Goal: Task Accomplishment & Management: Manage account settings

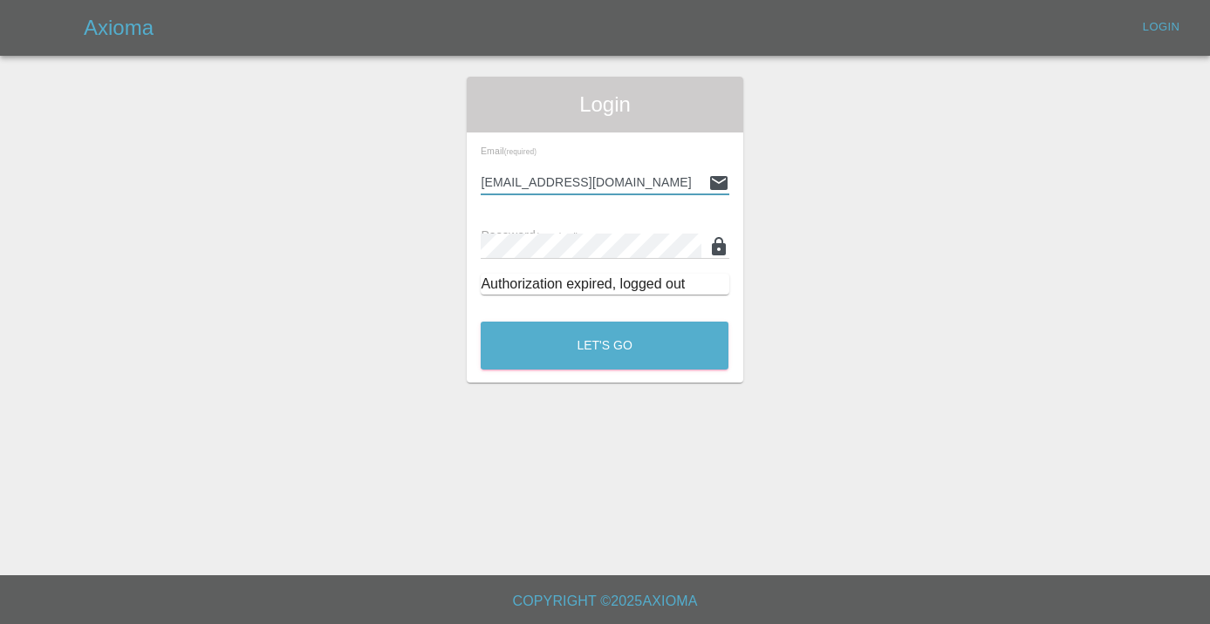
type input "Castrokhonqwana@gmail.com"
click at [604, 345] on button "Let's Go" at bounding box center [605, 346] width 248 height 48
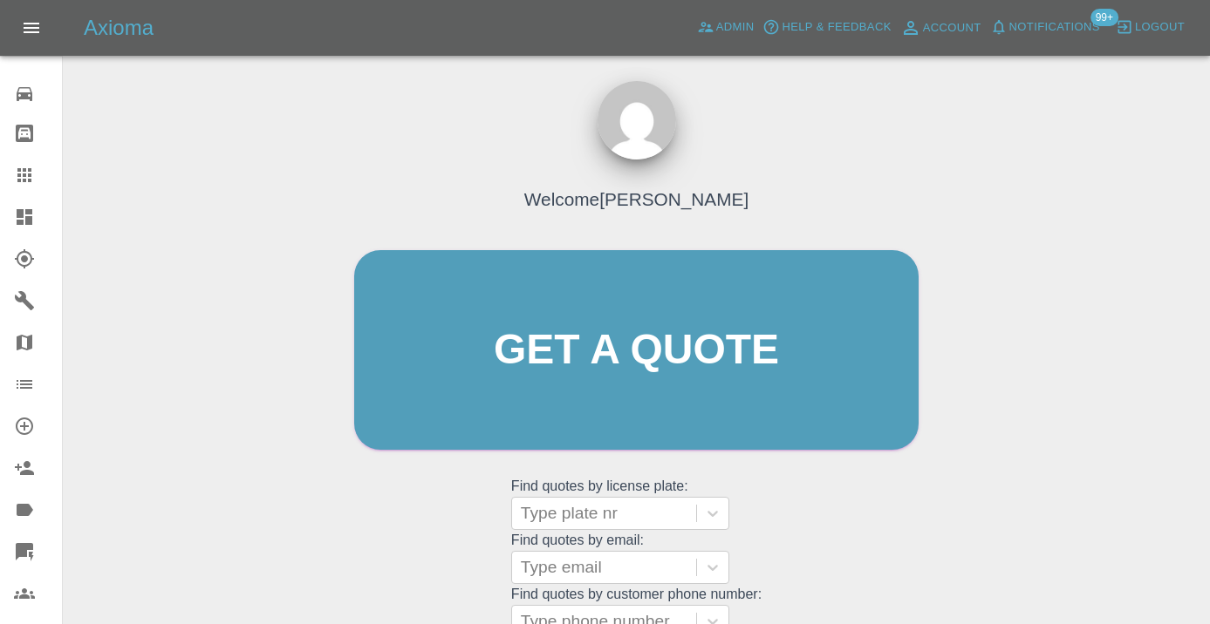
click at [846, 565] on div "Welcome [PERSON_NAME] Get a quote Get a quote Find quotes by license plate: Typ…" at bounding box center [636, 383] width 601 height 527
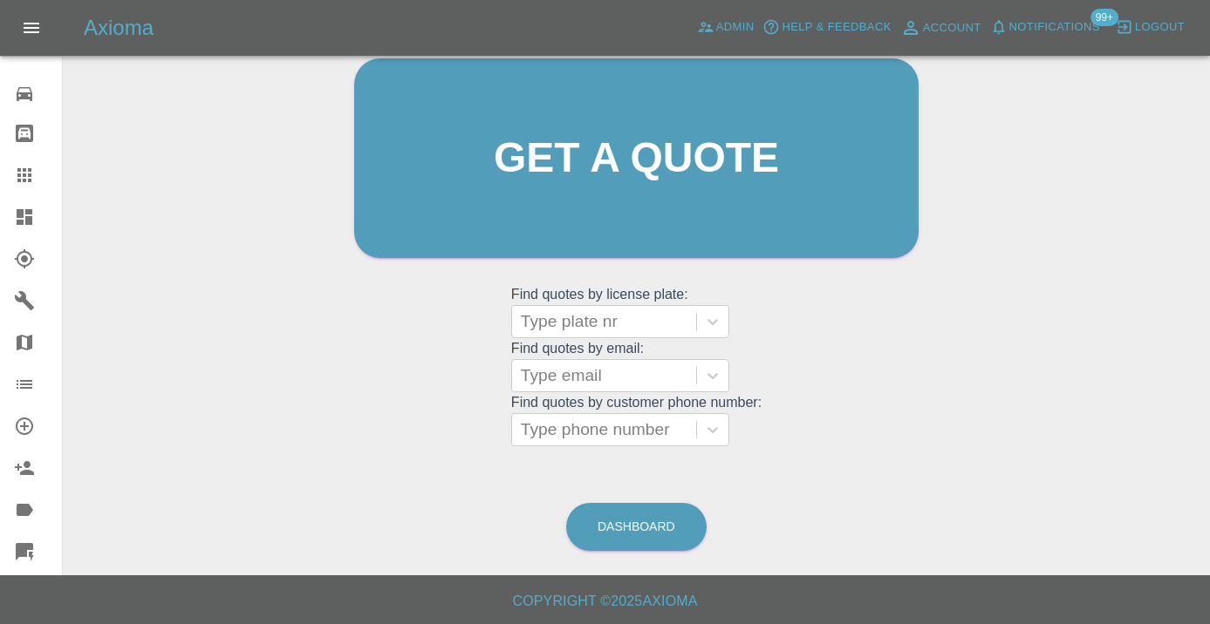
scroll to position [191, 0]
click at [635, 528] on link "Dashboard" at bounding box center [636, 528] width 140 height 48
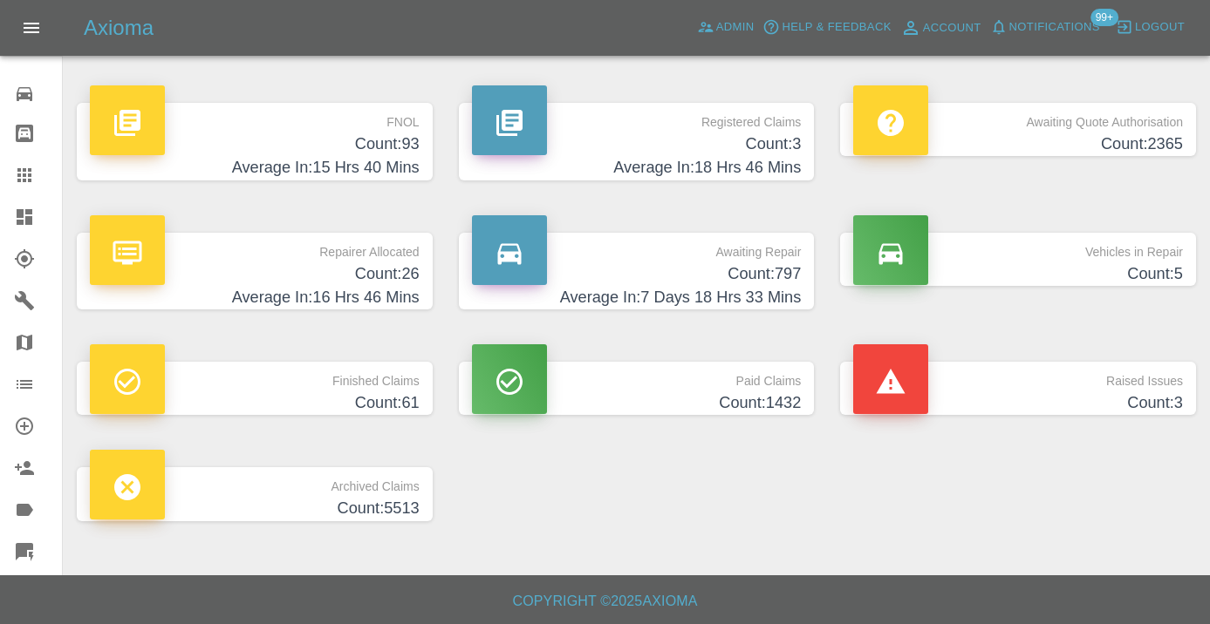
click at [778, 252] on p "Awaiting Repair" at bounding box center [637, 248] width 330 height 30
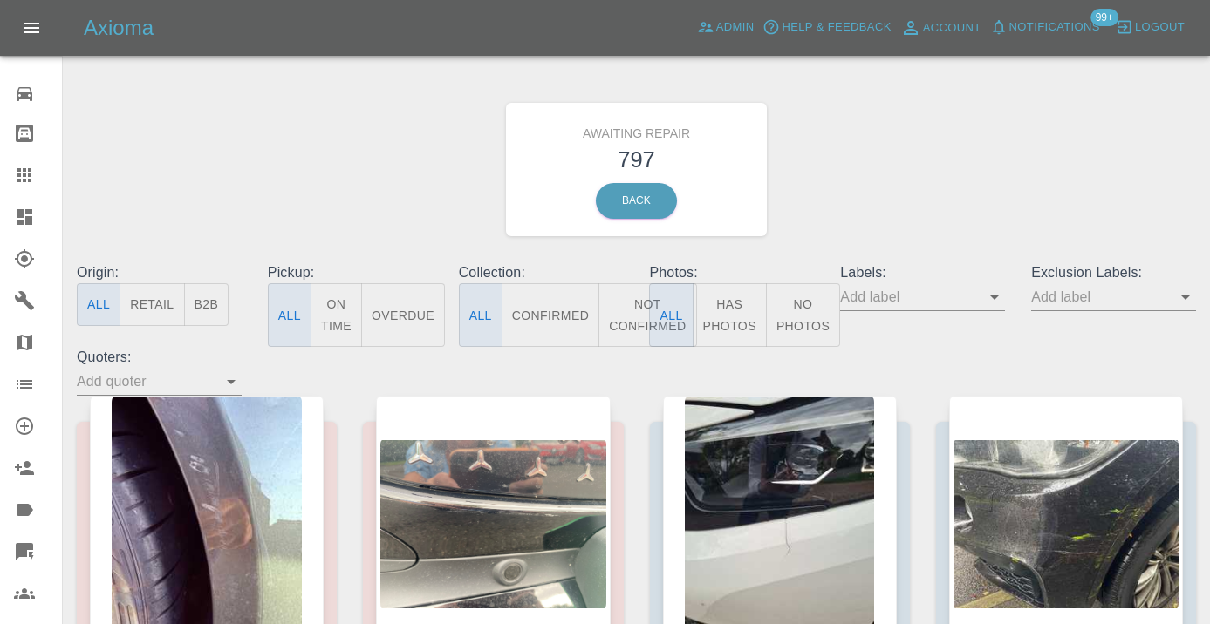
click at [623, 327] on button "Not Confirmed" at bounding box center [647, 315] width 98 height 64
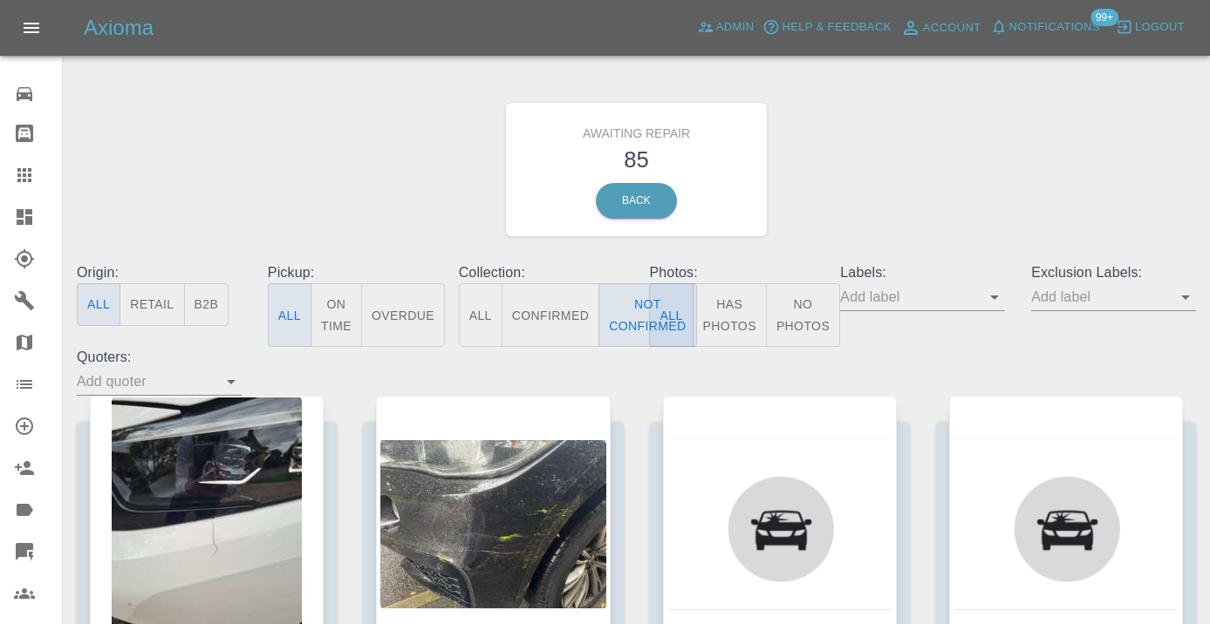
click at [938, 164] on div "Awaiting Repair 85 Back" at bounding box center [636, 170] width 1145 height 186
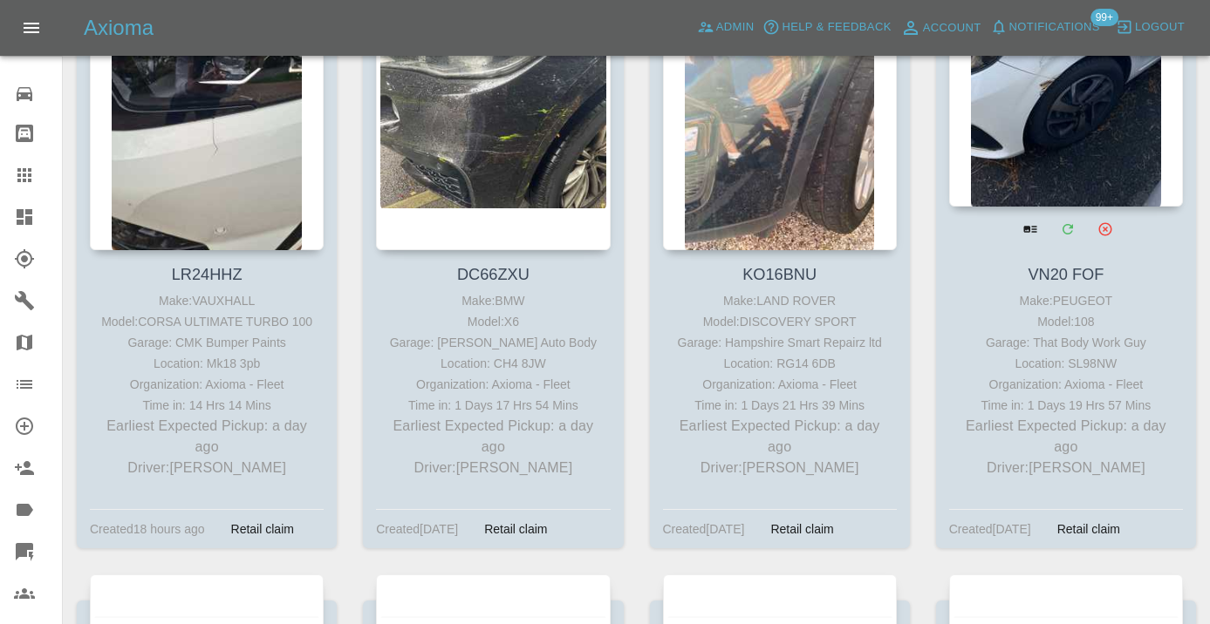
scroll to position [410, 0]
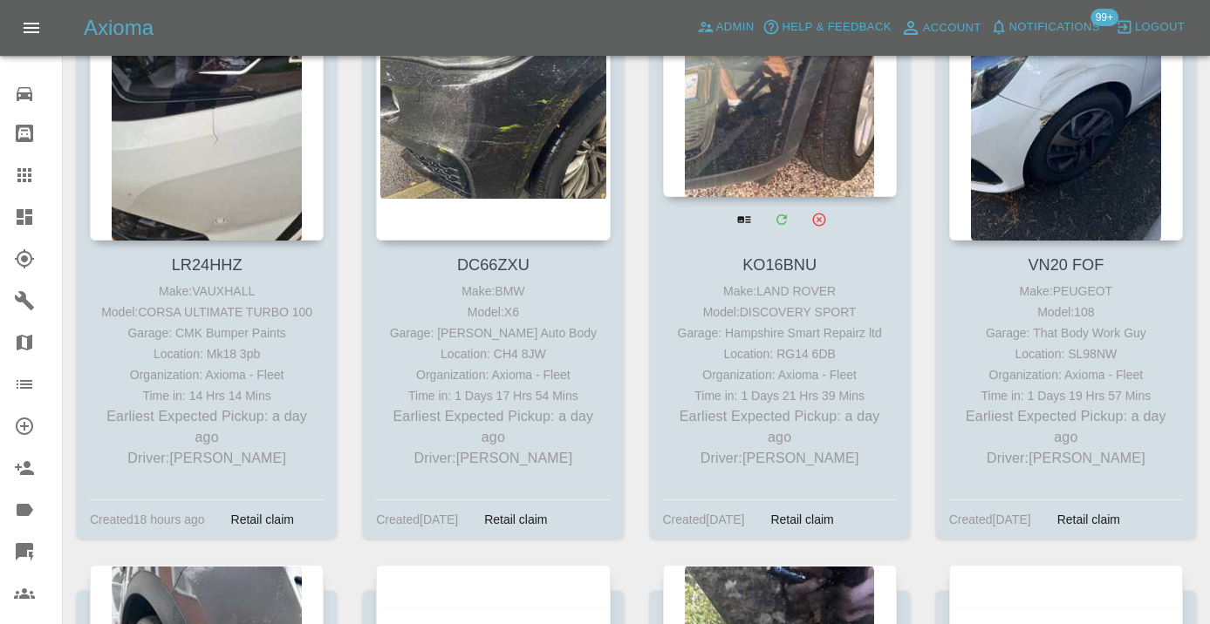
click at [774, 150] on div at bounding box center [780, 69] width 234 height 255
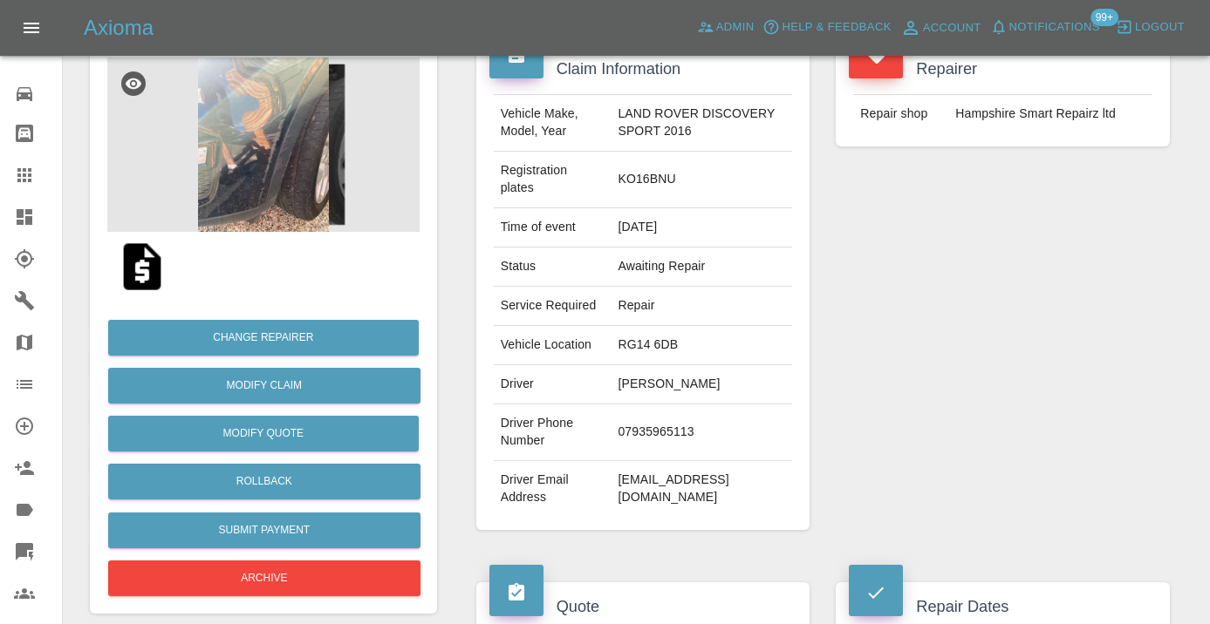
scroll to position [197, 0]
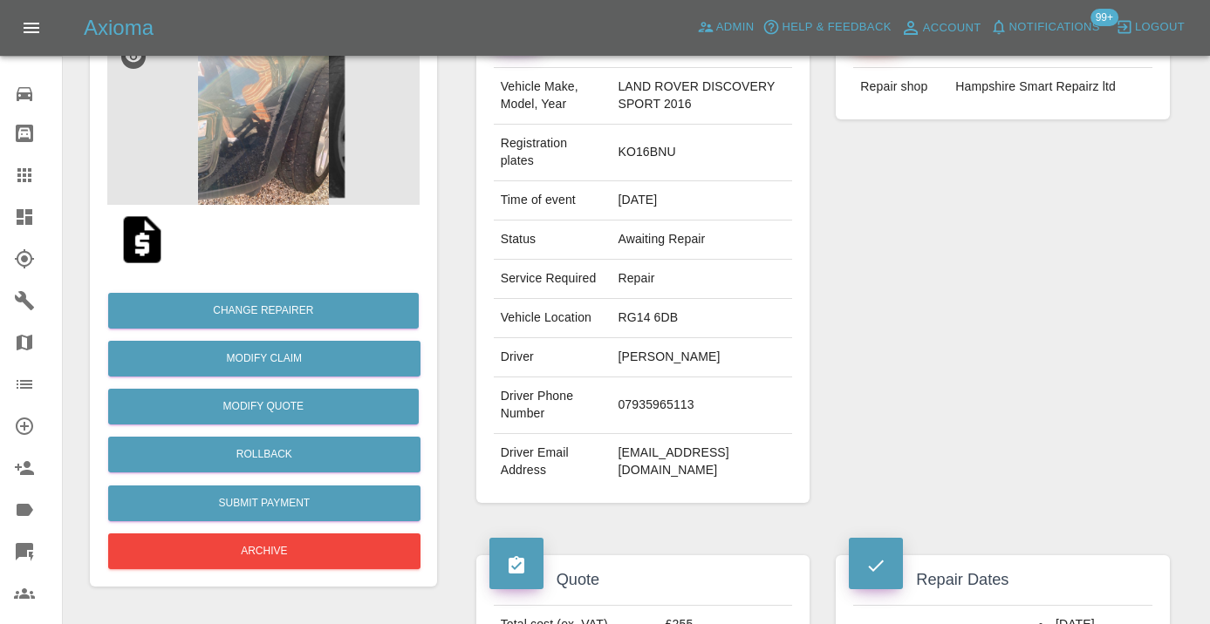
click at [631, 432] on td "07935965113" at bounding box center [701, 406] width 181 height 57
copy td "07935965113"
click at [901, 363] on div "Repairer Repair shop Hampshire Smart Repairz ltd" at bounding box center [1002, 260] width 360 height 538
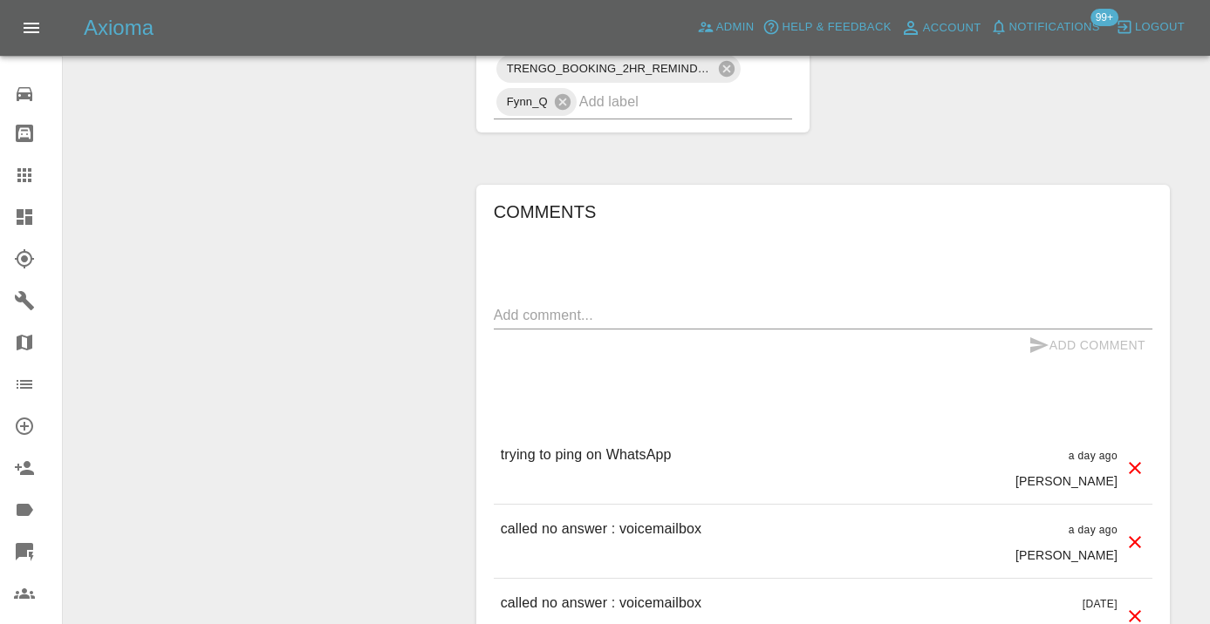
scroll to position [1265, 0]
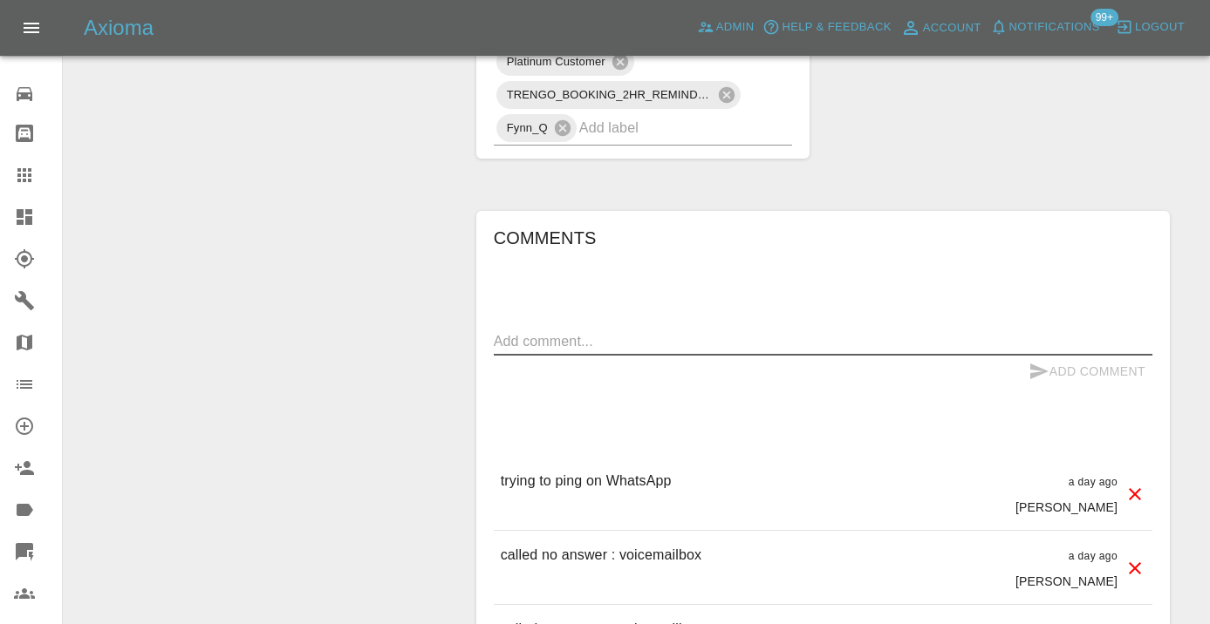
click at [575, 351] on textarea at bounding box center [823, 341] width 658 height 20
type textarea "called no answer : voice mailbox"
click at [1053, 388] on button "Add Comment" at bounding box center [1086, 372] width 131 height 32
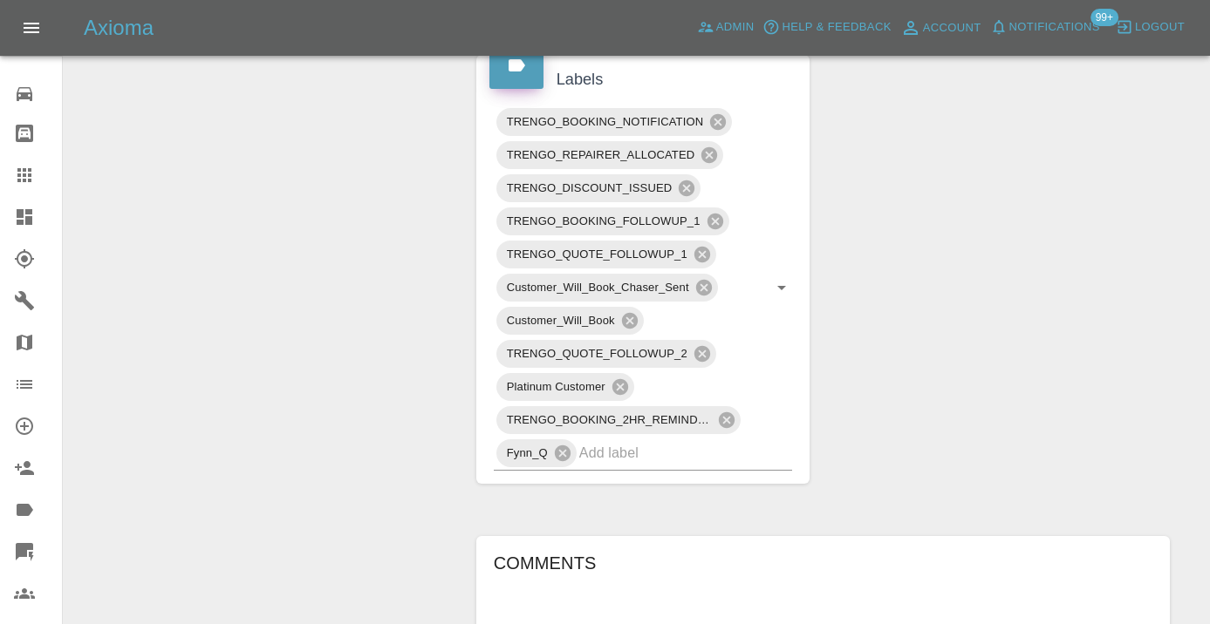
scroll to position [932, 0]
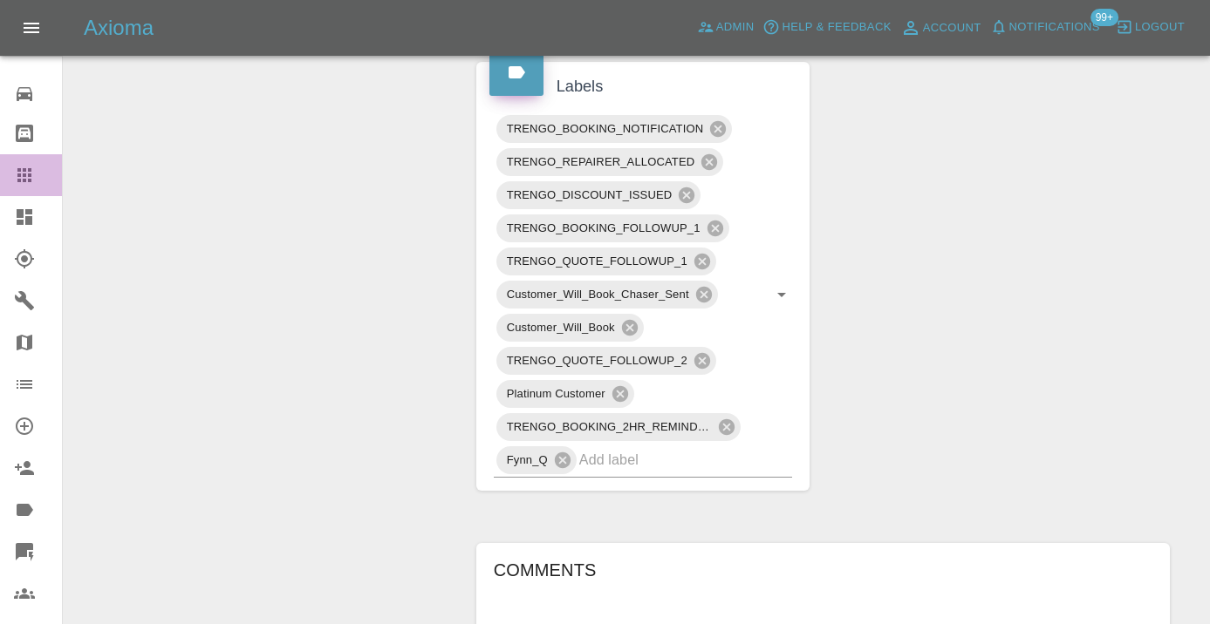
click at [27, 181] on icon at bounding box center [24, 175] width 21 height 21
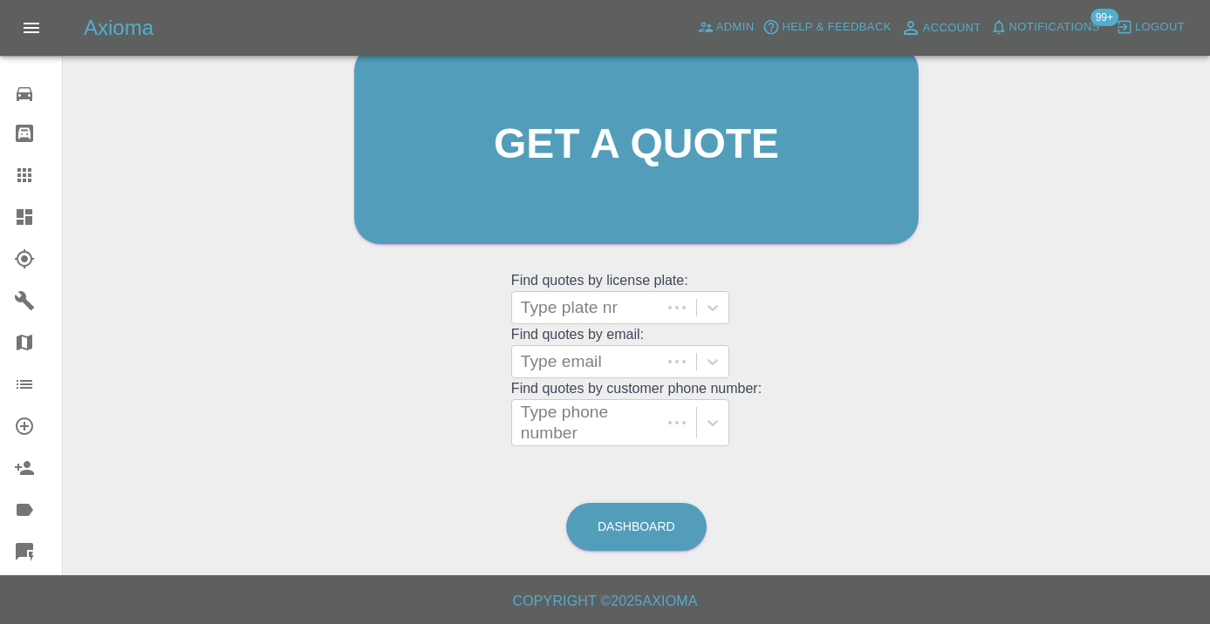
scroll to position [191, 0]
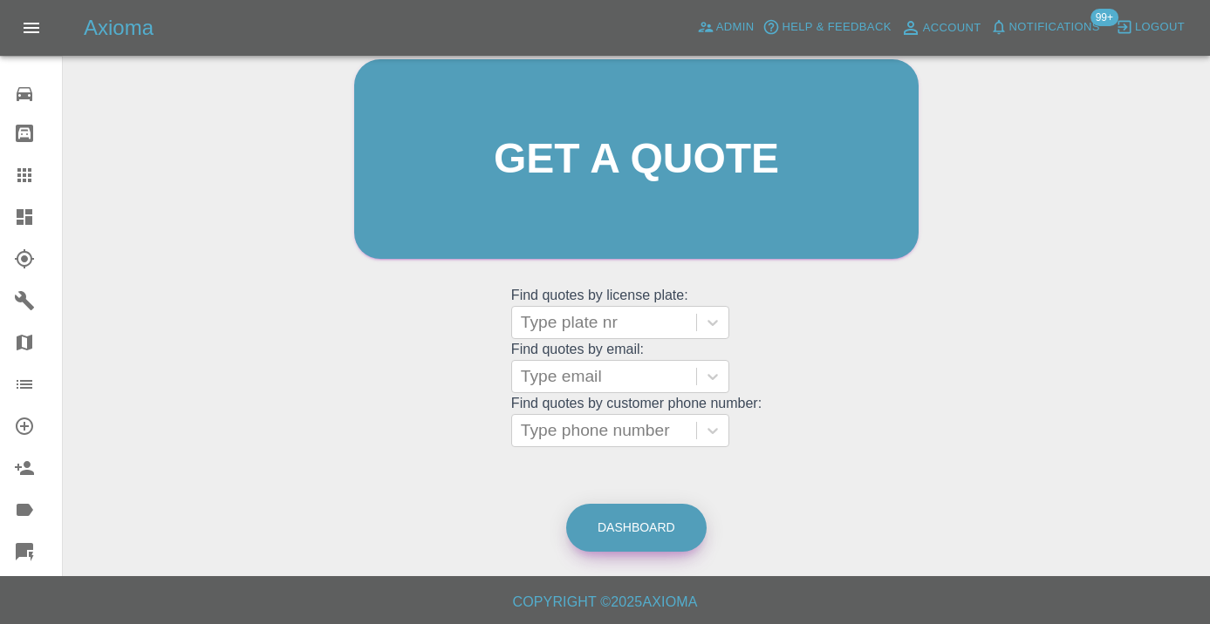
click at [615, 519] on link "Dashboard" at bounding box center [636, 528] width 140 height 48
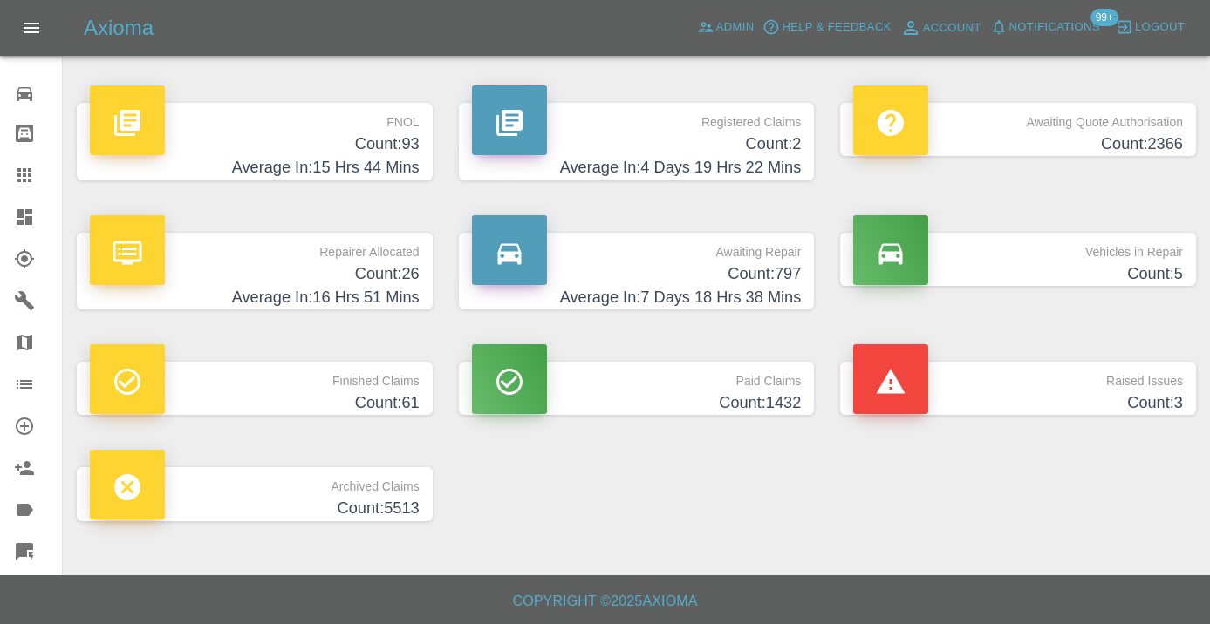
click at [743, 272] on h4 "Count: 797" at bounding box center [637, 275] width 330 height 24
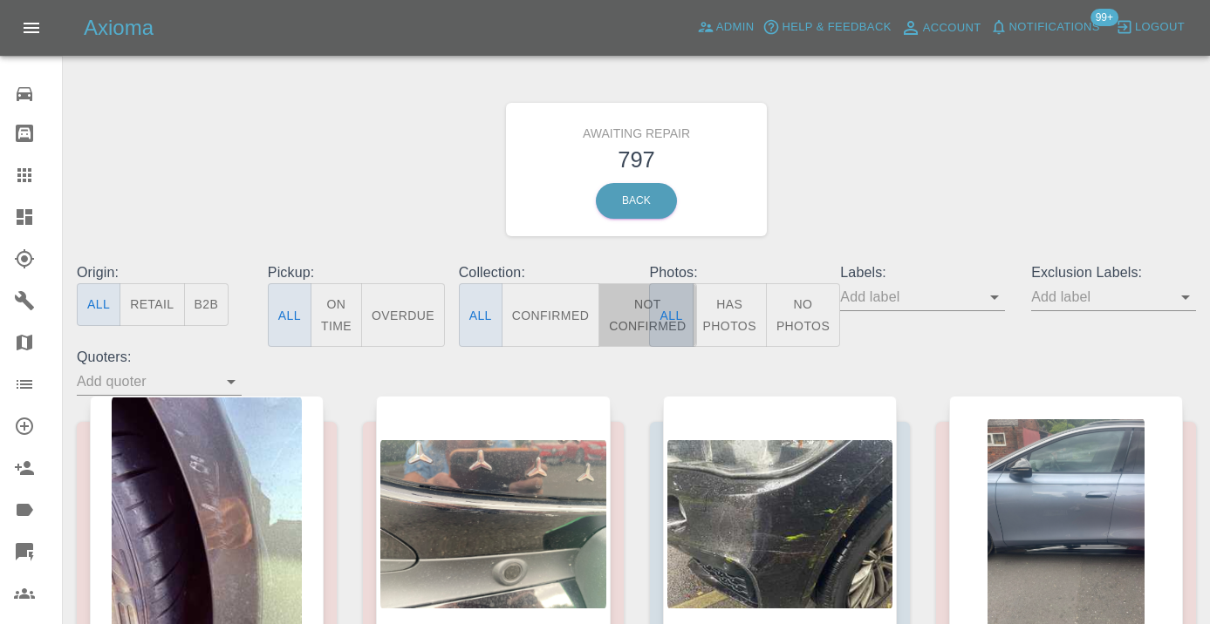
click at [640, 310] on button "Not Confirmed" at bounding box center [647, 315] width 98 height 64
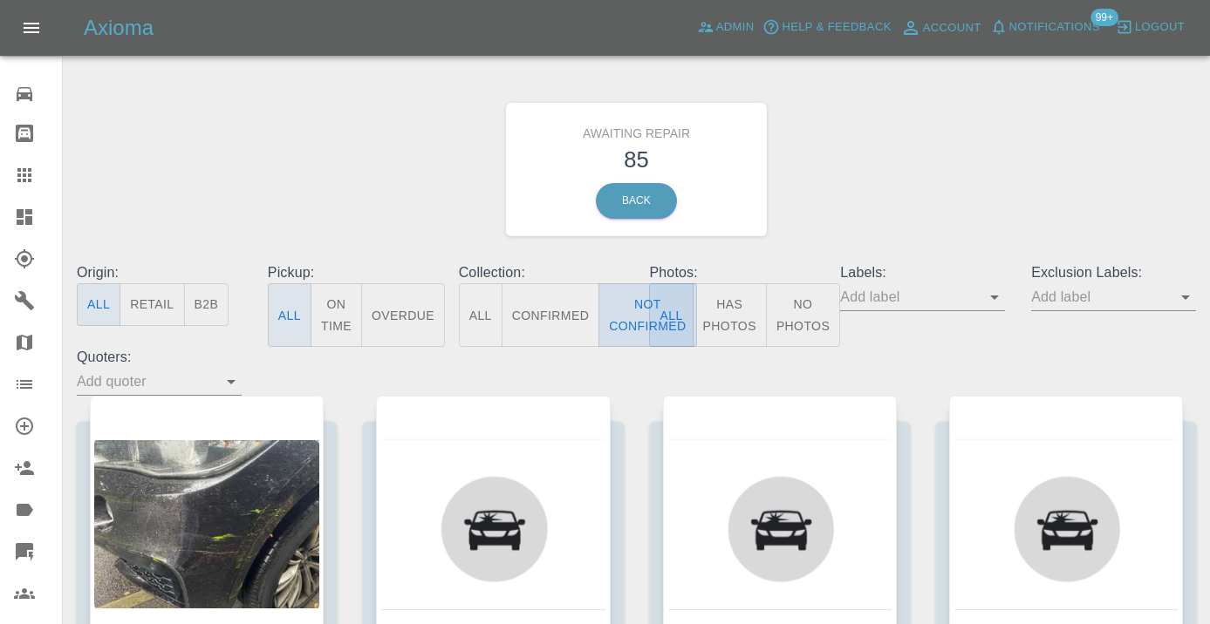
click at [612, 310] on button "Not Confirmed" at bounding box center [647, 315] width 98 height 64
drag, startPoint x: 882, startPoint y: 159, endPoint x: 895, endPoint y: 153, distance: 14.4
click at [882, 159] on div "Awaiting Repair 85 Back" at bounding box center [636, 170] width 1145 height 186
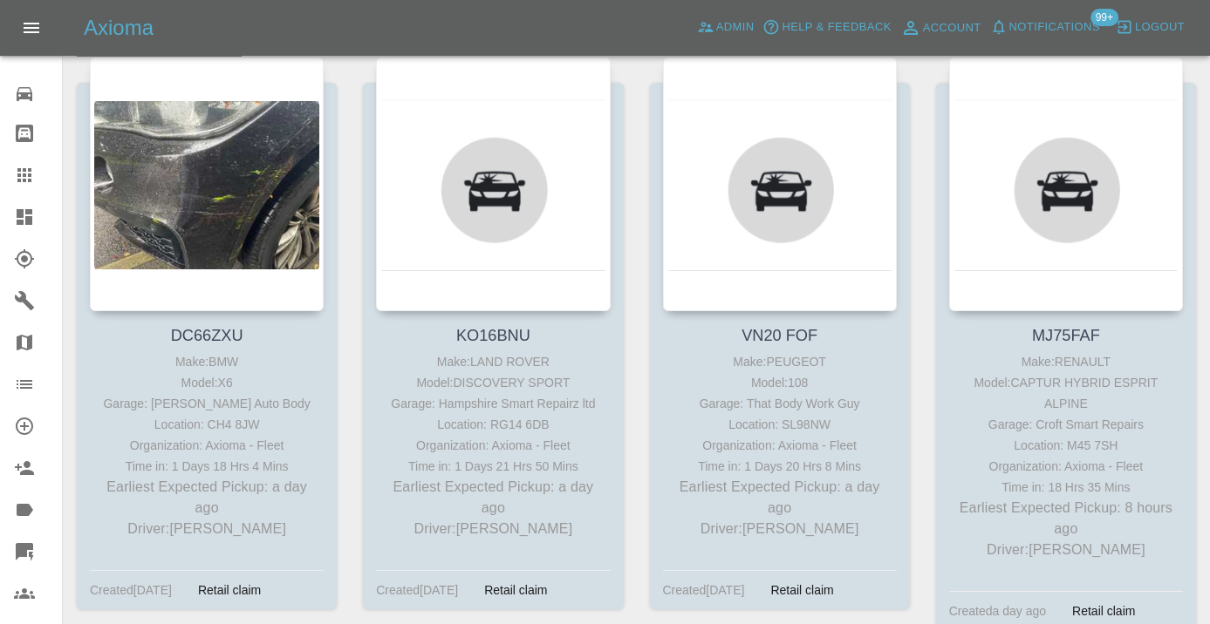
scroll to position [386, 0]
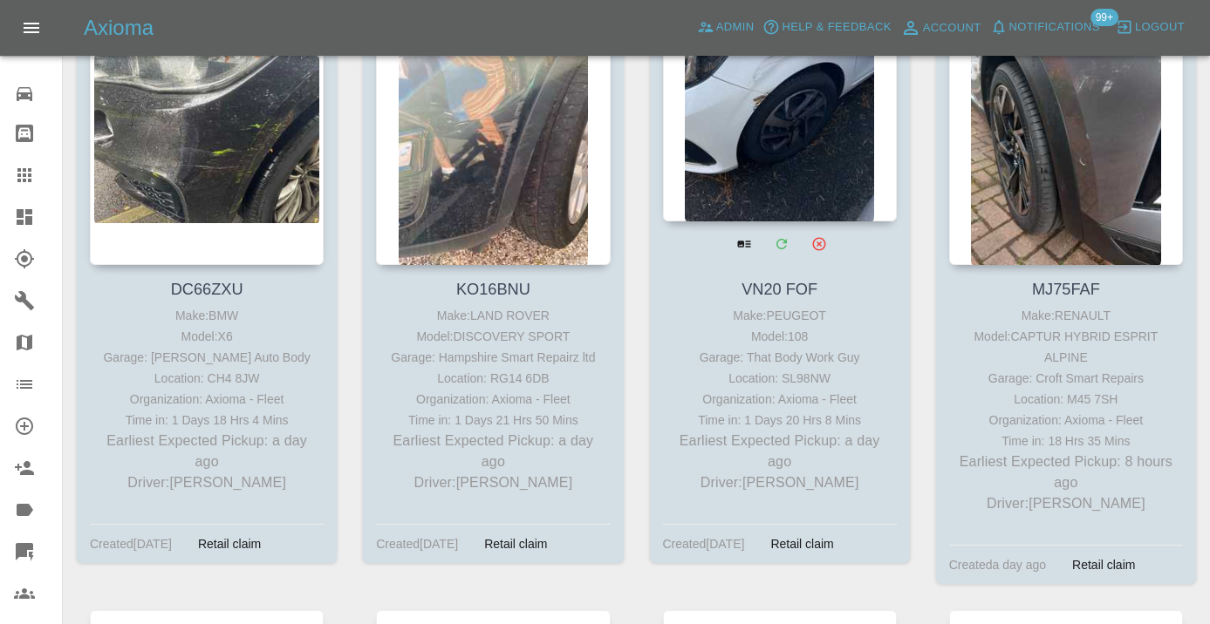
click at [802, 103] on div at bounding box center [780, 94] width 234 height 255
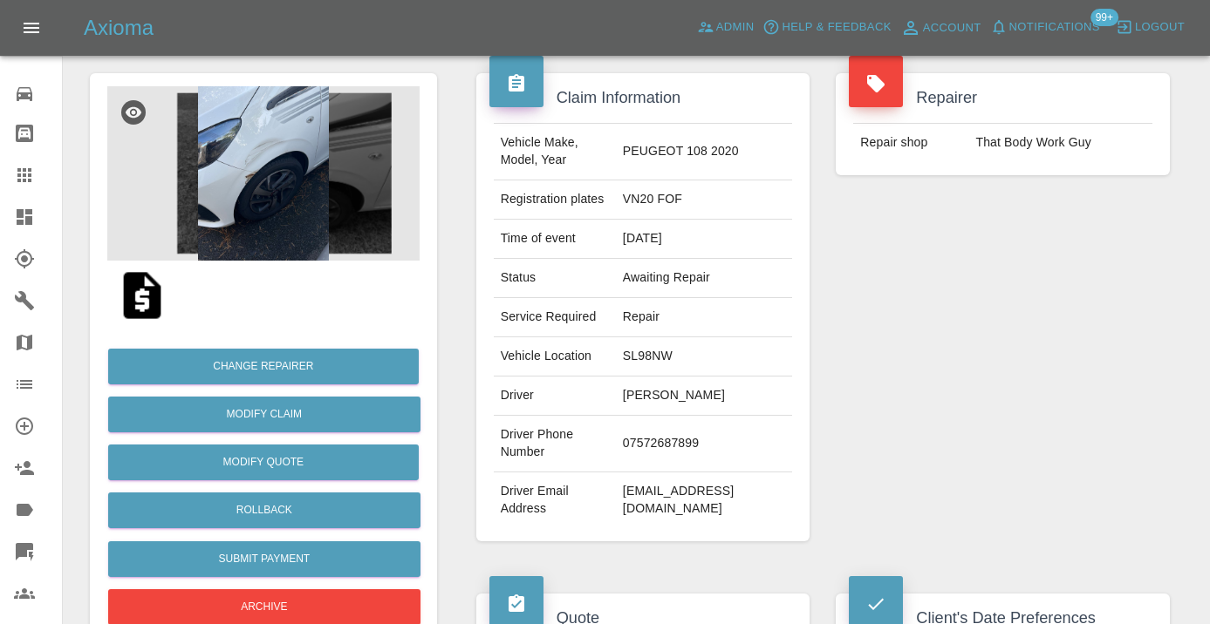
scroll to position [147, 0]
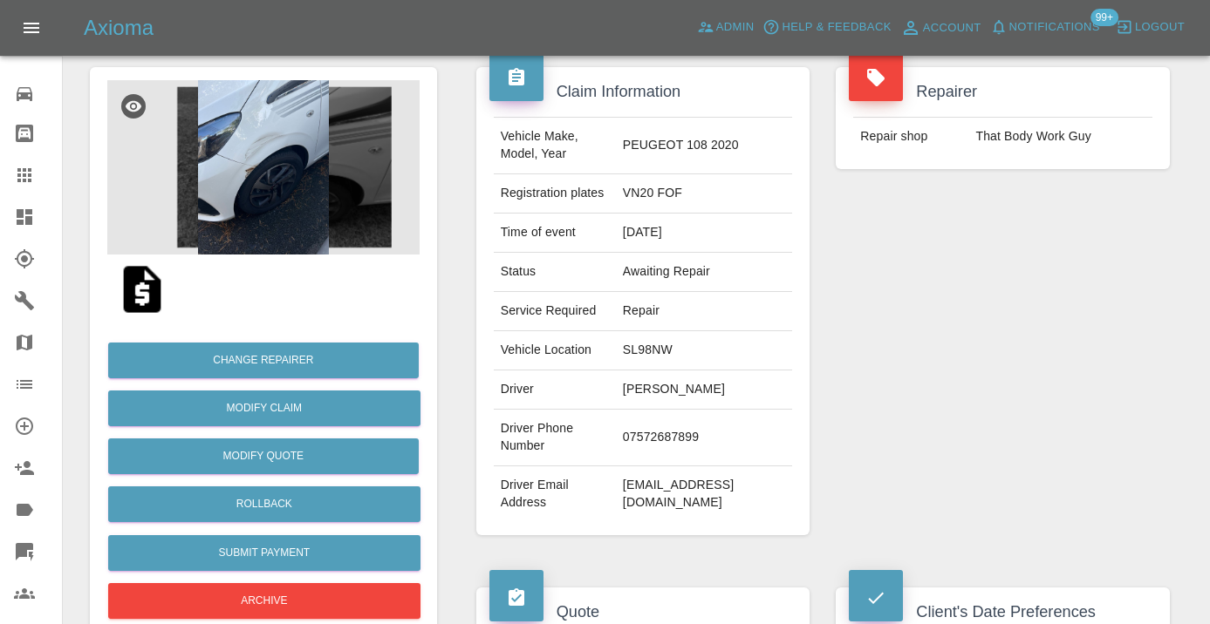
click at [677, 467] on td "07572687899" at bounding box center [704, 438] width 176 height 57
copy td "07572687899"
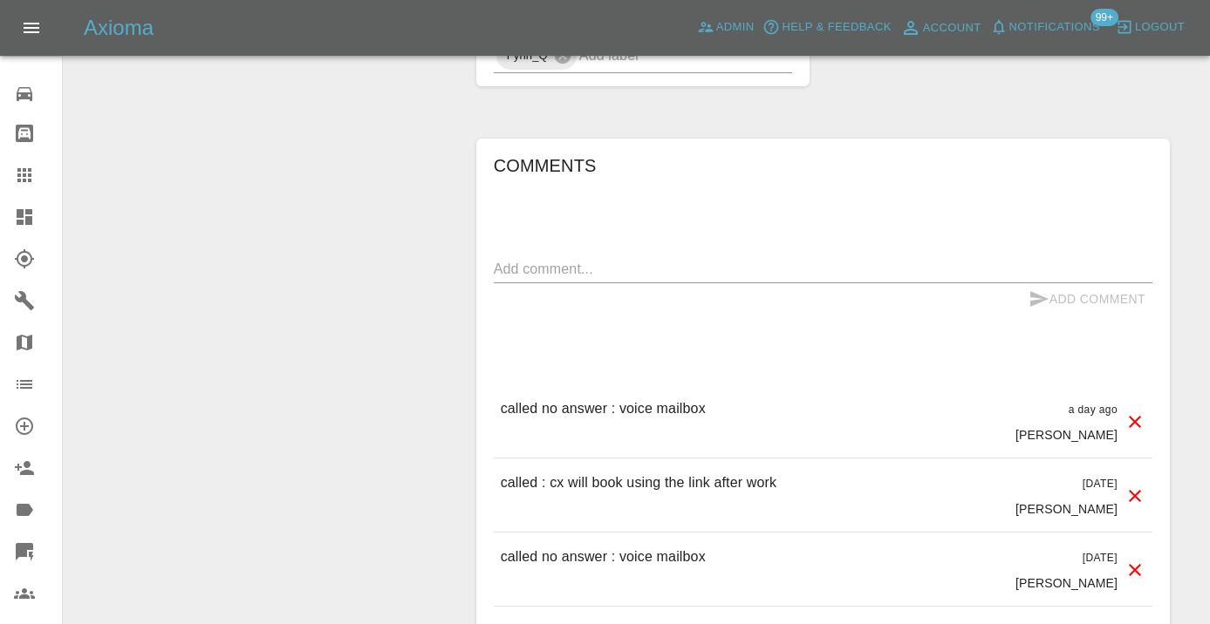
scroll to position [1583, 0]
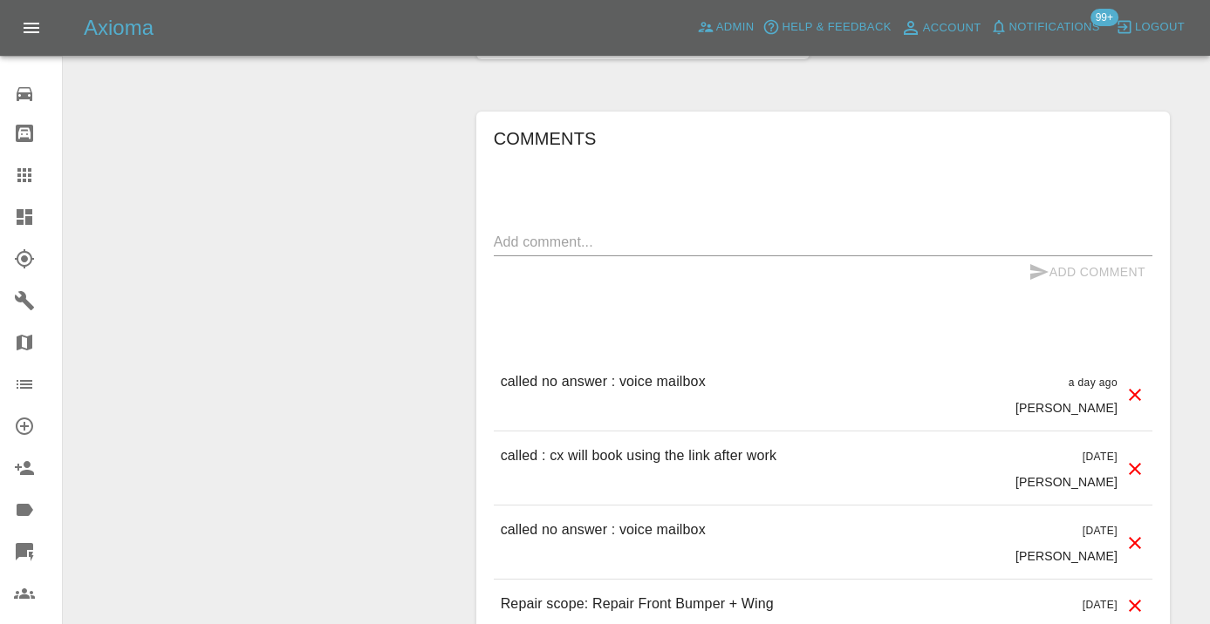
click at [503, 256] on div "x" at bounding box center [823, 243] width 658 height 28
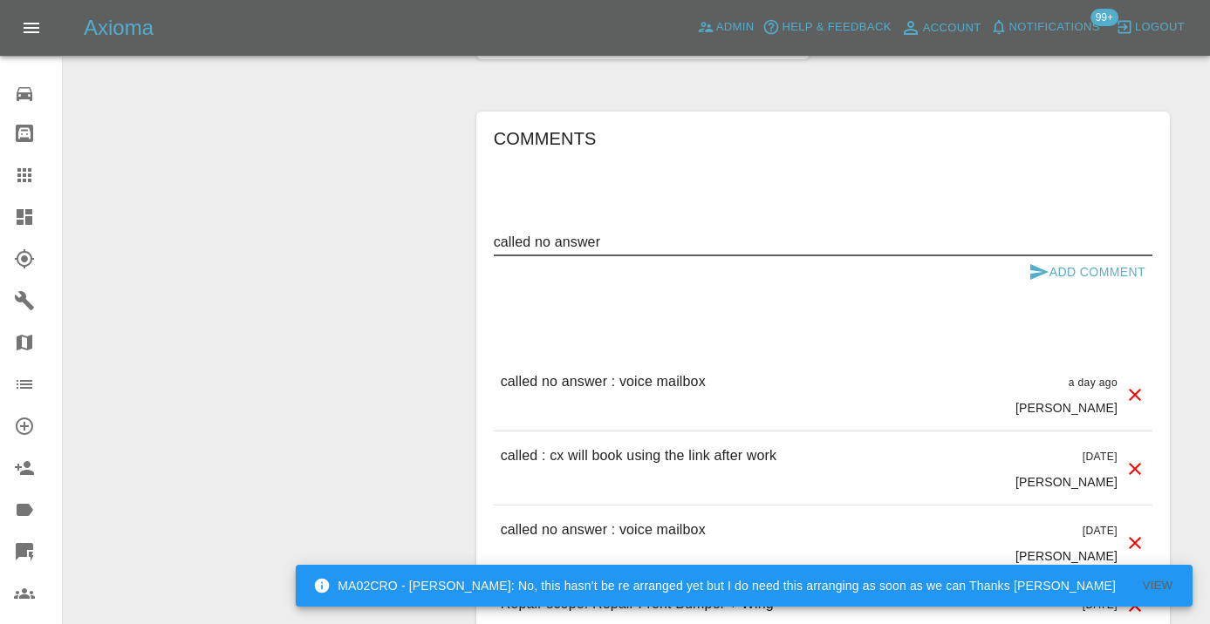
type textarea "called no answer"
click at [1039, 283] on icon "submit" at bounding box center [1038, 272] width 21 height 21
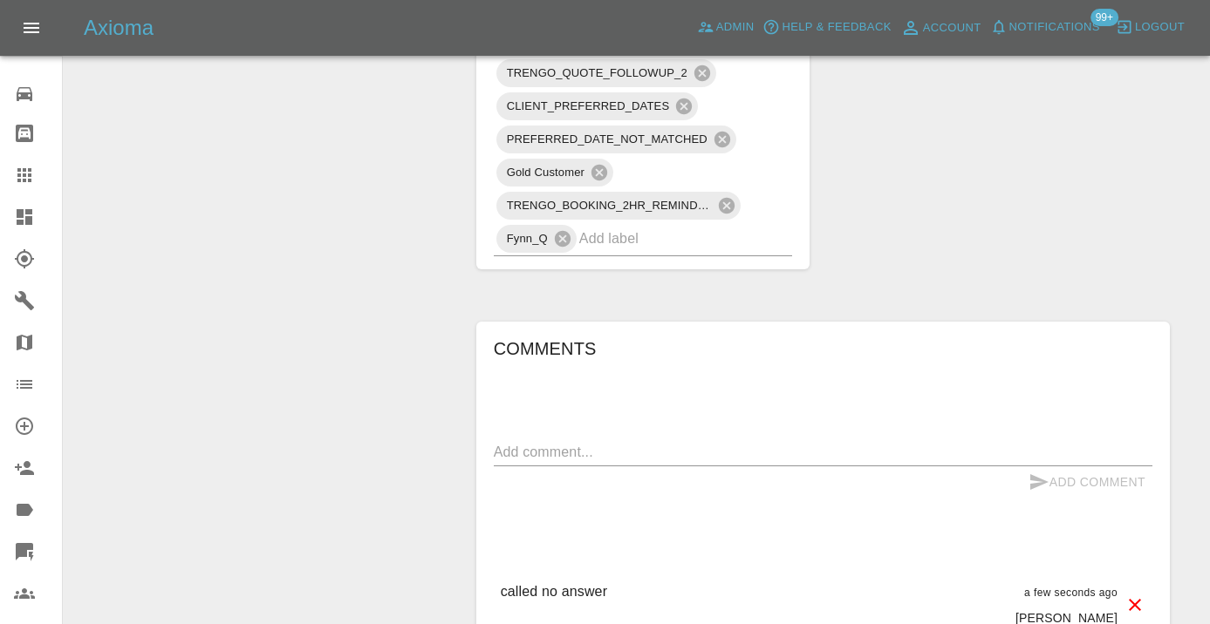
scroll to position [1370, 0]
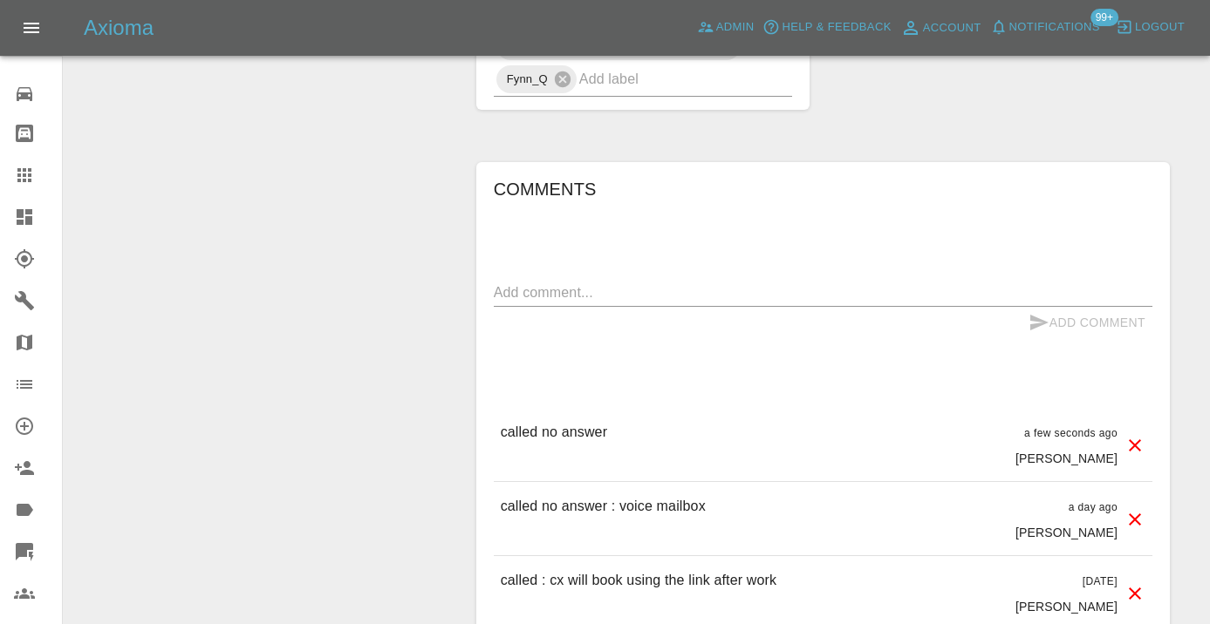
scroll to position [1525, 0]
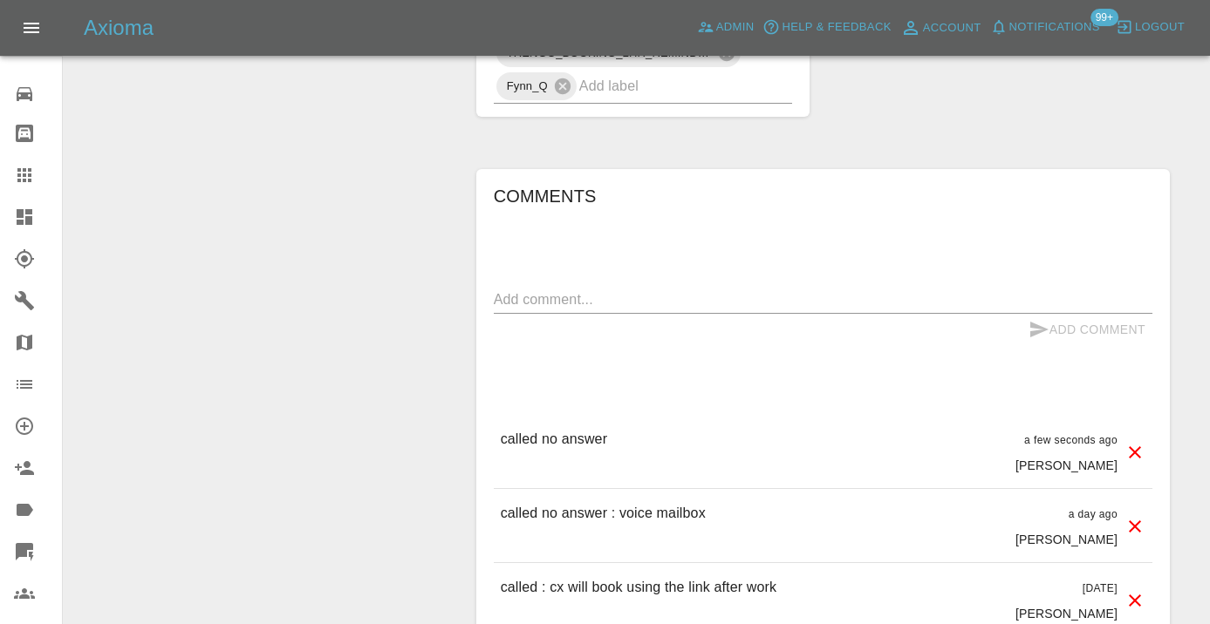
click at [526, 310] on textarea at bounding box center [823, 300] width 658 height 20
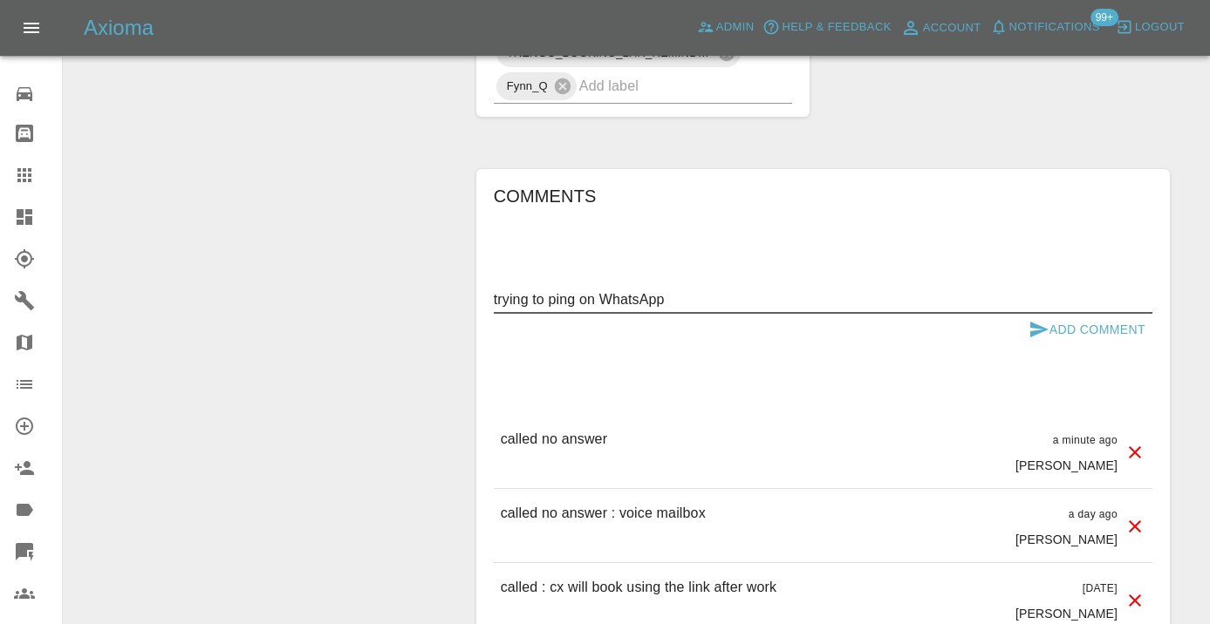
type textarea "trying to ping on WhatsApp"
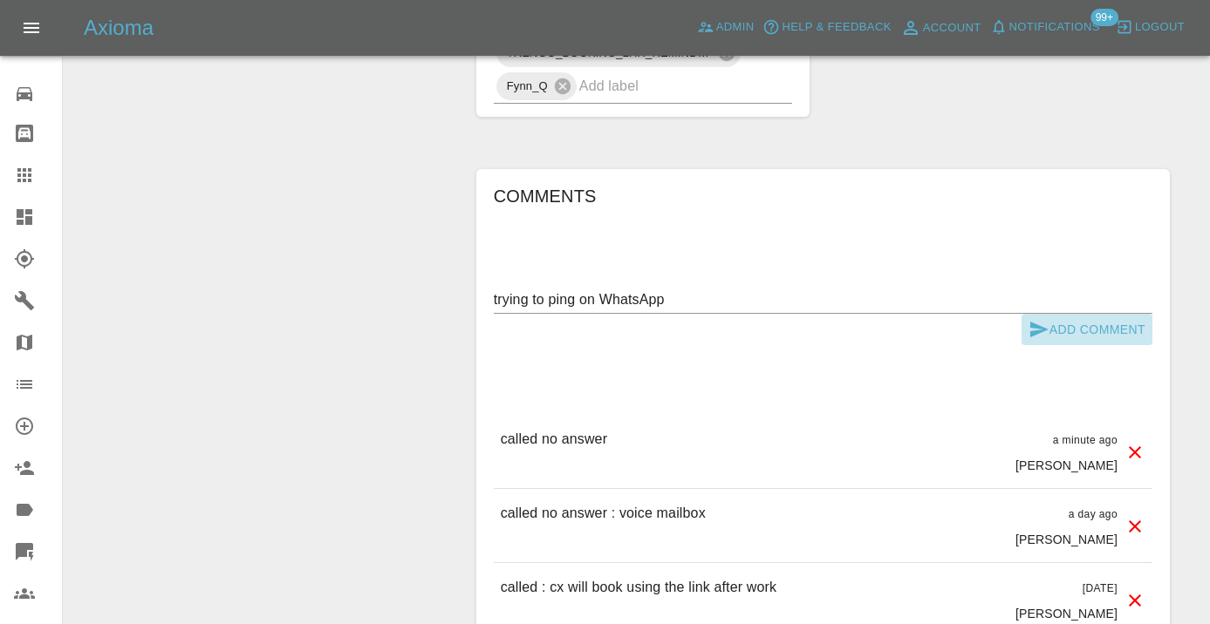
click at [1046, 340] on icon "submit" at bounding box center [1038, 329] width 21 height 21
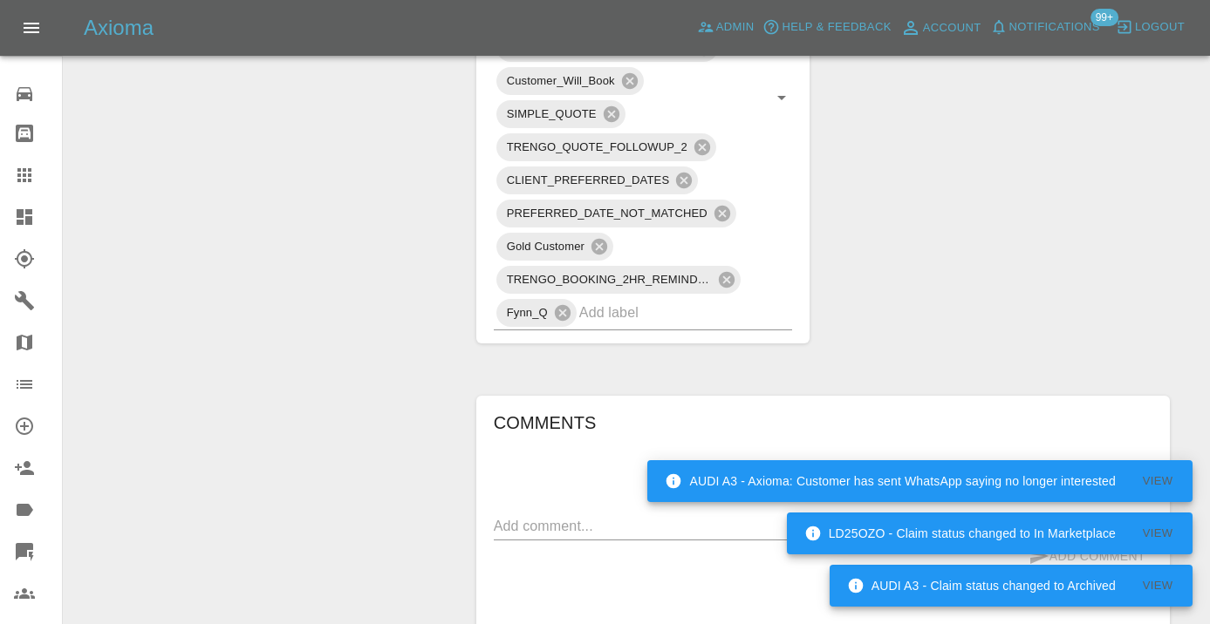
scroll to position [1296, 0]
click at [31, 175] on icon at bounding box center [24, 175] width 14 height 14
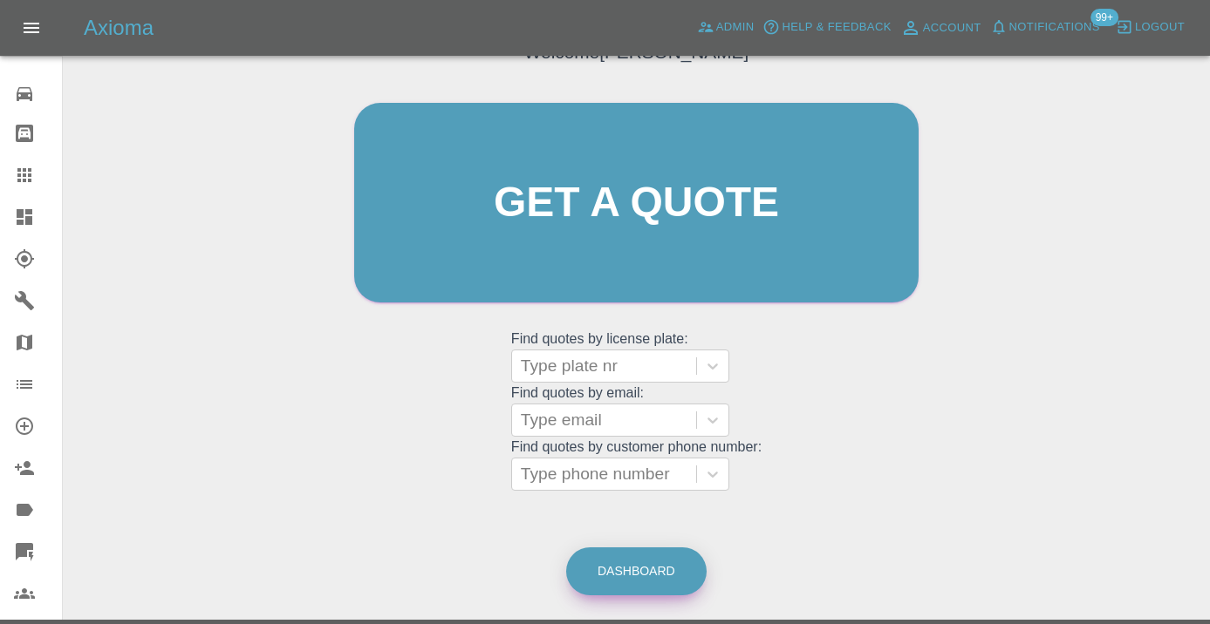
click at [660, 573] on link "Dashboard" at bounding box center [636, 572] width 140 height 48
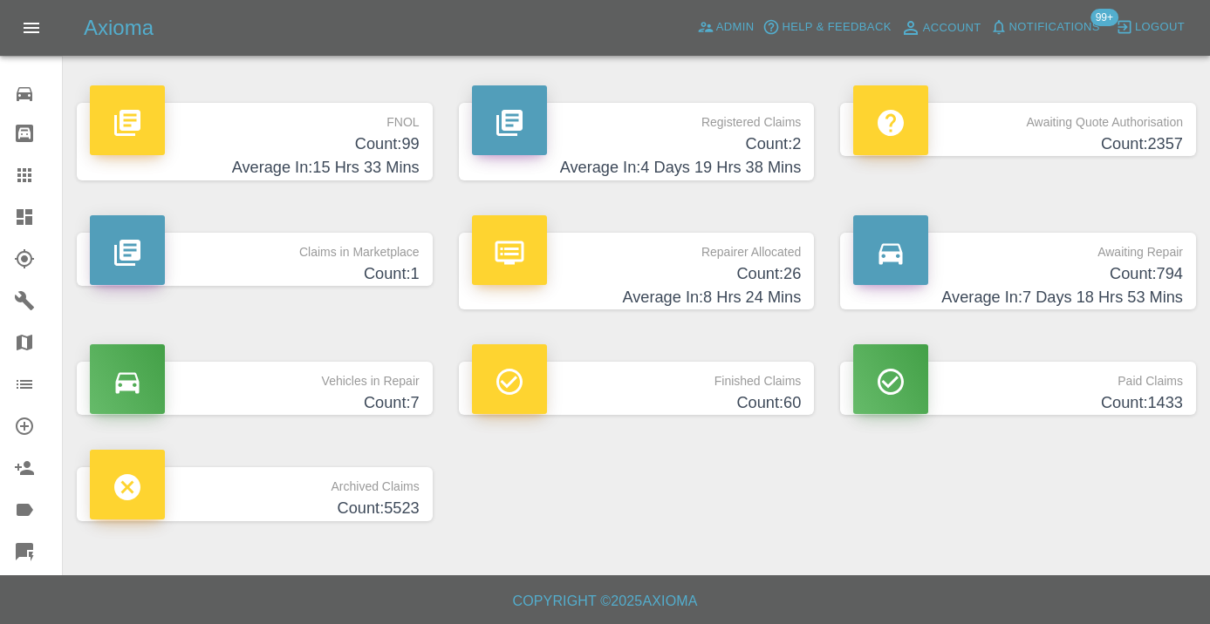
click at [1156, 279] on h4 "Count: 794" at bounding box center [1018, 275] width 330 height 24
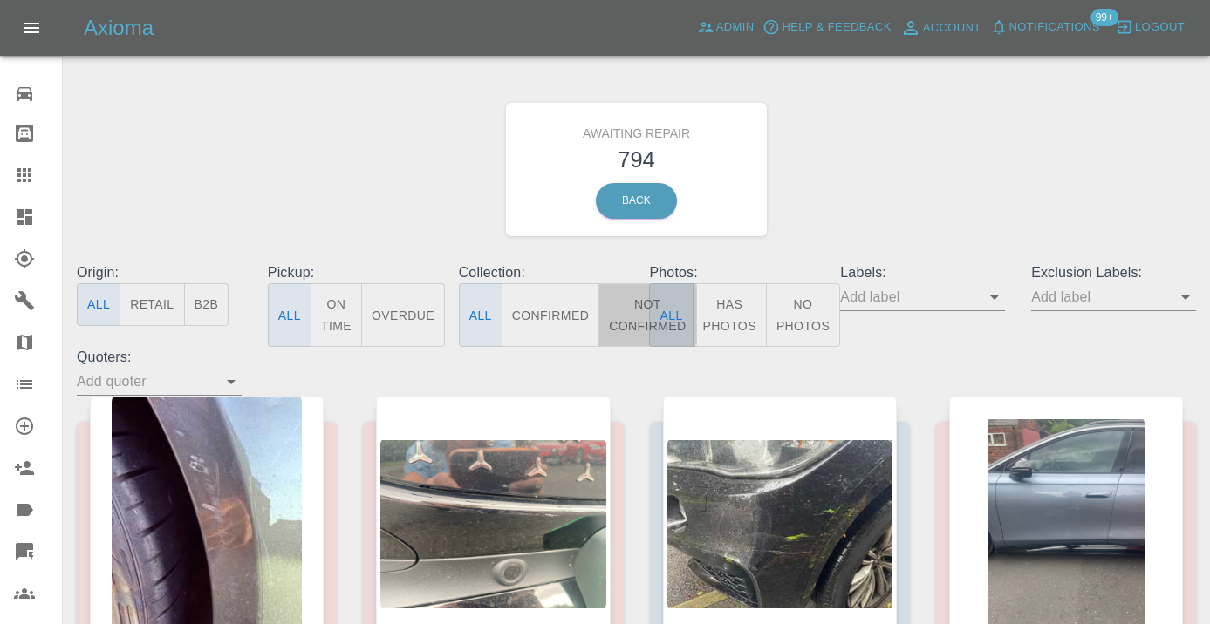
click at [636, 314] on button "Not Confirmed" at bounding box center [647, 315] width 98 height 64
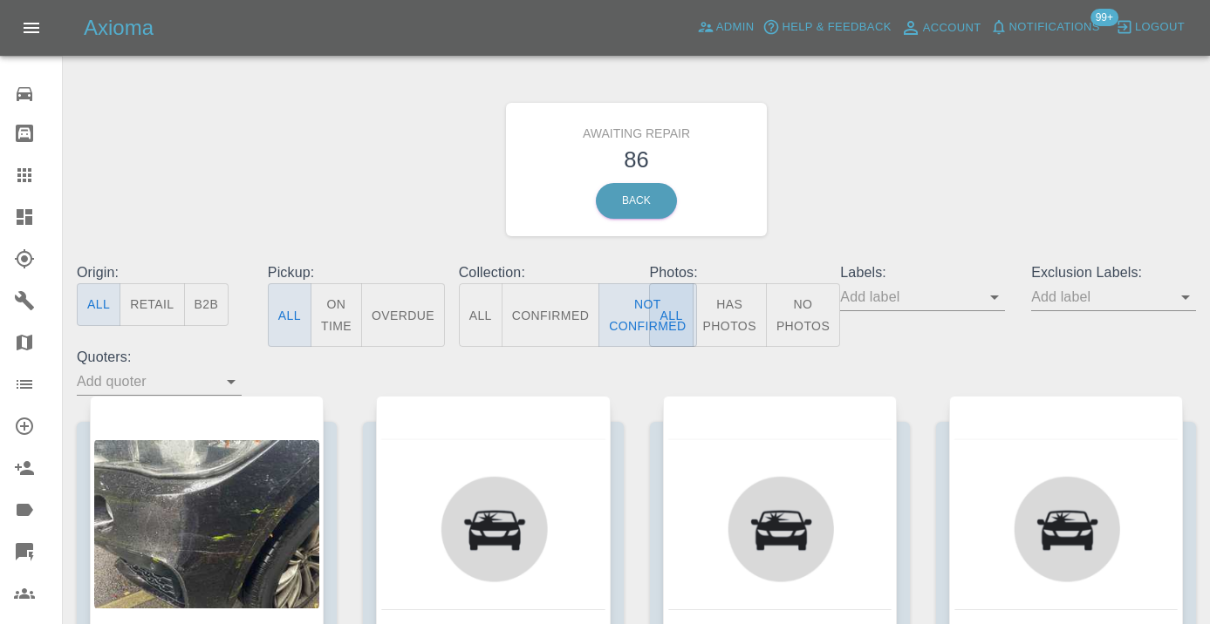
click at [875, 189] on div "Awaiting Repair 86 Back" at bounding box center [636, 170] width 1145 height 186
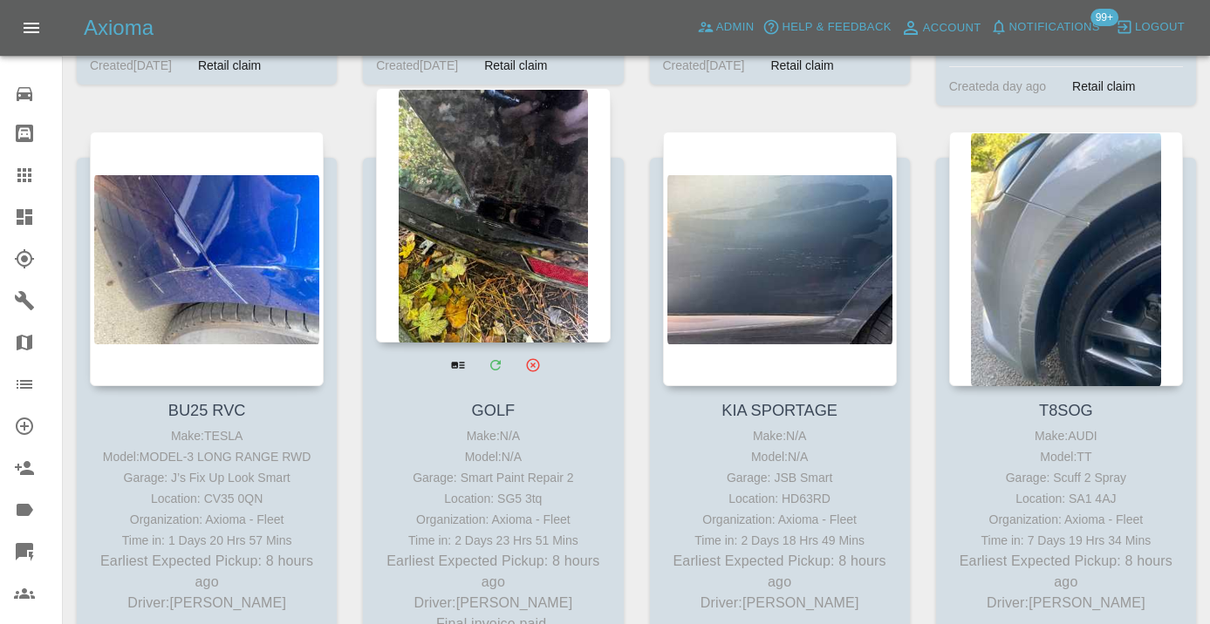
scroll to position [861, 0]
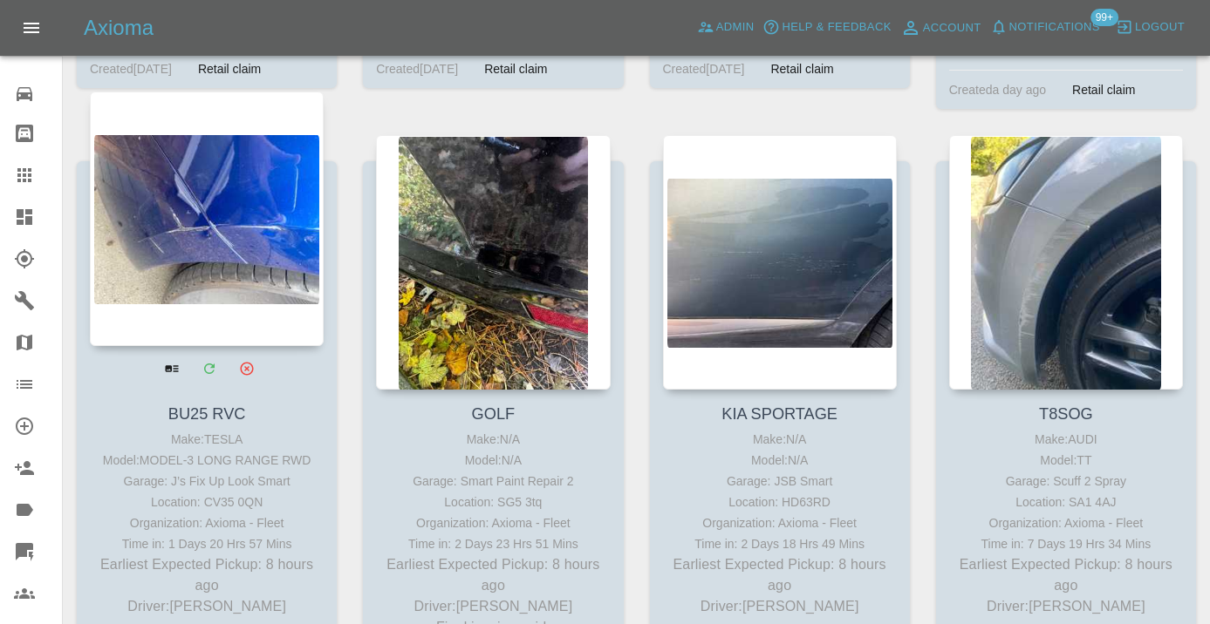
click at [230, 225] on div at bounding box center [207, 219] width 234 height 255
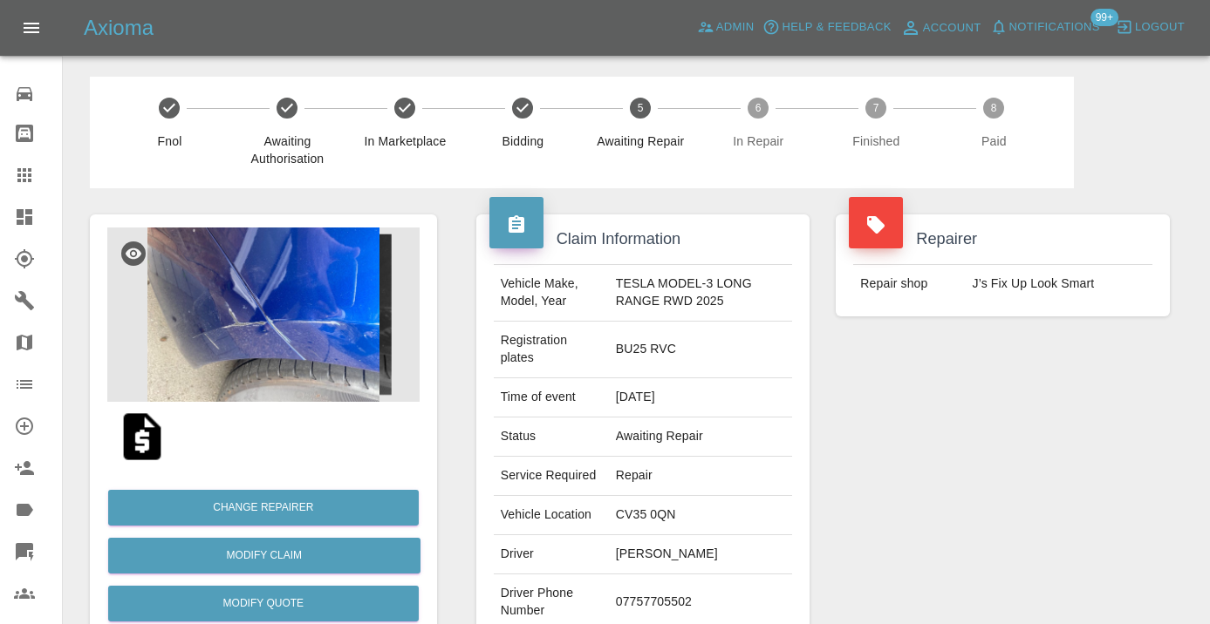
click at [677, 604] on td "07757705502" at bounding box center [701, 603] width 184 height 57
copy td "07757705502"
click at [1009, 558] on div "Repairer Repair shop J’s Fix Up Look Smart" at bounding box center [1002, 457] width 360 height 538
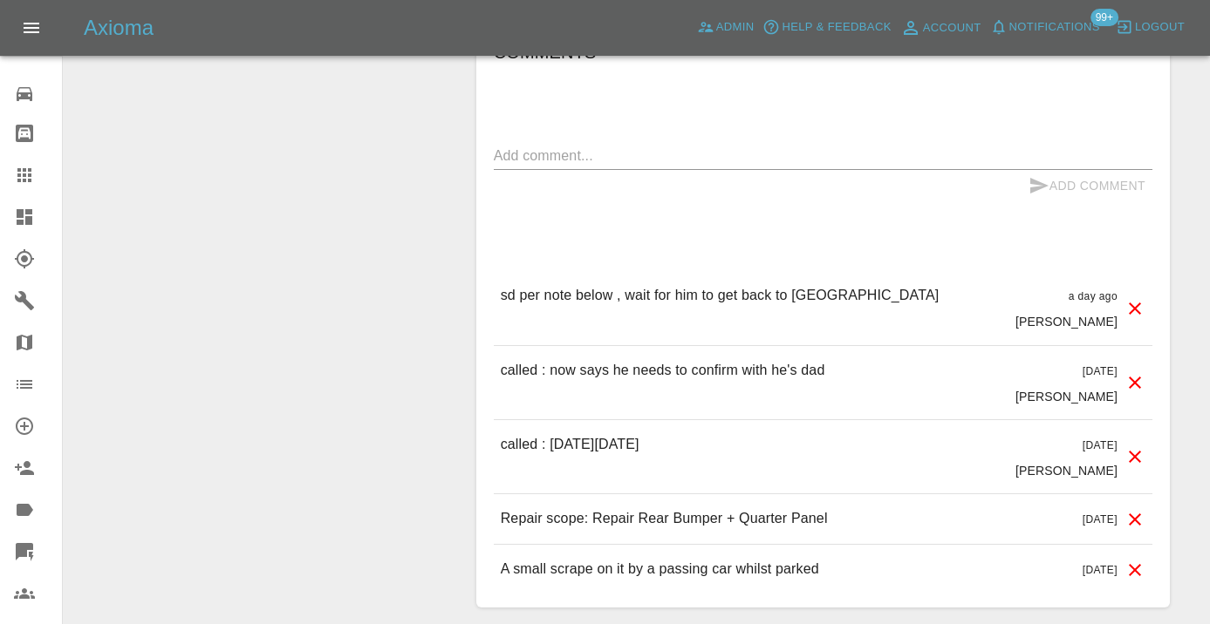
scroll to position [1585, 0]
click at [35, 183] on div at bounding box center [38, 175] width 49 height 21
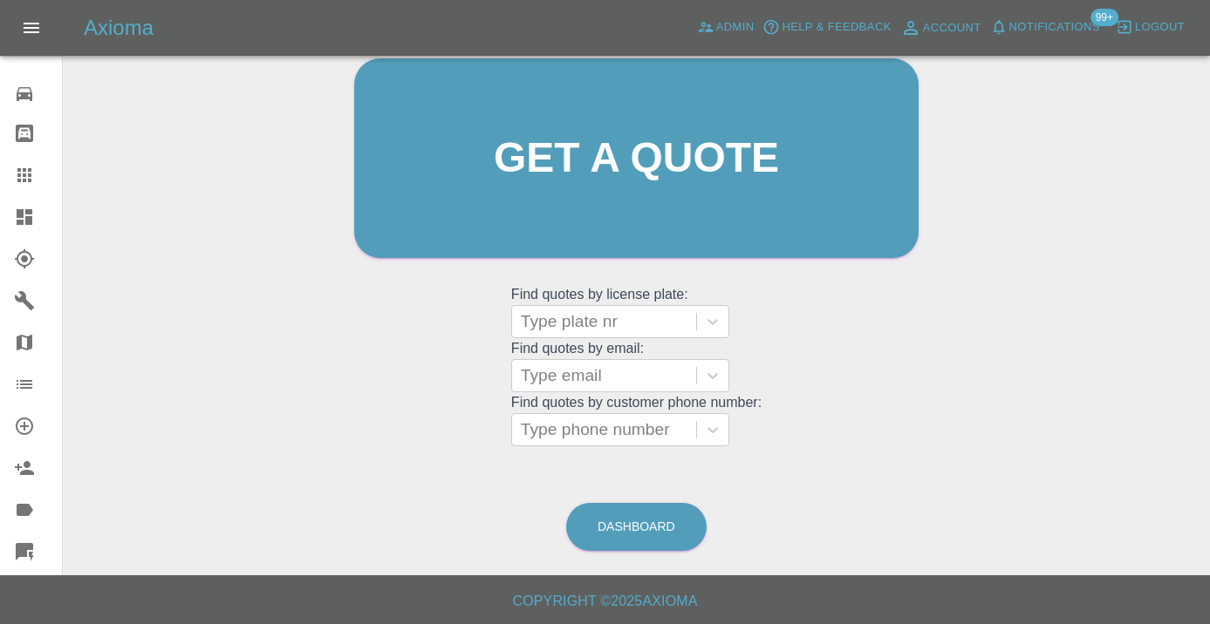
scroll to position [191, 0]
click at [646, 531] on link "Dashboard" at bounding box center [636, 528] width 140 height 48
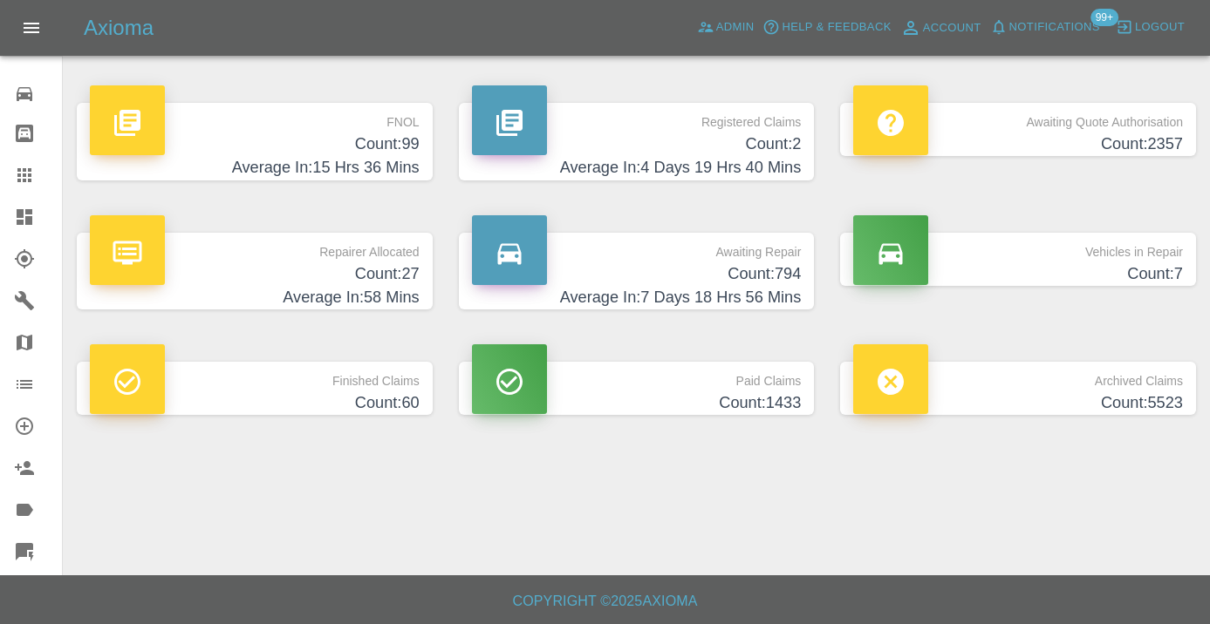
click at [718, 287] on h4 "Average In: 7 Days 18 Hrs 56 Mins" at bounding box center [637, 298] width 330 height 24
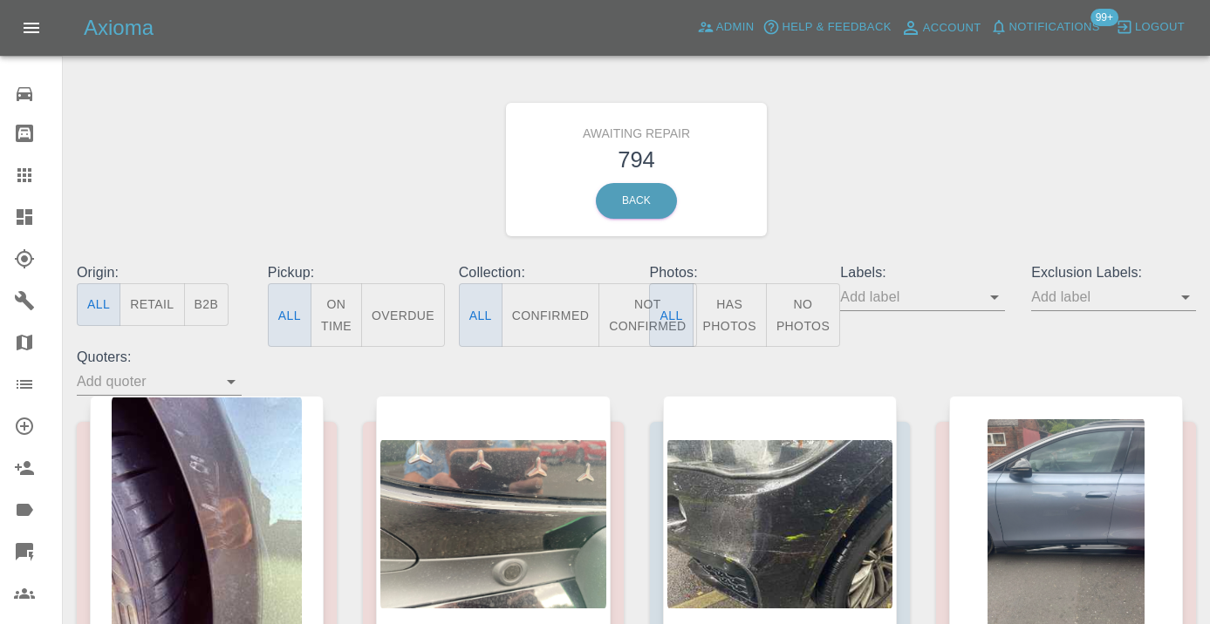
click at [624, 303] on button "Not Confirmed" at bounding box center [647, 315] width 98 height 64
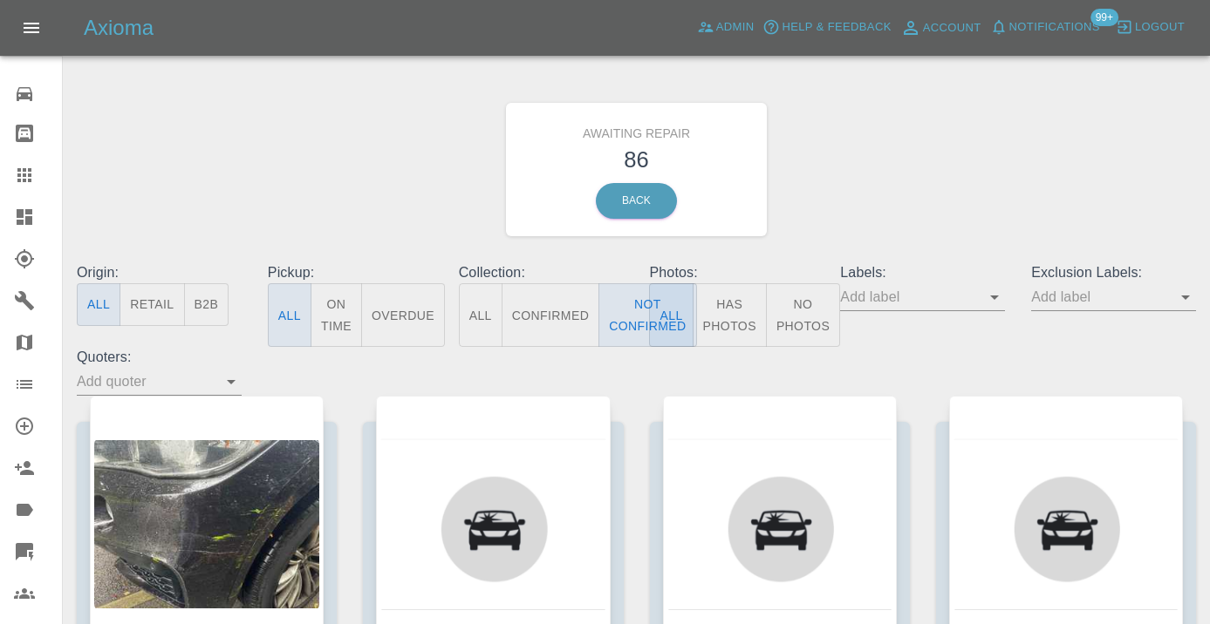
click at [966, 175] on div "Awaiting Repair 86 Back" at bounding box center [636, 170] width 1145 height 186
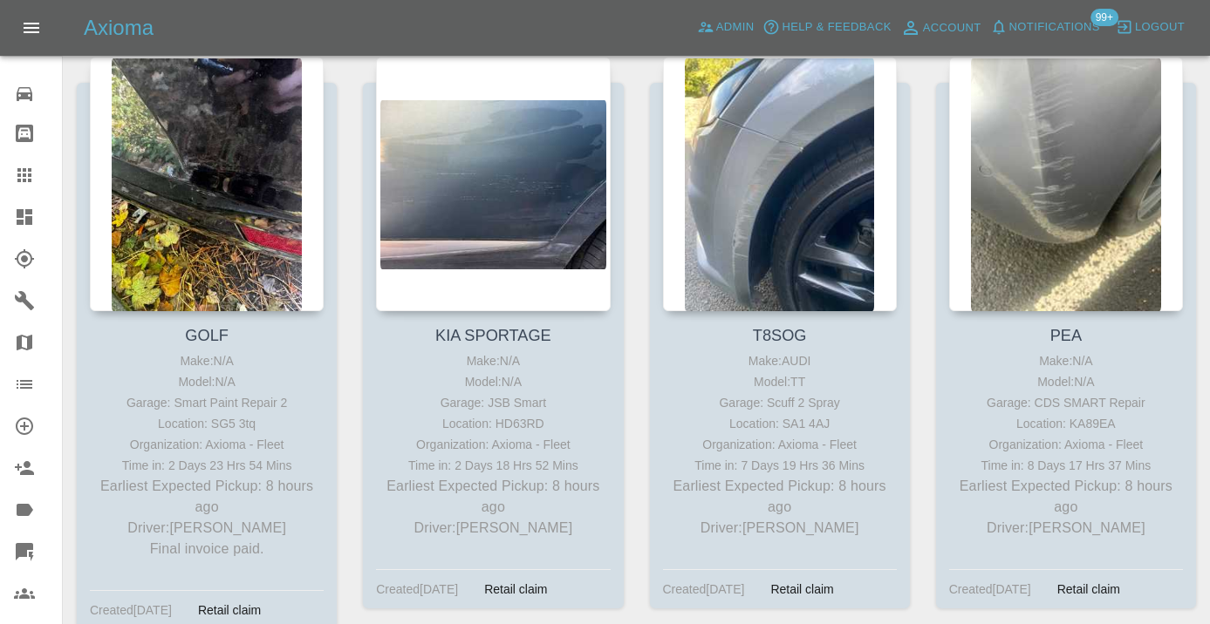
scroll to position [934, 0]
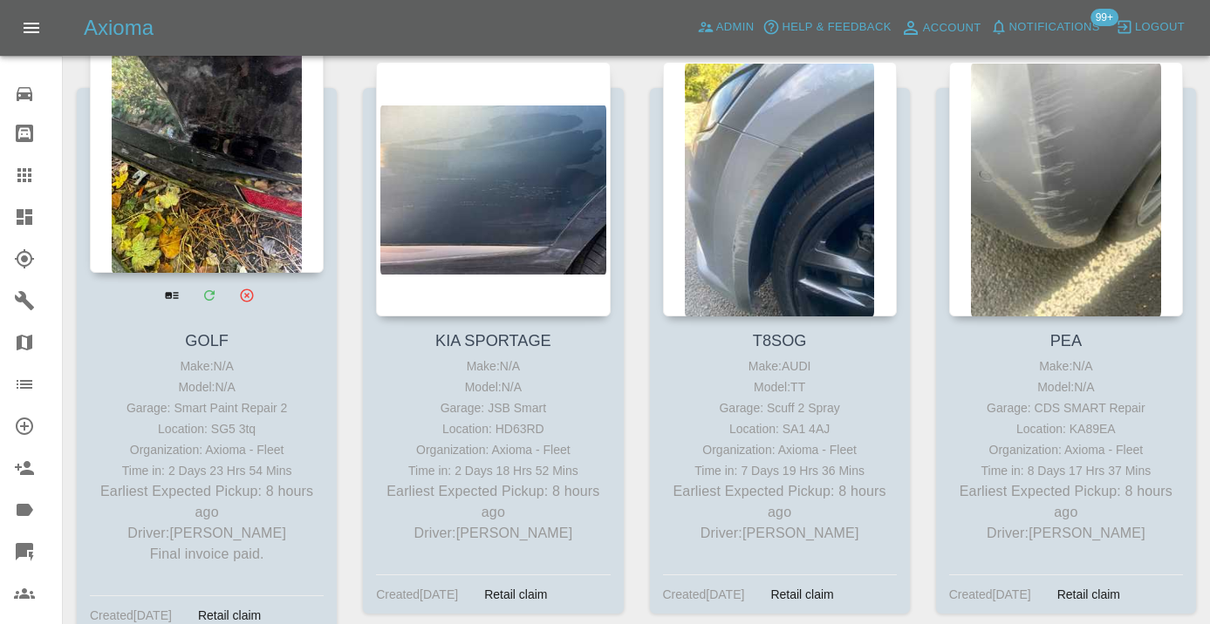
click at [203, 214] on div at bounding box center [207, 145] width 234 height 255
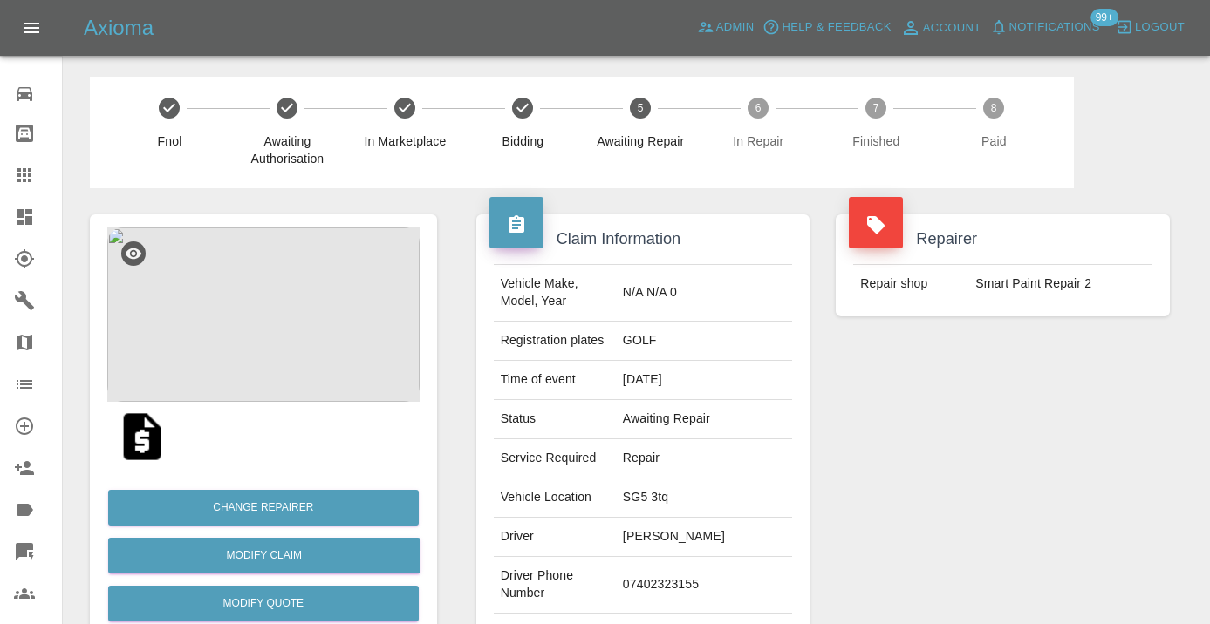
click at [680, 576] on td "07402323155" at bounding box center [704, 585] width 176 height 57
copy td "07402323155"
click at [946, 397] on div "Repairer Repair shop Smart Paint Repair 2" at bounding box center [1002, 448] width 360 height 521
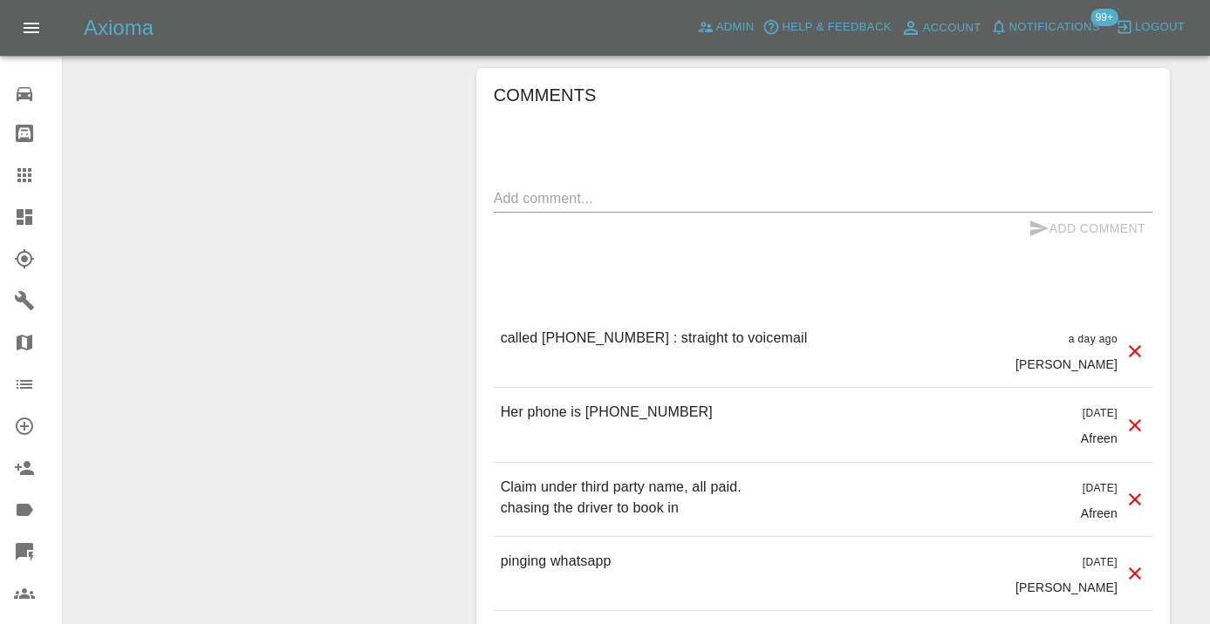
scroll to position [1571, 0]
drag, startPoint x: 632, startPoint y: 304, endPoint x: 542, endPoint y: 294, distance: 91.2
click at [542, 326] on p "called 07944 081669 : straight to voicemail" at bounding box center [654, 336] width 307 height 21
copy p "07944 081669"
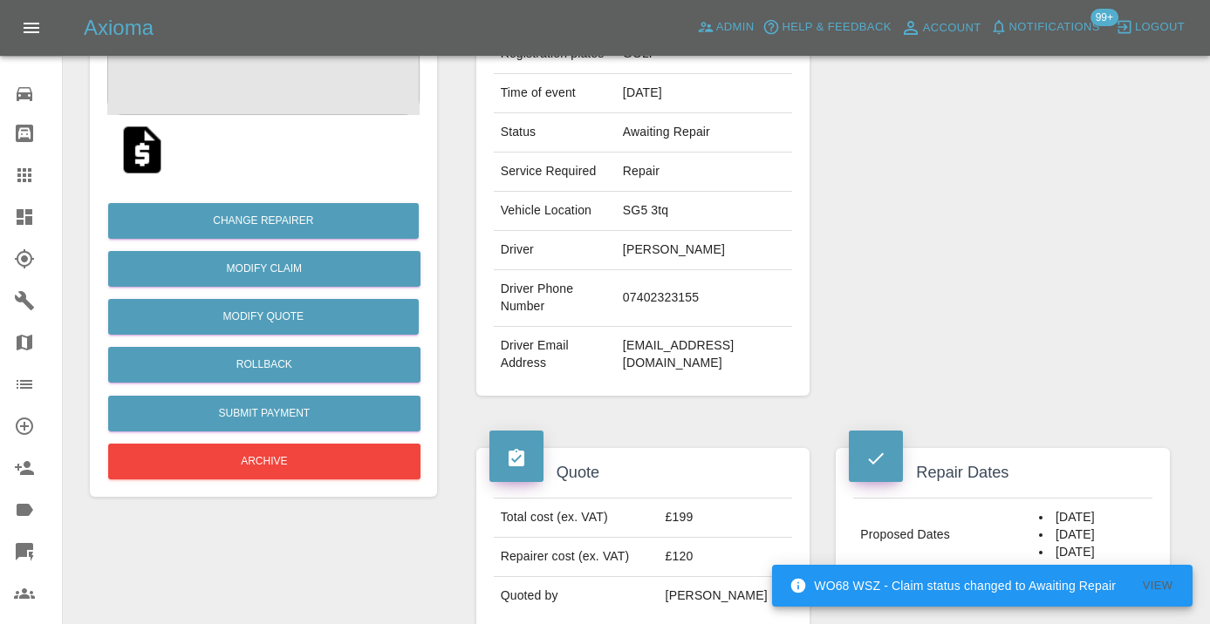
scroll to position [276, 0]
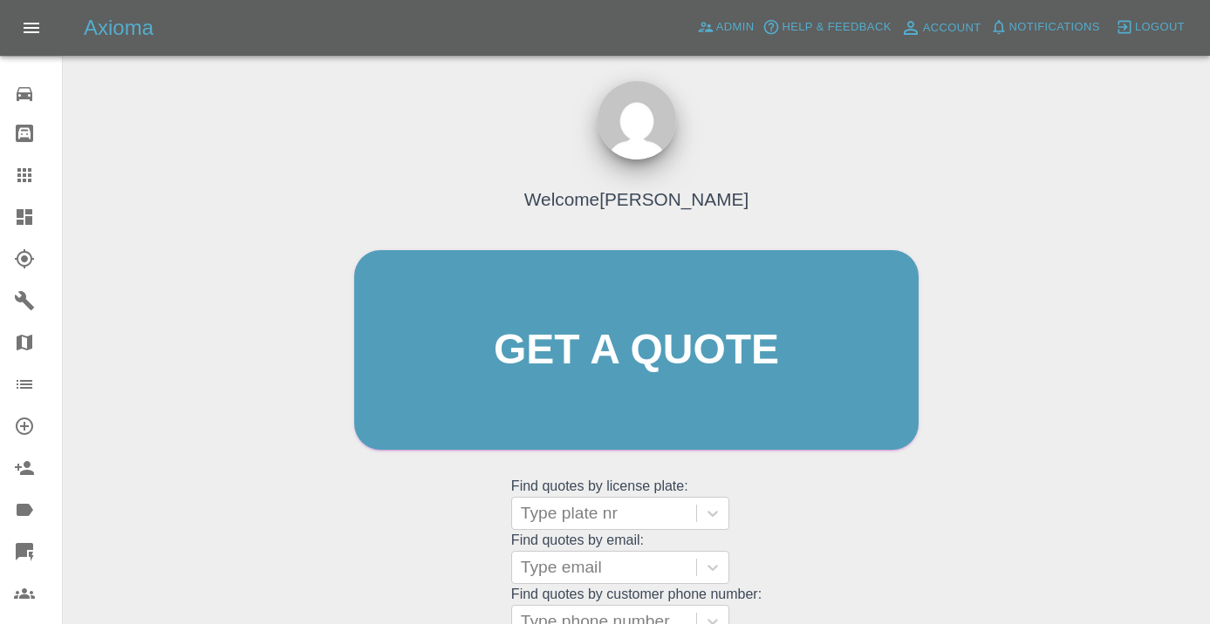
click at [880, 497] on div "Welcome [PERSON_NAME] Get a quote Get a quote Find quotes by license plate: Typ…" at bounding box center [636, 383] width 601 height 527
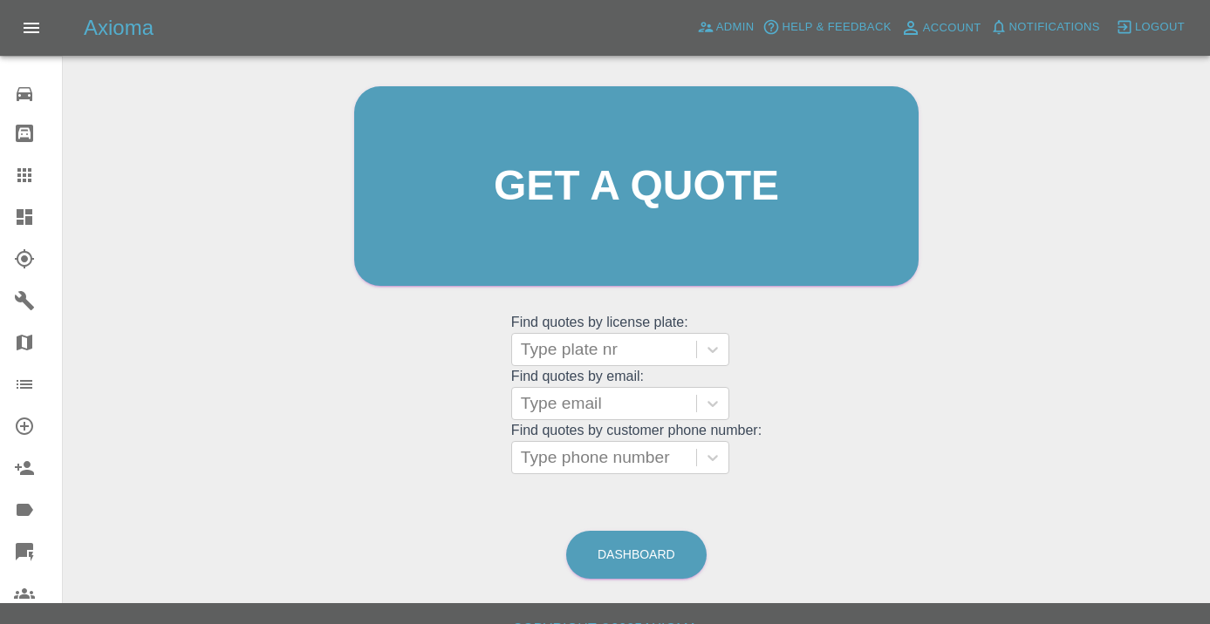
scroll to position [190, 0]
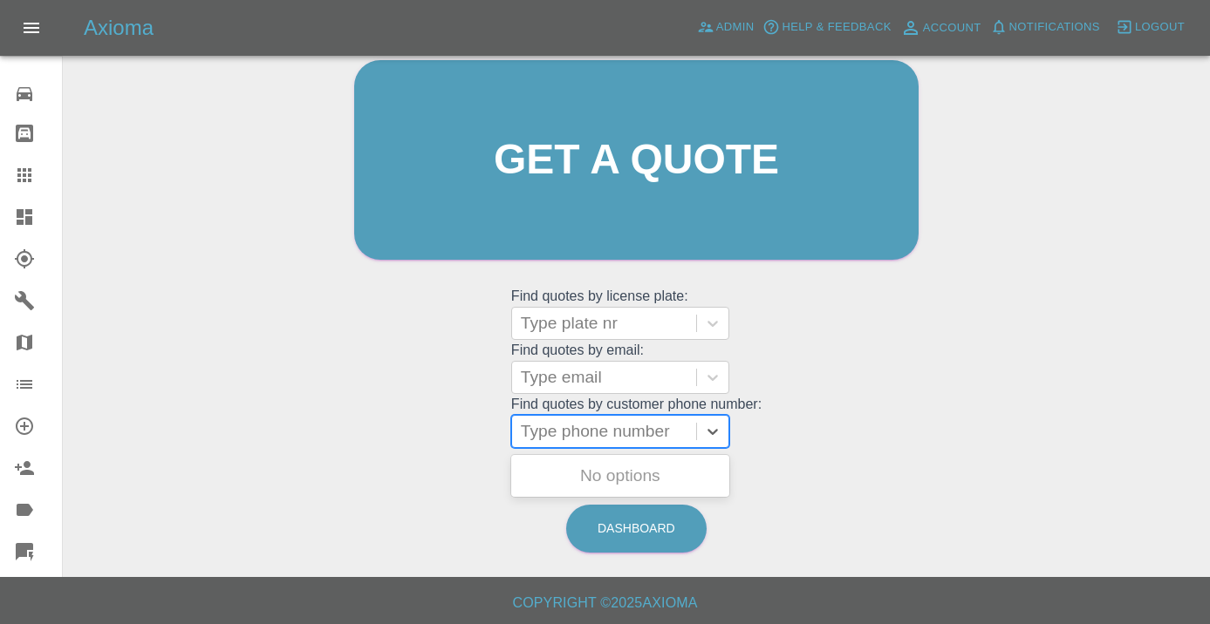
click at [652, 435] on div at bounding box center [604, 432] width 167 height 24
paste input "07463419943"
type input "07463419943"
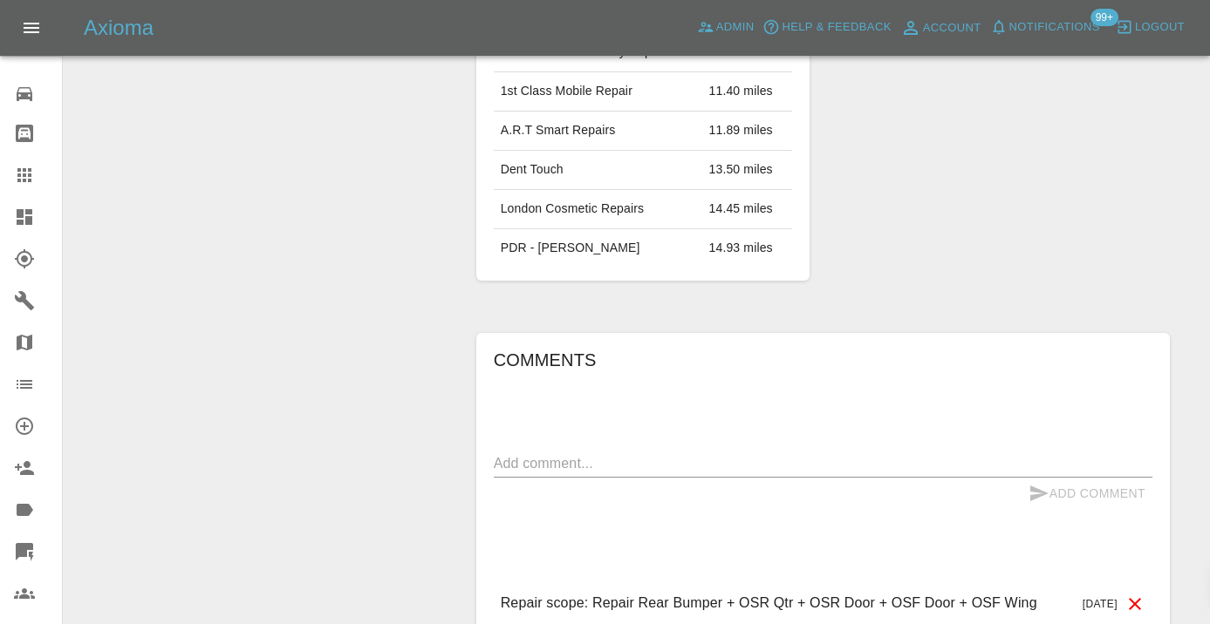
scroll to position [1163, 0]
click at [534, 456] on textarea at bounding box center [823, 462] width 658 height 20
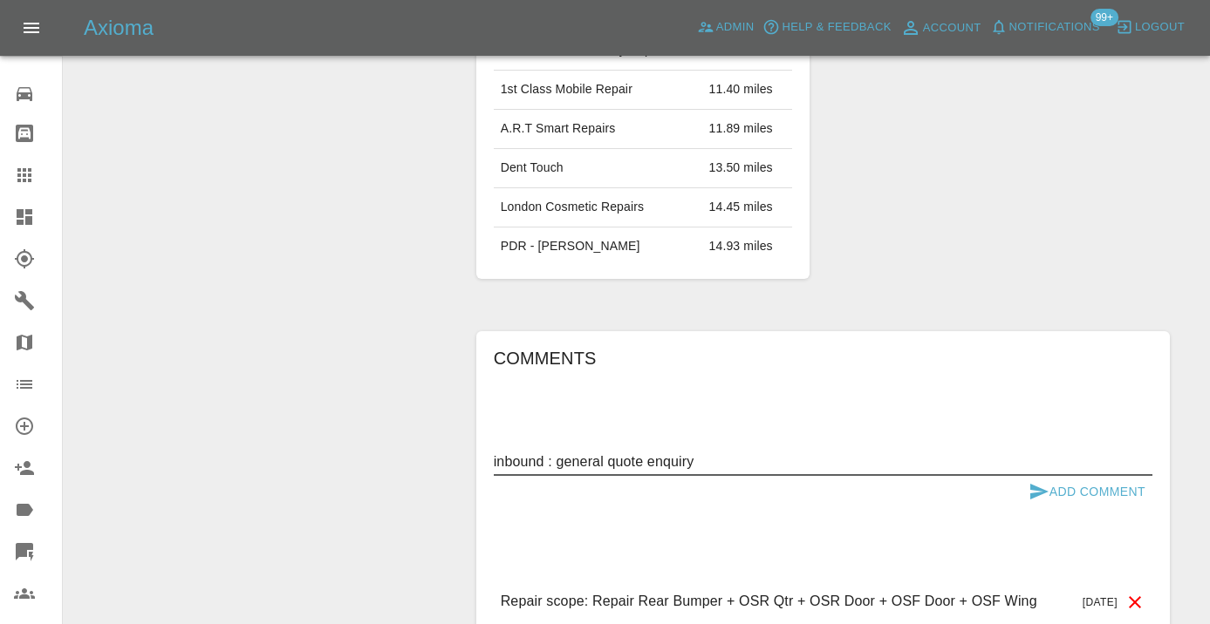
type textarea "inbound : general quote enquiry"
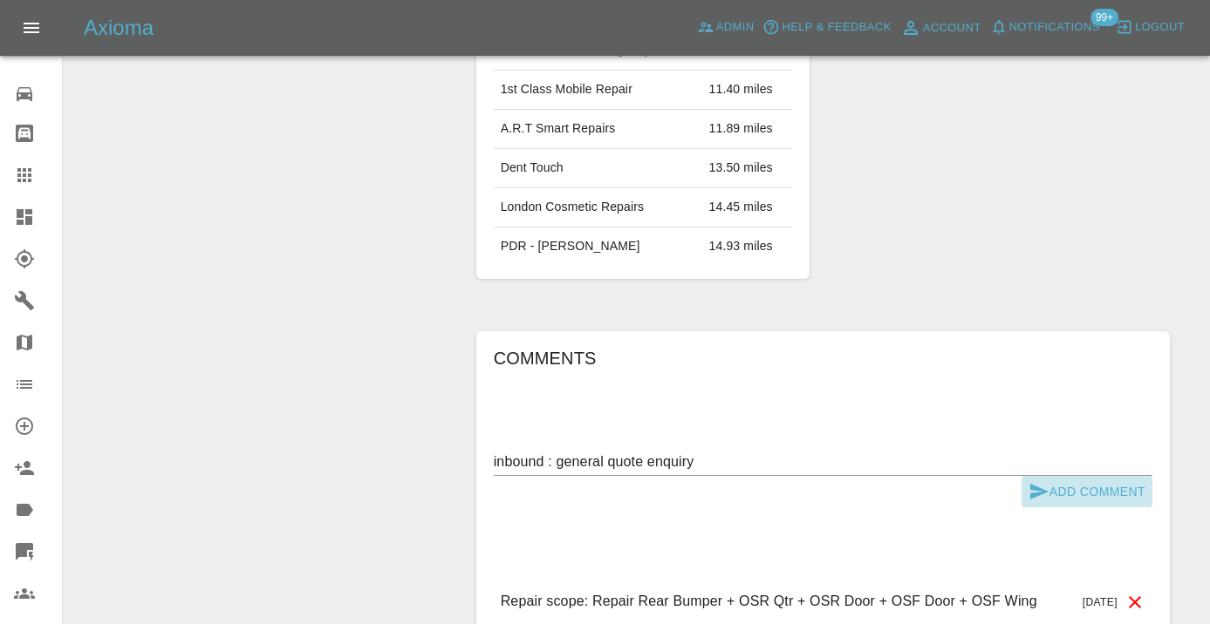
click at [1057, 484] on button "Add Comment" at bounding box center [1086, 492] width 131 height 32
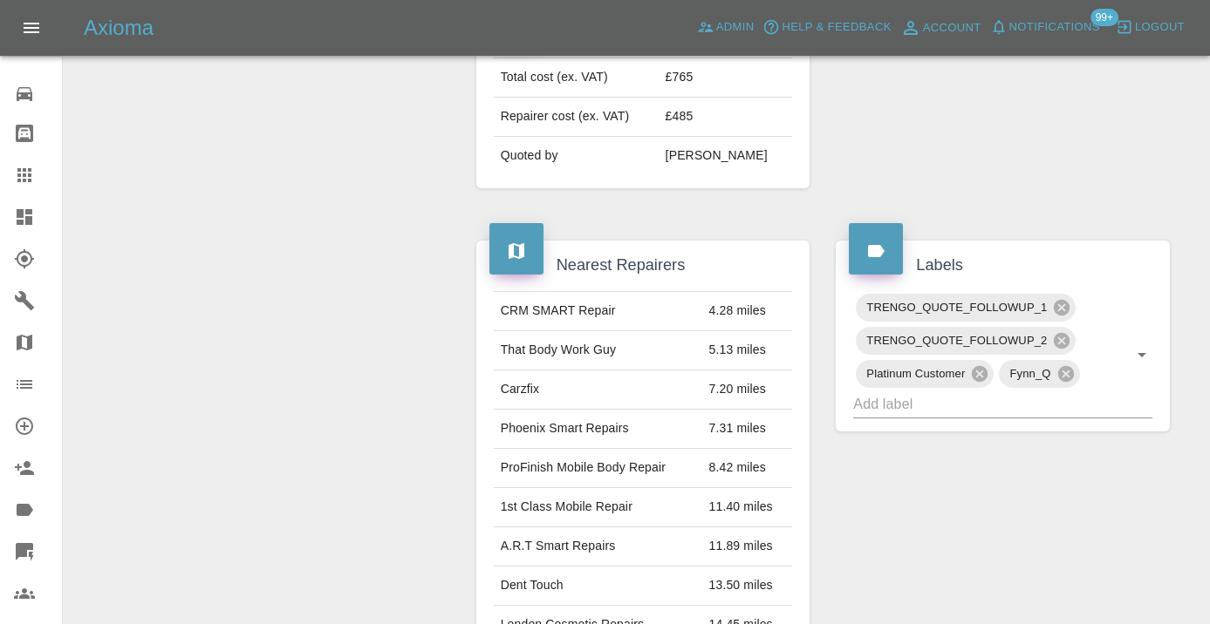
scroll to position [752, 0]
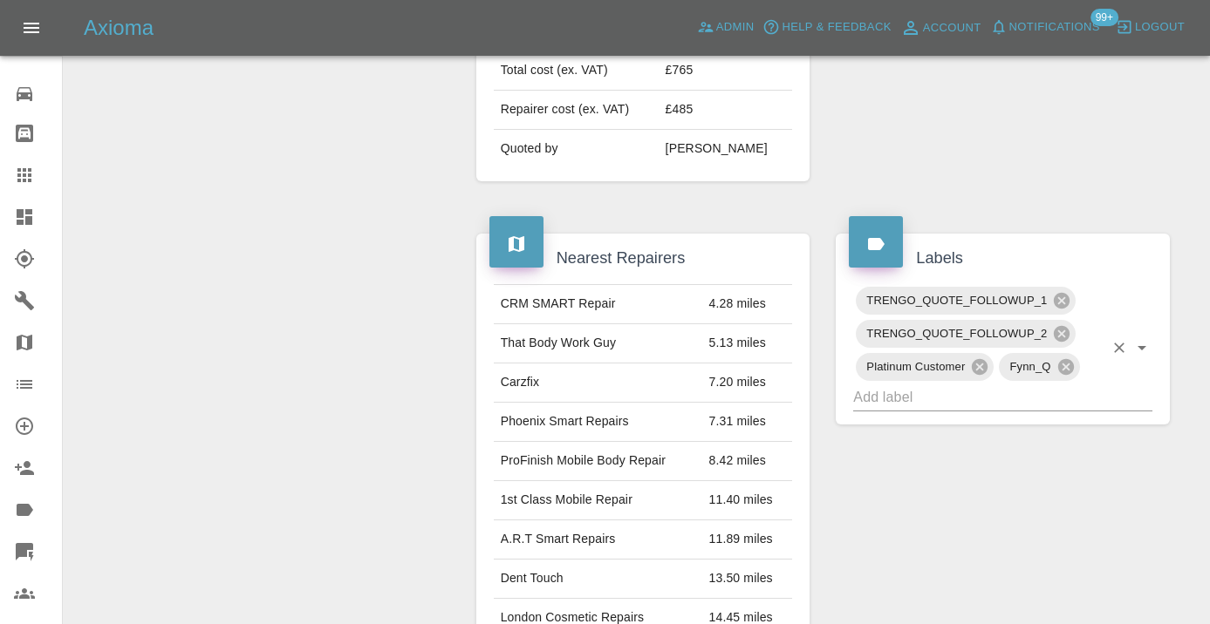
click at [958, 405] on input "text" at bounding box center [978, 397] width 250 height 27
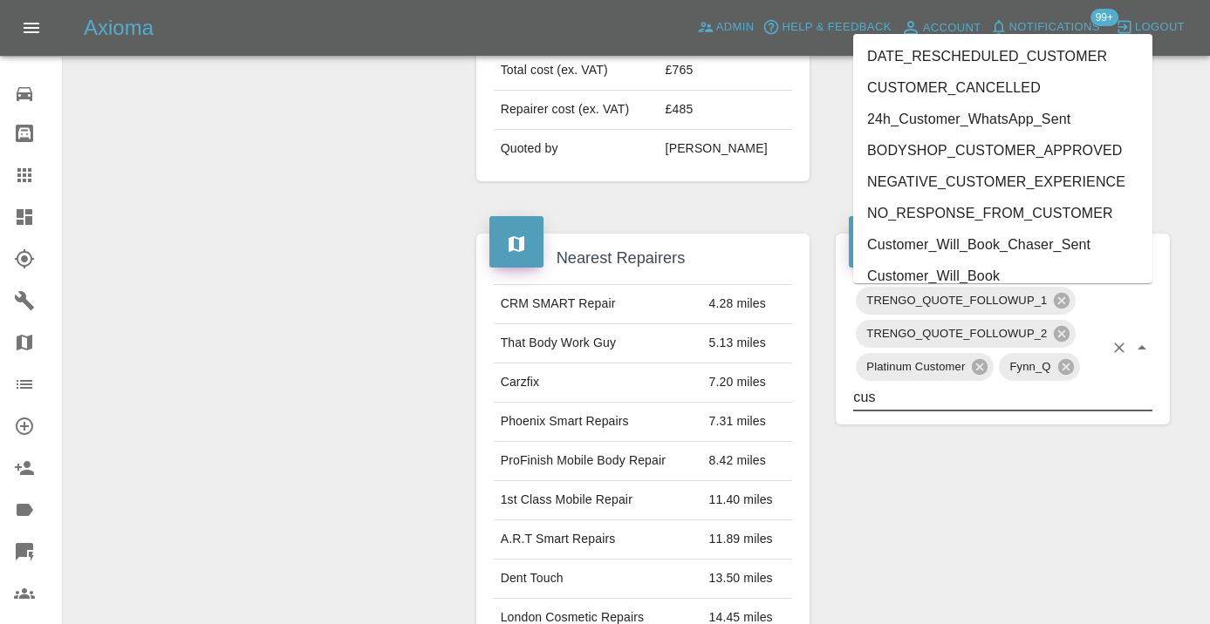
type input "cust"
click at [1040, 274] on li "Customer_Will_Book" at bounding box center [1002, 276] width 299 height 31
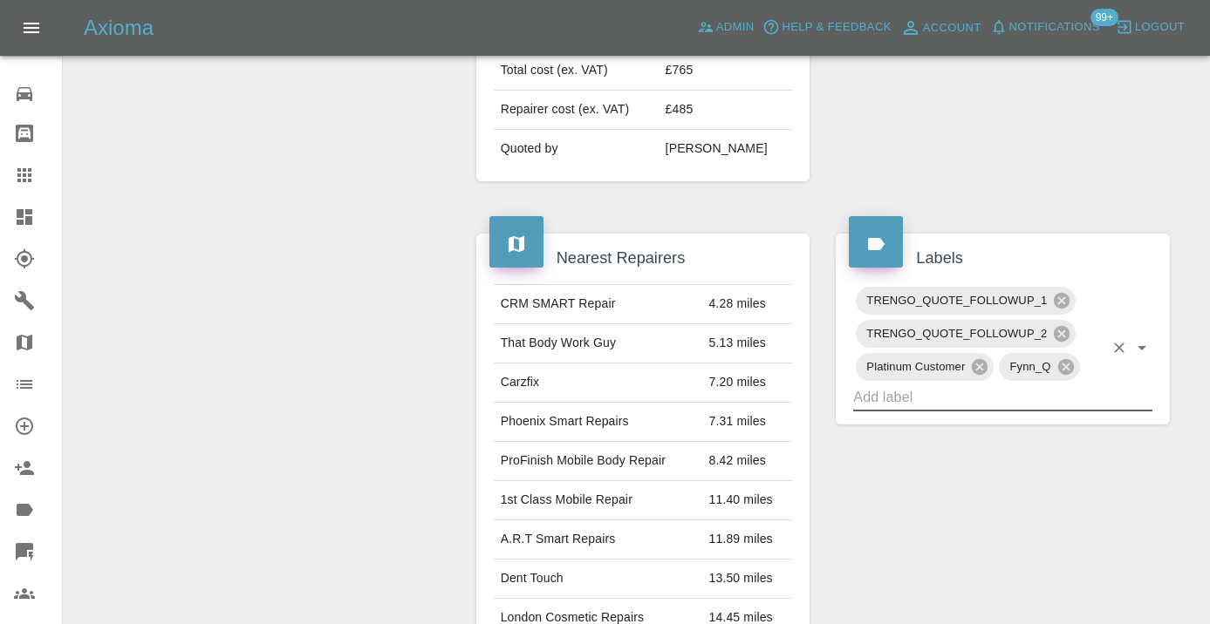
click at [467, 207] on div "Quote Total cost (ex. VAT) £765 Repairer cost (ex. VAT) £485 Quoted by [PERSON_…" at bounding box center [643, 91] width 360 height 233
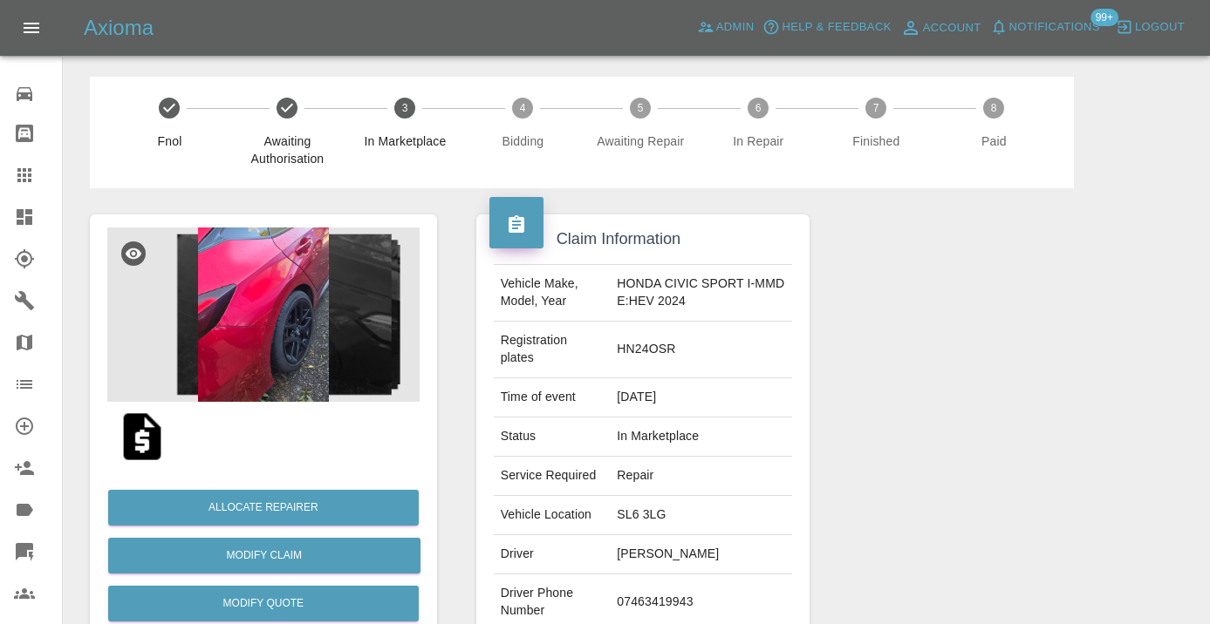
scroll to position [0, 0]
click at [24, 172] on icon at bounding box center [24, 175] width 14 height 14
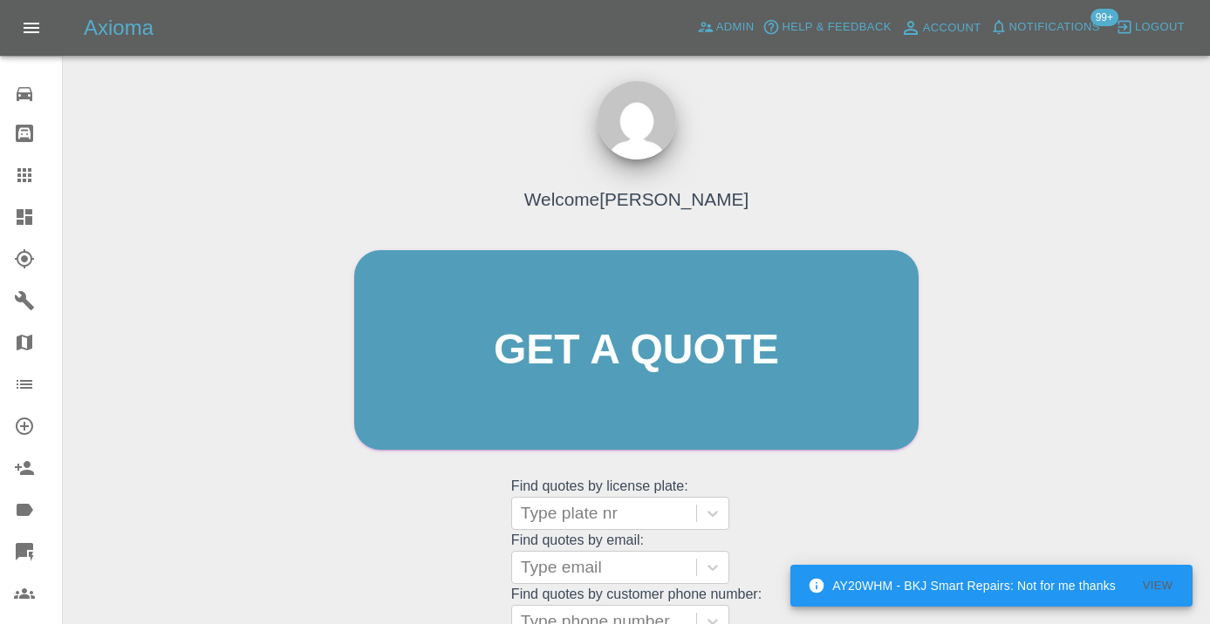
click at [894, 488] on div "Welcome [PERSON_NAME] Get a quote Get a quote Find quotes by license plate: Typ…" at bounding box center [636, 383] width 601 height 527
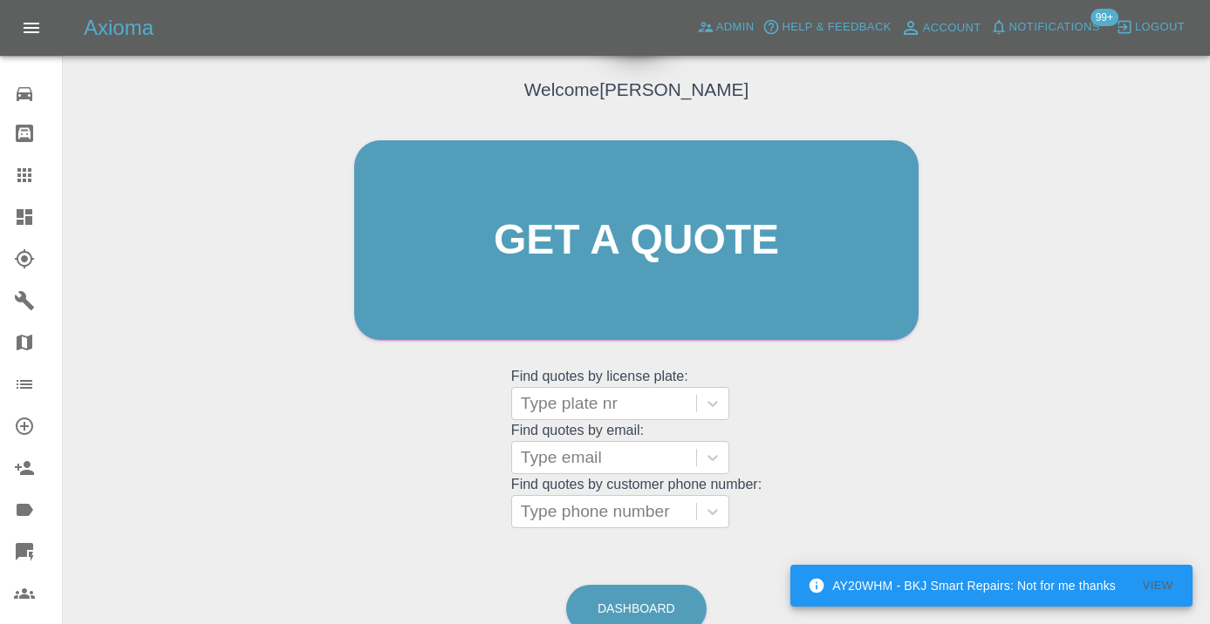
scroll to position [115, 0]
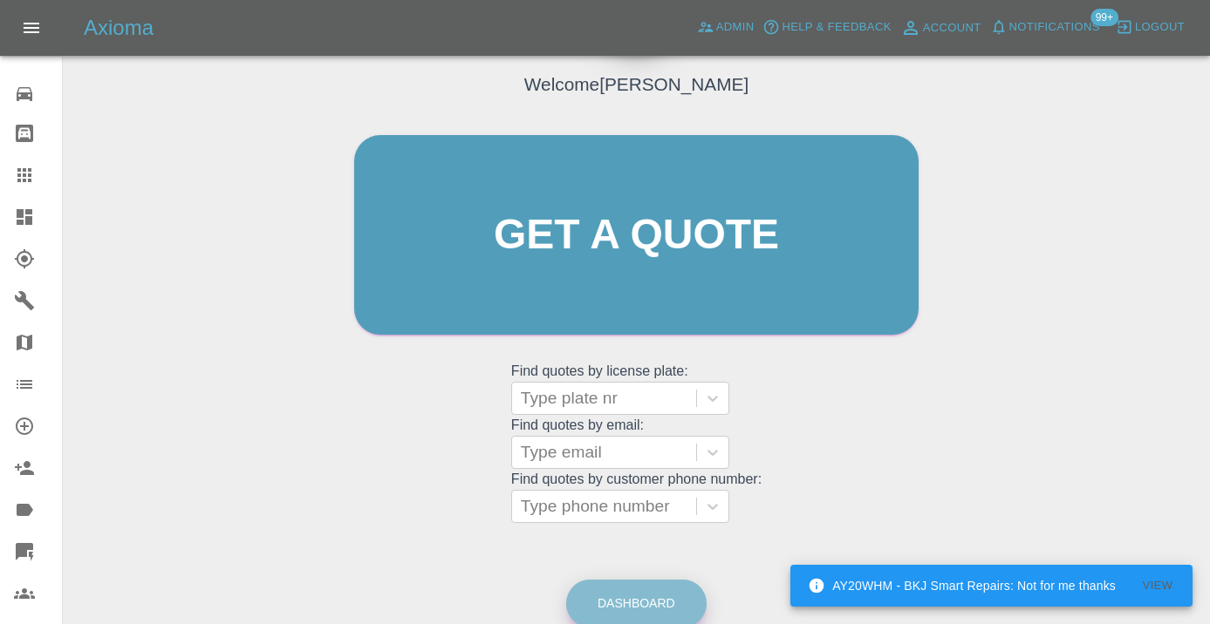
click at [644, 583] on link "Dashboard" at bounding box center [636, 604] width 140 height 48
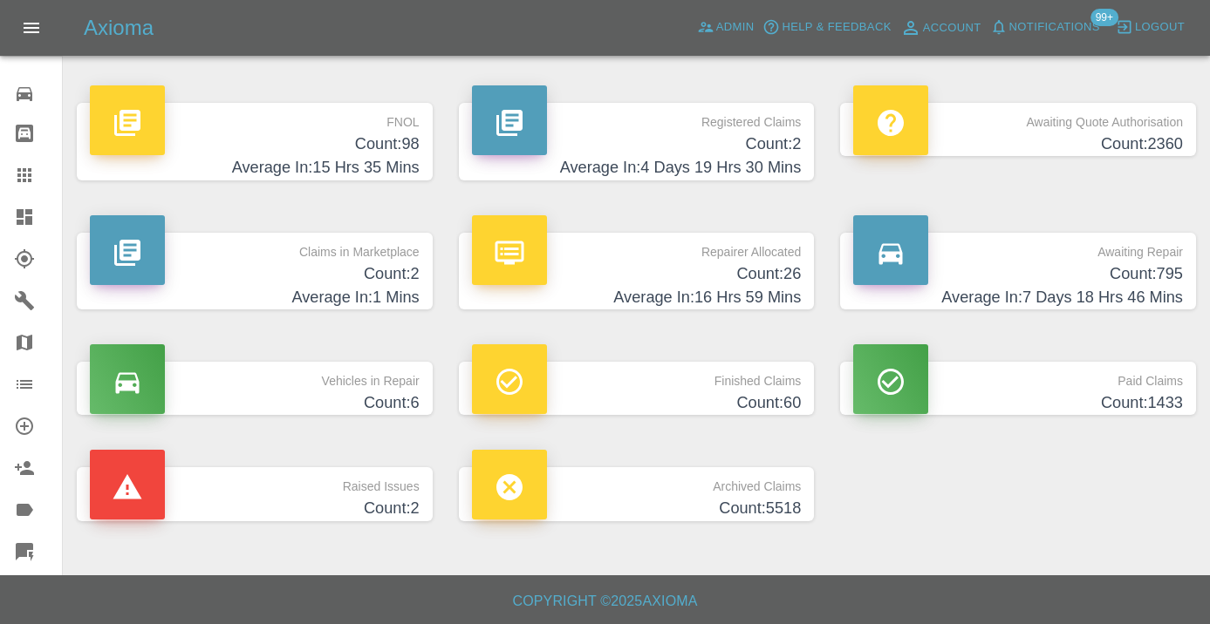
click at [1143, 283] on h4 "Count: 795" at bounding box center [1018, 275] width 330 height 24
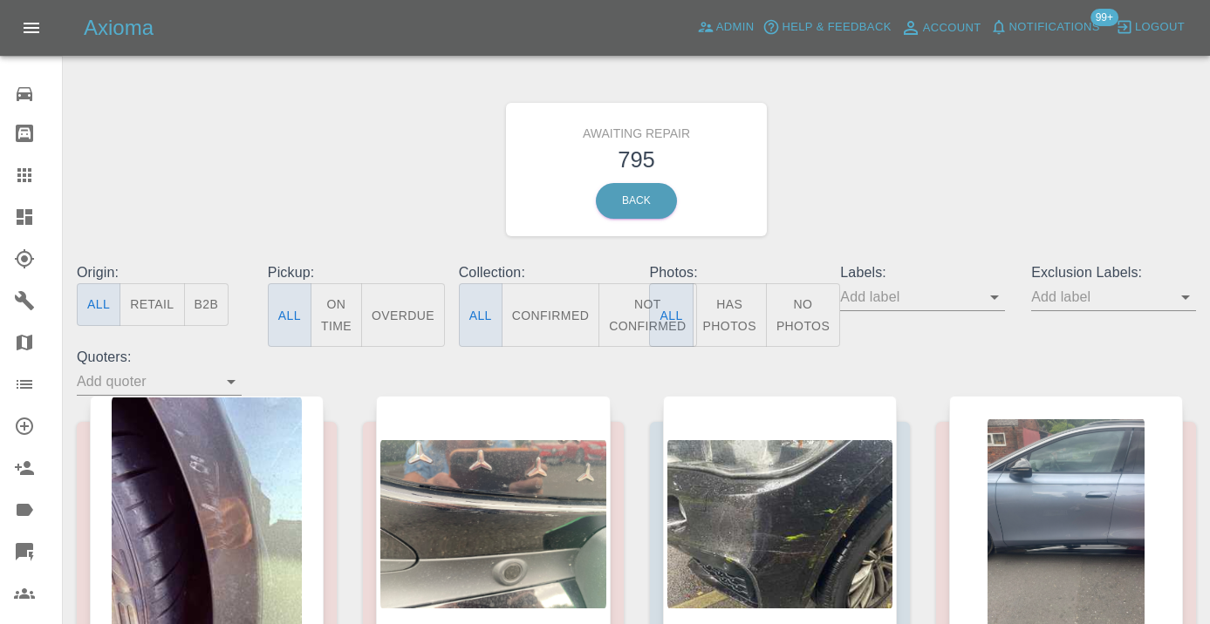
click at [629, 323] on button "Not Confirmed" at bounding box center [647, 315] width 98 height 64
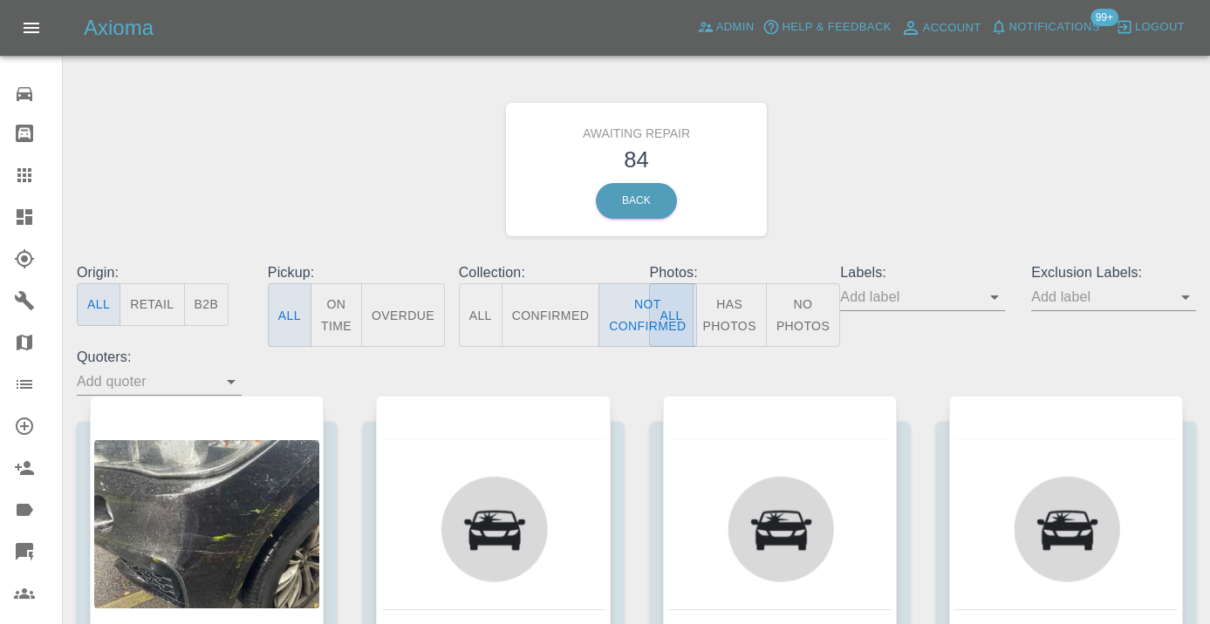
click at [822, 203] on div "Awaiting Repair 84 Back" at bounding box center [636, 170] width 1145 height 186
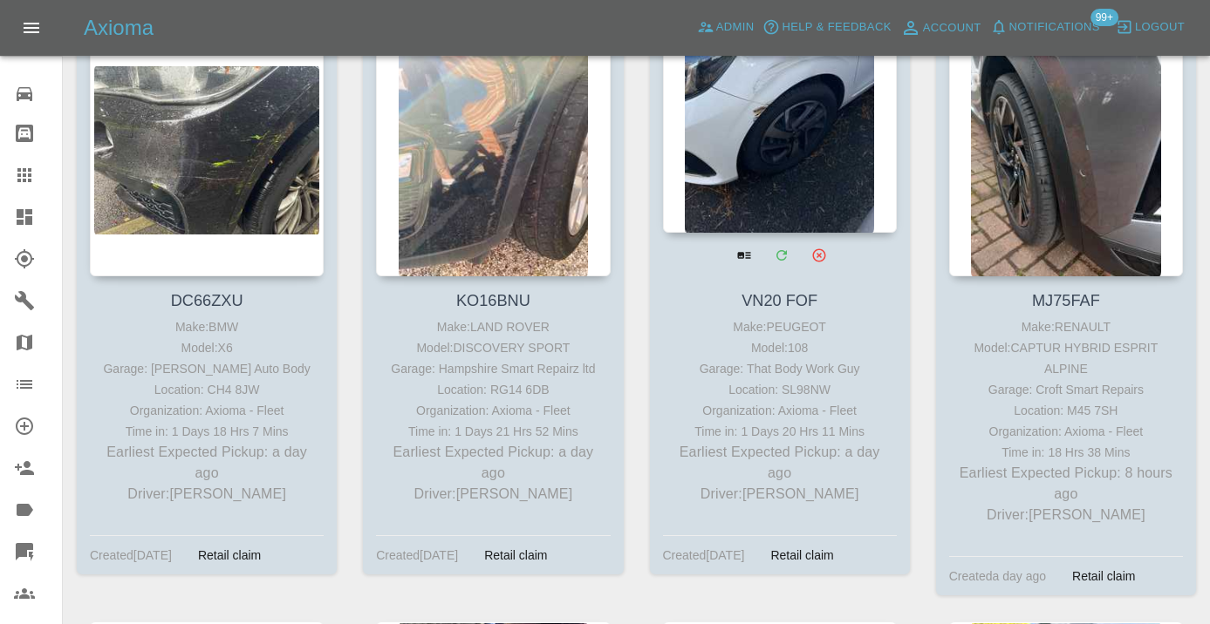
scroll to position [349, 0]
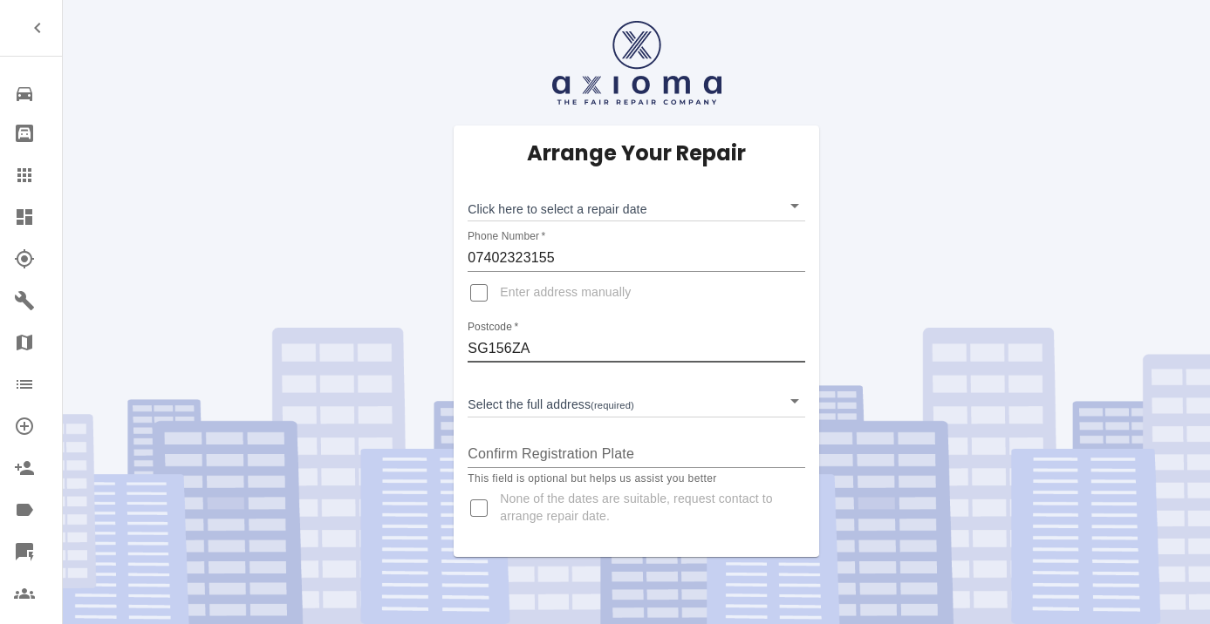
type input "SG156ZA"
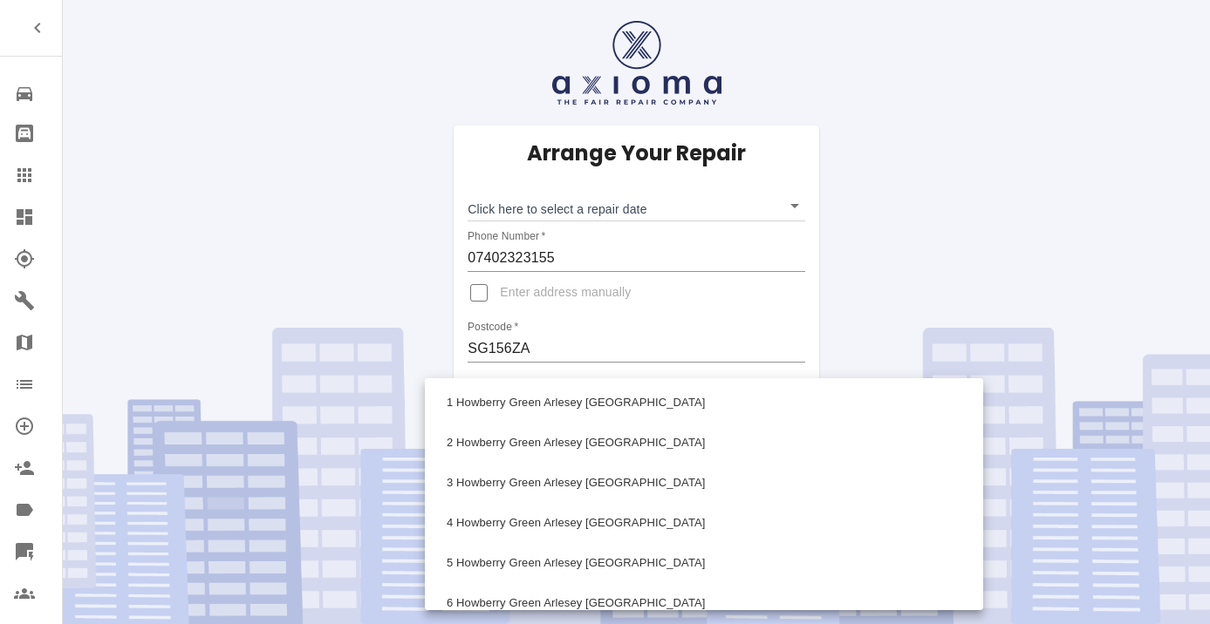
click at [547, 401] on body "Repair home Bodyshop home Claims Dashboard Explorer Garages Map Organization Cr…" at bounding box center [605, 312] width 1210 height 624
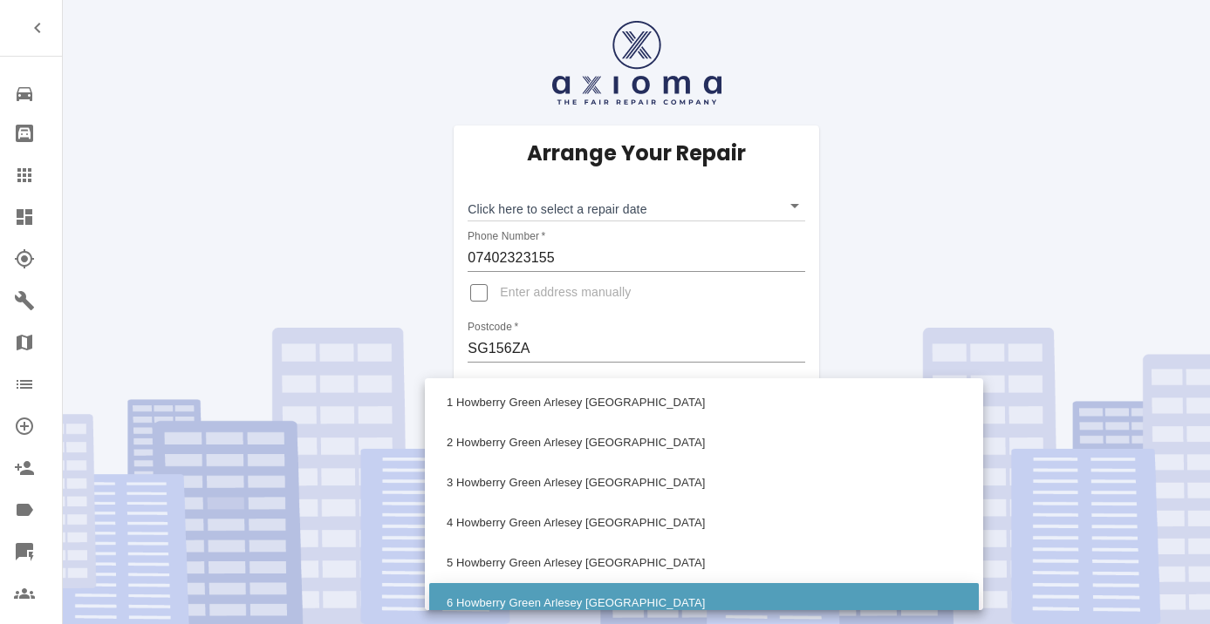
click at [516, 595] on li "6 Howberry Green Arlesey Bedfordshire" at bounding box center [703, 603] width 549 height 40
type input "6 Howberry Green Arlesey Bedfordshire"
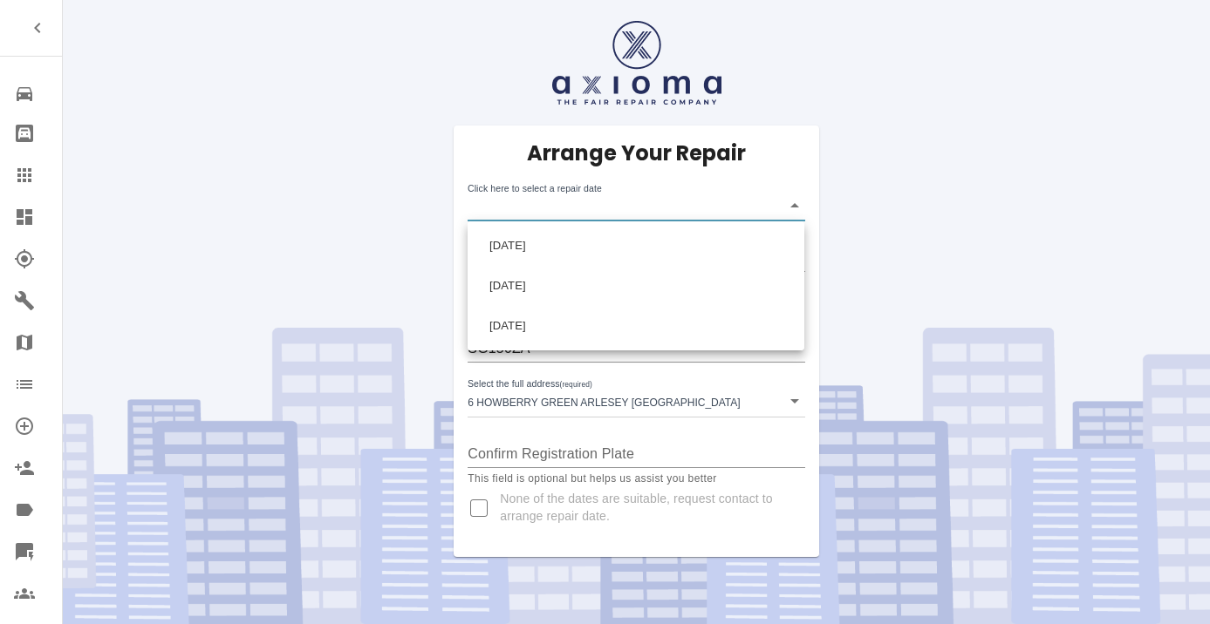
click at [534, 201] on body "Repair home Bodyshop home Claims Dashboard Explorer Garages Map Organization Cr…" at bounding box center [605, 312] width 1210 height 624
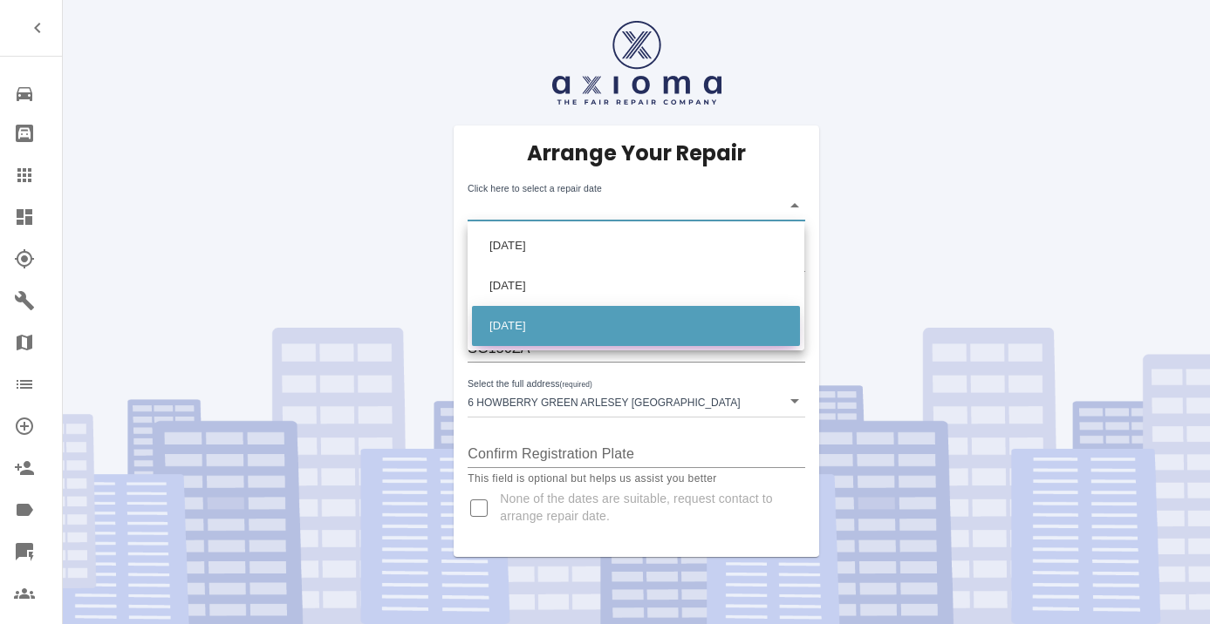
click at [548, 315] on li "Thu Oct 16 2025" at bounding box center [636, 326] width 328 height 40
type input "2025-10-16T00:00:00.000Z"
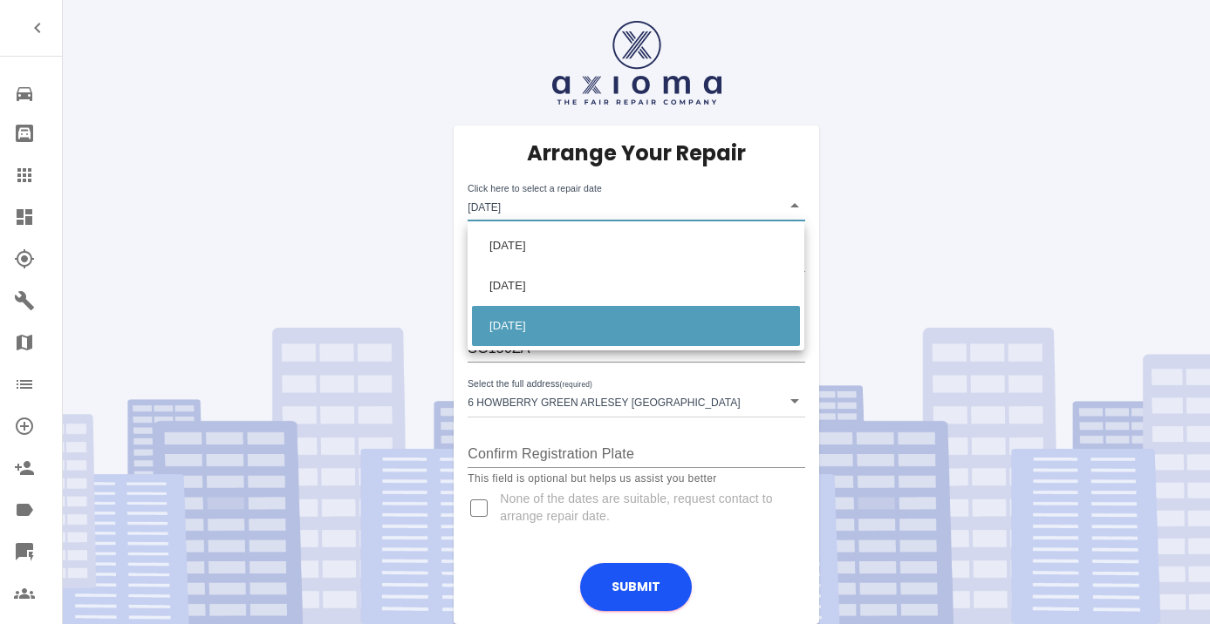
click at [792, 579] on div at bounding box center [605, 312] width 1210 height 624
click at [798, 556] on div at bounding box center [605, 312] width 1210 height 624
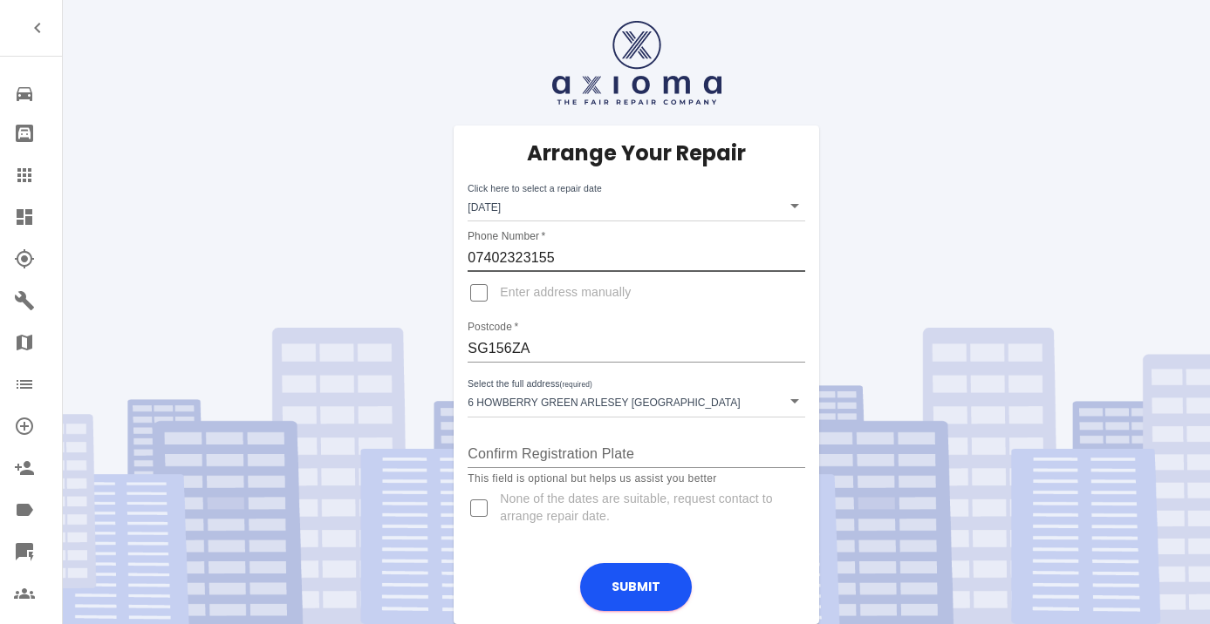
click at [536, 258] on input "07402323155" at bounding box center [635, 258] width 337 height 28
paste input "944 081669"
type input "07944 081669"
click at [639, 583] on button "Submit" at bounding box center [636, 587] width 112 height 48
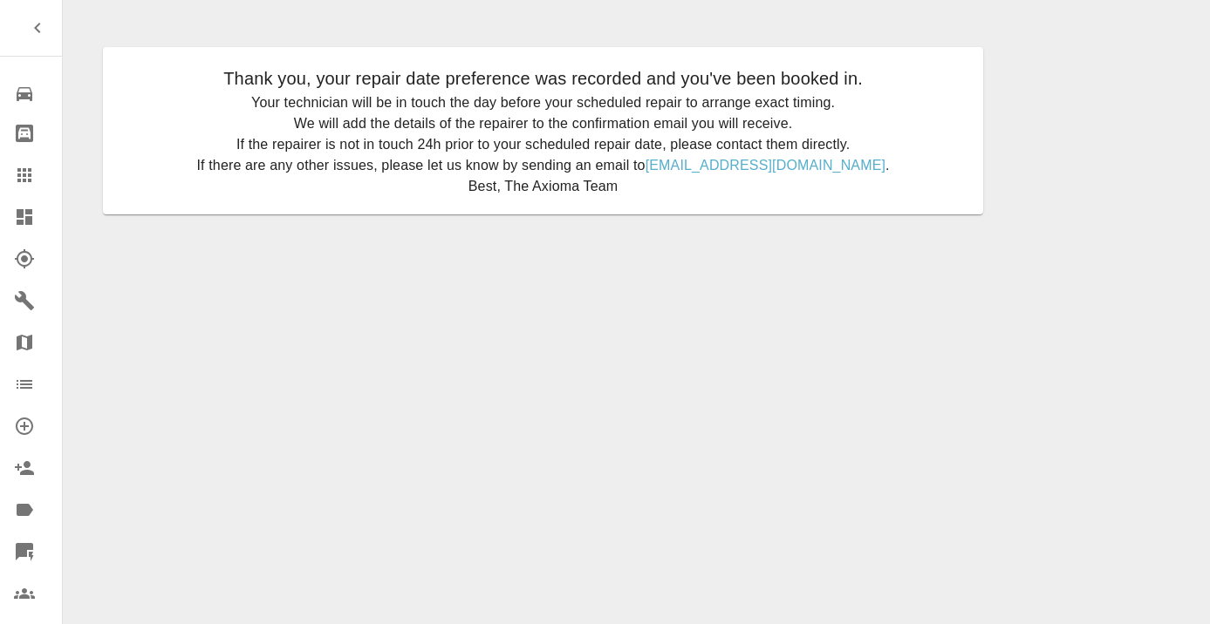
click at [20, 176] on icon at bounding box center [24, 175] width 14 height 14
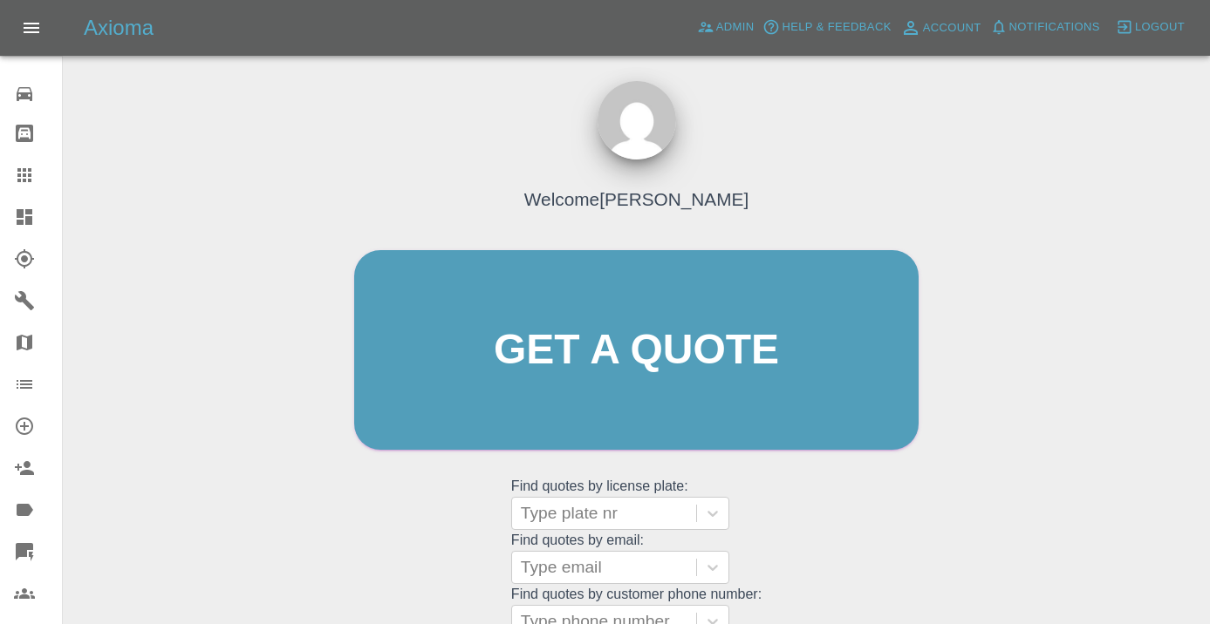
click at [831, 507] on div "Welcome [PERSON_NAME] Get a quote Get a quote Find quotes by license plate: Typ…" at bounding box center [636, 383] width 601 height 527
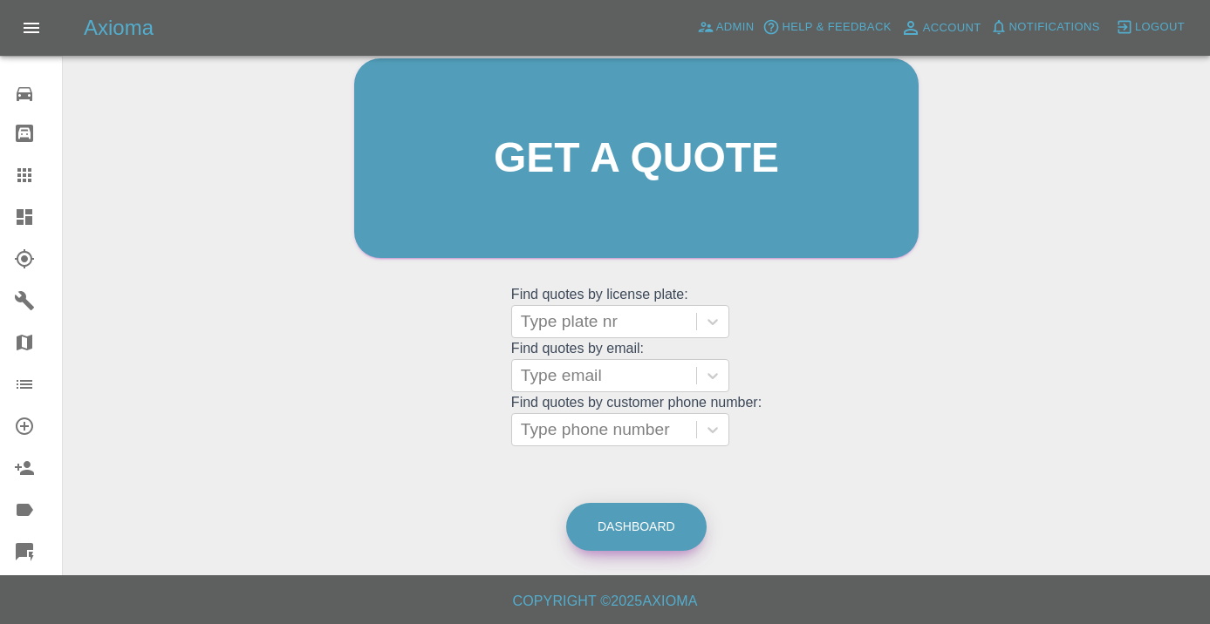
scroll to position [191, 0]
click at [601, 518] on link "Dashboard" at bounding box center [636, 528] width 140 height 48
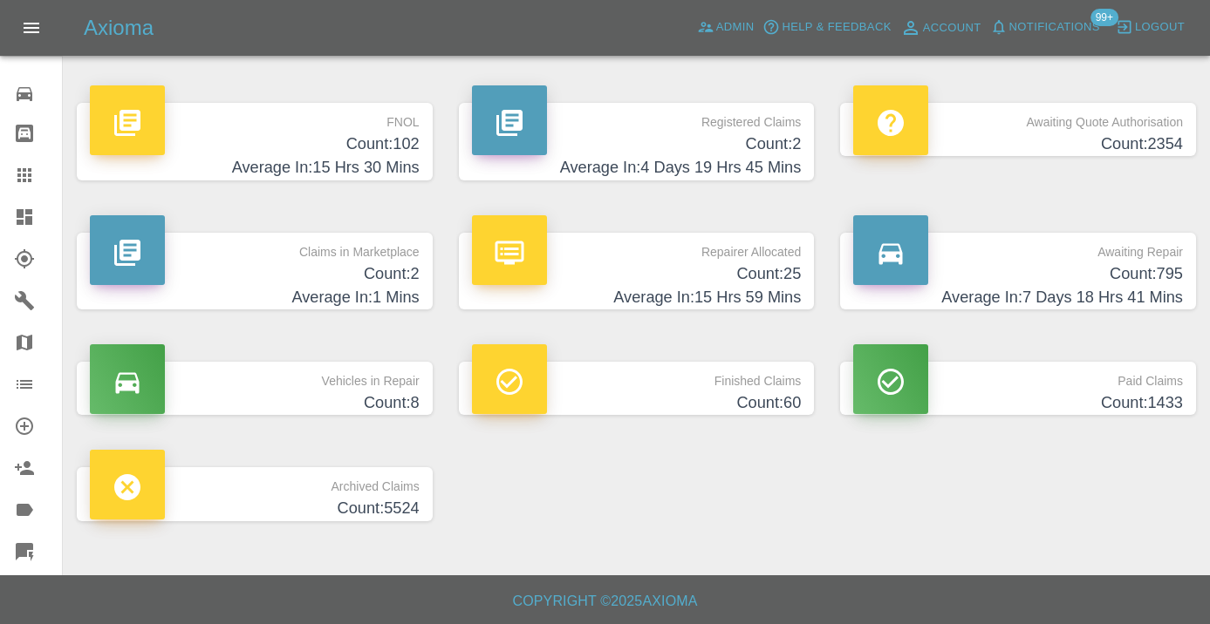
click at [1121, 260] on p "Awaiting Repair" at bounding box center [1018, 248] width 330 height 30
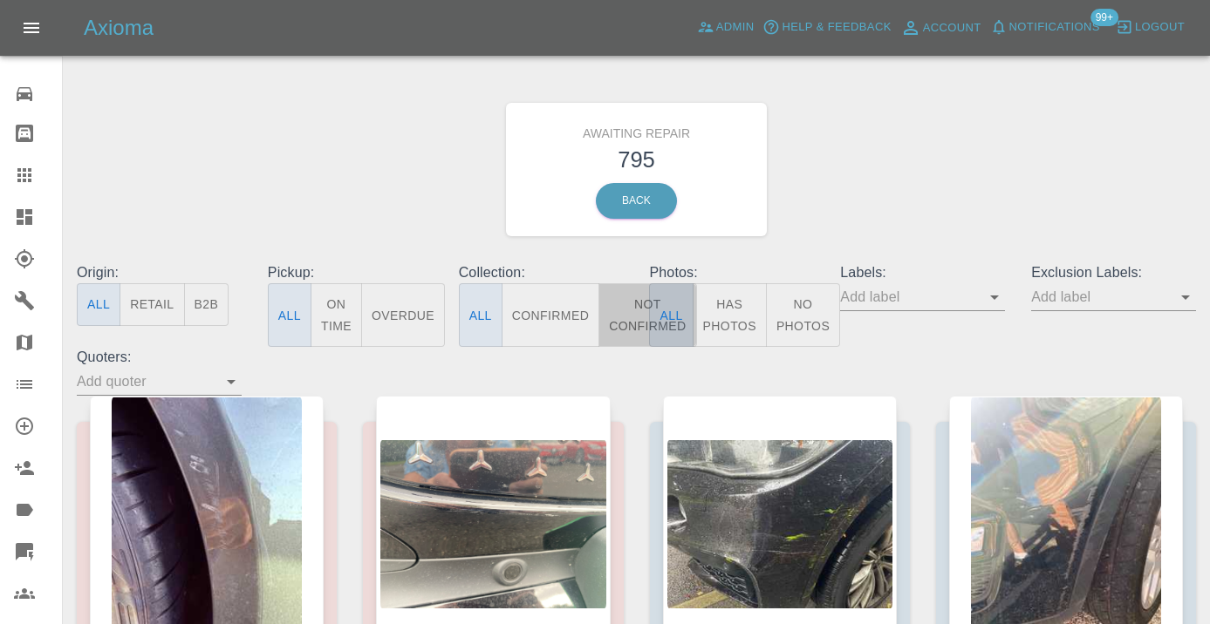
click at [626, 325] on button "Not Confirmed" at bounding box center [647, 315] width 98 height 64
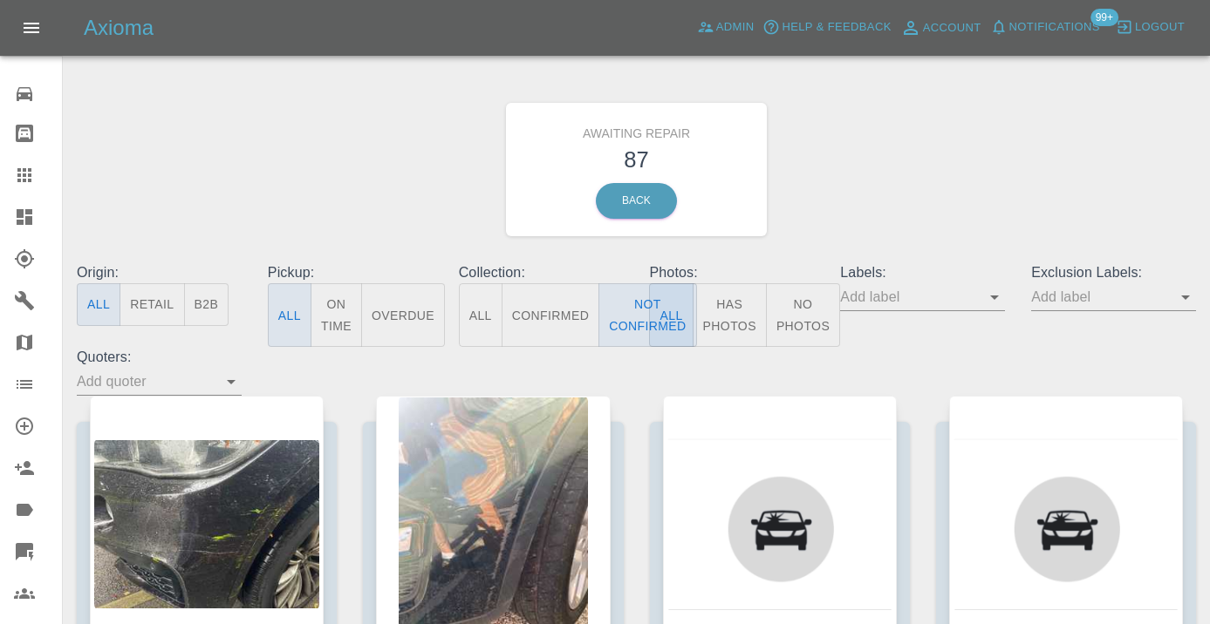
click at [914, 156] on div "Awaiting Repair 87 Back" at bounding box center [636, 170] width 1145 height 186
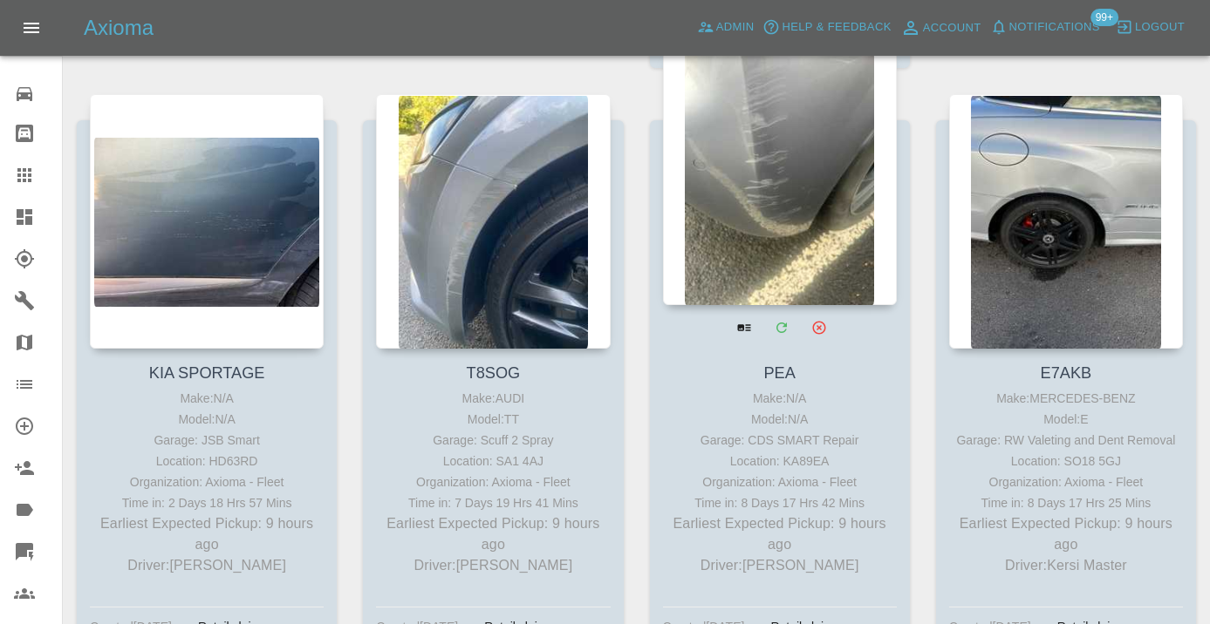
scroll to position [901, 0]
click at [797, 181] on div at bounding box center [780, 178] width 234 height 255
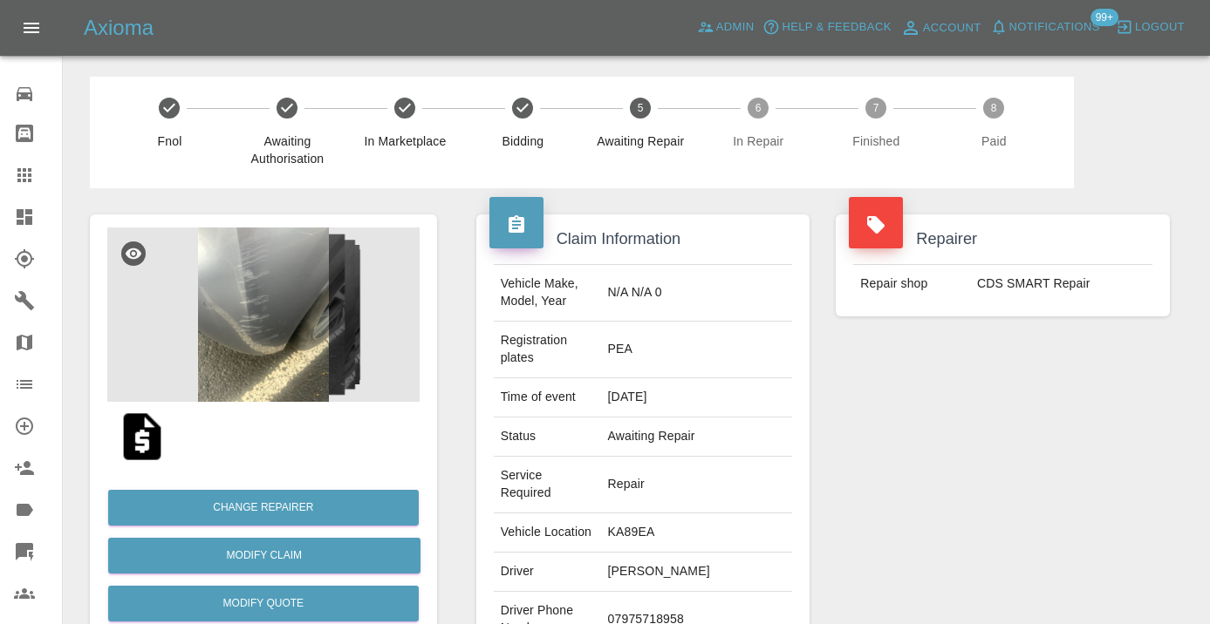
click at [663, 603] on td "07975718958" at bounding box center [697, 620] width 192 height 57
copy td "07975718958"
click at [874, 522] on div "Repairer Repair shop CDS SMART Repair" at bounding box center [1002, 474] width 360 height 573
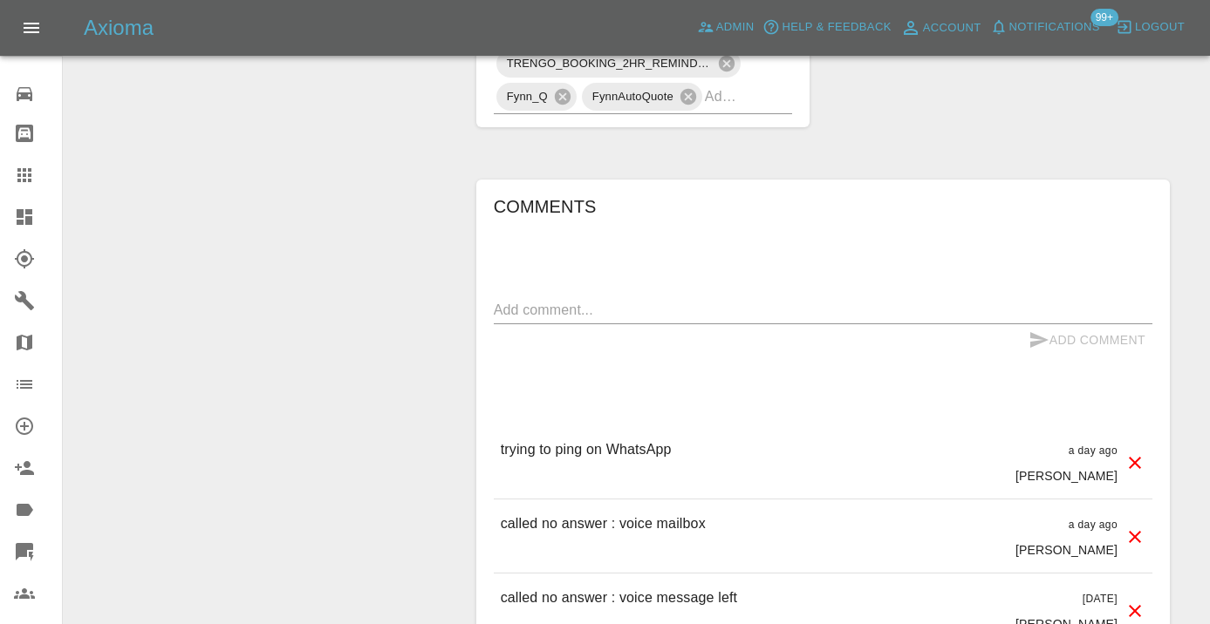
scroll to position [1576, 0]
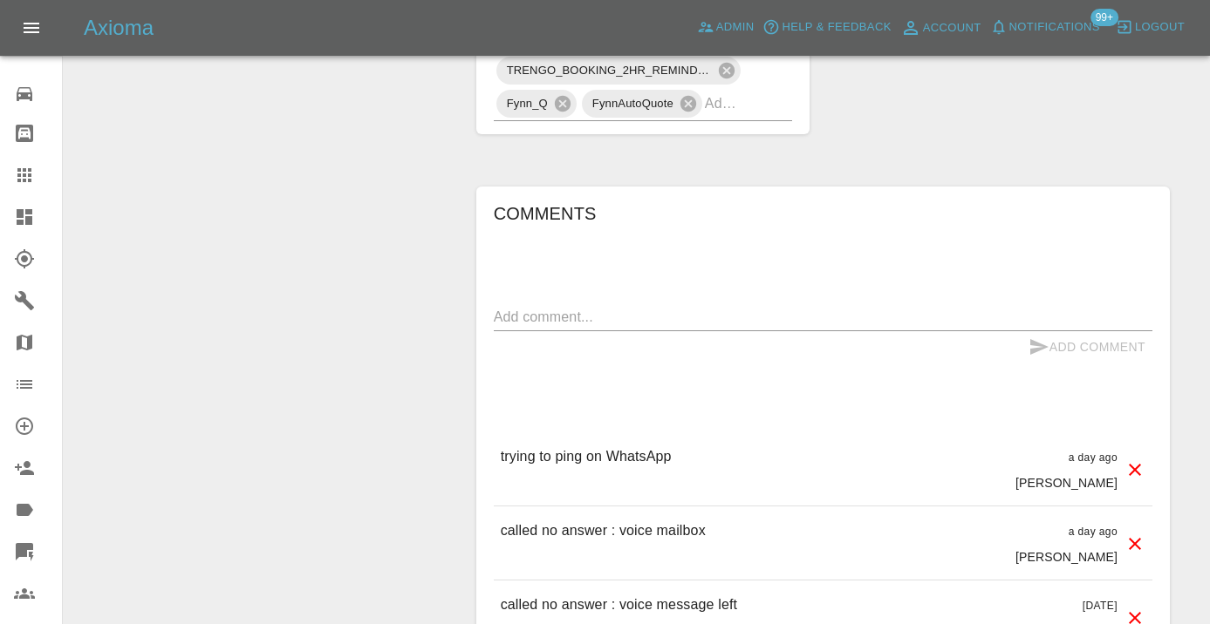
click at [566, 307] on textarea at bounding box center [823, 317] width 658 height 20
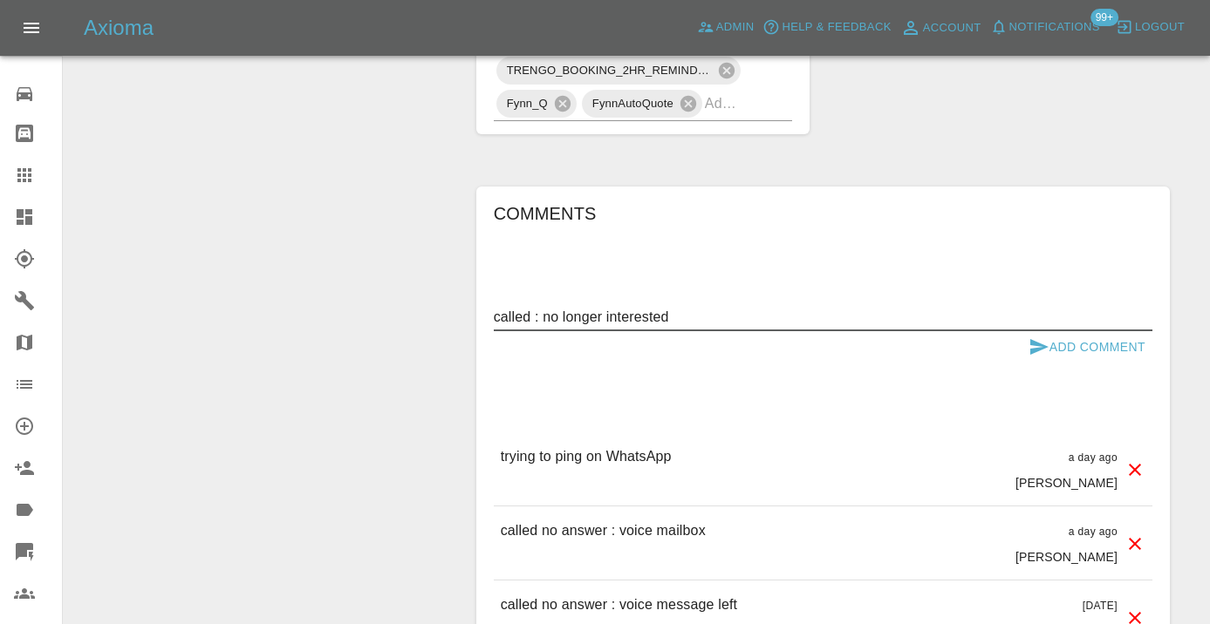
type textarea "called : no longer interested"
click at [1038, 337] on icon "submit" at bounding box center [1038, 347] width 21 height 21
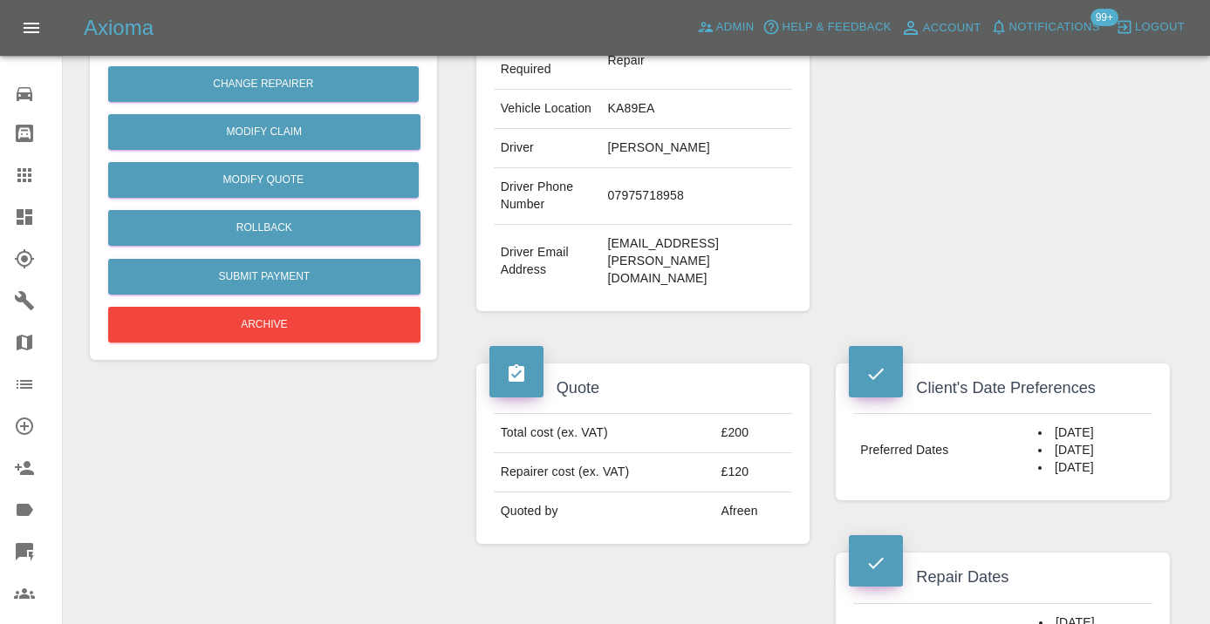
scroll to position [409, 0]
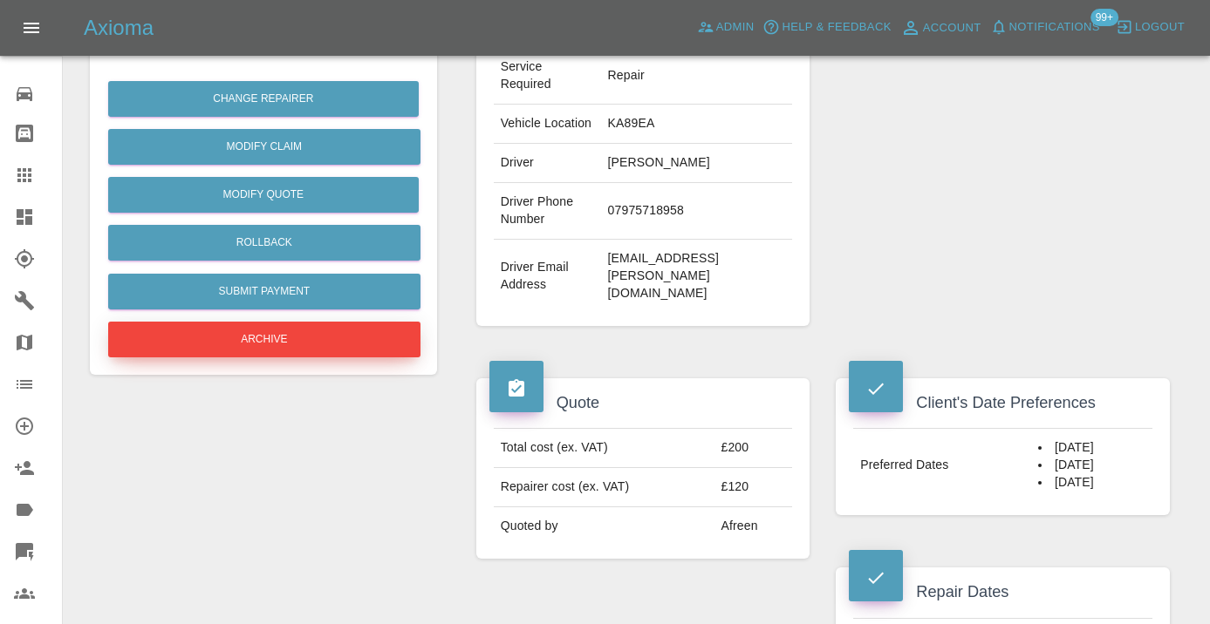
click at [378, 343] on button "Archive" at bounding box center [264, 340] width 312 height 36
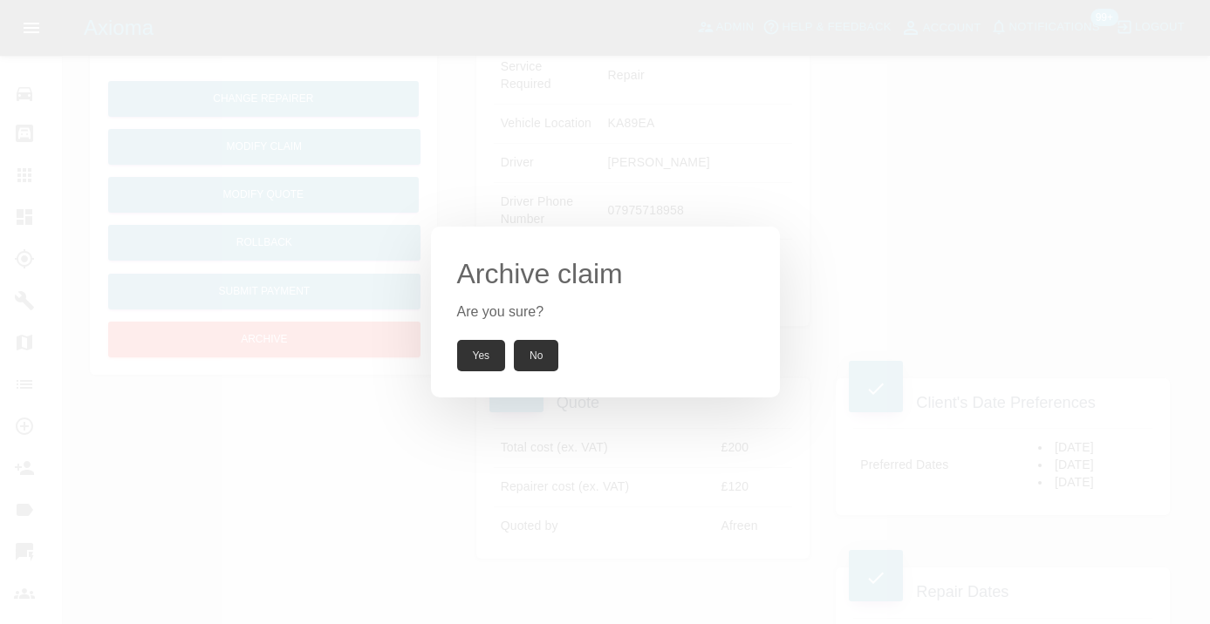
click at [481, 347] on button "Yes" at bounding box center [481, 355] width 49 height 31
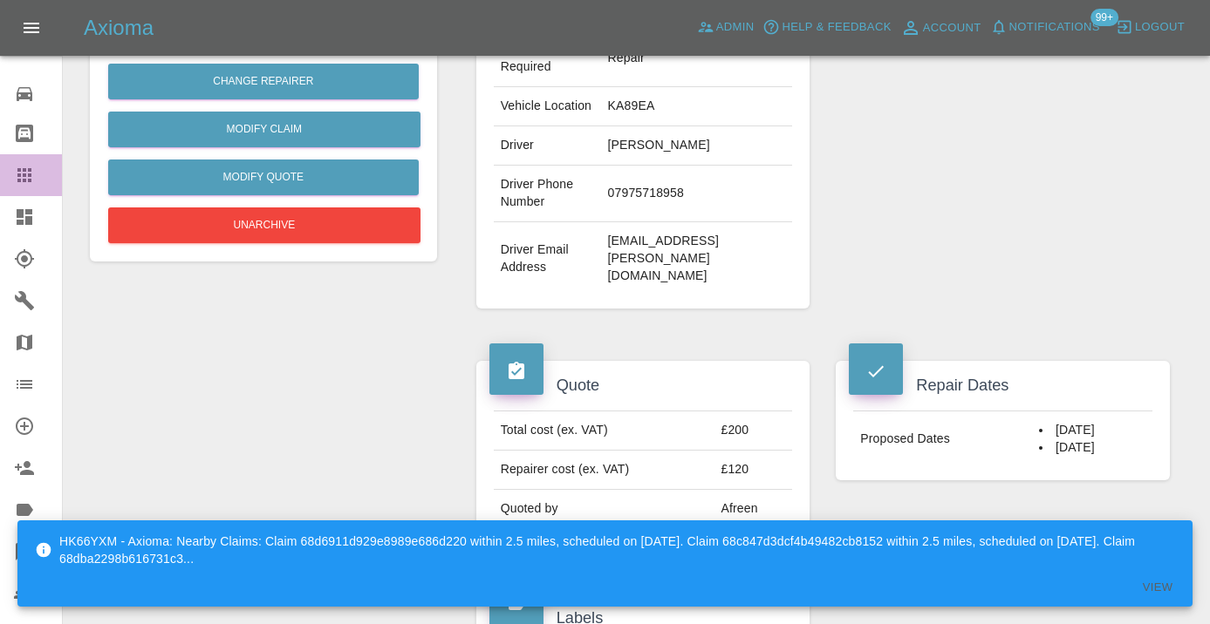
click at [18, 178] on icon at bounding box center [24, 175] width 21 height 21
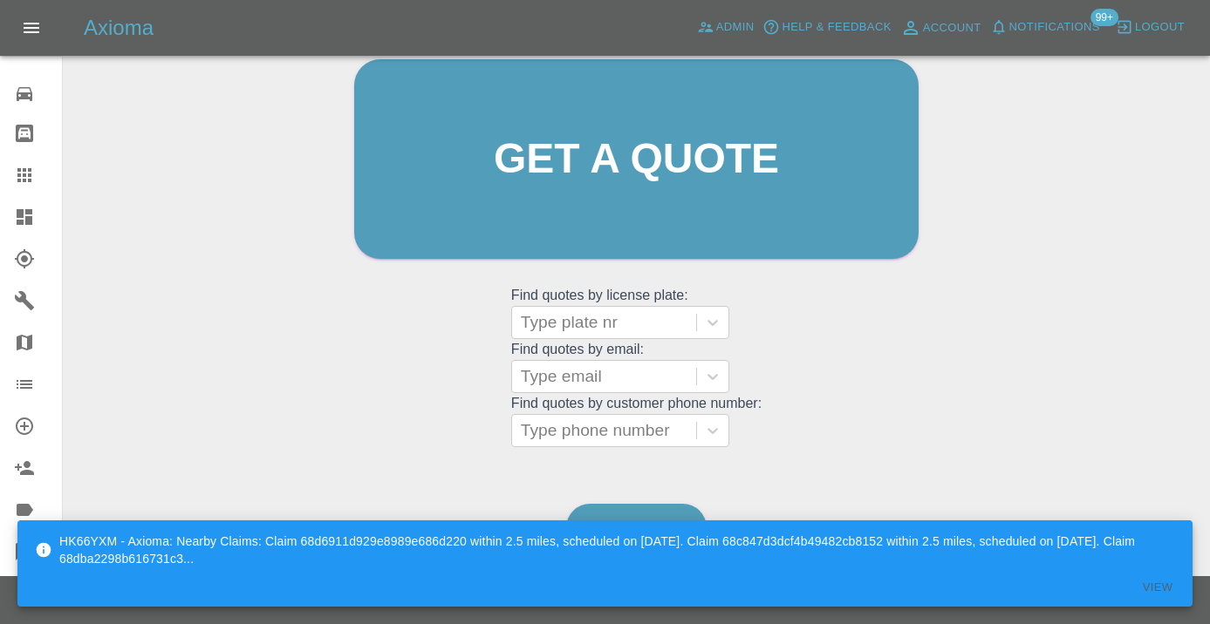
click at [718, 472] on div "Welcome Castro Get a quote Get a quote Find quotes by license plate: Type plate…" at bounding box center [636, 242] width 1119 height 626
click at [621, 509] on link "Dashboard" at bounding box center [636, 528] width 140 height 48
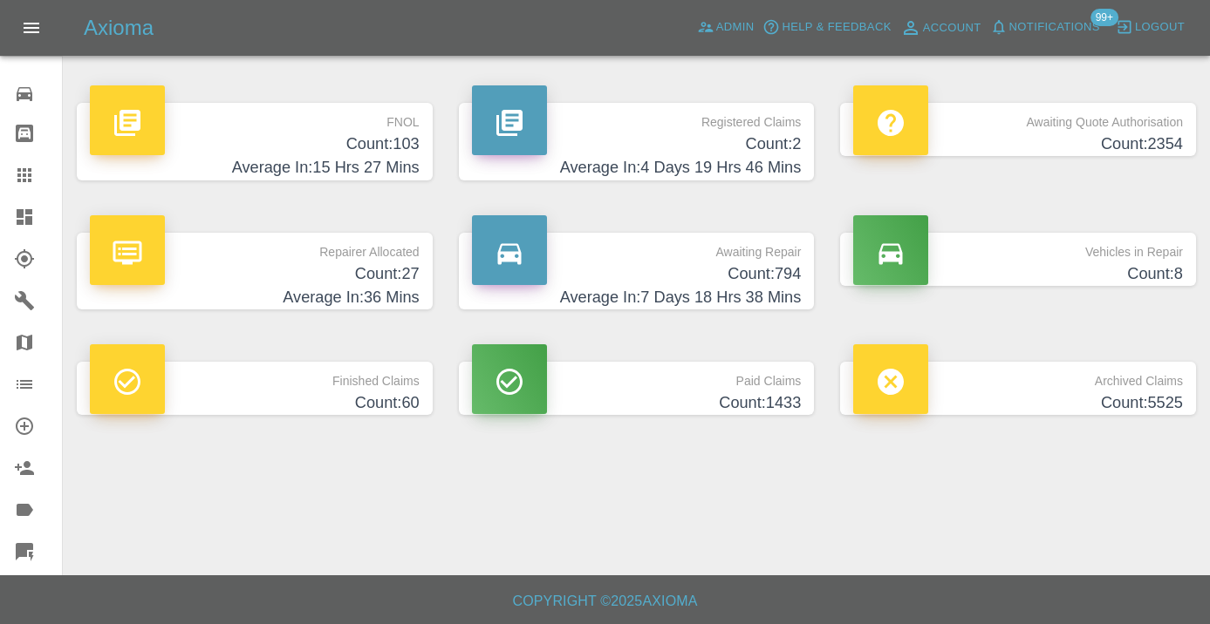
click at [770, 271] on h4 "Count: 794" at bounding box center [637, 275] width 330 height 24
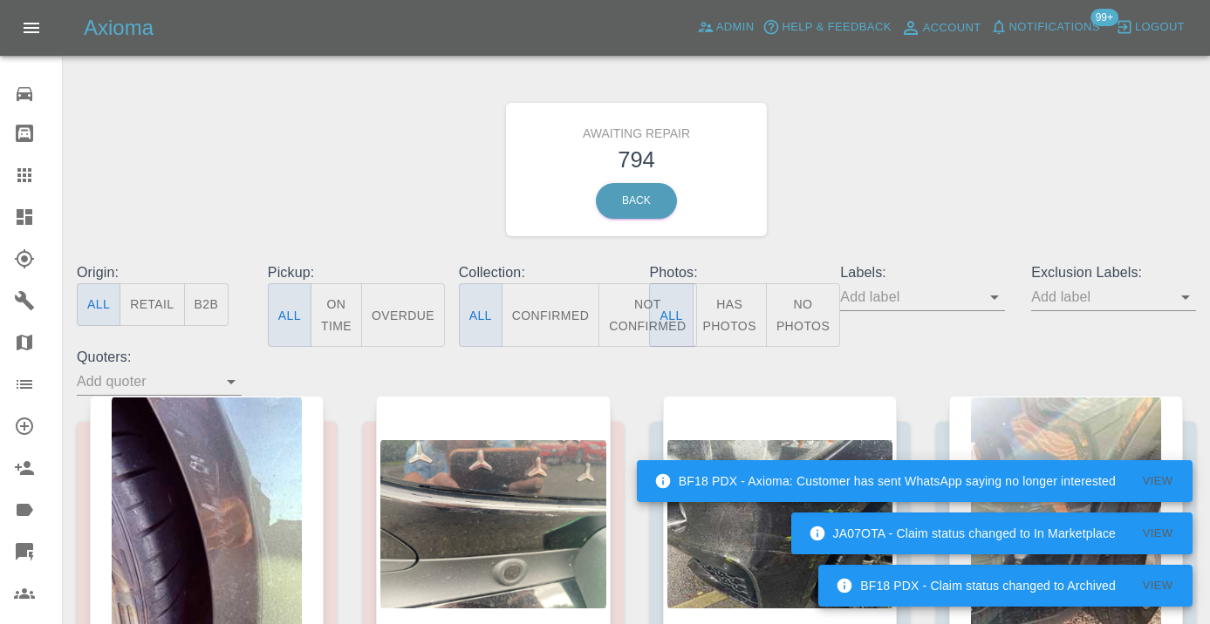
click at [607, 324] on button "Not Confirmed" at bounding box center [647, 315] width 98 height 64
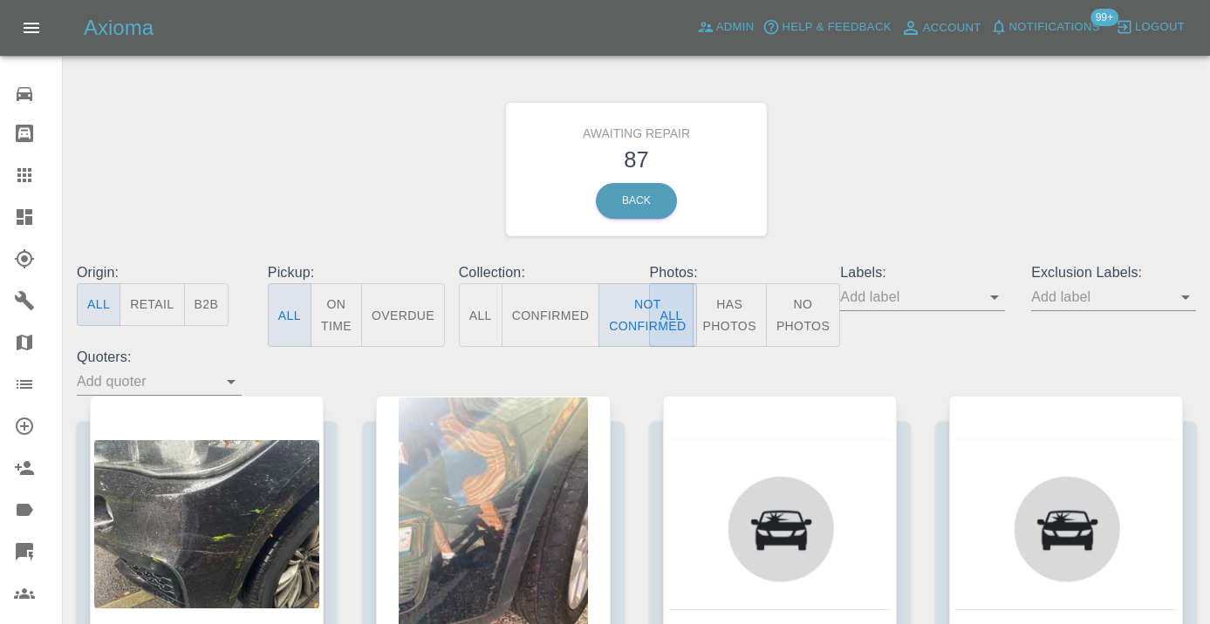
click at [909, 167] on div "Awaiting Repair 87 Back" at bounding box center [636, 170] width 1145 height 186
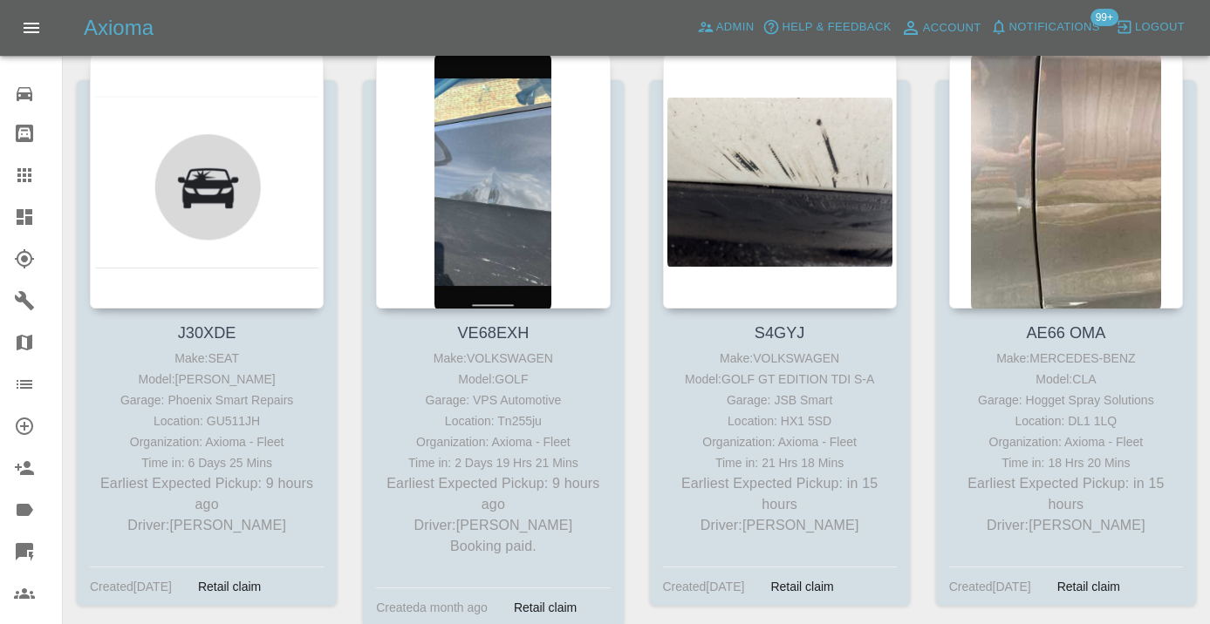
scroll to position [1523, 0]
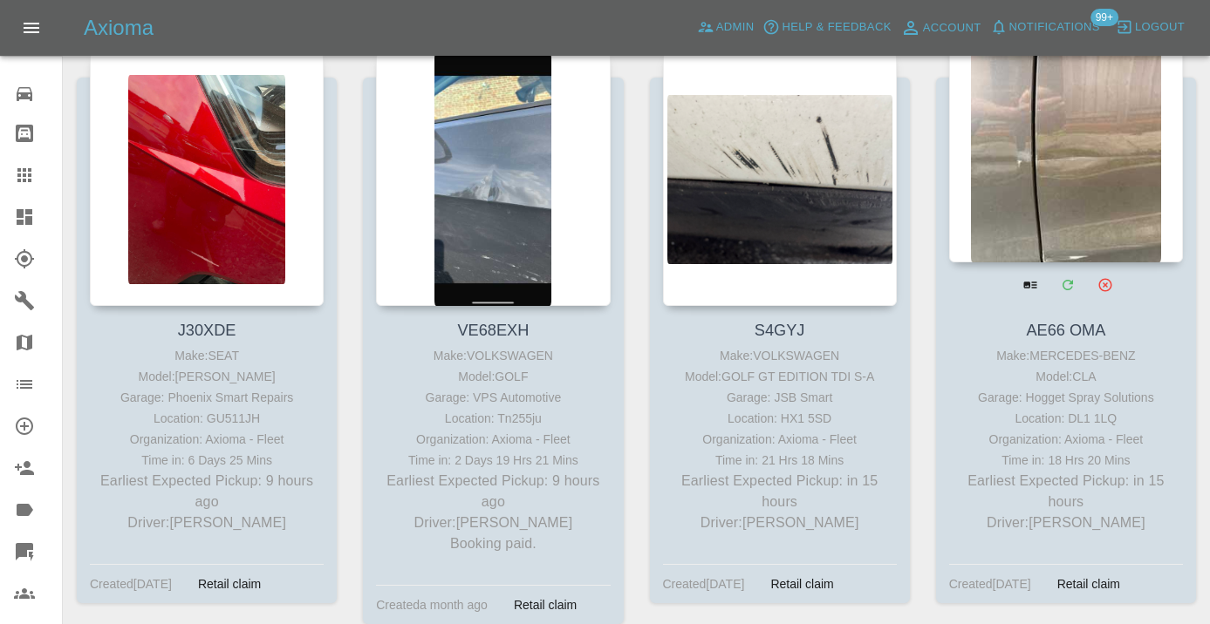
click at [1059, 148] on div at bounding box center [1066, 135] width 234 height 255
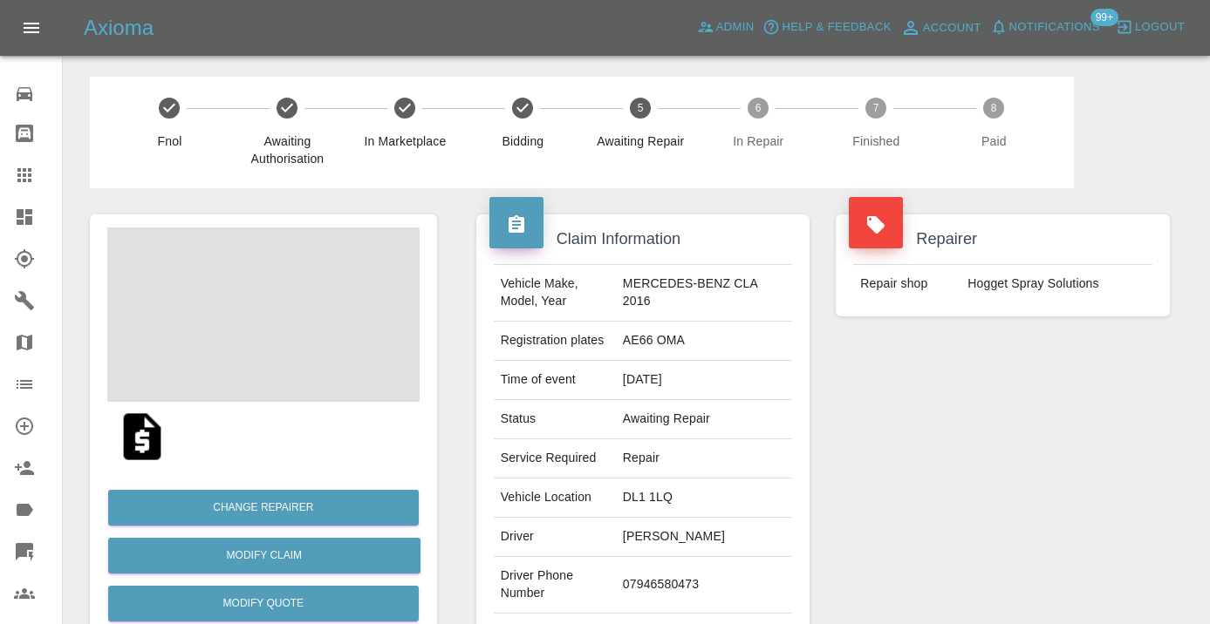
click at [699, 570] on td "07946580473" at bounding box center [704, 585] width 176 height 57
copy td "07946580473"
click at [959, 481] on div "Repairer Repair shop Hogget Spray Solutions" at bounding box center [1002, 448] width 360 height 521
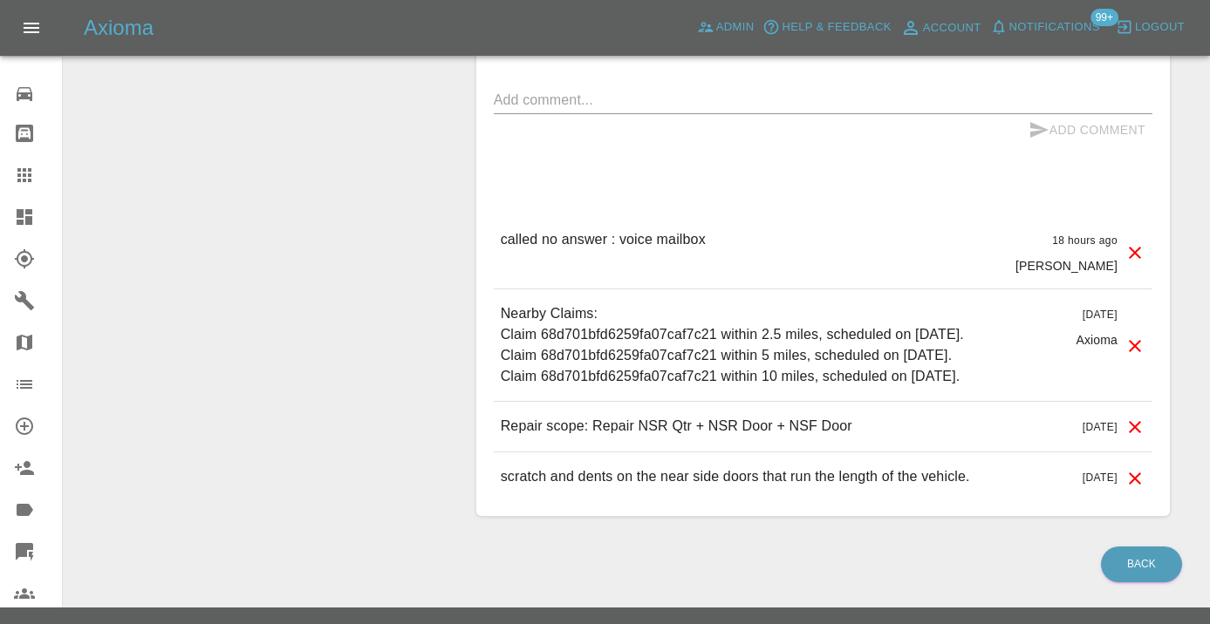
scroll to position [1353, 0]
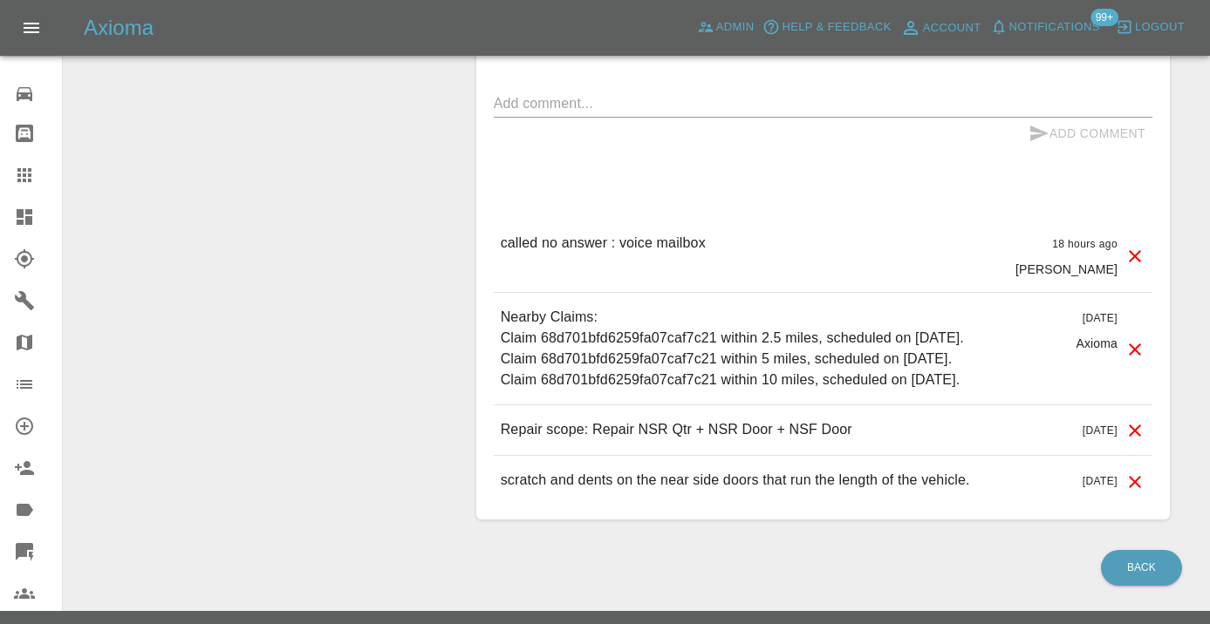
click at [549, 93] on textarea at bounding box center [823, 103] width 658 height 20
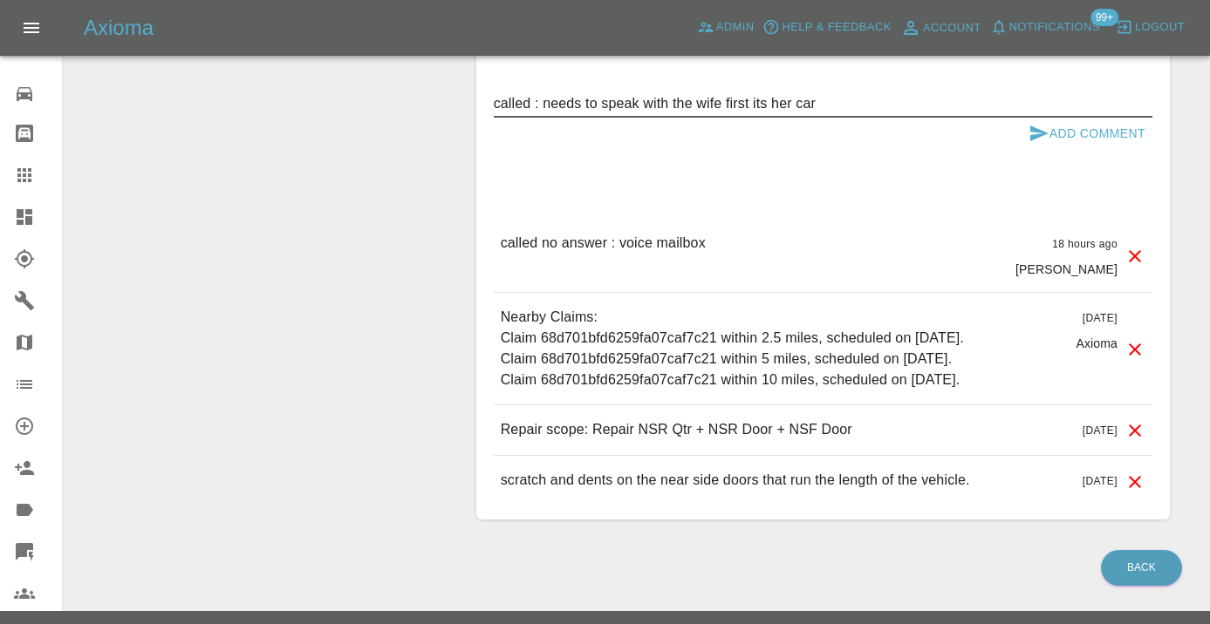
type textarea "called : needs to speak with the wife first its her car"
click at [1050, 118] on button "Add Comment" at bounding box center [1086, 134] width 131 height 32
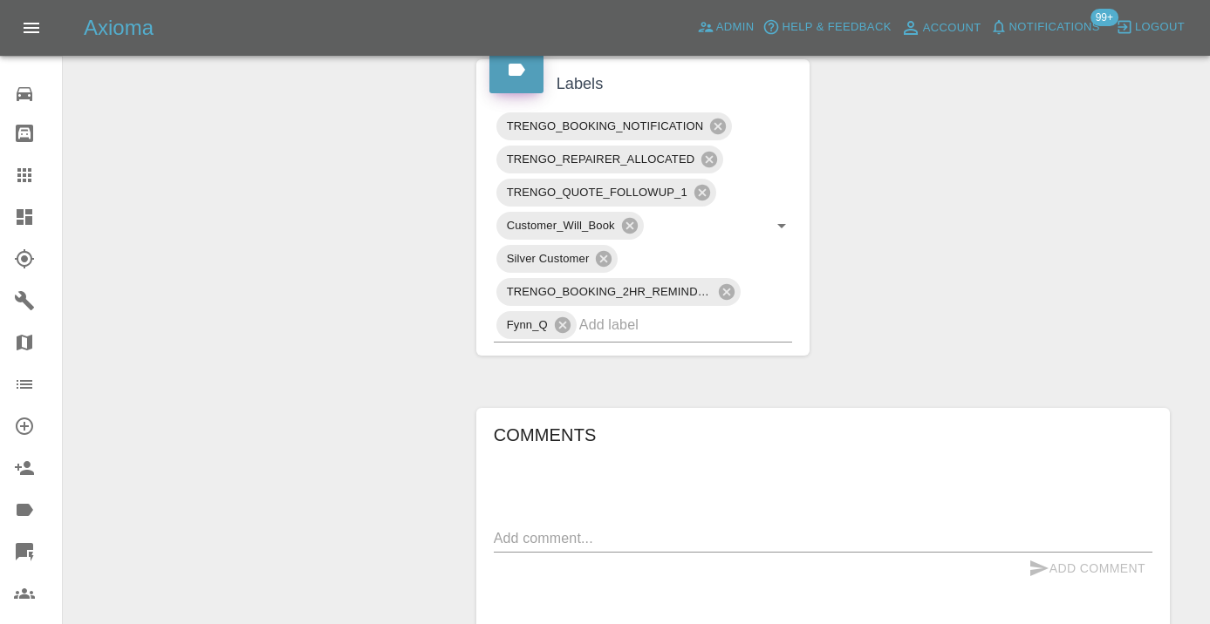
scroll to position [911, 0]
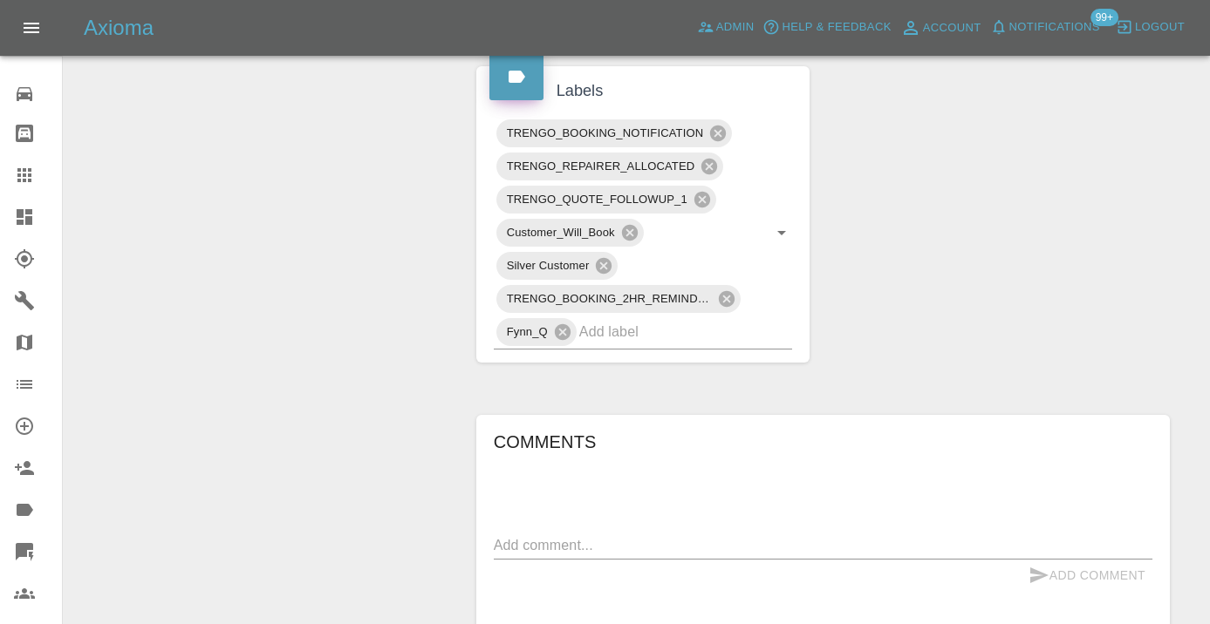
click at [971, 317] on div "Claim Information Vehicle Make, Model, Year MERCEDES-BENZ CLA 2016 Registration…" at bounding box center [823, 170] width 720 height 1784
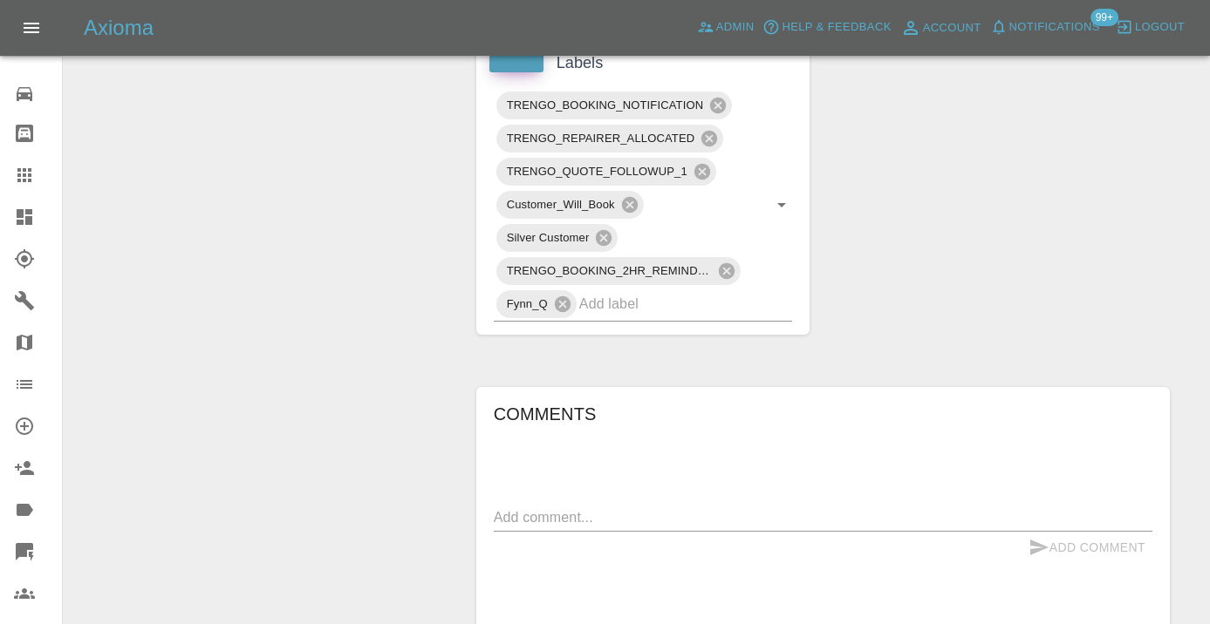
scroll to position [925, 0]
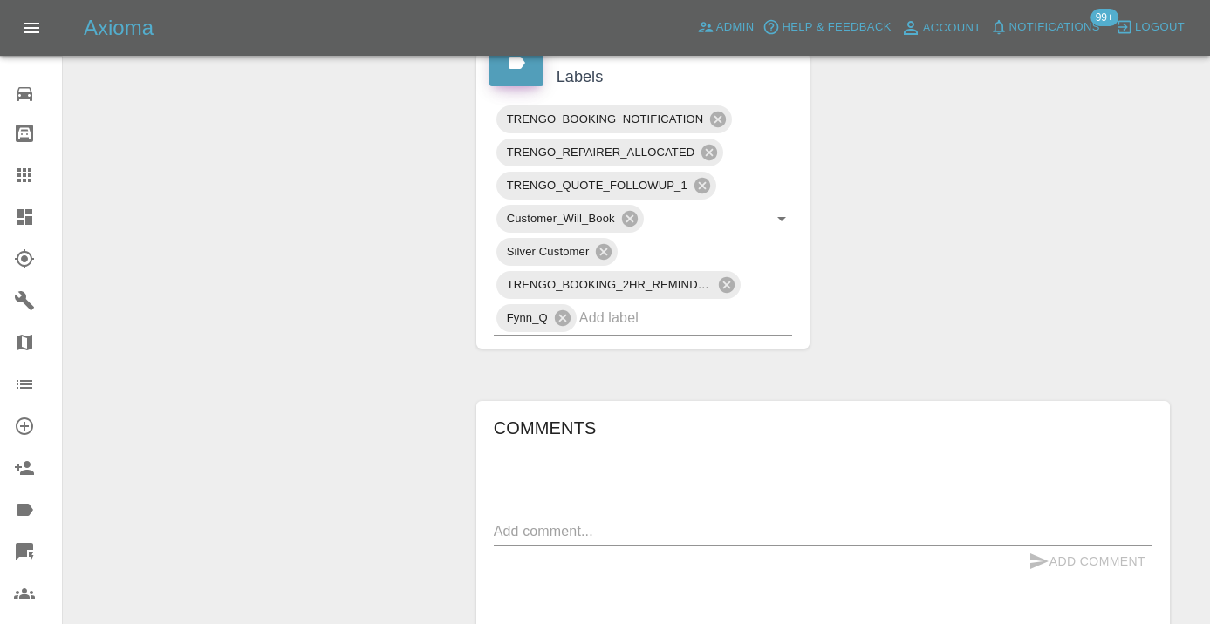
click at [33, 176] on icon at bounding box center [24, 175] width 21 height 21
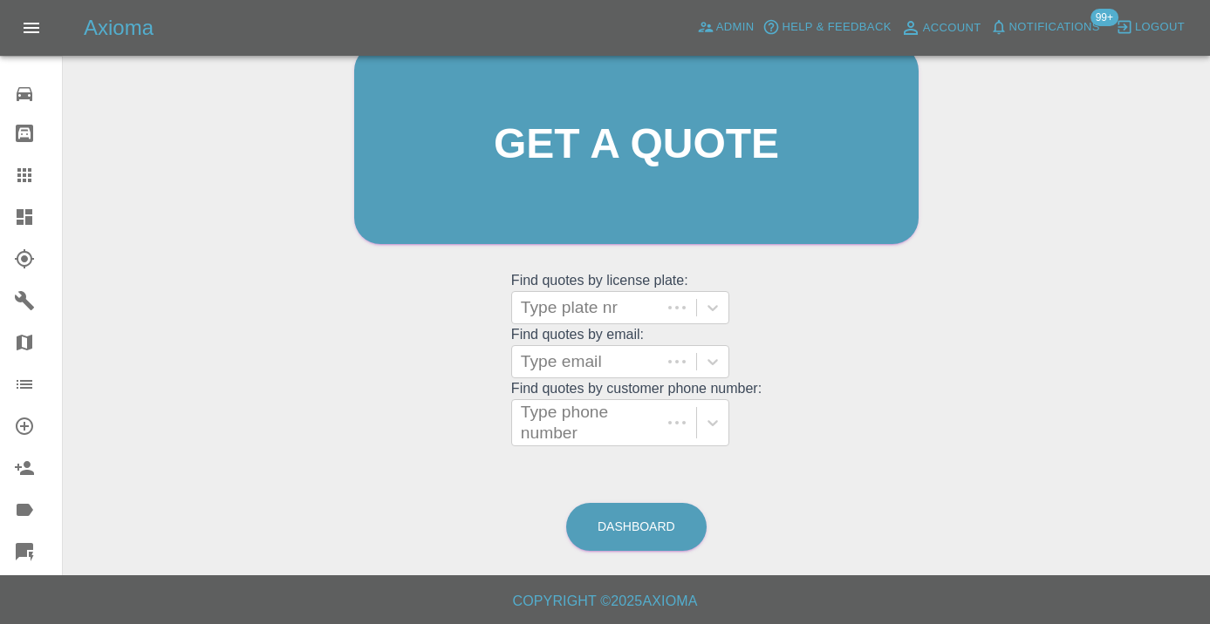
scroll to position [191, 0]
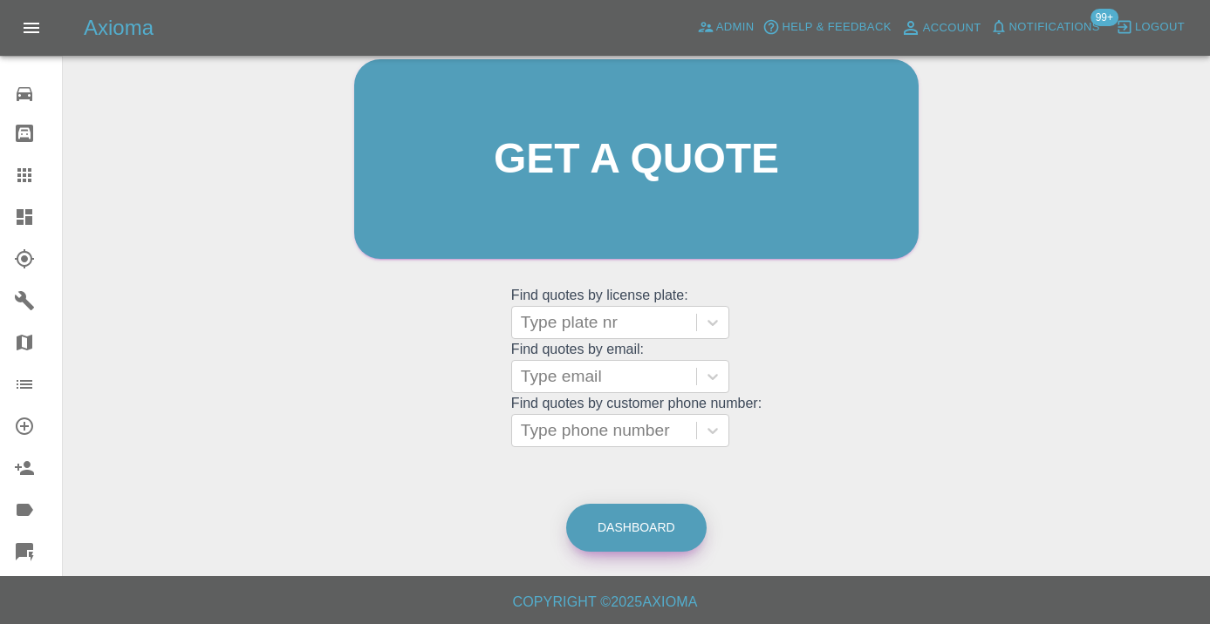
click at [653, 526] on link "Dashboard" at bounding box center [636, 528] width 140 height 48
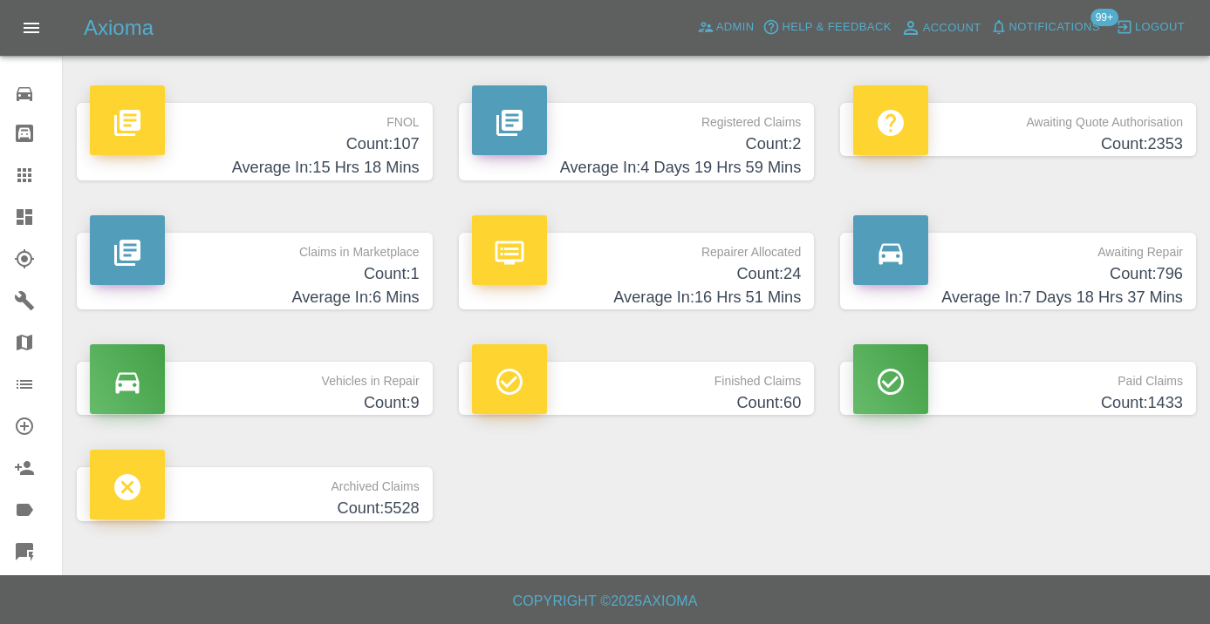
click at [1099, 263] on h4 "Count: 796" at bounding box center [1018, 275] width 330 height 24
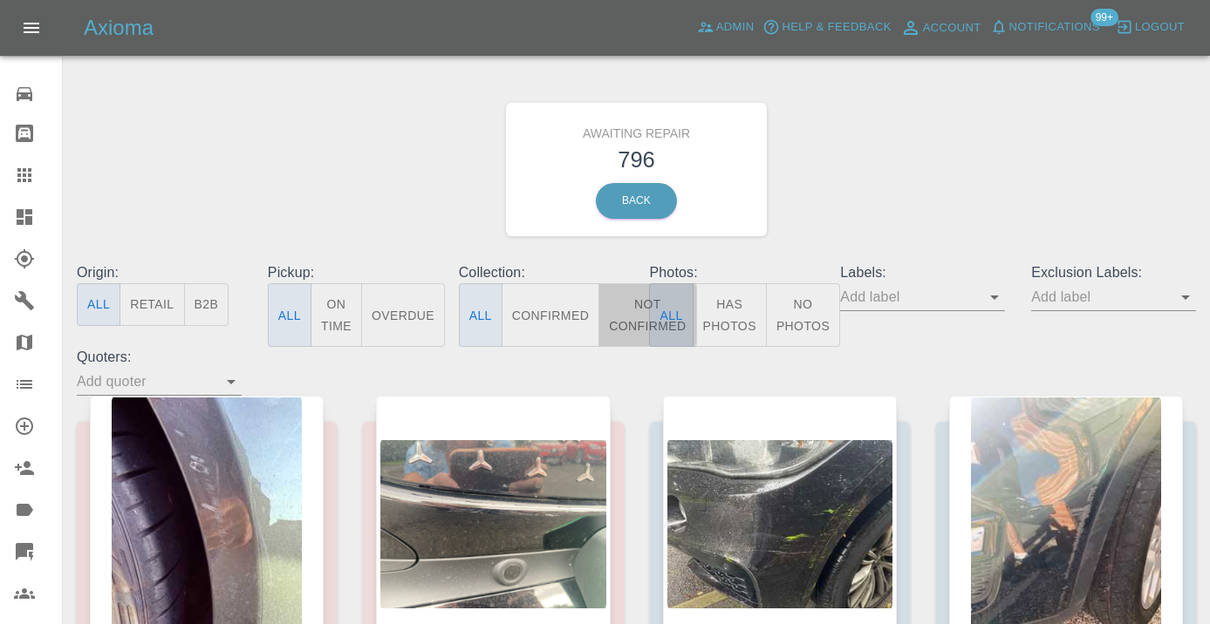
click at [633, 324] on button "Not Confirmed" at bounding box center [647, 315] width 98 height 64
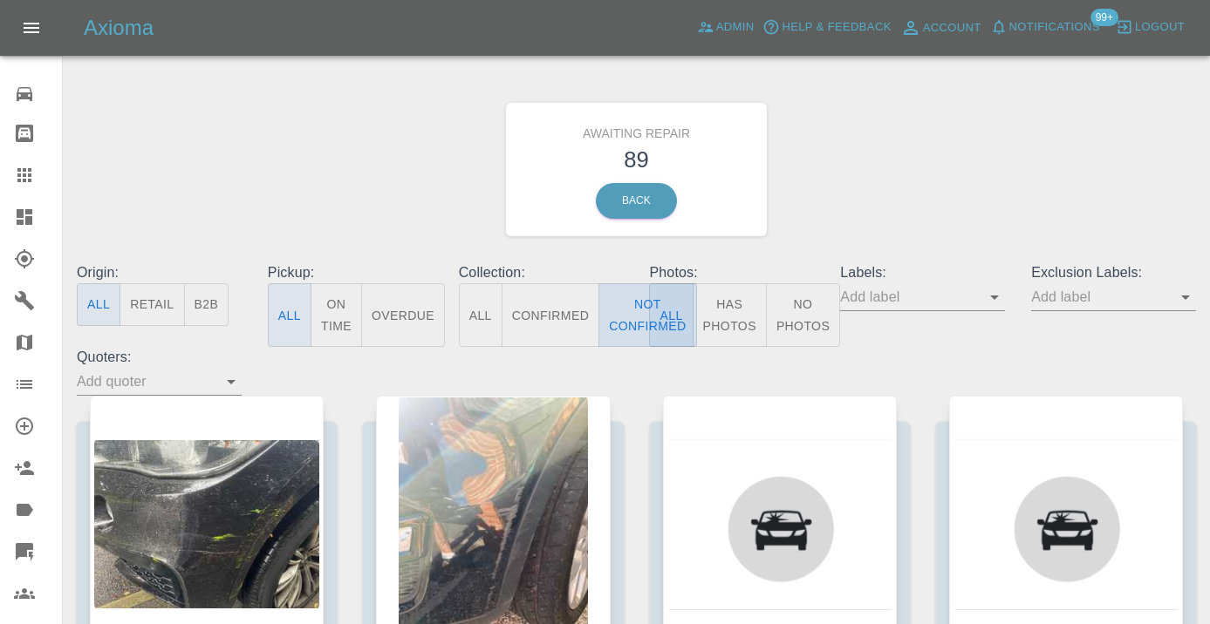
click at [629, 319] on button "Not Confirmed" at bounding box center [647, 315] width 98 height 64
click at [931, 202] on div "Awaiting Repair 89 Back" at bounding box center [636, 170] width 1145 height 186
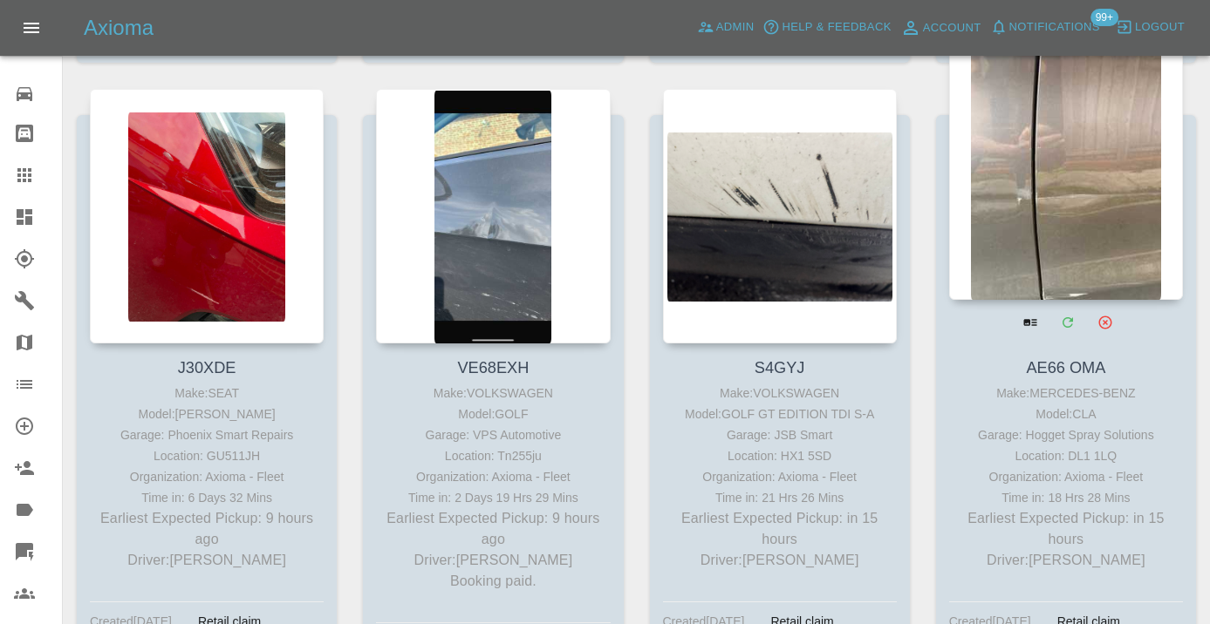
scroll to position [1464, 0]
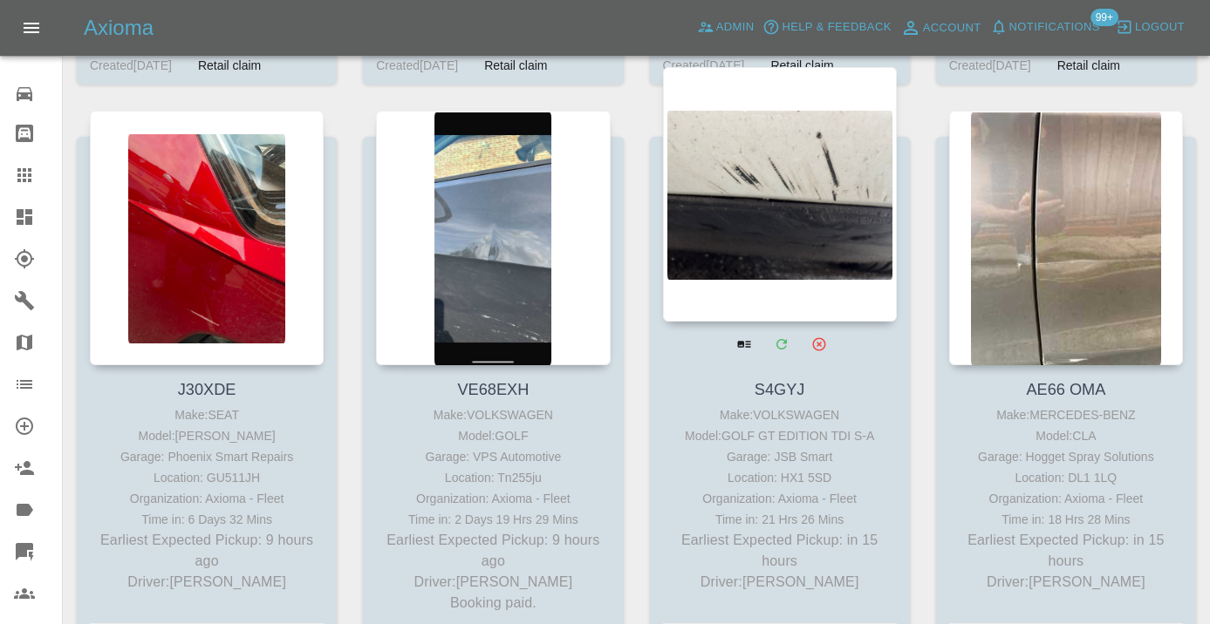
click at [814, 209] on div at bounding box center [780, 194] width 234 height 255
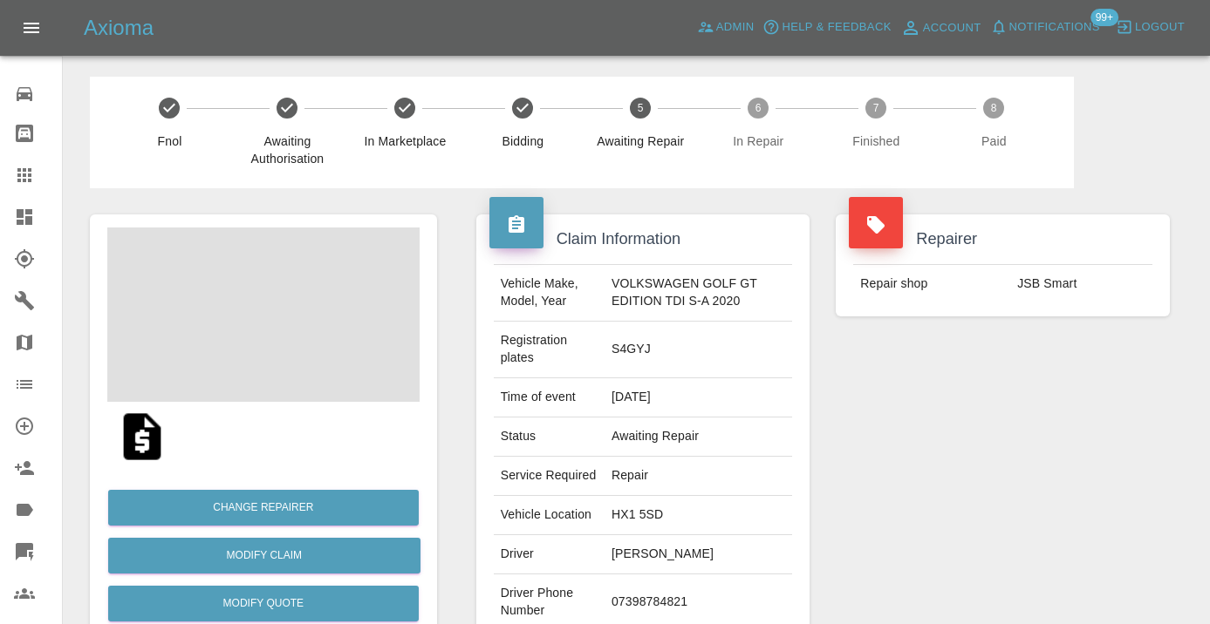
click at [631, 613] on td "07398784821" at bounding box center [698, 603] width 188 height 57
copy td "07398784821"
click at [941, 498] on div "Repairer Repair shop JSB Smart" at bounding box center [1002, 457] width 360 height 538
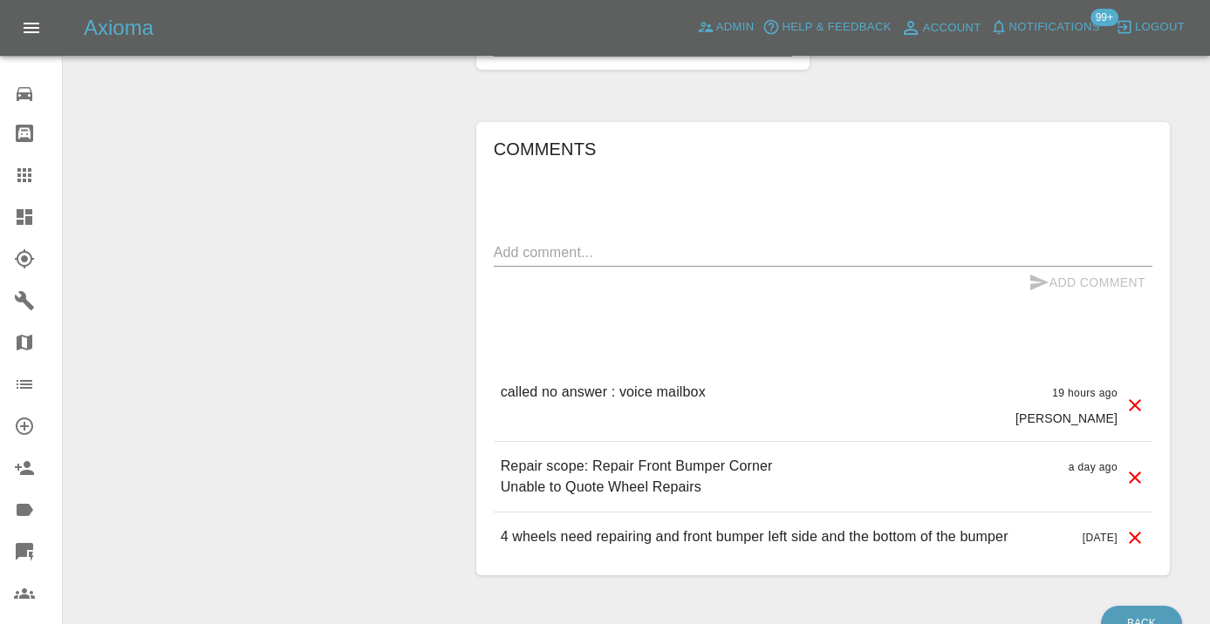
scroll to position [1323, 0]
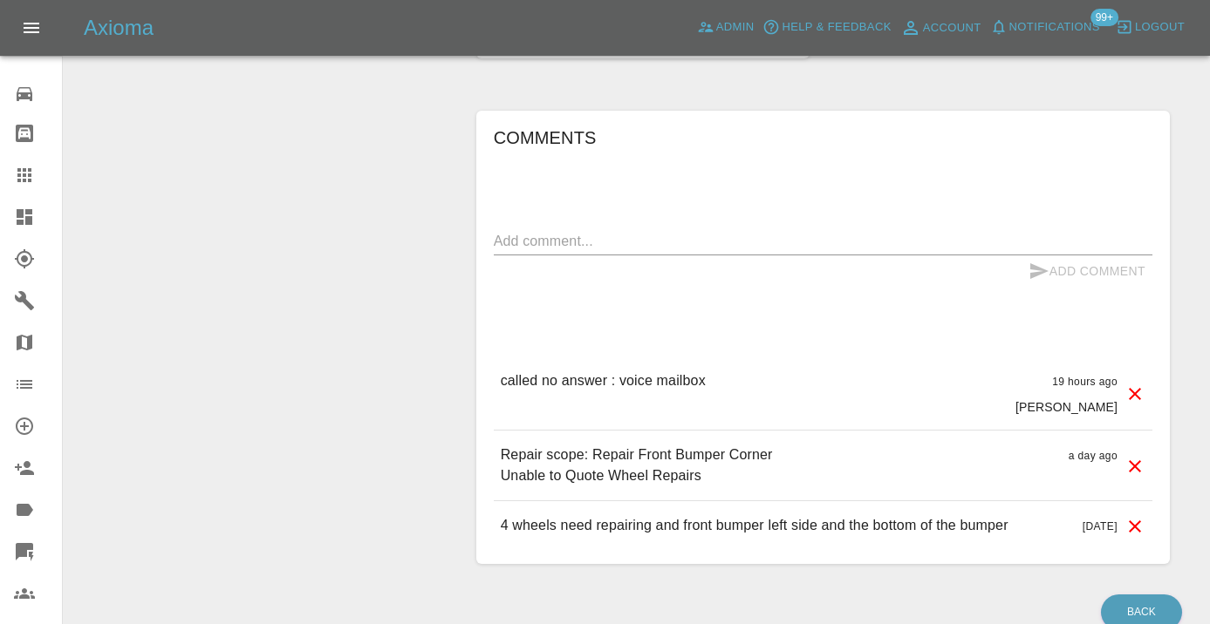
click at [530, 256] on div "x" at bounding box center [823, 242] width 658 height 28
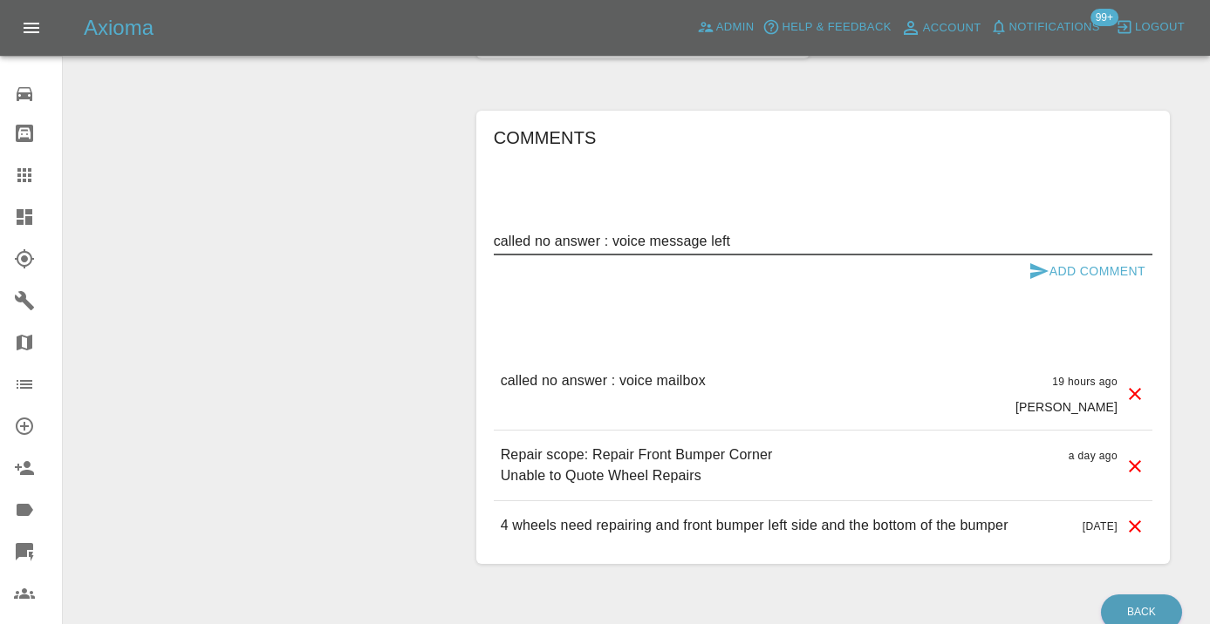
type textarea "called no answer : voice message left"
click at [1065, 288] on button "Add Comment" at bounding box center [1086, 272] width 131 height 32
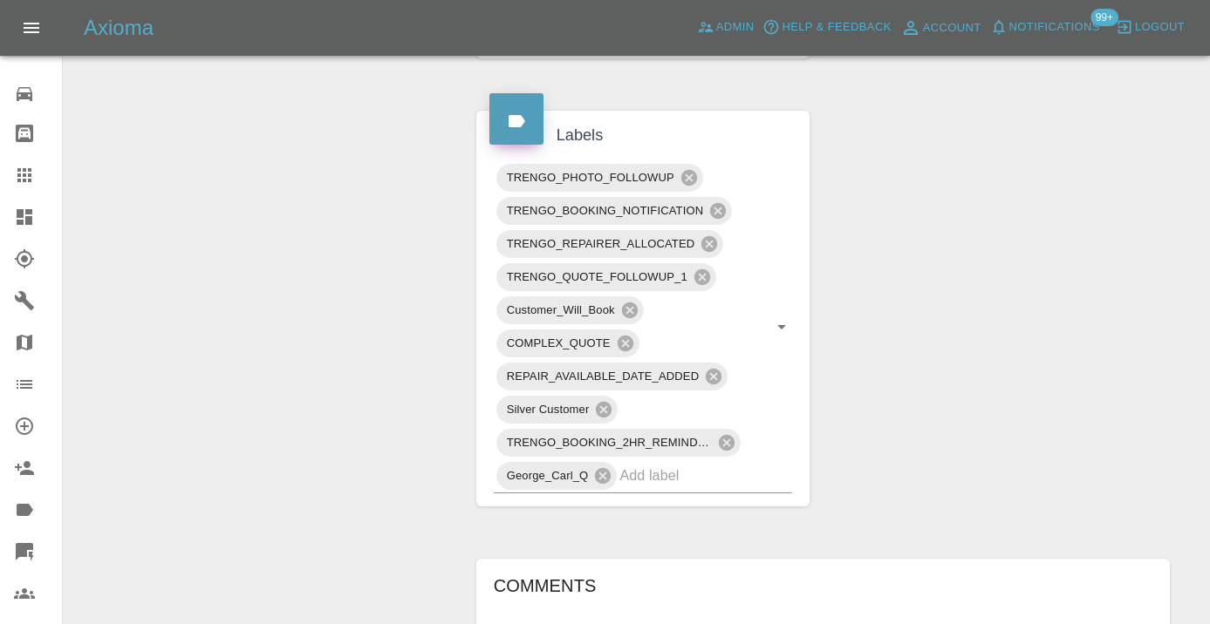
scroll to position [872, 0]
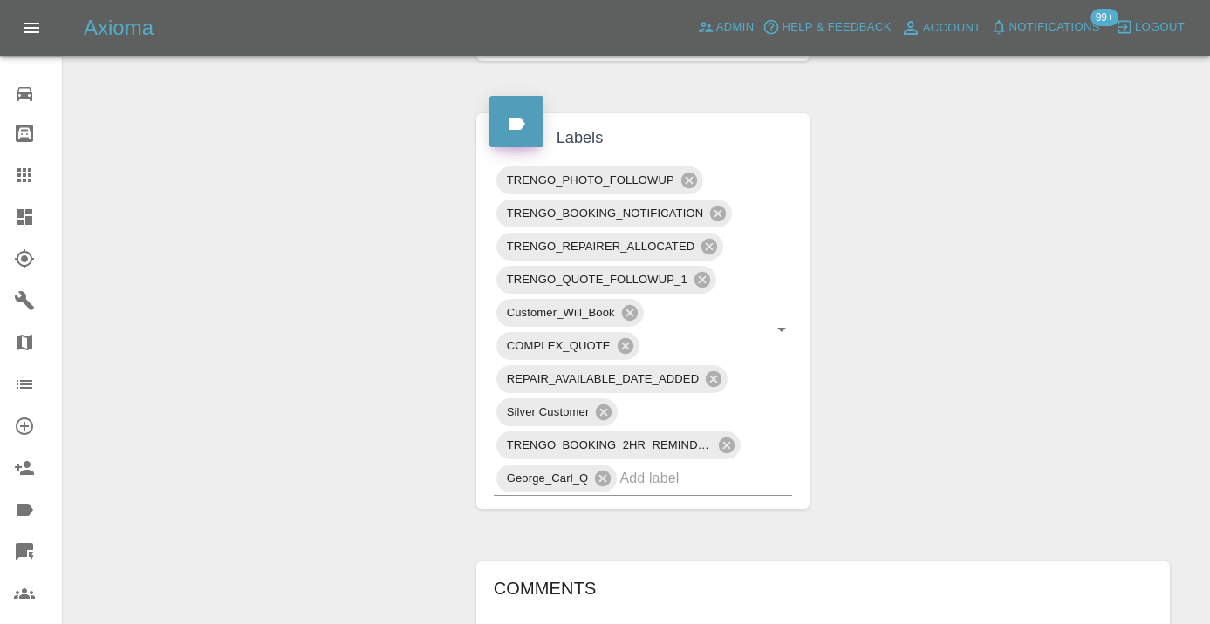
click at [30, 179] on icon at bounding box center [24, 175] width 14 height 14
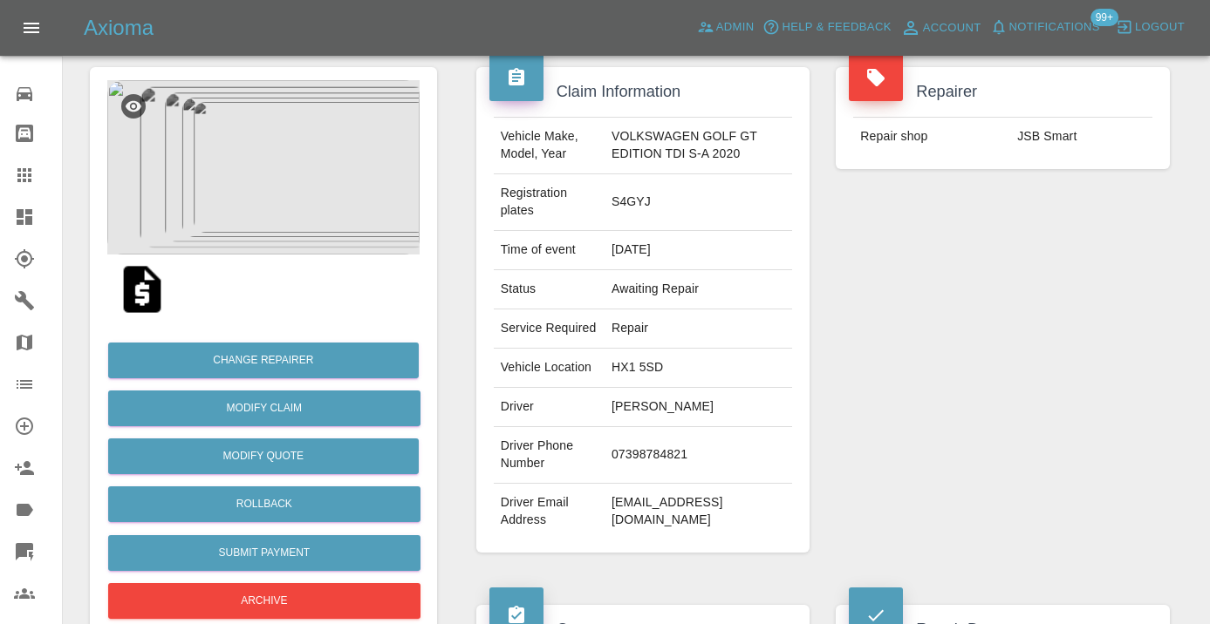
scroll to position [133, 0]
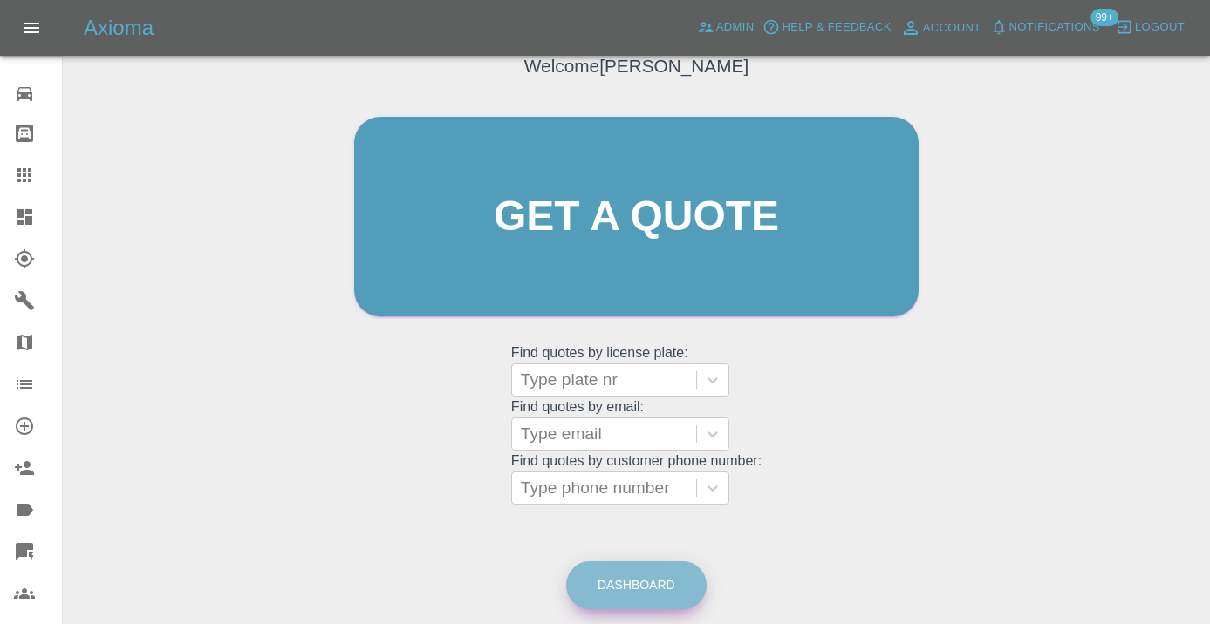
click at [607, 572] on link "Dashboard" at bounding box center [636, 586] width 140 height 48
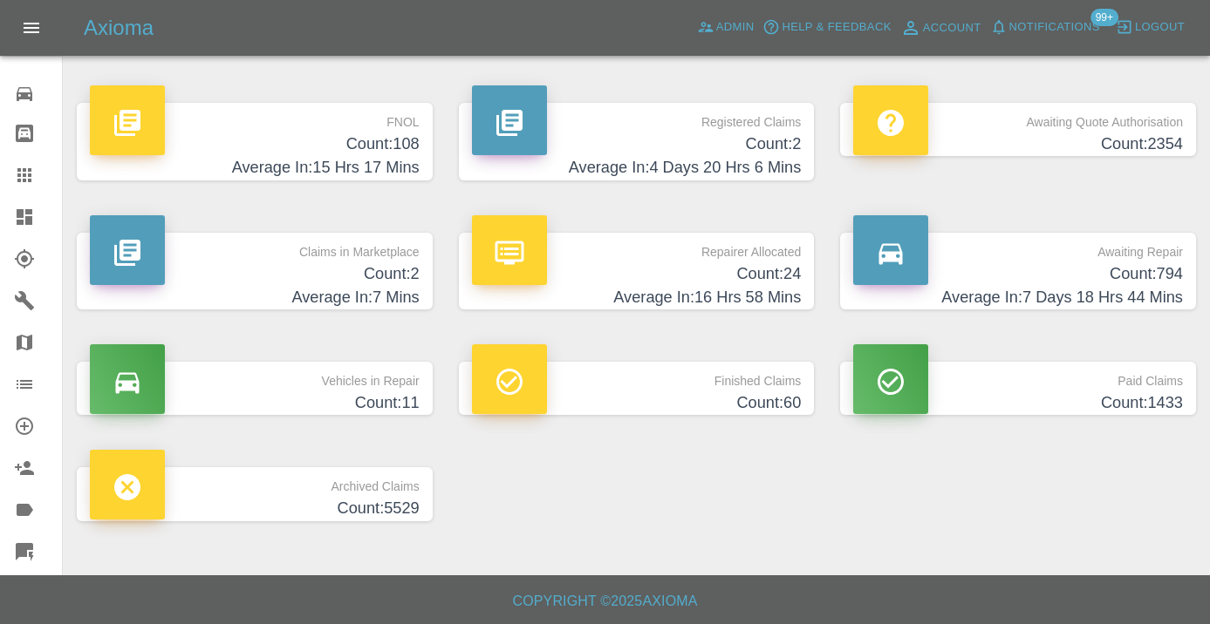
click at [1145, 270] on h4 "Count: 794" at bounding box center [1018, 275] width 330 height 24
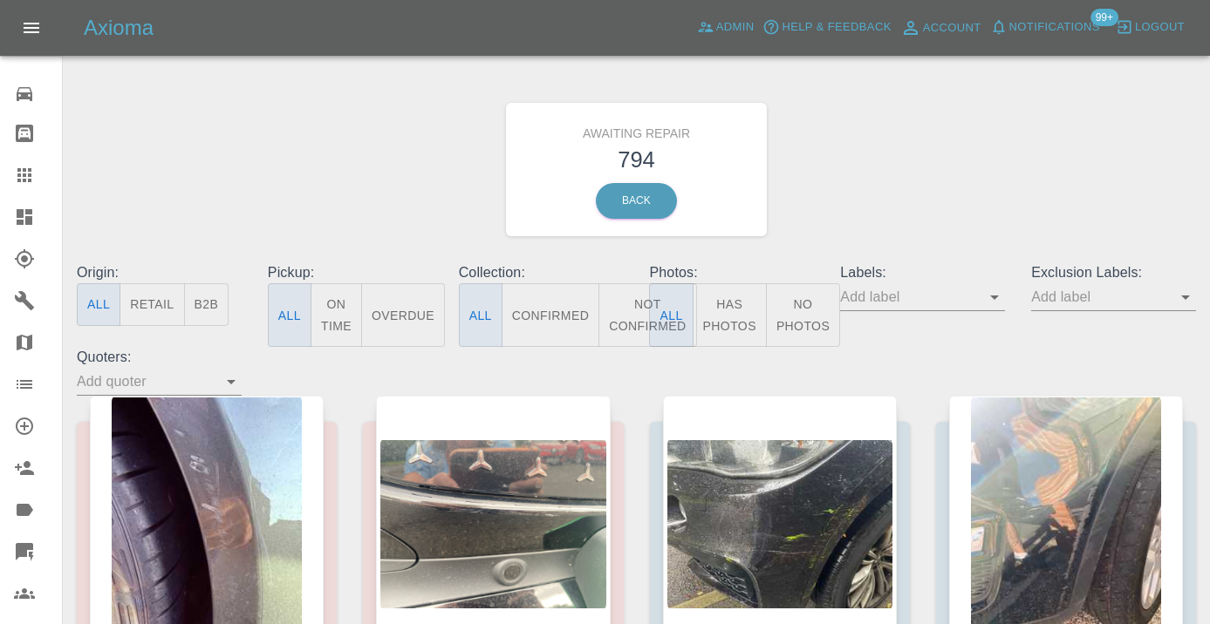
click at [631, 317] on button "Not Confirmed" at bounding box center [647, 315] width 98 height 64
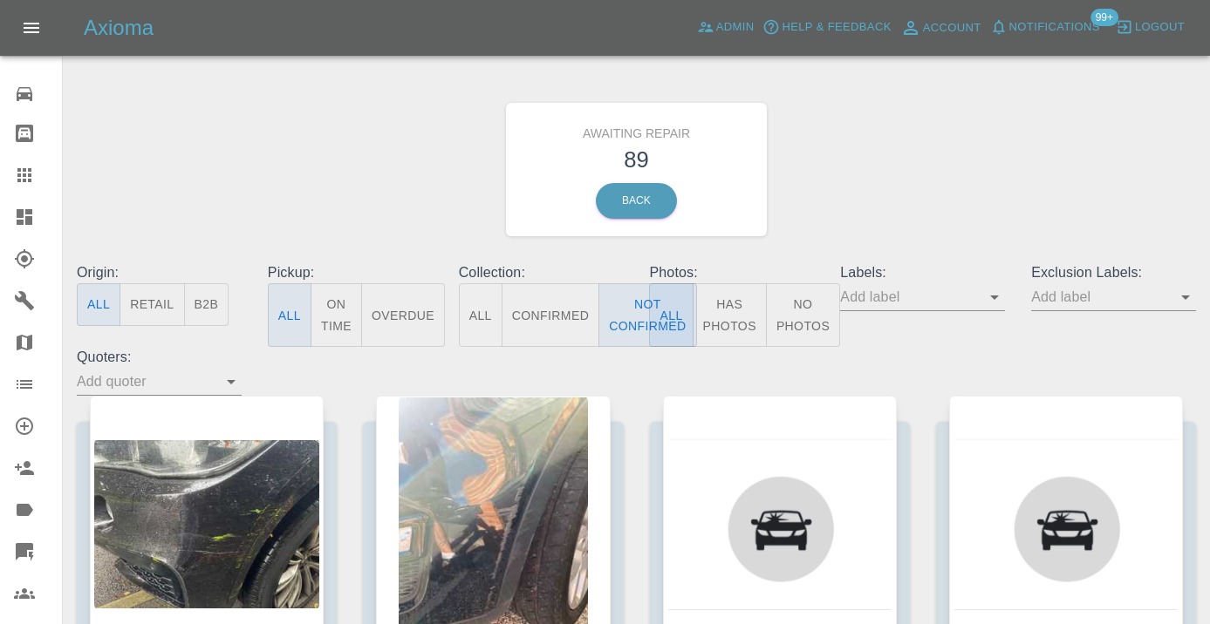
click at [985, 187] on div "Awaiting Repair 89 Back" at bounding box center [636, 170] width 1145 height 186
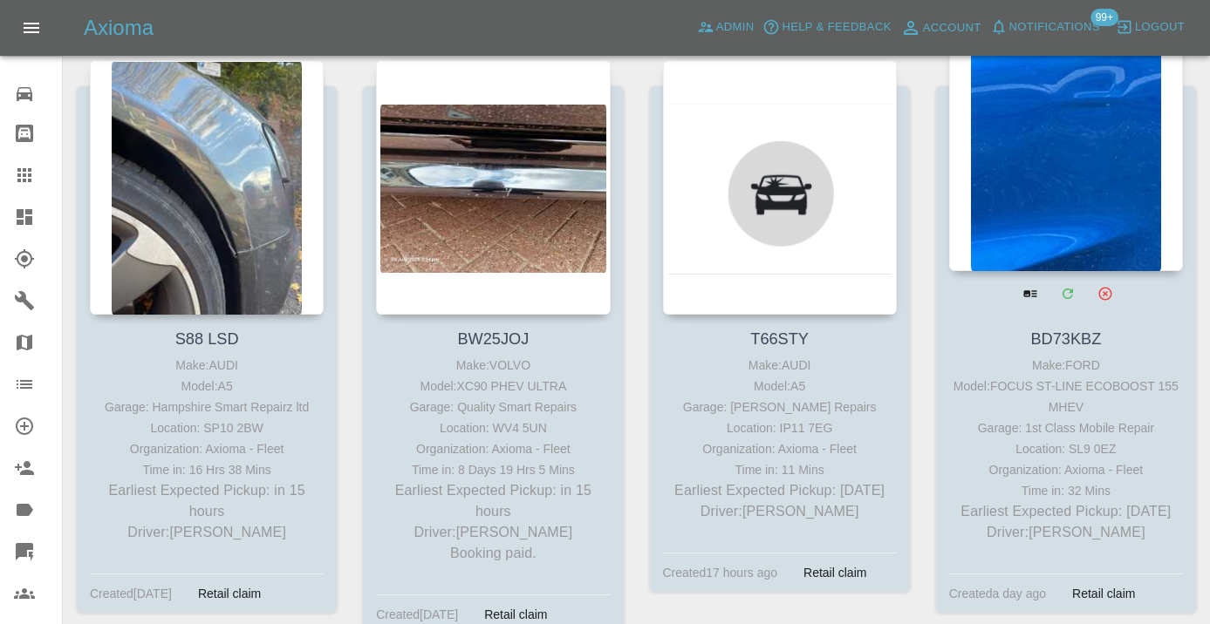
scroll to position [2140, 0]
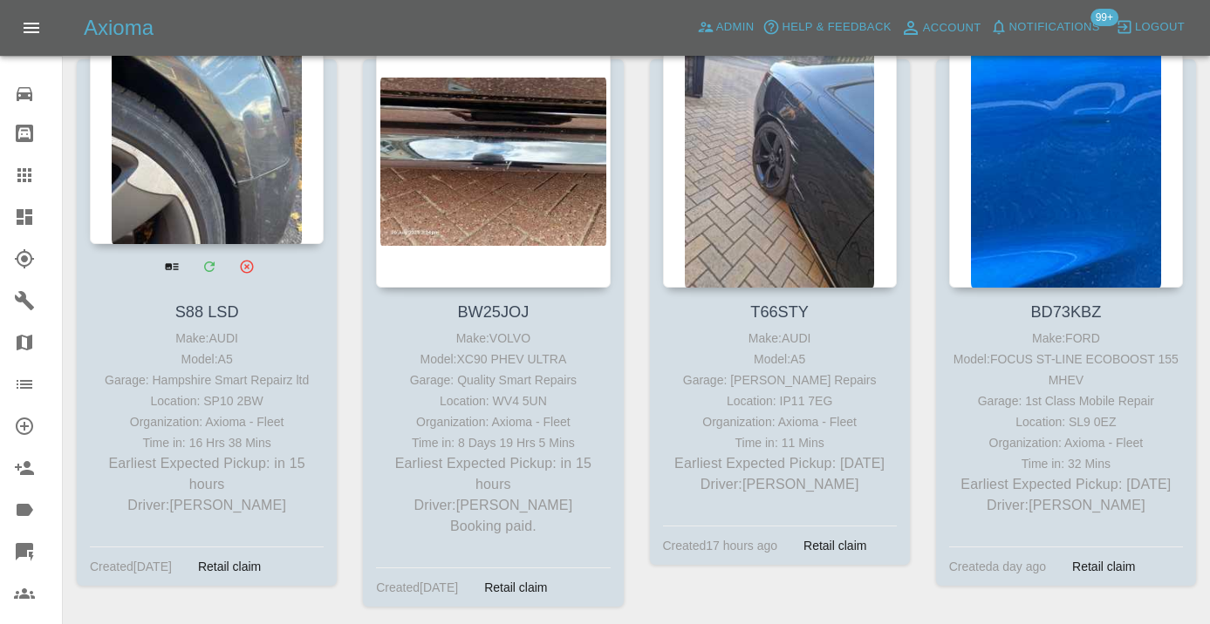
click at [220, 147] on div at bounding box center [207, 117] width 234 height 255
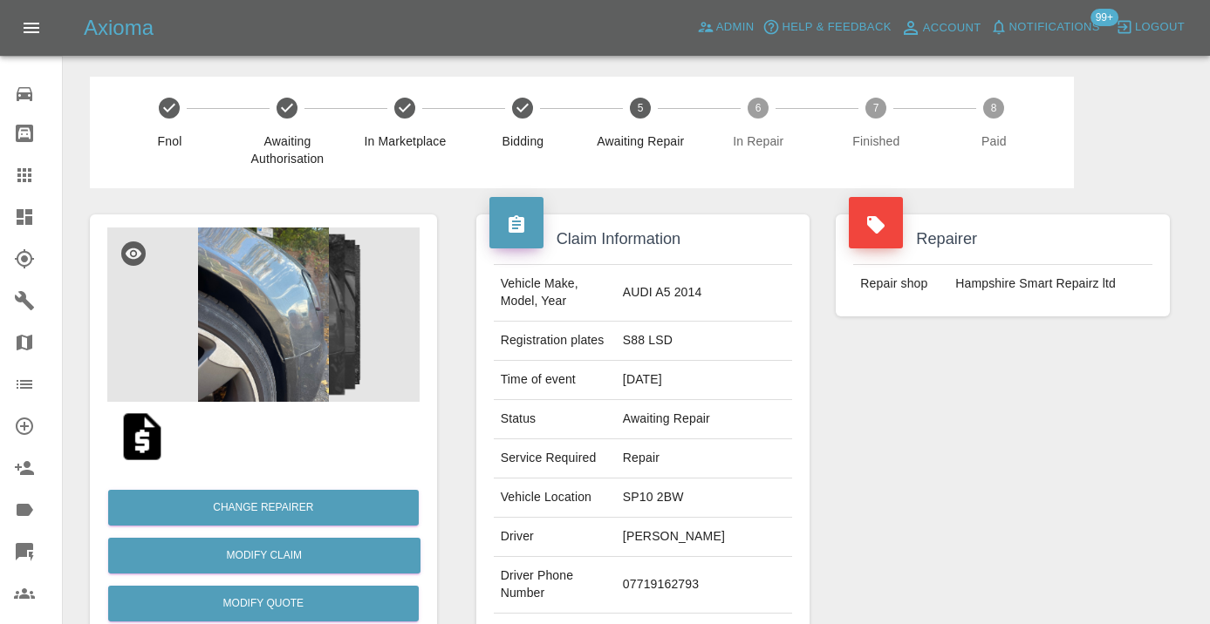
click at [689, 564] on td "07719162793" at bounding box center [704, 585] width 176 height 57
copy td "07719162793"
click at [913, 398] on div "Repairer Repair shop Hampshire Smart Repairz ltd" at bounding box center [1002, 448] width 360 height 521
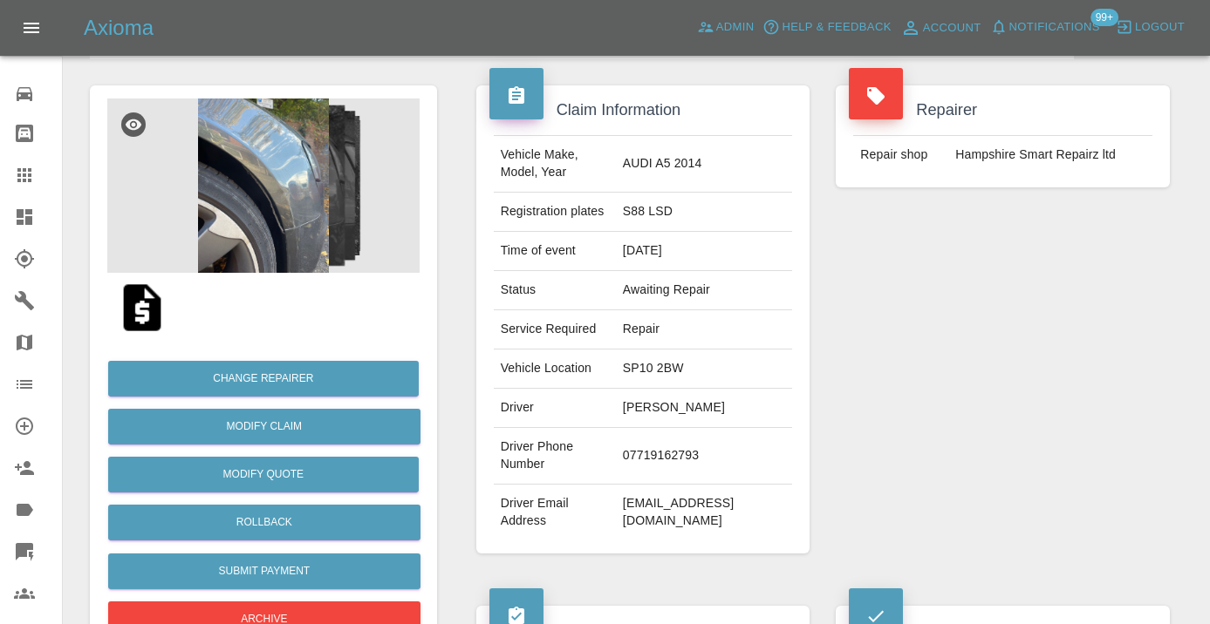
scroll to position [101, 0]
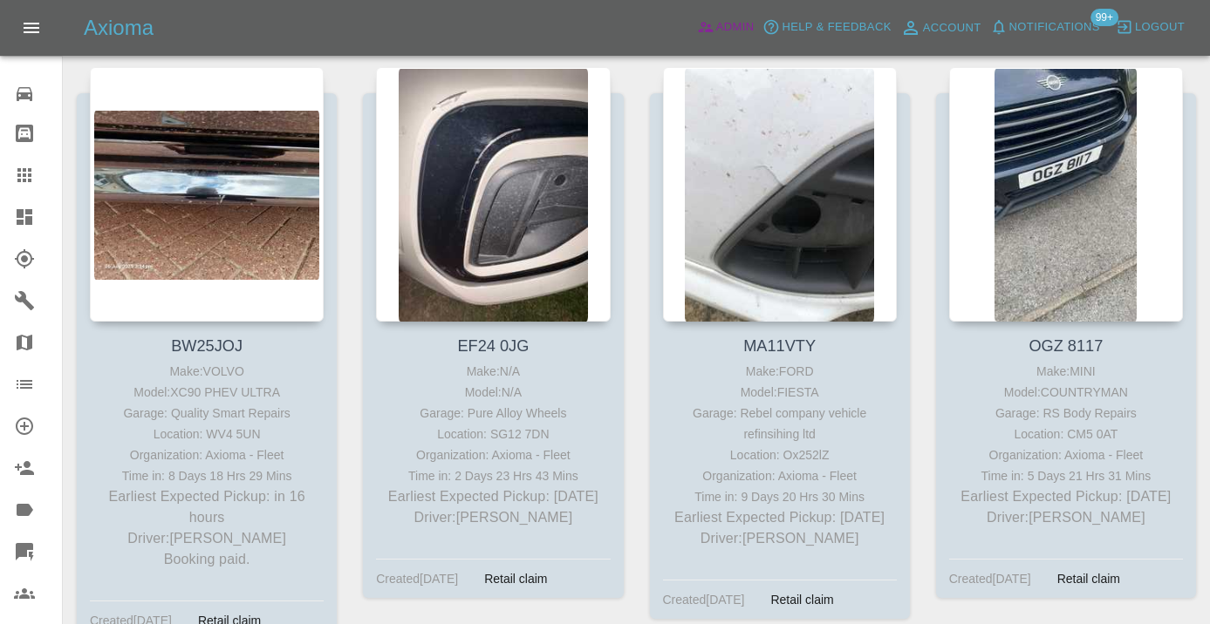
scroll to position [2708, 0]
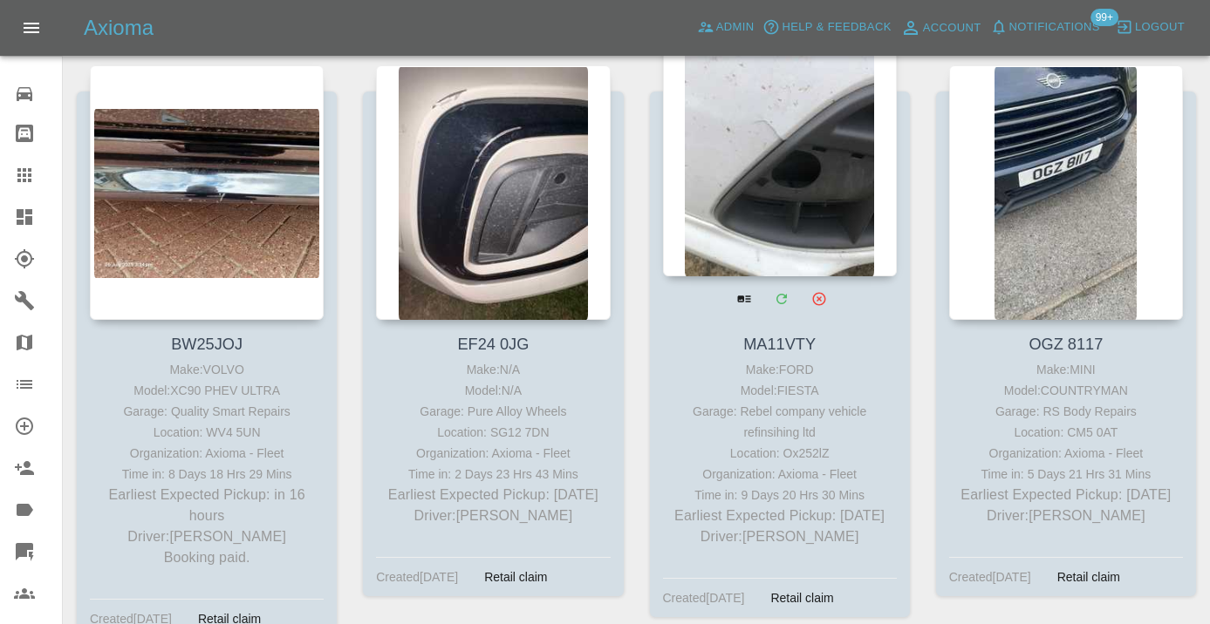
click at [768, 111] on div at bounding box center [780, 149] width 234 height 255
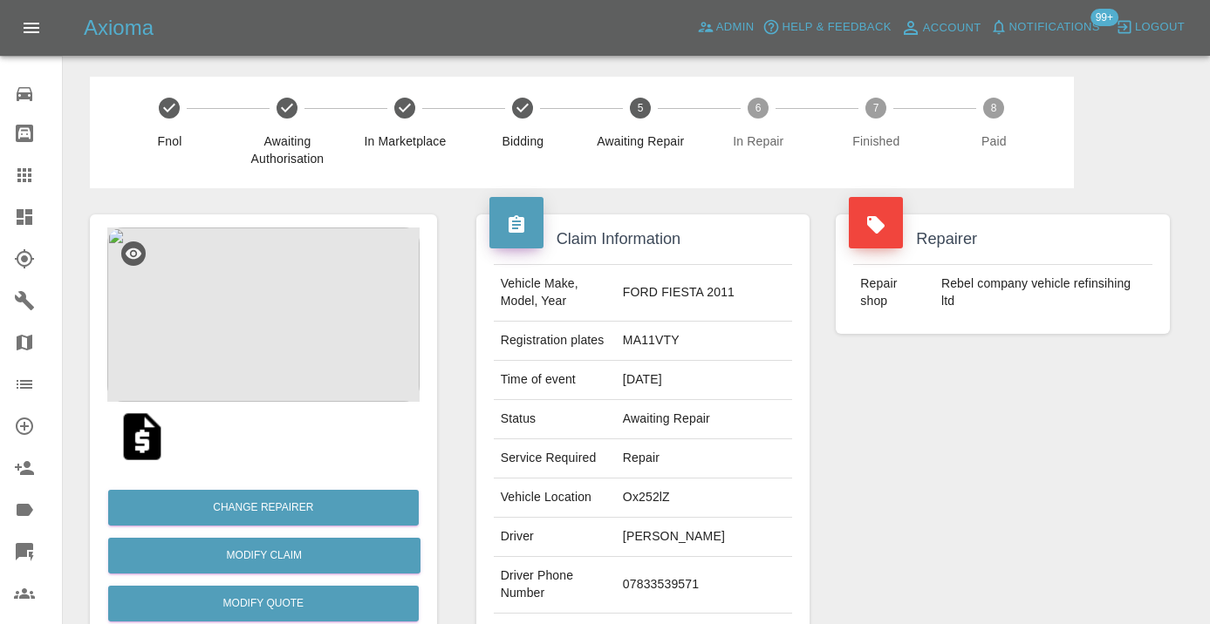
click at [685, 575] on td "07833539571" at bounding box center [704, 585] width 176 height 57
copy td "07833539571"
click at [1027, 497] on div "Repairer Repair shop Rebel company vehicle refinsihing ltd" at bounding box center [1002, 448] width 360 height 521
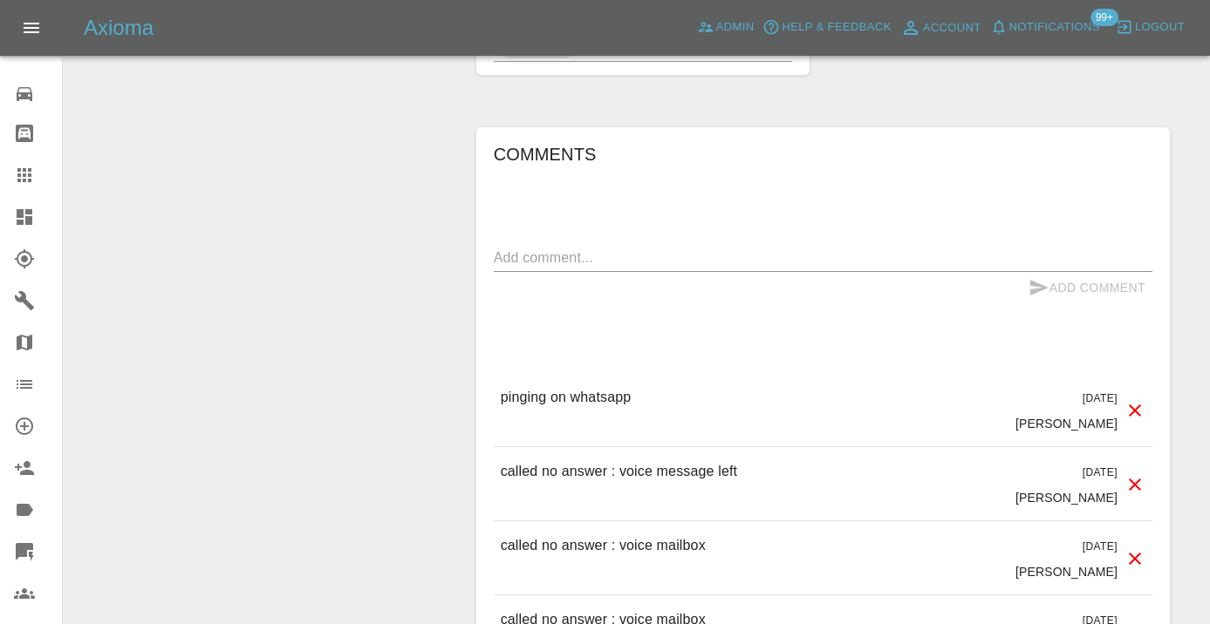
scroll to position [1764, 0]
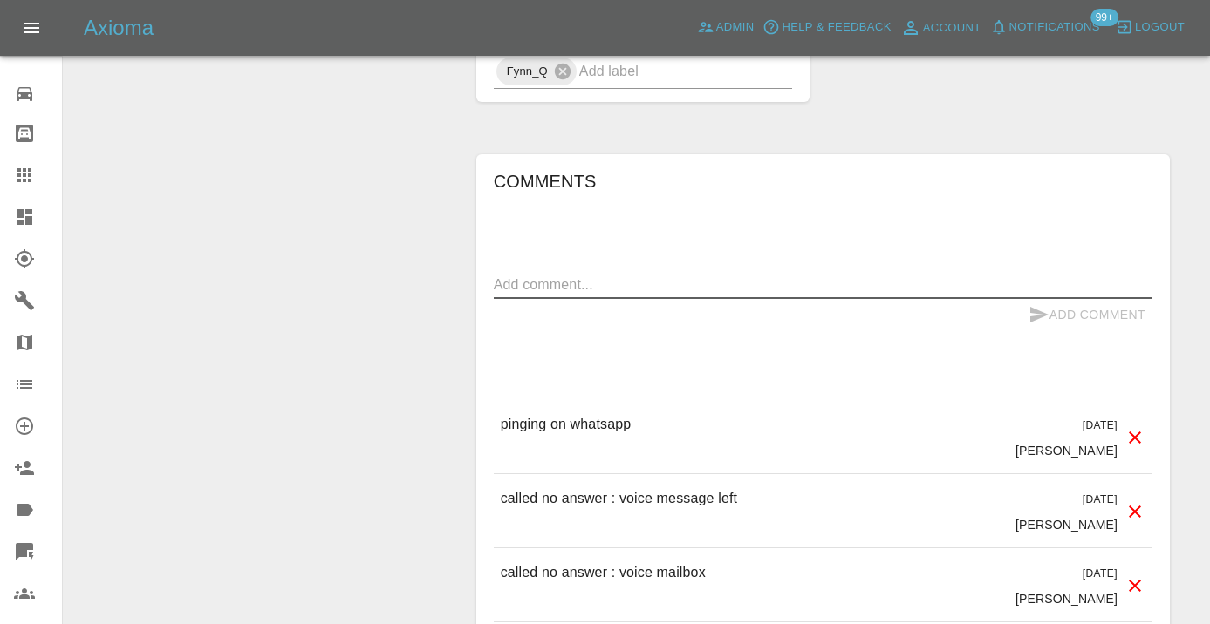
click at [520, 275] on textarea at bounding box center [823, 285] width 658 height 20
type textarea "called no answer : voice mailbox"
click at [1074, 299] on button "Add Comment" at bounding box center [1086, 315] width 131 height 32
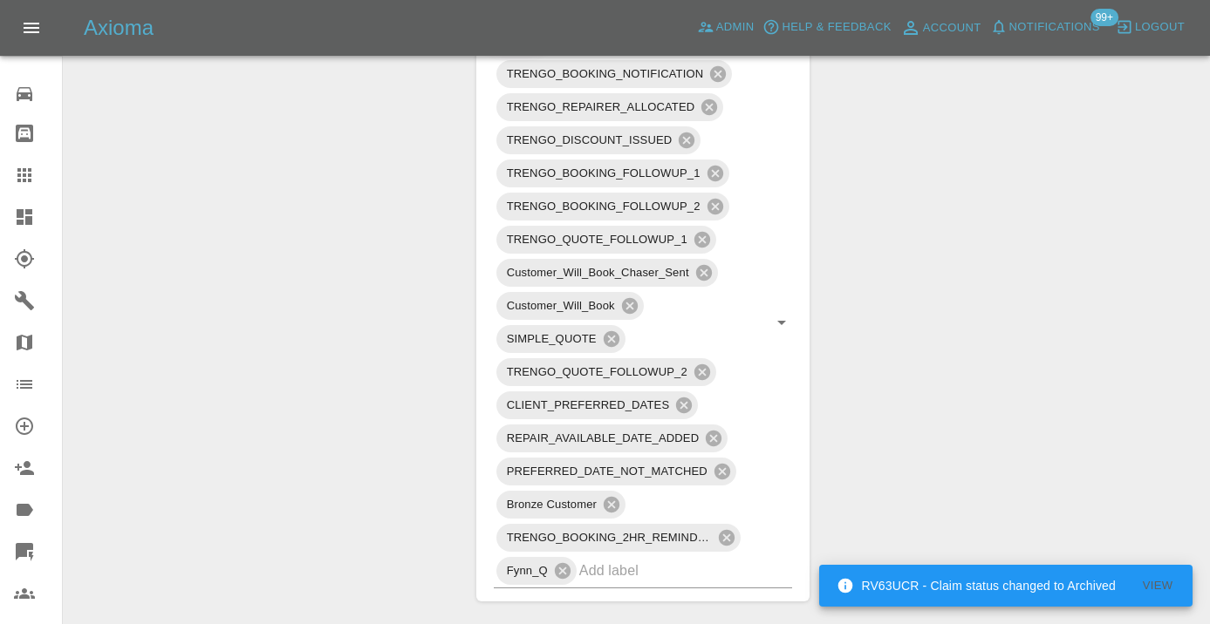
scroll to position [1238, 0]
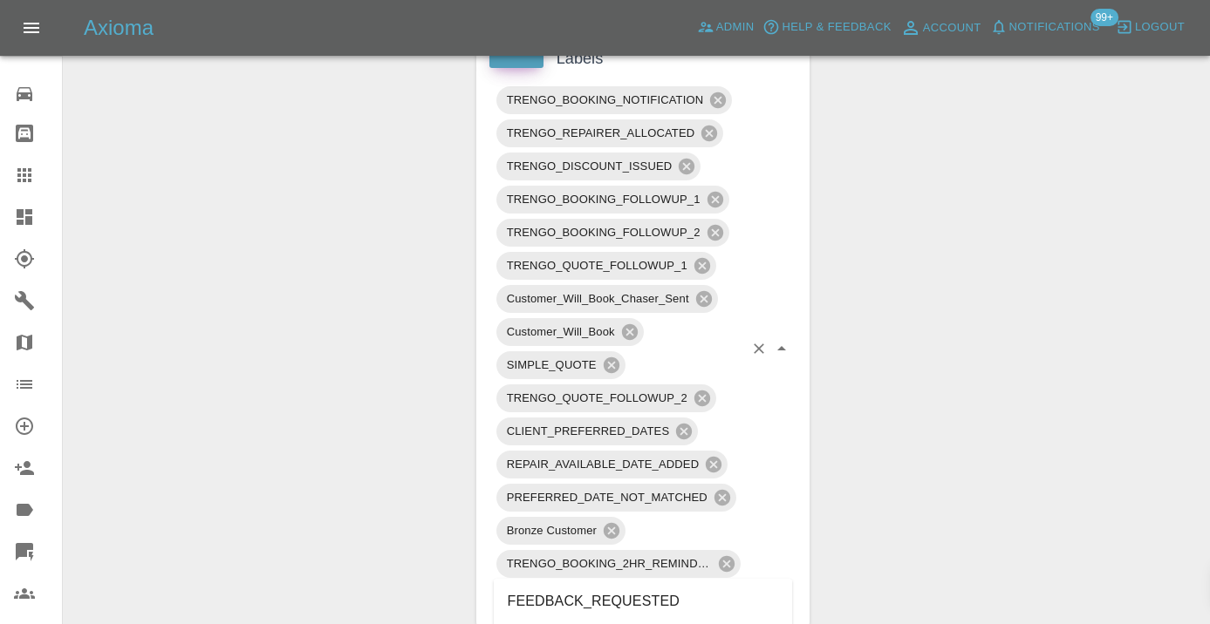
click at [598, 583] on input "text" at bounding box center [661, 596] width 165 height 27
type input "no_res"
click at [639, 595] on li "BOOKING_NOT_PAID_NO_RESPONSE" at bounding box center [643, 601] width 299 height 31
click at [386, 241] on div "Change Repairer Modify Claim Modify Quote Rollback Submit Payment Archive" at bounding box center [263, 194] width 373 height 2487
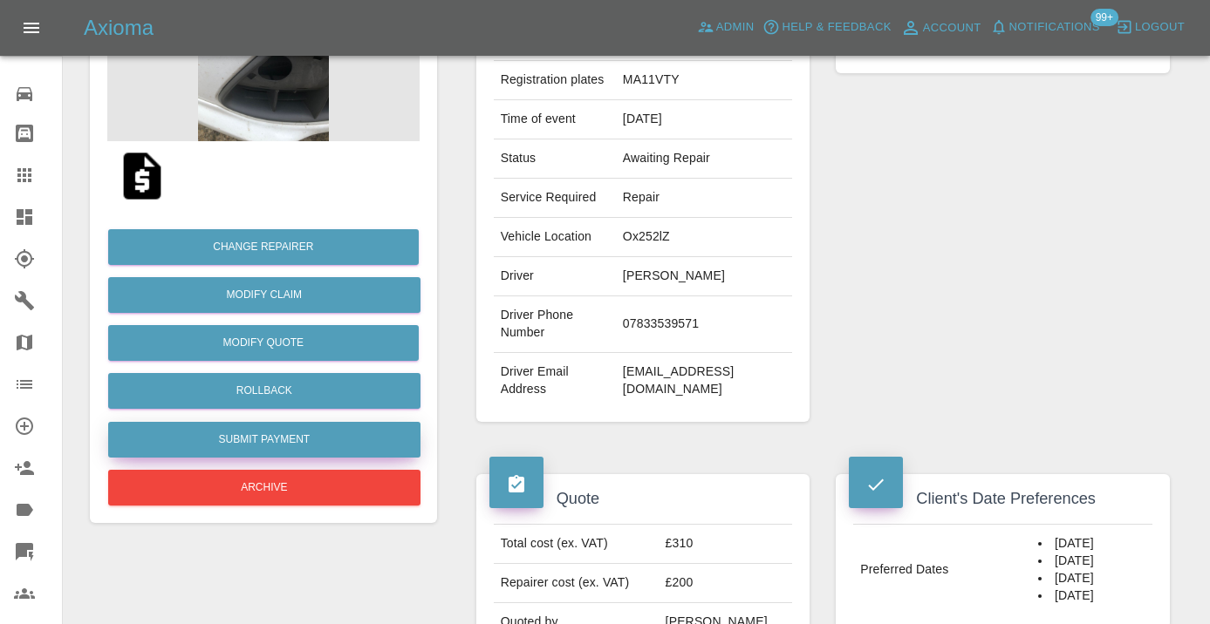
scroll to position [258, 0]
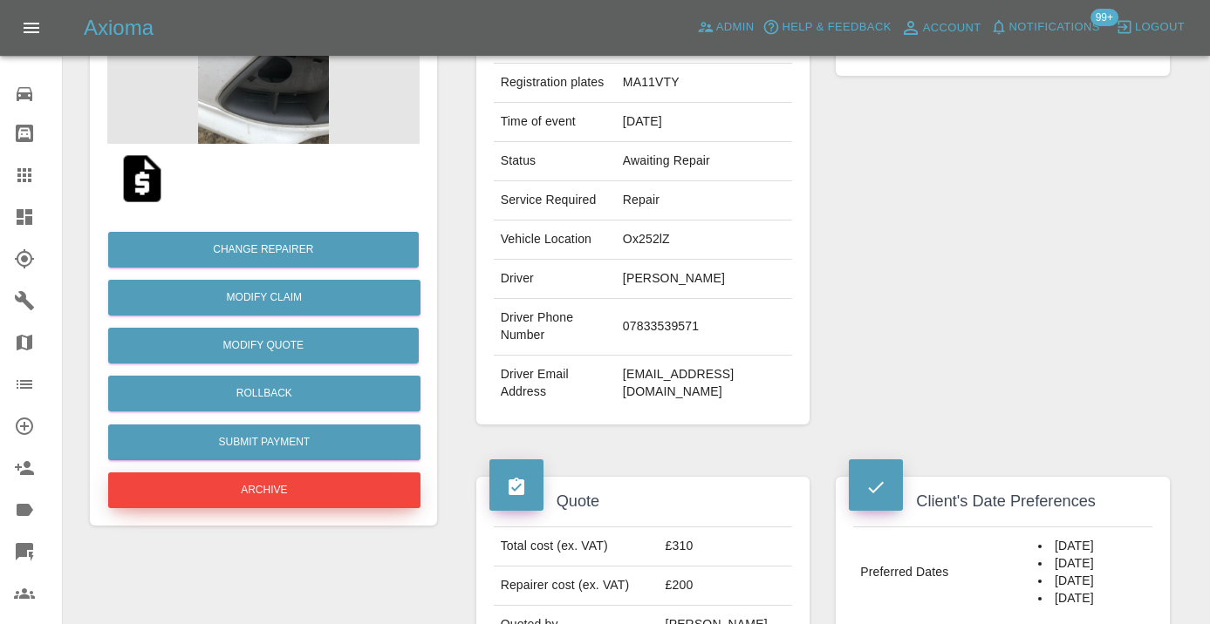
click at [274, 488] on button "Archive" at bounding box center [264, 491] width 312 height 36
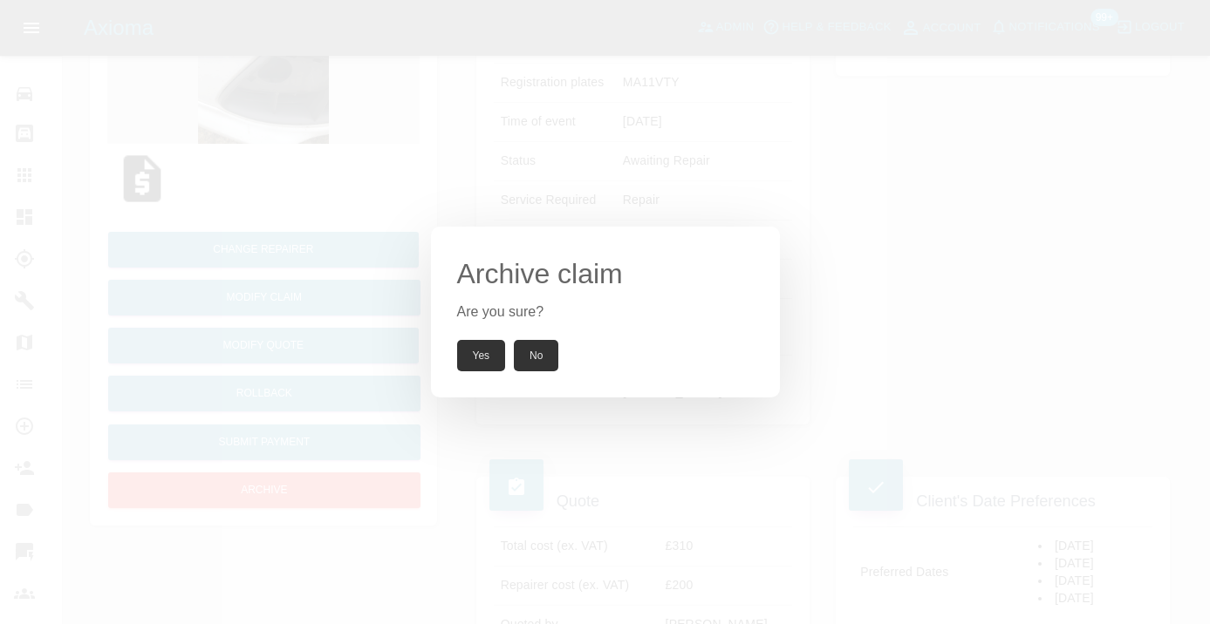
click at [492, 339] on div "Archive claim Are you sure? Yes No" at bounding box center [605, 312] width 349 height 171
click at [474, 368] on button "Yes" at bounding box center [481, 355] width 49 height 31
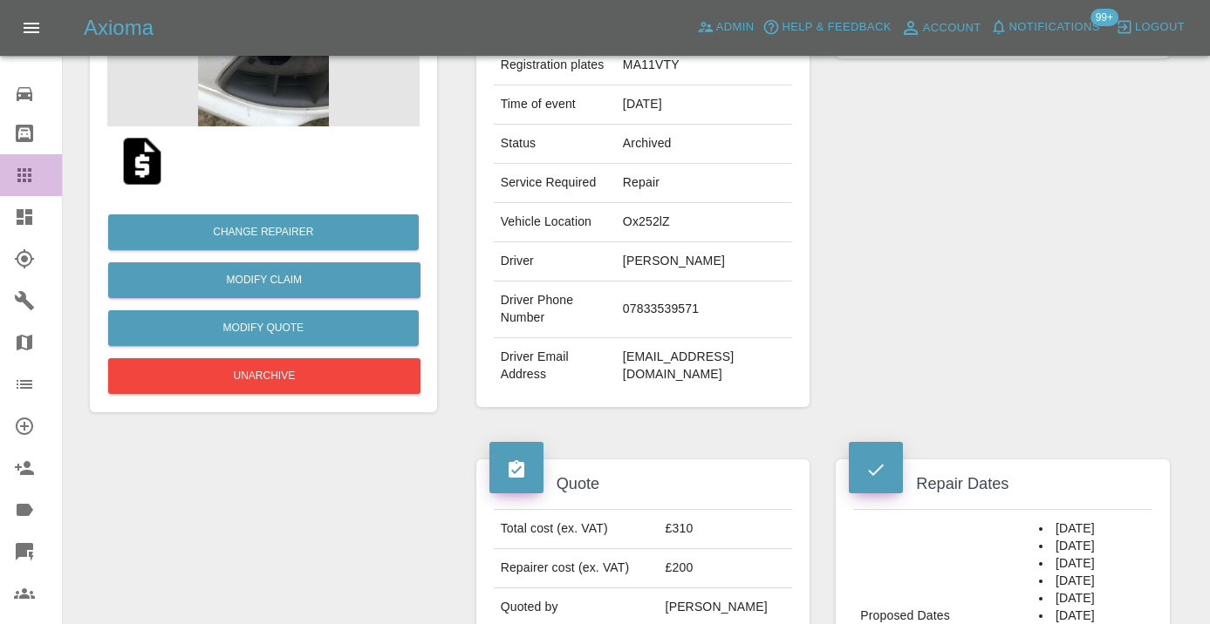
click at [17, 174] on icon at bounding box center [24, 175] width 14 height 14
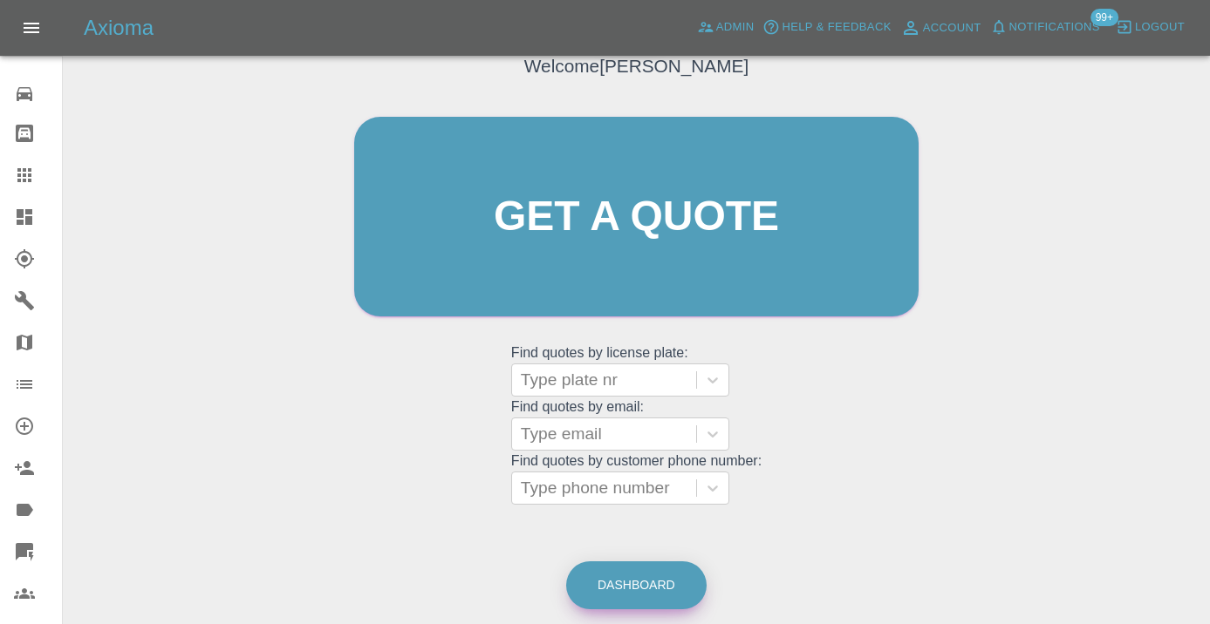
click at [649, 569] on link "Dashboard" at bounding box center [636, 586] width 140 height 48
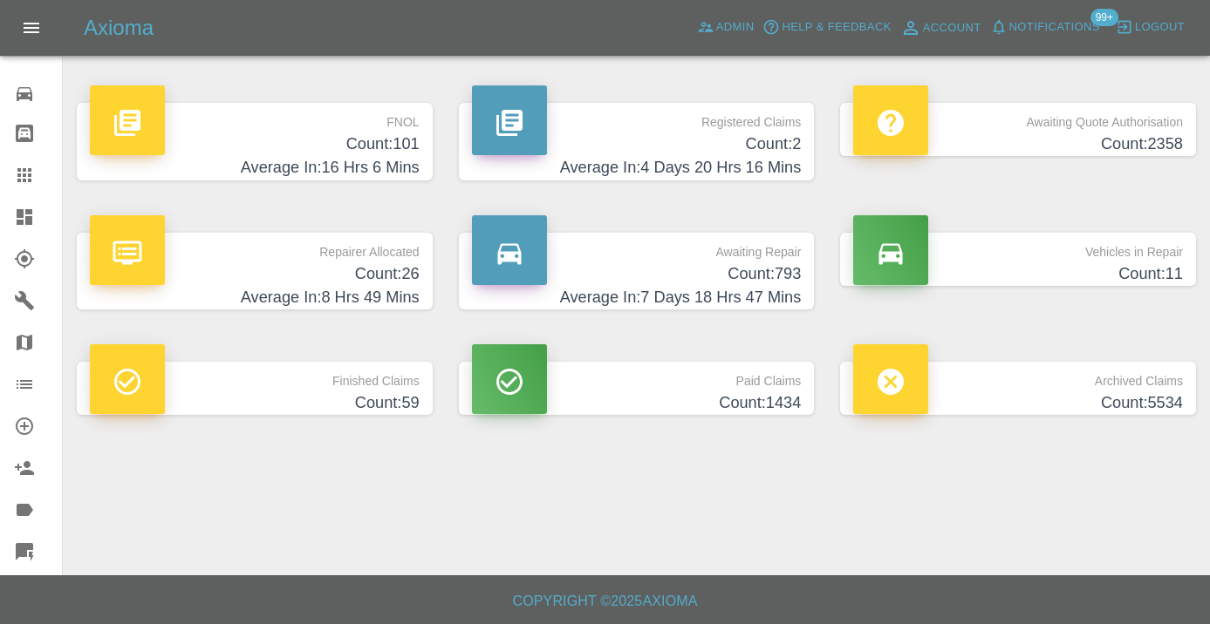
click at [771, 265] on h4 "Count: 793" at bounding box center [637, 275] width 330 height 24
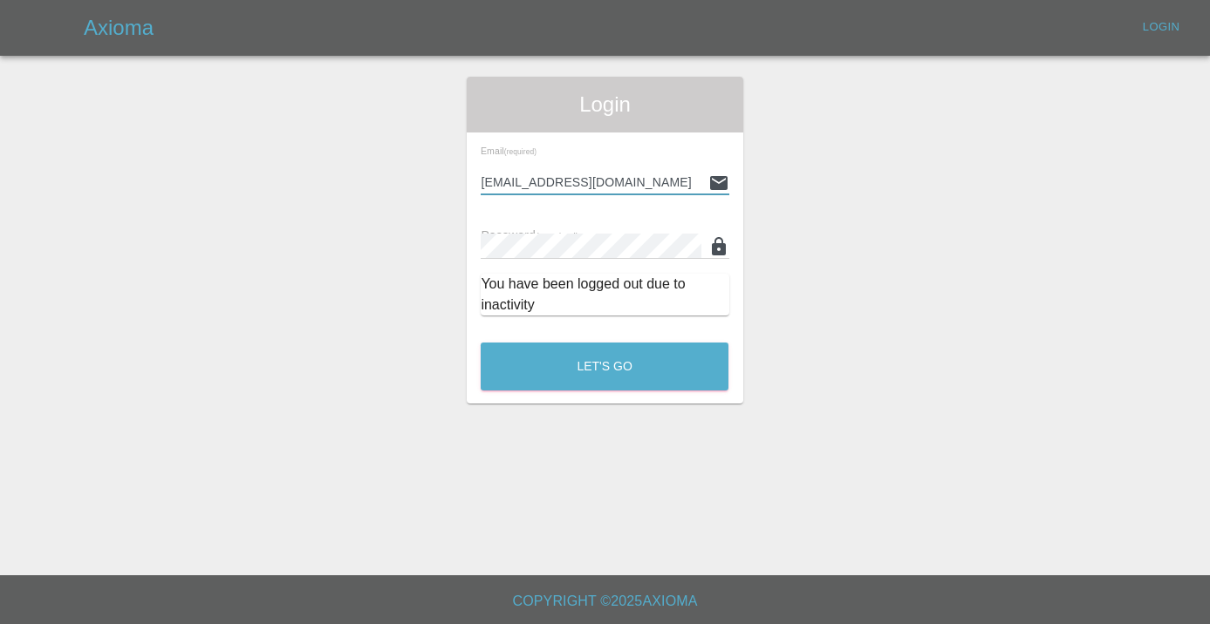
type input "Castrokhonqwana@gmail.com"
click at [604, 366] on button "Let's Go" at bounding box center [605, 367] width 248 height 48
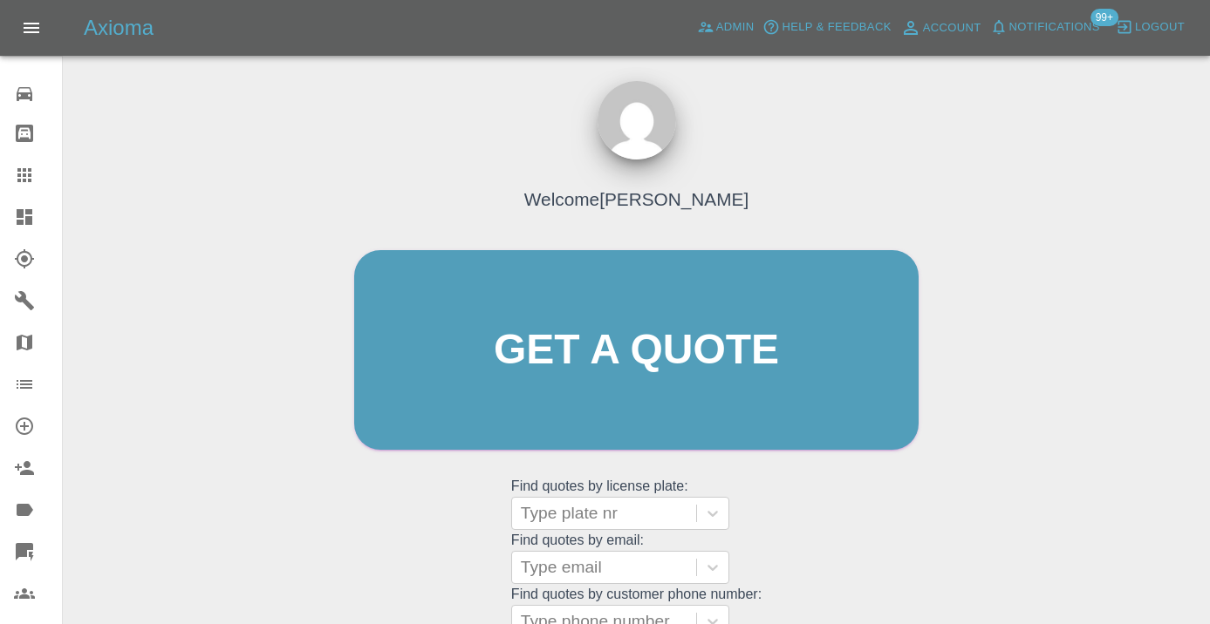
click at [870, 497] on div "Welcome [PERSON_NAME] Get a quote Get a quote Find quotes by license plate: Typ…" at bounding box center [636, 383] width 601 height 527
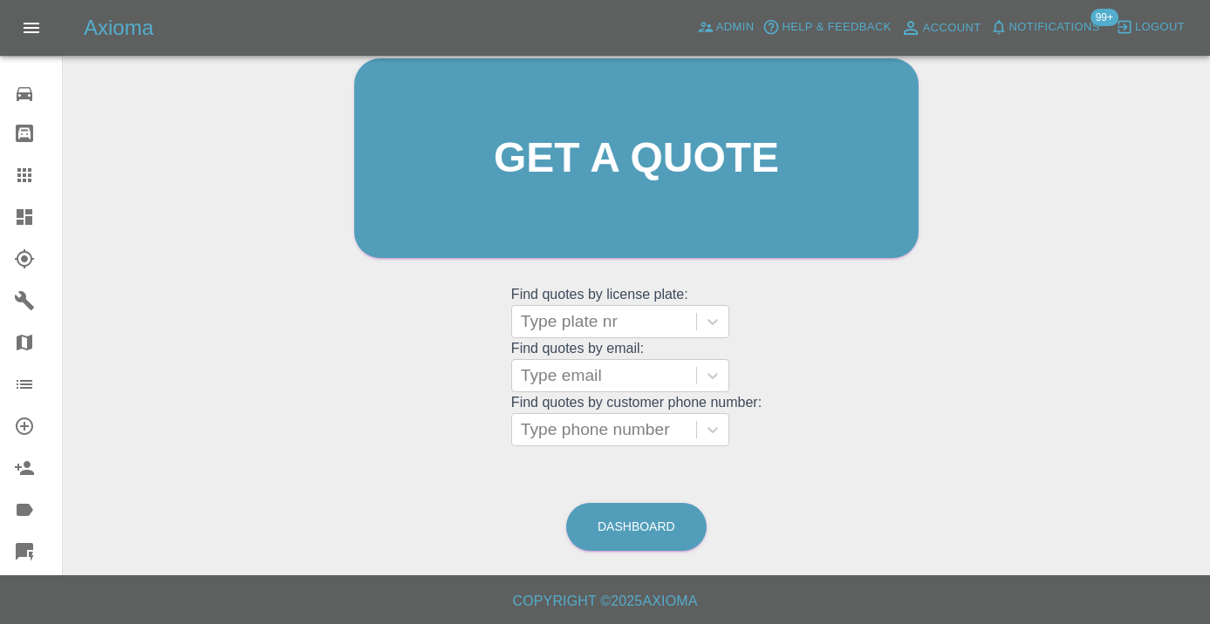
scroll to position [191, 0]
click at [661, 529] on link "Dashboard" at bounding box center [636, 528] width 140 height 48
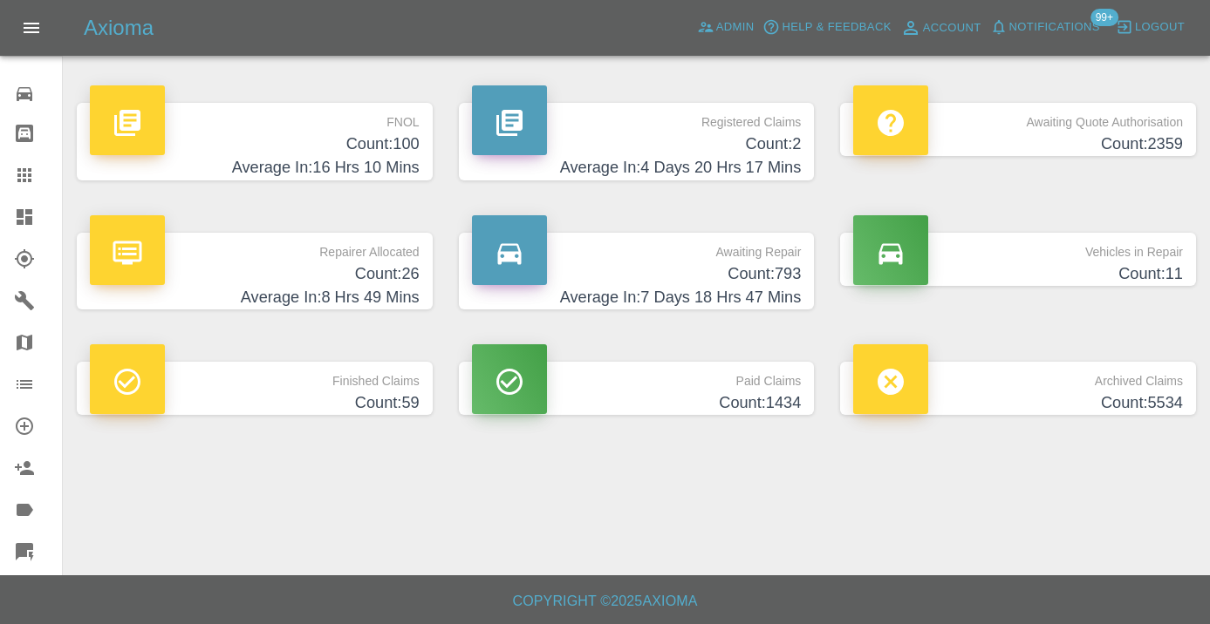
click at [761, 293] on h4 "Average In: 7 Days 18 Hrs 47 Mins" at bounding box center [637, 298] width 330 height 24
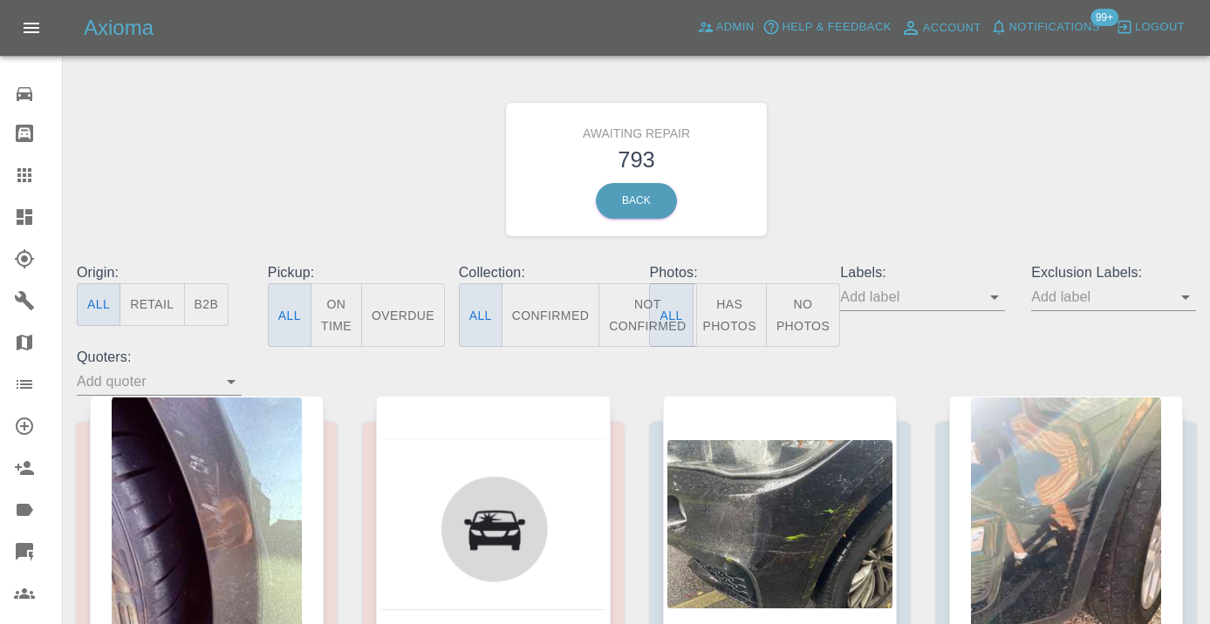
click at [636, 304] on button "Not Confirmed" at bounding box center [647, 315] width 98 height 64
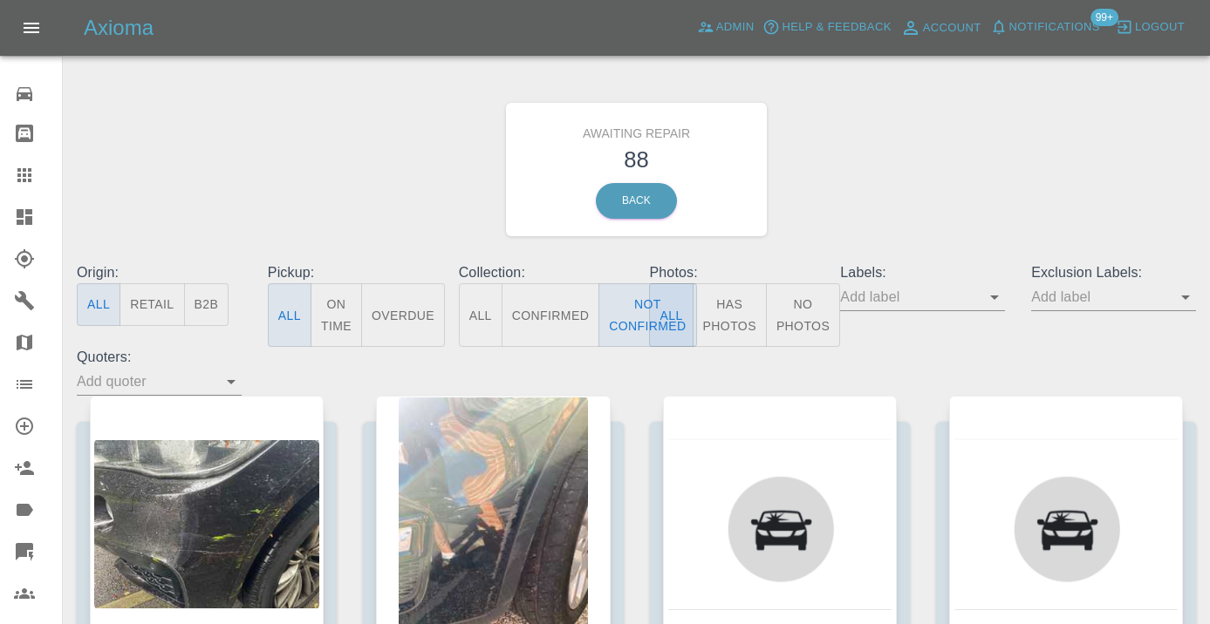
drag, startPoint x: 919, startPoint y: 174, endPoint x: 946, endPoint y: 164, distance: 28.7
click at [919, 174] on div "Awaiting Repair 88 Back" at bounding box center [636, 170] width 1145 height 186
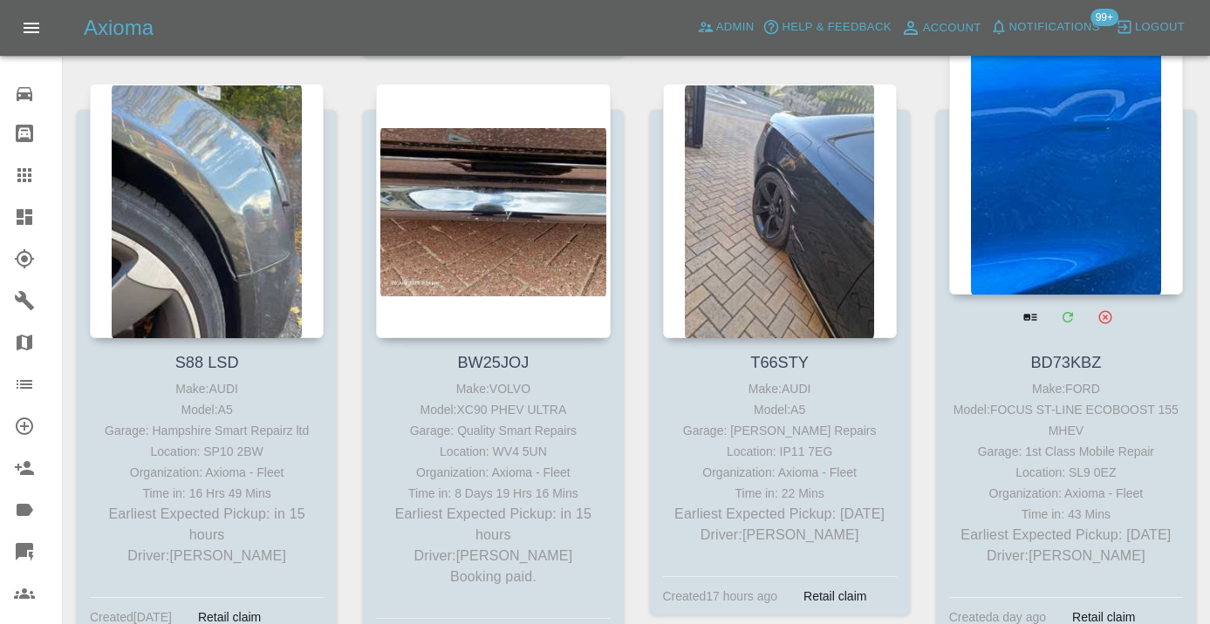
scroll to position [2079, 0]
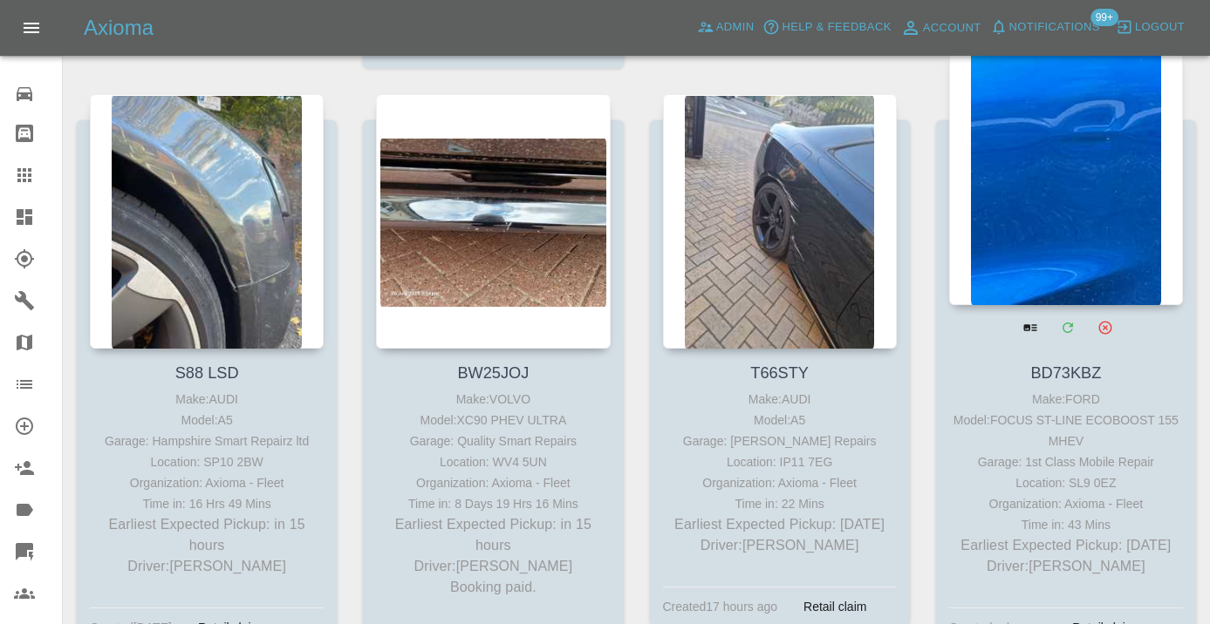
click at [1098, 138] on div at bounding box center [1066, 178] width 234 height 255
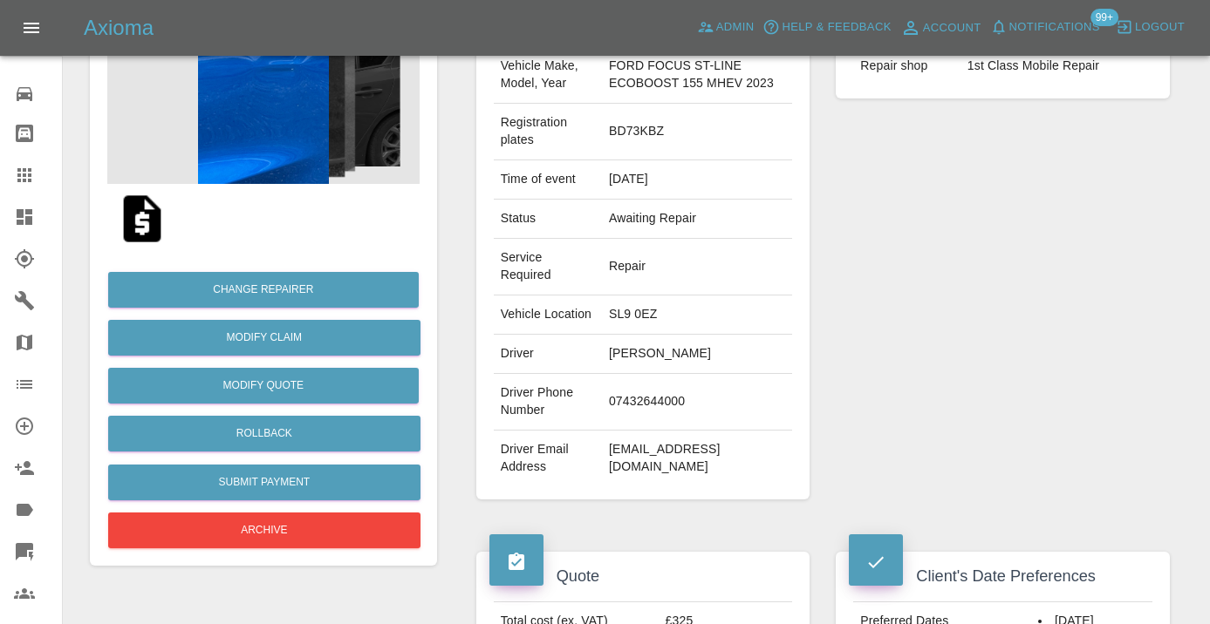
scroll to position [243, 0]
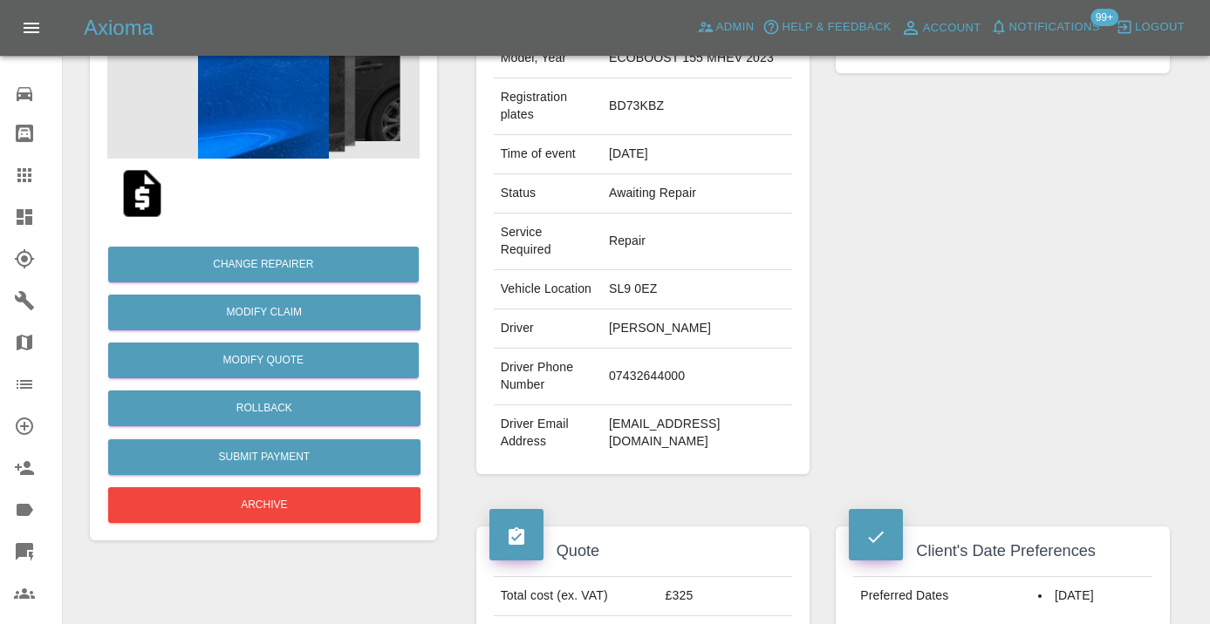
click at [651, 391] on td "07432644000" at bounding box center [697, 377] width 190 height 57
copy td "07432644000"
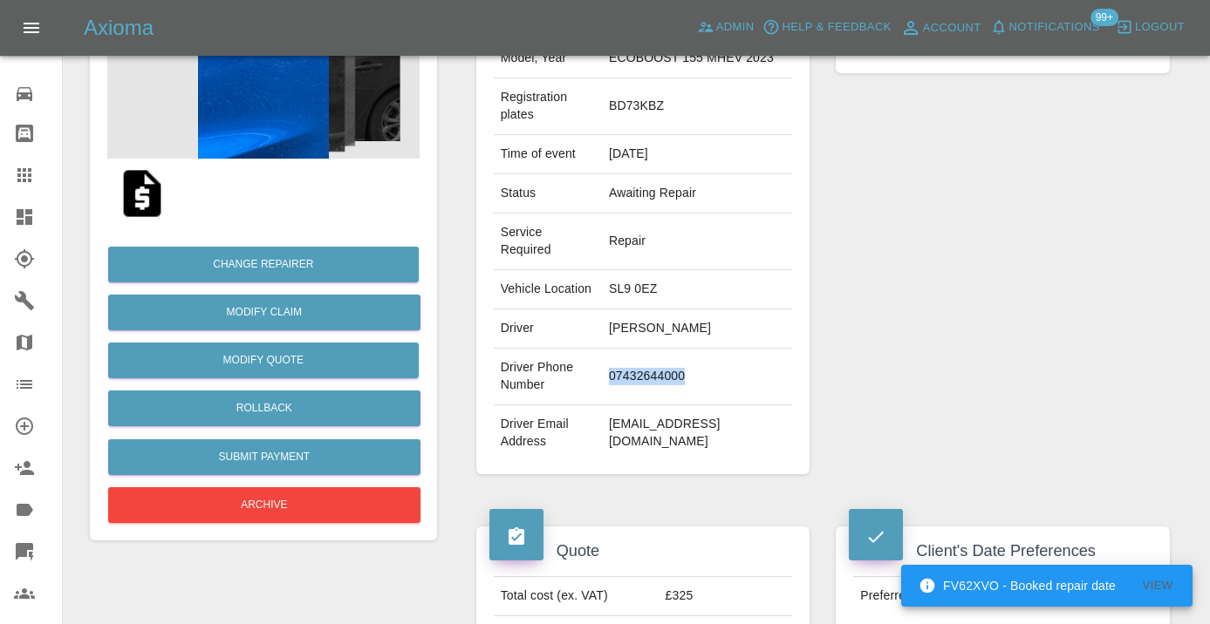
click at [1060, 294] on div "Repairer Repair shop 1st Class Mobile Repair" at bounding box center [1002, 223] width 360 height 556
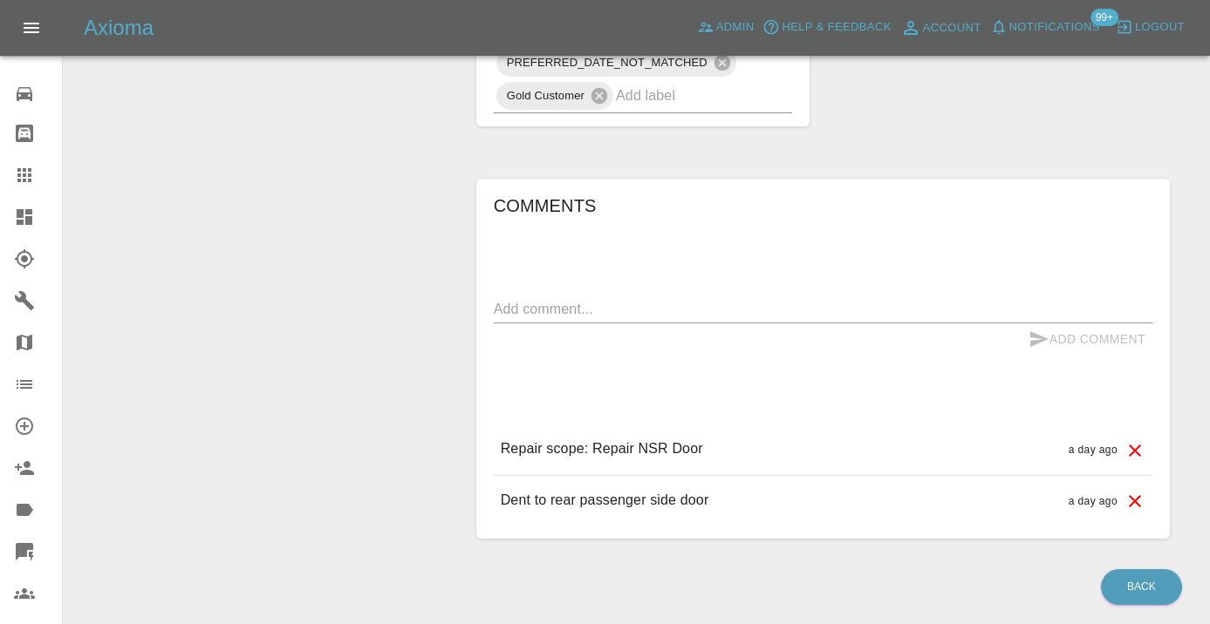
scroll to position [1256, 0]
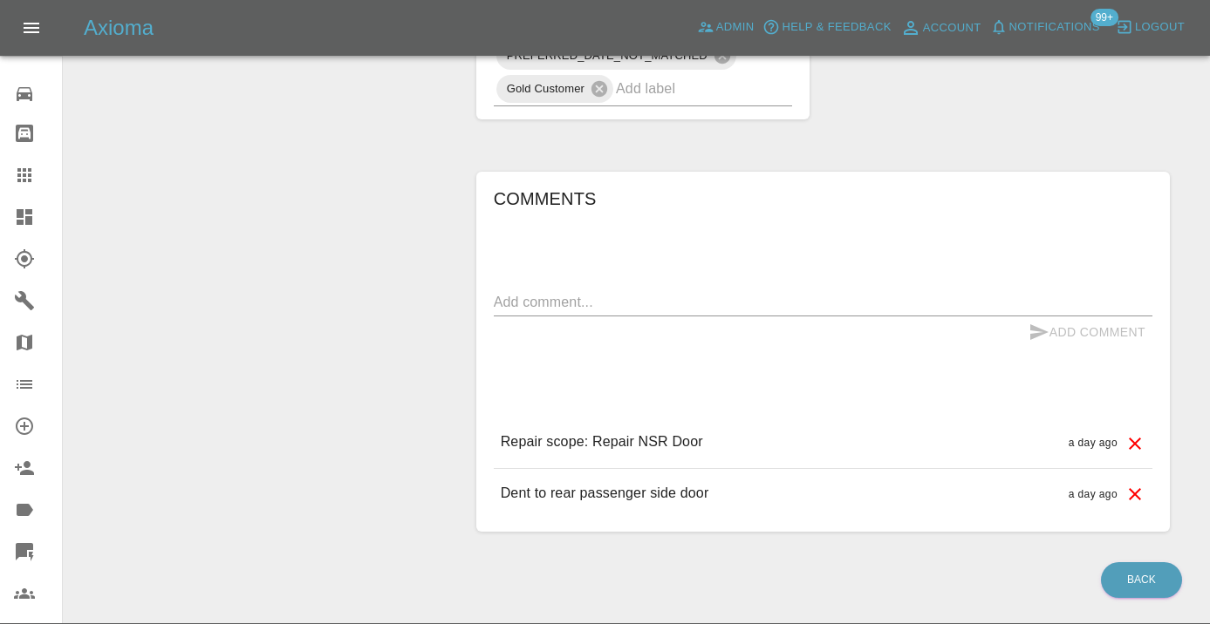
click at [520, 312] on textarea at bounding box center [823, 302] width 658 height 20
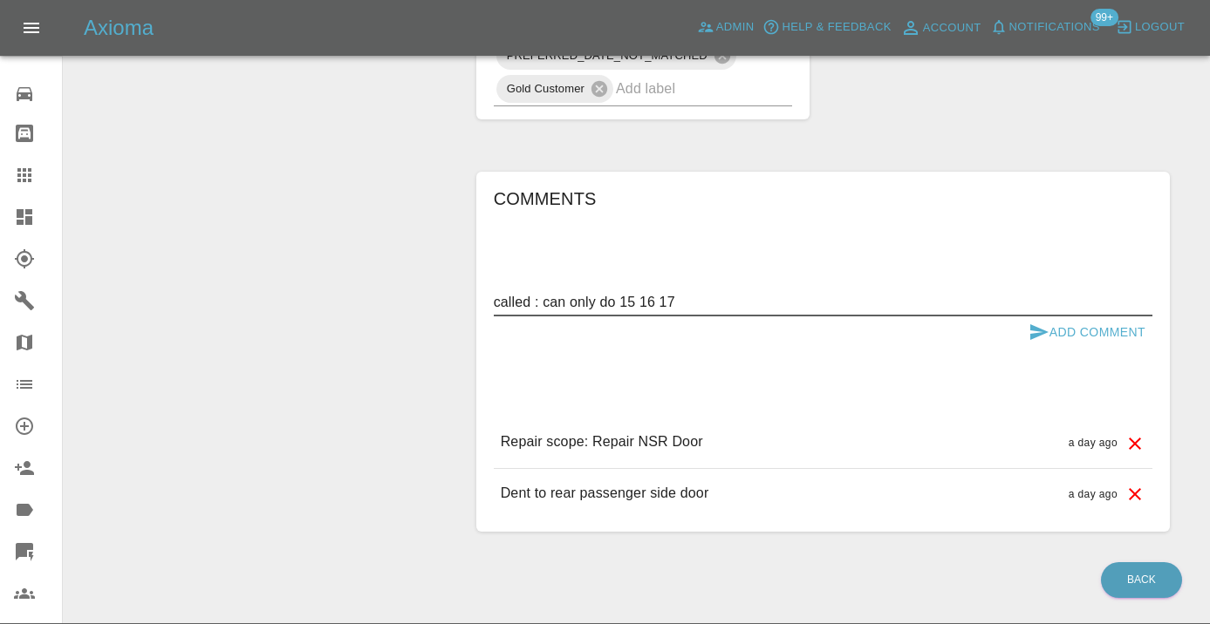
type textarea "called : can only do 15 16 17"
click at [1036, 343] on icon "submit" at bounding box center [1038, 332] width 21 height 21
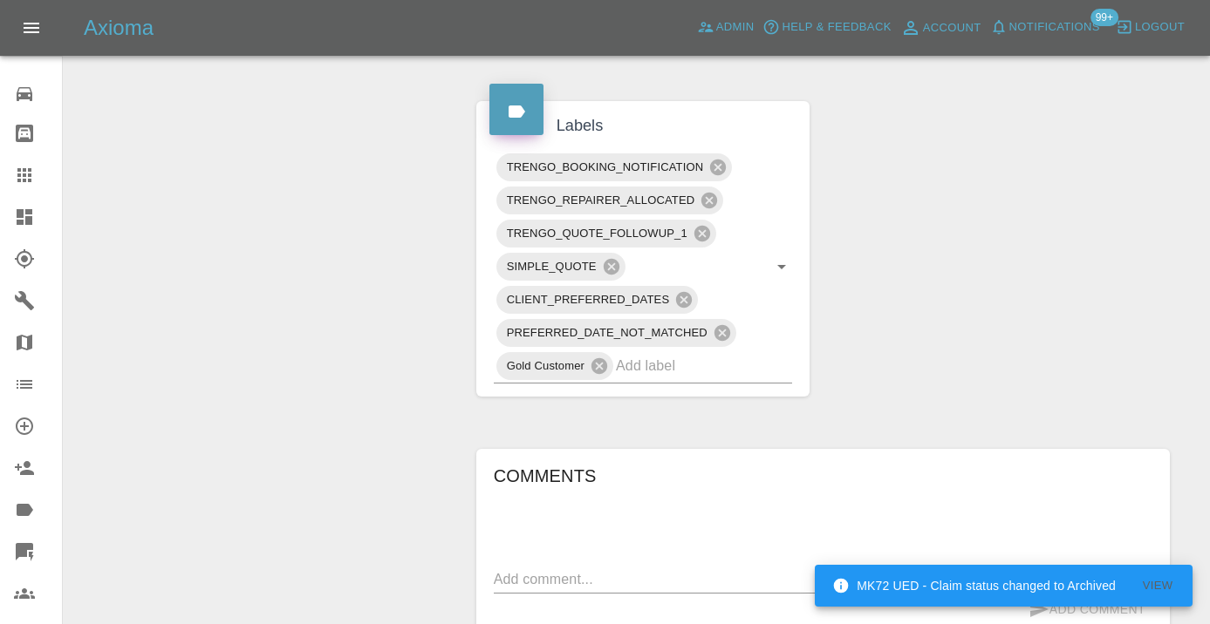
scroll to position [964, 0]
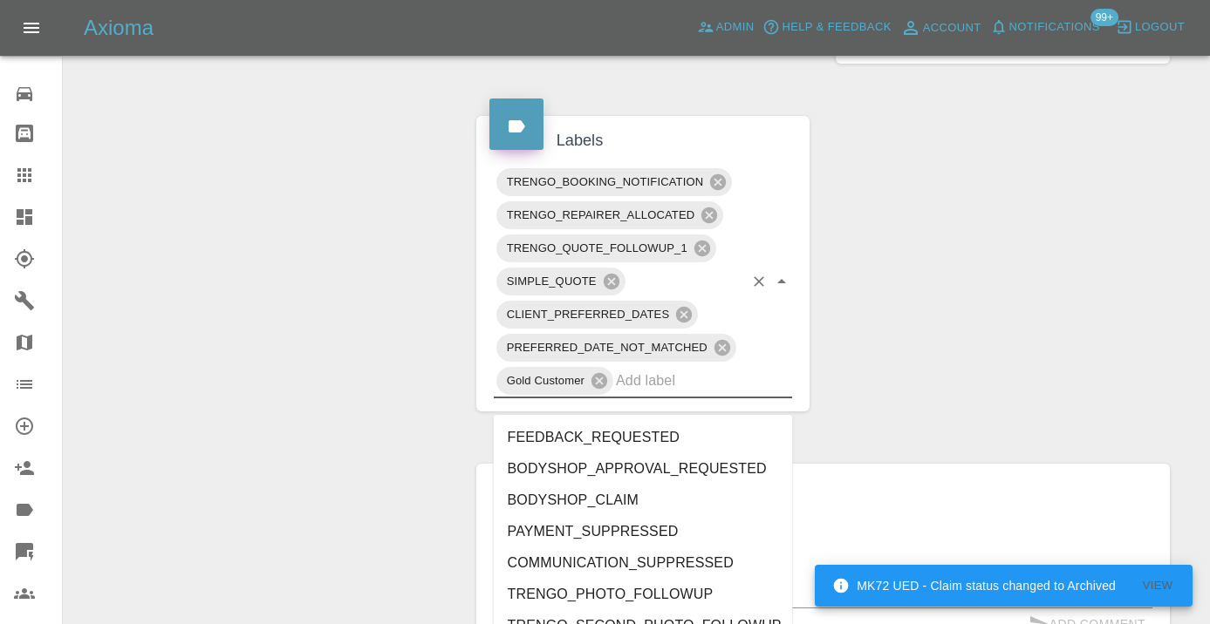
click at [707, 394] on input "text" at bounding box center [679, 380] width 127 height 27
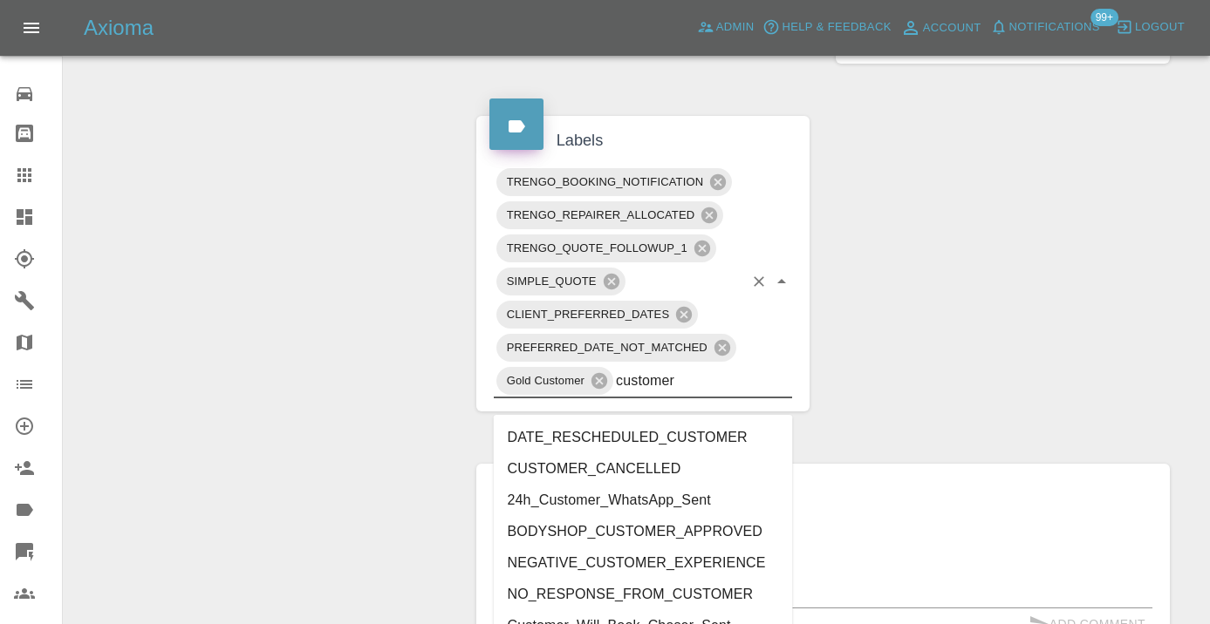
type input "customer_"
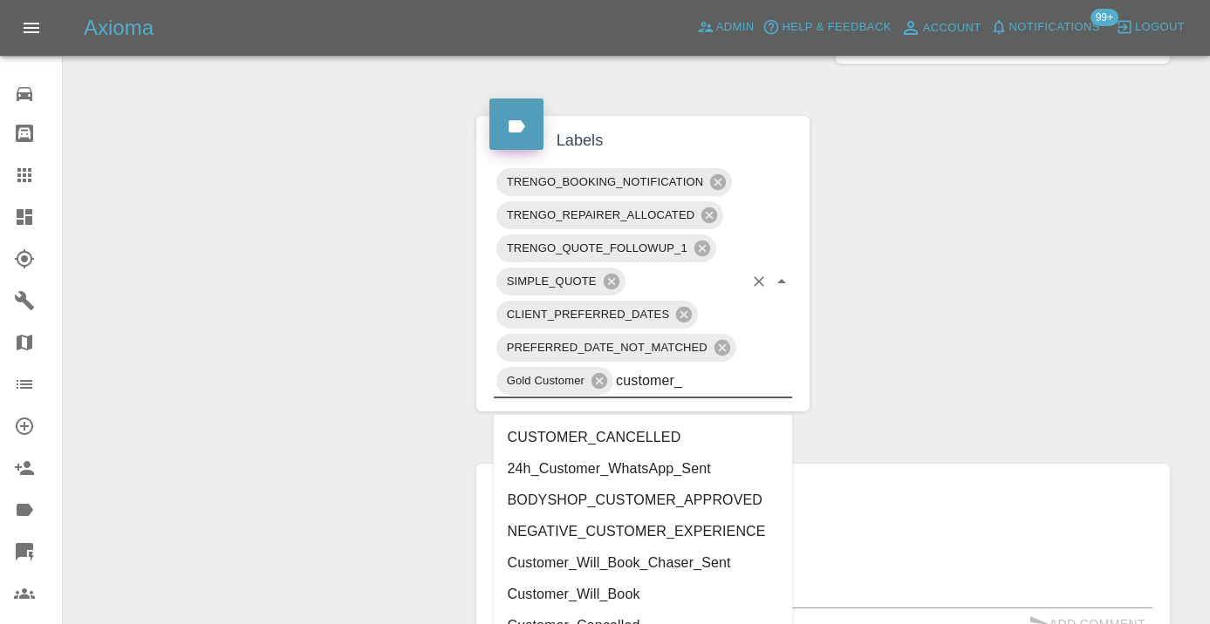
click at [621, 587] on li "Customer_Will_Book" at bounding box center [643, 594] width 299 height 31
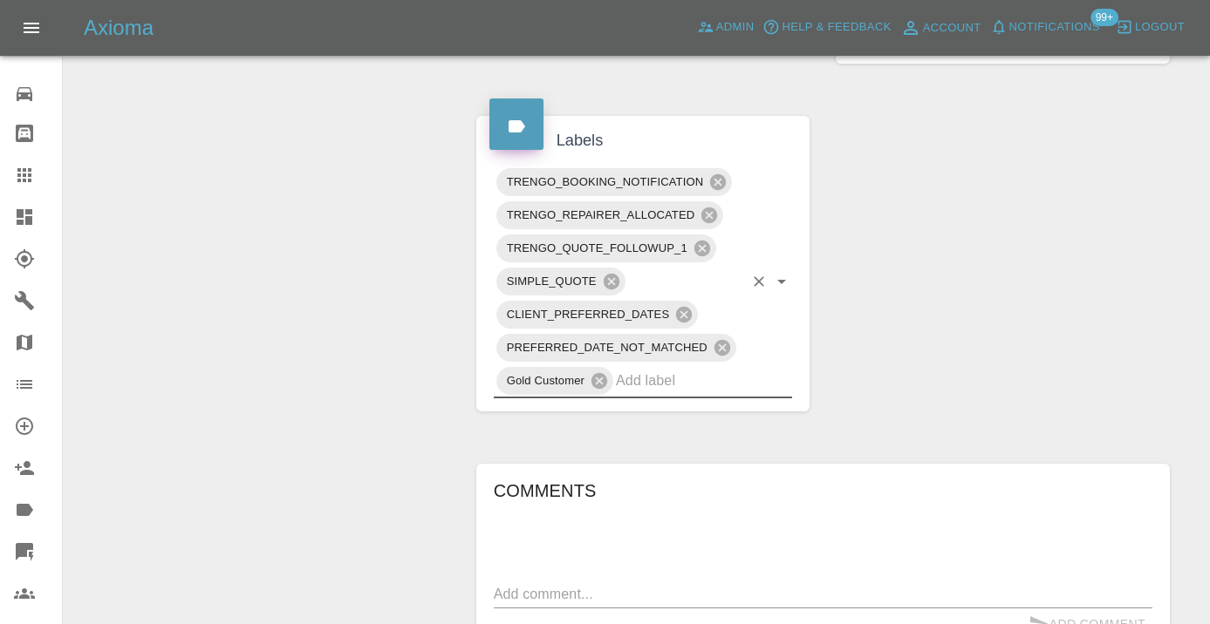
click at [333, 331] on div "Change Repairer Modify Claim Modify Quote Rollback Submit Payment Archive" at bounding box center [263, 75] width 373 height 1700
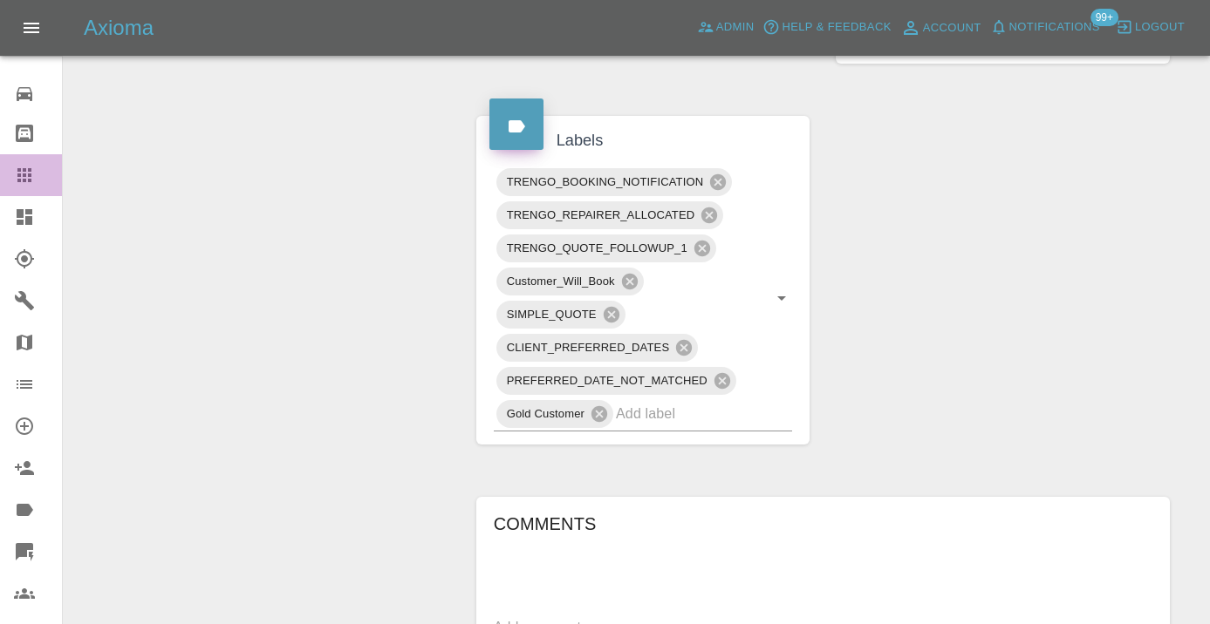
click at [27, 178] on icon at bounding box center [24, 175] width 21 height 21
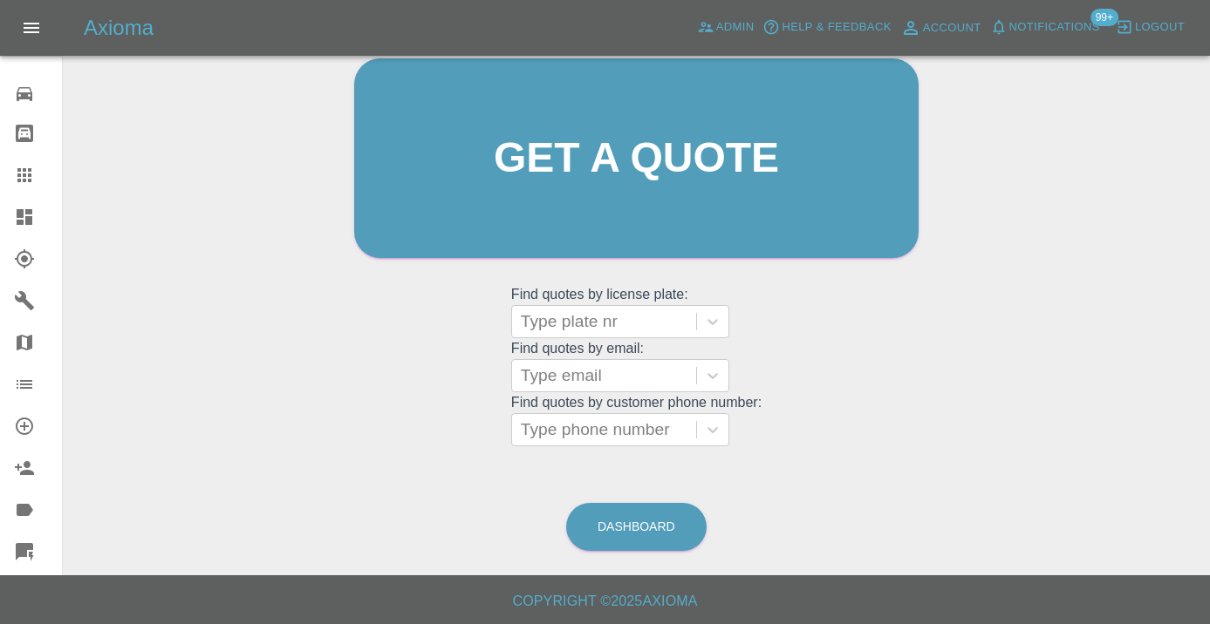
scroll to position [133, 0]
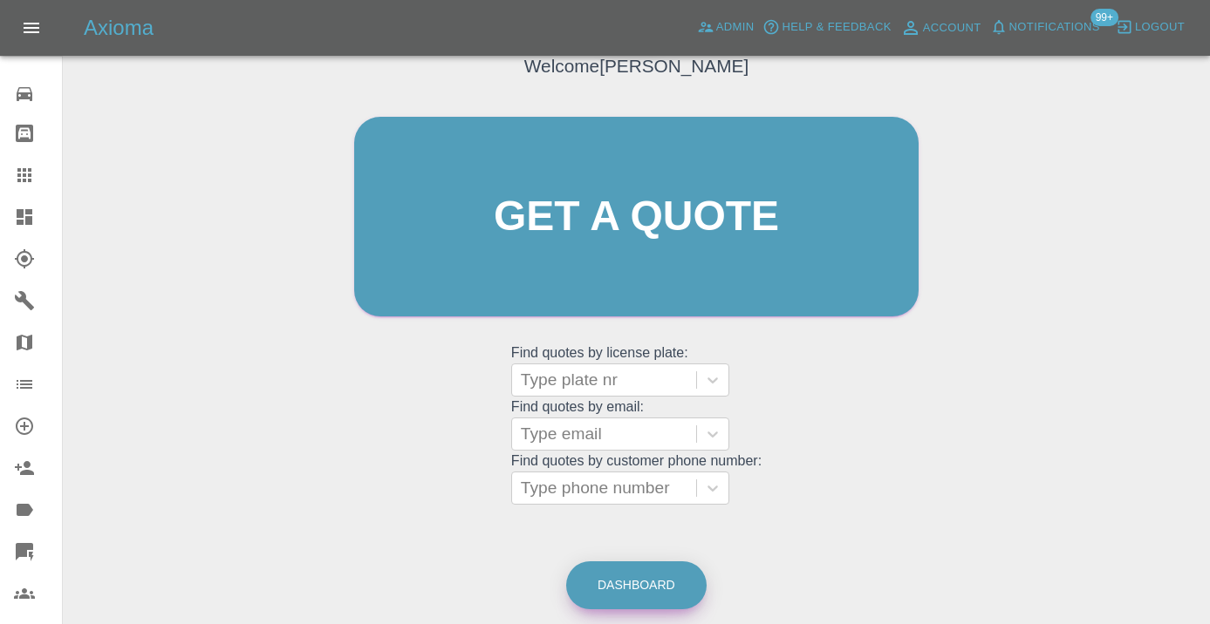
click at [620, 573] on link "Dashboard" at bounding box center [636, 586] width 140 height 48
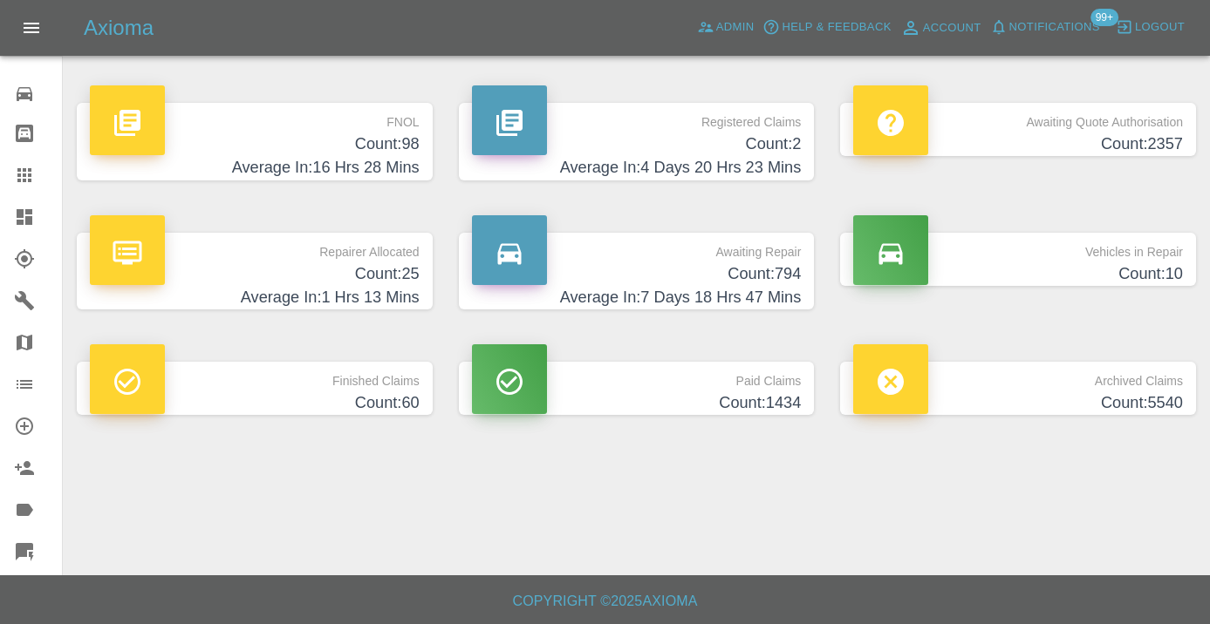
click at [773, 272] on h4 "Count: 794" at bounding box center [637, 275] width 330 height 24
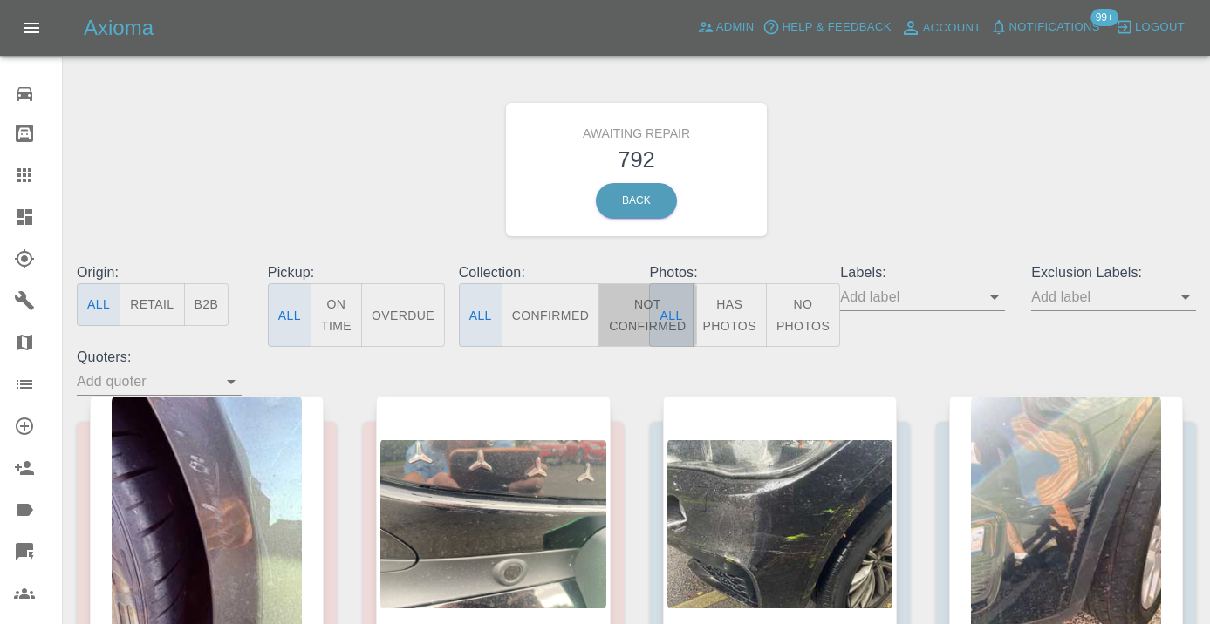
click at [629, 298] on button "Not Confirmed" at bounding box center [647, 315] width 98 height 64
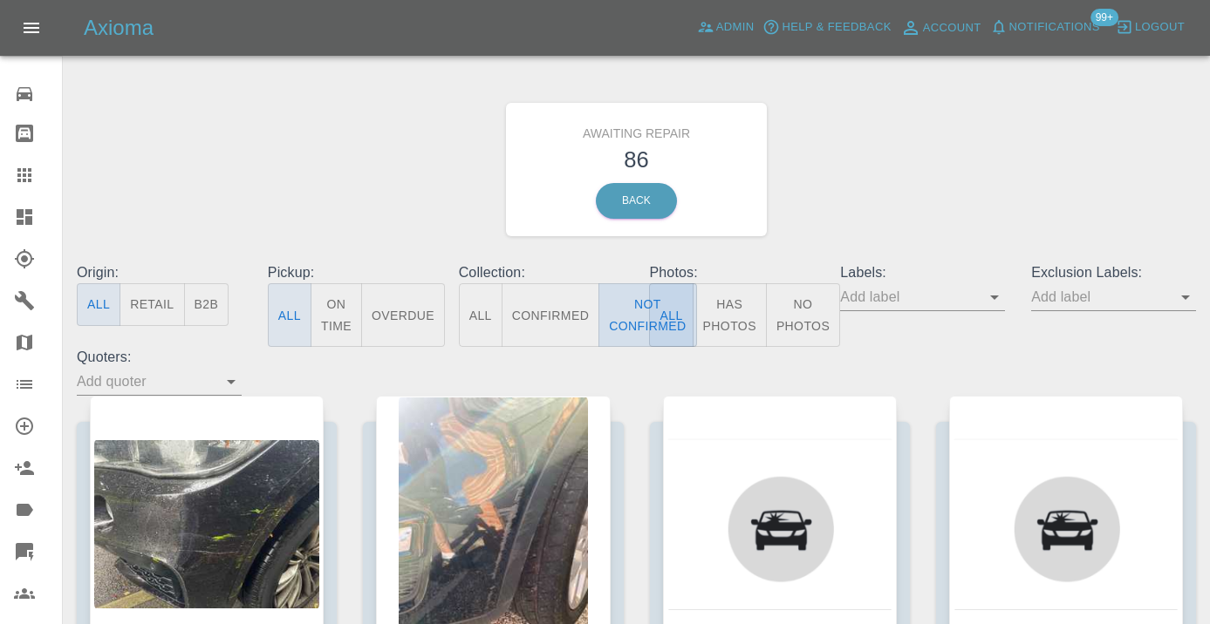
type button "false"
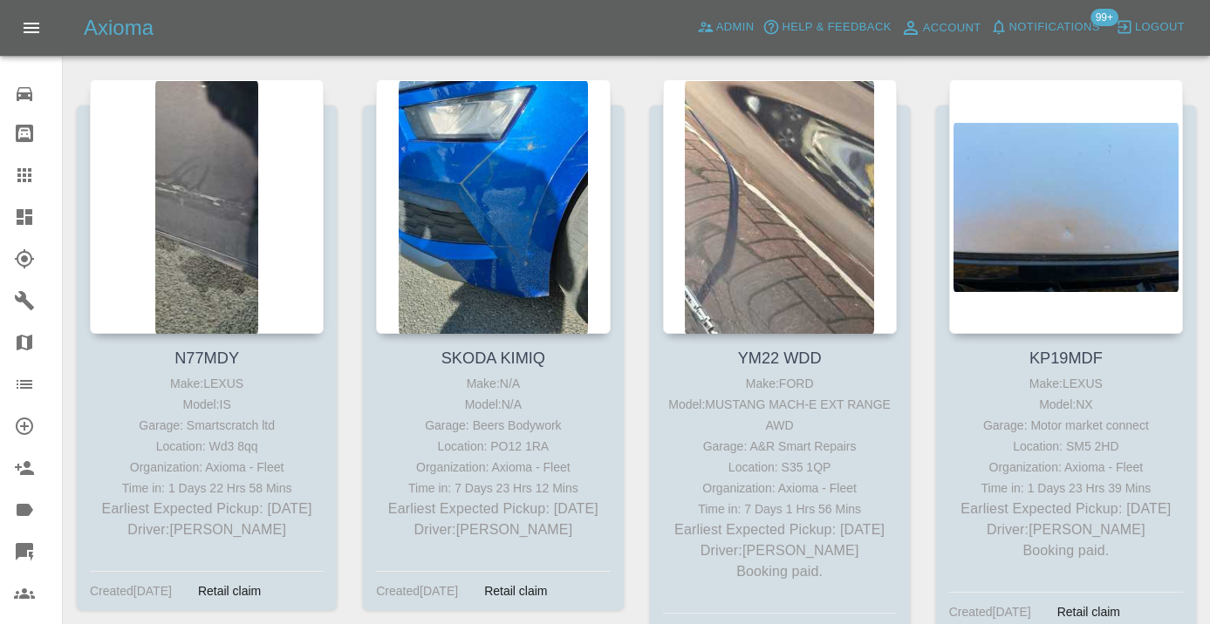
scroll to position [3262, 0]
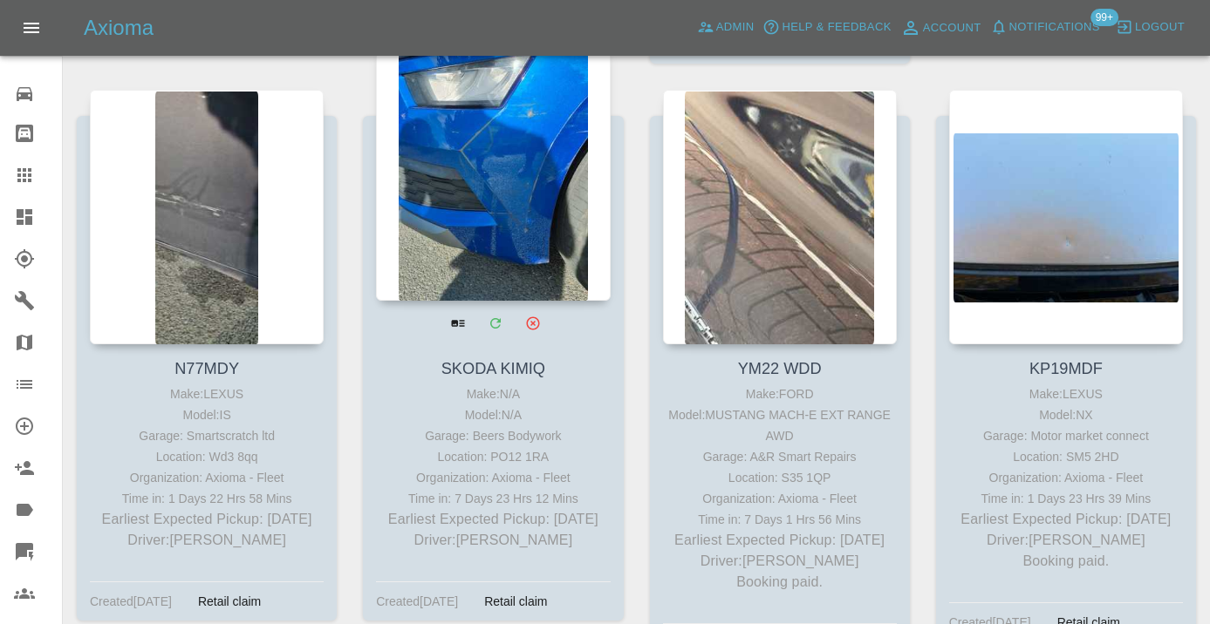
click at [479, 229] on div at bounding box center [493, 173] width 234 height 255
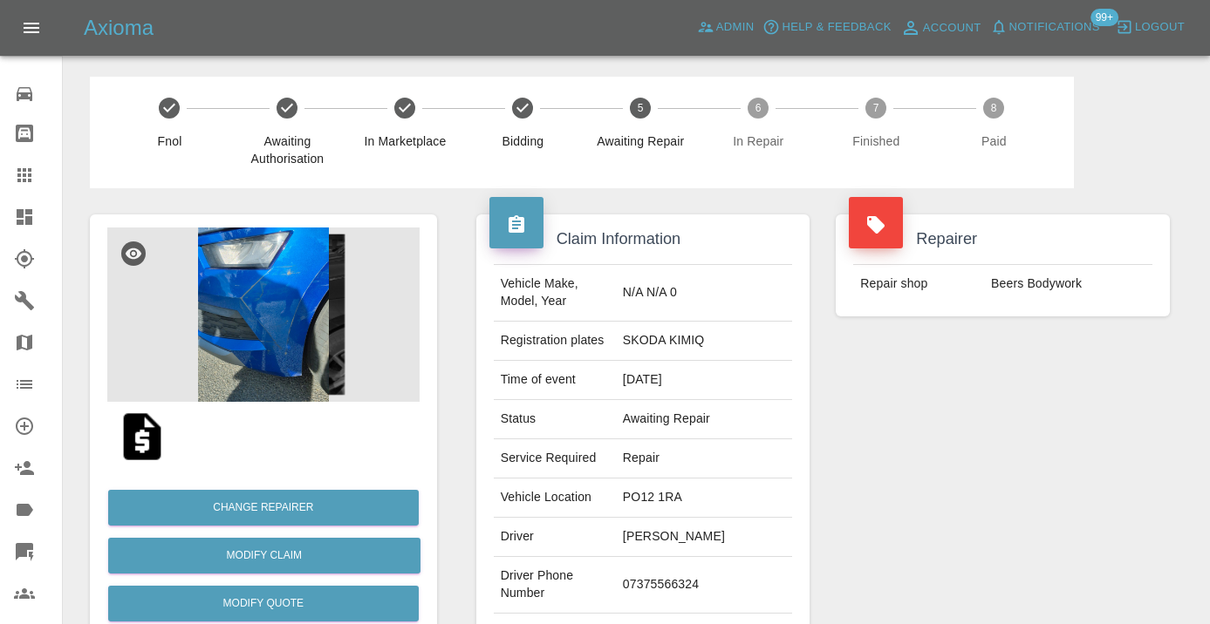
click at [665, 579] on td "07375566324" at bounding box center [704, 585] width 176 height 57
copy td "07375566324"
click at [1140, 423] on div "Repairer Repair shop Beers Bodywork" at bounding box center [1002, 448] width 360 height 521
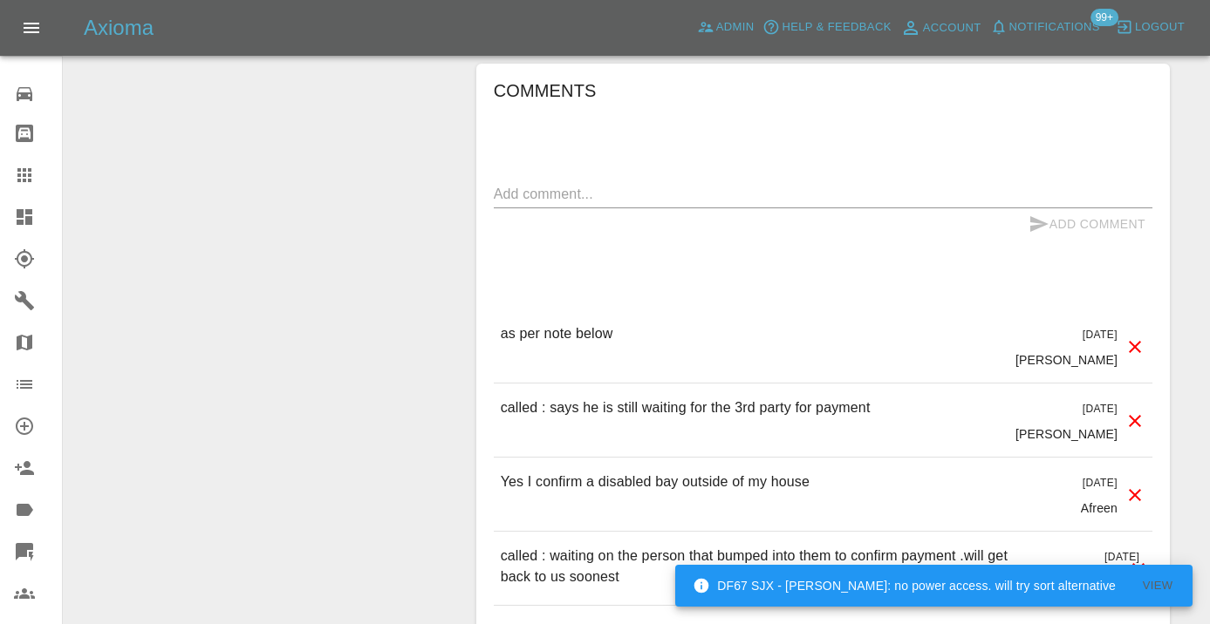
scroll to position [1559, 0]
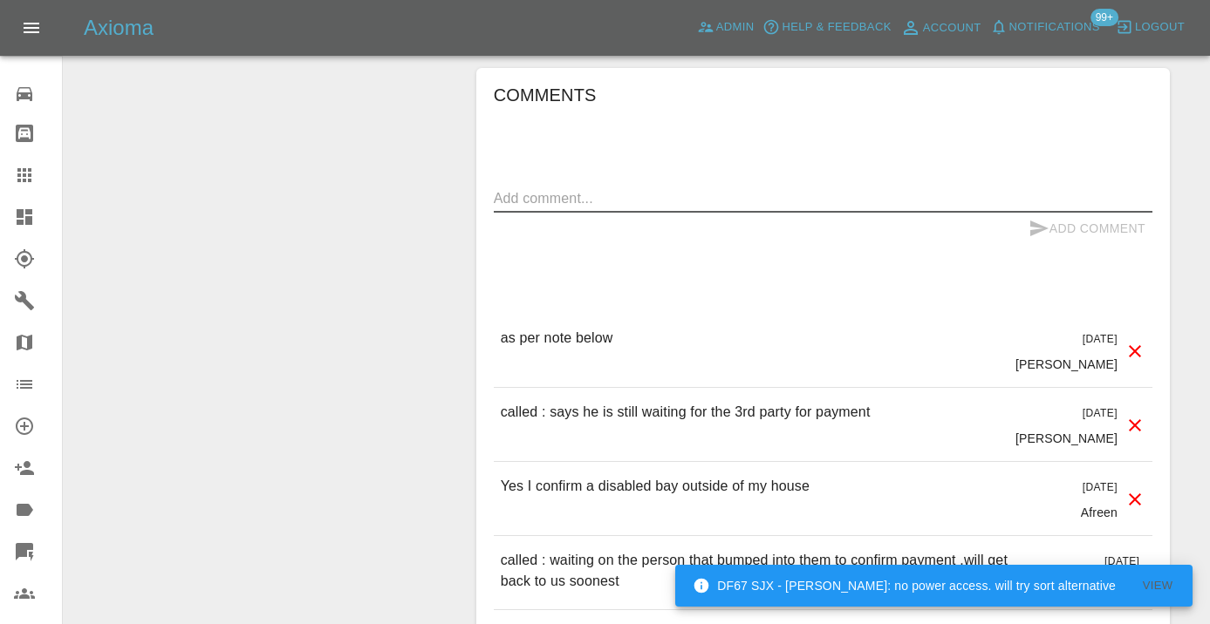
click at [581, 188] on textarea at bounding box center [823, 198] width 658 height 20
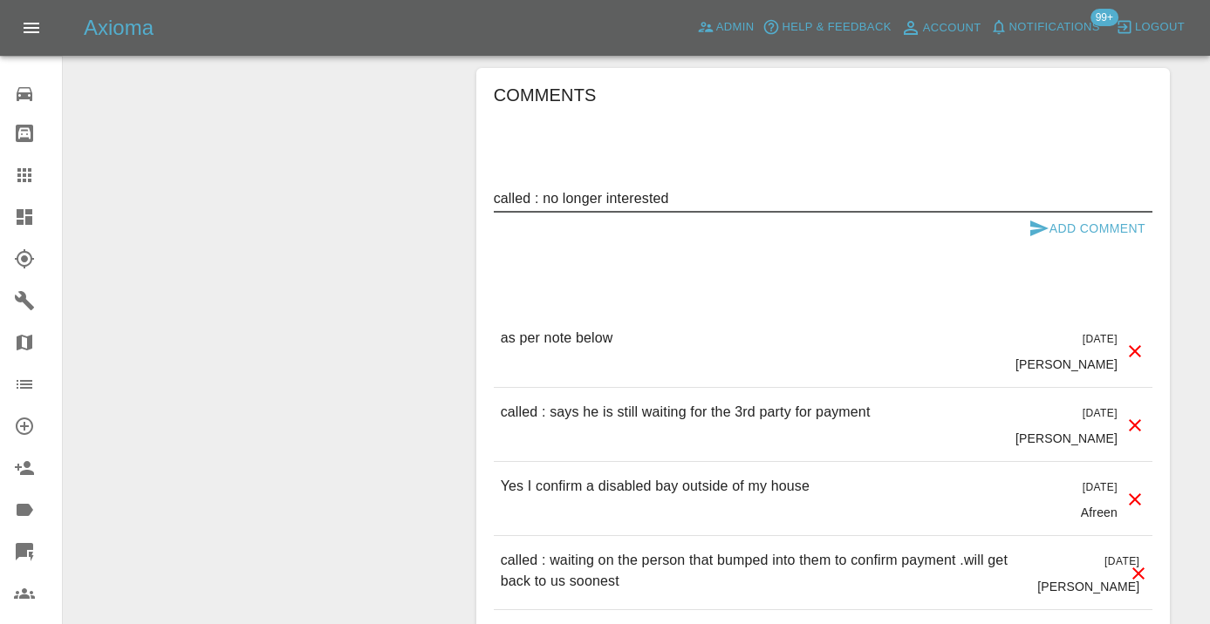
type textarea "called : no longer interested"
click at [1040, 218] on icon "submit" at bounding box center [1038, 228] width 21 height 21
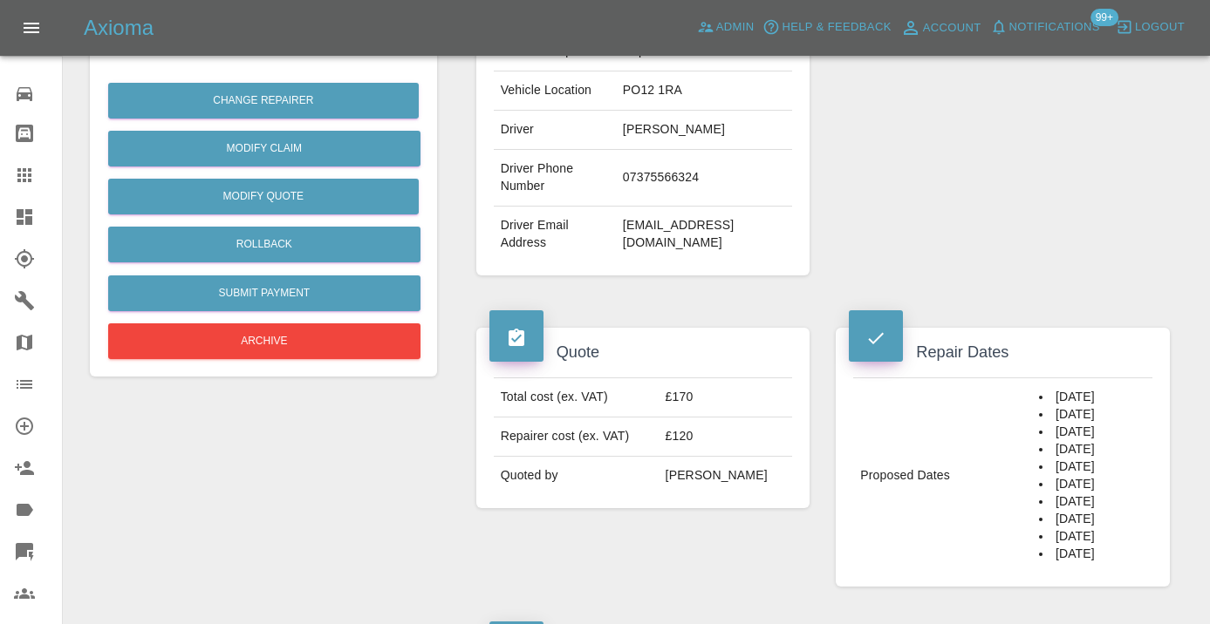
scroll to position [380, 0]
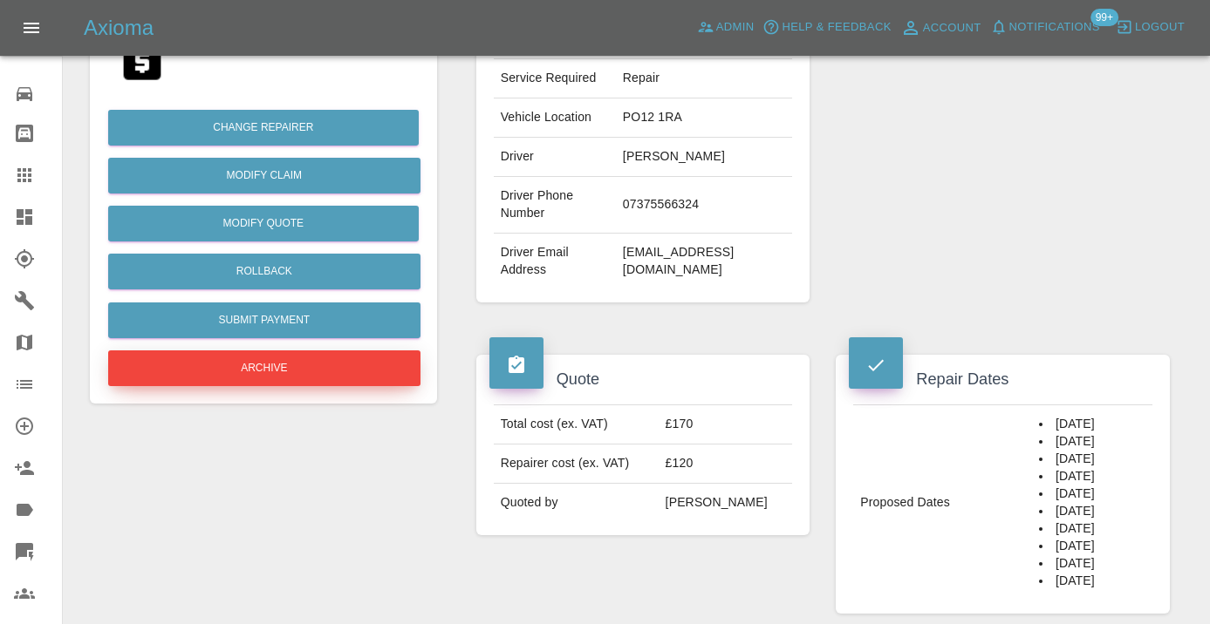
click at [294, 362] on button "Archive" at bounding box center [264, 369] width 312 height 36
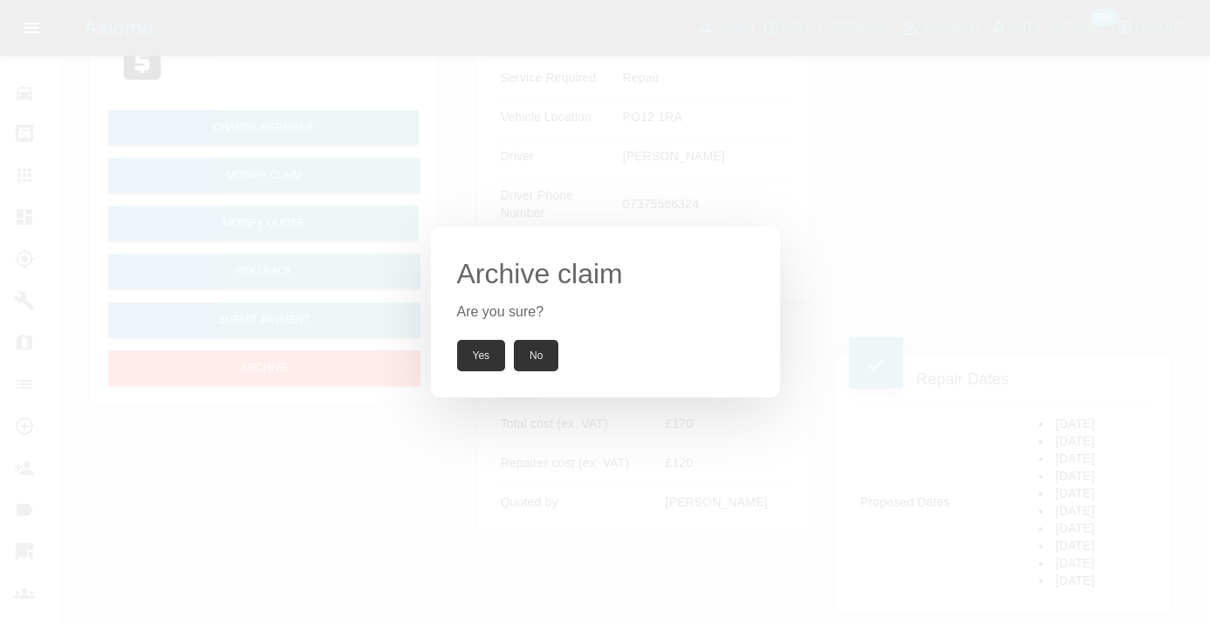
click at [477, 364] on button "Yes" at bounding box center [481, 355] width 49 height 31
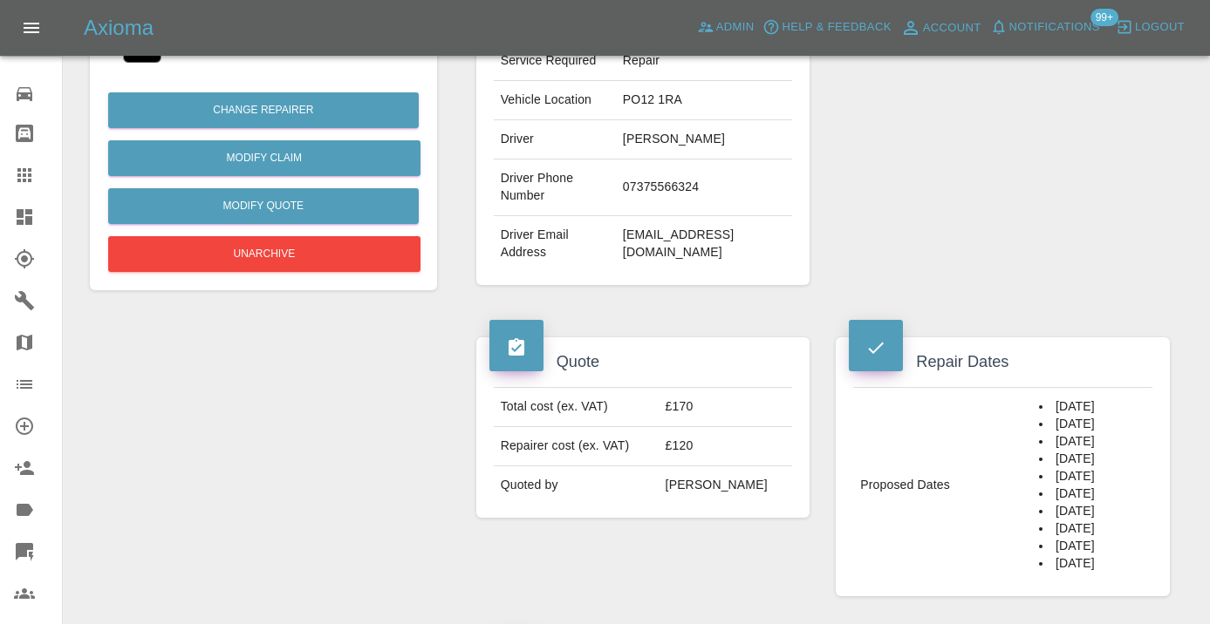
click at [22, 174] on icon at bounding box center [24, 175] width 21 height 21
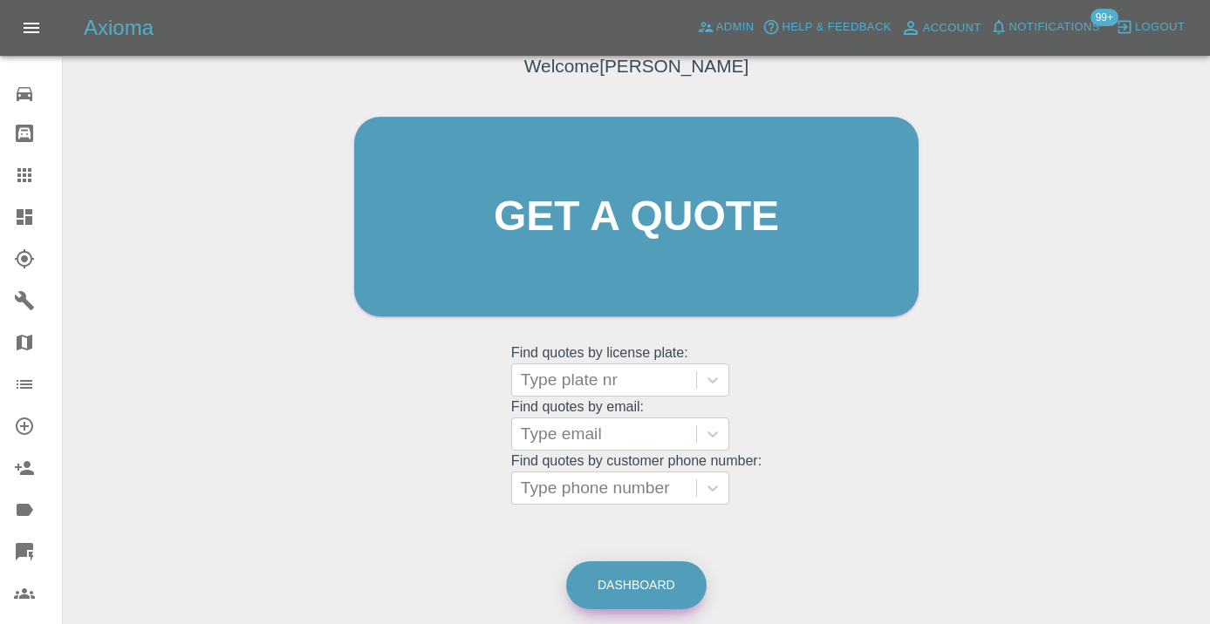
click at [638, 591] on link "Dashboard" at bounding box center [636, 586] width 140 height 48
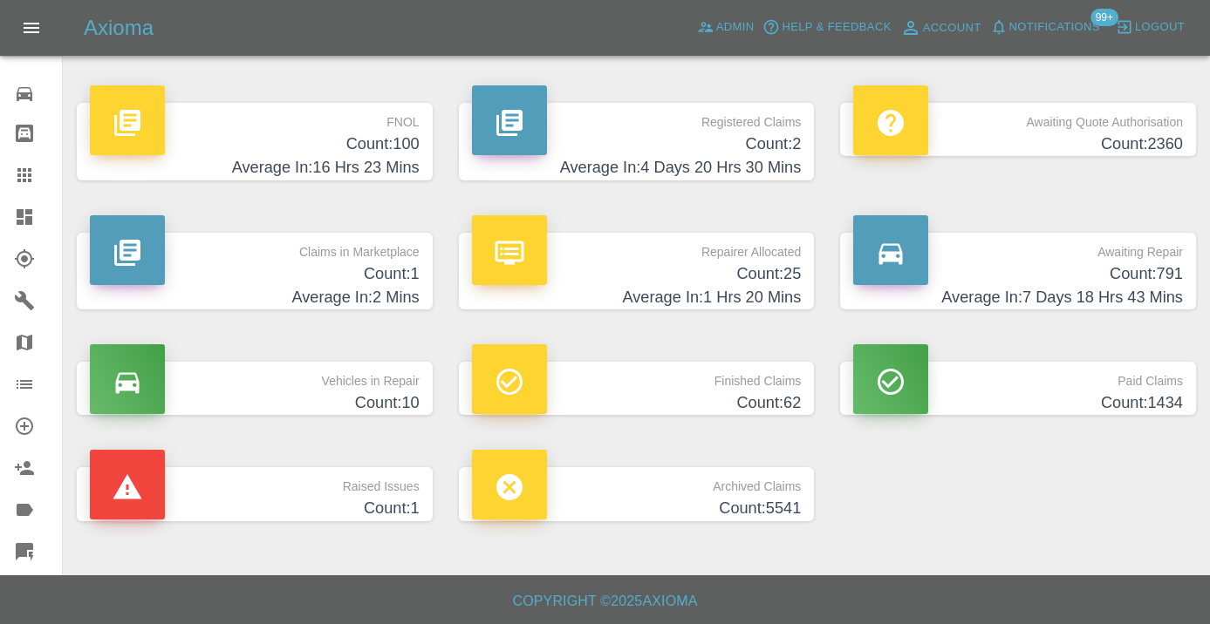
click at [1159, 261] on p "Awaiting Repair" at bounding box center [1018, 248] width 330 height 30
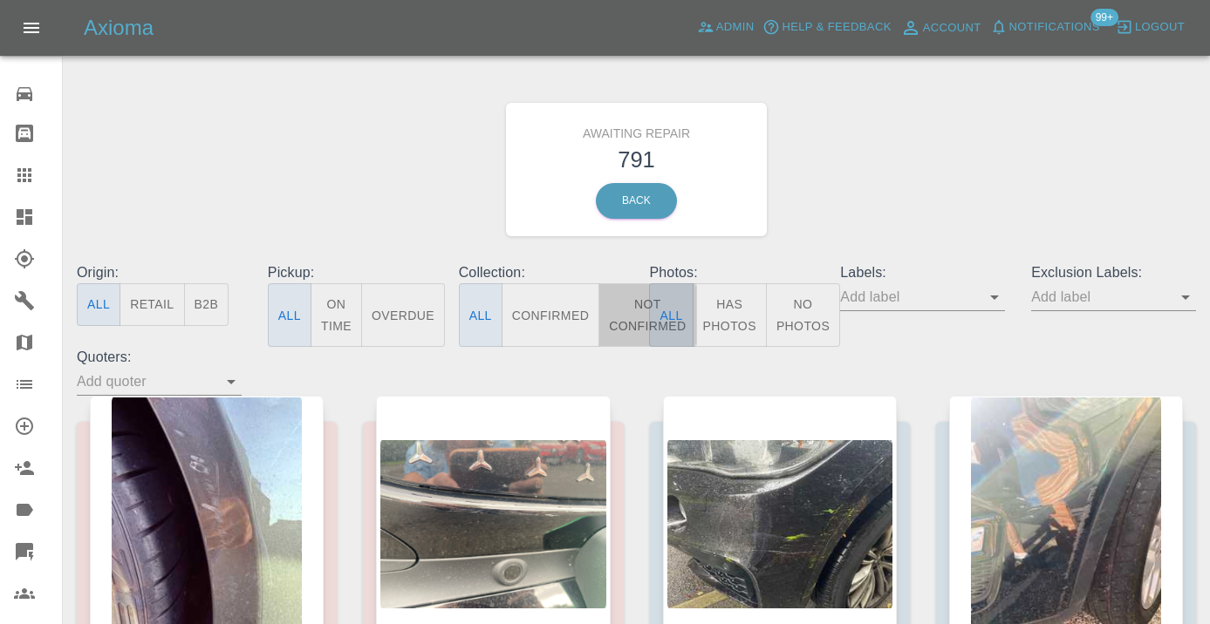
click at [634, 311] on button "Not Confirmed" at bounding box center [647, 315] width 98 height 64
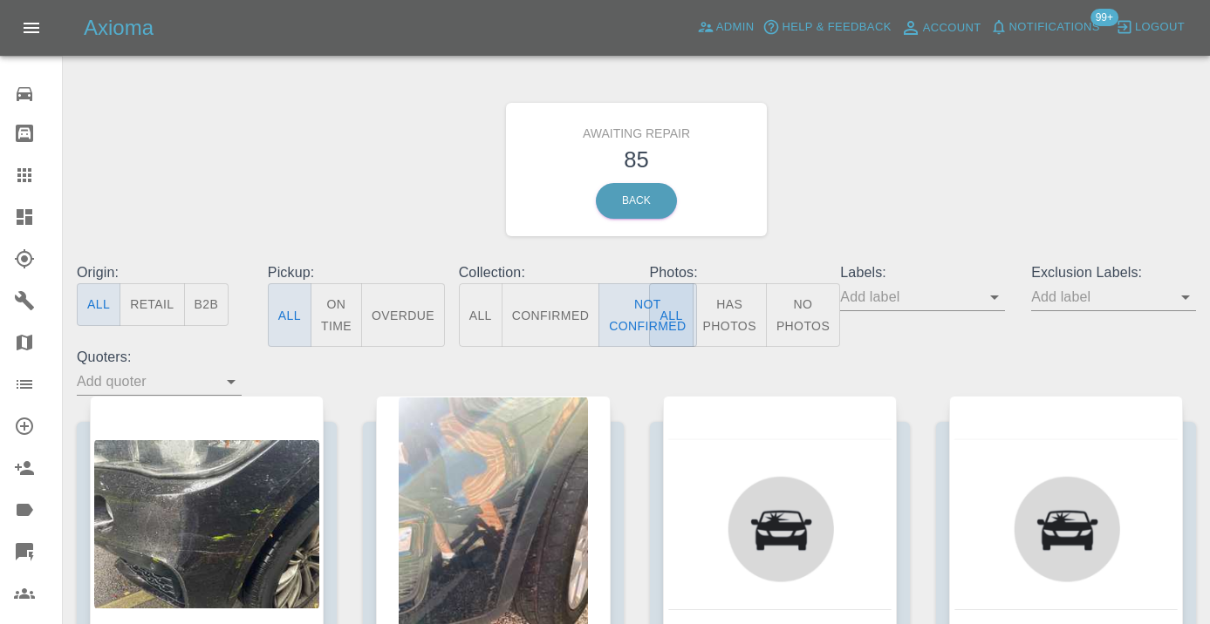
click at [883, 160] on div "Awaiting Repair 85 Back" at bounding box center [636, 170] width 1145 height 186
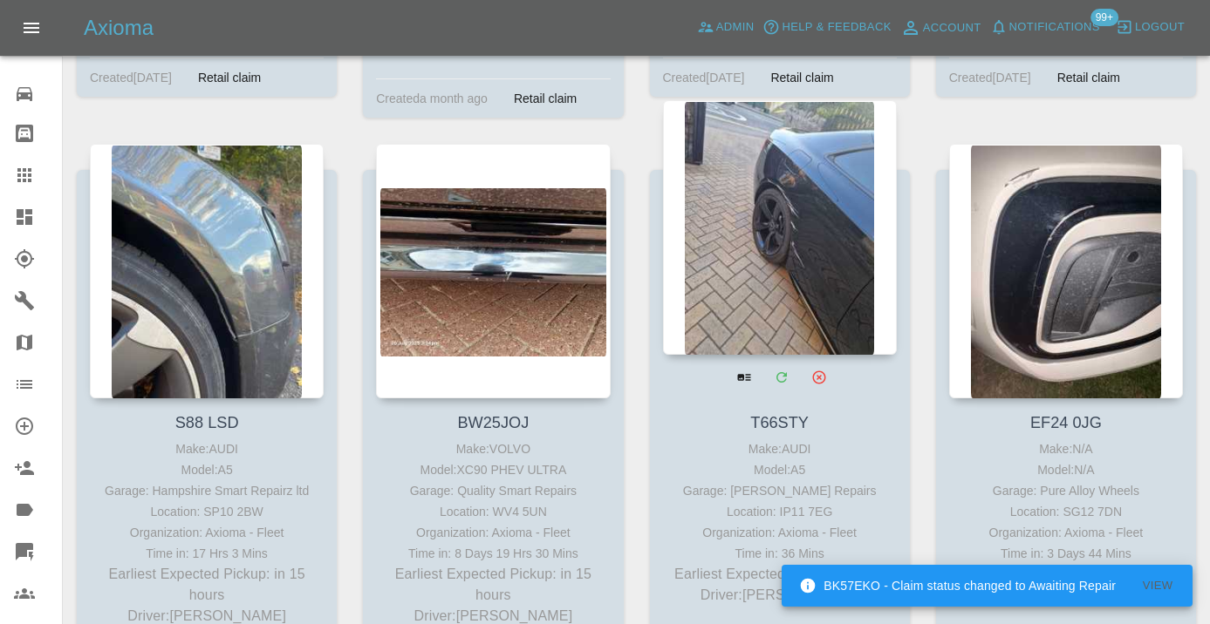
scroll to position [2026, 0]
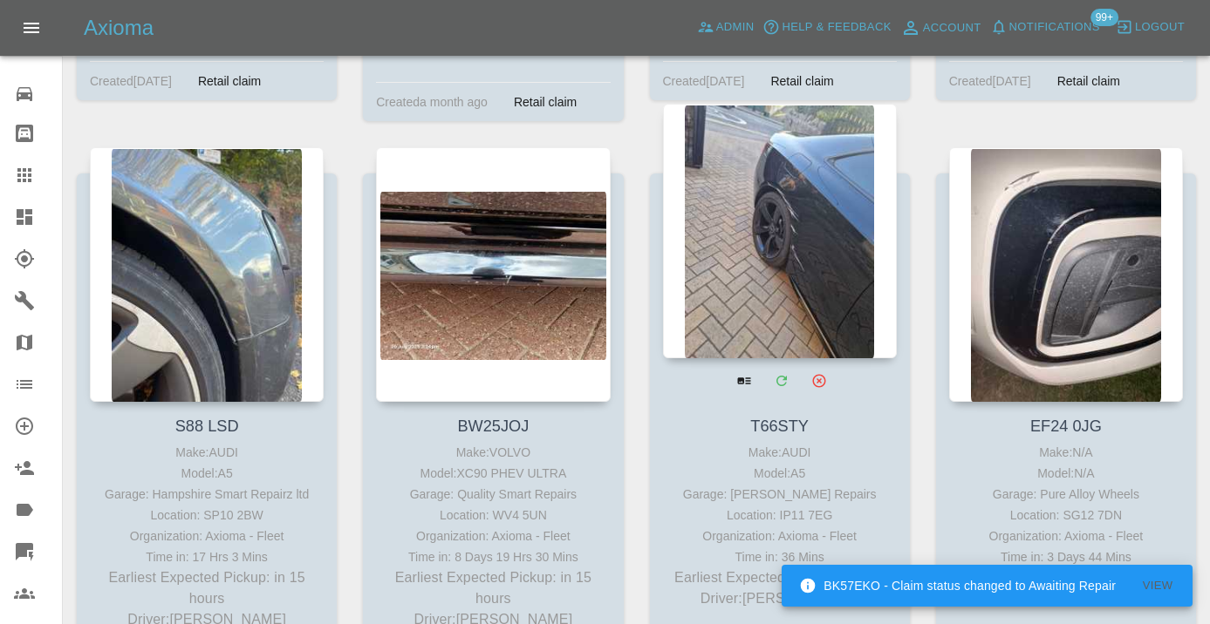
click at [809, 181] on div at bounding box center [780, 231] width 234 height 255
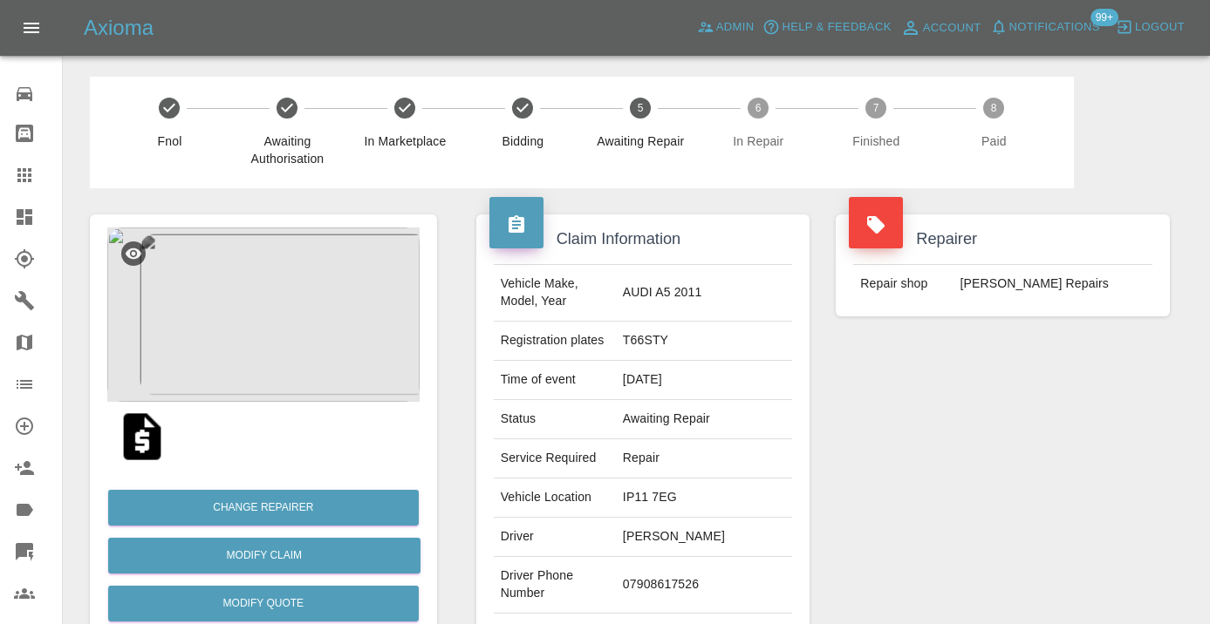
click at [713, 557] on td "07908617526" at bounding box center [704, 585] width 176 height 57
copy td "07908617526"
click at [1055, 532] on div "Repairer Repair shop Jays Smart Repairs" at bounding box center [1002, 448] width 360 height 521
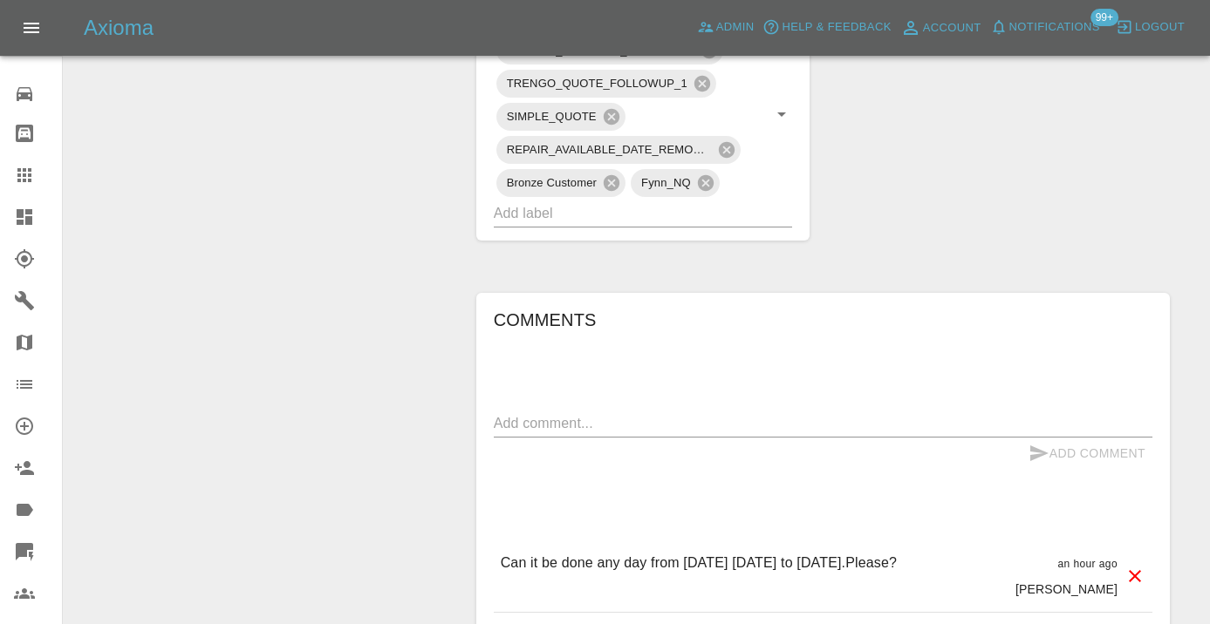
scroll to position [1033, 0]
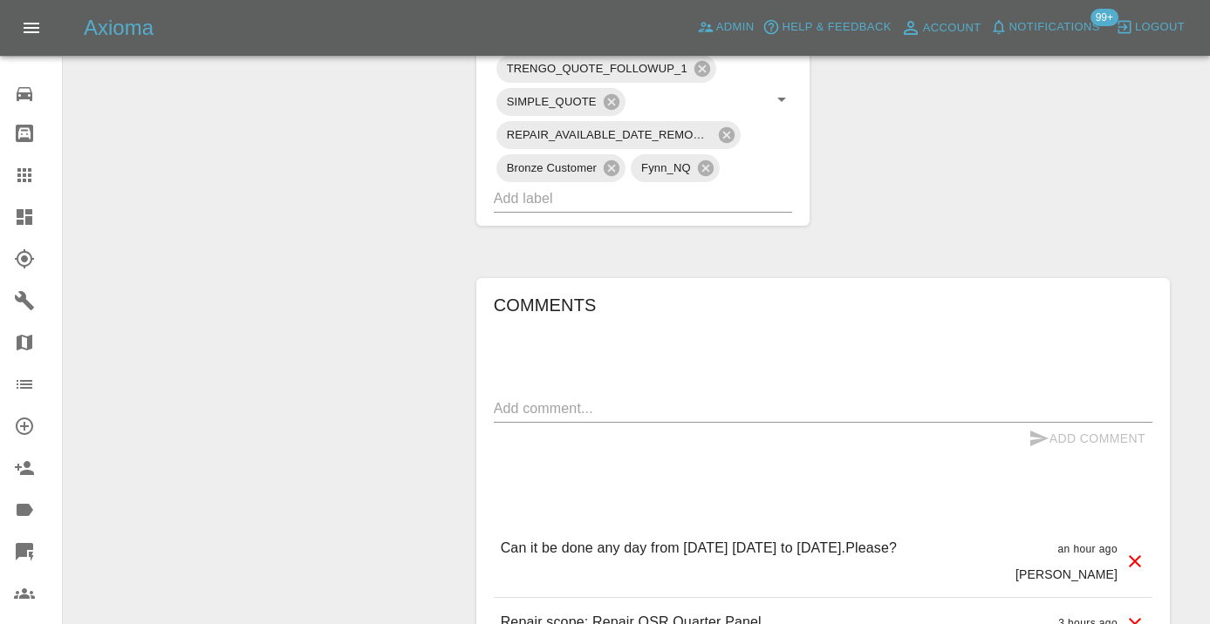
click at [529, 395] on div "x" at bounding box center [823, 409] width 658 height 28
type textarea "called no answer : voice mailbox , 13th sent"
click at [1036, 428] on icon "submit" at bounding box center [1038, 438] width 21 height 21
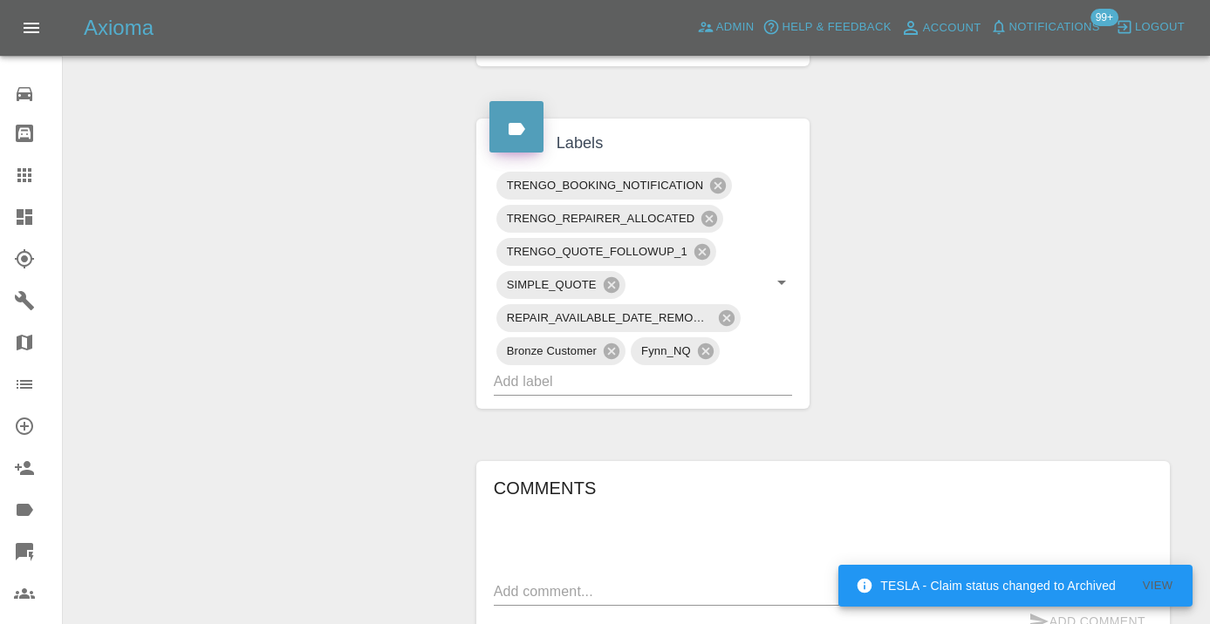
scroll to position [803, 0]
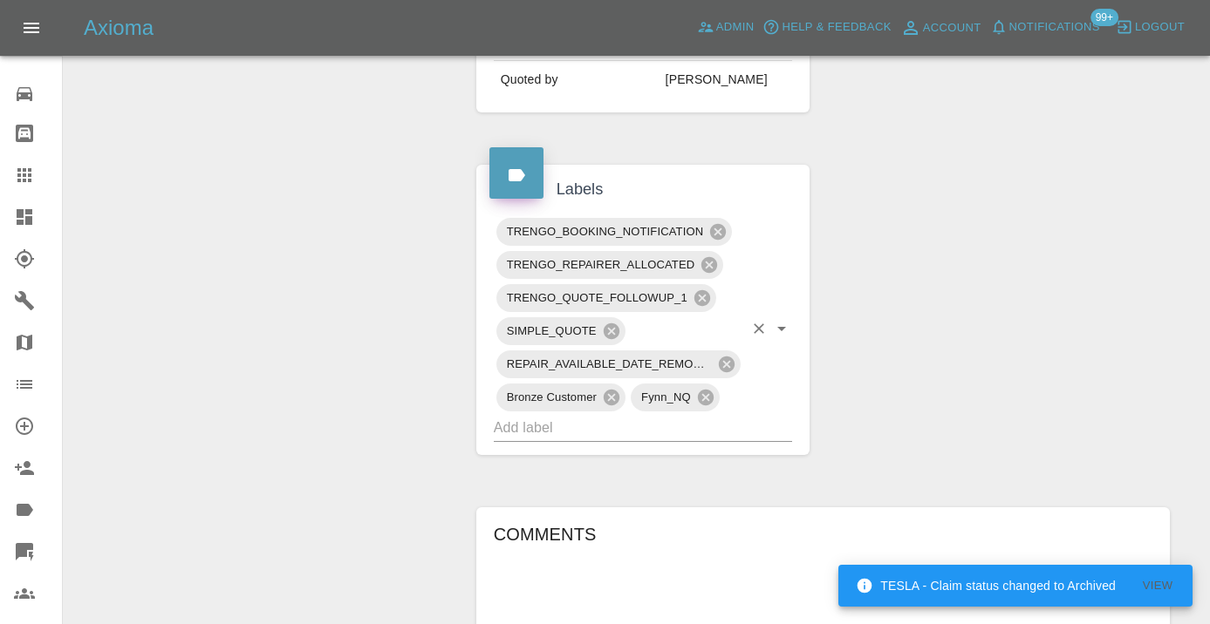
click at [629, 414] on input "text" at bounding box center [619, 427] width 250 height 27
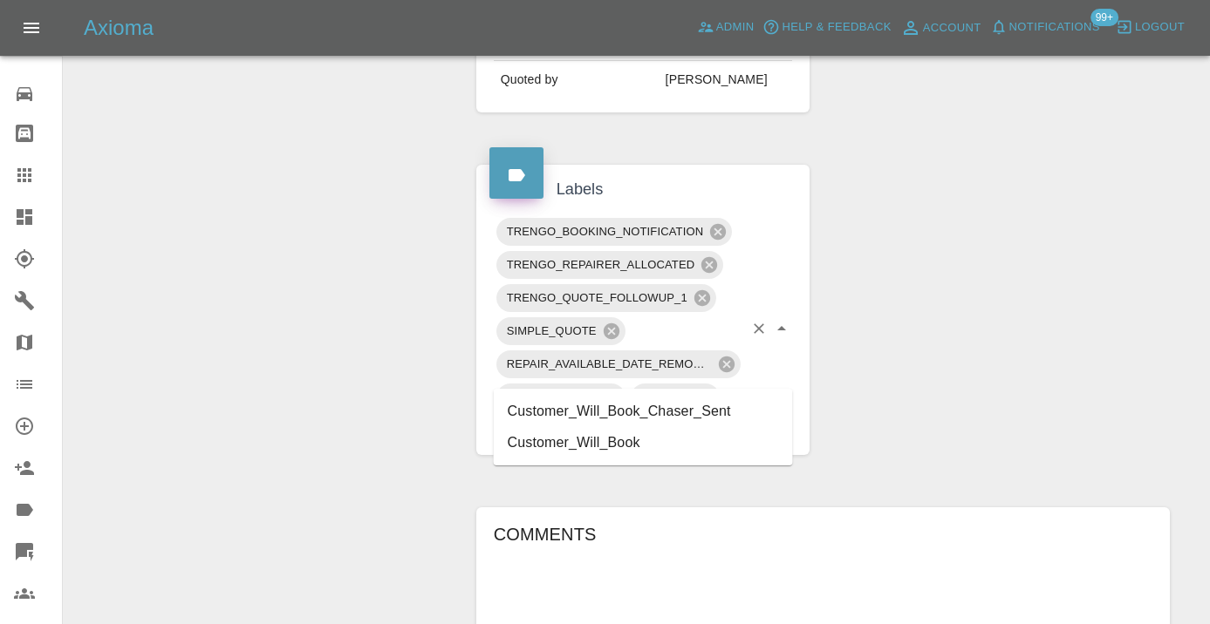
type input "customer_wil"
click at [562, 443] on li "Customer_Will_Book" at bounding box center [643, 442] width 299 height 31
click at [304, 338] on div "Change Repairer Modify Claim Modify Quote Rollback Submit Payment Archive" at bounding box center [263, 213] width 373 height 1657
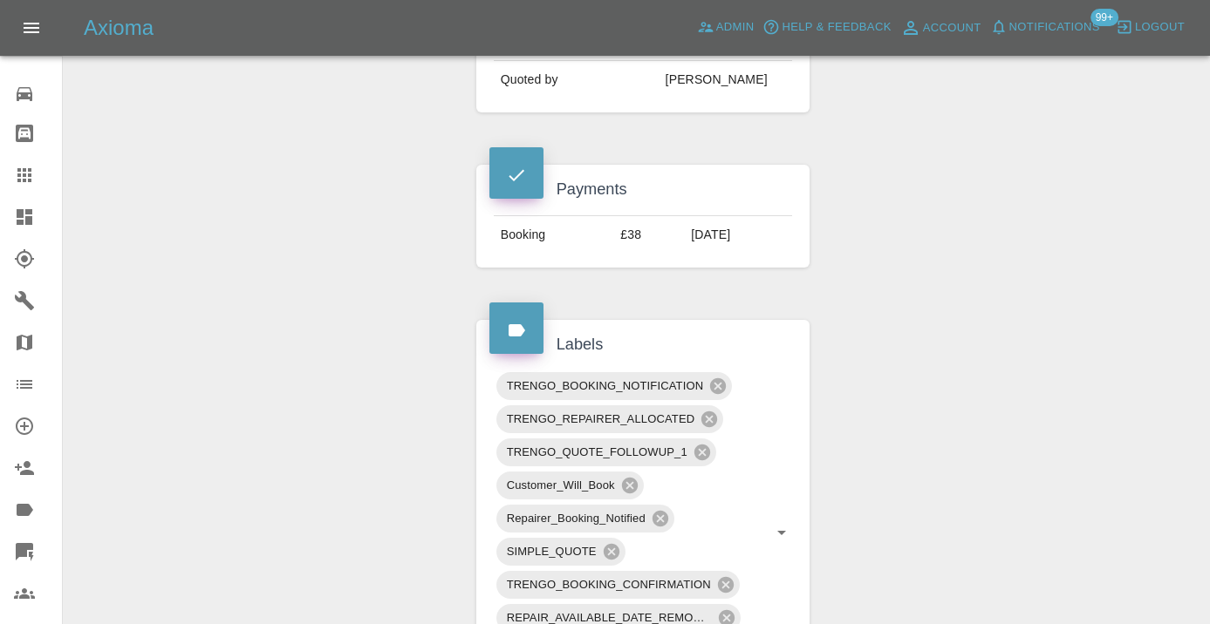
click at [850, 398] on div "Claim Information Vehicle Make, Model, Year AUDI A5 2011 Registration plates T6…" at bounding box center [823, 377] width 720 height 1985
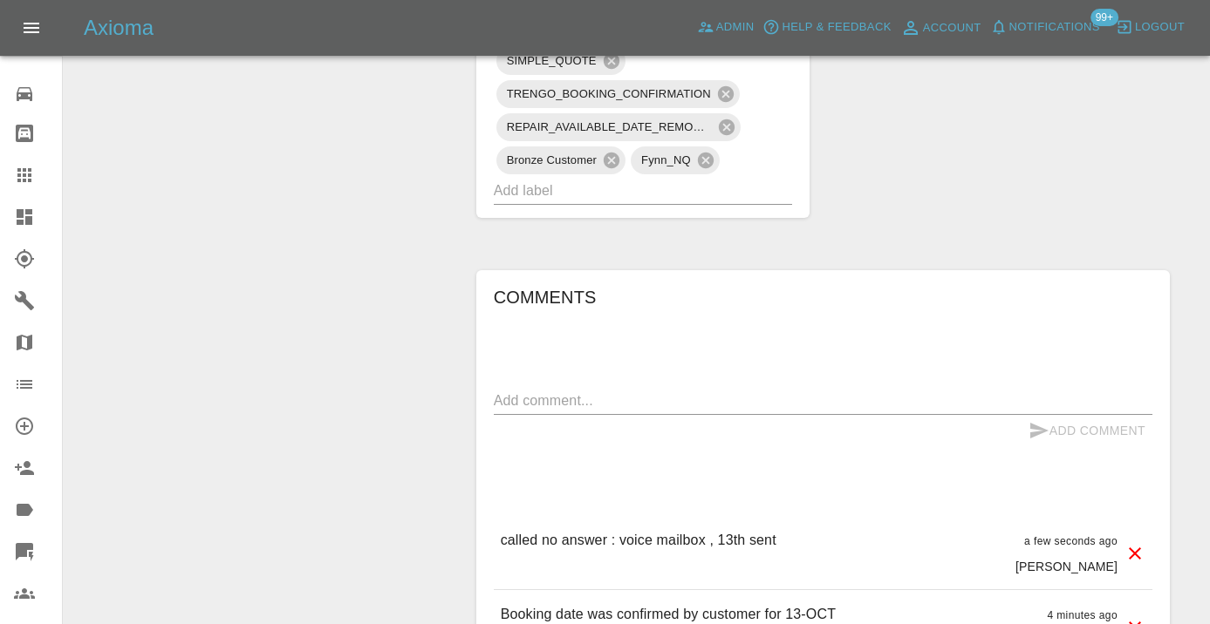
scroll to position [1340, 0]
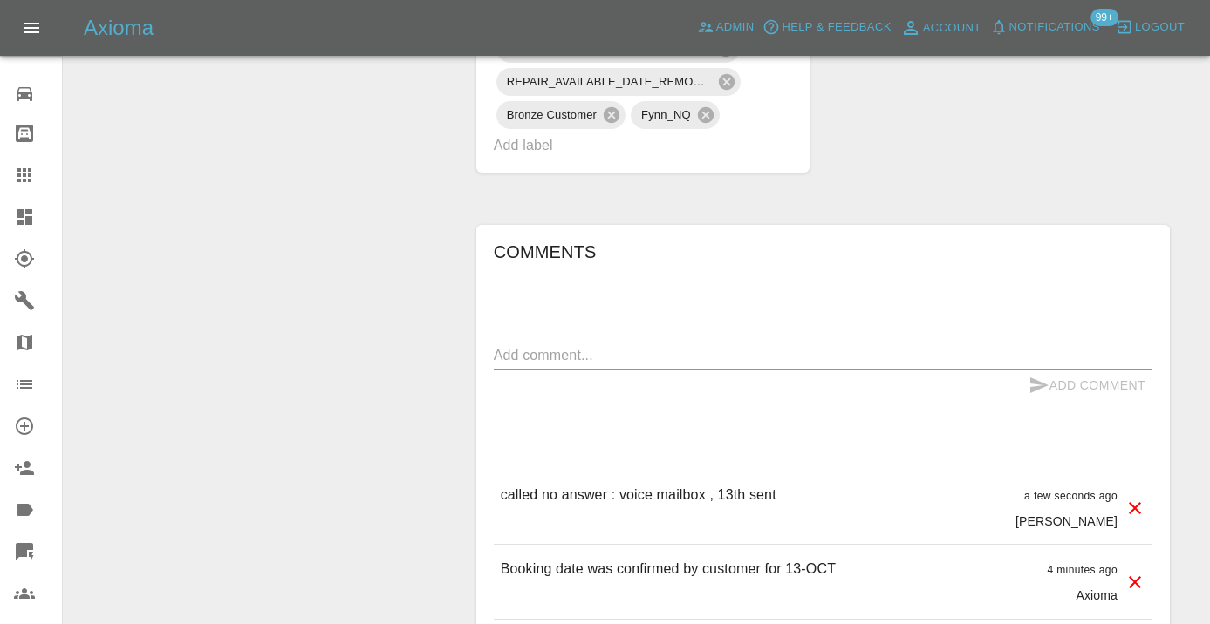
click at [28, 177] on icon at bounding box center [24, 175] width 14 height 14
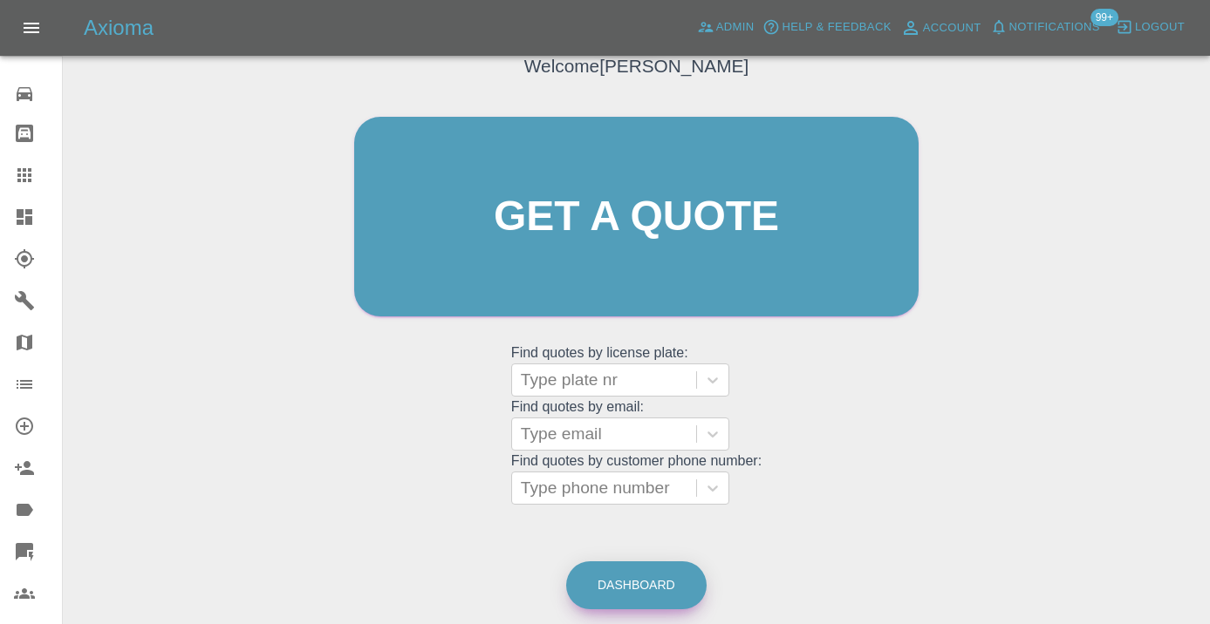
click at [637, 594] on link "Dashboard" at bounding box center [636, 586] width 140 height 48
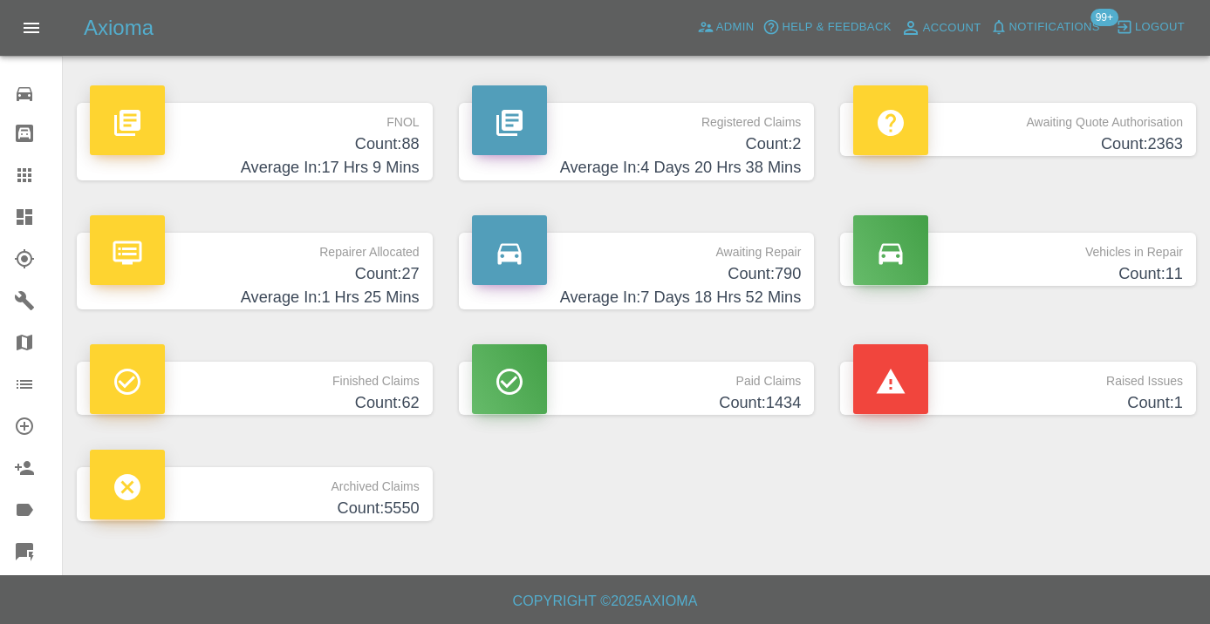
click at [781, 280] on h4 "Count: 790" at bounding box center [637, 275] width 330 height 24
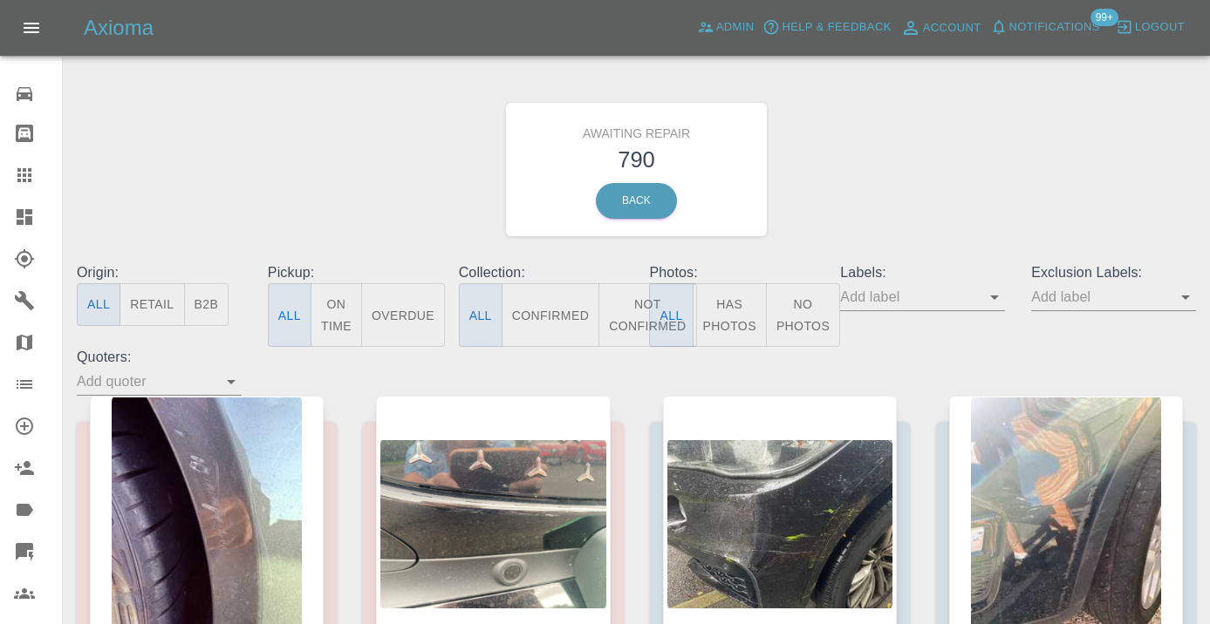
click at [626, 299] on button "Not Confirmed" at bounding box center [647, 315] width 98 height 64
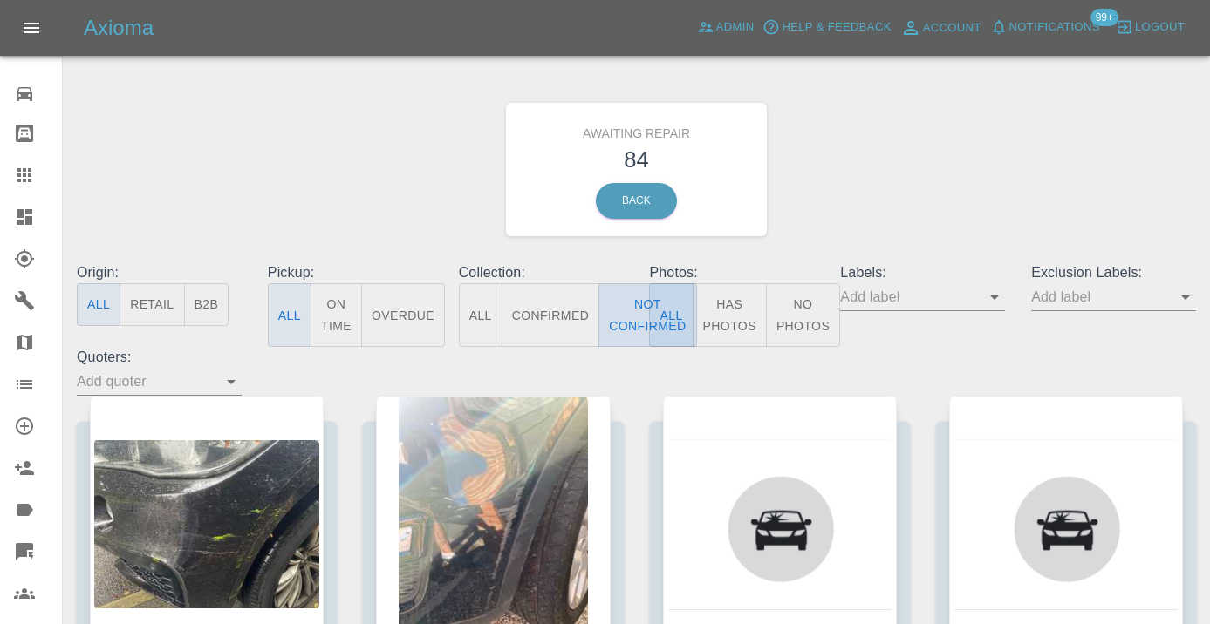
type button "false"
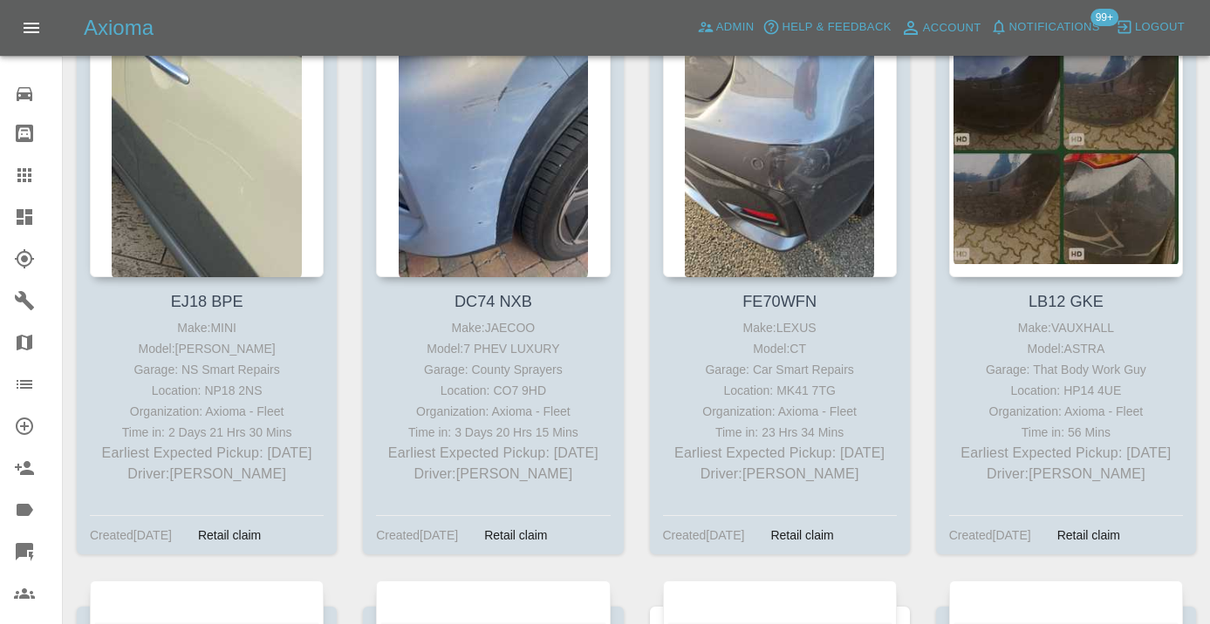
scroll to position [6221, 0]
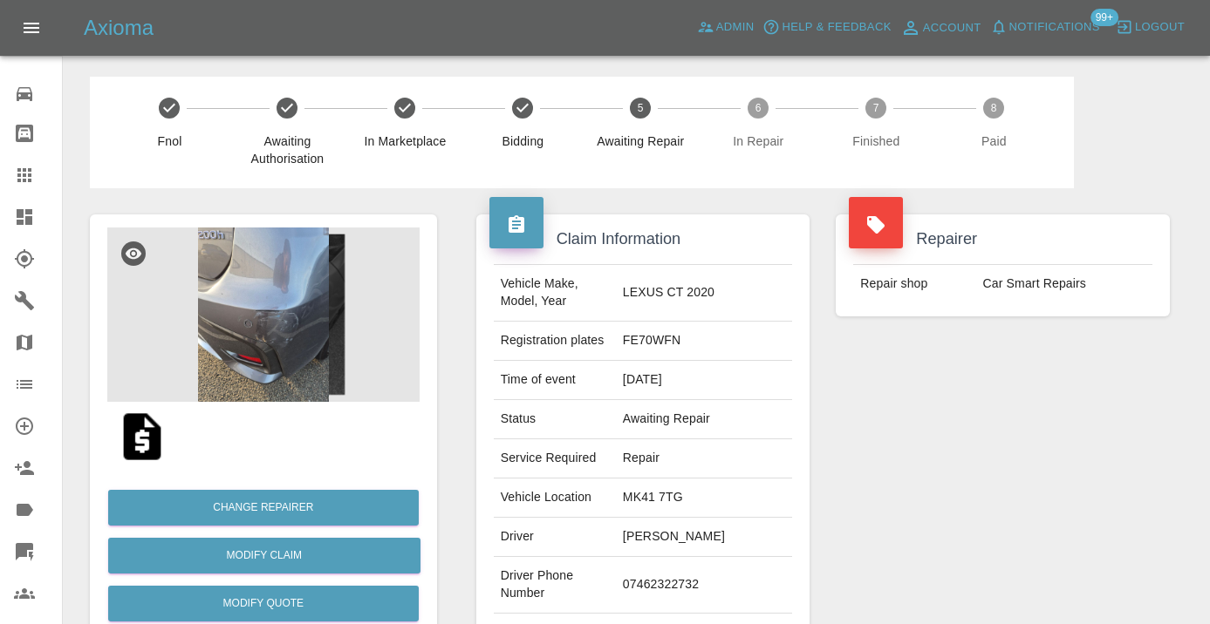
click at [681, 559] on td "07462322732" at bounding box center [704, 585] width 176 height 57
copy td "07462322732"
click at [1079, 527] on div "Repairer Repair shop Car Smart Repairs" at bounding box center [1002, 448] width 360 height 521
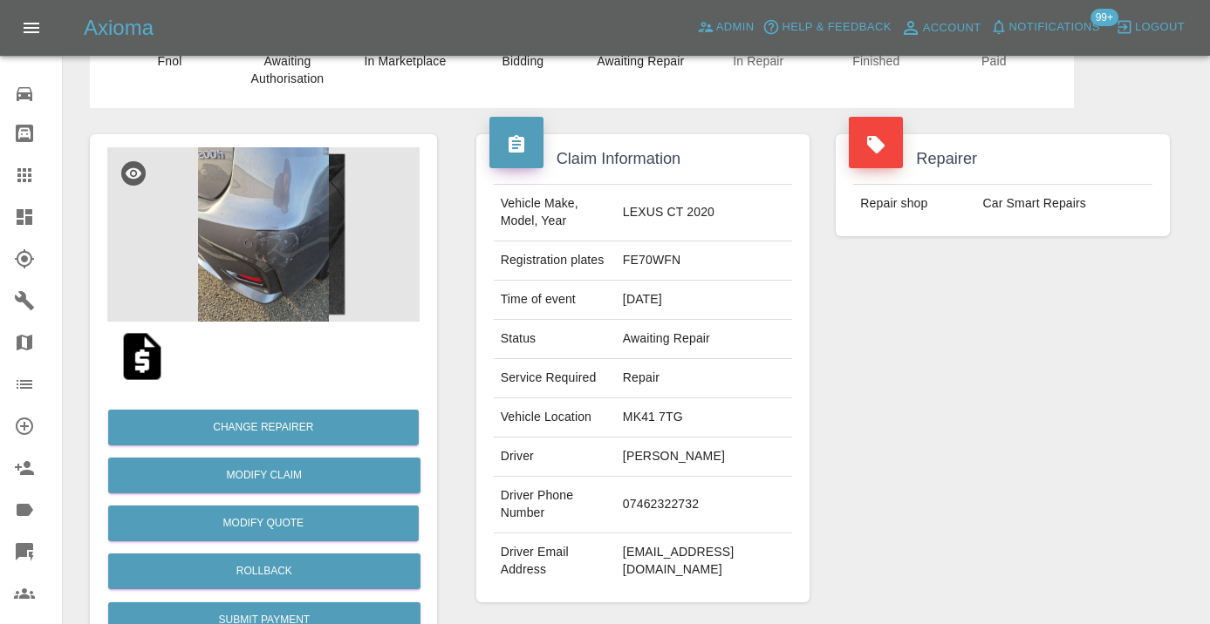
scroll to position [73, 0]
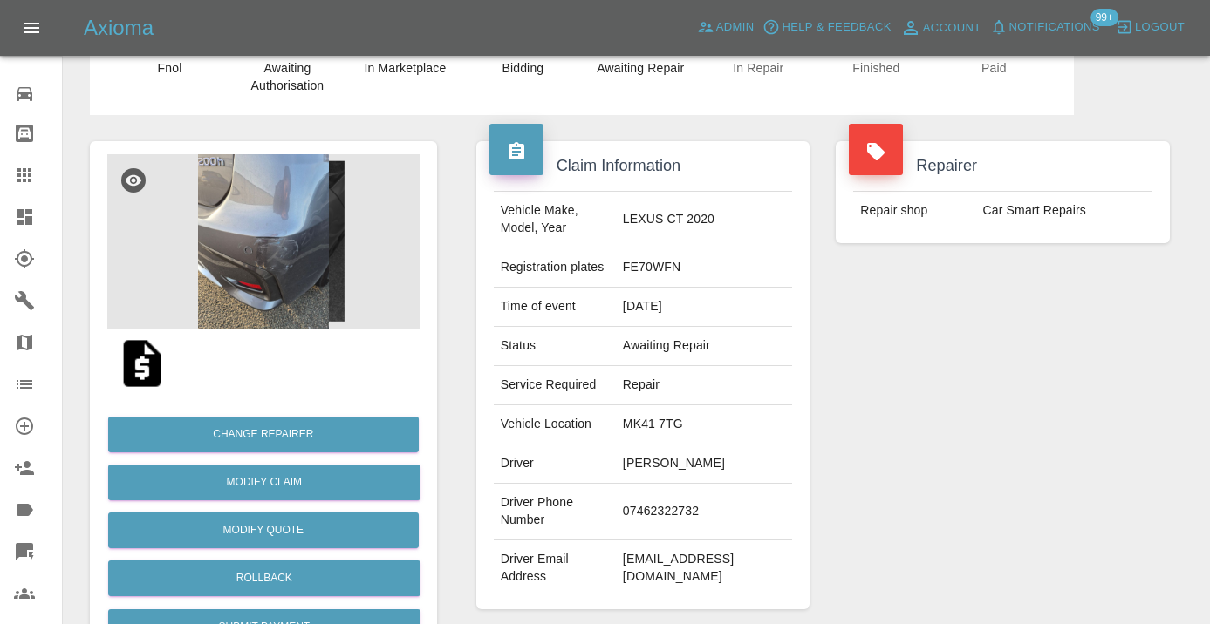
click at [706, 488] on td "07462322732" at bounding box center [704, 512] width 176 height 57
copy td "07462322732"
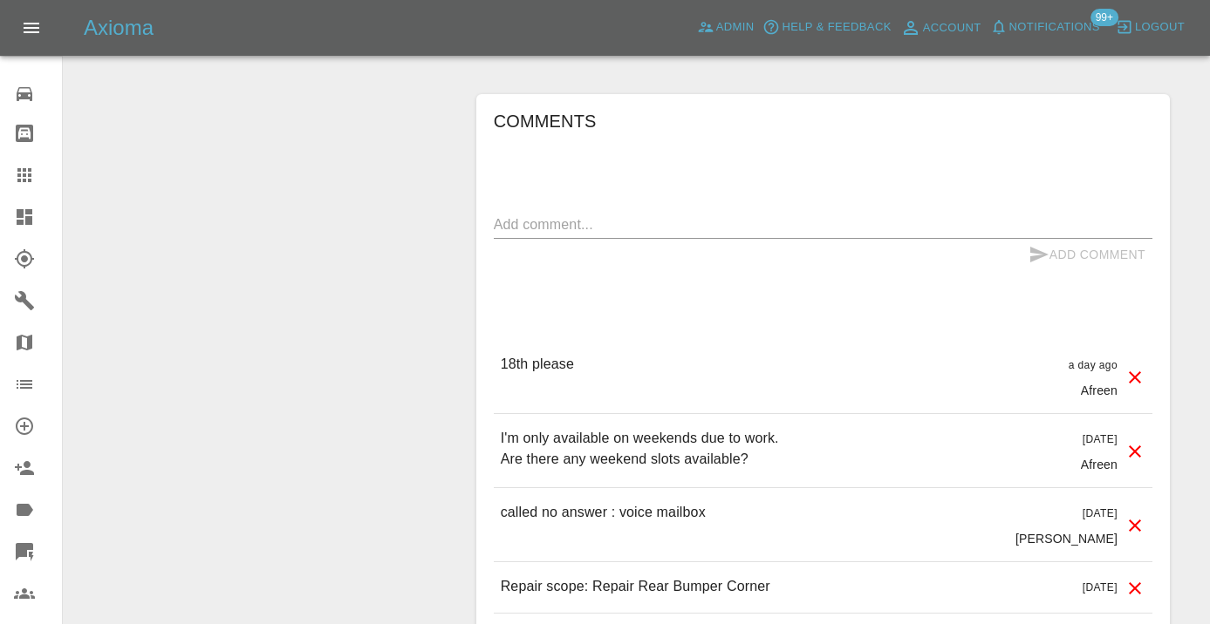
scroll to position [1334, 0]
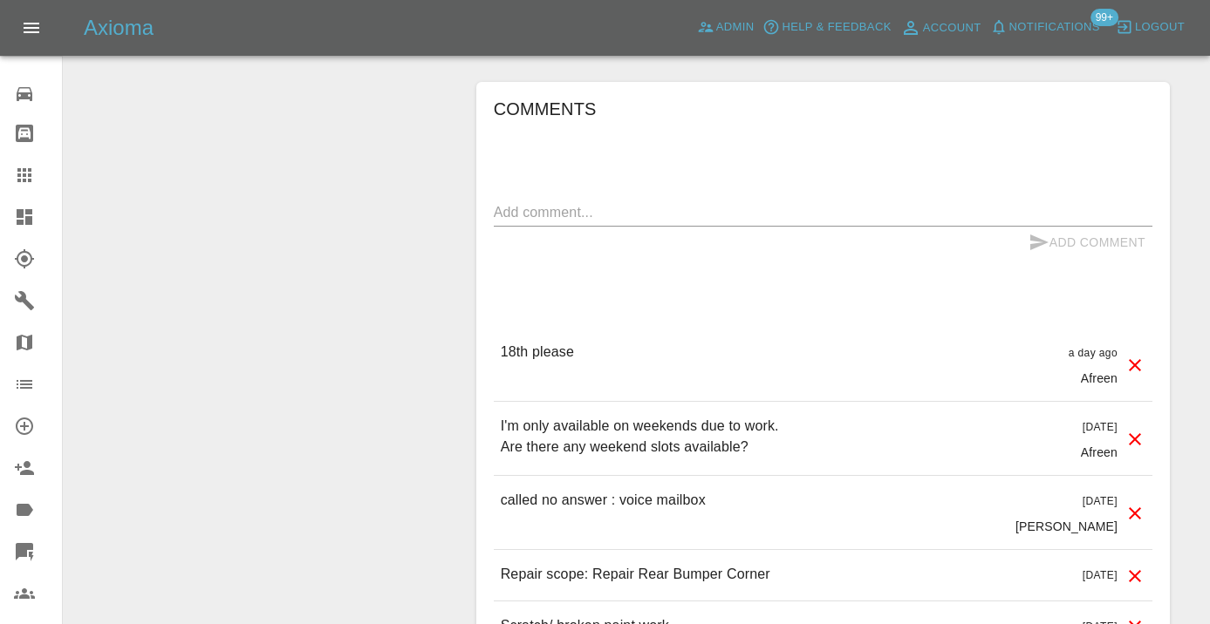
click at [519, 202] on textarea at bounding box center [823, 212] width 658 height 20
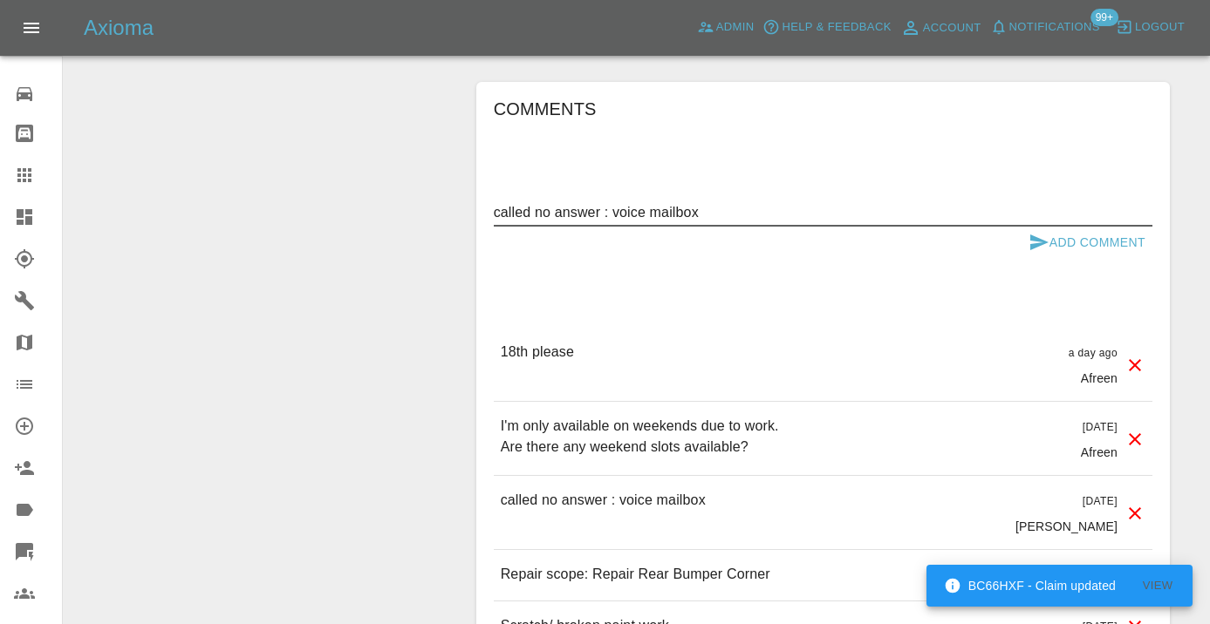
type textarea "called no answer : voice mailbox"
click at [1043, 235] on icon "submit" at bounding box center [1039, 243] width 18 height 16
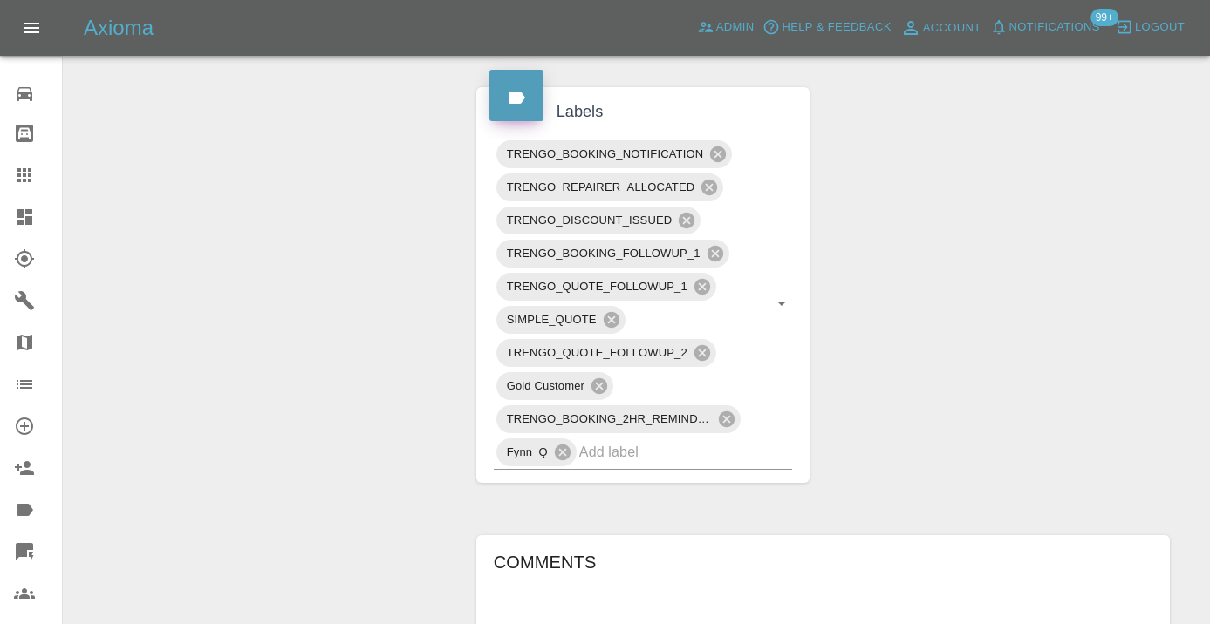
scroll to position [846, 0]
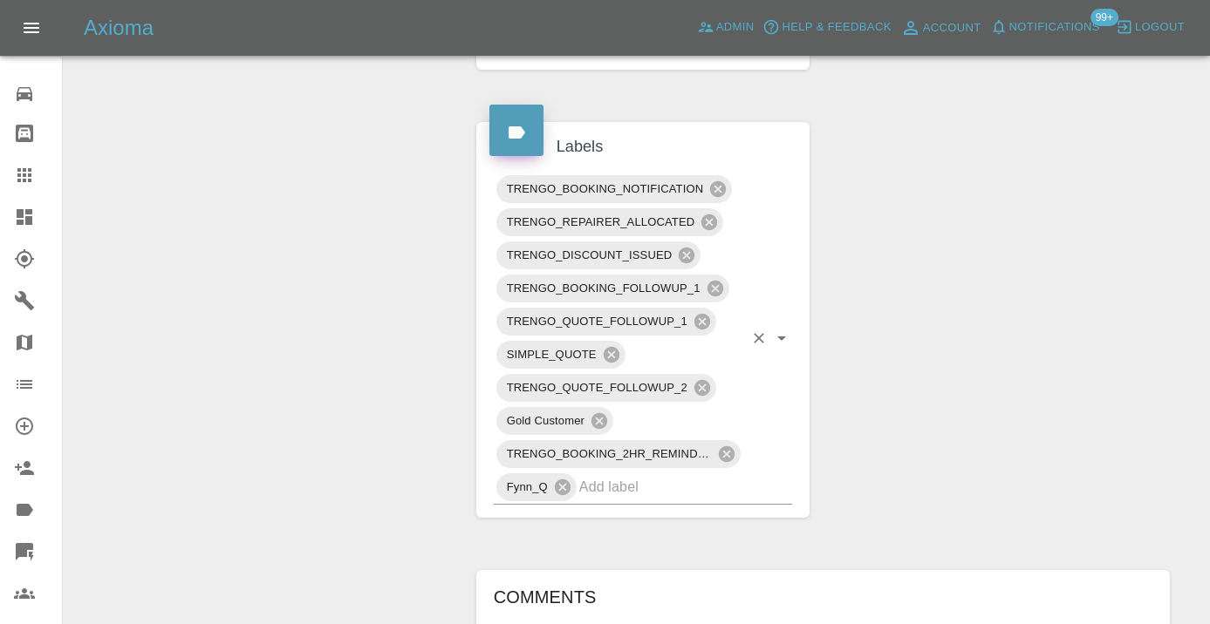
click at [621, 474] on input "text" at bounding box center [661, 487] width 165 height 27
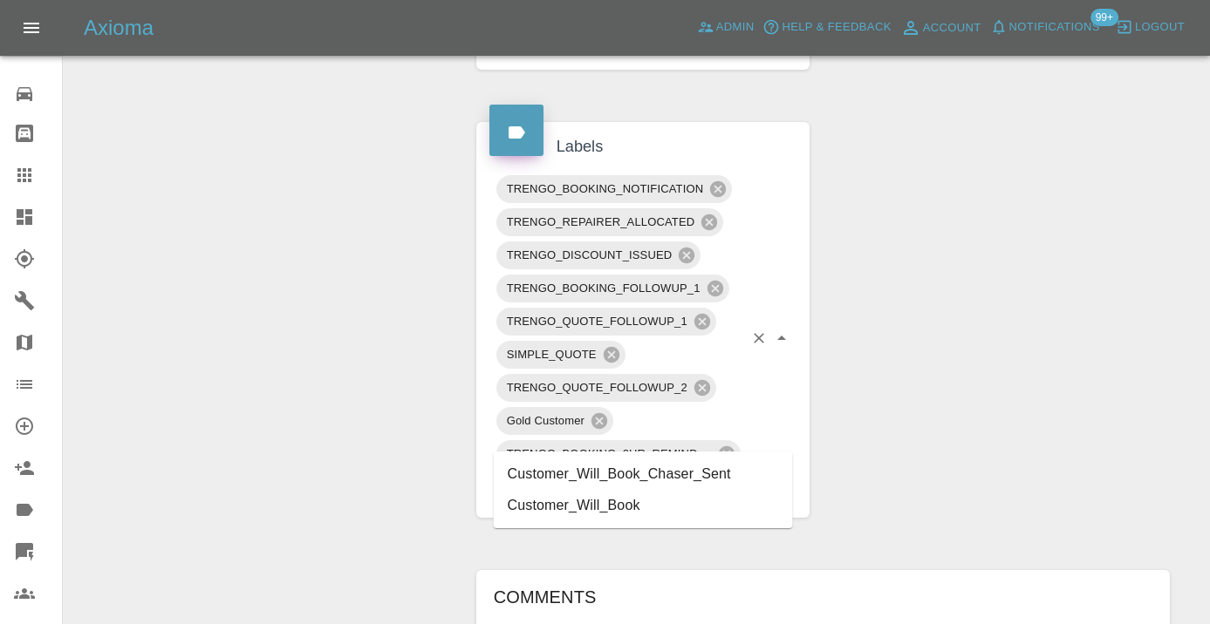
type input "customer_will"
click at [595, 502] on li "Customer_Will_Book" at bounding box center [643, 505] width 299 height 31
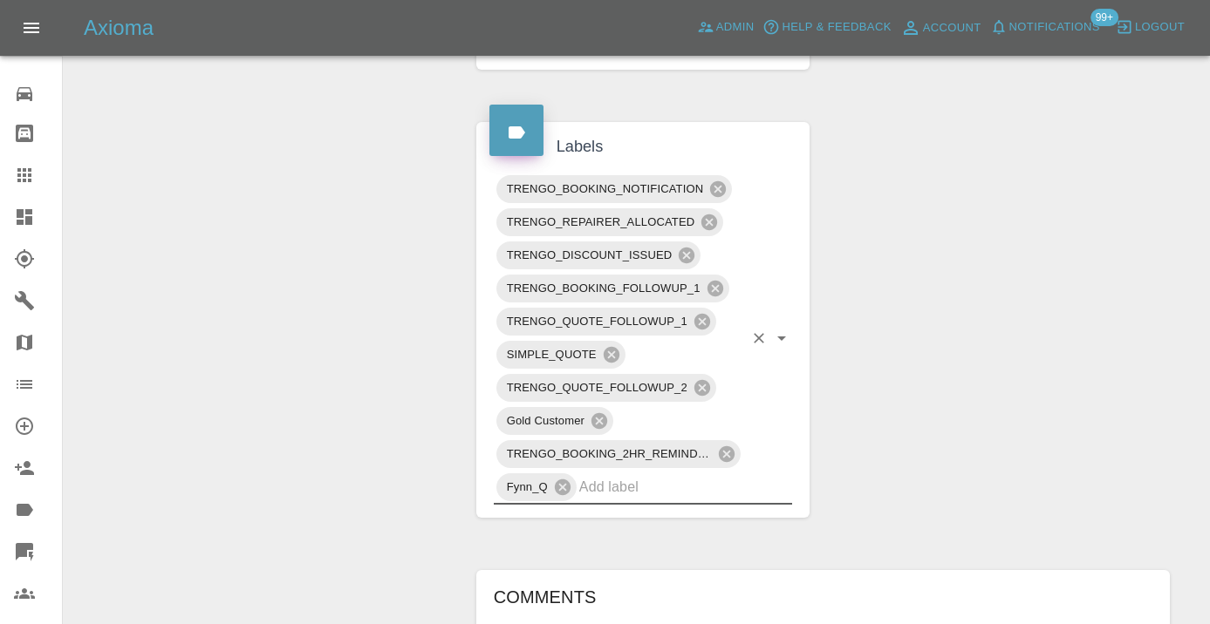
click at [335, 288] on div "Change Repairer Modify Claim Modify Quote Rollback Submit Payment Archive" at bounding box center [263, 297] width 373 height 1911
click at [31, 175] on icon at bounding box center [24, 175] width 14 height 14
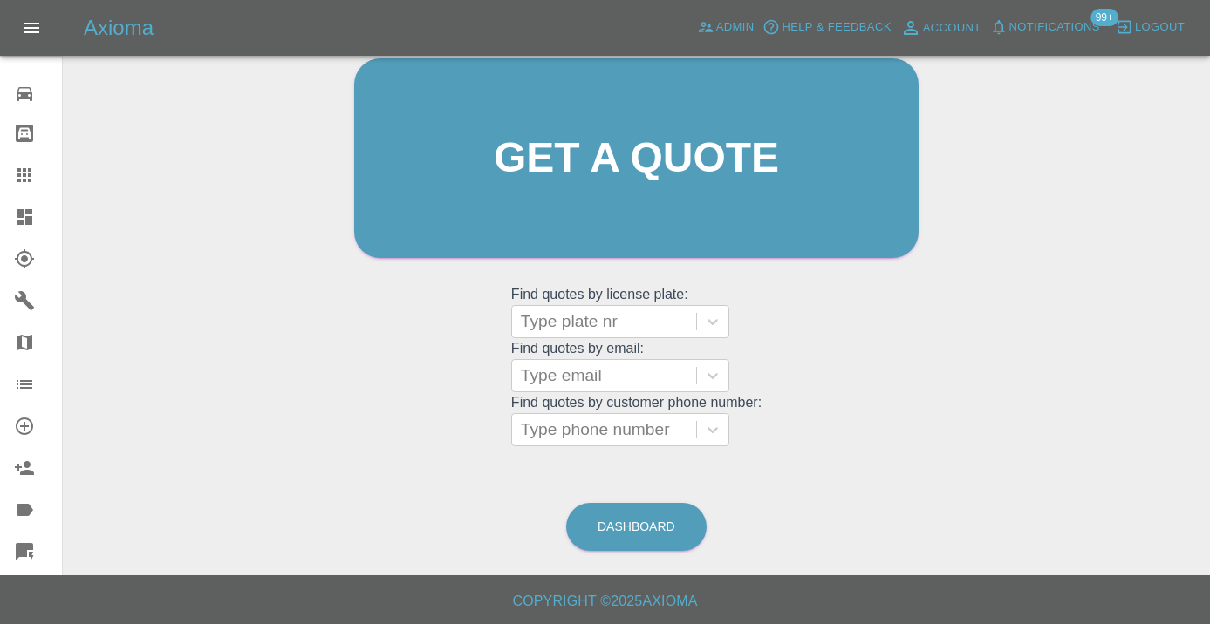
scroll to position [147, 0]
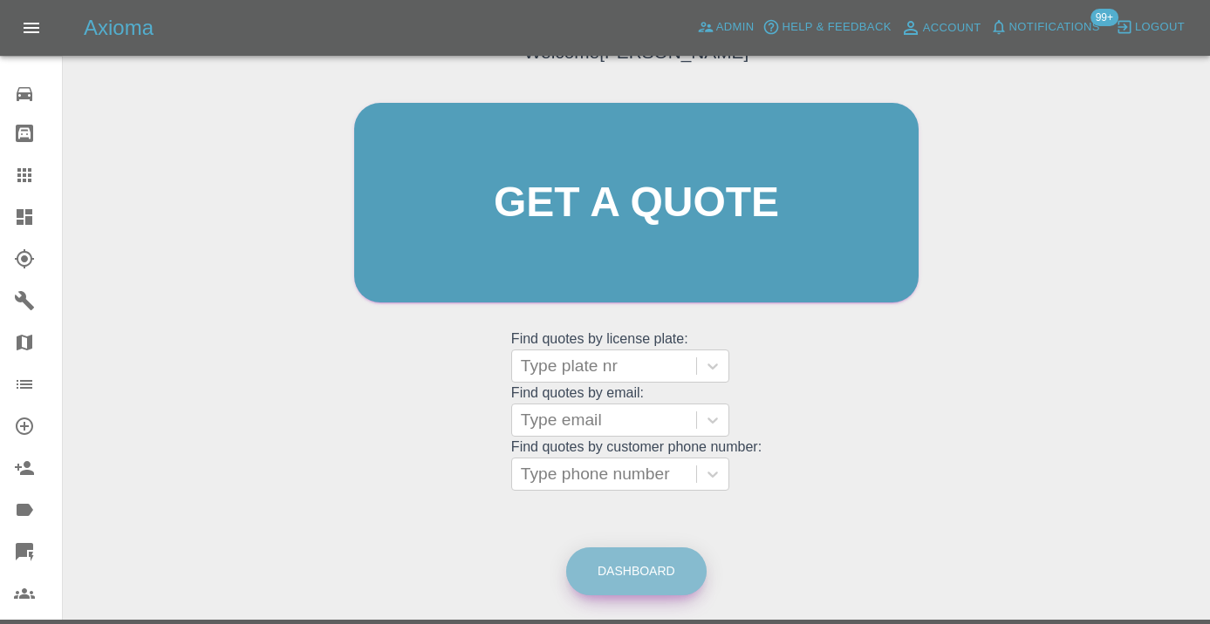
click at [661, 588] on link "Dashboard" at bounding box center [636, 572] width 140 height 48
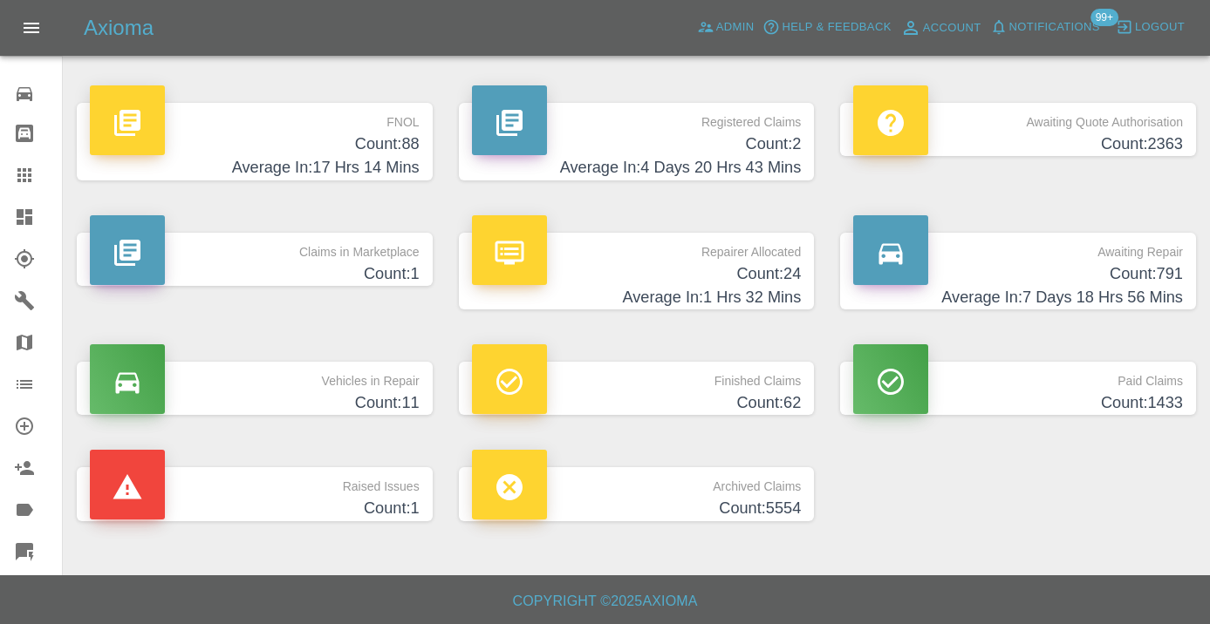
click at [1151, 298] on h4 "Average In: 7 Days 18 Hrs 56 Mins" at bounding box center [1018, 298] width 330 height 24
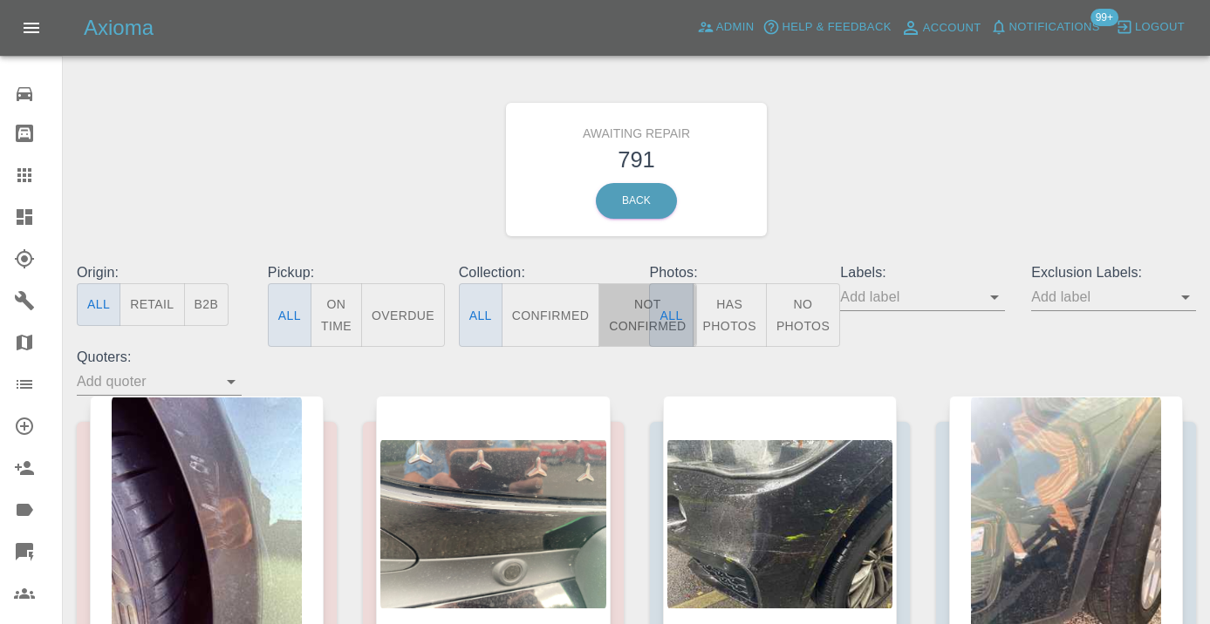
click at [625, 292] on button "Not Confirmed" at bounding box center [647, 315] width 98 height 64
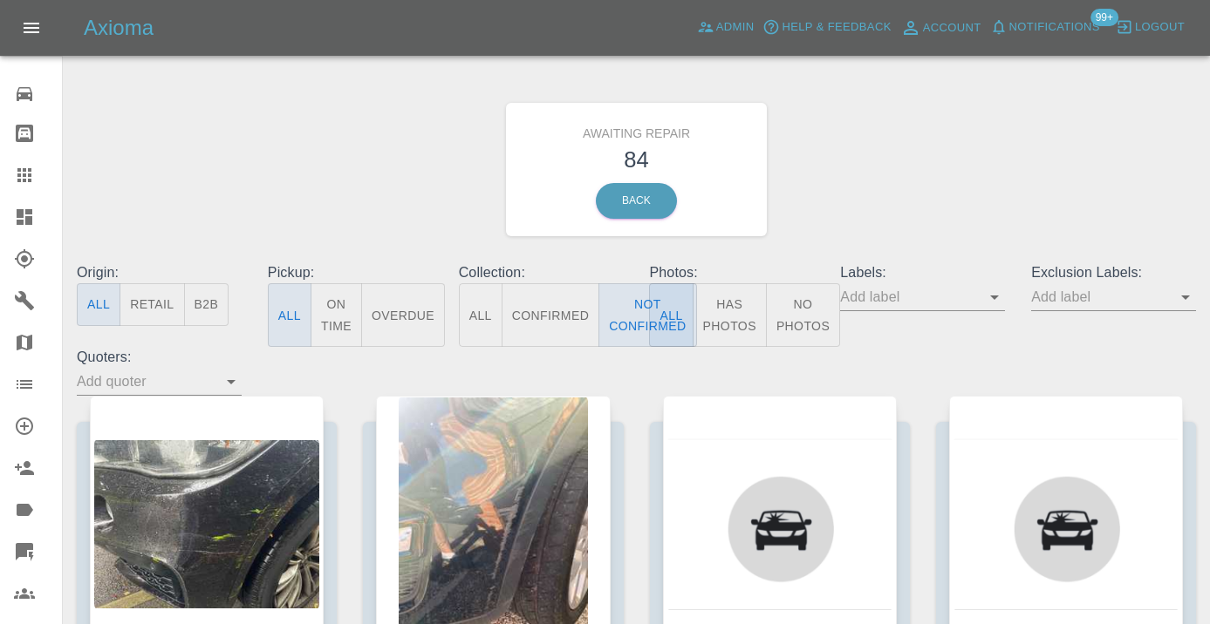
click at [899, 226] on div "Awaiting Repair 84 Back" at bounding box center [636, 170] width 1145 height 186
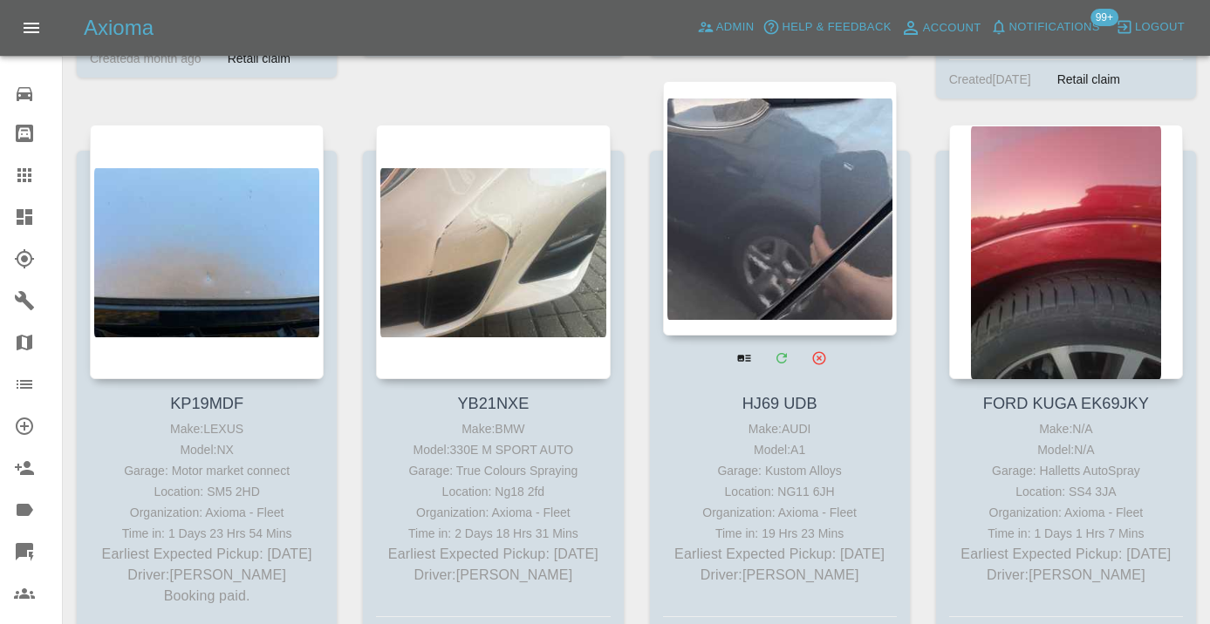
scroll to position [3244, 0]
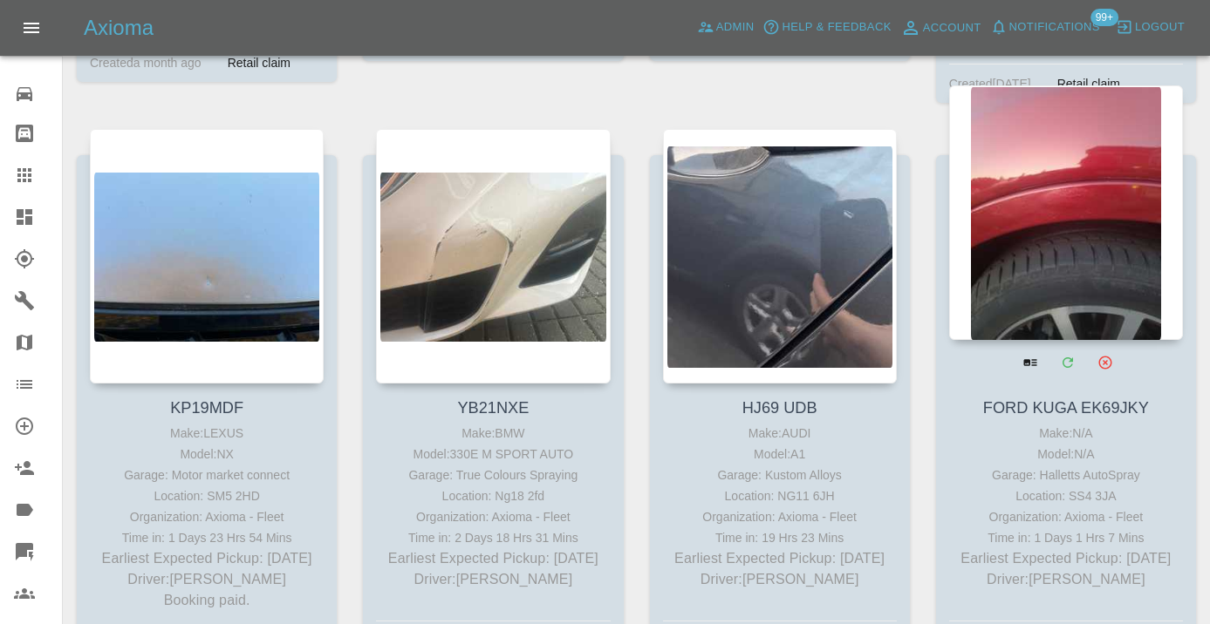
click at [1071, 257] on div at bounding box center [1066, 212] width 234 height 255
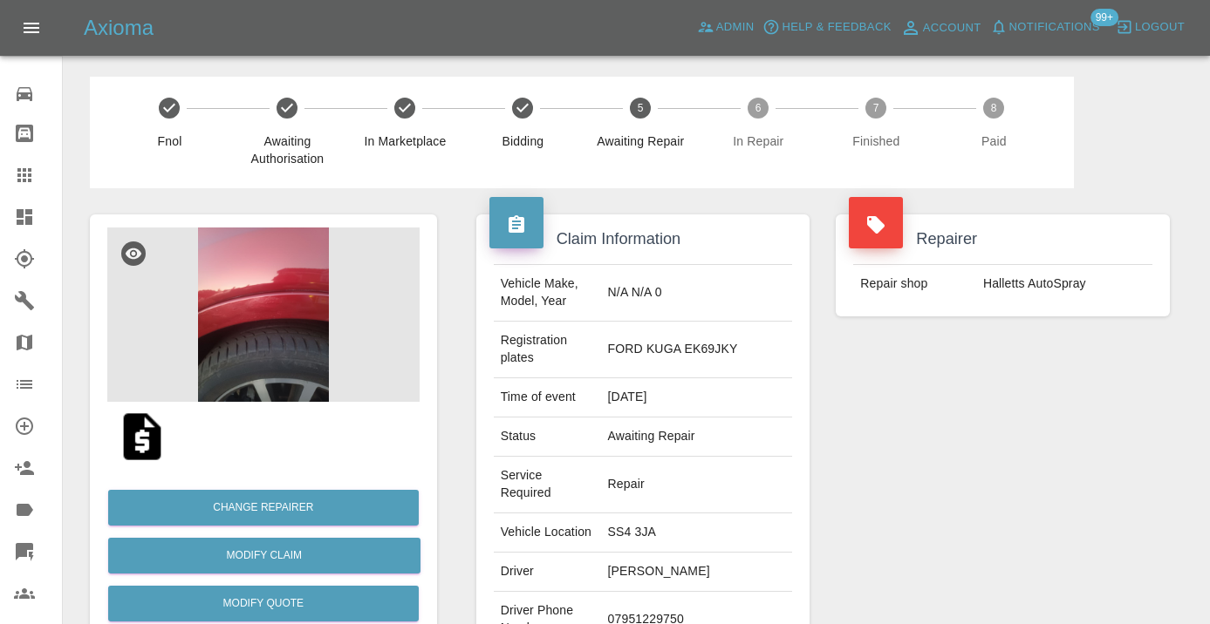
click at [693, 592] on td "07951229750" at bounding box center [697, 620] width 192 height 57
copy td "07951229750"
click at [1010, 446] on div "Repairer Repair shop Halletts AutoSpray" at bounding box center [1002, 474] width 360 height 573
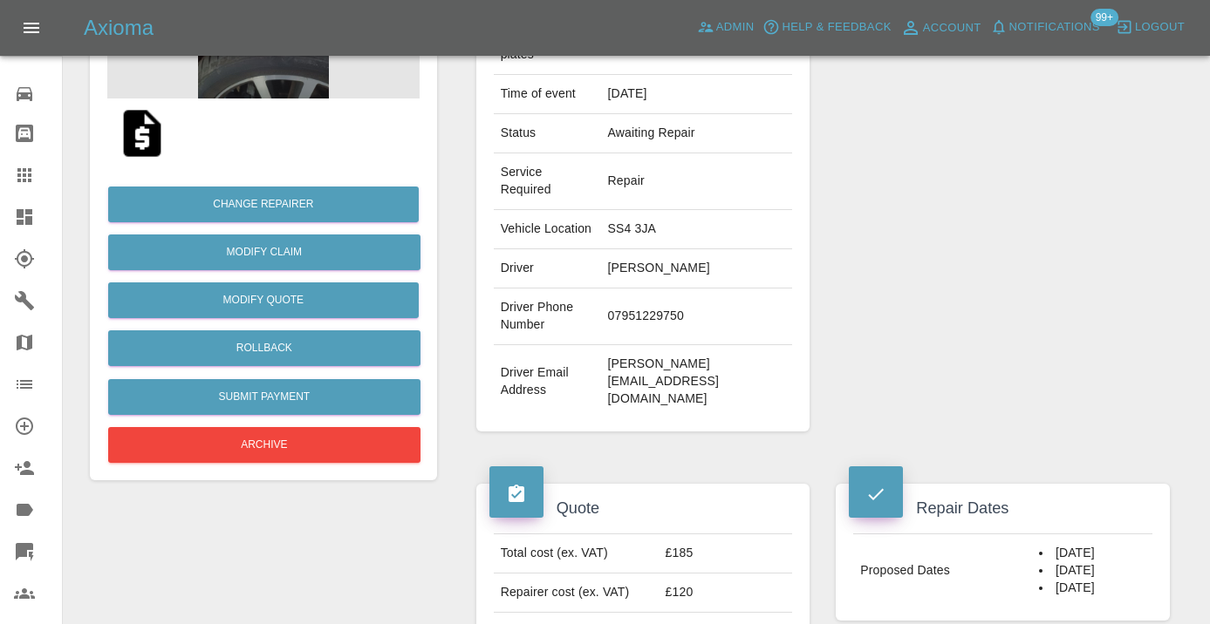
scroll to position [288, 0]
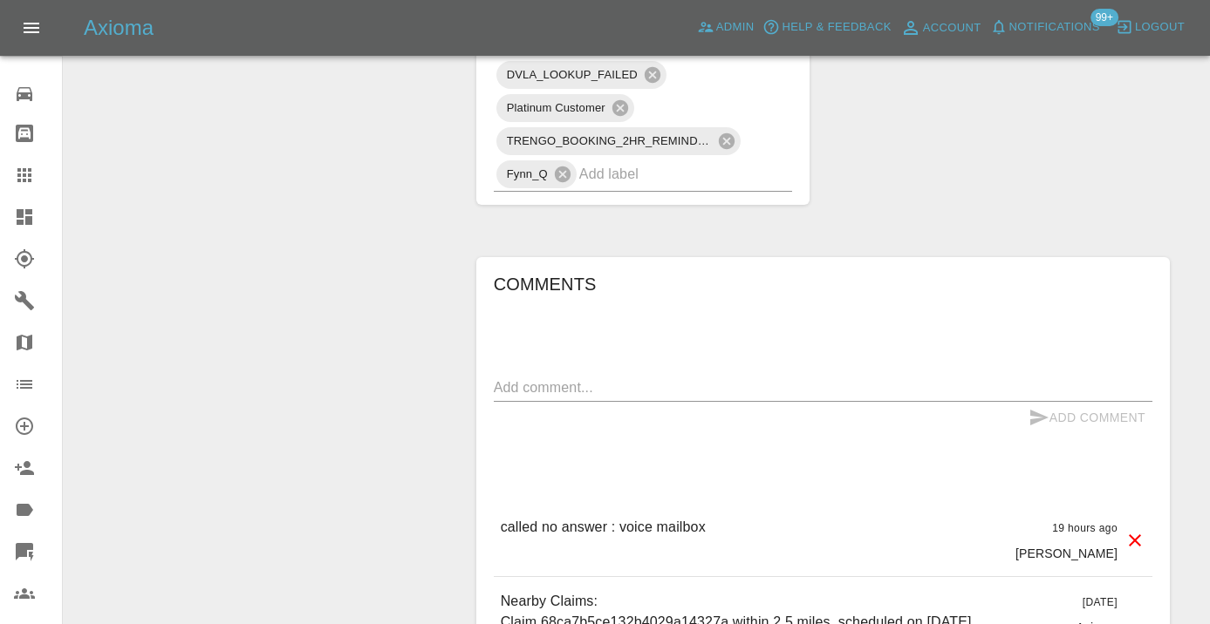
scroll to position [1238, 0]
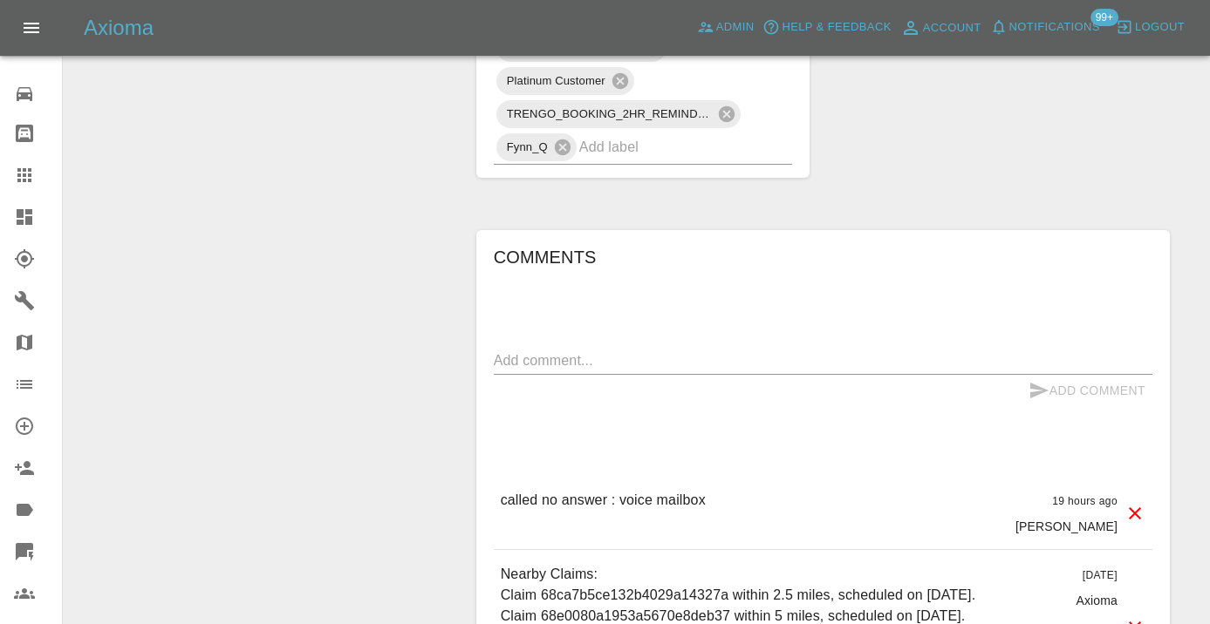
click at [522, 351] on textarea at bounding box center [823, 361] width 658 height 20
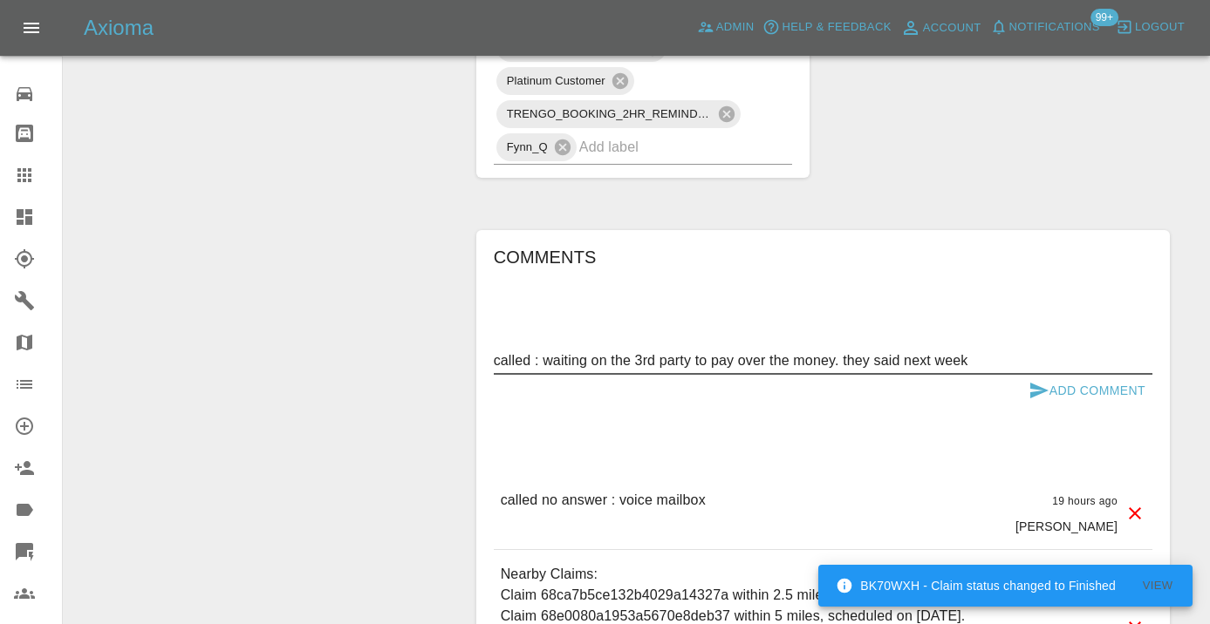
type textarea "called : waiting on the 3rd party to pay over the money. they said next week"
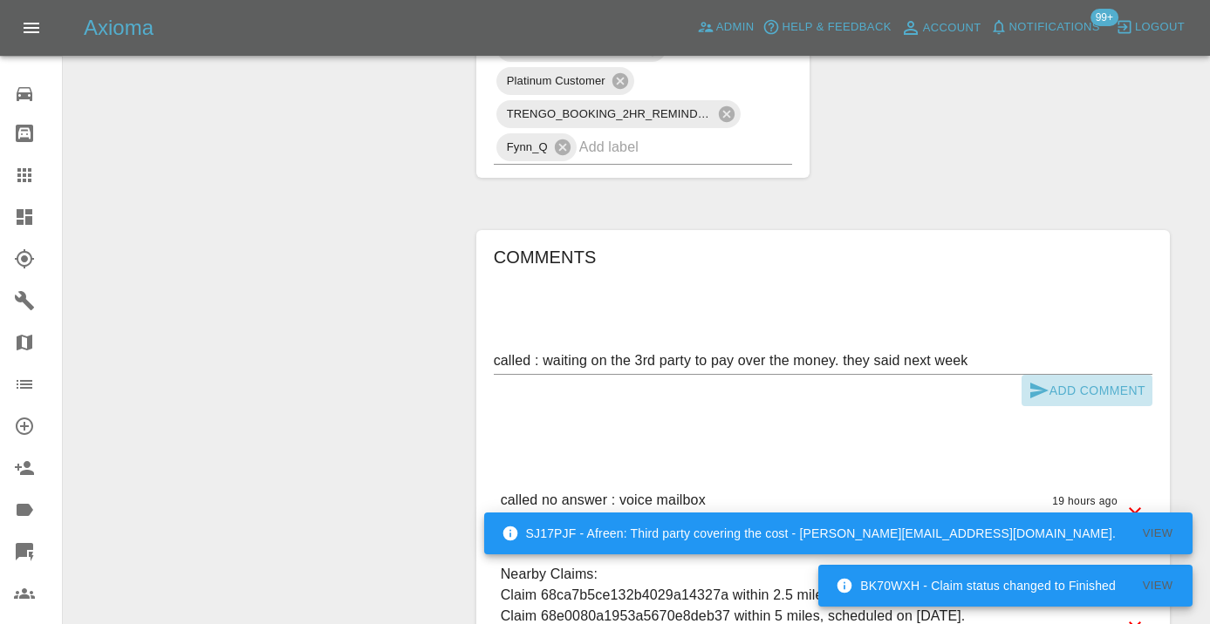
click at [1045, 380] on icon "submit" at bounding box center [1038, 390] width 21 height 21
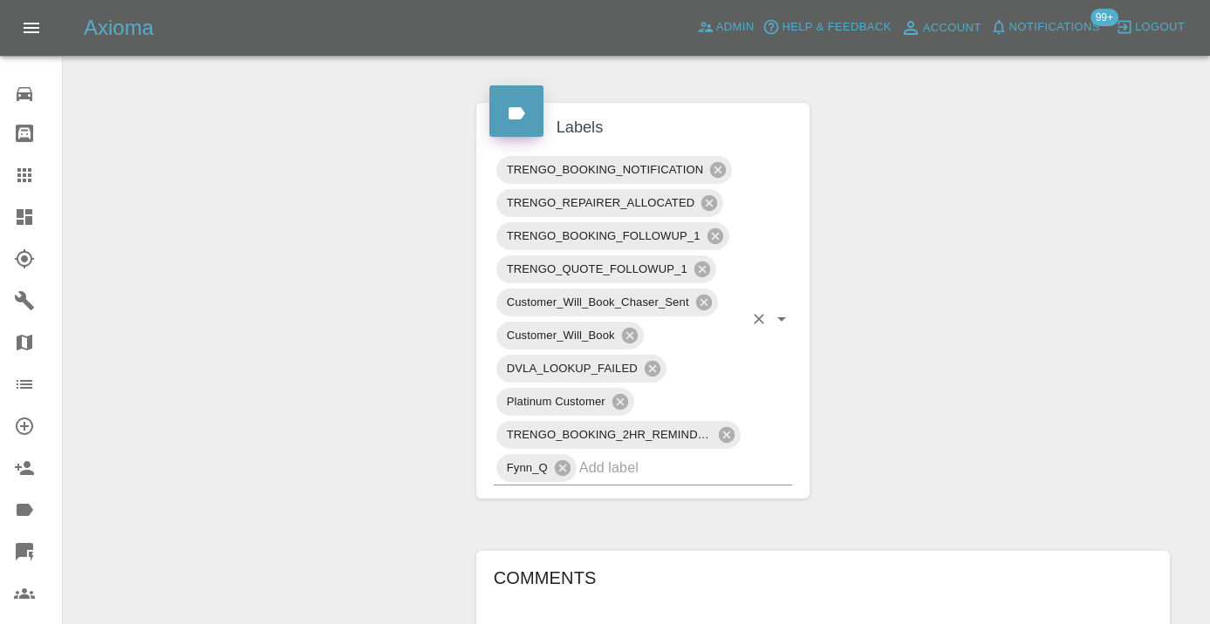
scroll to position [919, 0]
click at [31, 174] on icon at bounding box center [24, 175] width 14 height 14
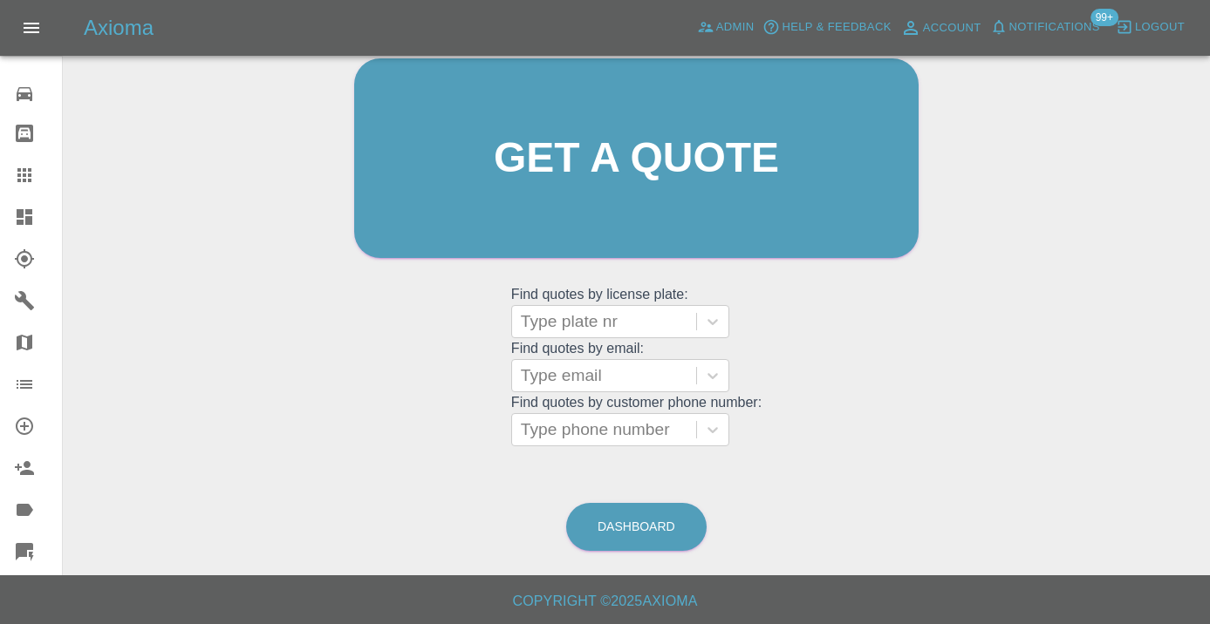
scroll to position [191, 0]
click at [638, 524] on link "Dashboard" at bounding box center [636, 528] width 140 height 48
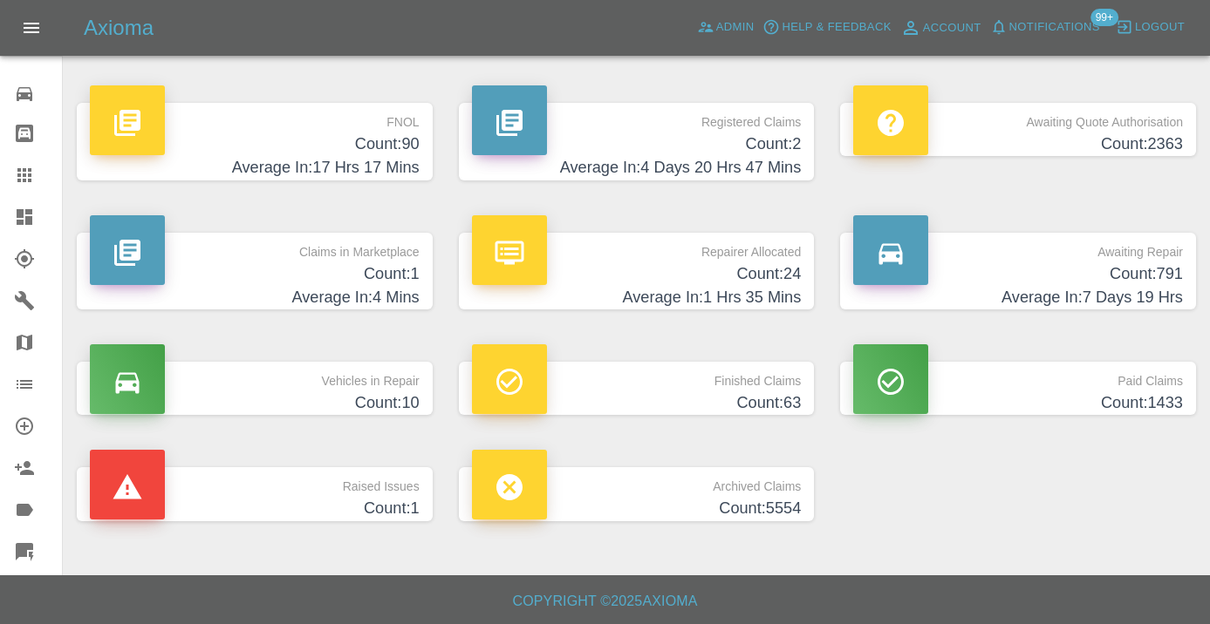
click at [1152, 284] on h4 "Count: 791" at bounding box center [1018, 275] width 330 height 24
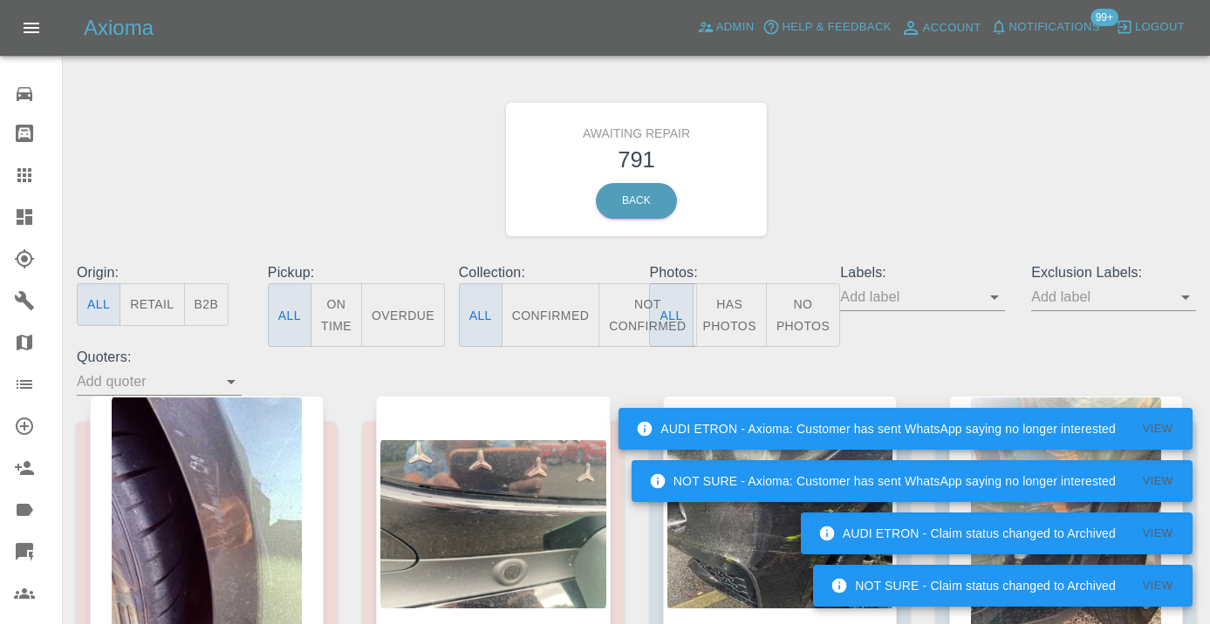
click at [630, 308] on button "Not Confirmed" at bounding box center [647, 315] width 98 height 64
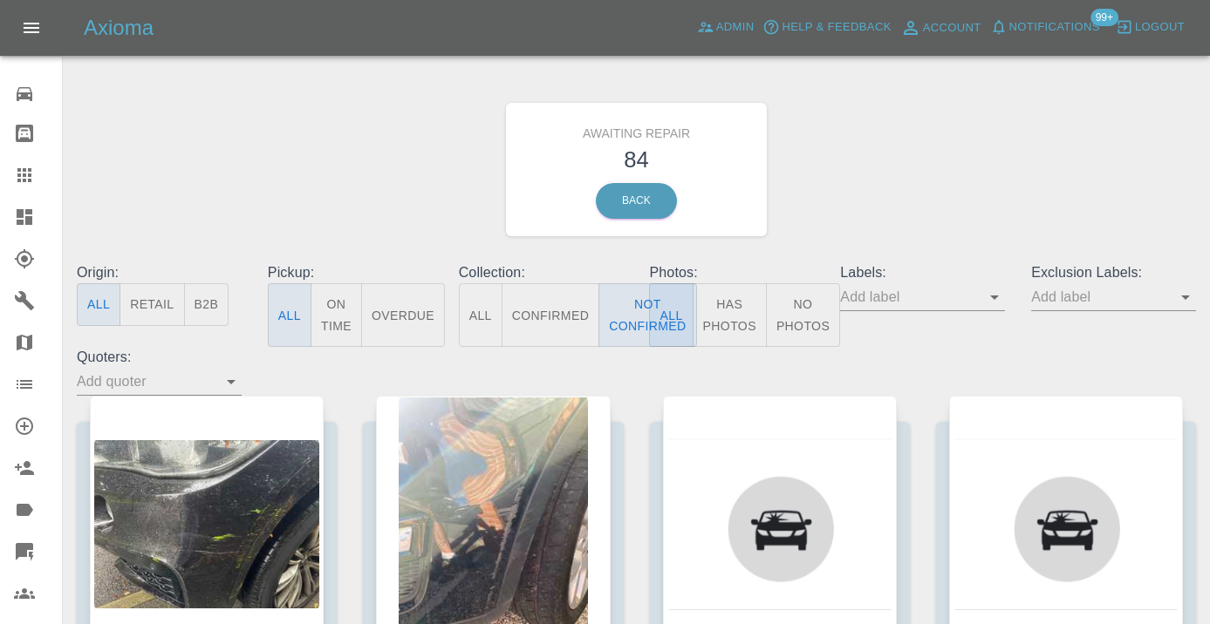
click at [851, 174] on div "Awaiting Repair 84 Back" at bounding box center [636, 170] width 1145 height 186
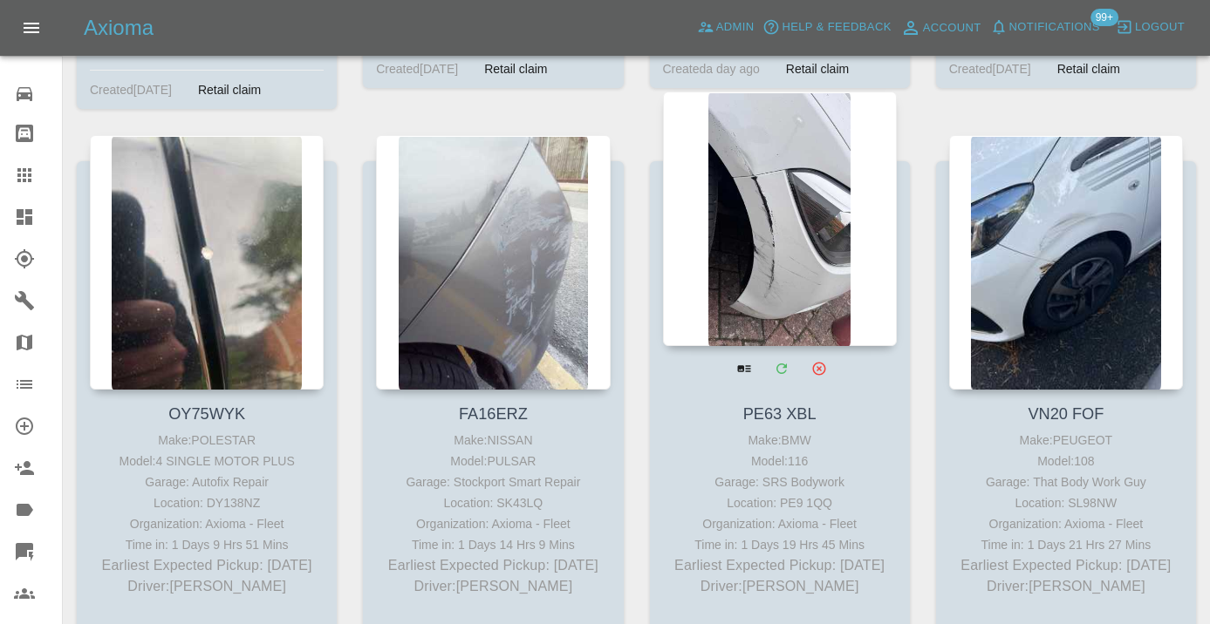
scroll to position [3804, 0]
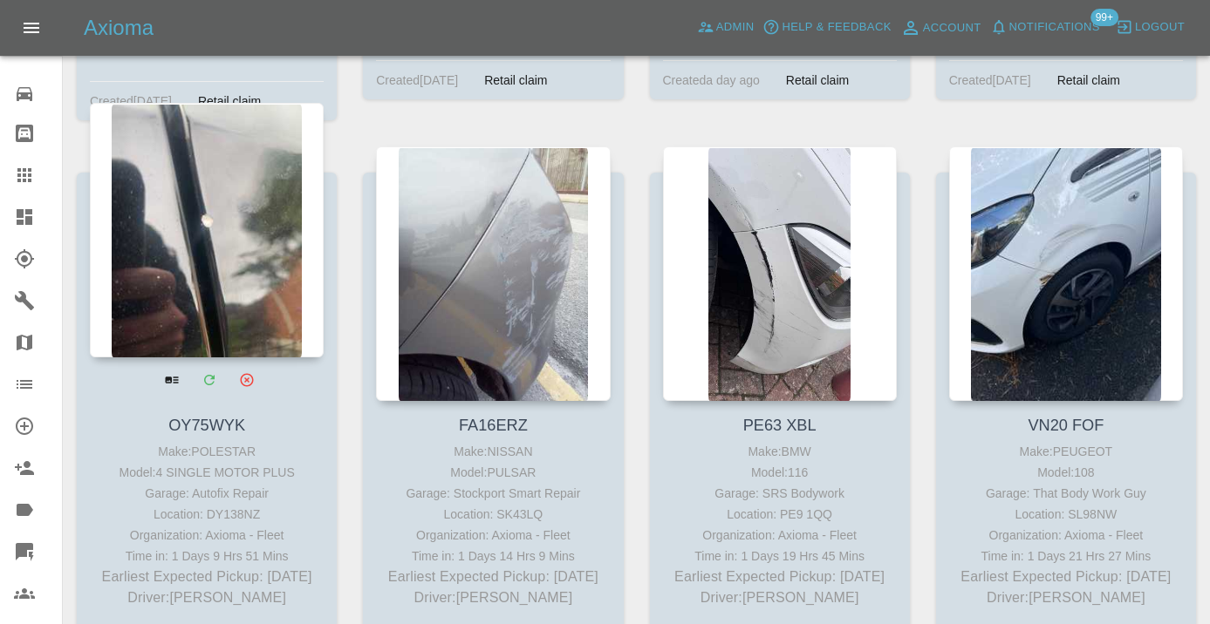
click at [222, 241] on div at bounding box center [207, 230] width 234 height 255
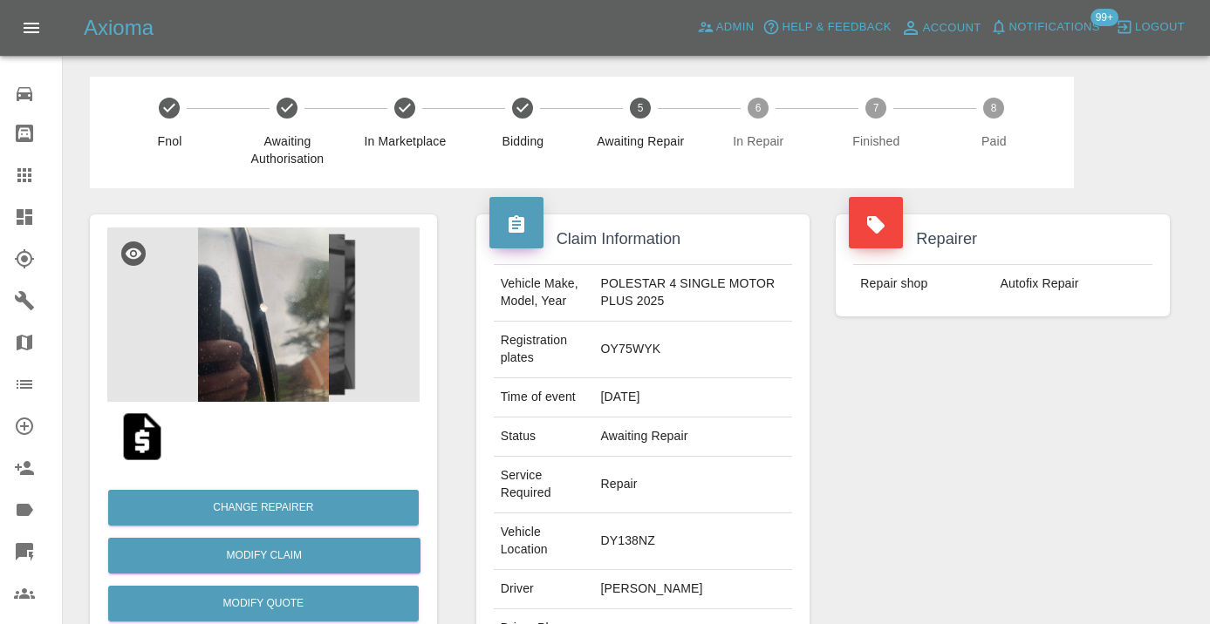
copy td "07738630123"
click at [856, 529] on div "Repairer Repair shop Autofix Repair" at bounding box center [1002, 492] width 360 height 608
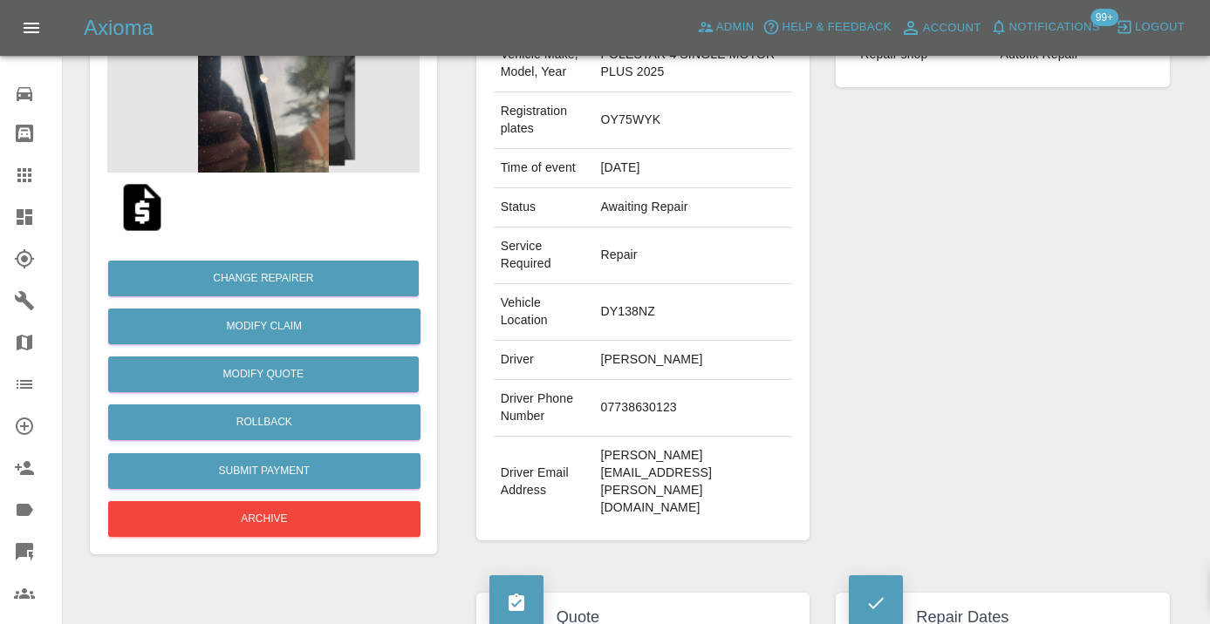
scroll to position [223, 0]
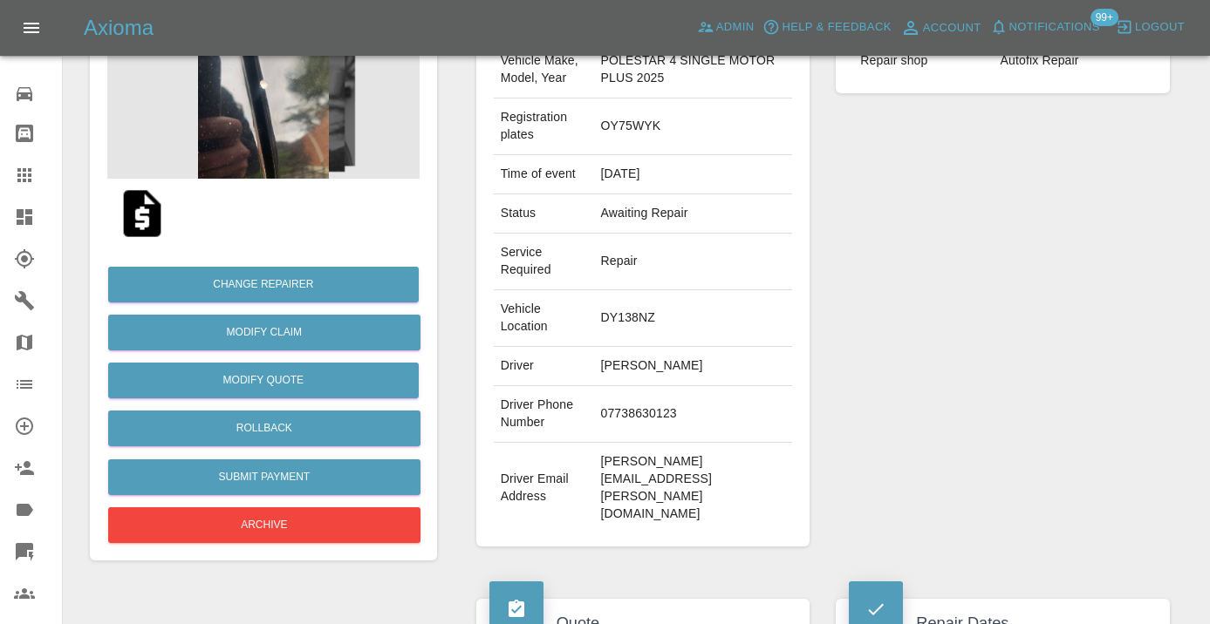
click at [667, 386] on td "07738630123" at bounding box center [693, 414] width 199 height 57
click at [666, 386] on td "07738630123" at bounding box center [693, 414] width 199 height 57
copy td "07738630123"
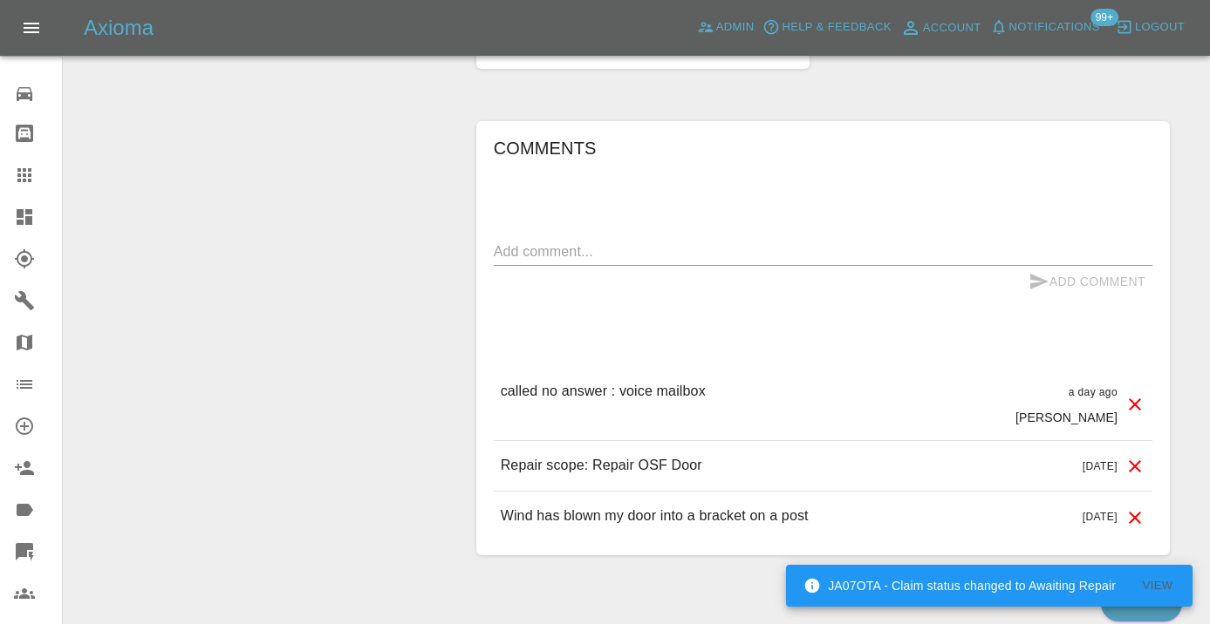
scroll to position [1346, 0]
click at [523, 239] on textarea at bounding box center [823, 249] width 658 height 20
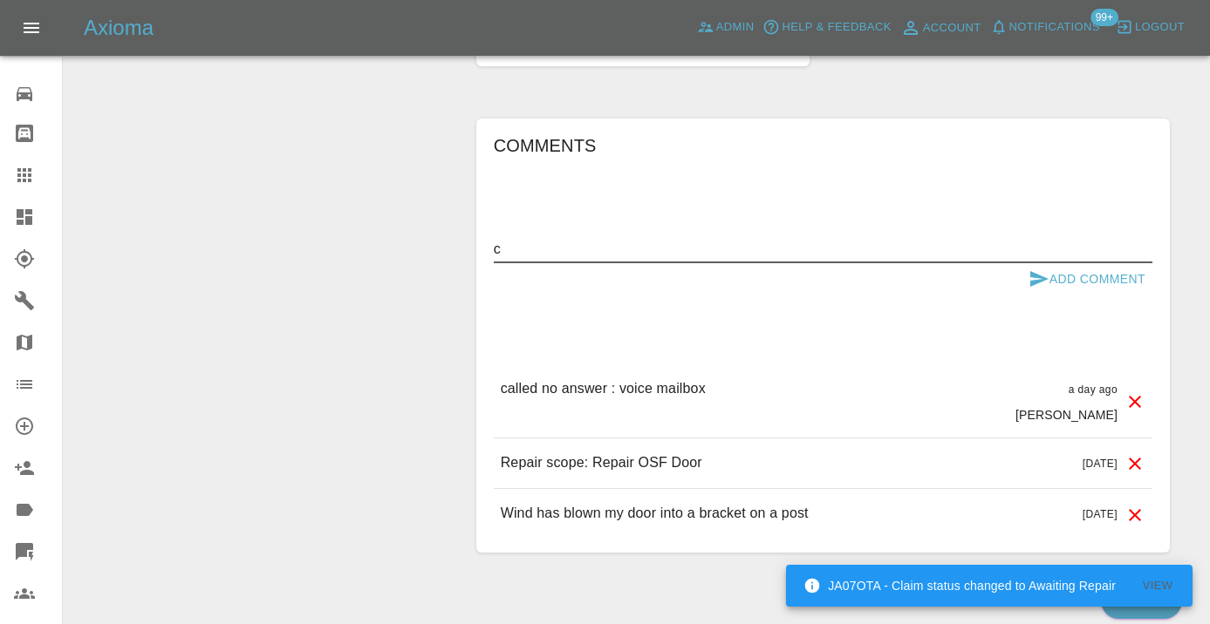
scroll to position [1344, 0]
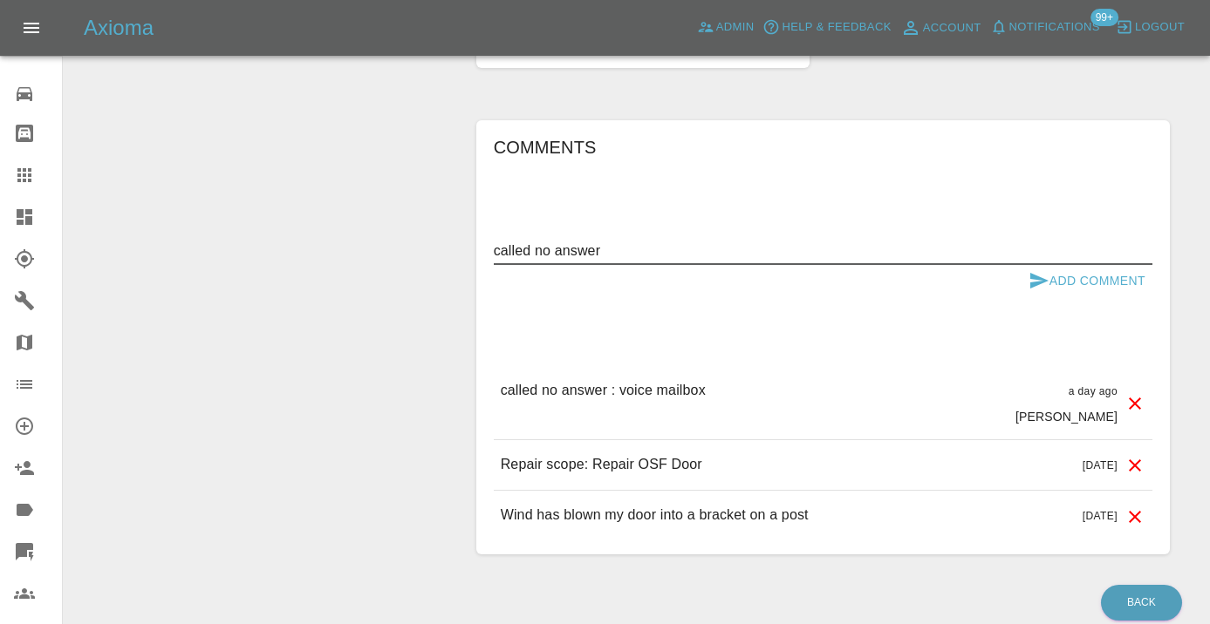
type textarea "called no answer"
click at [1034, 273] on icon "submit" at bounding box center [1039, 281] width 18 height 16
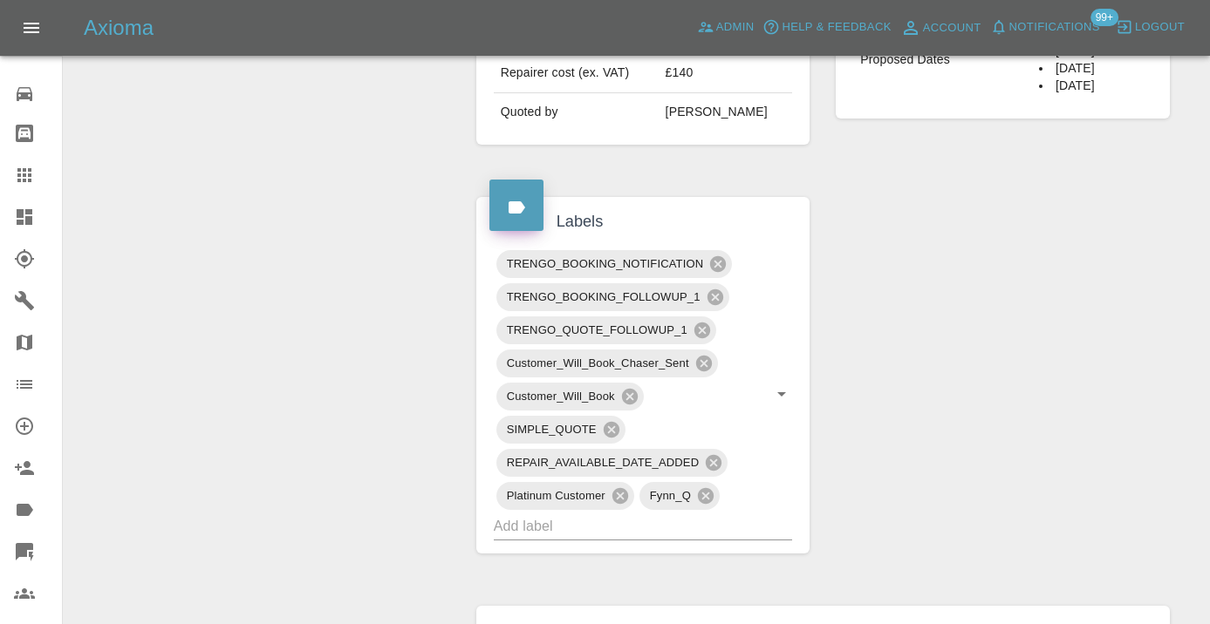
scroll to position [843, 0]
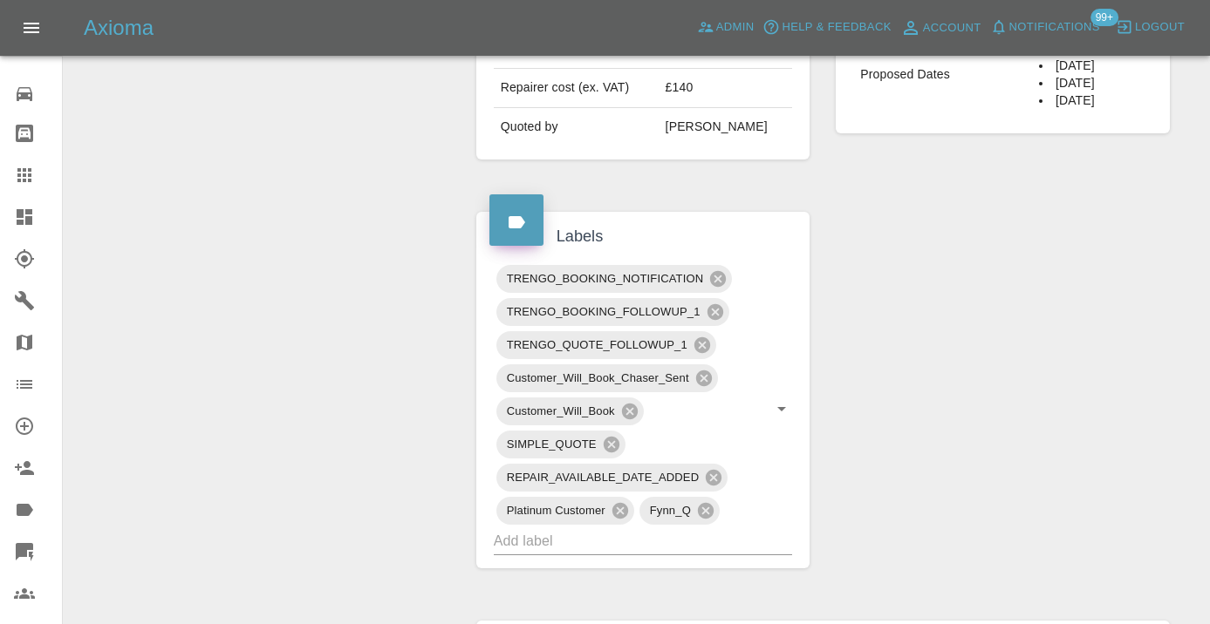
click at [34, 181] on icon at bounding box center [24, 175] width 21 height 21
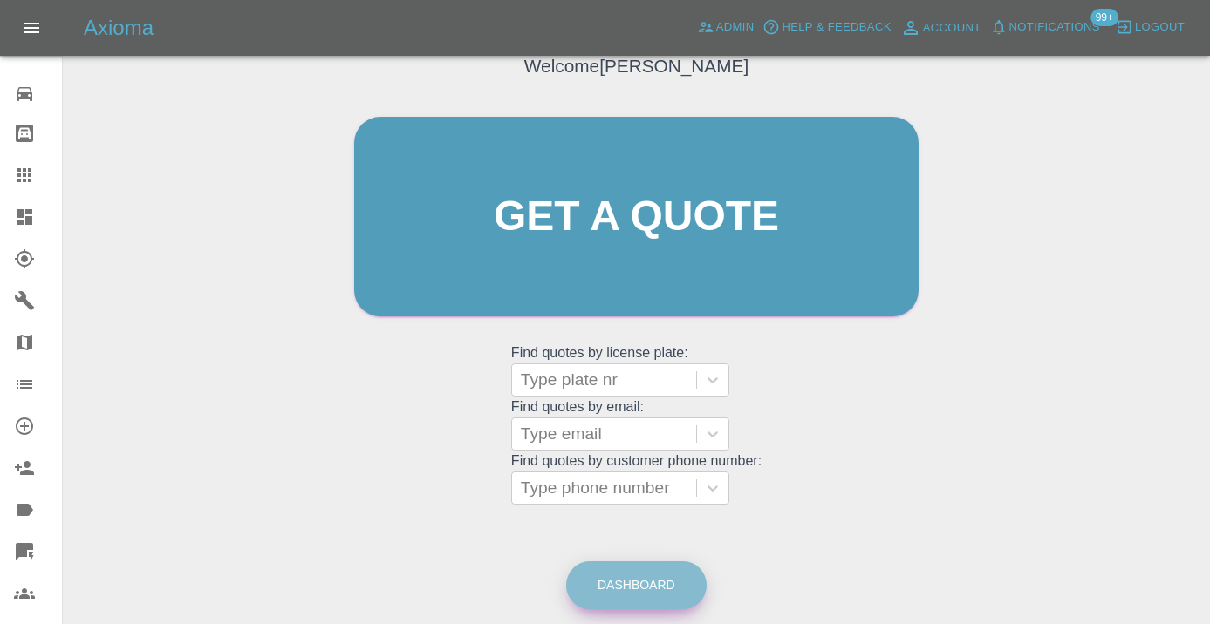
click at [628, 592] on link "Dashboard" at bounding box center [636, 586] width 140 height 48
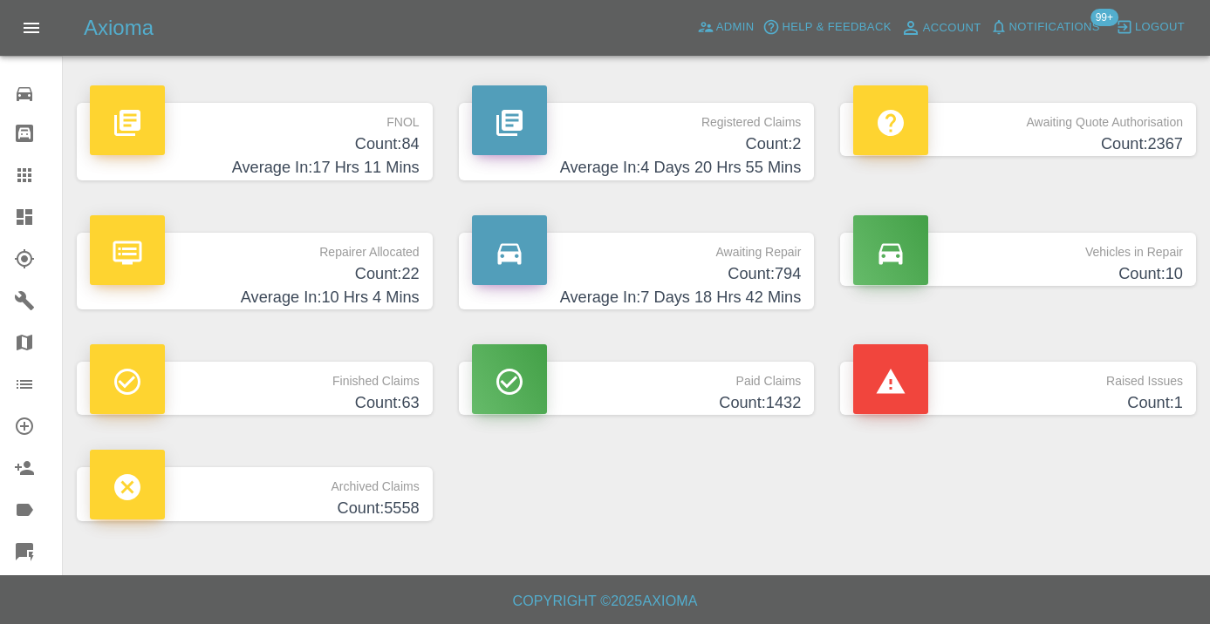
click at [743, 263] on h4 "Count: 794" at bounding box center [637, 275] width 330 height 24
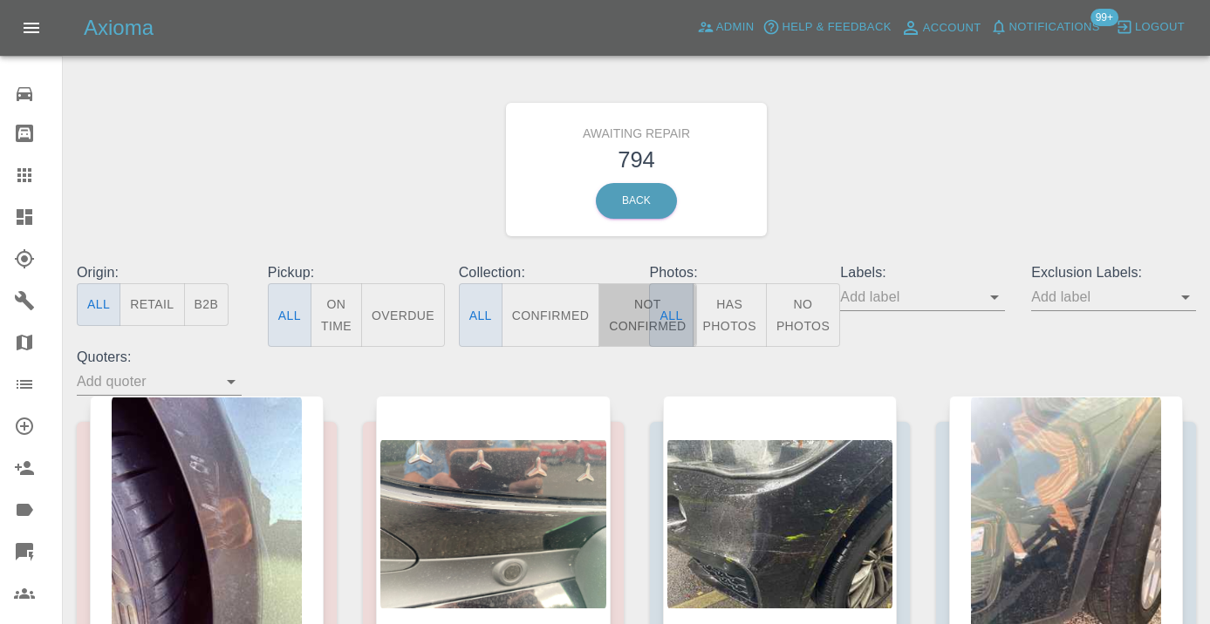
click at [634, 313] on button "Not Confirmed" at bounding box center [647, 315] width 98 height 64
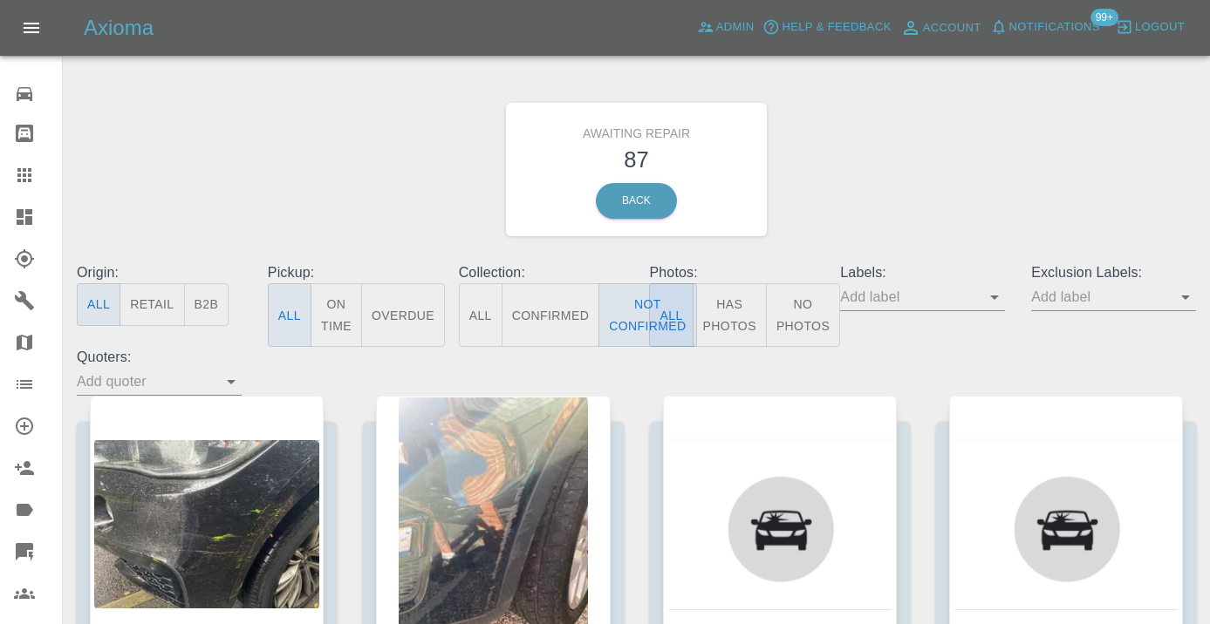
click at [886, 211] on div "Awaiting Repair 87 Back" at bounding box center [636, 170] width 1145 height 186
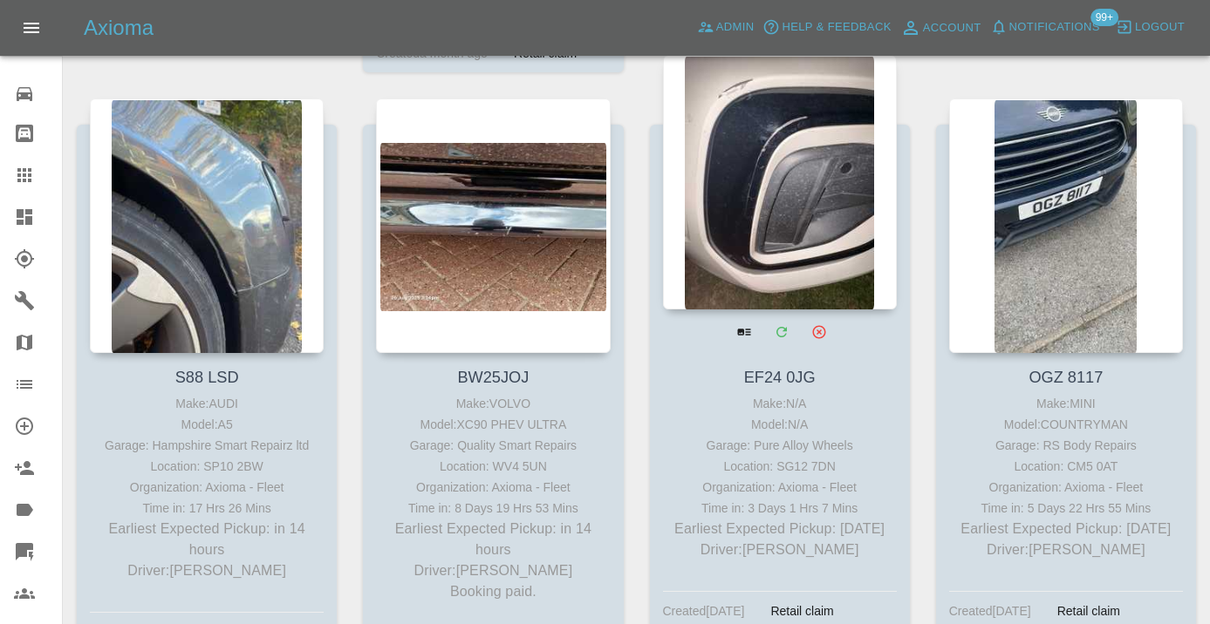
scroll to position [2074, 0]
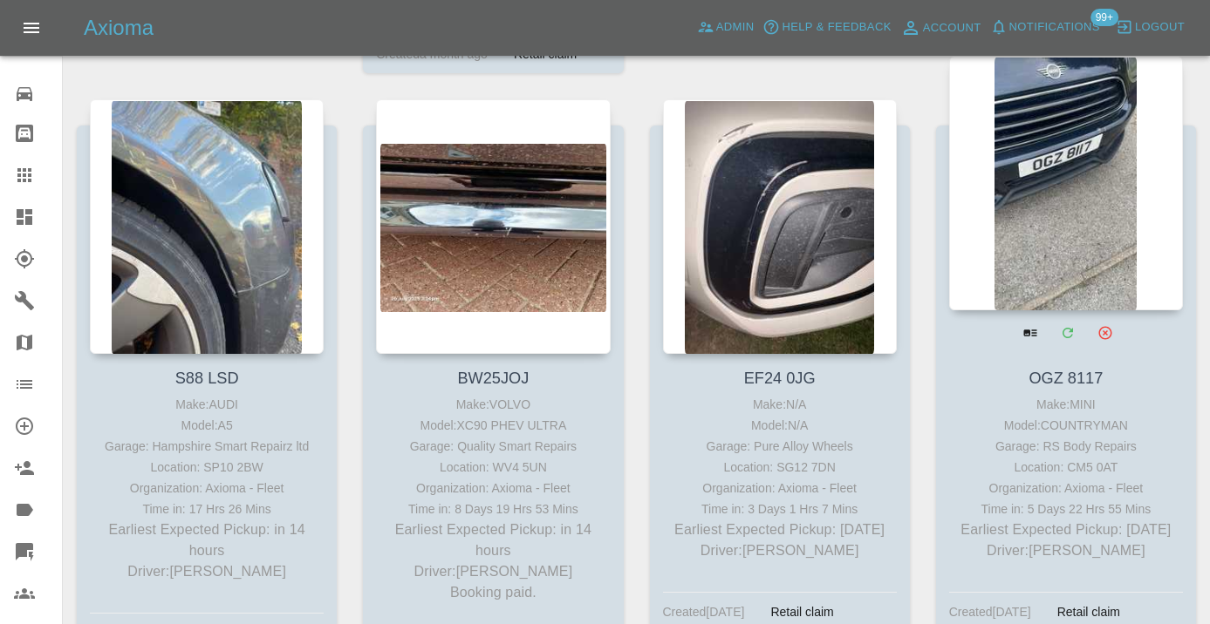
click at [1068, 186] on div at bounding box center [1066, 183] width 234 height 255
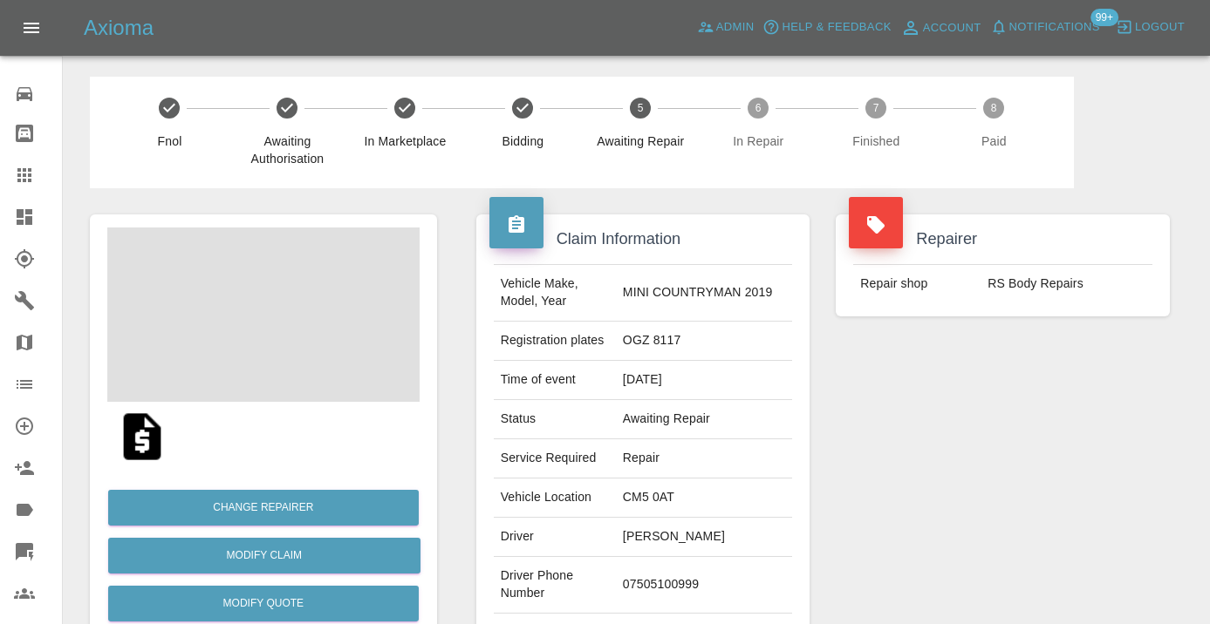
click at [684, 582] on td "07505100999" at bounding box center [704, 585] width 176 height 57
copy td "07505100999"
click at [1047, 461] on div "Repairer Repair shop RS Body Repairs" at bounding box center [1002, 448] width 360 height 521
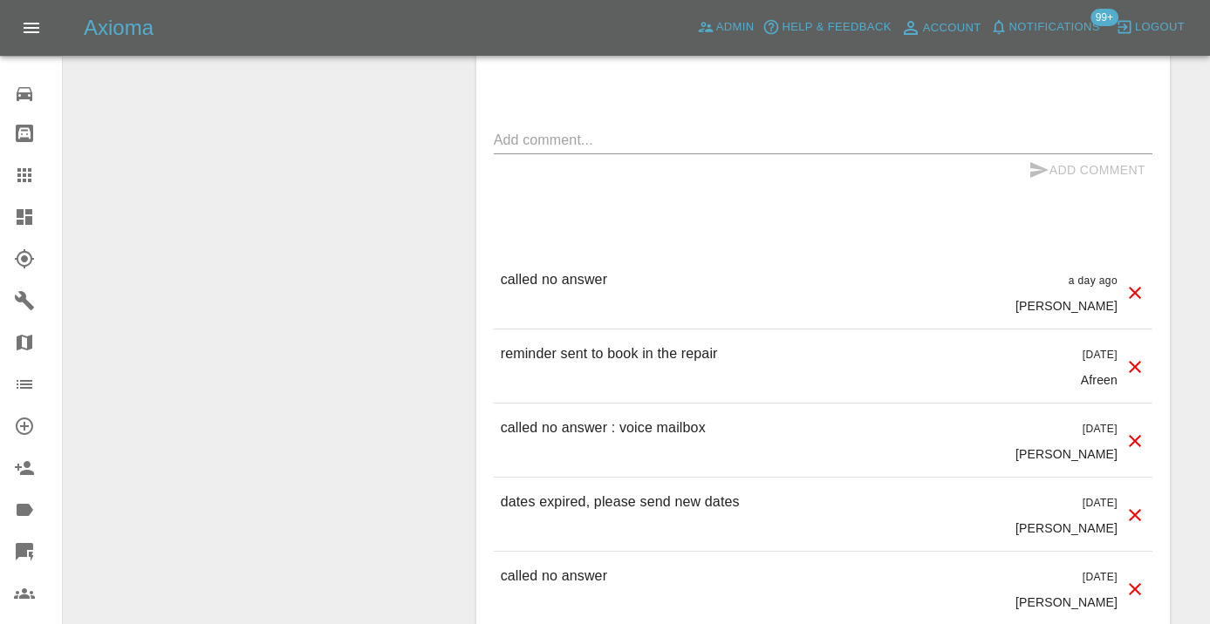
scroll to position [1536, 0]
click at [557, 140] on textarea at bounding box center [823, 137] width 658 height 20
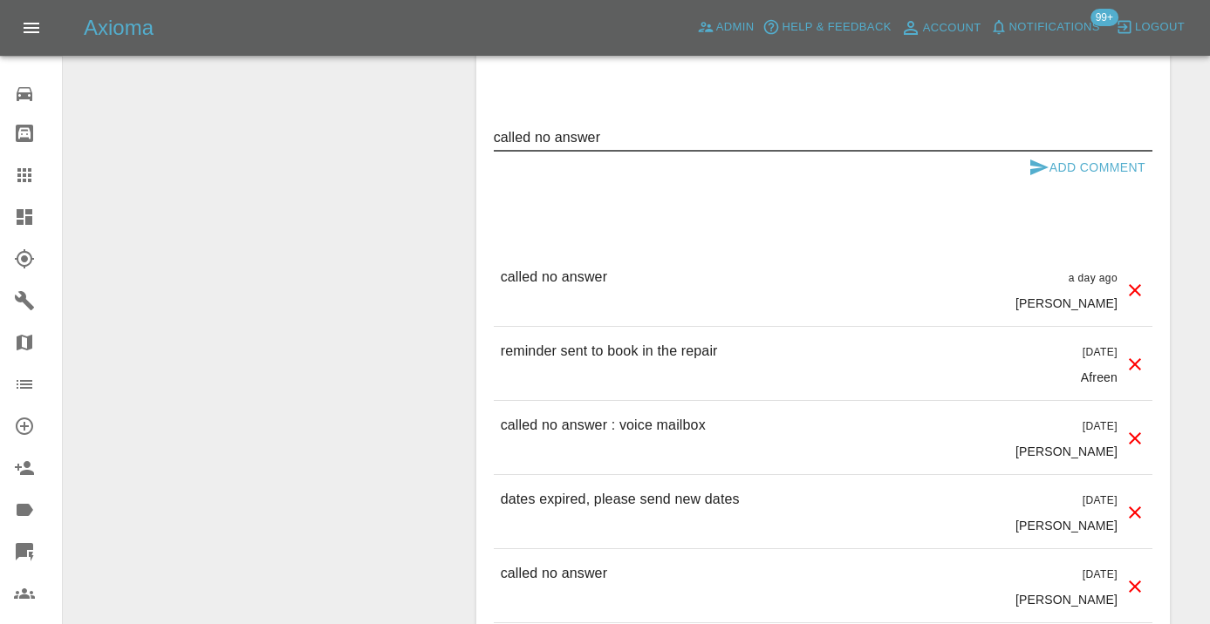
type textarea "called no answer"
click at [1031, 164] on icon "submit" at bounding box center [1039, 168] width 18 height 16
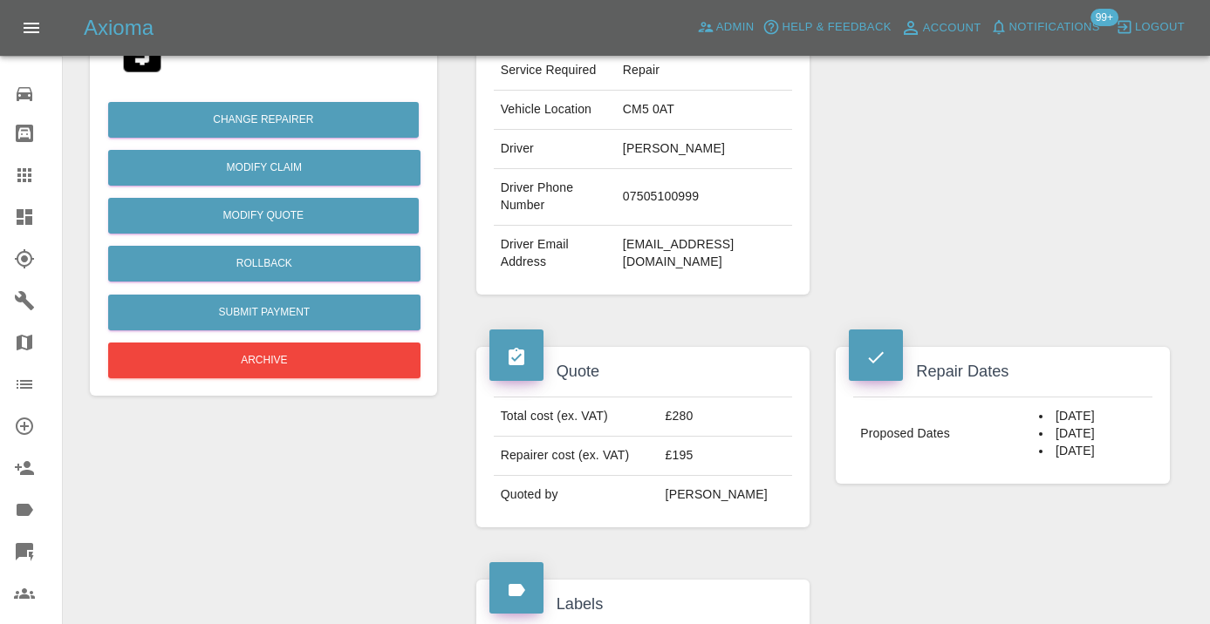
scroll to position [378, 0]
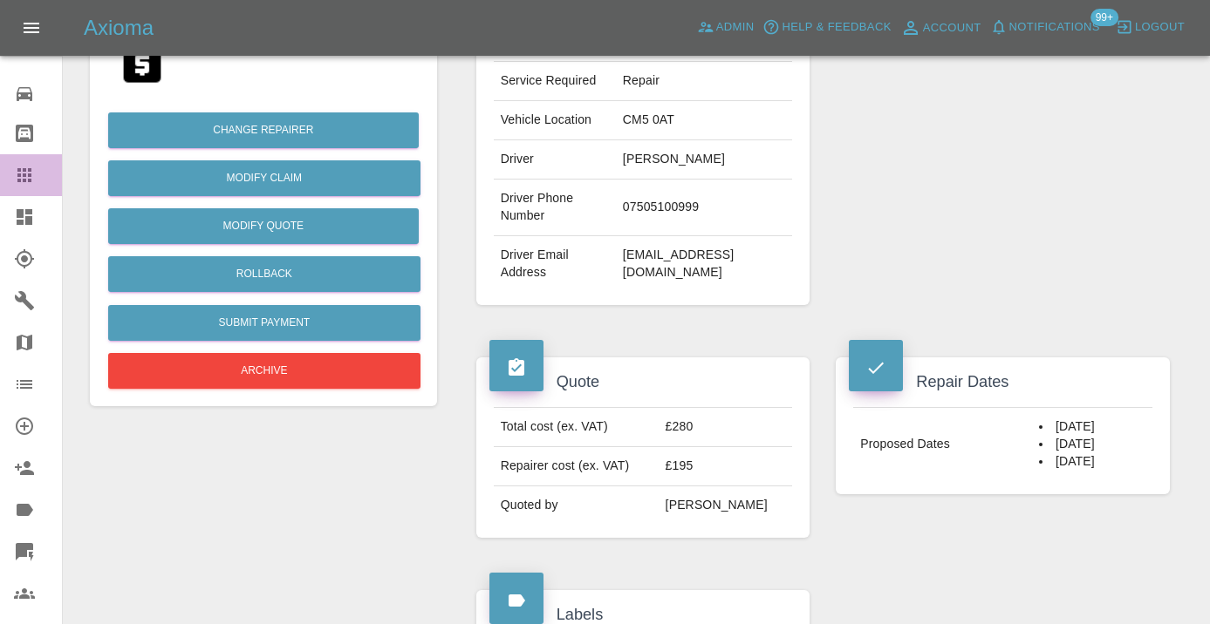
click at [25, 168] on icon at bounding box center [24, 175] width 14 height 14
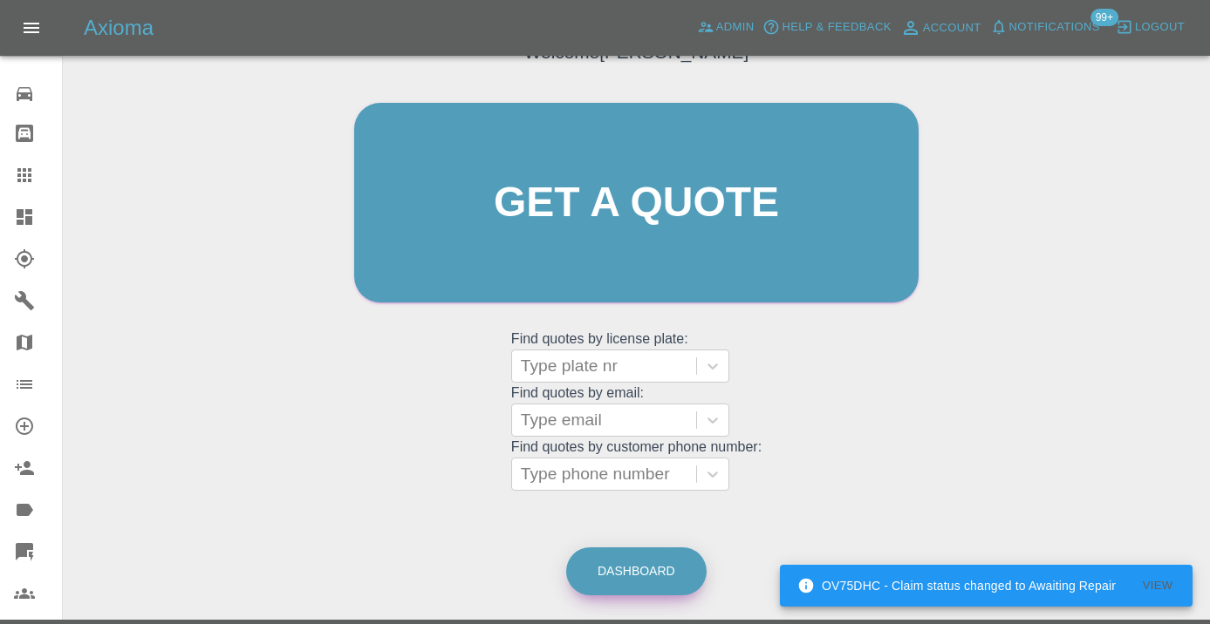
click at [667, 569] on link "Dashboard" at bounding box center [636, 572] width 140 height 48
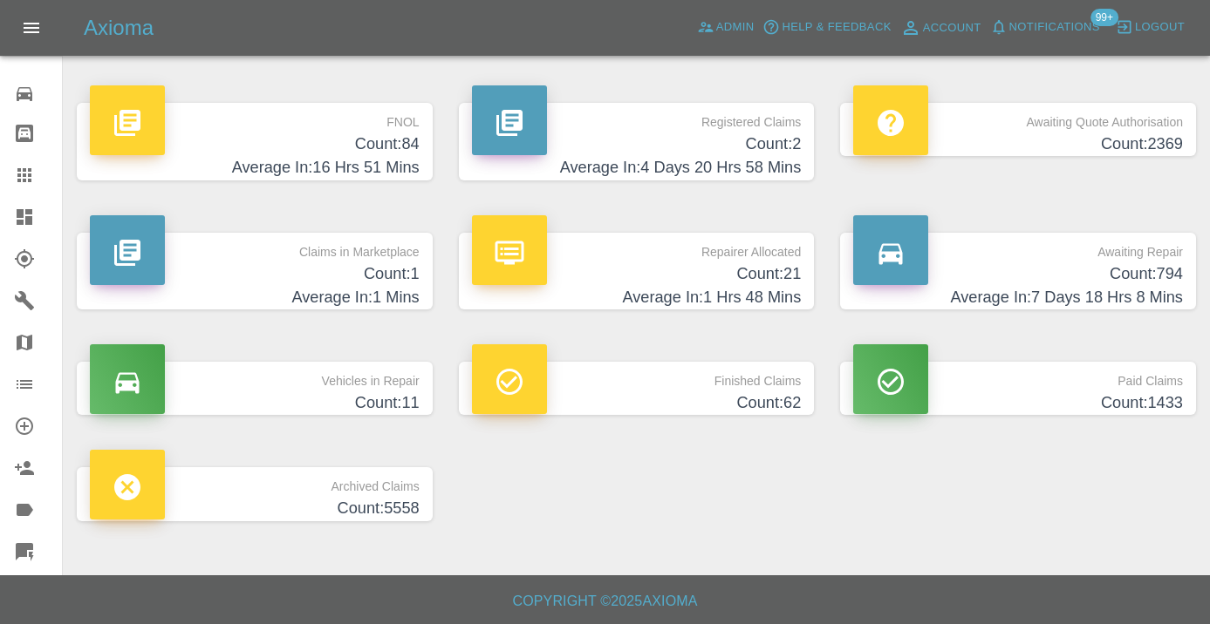
click at [1087, 289] on h4 "Average In: 7 Days 18 Hrs 8 Mins" at bounding box center [1018, 298] width 330 height 24
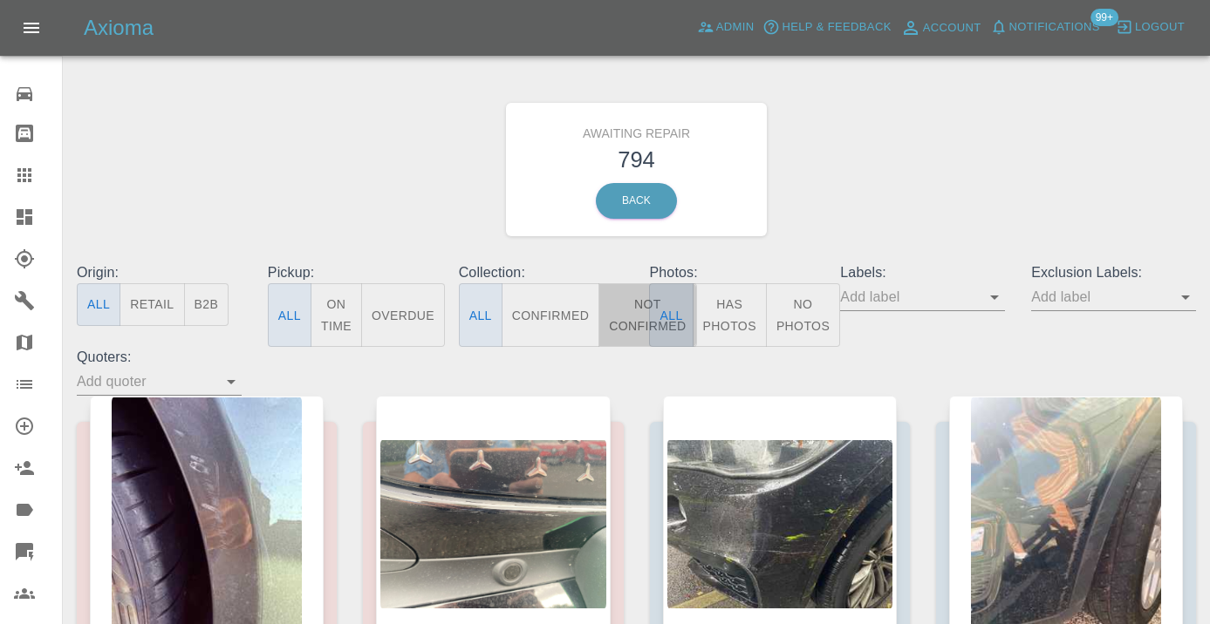
click at [631, 309] on button "Not Confirmed" at bounding box center [647, 315] width 98 height 64
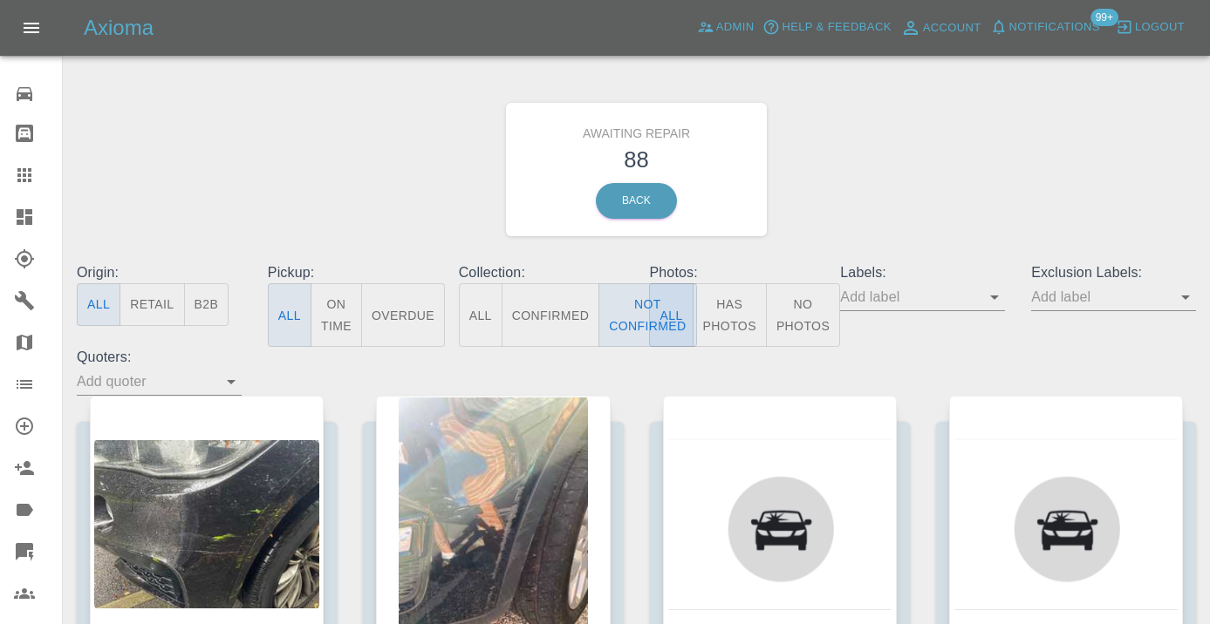
click at [910, 219] on div "Awaiting Repair 88 Back" at bounding box center [636, 170] width 1145 height 186
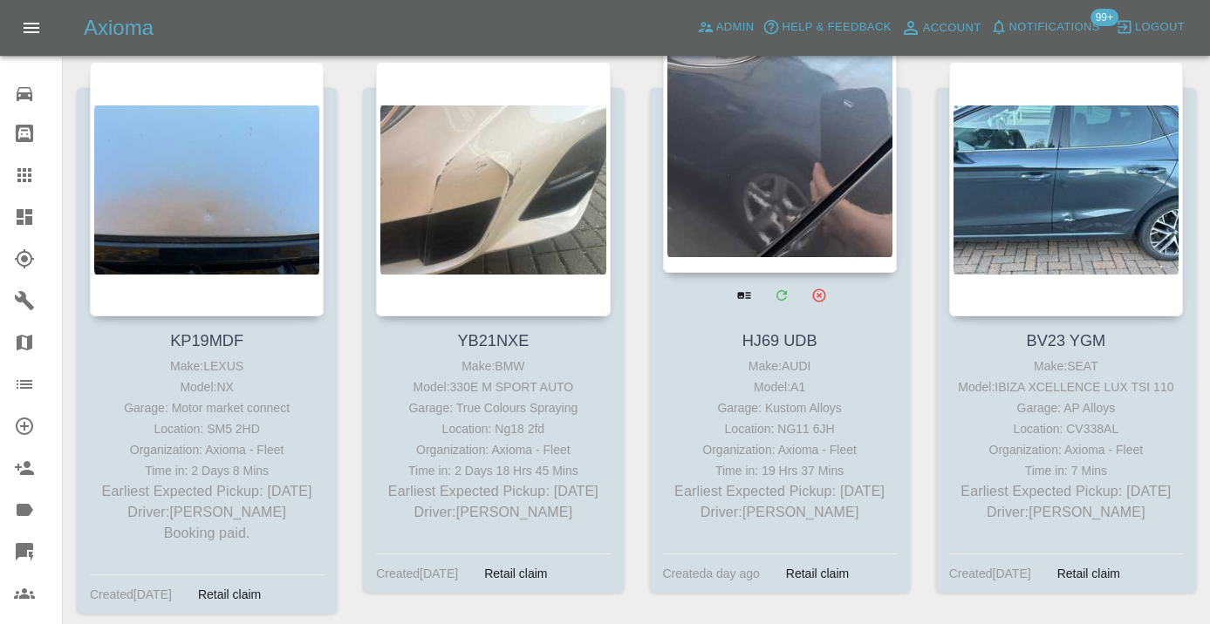
scroll to position [3285, 0]
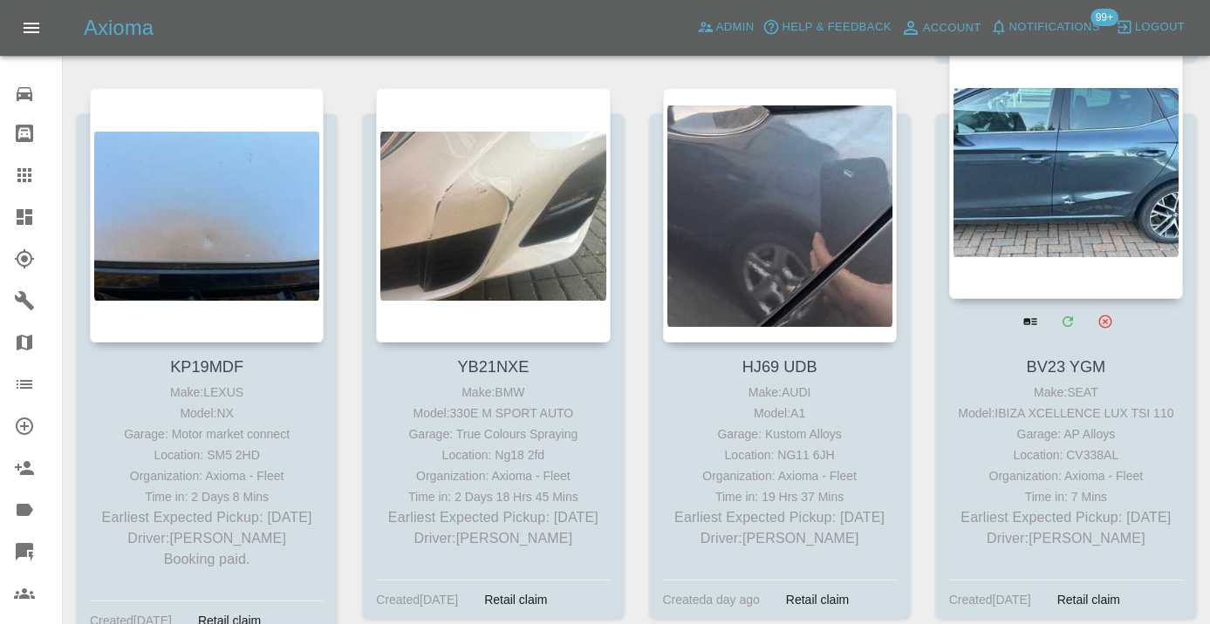
click at [1079, 175] on div at bounding box center [1066, 171] width 234 height 255
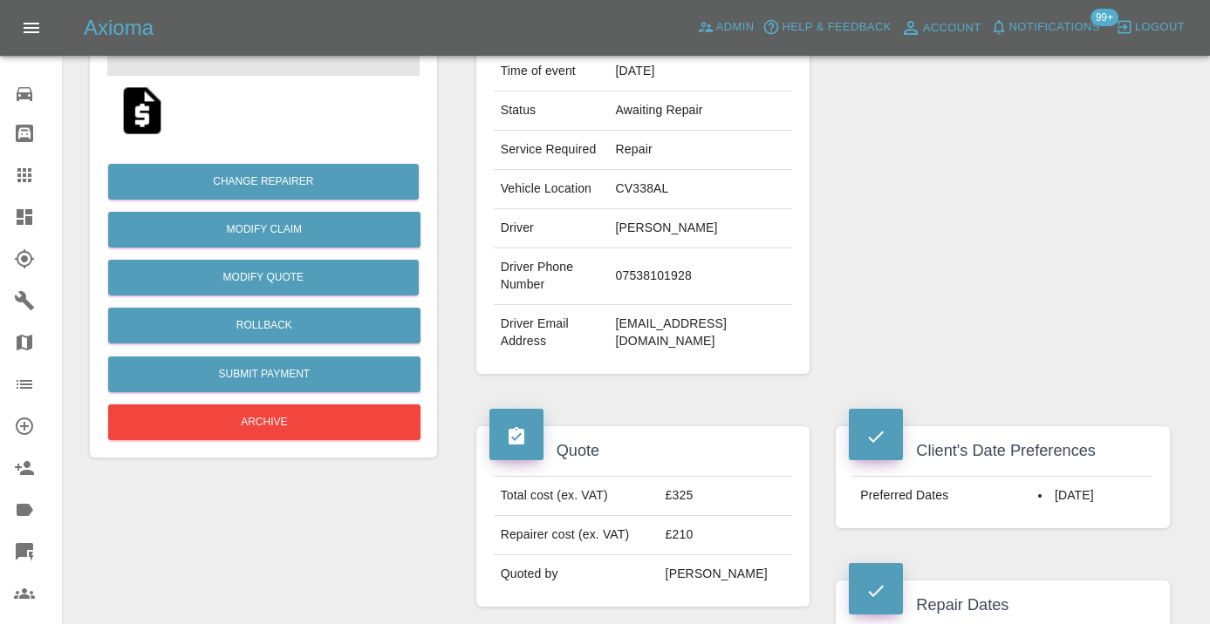
scroll to position [352, 0]
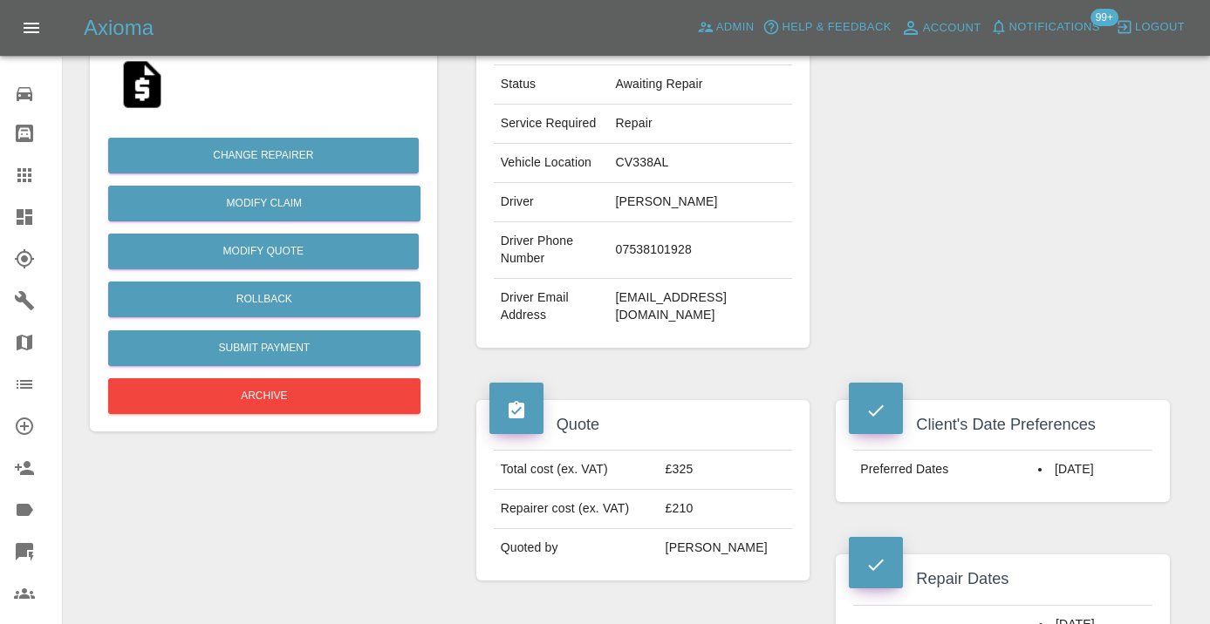
click at [634, 279] on td "07538101928" at bounding box center [701, 250] width 184 height 57
copy td "07538101928"
click at [944, 173] on div "Repairer Repair shop AP Alloys" at bounding box center [1002, 105] width 360 height 538
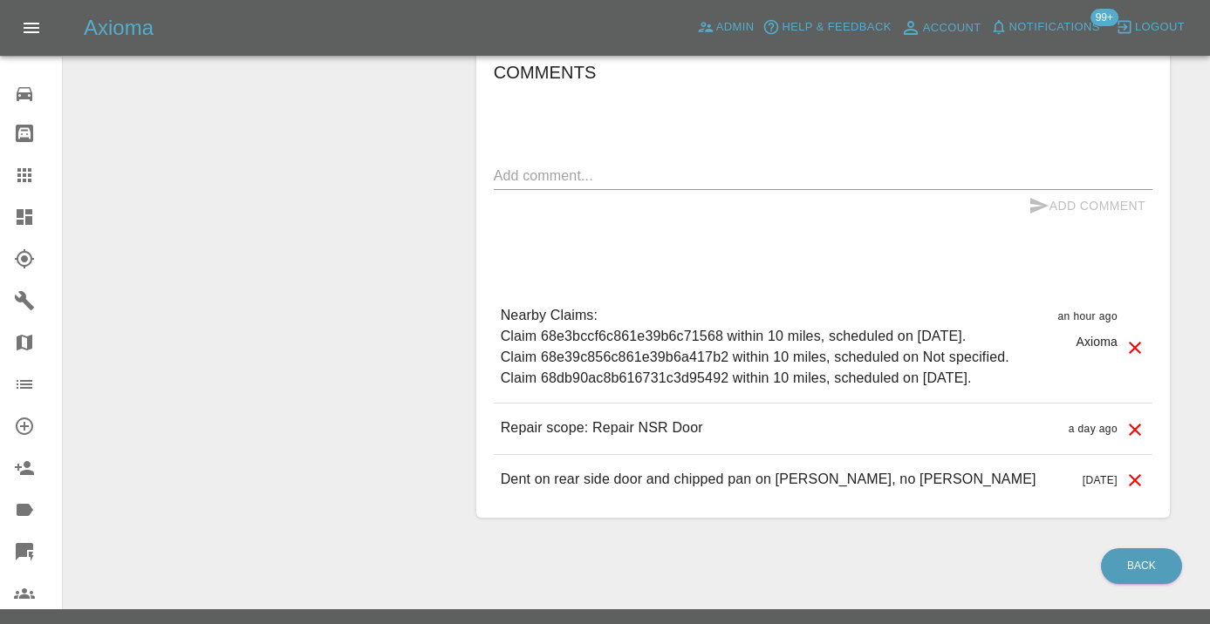
scroll to position [1450, 0]
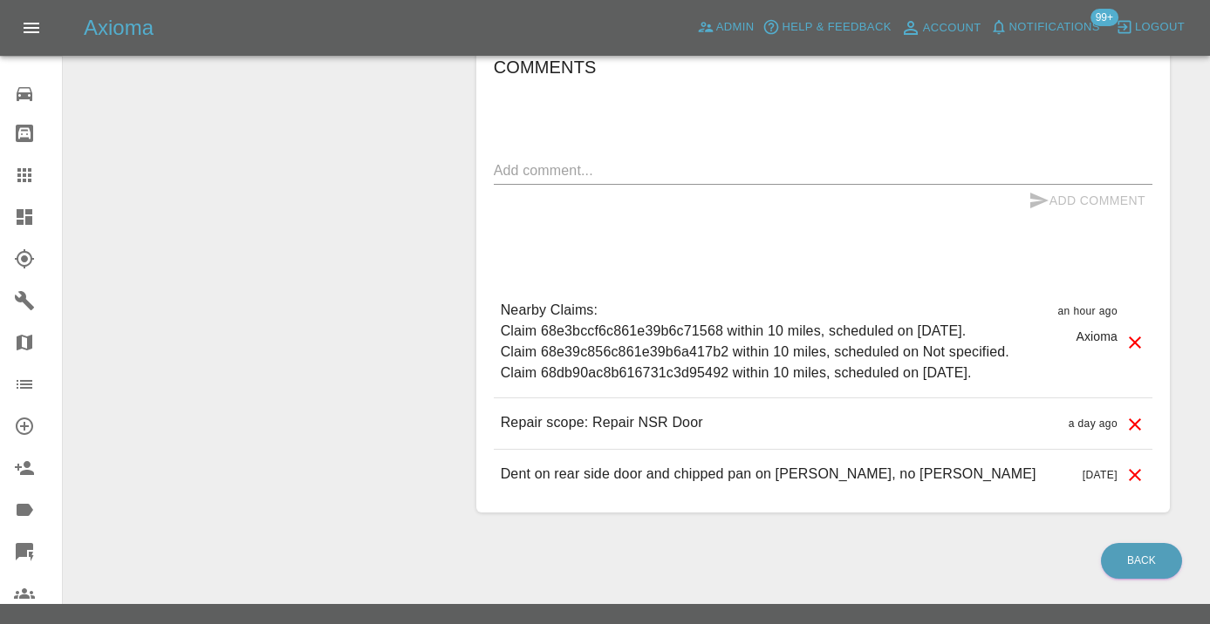
click at [545, 181] on textarea at bounding box center [823, 170] width 658 height 20
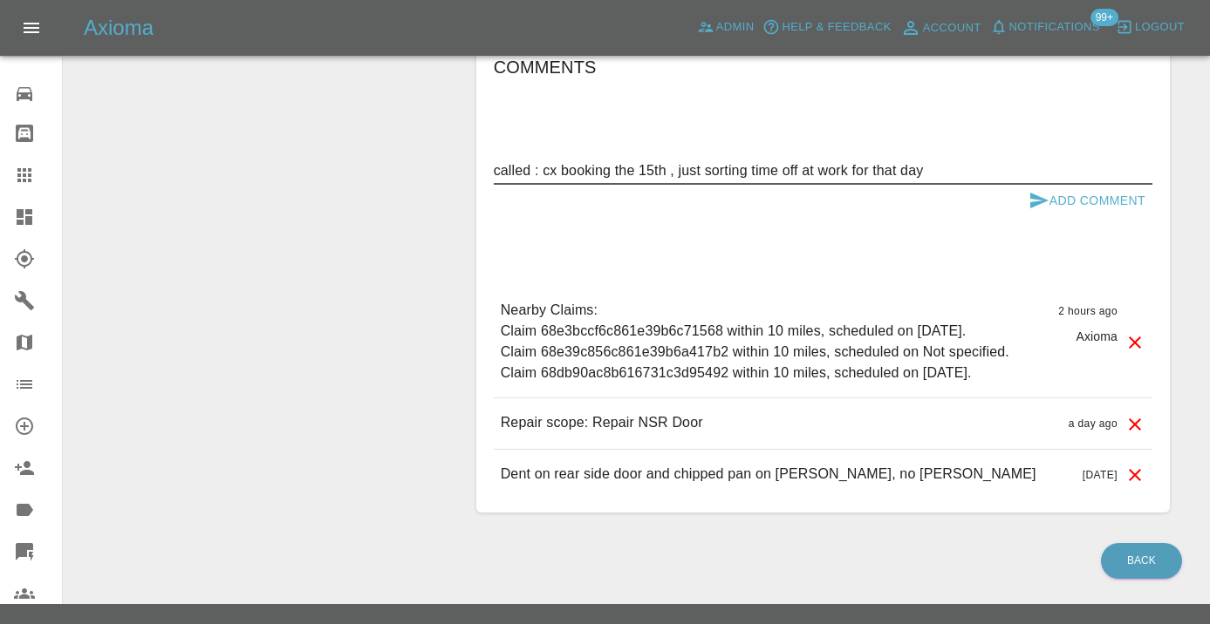
type textarea "called : cx booking the 15th , just sorting time off at work for that day"
click at [1043, 211] on icon "submit" at bounding box center [1038, 200] width 21 height 21
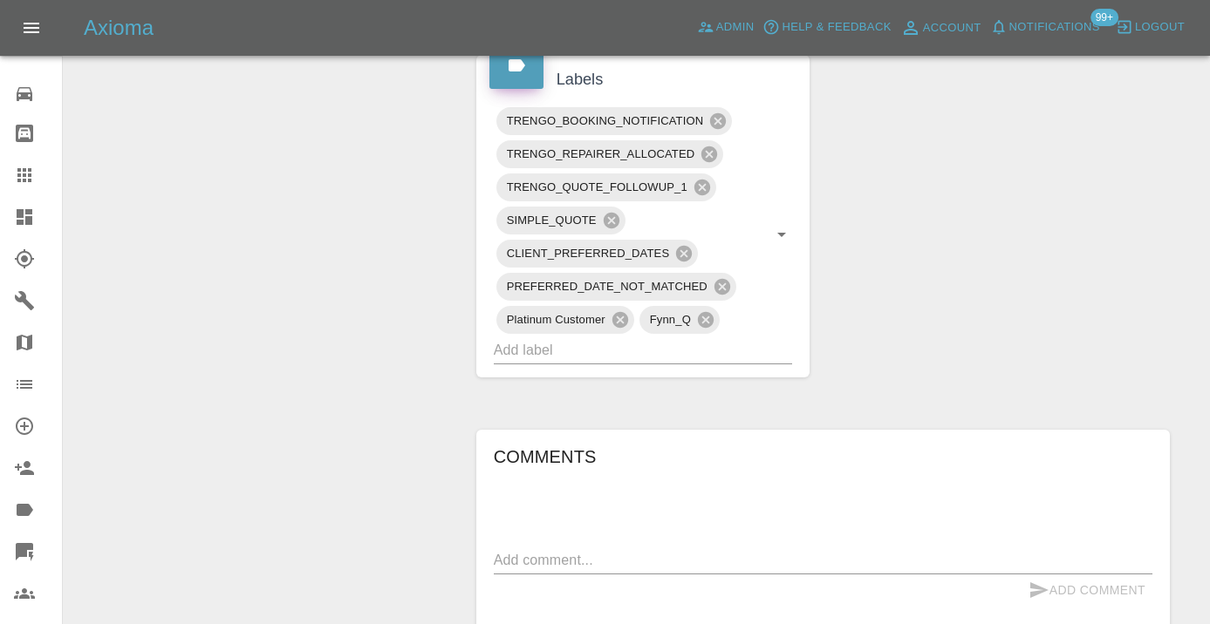
scroll to position [1052, 0]
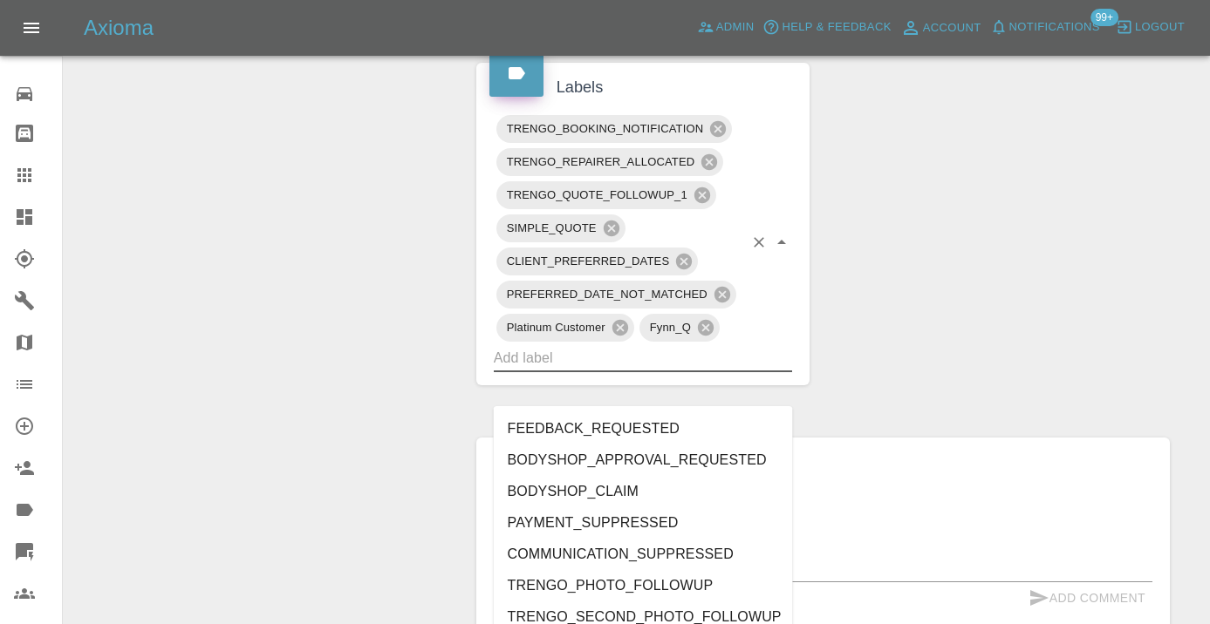
click at [573, 372] on input "text" at bounding box center [619, 358] width 250 height 27
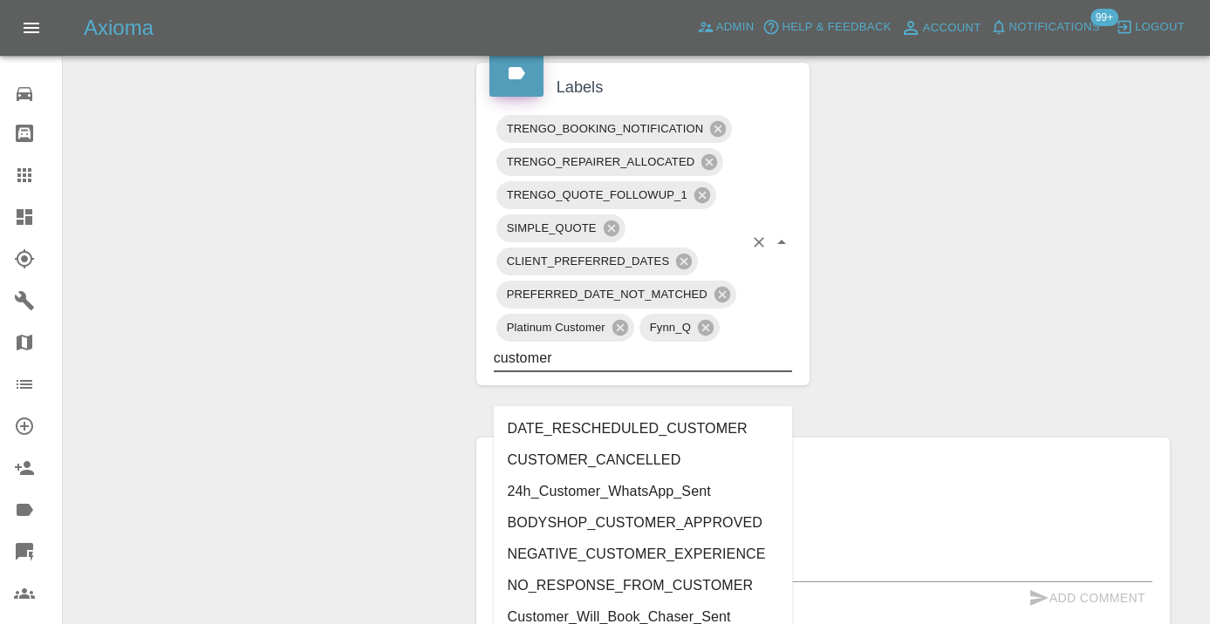
type input "customer_"
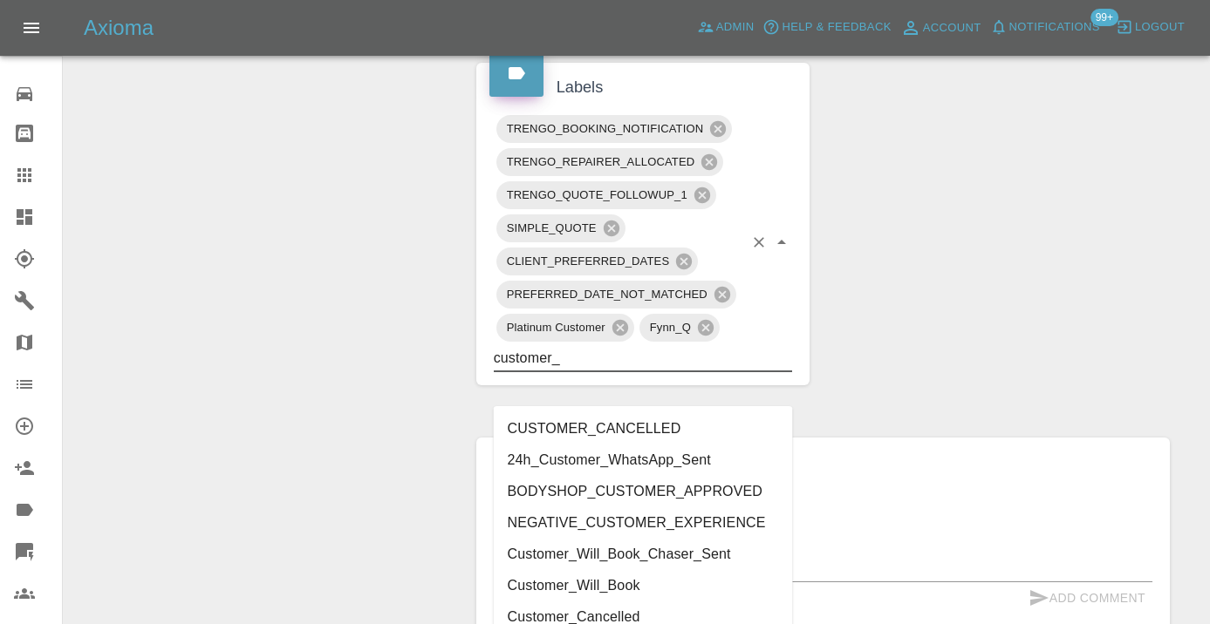
click at [578, 590] on li "Customer_Will_Book" at bounding box center [643, 585] width 299 height 31
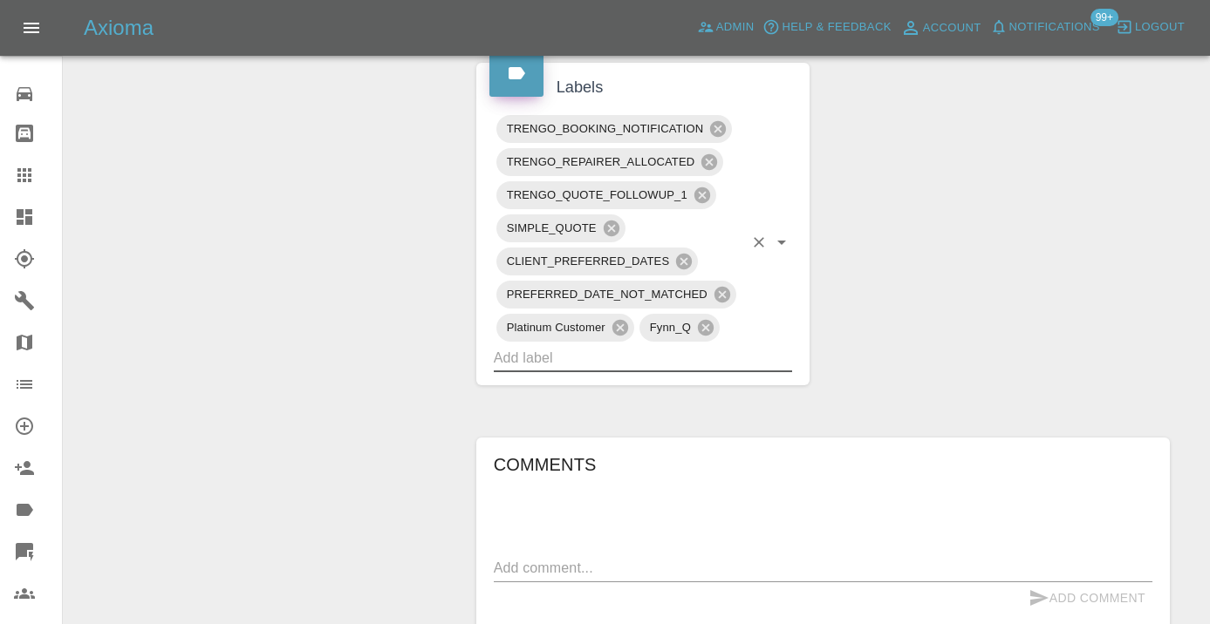
click at [421, 342] on div "Change Repairer Modify Claim Modify Quote Rollback Submit Payment Archive" at bounding box center [263, 74] width 373 height 1874
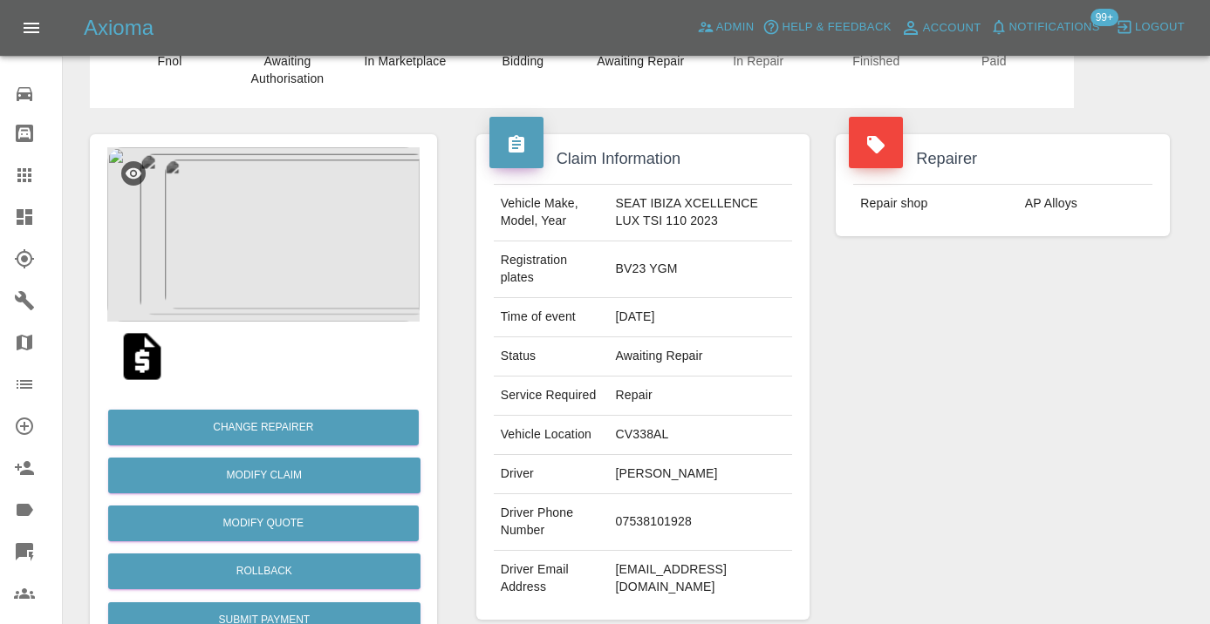
scroll to position [76, 0]
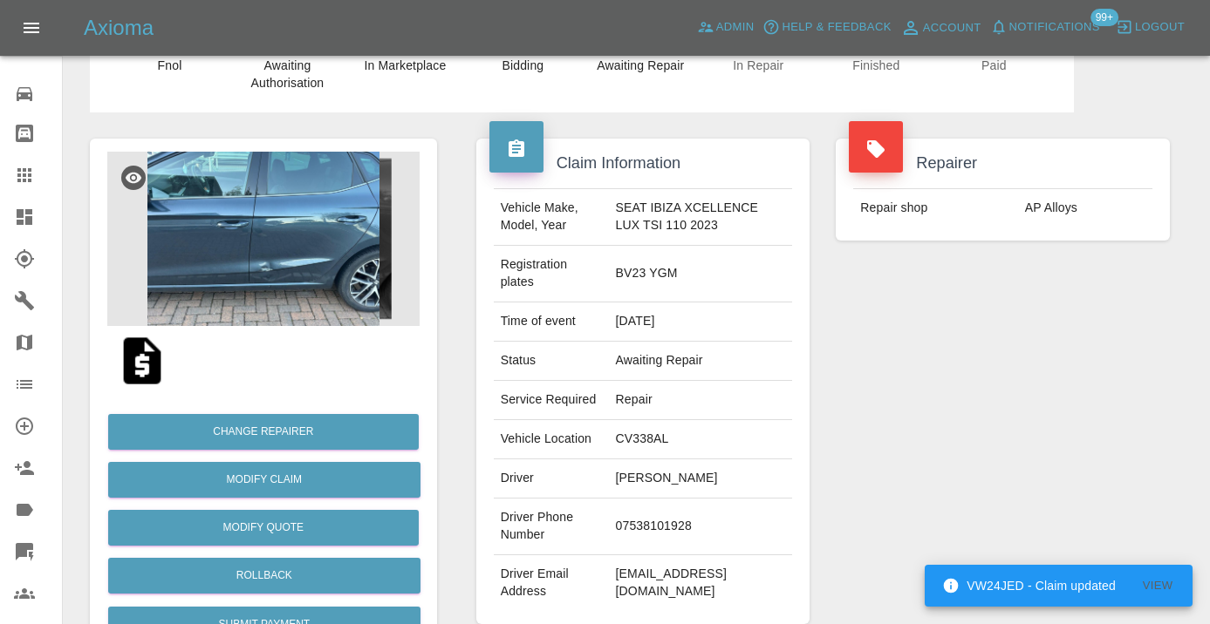
click at [31, 181] on icon at bounding box center [24, 175] width 14 height 14
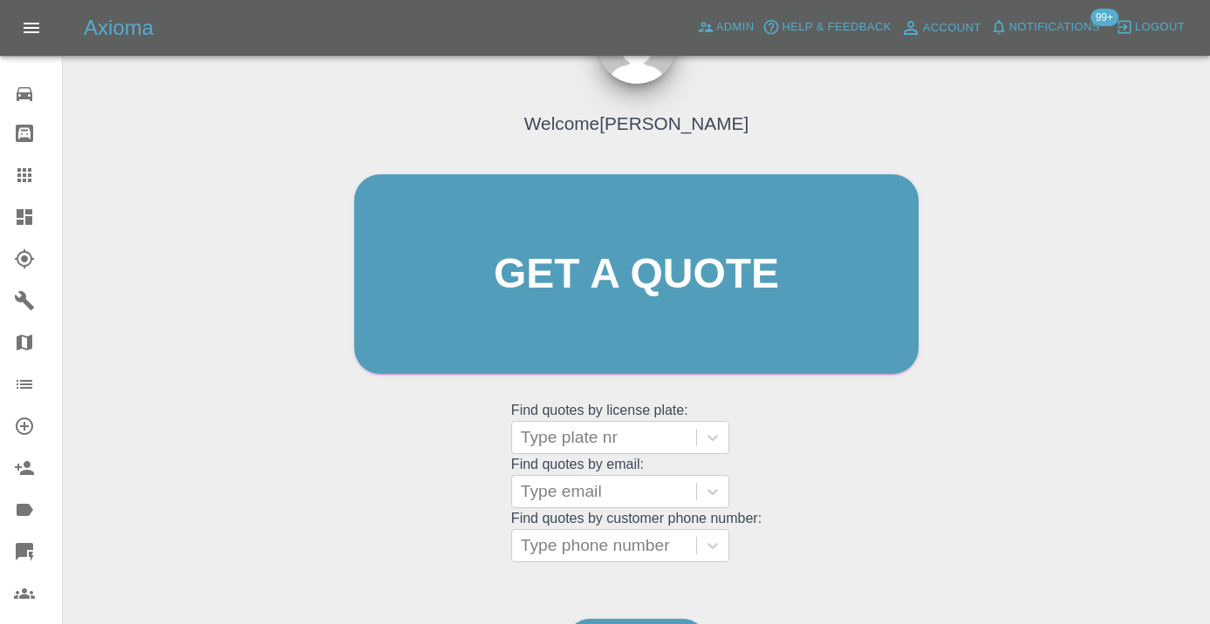
click at [772, 556] on div "Welcome [PERSON_NAME] Get a quote Get a quote Find quotes by license plate: Typ…" at bounding box center [636, 307] width 601 height 527
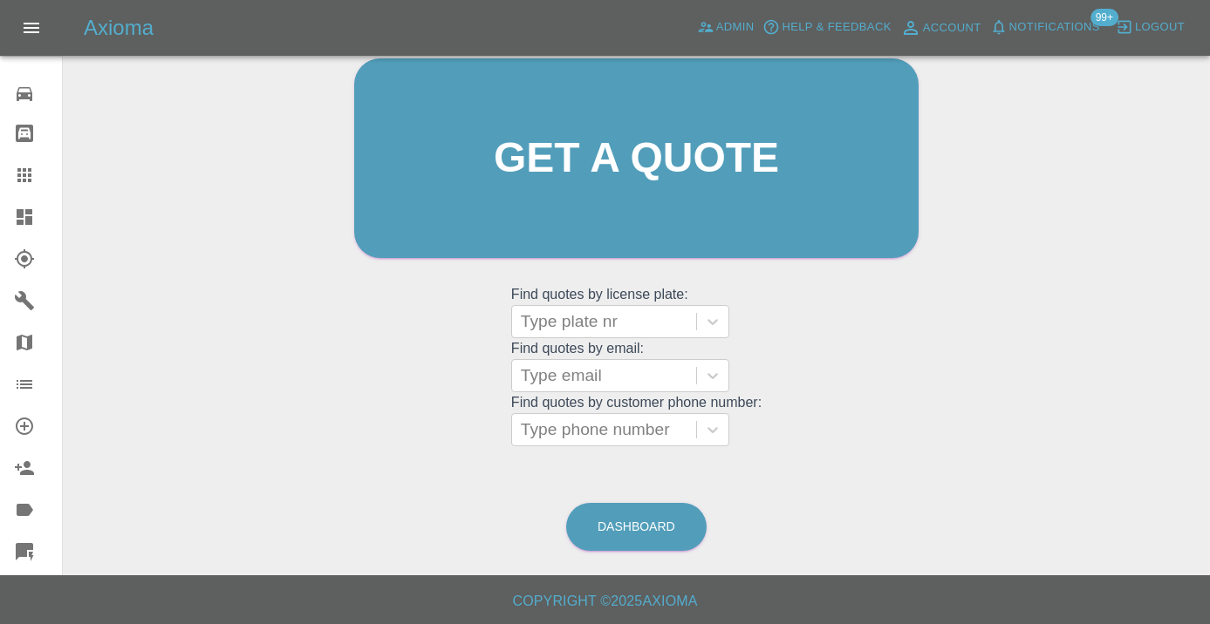
scroll to position [191, 0]
click at [667, 539] on link "Dashboard" at bounding box center [636, 528] width 140 height 48
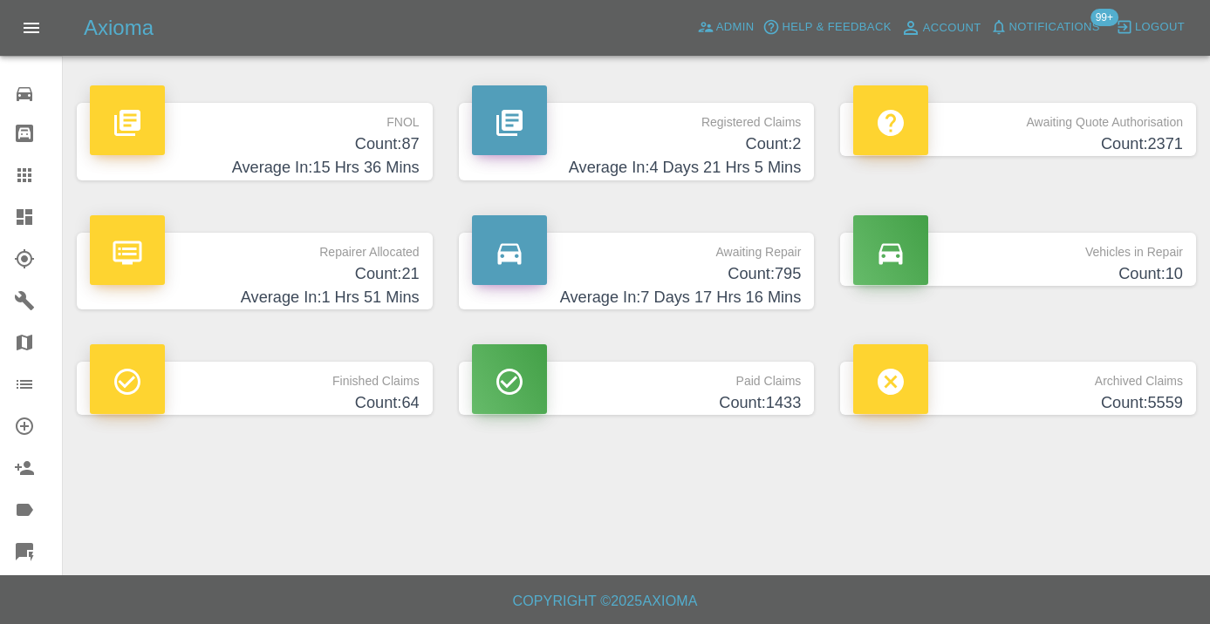
click at [756, 270] on h4 "Count: 795" at bounding box center [637, 275] width 330 height 24
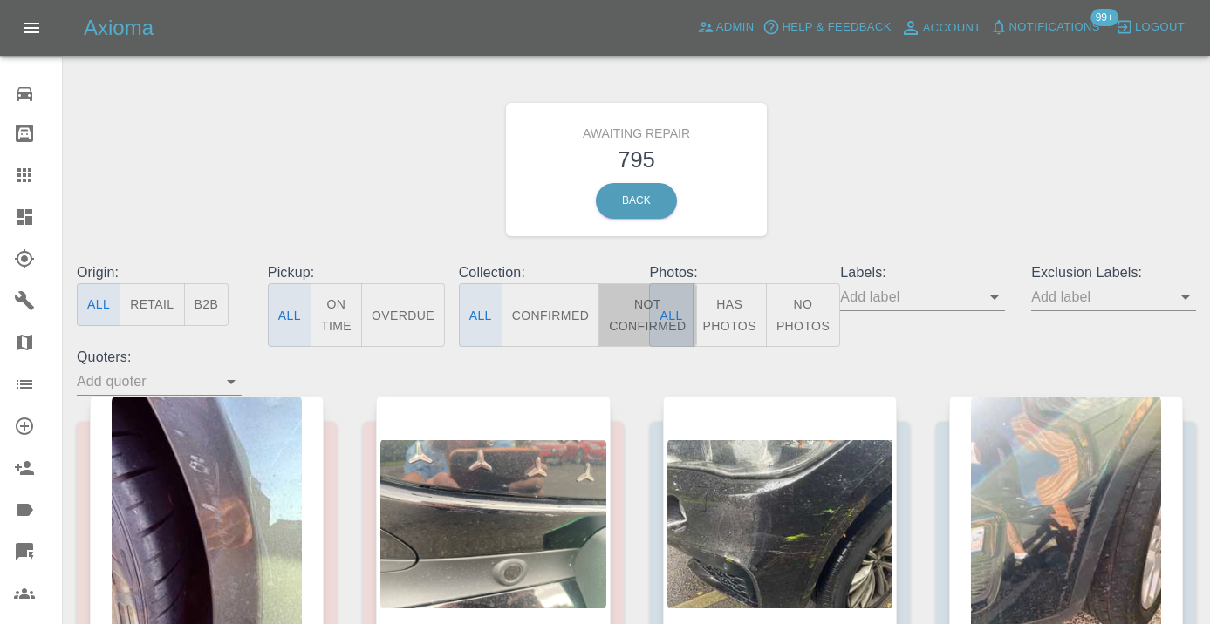
click at [630, 317] on button "Not Confirmed" at bounding box center [647, 315] width 98 height 64
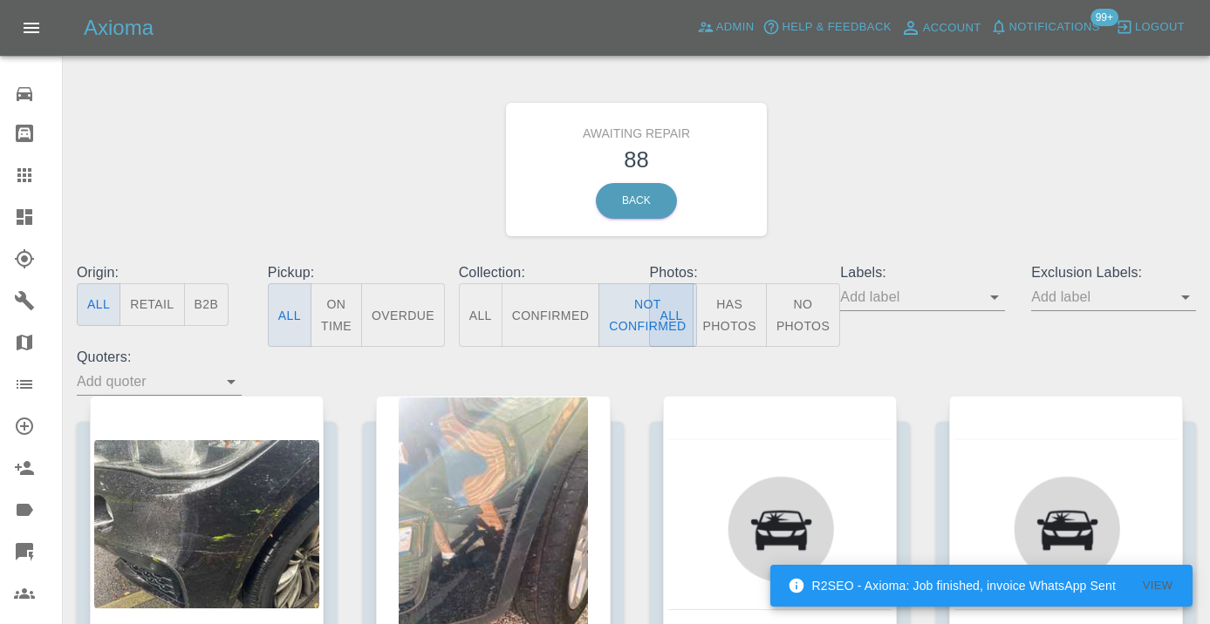
click at [925, 221] on div "Awaiting Repair 88 Back" at bounding box center [636, 170] width 1145 height 186
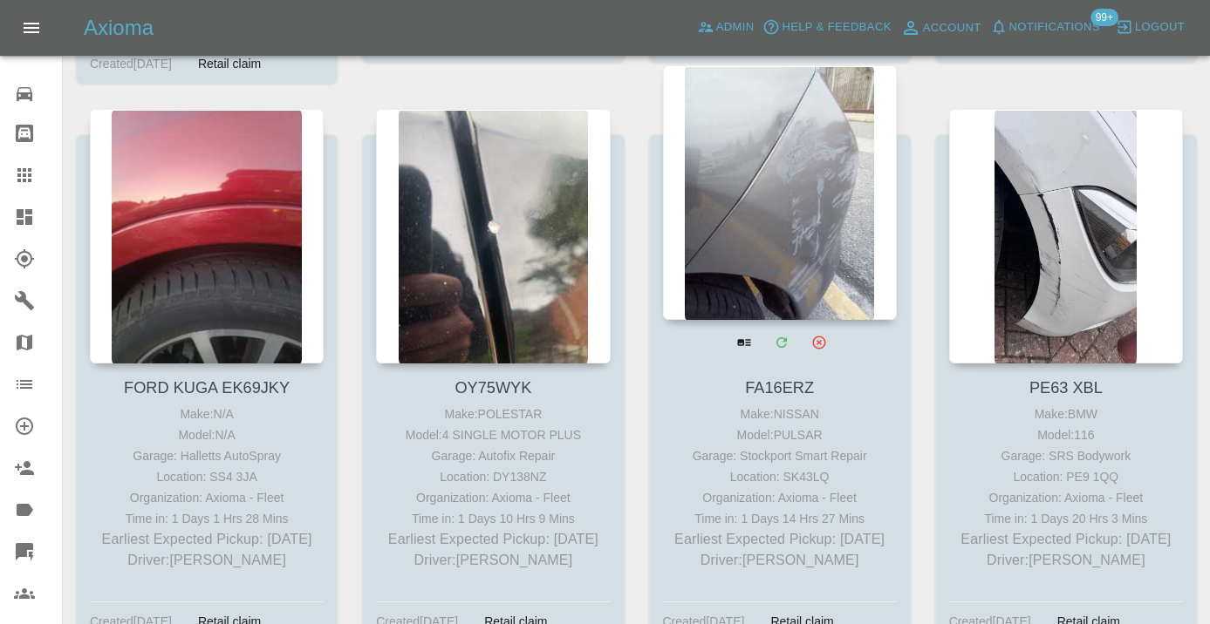
scroll to position [3837, 0]
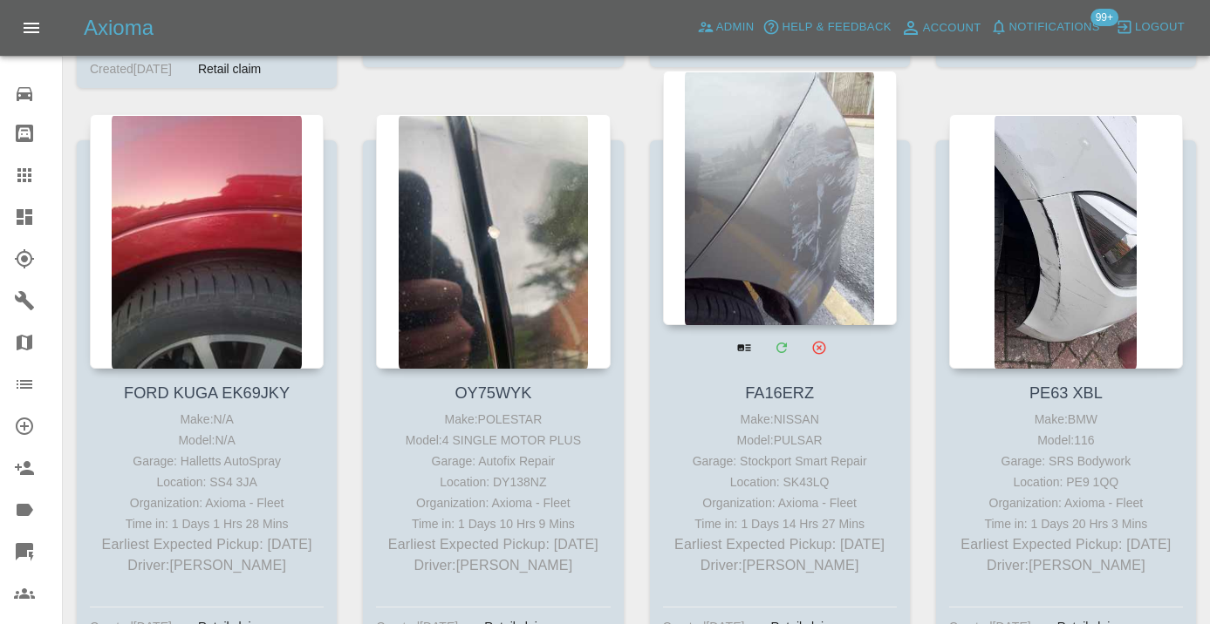
click at [800, 227] on div at bounding box center [780, 198] width 234 height 255
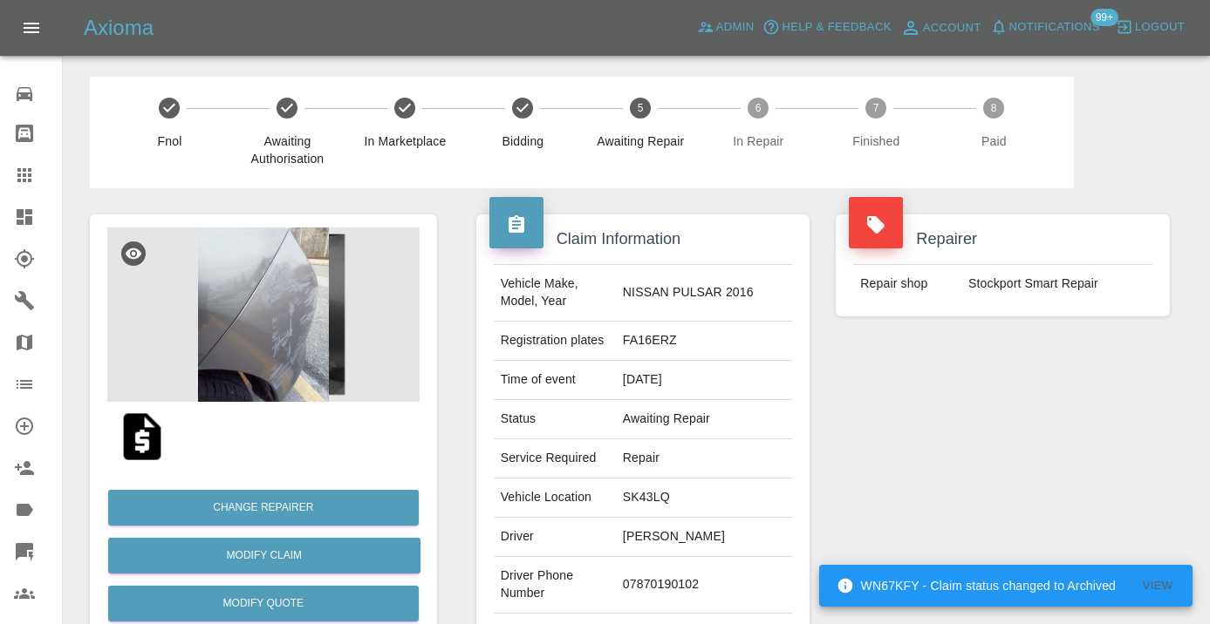
click at [702, 577] on td "07870190102" at bounding box center [704, 585] width 176 height 57
copy td "07870190102"
click at [938, 456] on div "Repairer Repair shop Stockport Smart Repair" at bounding box center [1002, 448] width 360 height 521
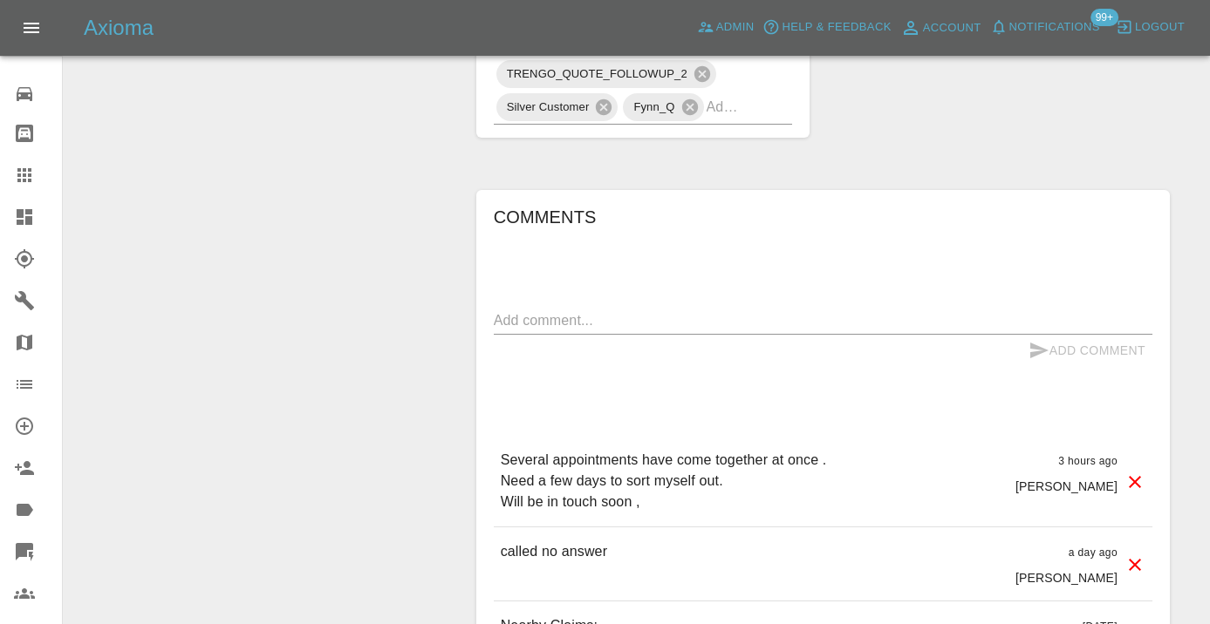
scroll to position [1220, 0]
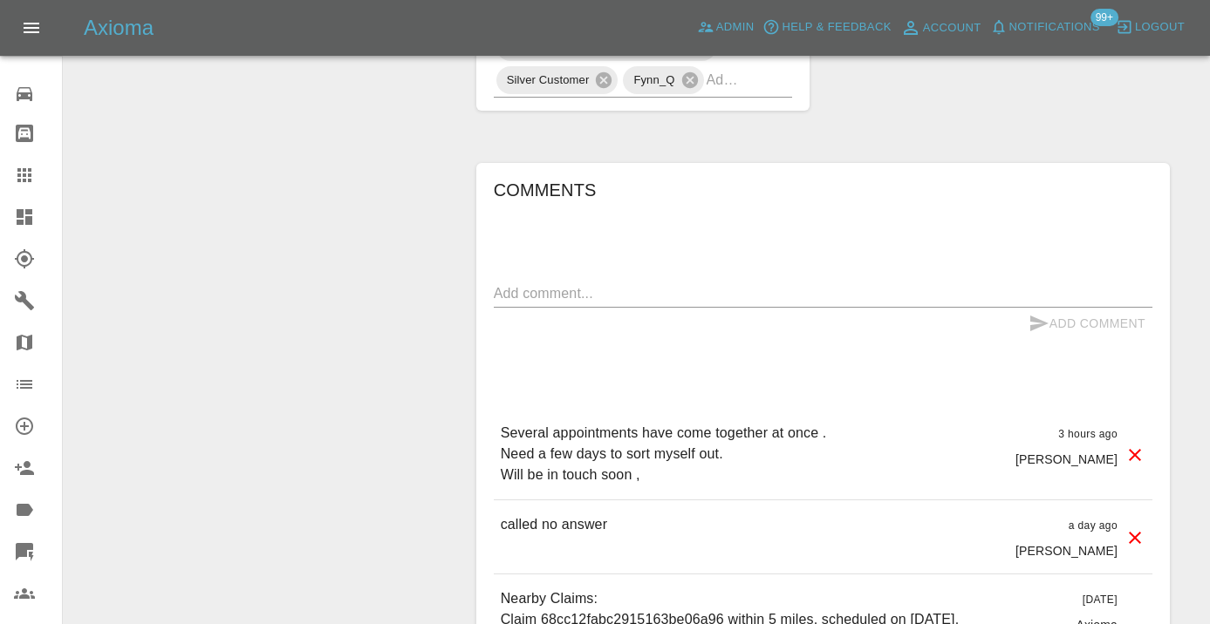
click at [565, 283] on textarea at bounding box center [823, 293] width 658 height 20
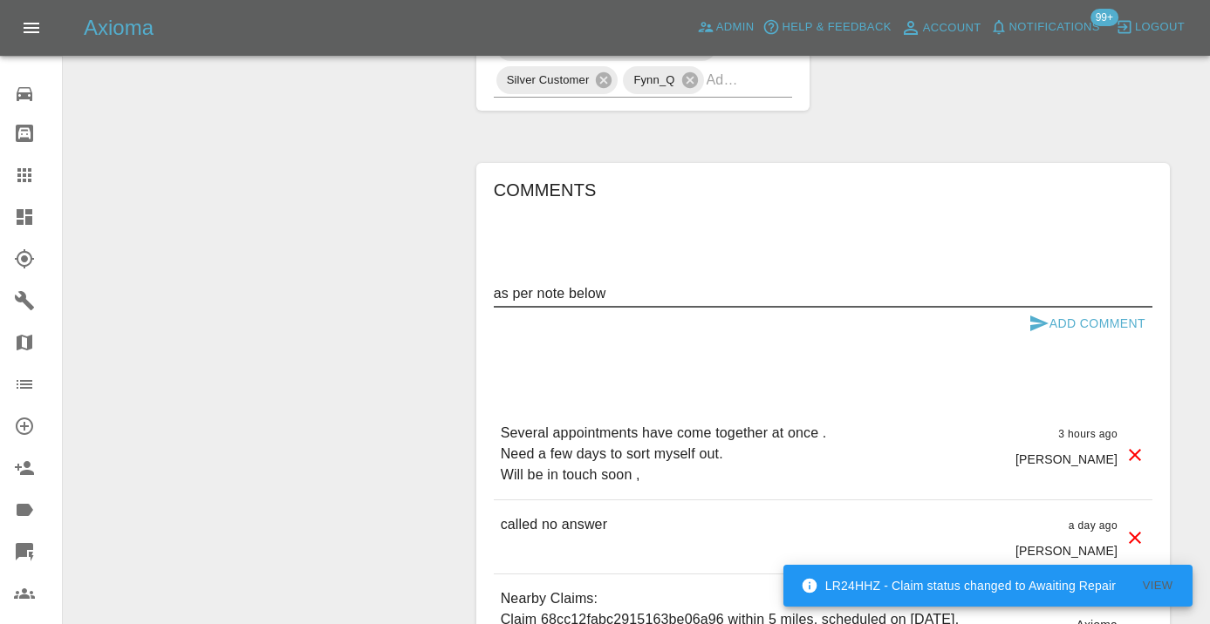
type textarea "as per note below"
click at [1037, 313] on icon "submit" at bounding box center [1038, 323] width 21 height 21
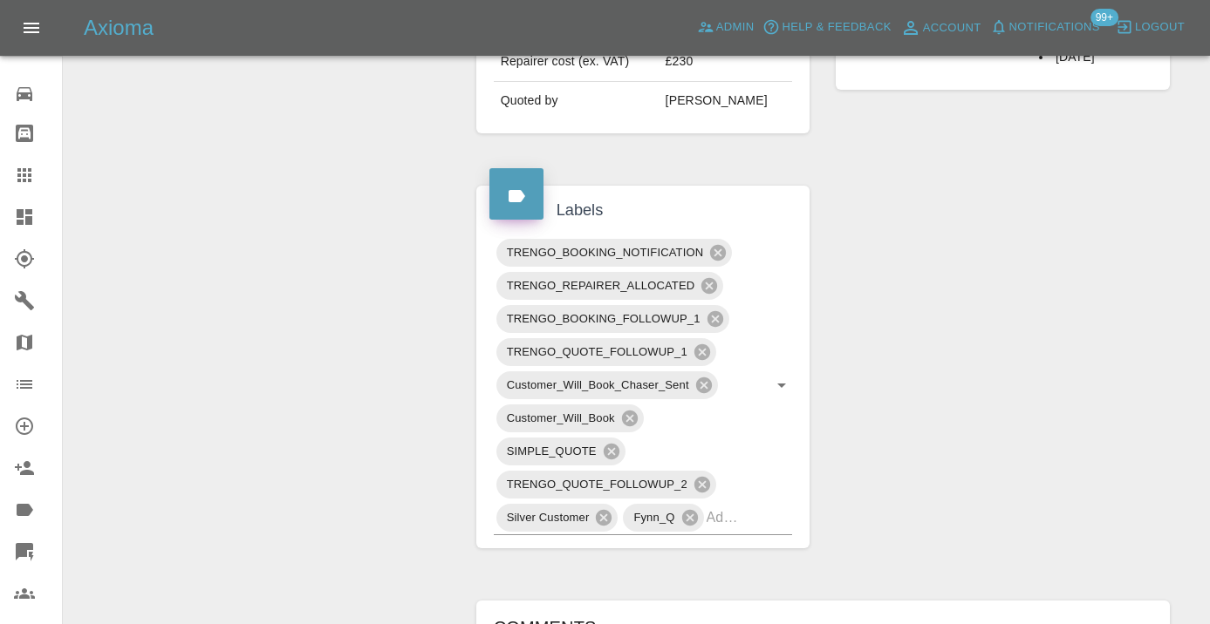
scroll to position [775, 0]
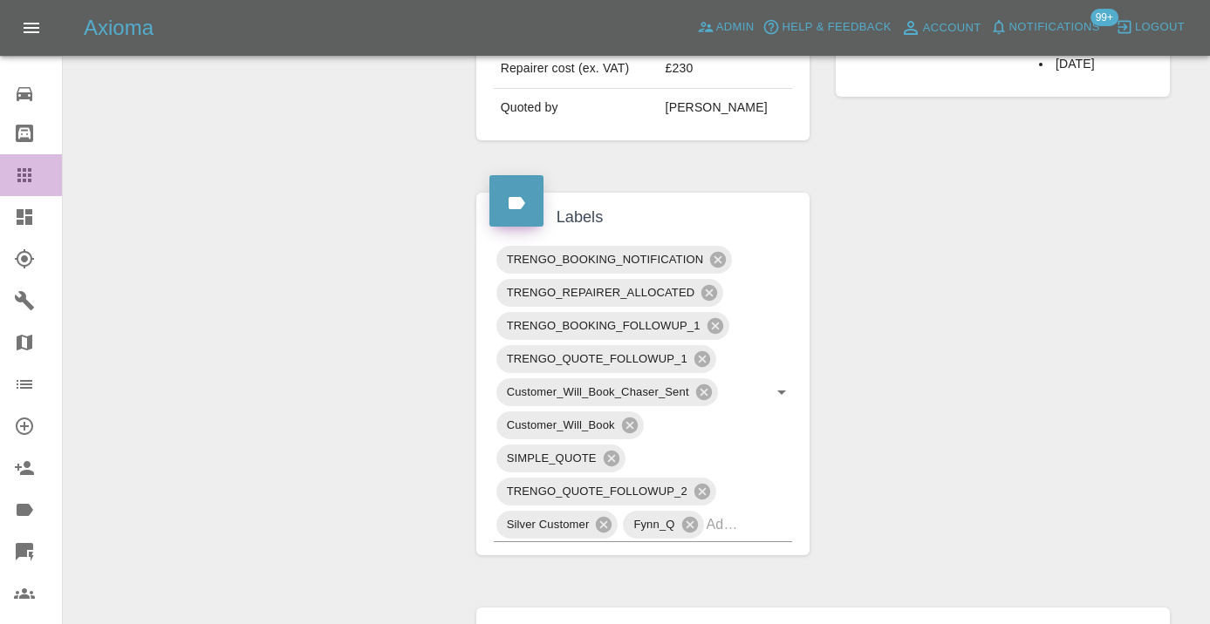
click at [17, 167] on icon at bounding box center [24, 175] width 21 height 21
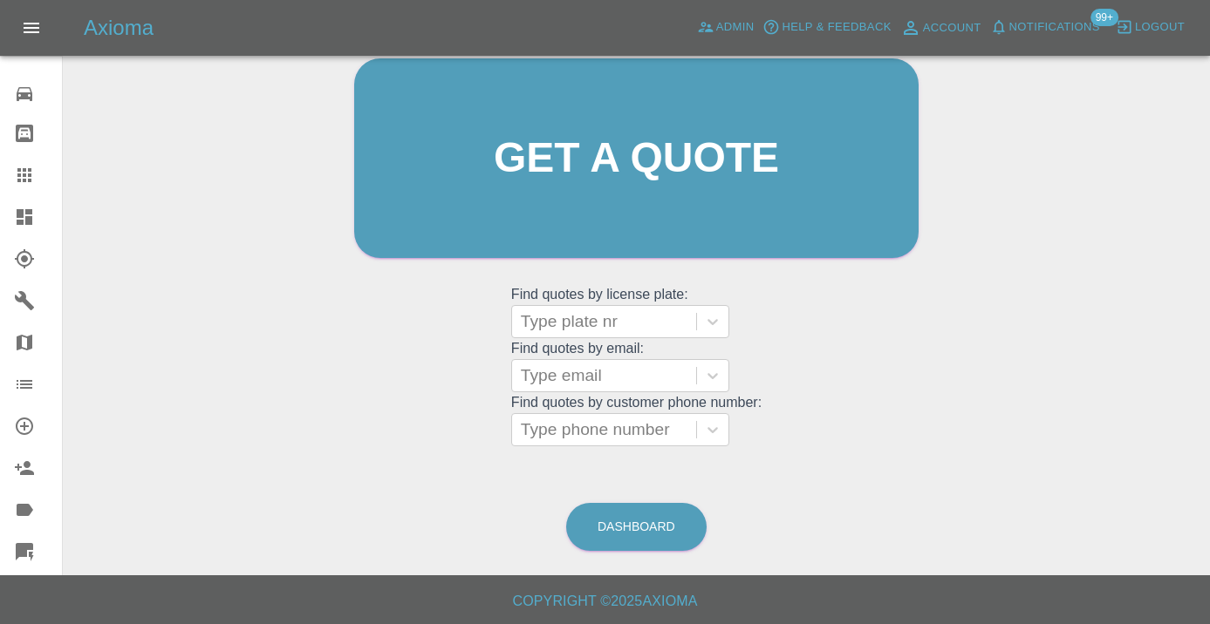
scroll to position [191, 0]
click at [651, 530] on link "Dashboard" at bounding box center [636, 528] width 140 height 48
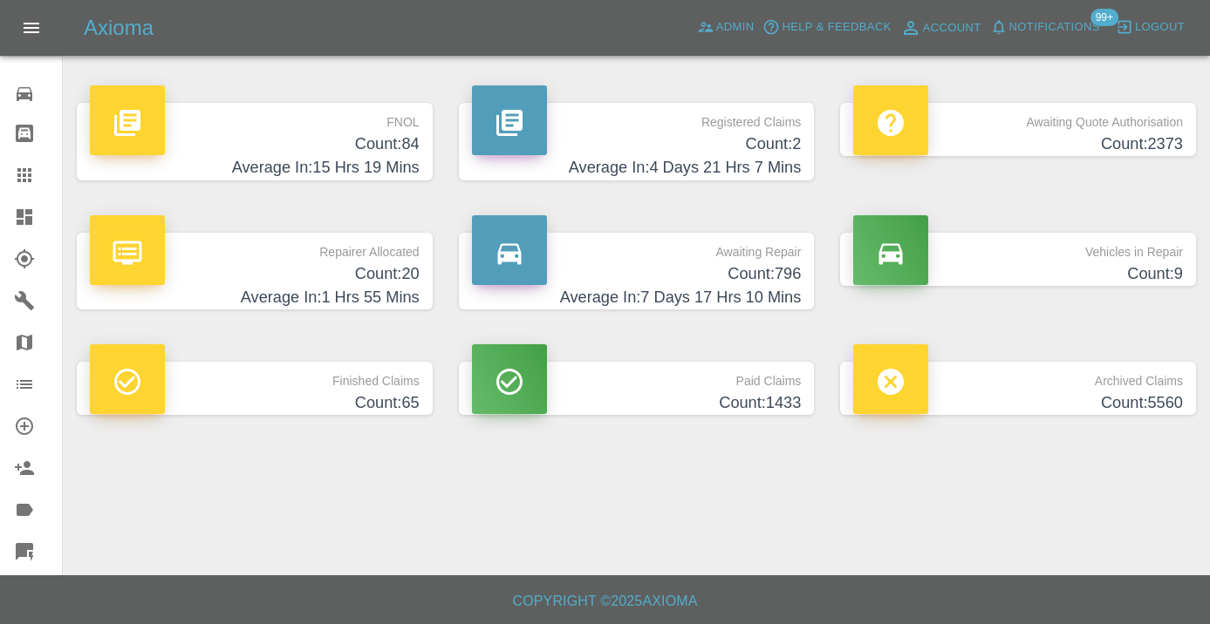
click at [734, 269] on h4 "Count: 796" at bounding box center [637, 275] width 330 height 24
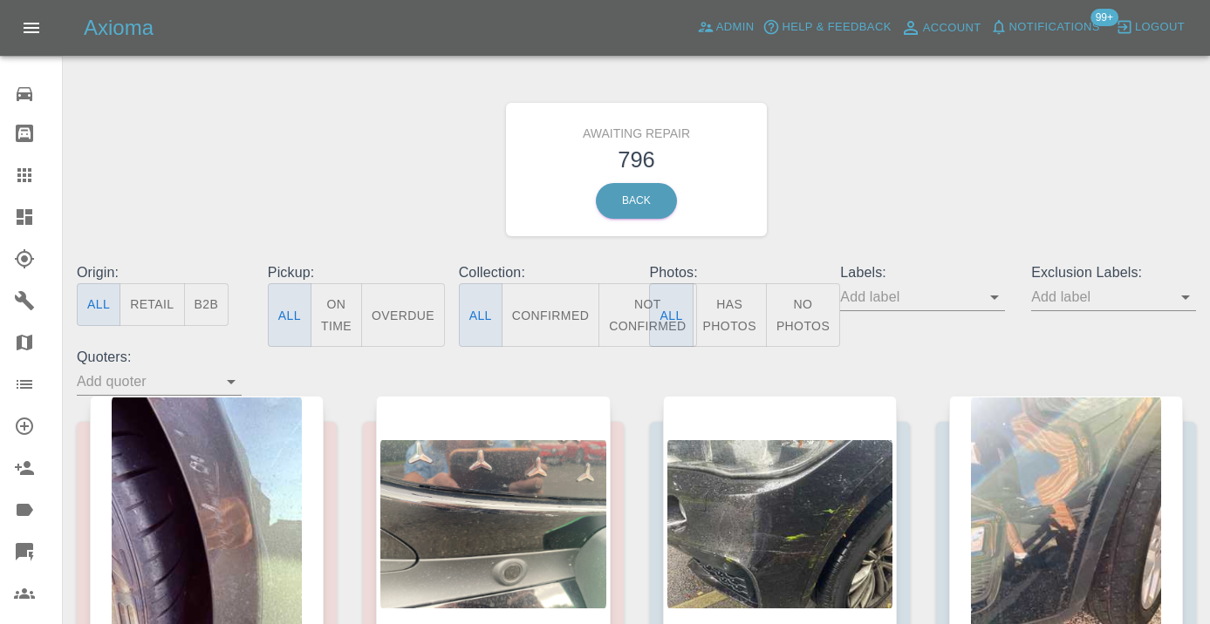
click at [637, 319] on button "Not Confirmed" at bounding box center [647, 315] width 98 height 64
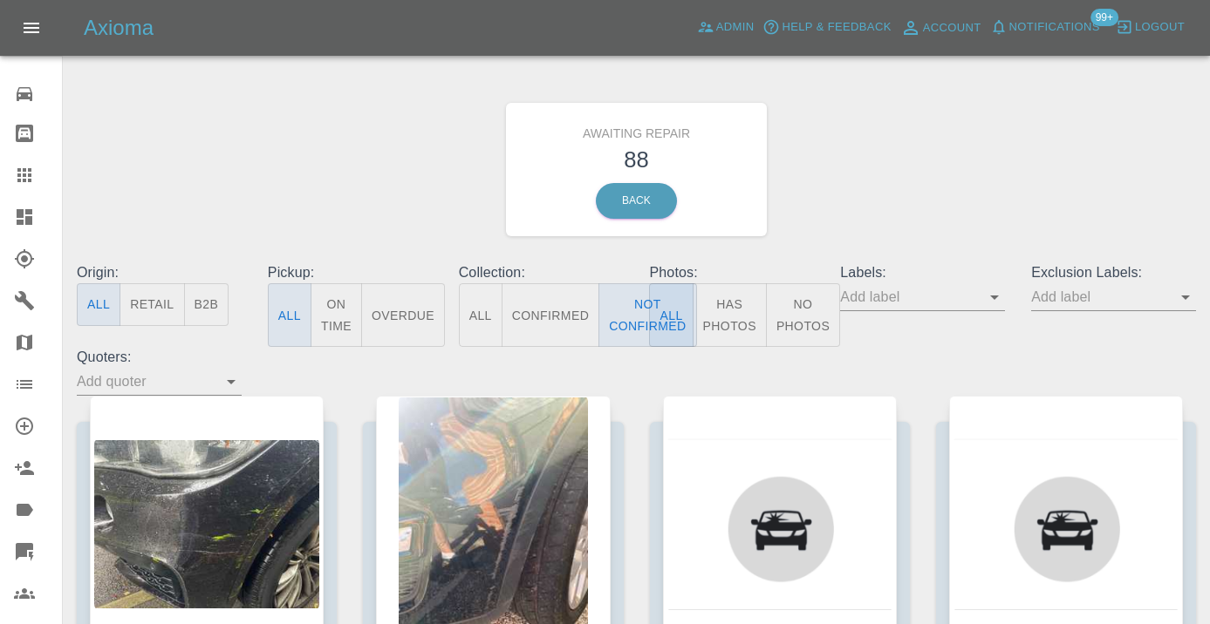
click at [868, 236] on div "Awaiting Repair 88 Back" at bounding box center [636, 170] width 1145 height 186
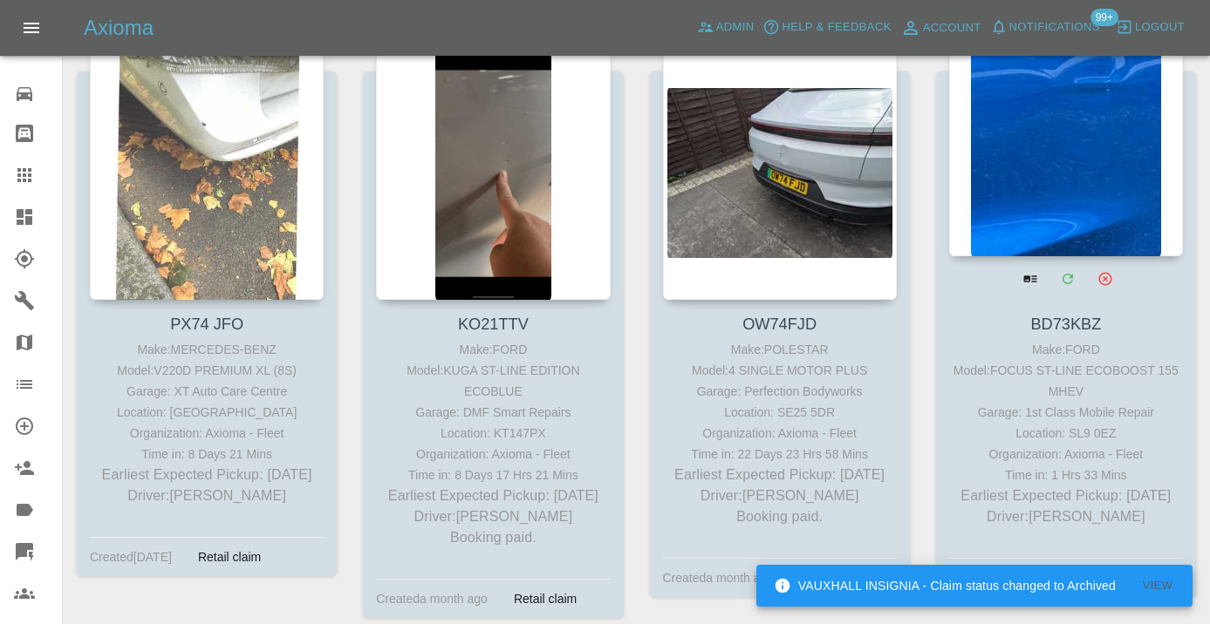
scroll to position [4452, 0]
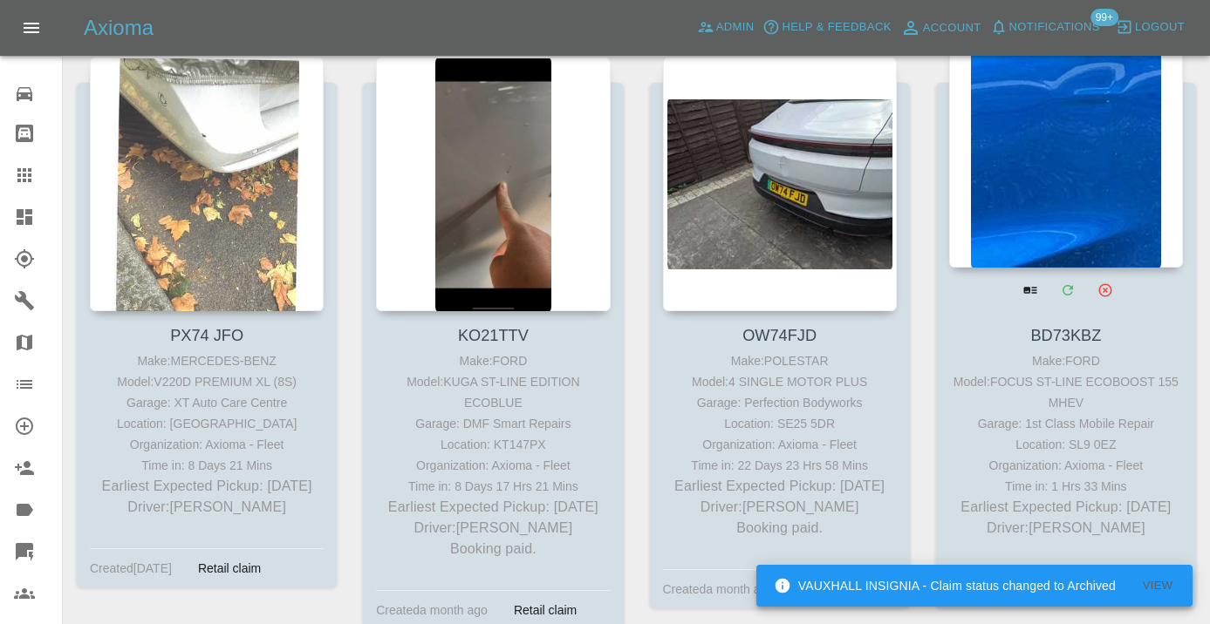
click at [1088, 147] on div at bounding box center [1066, 140] width 234 height 255
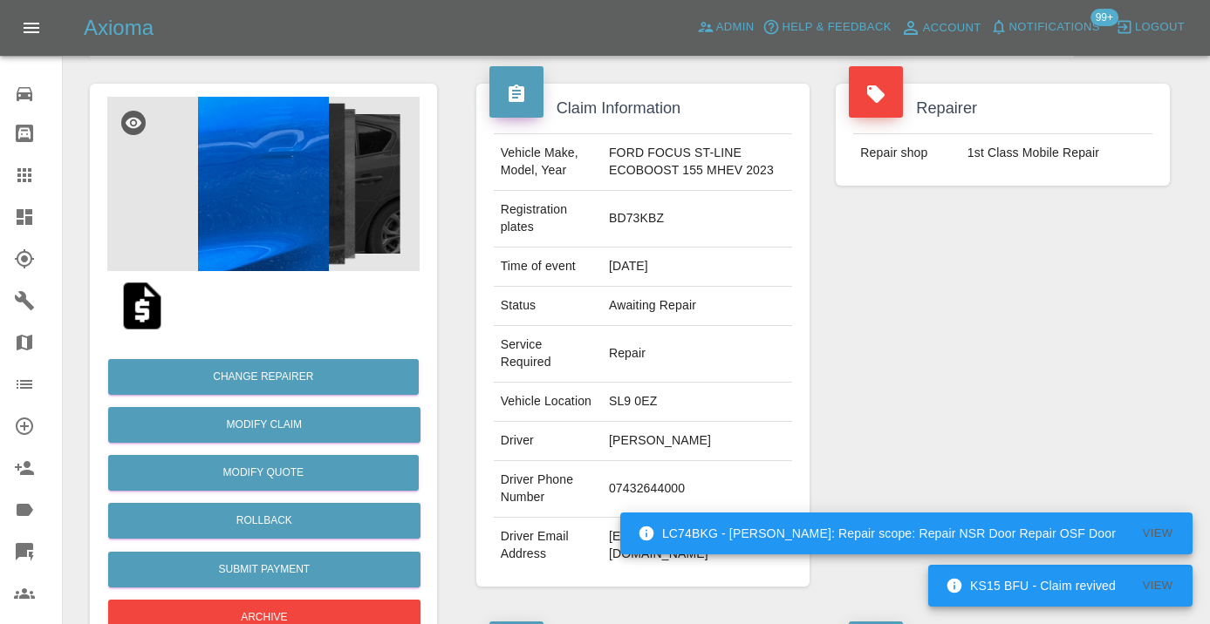
scroll to position [162, 0]
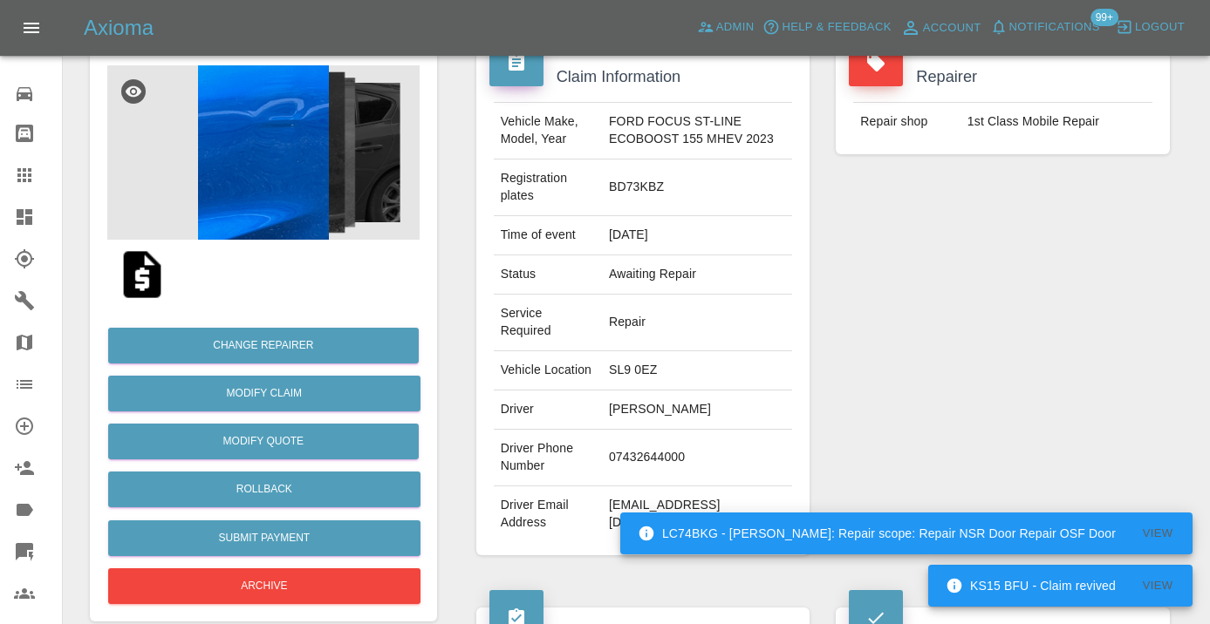
click at [660, 474] on td "07432644000" at bounding box center [697, 458] width 190 height 57
copy td "07432644000"
click at [884, 366] on div "Repairer Repair shop 1st Class Mobile Repair" at bounding box center [1002, 304] width 360 height 556
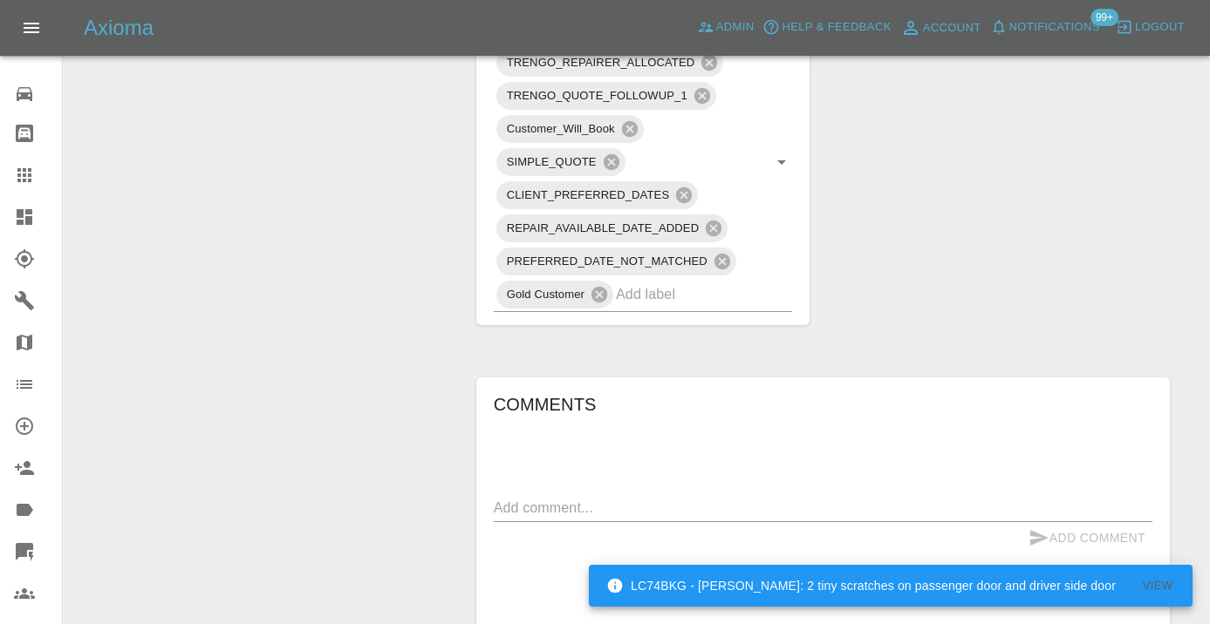
scroll to position [1071, 0]
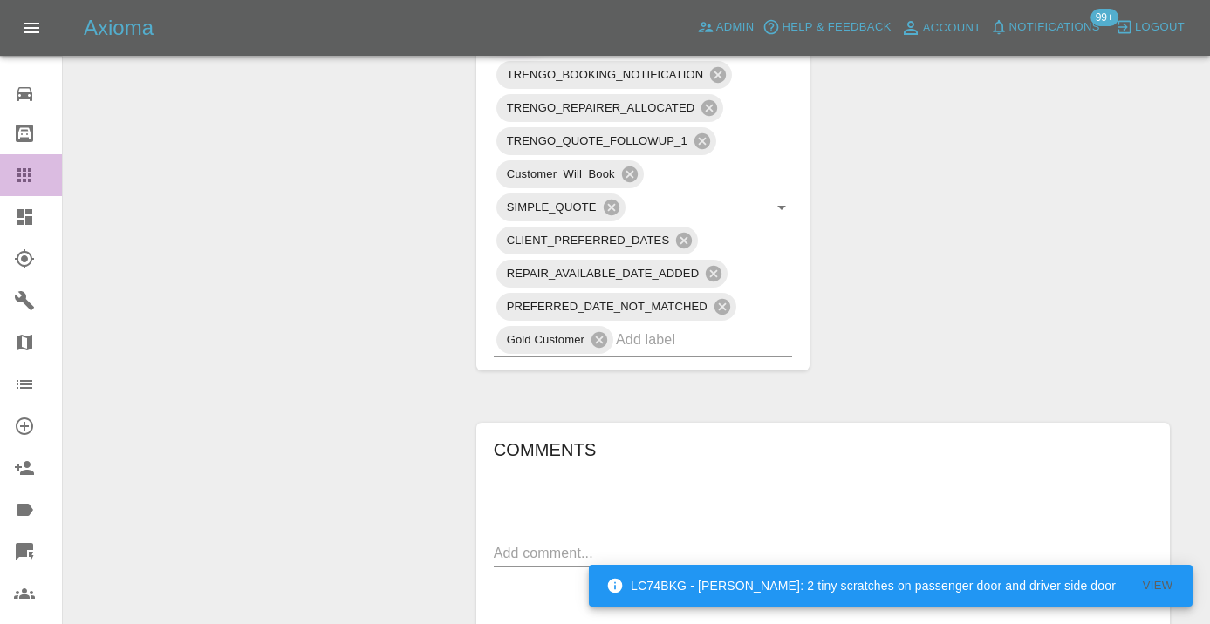
click at [29, 174] on icon at bounding box center [24, 175] width 14 height 14
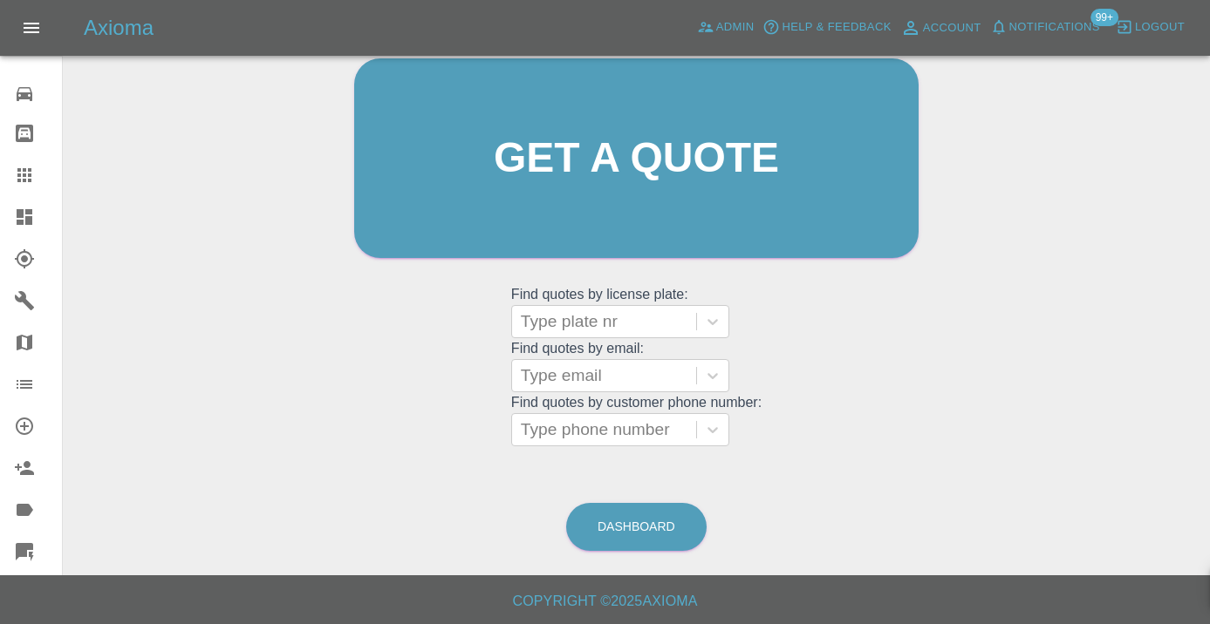
scroll to position [191, 0]
click at [623, 502] on div "Dashboard" at bounding box center [636, 528] width 142 height 57
click at [638, 521] on link "Dashboard" at bounding box center [636, 528] width 140 height 48
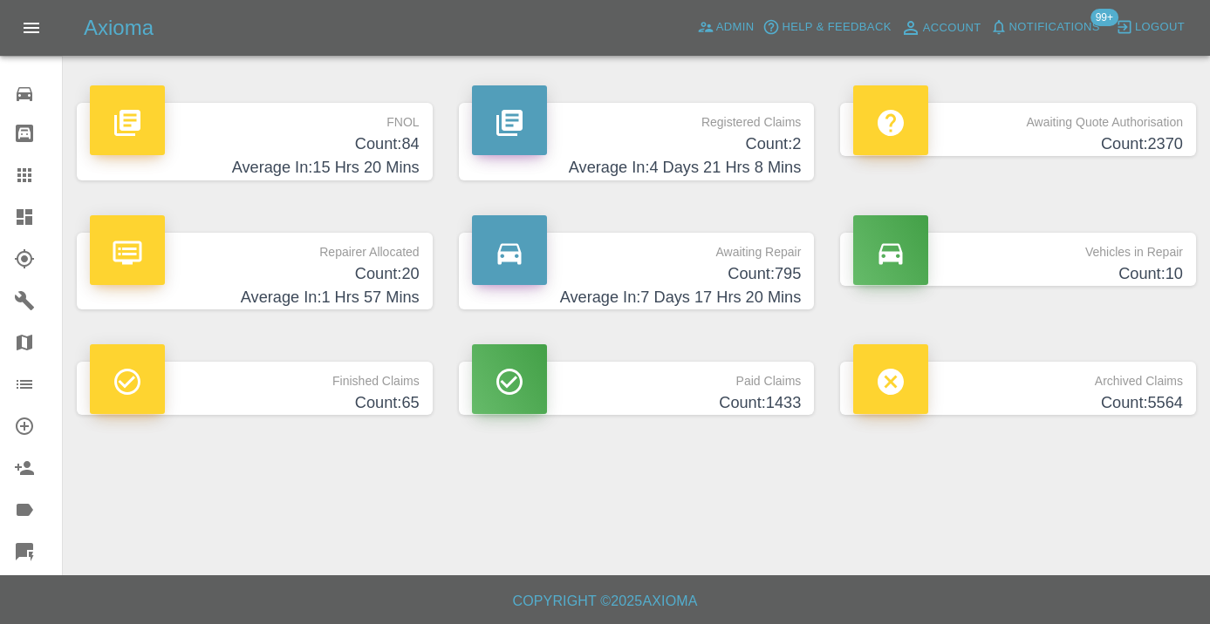
click at [782, 271] on h4 "Count: 795" at bounding box center [637, 275] width 330 height 24
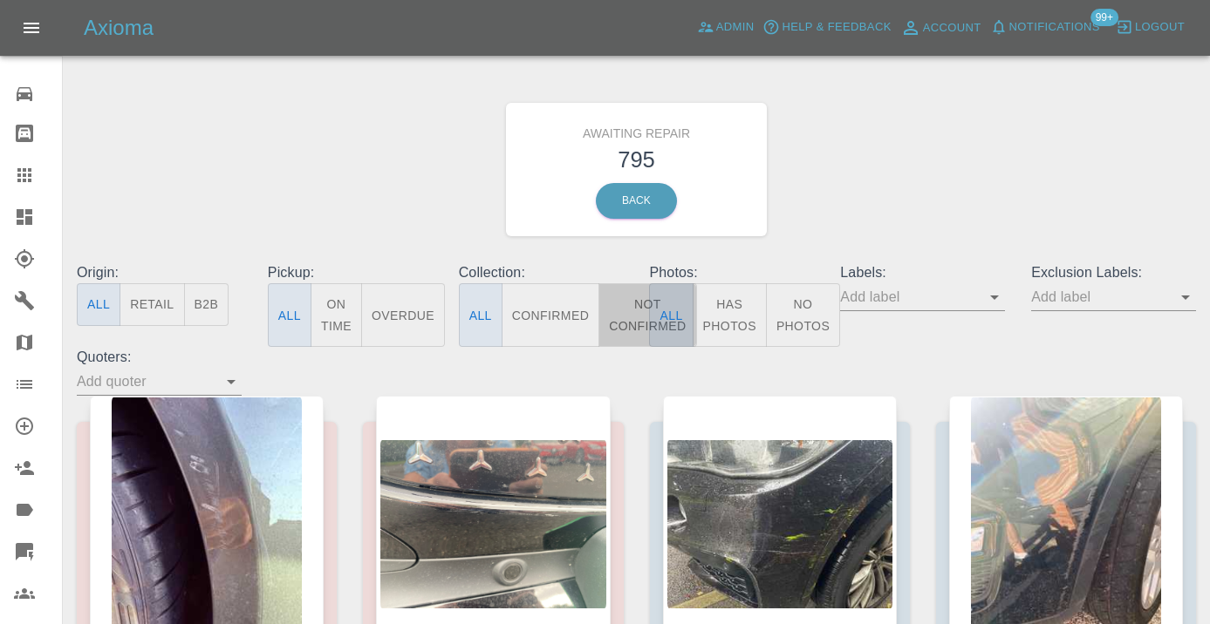
click at [629, 307] on button "Not Confirmed" at bounding box center [647, 315] width 98 height 64
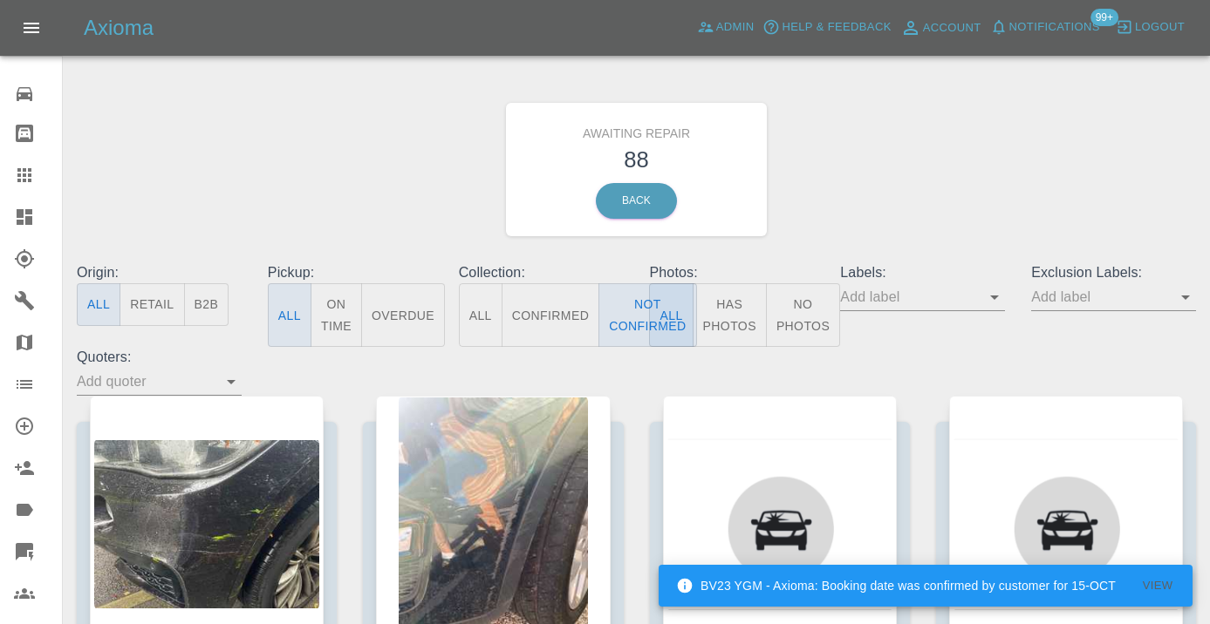
click at [884, 167] on div "Awaiting Repair 88 Back" at bounding box center [636, 170] width 1145 height 186
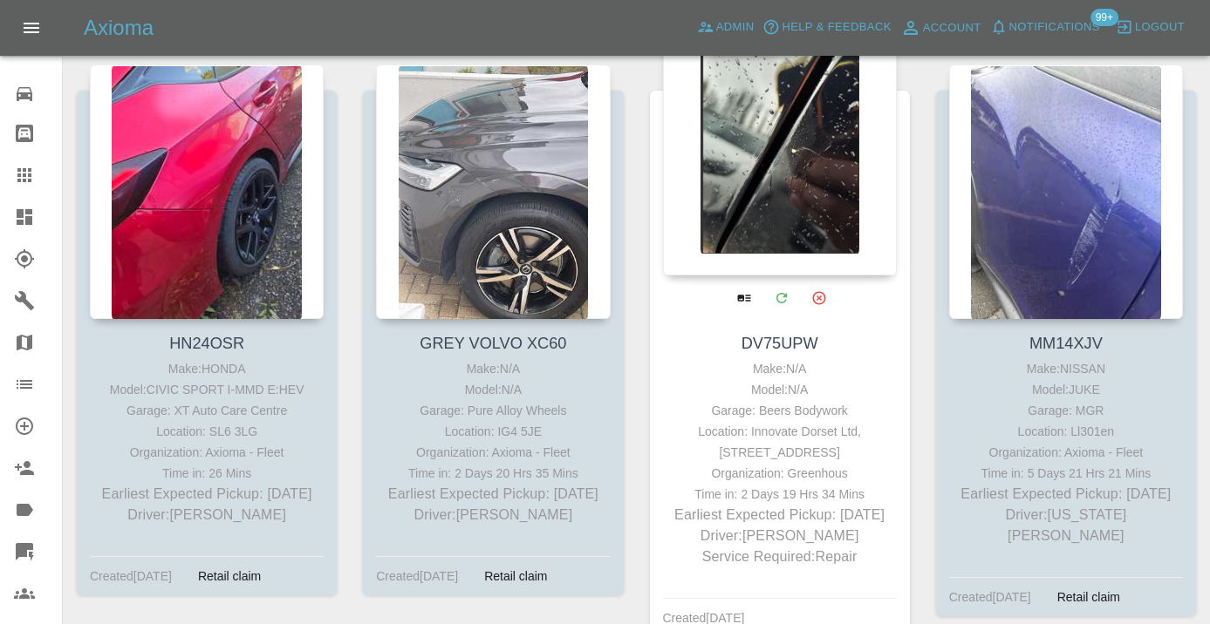
scroll to position [5579, 0]
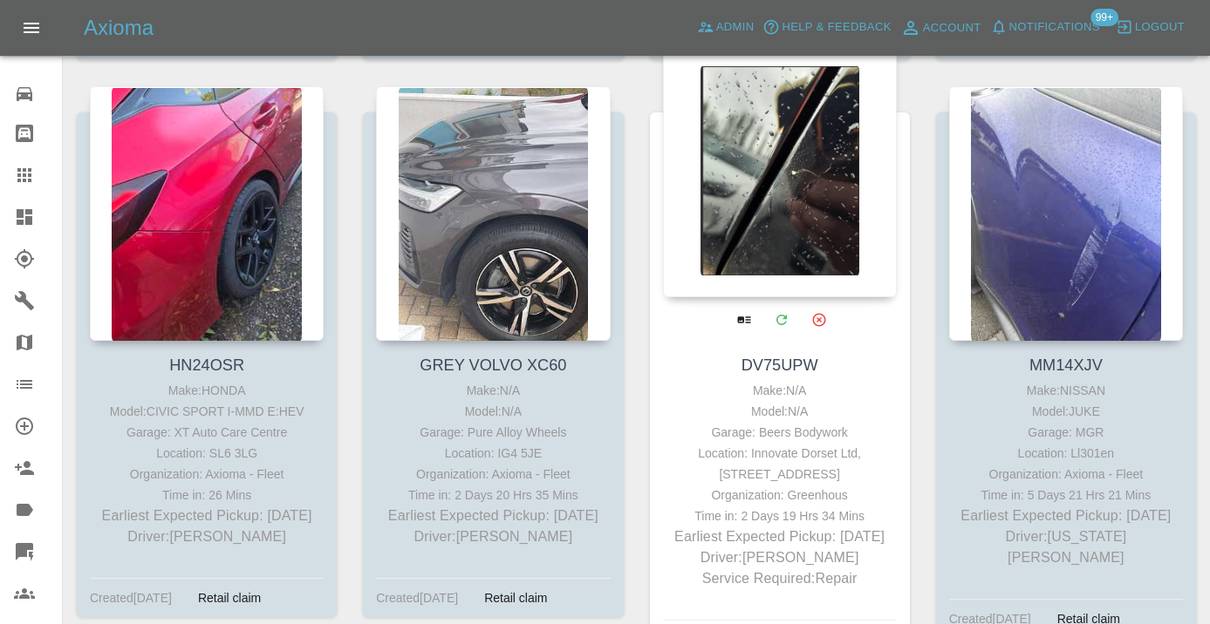
click at [801, 194] on div at bounding box center [780, 170] width 234 height 255
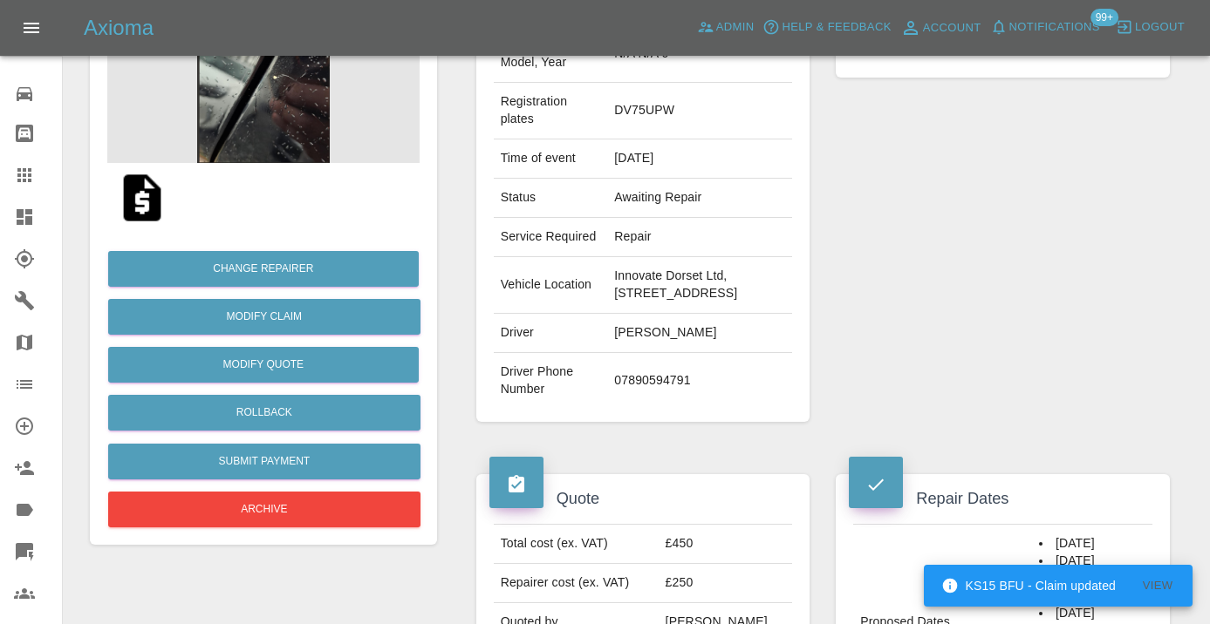
scroll to position [253, 0]
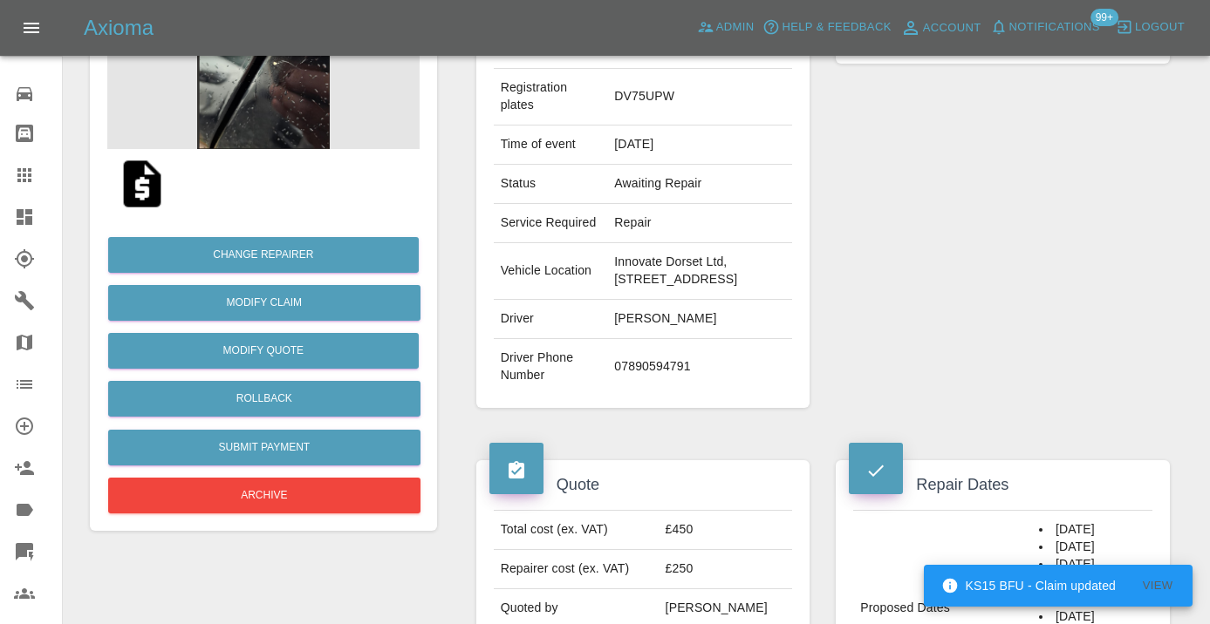
click at [642, 381] on td "07890594791" at bounding box center [699, 367] width 185 height 56
copy td "07890594791"
click at [1003, 267] on div "Repairer Repair shop Beers Bodywork" at bounding box center [1002, 184] width 360 height 499
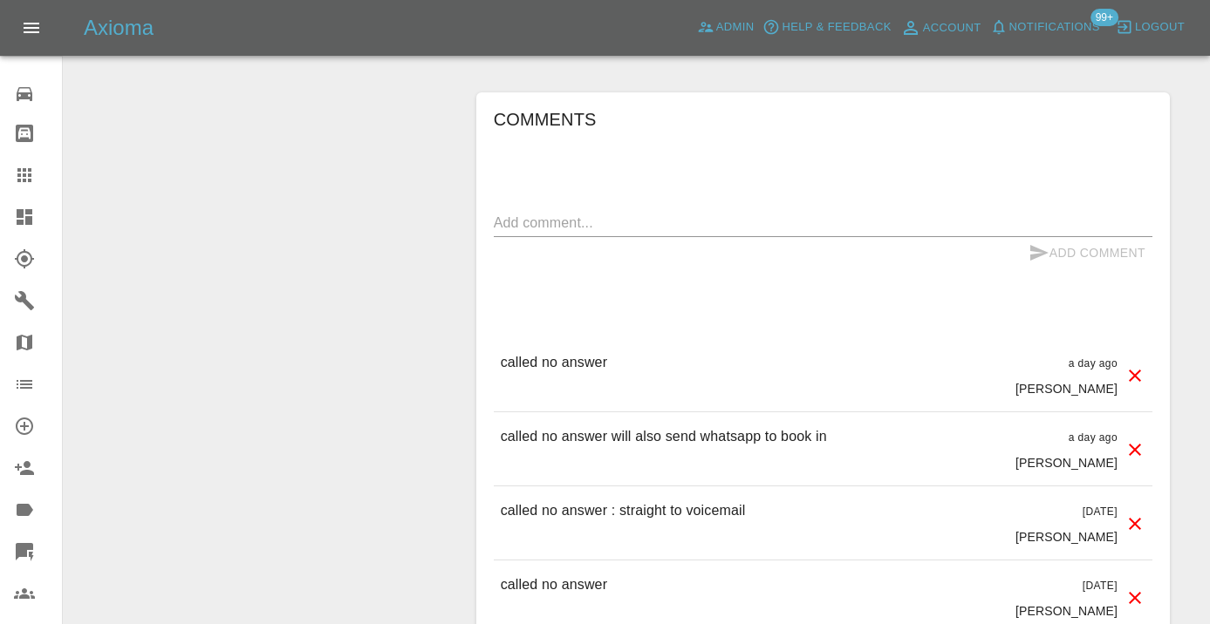
scroll to position [1256, 0]
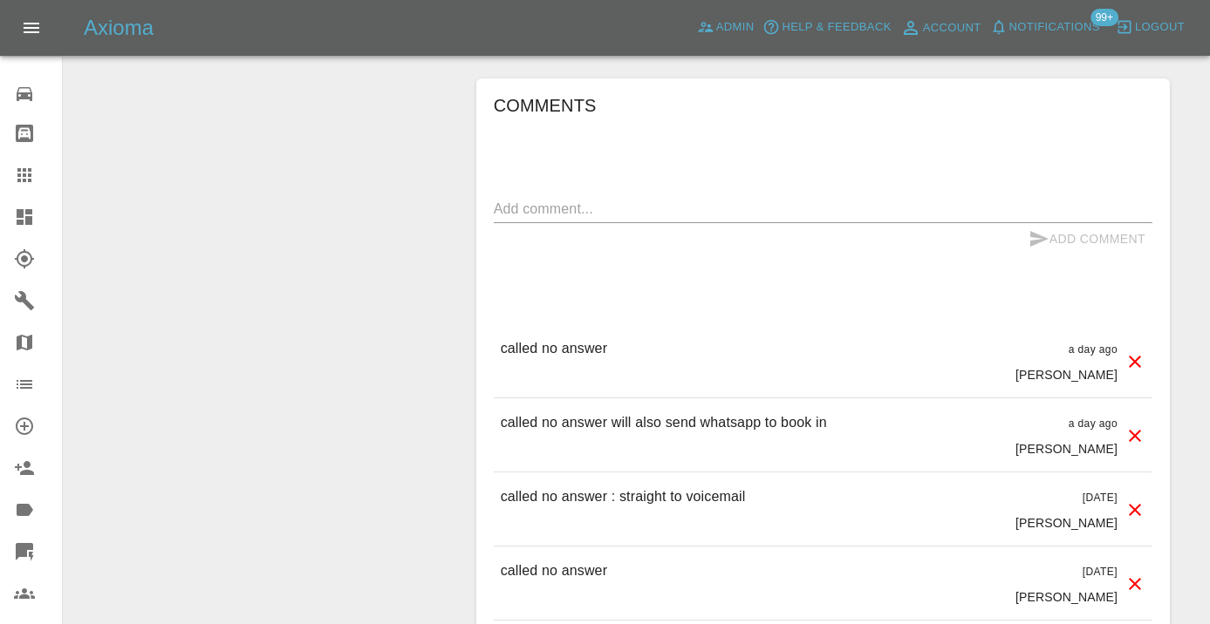
click at [575, 223] on div "x" at bounding box center [823, 209] width 658 height 28
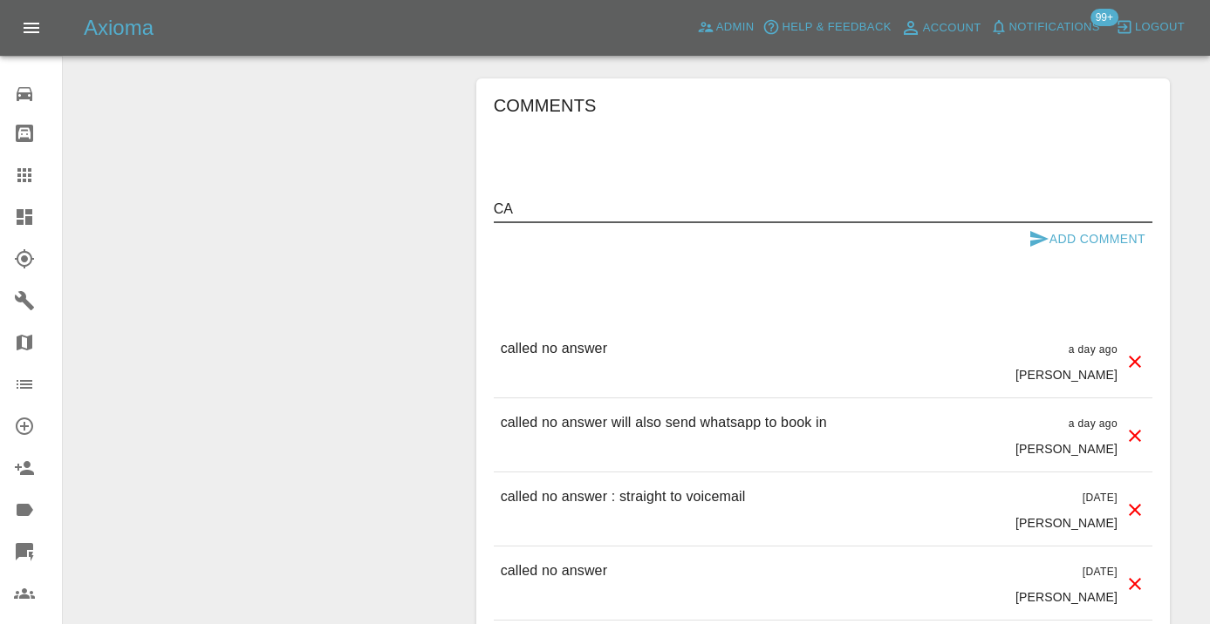
type textarea "C"
type textarea "called no answer : voicemail"
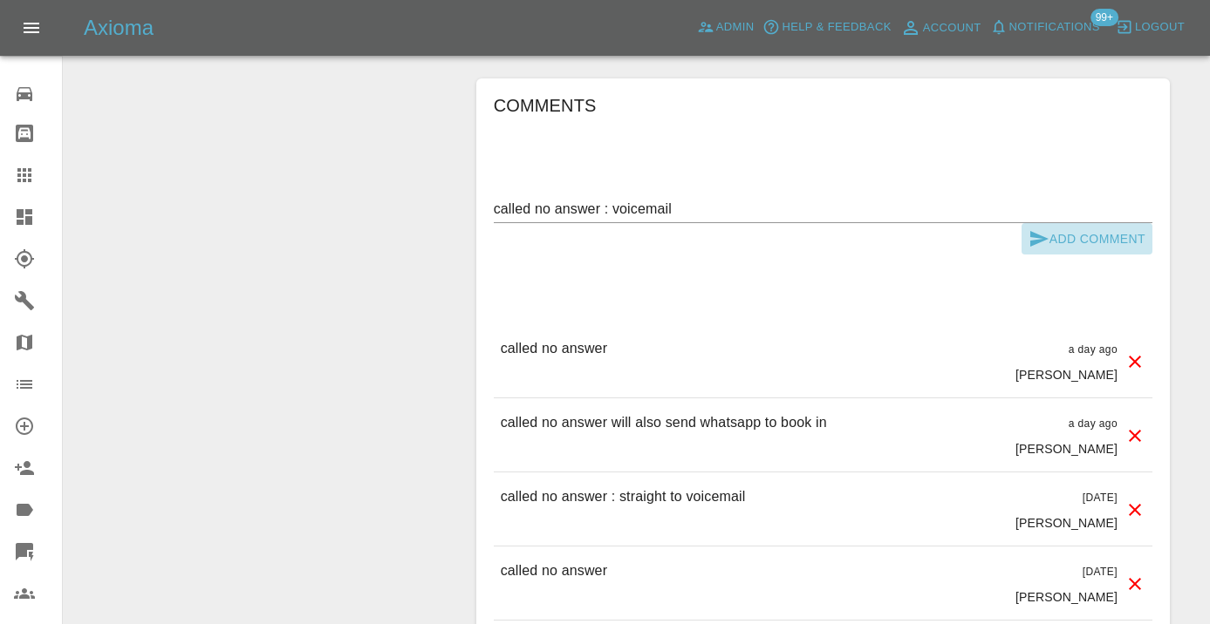
click at [1078, 254] on button "Add Comment" at bounding box center [1086, 239] width 131 height 32
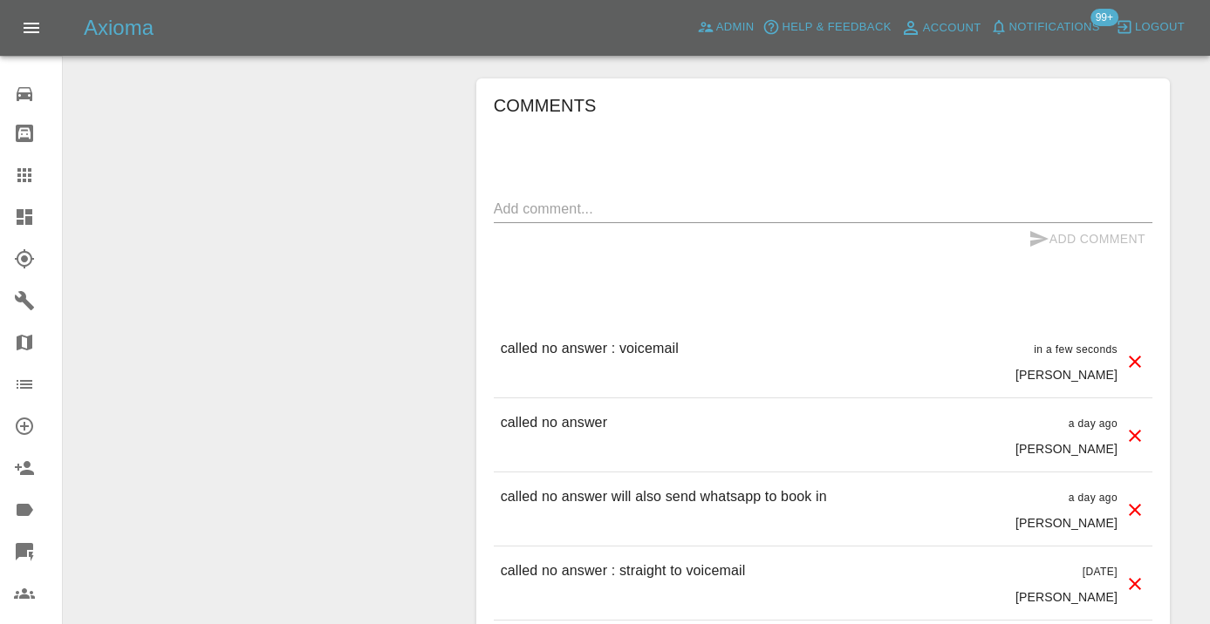
click at [33, 180] on icon at bounding box center [24, 175] width 21 height 21
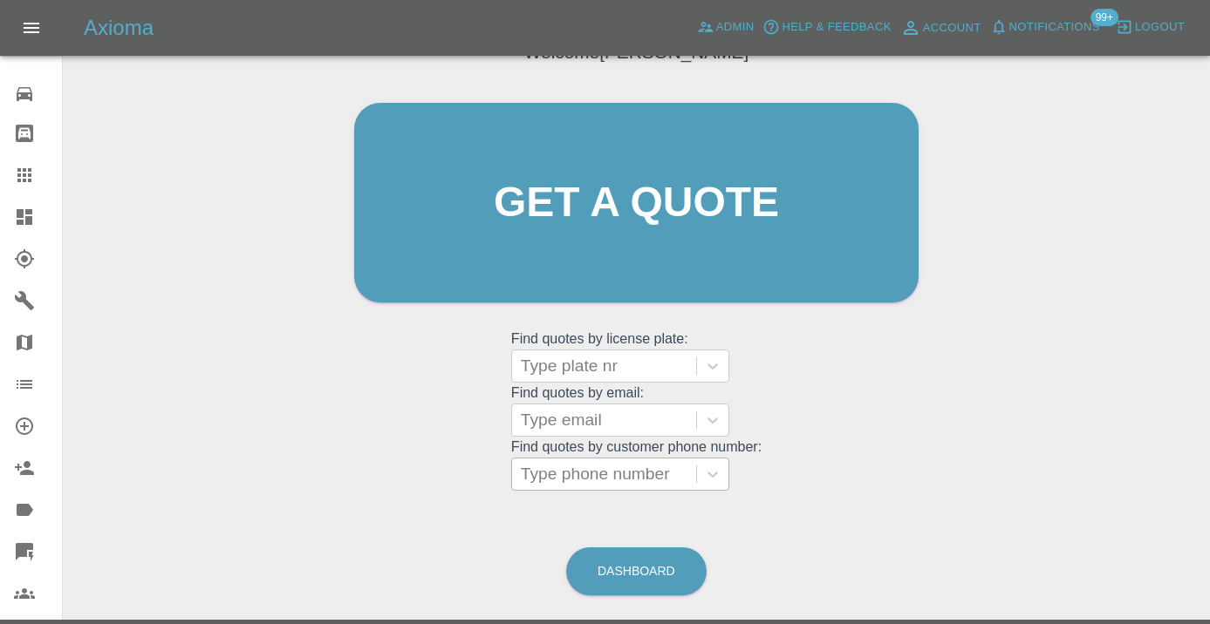
click at [587, 482] on div at bounding box center [604, 474] width 167 height 24
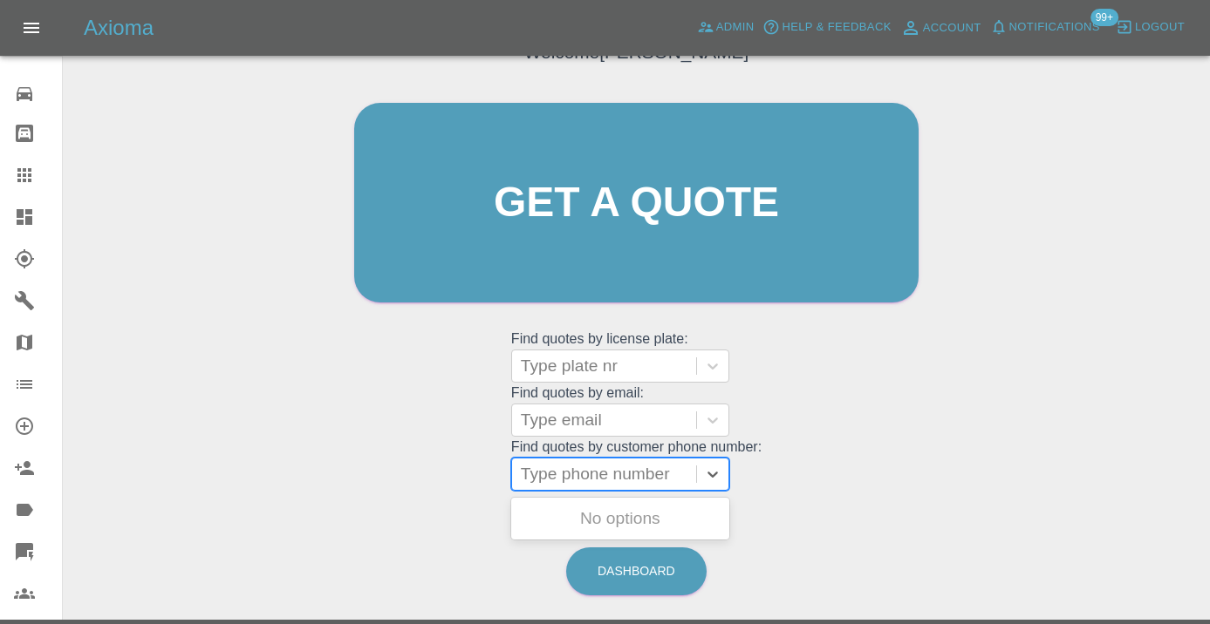
paste input "07908482903"
type input "07908482903"
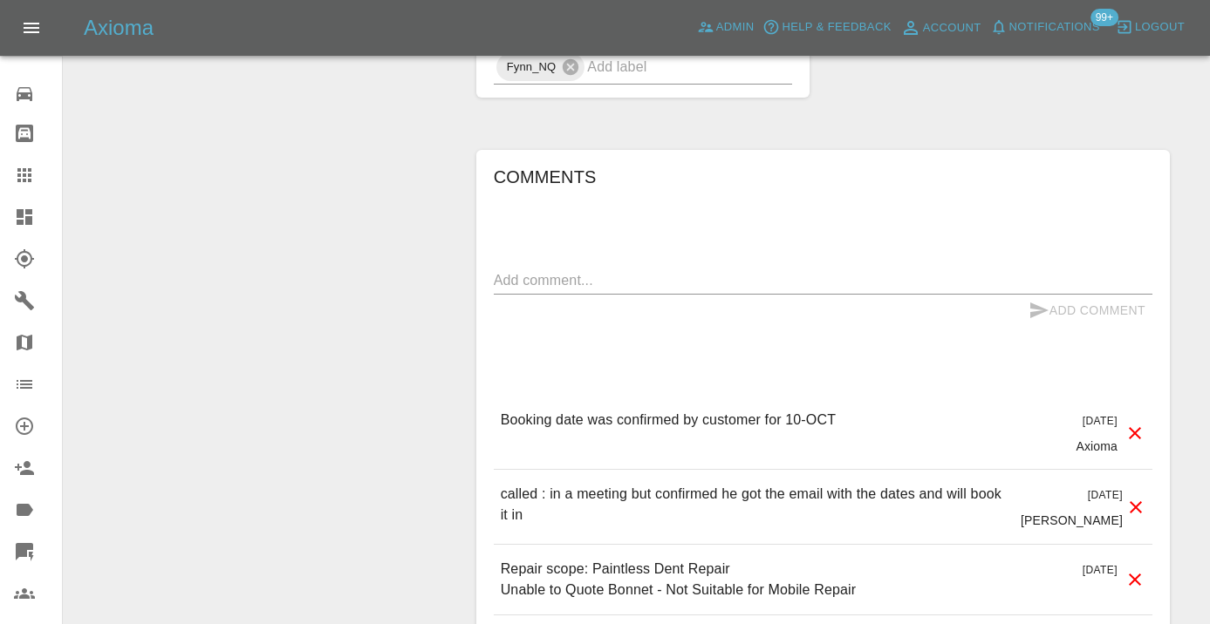
scroll to position [1631, 0]
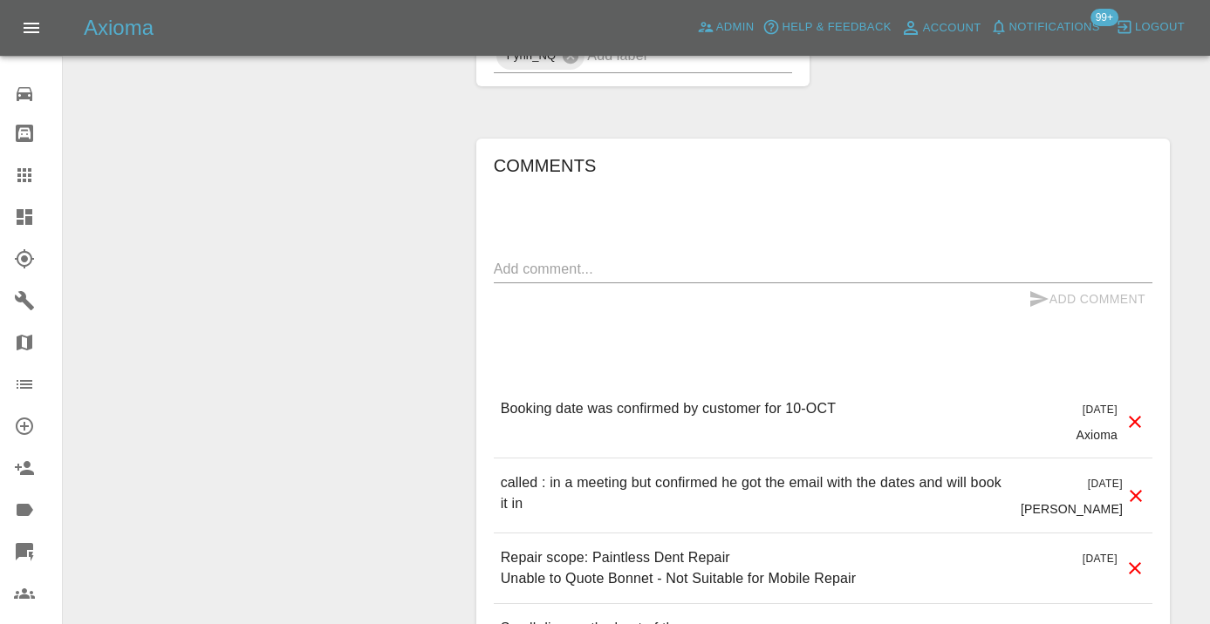
click at [655, 259] on textarea at bounding box center [823, 269] width 658 height 20
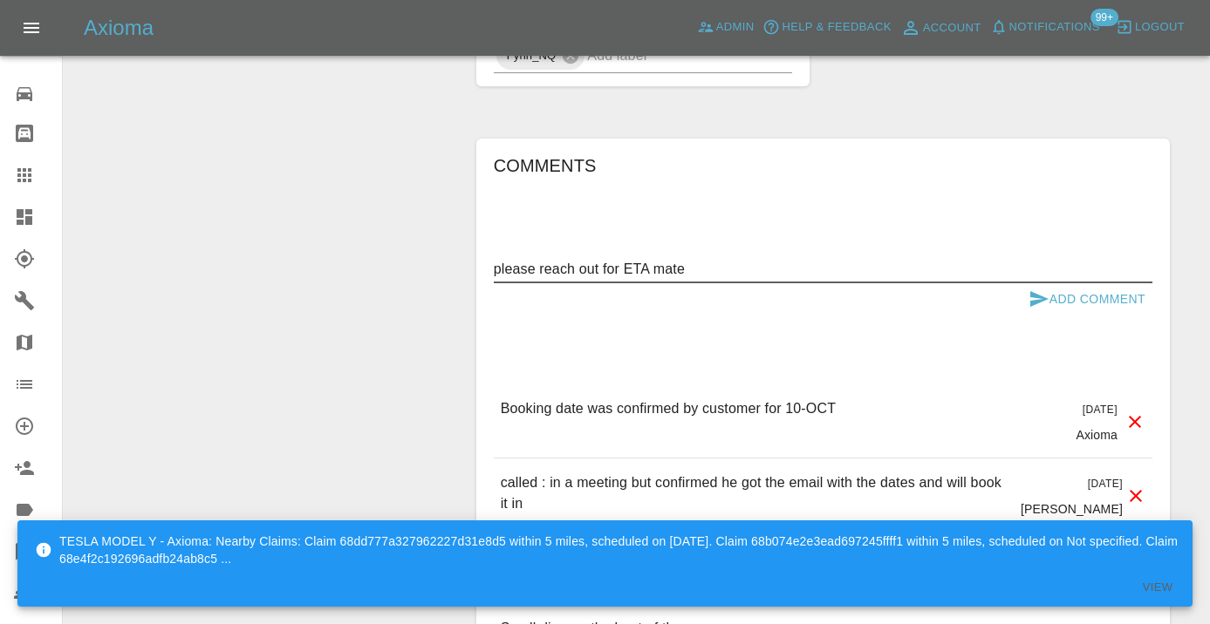
type textarea "please reach out for ETA mate"
click at [1036, 291] on icon "submit" at bounding box center [1039, 299] width 18 height 16
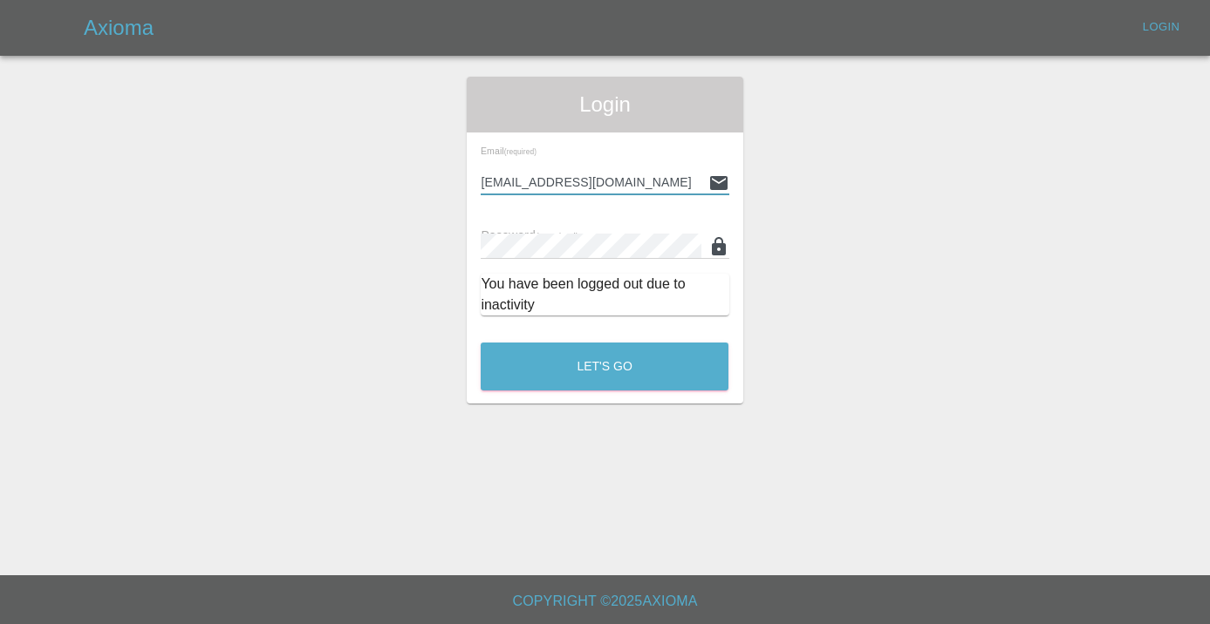
type input "Castrokhonqwana@gmail.com"
click at [604, 366] on button "Let's Go" at bounding box center [605, 367] width 248 height 48
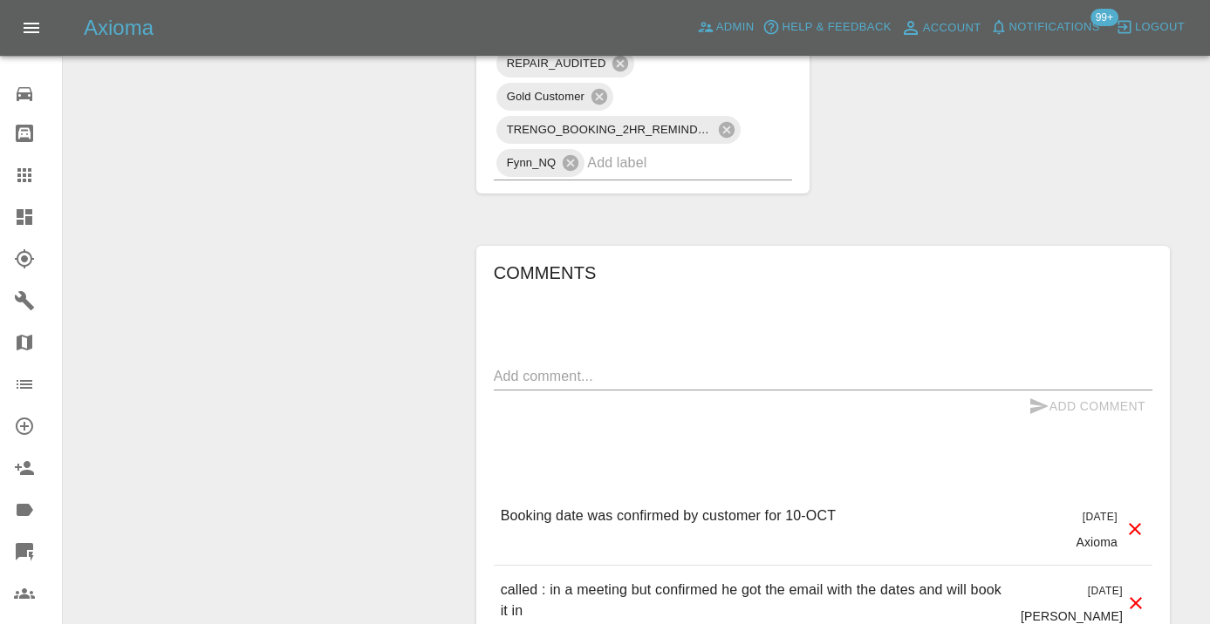
scroll to position [1538, 0]
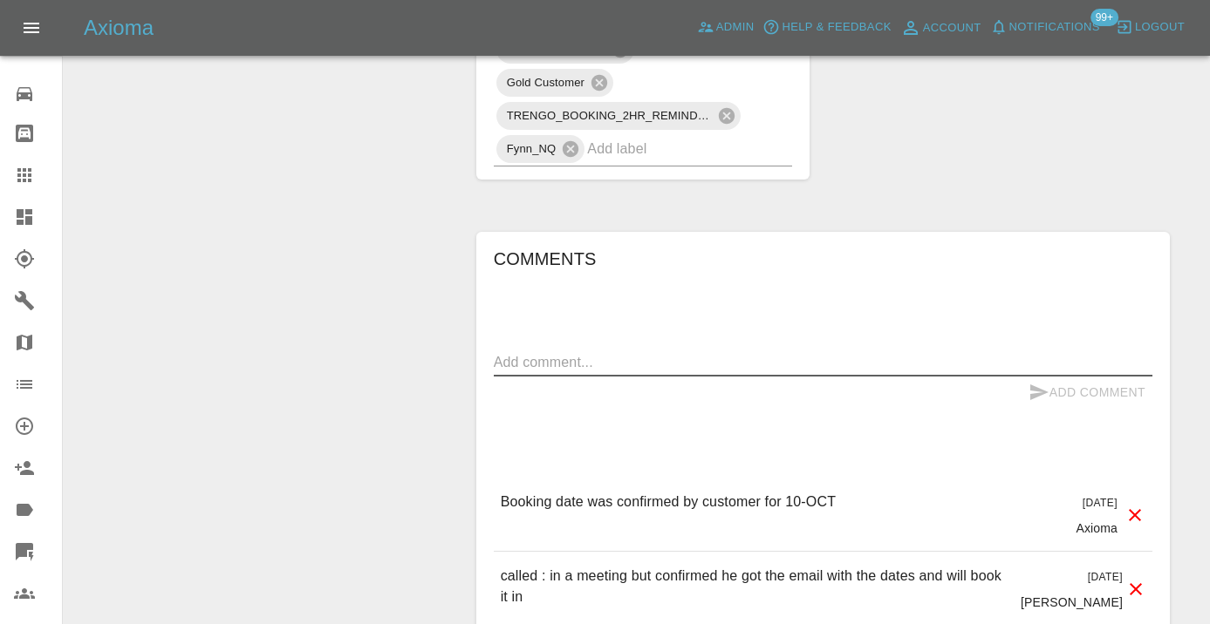
click at [511, 352] on textarea at bounding box center [823, 362] width 658 height 20
type textarea "inbound : please reach out fore ETA mate"
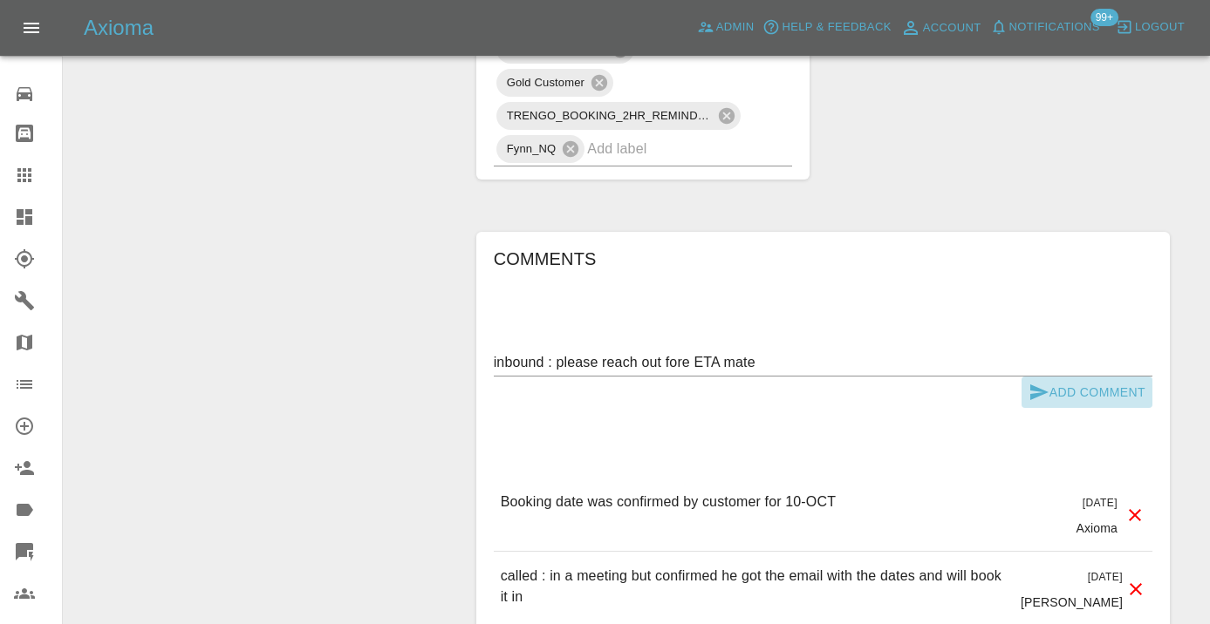
click at [1054, 377] on button "Add Comment" at bounding box center [1086, 393] width 131 height 32
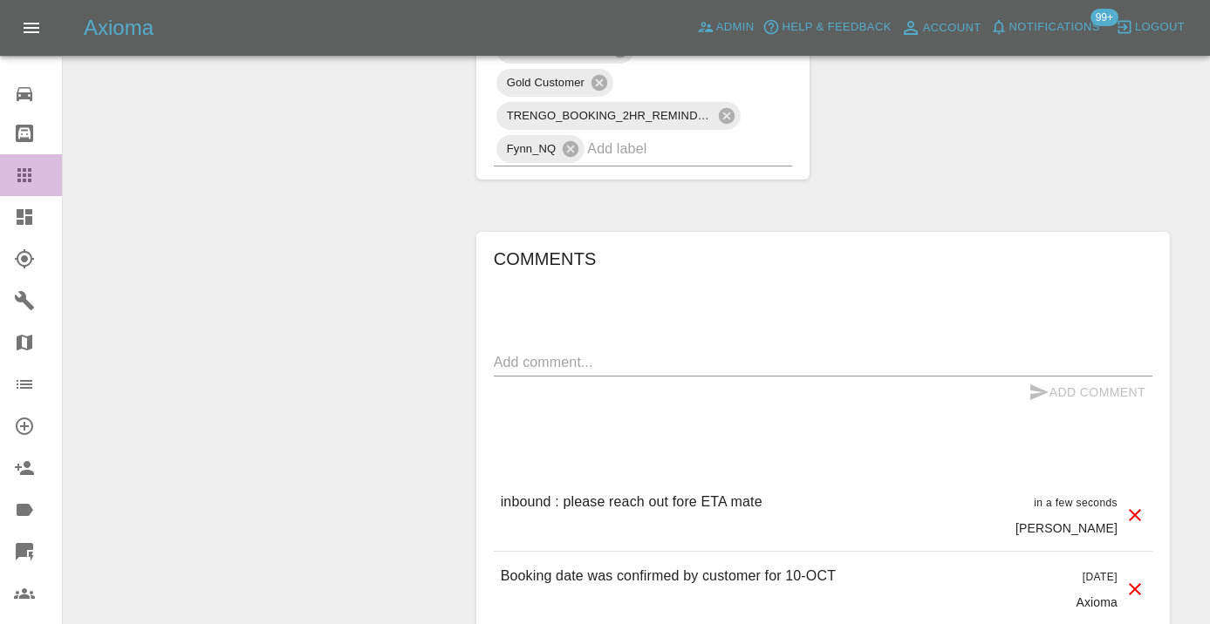
click at [31, 174] on icon at bounding box center [24, 175] width 14 height 14
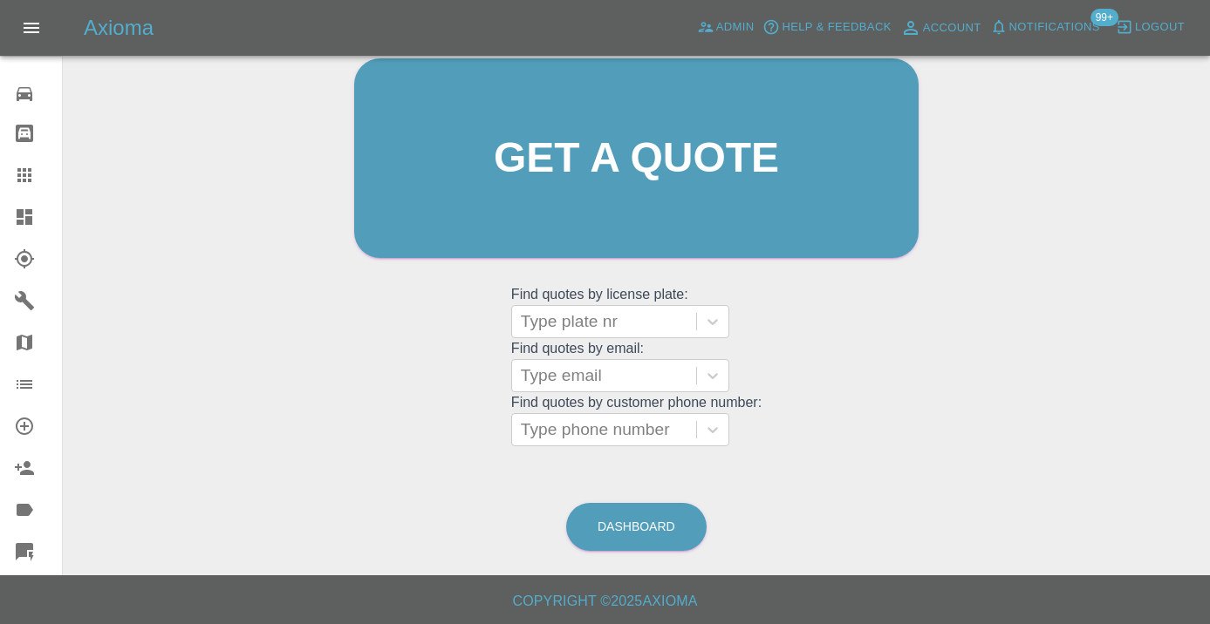
scroll to position [191, 0]
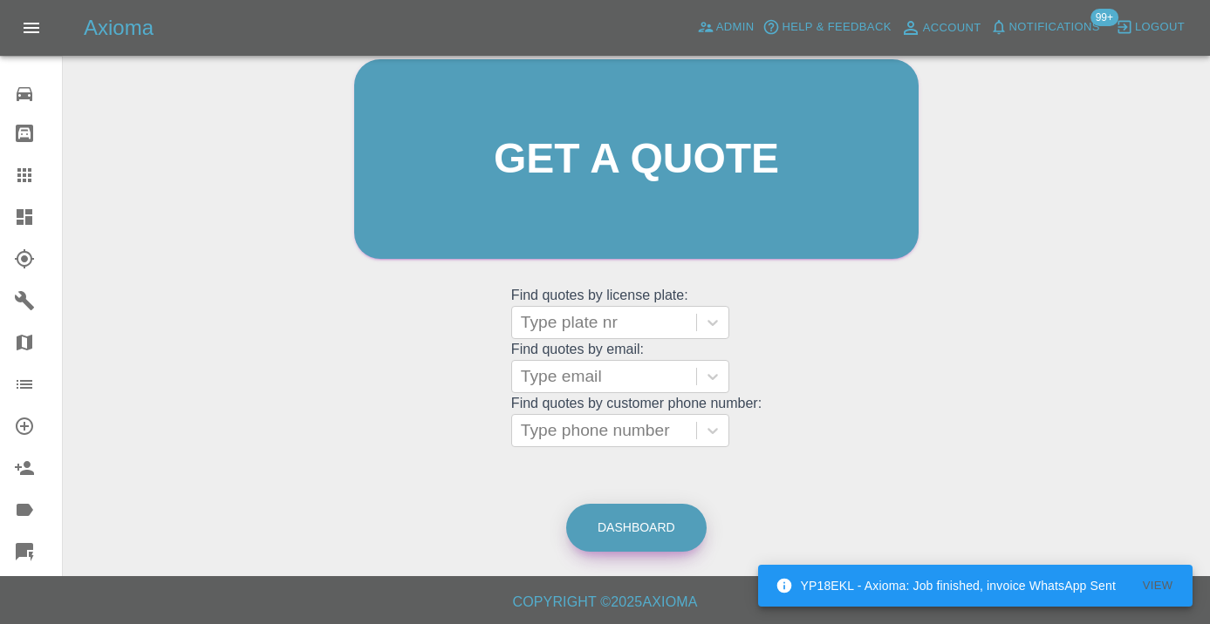
click at [631, 539] on link "Dashboard" at bounding box center [636, 528] width 140 height 48
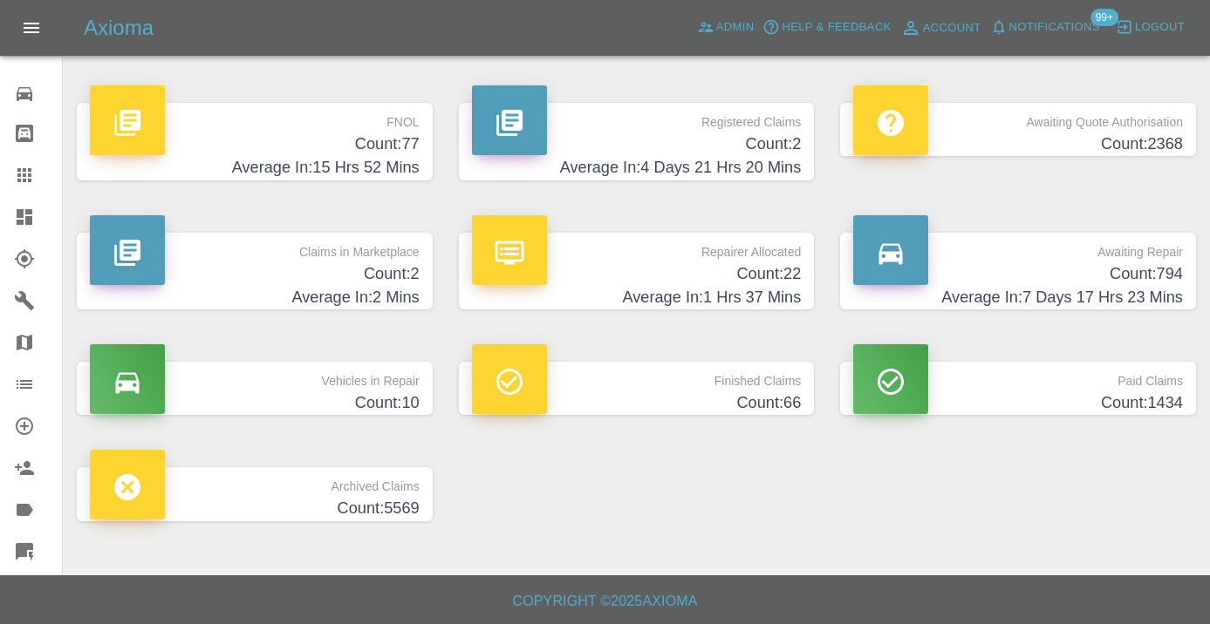
click at [1093, 282] on h4 "Count: 794" at bounding box center [1018, 275] width 330 height 24
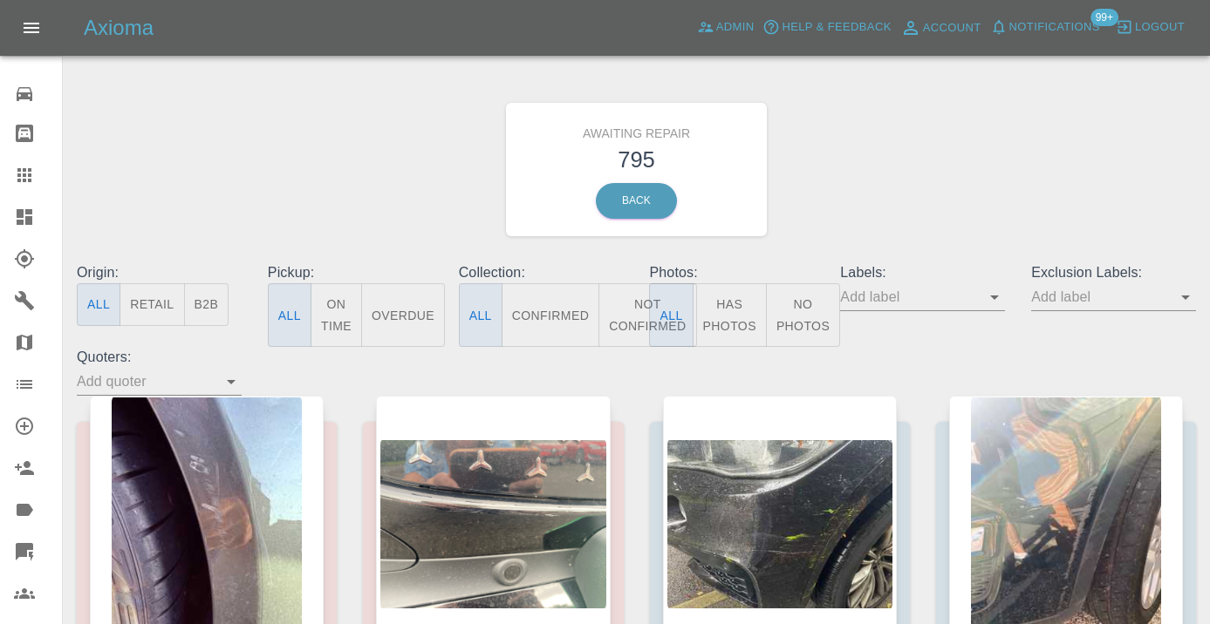
click at [631, 304] on button "Not Confirmed" at bounding box center [647, 315] width 98 height 64
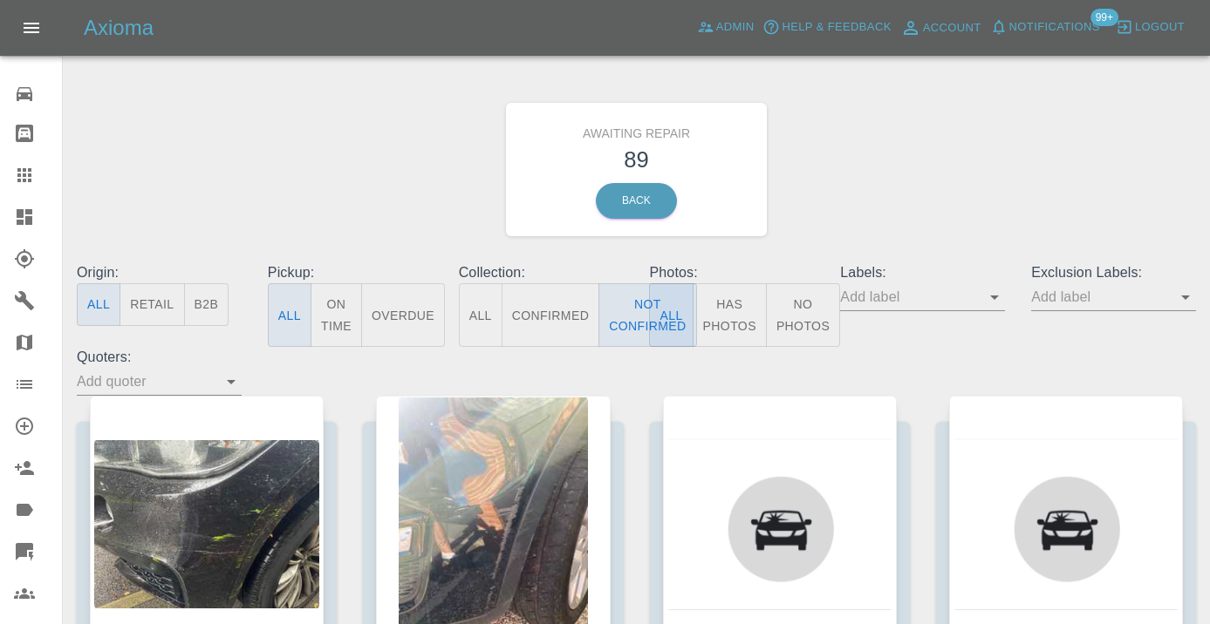
click at [865, 203] on div "Awaiting Repair 89 Back" at bounding box center [636, 170] width 1145 height 186
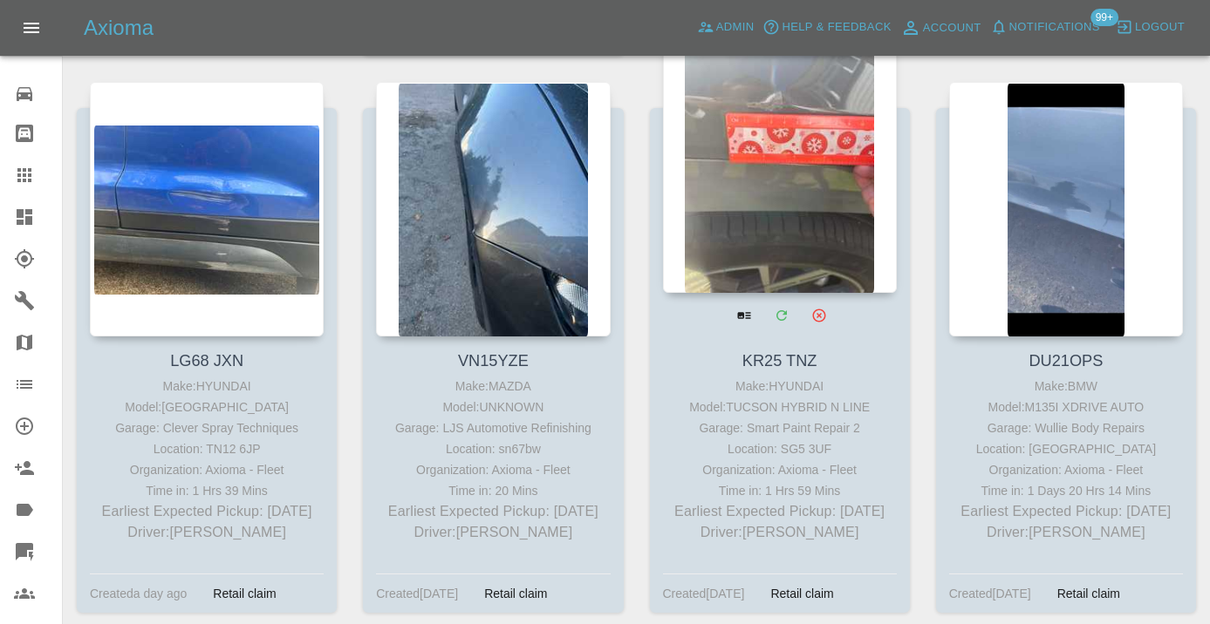
scroll to position [5023, 0]
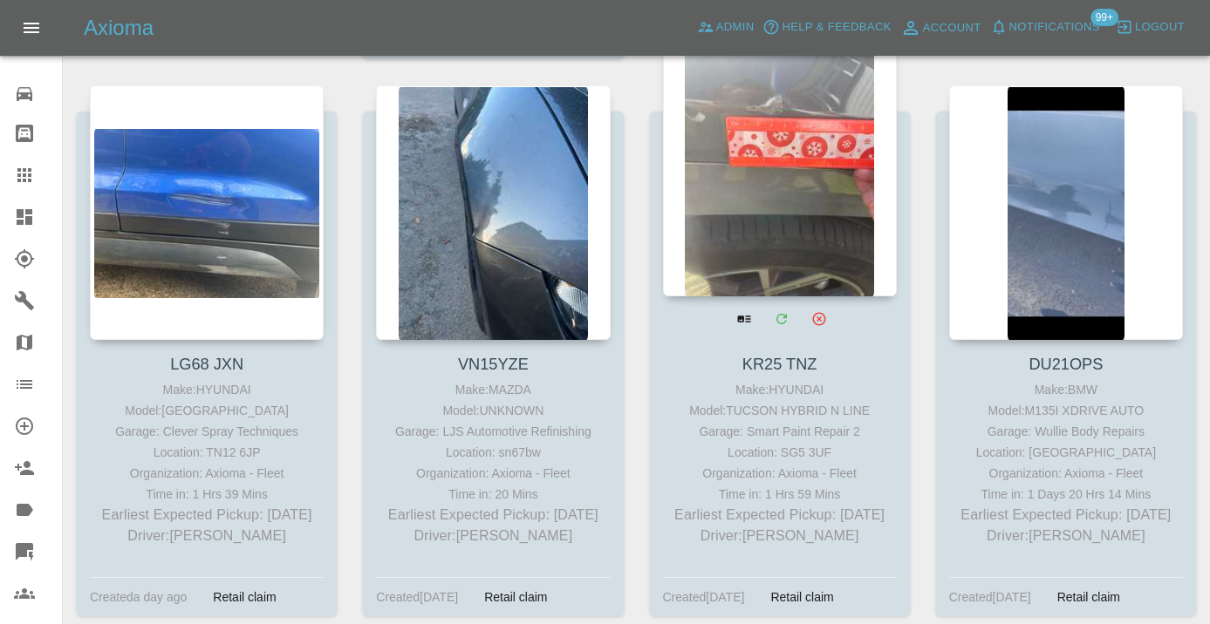
click at [801, 207] on div at bounding box center [780, 169] width 234 height 255
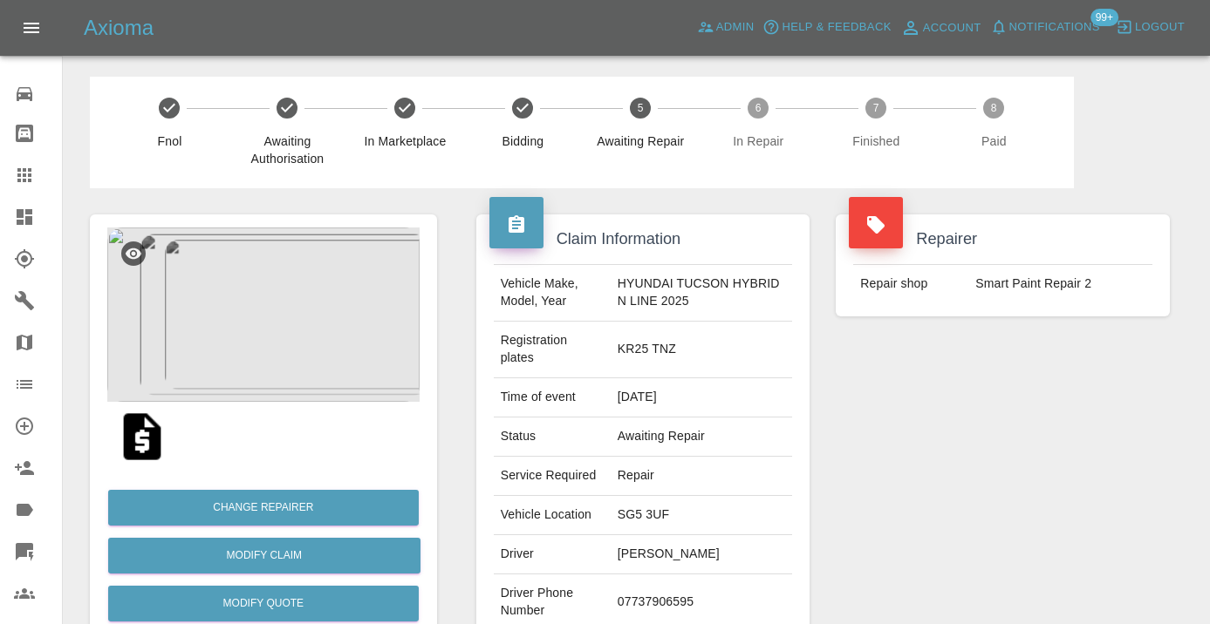
click at [662, 592] on td "07737906595" at bounding box center [702, 603] width 182 height 57
copy td "07737906595"
click at [858, 553] on div "Repairer Repair shop Smart Paint Repair 2" at bounding box center [1002, 457] width 360 height 538
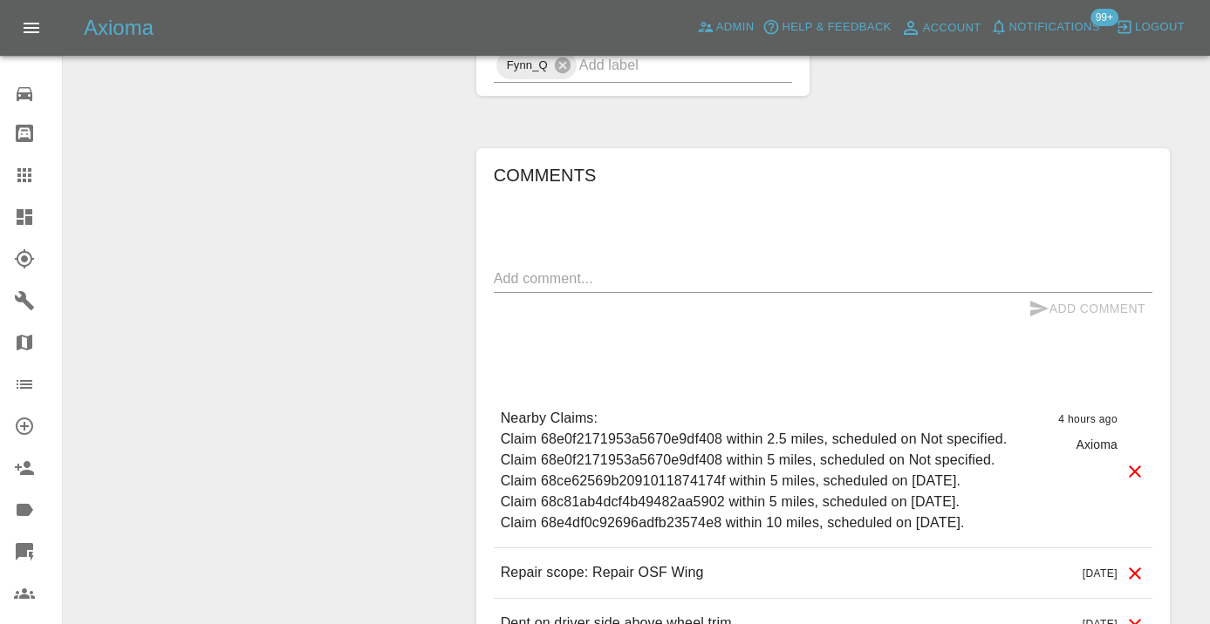
scroll to position [1265, 0]
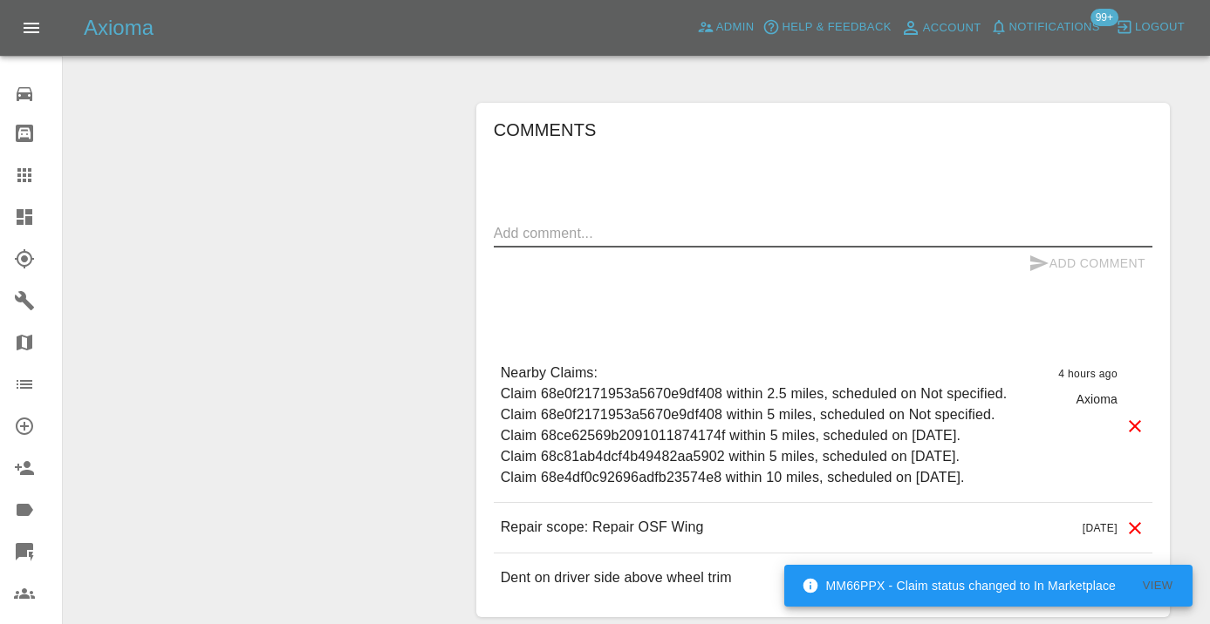
click at [534, 225] on textarea at bounding box center [823, 233] width 658 height 20
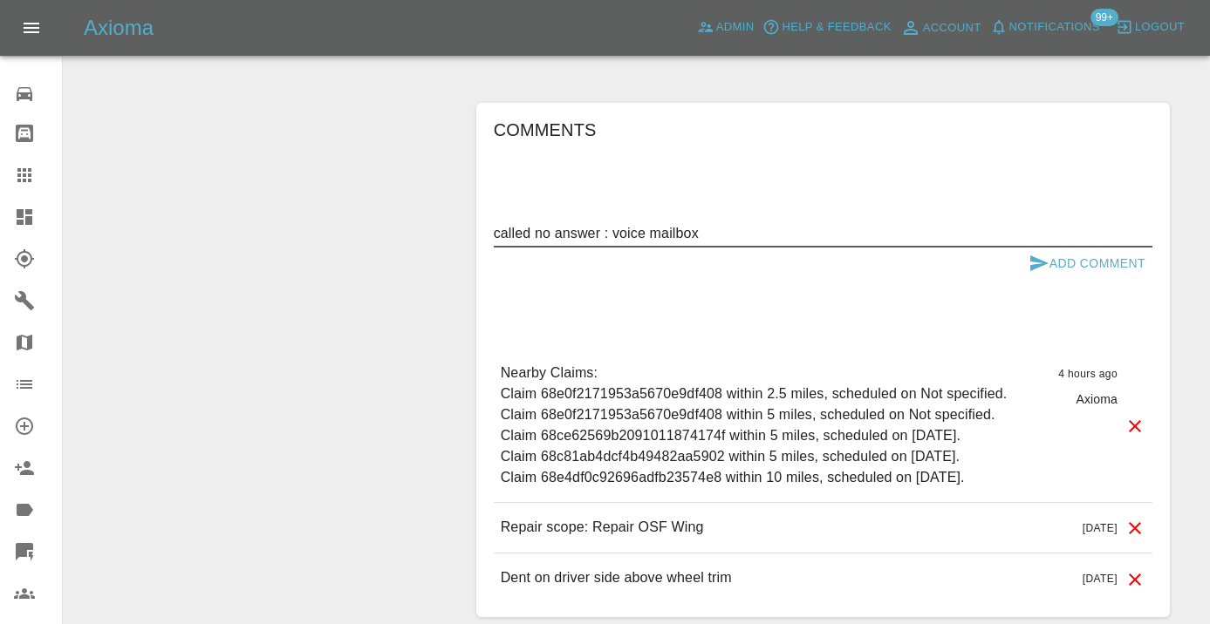
type textarea "called no answer : voice mailbox"
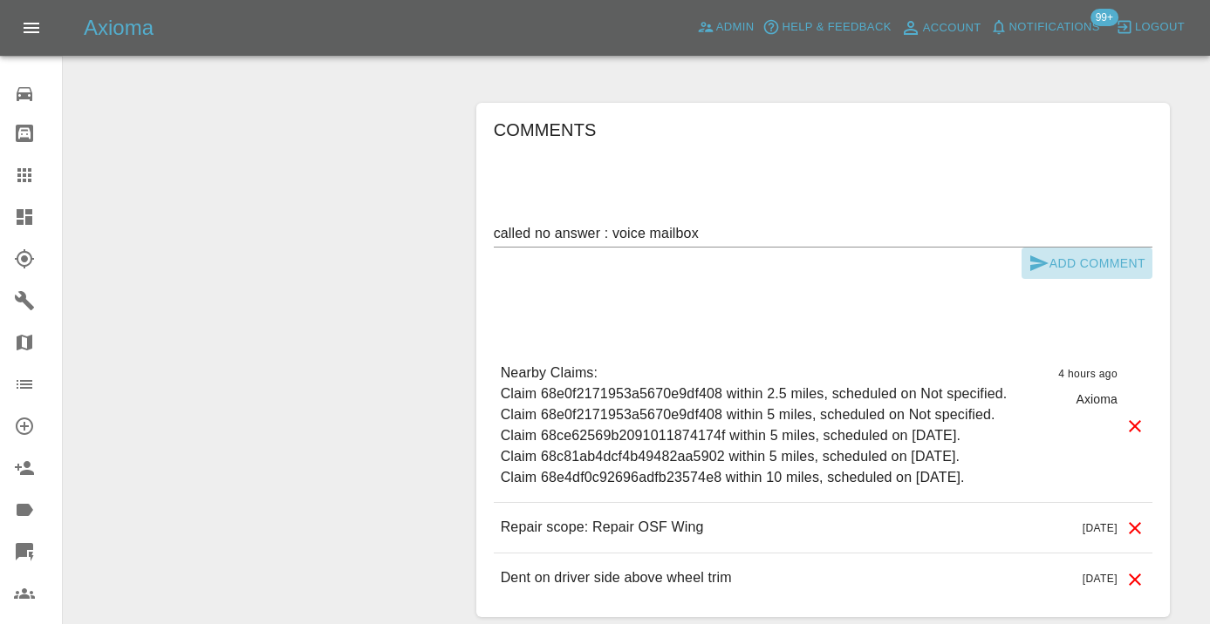
click at [1034, 263] on icon "submit" at bounding box center [1038, 263] width 21 height 21
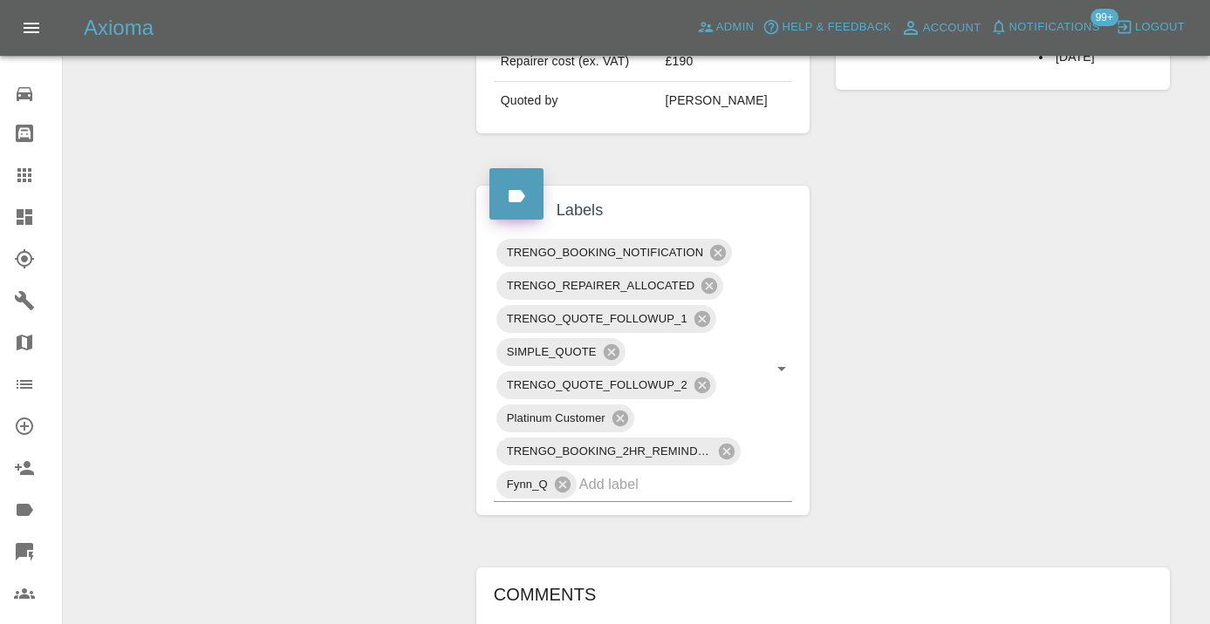
scroll to position [802, 0]
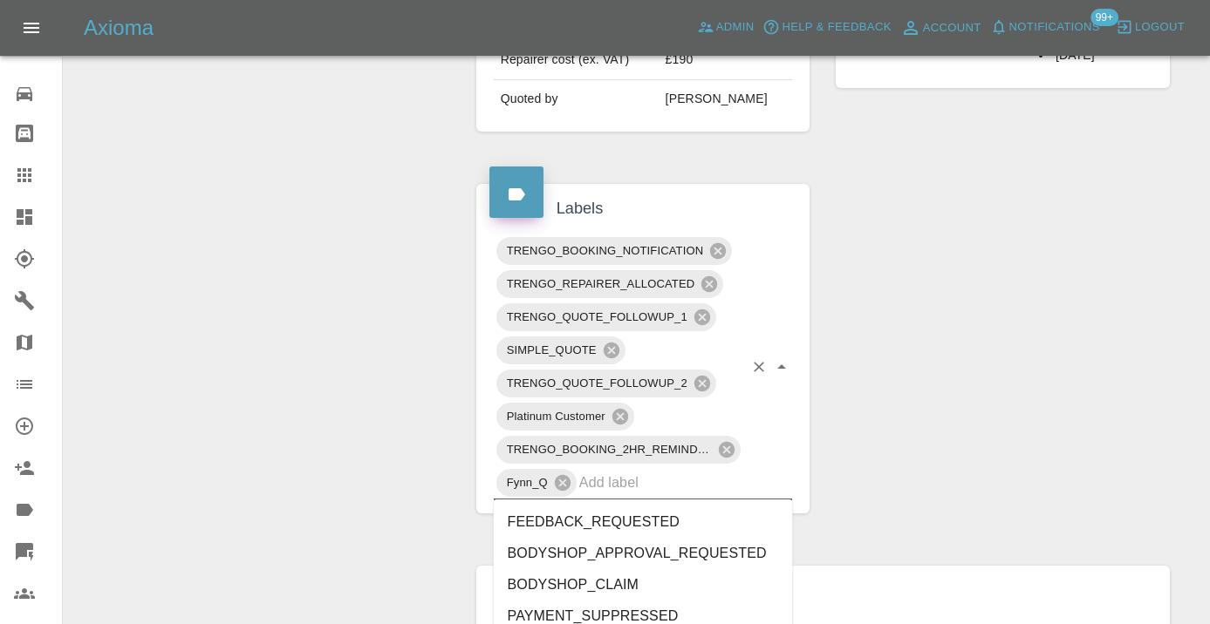
click at [623, 472] on input "text" at bounding box center [661, 482] width 165 height 27
type input "customer_"
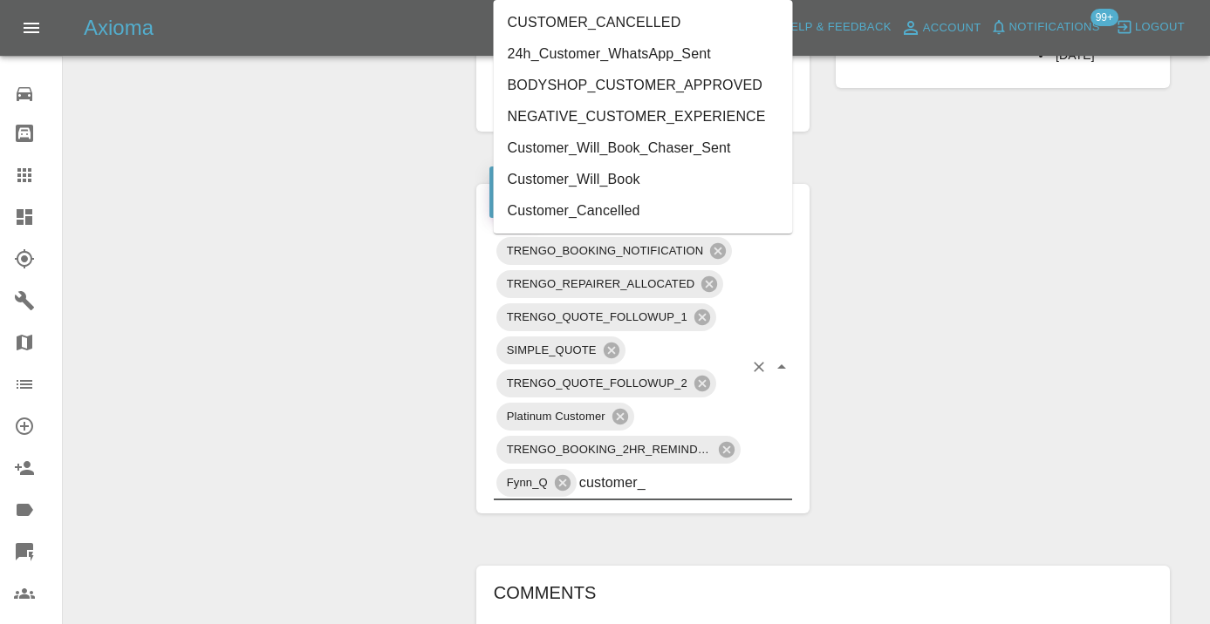
click at [564, 178] on li "Customer_Will_Book" at bounding box center [643, 179] width 299 height 31
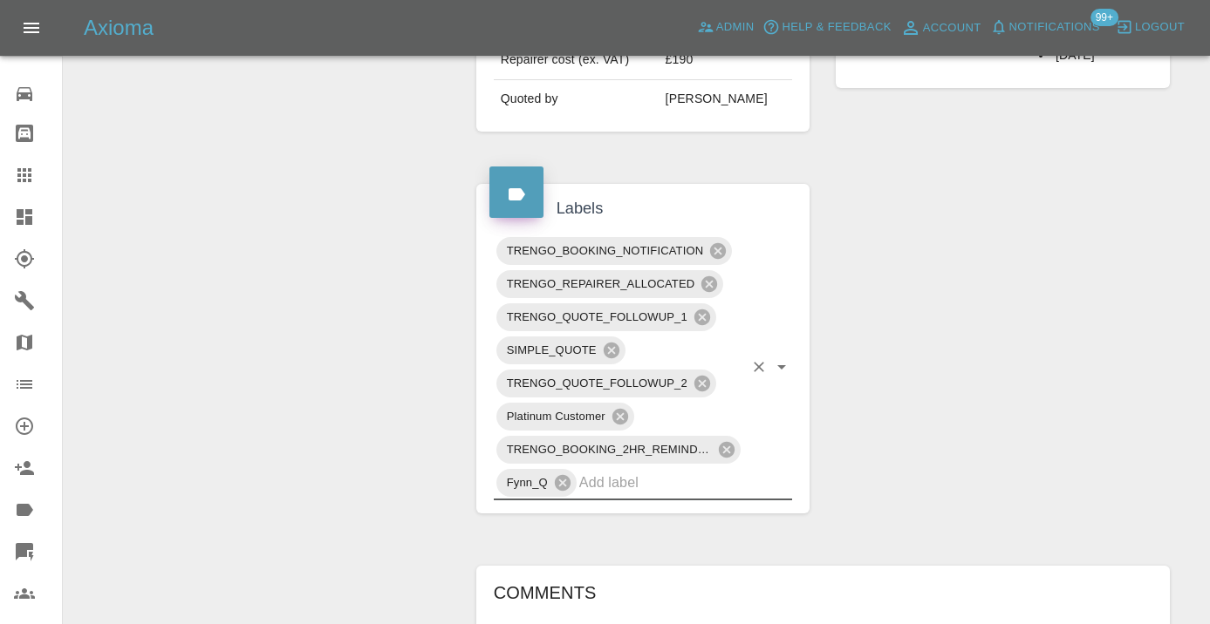
click at [328, 182] on div "Change Repairer Modify Claim Modify Quote Rollback Submit Payment Archive" at bounding box center [263, 284] width 373 height 1794
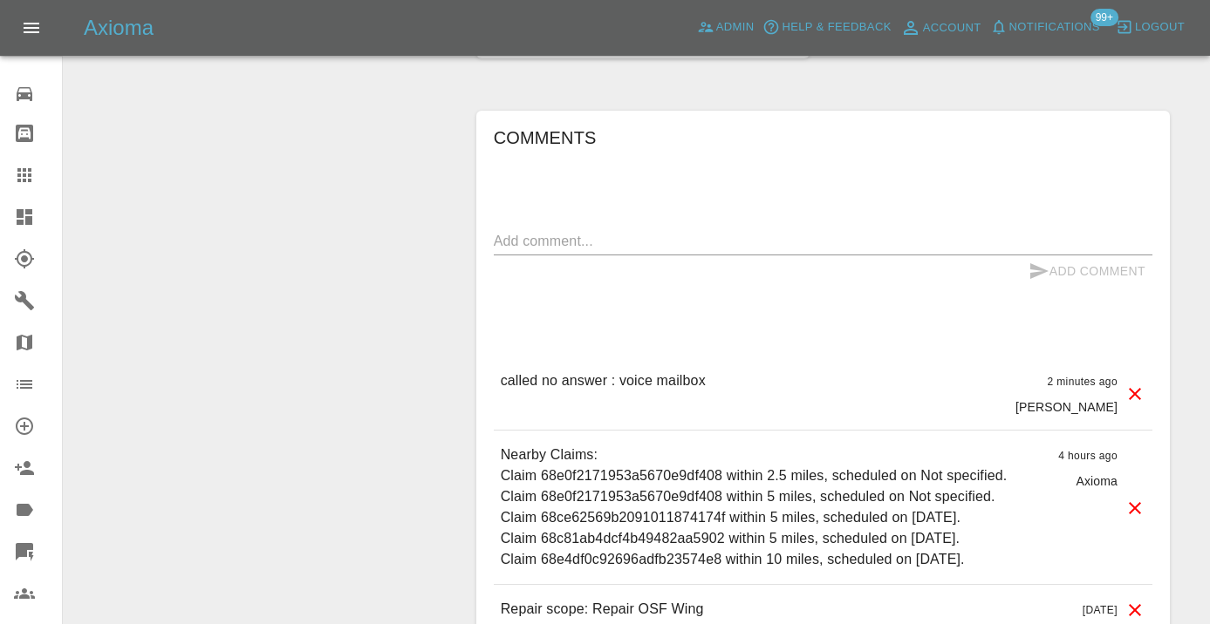
scroll to position [1297, 0]
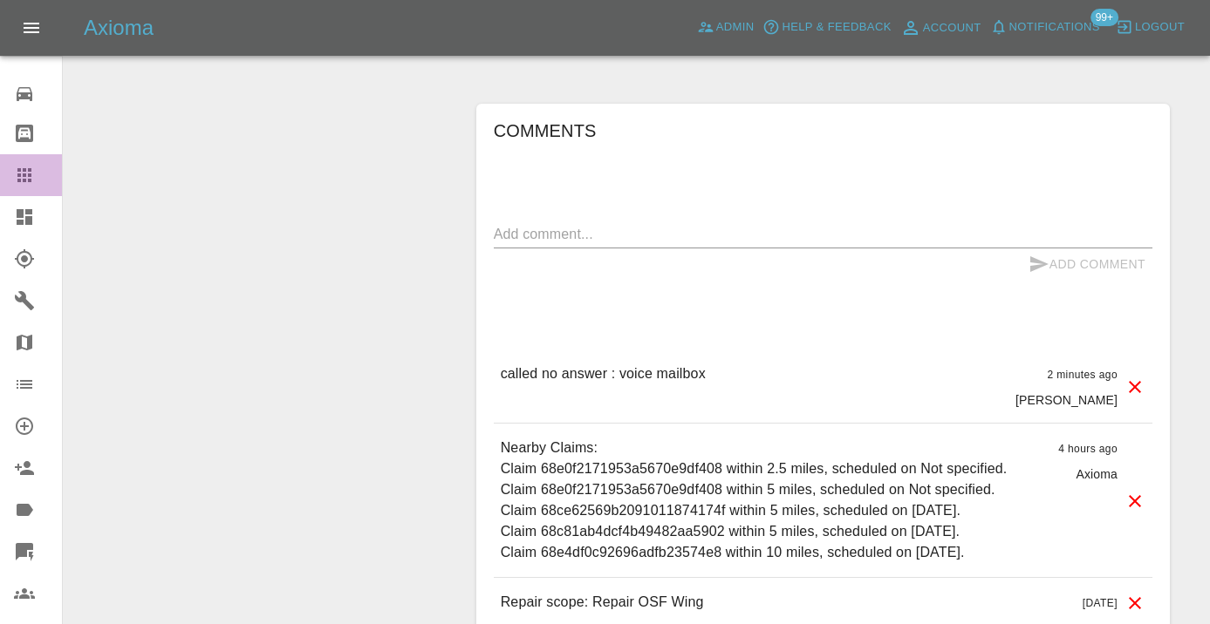
click at [12, 174] on link "Claims" at bounding box center [31, 175] width 62 height 42
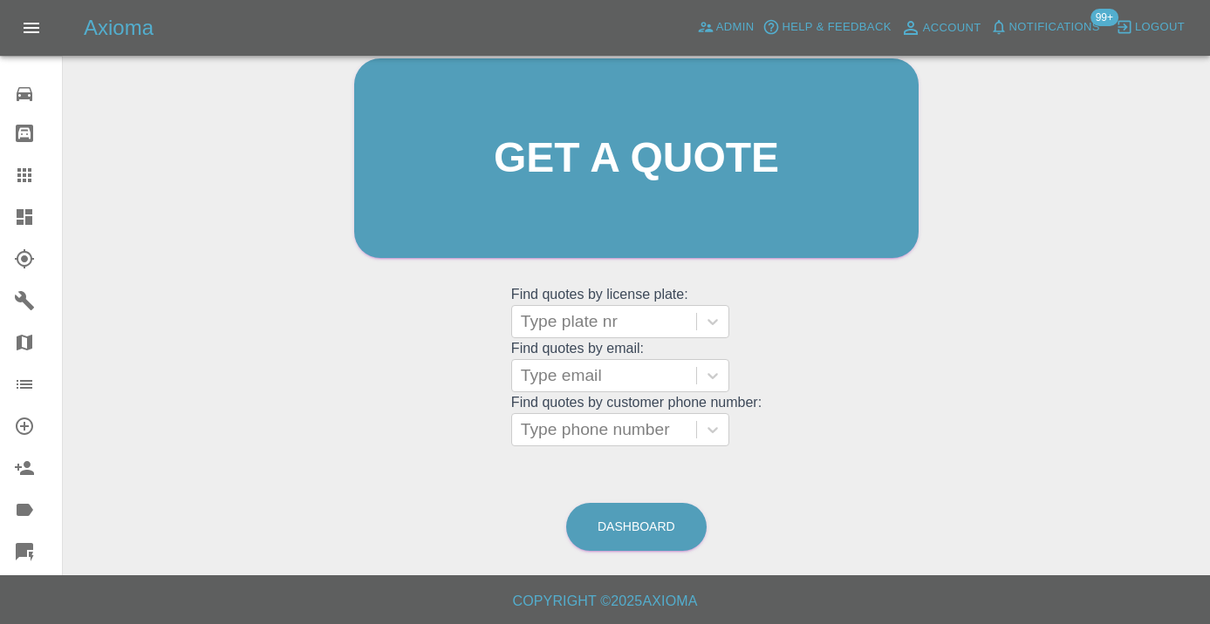
scroll to position [133, 0]
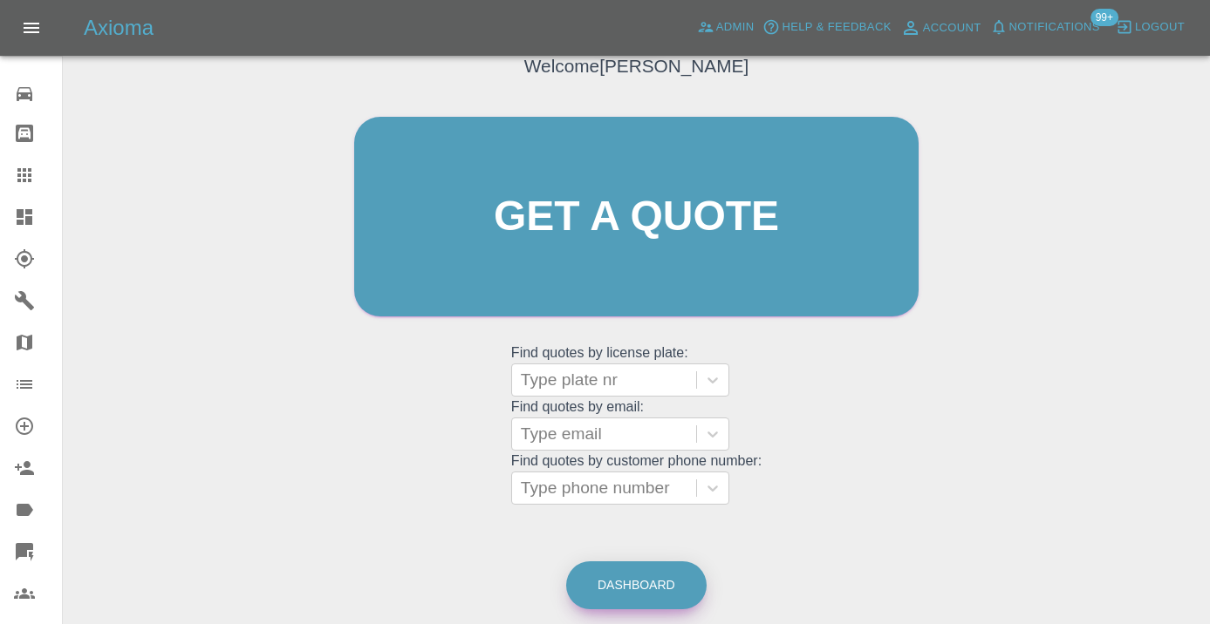
click at [672, 594] on link "Dashboard" at bounding box center [636, 586] width 140 height 48
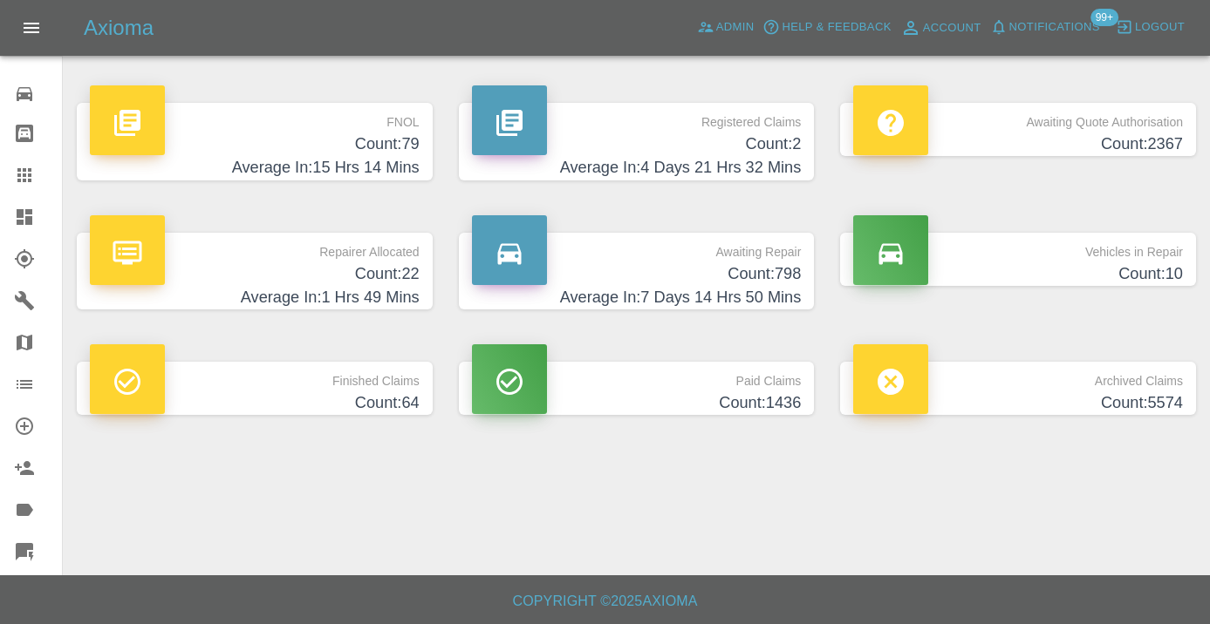
click at [766, 281] on h4 "Count: 798" at bounding box center [637, 275] width 330 height 24
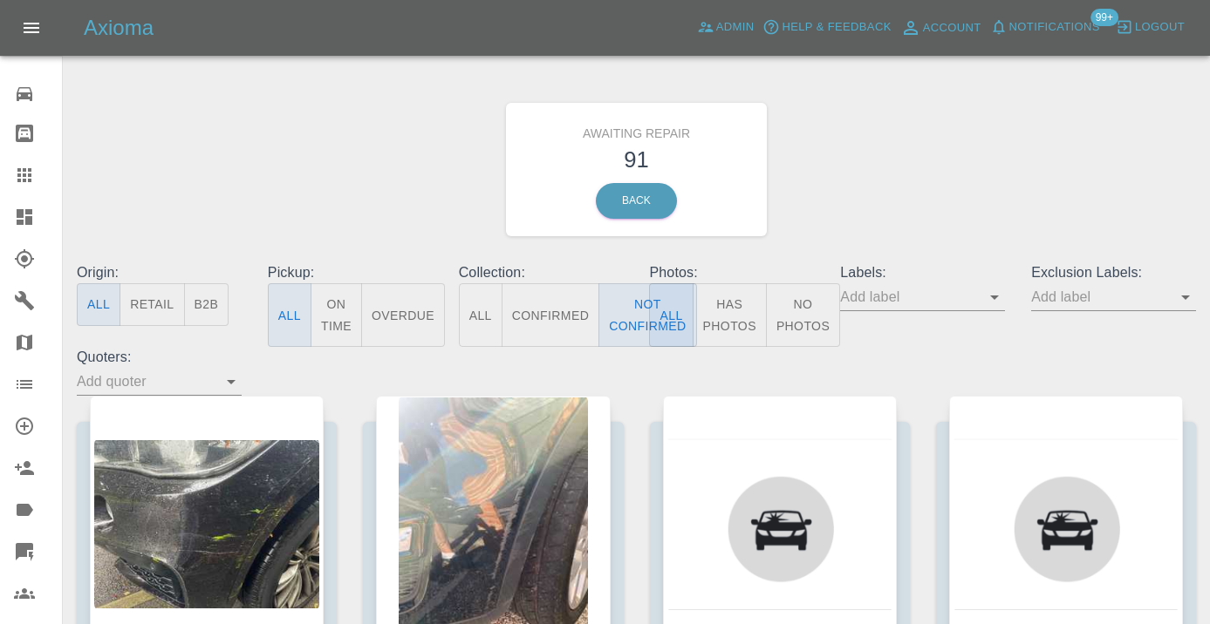
click at [946, 188] on div "Awaiting Repair 91 Back" at bounding box center [636, 170] width 1145 height 186
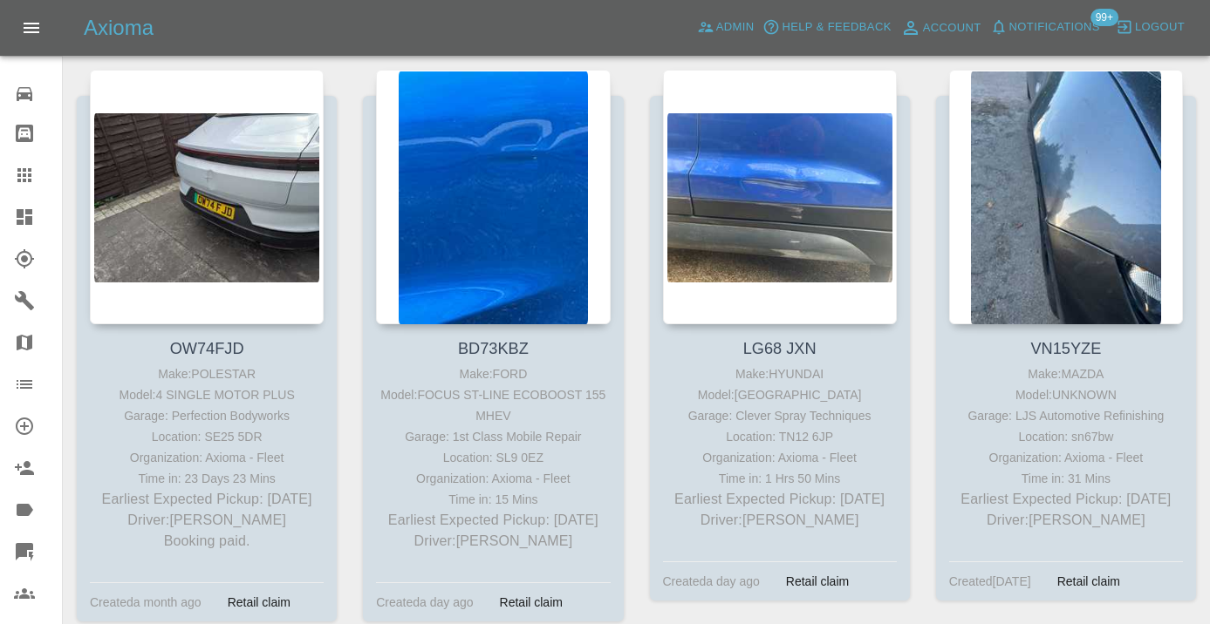
scroll to position [5032, 0]
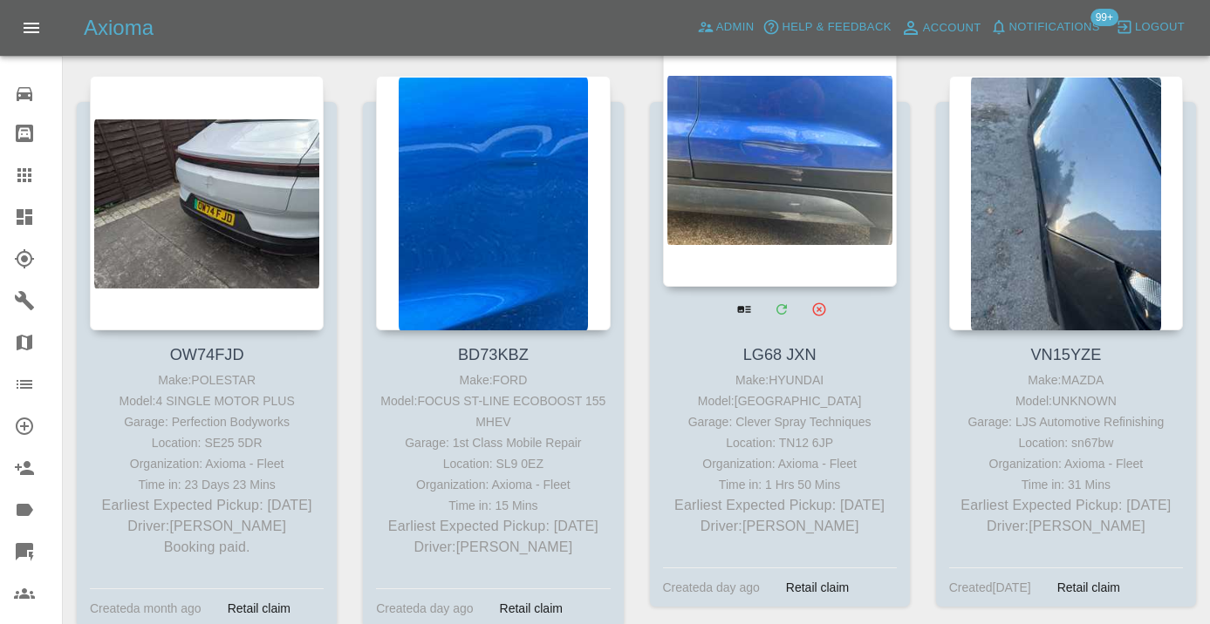
click at [793, 166] on div at bounding box center [780, 159] width 234 height 255
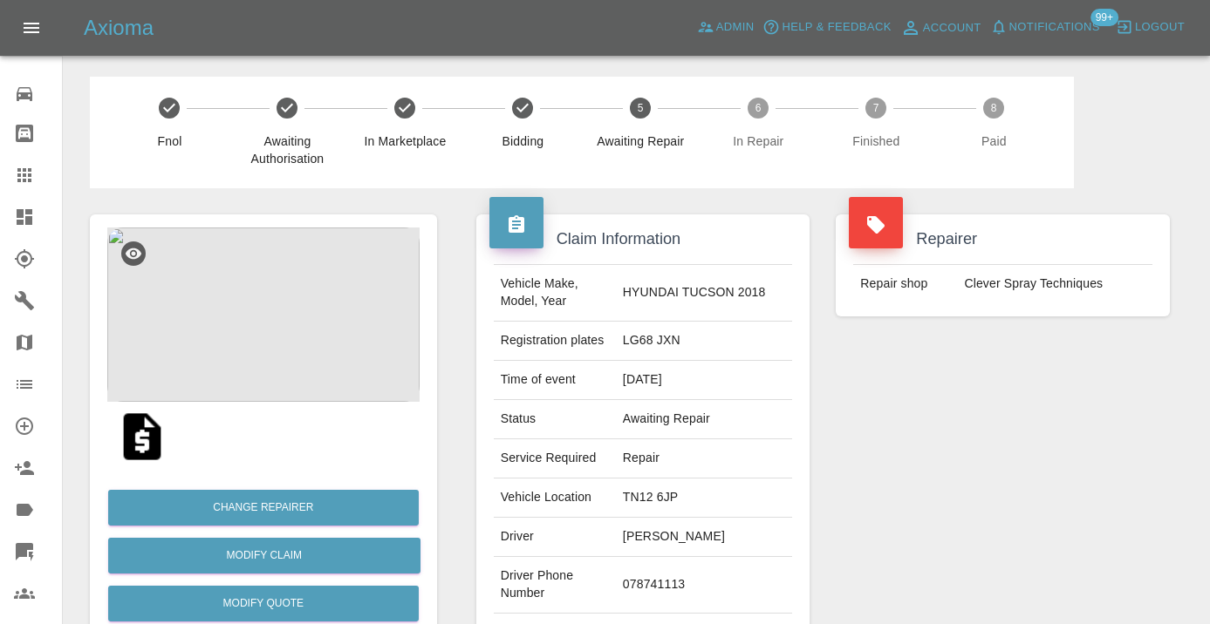
click at [675, 571] on td "078741113" at bounding box center [704, 585] width 176 height 57
copy td "078741113"
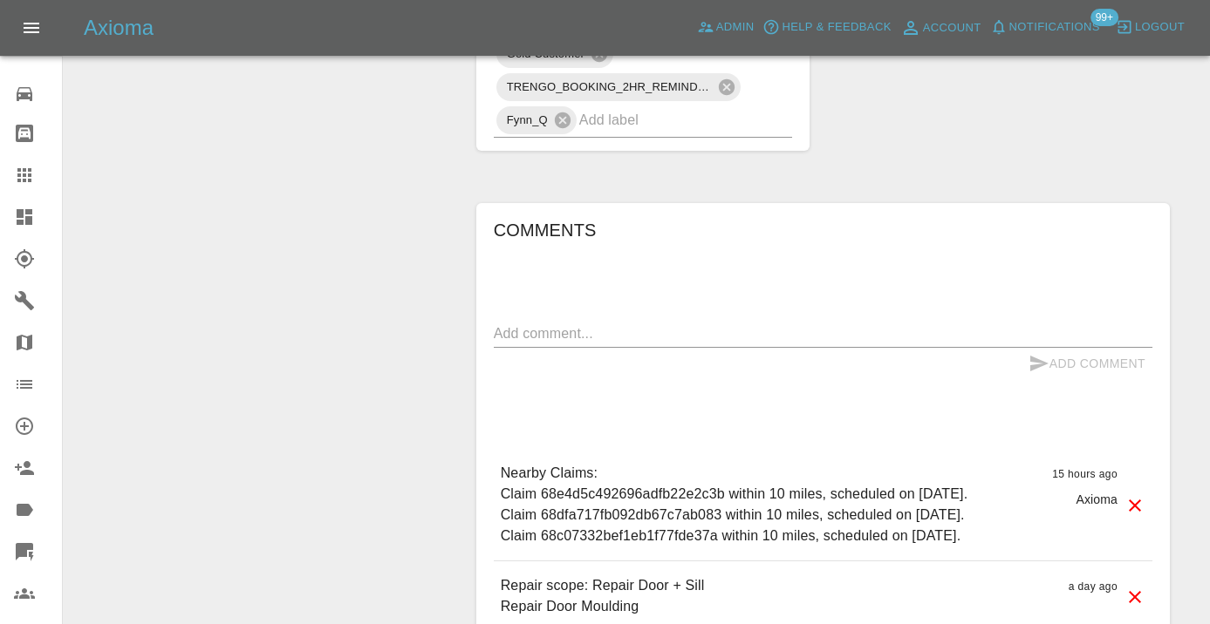
scroll to position [1300, 0]
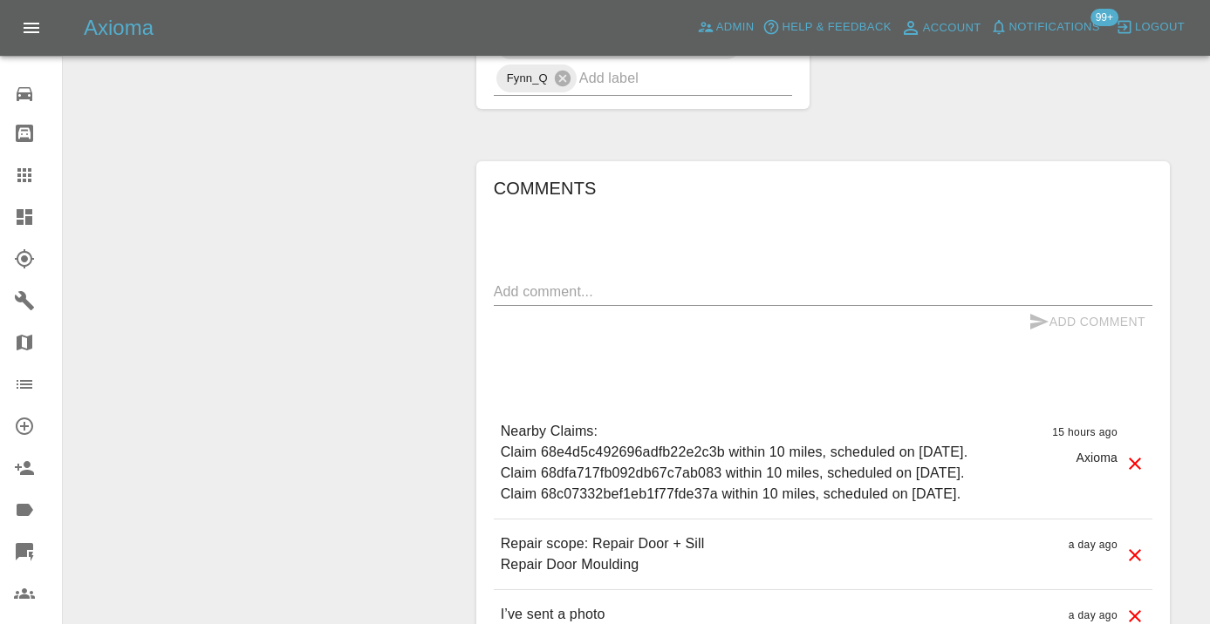
click at [574, 282] on textarea at bounding box center [823, 292] width 658 height 20
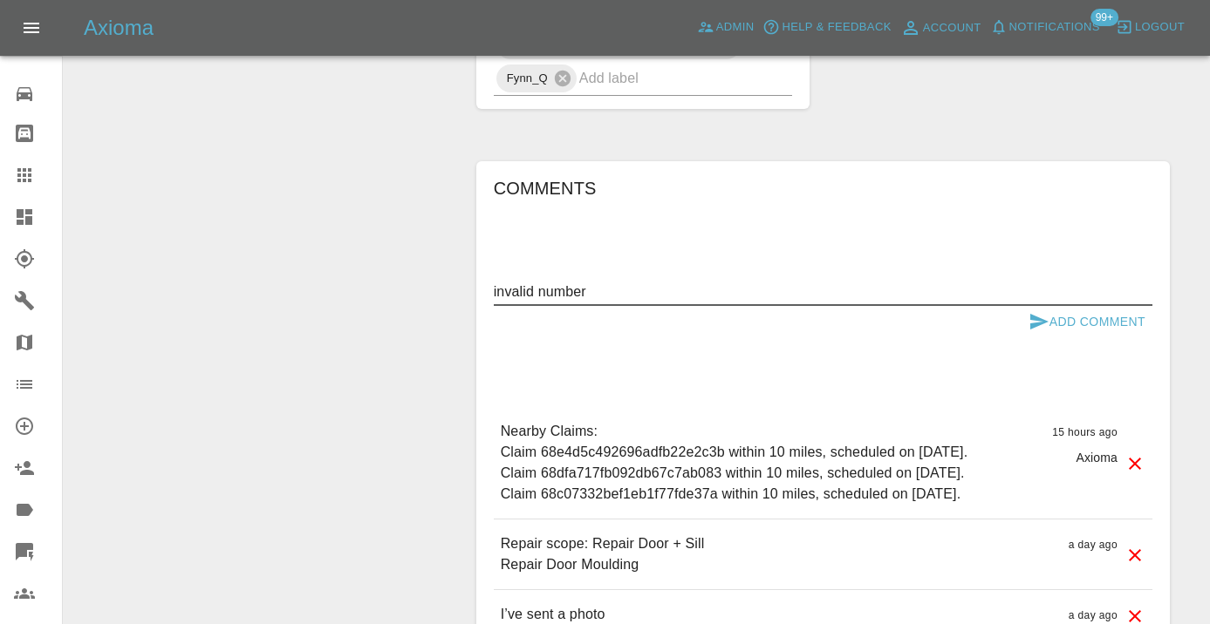
type textarea "invalid number"
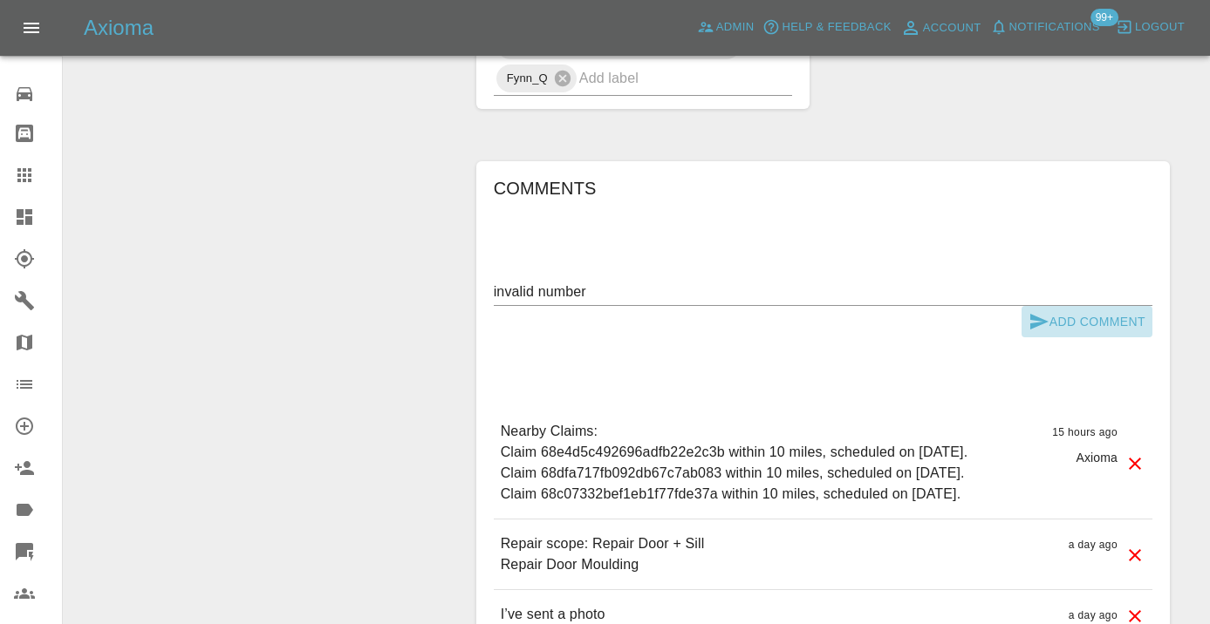
click at [1028, 311] on icon "submit" at bounding box center [1038, 321] width 21 height 21
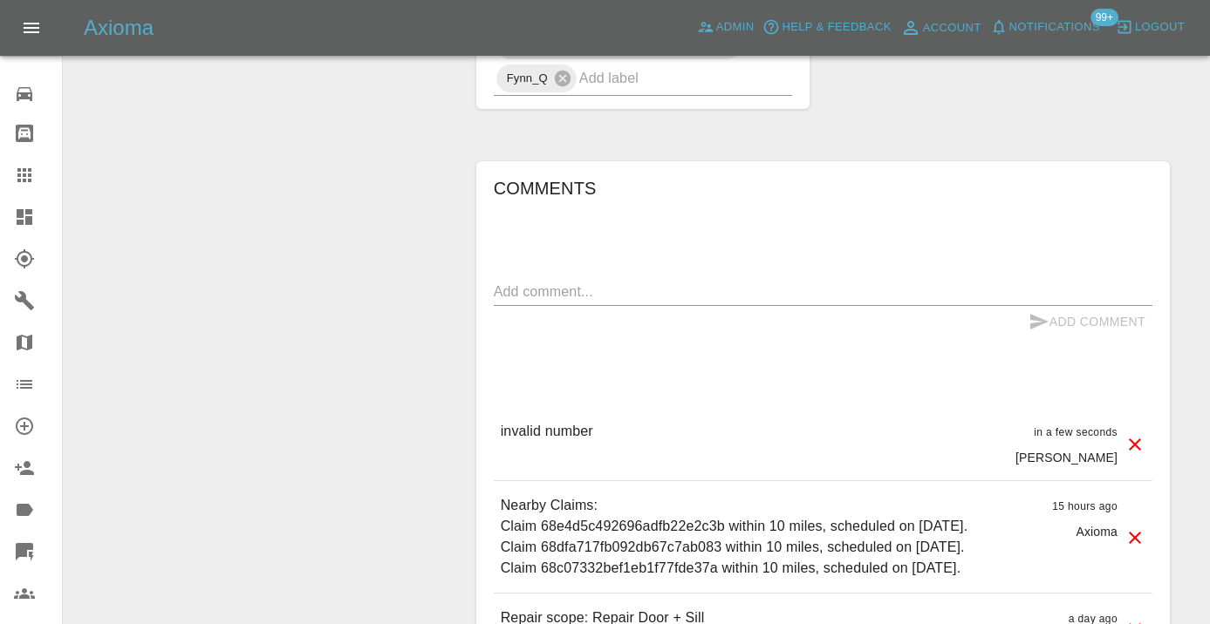
click at [32, 171] on icon at bounding box center [24, 175] width 21 height 21
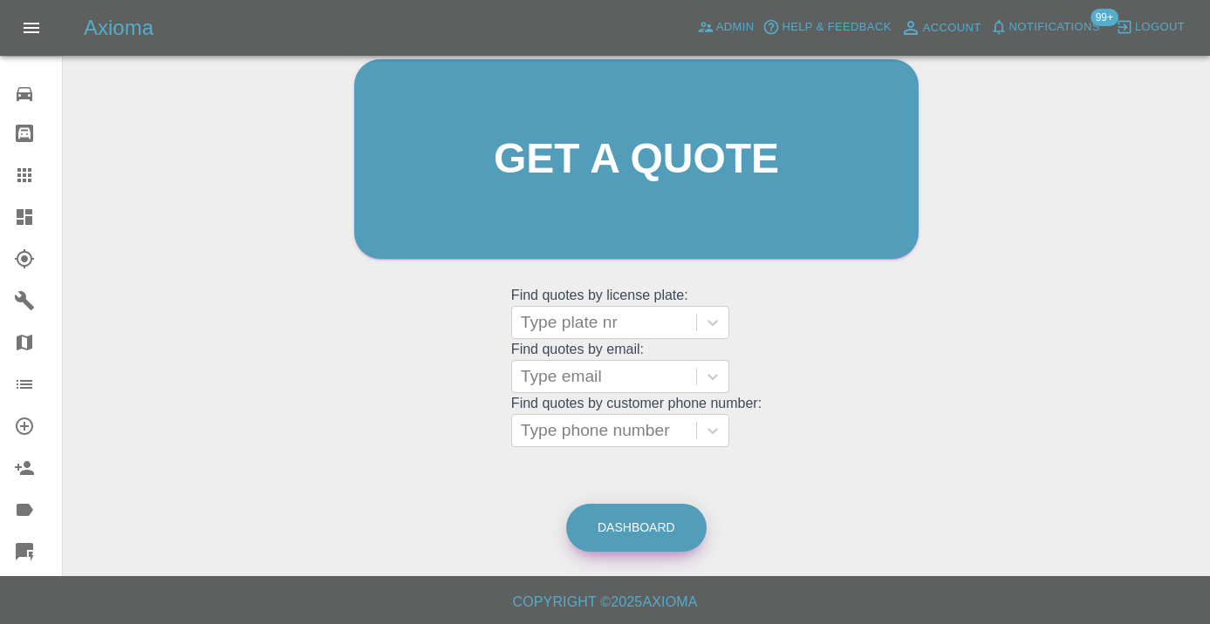
click at [635, 534] on link "Dashboard" at bounding box center [636, 528] width 140 height 48
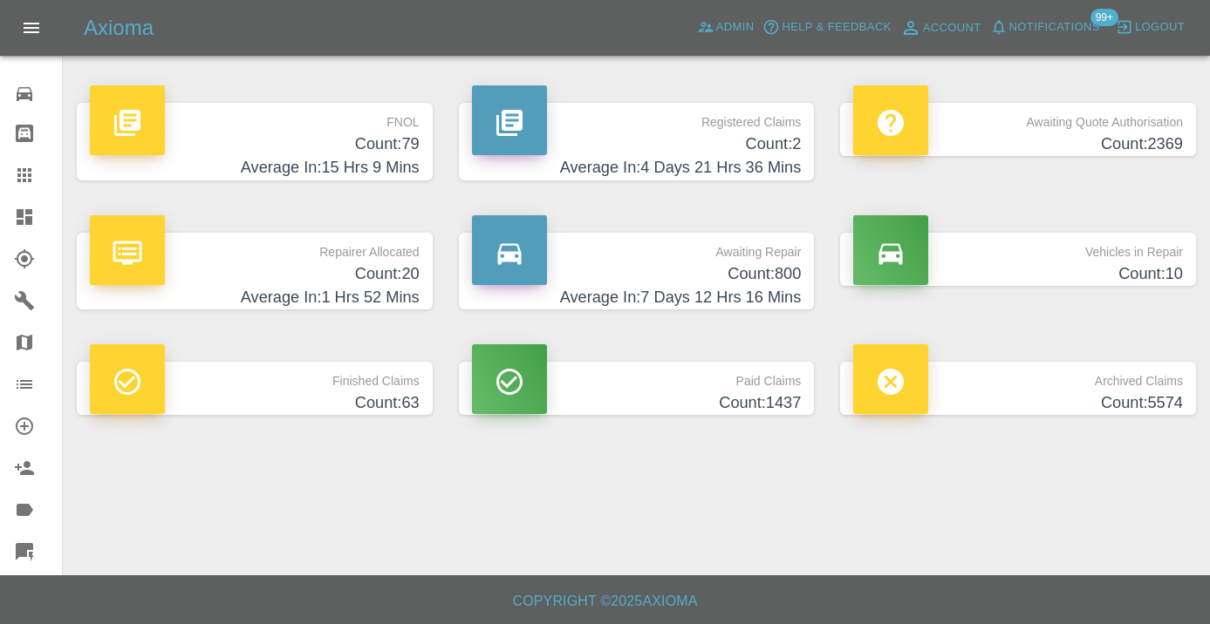
click at [758, 270] on h4 "Count: 800" at bounding box center [637, 275] width 330 height 24
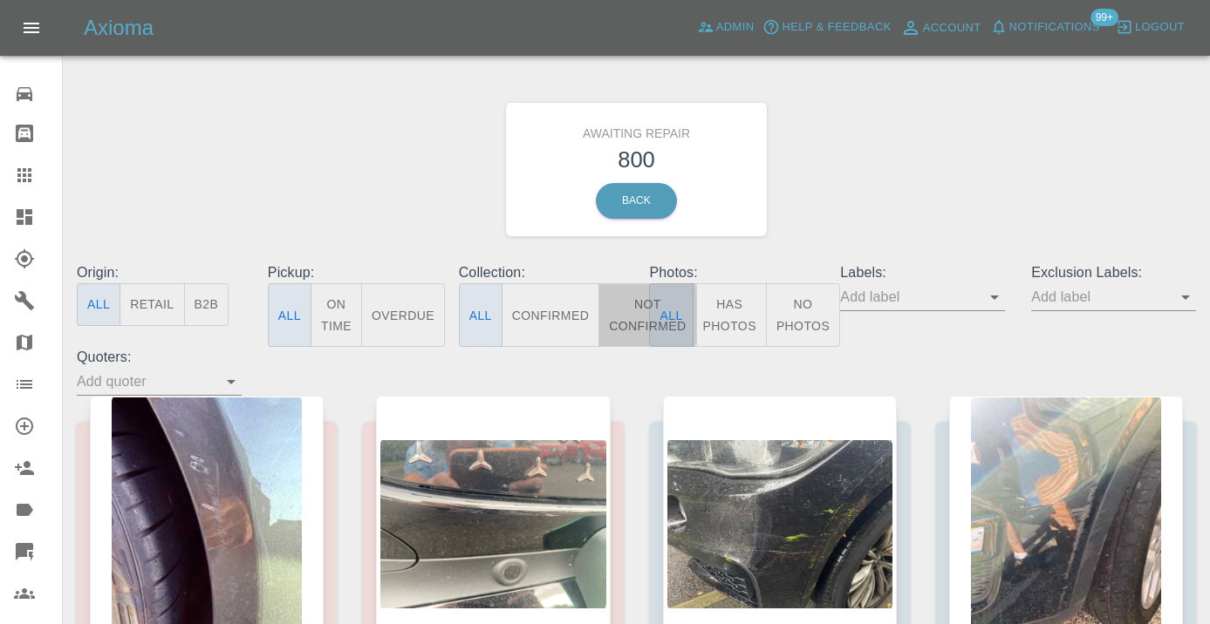
click at [638, 312] on button "Not Confirmed" at bounding box center [647, 315] width 98 height 64
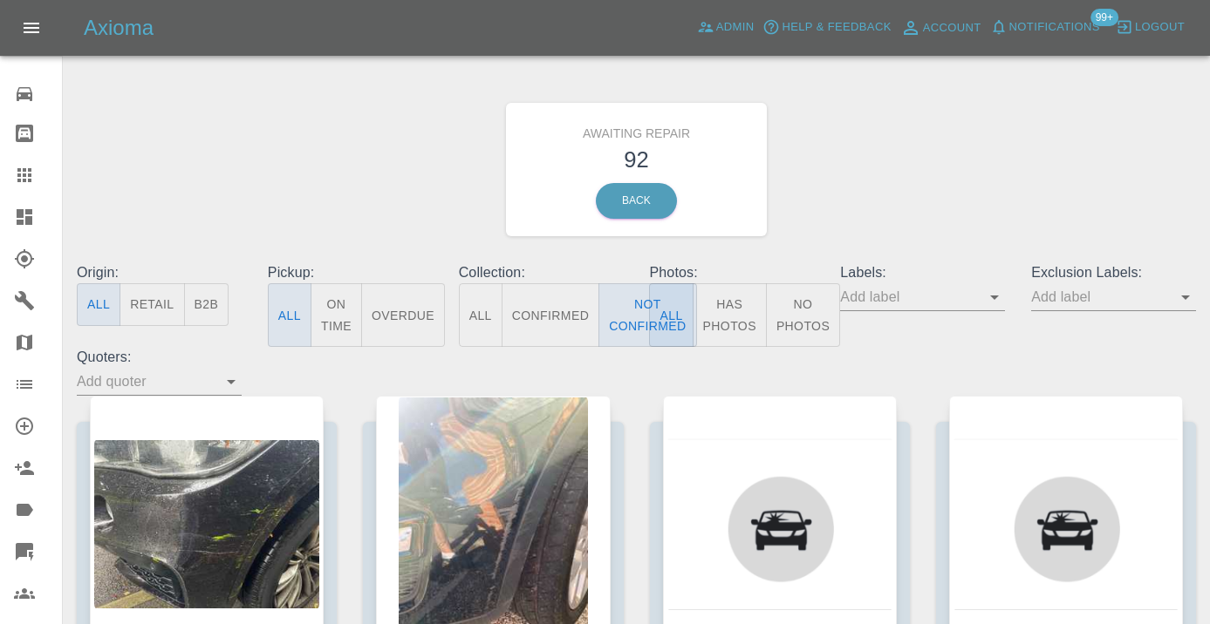
click at [939, 130] on div "Awaiting Repair 92 Back" at bounding box center [636, 170] width 1145 height 186
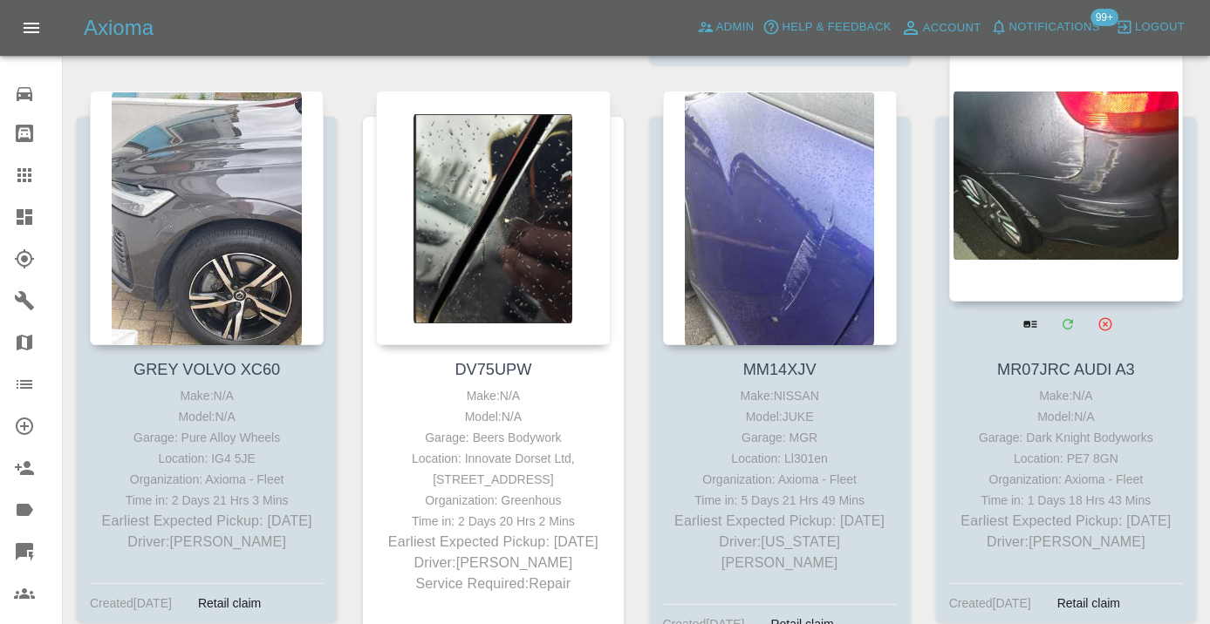
scroll to position [6162, 0]
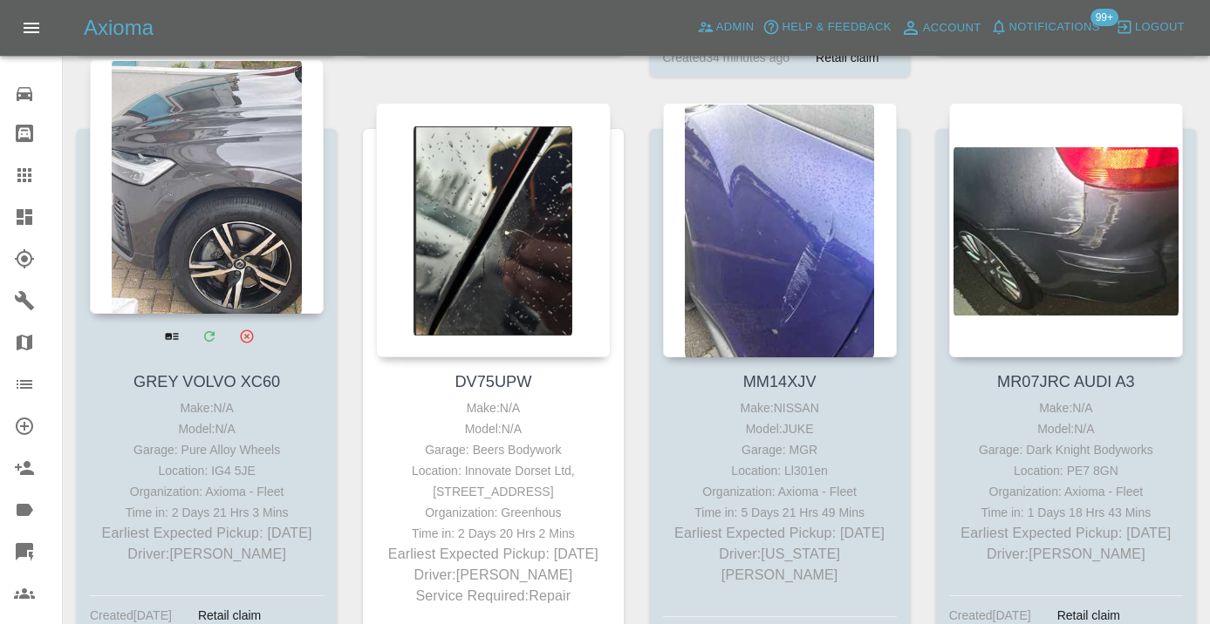
click at [198, 197] on div at bounding box center [207, 186] width 234 height 255
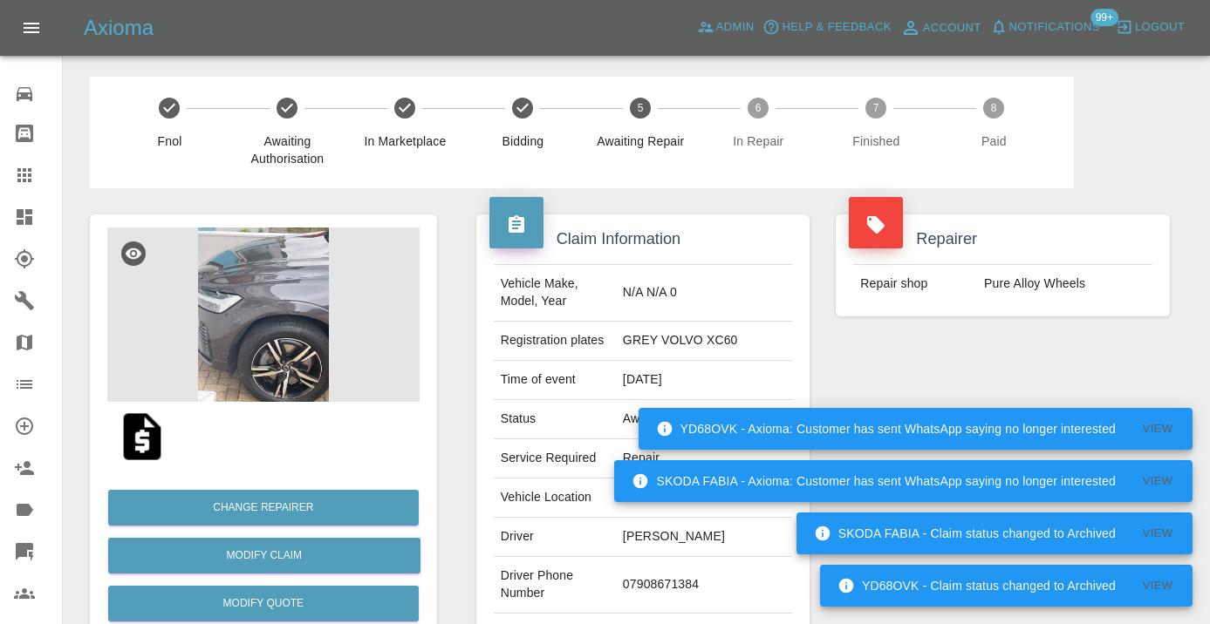
click at [706, 560] on td "07908671384" at bounding box center [704, 585] width 176 height 57
copy td "07908671384"
click at [1034, 388] on div "Repairer Repair shop Pure Alloy Wheels" at bounding box center [1002, 448] width 360 height 521
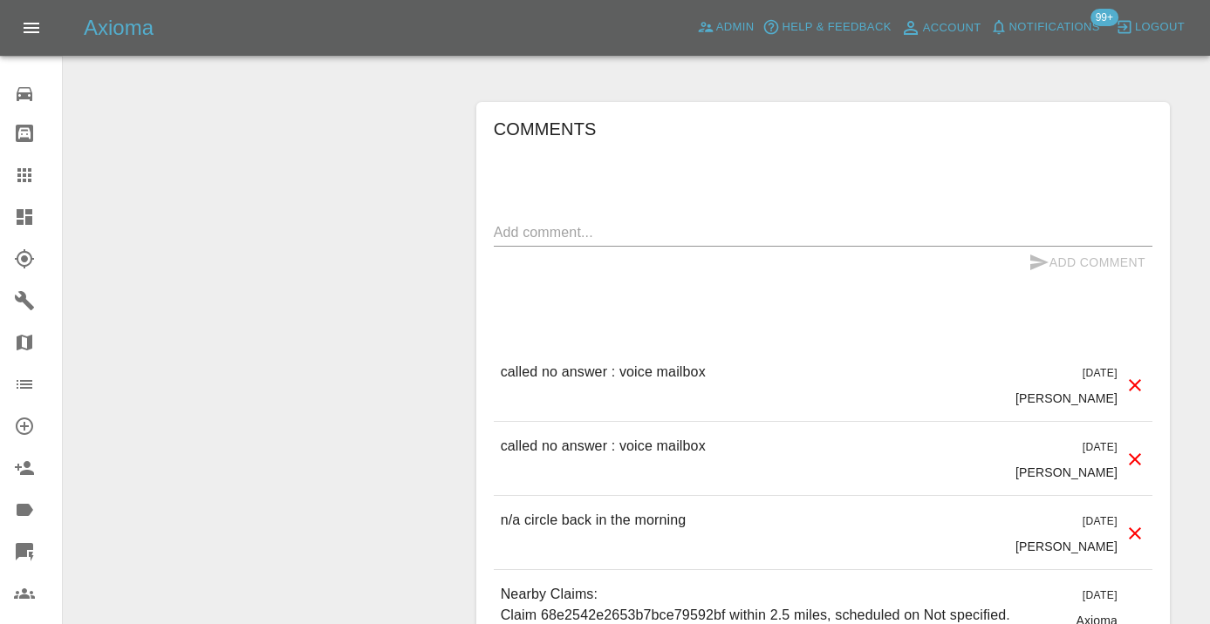
scroll to position [1392, 0]
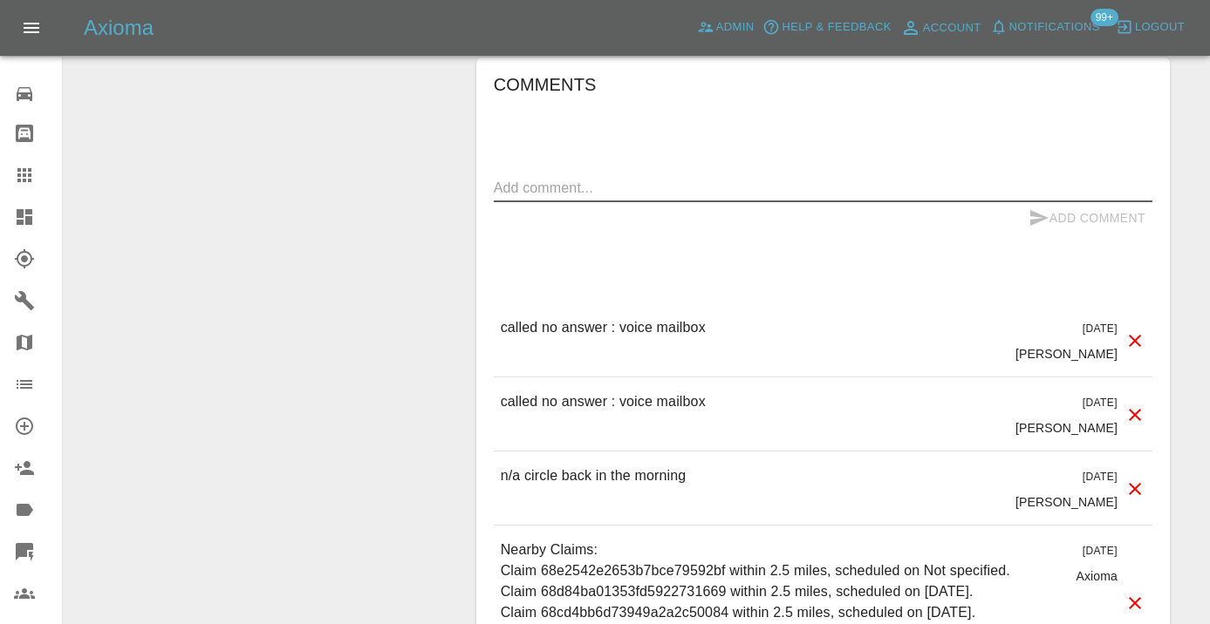
click at [530, 178] on textarea at bounding box center [823, 188] width 658 height 20
type textarea "C"
type textarea "called no answer : voice mailbox"
click at [1050, 202] on button "Add Comment" at bounding box center [1086, 218] width 131 height 32
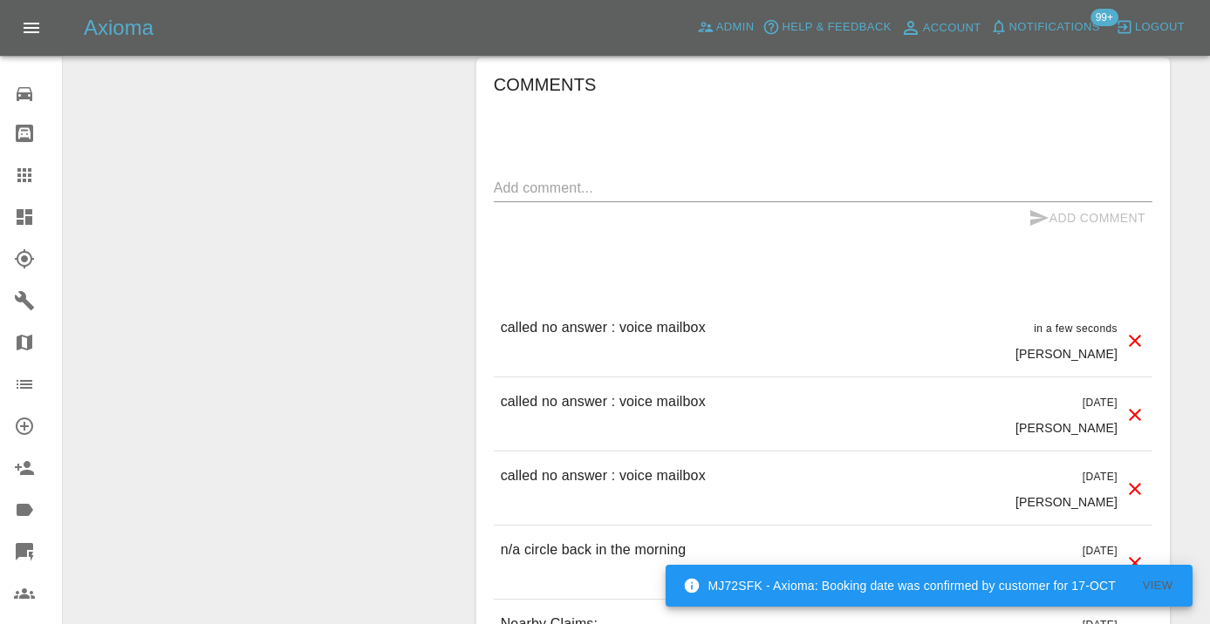
click at [526, 178] on textarea at bounding box center [823, 188] width 658 height 20
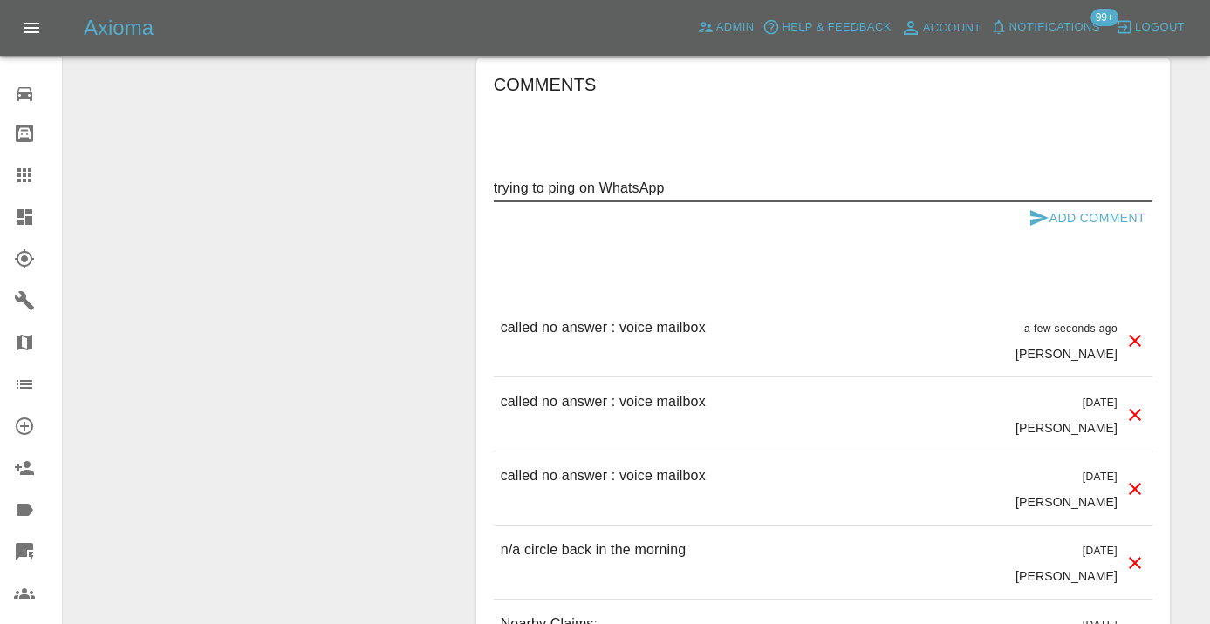
type textarea "trying to ping on WhatsApp"
click at [1045, 208] on icon "submit" at bounding box center [1038, 218] width 21 height 21
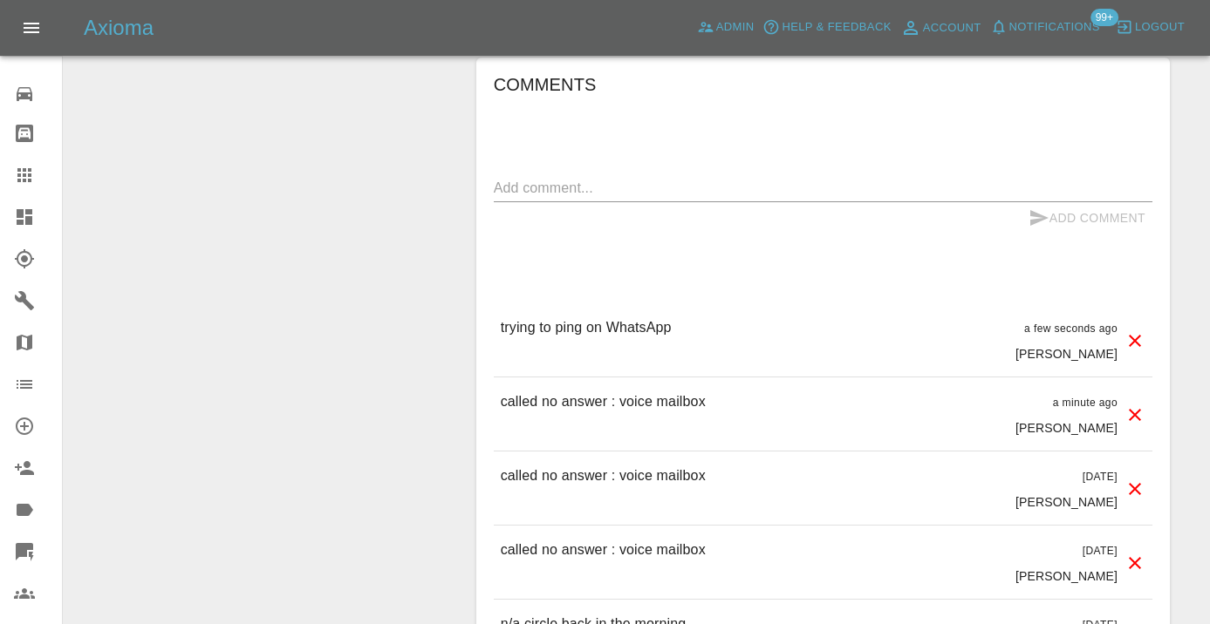
click at [24, 174] on icon at bounding box center [24, 175] width 14 height 14
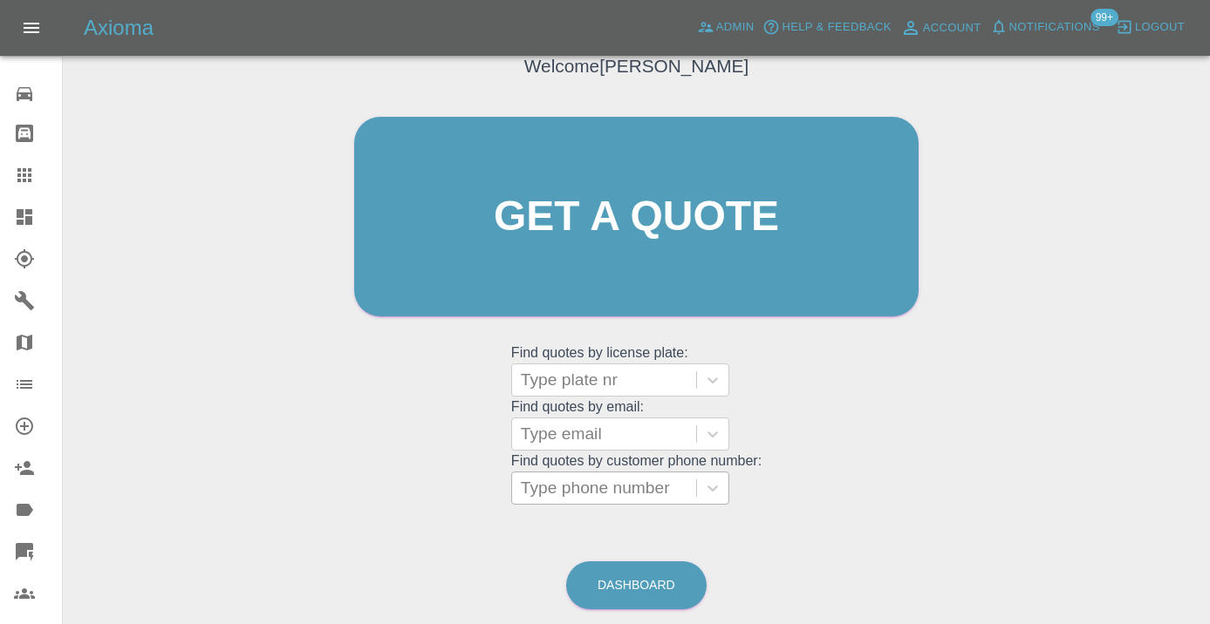
click at [621, 478] on div at bounding box center [604, 488] width 167 height 24
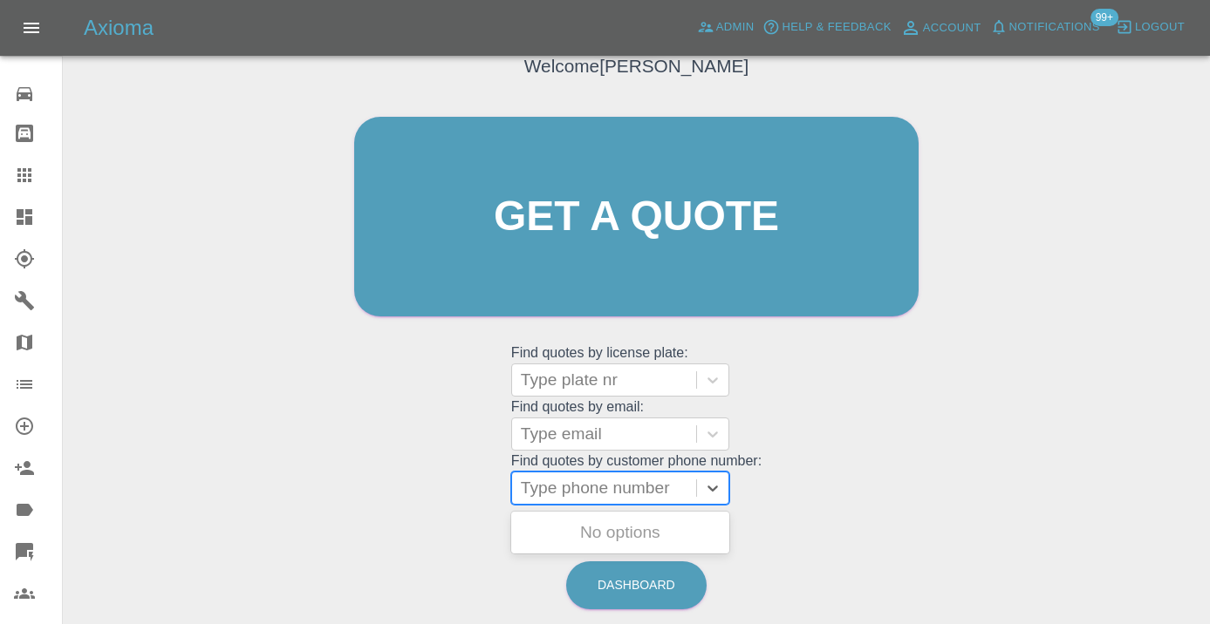
paste input "https://claims.axioma.co.uk/dashboardClaim/68e0d98a1953a5670e9c359b"
type input "https://claims.axioma.co.uk/dashboardClaim/68e0d98a1953a5670e9c359b"
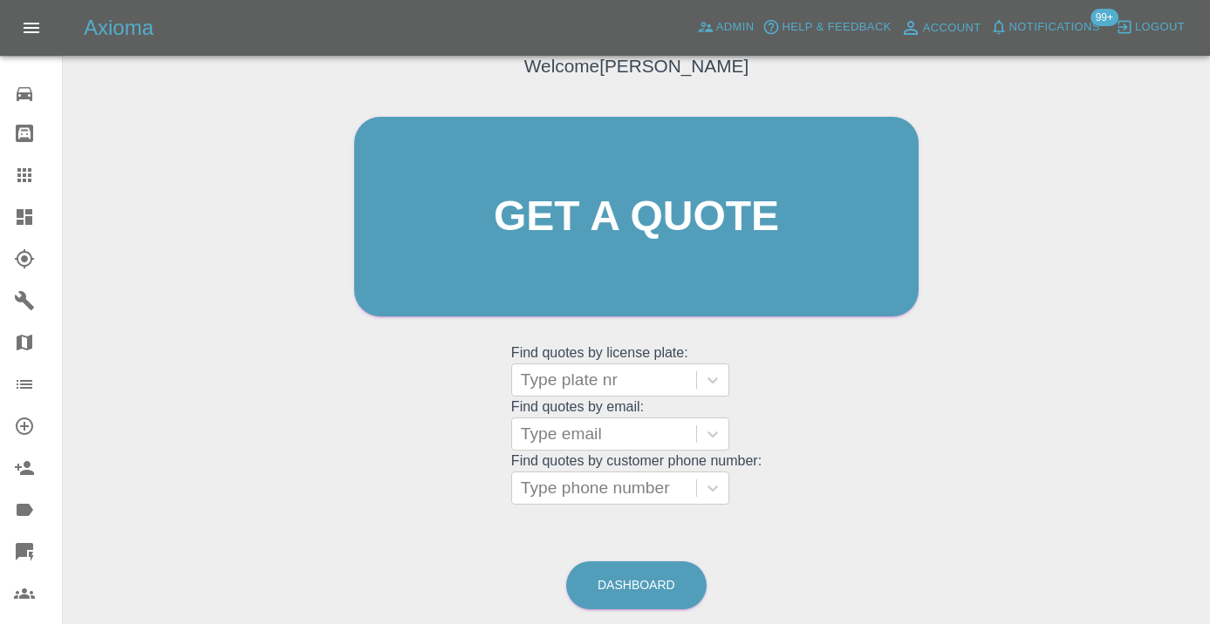
scroll to position [0, 0]
click at [925, 413] on div "Welcome Castro Get a quote Get a quote Find quotes by license plate: Type plate…" at bounding box center [636, 250] width 601 height 527
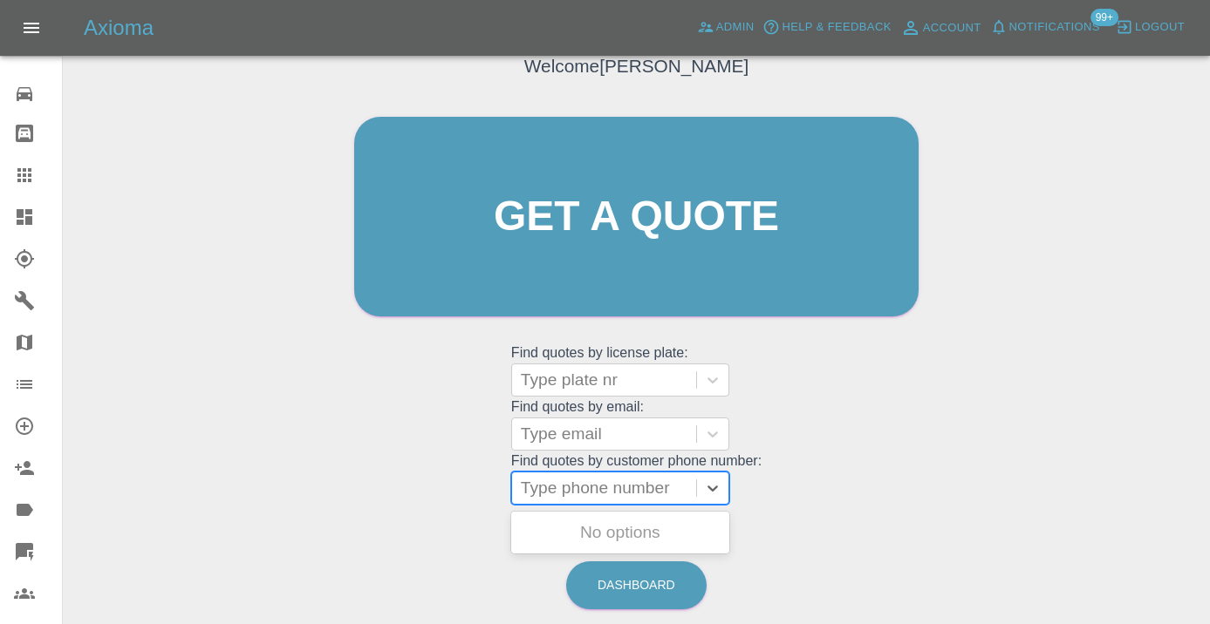
click at [636, 486] on div at bounding box center [604, 488] width 167 height 24
paste input "07417514045"
type input "07417514045"
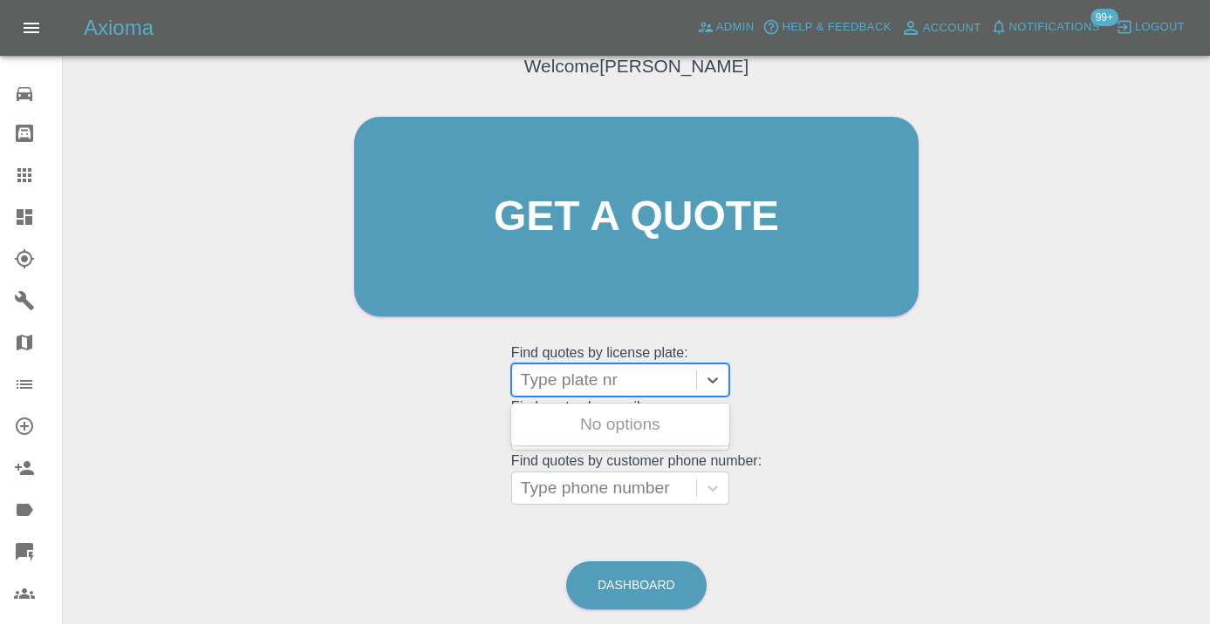
click at [599, 390] on div at bounding box center [604, 380] width 167 height 24
type input "kr68"
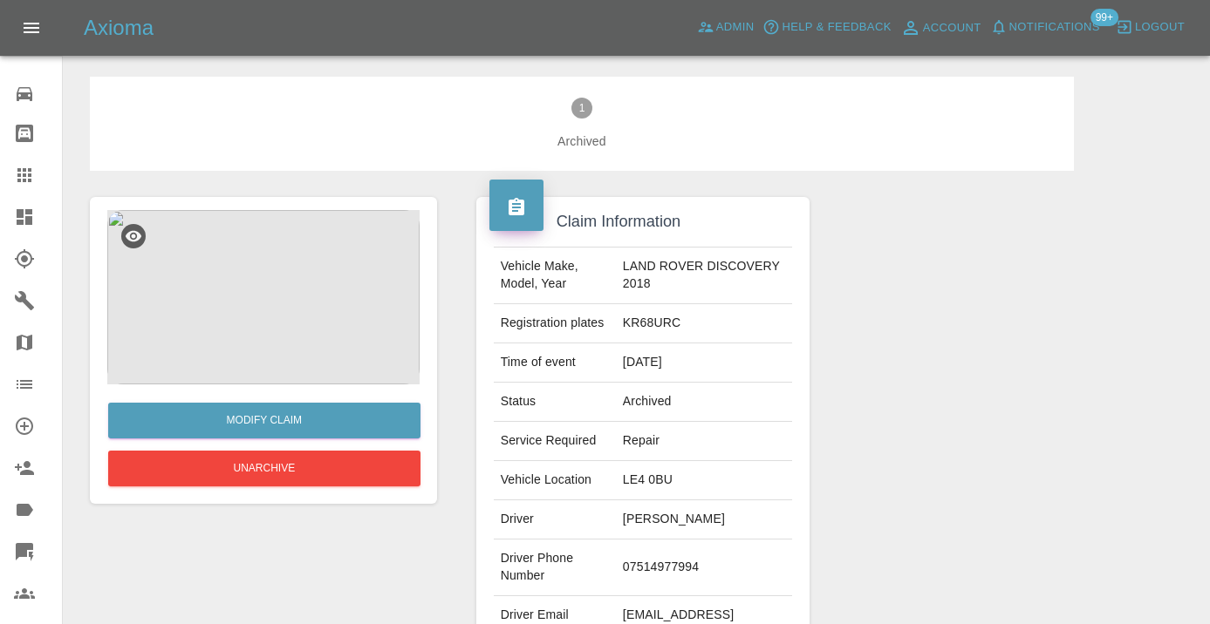
click at [25, 173] on icon at bounding box center [24, 175] width 21 height 21
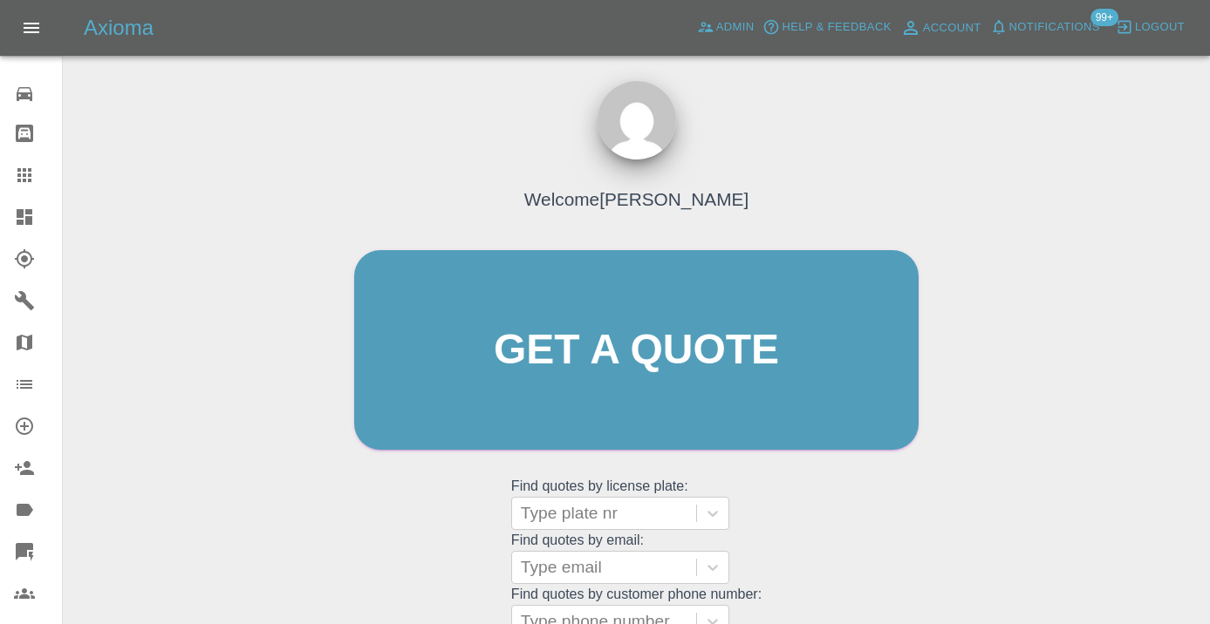
click at [776, 513] on div "Welcome Castro Get a quote Get a quote Find quotes by license plate: Type plate…" at bounding box center [636, 383] width 601 height 527
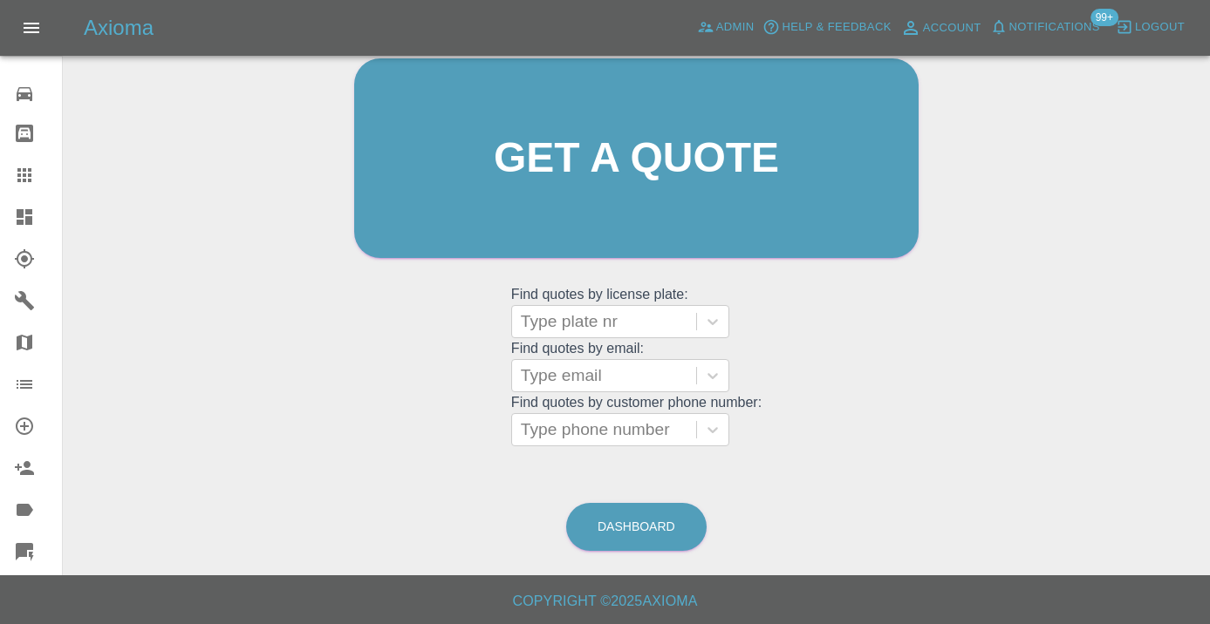
scroll to position [191, 0]
click at [648, 511] on link "Dashboard" at bounding box center [636, 528] width 140 height 48
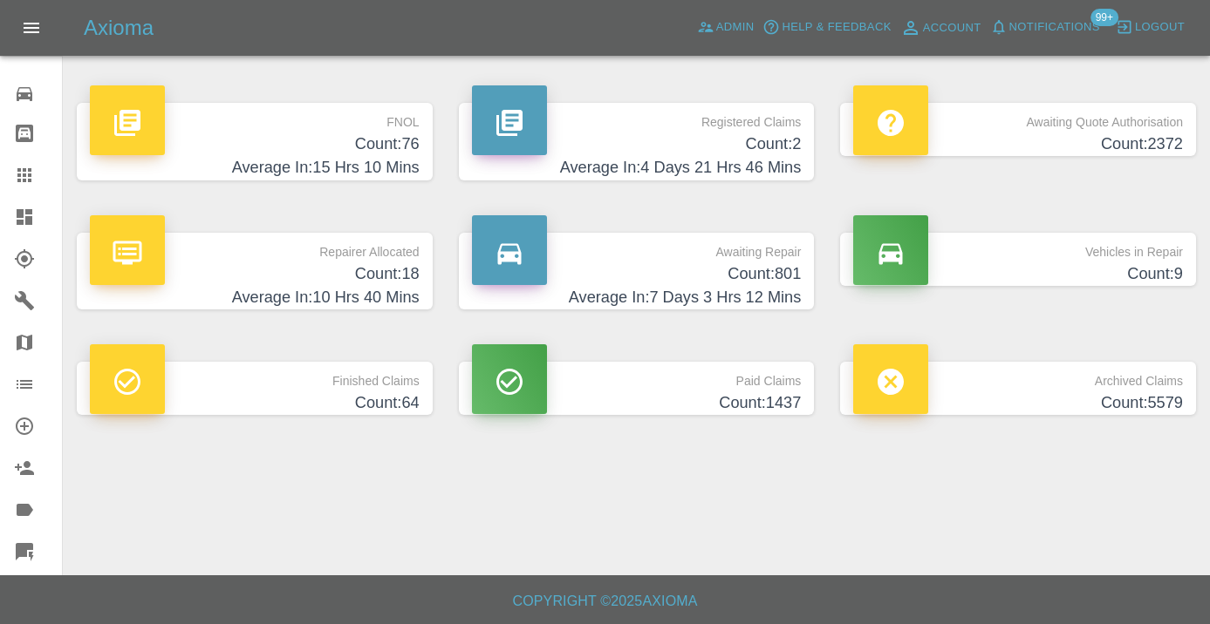
click at [757, 284] on h4 "Count: 801" at bounding box center [637, 275] width 330 height 24
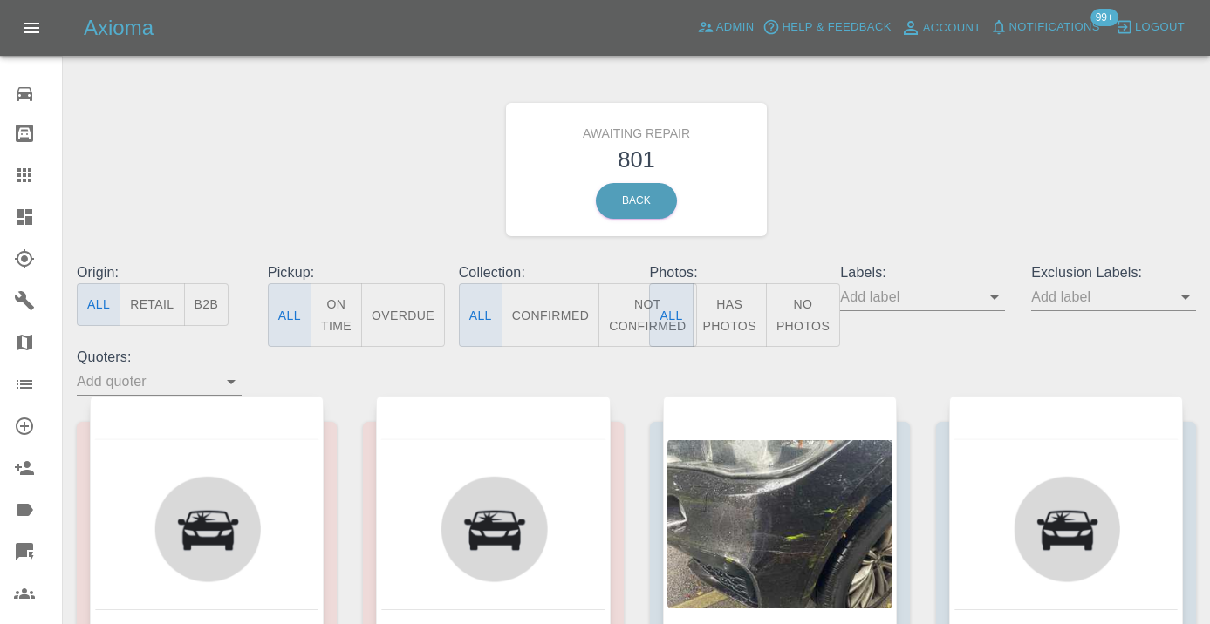
click at [622, 313] on button "Not Confirmed" at bounding box center [647, 315] width 98 height 64
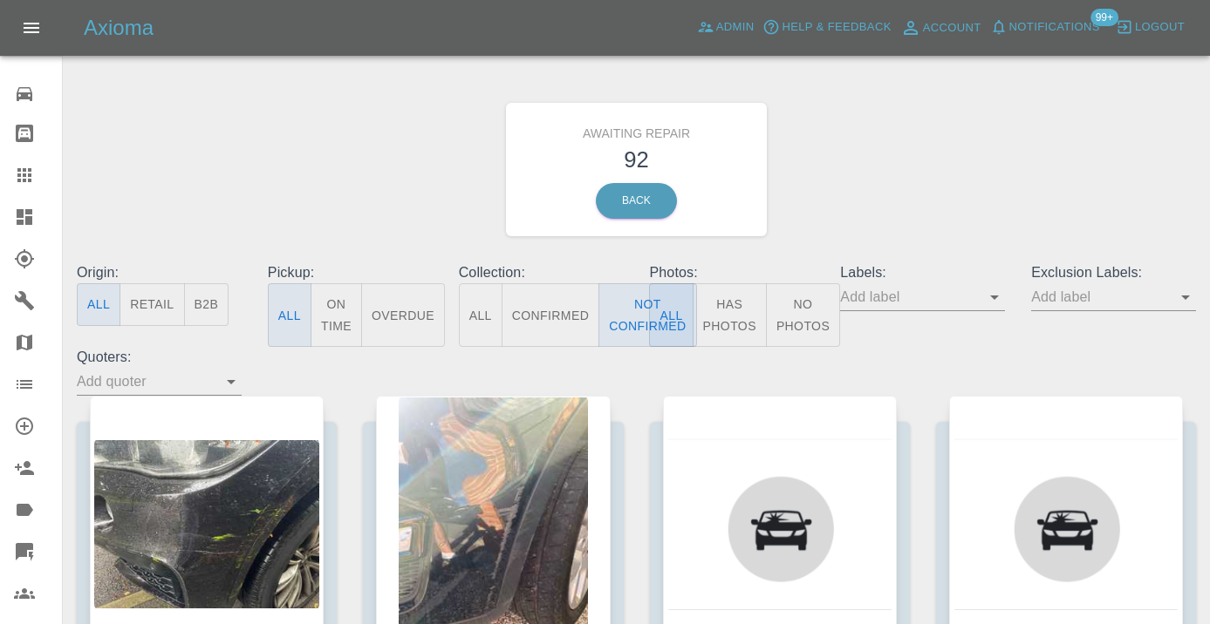
click at [870, 186] on div "Awaiting Repair 92 Back" at bounding box center [636, 170] width 1145 height 186
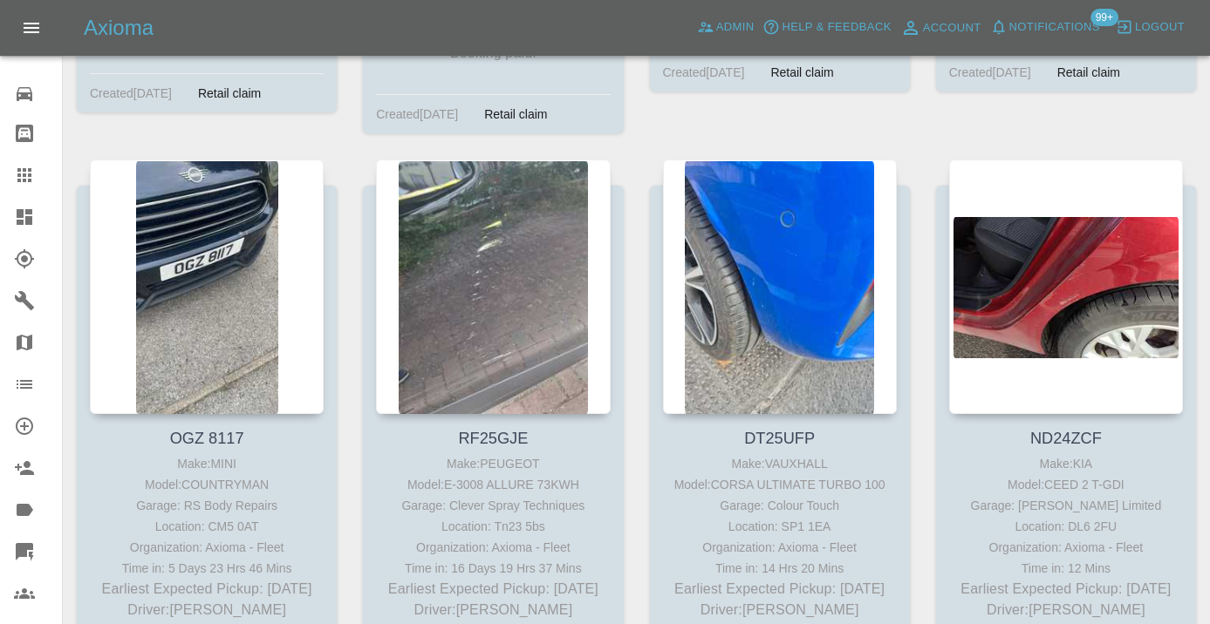
scroll to position [2637, 0]
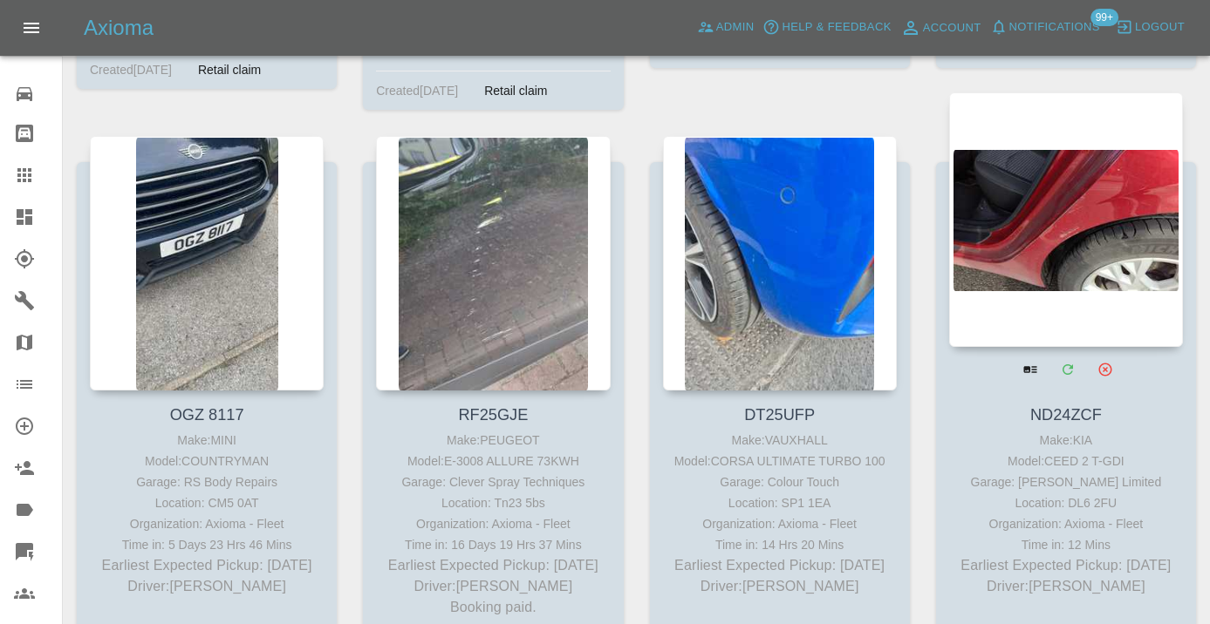
click at [1038, 219] on div at bounding box center [1066, 219] width 234 height 255
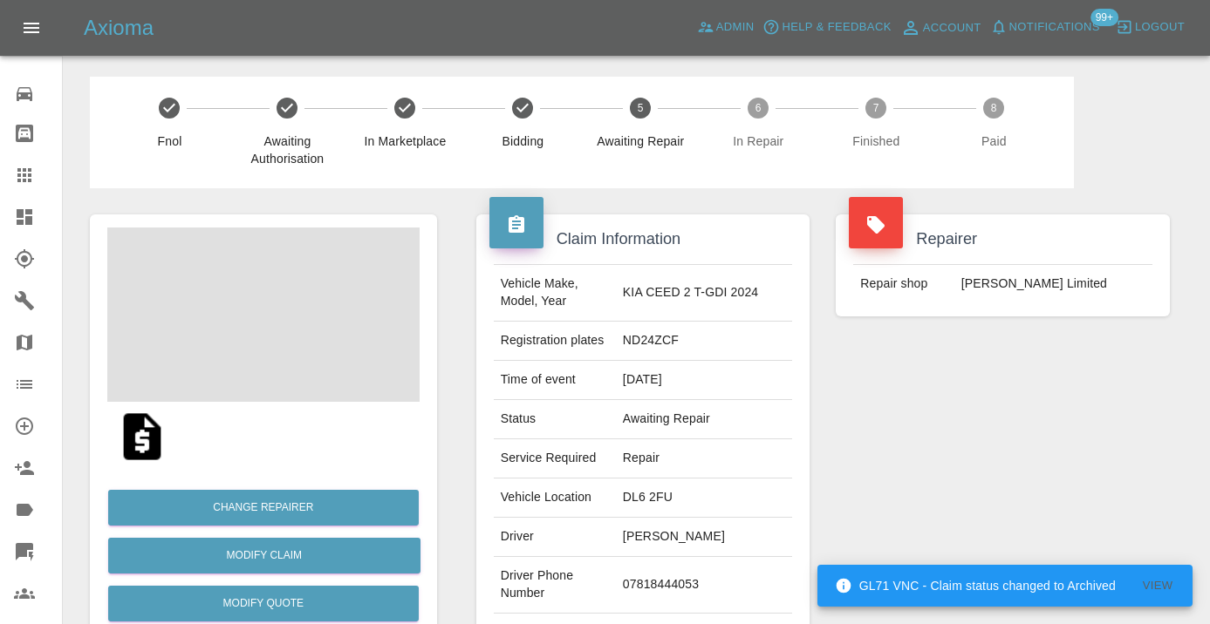
click at [691, 575] on td "07818444053" at bounding box center [704, 585] width 176 height 57
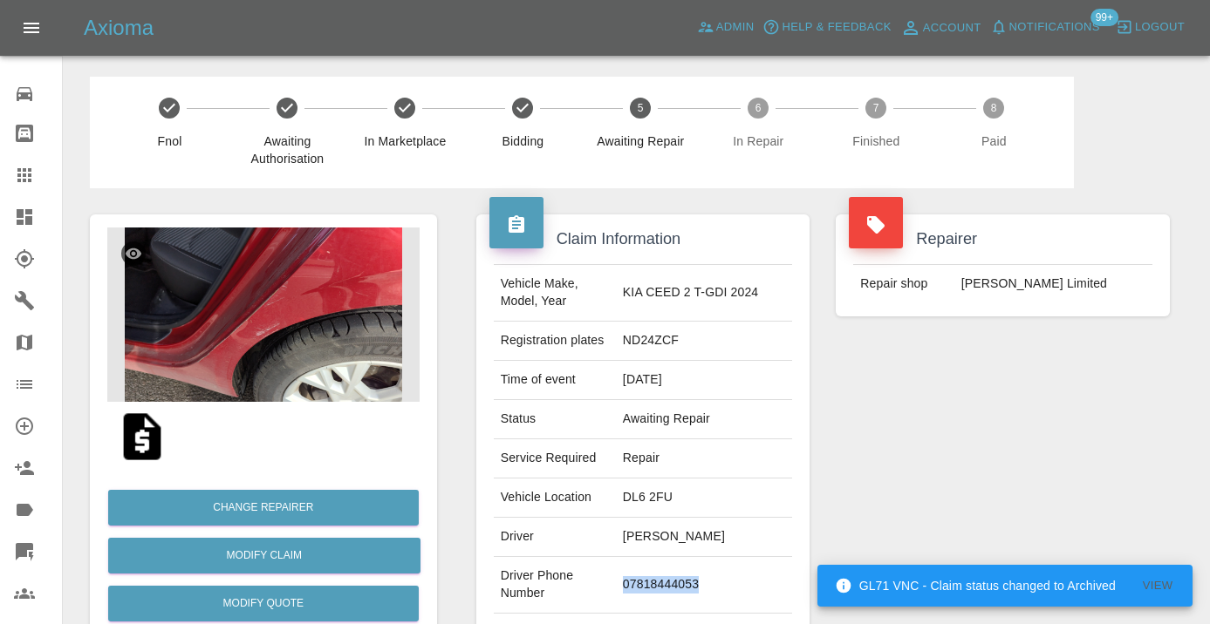
copy td "07818444053"
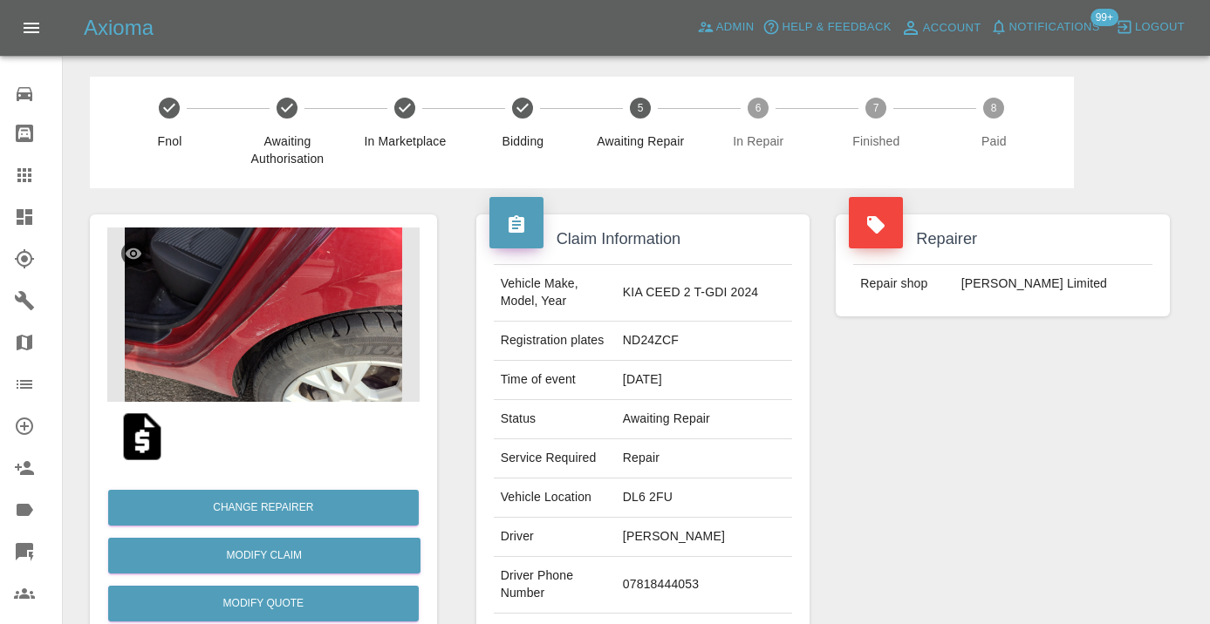
click at [1008, 435] on div "Repairer Repair shop Firmin Limited" at bounding box center [1002, 448] width 360 height 521
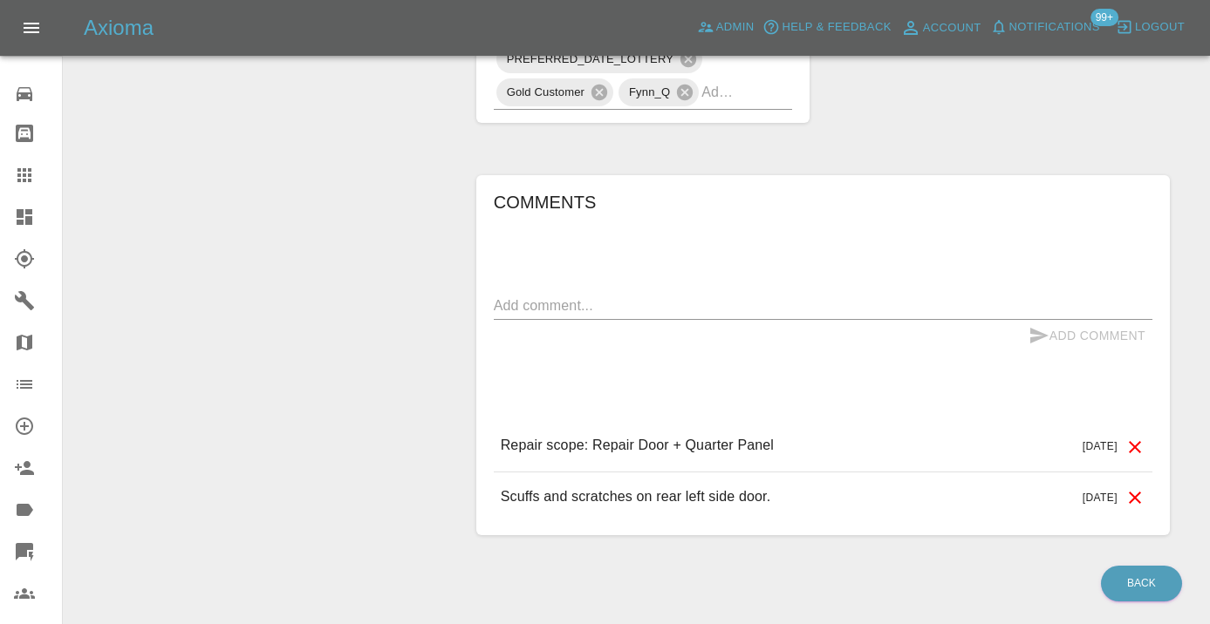
scroll to position [1361, 0]
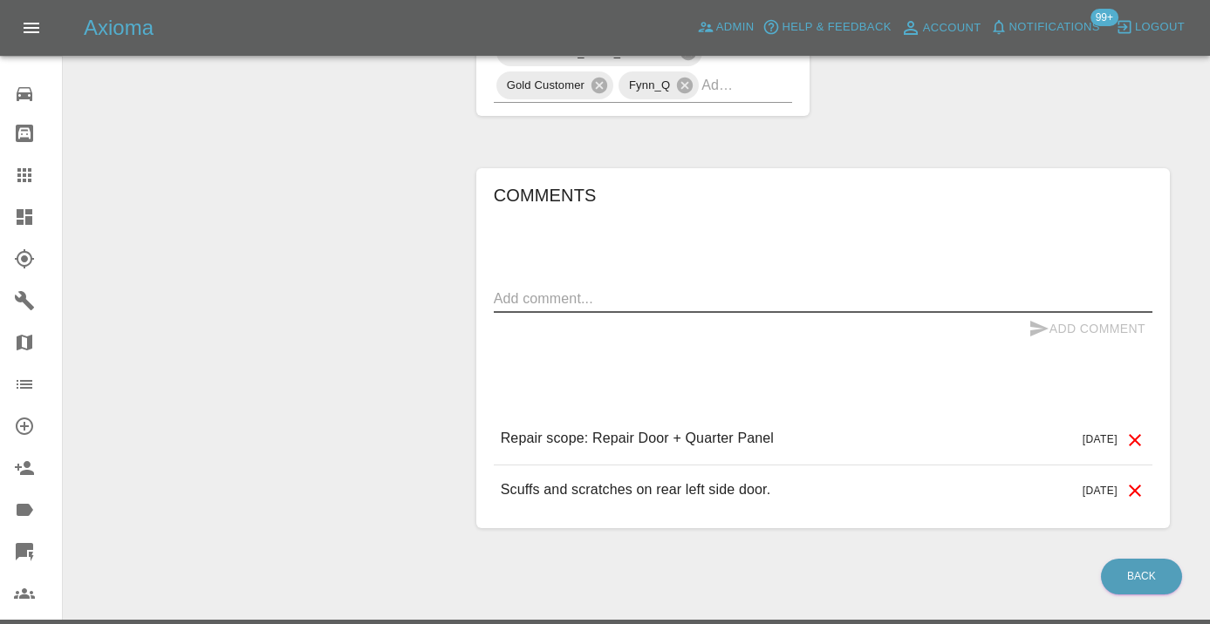
click at [539, 289] on textarea at bounding box center [823, 299] width 658 height 20
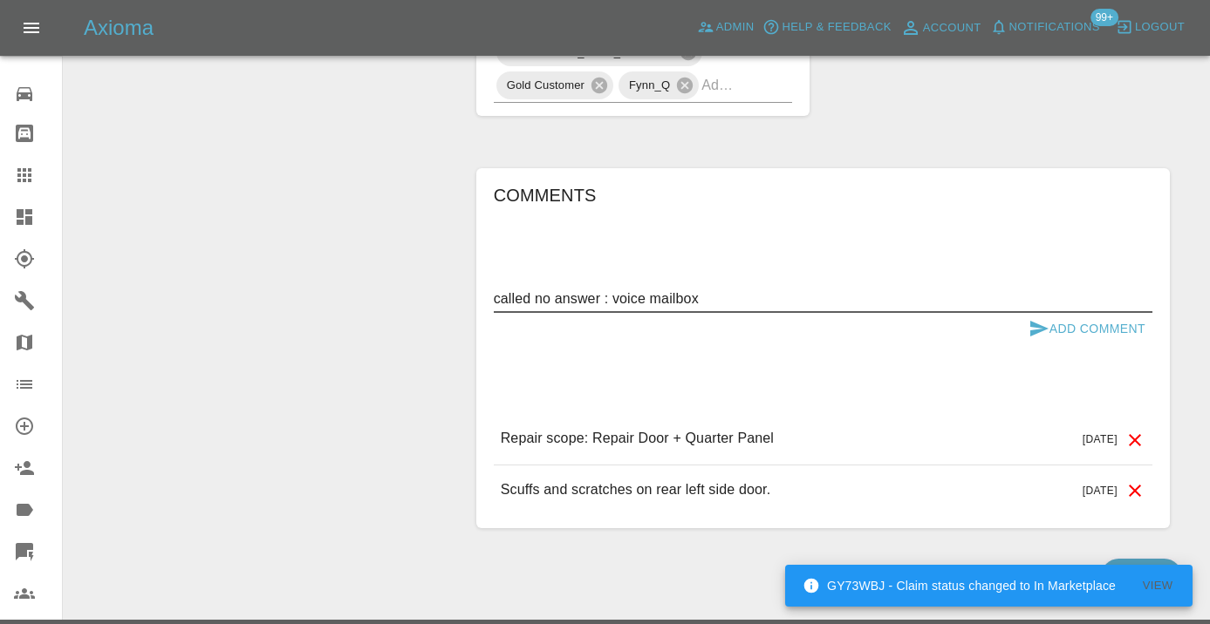
type textarea "called no answer : voice mailbox"
click at [1034, 318] on icon "submit" at bounding box center [1038, 328] width 21 height 21
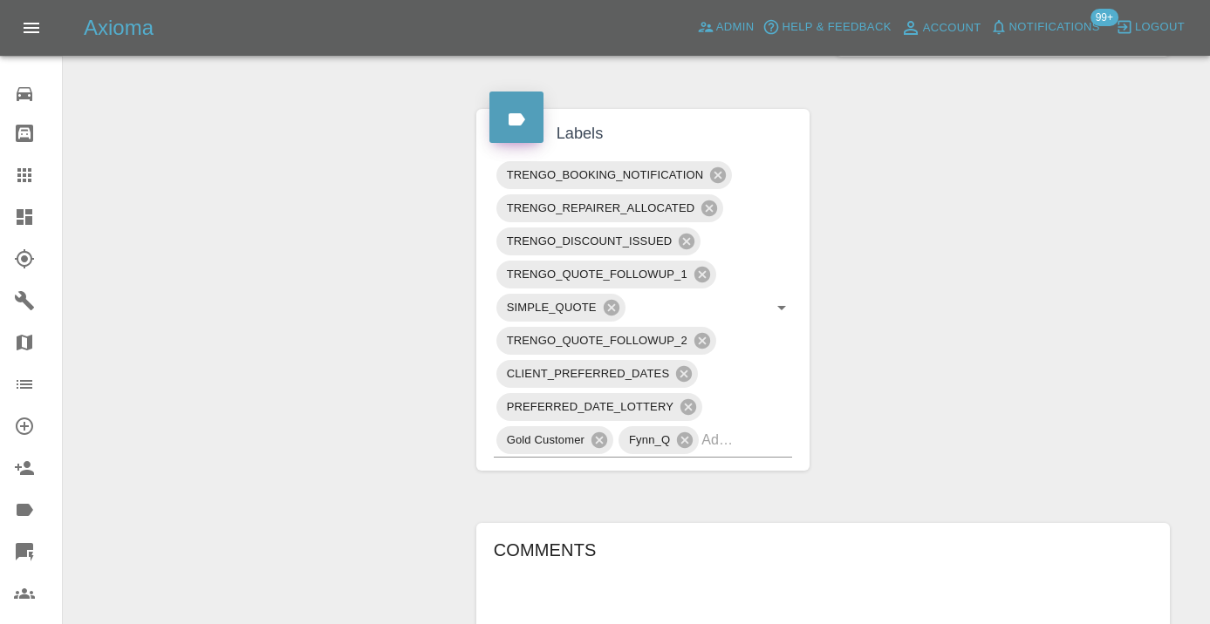
scroll to position [980, 0]
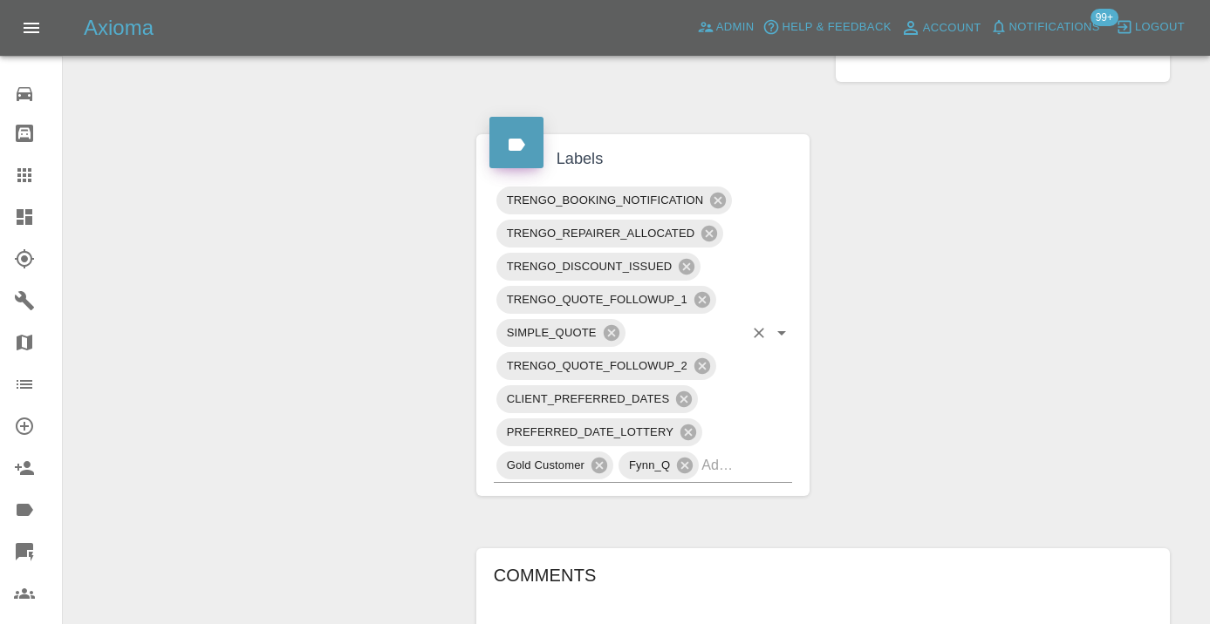
click at [727, 452] on input "text" at bounding box center [722, 465] width 42 height 27
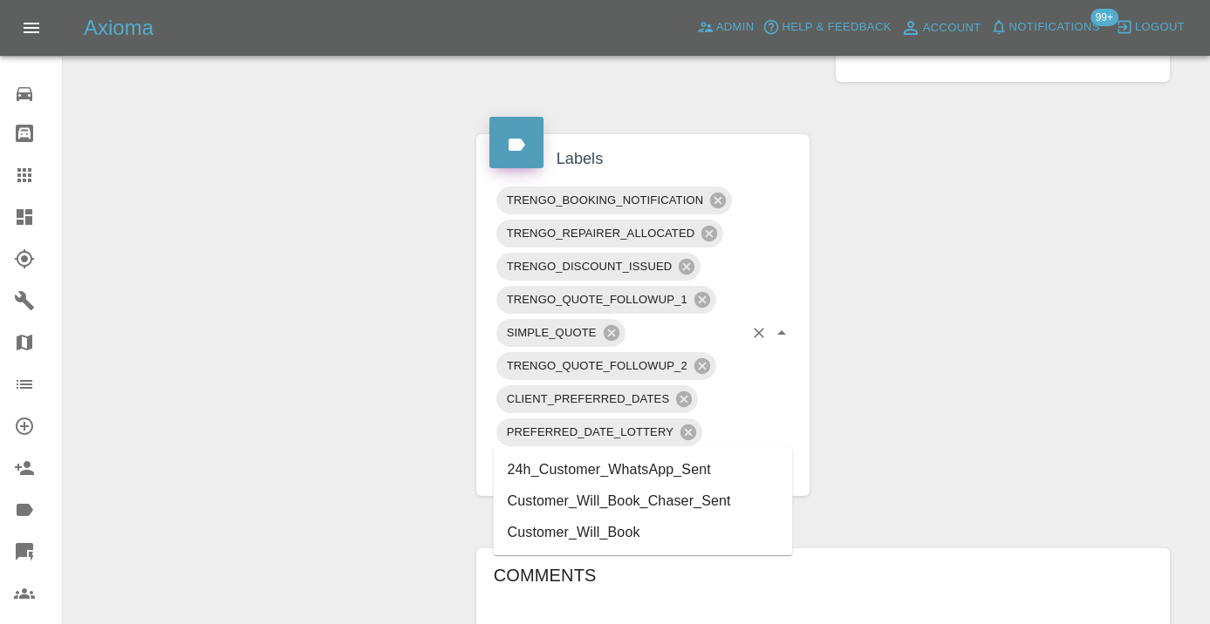
type input "customer_wi"
click at [652, 497] on li "Customer_Will_Book" at bounding box center [643, 501] width 299 height 31
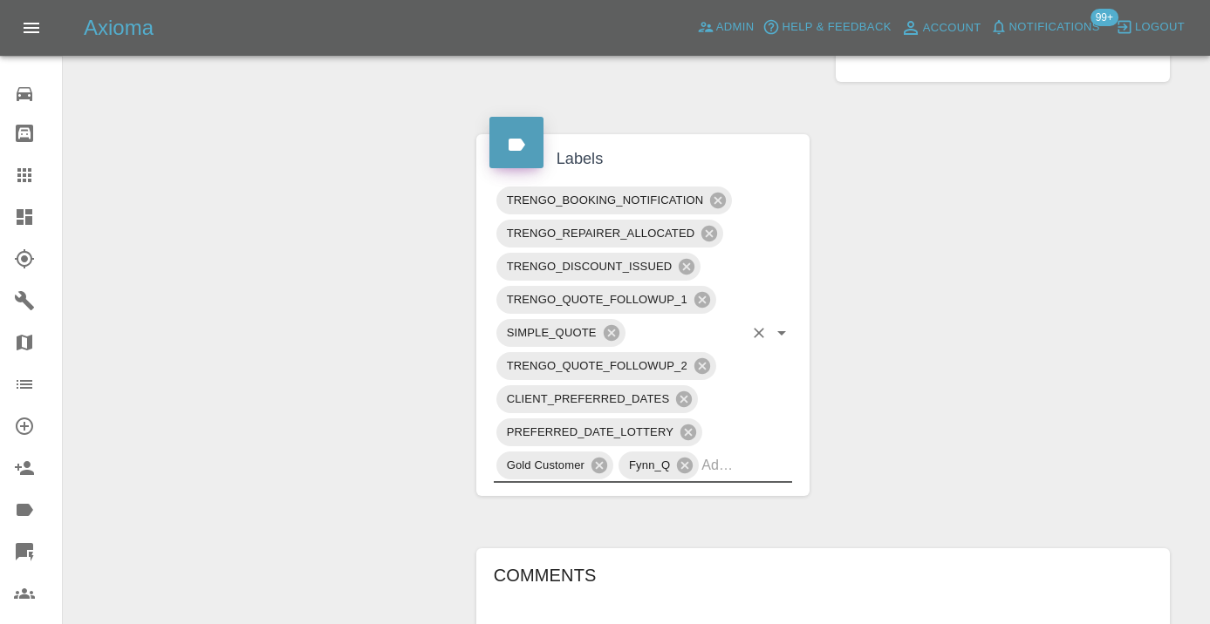
click at [228, 328] on div "Change Repairer Modify Claim Modify Quote Rollback Submit Payment Archive" at bounding box center [263, 108] width 373 height 1801
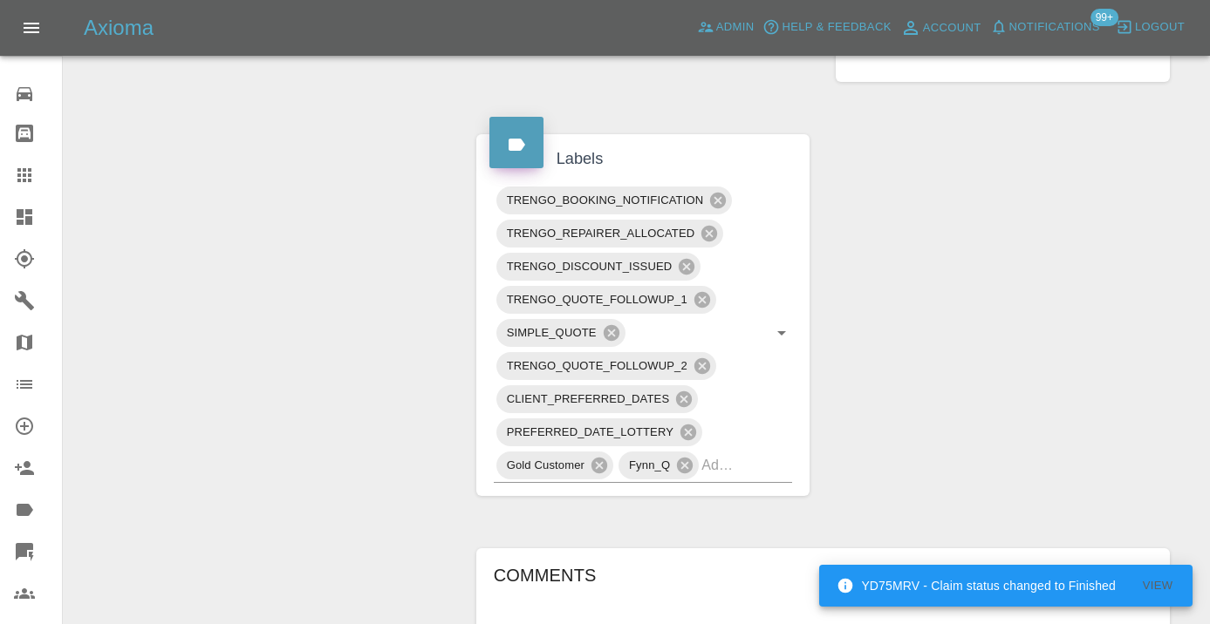
click at [39, 179] on div at bounding box center [38, 175] width 49 height 21
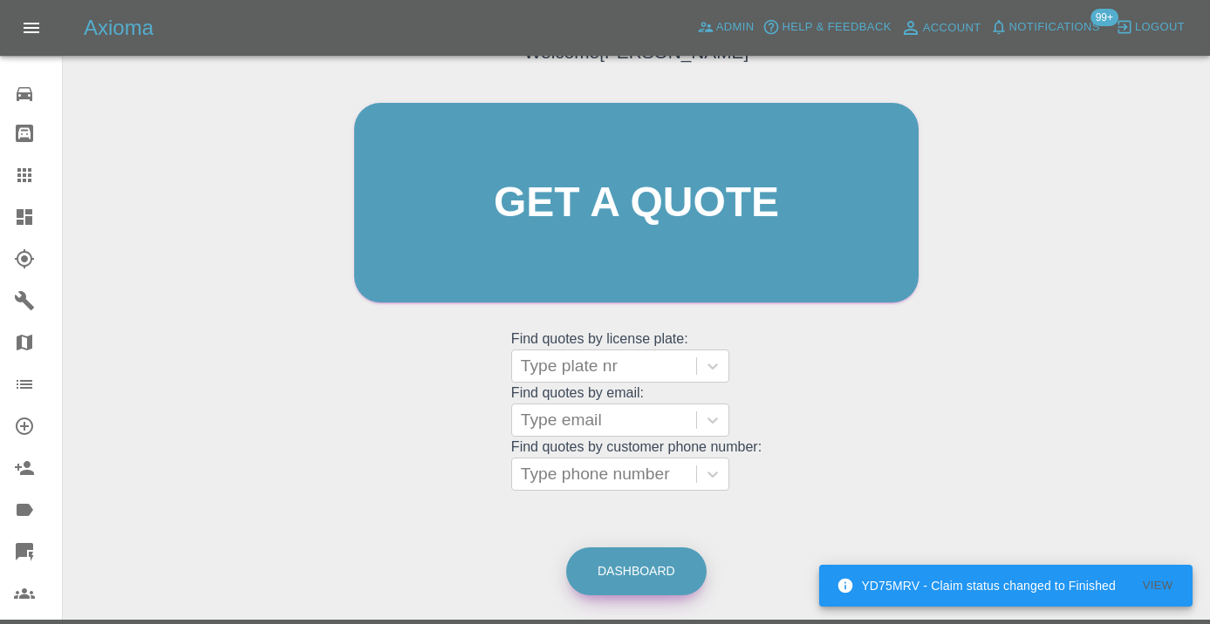
click at [642, 582] on link "Dashboard" at bounding box center [636, 572] width 140 height 48
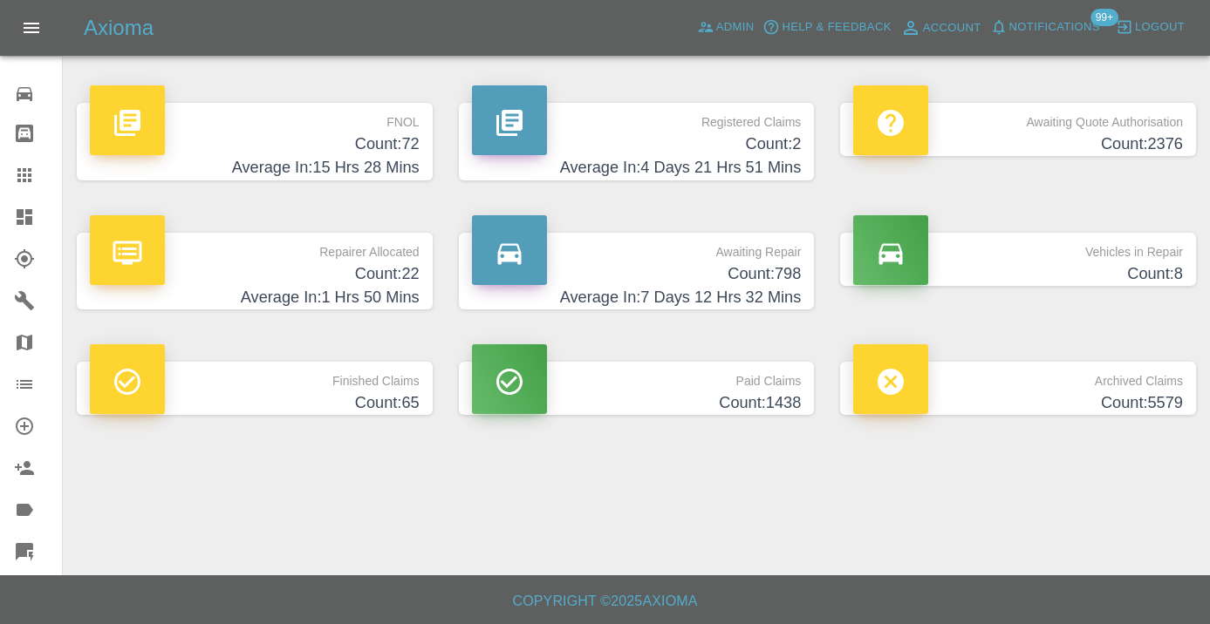
click at [768, 271] on h4 "Count: 798" at bounding box center [637, 275] width 330 height 24
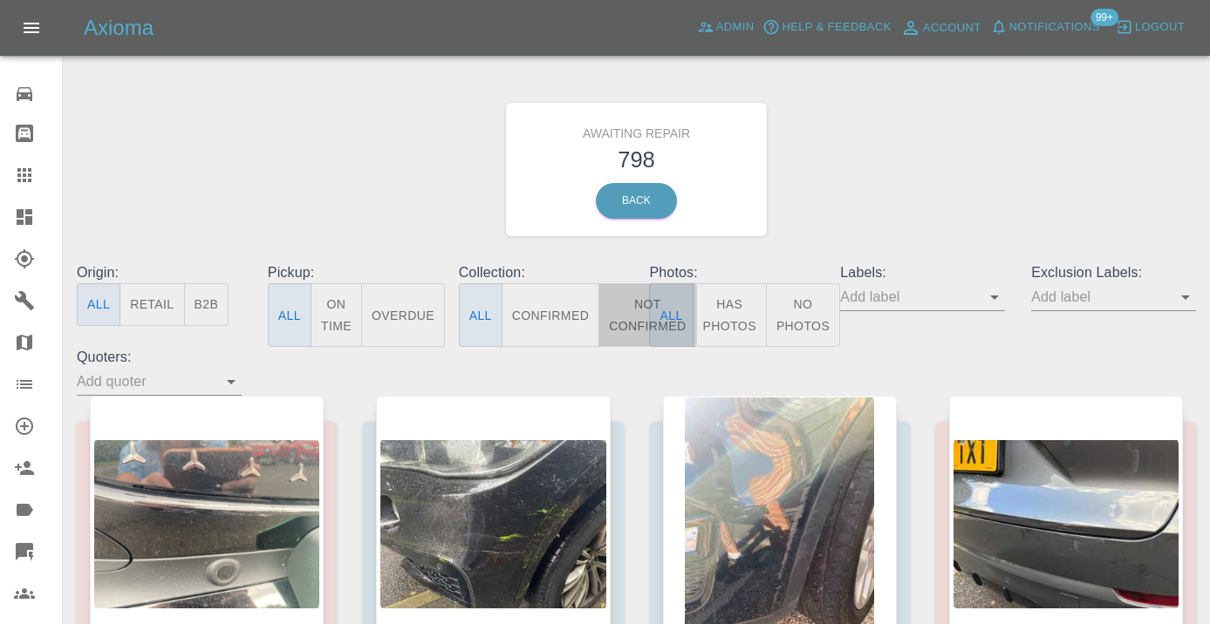
click at [639, 311] on button "Not Confirmed" at bounding box center [647, 315] width 98 height 64
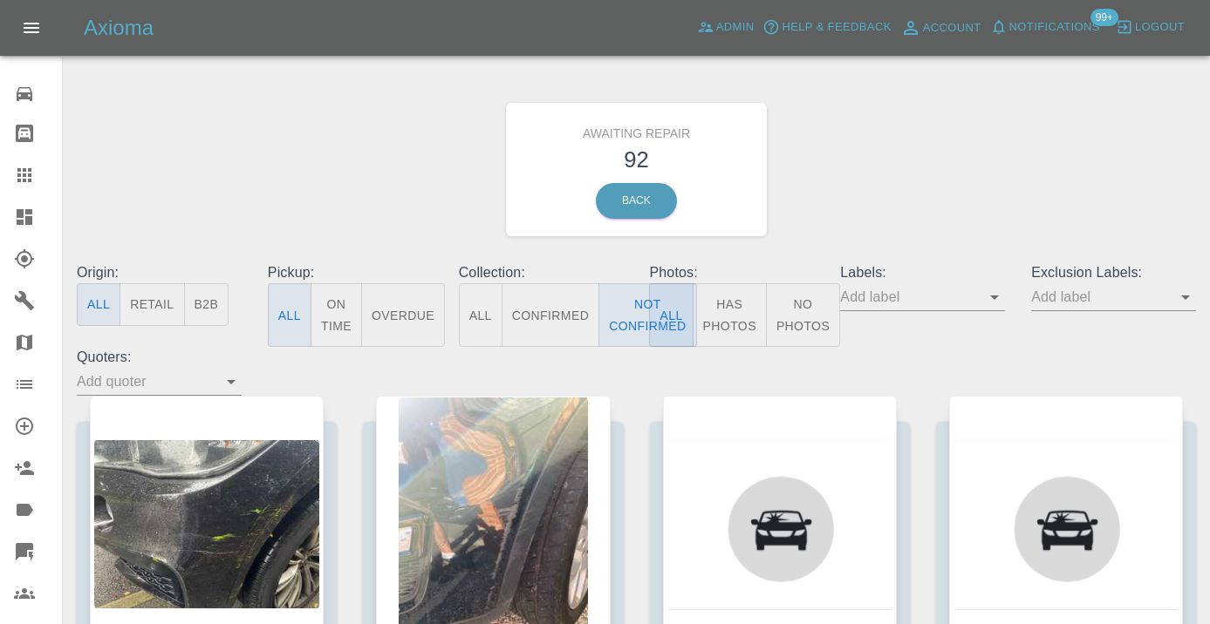
click at [956, 164] on div "Awaiting Repair 92 Back" at bounding box center [636, 170] width 1145 height 186
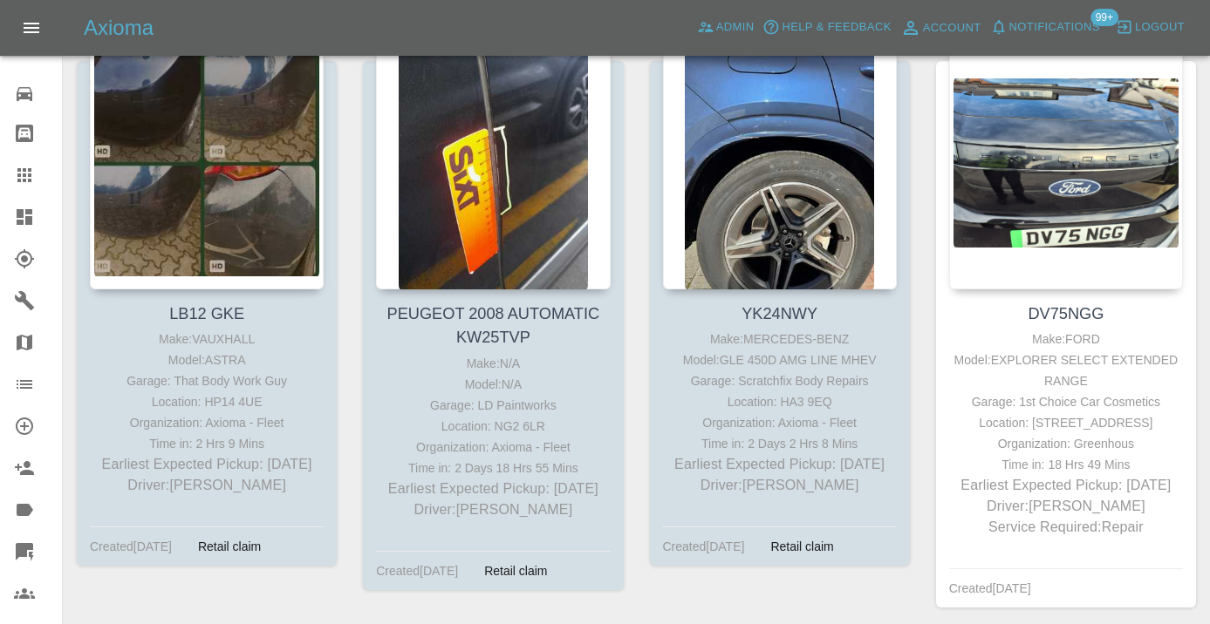
scroll to position [7377, 0]
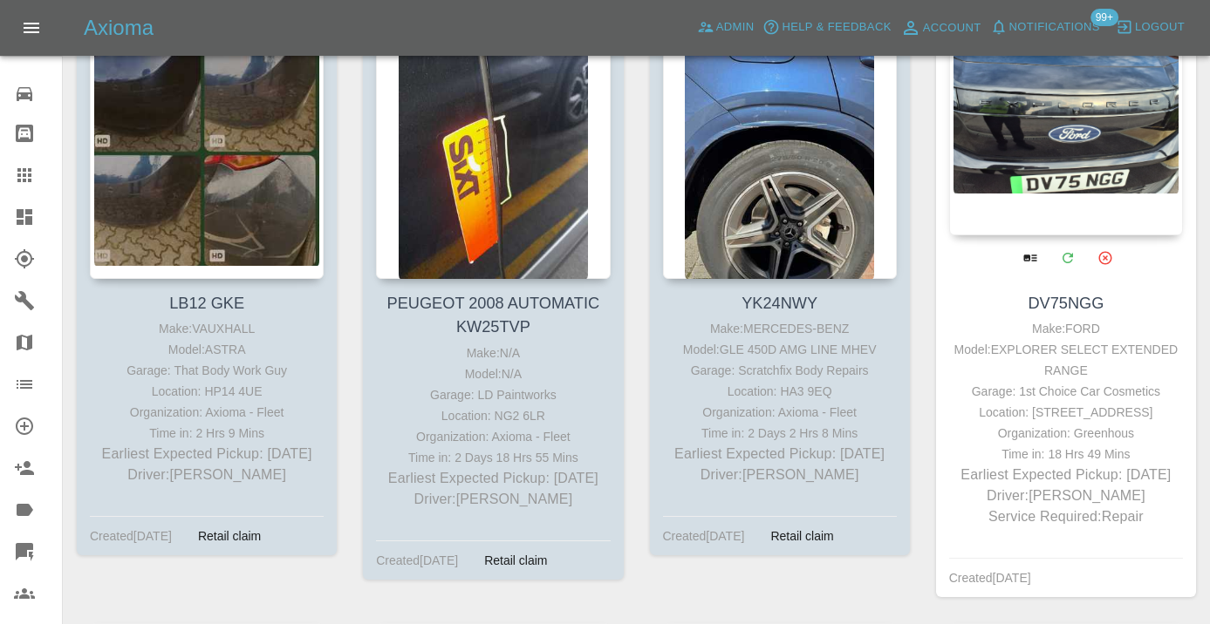
click at [1045, 126] on div at bounding box center [1066, 108] width 234 height 255
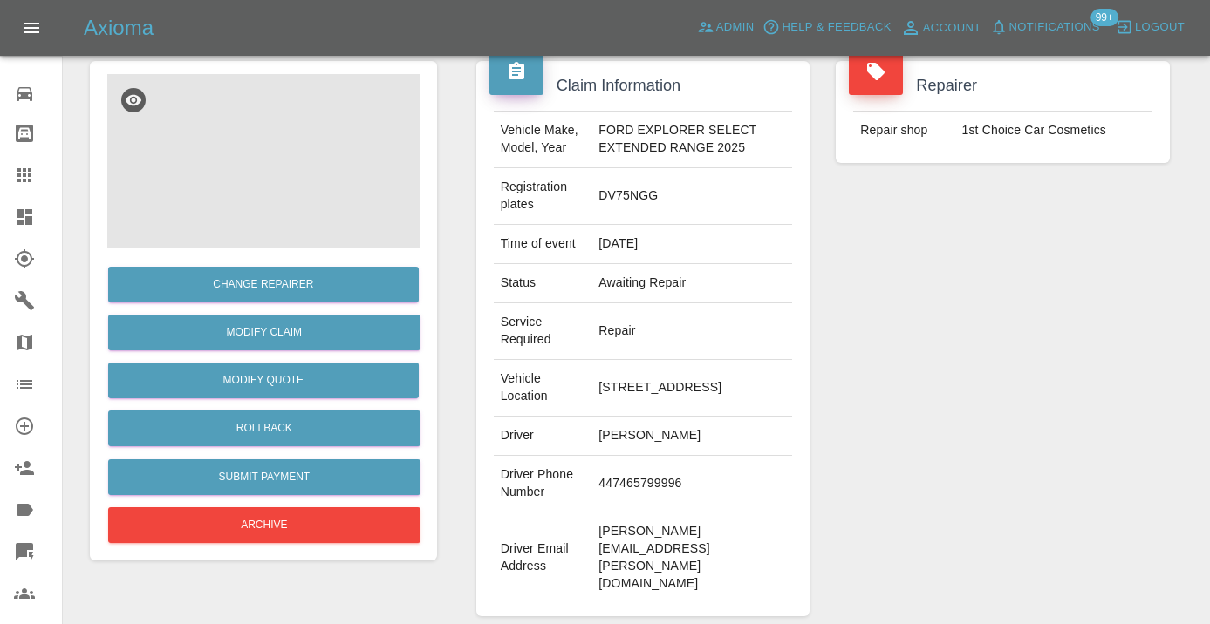
scroll to position [167, 0]
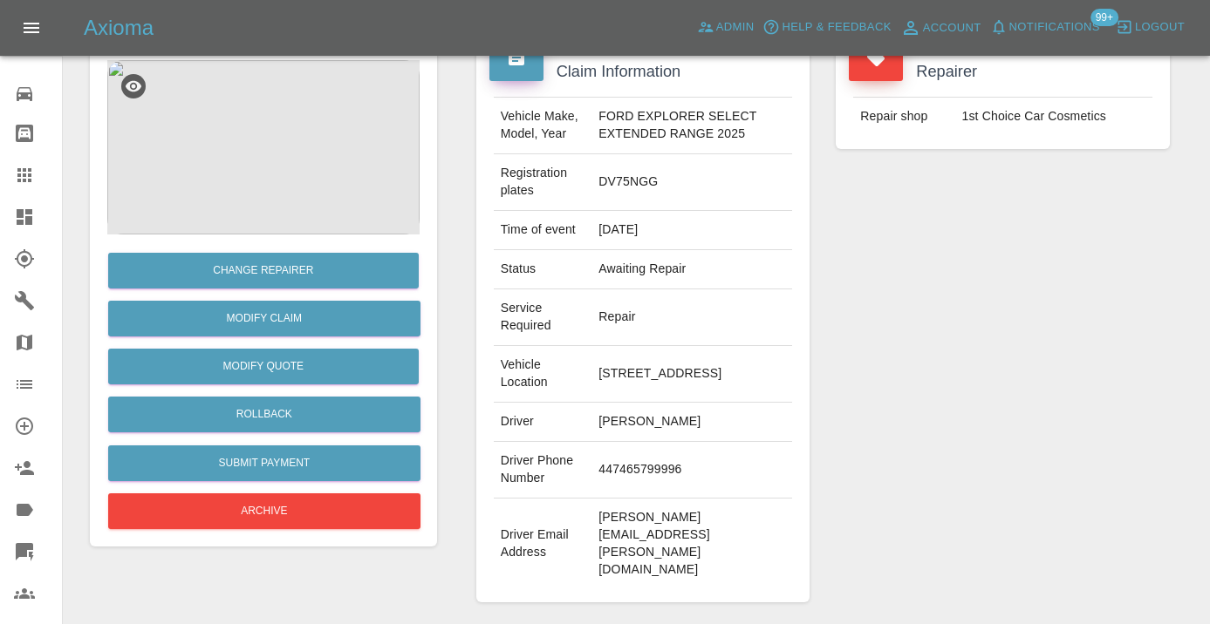
click at [663, 473] on td "447465799996" at bounding box center [691, 470] width 201 height 57
drag, startPoint x: 712, startPoint y: 474, endPoint x: 618, endPoint y: 471, distance: 93.4
click at [618, 471] on td "447465799996" at bounding box center [691, 470] width 201 height 57
copy td "7465799996"
click at [933, 345] on div "Repairer Repair shop 1st Choice Car Cosmetics" at bounding box center [1002, 325] width 360 height 608
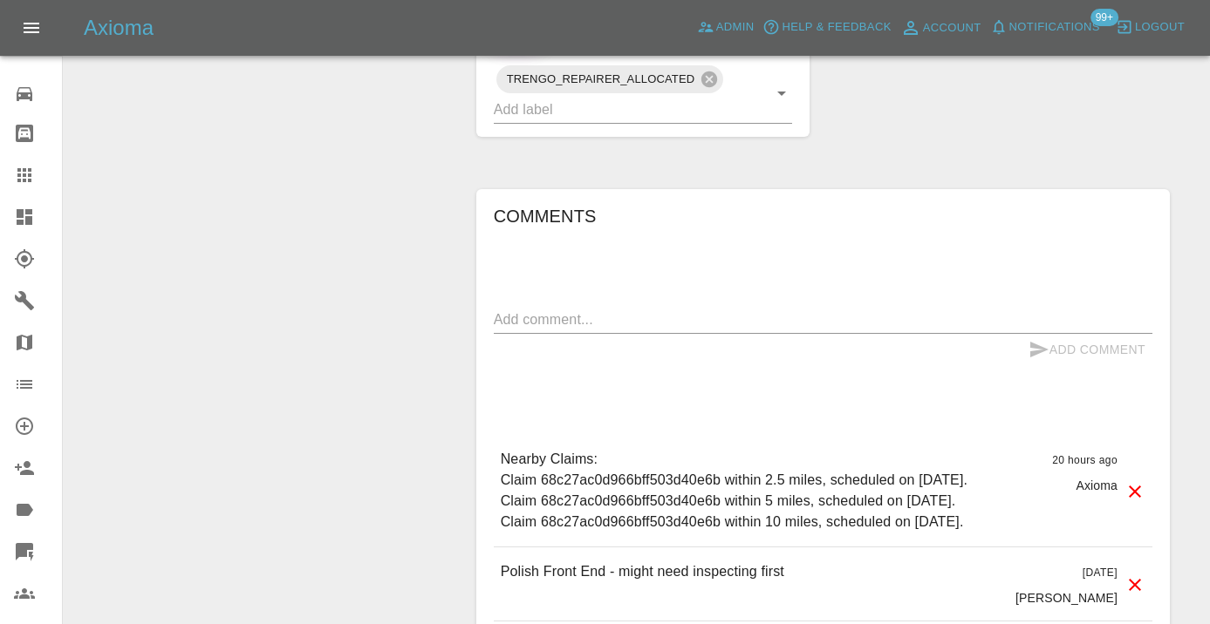
scroll to position [1066, 0]
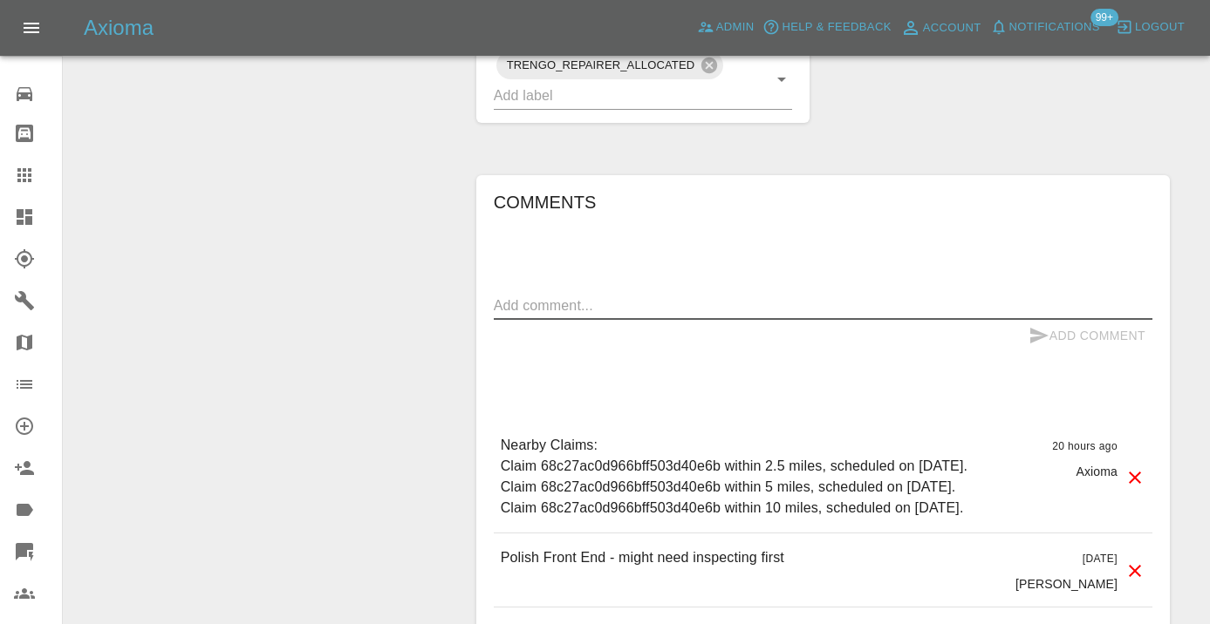
click at [562, 296] on textarea at bounding box center [823, 306] width 658 height 20
type textarea "called : currently away with work , will get back to us in a few days"
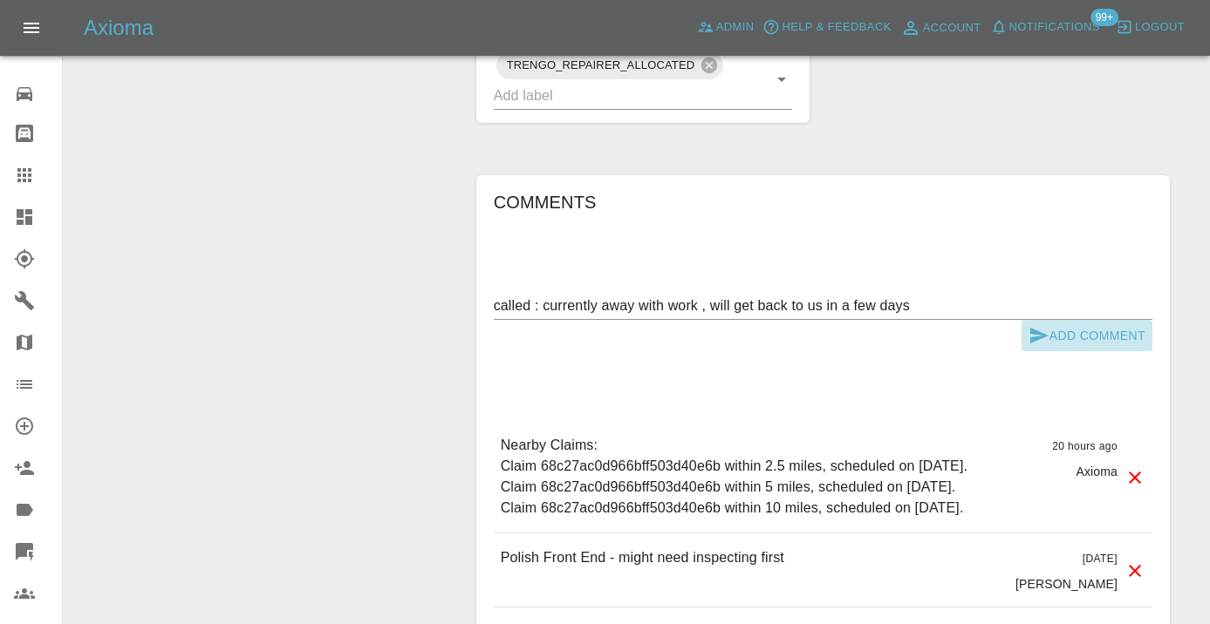
click at [1035, 328] on icon "submit" at bounding box center [1039, 336] width 18 height 16
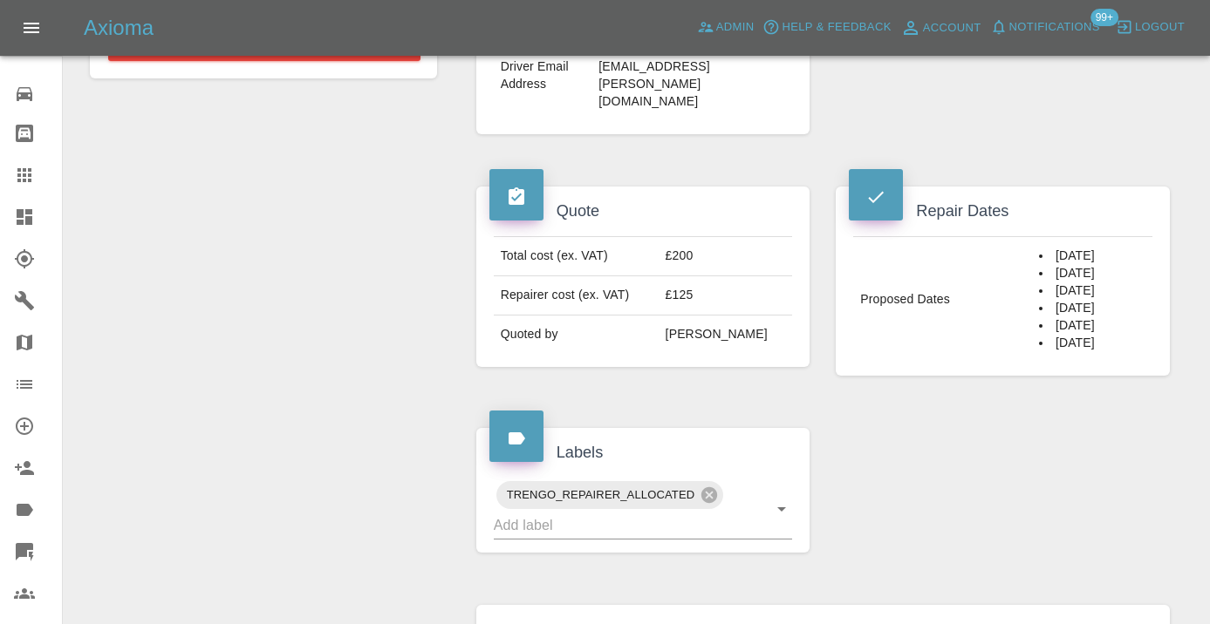
scroll to position [664, 0]
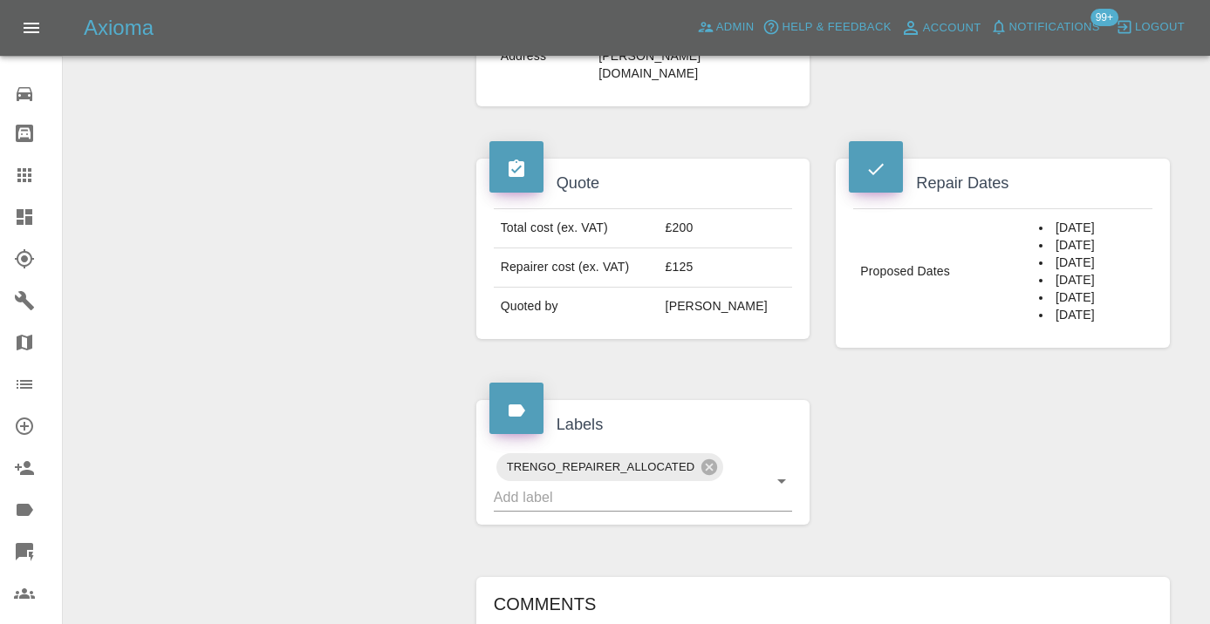
click at [594, 481] on div "TRENGO_REPAIRER_ALLOCATED" at bounding box center [643, 481] width 334 height 87
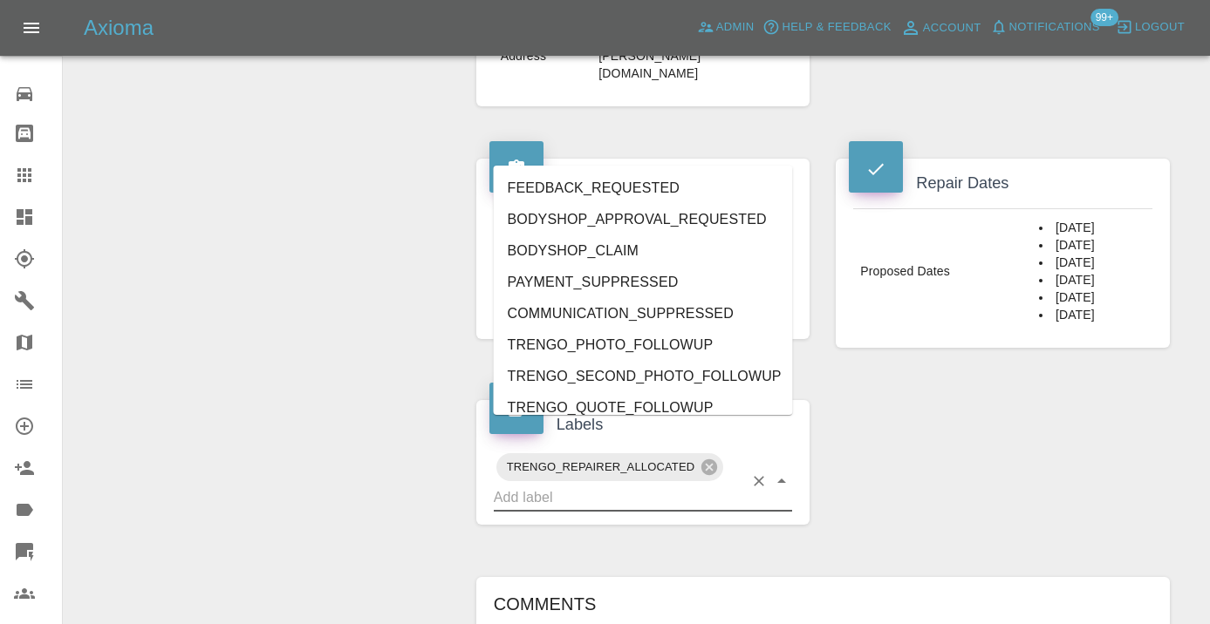
click at [593, 484] on input "text" at bounding box center [619, 497] width 250 height 27
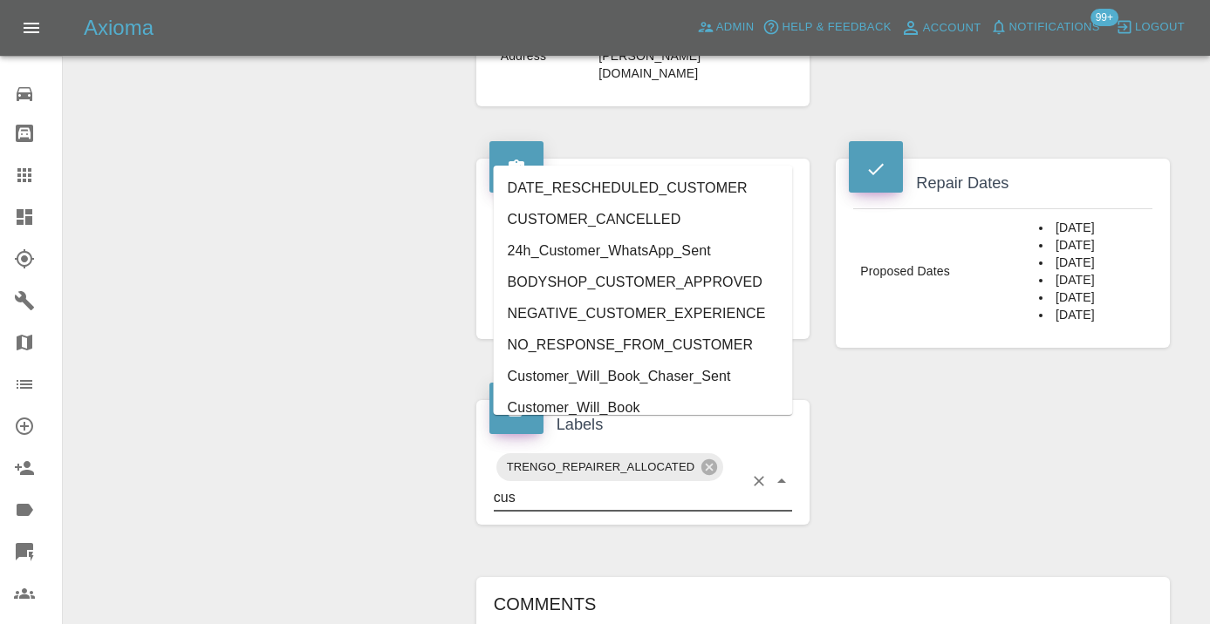
type input "cust"
click at [615, 392] on li "Customer_Will_Book" at bounding box center [643, 407] width 299 height 31
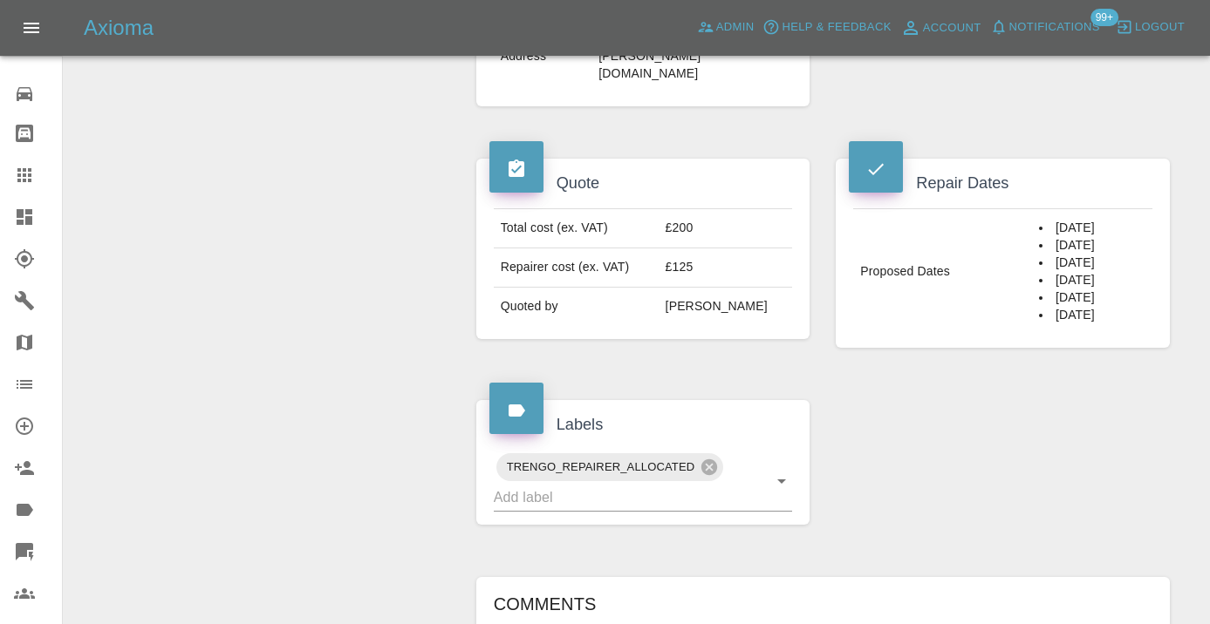
click at [162, 329] on div "Change Repairer Modify Claim Modify Quote Rollback Submit Payment Archive" at bounding box center [263, 361] width 373 height 1672
click at [34, 185] on icon at bounding box center [24, 175] width 21 height 21
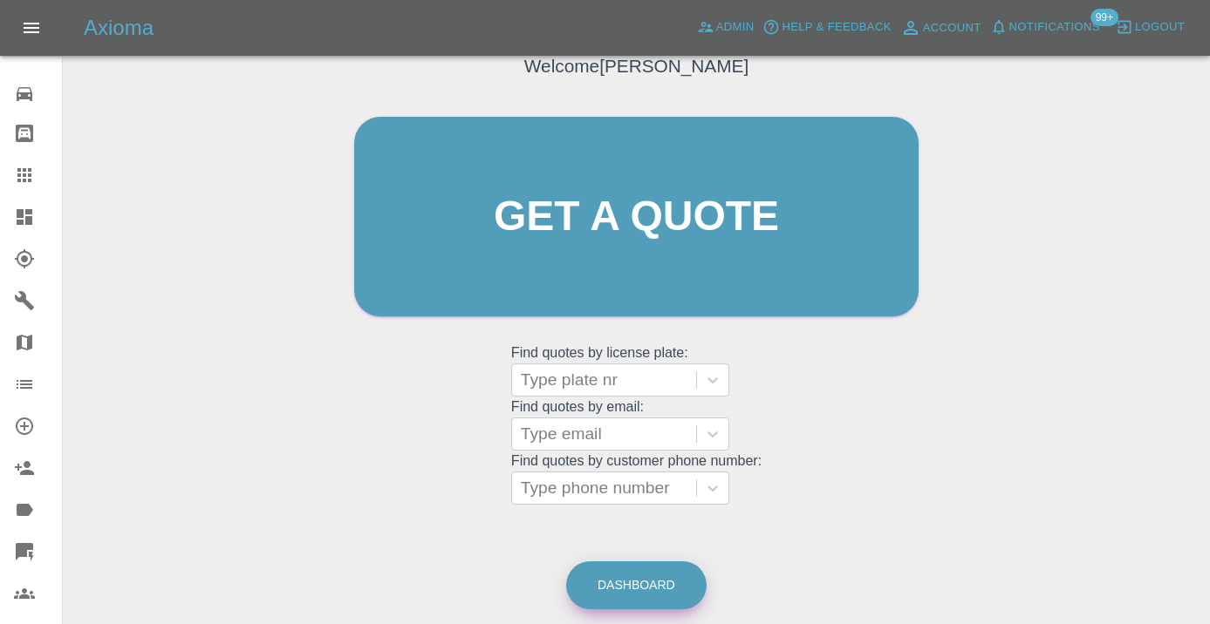
click at [652, 573] on link "Dashboard" at bounding box center [636, 586] width 140 height 48
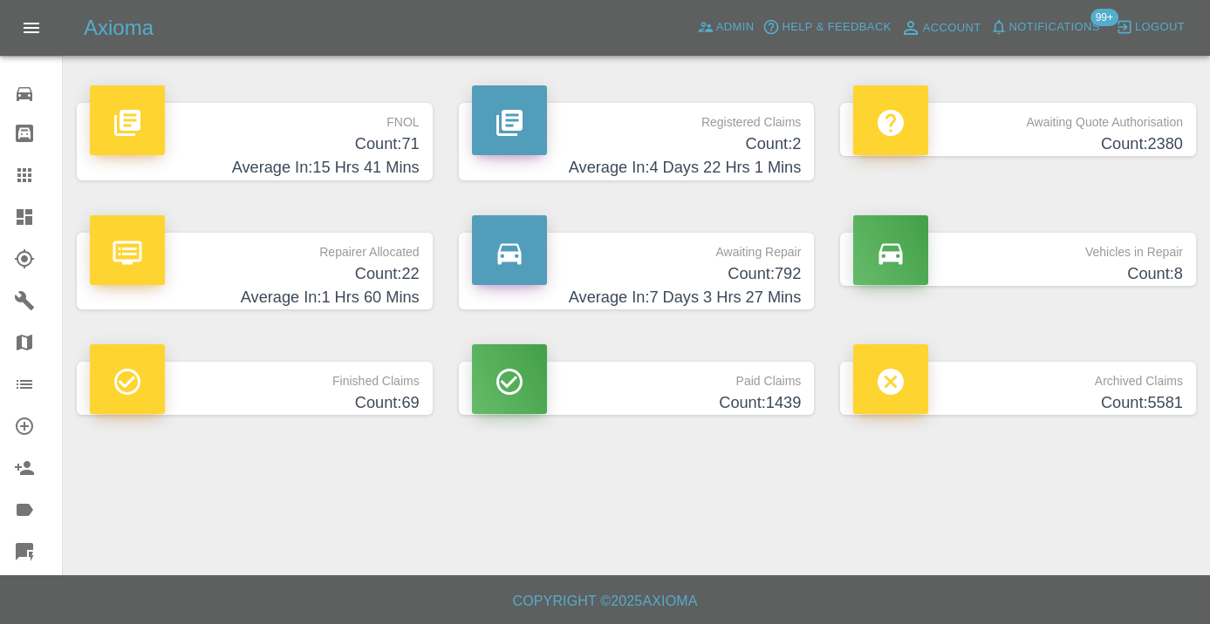
click at [782, 269] on h4 "Count: 792" at bounding box center [637, 275] width 330 height 24
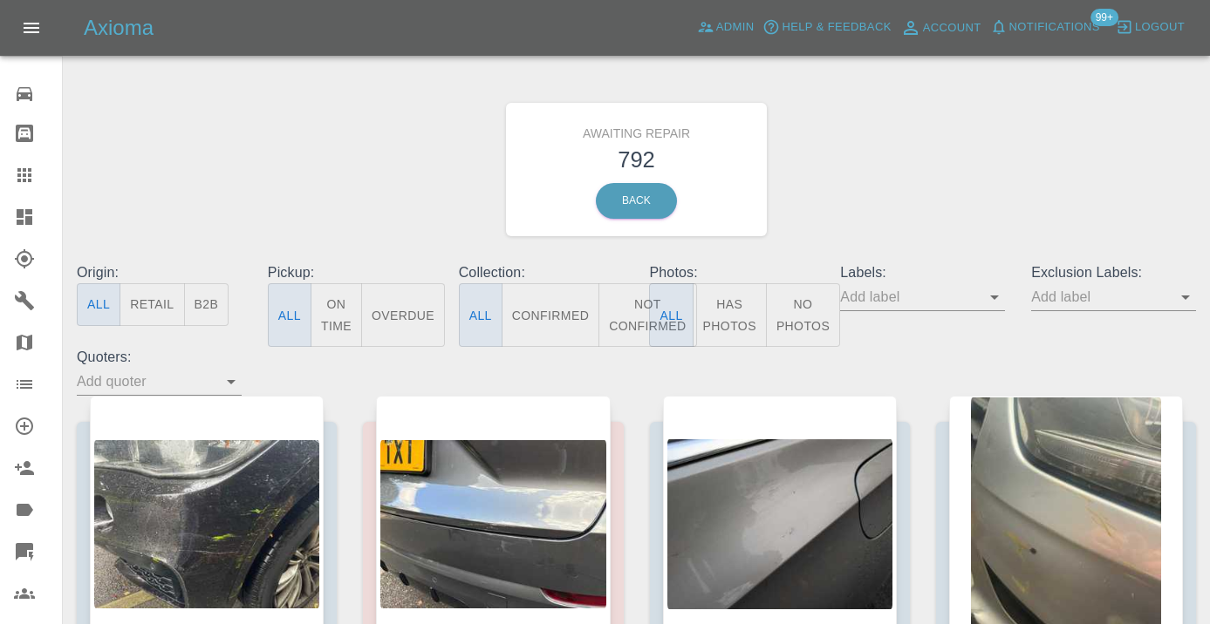
click at [625, 317] on button "Not Confirmed" at bounding box center [647, 315] width 98 height 64
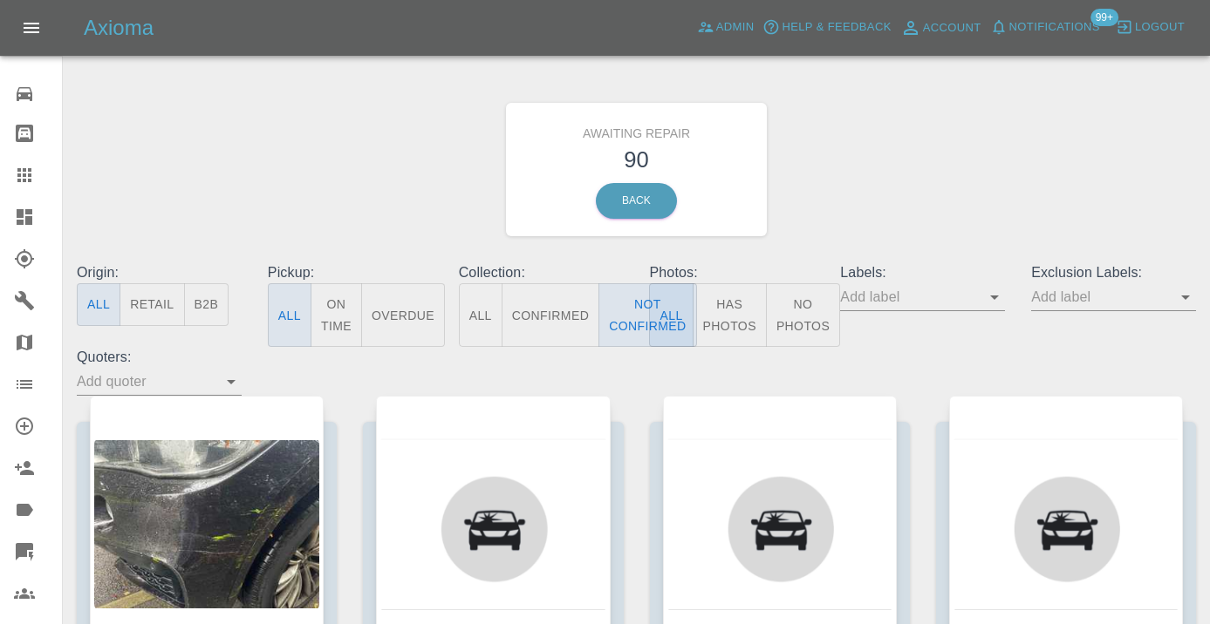
click at [843, 212] on div "Awaiting Repair 90 Back" at bounding box center [636, 170] width 1145 height 186
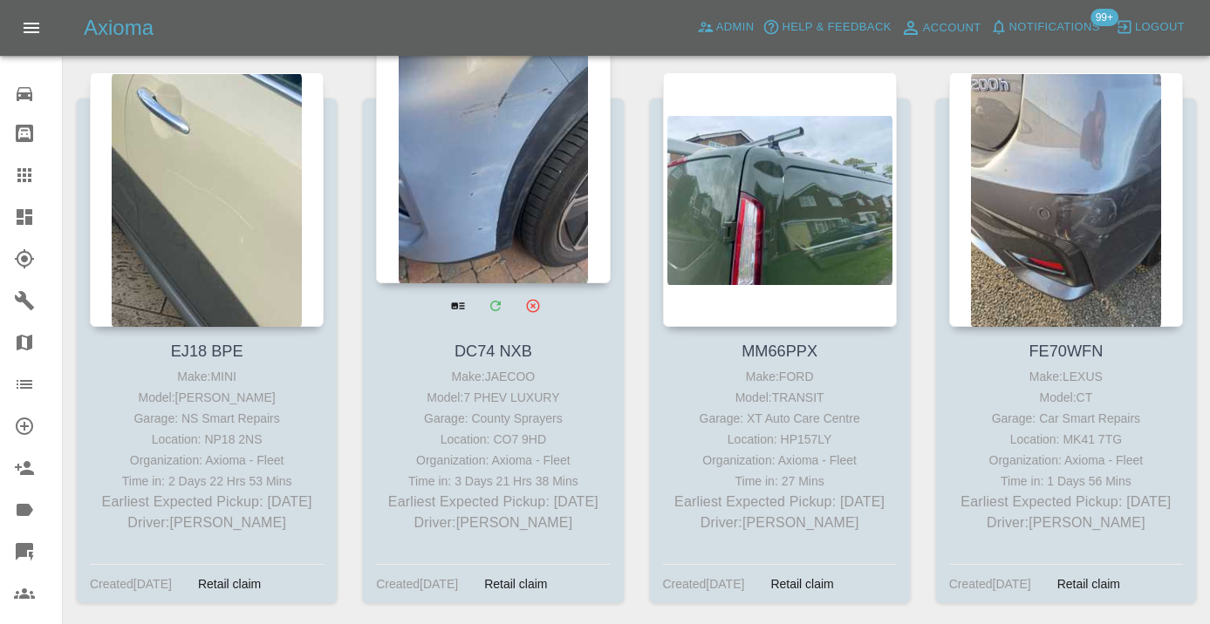
scroll to position [6702, 0]
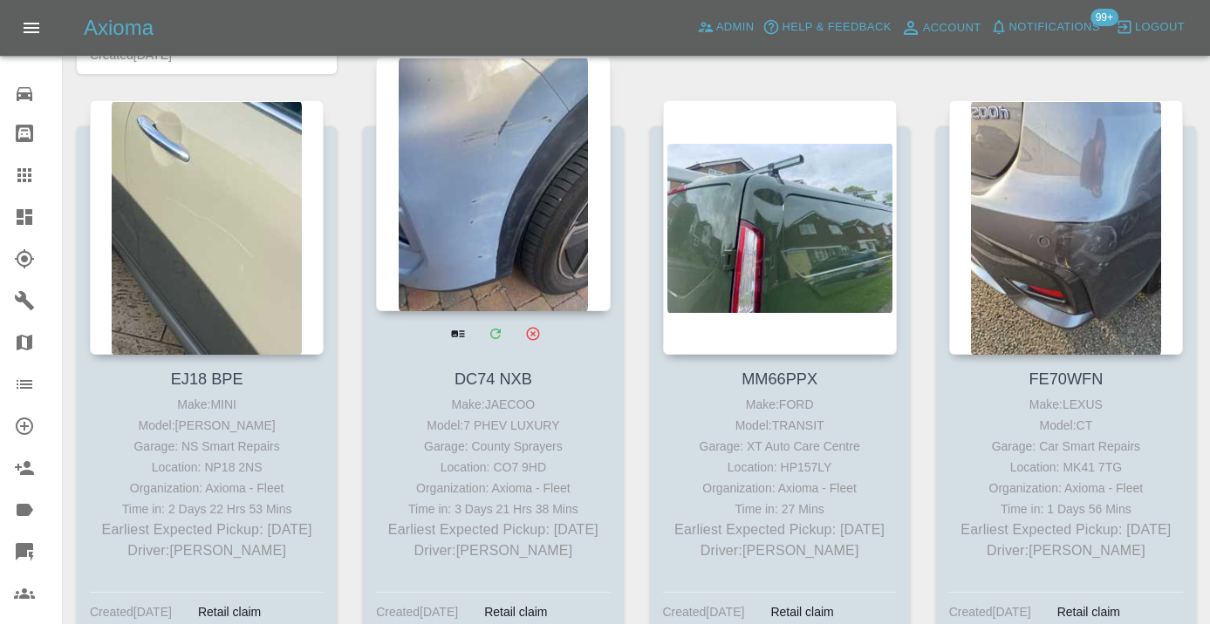
click at [493, 206] on div at bounding box center [493, 184] width 234 height 255
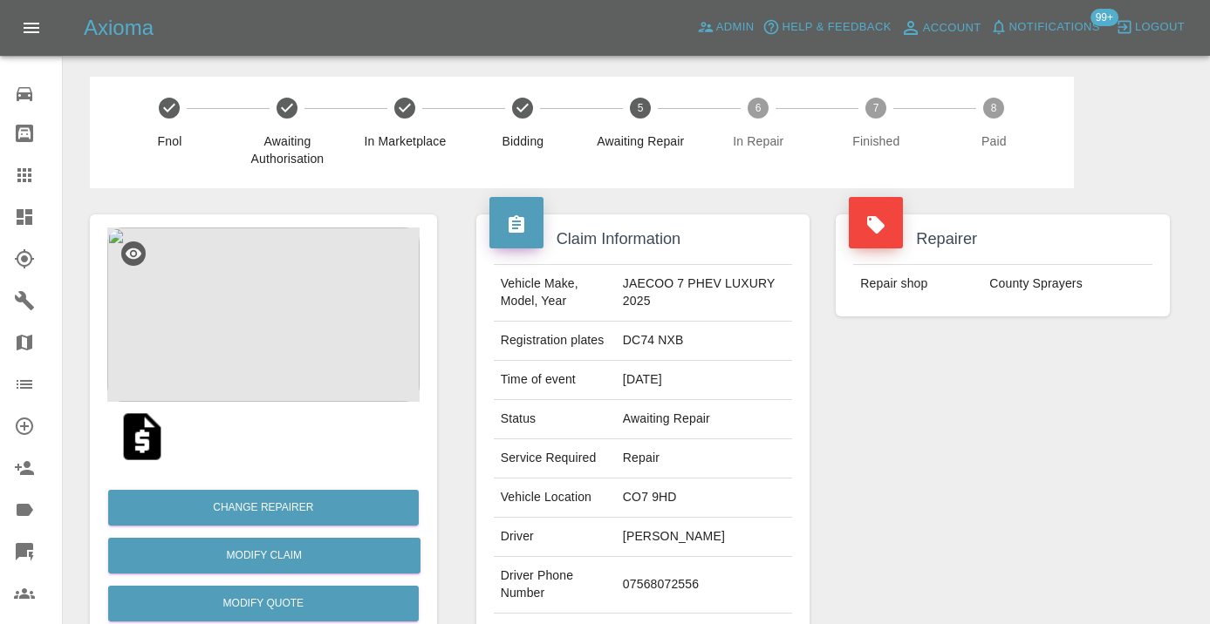
click at [689, 574] on td "07568072556" at bounding box center [704, 585] width 176 height 57
copy td "07568072556"
click at [1075, 378] on div "Repairer Repair shop County Sprayers" at bounding box center [1002, 448] width 360 height 521
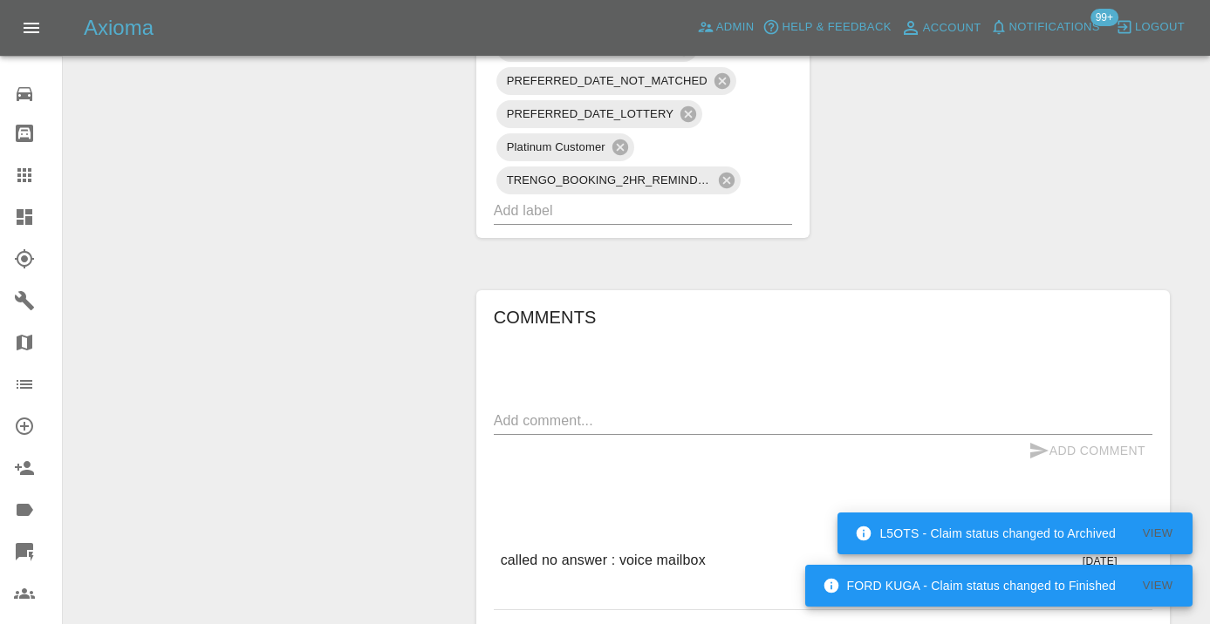
scroll to position [1350, 0]
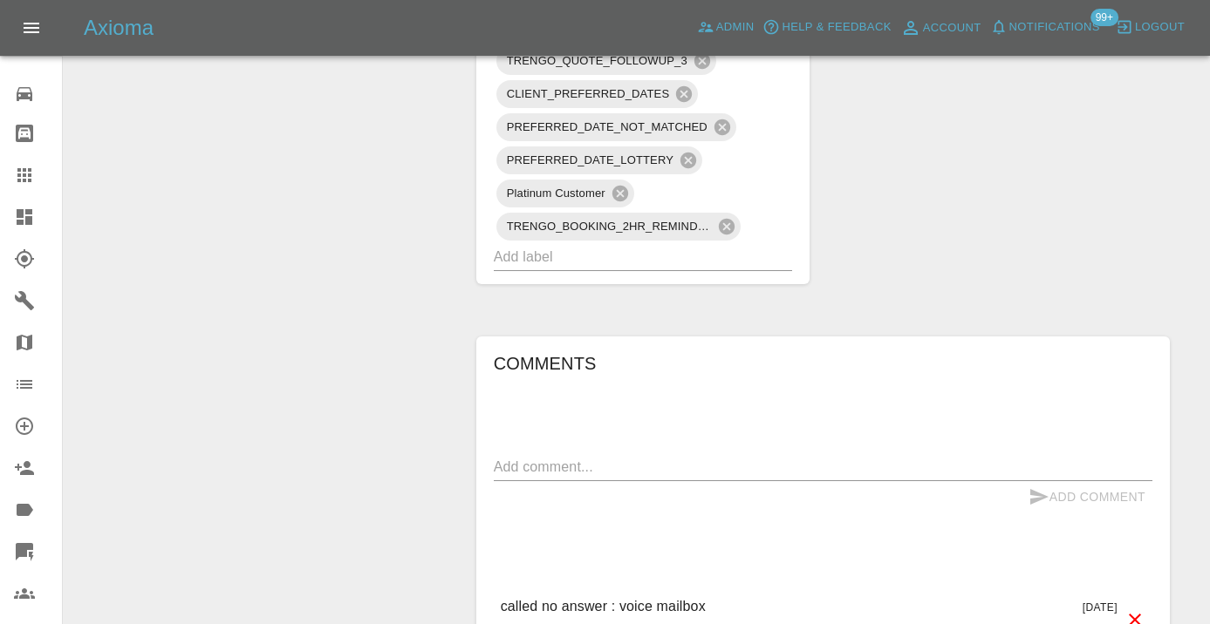
click at [554, 457] on textarea at bounding box center [823, 467] width 658 height 20
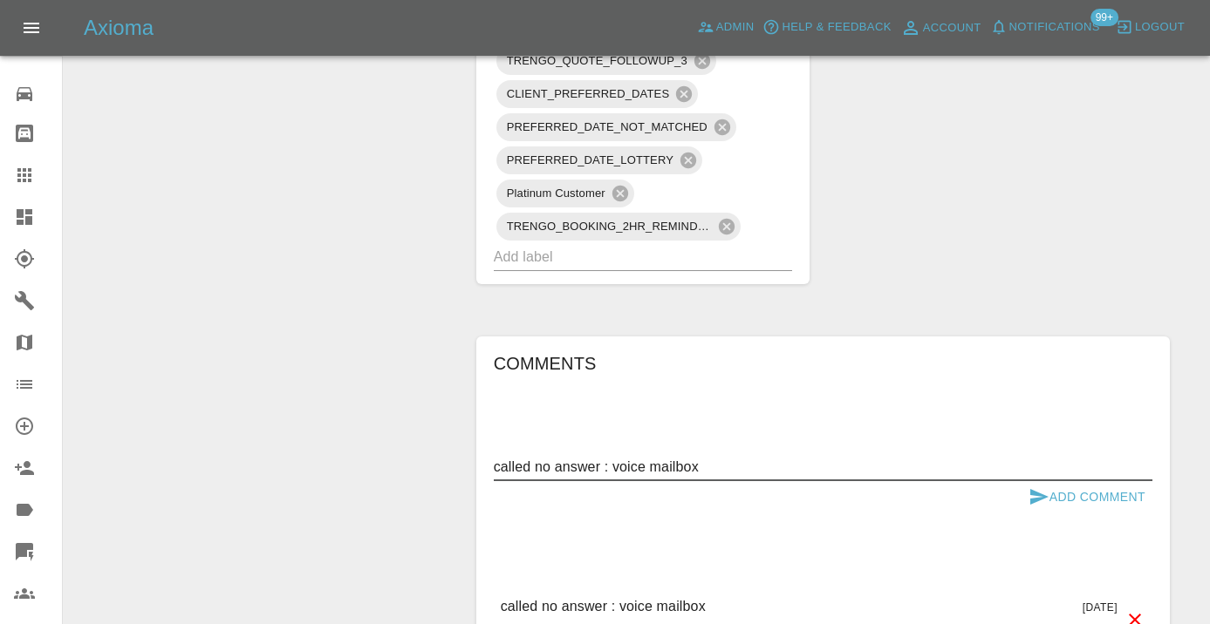
type textarea "called no answer : voice mailbox"
click at [1037, 454] on div "called no answer : voice mailbox x" at bounding box center [823, 468] width 658 height 28
click at [1038, 481] on button "Add Comment" at bounding box center [1086, 497] width 131 height 32
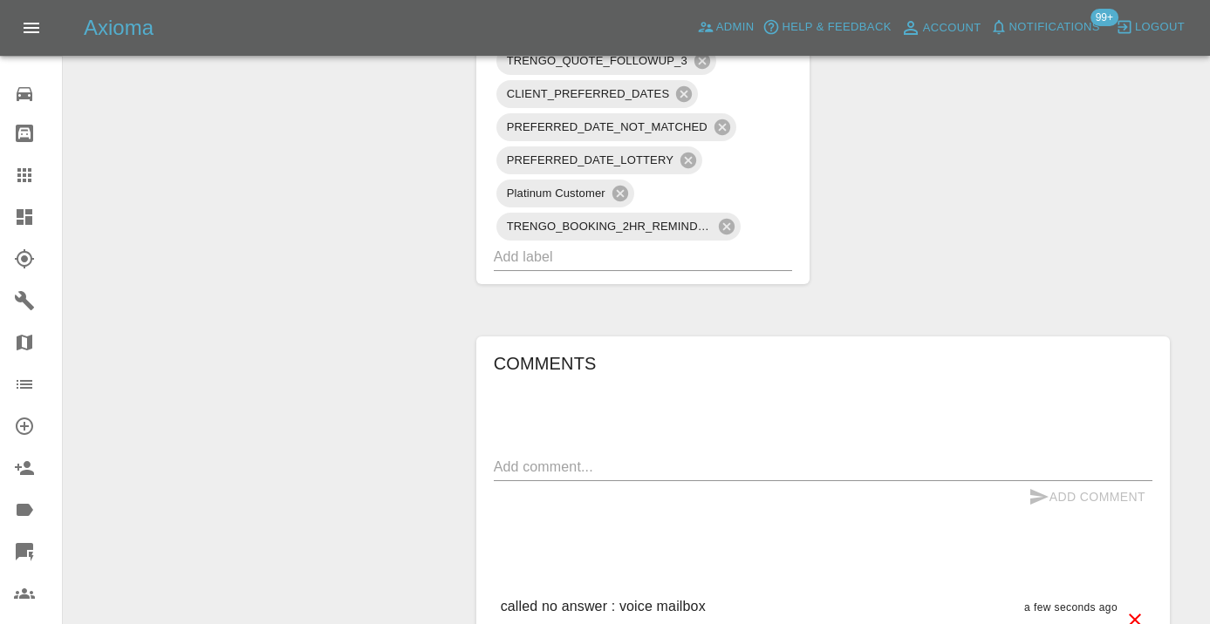
click at [31, 182] on icon at bounding box center [24, 175] width 14 height 14
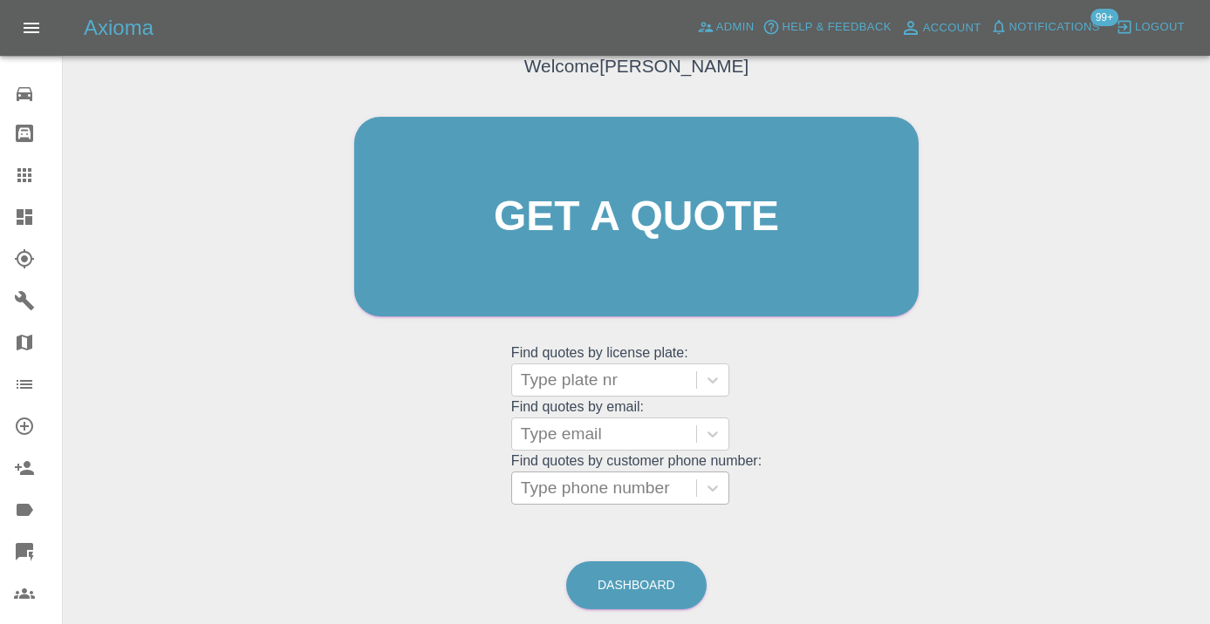
click at [575, 500] on div "Type phone number" at bounding box center [604, 488] width 184 height 31
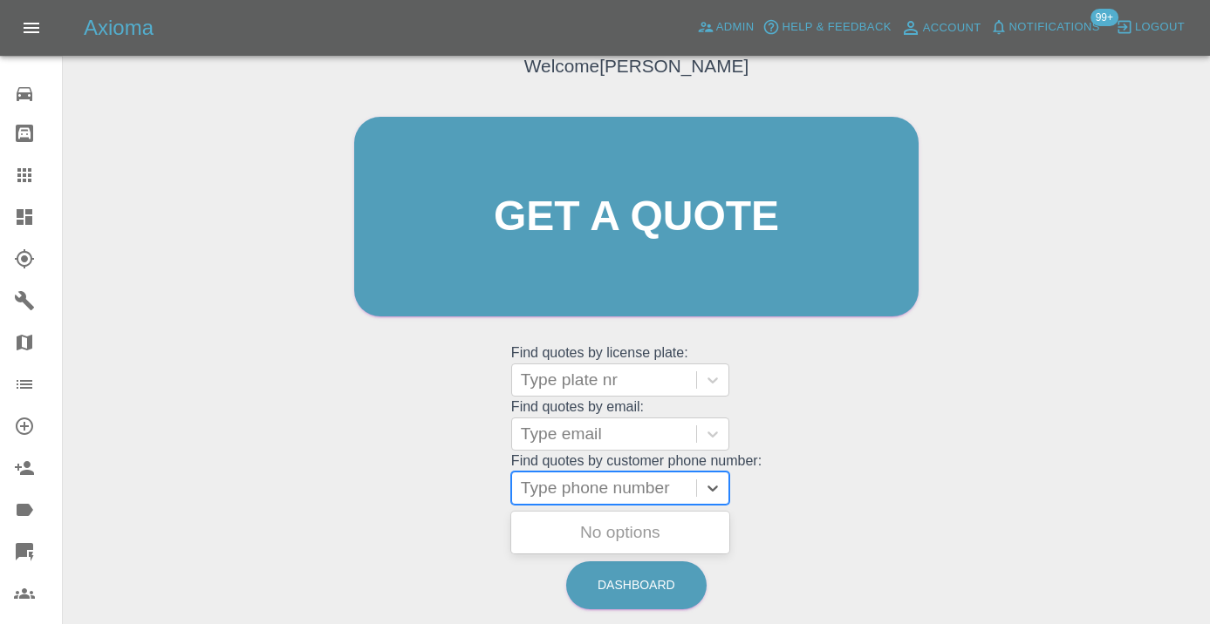
paste input "07463419943"
type input "07463419943"
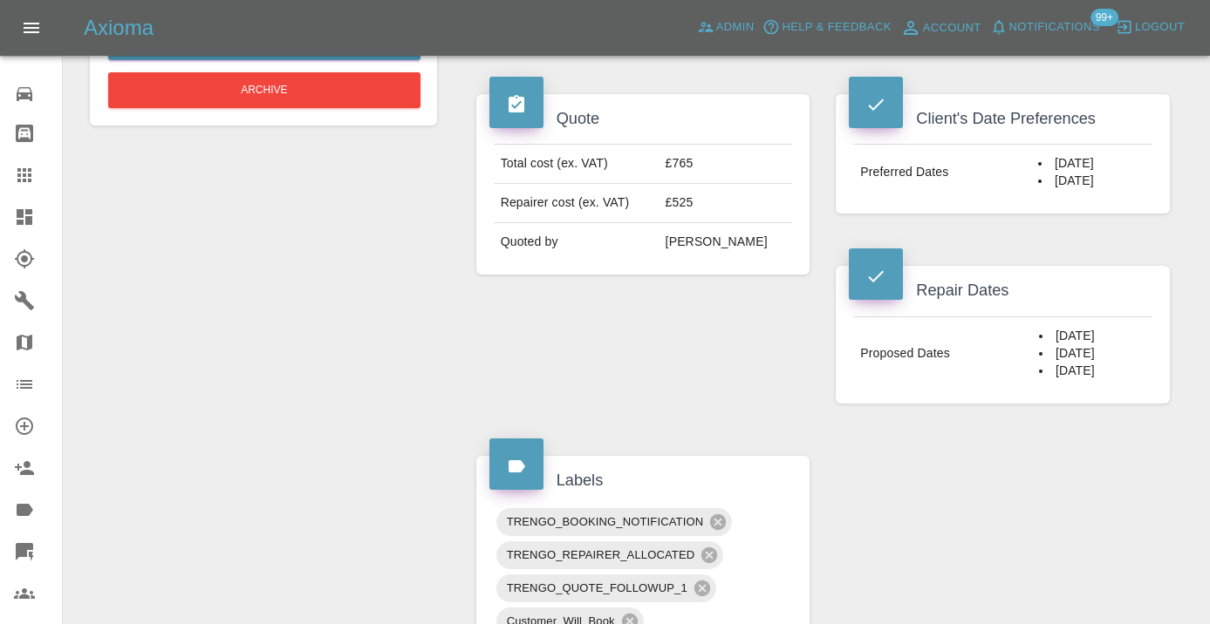
scroll to position [669, 0]
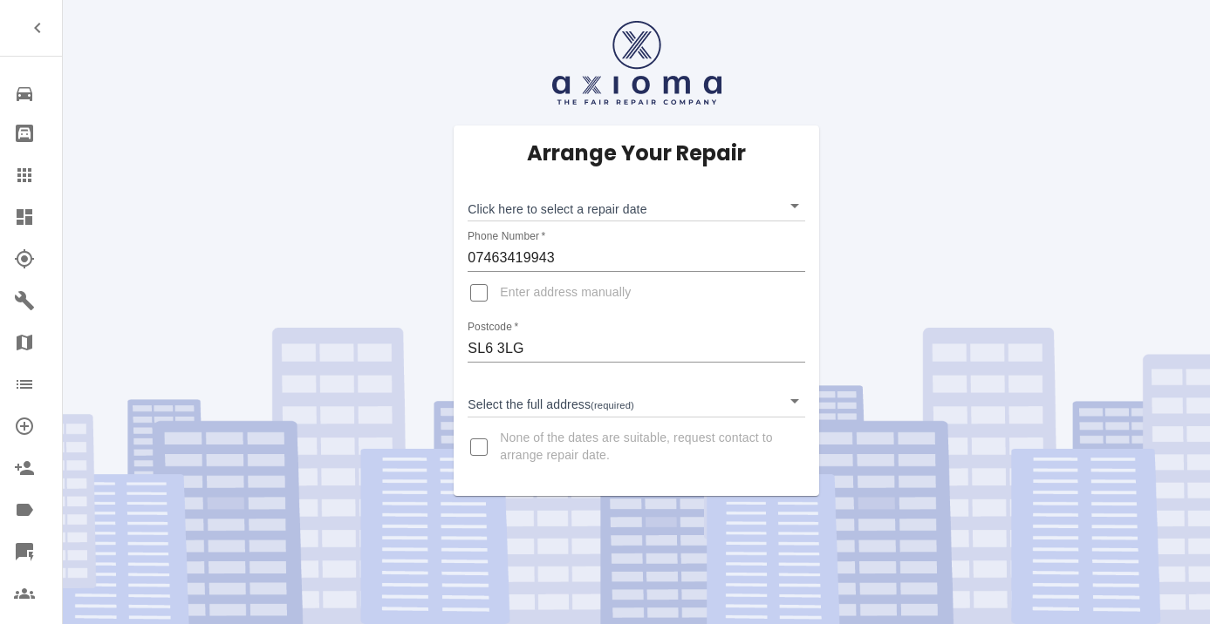
click at [541, 208] on body "Repair home Bodyshop home Claims Dashboard Explorer Garages Map Organization Cr…" at bounding box center [605, 312] width 1210 height 624
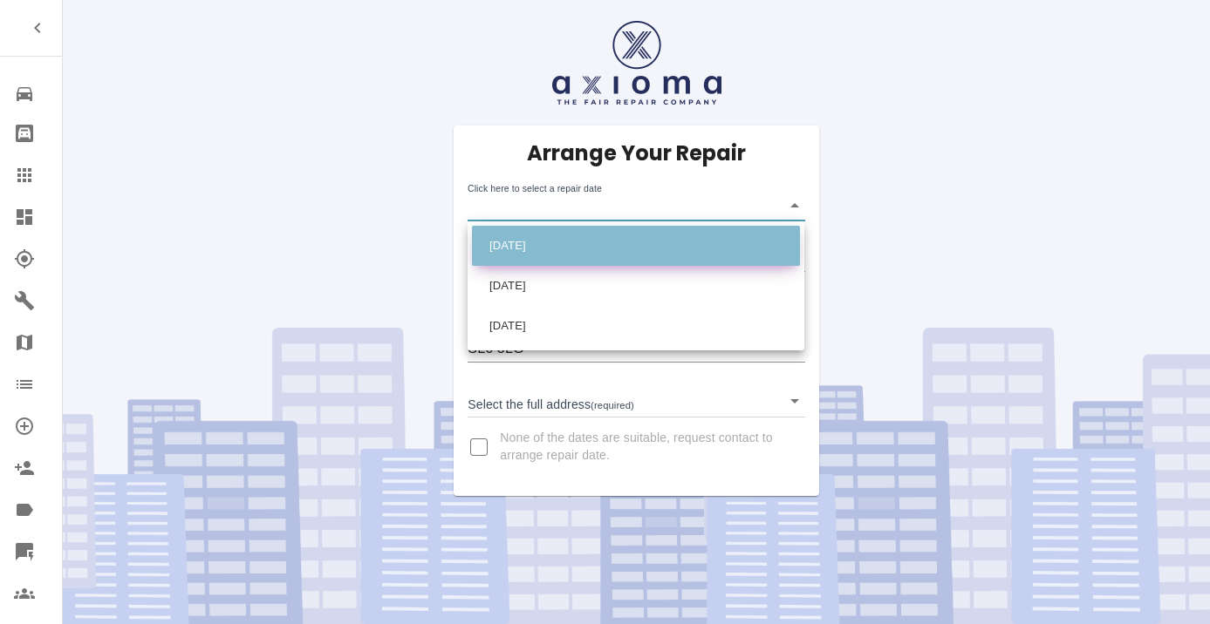
click at [540, 243] on li "[DATE]" at bounding box center [636, 246] width 328 height 40
type input "[DATE]T00:00:00.000Z"
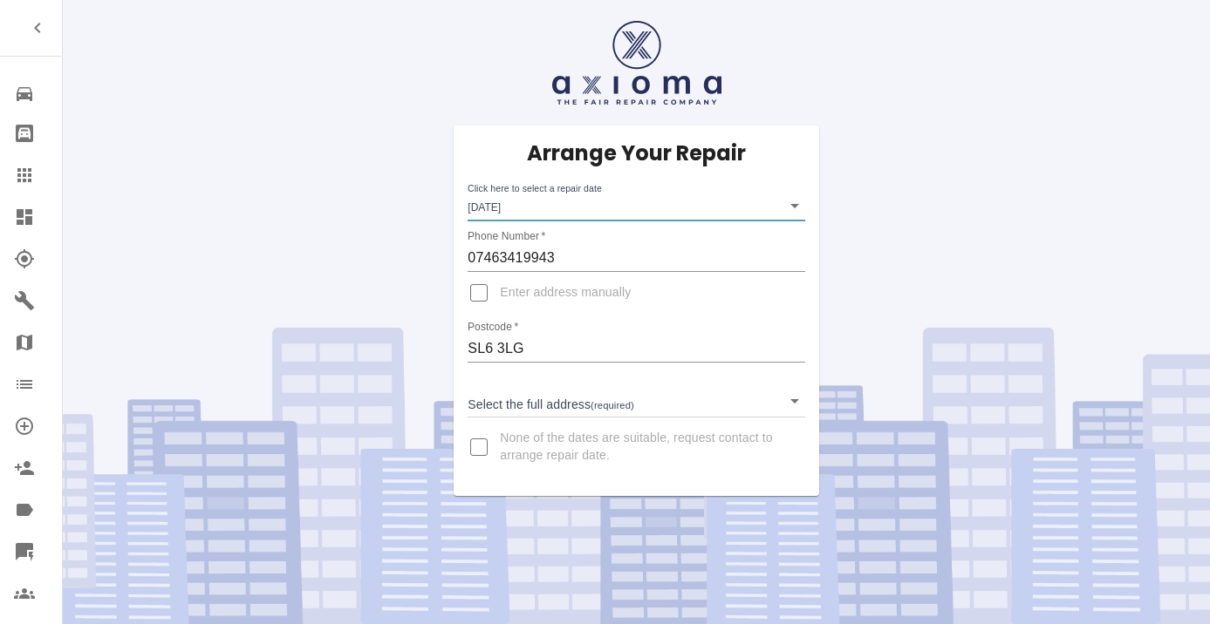
click at [542, 397] on body "Repair home Bodyshop home Claims Dashboard Explorer Garages Map Organization Cr…" at bounding box center [605, 312] width 1210 height 624
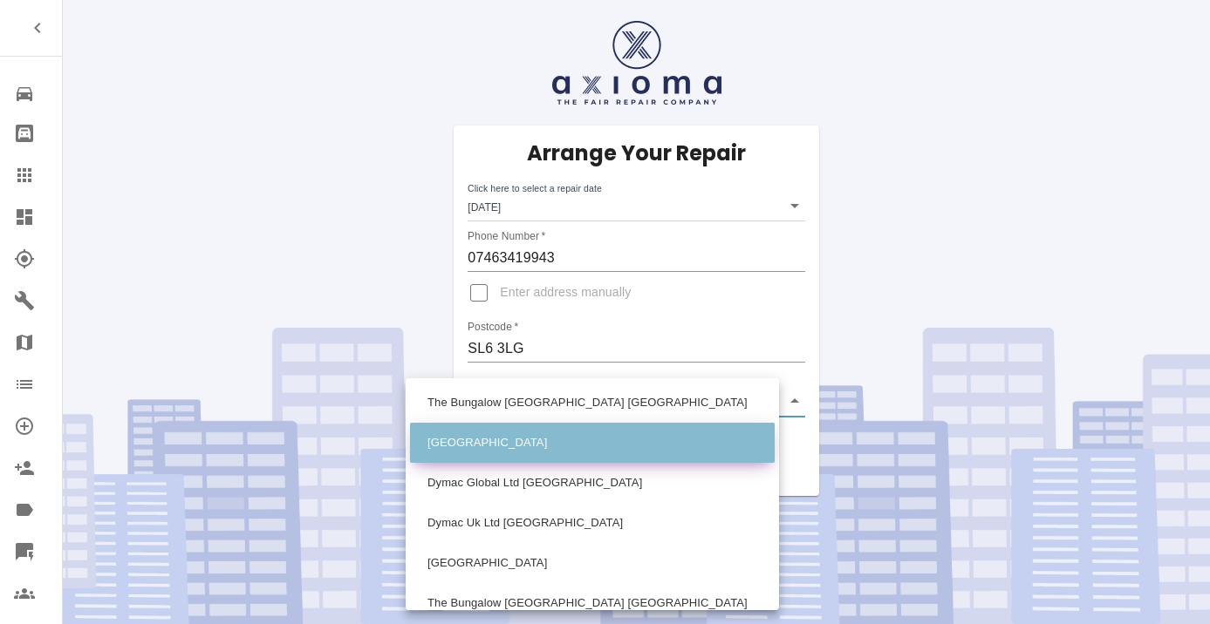
click at [546, 441] on li "[GEOGRAPHIC_DATA]" at bounding box center [592, 443] width 365 height 40
type input "[GEOGRAPHIC_DATA]"
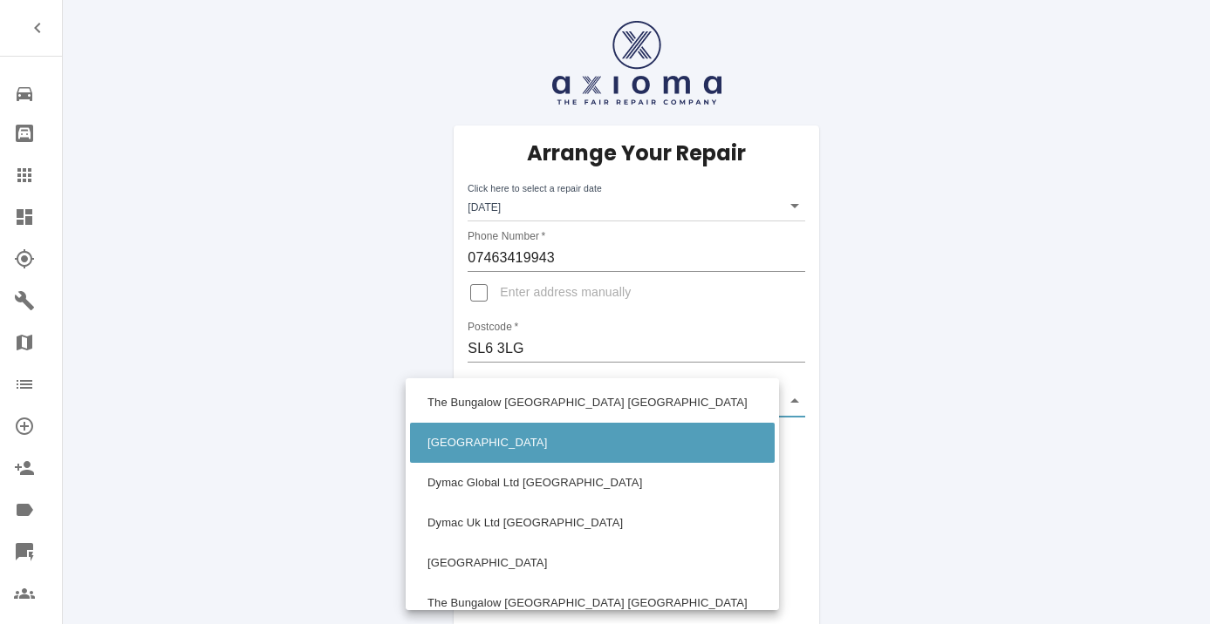
click at [543, 396] on body "Repair home Bodyshop home Claims Dashboard Explorer Garages Map Organization Cr…" at bounding box center [605, 618] width 1210 height 1236
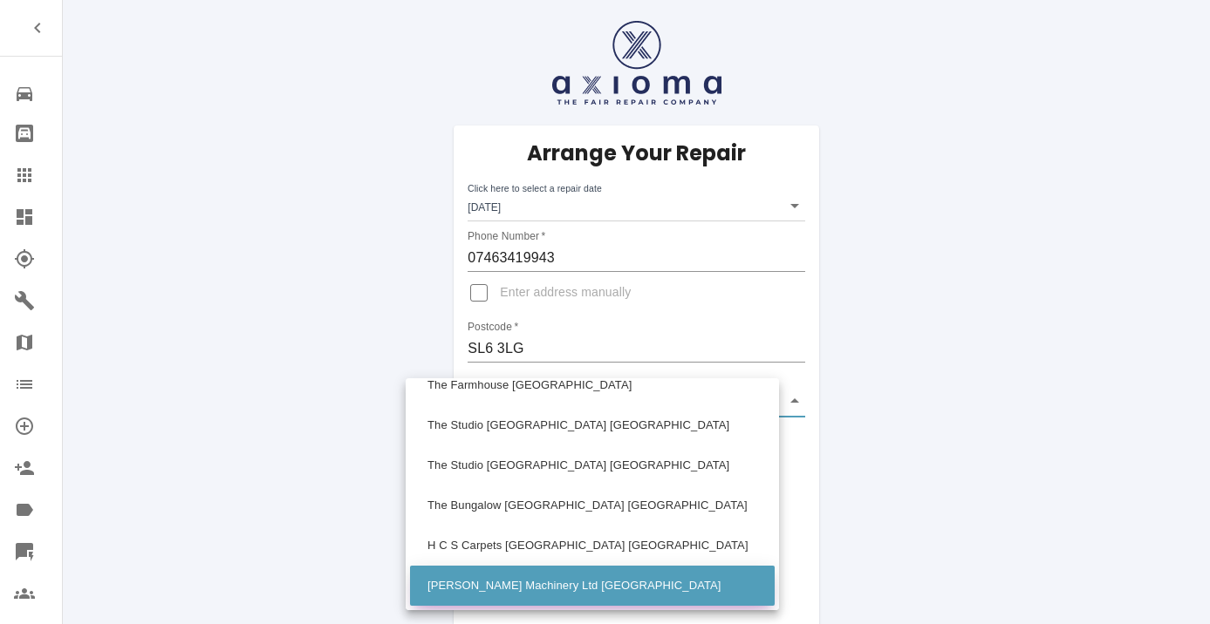
click at [538, 583] on li "[PERSON_NAME] Machinery Ltd [GEOGRAPHIC_DATA]" at bounding box center [592, 586] width 365 height 40
type input "[PERSON_NAME] Machinery Ltd [GEOGRAPHIC_DATA]"
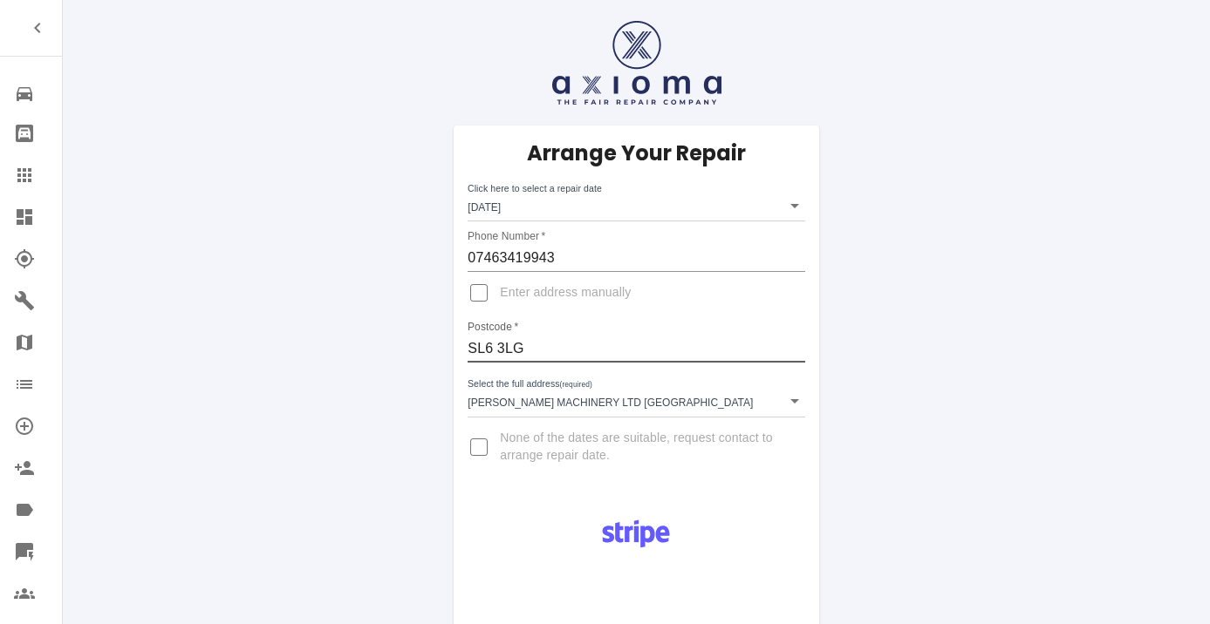
click at [472, 350] on input "SL6 3LG" at bounding box center [635, 349] width 337 height 28
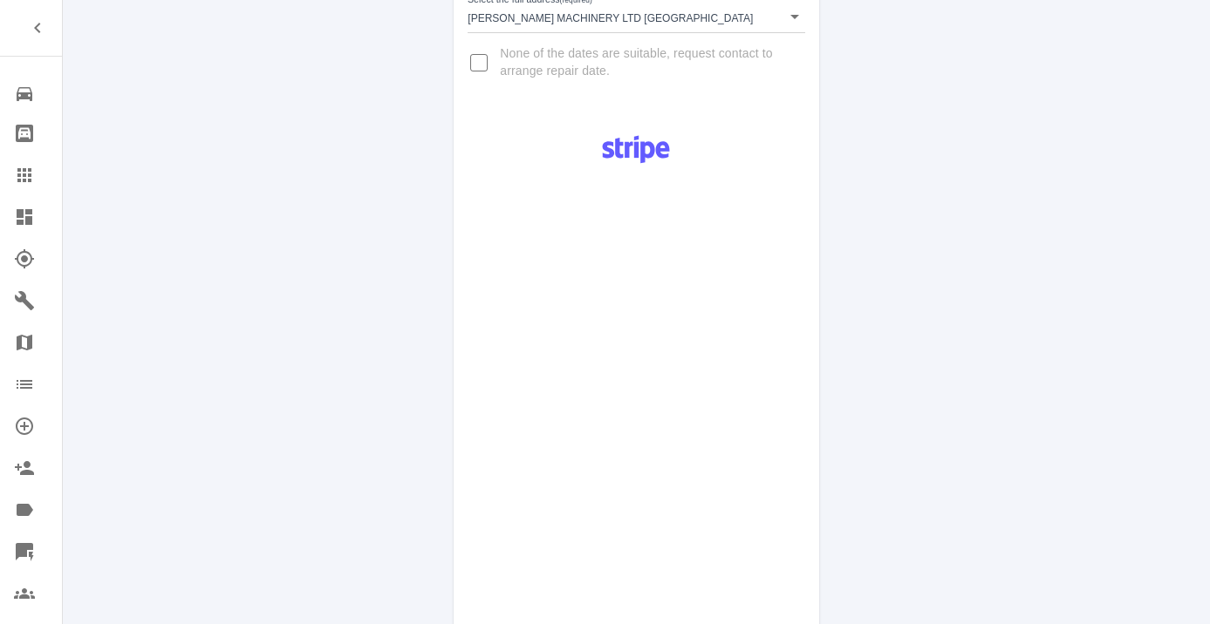
scroll to position [846, 0]
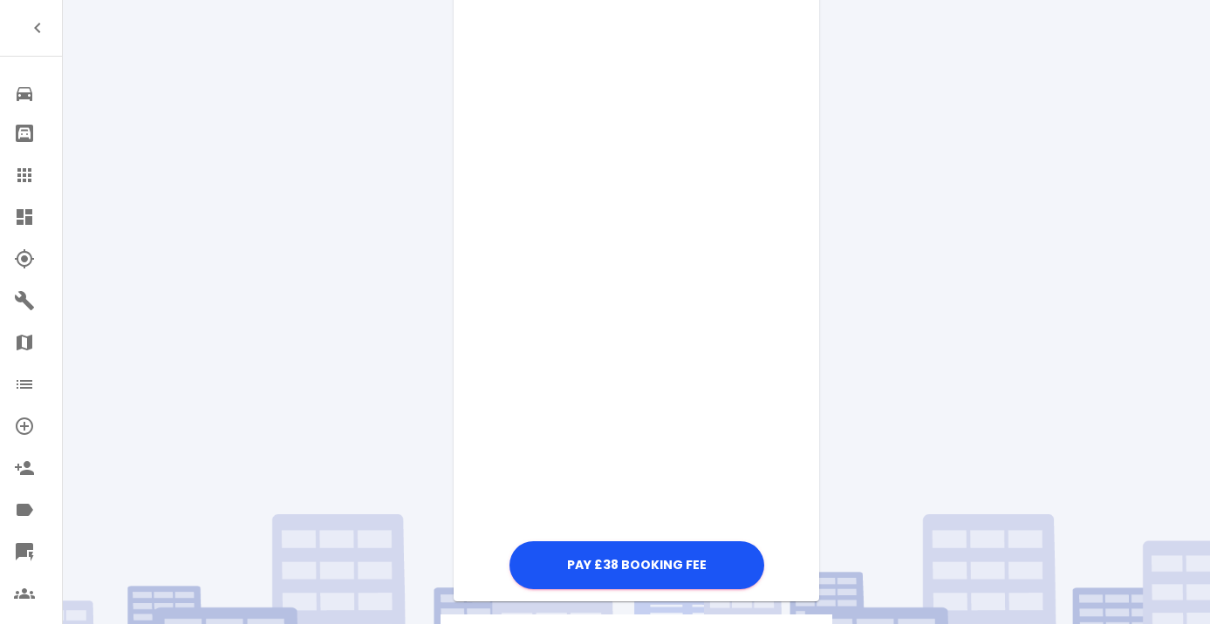
click at [789, 286] on div "Pay £38 Booking Fee" at bounding box center [636, 126] width 365 height 935
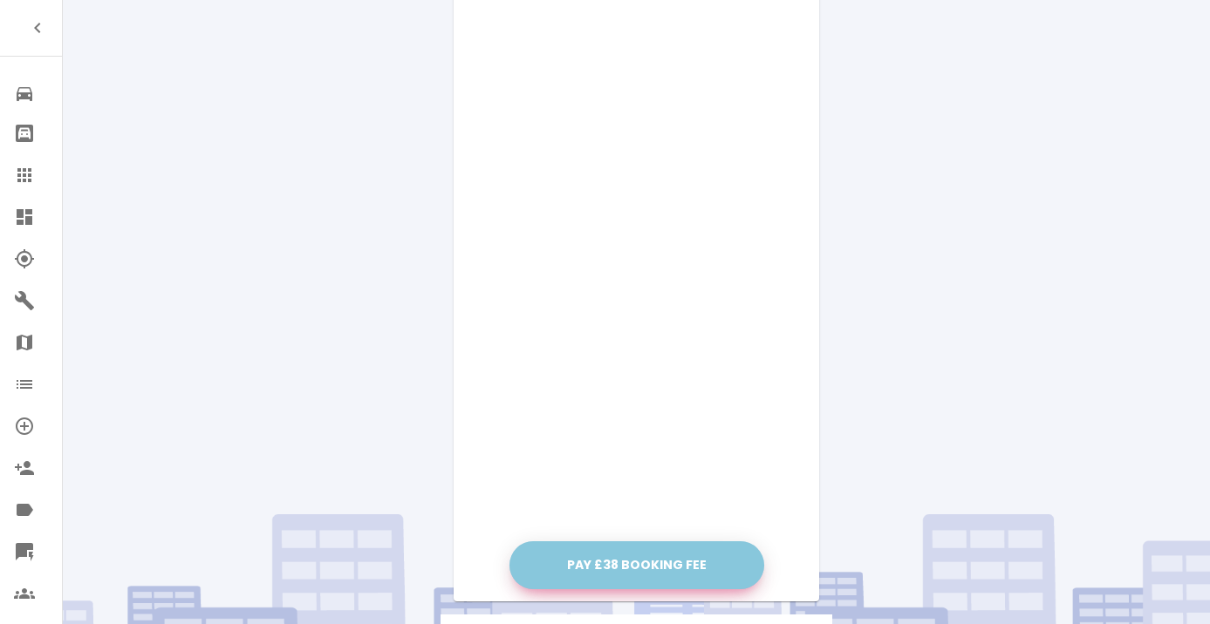
click at [688, 557] on button "Pay £38 Booking Fee" at bounding box center [636, 566] width 255 height 48
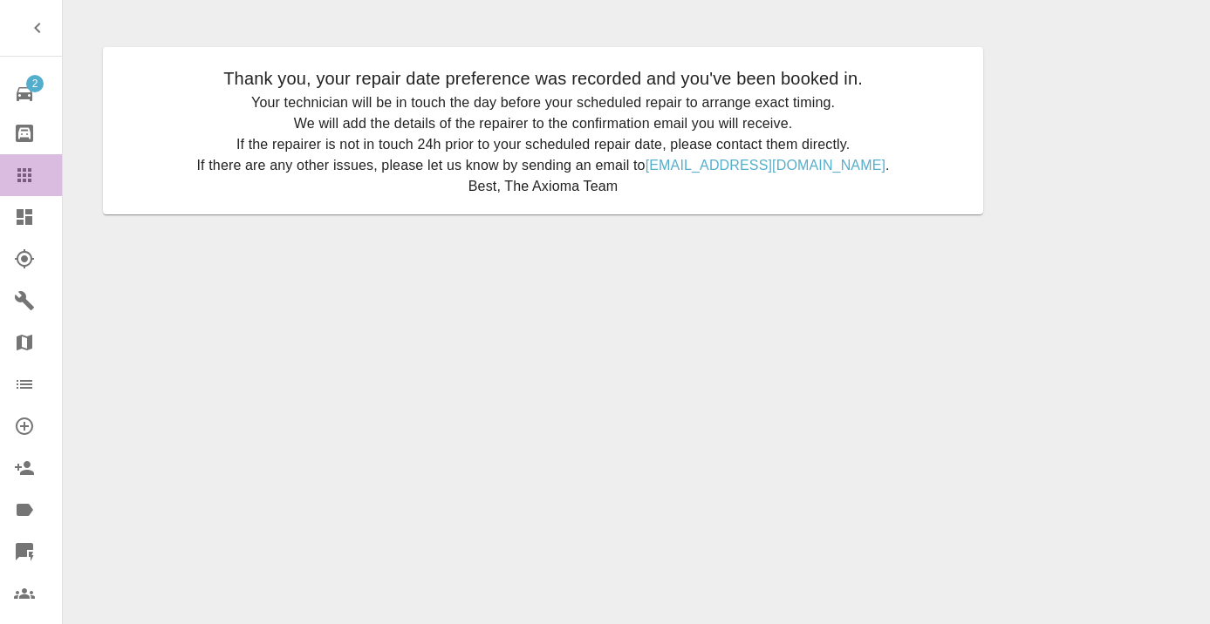
click at [18, 169] on icon at bounding box center [24, 175] width 14 height 14
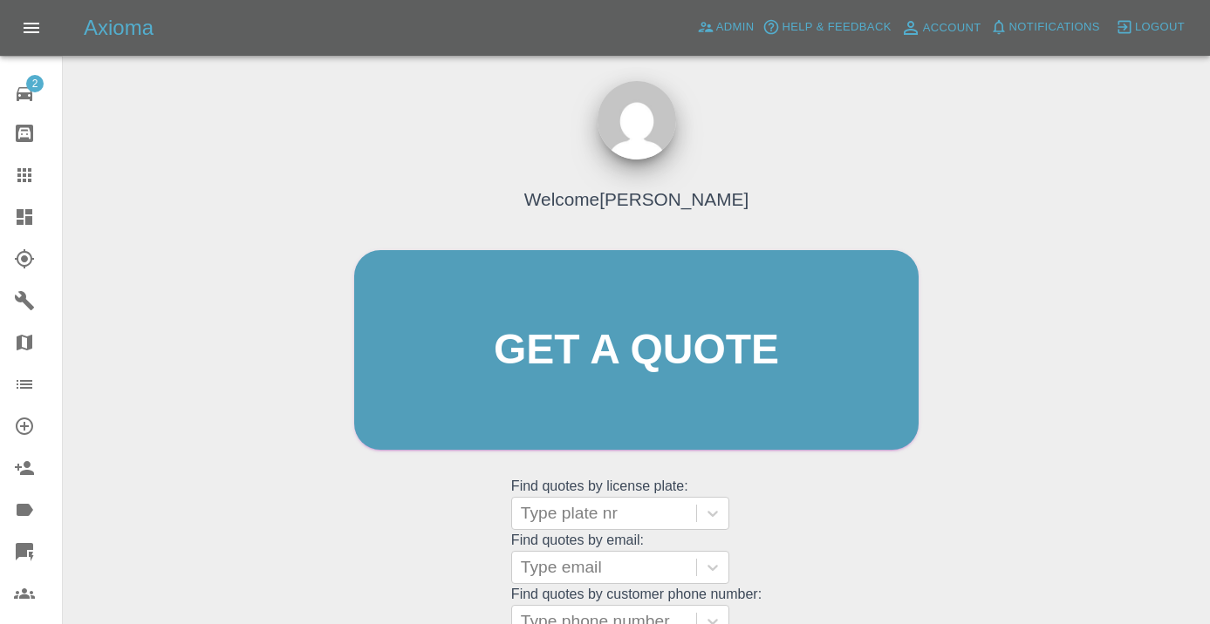
click at [774, 506] on div "Welcome [PERSON_NAME] Get a quote Get a quote Find quotes by license plate: Typ…" at bounding box center [636, 383] width 601 height 527
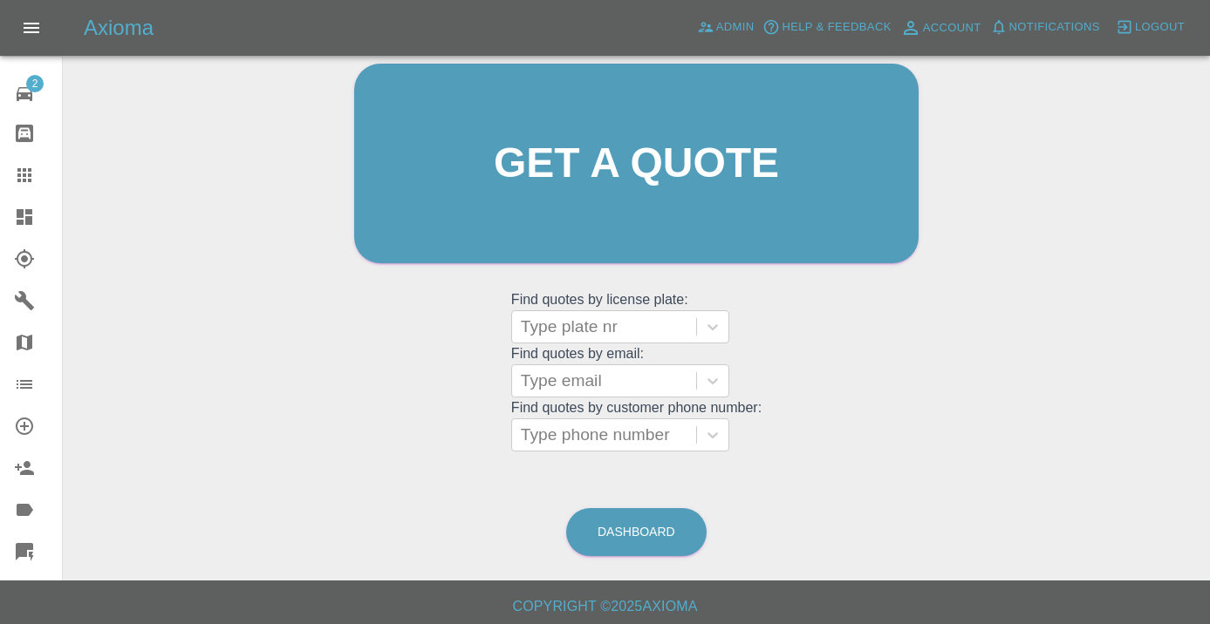
scroll to position [197, 0]
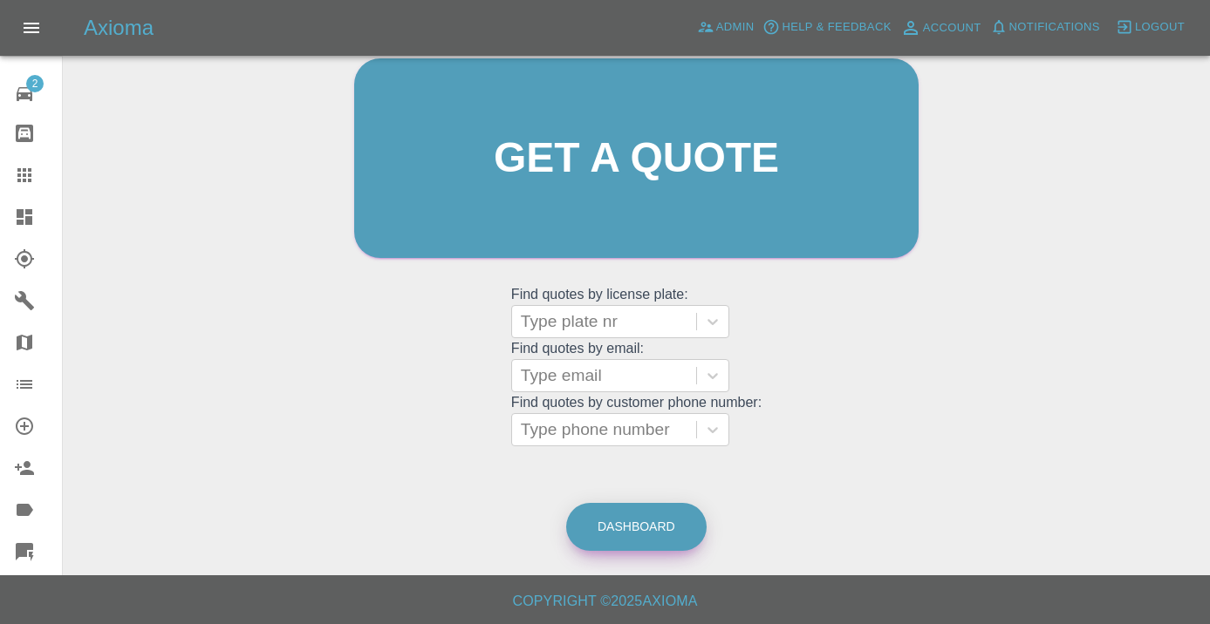
click at [649, 503] on link "Dashboard" at bounding box center [636, 527] width 140 height 48
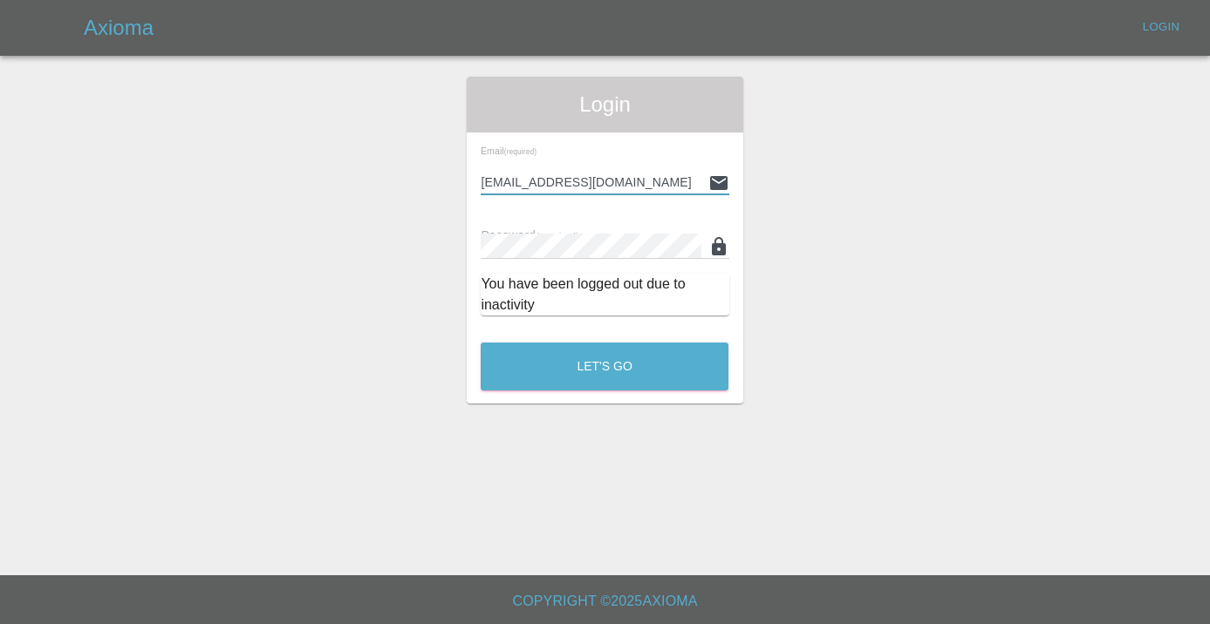
type input "[EMAIL_ADDRESS][DOMAIN_NAME]"
click at [604, 366] on button "Let's Go" at bounding box center [605, 367] width 248 height 48
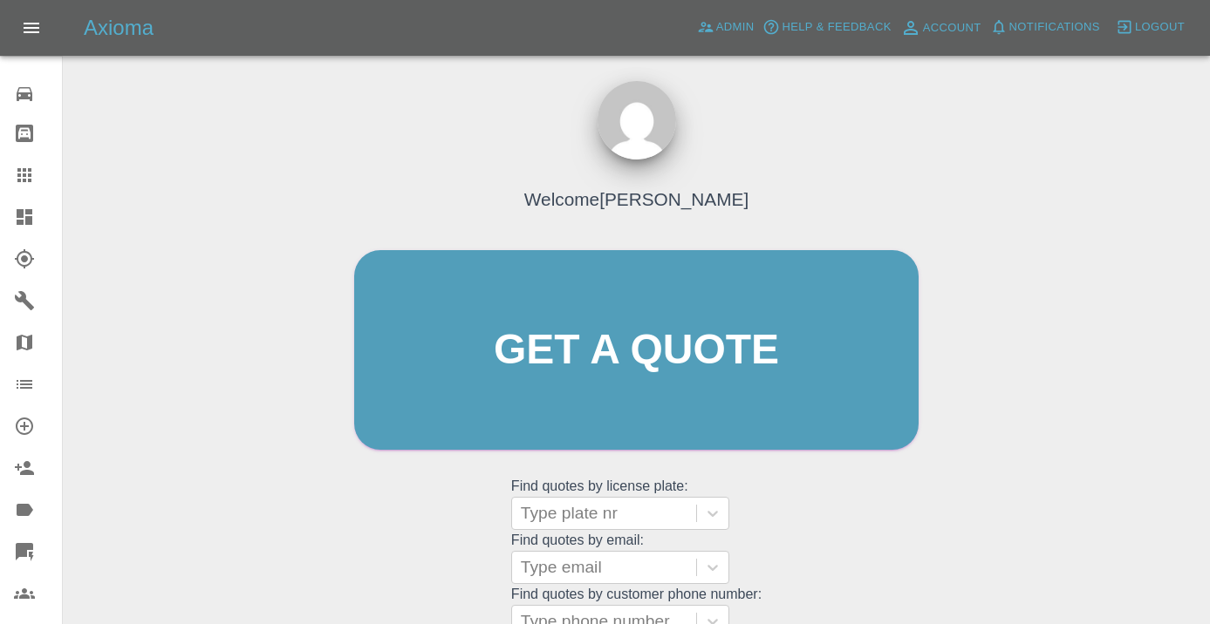
click at [828, 524] on div "Welcome [PERSON_NAME] Get a quote Get a quote Find quotes by license plate: Typ…" at bounding box center [636, 383] width 601 height 527
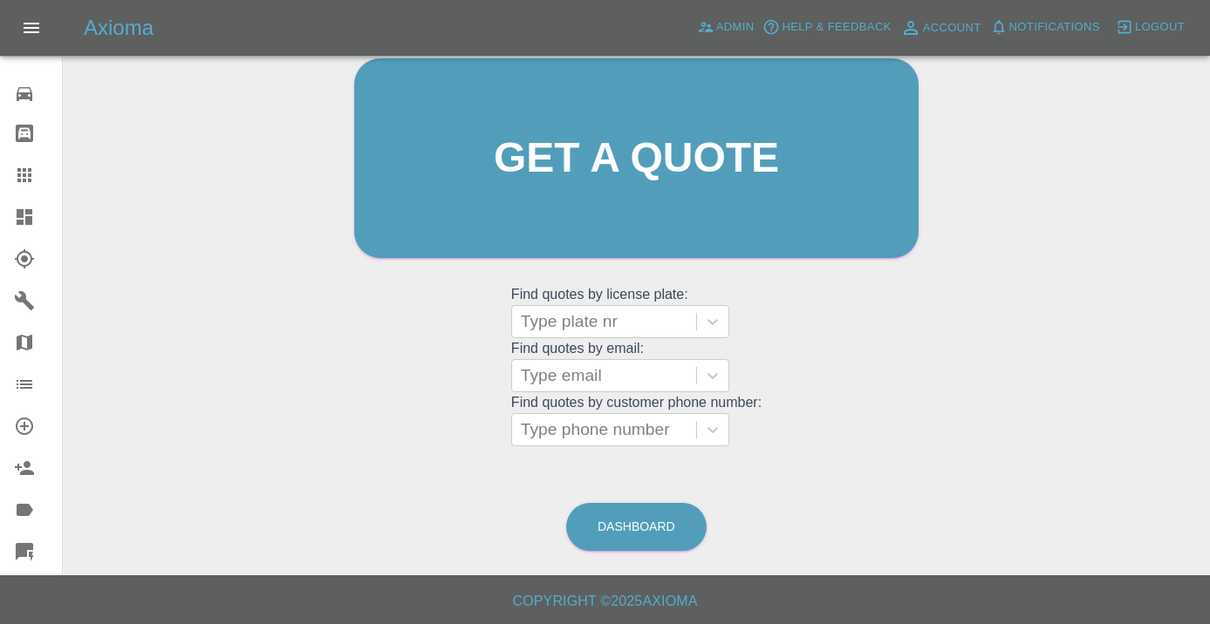
scroll to position [191, 0]
click at [664, 525] on link "Dashboard" at bounding box center [636, 528] width 140 height 48
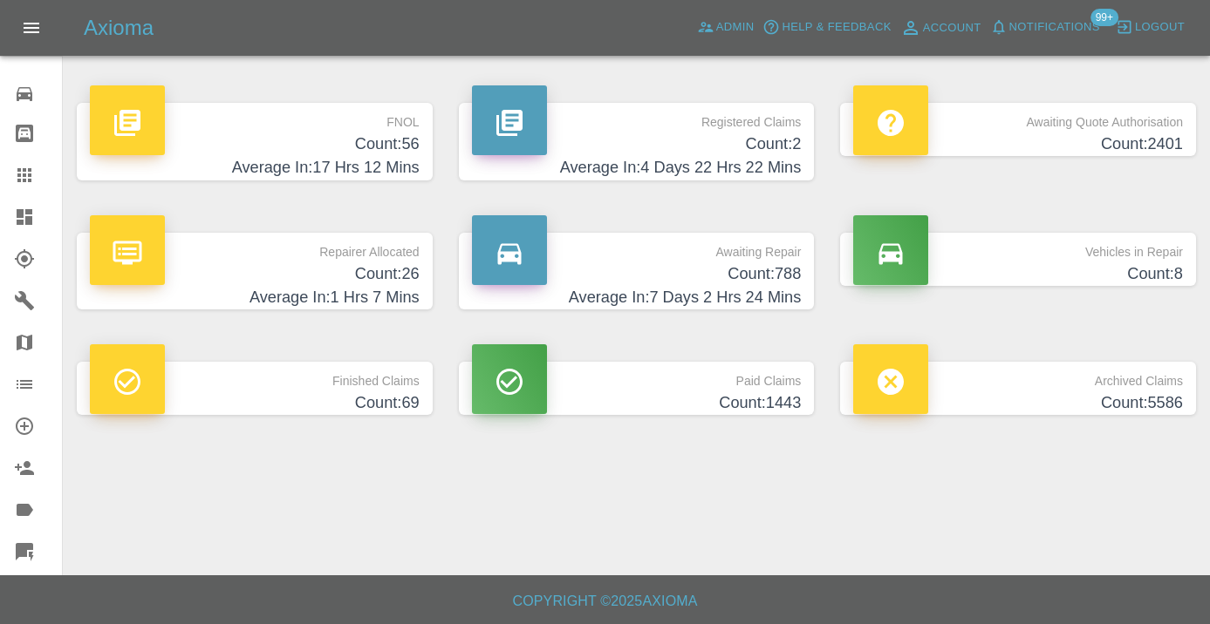
click at [778, 260] on p "Awaiting Repair" at bounding box center [637, 248] width 330 height 30
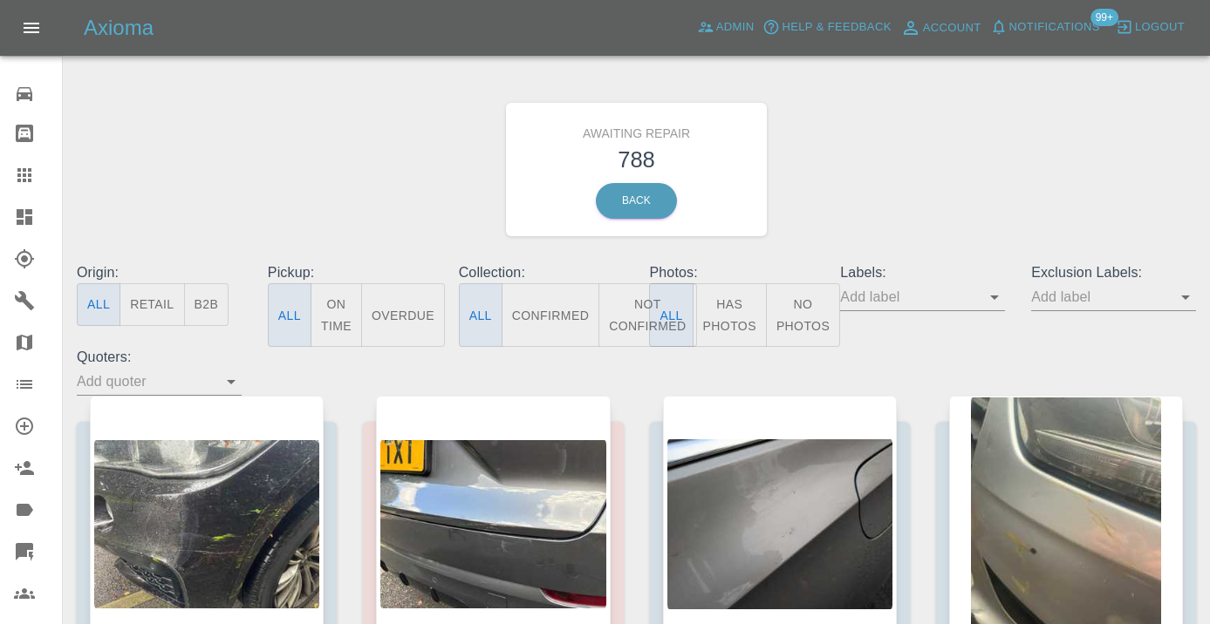
click at [632, 308] on button "Not Confirmed" at bounding box center [647, 315] width 98 height 64
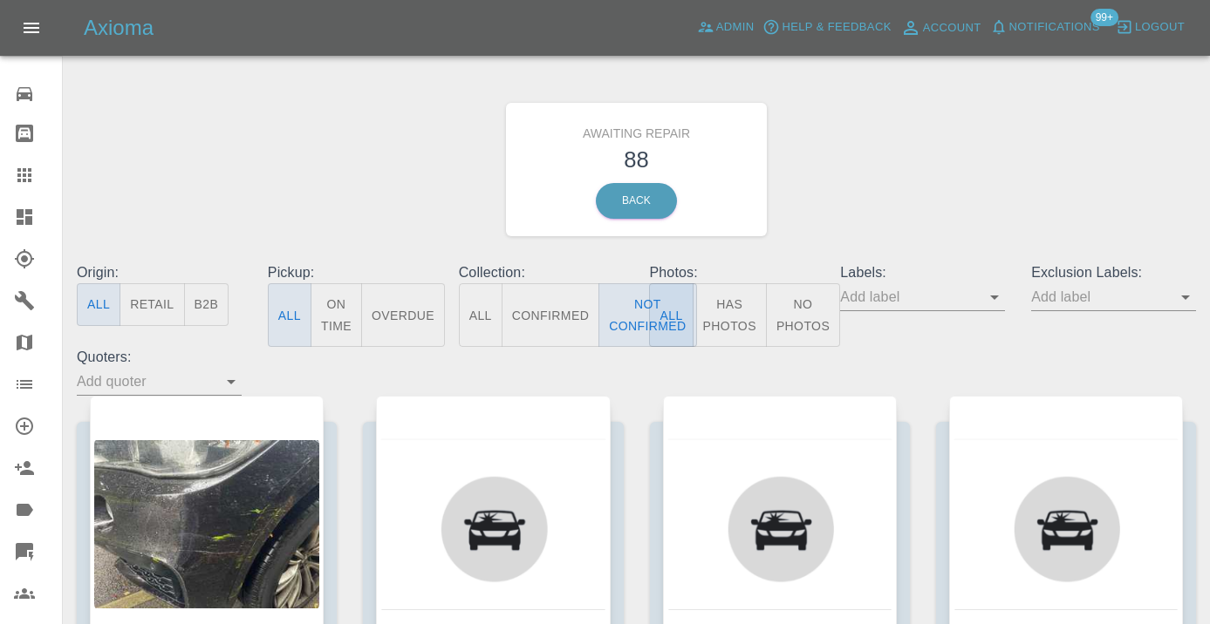
click at [886, 176] on div "Awaiting Repair 88 Back" at bounding box center [636, 170] width 1145 height 186
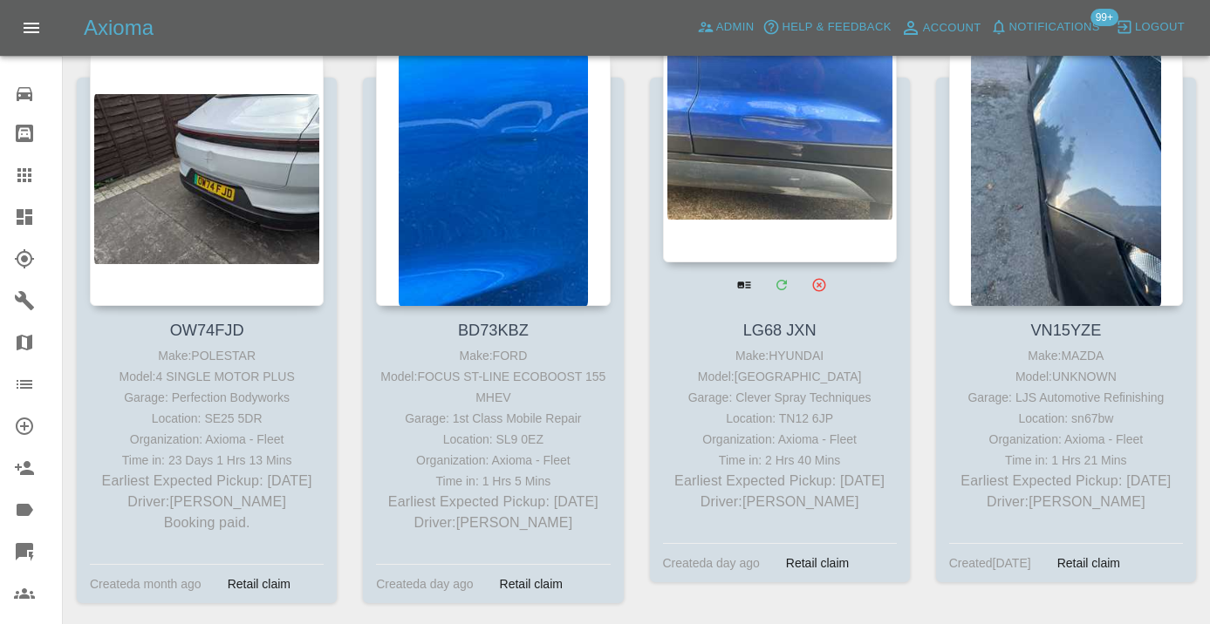
scroll to position [4405, 0]
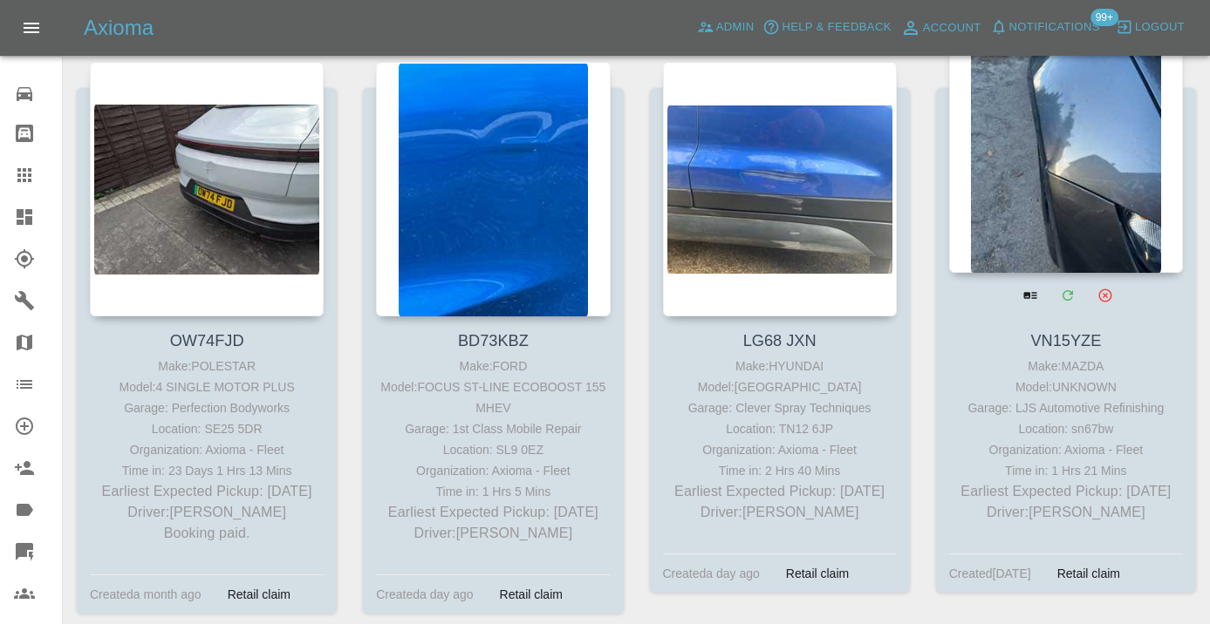
click at [1054, 156] on div at bounding box center [1066, 145] width 234 height 255
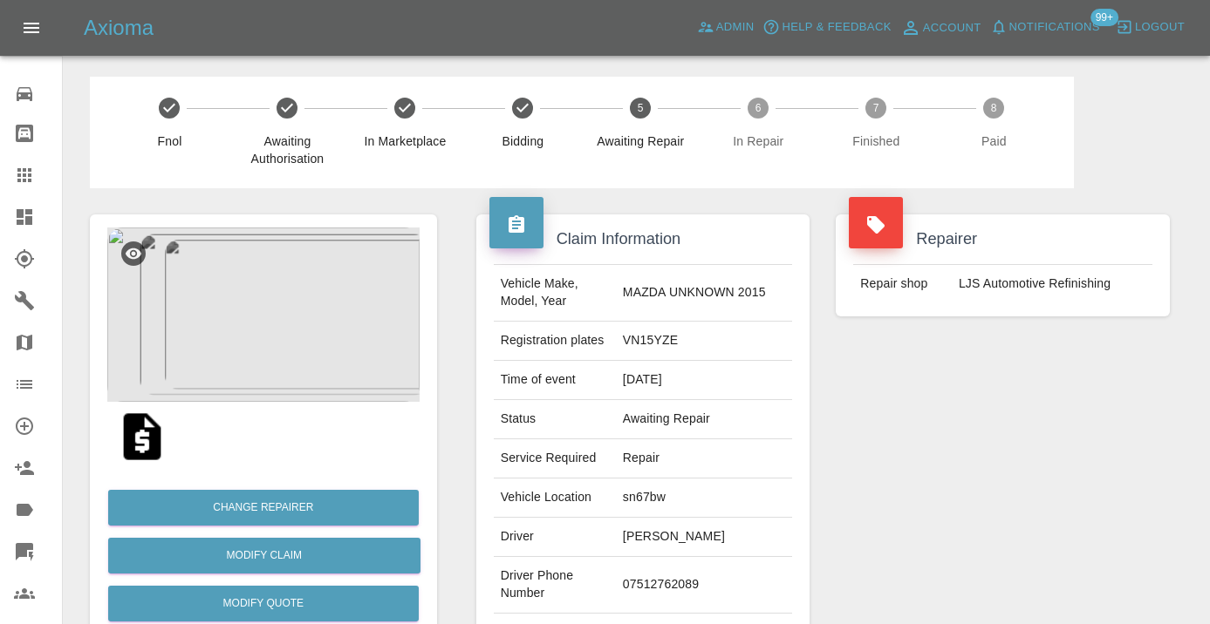
click at [688, 583] on td "07512762089" at bounding box center [704, 585] width 176 height 57
copy td "07512762089"
click at [1038, 432] on div "Repairer Repair shop LJS Automotive Refinishing" at bounding box center [1002, 448] width 360 height 521
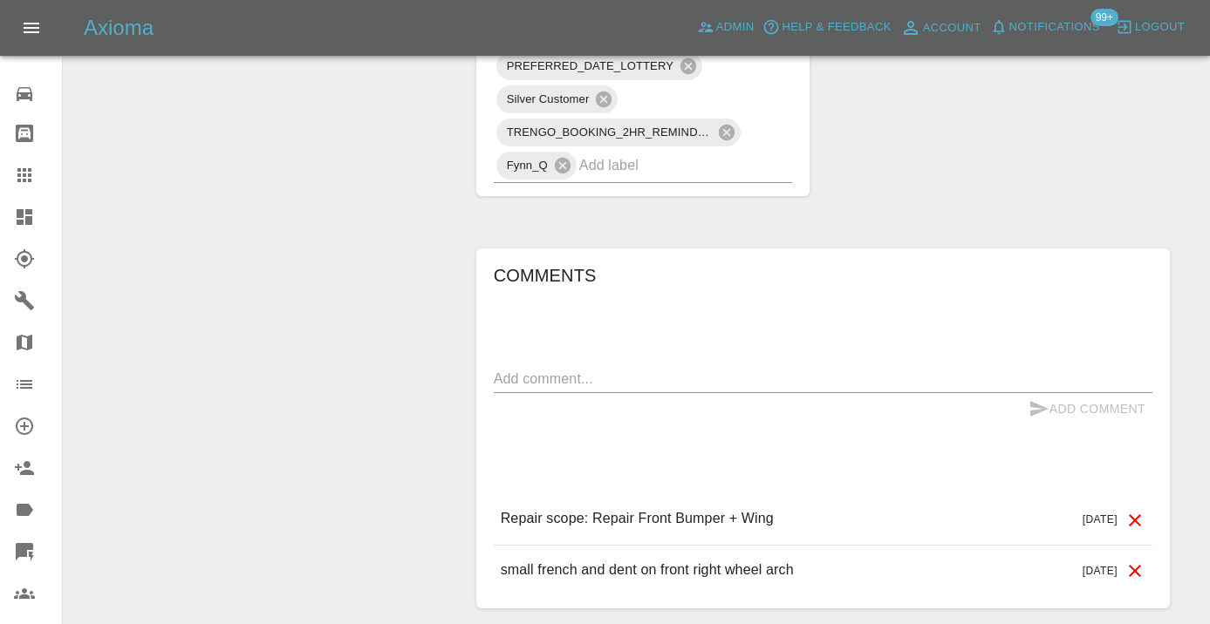
scroll to position [1282, 0]
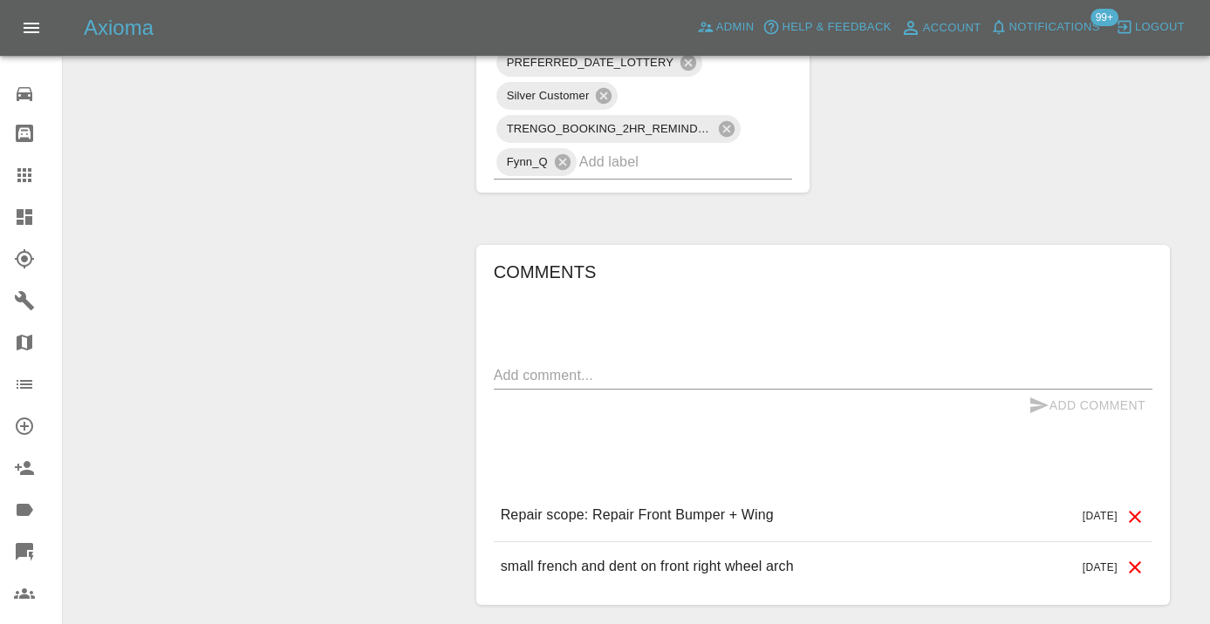
click at [577, 365] on textarea at bounding box center [823, 375] width 658 height 20
type textarea "called no answer : voice mailbox"
click at [1049, 390] on button "Add Comment" at bounding box center [1086, 406] width 131 height 32
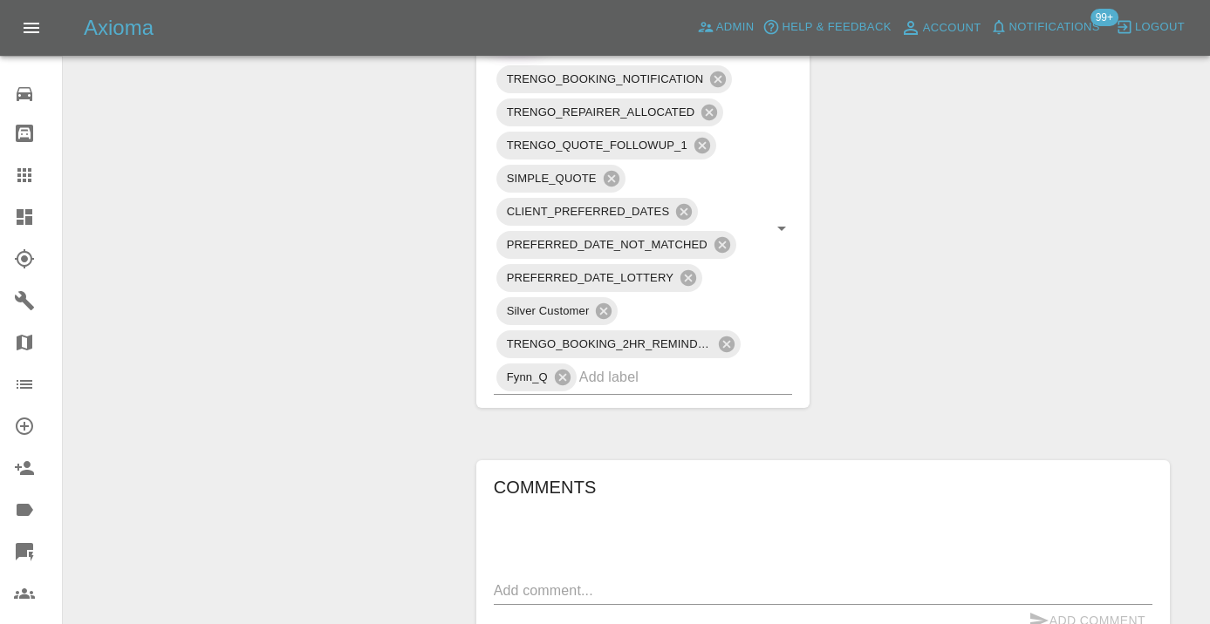
scroll to position [1020, 0]
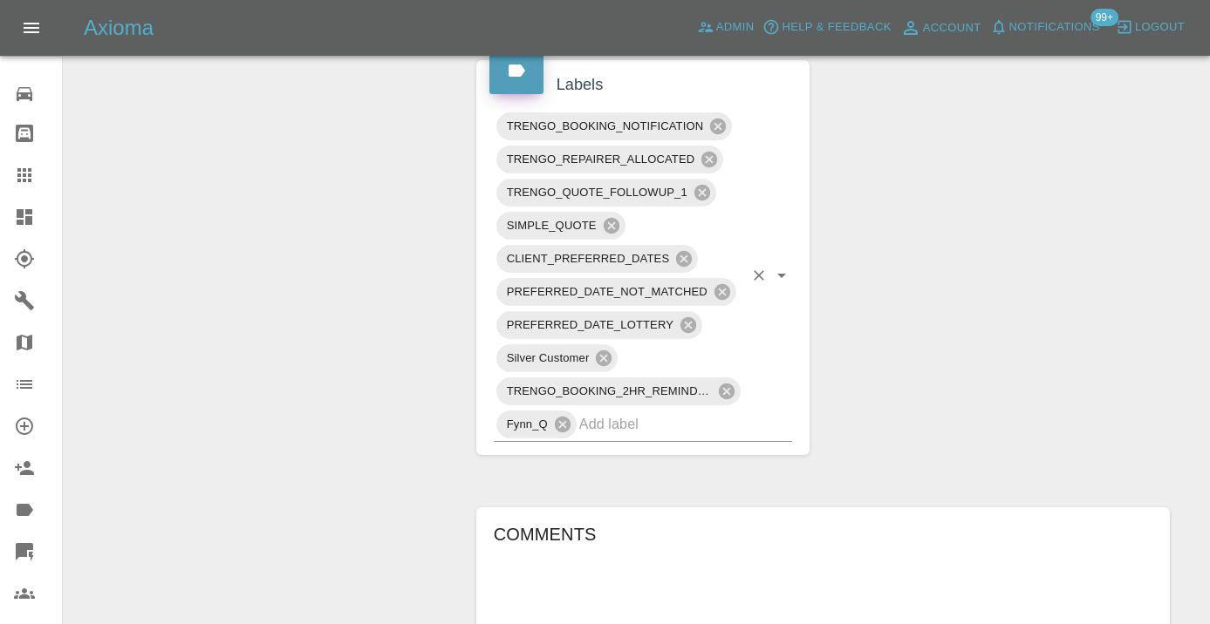
click at [643, 411] on input "text" at bounding box center [661, 424] width 165 height 27
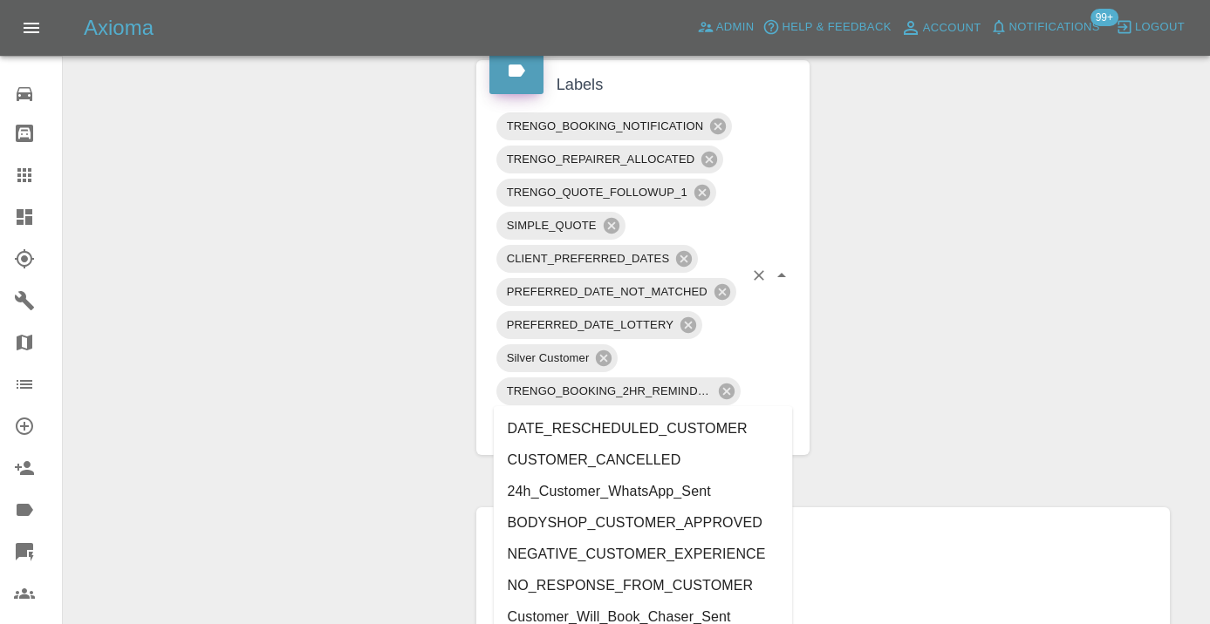
type input "customer_"
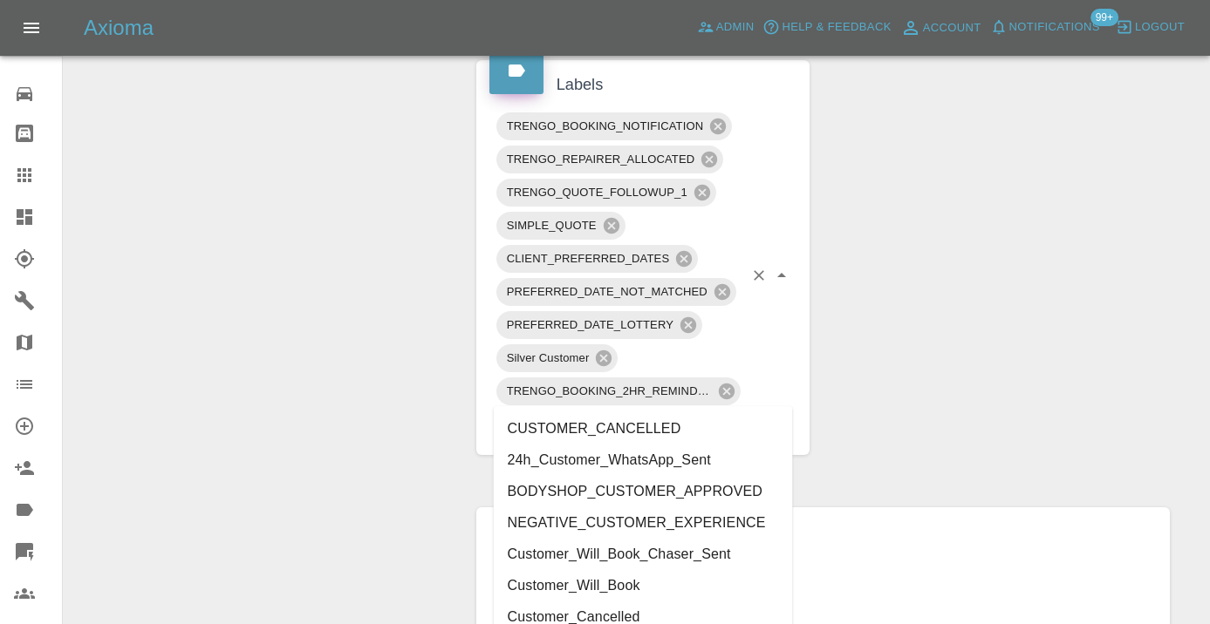
click at [607, 575] on li "Customer_Will_Book" at bounding box center [643, 585] width 299 height 31
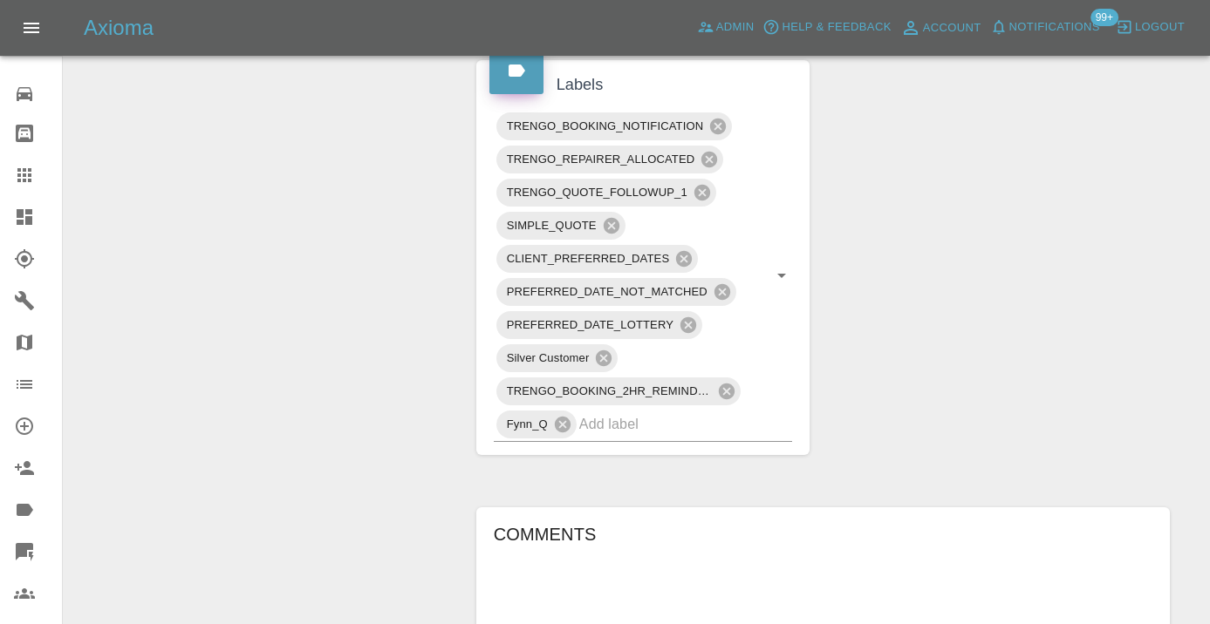
click at [297, 377] on div "Change Repairer Modify Claim Modify Quote Rollback Submit Payment Archive" at bounding box center [263, 68] width 373 height 1799
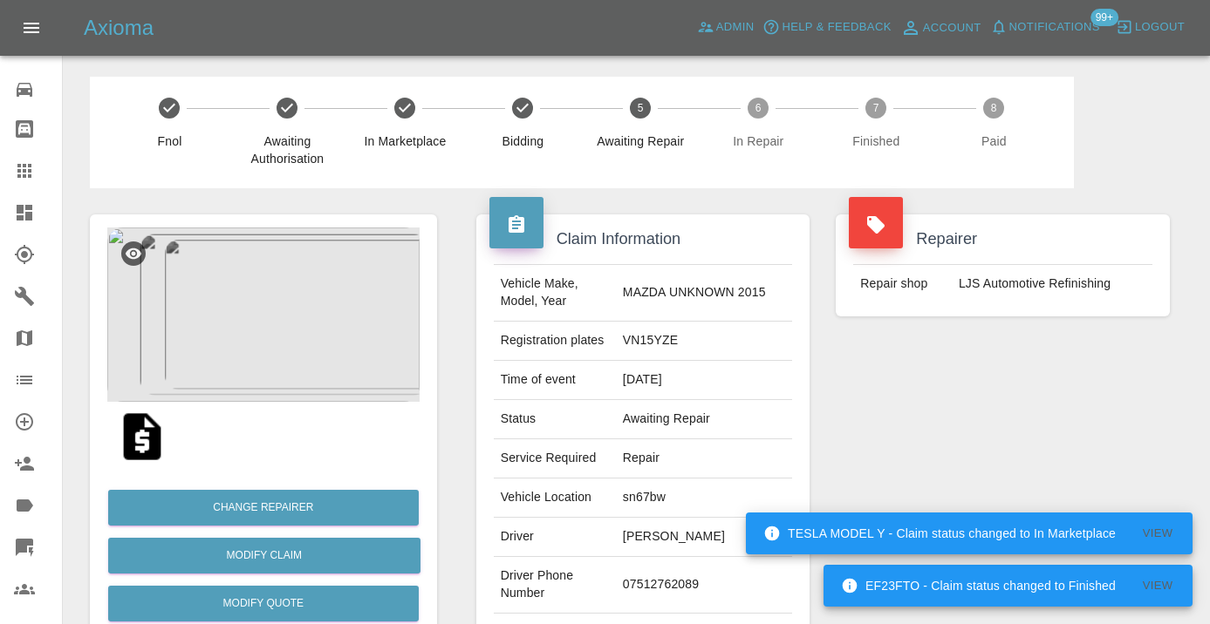
scroll to position [4, 0]
click at [29, 186] on link "Claims" at bounding box center [31, 171] width 62 height 42
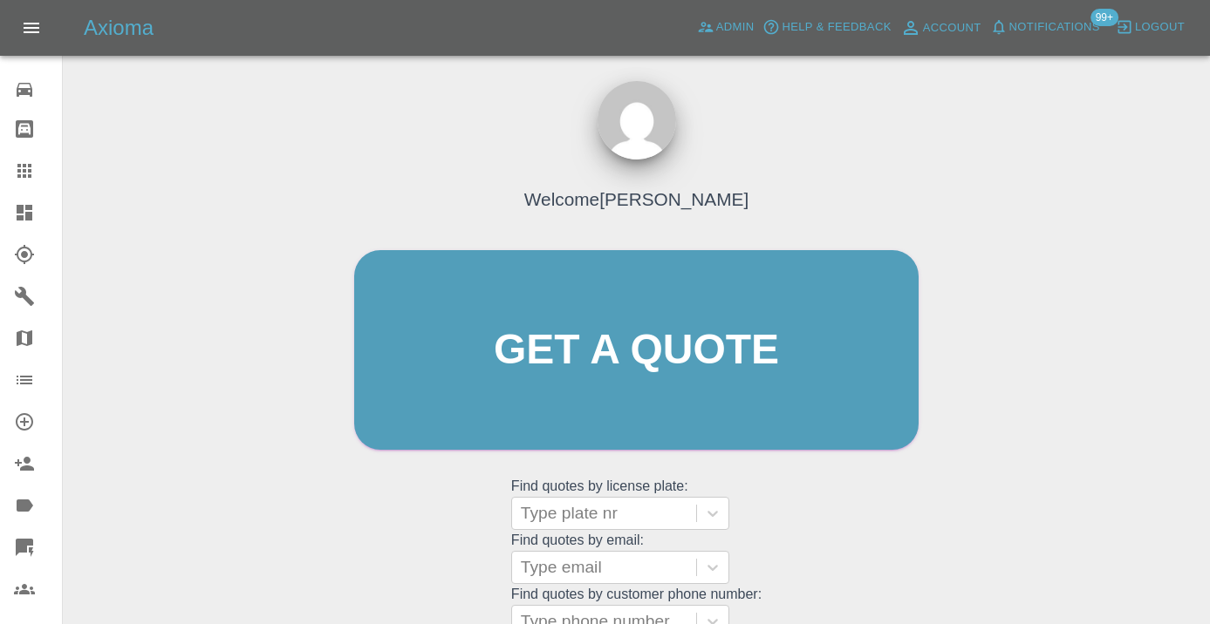
click at [818, 520] on div "Welcome Castro Get a quote Get a quote Find quotes by license plate: Type plate…" at bounding box center [636, 383] width 601 height 527
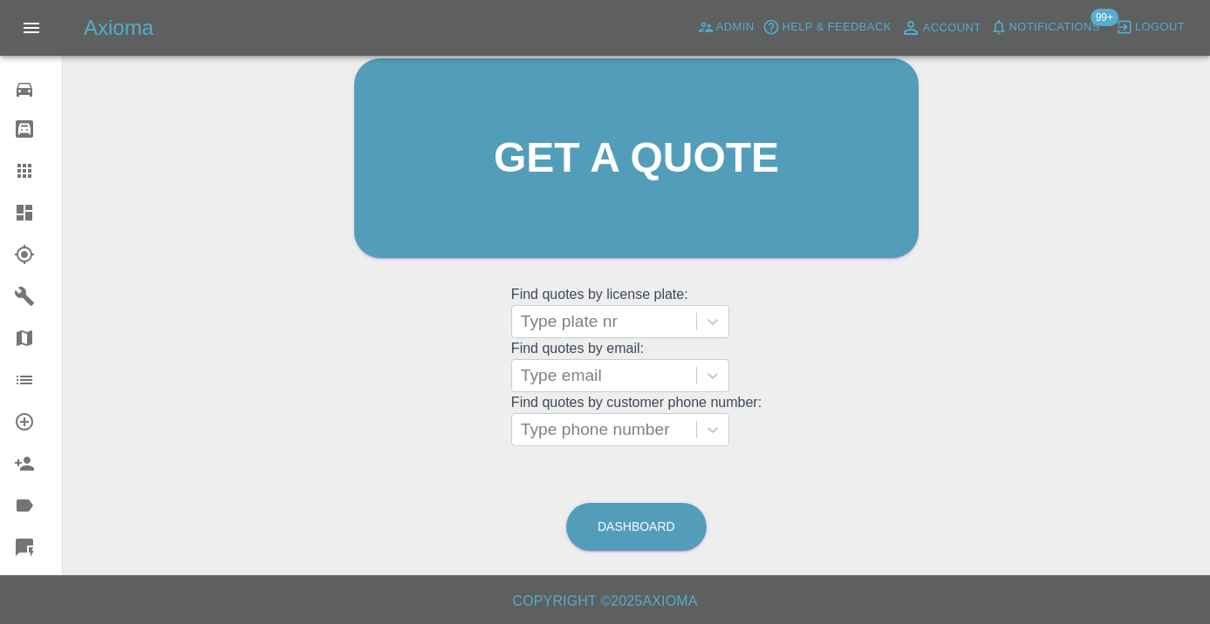
scroll to position [191, 0]
click at [640, 511] on link "Dashboard" at bounding box center [636, 528] width 140 height 48
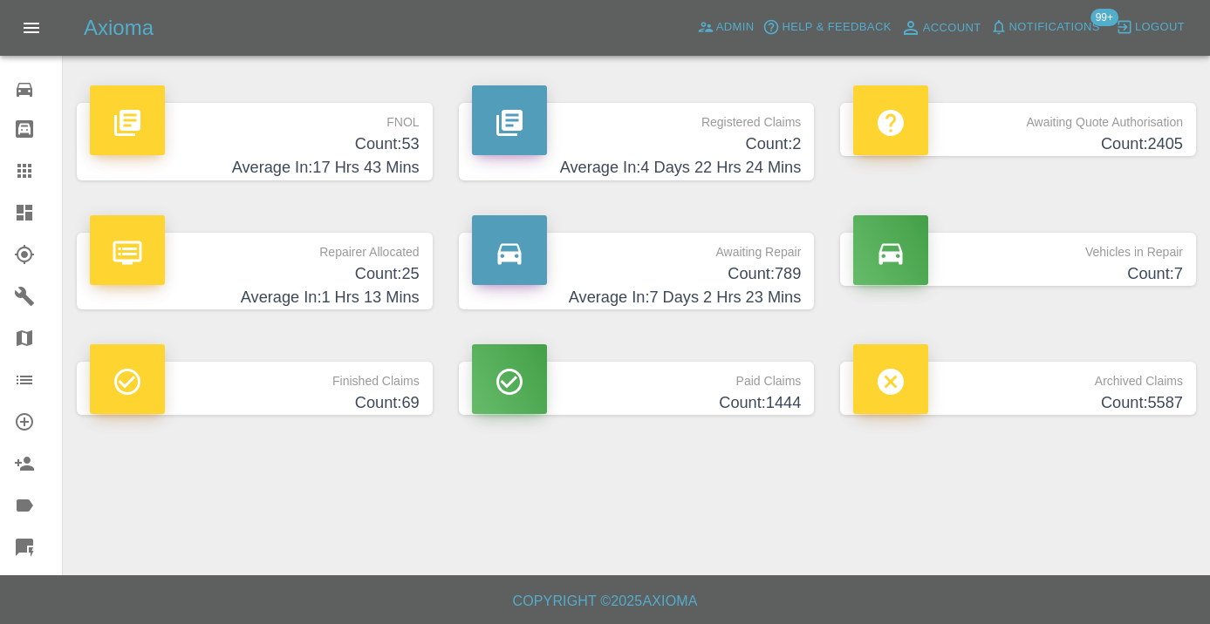
click at [739, 284] on h4 "Count: 789" at bounding box center [637, 275] width 330 height 24
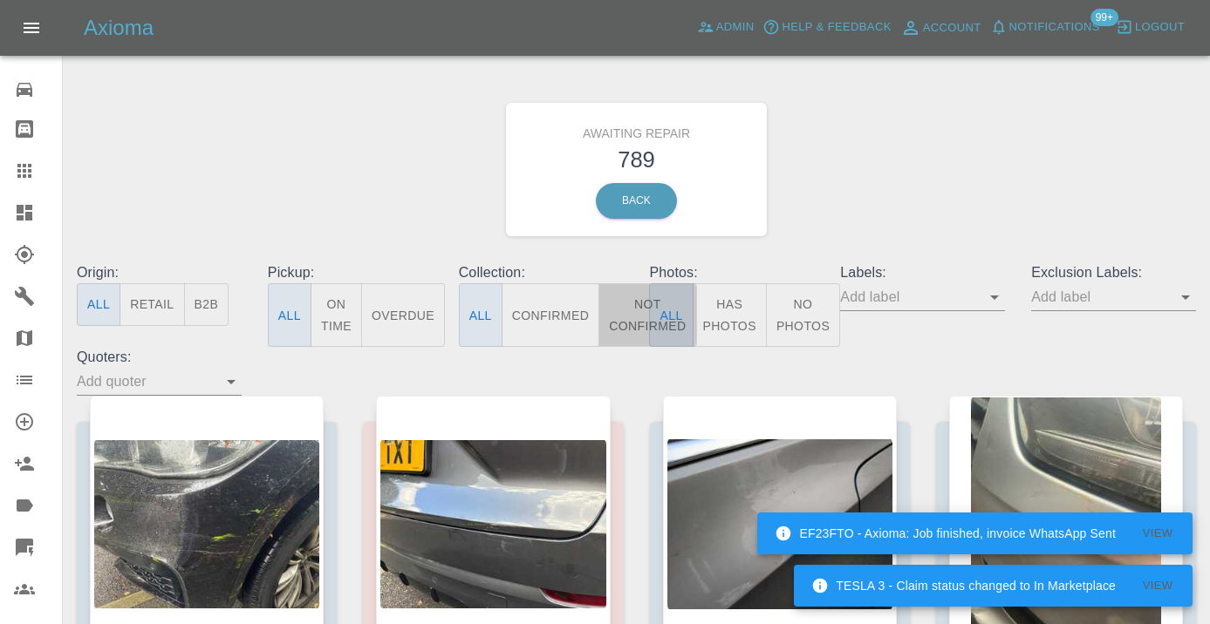
click at [638, 305] on button "Not Confirmed" at bounding box center [647, 315] width 98 height 64
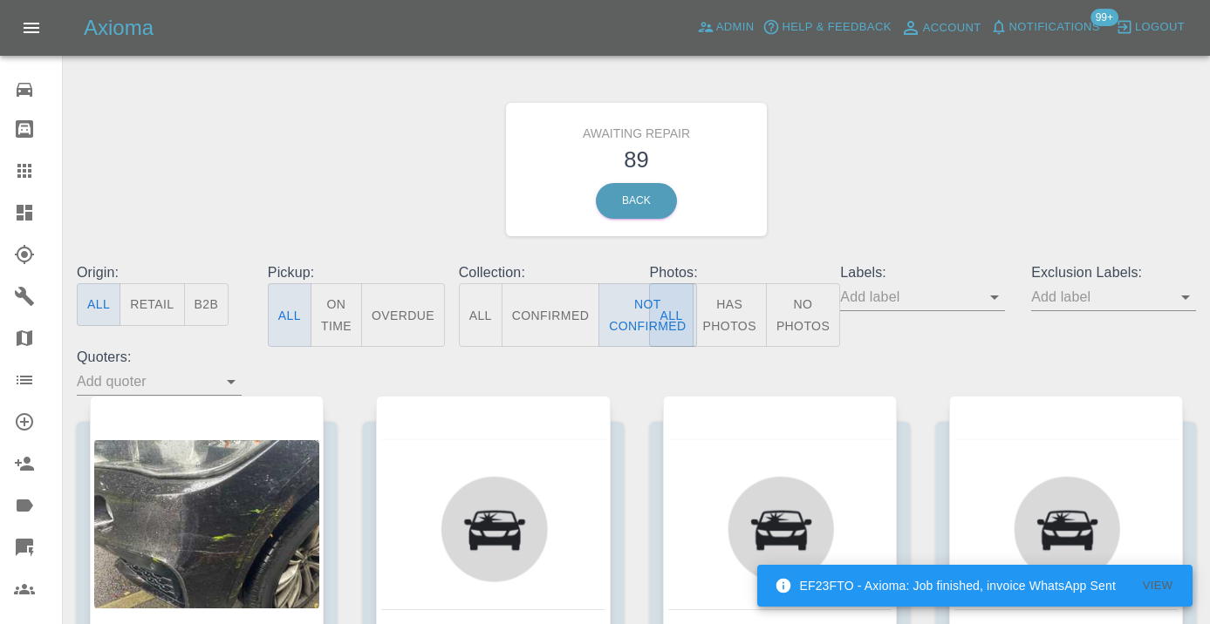
click at [829, 180] on div "Awaiting Repair 89 Back" at bounding box center [636, 170] width 1145 height 186
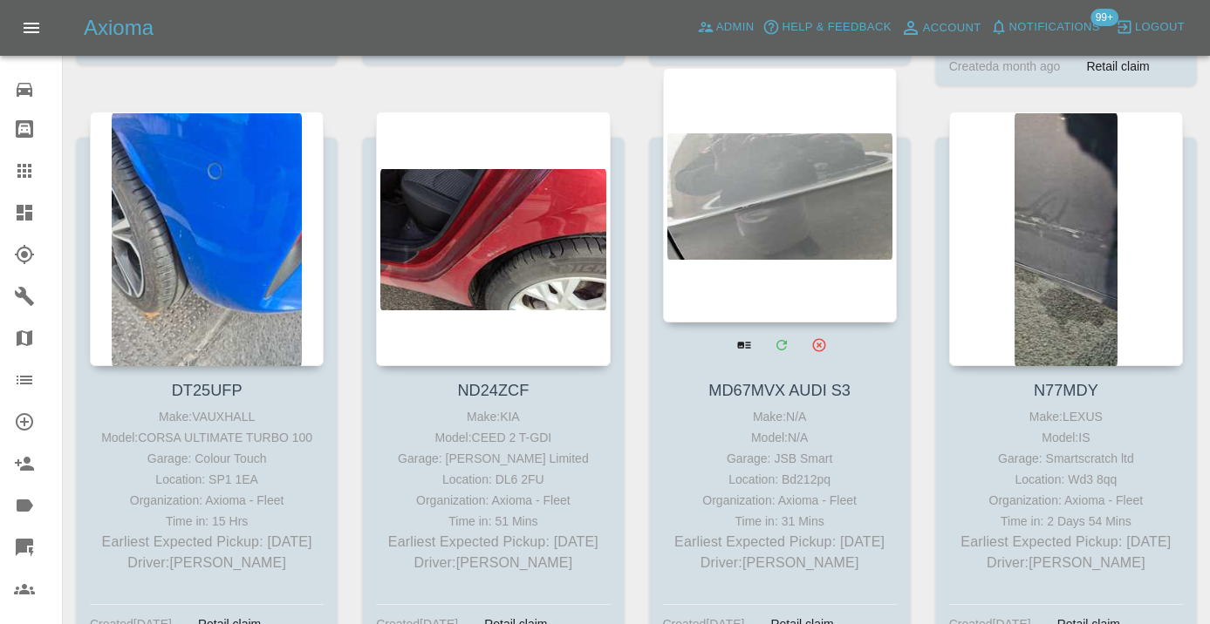
scroll to position [2042, 0]
click at [751, 212] on div at bounding box center [780, 194] width 234 height 255
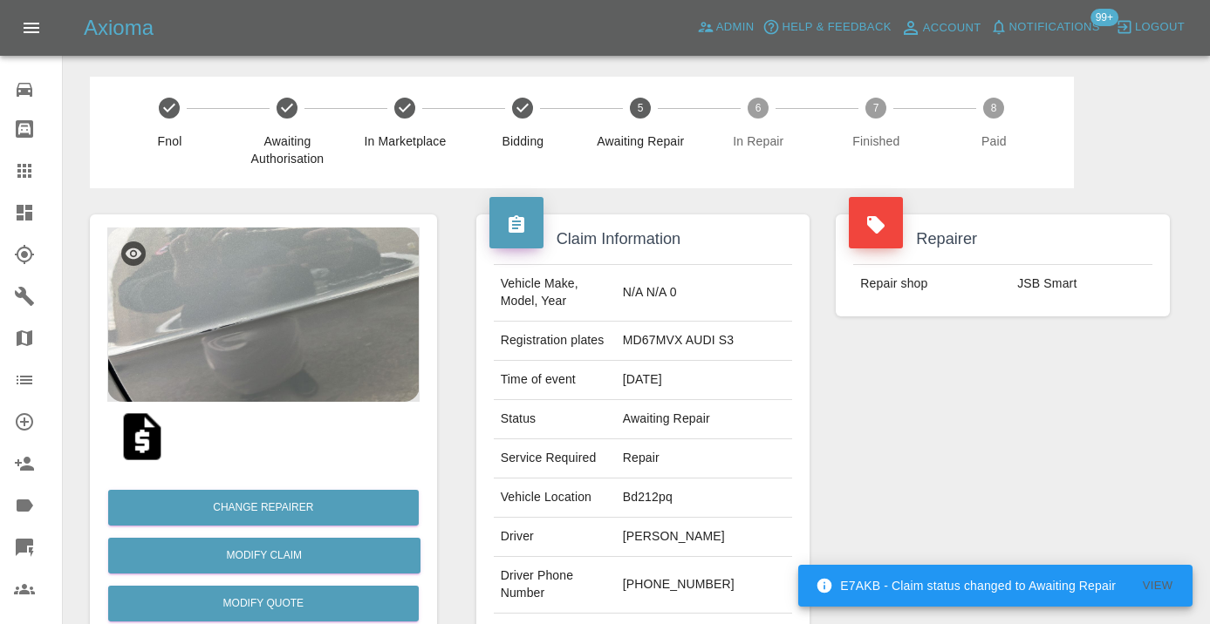
drag, startPoint x: 729, startPoint y: 586, endPoint x: 650, endPoint y: 586, distance: 79.4
click at [650, 586] on td "+44 7392 794551" at bounding box center [704, 585] width 177 height 57
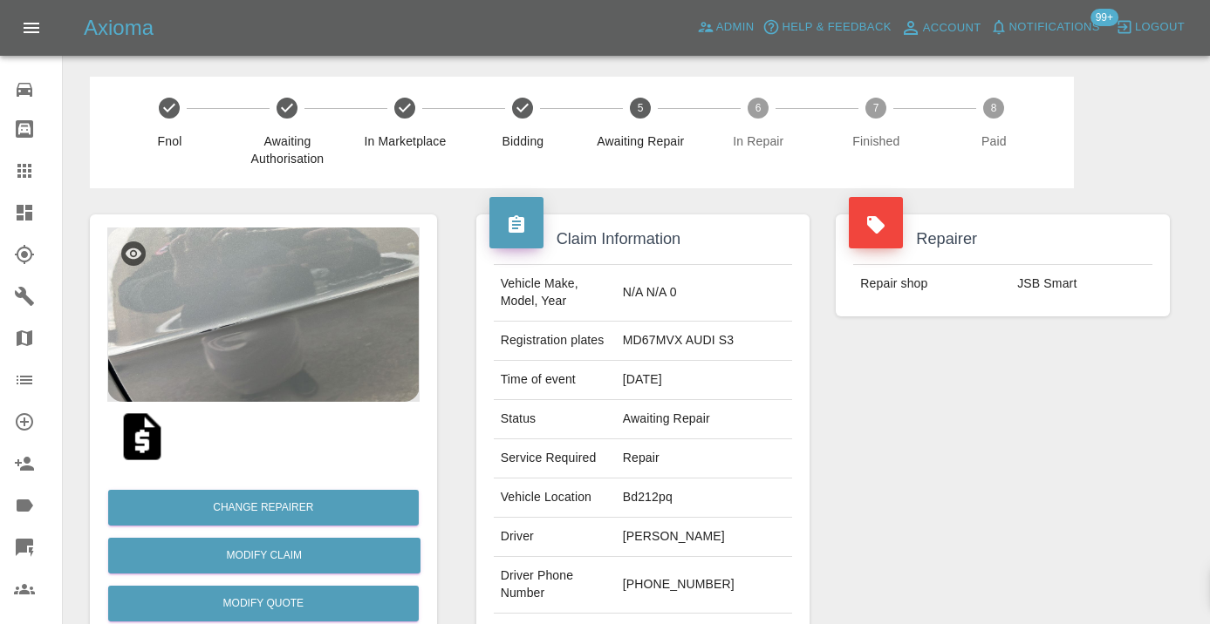
copy td "7392 794551"
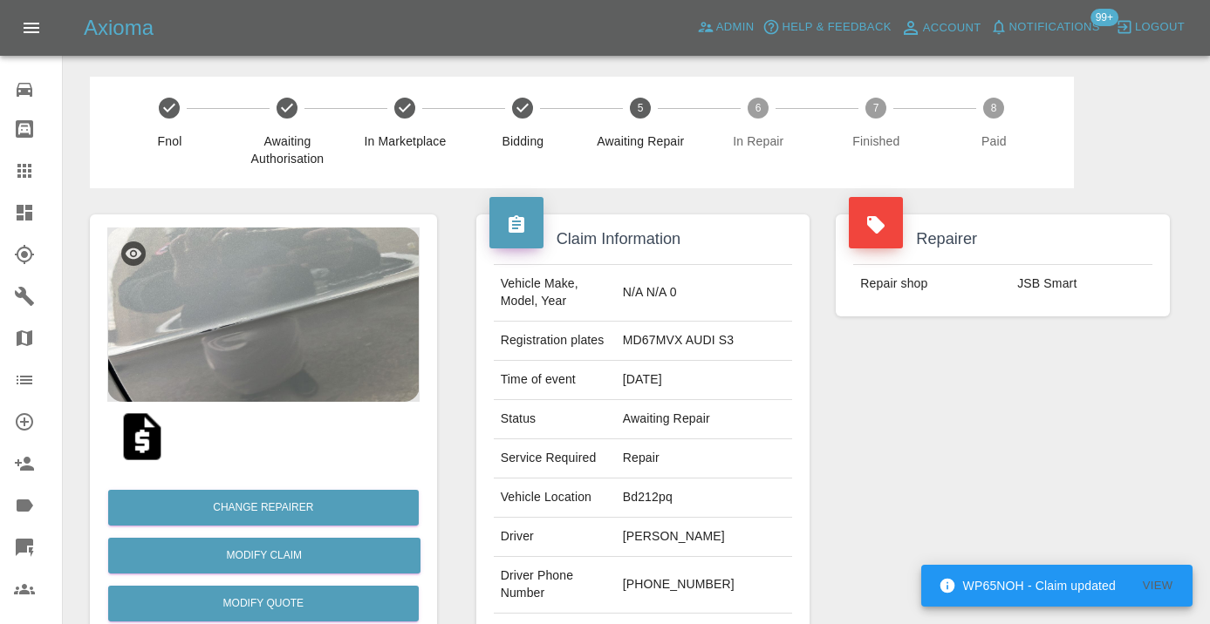
click at [972, 479] on div "Repairer Repair shop JSB Smart" at bounding box center [1002, 448] width 360 height 521
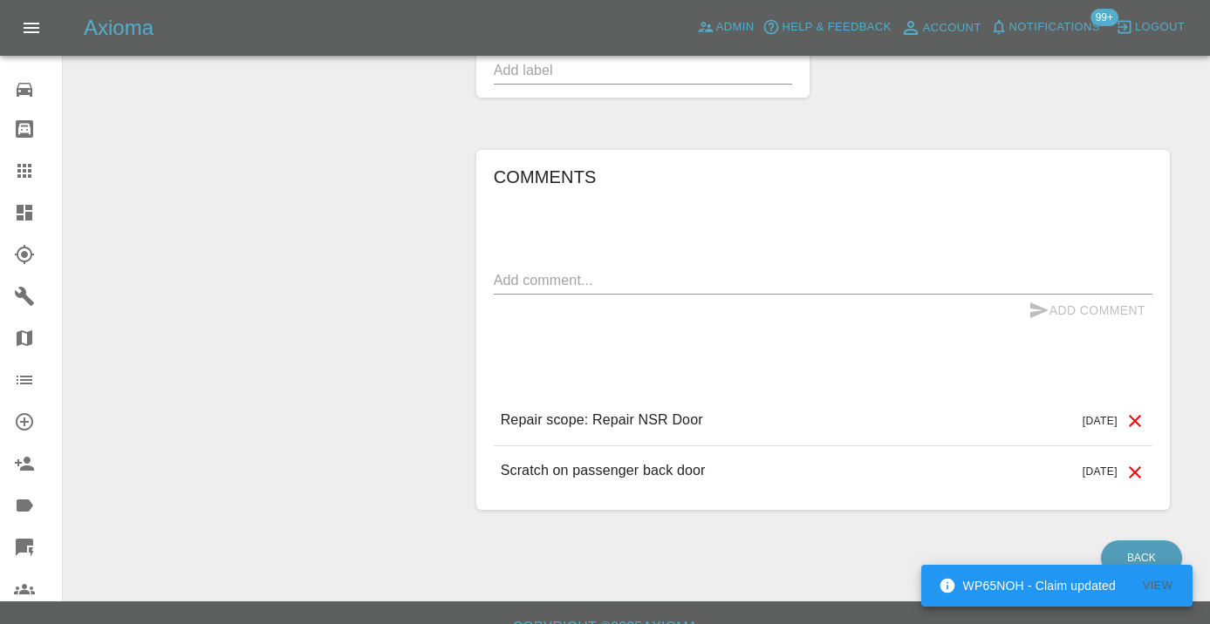
scroll to position [1230, 0]
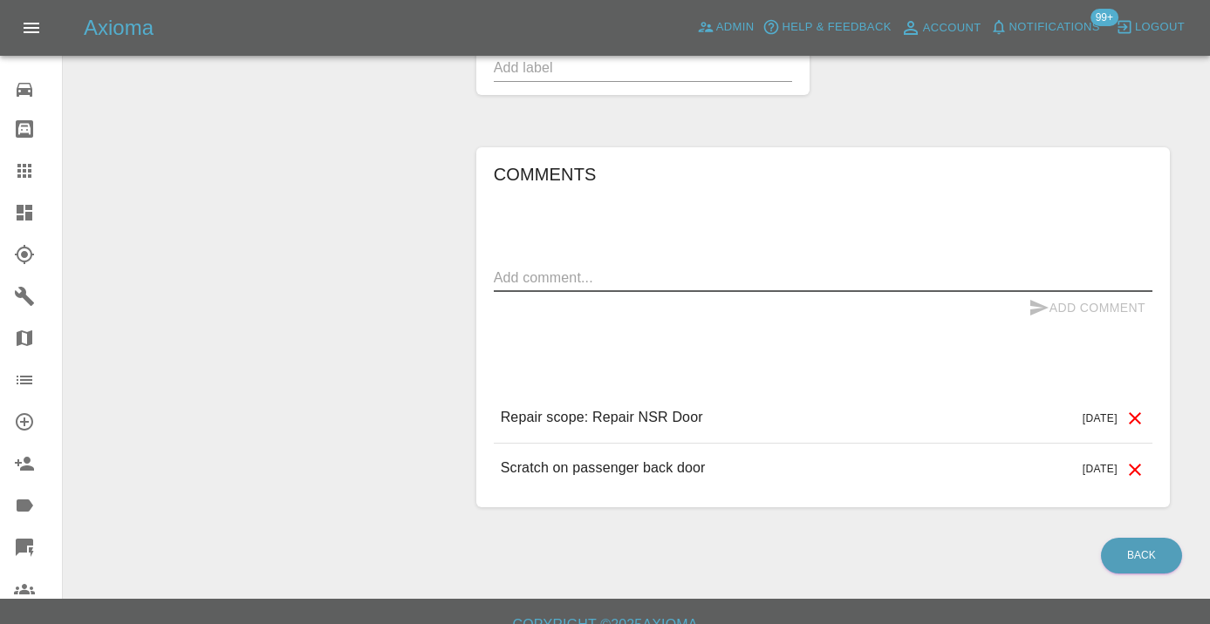
click at [515, 273] on textarea at bounding box center [823, 278] width 658 height 20
type textarea "c"
type textarea "straight to voice mail no answer"
click at [1040, 311] on icon "submit" at bounding box center [1038, 307] width 21 height 21
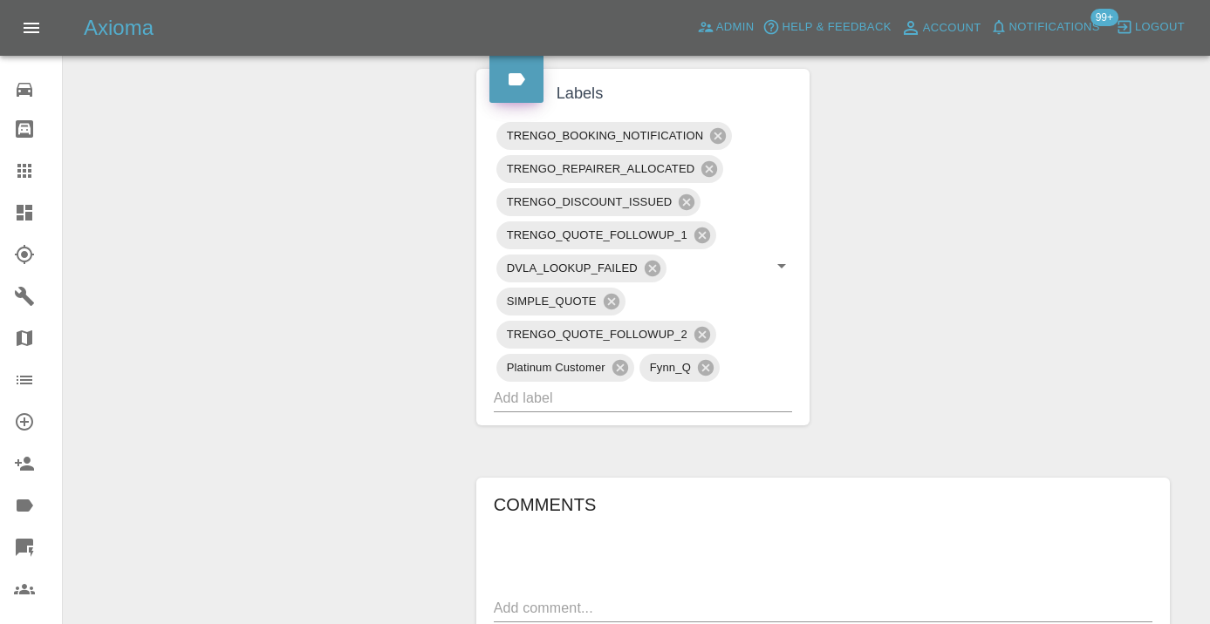
scroll to position [892, 0]
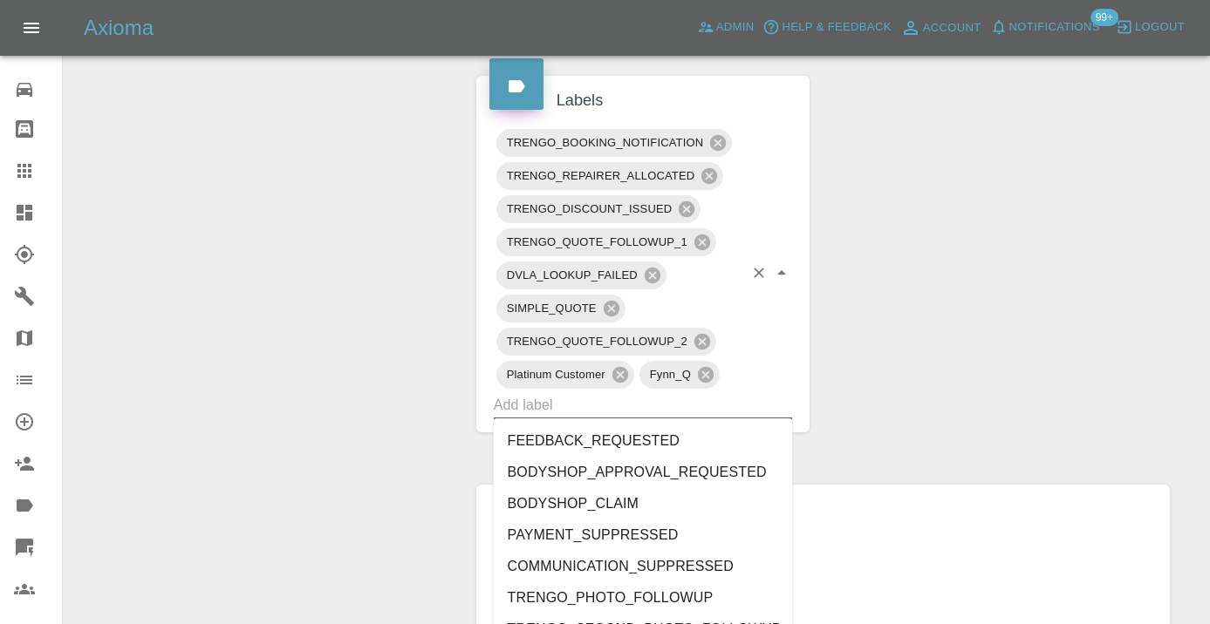
click at [610, 412] on input "text" at bounding box center [619, 405] width 250 height 27
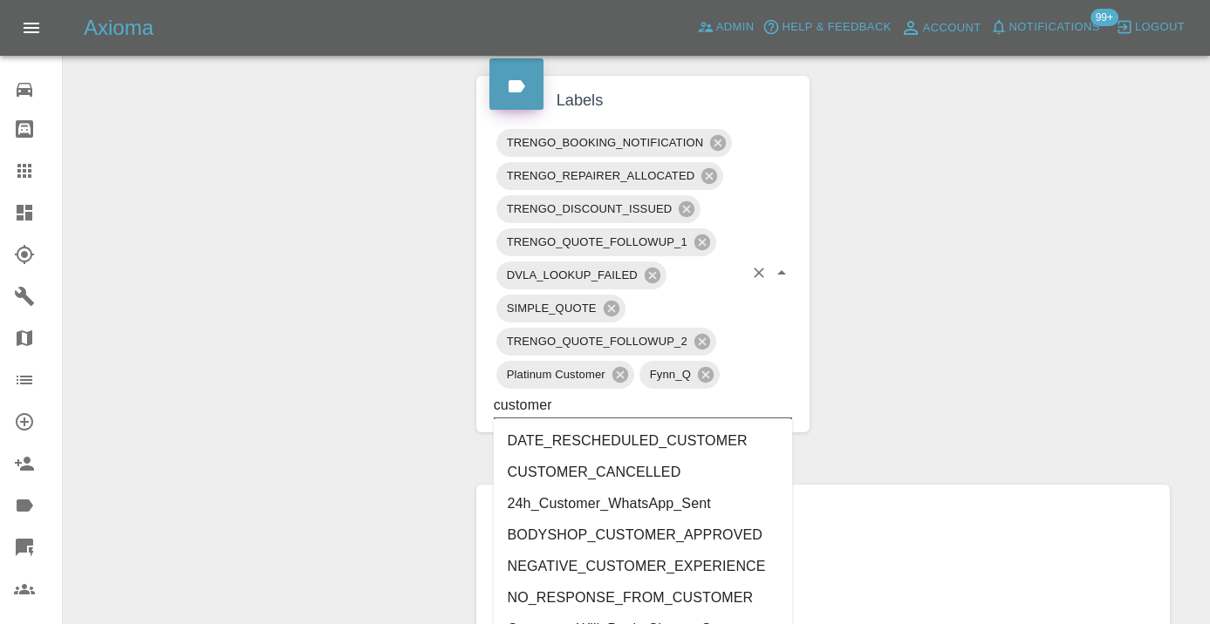
type input "customer_"
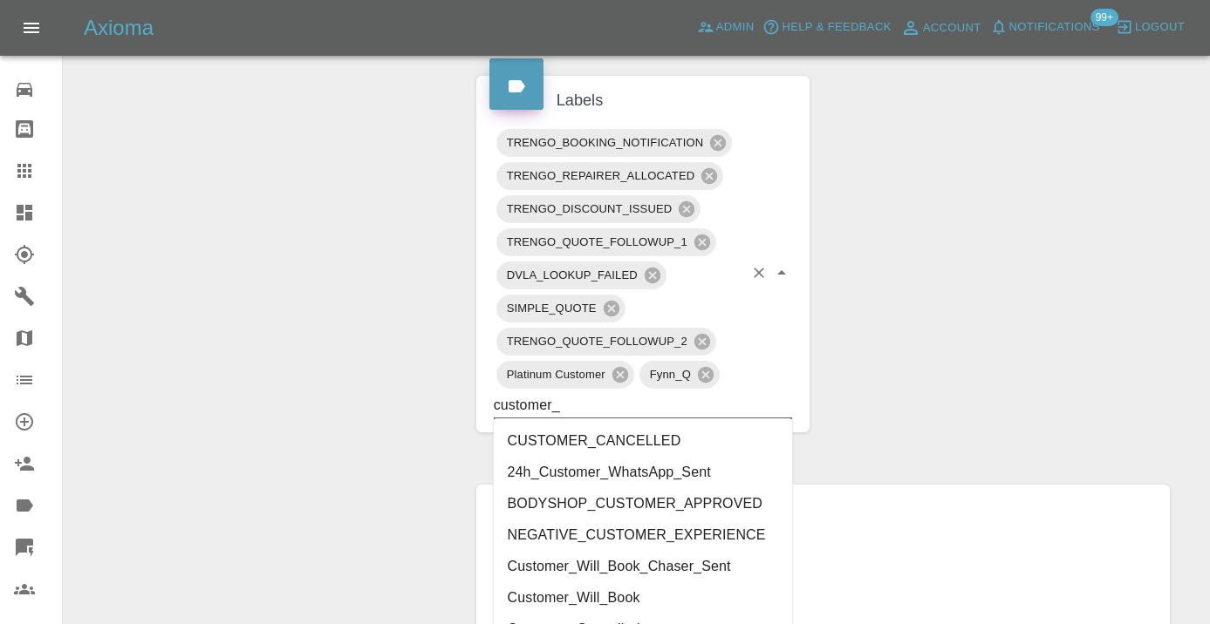
click at [542, 586] on li "Customer_Will_Book" at bounding box center [643, 598] width 299 height 31
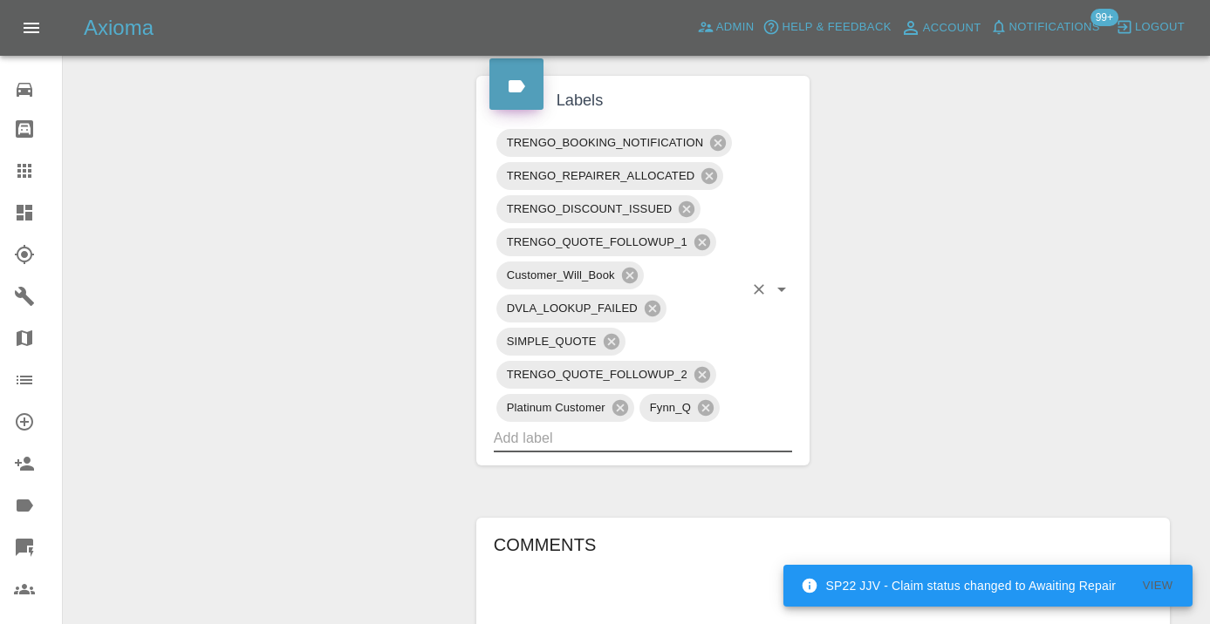
click at [411, 395] on div "Change Repairer Modify Claim Modify Quote Rollback Submit Payment Archive" at bounding box center [263, 137] width 373 height 1682
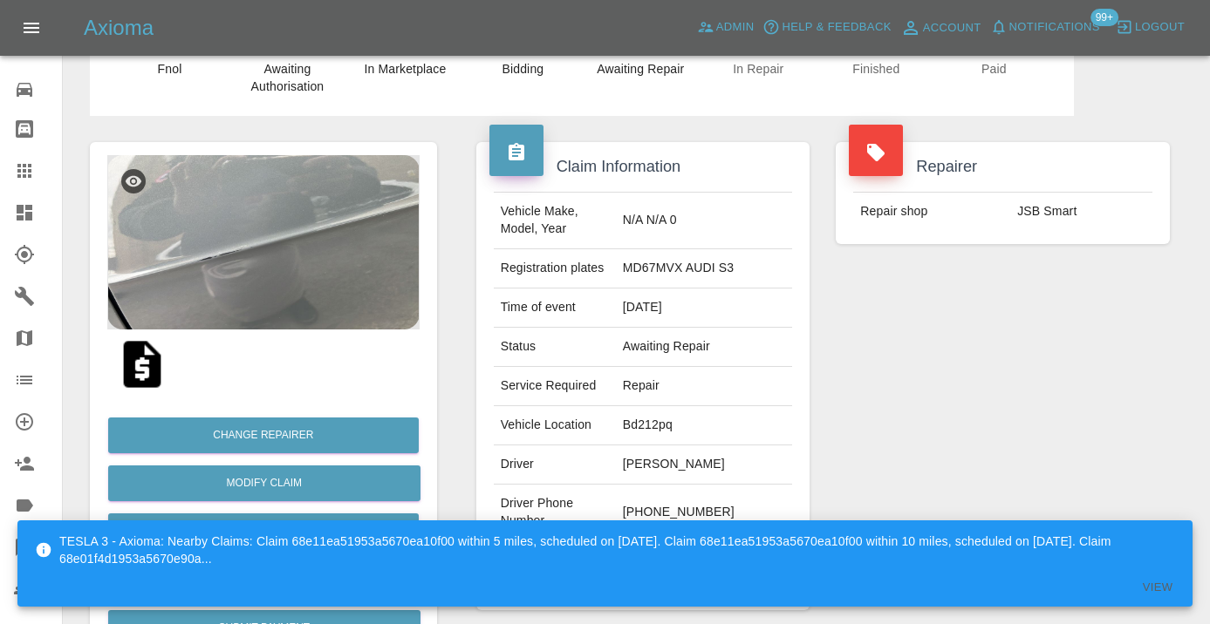
scroll to position [27, 0]
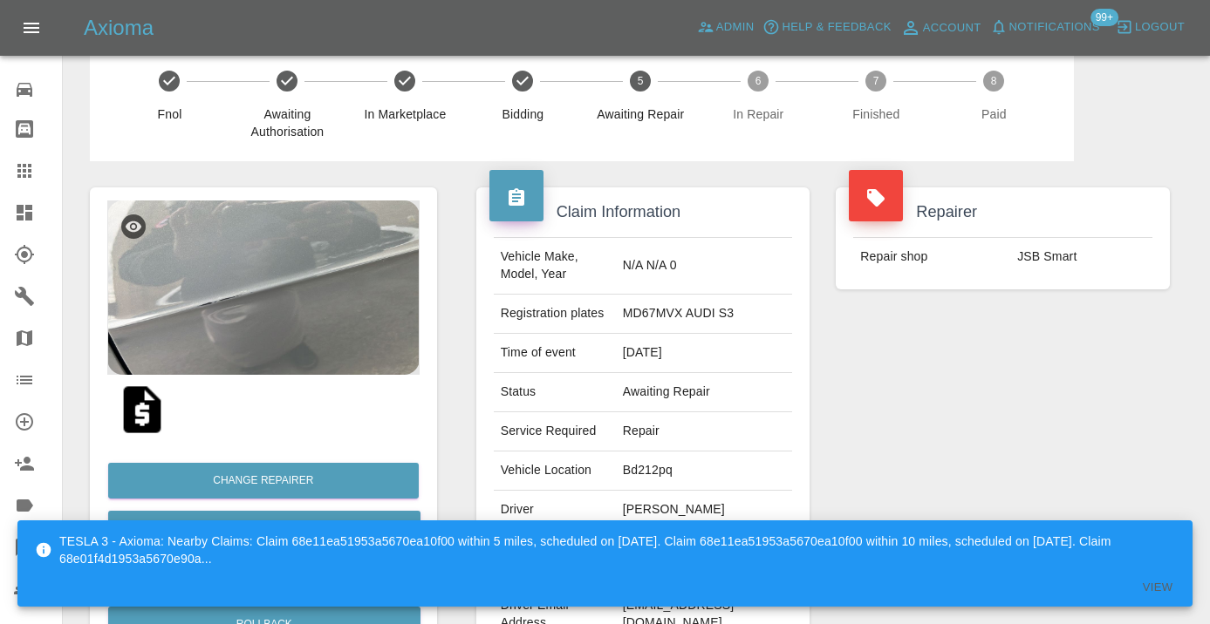
click at [17, 174] on icon at bounding box center [24, 170] width 21 height 21
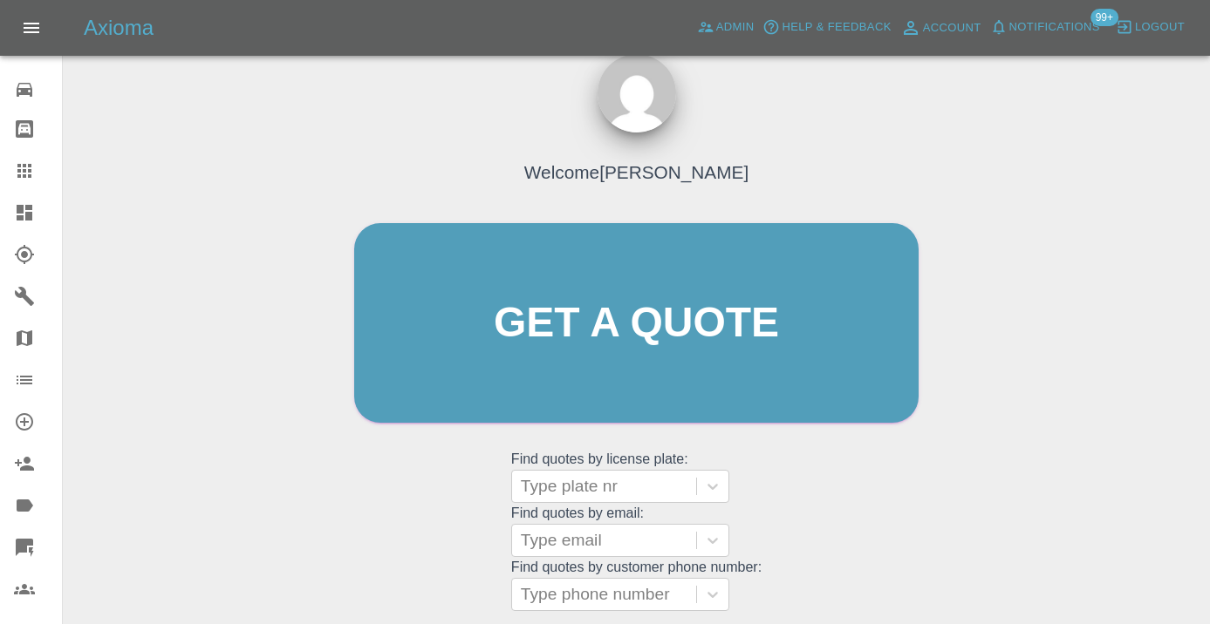
click at [809, 567] on div "Welcome Castro Get a quote Get a quote Find quotes by license plate: Type plate…" at bounding box center [636, 356] width 601 height 527
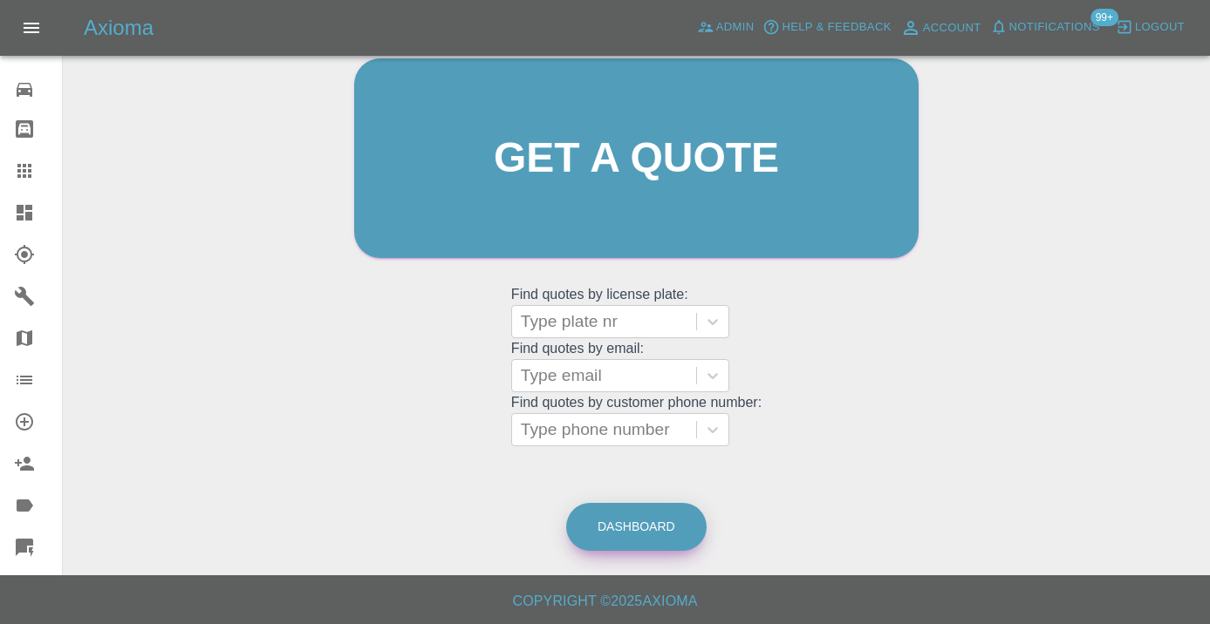
scroll to position [191, 0]
click at [659, 532] on link "Dashboard" at bounding box center [636, 528] width 140 height 48
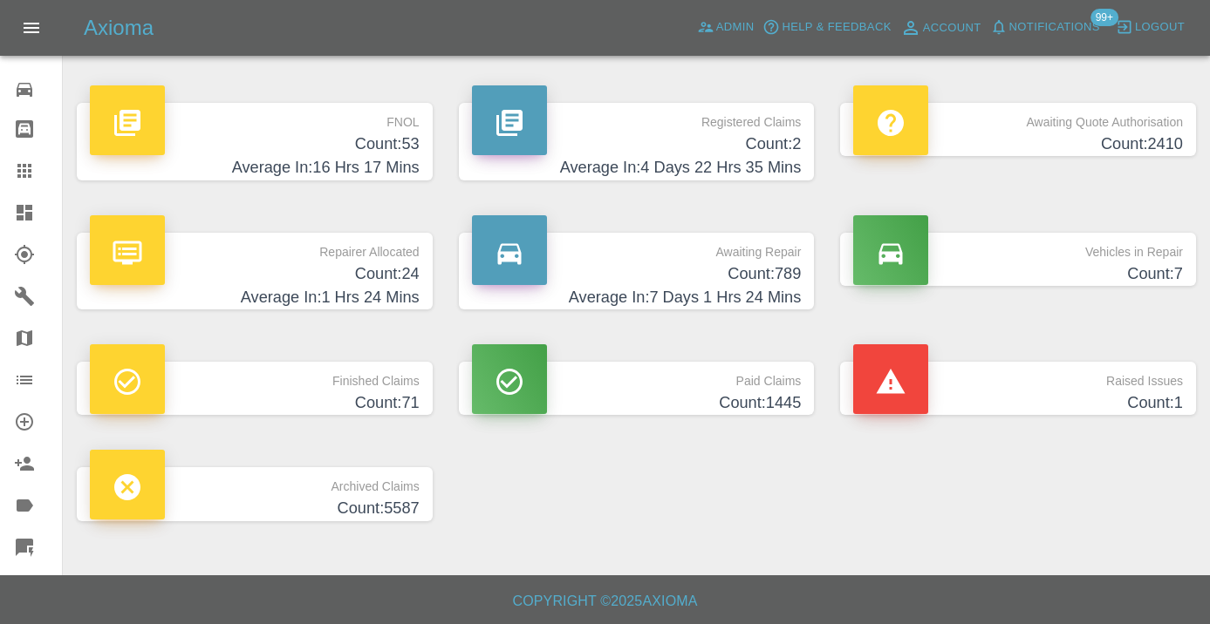
click at [764, 270] on h4 "Count: 789" at bounding box center [637, 275] width 330 height 24
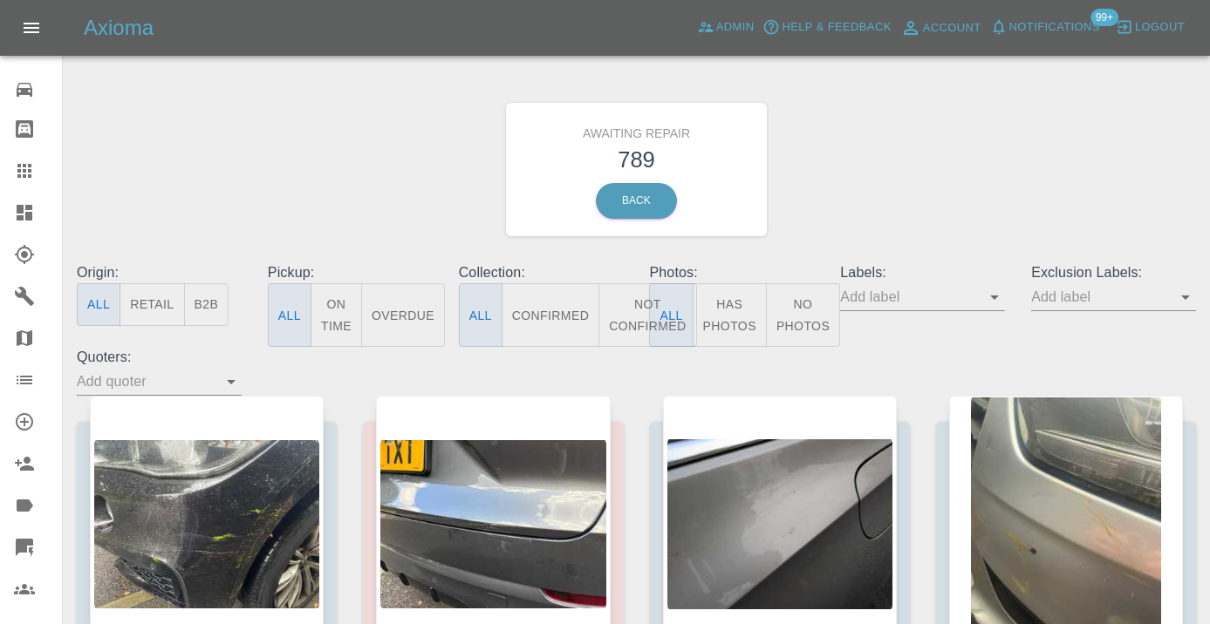
click at [628, 307] on button "Not Confirmed" at bounding box center [647, 315] width 98 height 64
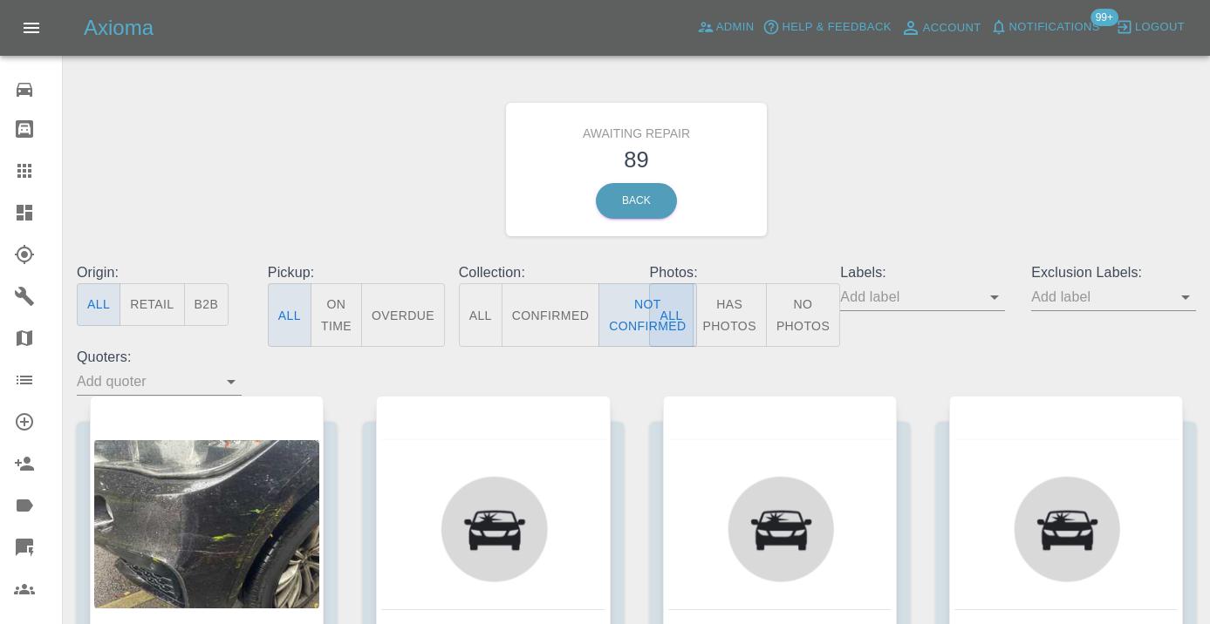
click at [857, 195] on div "Awaiting Repair 89 Back" at bounding box center [636, 170] width 1145 height 186
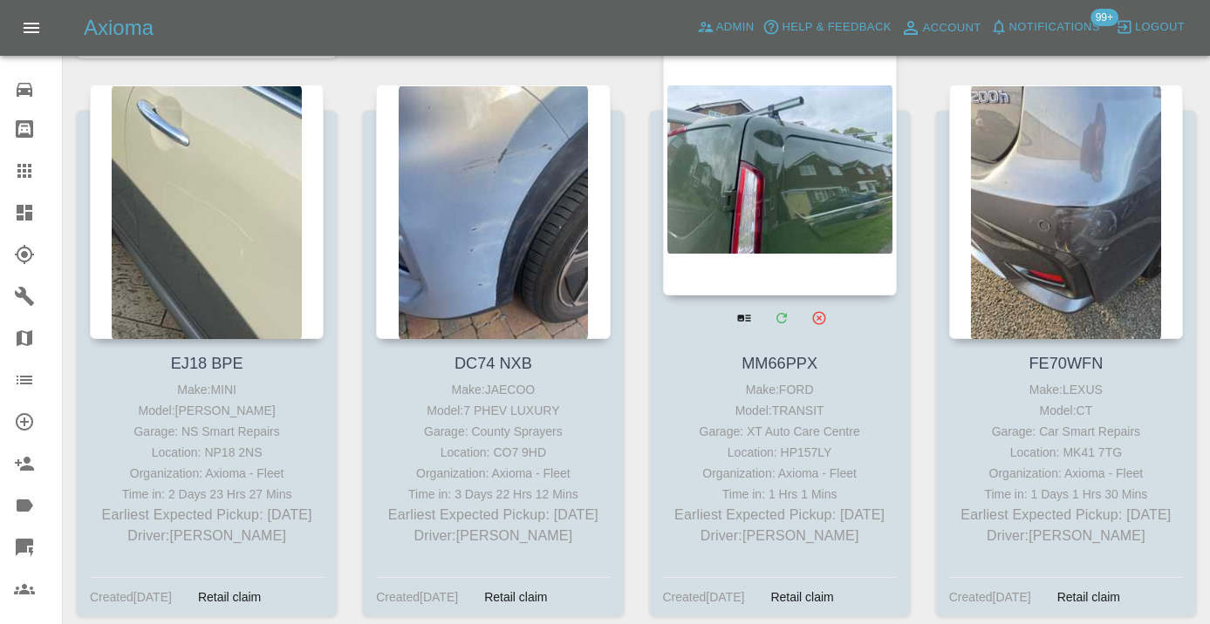
scroll to position [6115, 0]
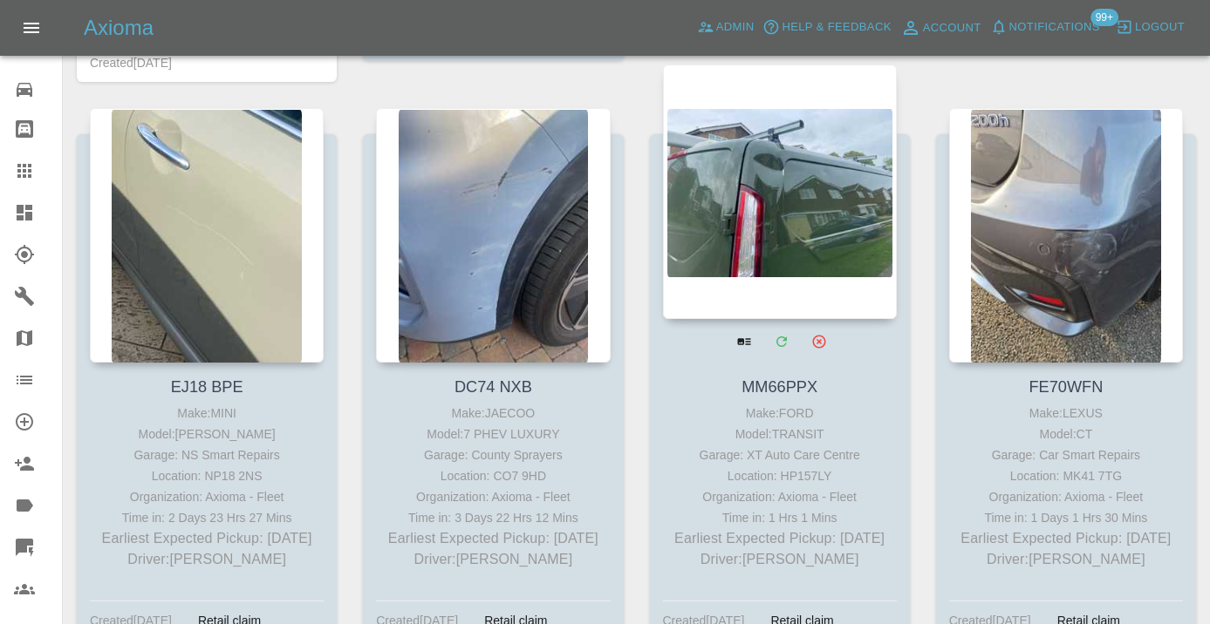
click at [747, 203] on div at bounding box center [780, 192] width 234 height 255
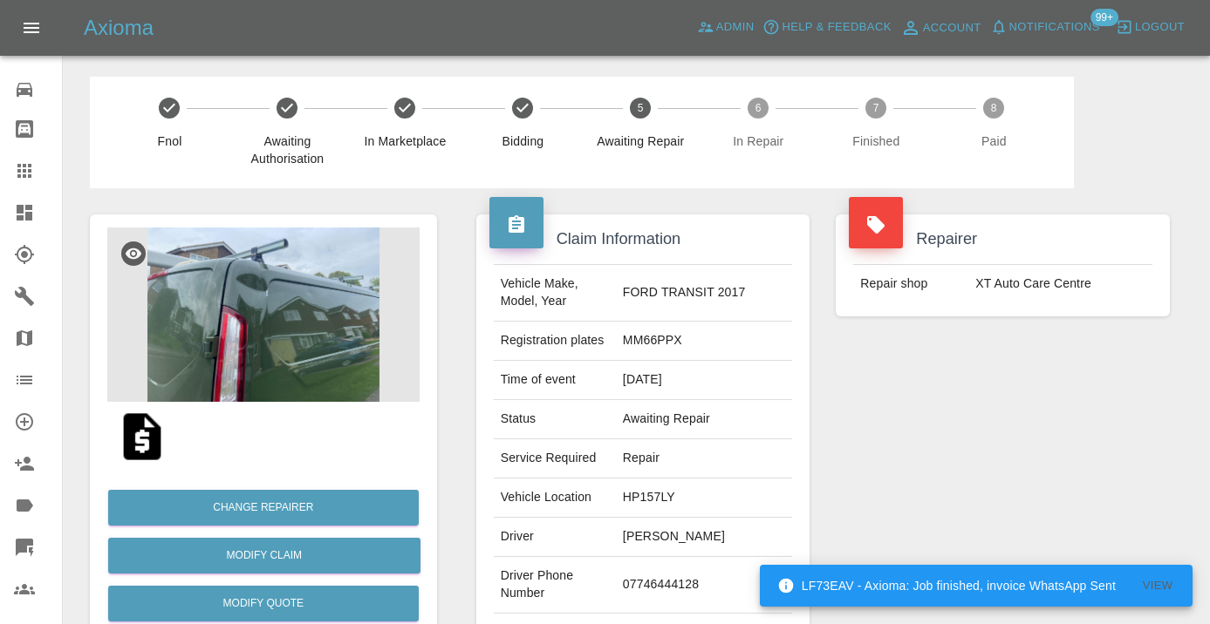
click at [671, 584] on td "07746444128" at bounding box center [704, 585] width 176 height 57
copy td "07746444128"
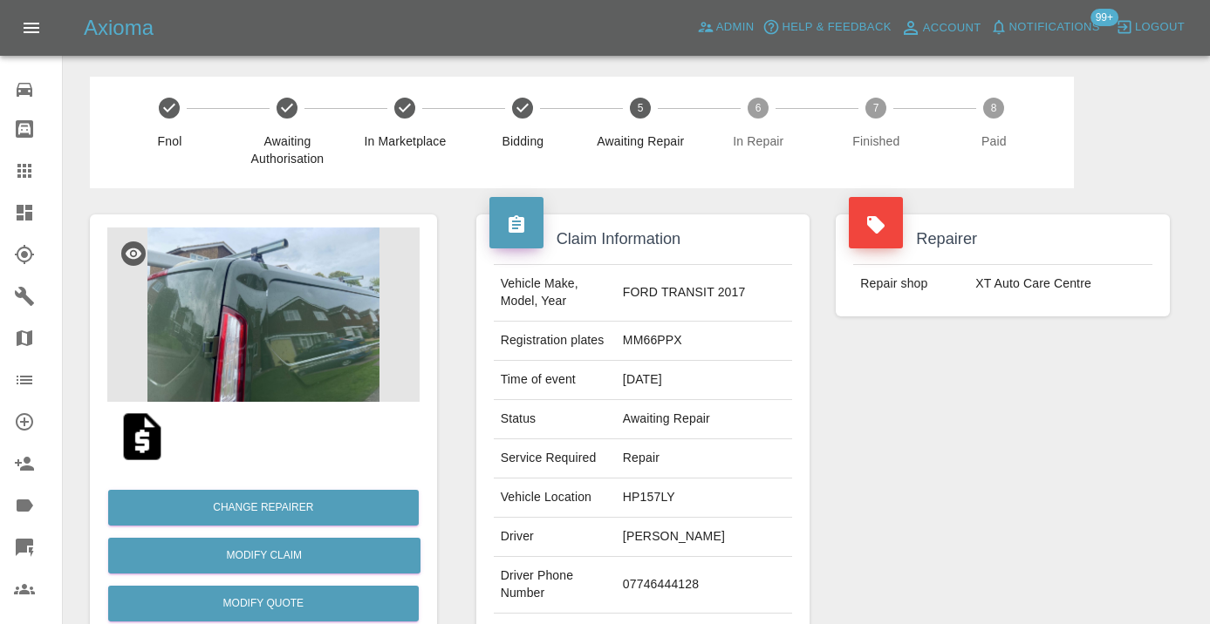
click at [869, 517] on div "Repairer Repair shop XT Auto Care Centre" at bounding box center [1002, 448] width 360 height 521
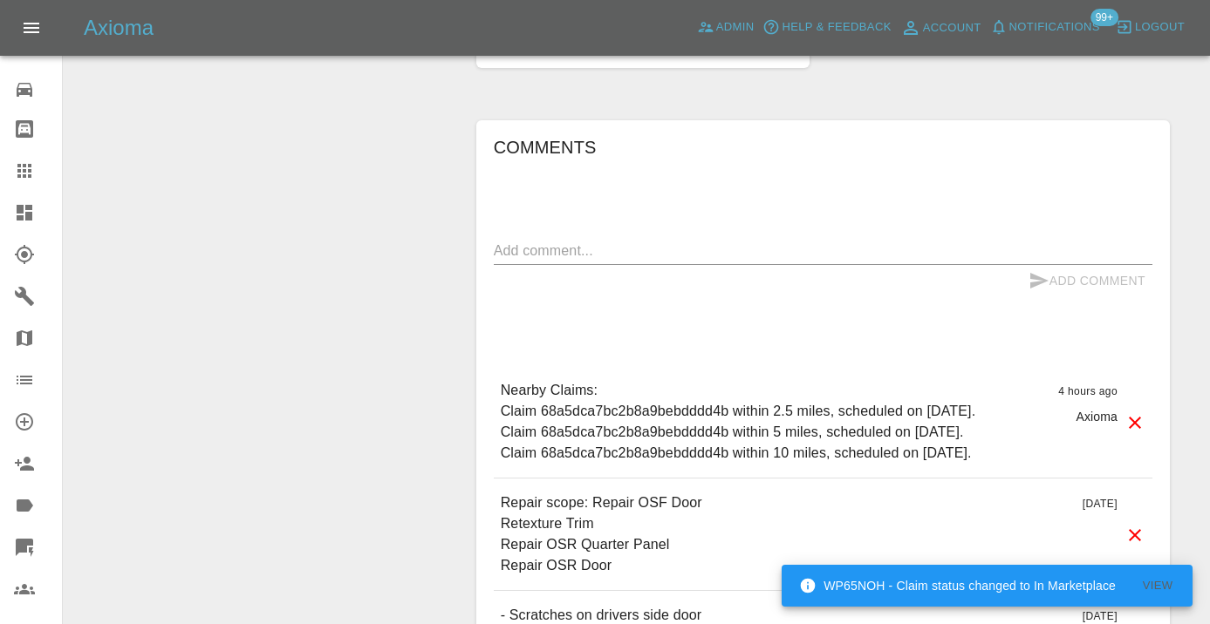
scroll to position [1204, 0]
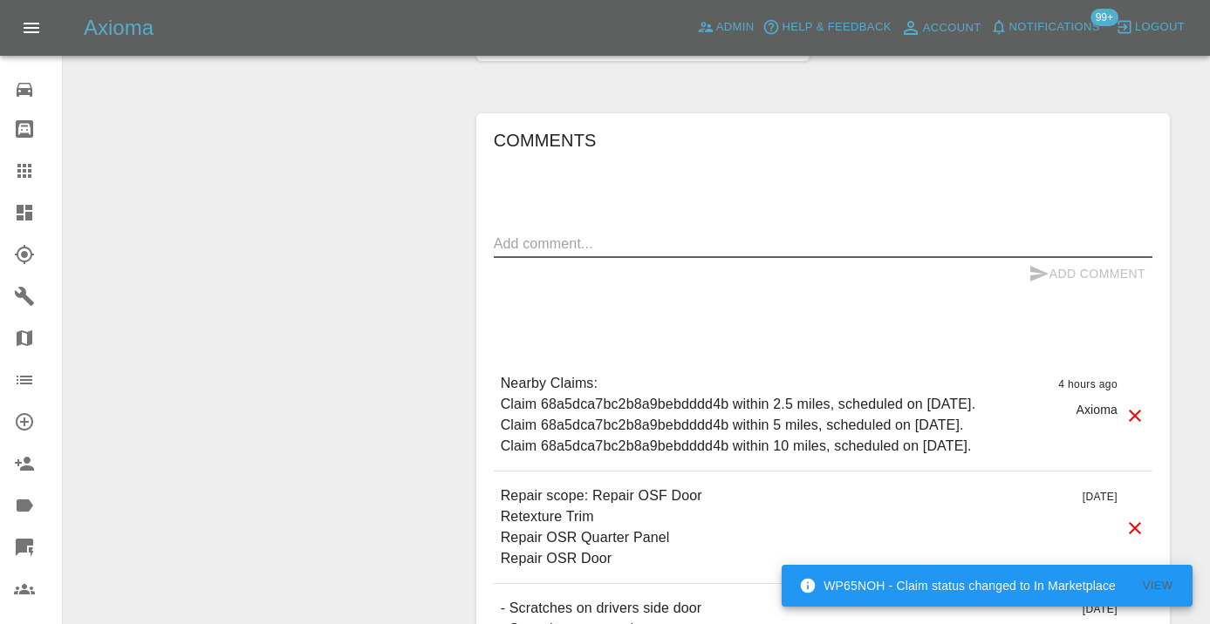
click at [543, 242] on textarea at bounding box center [823, 244] width 658 height 20
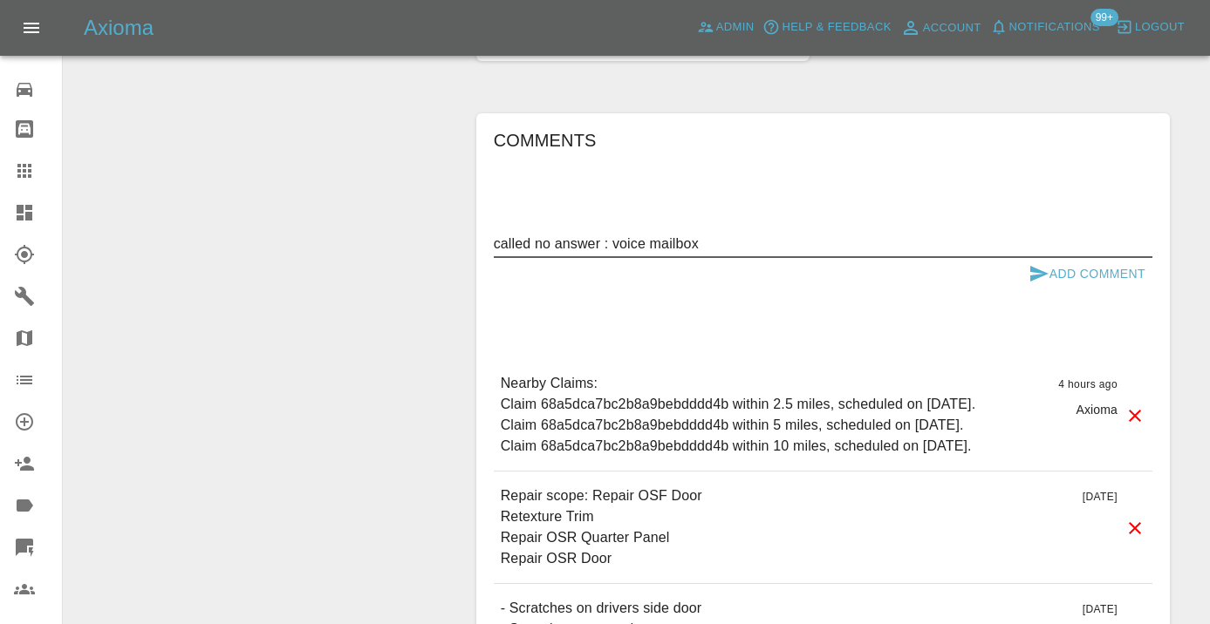
type textarea "called no answer : voice mailbox"
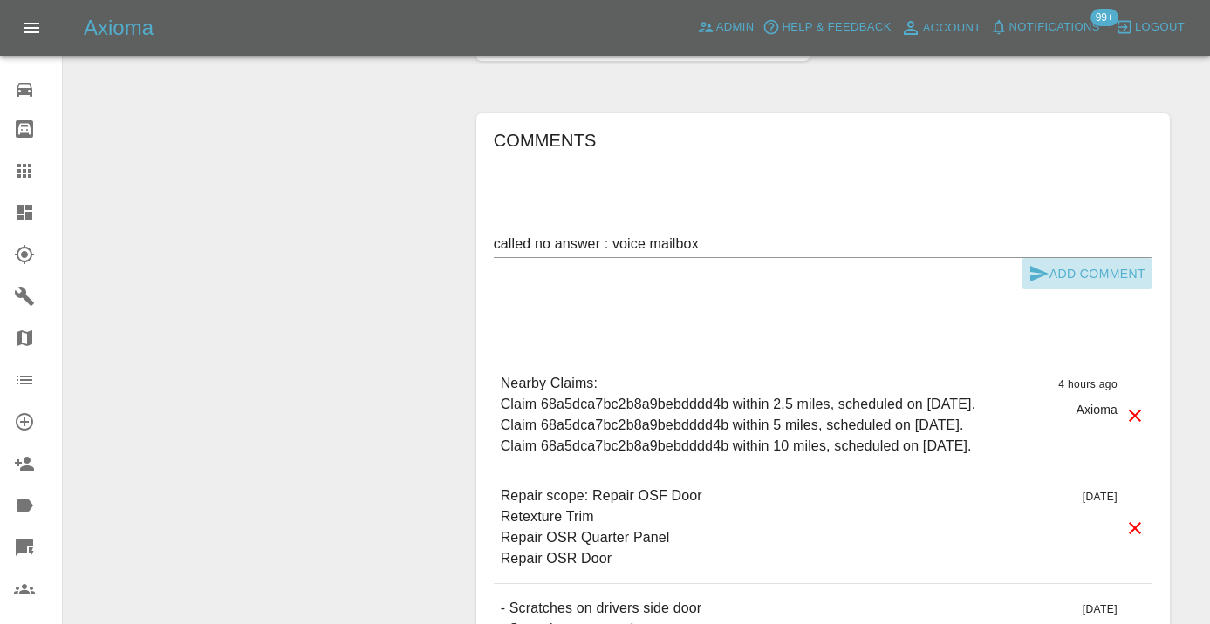
click at [1082, 274] on button "Add Comment" at bounding box center [1086, 274] width 131 height 32
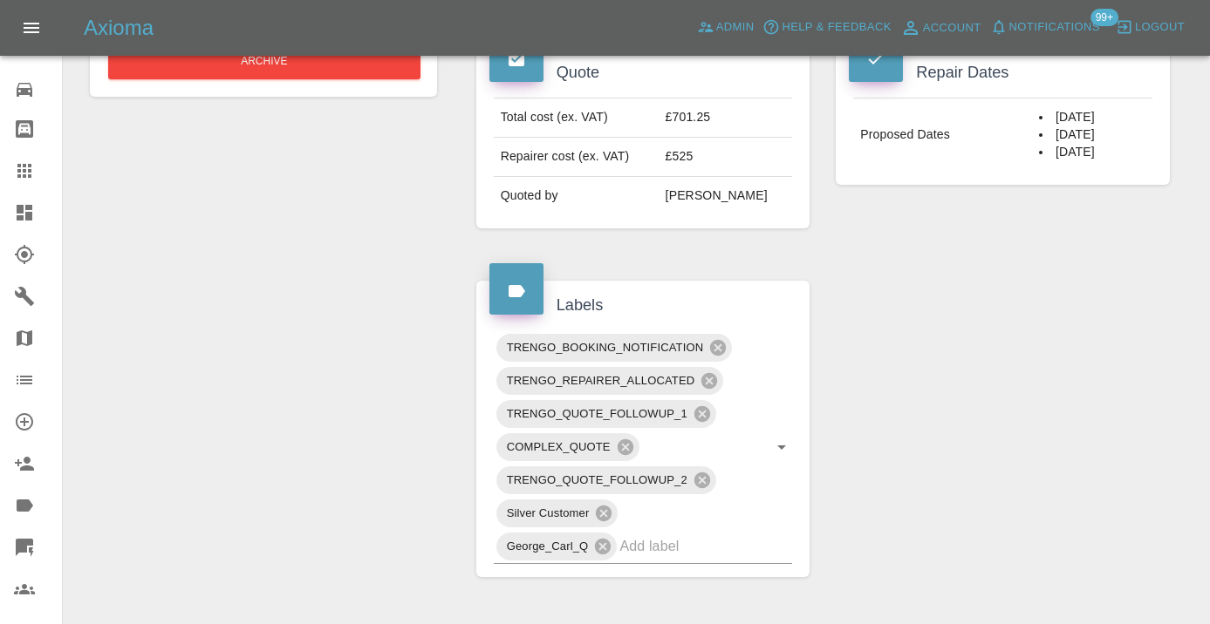
scroll to position [733, 0]
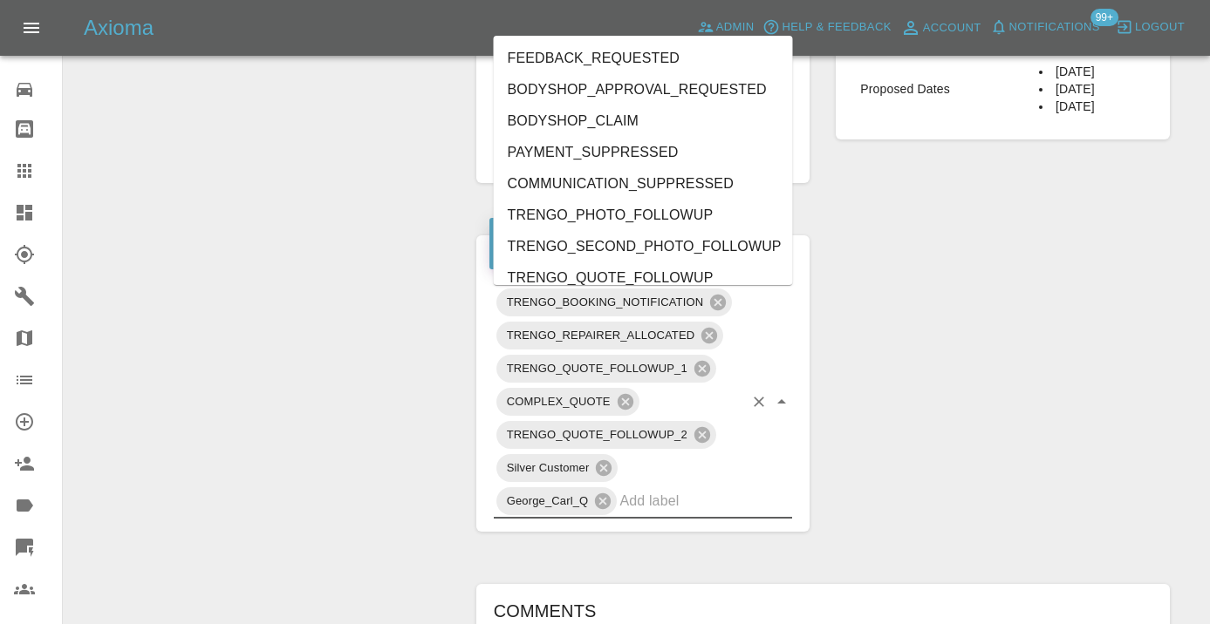
click at [647, 502] on input "text" at bounding box center [681, 501] width 124 height 27
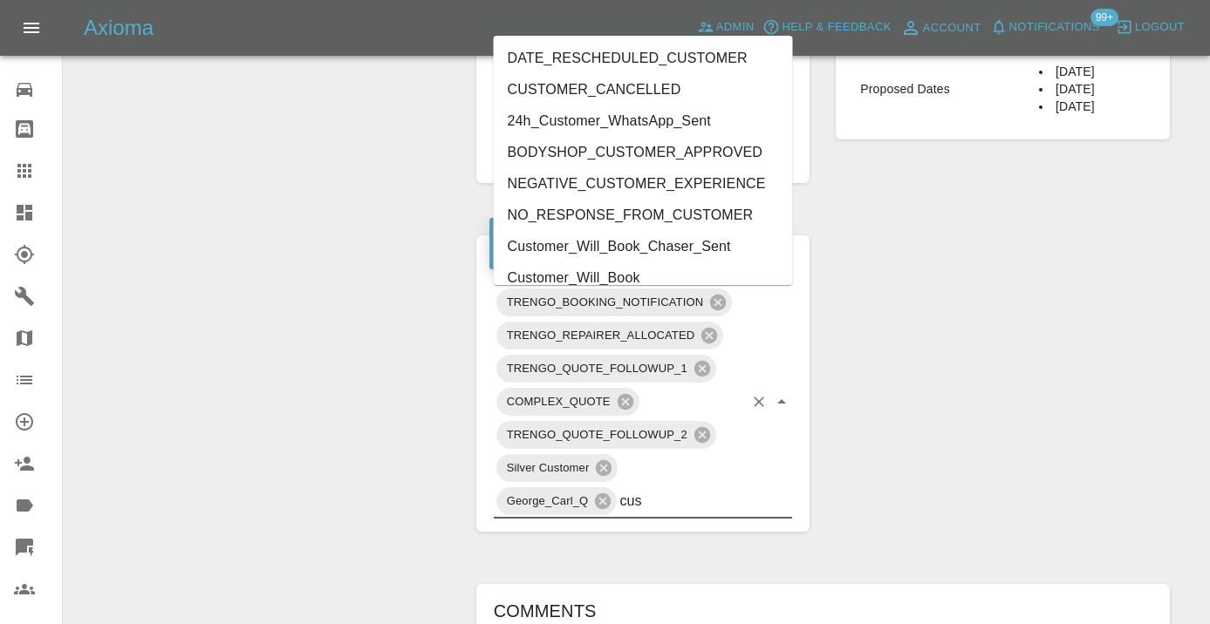
type input "cust"
click at [618, 268] on li "Customer_Will_Book" at bounding box center [643, 278] width 299 height 31
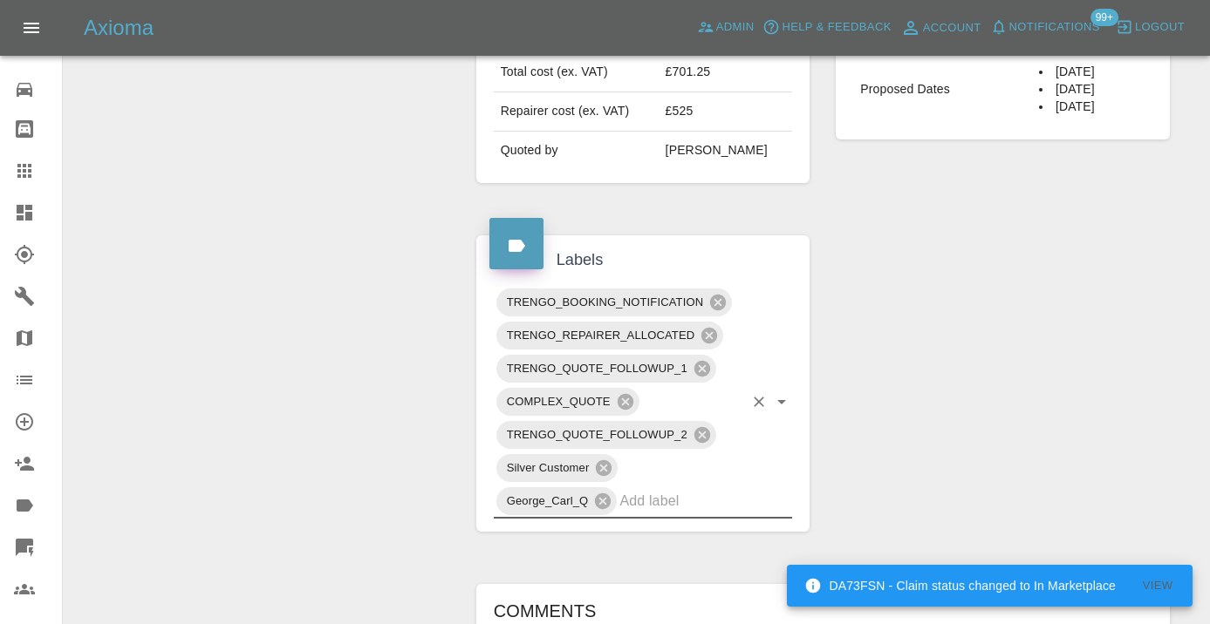
click at [43, 169] on div at bounding box center [38, 170] width 49 height 21
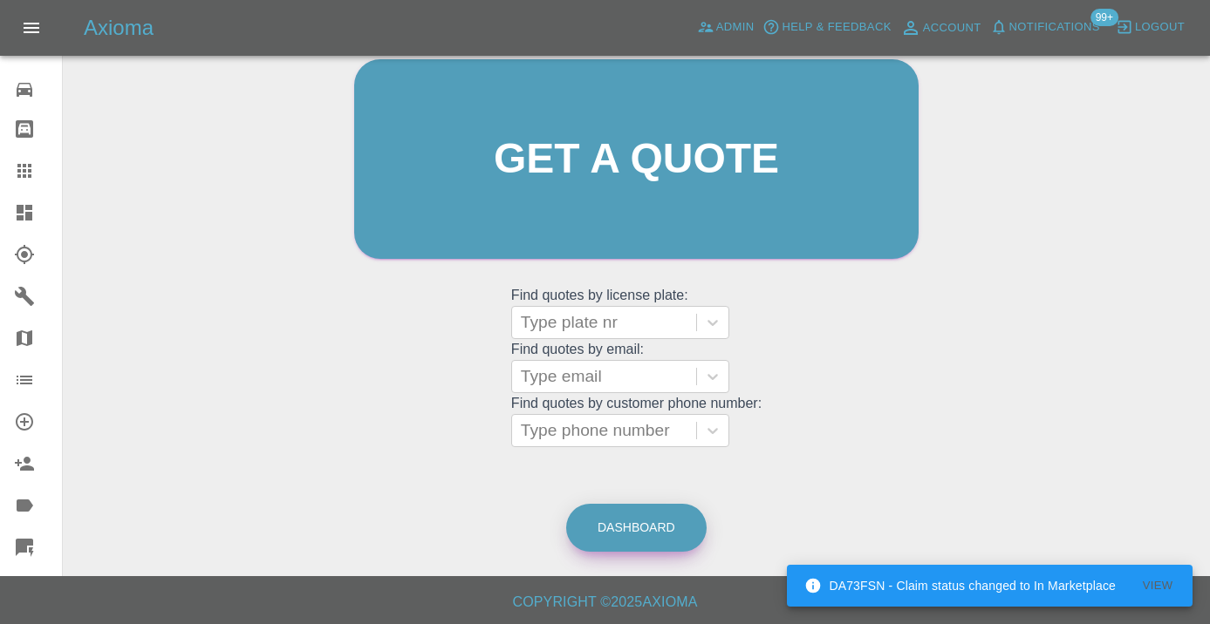
click at [679, 526] on link "Dashboard" at bounding box center [636, 528] width 140 height 48
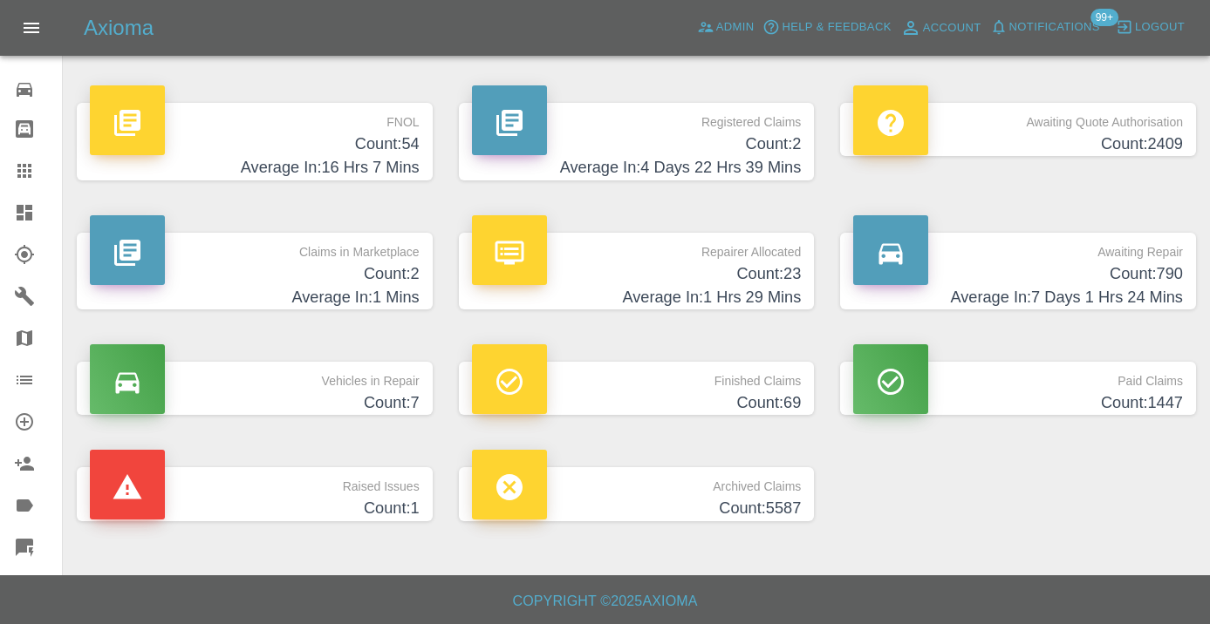
click at [1134, 277] on h4 "Count: 790" at bounding box center [1018, 275] width 330 height 24
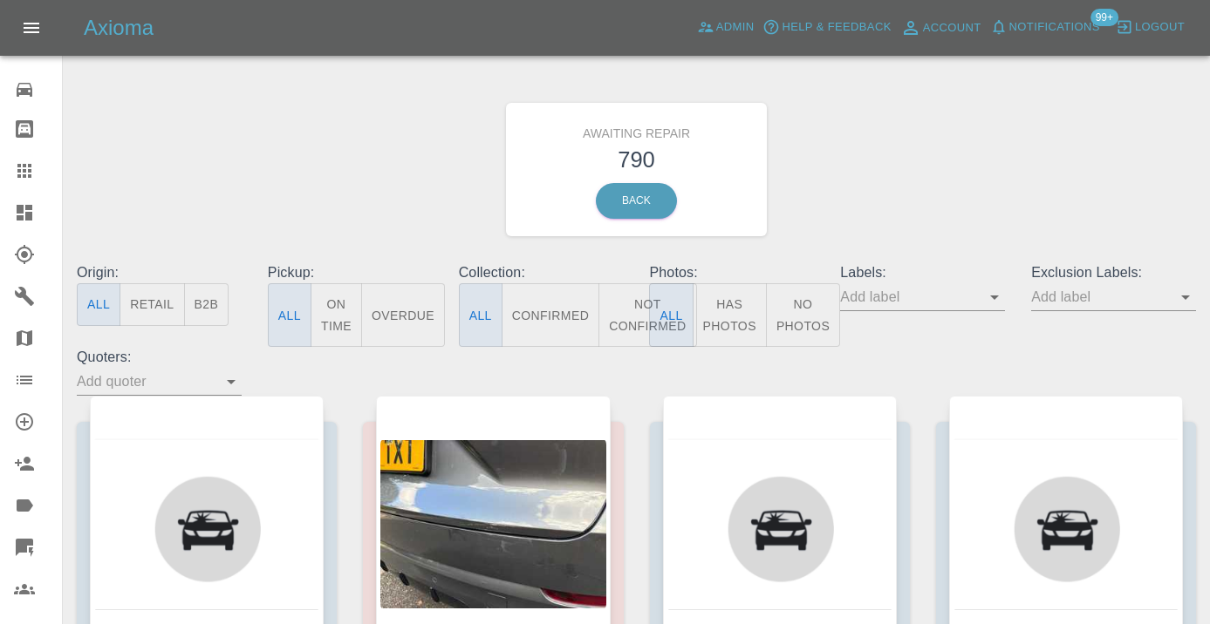
click at [636, 322] on button "Not Confirmed" at bounding box center [647, 315] width 98 height 64
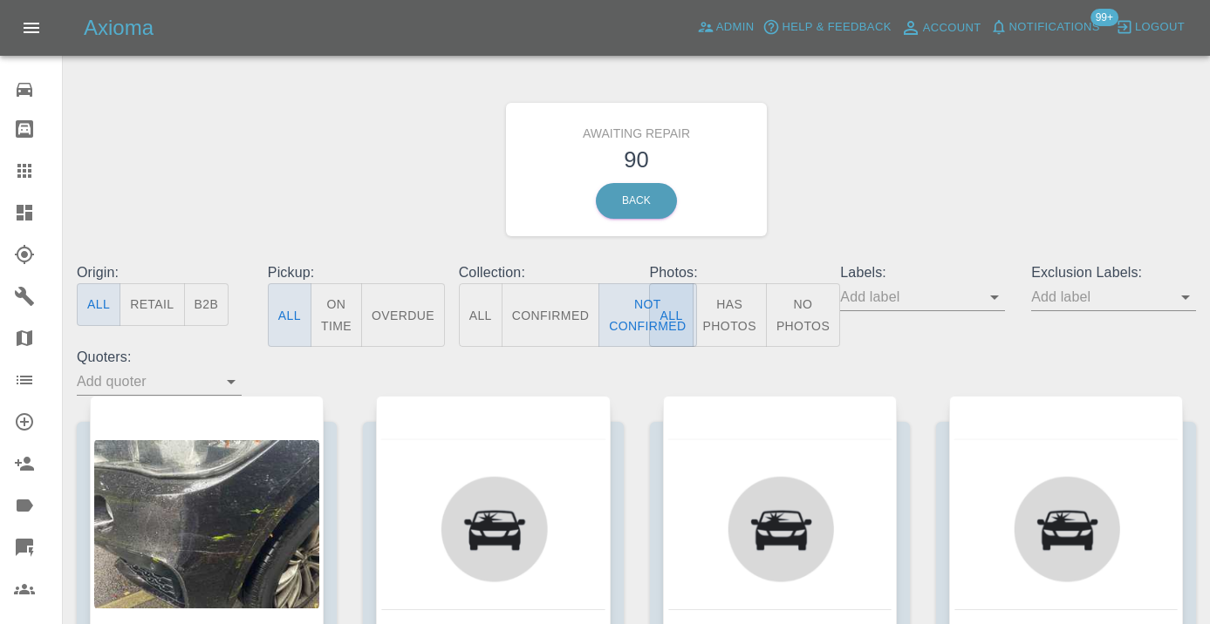
click at [903, 183] on div "Awaiting Repair 90 Back" at bounding box center [636, 170] width 1145 height 186
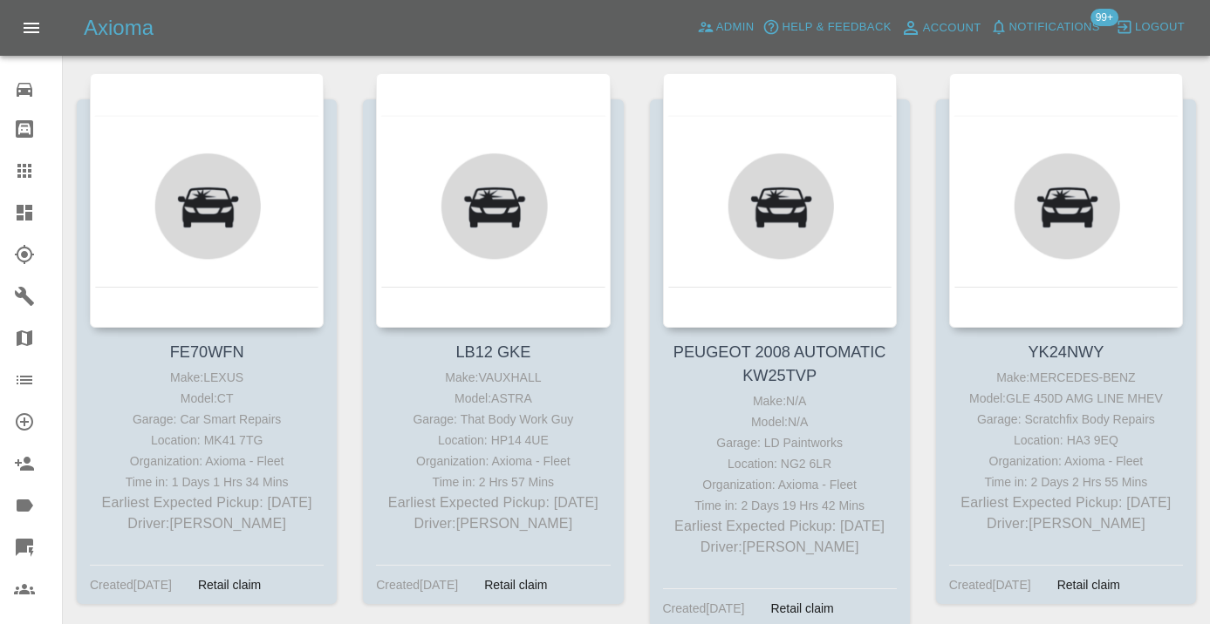
scroll to position [6723, 0]
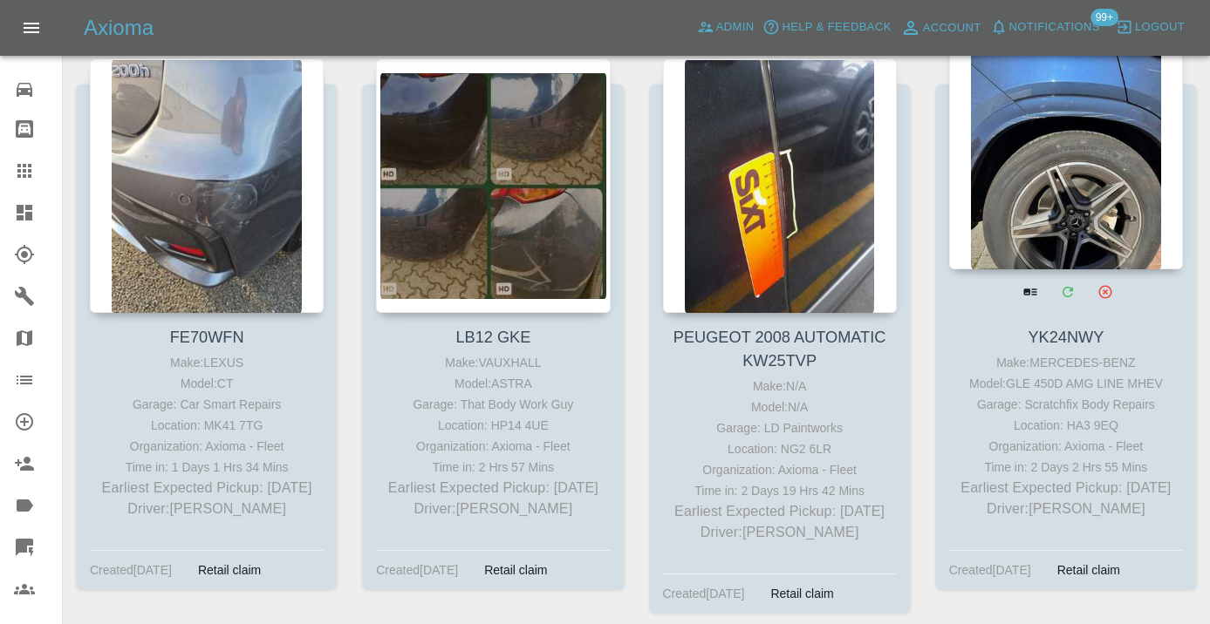
click at [1095, 160] on div at bounding box center [1066, 142] width 234 height 255
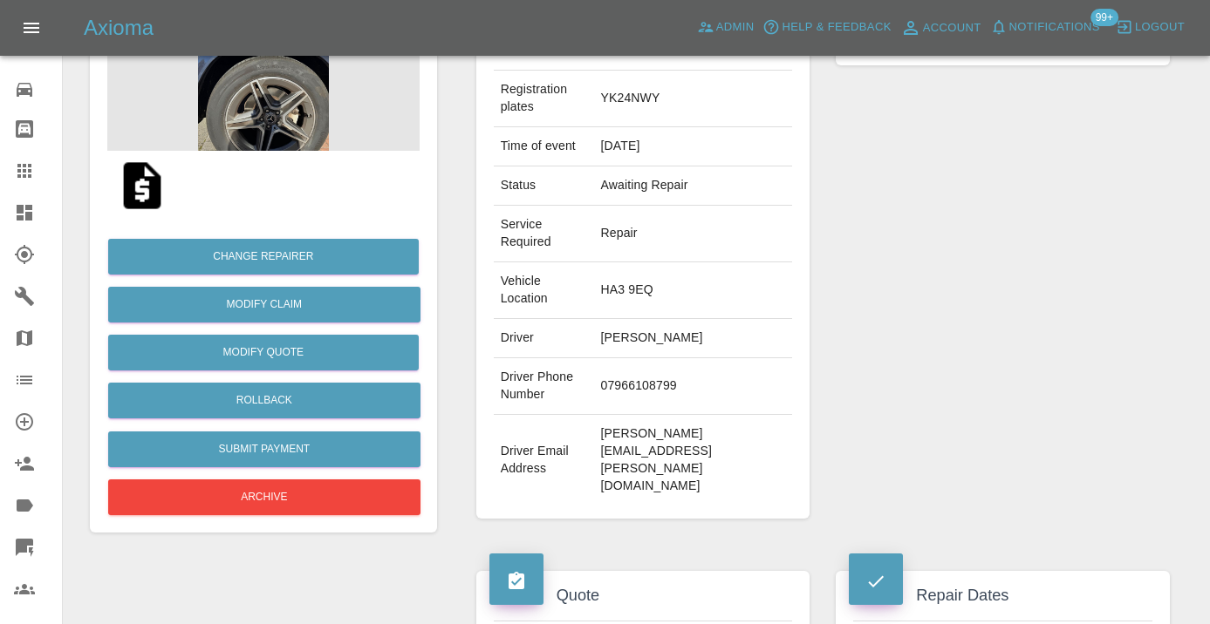
scroll to position [265, 0]
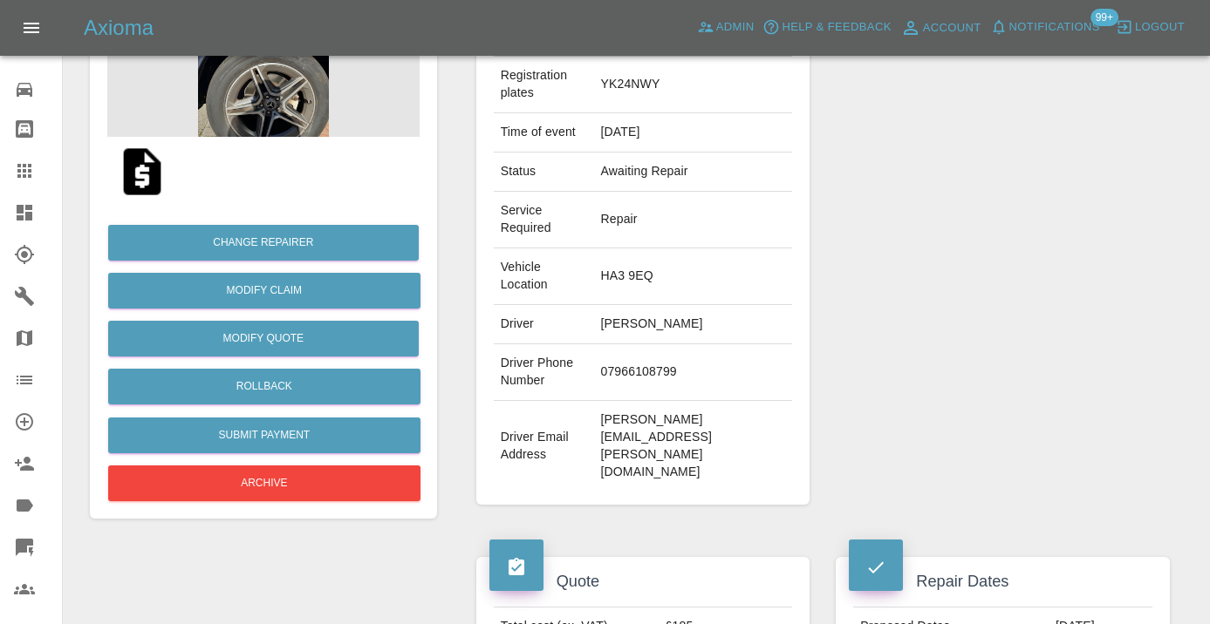
click at [646, 371] on td "07966108799" at bounding box center [693, 373] width 199 height 57
copy td "07966108799"
drag, startPoint x: 931, startPoint y: 284, endPoint x: 936, endPoint y: 276, distance: 9.8
click at [931, 284] on div "Repairer Repair shop Scratchfix Body Repairs" at bounding box center [1002, 227] width 360 height 608
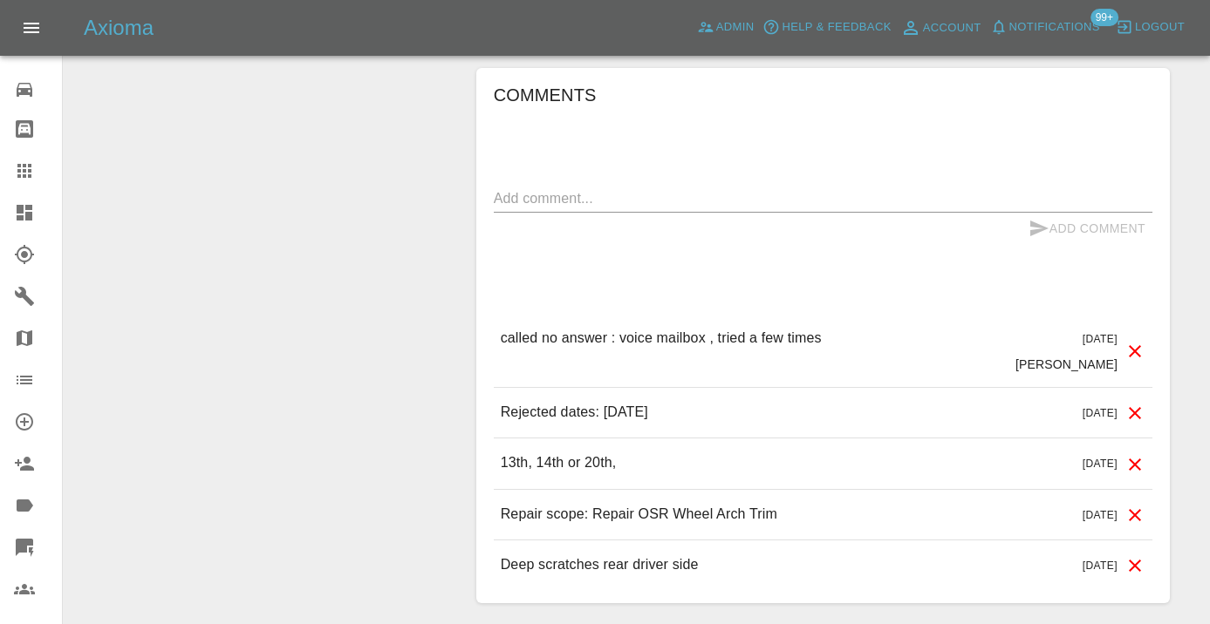
scroll to position [1480, 0]
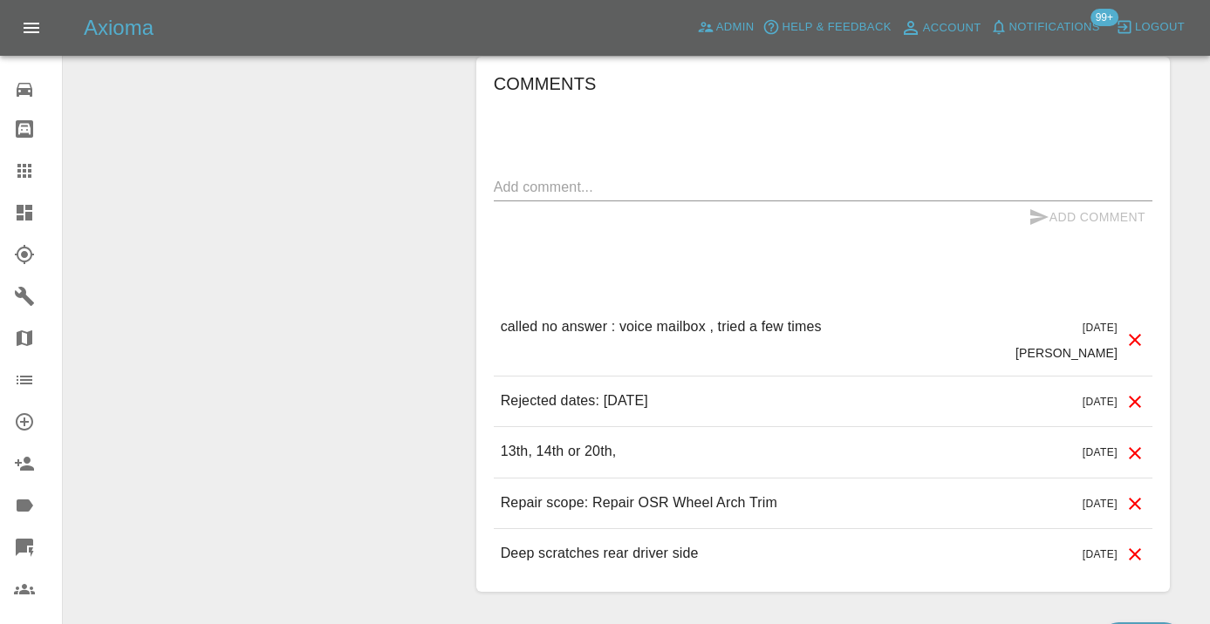
click at [562, 174] on div "x" at bounding box center [823, 188] width 658 height 28
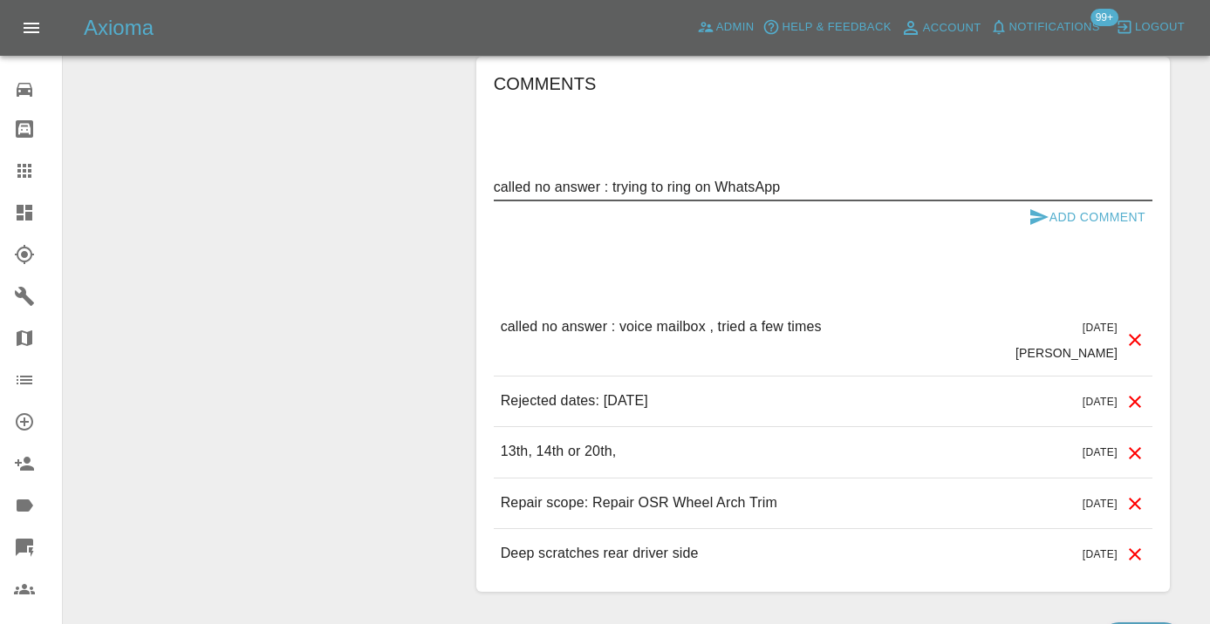
type textarea "called no answer : trying to ring on WhatsApp"
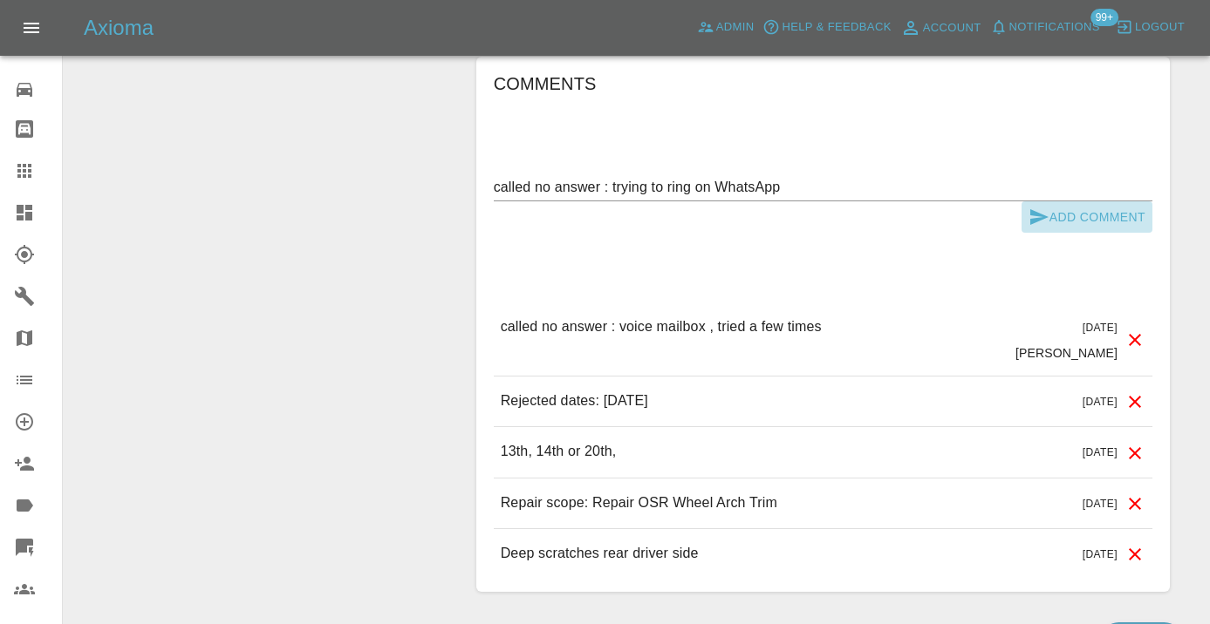
click at [1047, 207] on icon "submit" at bounding box center [1038, 217] width 21 height 21
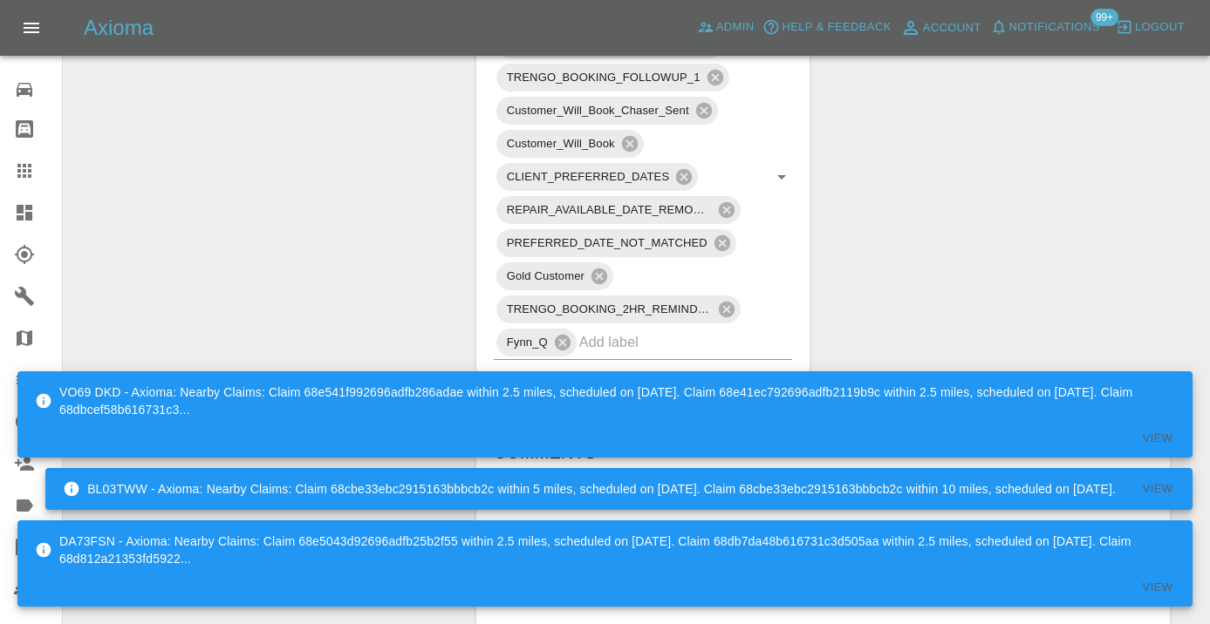
scroll to position [1118, 0]
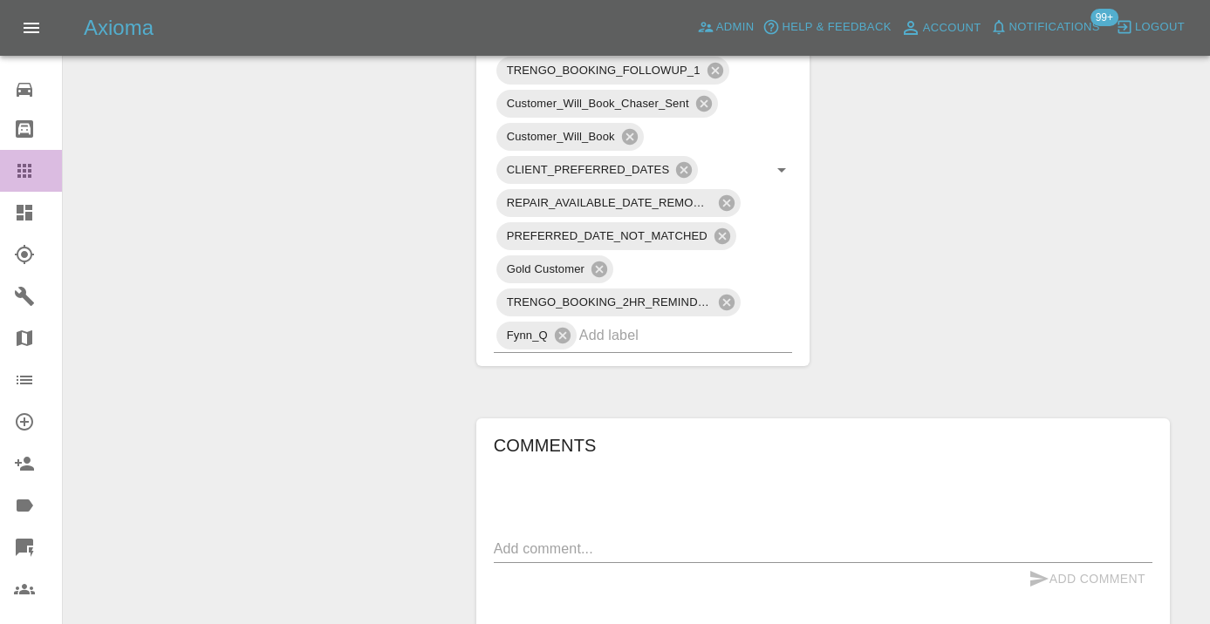
click at [28, 162] on icon at bounding box center [24, 170] width 21 height 21
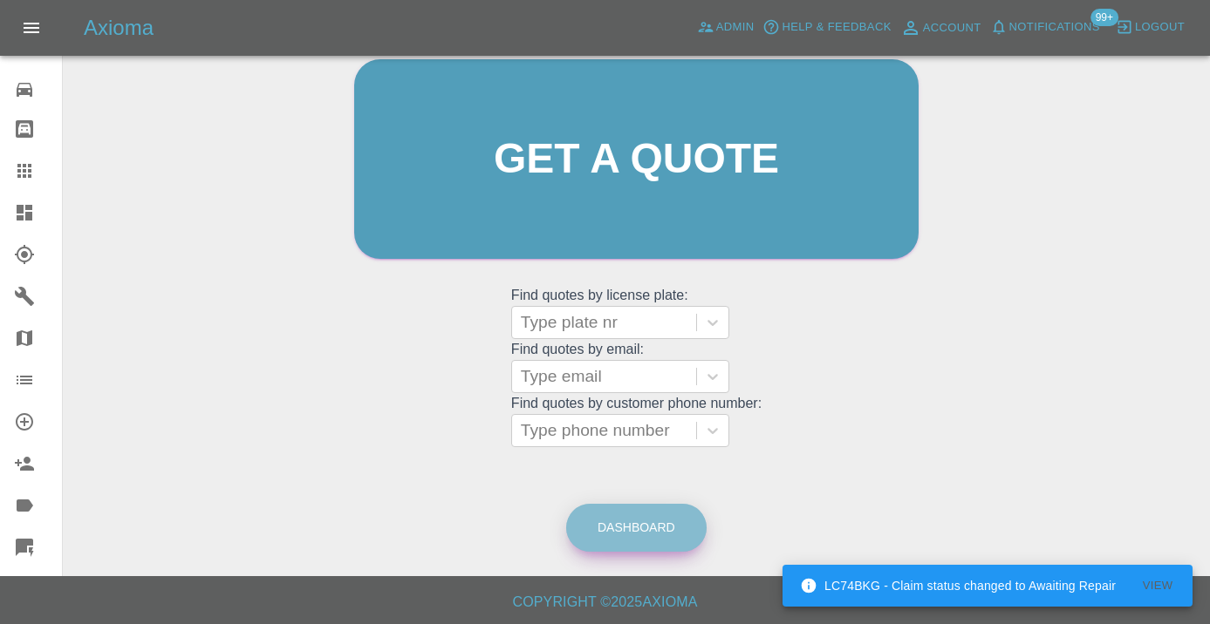
click at [611, 534] on link "Dashboard" at bounding box center [636, 528] width 140 height 48
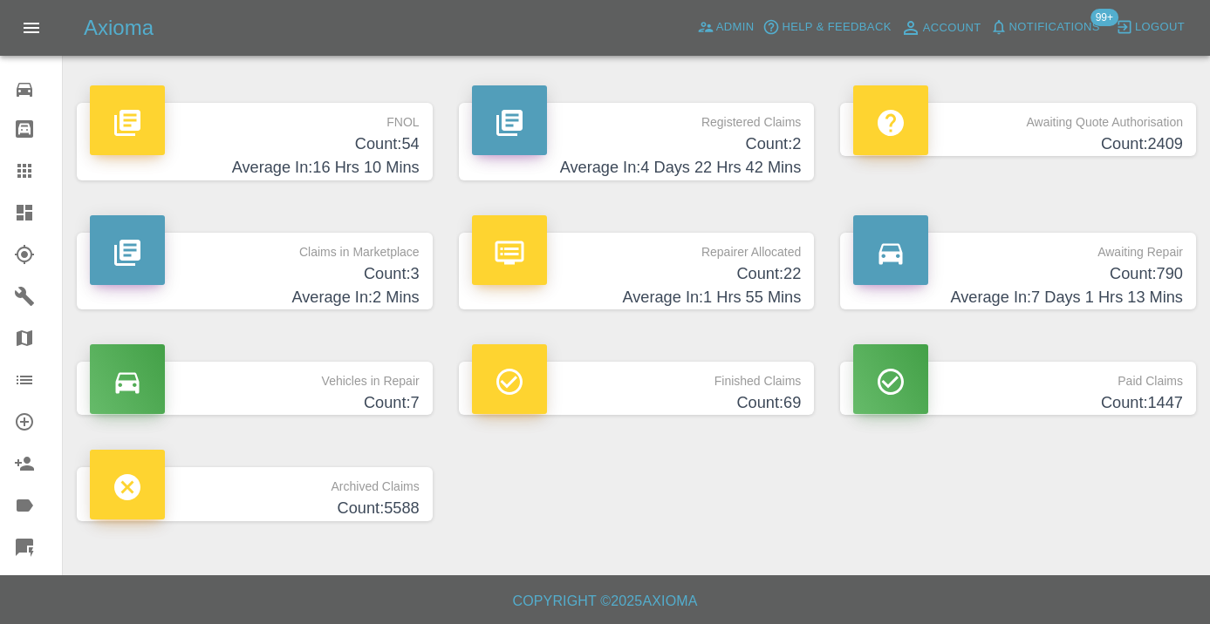
click at [1124, 279] on h4 "Count: 790" at bounding box center [1018, 275] width 330 height 24
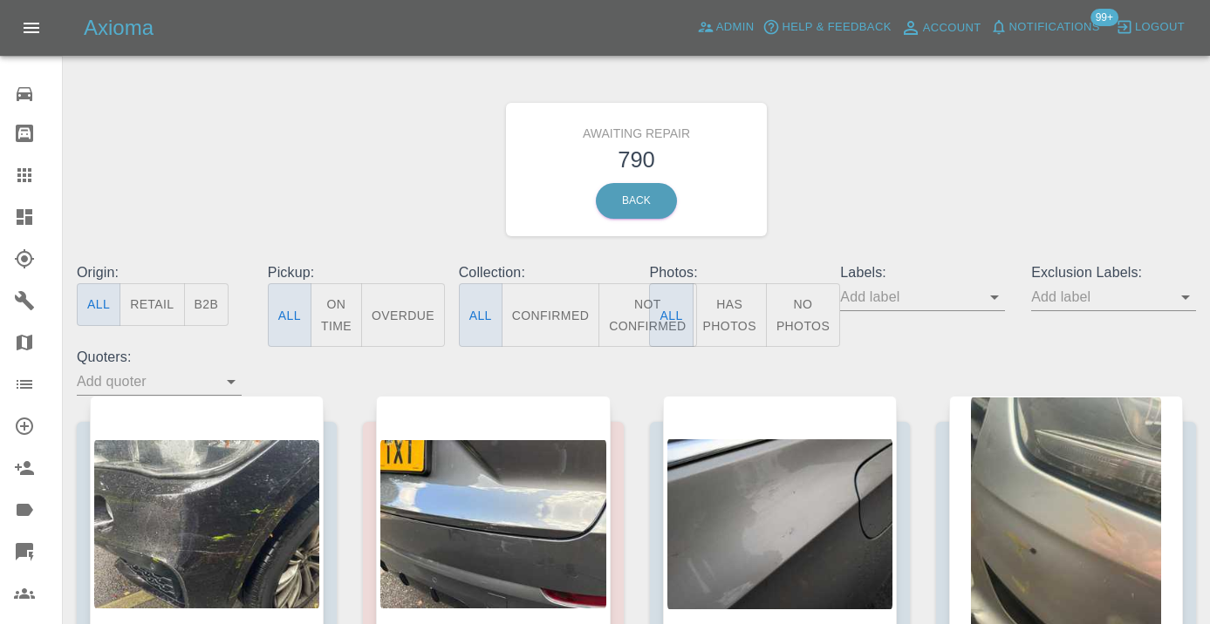
scroll to position [4, 0]
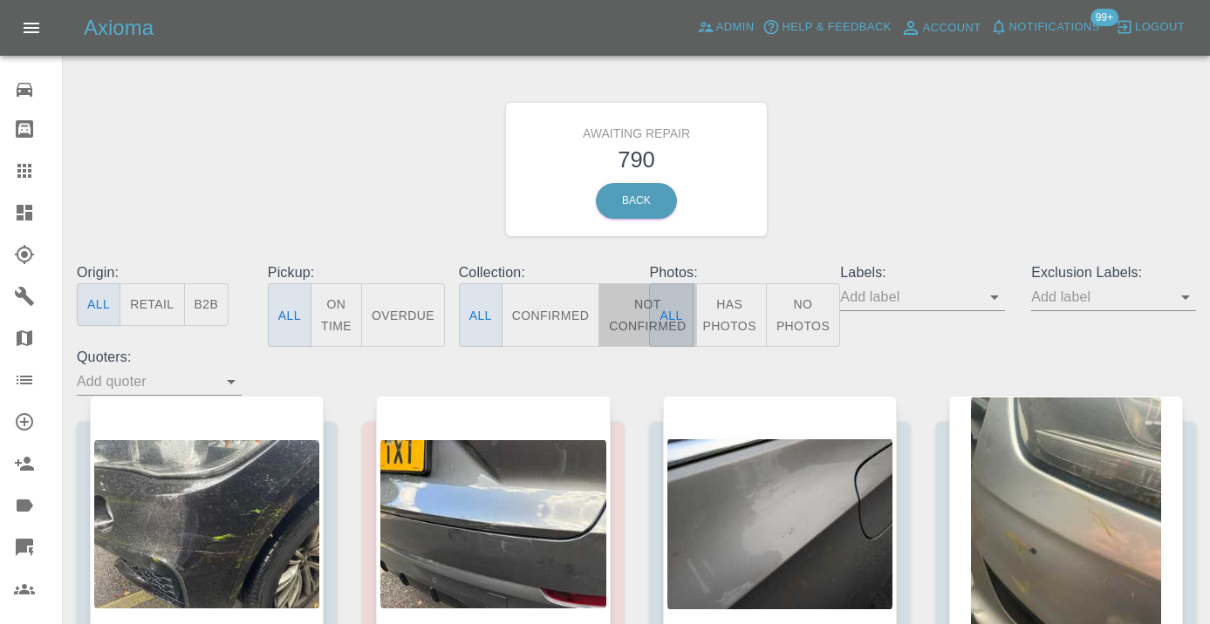
click at [619, 305] on button "Not Confirmed" at bounding box center [647, 315] width 98 height 64
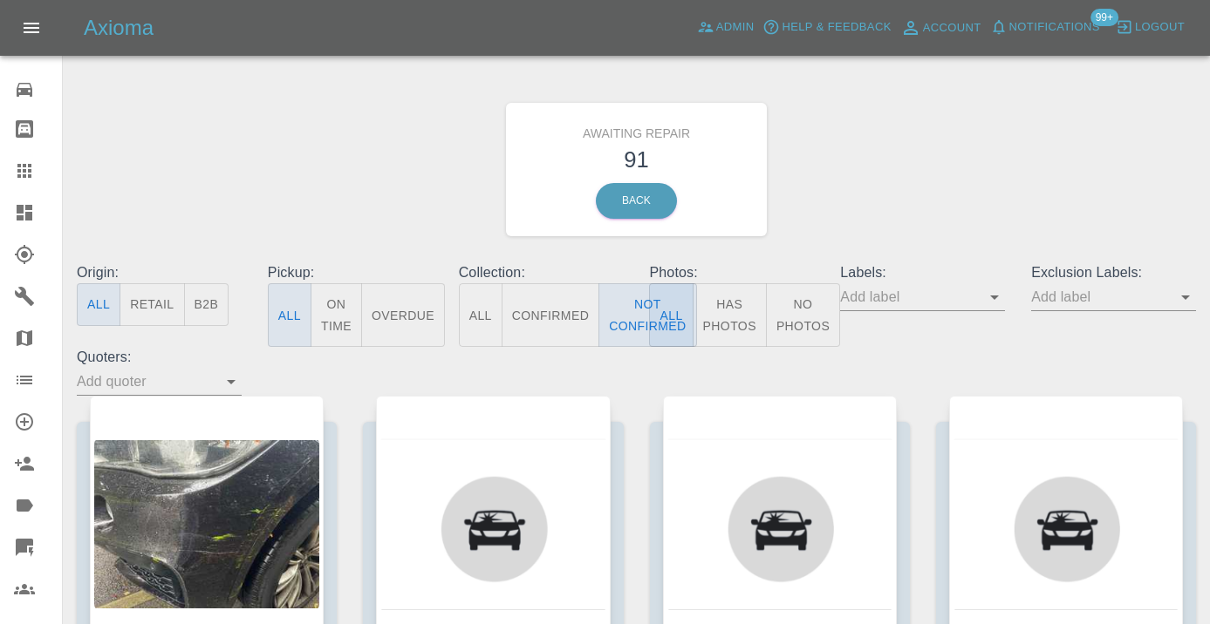
click at [952, 198] on div "Awaiting Repair 91 Back" at bounding box center [636, 170] width 1145 height 186
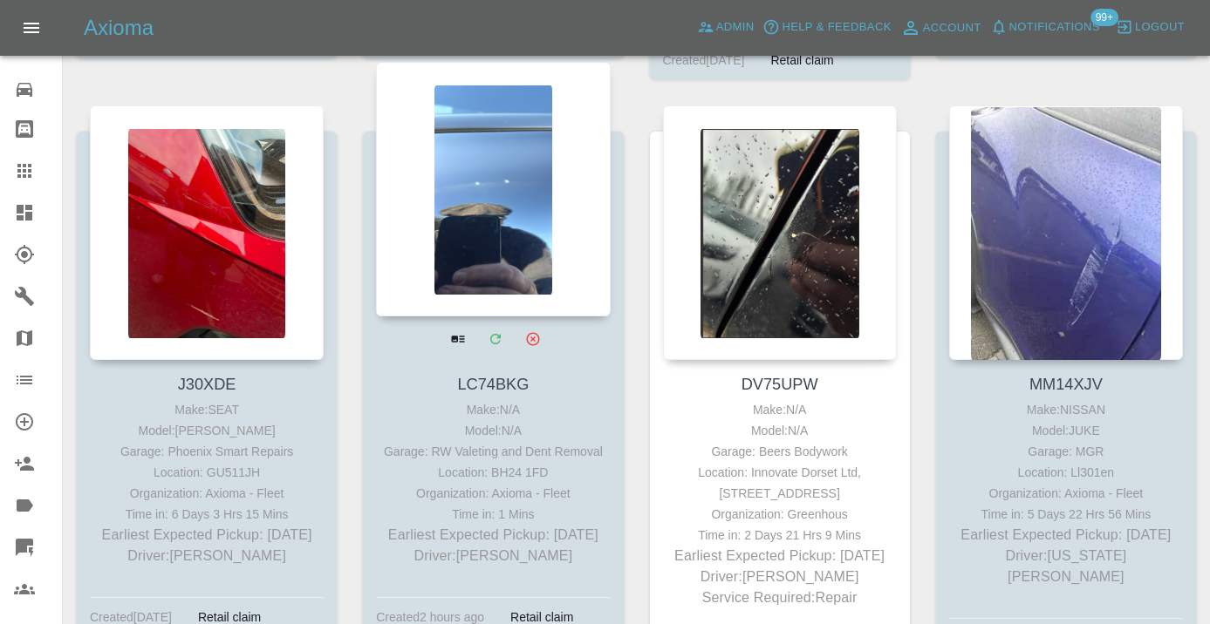
scroll to position [5492, 0]
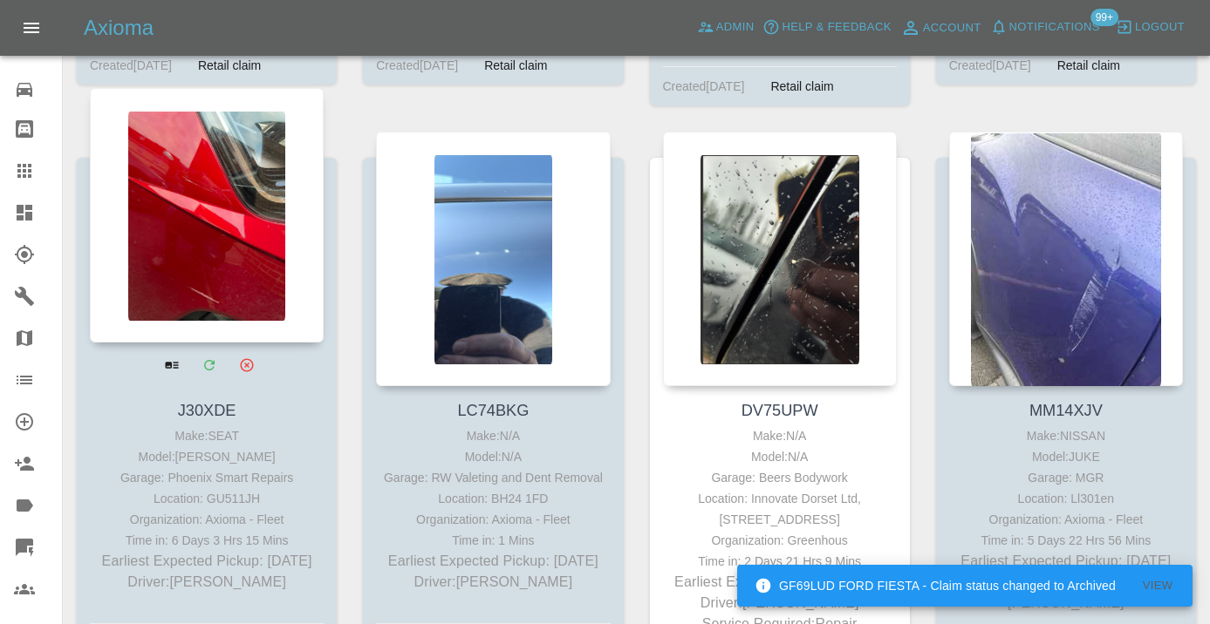
click at [185, 242] on div at bounding box center [207, 215] width 234 height 255
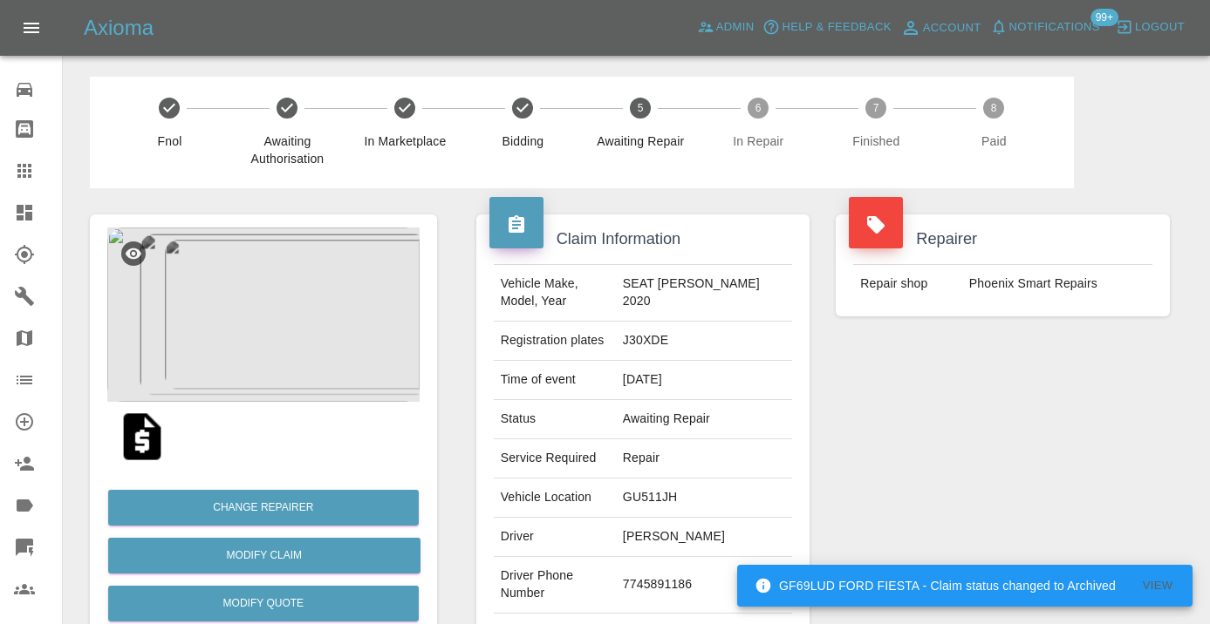
click at [681, 577] on td "7745891186" at bounding box center [704, 585] width 176 height 57
copy td "7745891186"
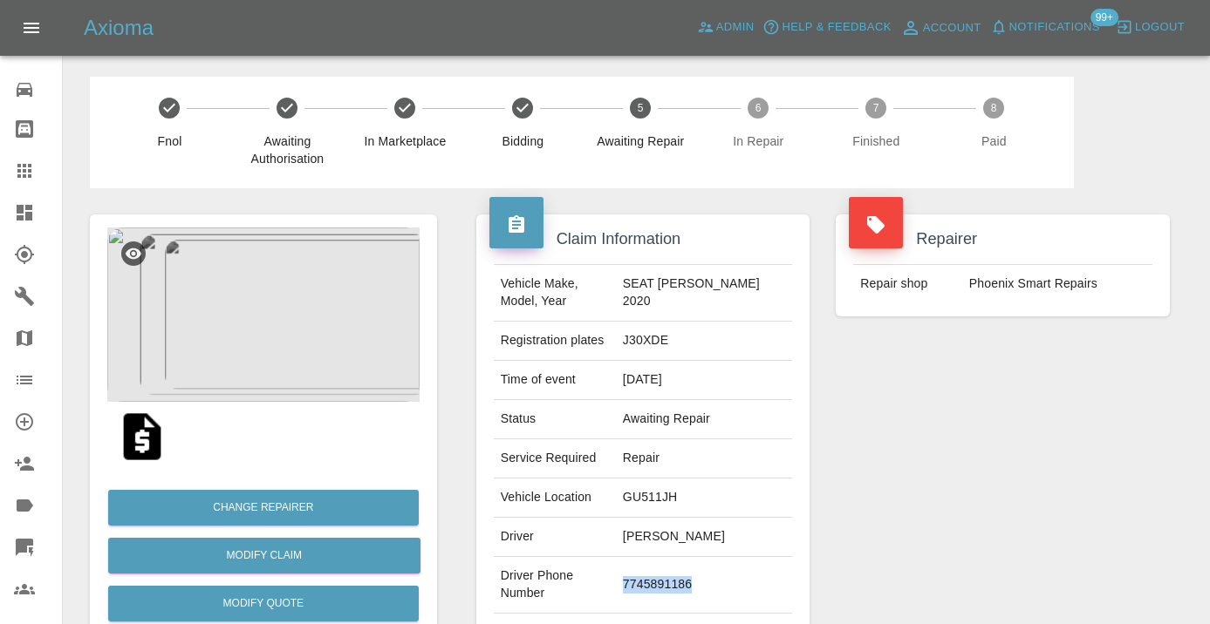
click at [996, 447] on div "Repairer Repair shop Phoenix Smart Repairs" at bounding box center [1002, 448] width 360 height 521
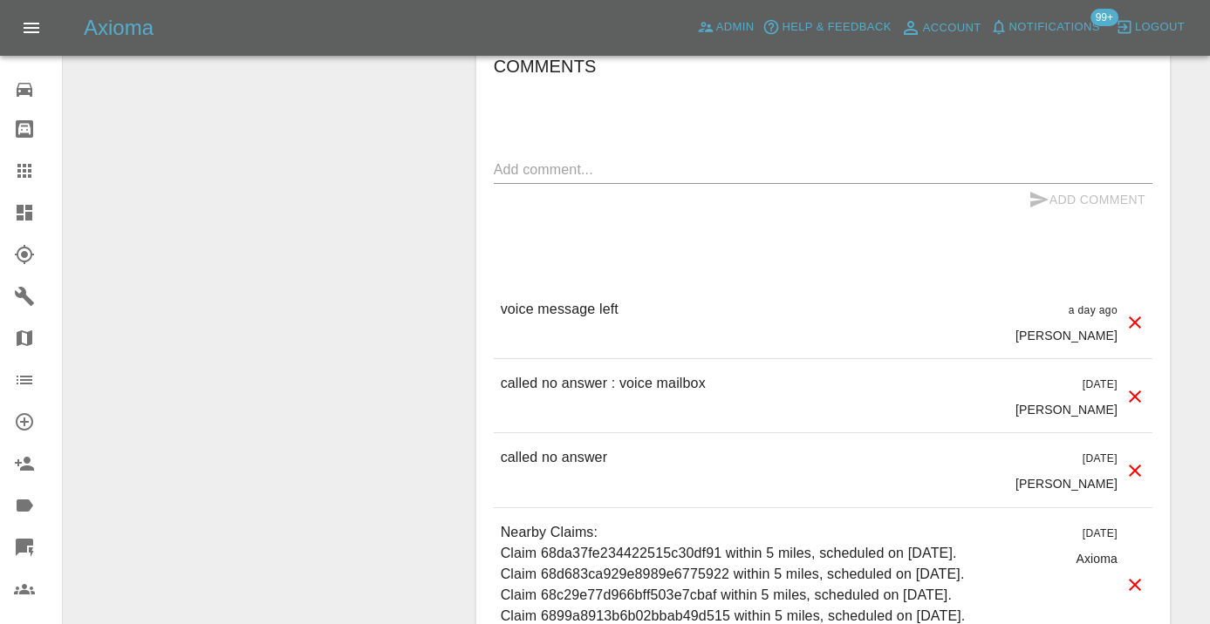
scroll to position [1738, 0]
click at [560, 159] on textarea at bounding box center [823, 169] width 658 height 20
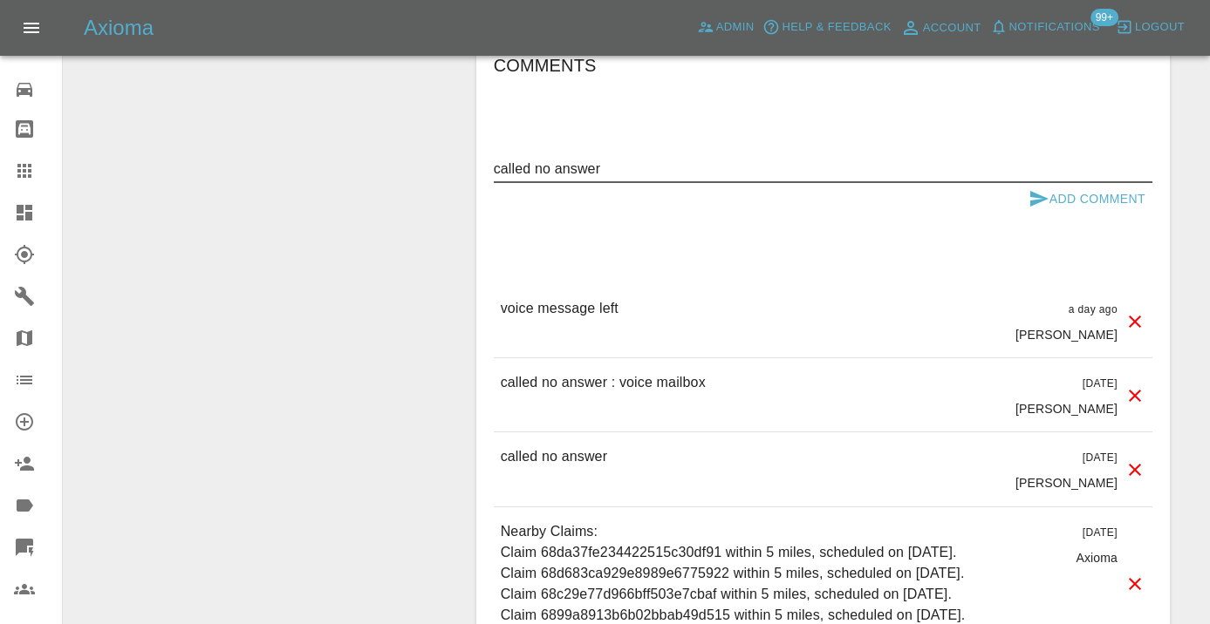
type textarea "called no answer"
click at [1048, 183] on button "Add Comment" at bounding box center [1086, 199] width 131 height 32
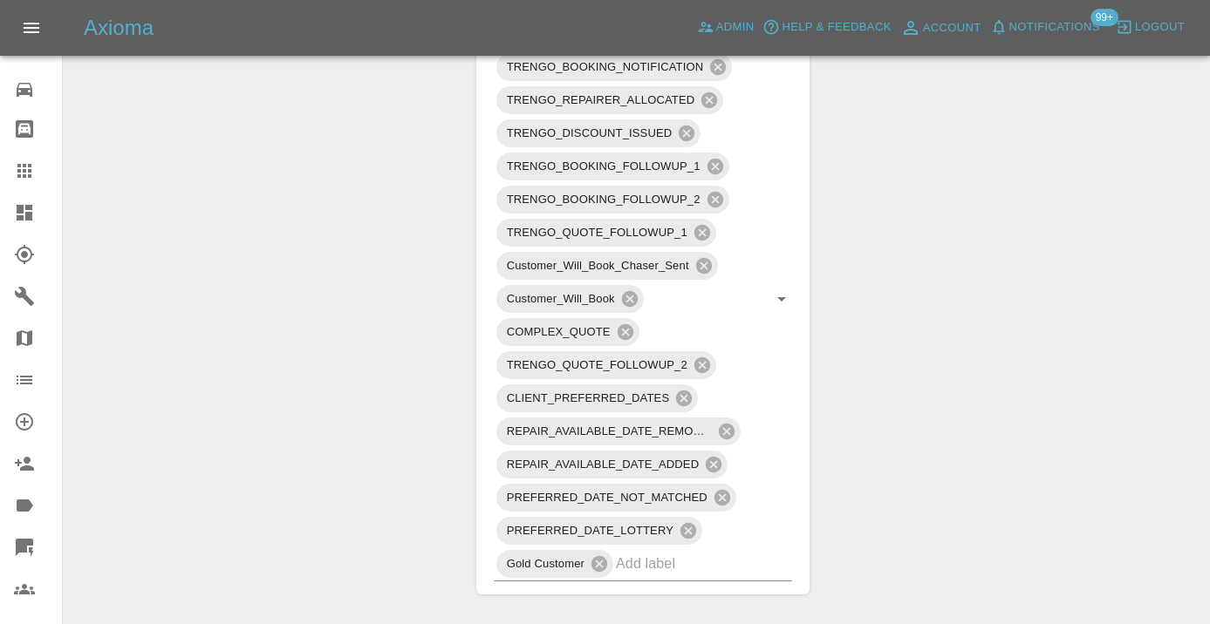
scroll to position [1102, 0]
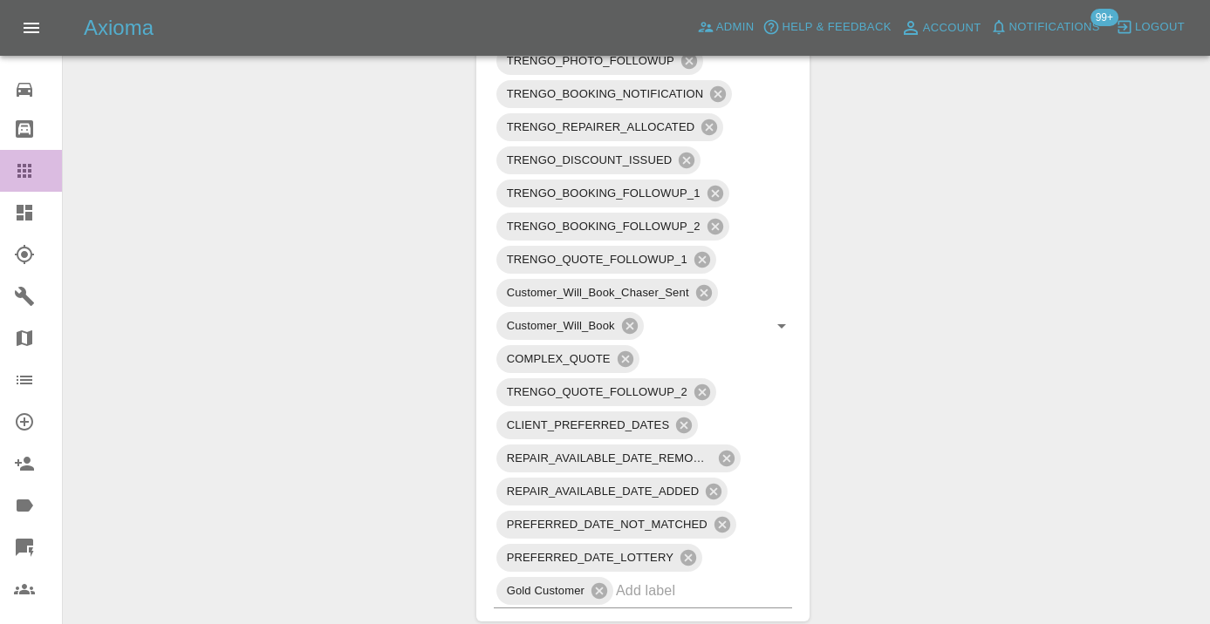
click at [34, 179] on icon at bounding box center [24, 170] width 21 height 21
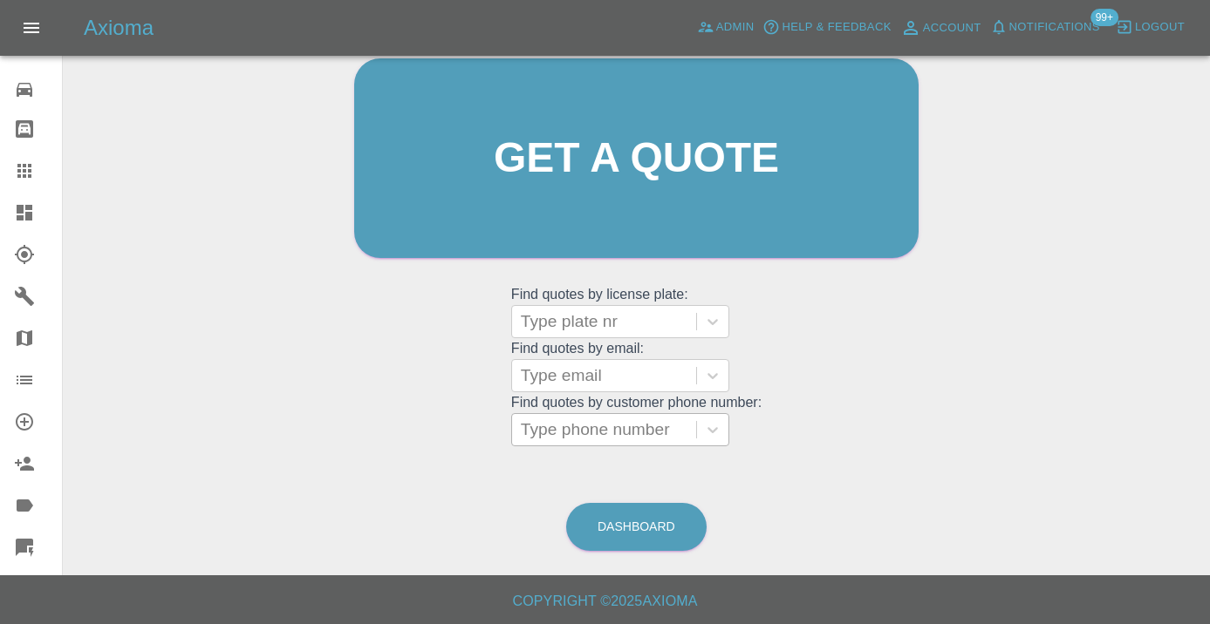
scroll to position [191, 0]
click at [659, 527] on link "Dashboard" at bounding box center [636, 528] width 140 height 48
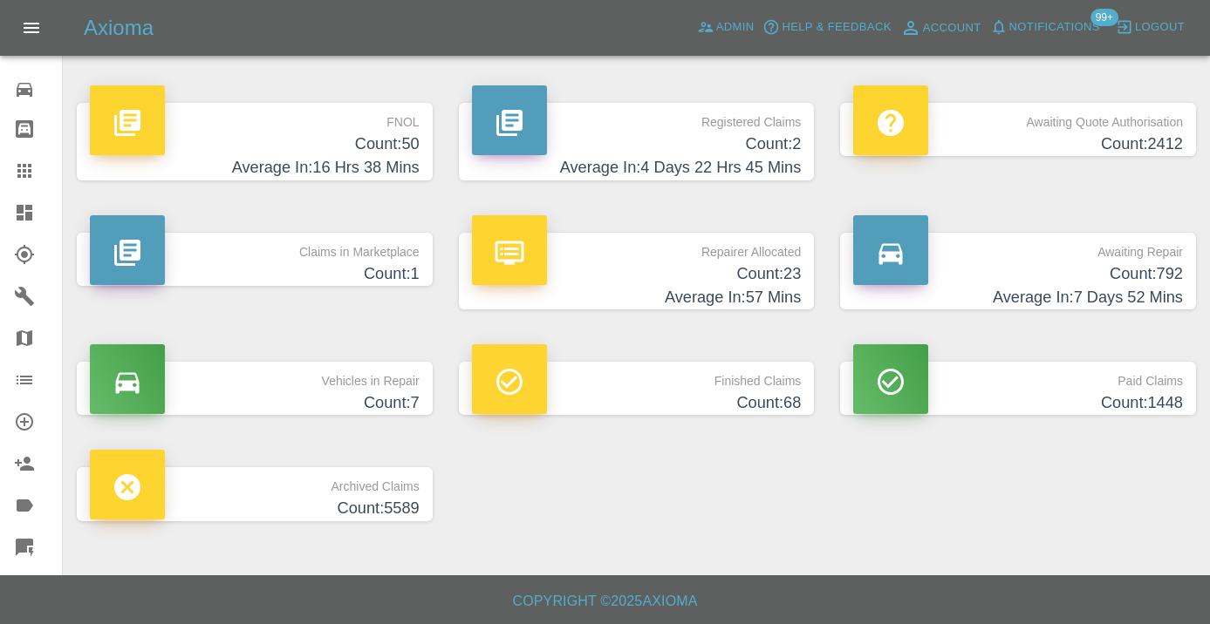
click at [1120, 286] on h4 "Average In: 7 Days 52 Mins" at bounding box center [1018, 298] width 330 height 24
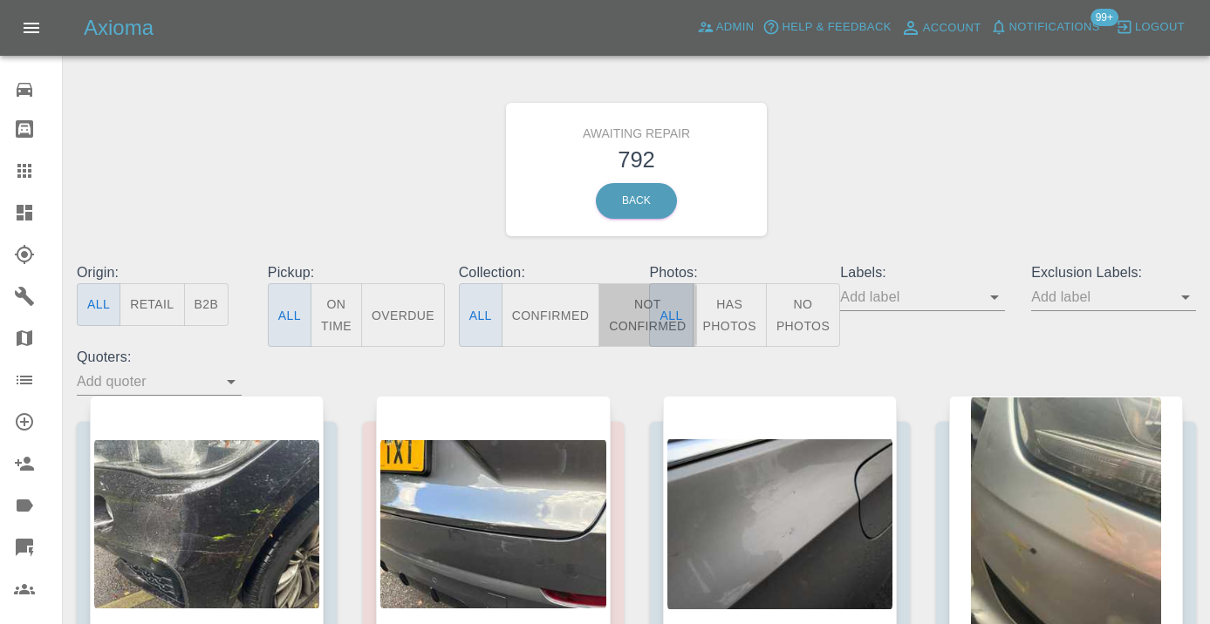
click at [625, 300] on button "Not Confirmed" at bounding box center [647, 315] width 98 height 64
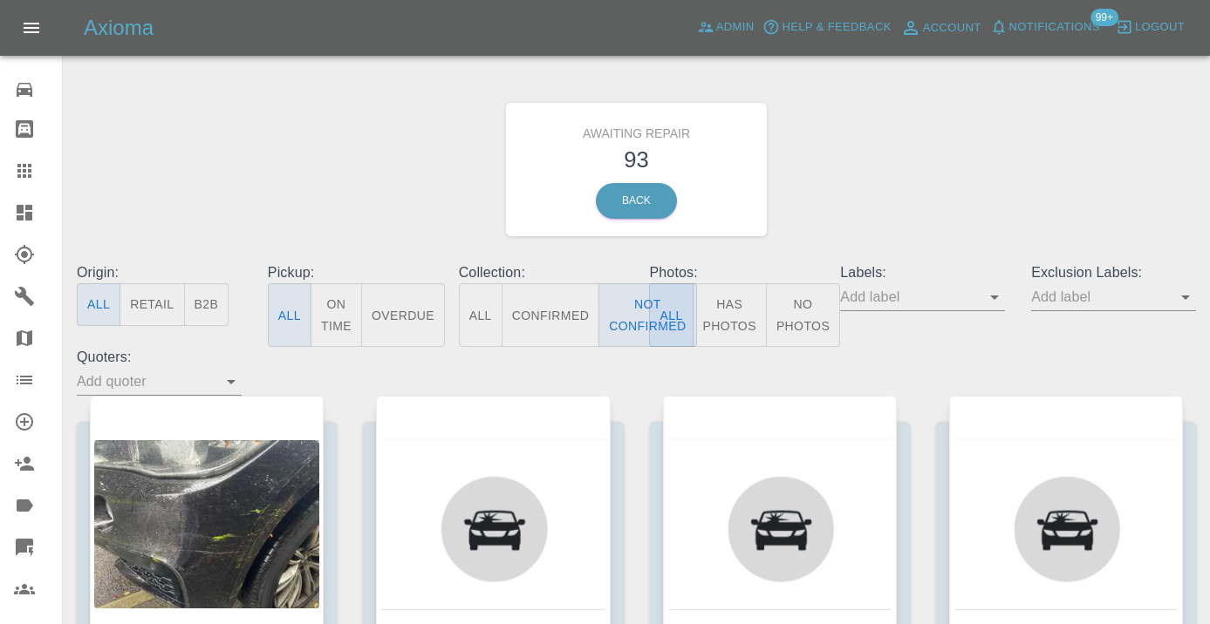
click at [920, 138] on div "Awaiting Repair 93 Back" at bounding box center [636, 170] width 1145 height 186
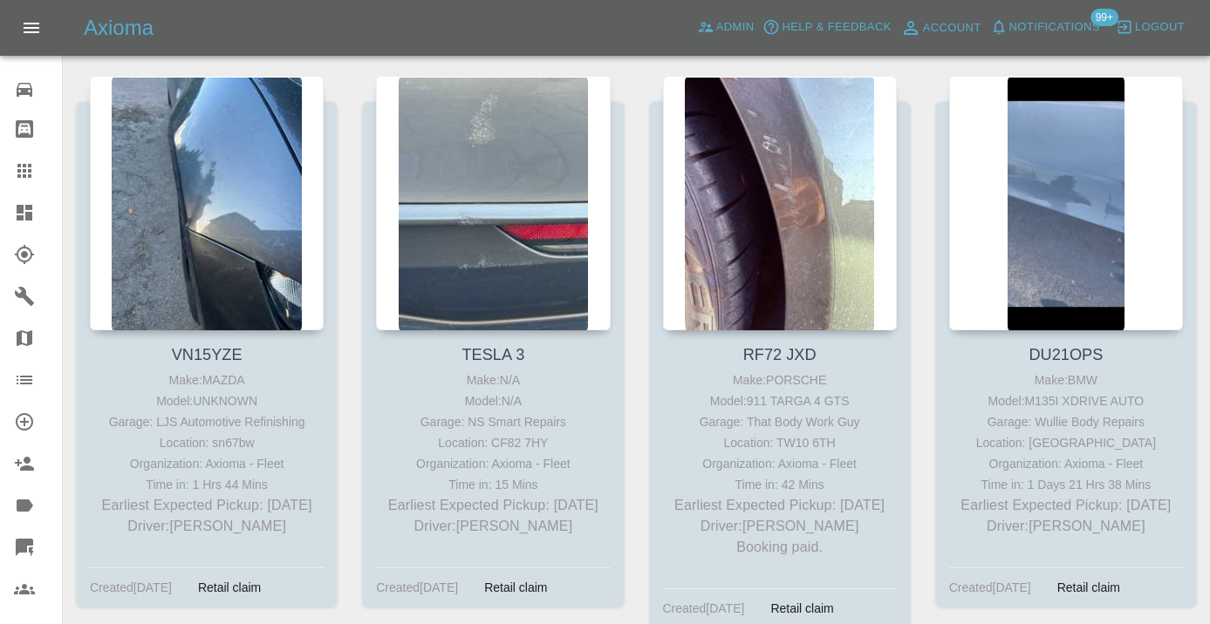
scroll to position [4964, 0]
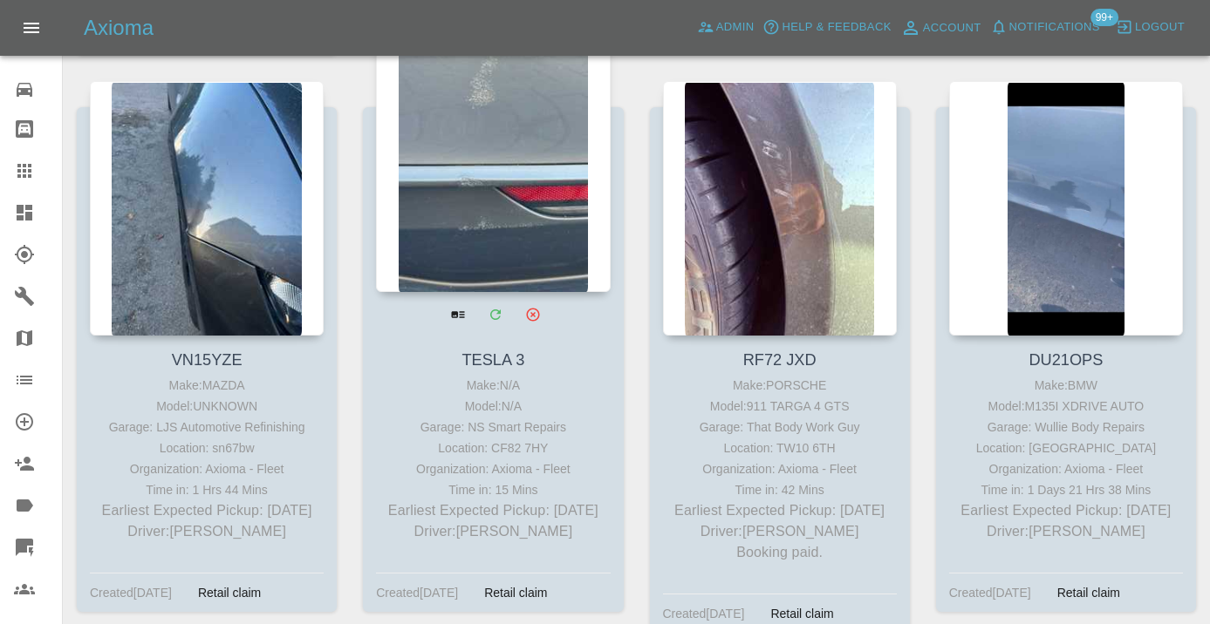
click at [506, 190] on div at bounding box center [493, 165] width 234 height 255
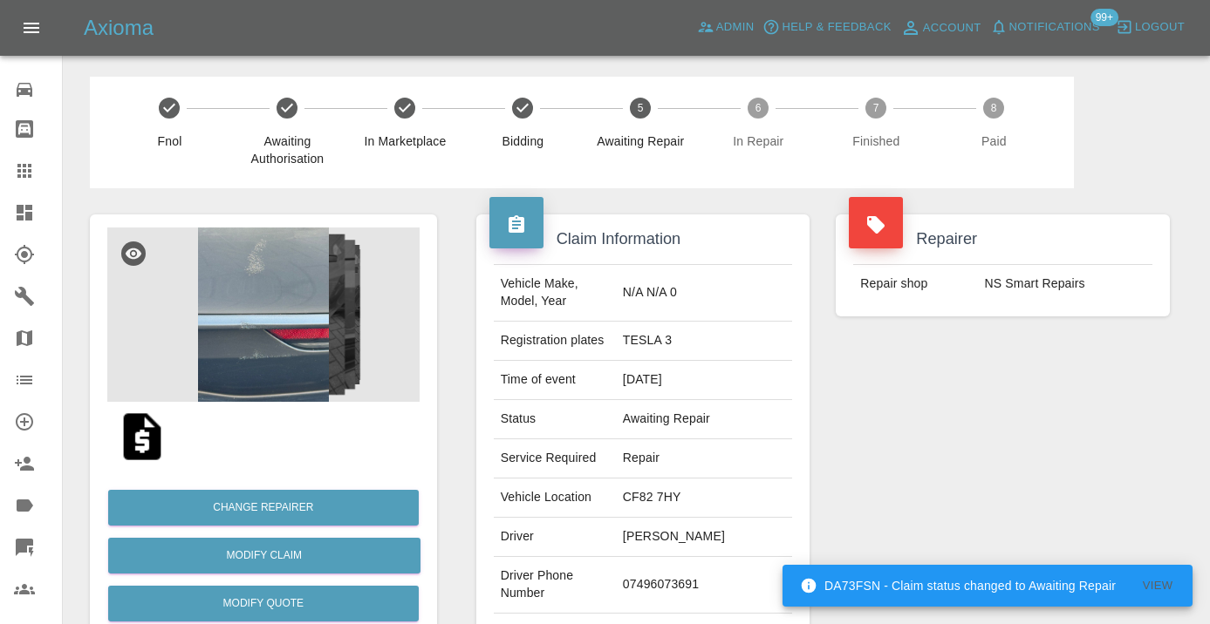
click at [721, 578] on td "07496073691" at bounding box center [704, 585] width 176 height 57
copy td "07496073691"
click at [954, 469] on div "Repairer Repair shop NS Smart Repairs" at bounding box center [1002, 448] width 360 height 521
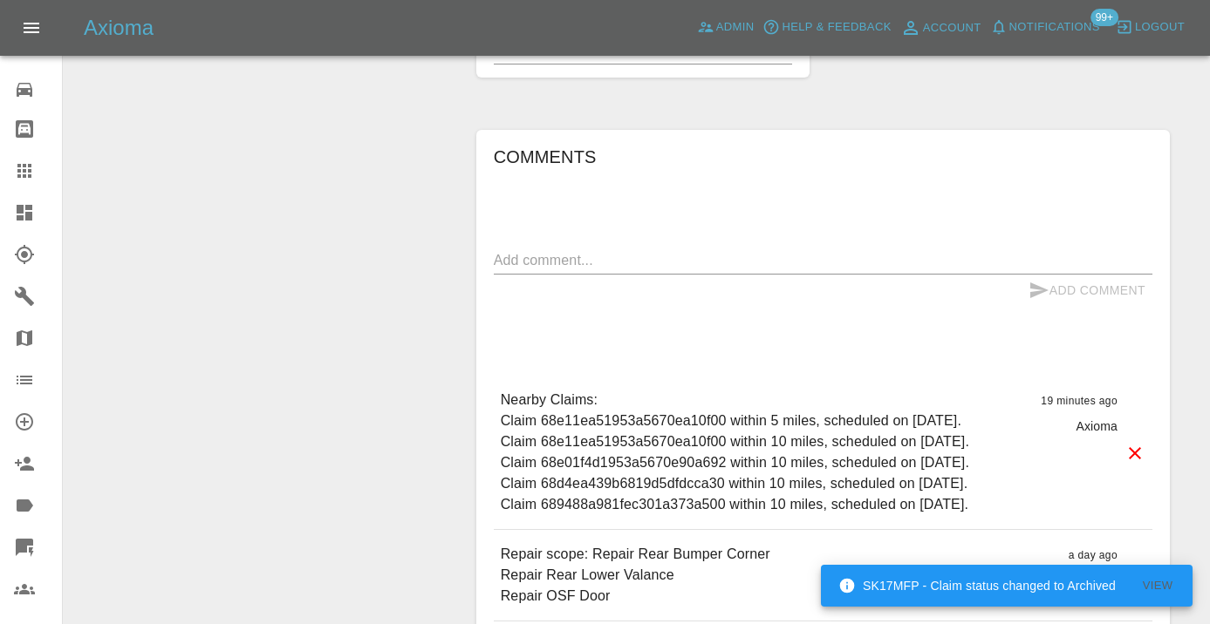
scroll to position [1225, 0]
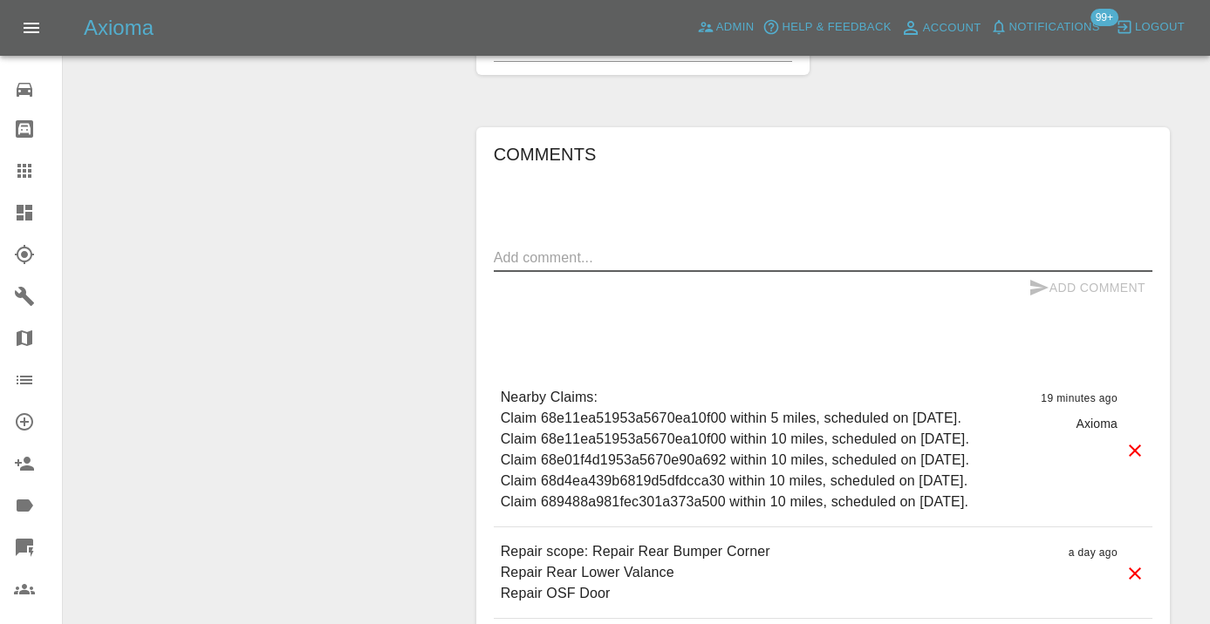
click at [559, 248] on textarea at bounding box center [823, 258] width 658 height 20
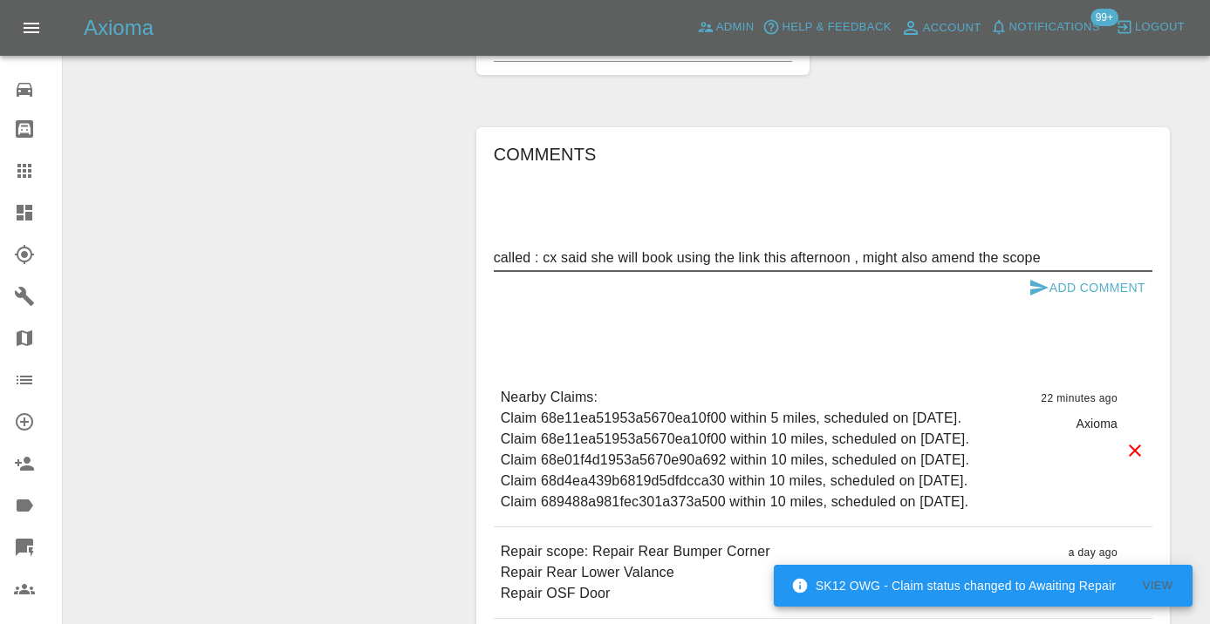
type textarea "called : cx said she will book using the link this afternoon , might also amend…"
click at [1080, 272] on button "Add Comment" at bounding box center [1086, 288] width 131 height 32
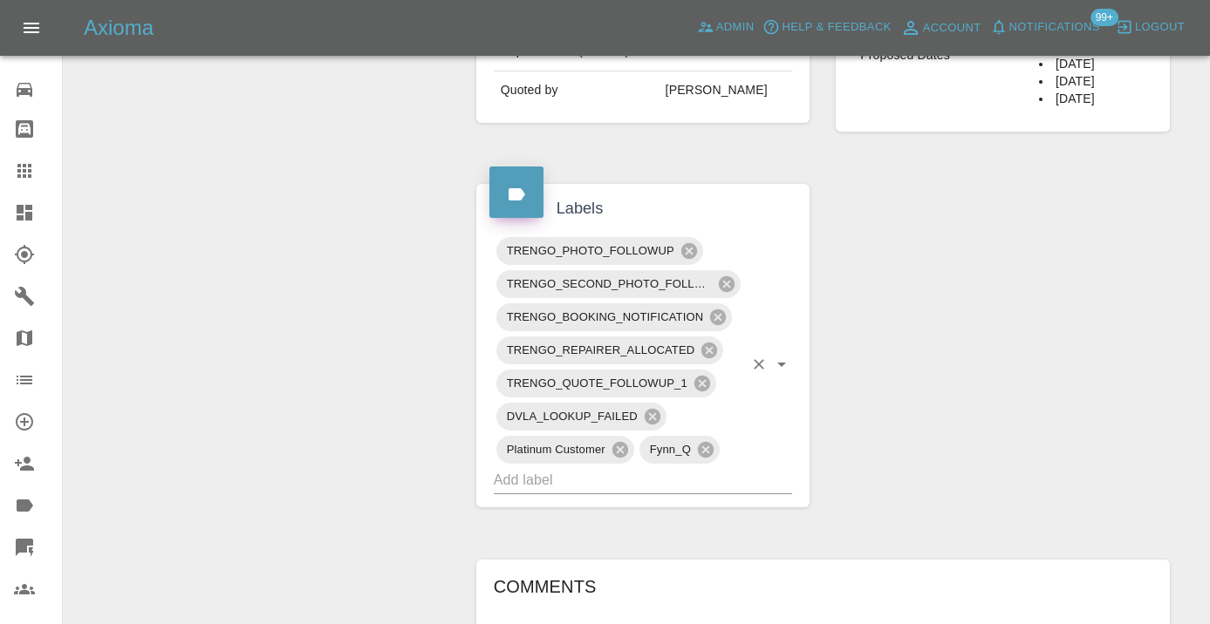
scroll to position [836, 0]
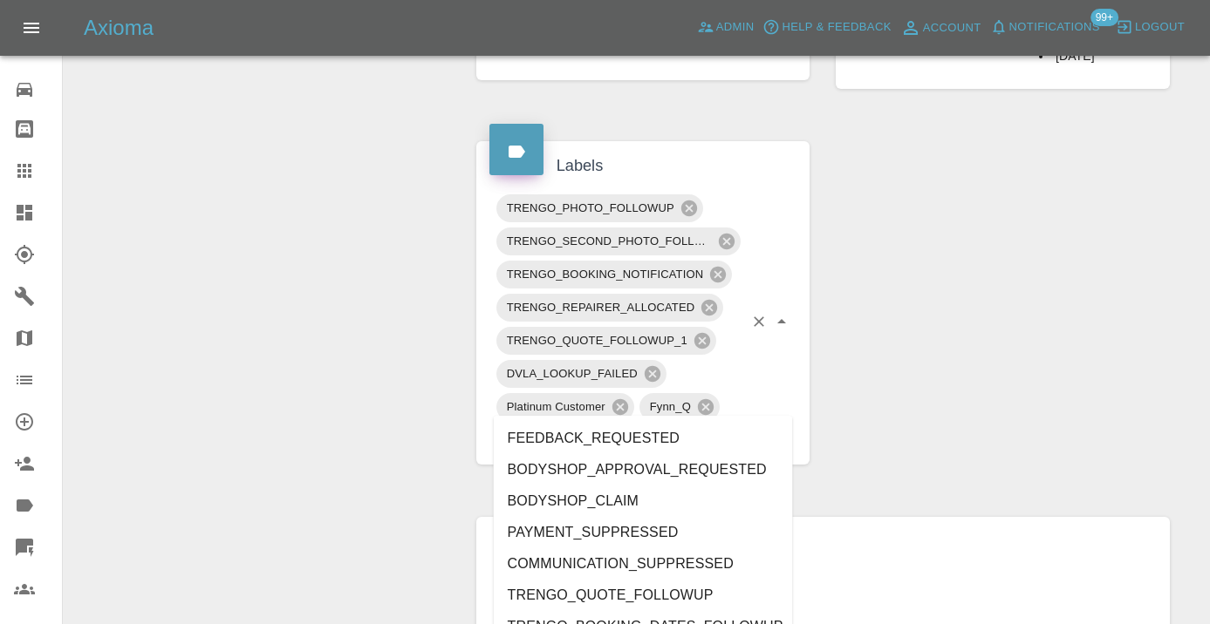
click at [556, 424] on input "text" at bounding box center [619, 437] width 250 height 27
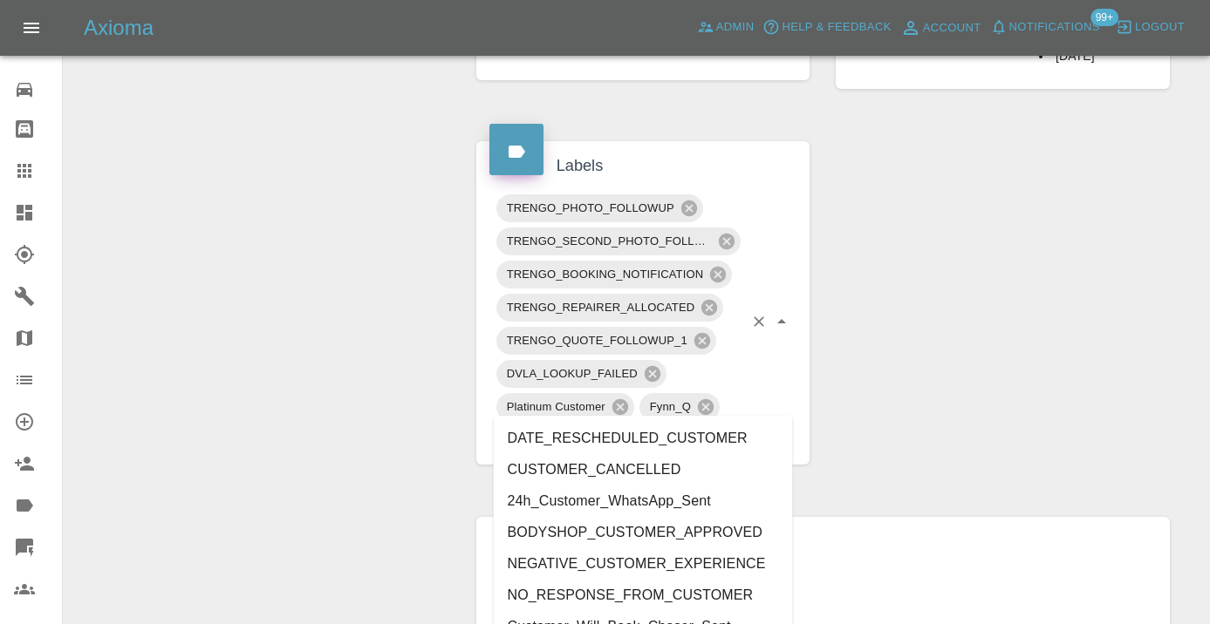
type input "customer_"
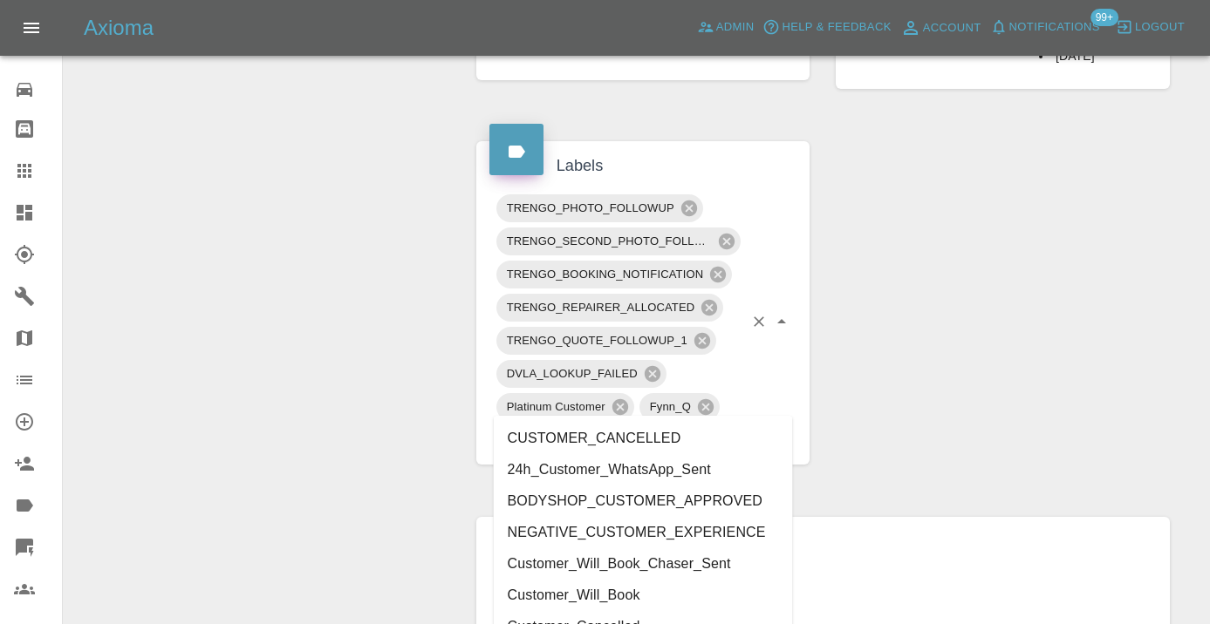
click at [574, 599] on li "Customer_Will_Book" at bounding box center [643, 595] width 299 height 31
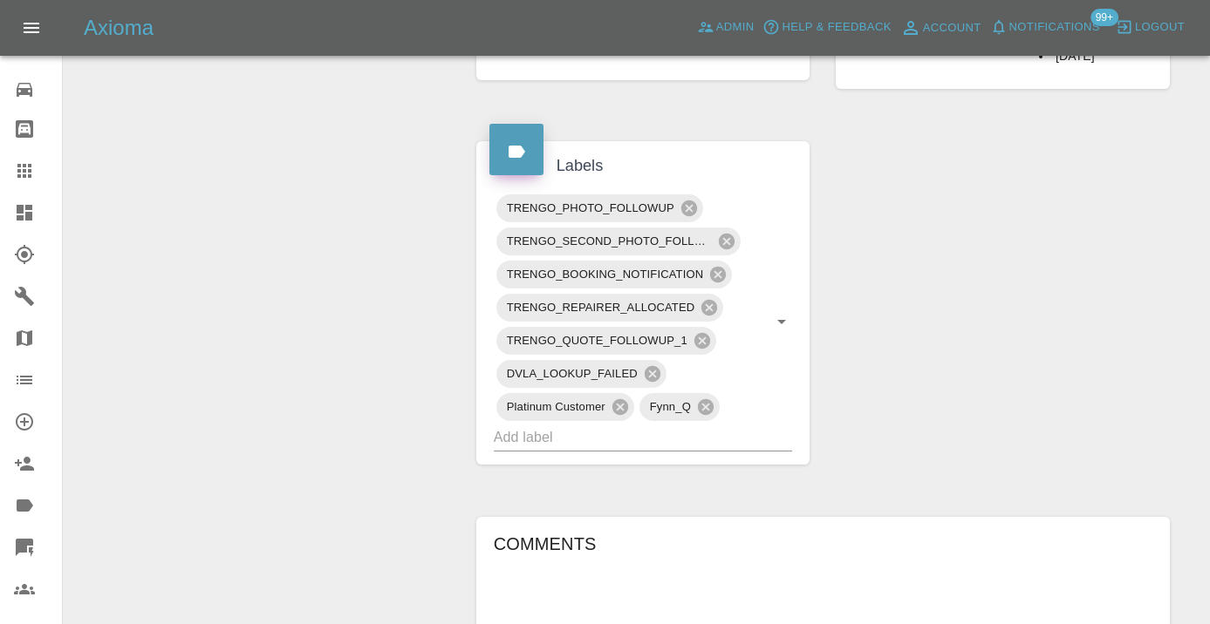
click at [305, 324] on div "Change Repairer Modify Claim Modify Quote Rollback Submit Payment Archive" at bounding box center [263, 272] width 373 height 1839
click at [39, 169] on div at bounding box center [38, 170] width 49 height 21
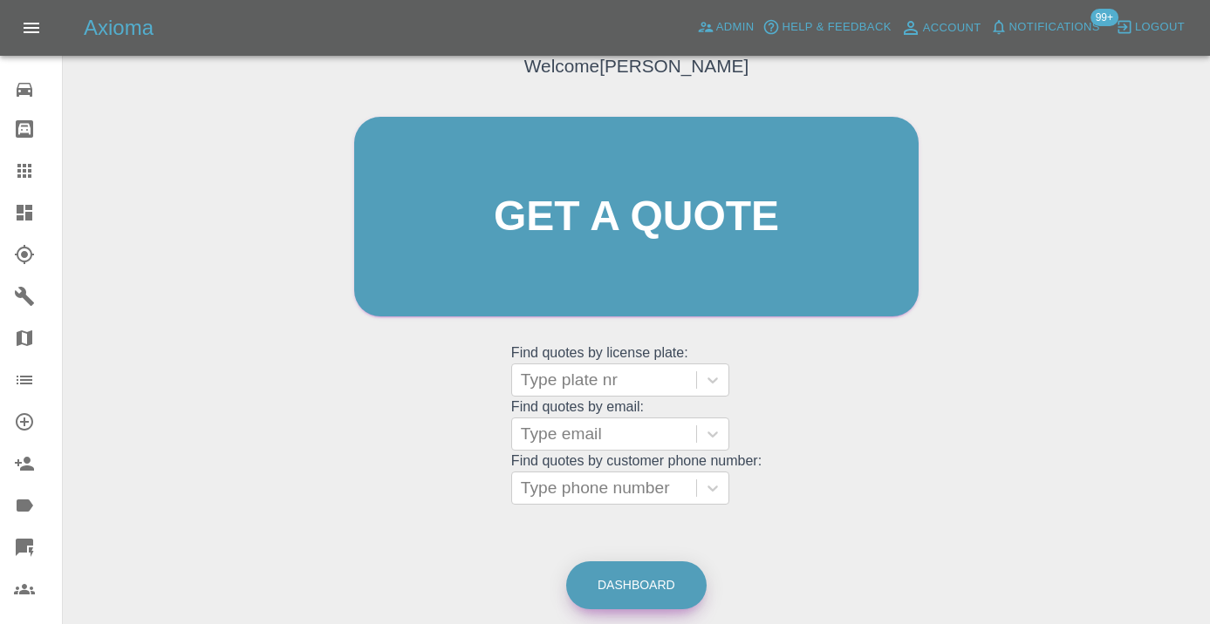
click at [686, 583] on link "Dashboard" at bounding box center [636, 586] width 140 height 48
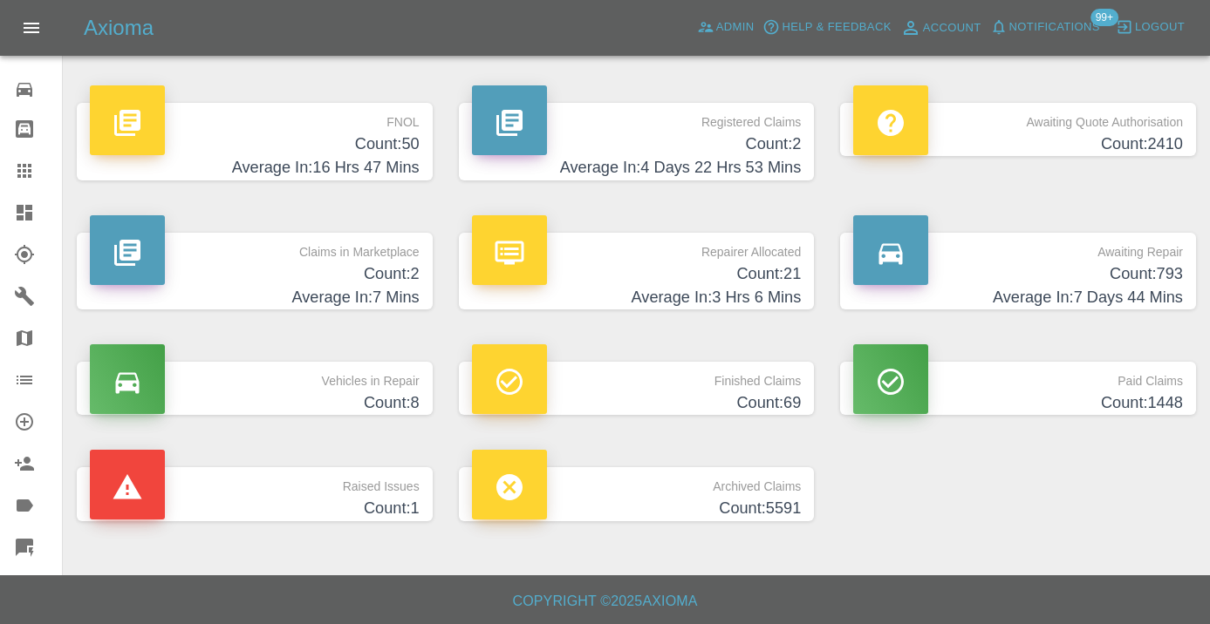
click at [1148, 276] on h4 "Count: 793" at bounding box center [1018, 275] width 330 height 24
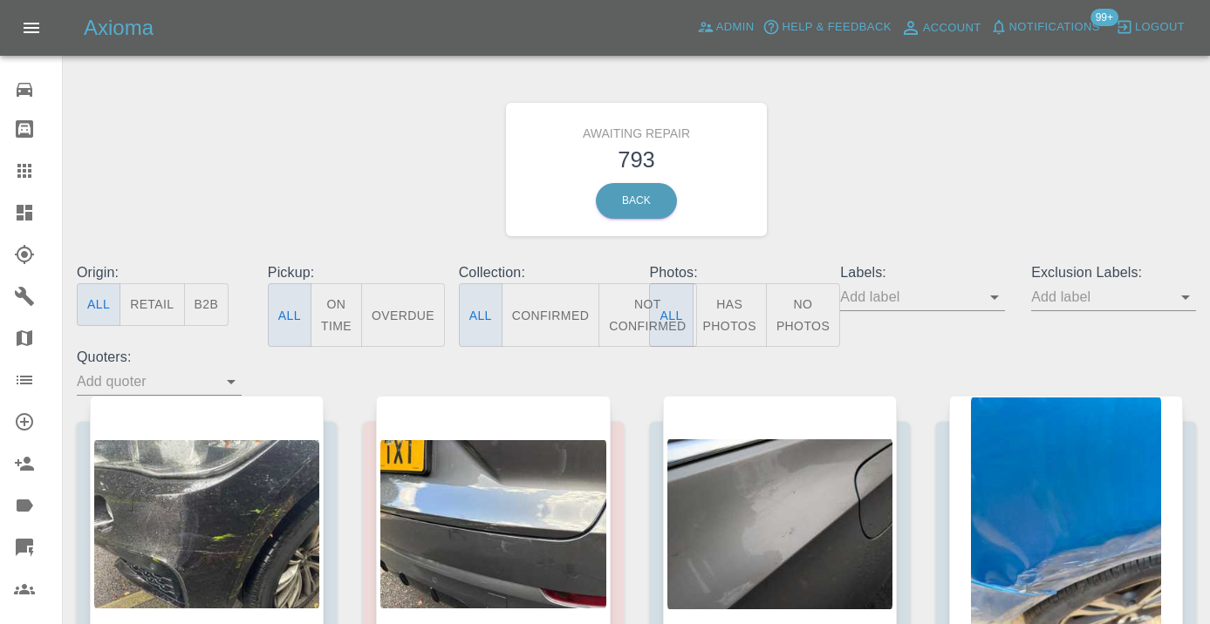
click at [632, 319] on button "Not Confirmed" at bounding box center [647, 315] width 98 height 64
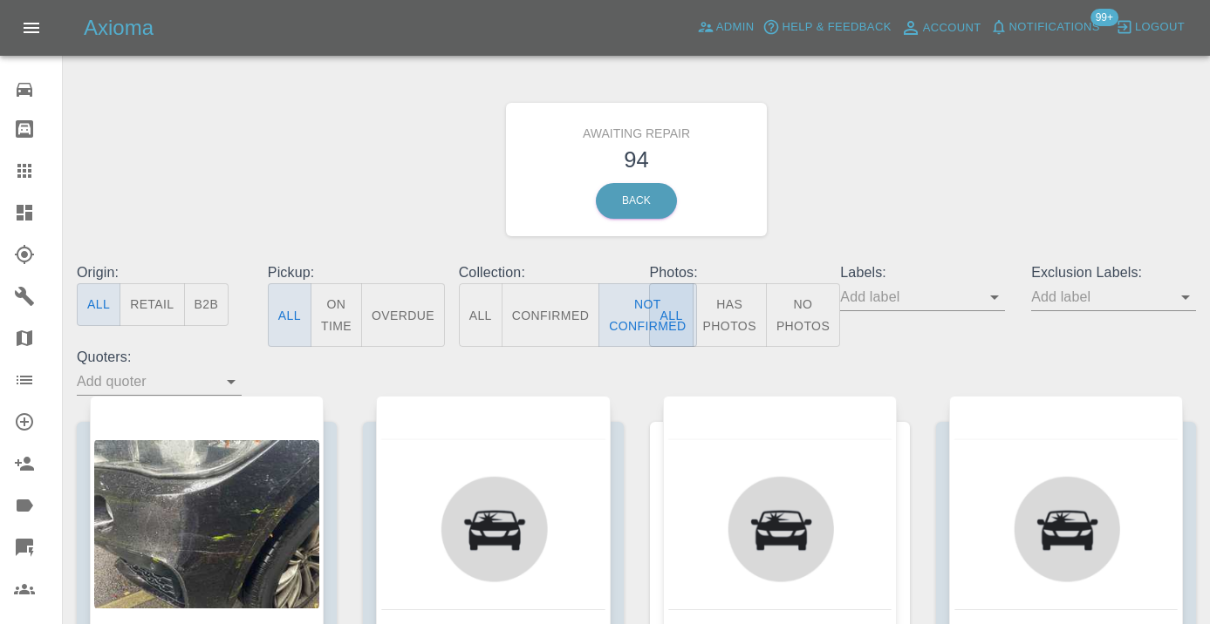
click at [831, 219] on div "Awaiting Repair 94 Back" at bounding box center [636, 170] width 1145 height 186
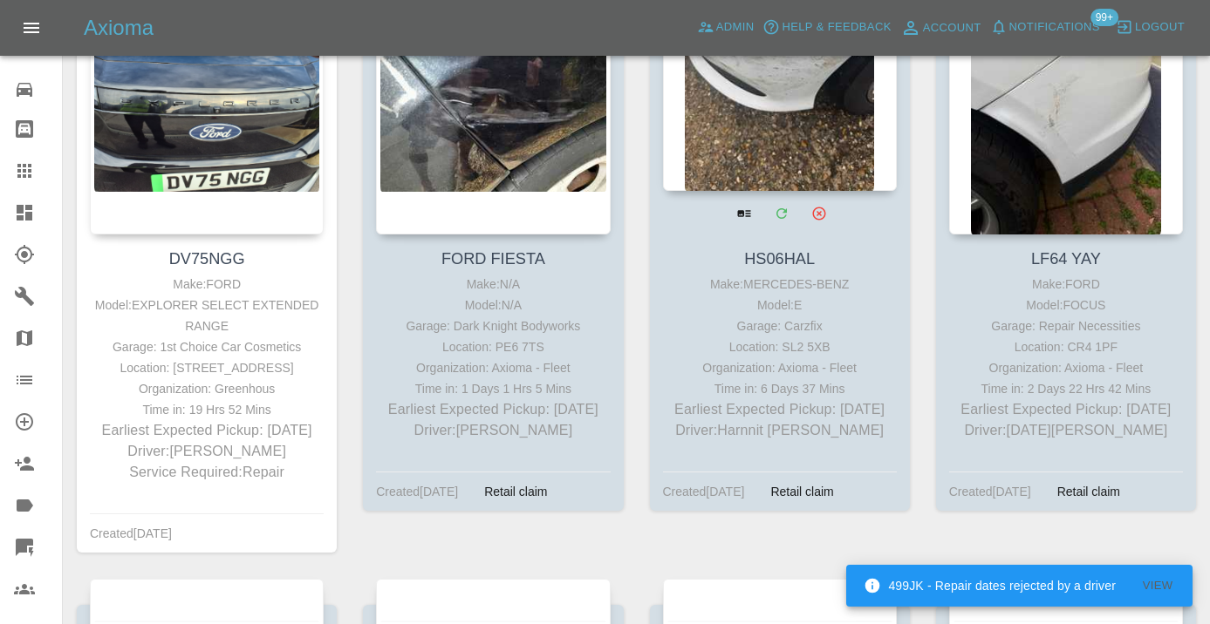
scroll to position [8009, 0]
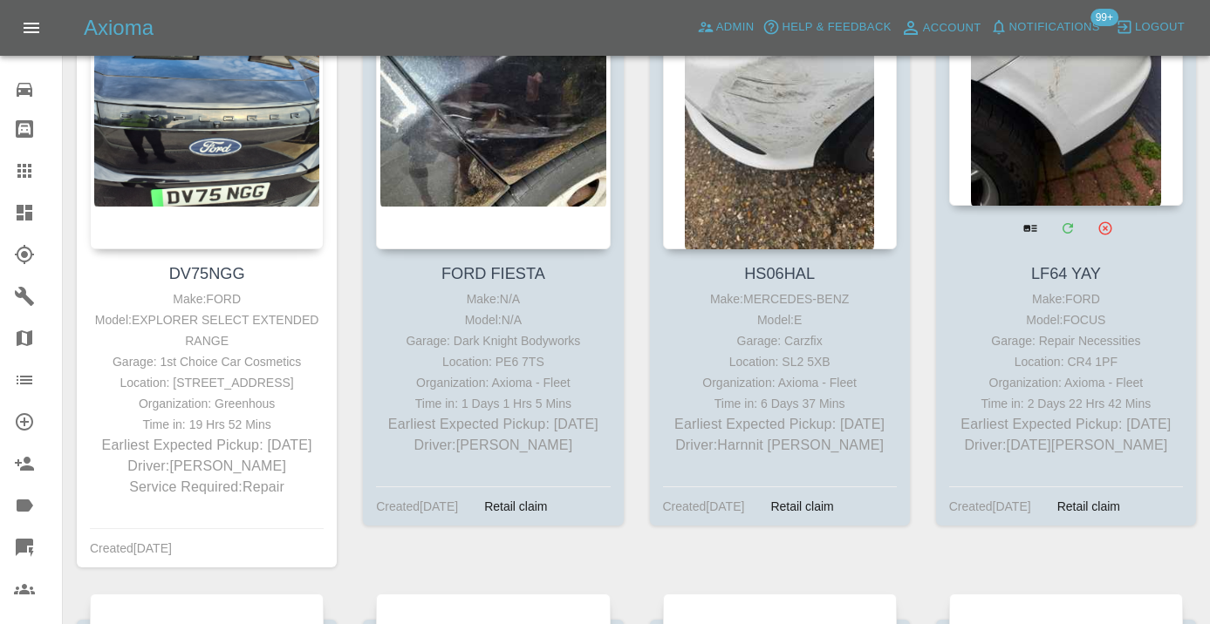
click at [1068, 161] on div at bounding box center [1066, 78] width 234 height 255
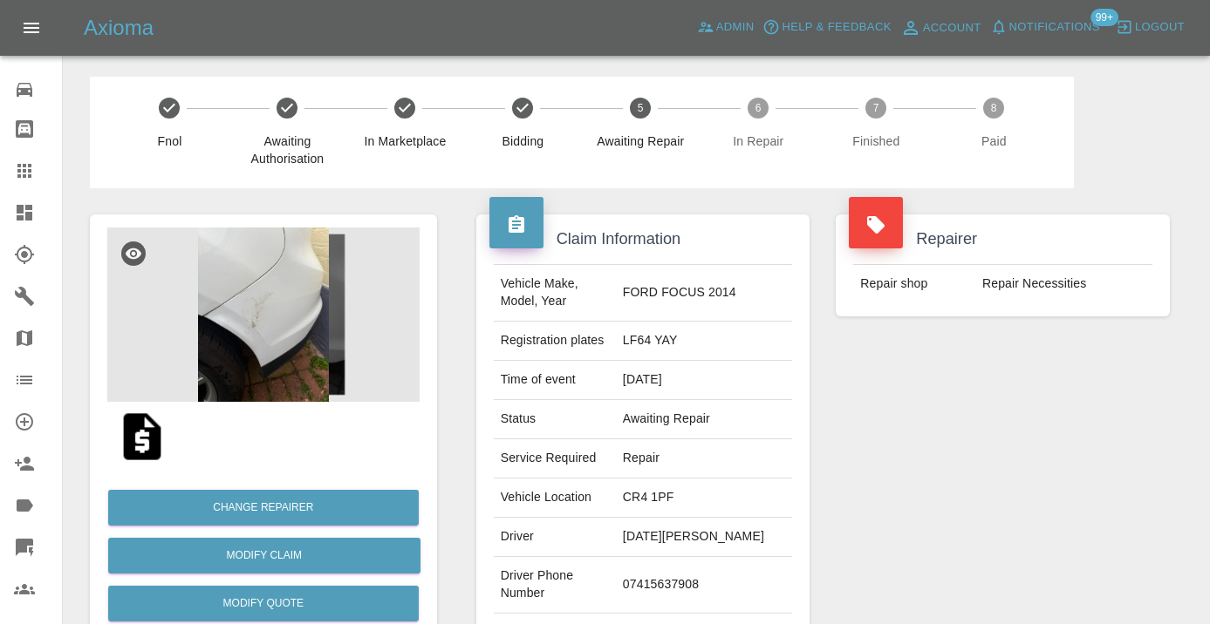
click at [700, 576] on td "07415637908" at bounding box center [704, 585] width 176 height 57
copy td "07415637908"
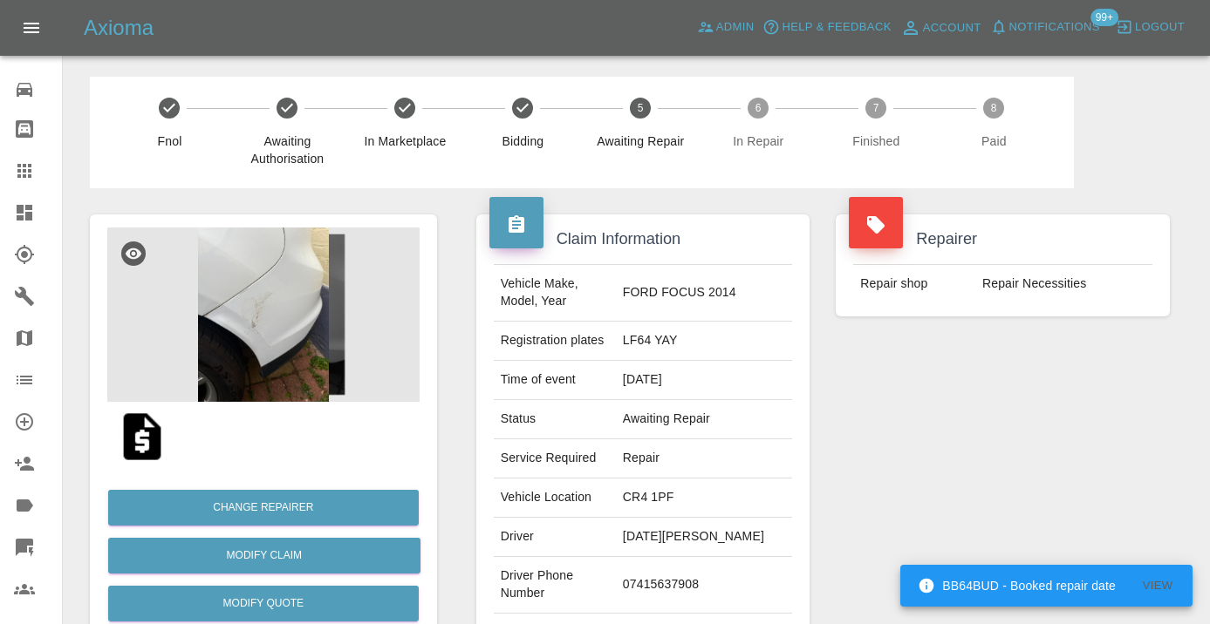
click at [872, 503] on div "Repairer Repair shop Repair Necessities" at bounding box center [1002, 448] width 360 height 521
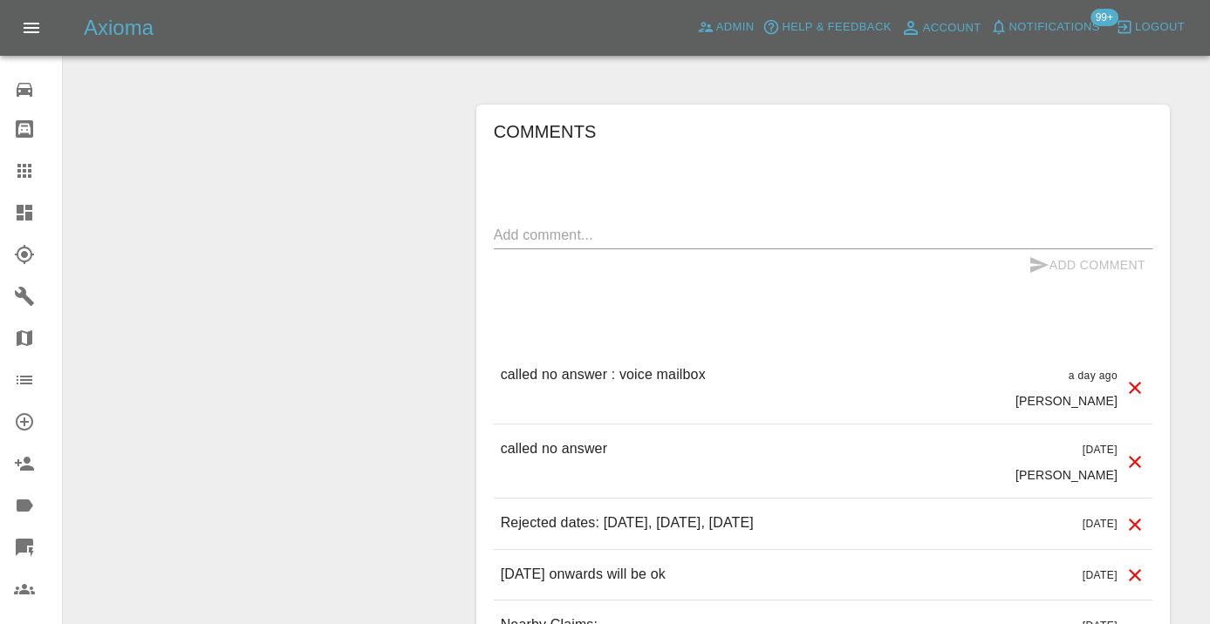
scroll to position [1344, 0]
drag, startPoint x: 574, startPoint y: 206, endPoint x: 578, endPoint y: 194, distance: 12.1
click at [574, 226] on textarea at bounding box center [823, 236] width 658 height 20
type textarea "n"
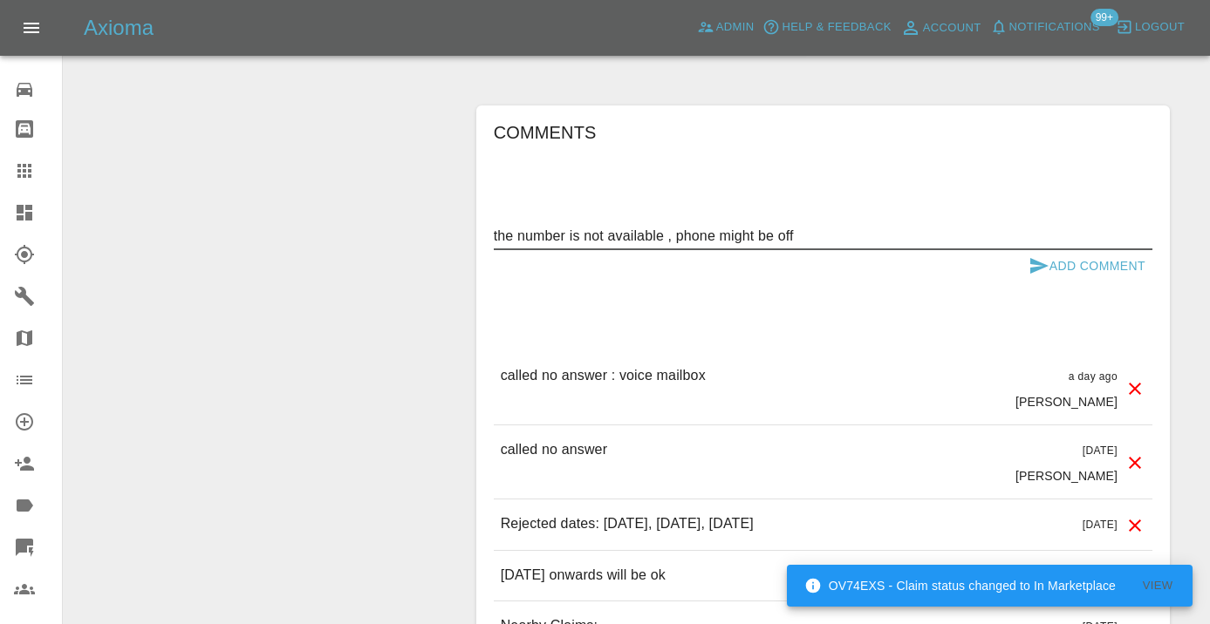
type textarea "the number is not available , phone might be off"
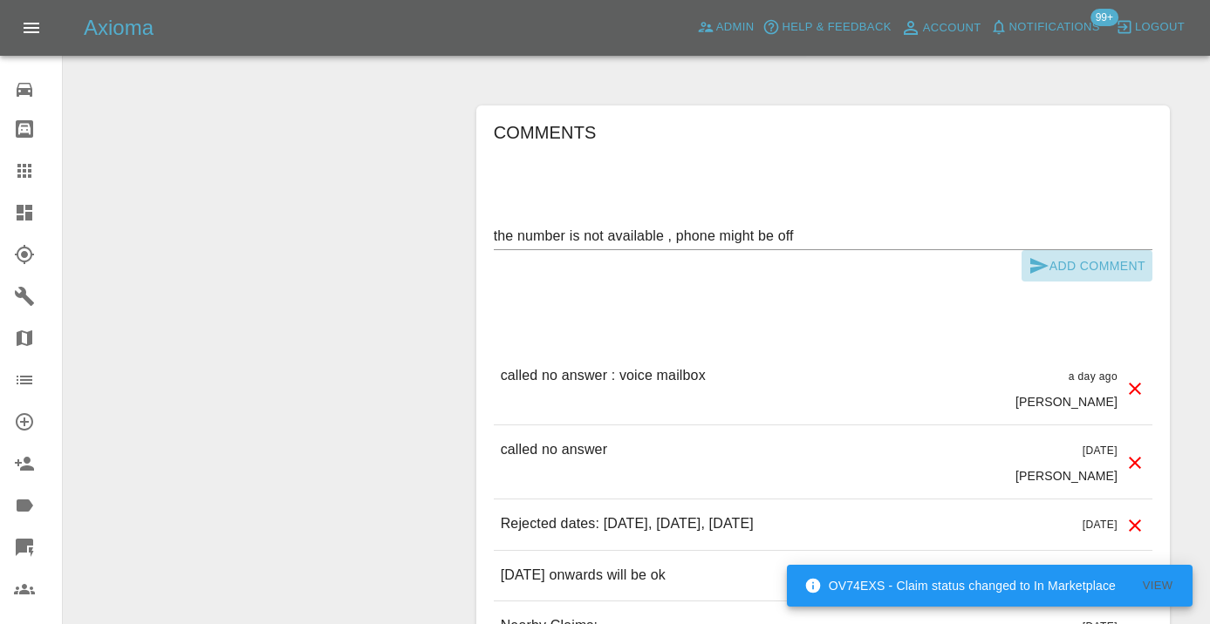
click at [1037, 256] on icon "submit" at bounding box center [1038, 266] width 21 height 21
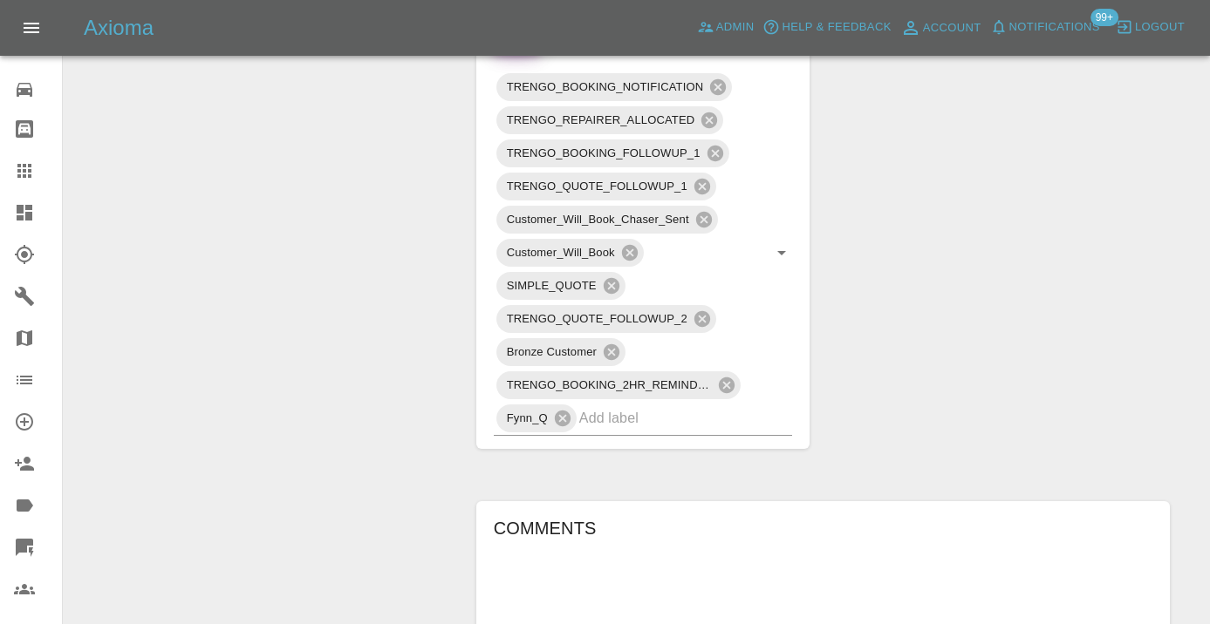
scroll to position [923, 0]
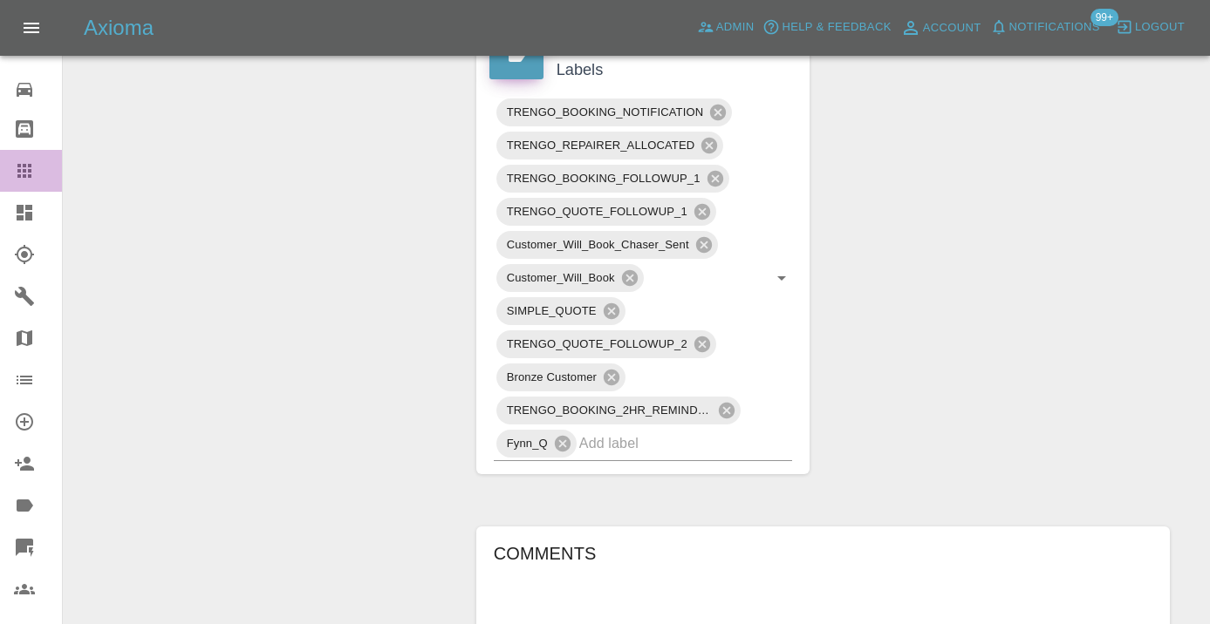
click at [29, 178] on icon at bounding box center [24, 171] width 14 height 14
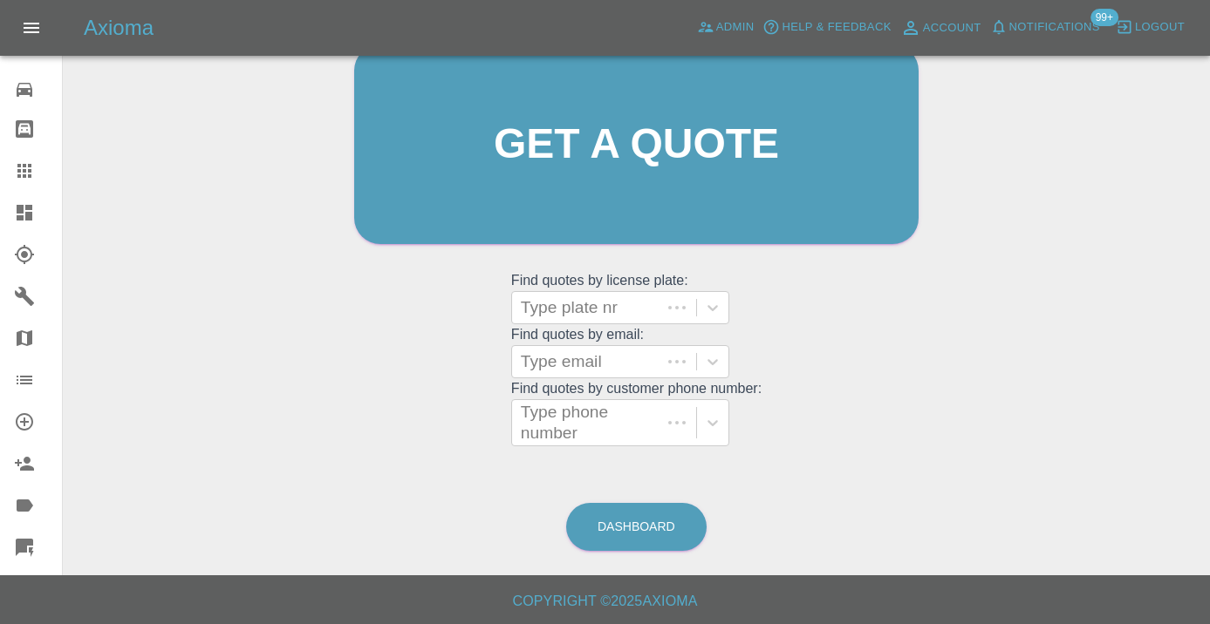
scroll to position [191, 0]
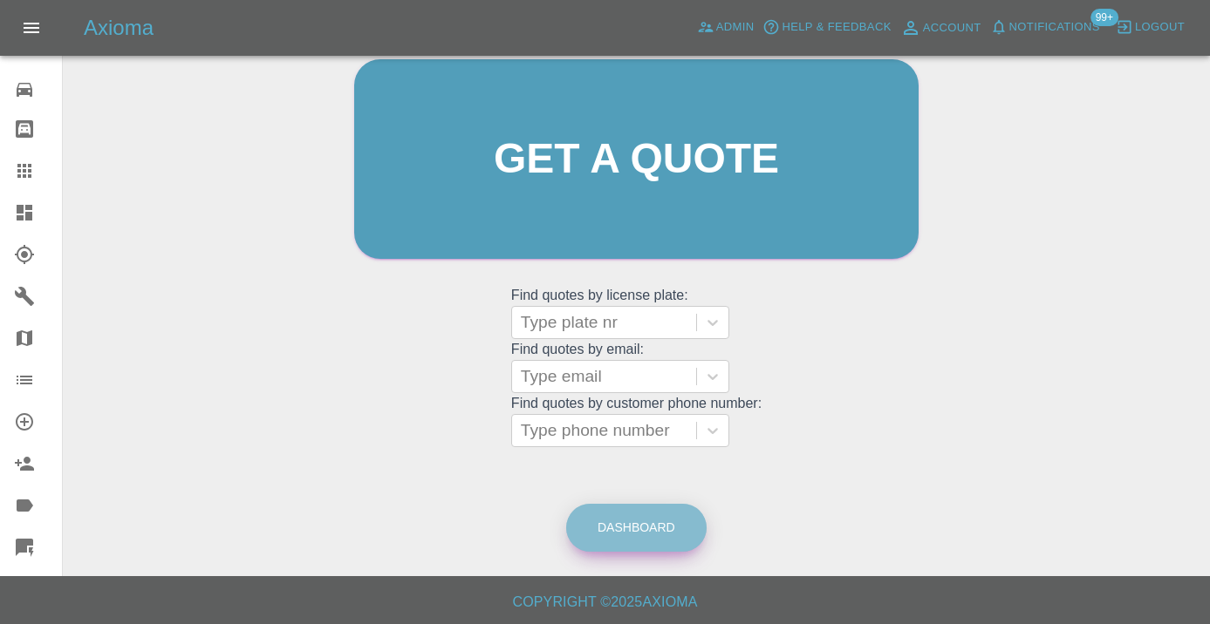
click at [679, 522] on link "Dashboard" at bounding box center [636, 528] width 140 height 48
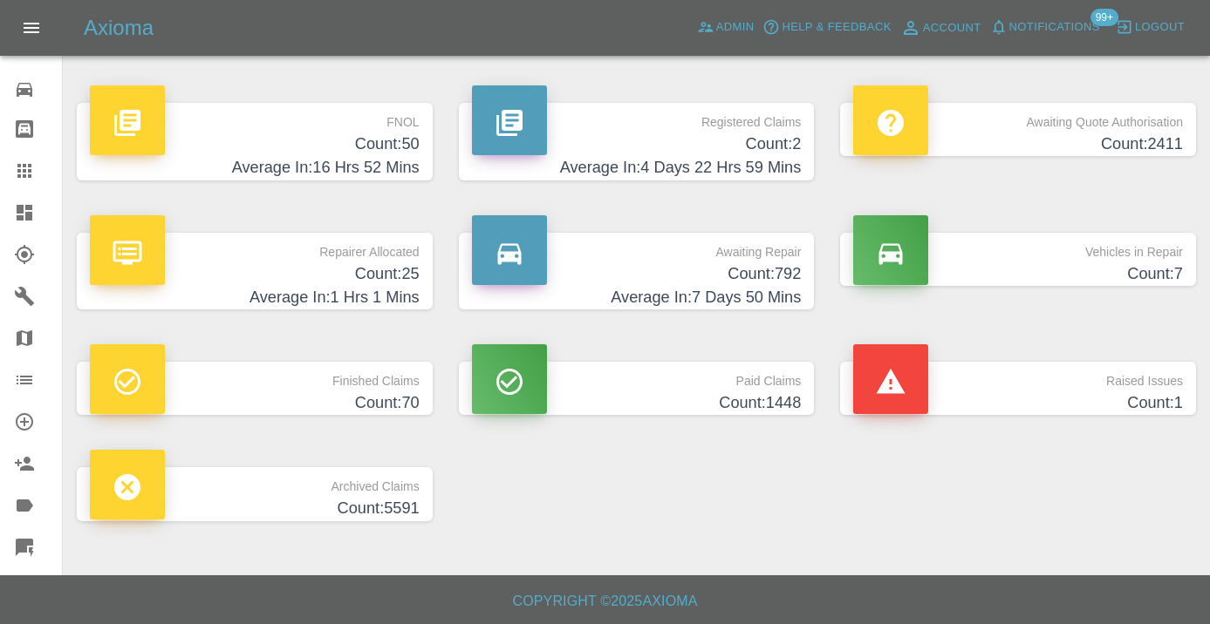
click at [766, 270] on h4 "Count: 792" at bounding box center [637, 275] width 330 height 24
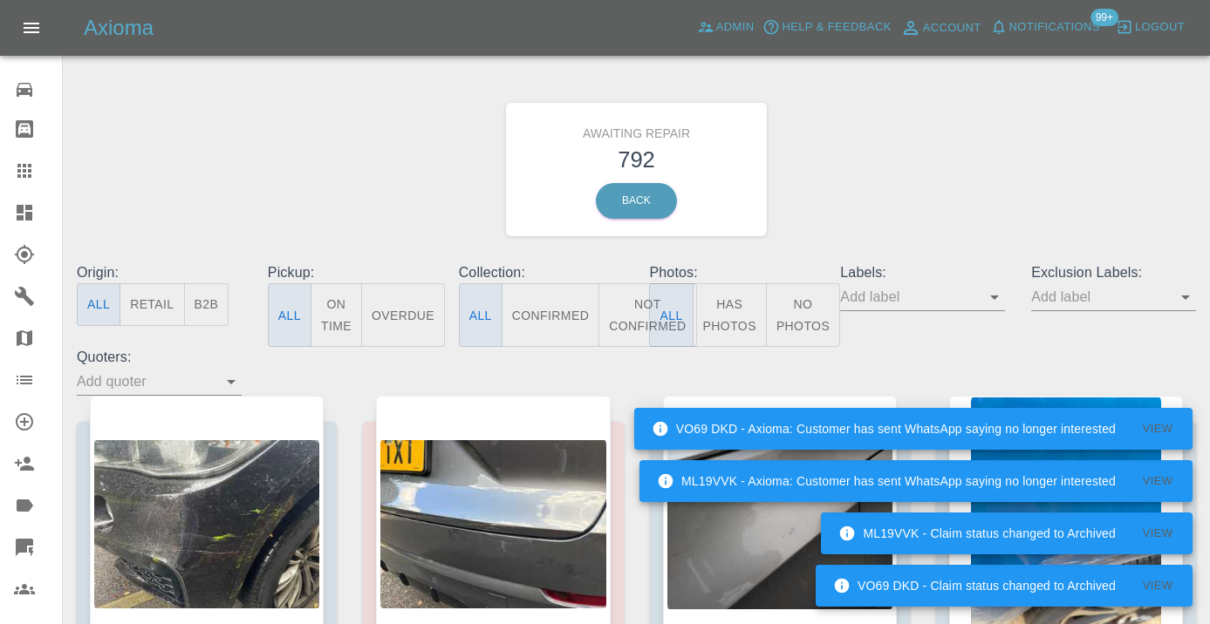
click at [627, 302] on button "Not Confirmed" at bounding box center [647, 315] width 98 height 64
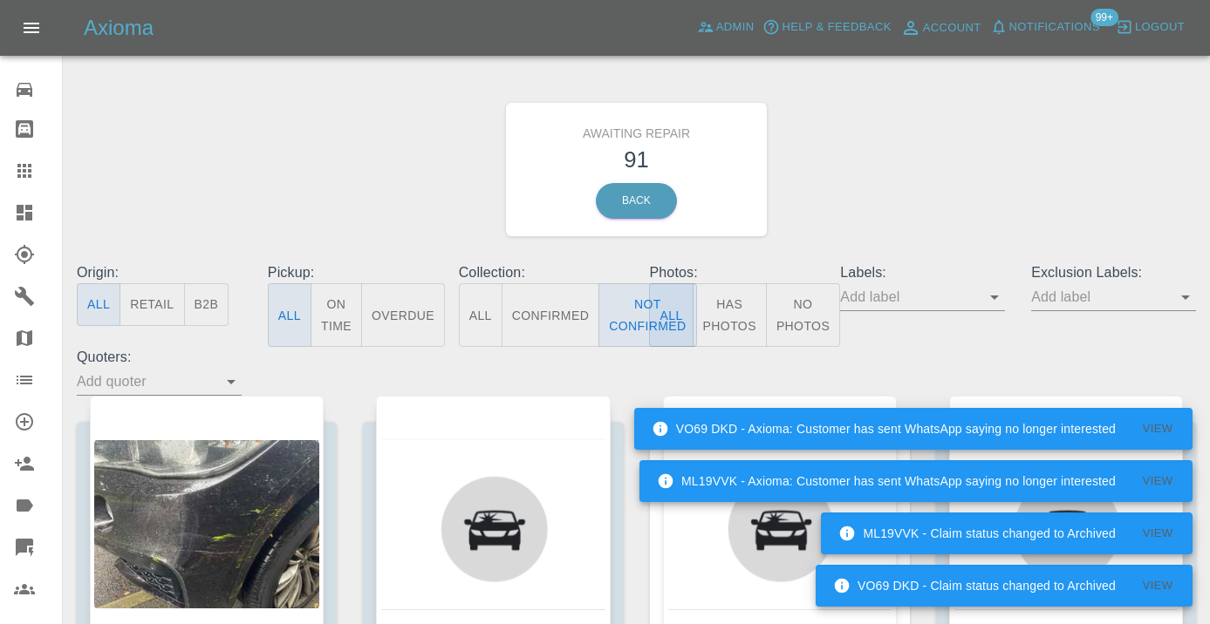
click at [925, 134] on div "Awaiting Repair 91 Back" at bounding box center [636, 170] width 1145 height 186
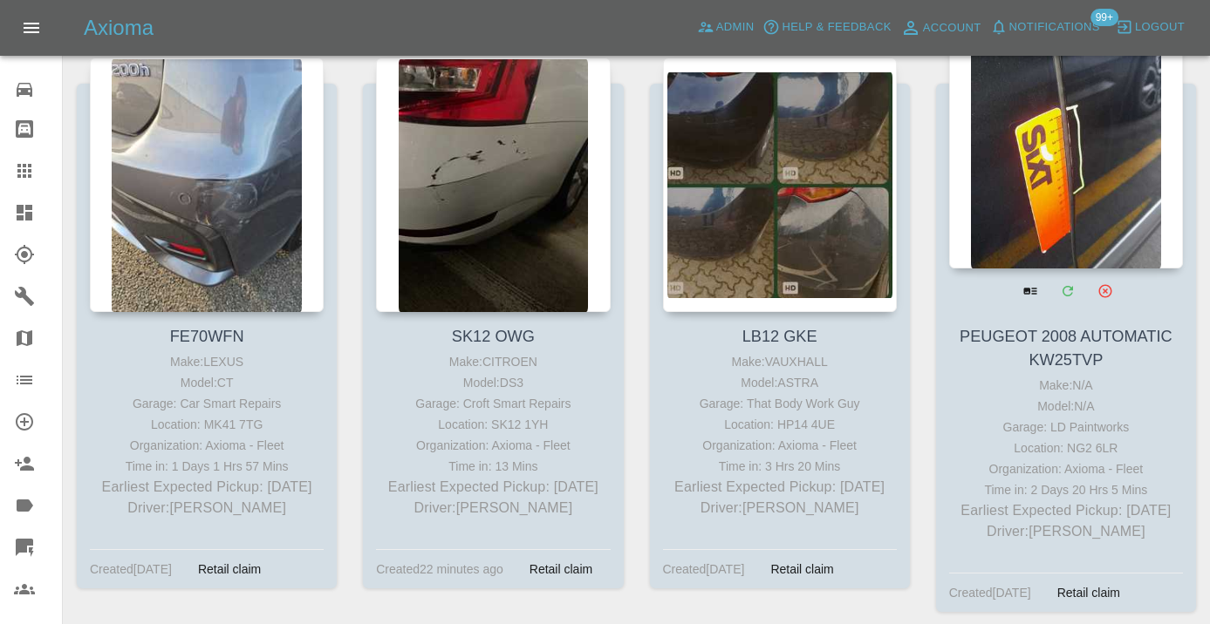
scroll to position [6759, 0]
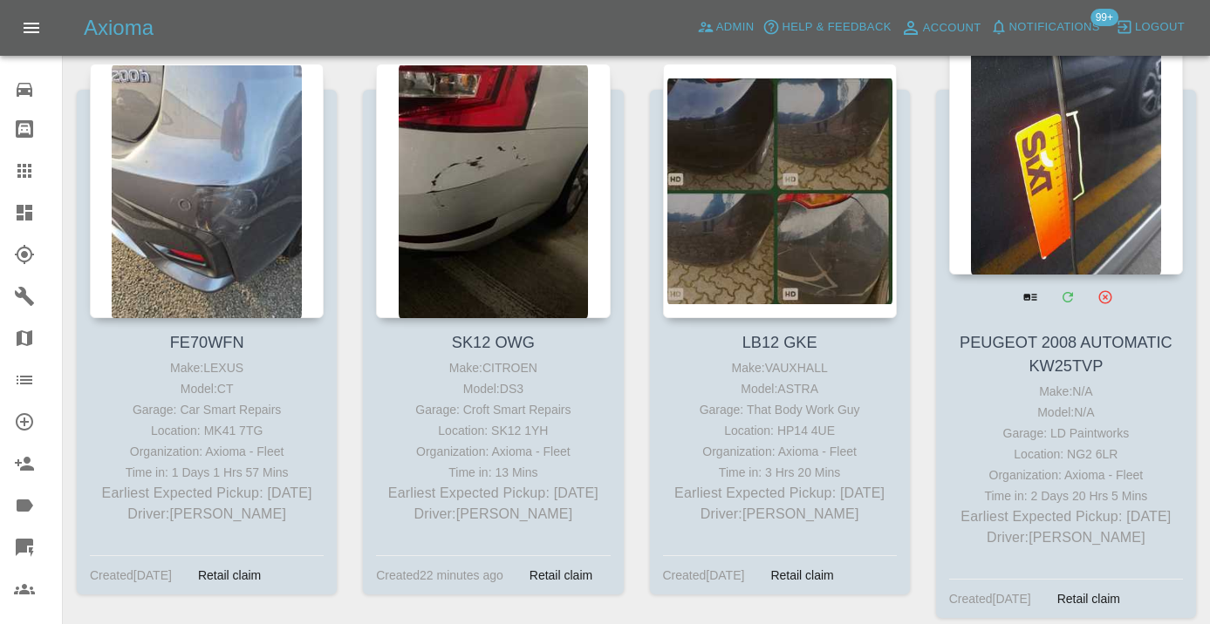
click at [1050, 167] on div at bounding box center [1066, 147] width 234 height 255
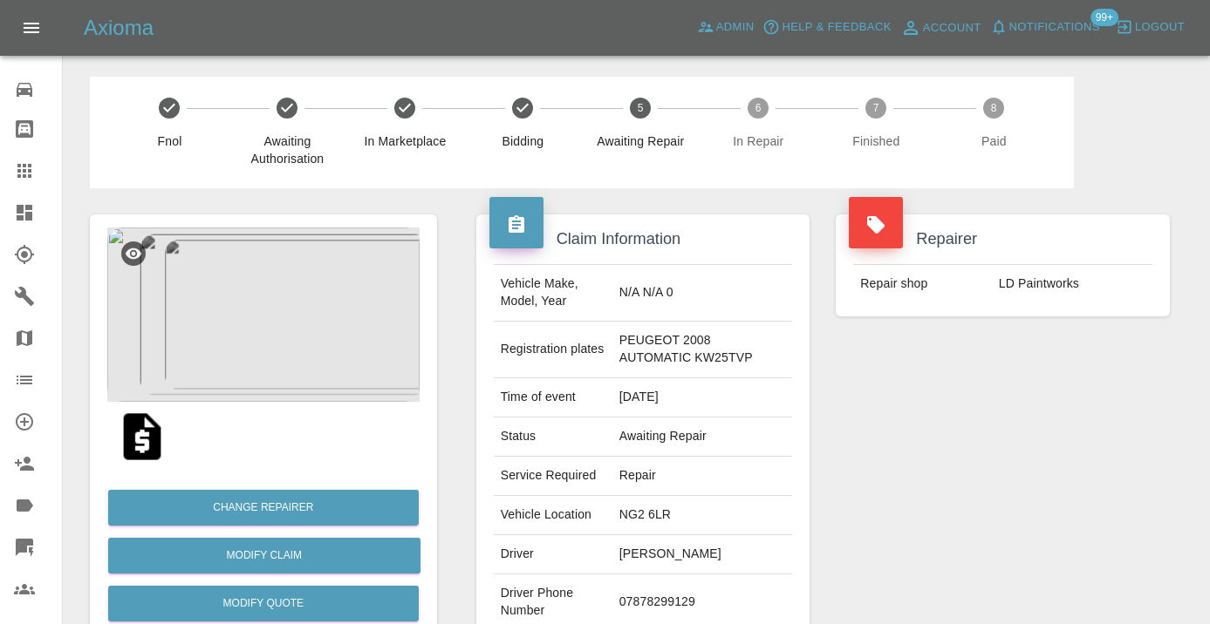
click at [638, 592] on td "07878299129" at bounding box center [702, 603] width 181 height 57
click at [902, 508] on div "Repairer Repair shop LD Paintworks" at bounding box center [1002, 457] width 360 height 538
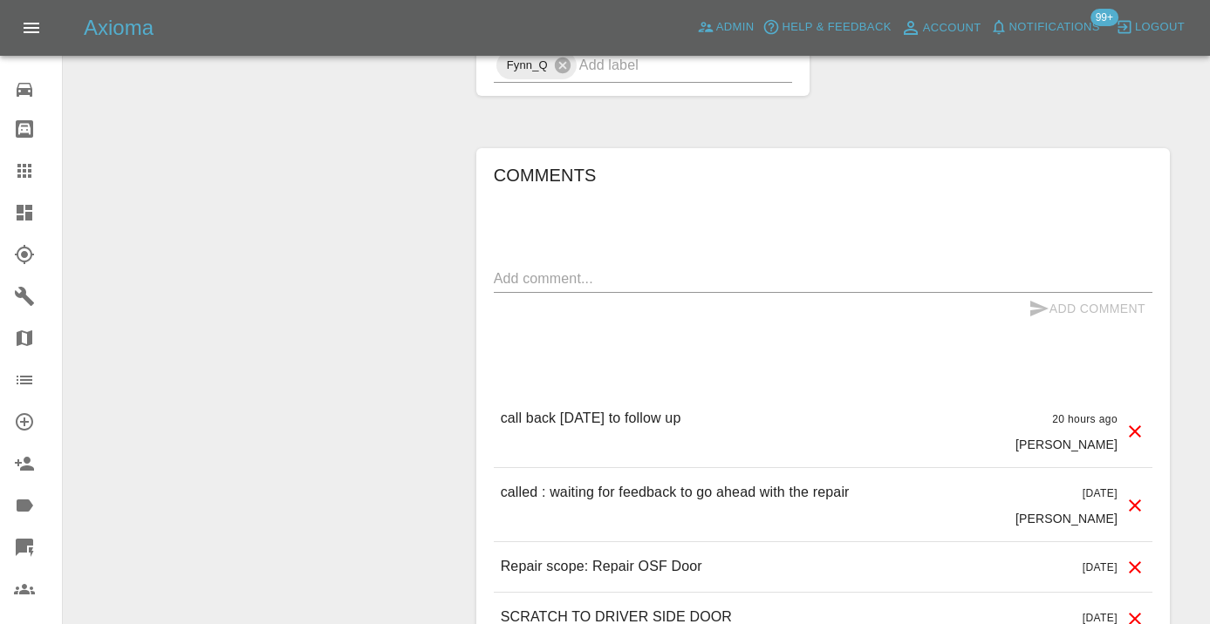
scroll to position [1457, 0]
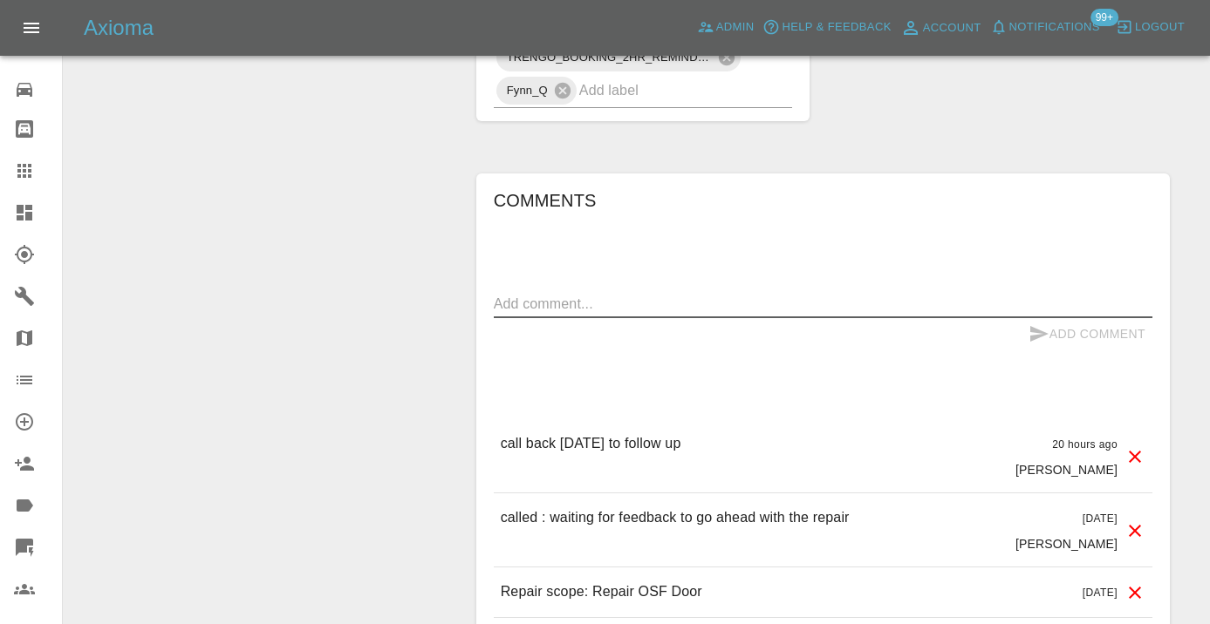
click at [557, 302] on textarea at bounding box center [823, 304] width 658 height 20
type textarea "called : she says she will let us know when she is ready to proceed"
click at [1042, 348] on button "Add Comment" at bounding box center [1086, 334] width 131 height 32
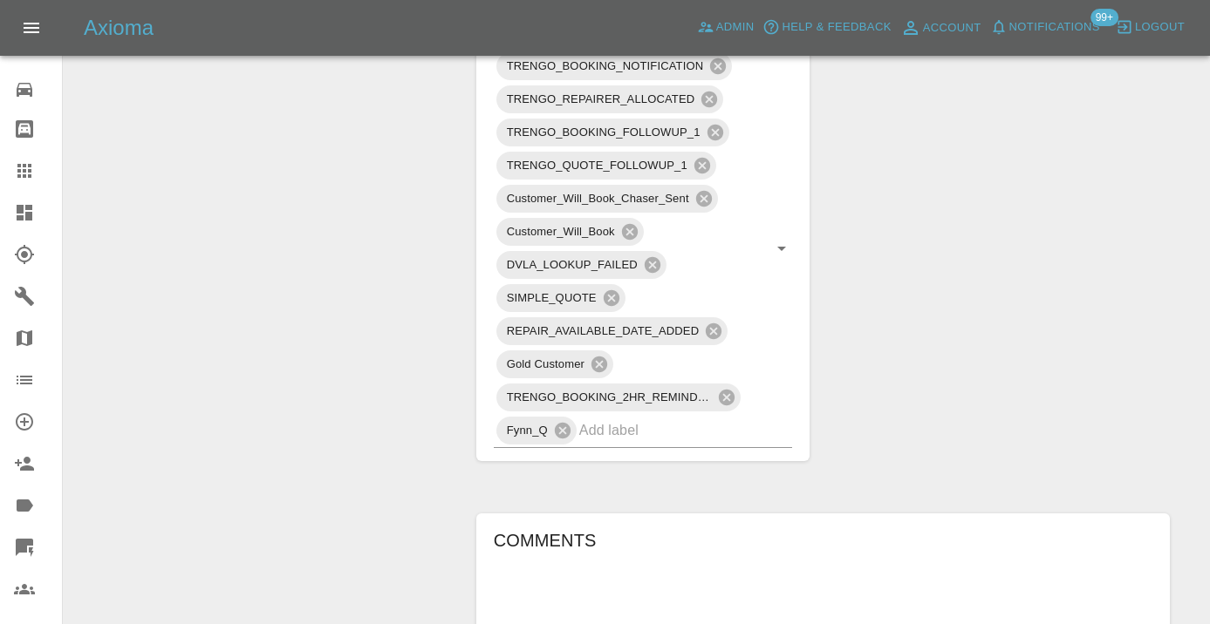
scroll to position [1102, 0]
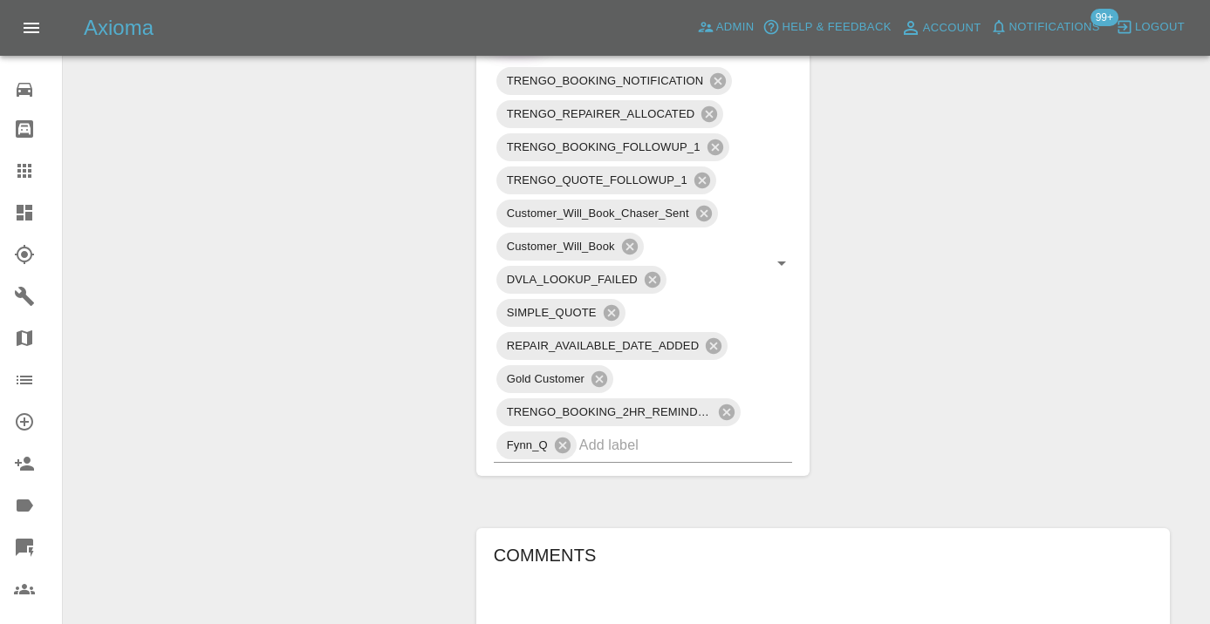
click at [42, 169] on div at bounding box center [38, 170] width 49 height 21
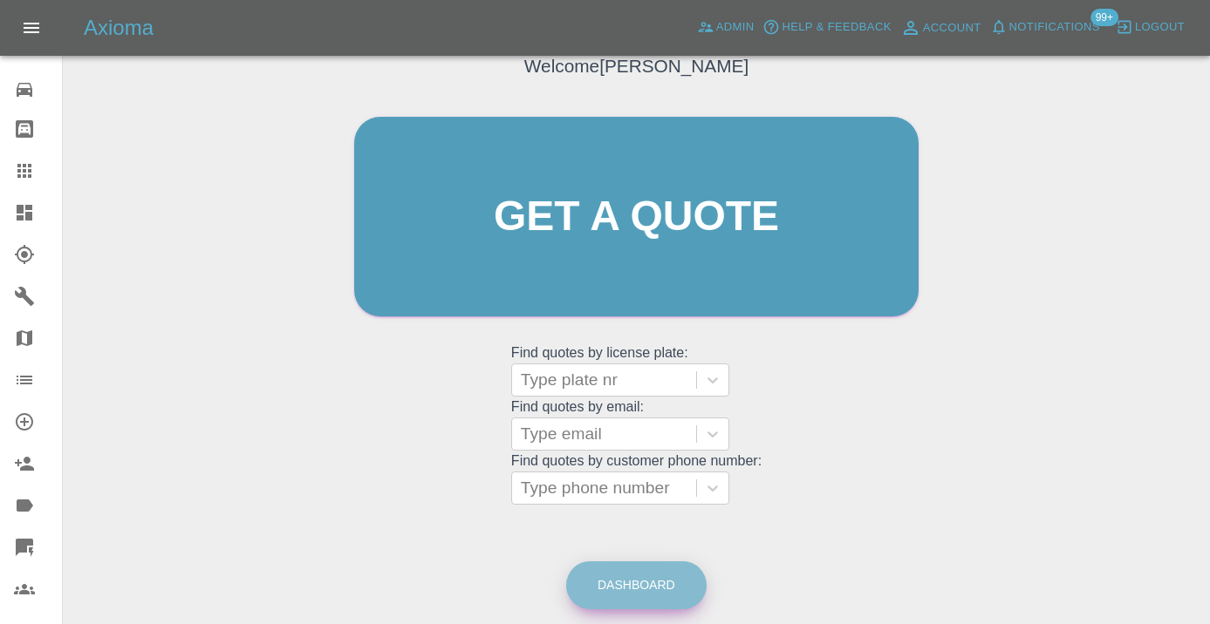
click at [595, 578] on link "Dashboard" at bounding box center [636, 586] width 140 height 48
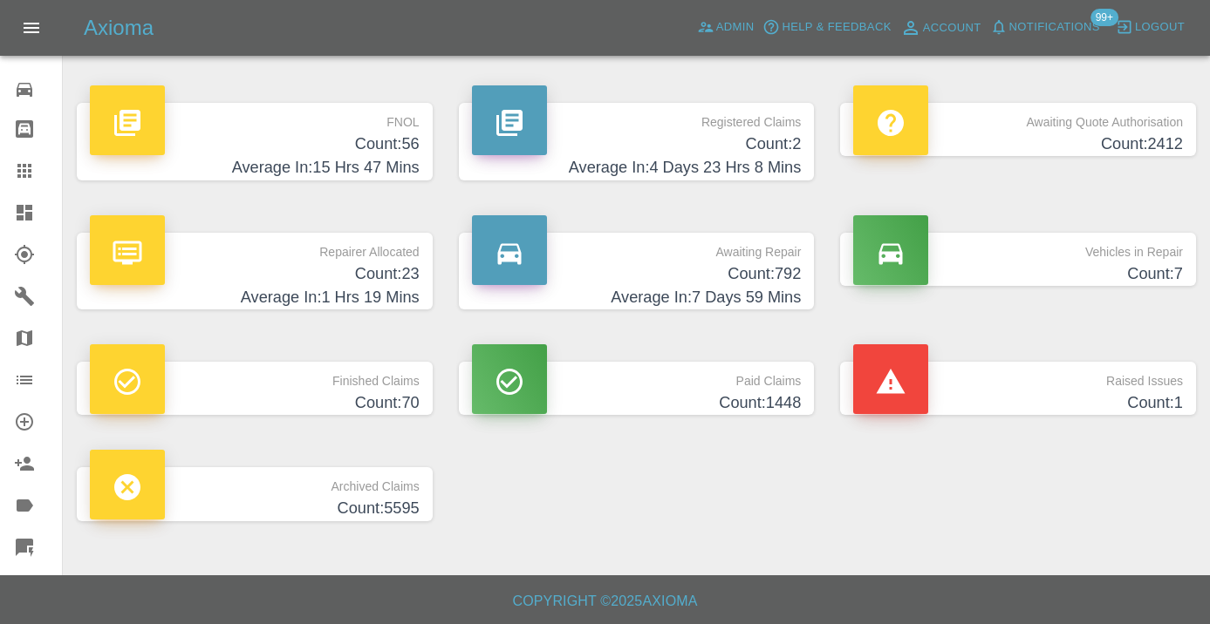
click at [753, 286] on h4 "Average In: 7 Days 59 Mins" at bounding box center [637, 298] width 330 height 24
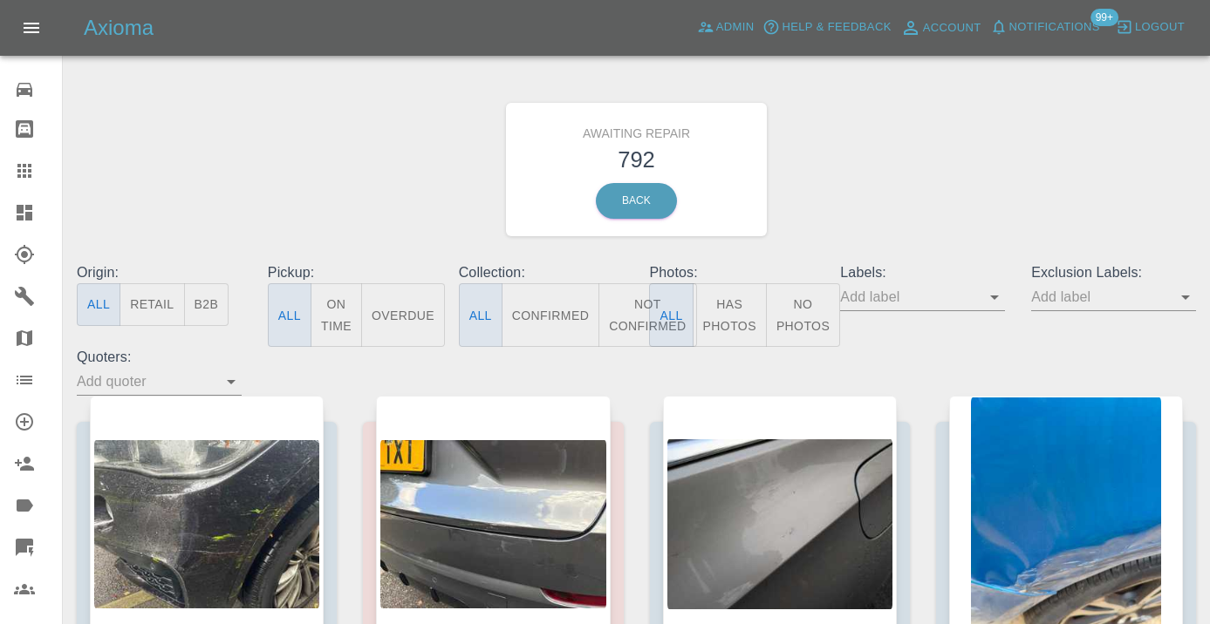
click at [638, 312] on button "Not Confirmed" at bounding box center [647, 315] width 98 height 64
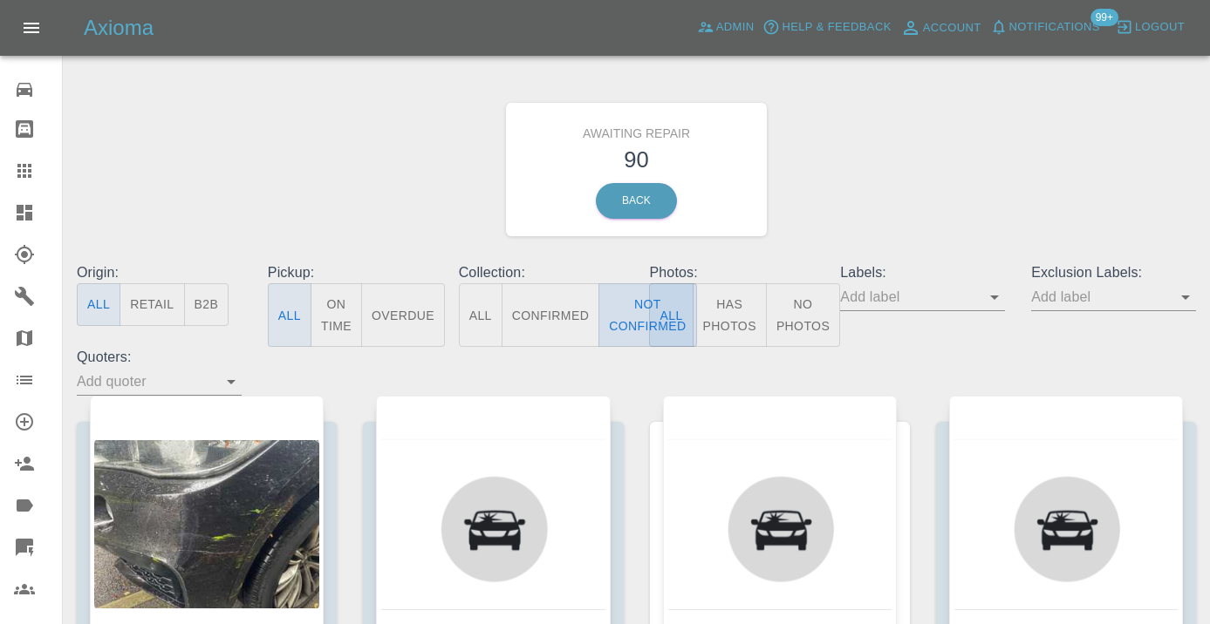
type button "false"
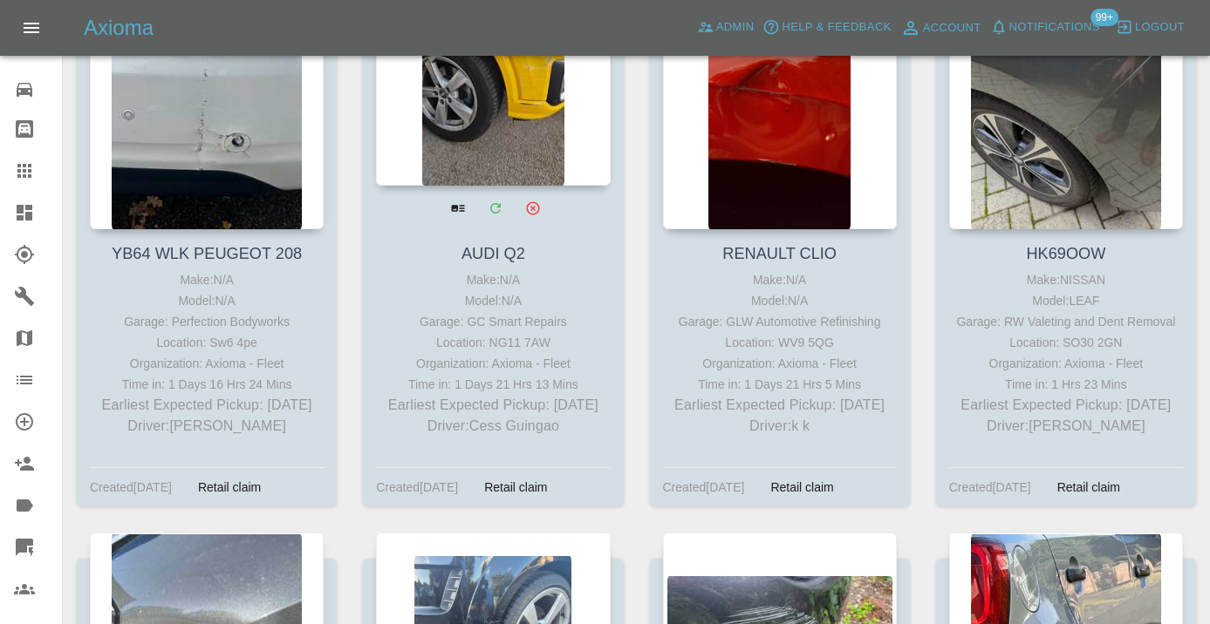
scroll to position [9151, 0]
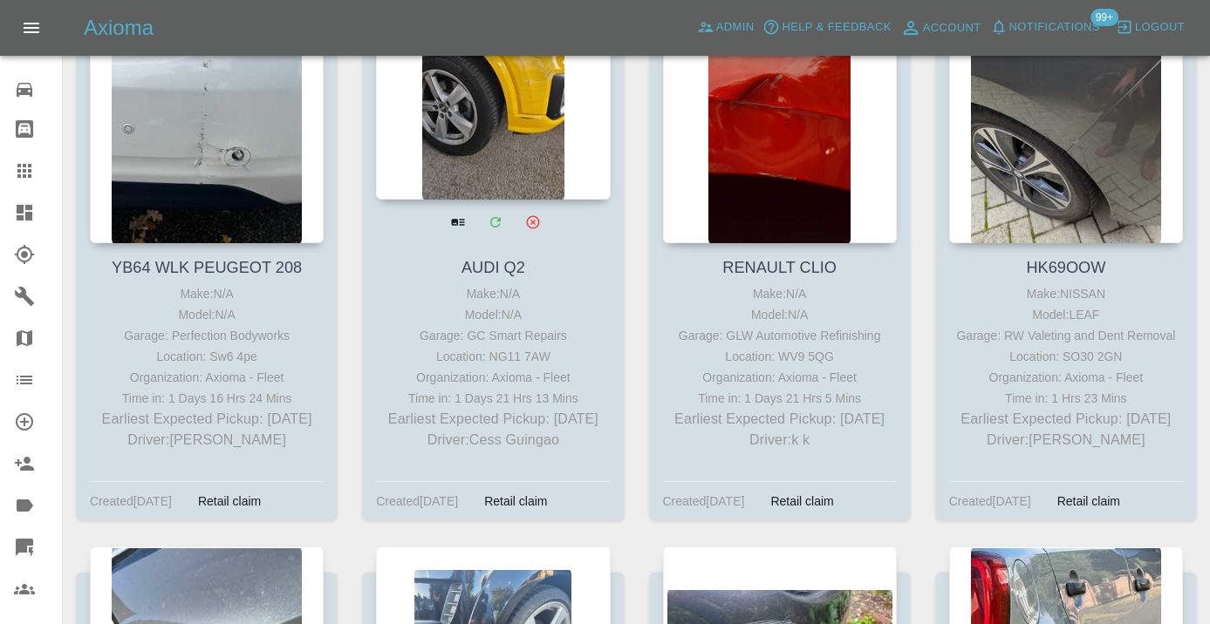
click at [489, 200] on div at bounding box center [493, 72] width 234 height 255
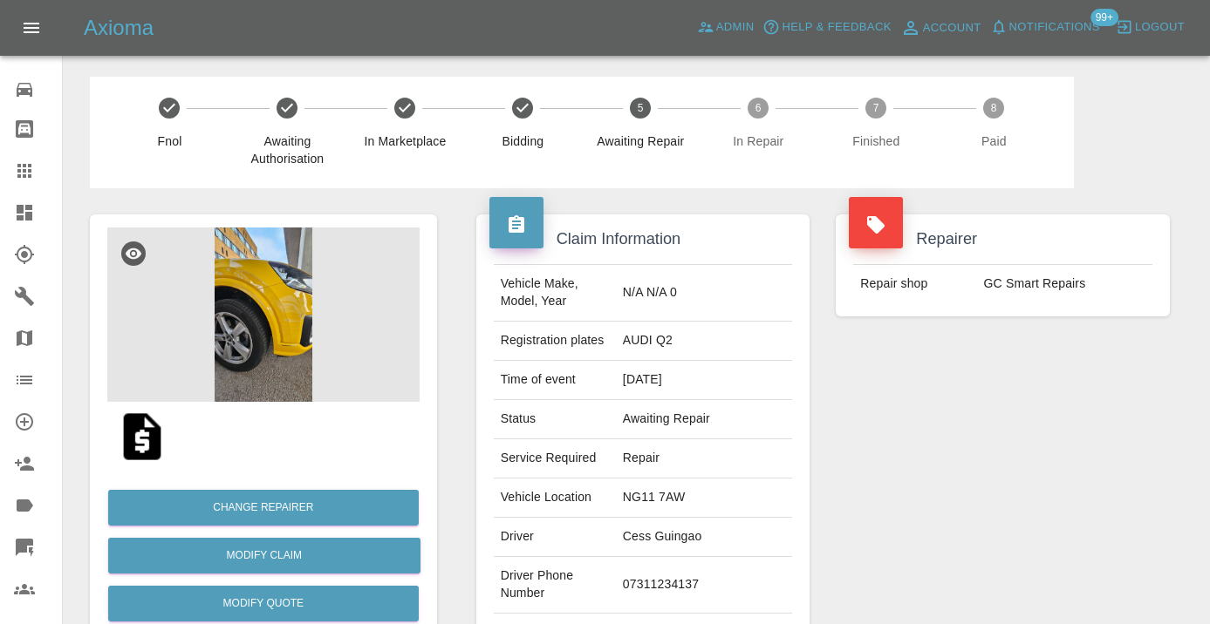
click at [720, 559] on td "07311234137" at bounding box center [704, 585] width 176 height 57
copy td "07311234137"
click at [933, 483] on div "Repairer Repair shop GC Smart Repairs" at bounding box center [1002, 448] width 360 height 521
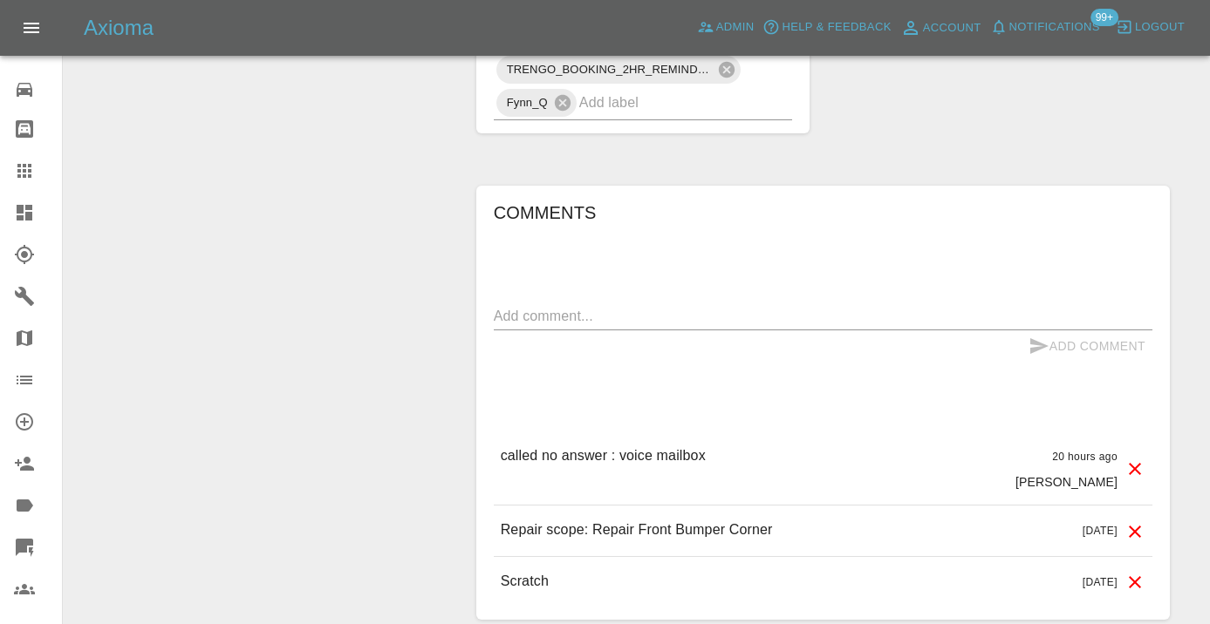
scroll to position [1245, 0]
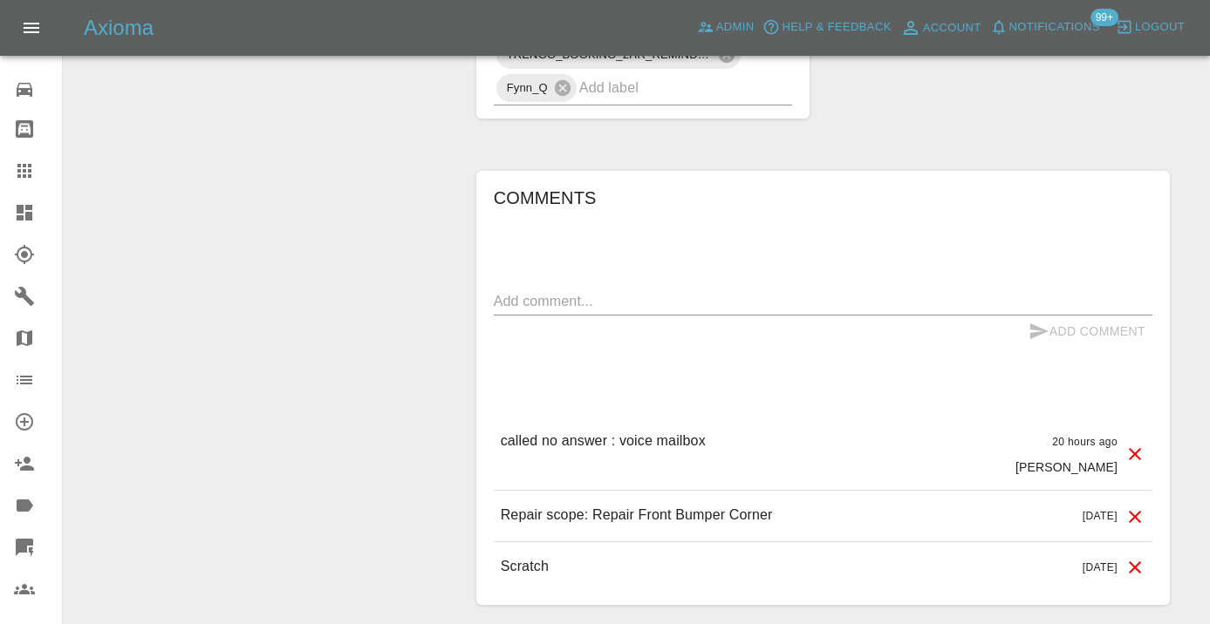
click at [507, 291] on textarea at bounding box center [823, 301] width 658 height 20
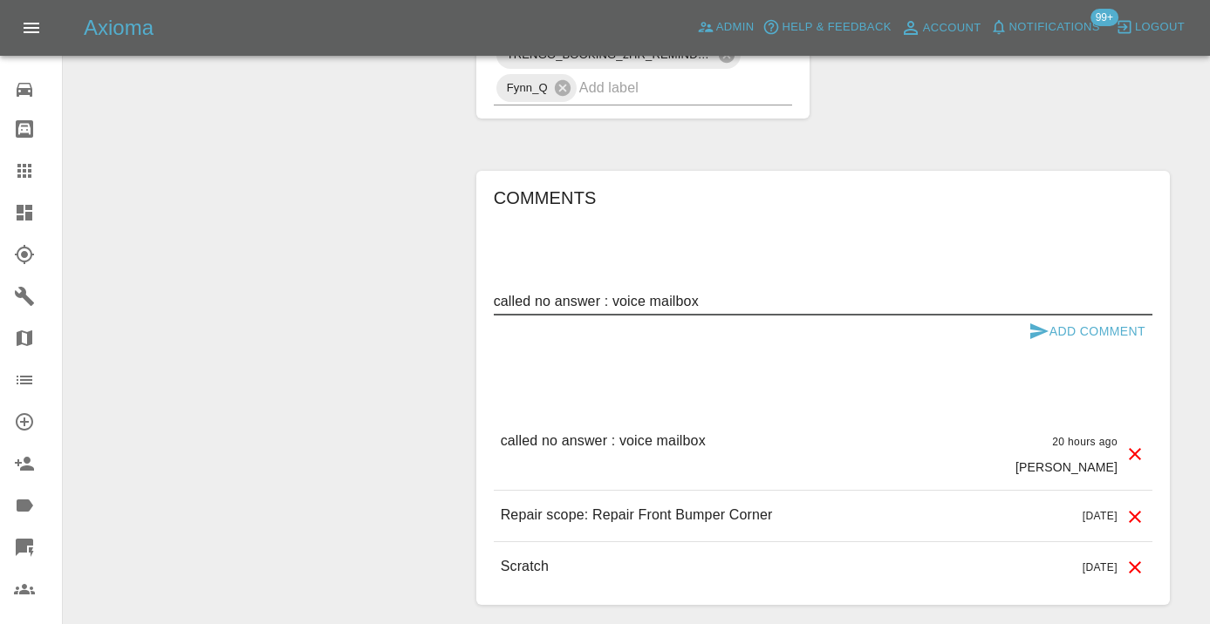
type textarea "called no answer : voice mailbox"
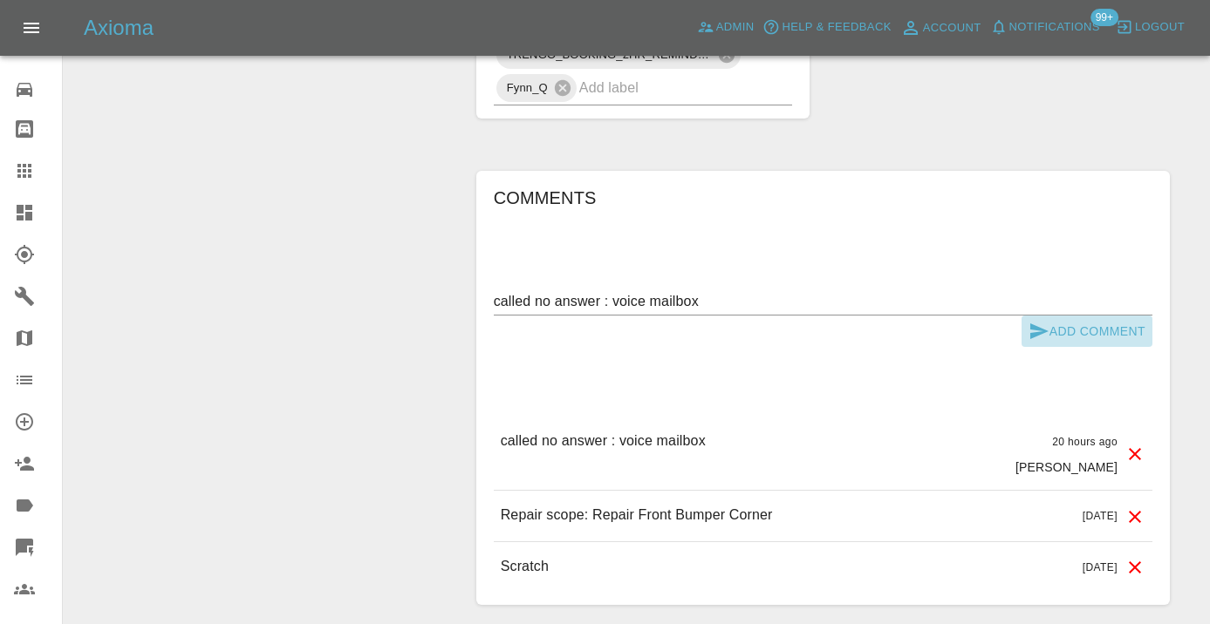
click at [1032, 321] on icon "submit" at bounding box center [1038, 331] width 21 height 21
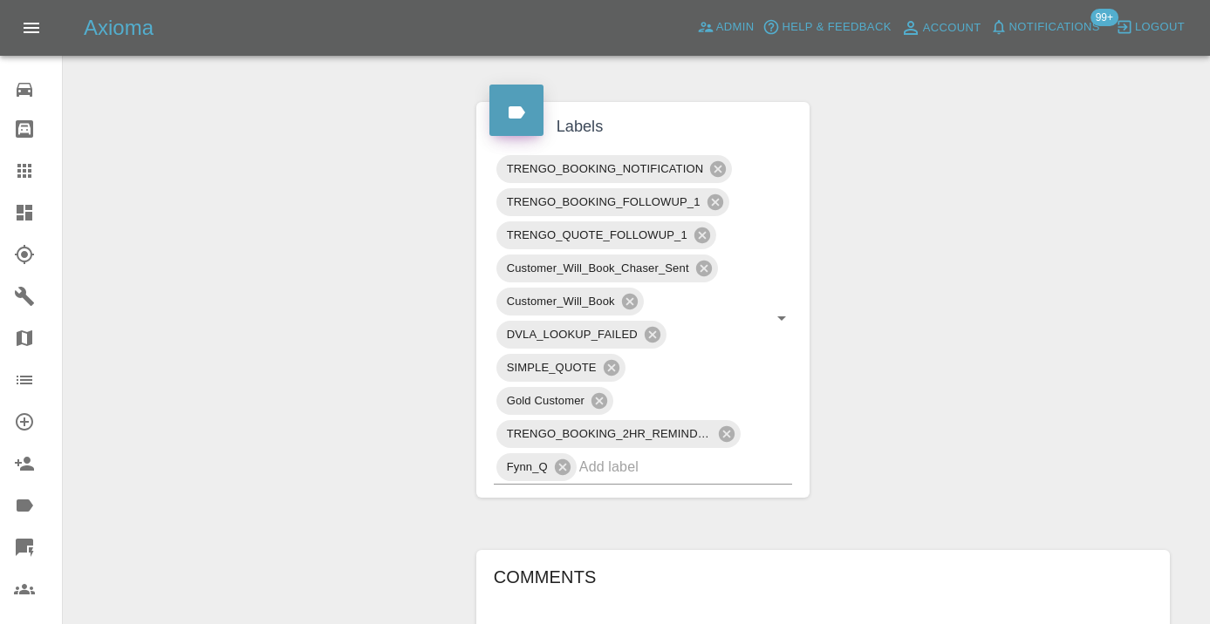
scroll to position [866, 1]
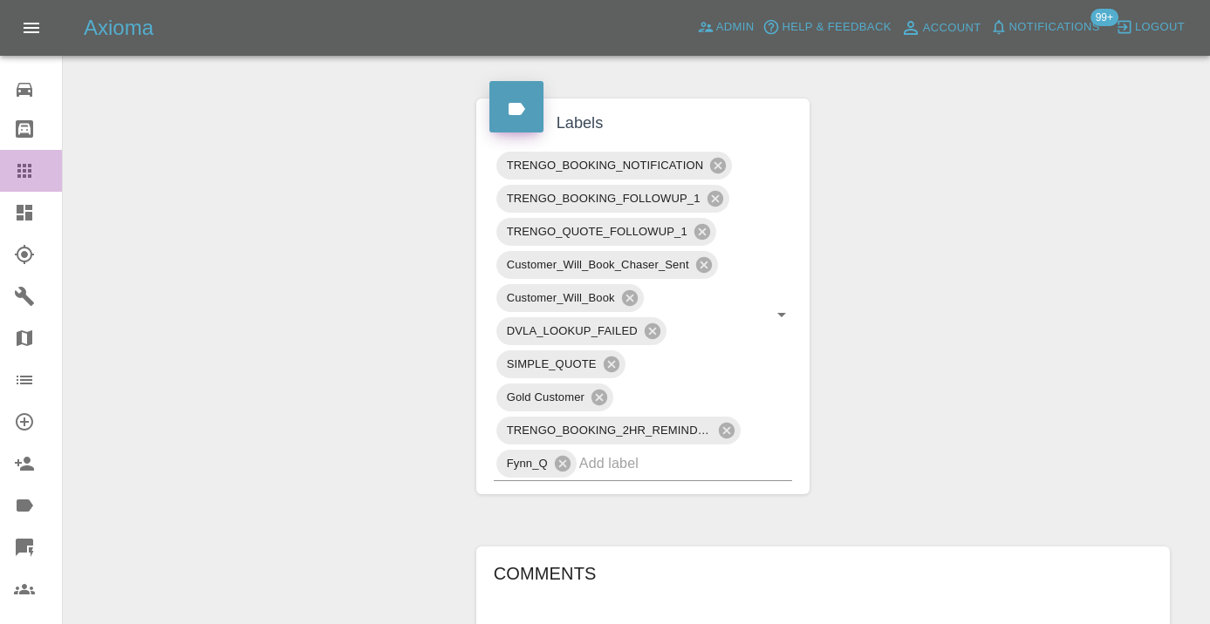
click at [31, 169] on icon at bounding box center [24, 171] width 14 height 14
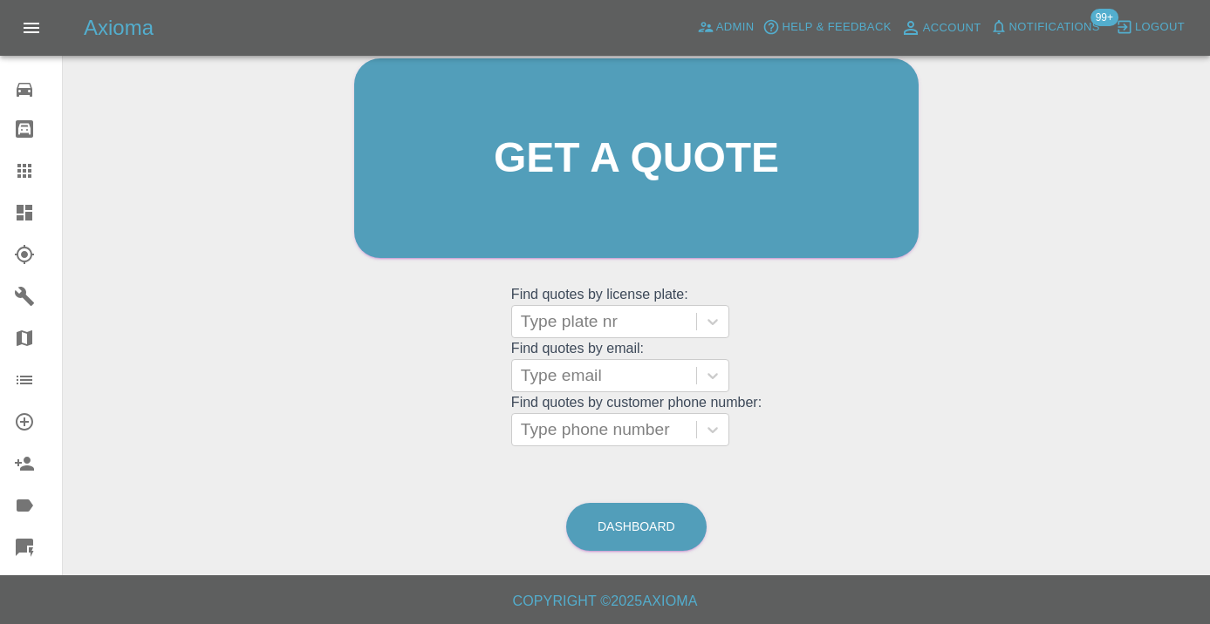
scroll to position [191, 0]
click at [639, 529] on link "Dashboard" at bounding box center [636, 528] width 140 height 48
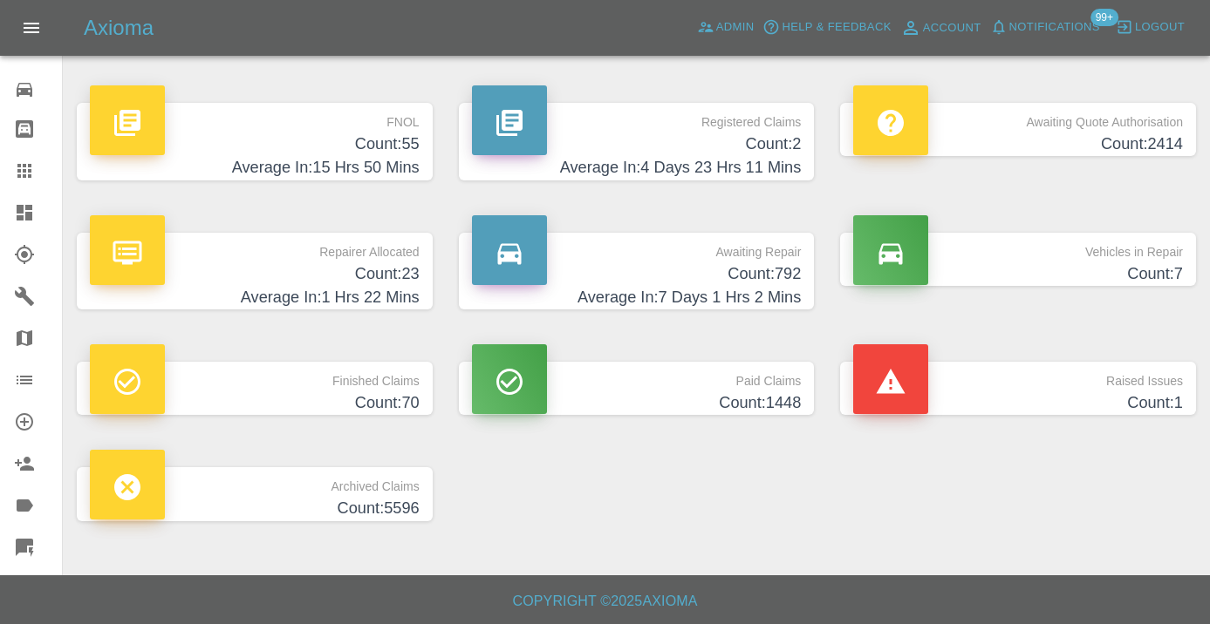
click at [785, 277] on h4 "Count: 792" at bounding box center [637, 275] width 330 height 24
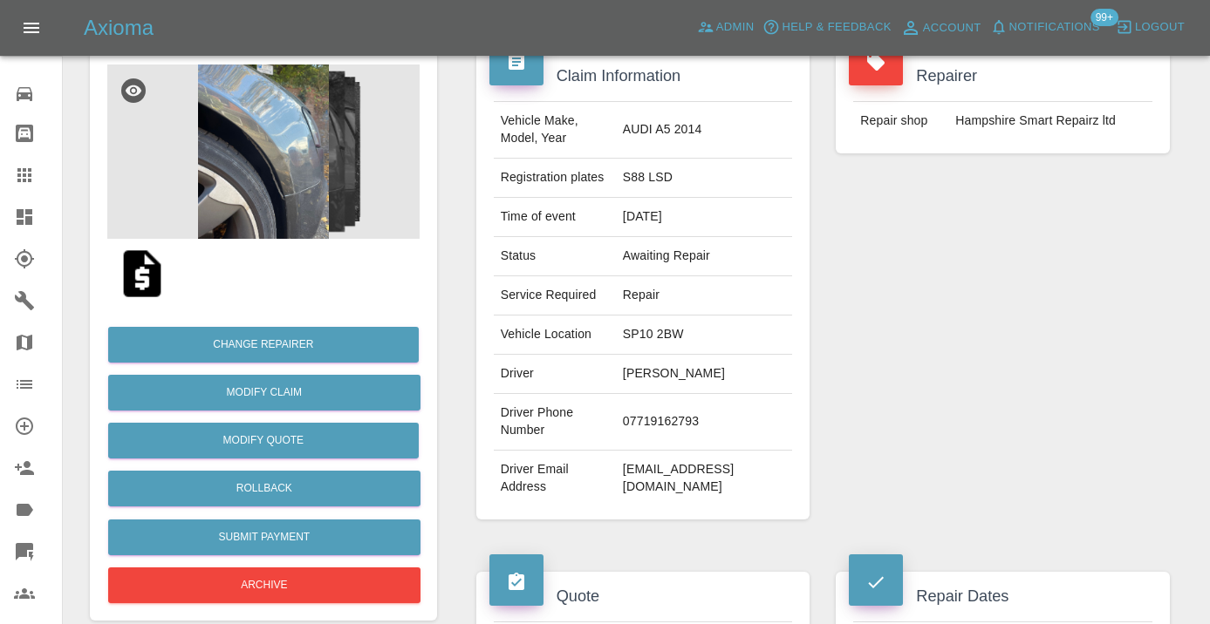
scroll to position [191, 0]
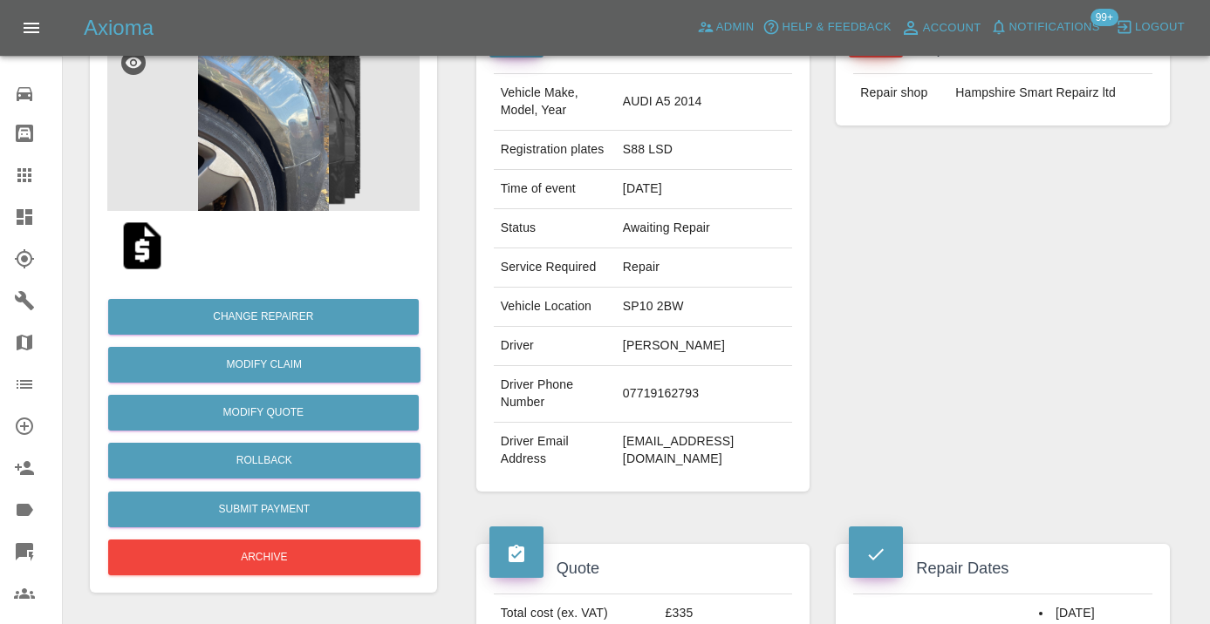
click at [683, 374] on td "07719162793" at bounding box center [704, 394] width 176 height 57
copy td "07719162793"
click at [1021, 338] on div "Repairer Repair shop [GEOGRAPHIC_DATA] Smart Repairz ltd" at bounding box center [1002, 257] width 360 height 521
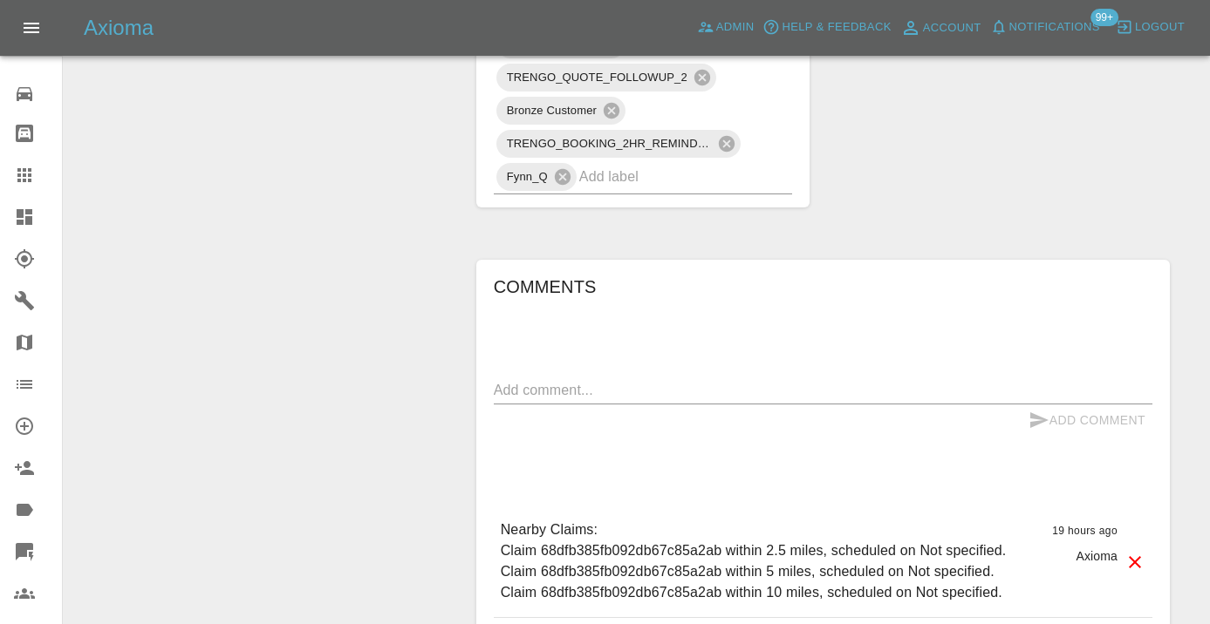
scroll to position [1181, 0]
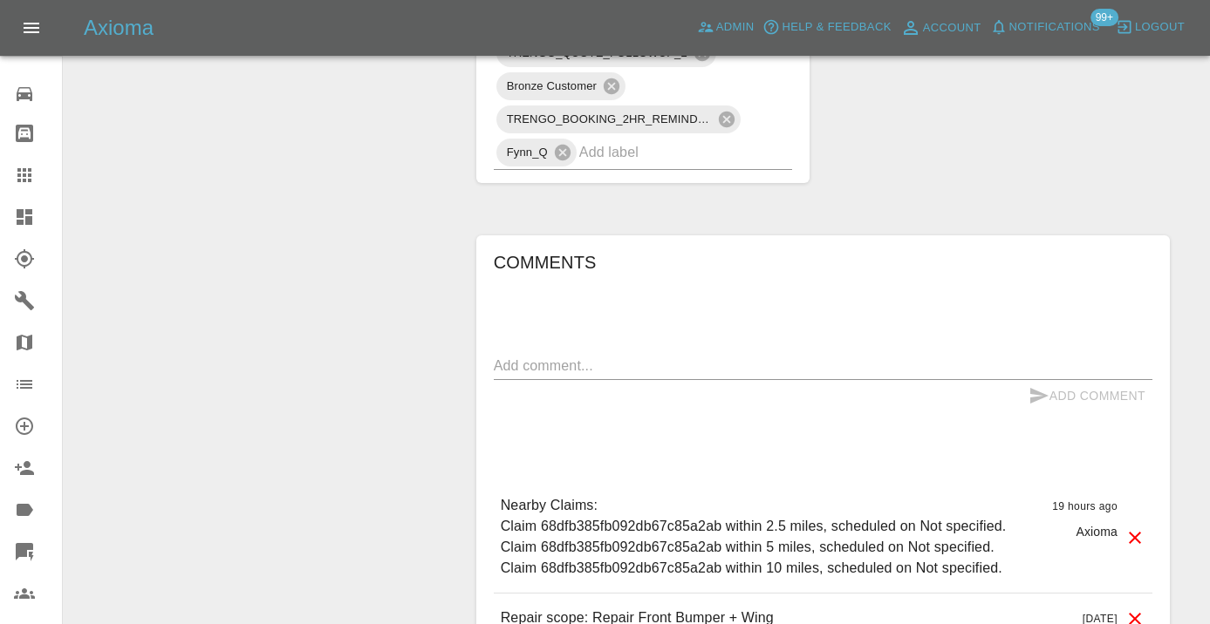
click at [531, 356] on textarea at bounding box center [823, 366] width 658 height 20
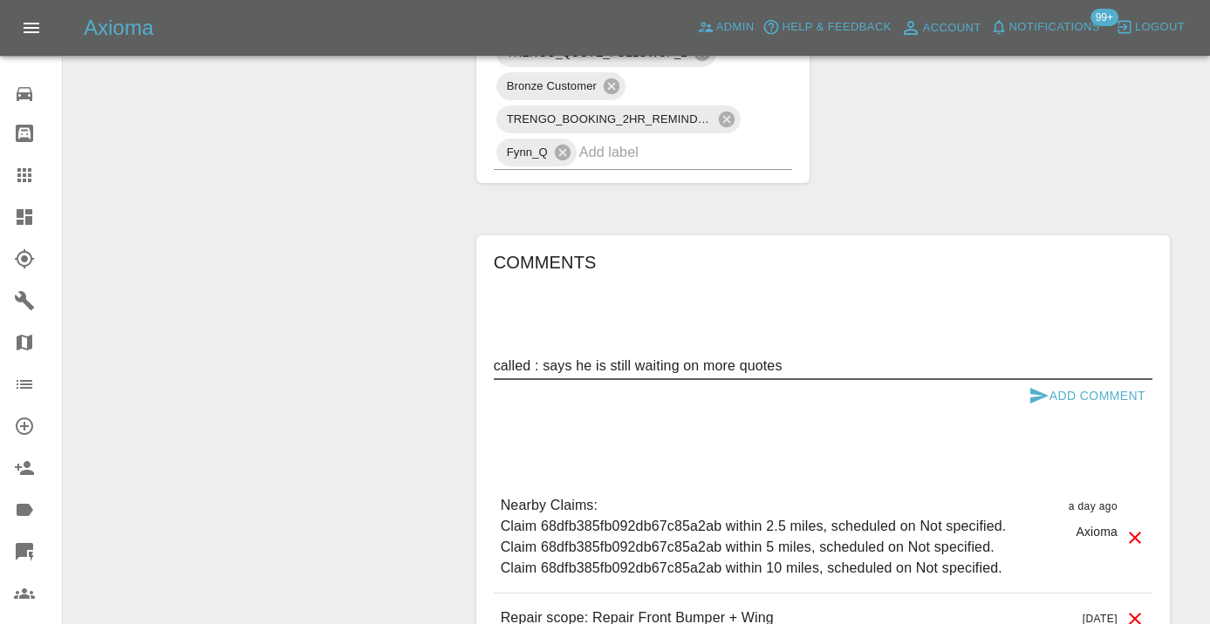
type textarea "called : says he is still waiting on more quotes"
click at [1047, 386] on icon "submit" at bounding box center [1038, 396] width 21 height 21
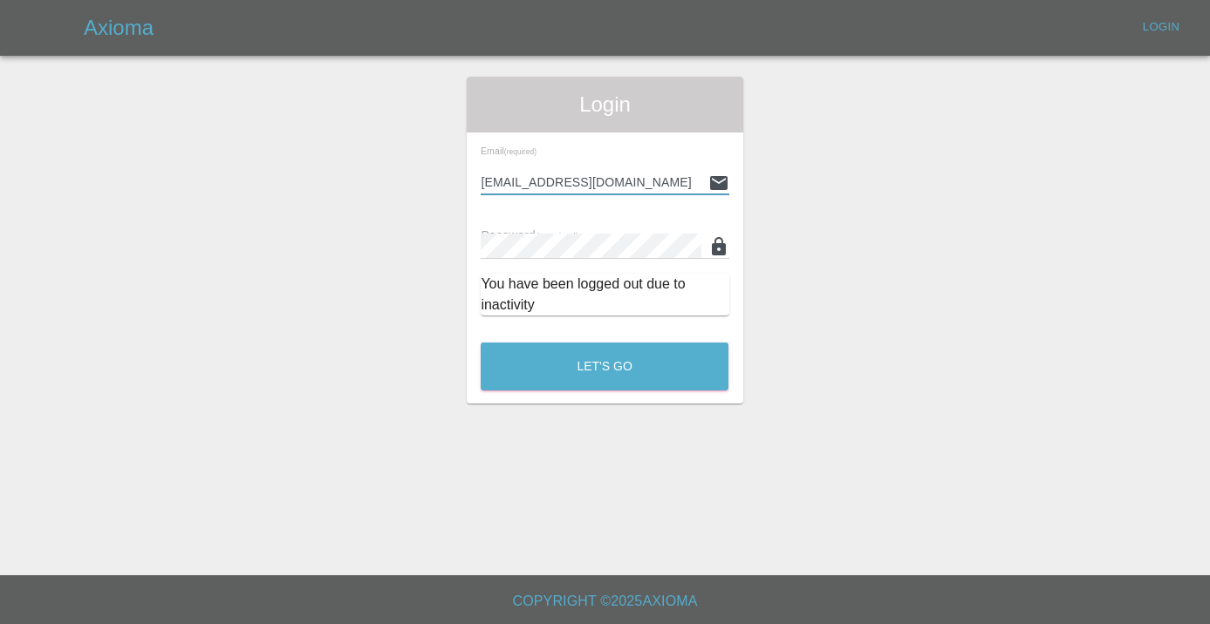
type input "[EMAIL_ADDRESS][DOMAIN_NAME]"
click at [604, 366] on button "Let's Go" at bounding box center [605, 367] width 248 height 48
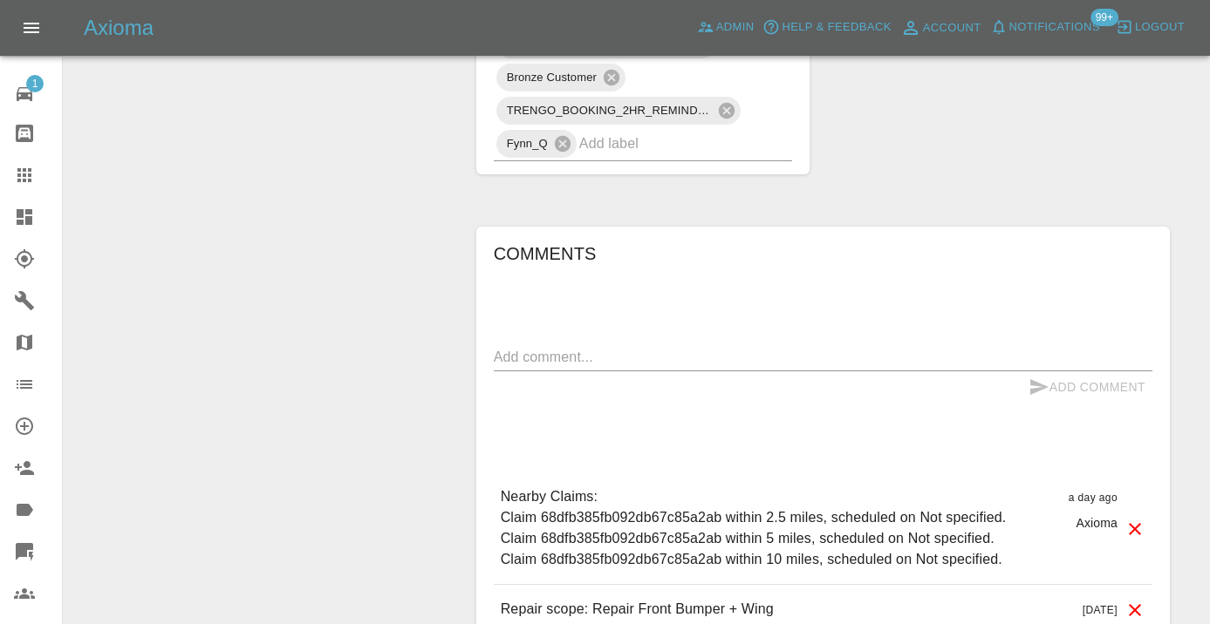
scroll to position [1232, 0]
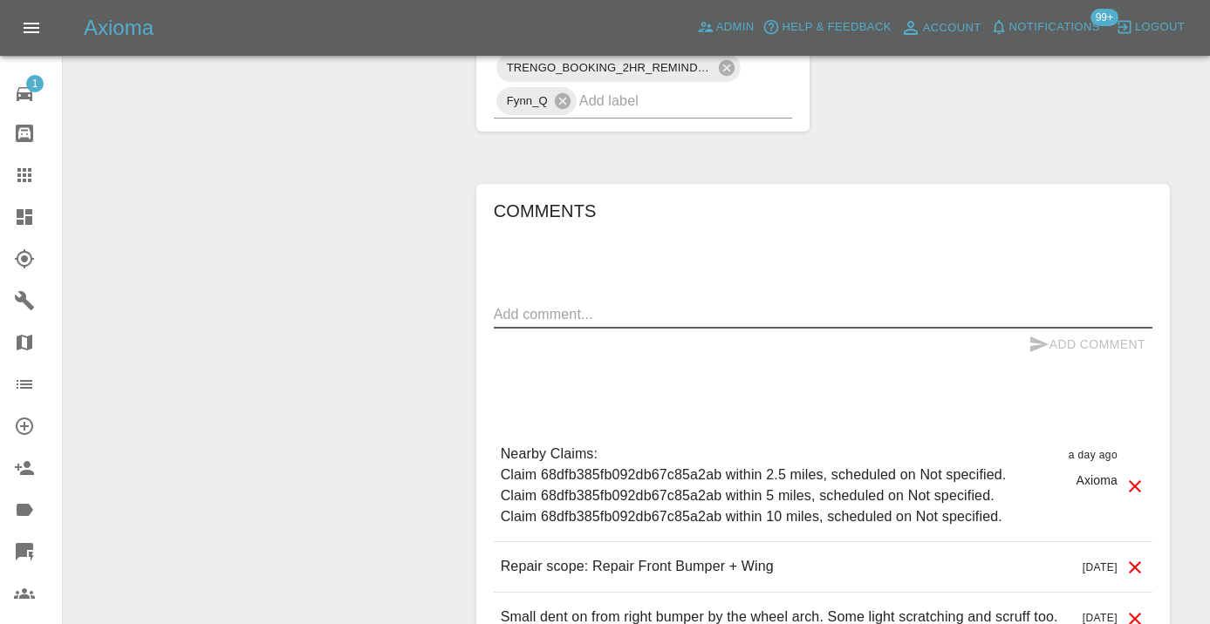
click at [521, 304] on textarea at bounding box center [823, 314] width 658 height 20
click at [607, 304] on textarea "called : waiting on. ore quotes" at bounding box center [823, 314] width 658 height 20
click at [730, 304] on textarea "called : waiting on more quotes" at bounding box center [823, 314] width 658 height 20
type textarea "called : waiting on more quotes"
click at [1043, 337] on icon "submit" at bounding box center [1039, 345] width 18 height 16
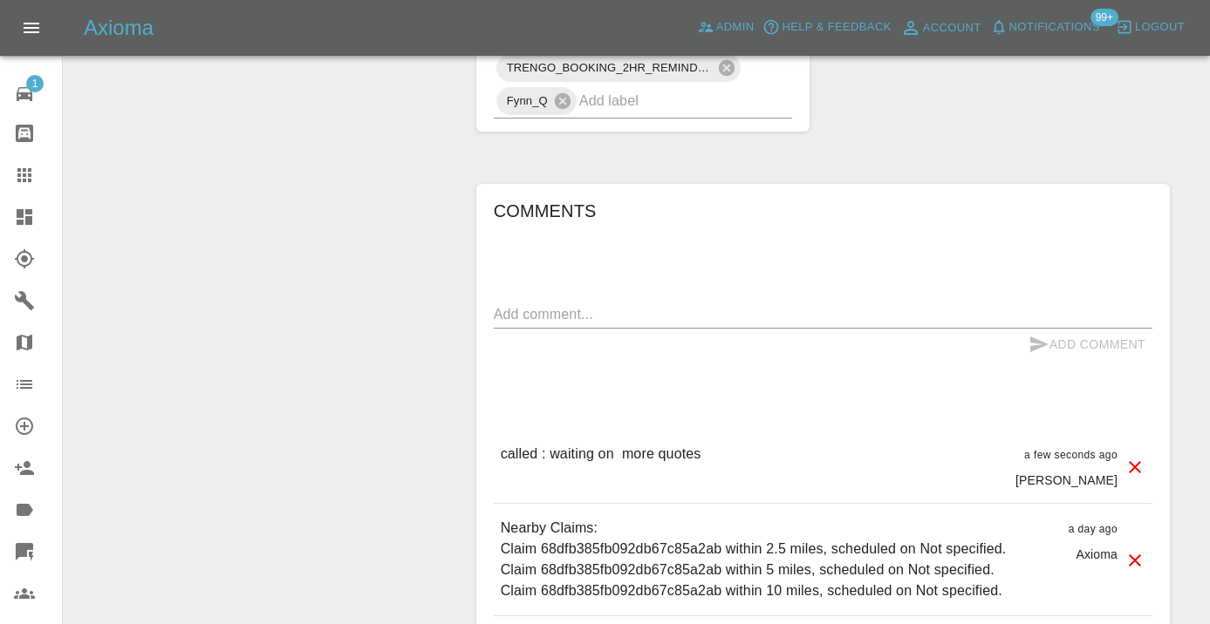
click at [1136, 461] on icon at bounding box center [1135, 467] width 12 height 12
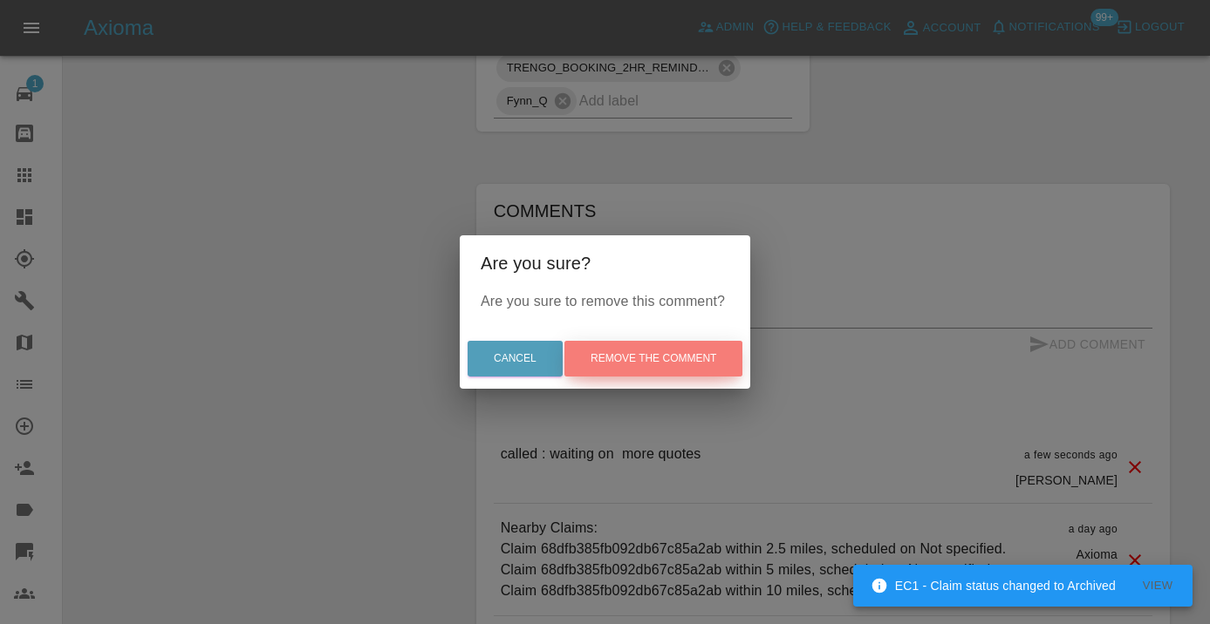
click at [655, 354] on button "Remove the comment" at bounding box center [653, 359] width 178 height 36
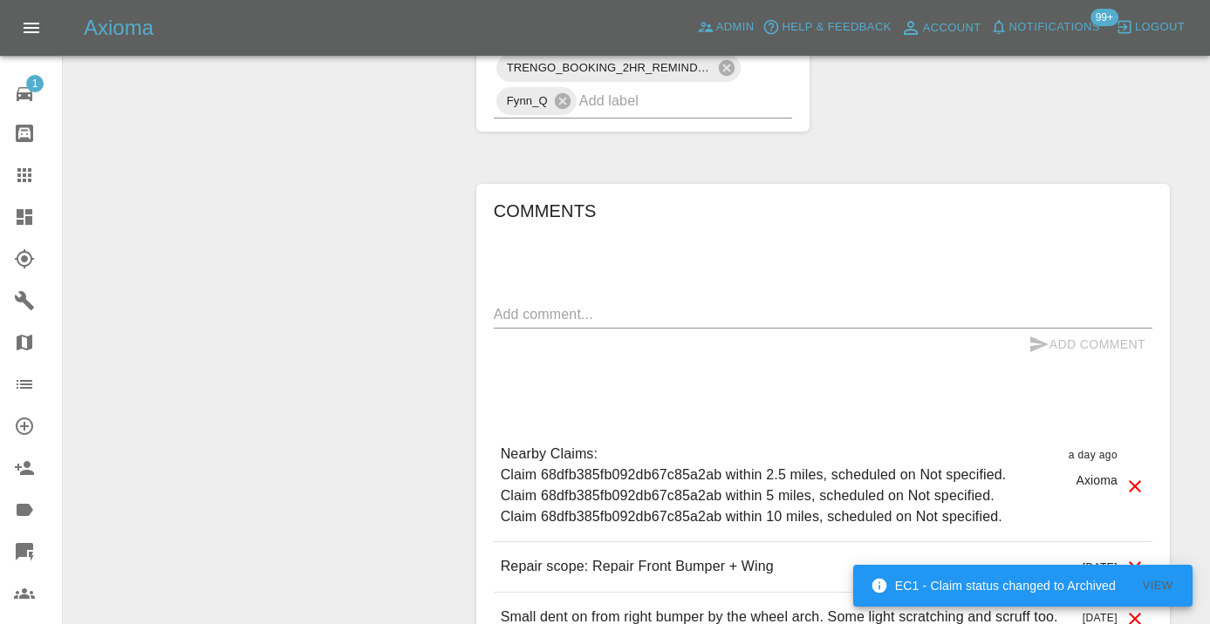
click at [567, 304] on textarea at bounding box center [823, 314] width 658 height 20
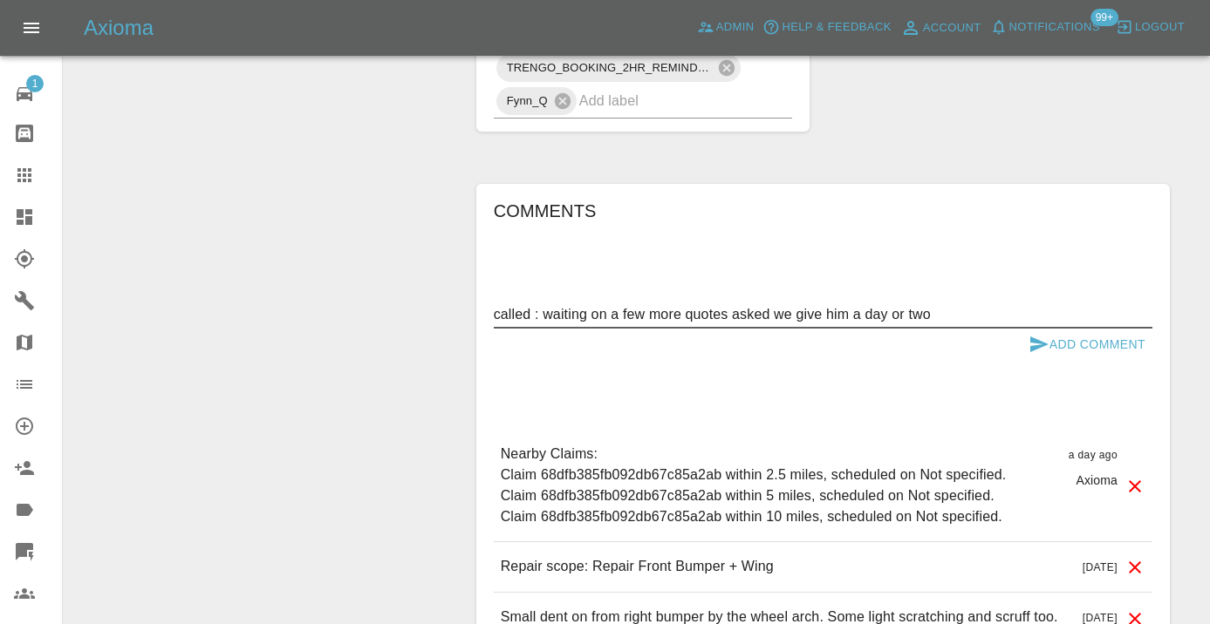
type textarea "called : waiting on a few more quotes asked we give him a day or two"
click at [1045, 334] on icon "submit" at bounding box center [1038, 344] width 21 height 21
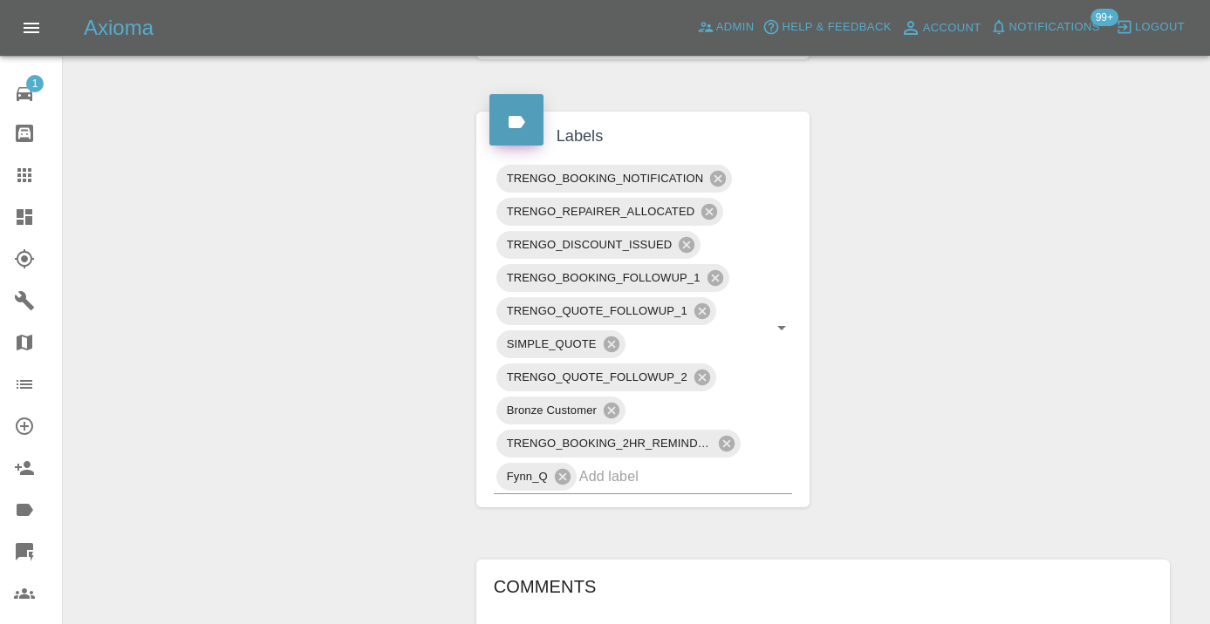
scroll to position [850, 0]
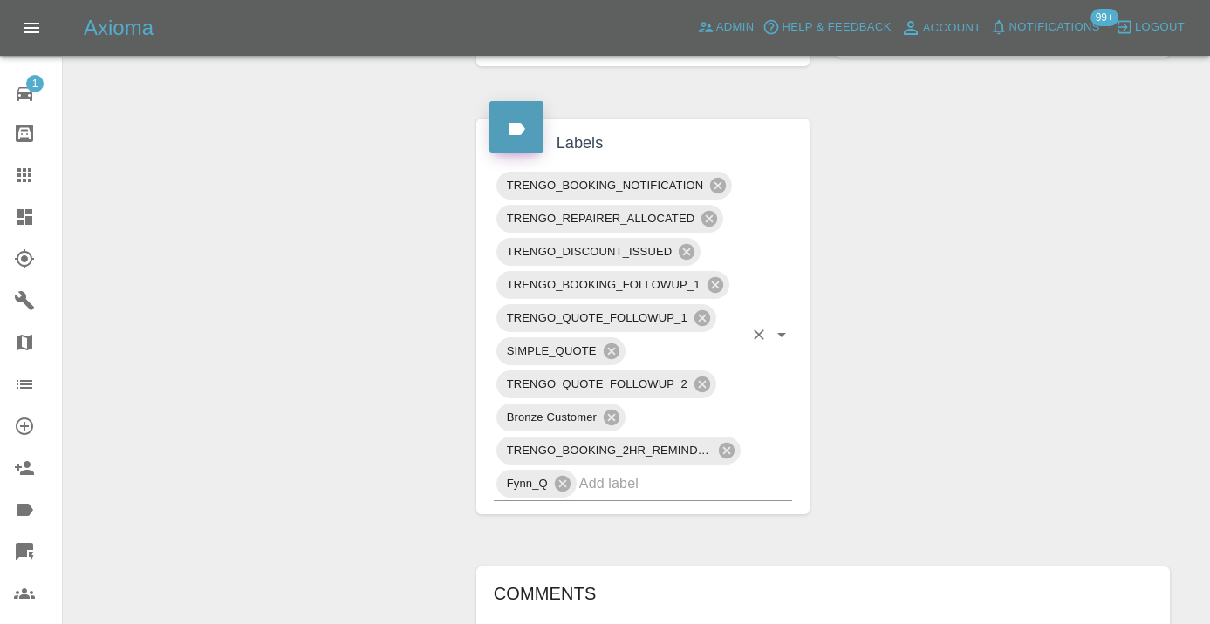
click at [611, 470] on input "text" at bounding box center [661, 483] width 165 height 27
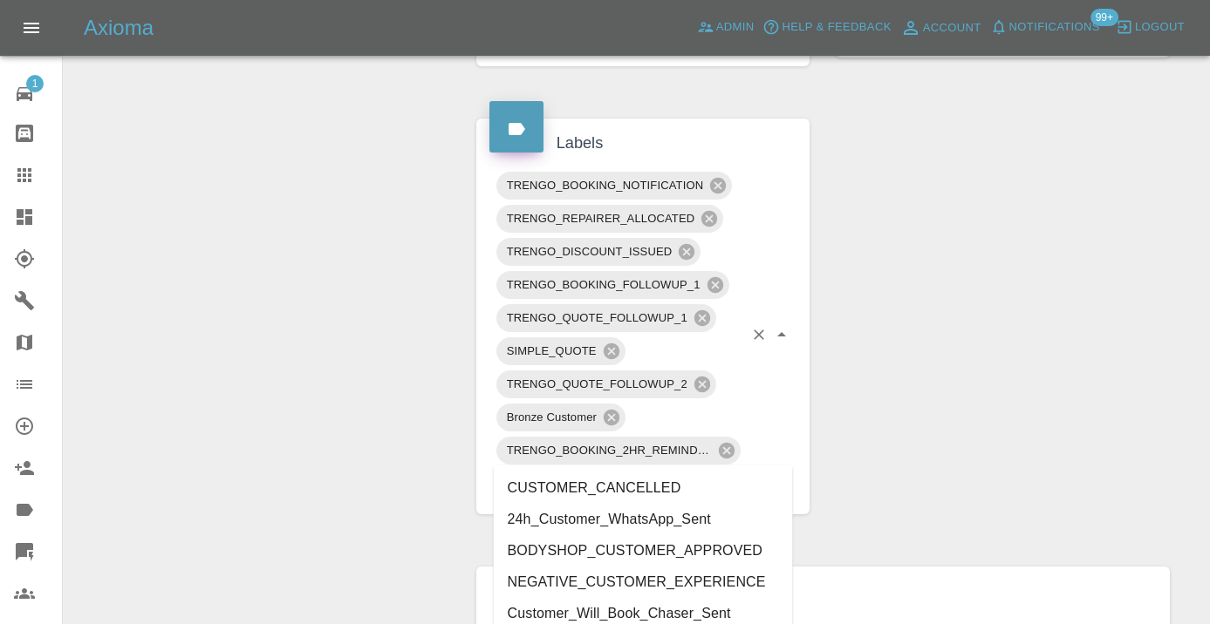
type input "customer_w"
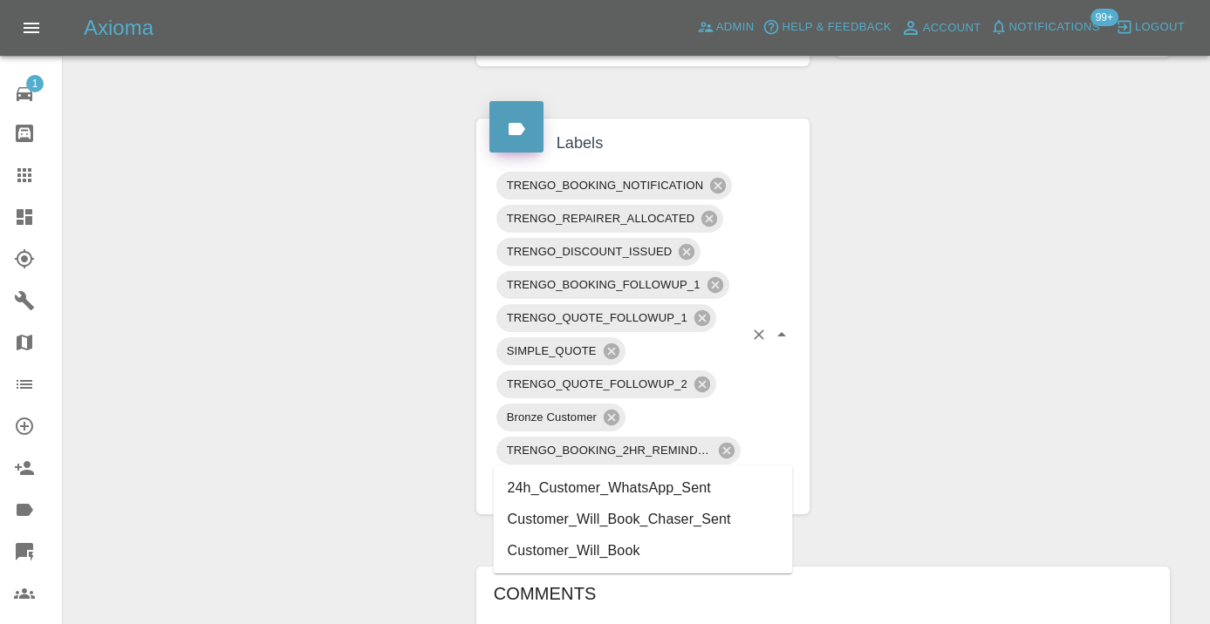
click at [608, 549] on li "Customer_Will_Book" at bounding box center [643, 551] width 299 height 31
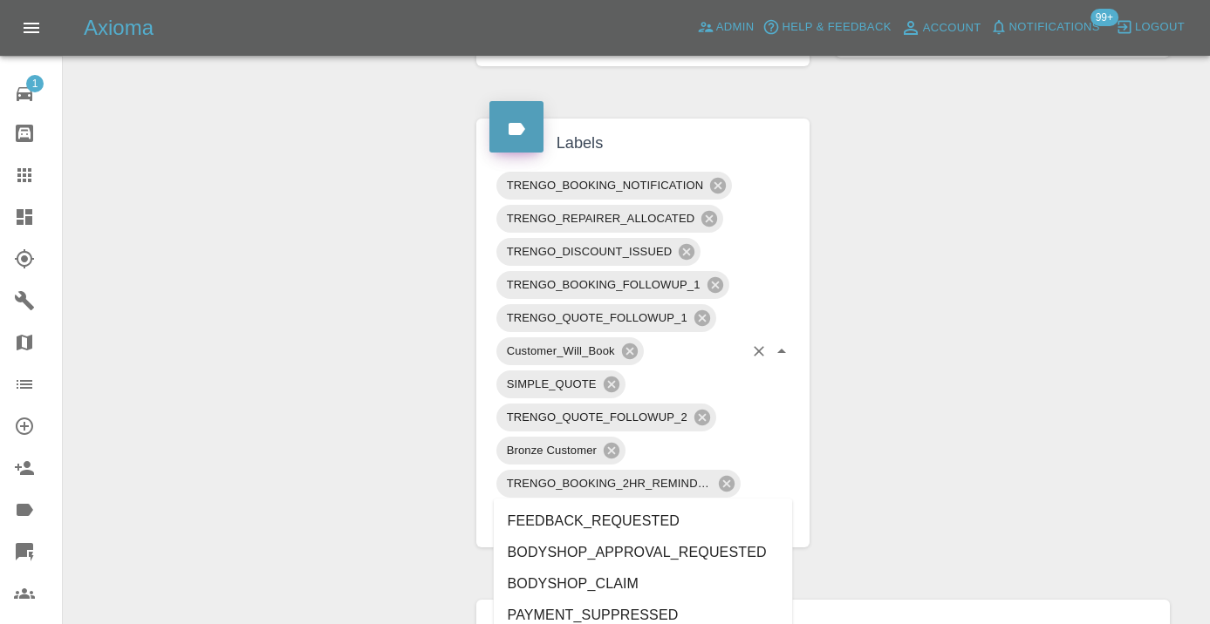
scroll to position [3557, 0]
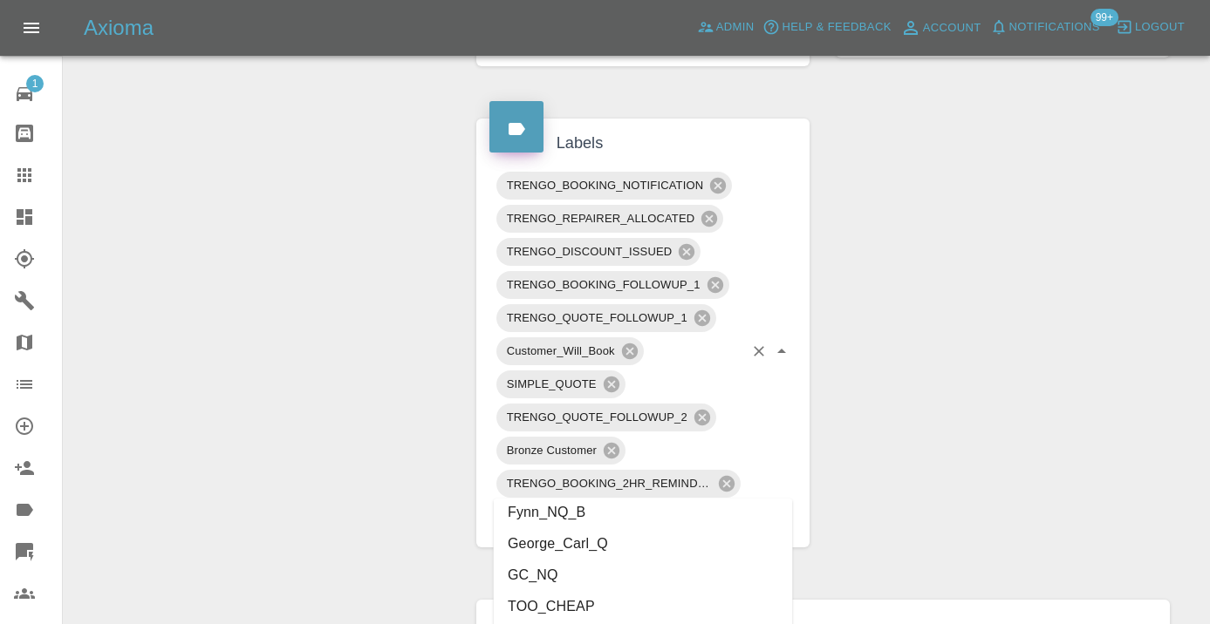
click at [373, 394] on div "Change Repairer Modify Claim Modify Quote Rollback Submit Payment Archive" at bounding box center [263, 256] width 373 height 1834
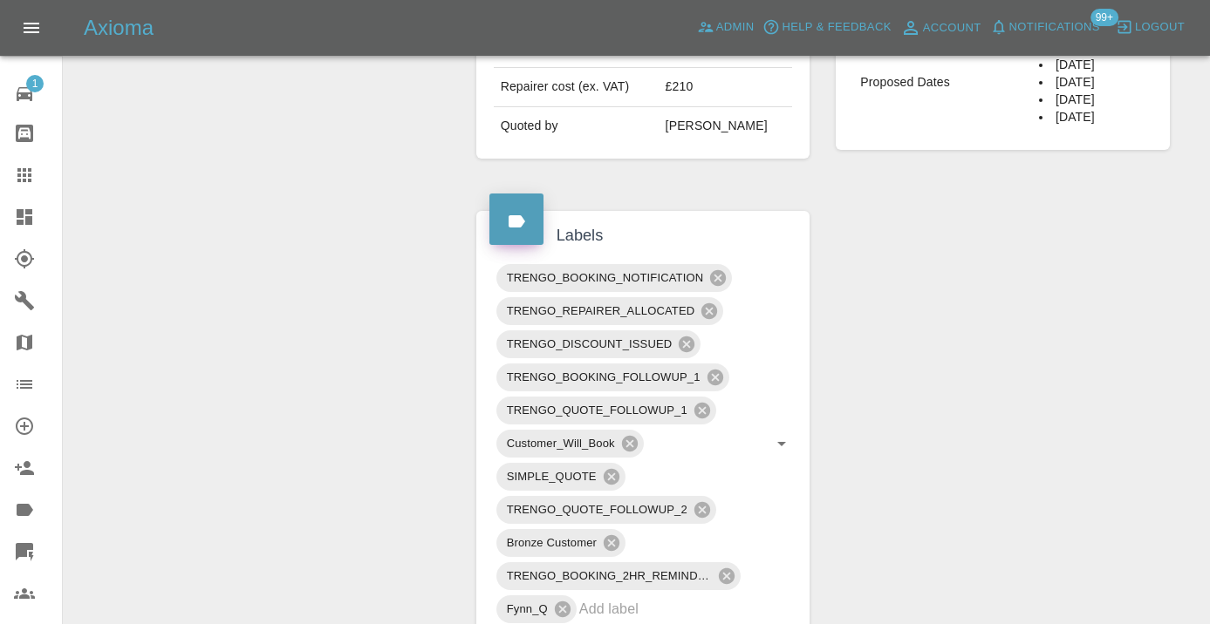
scroll to position [742, 0]
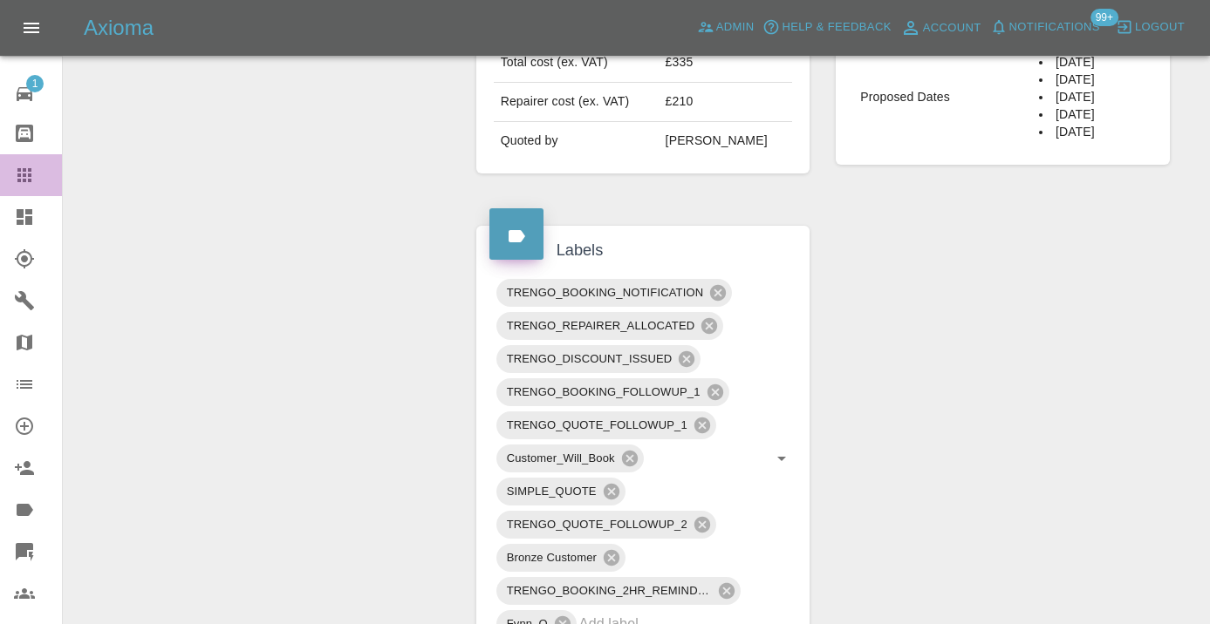
click at [29, 172] on icon at bounding box center [24, 175] width 14 height 14
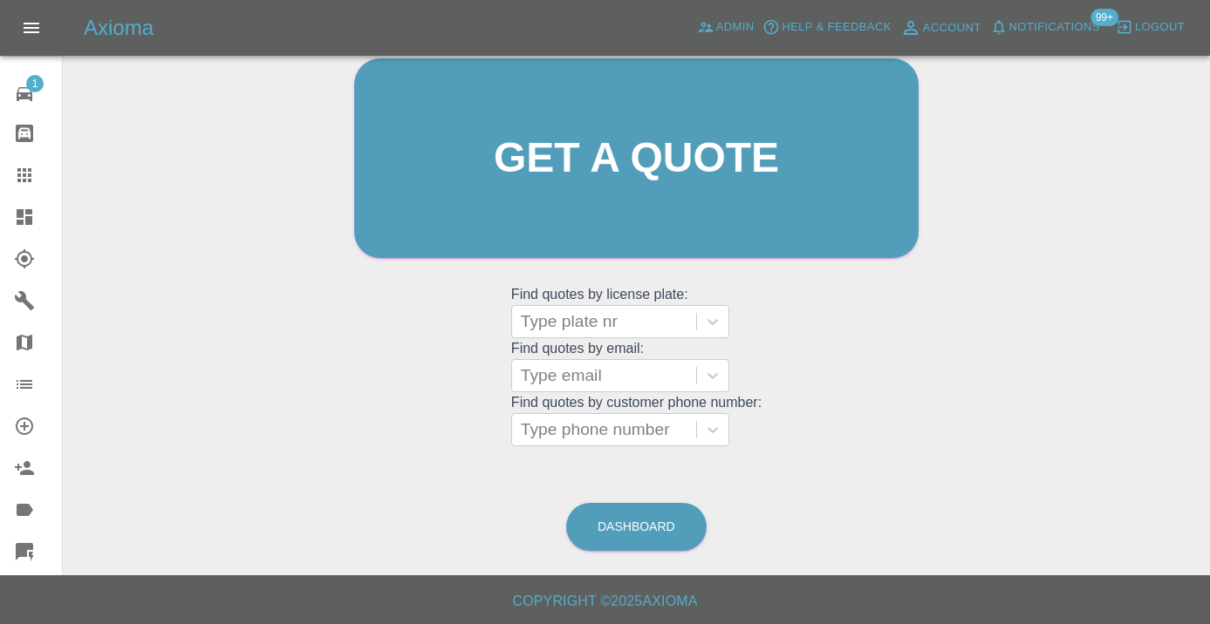
scroll to position [191, 0]
click at [608, 522] on link "Dashboard" at bounding box center [636, 528] width 140 height 48
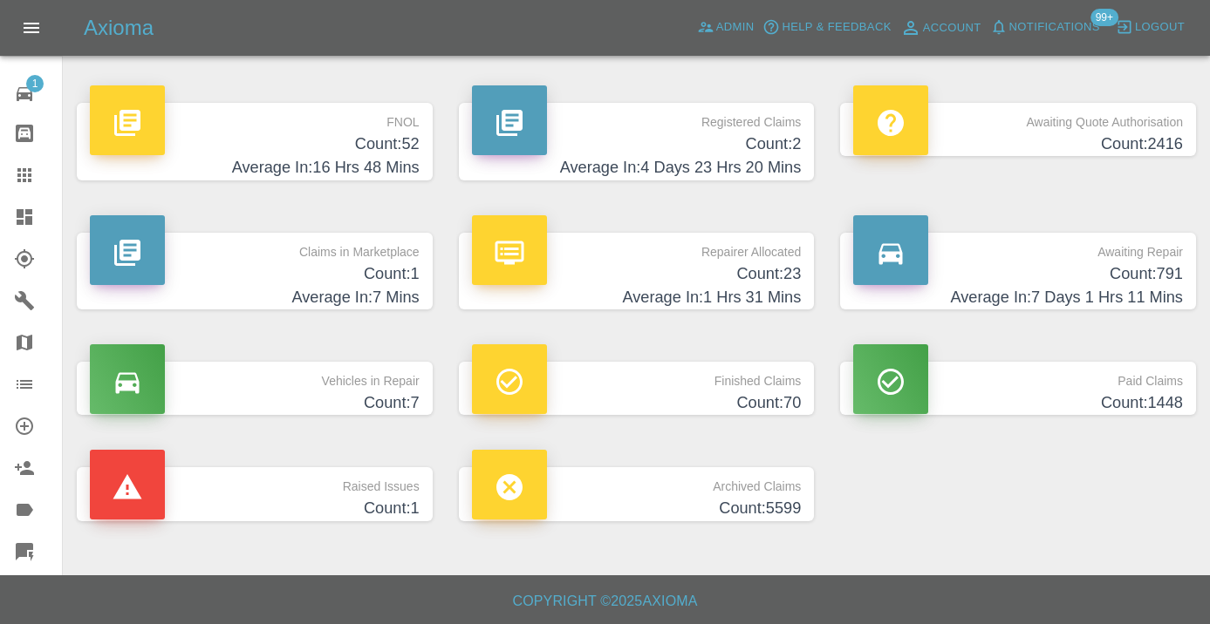
click at [1094, 274] on h4 "Count: 791" at bounding box center [1018, 275] width 330 height 24
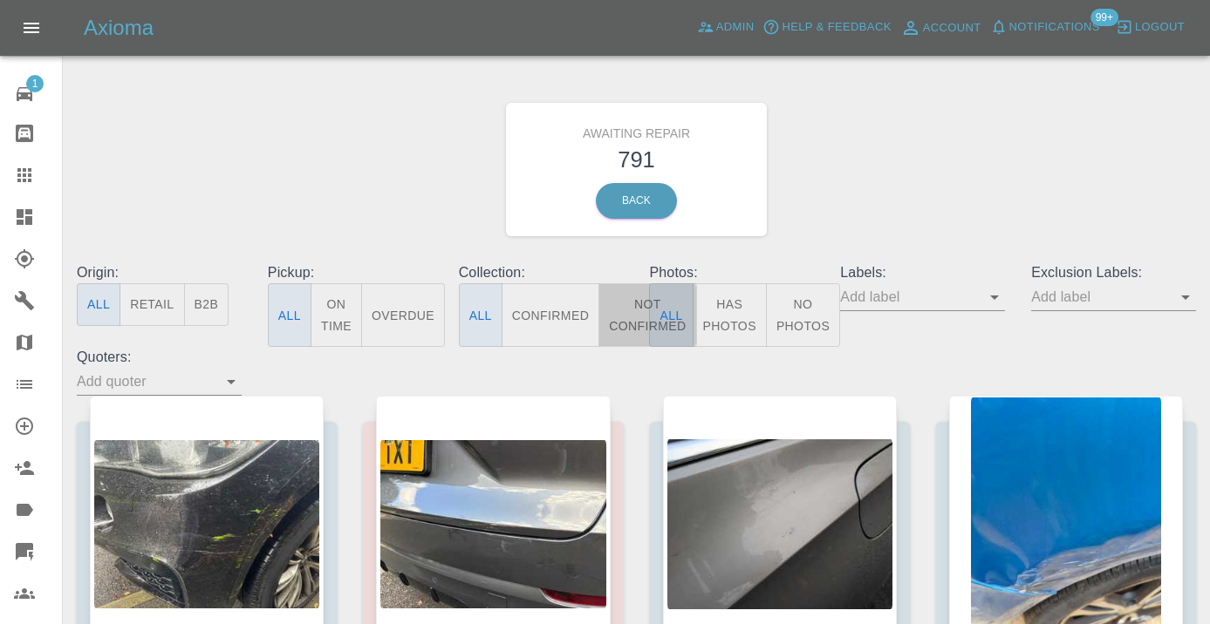
click at [622, 329] on button "Not Confirmed" at bounding box center [647, 315] width 98 height 64
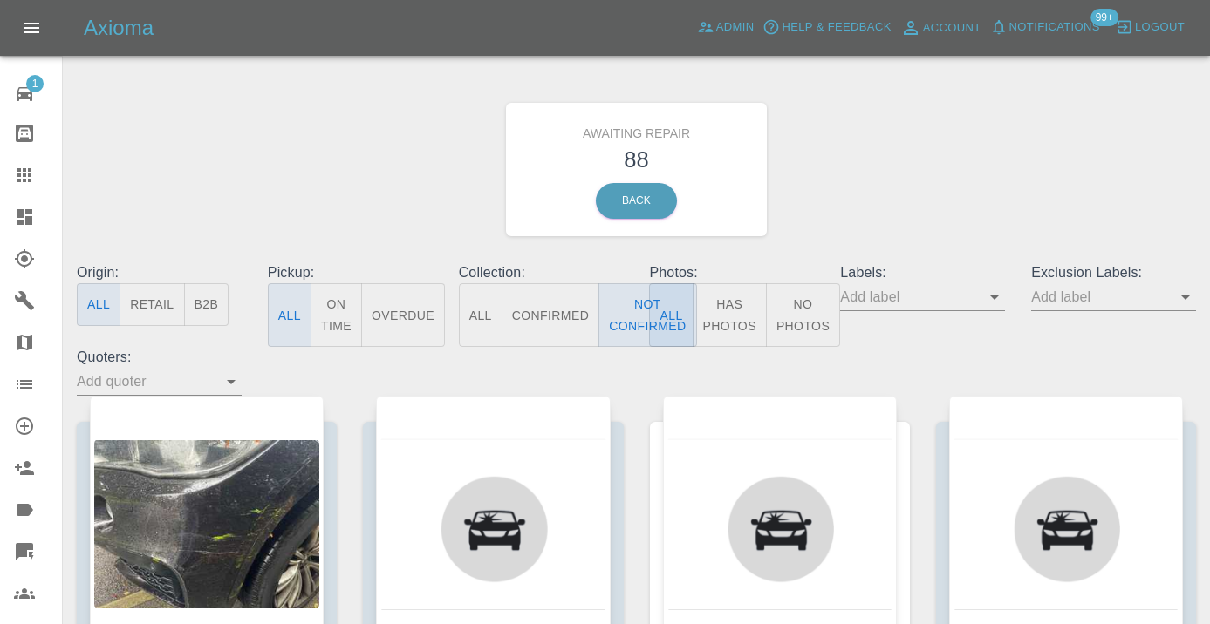
click at [869, 187] on div "Awaiting Repair 88 Back" at bounding box center [636, 170] width 1145 height 186
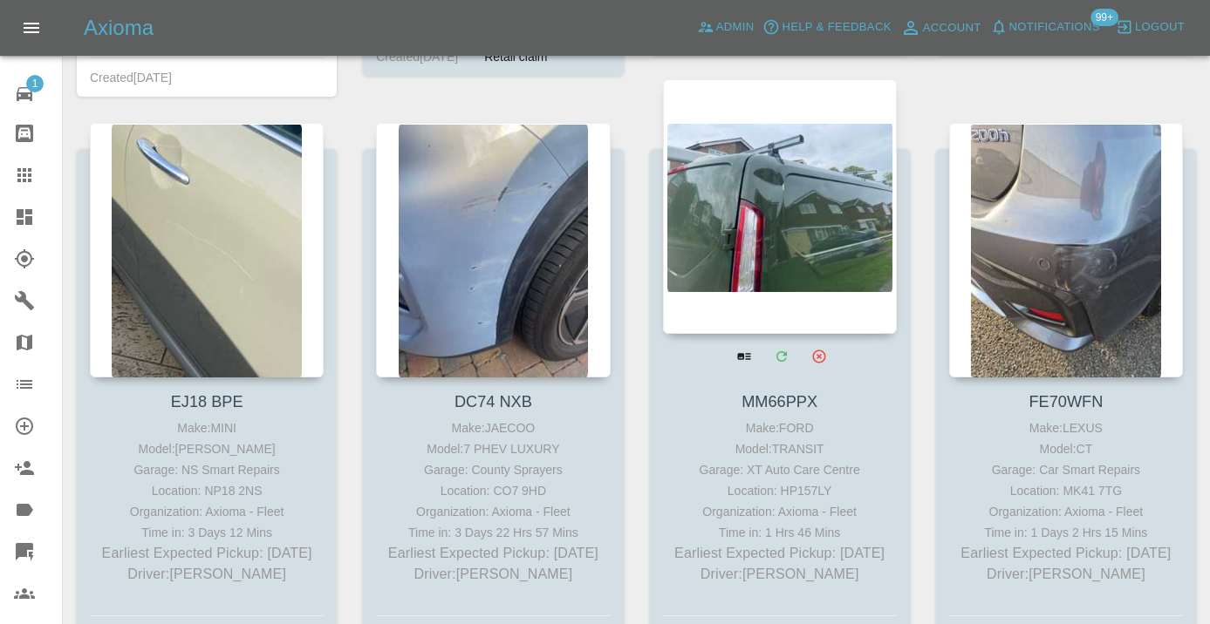
scroll to position [6120, 0]
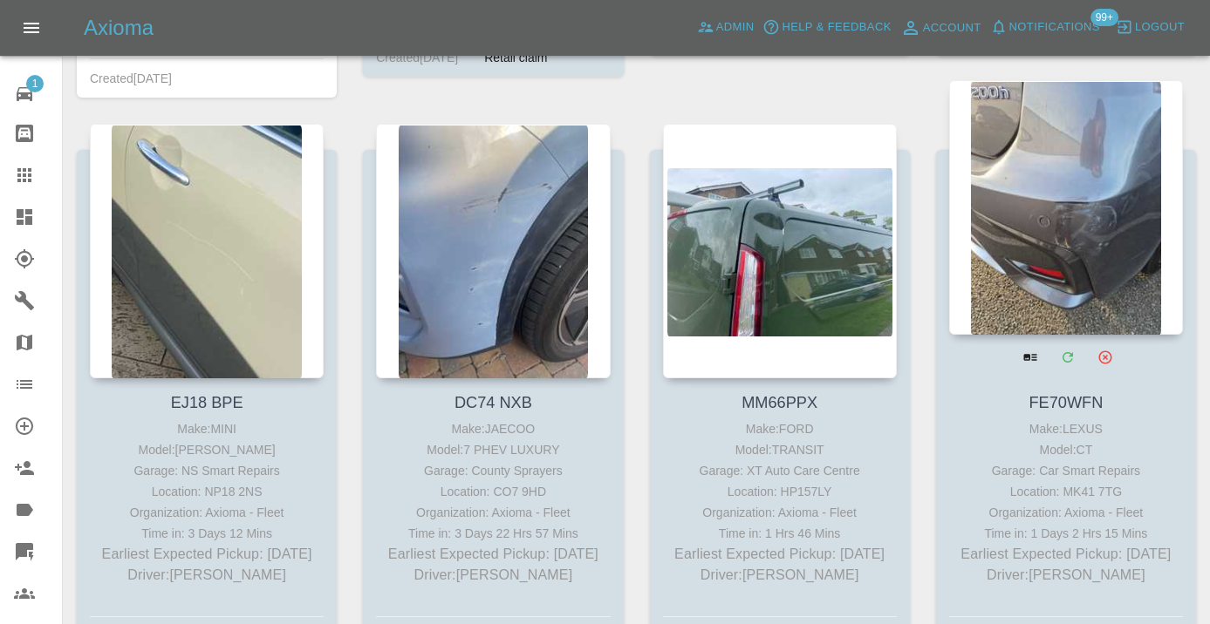
click at [1061, 217] on div at bounding box center [1066, 207] width 234 height 255
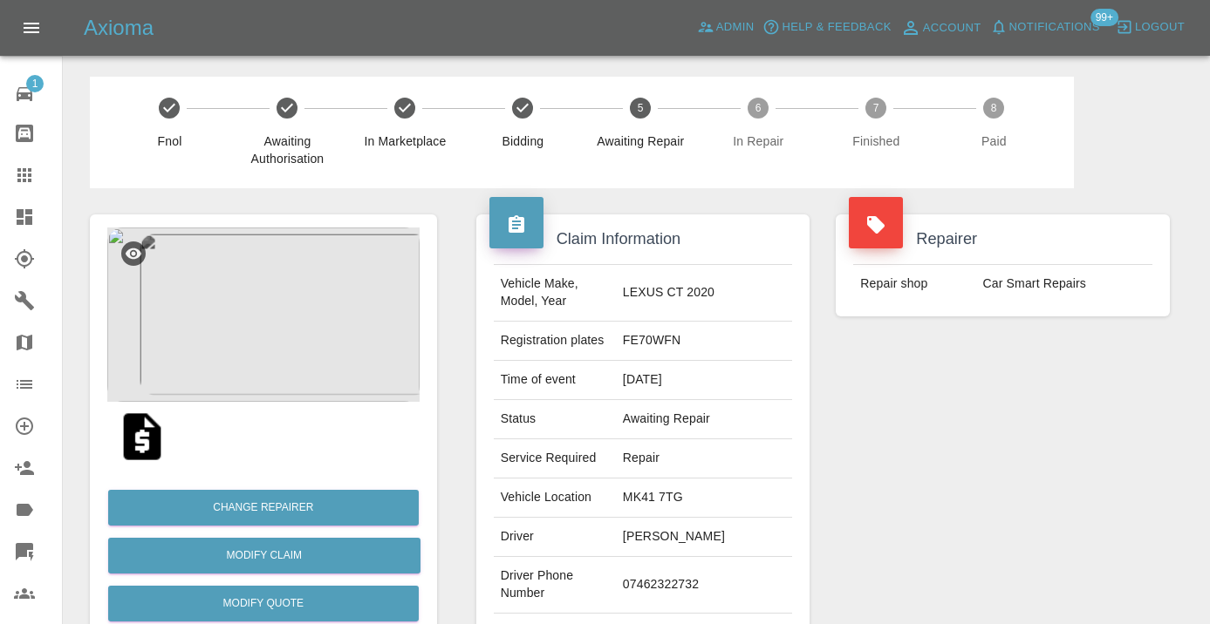
click at [706, 557] on td "07462322732" at bounding box center [704, 585] width 176 height 57
copy td "07462322732"
click at [913, 480] on div "Repairer Repair shop Car Smart Repairs" at bounding box center [1002, 448] width 360 height 521
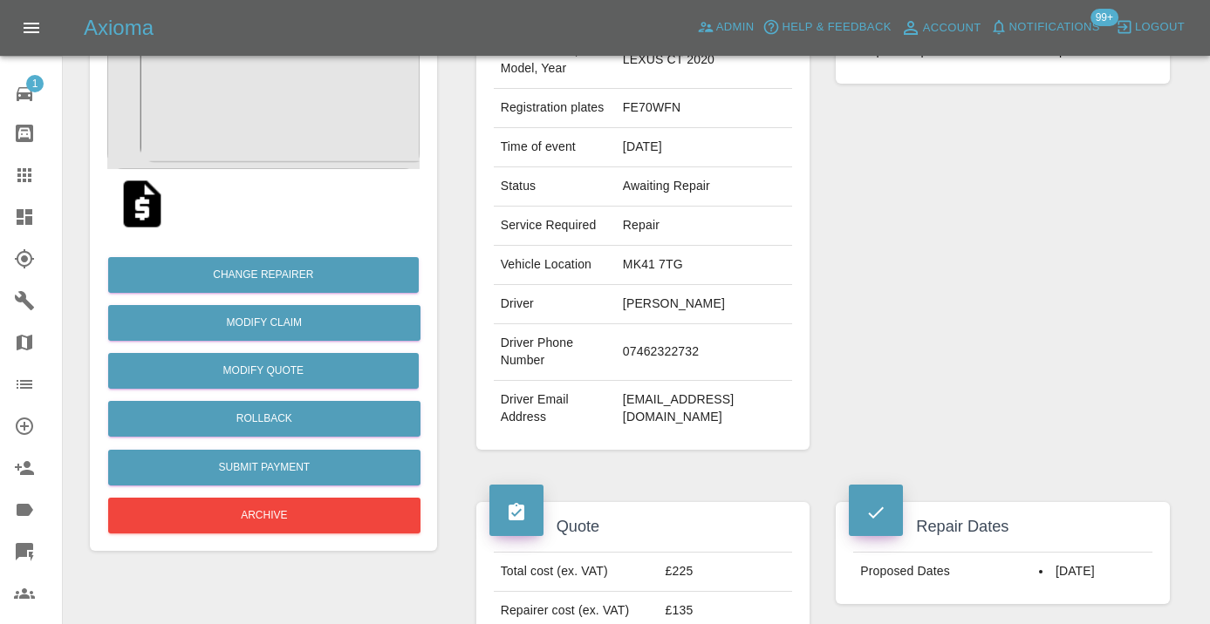
scroll to position [220, 0]
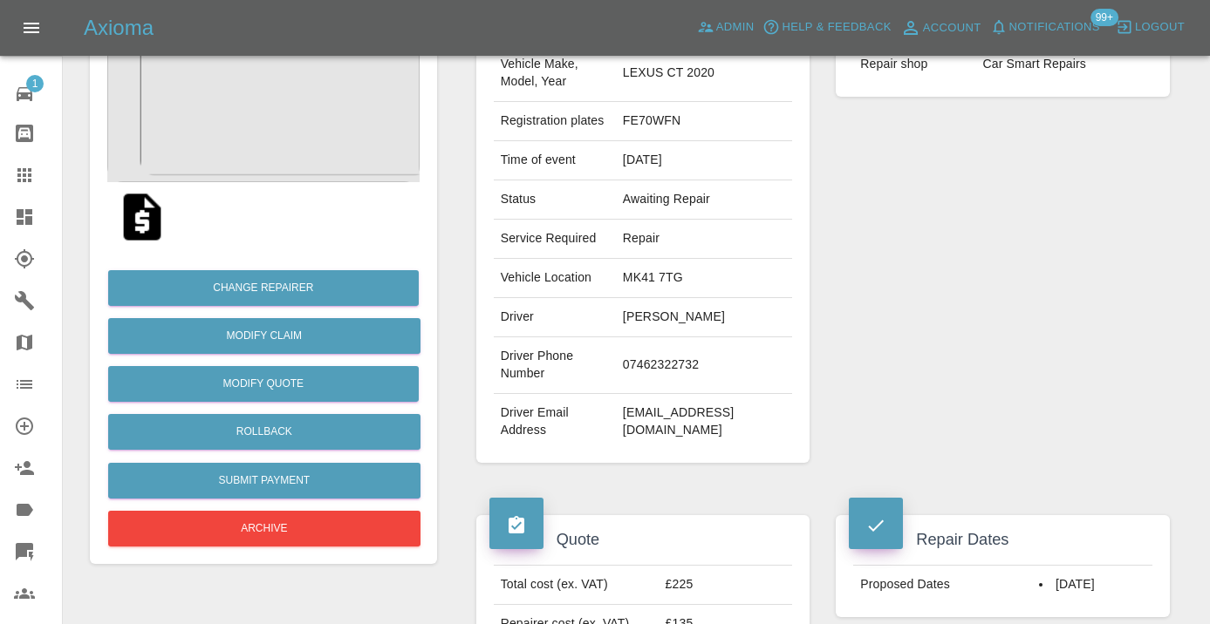
click at [710, 340] on td "07462322732" at bounding box center [704, 366] width 176 height 57
copy td "07462322732"
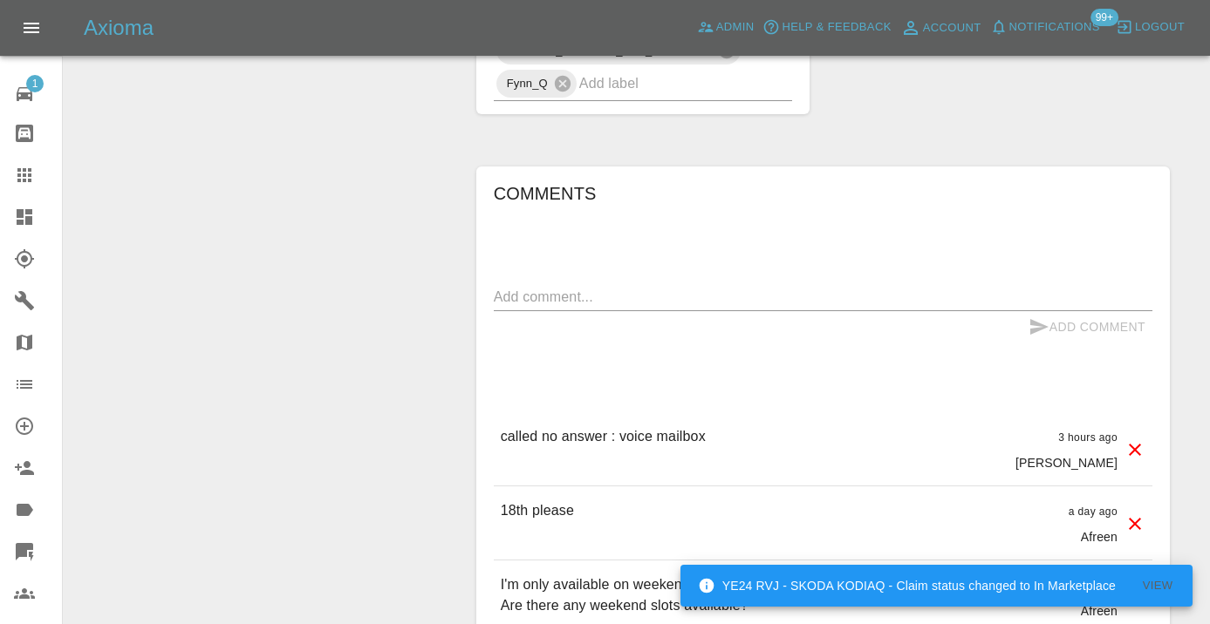
scroll to position [1308, 0]
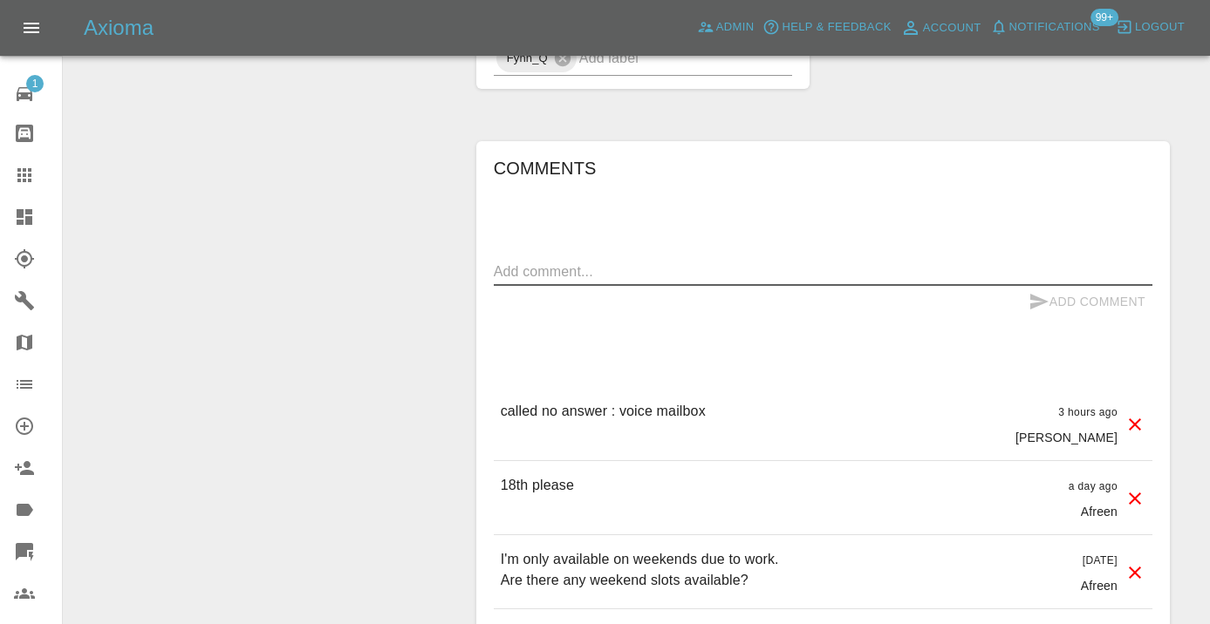
click at [523, 262] on textarea at bounding box center [823, 272] width 658 height 20
type textarea "called : customer says she will get this booked today"
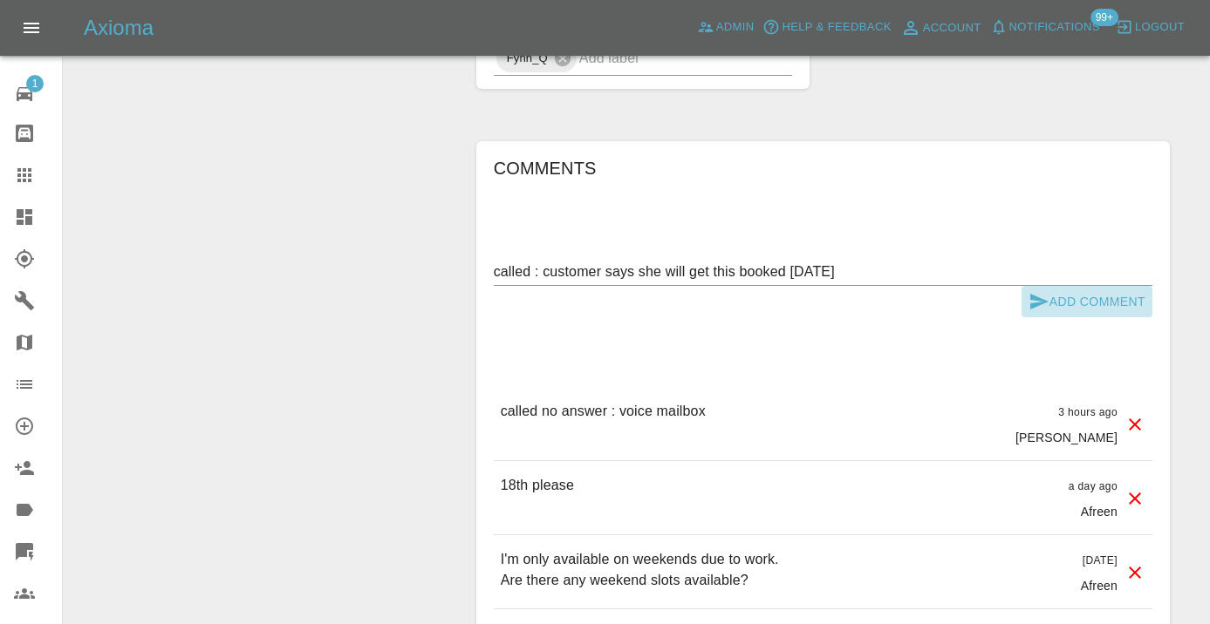
click at [1046, 291] on icon "submit" at bounding box center [1038, 301] width 21 height 21
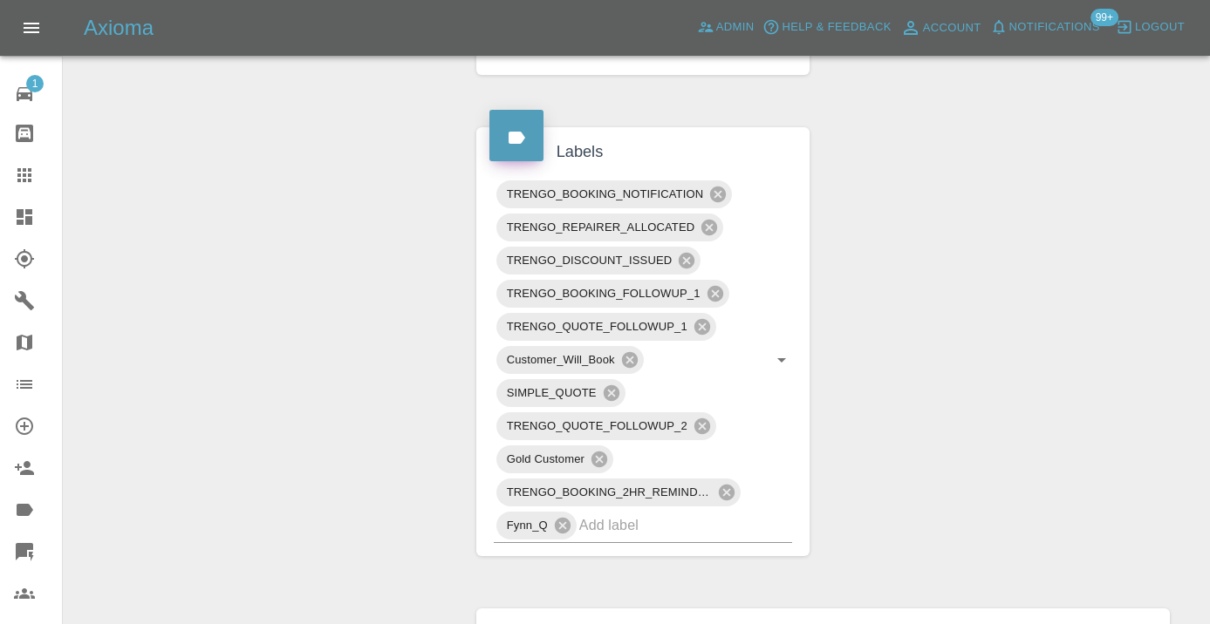
scroll to position [826, 0]
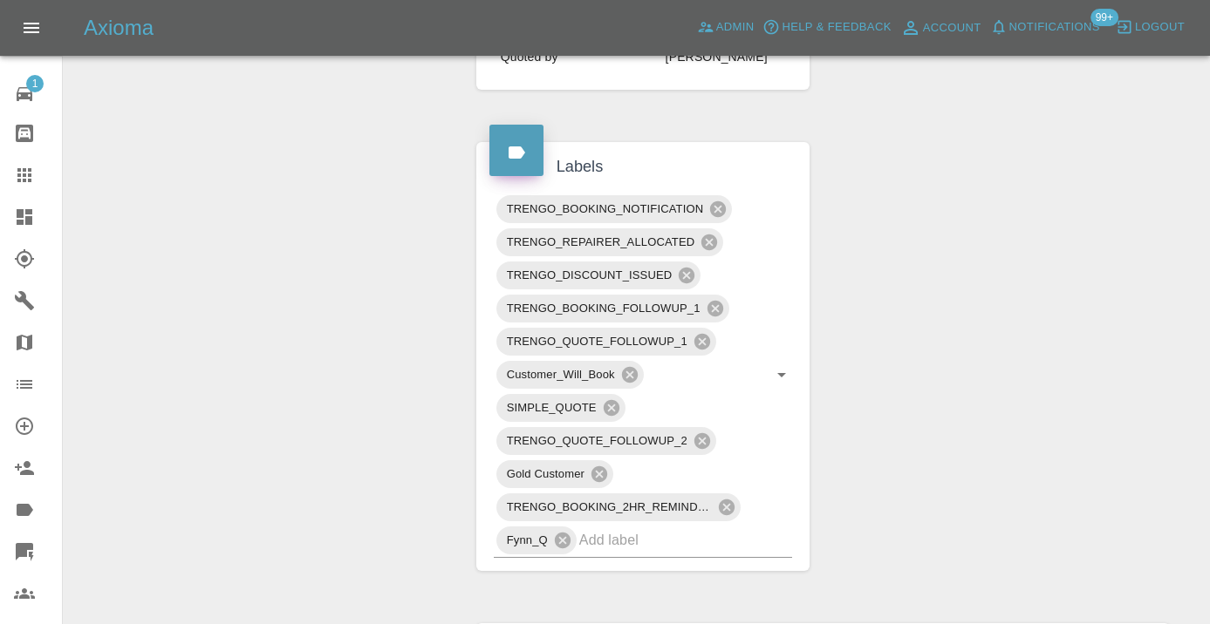
click at [32, 177] on icon at bounding box center [24, 175] width 21 height 21
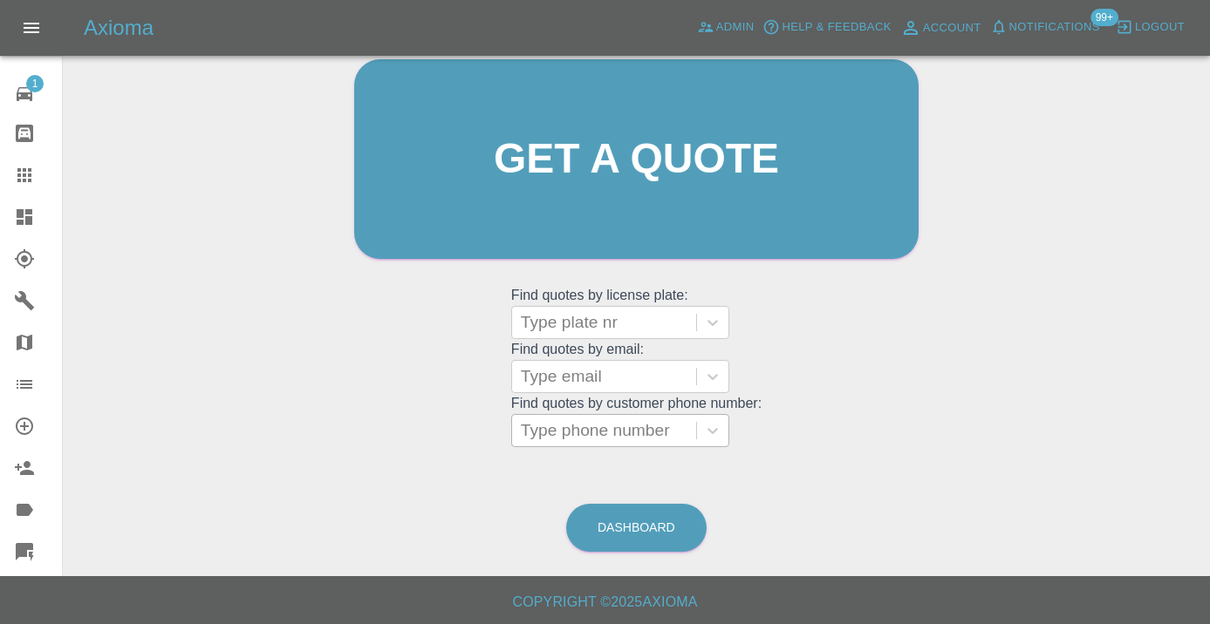
click at [656, 435] on div at bounding box center [604, 431] width 167 height 24
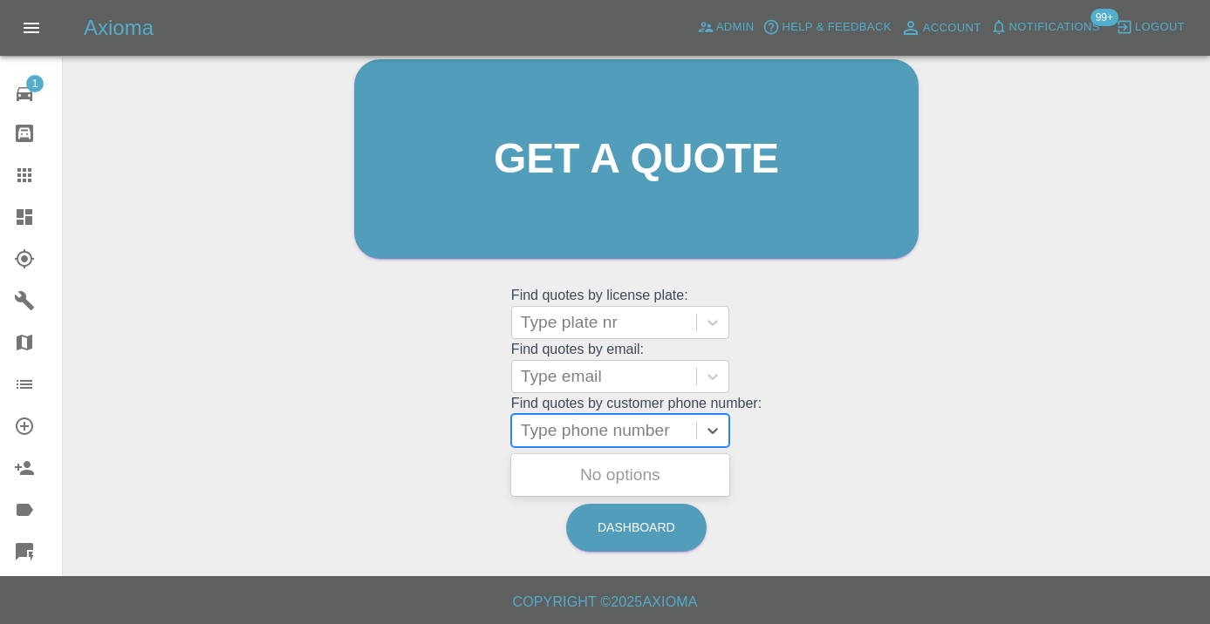
paste input "07549615074"
type input "07549615074"
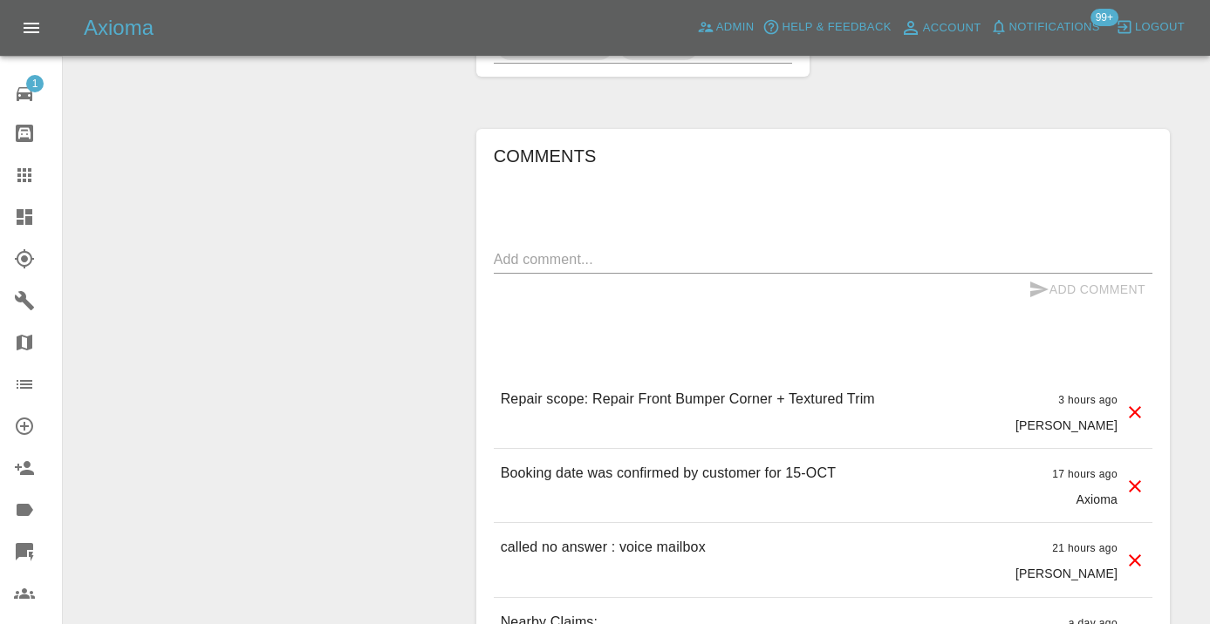
scroll to position [1429, 0]
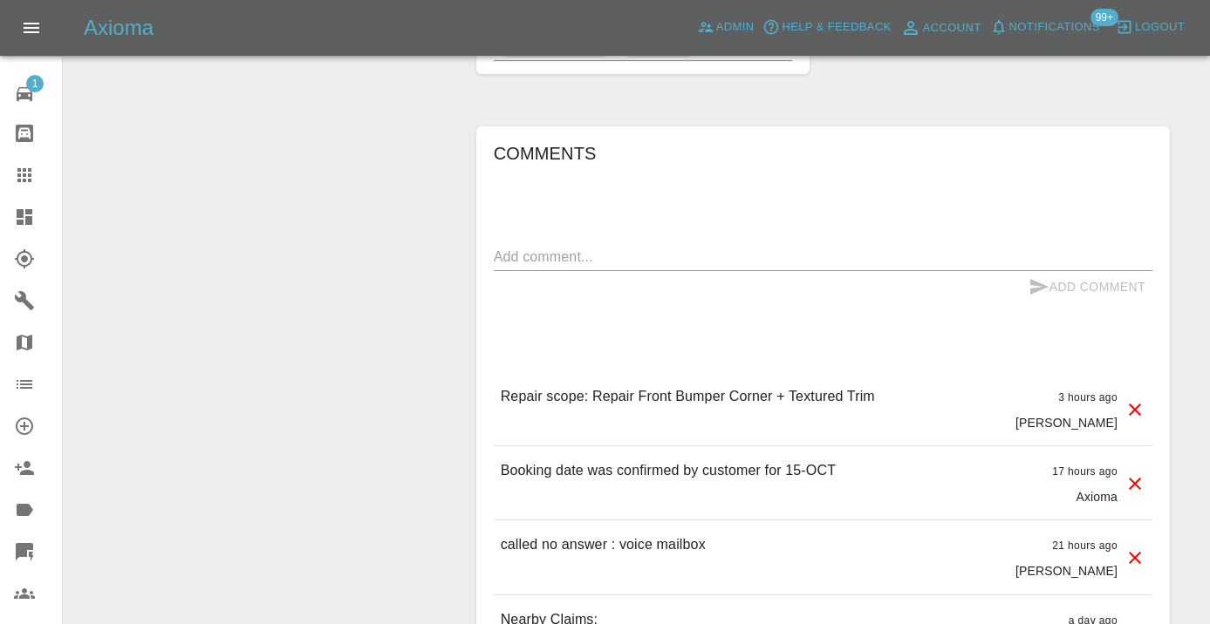
click at [22, 175] on icon at bounding box center [24, 175] width 21 height 21
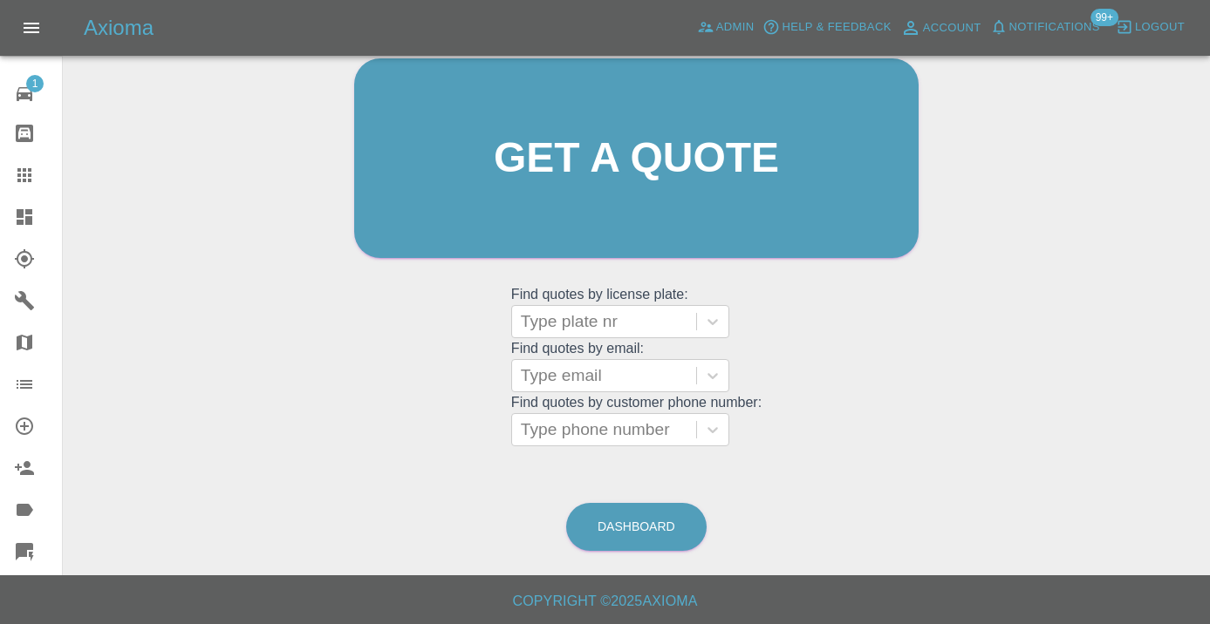
scroll to position [191, 0]
click at [656, 518] on link "Dashboard" at bounding box center [636, 528] width 140 height 48
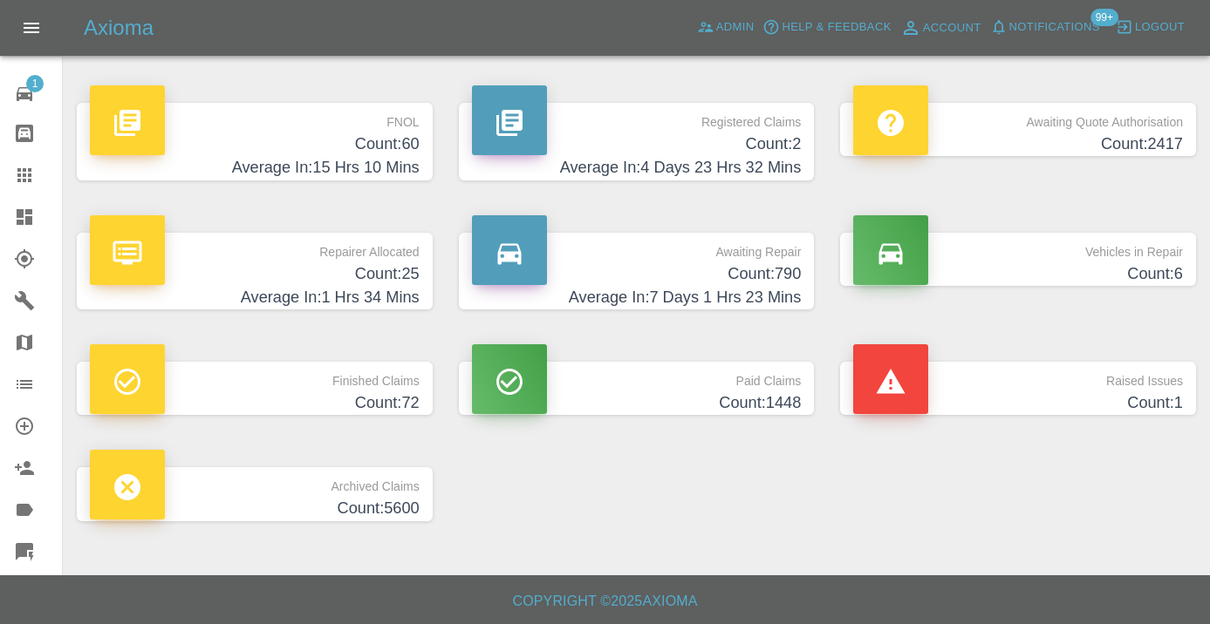
click at [764, 268] on h4 "Count: 790" at bounding box center [637, 275] width 330 height 24
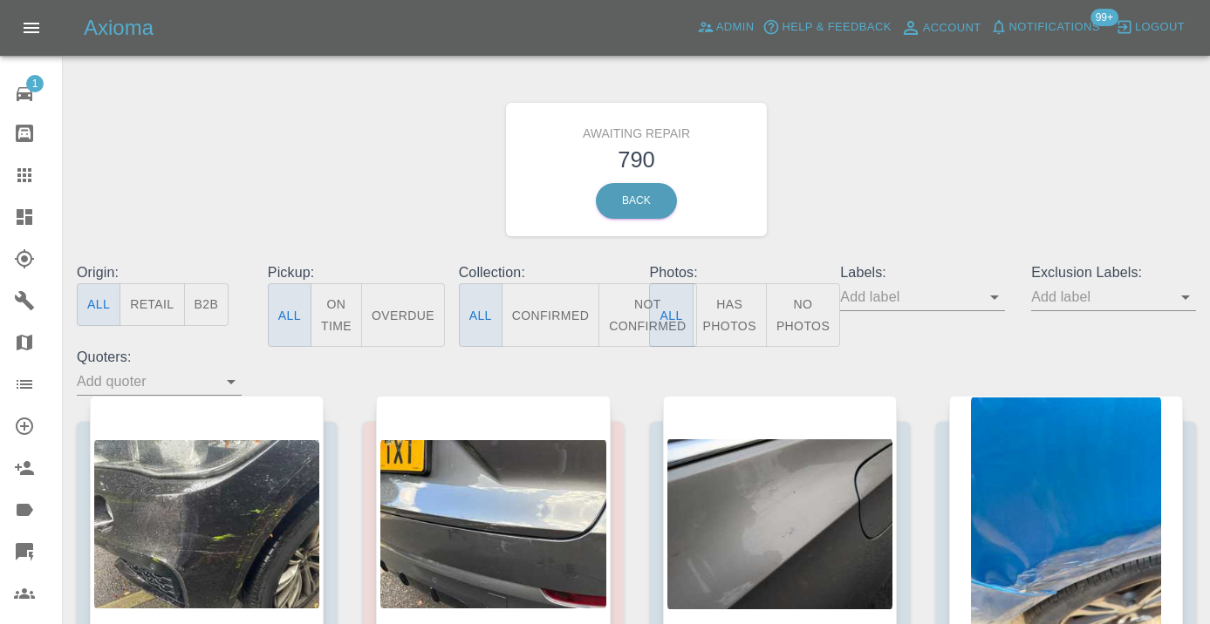
click at [638, 305] on button "Not Confirmed" at bounding box center [647, 315] width 98 height 64
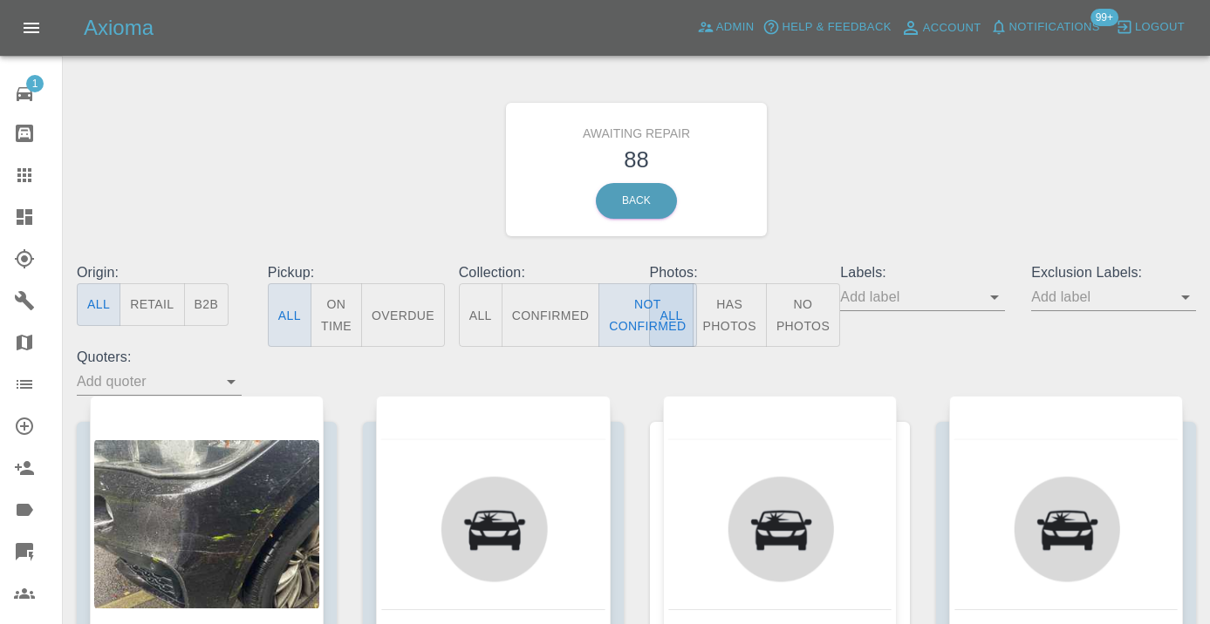
click at [980, 173] on div "Awaiting Repair 88 Back" at bounding box center [636, 170] width 1145 height 186
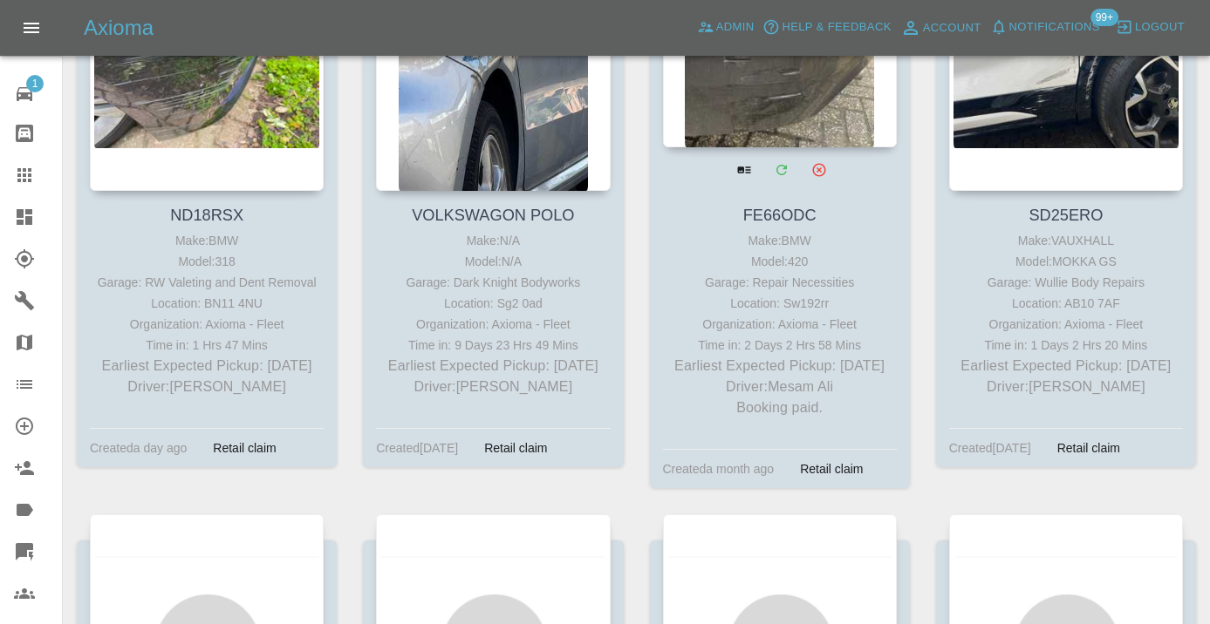
scroll to position [9749, 0]
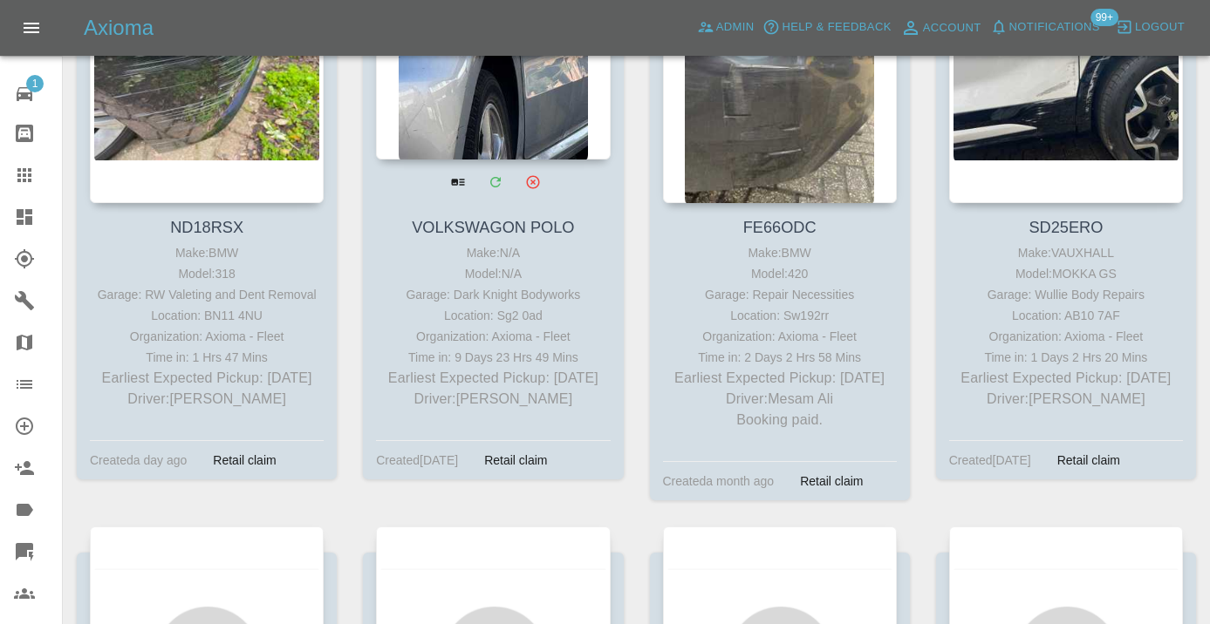
click at [509, 160] on div at bounding box center [493, 32] width 234 height 255
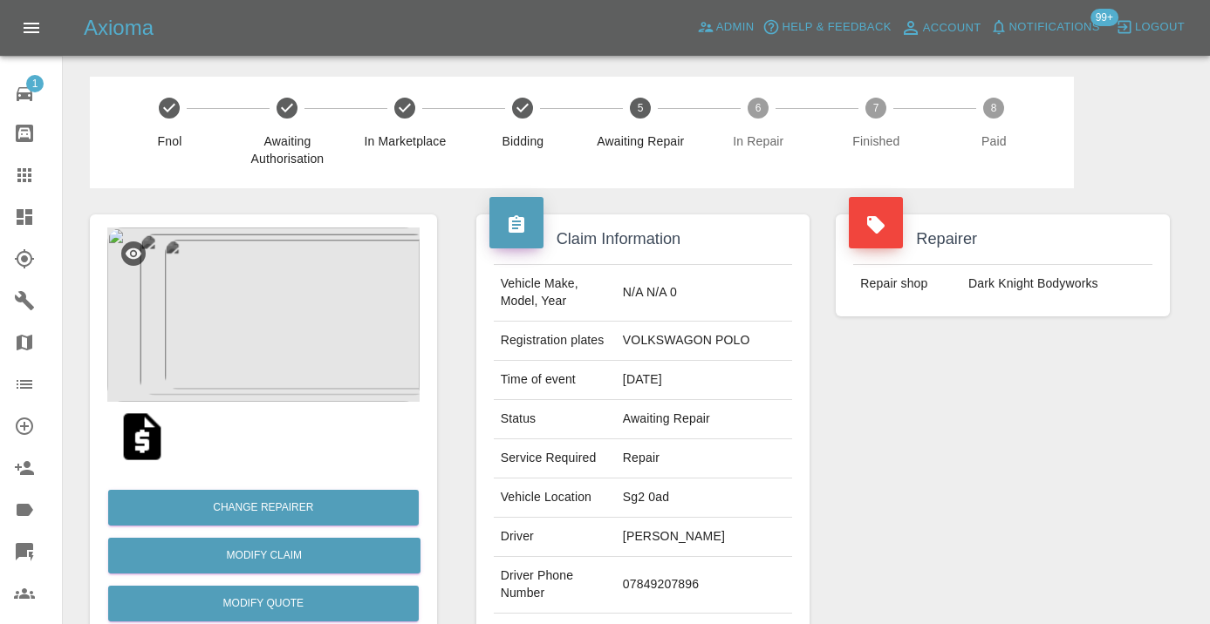
click at [704, 576] on td "07849207896" at bounding box center [704, 585] width 176 height 57
copy td "07849207896"
click at [876, 484] on div "Repairer Repair shop Dark Knight Bodyworks" at bounding box center [1002, 448] width 360 height 521
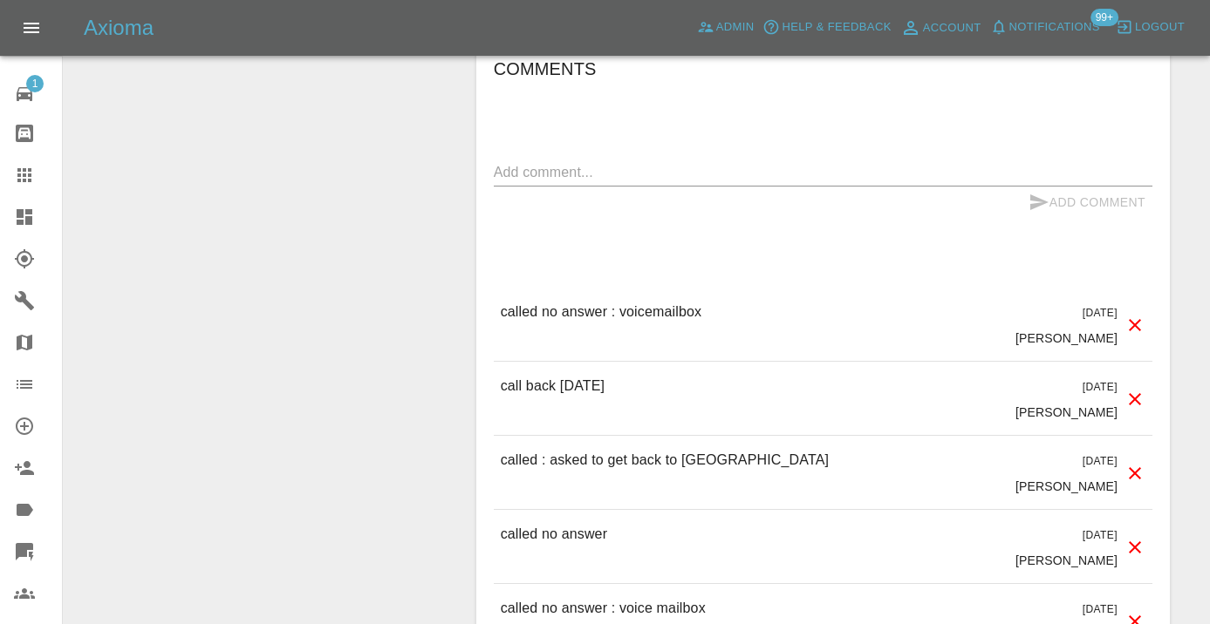
scroll to position [1515, 0]
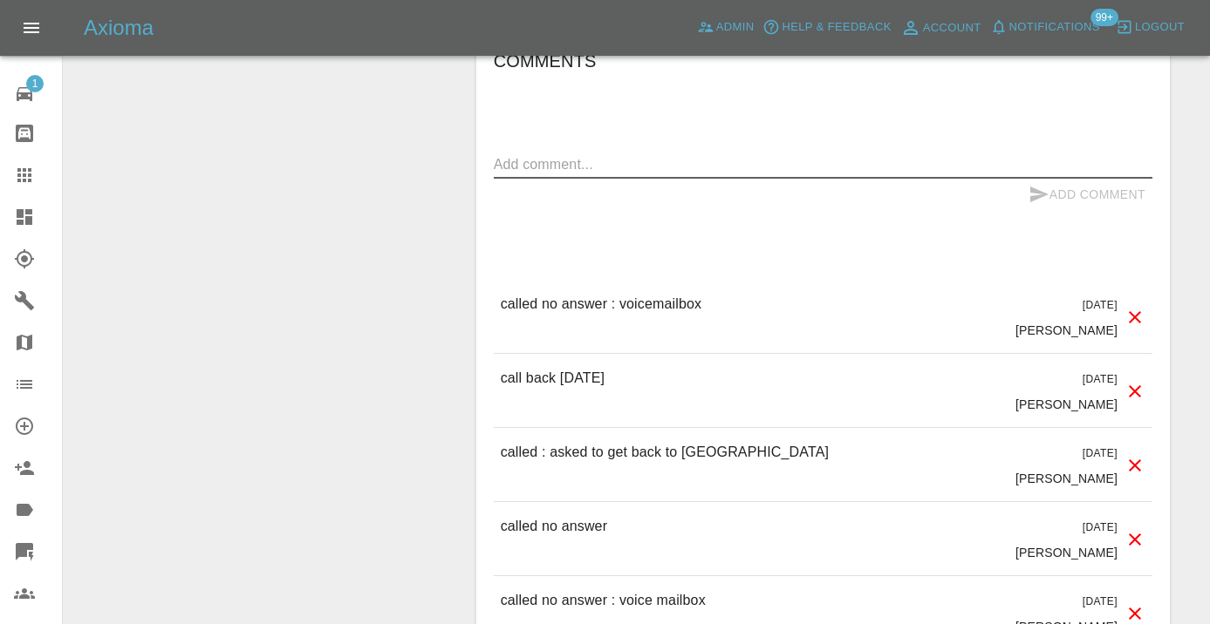
click at [542, 154] on textarea at bounding box center [823, 164] width 658 height 20
type textarea "called no answer"
click at [1016, 179] on div "Add Comment" at bounding box center [823, 195] width 658 height 32
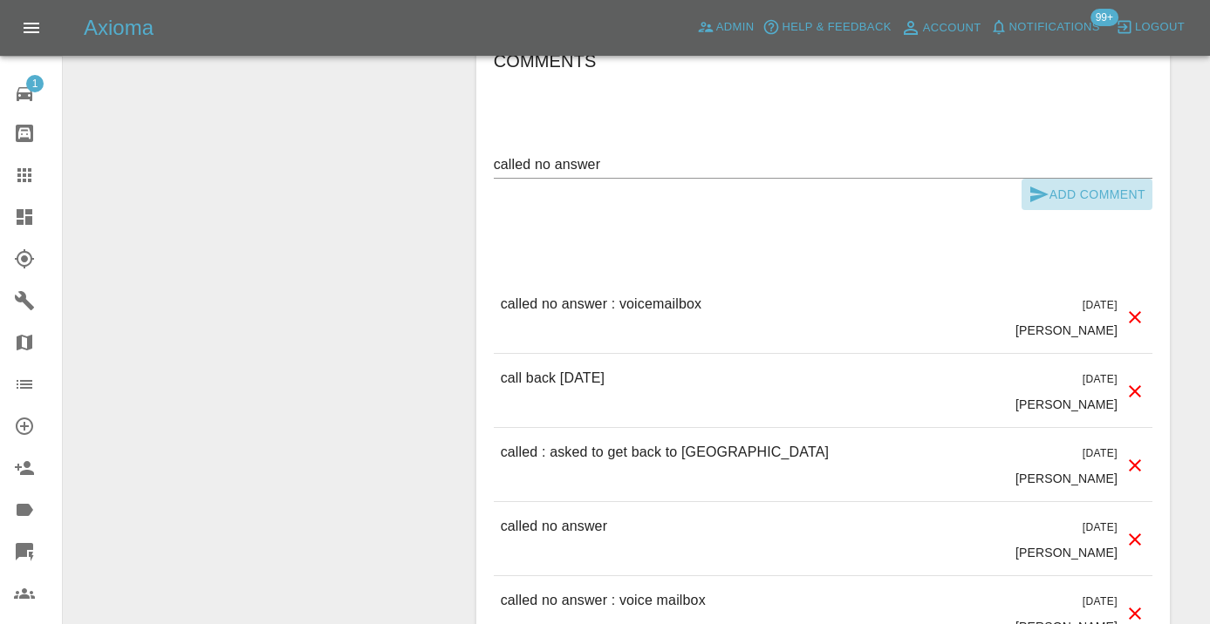
click at [1039, 187] on icon "submit" at bounding box center [1039, 195] width 18 height 16
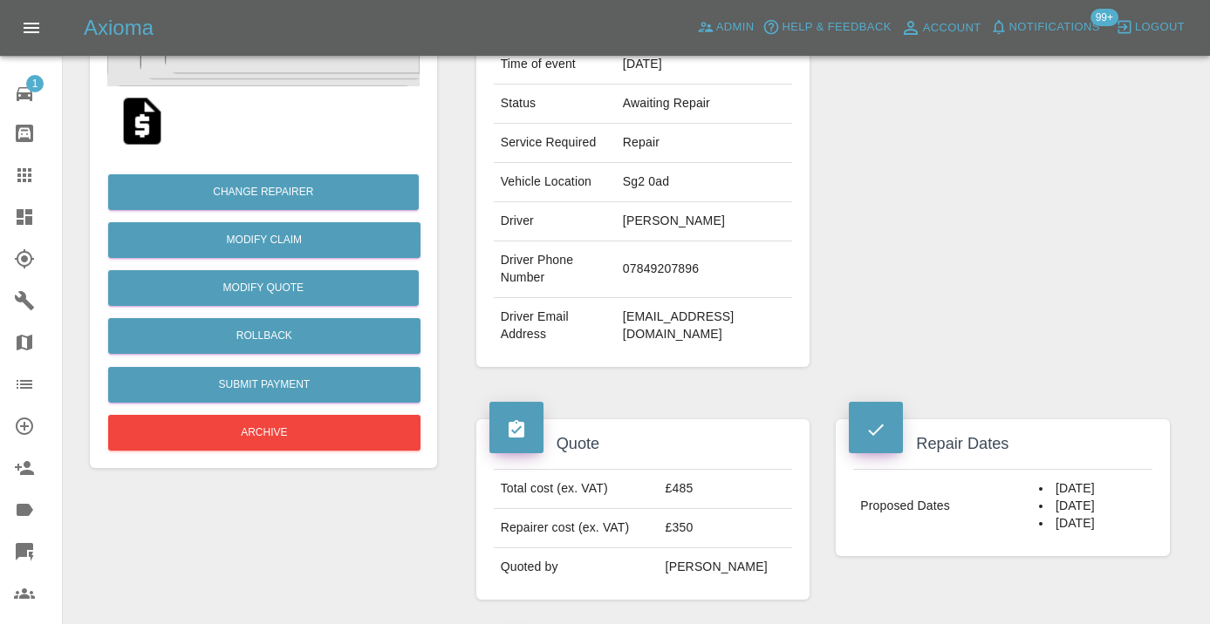
scroll to position [309, 0]
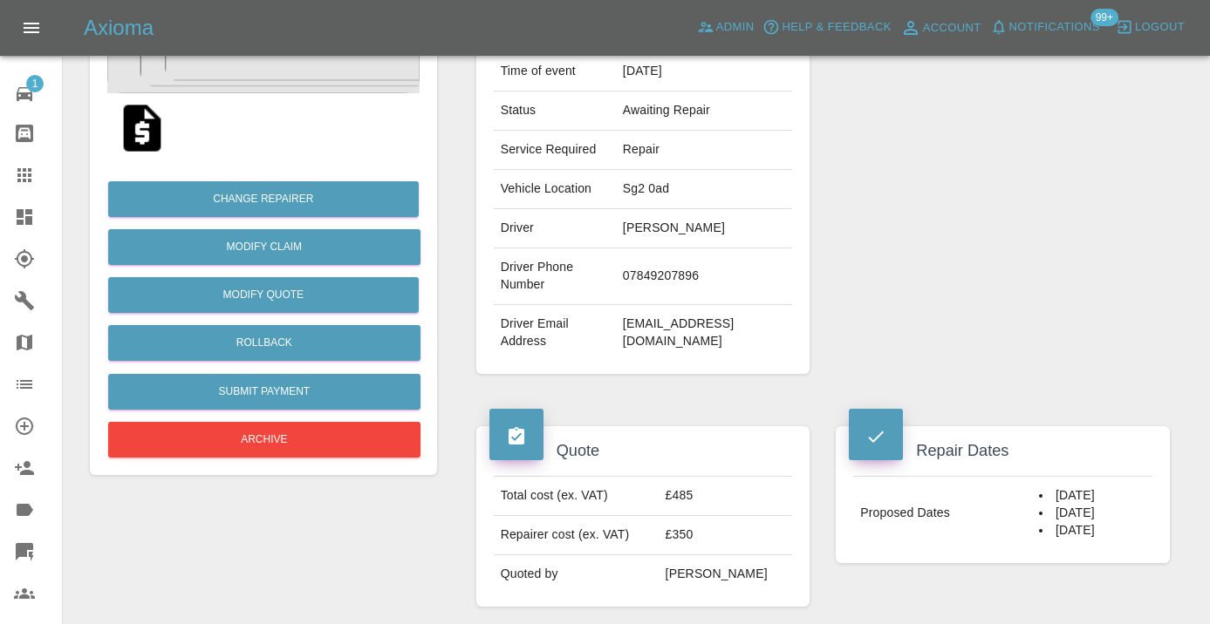
click at [718, 263] on td "07849207896" at bounding box center [704, 277] width 176 height 57
copy td "07849207896"
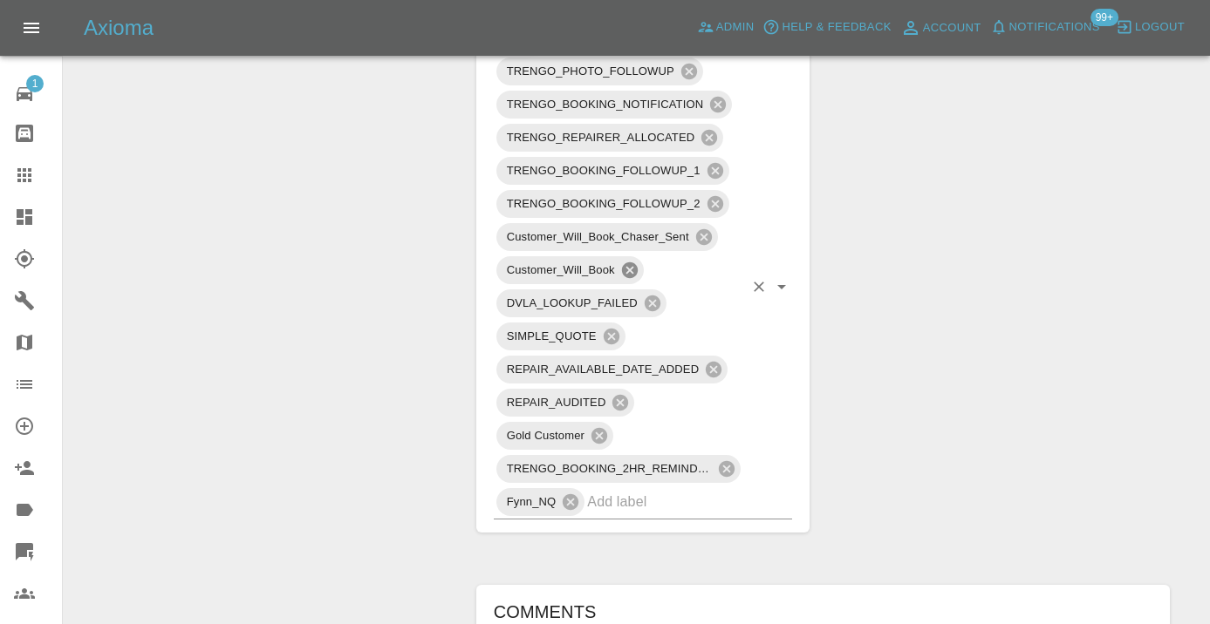
scroll to position [971, 0]
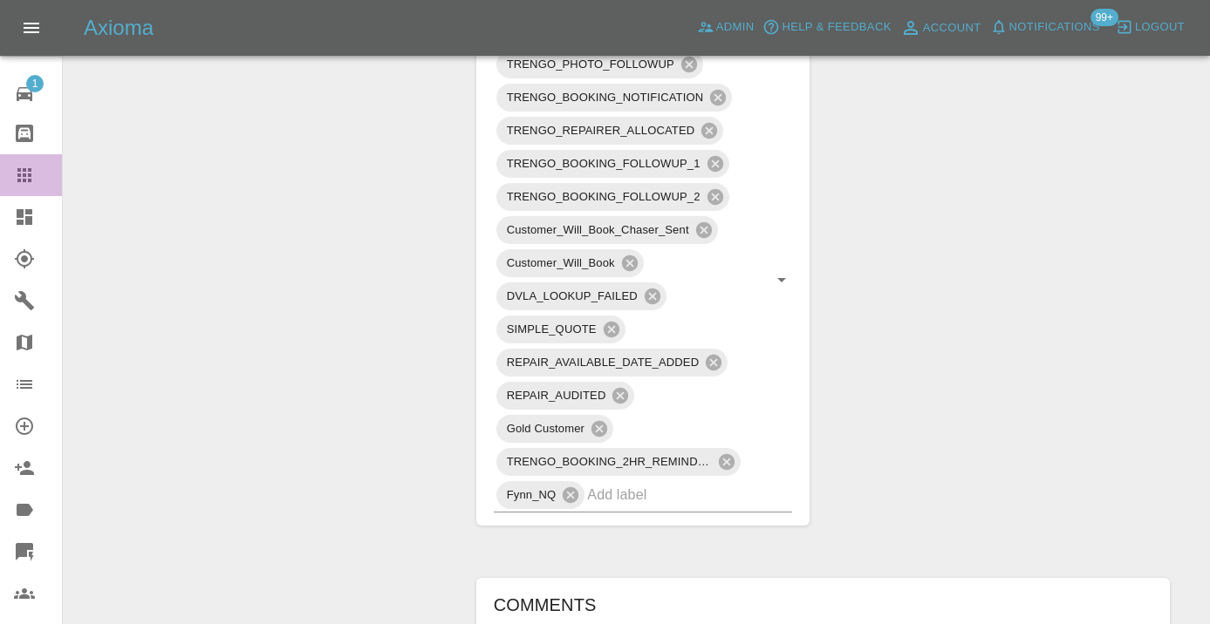
click at [22, 180] on icon at bounding box center [24, 175] width 21 height 21
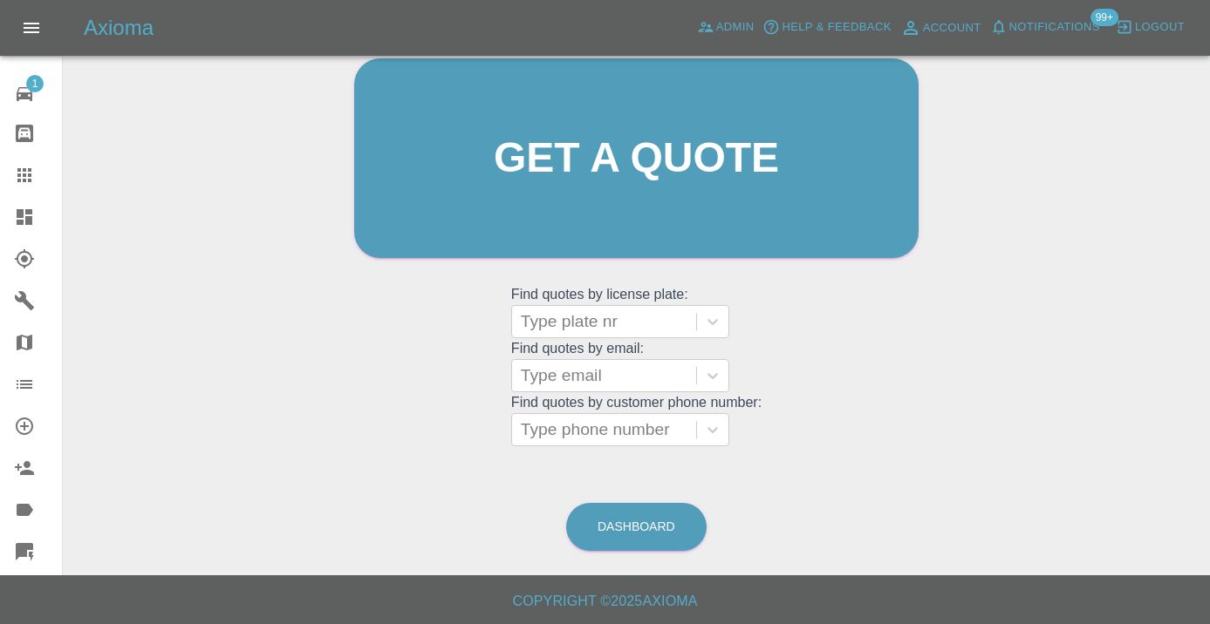
scroll to position [191, 0]
click at [658, 531] on link "Dashboard" at bounding box center [636, 528] width 140 height 48
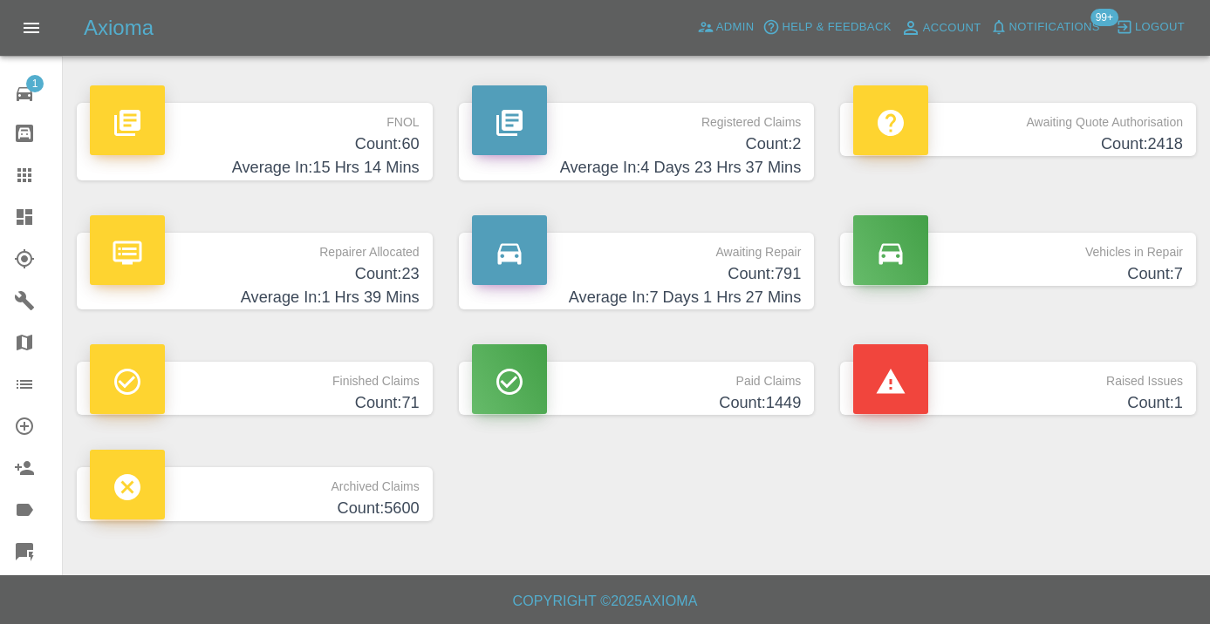
click at [770, 273] on h4 "Count: 791" at bounding box center [637, 275] width 330 height 24
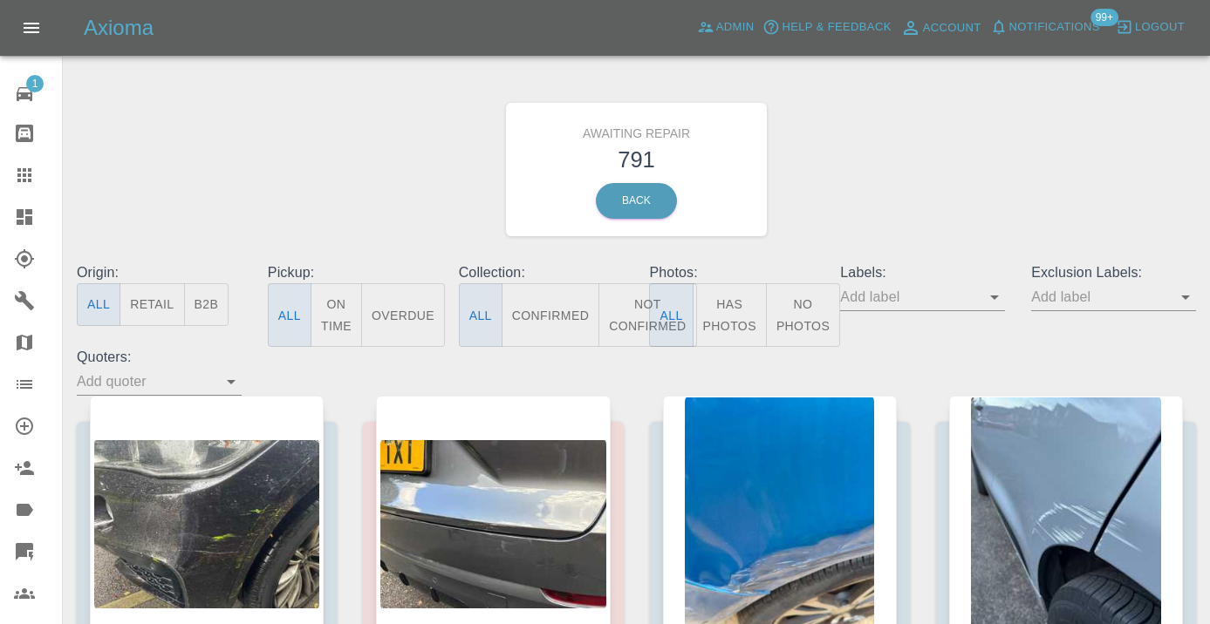
click at [624, 305] on button "Not Confirmed" at bounding box center [647, 315] width 98 height 64
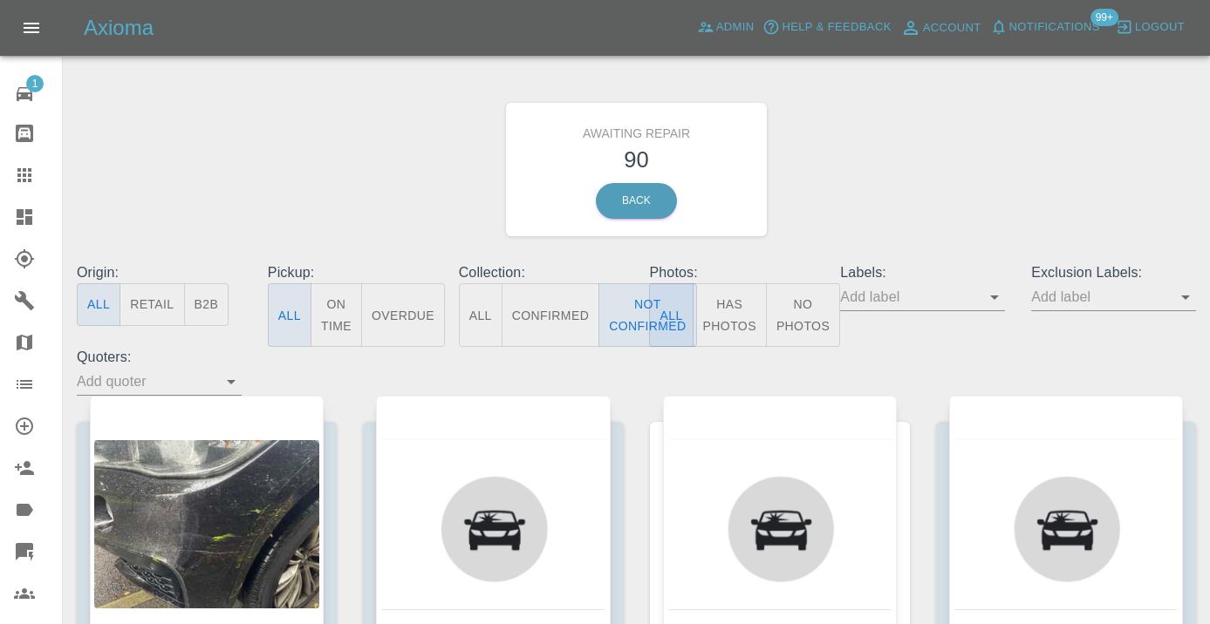
click at [896, 142] on div "Awaiting Repair 90 Back" at bounding box center [636, 170] width 1145 height 186
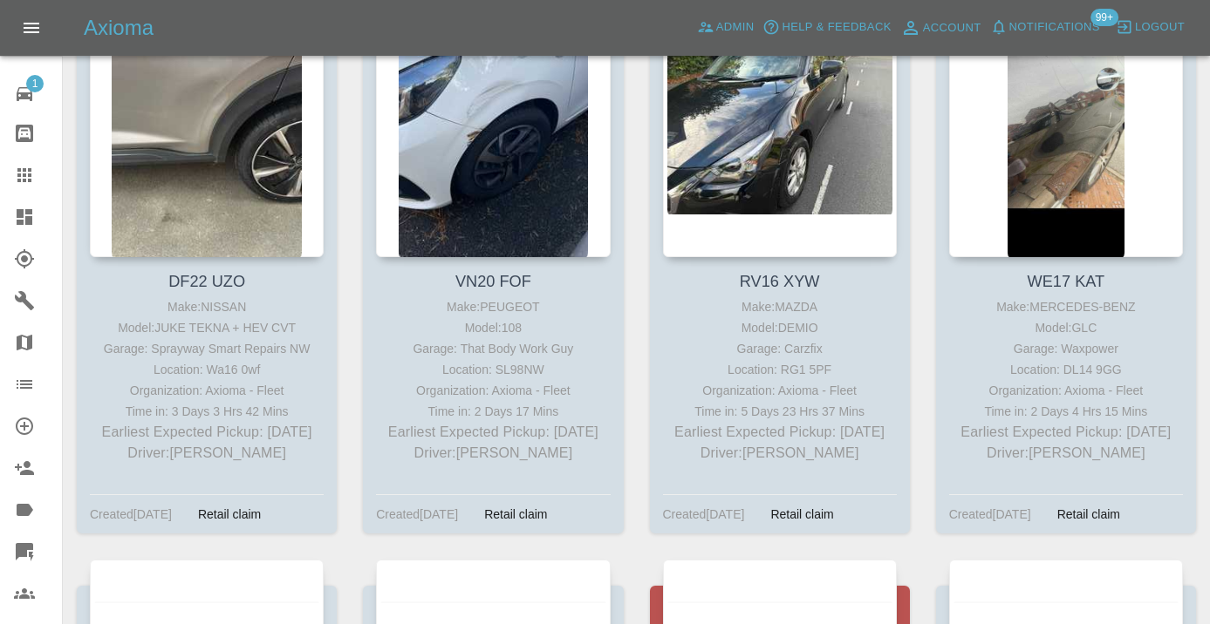
scroll to position [7987, 0]
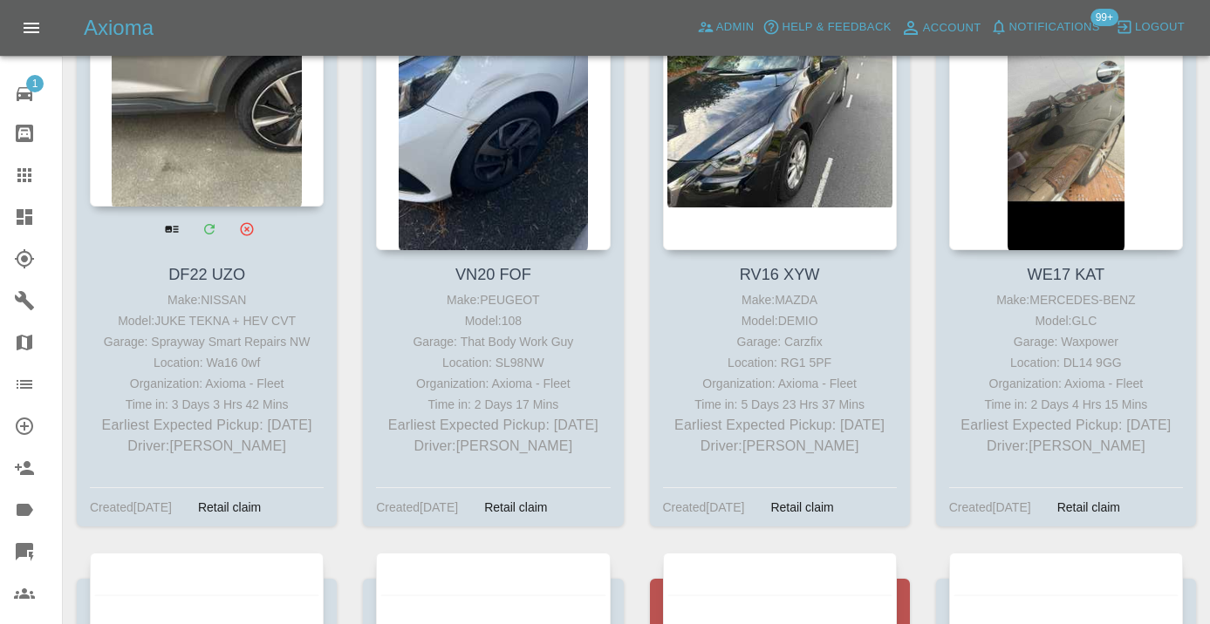
click at [223, 152] on div at bounding box center [207, 79] width 234 height 255
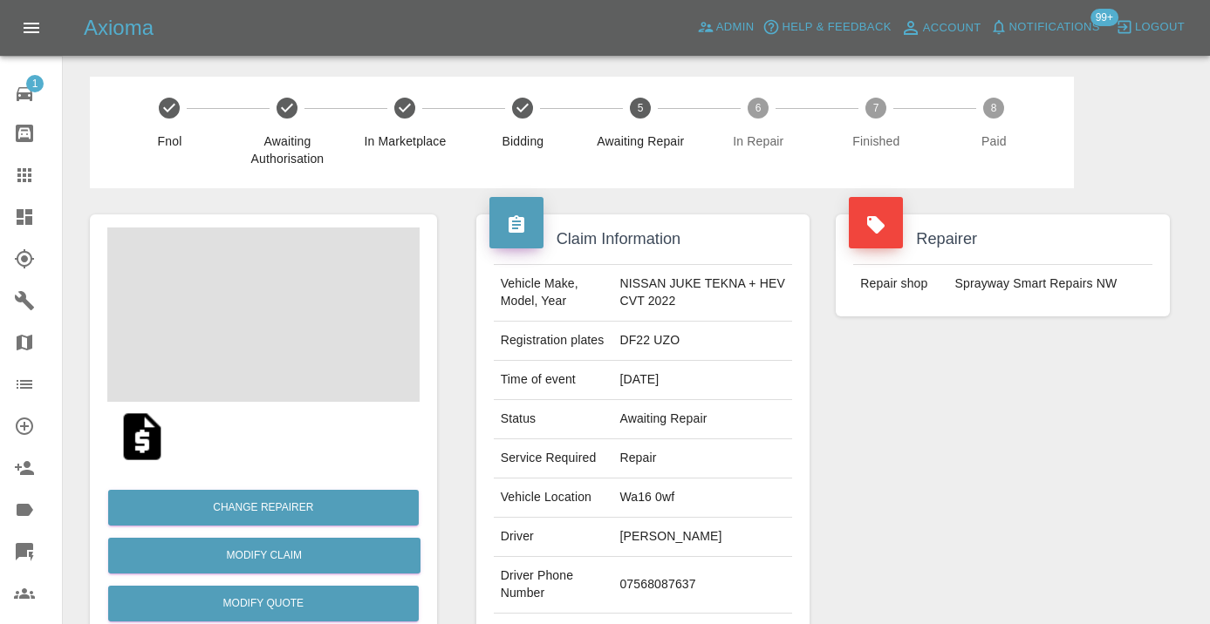
click at [683, 580] on td "07568087637" at bounding box center [702, 585] width 180 height 57
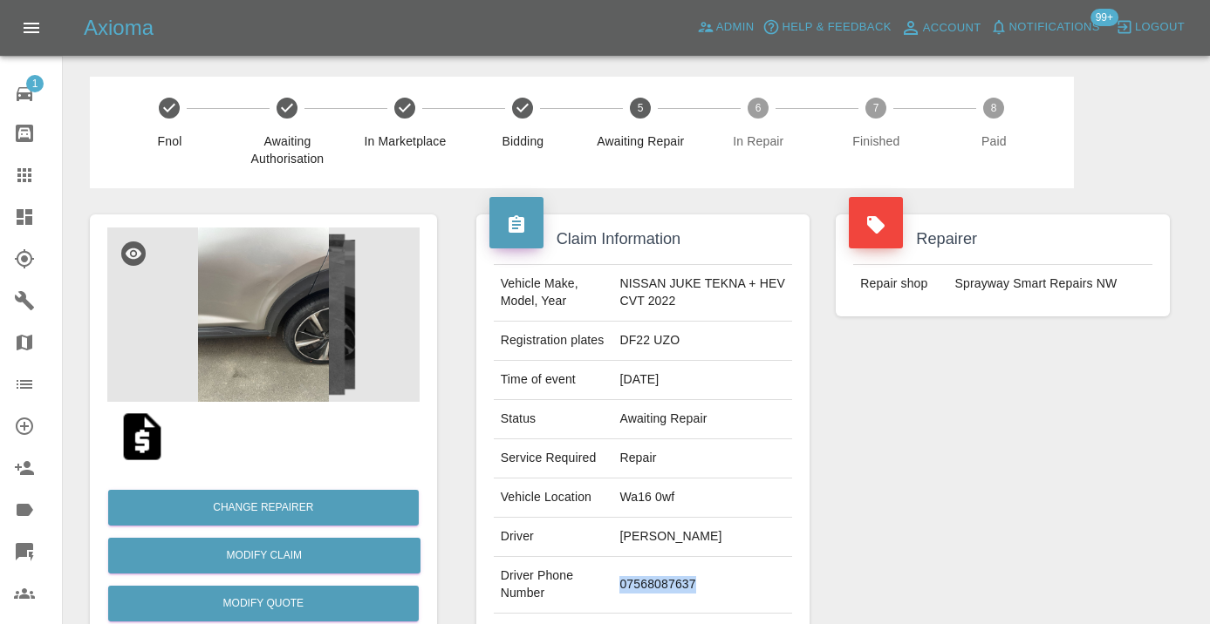
click at [683, 580] on td "07568087637" at bounding box center [702, 585] width 180 height 57
copy td "07568087637"
click at [970, 472] on div "Repairer Repair shop Sprayway Smart Repairs NW" at bounding box center [1002, 448] width 360 height 521
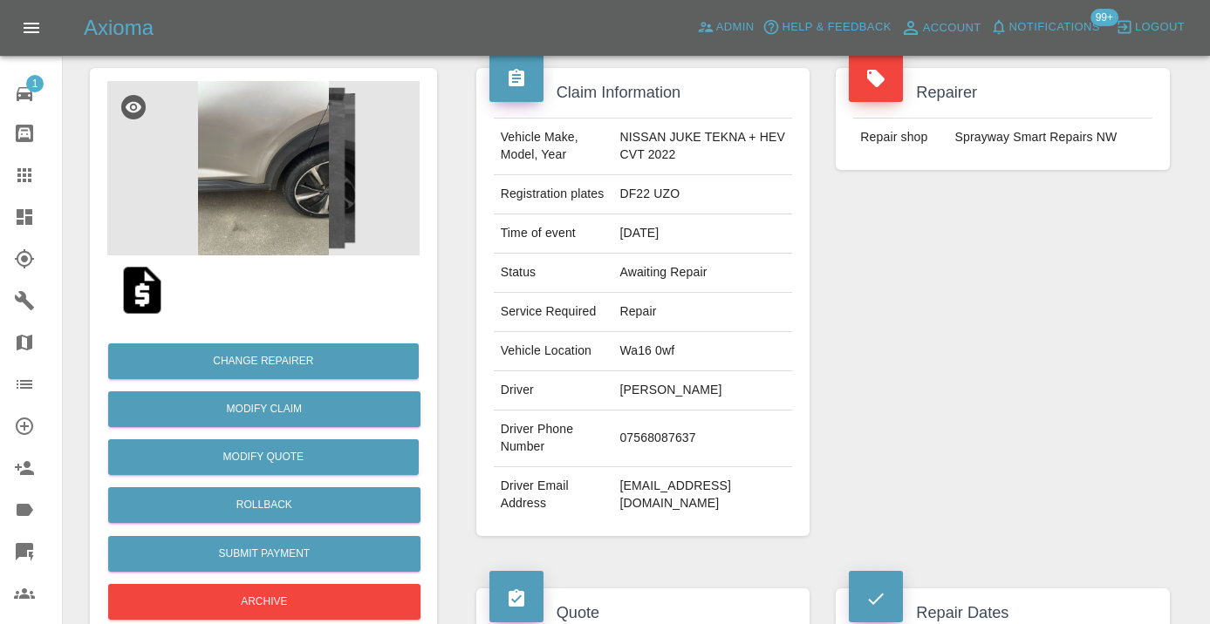
scroll to position [140, 0]
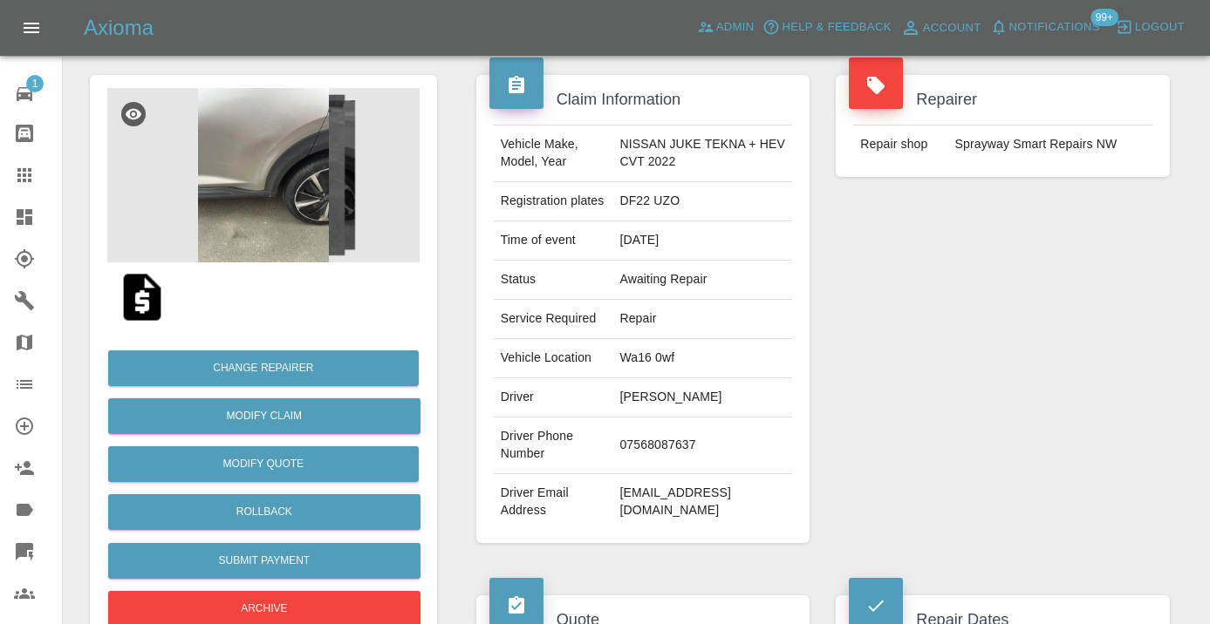
click at [673, 446] on td "07568087637" at bounding box center [702, 446] width 180 height 57
copy td "07568087637"
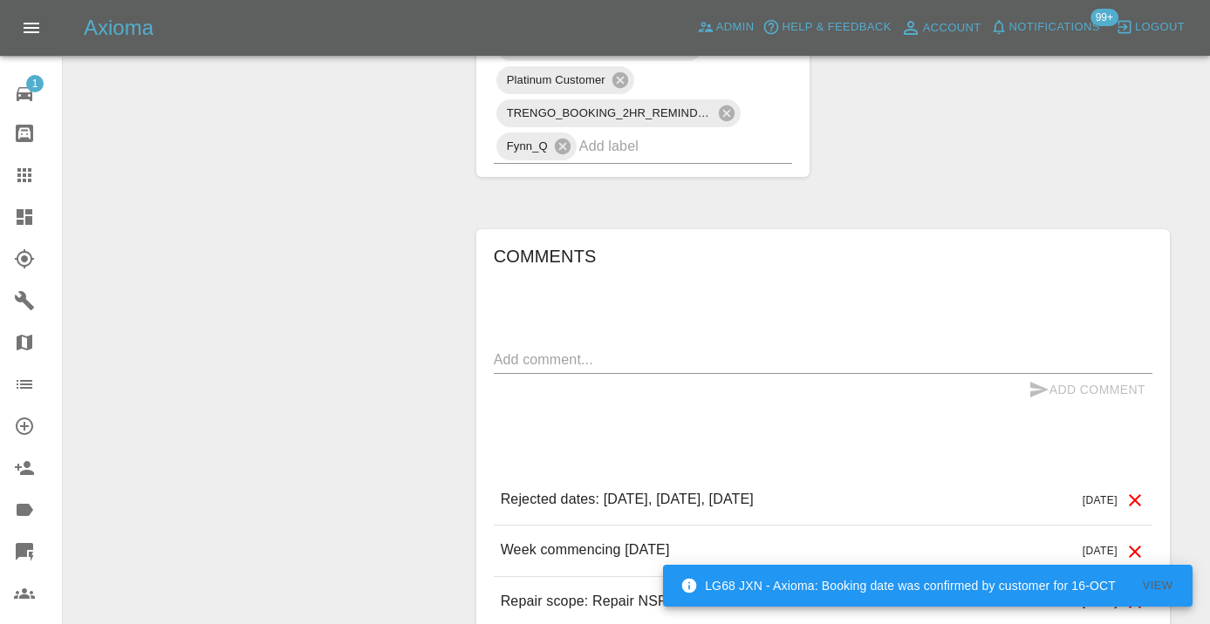
scroll to position [1234, 0]
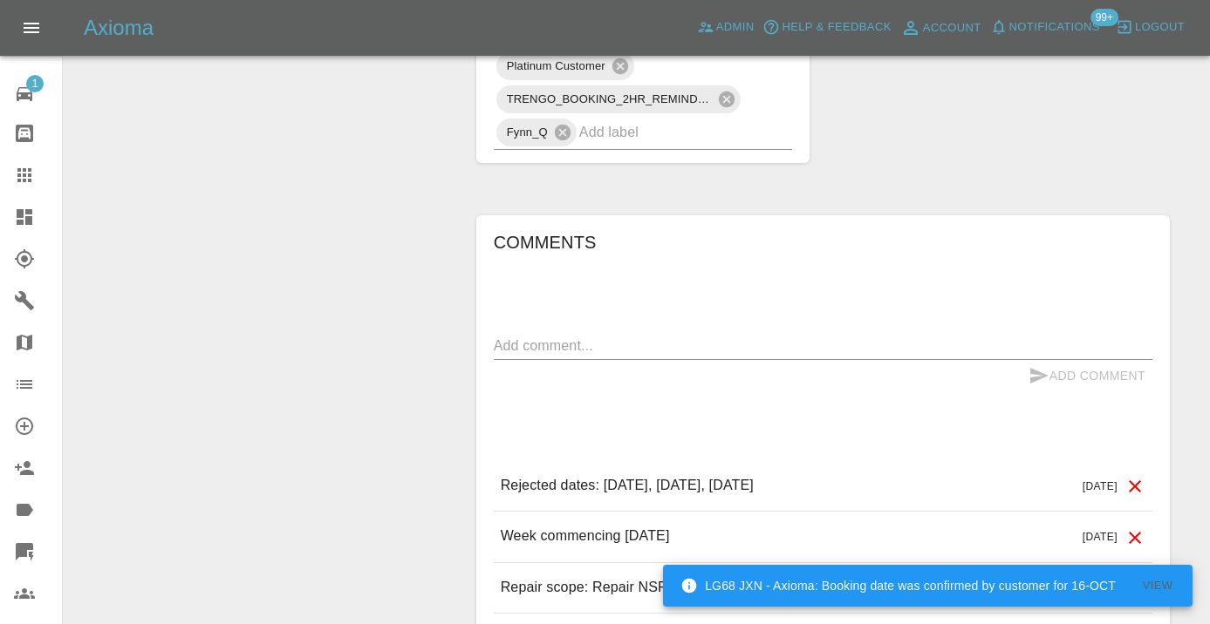
click at [626, 348] on textarea at bounding box center [823, 346] width 658 height 20
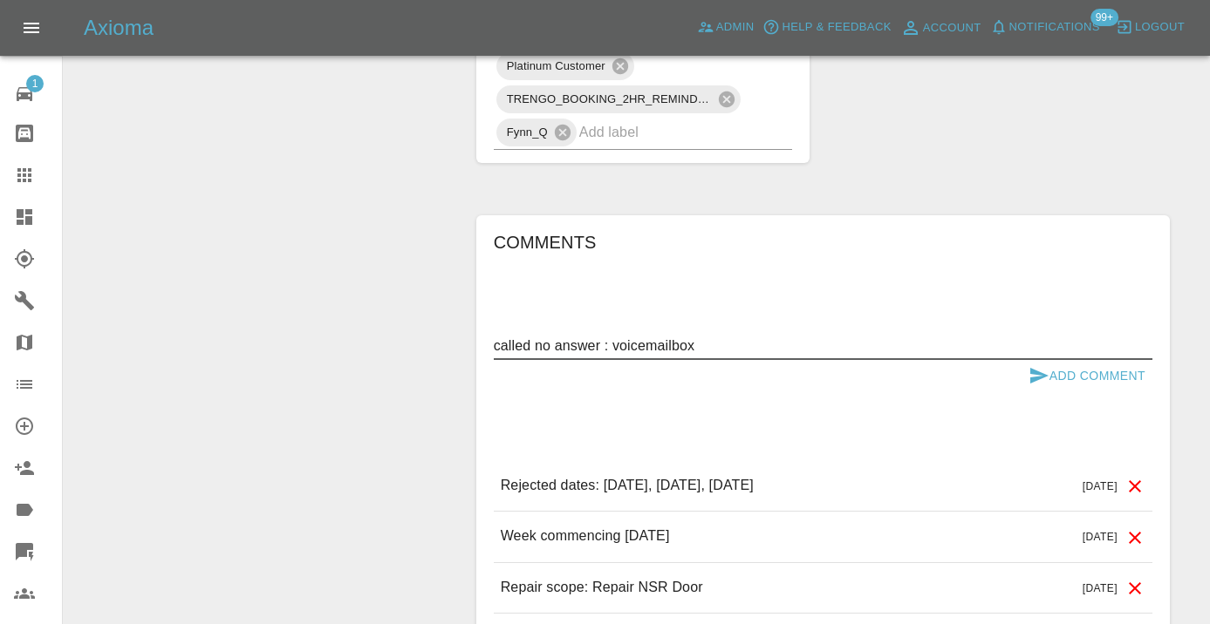
type textarea "called no answer : voicemailbox"
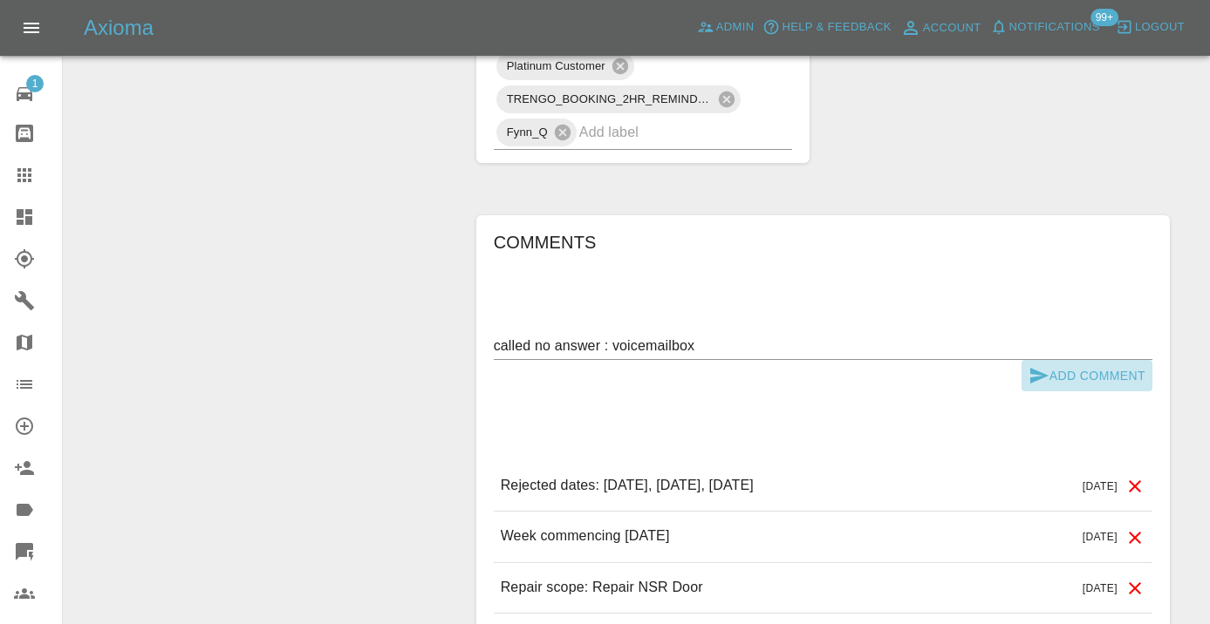
click at [1079, 373] on button "Add Comment" at bounding box center [1086, 376] width 131 height 32
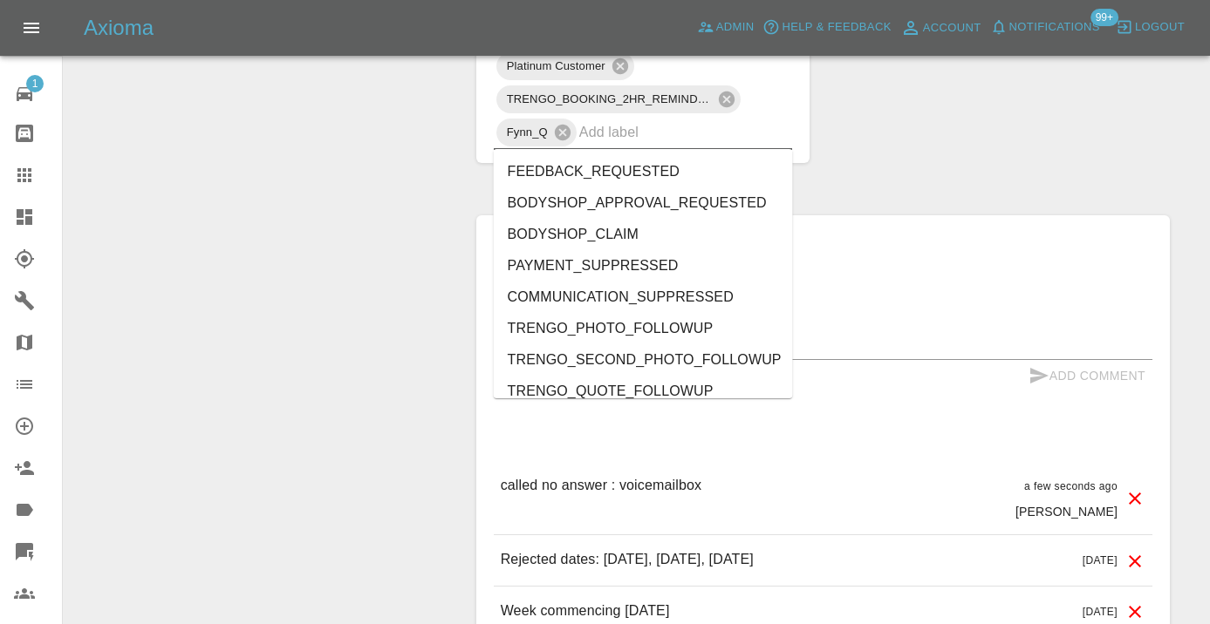
click at [701, 138] on input "text" at bounding box center [661, 132] width 165 height 27
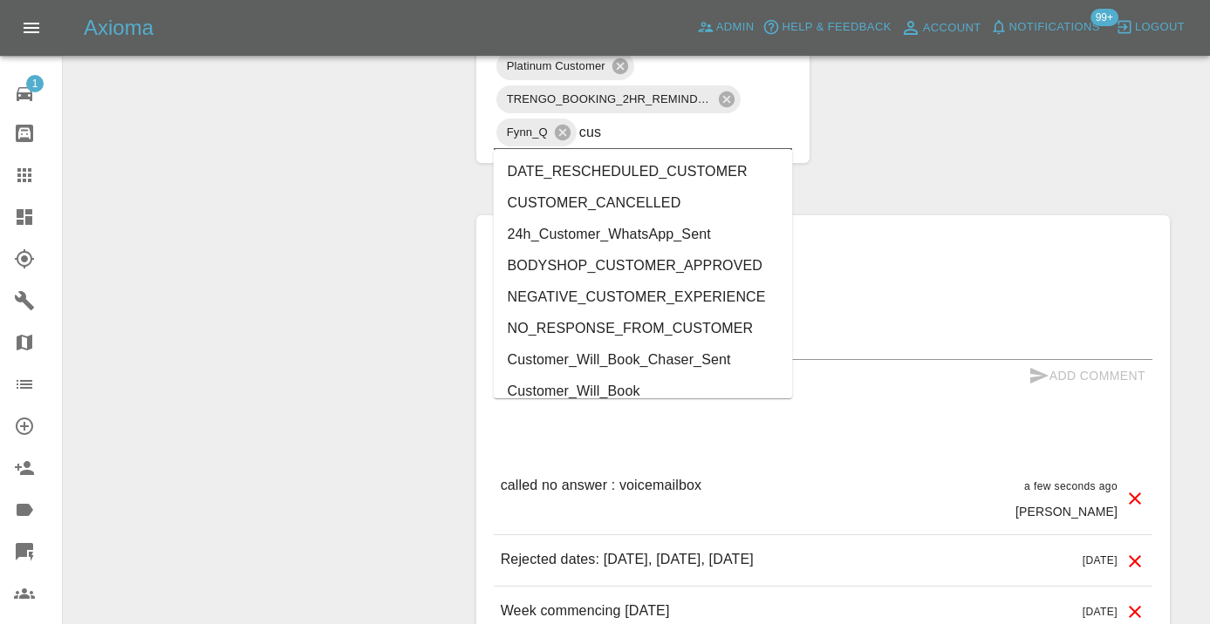
type input "cust"
click at [645, 394] on li "Customer_Will_Book" at bounding box center [643, 391] width 299 height 31
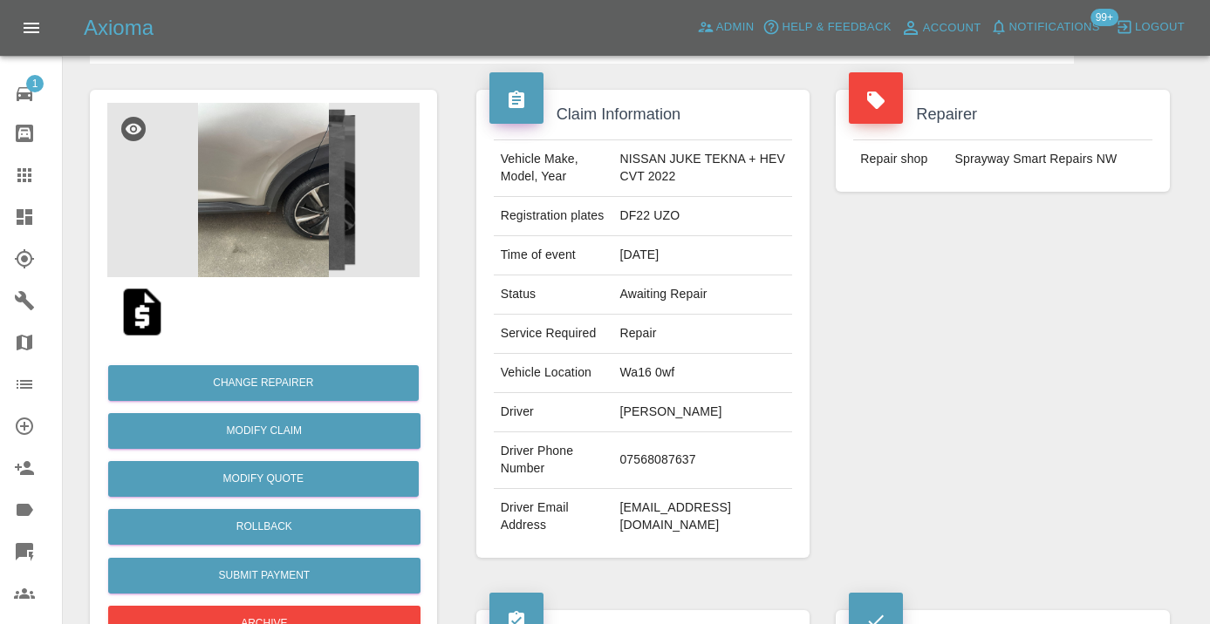
scroll to position [110, 0]
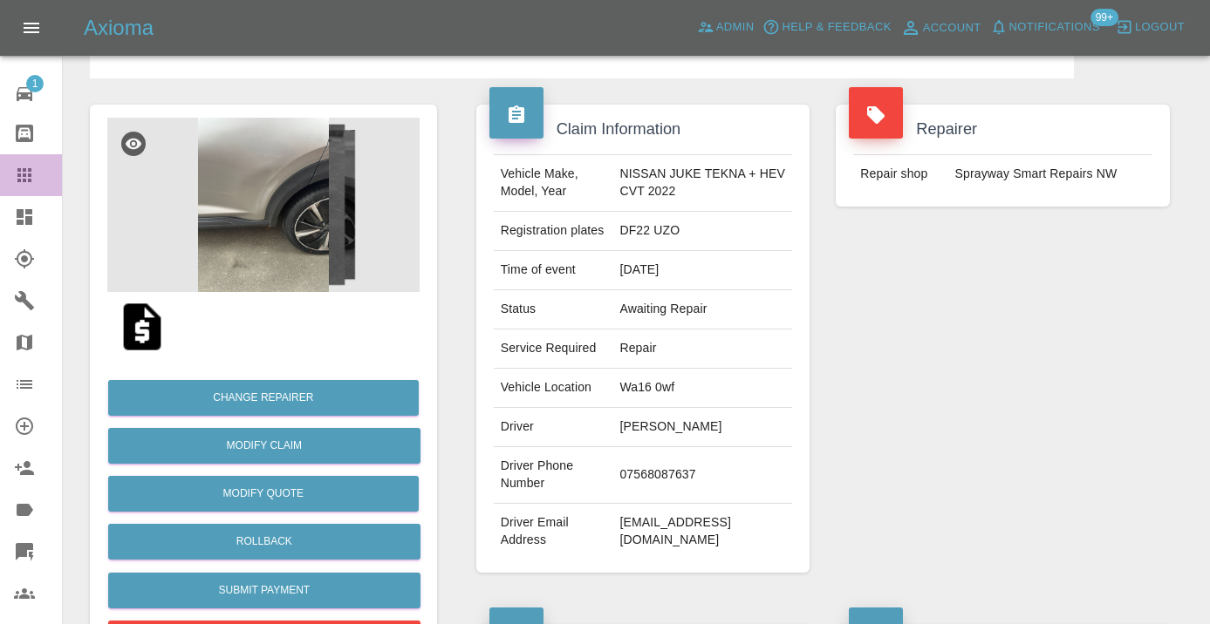
click at [19, 170] on icon at bounding box center [24, 175] width 14 height 14
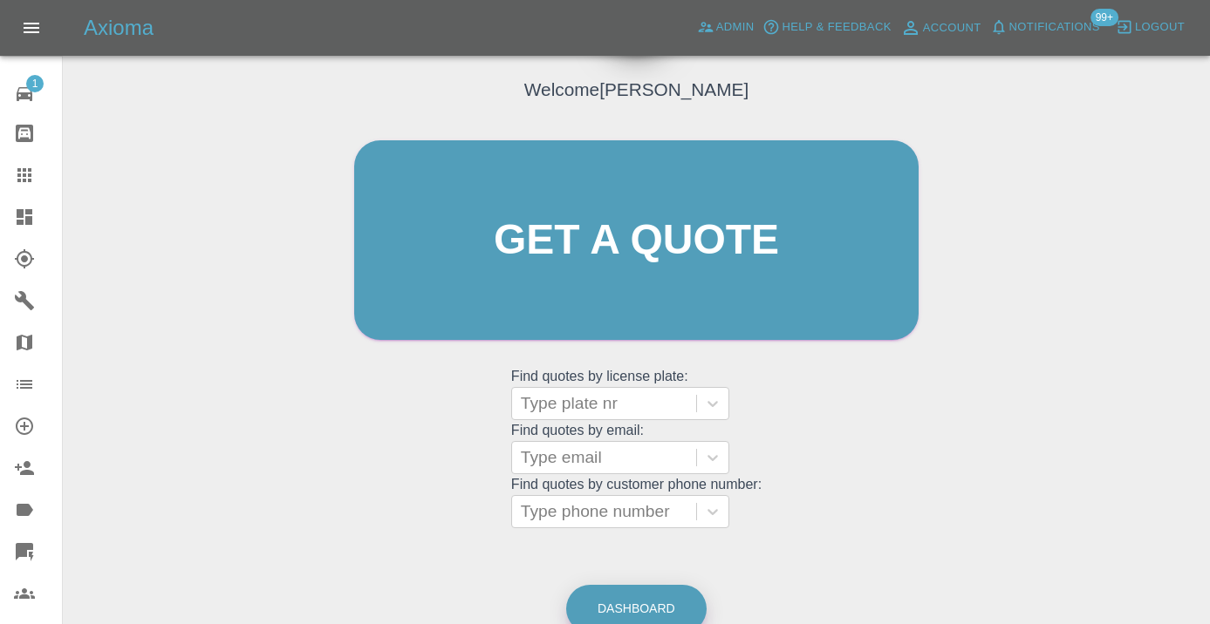
click at [634, 596] on link "Dashboard" at bounding box center [636, 609] width 140 height 48
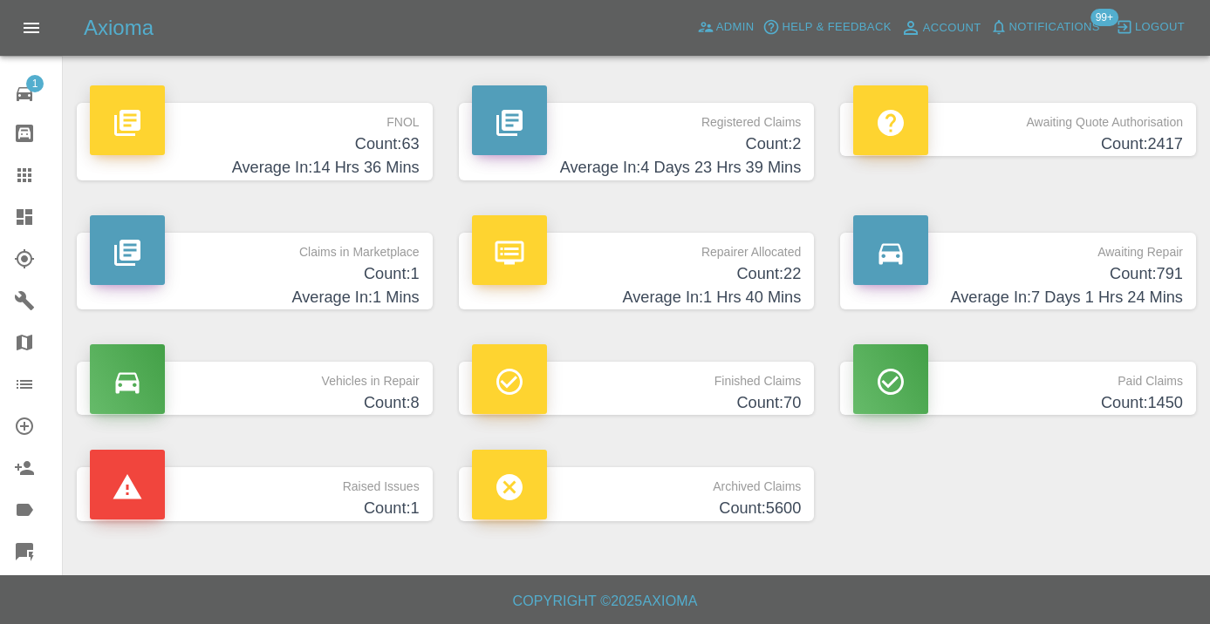
click at [1116, 269] on h4 "Count: 791" at bounding box center [1018, 275] width 330 height 24
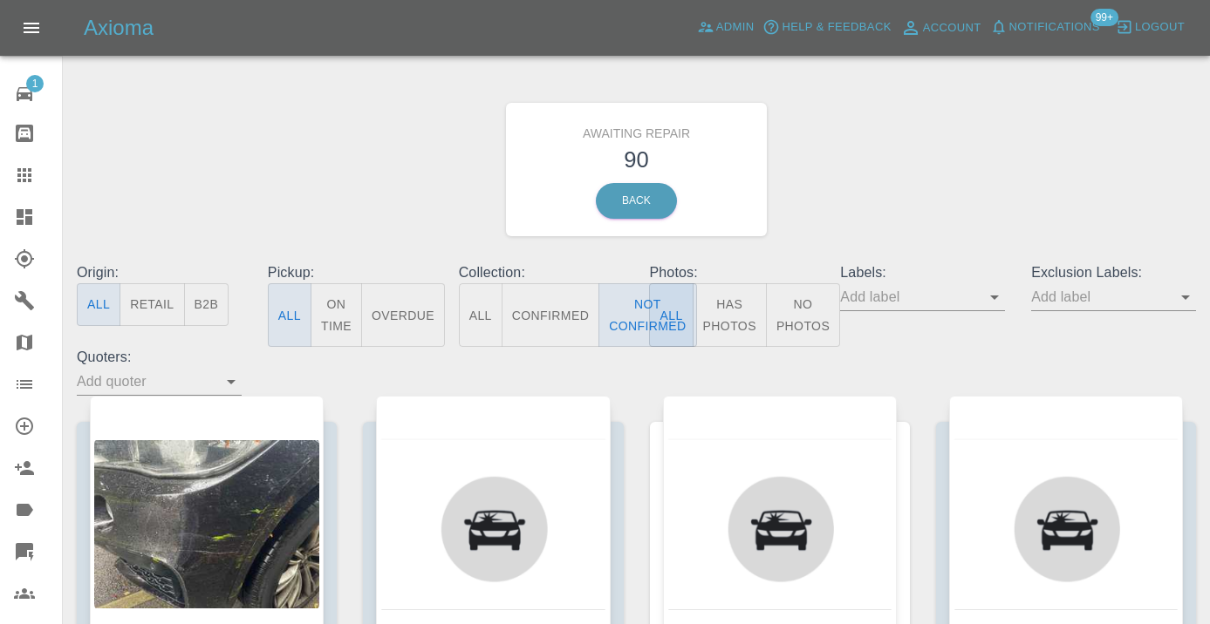
click at [857, 188] on div "Awaiting Repair 90 Back" at bounding box center [636, 170] width 1145 height 186
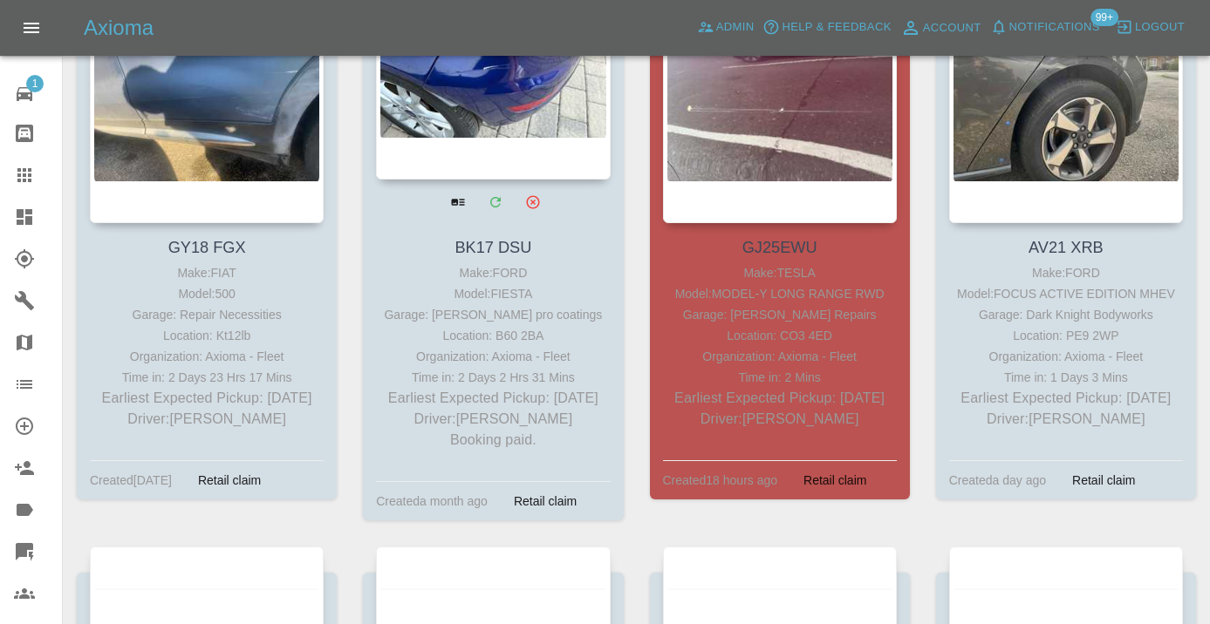
scroll to position [8567, 0]
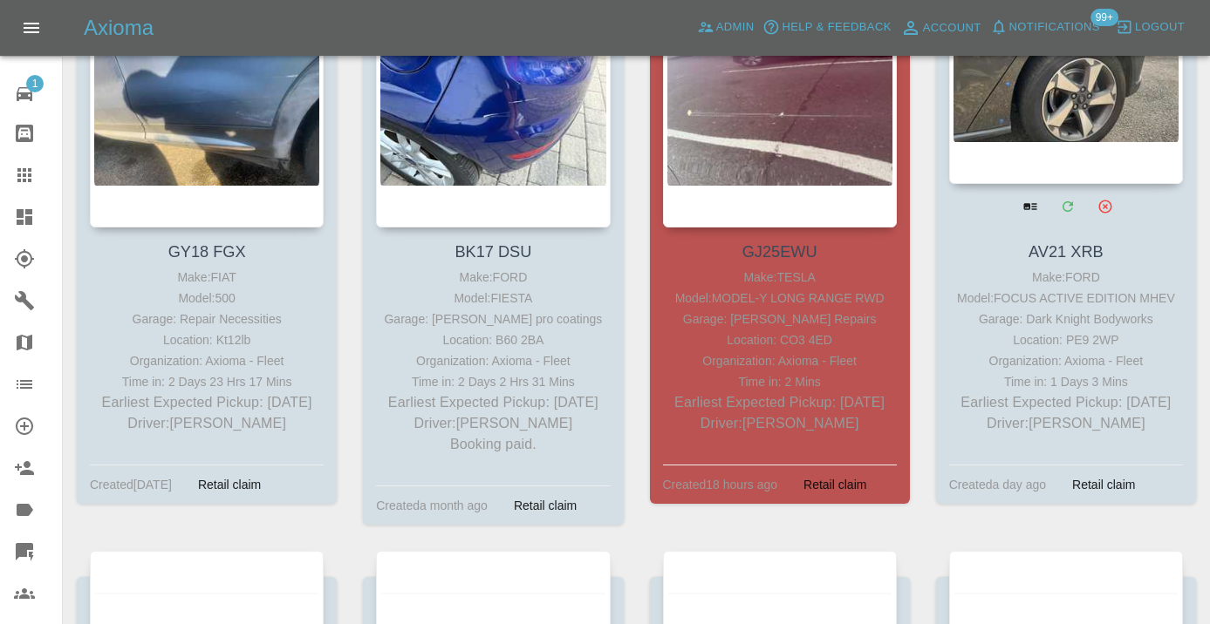
click at [1027, 128] on div at bounding box center [1066, 56] width 234 height 255
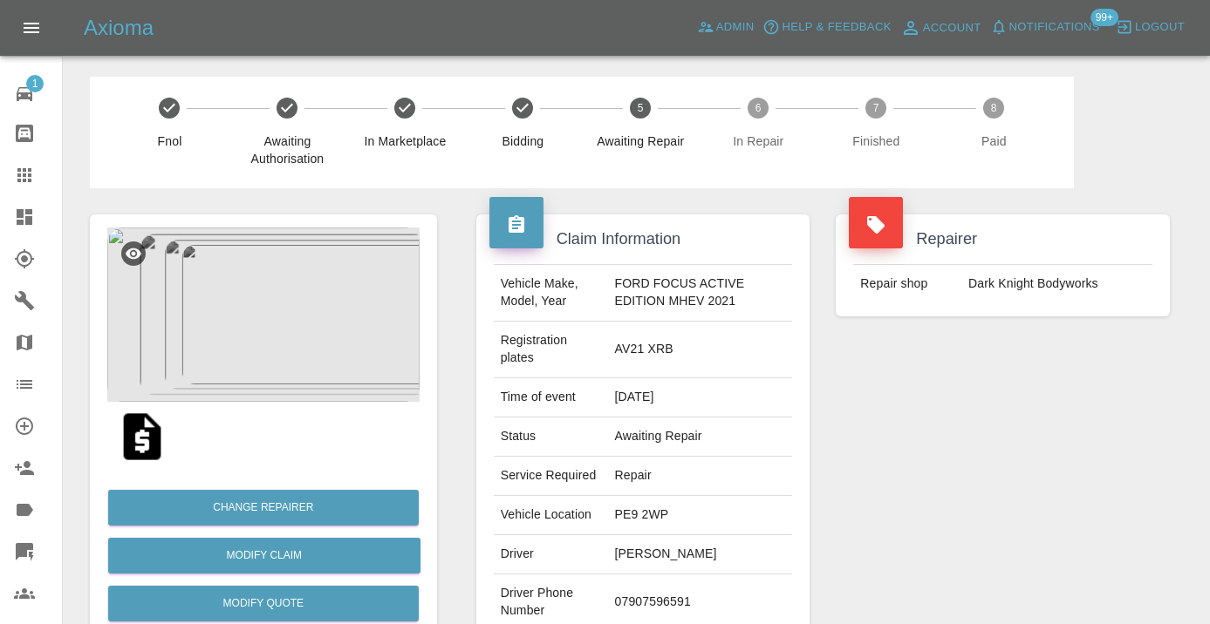
click at [673, 603] on td "07907596591" at bounding box center [700, 603] width 185 height 57
copy td "07907596591"
click at [1102, 403] on div "Repairer Repair shop Dark Knight Bodyworks" at bounding box center [1002, 457] width 360 height 538
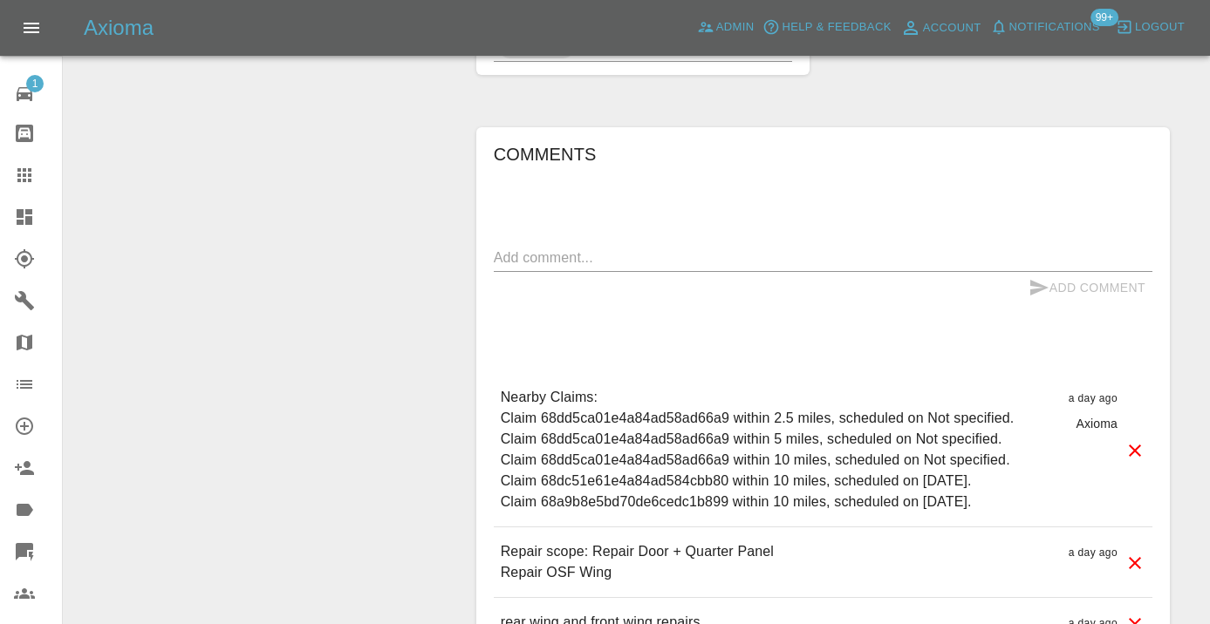
scroll to position [1454, 0]
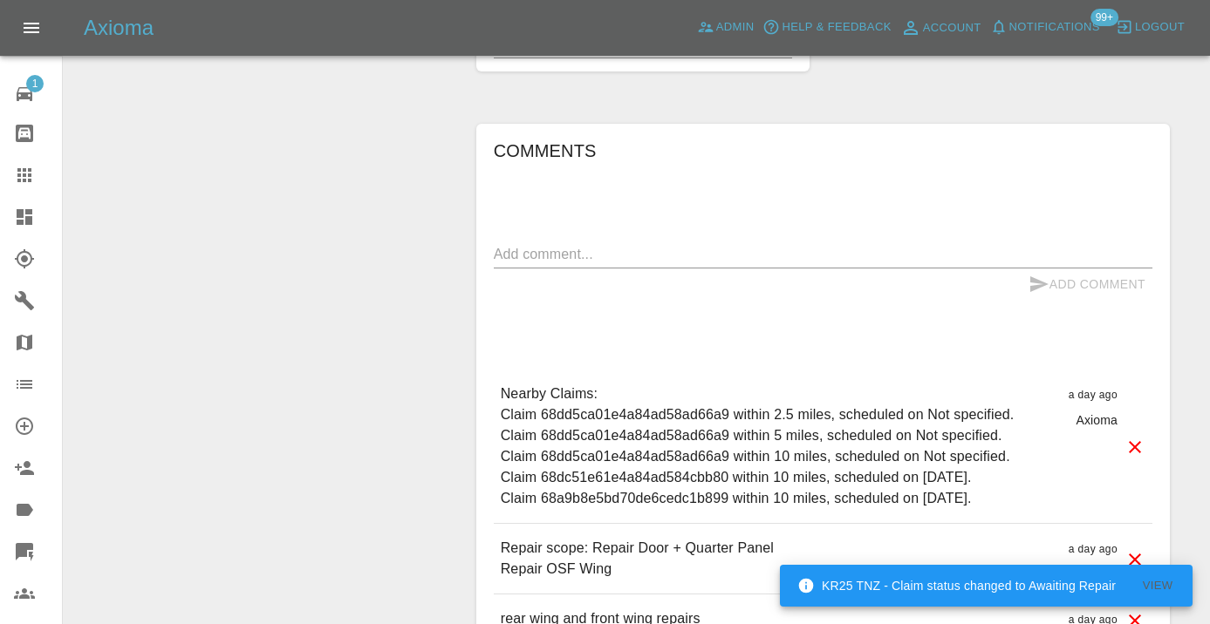
click at [548, 238] on div "Comments x Add Comment Nearby Claims: Claim 68dd5ca01e4a84ad58ad66a9 within 2.5…" at bounding box center [823, 391] width 658 height 508
click at [536, 246] on textarea at bounding box center [823, 254] width 658 height 20
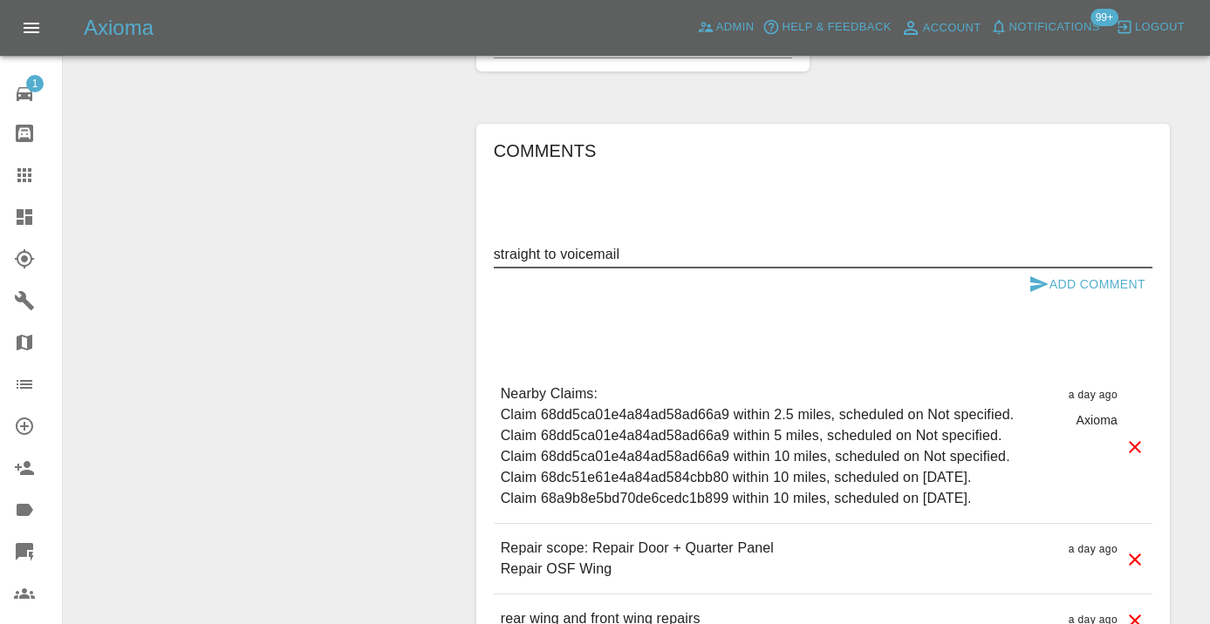
type textarea "straight to voicemail"
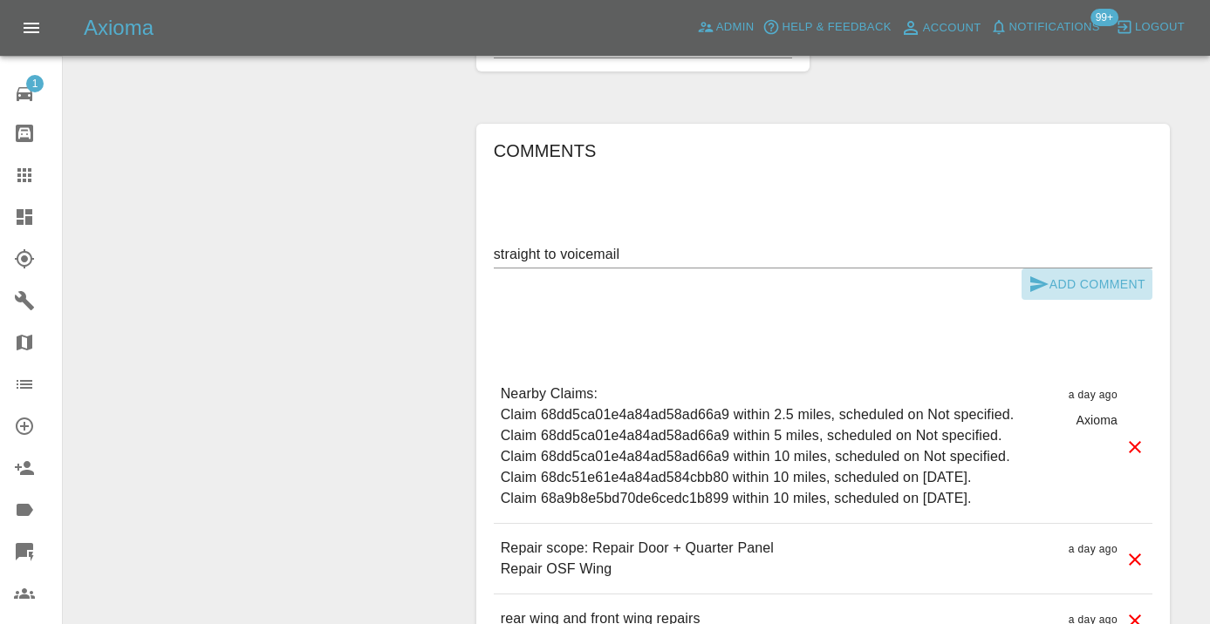
click at [1054, 283] on button "Add Comment" at bounding box center [1086, 285] width 131 height 32
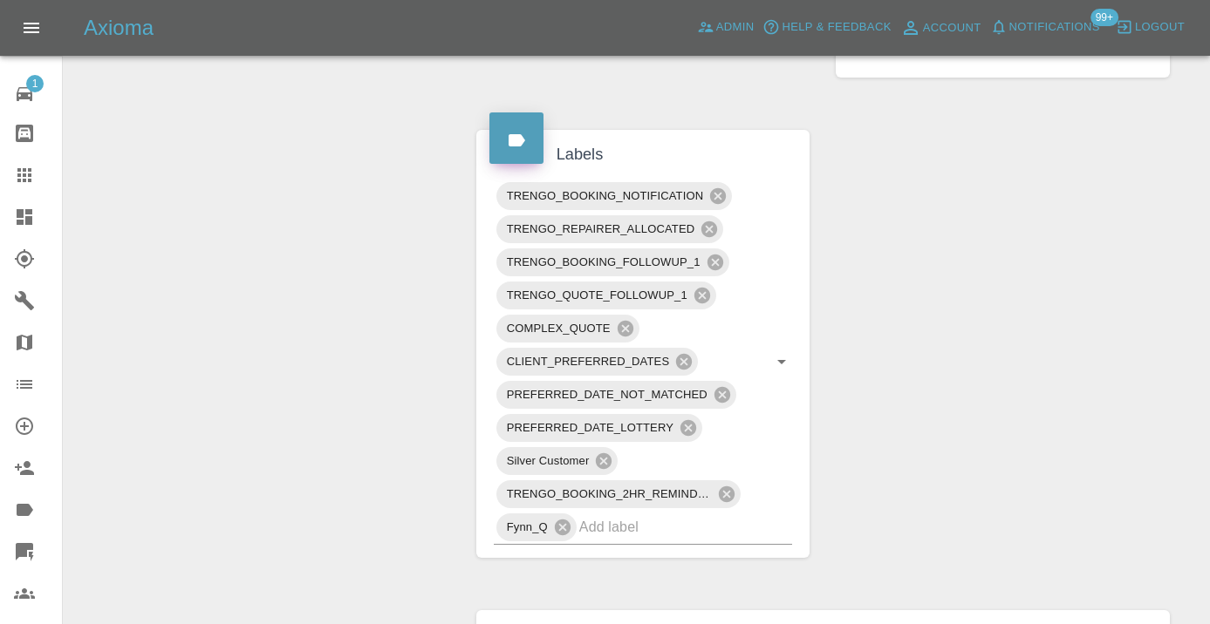
scroll to position [961, 0]
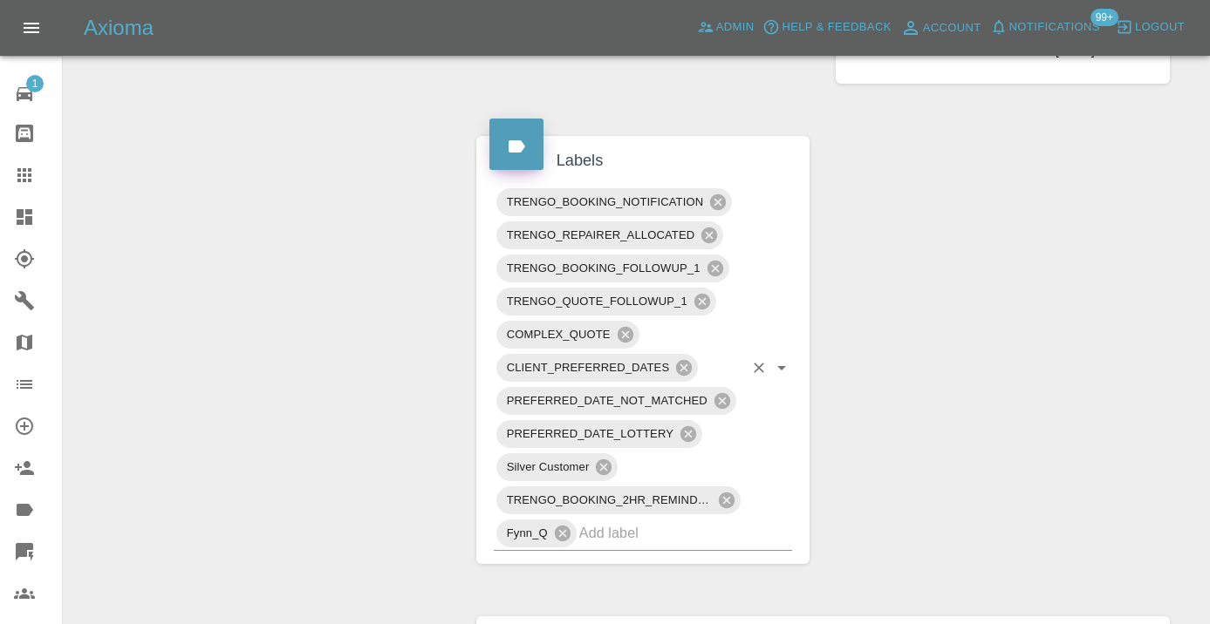
click at [602, 530] on input "text" at bounding box center [661, 533] width 165 height 27
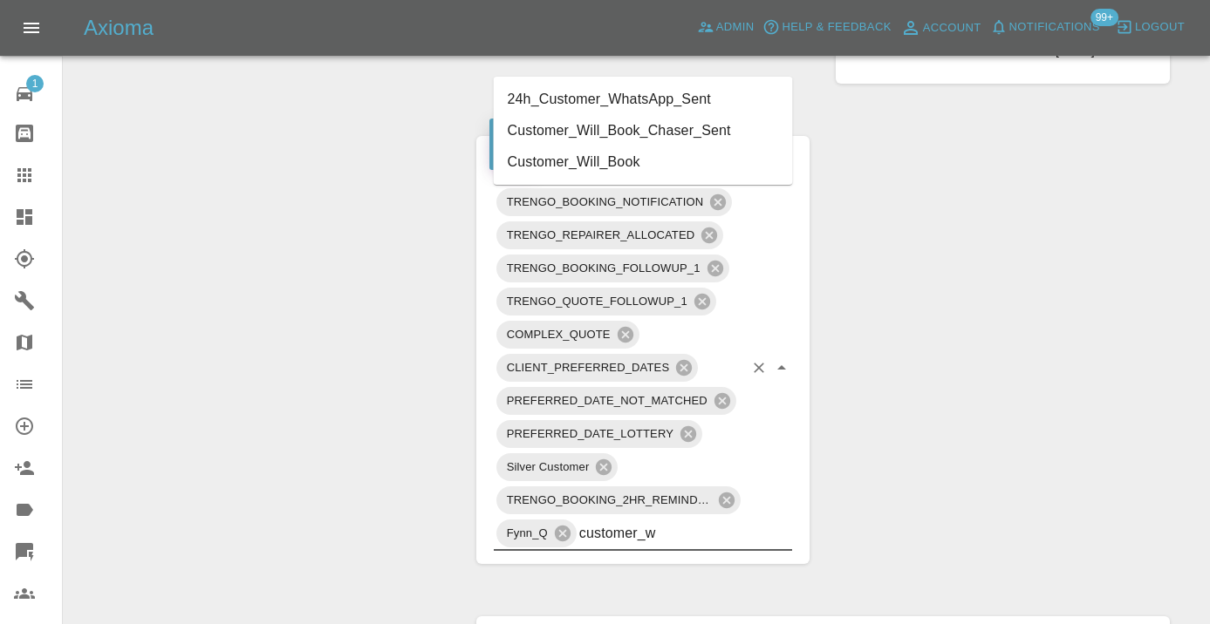
type input "customer_wi"
click at [583, 170] on li "Customer_Will_Book" at bounding box center [643, 162] width 299 height 31
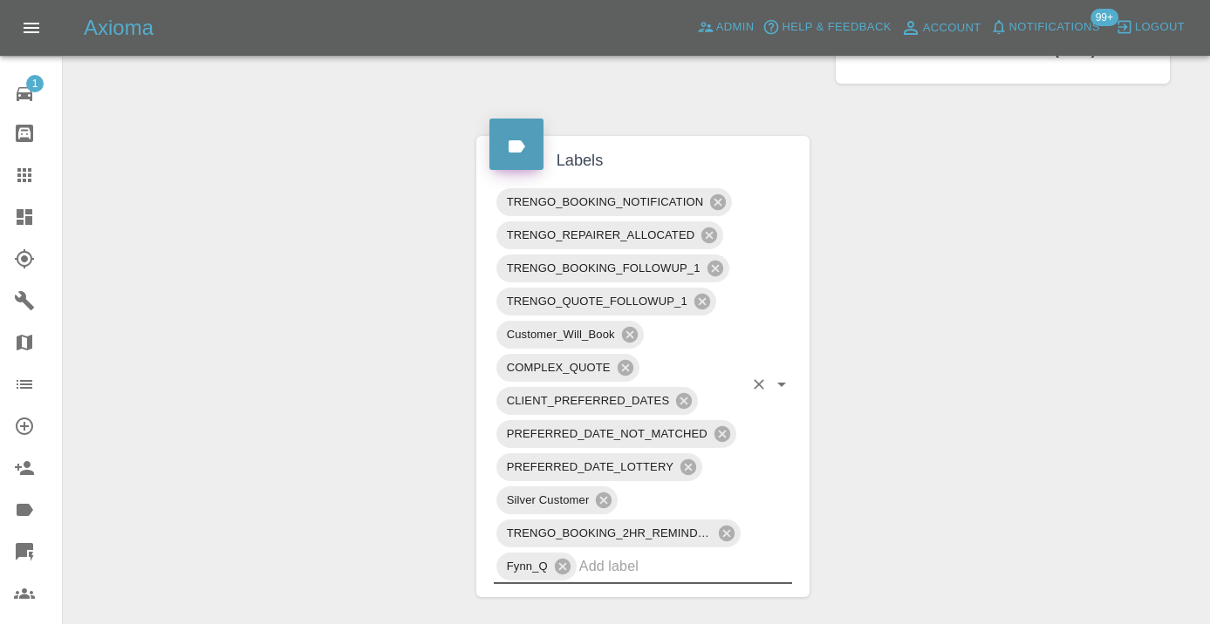
click at [15, 181] on icon at bounding box center [24, 175] width 21 height 21
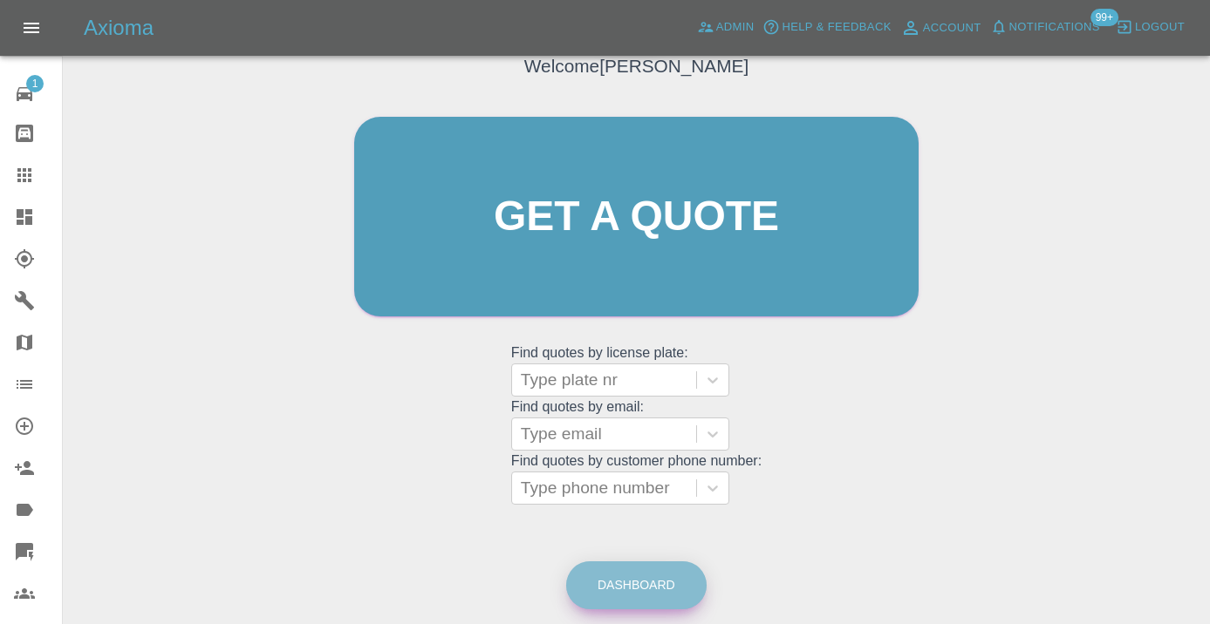
click at [635, 583] on link "Dashboard" at bounding box center [636, 586] width 140 height 48
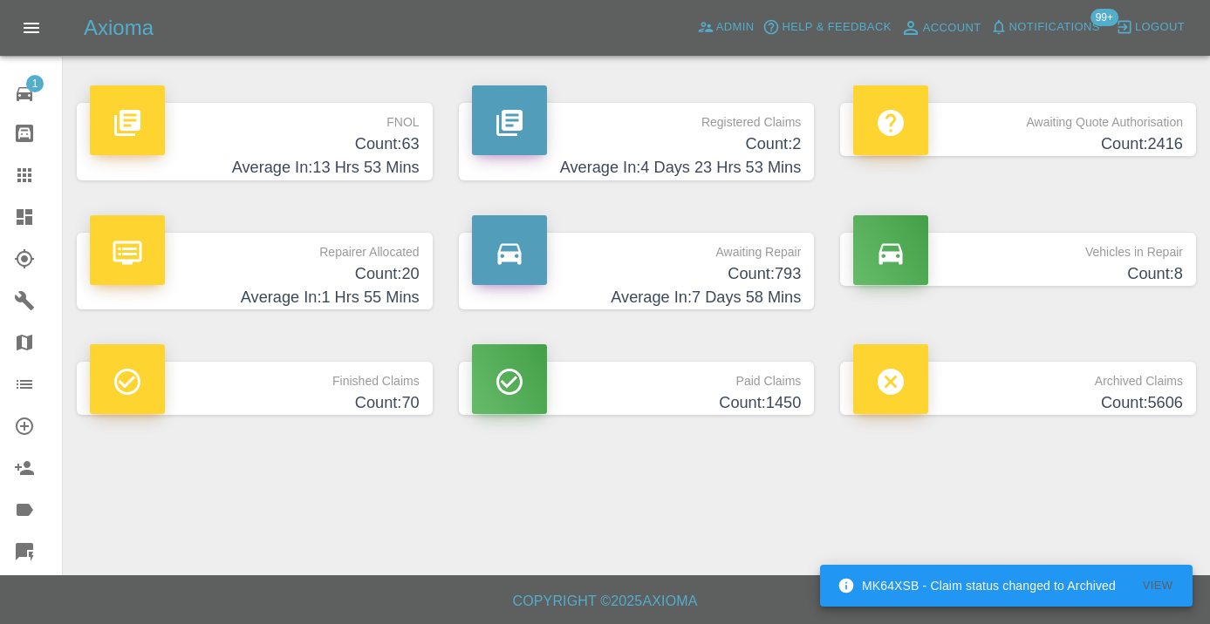
click at [784, 278] on h4 "Count: 793" at bounding box center [637, 275] width 330 height 24
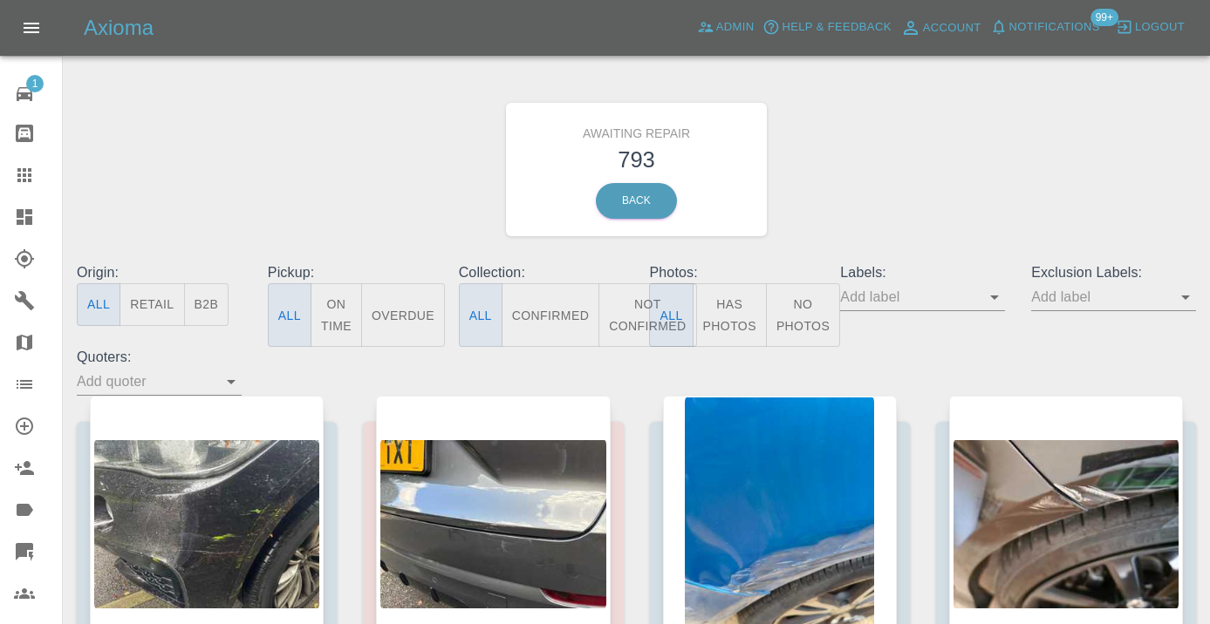
click at [631, 307] on button "Not Confirmed" at bounding box center [647, 315] width 98 height 64
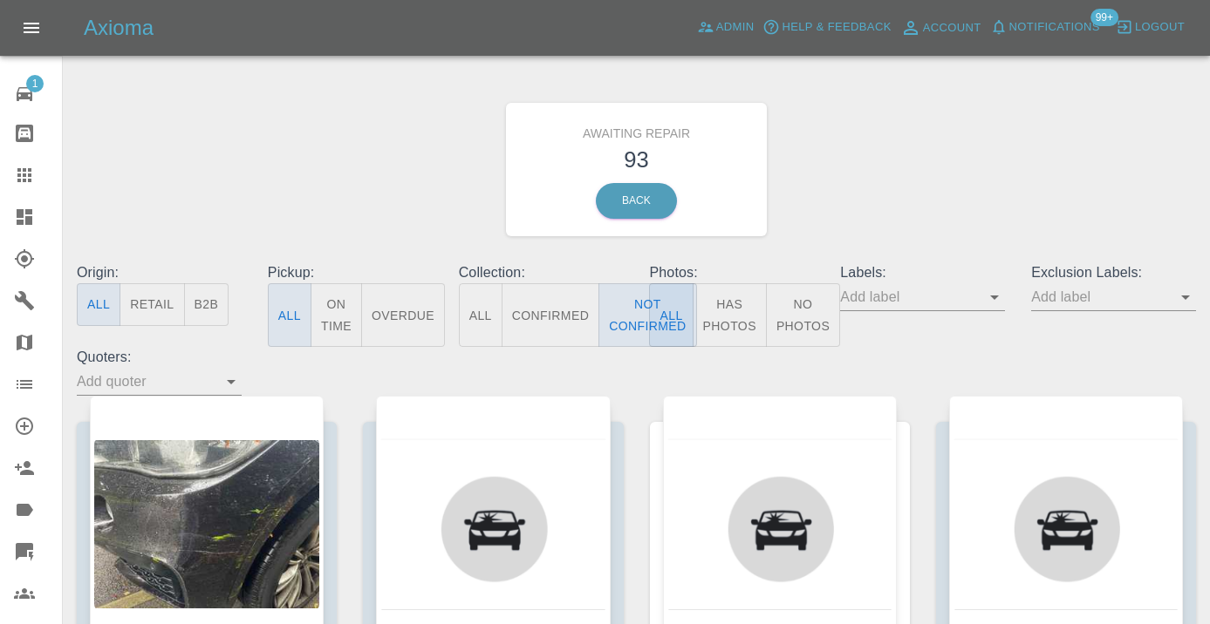
click at [931, 181] on div "Awaiting Repair 93 Back" at bounding box center [636, 170] width 1145 height 186
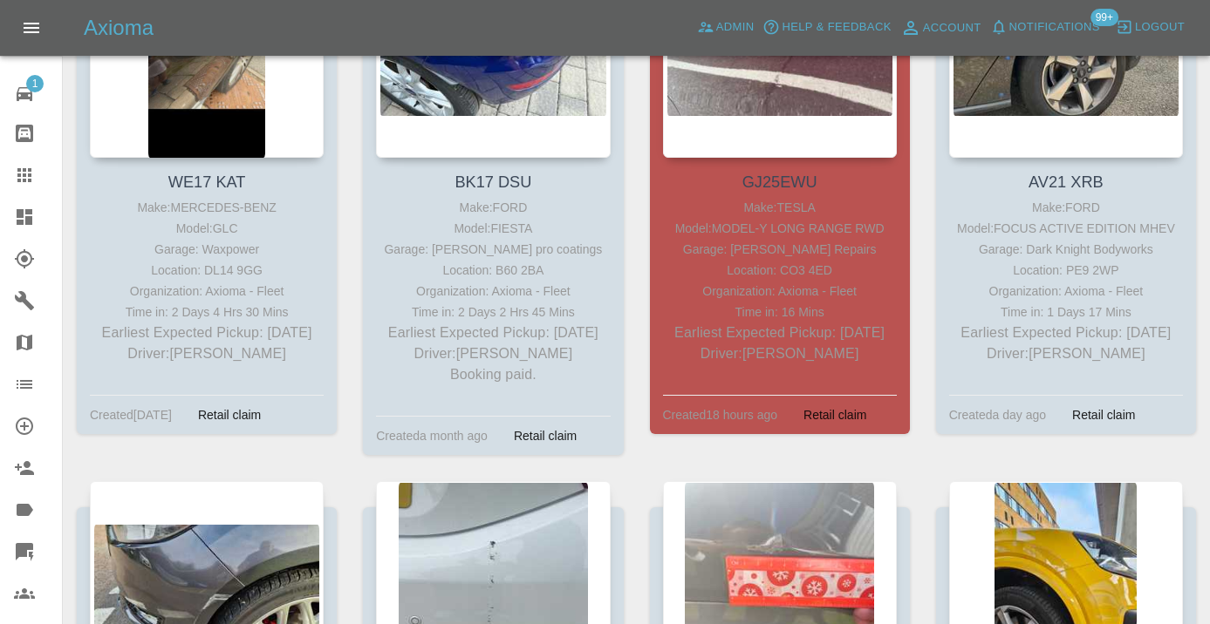
scroll to position [8625, 0]
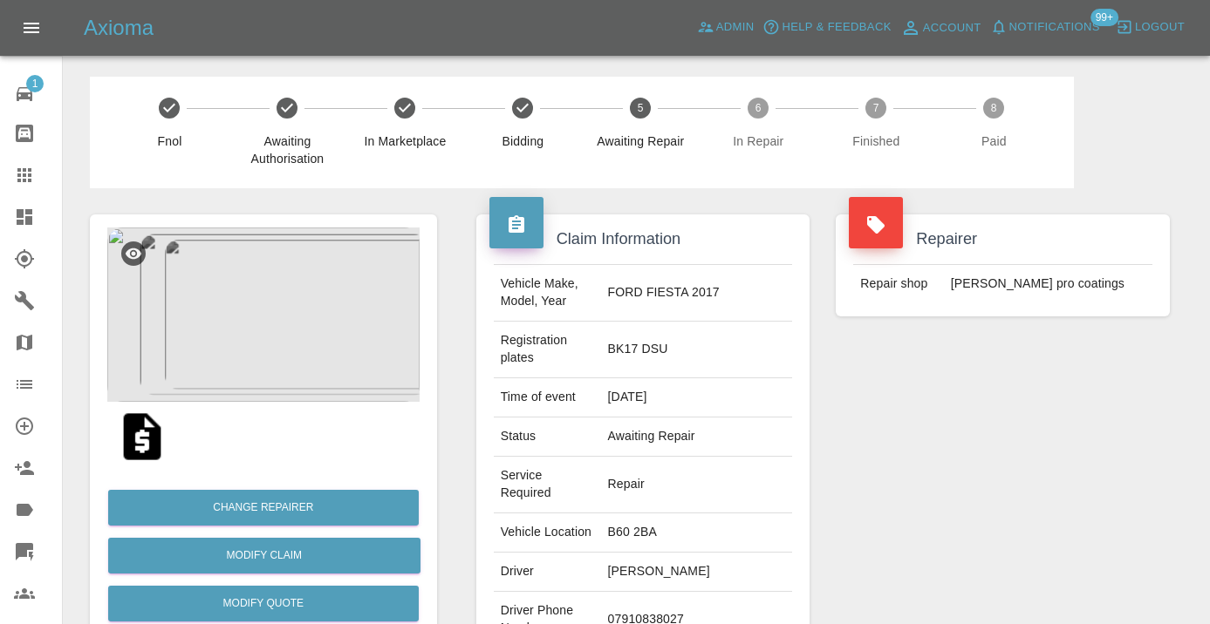
click at [700, 592] on td "07910838027" at bounding box center [697, 620] width 192 height 57
copy td "07910838027"
click at [941, 436] on div "Repairer Repair shop [PERSON_NAME] pro coatings" at bounding box center [1002, 474] width 360 height 573
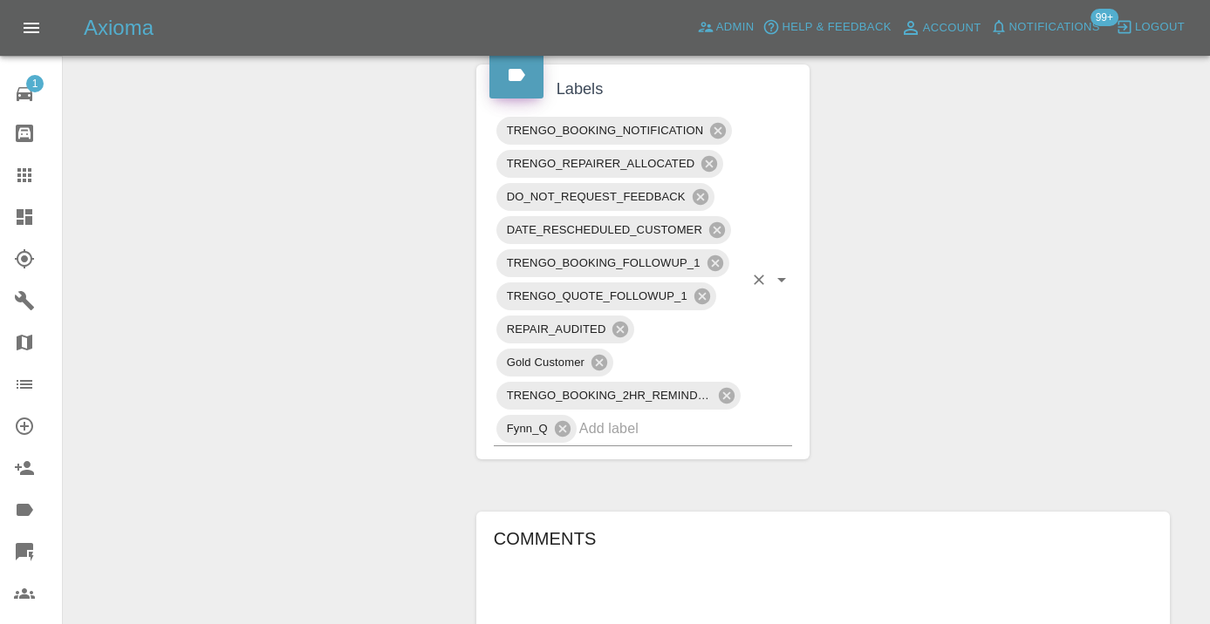
scroll to position [1104, 0]
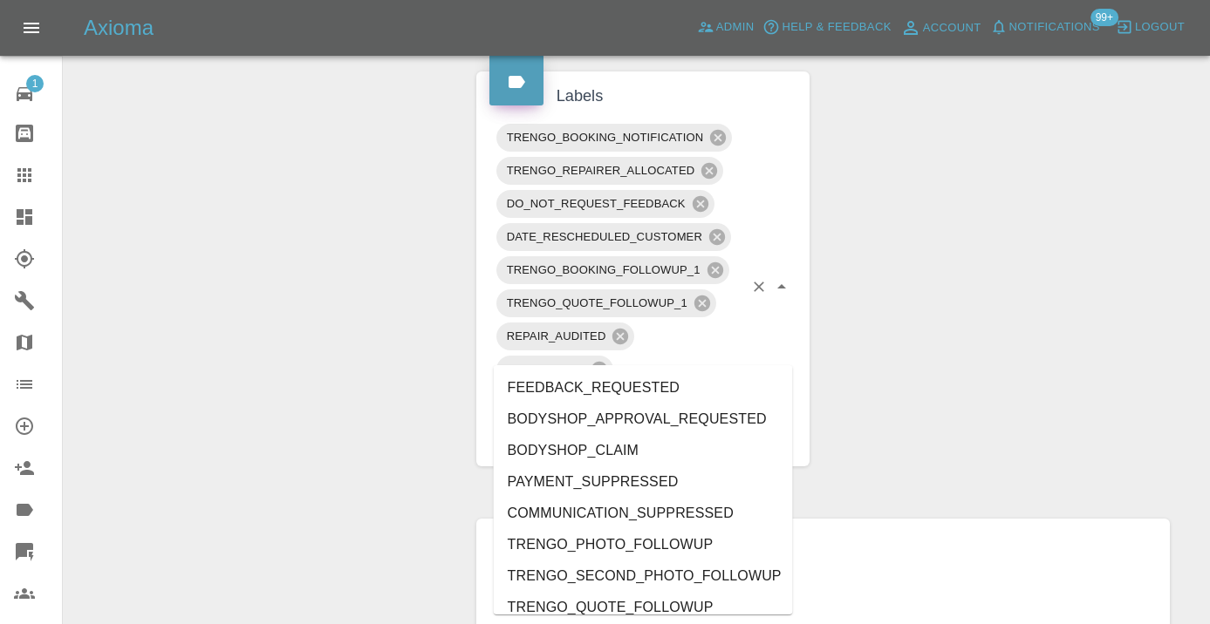
click at [609, 422] on input "text" at bounding box center [661, 435] width 165 height 27
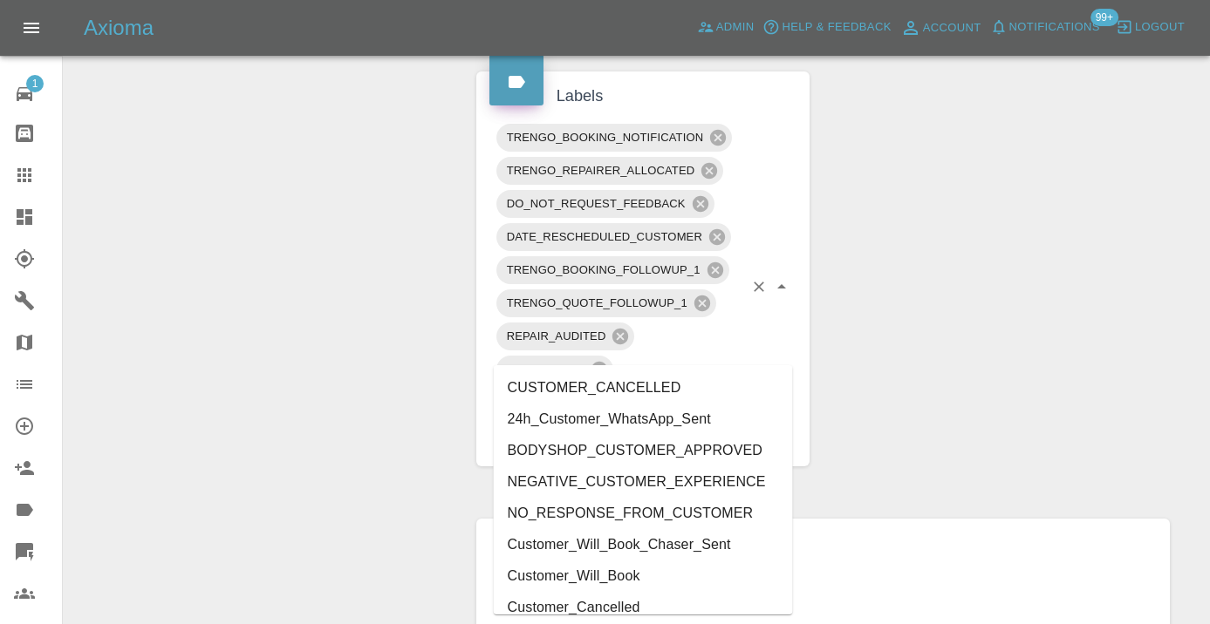
type input "cust"
click at [559, 572] on li "Customer_Will_Book" at bounding box center [643, 576] width 299 height 31
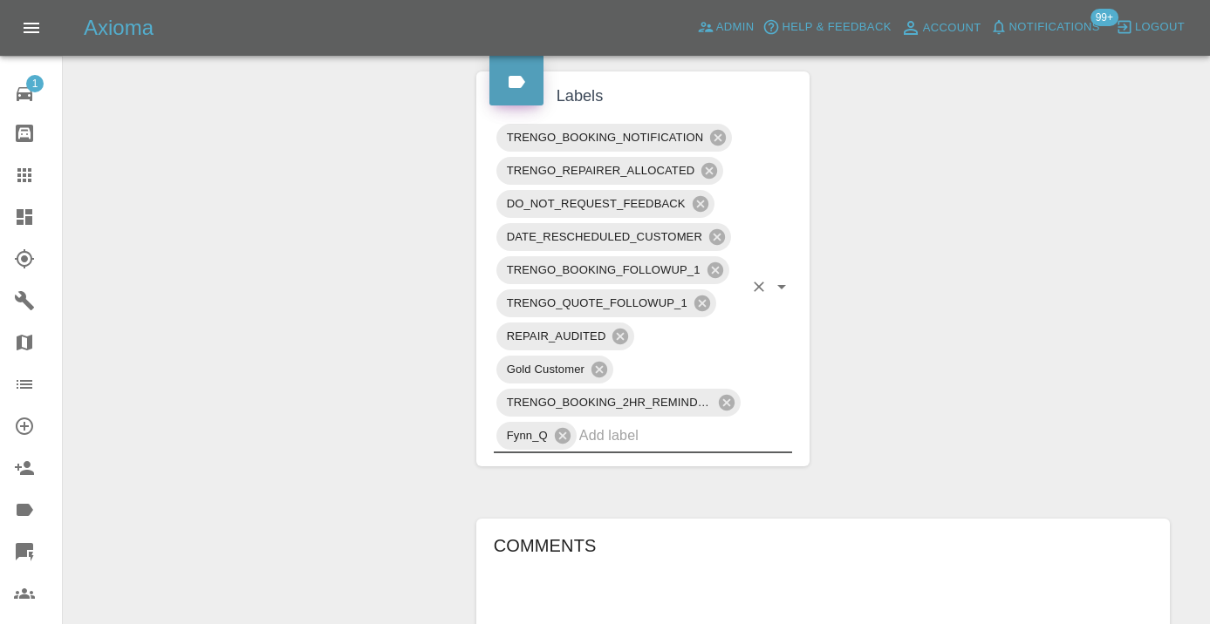
click at [274, 342] on div "Change Repairer Modify Claim Modify Quote Rollback Submit Payment Archive" at bounding box center [263, 230] width 373 height 2292
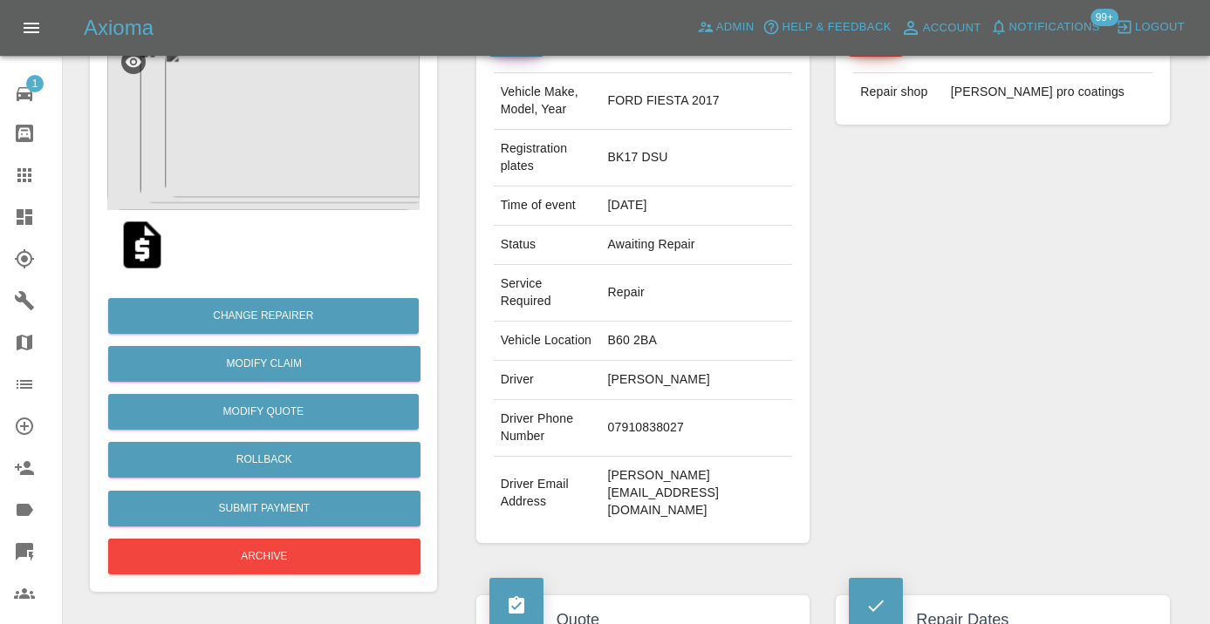
scroll to position [185, 0]
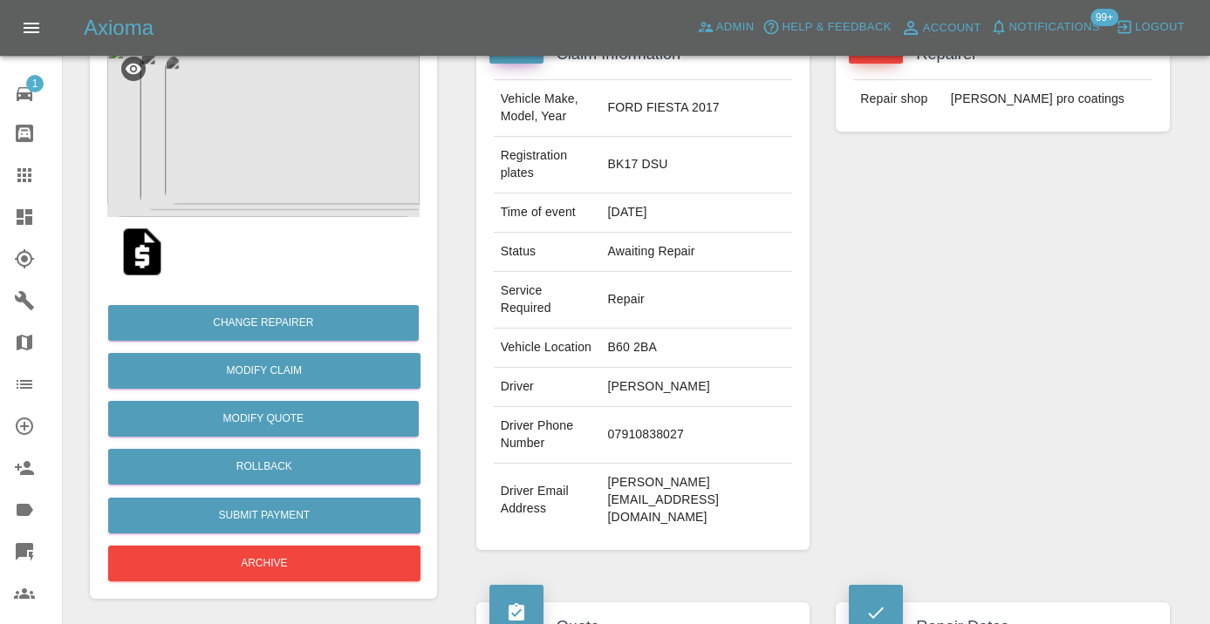
click at [666, 407] on td "07910838027" at bounding box center [697, 435] width 192 height 57
click at [671, 407] on td "07910838027" at bounding box center [697, 435] width 192 height 57
copy td "07910838027"
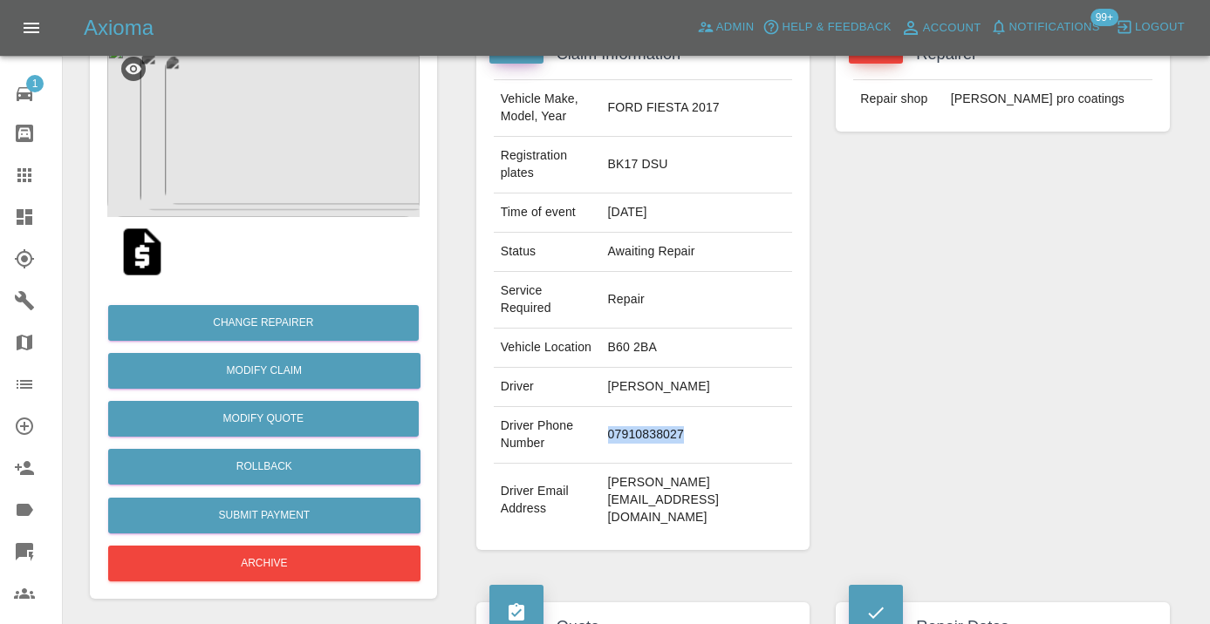
click at [19, 175] on icon at bounding box center [24, 175] width 14 height 14
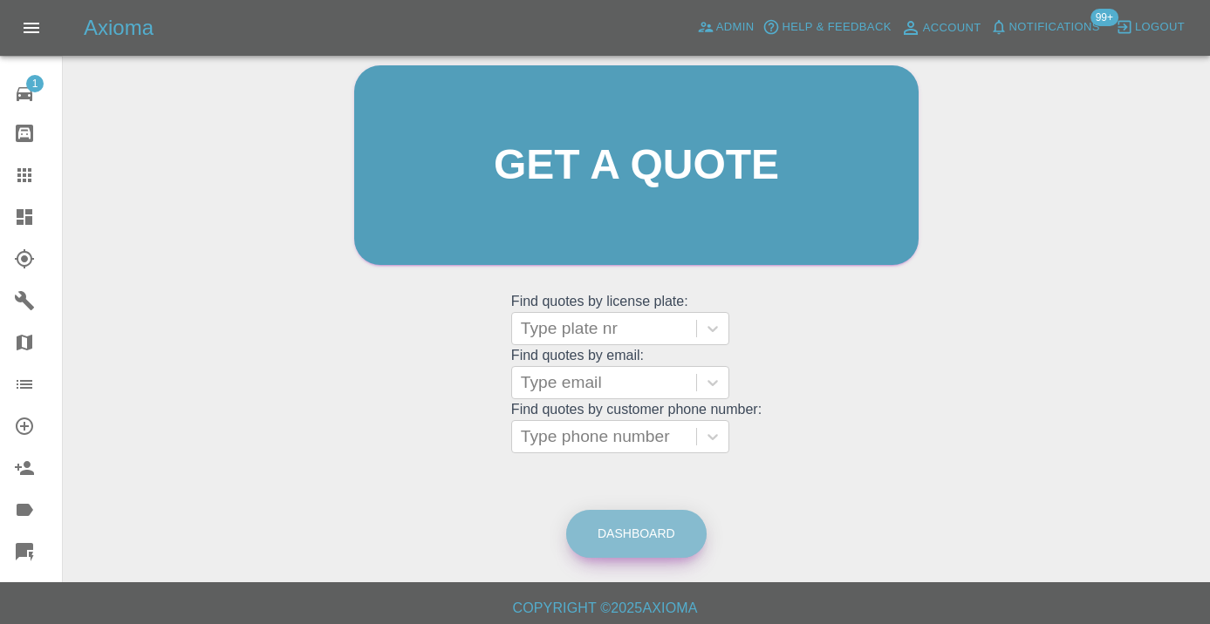
click at [631, 525] on link "Dashboard" at bounding box center [636, 534] width 140 height 48
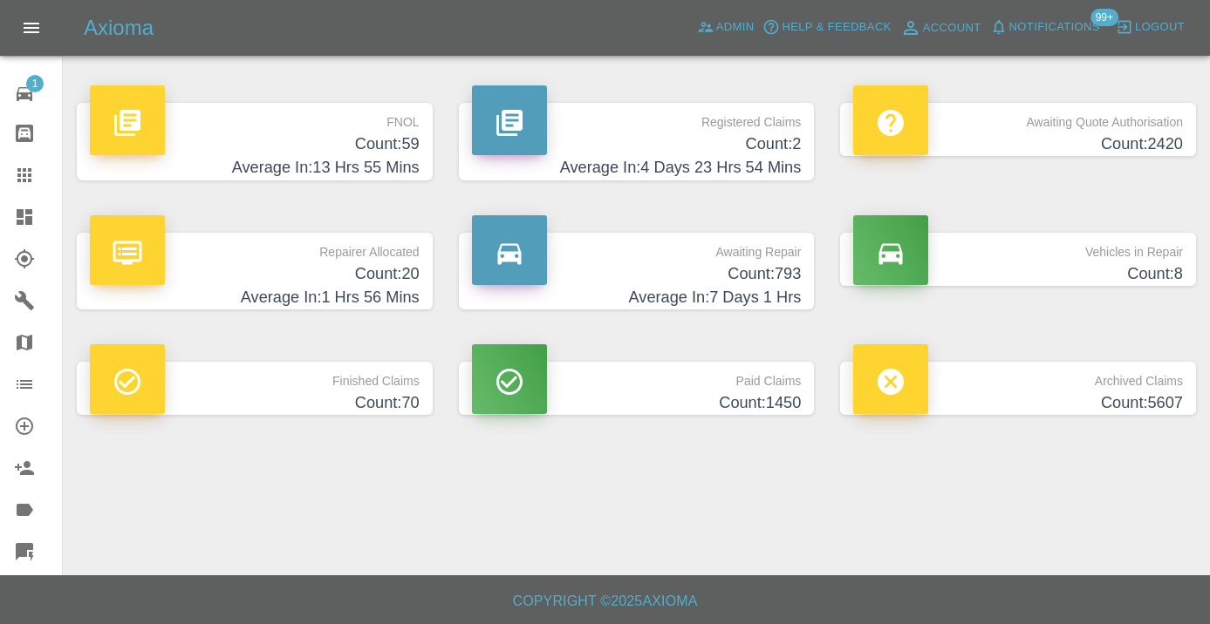
click at [786, 282] on h4 "Count: 793" at bounding box center [637, 275] width 330 height 24
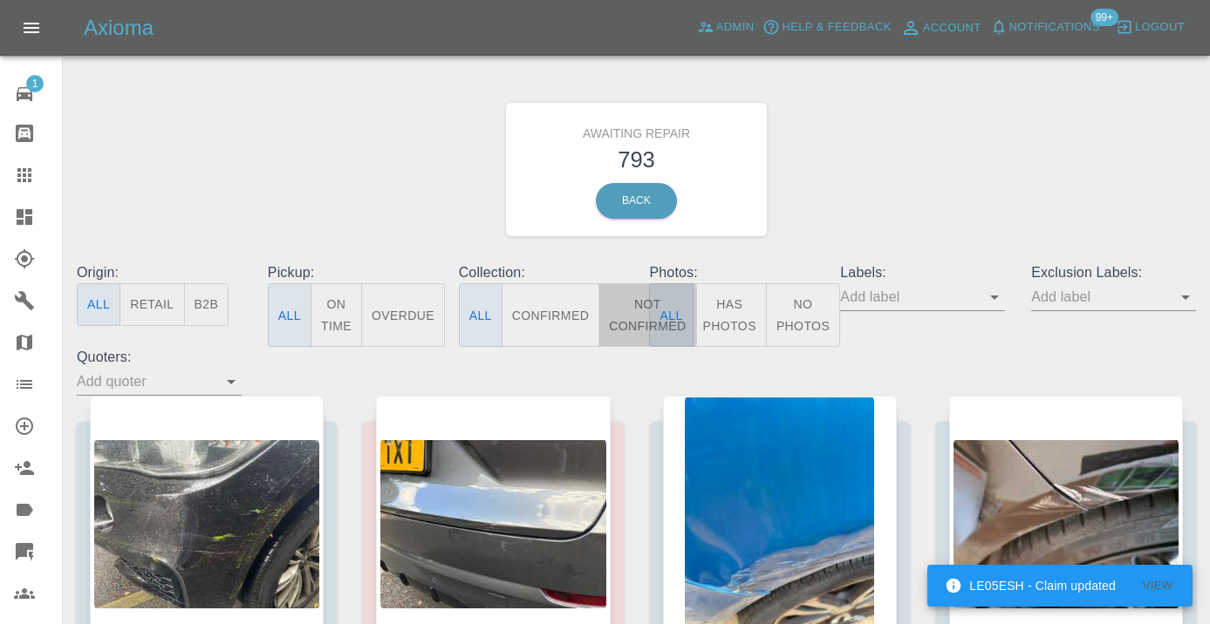
click at [624, 308] on button "Not Confirmed" at bounding box center [647, 315] width 98 height 64
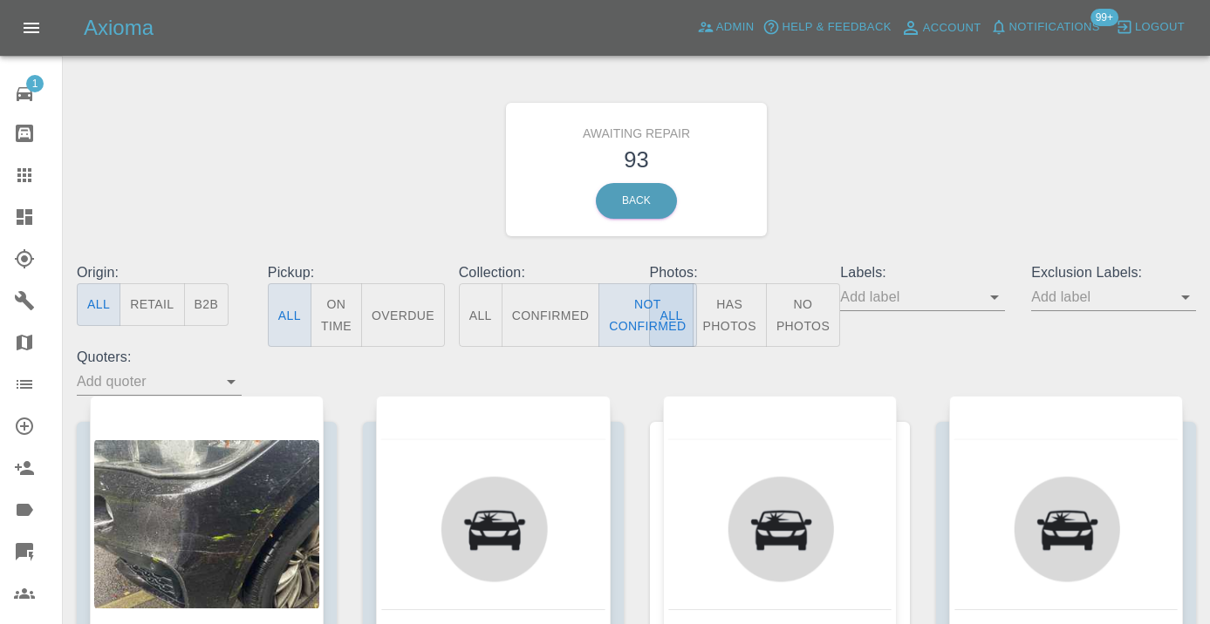
click at [904, 150] on div "Awaiting Repair 93 Back" at bounding box center [636, 170] width 1145 height 186
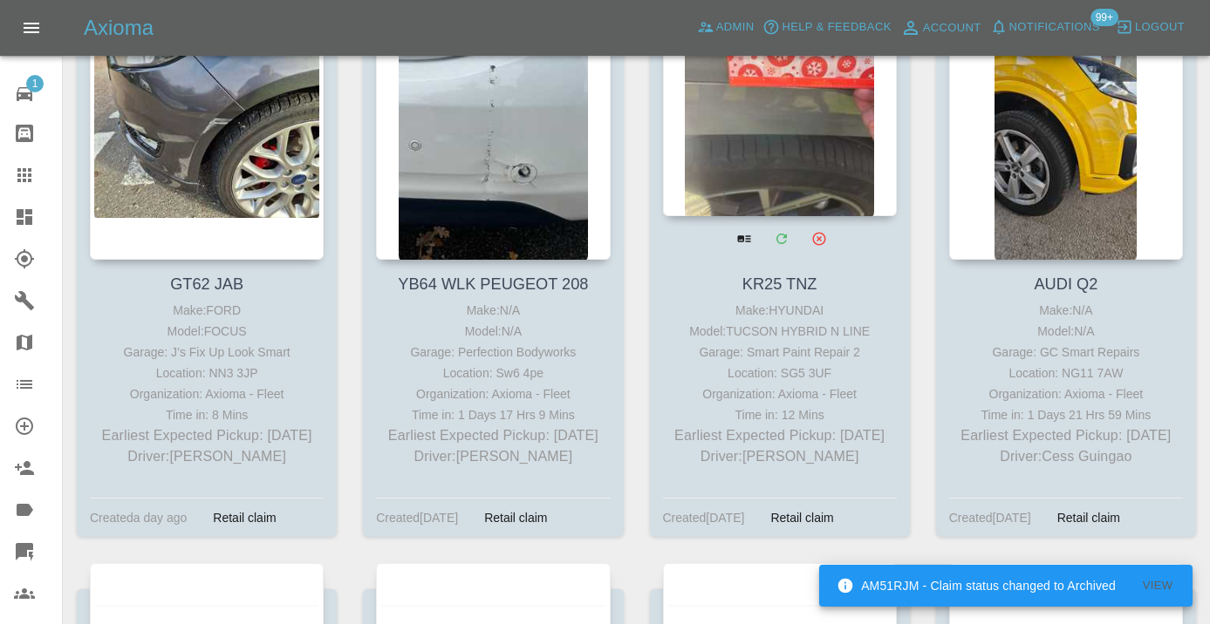
scroll to position [9110, 0]
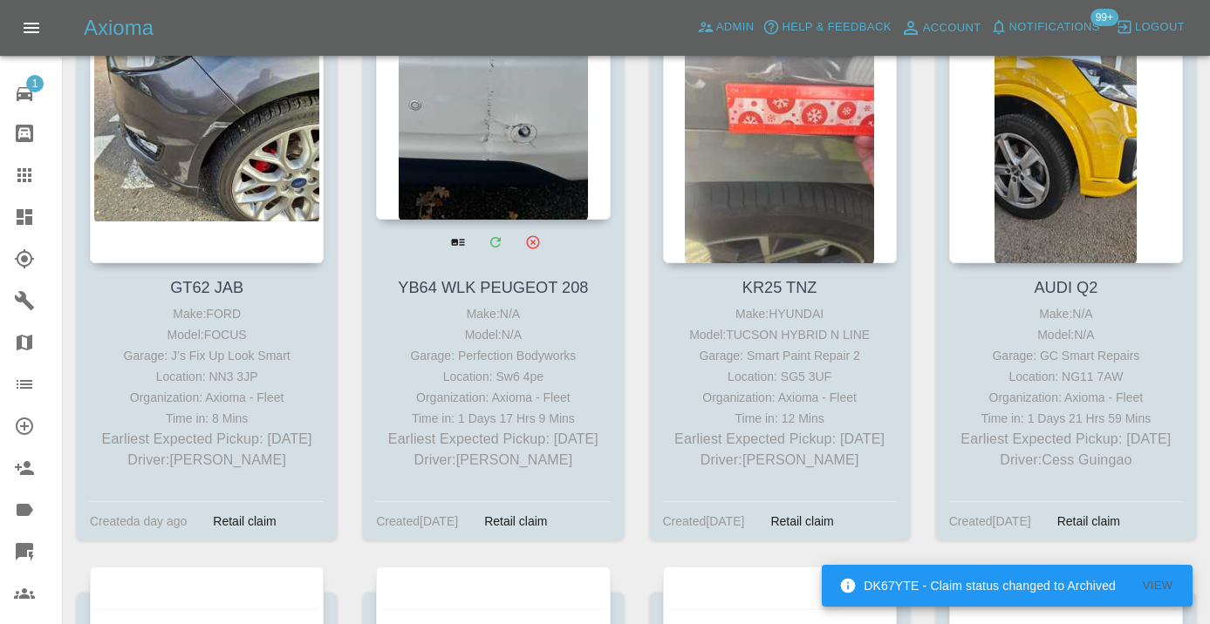
click at [506, 201] on div at bounding box center [493, 92] width 234 height 255
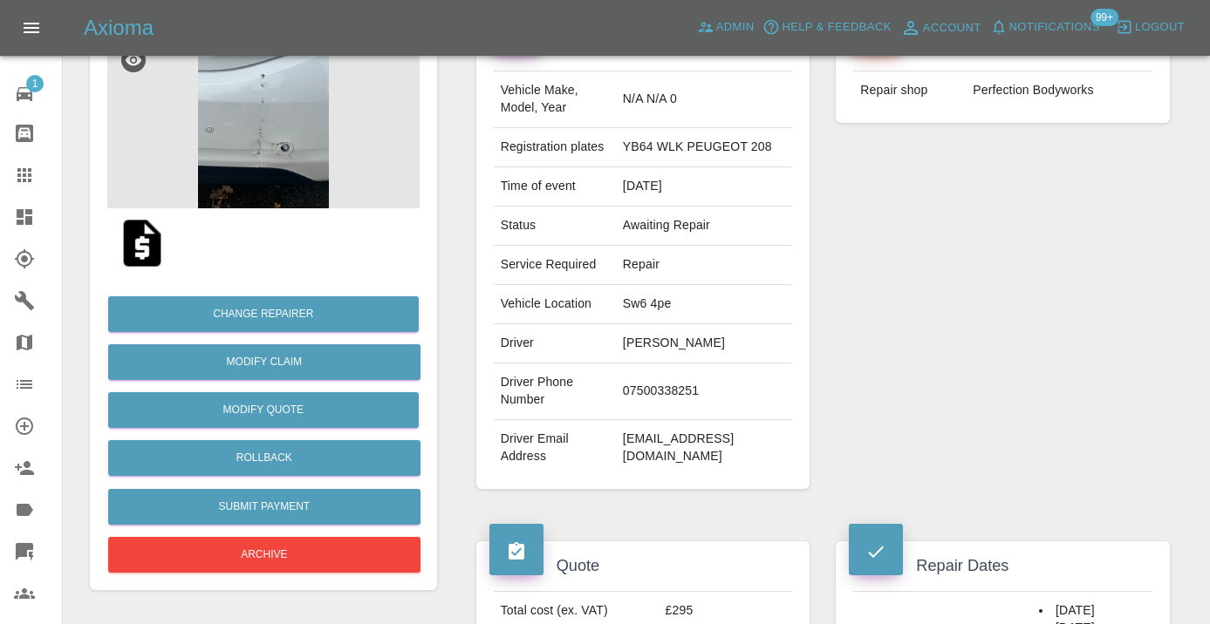
scroll to position [196, 0]
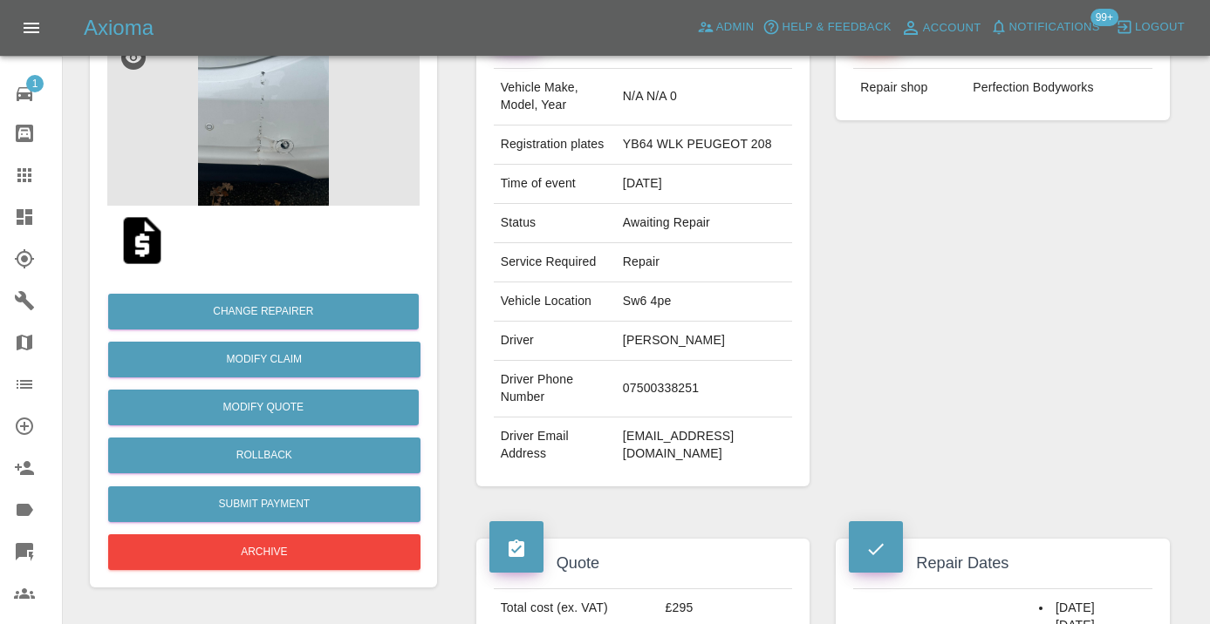
click at [631, 418] on td "07500338251" at bounding box center [704, 389] width 176 height 57
copy td "07500338251"
click at [867, 284] on div "Repairer Repair shop Perfection Bodyworks" at bounding box center [1002, 252] width 360 height 521
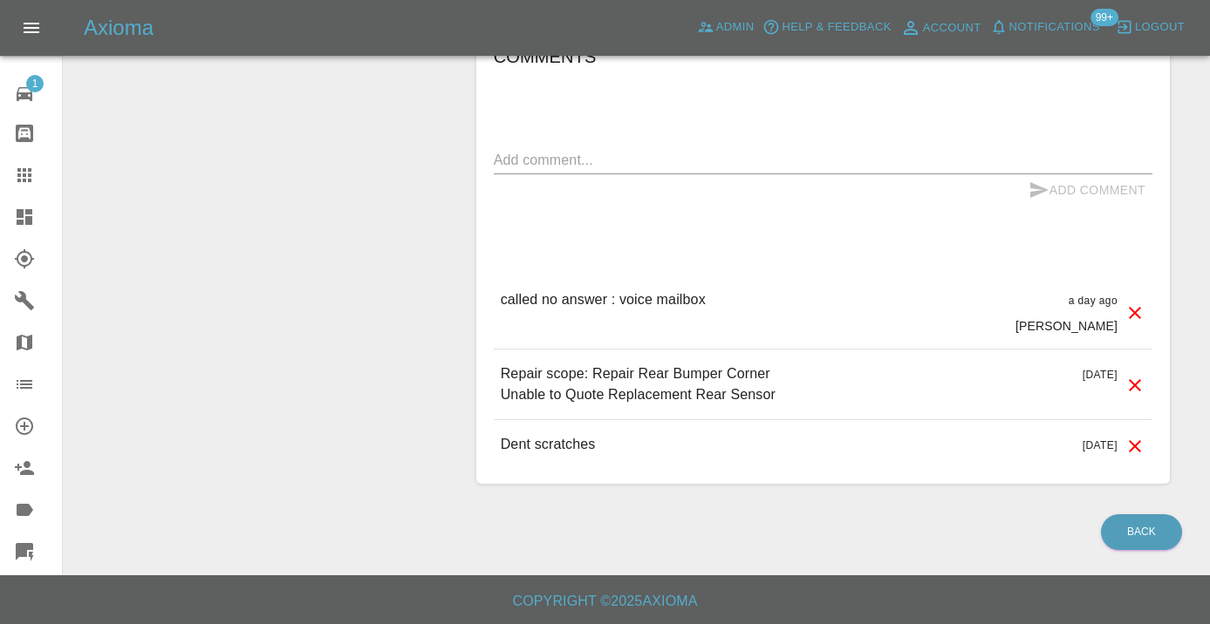
scroll to position [1364, 0]
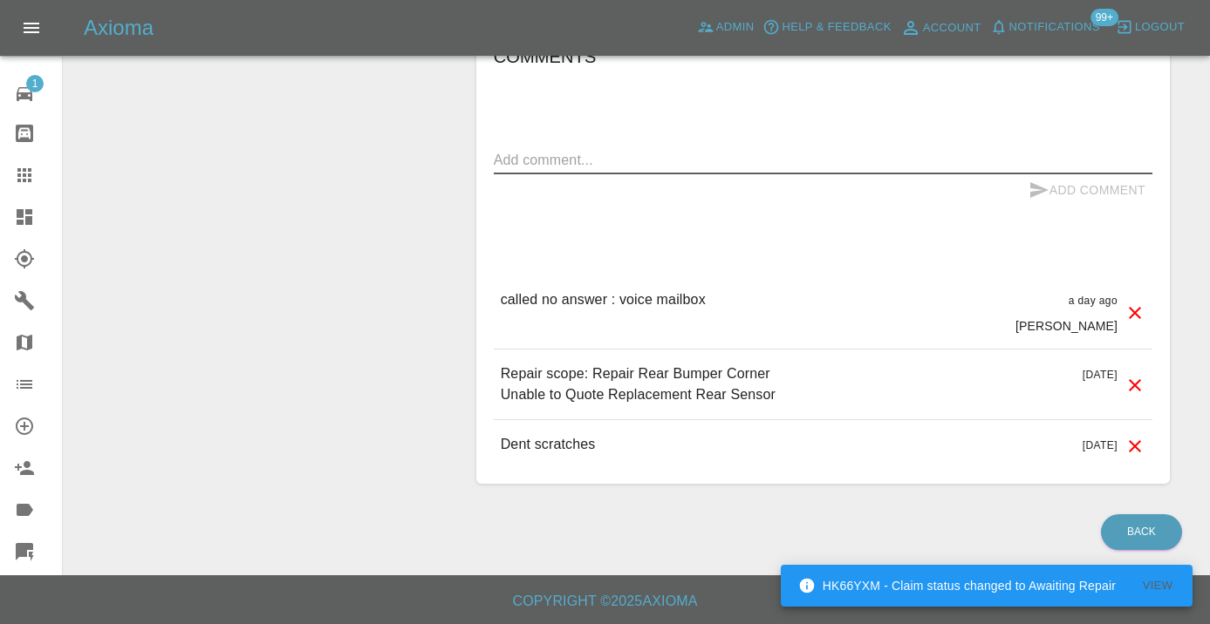
click at [518, 169] on textarea at bounding box center [823, 160] width 658 height 20
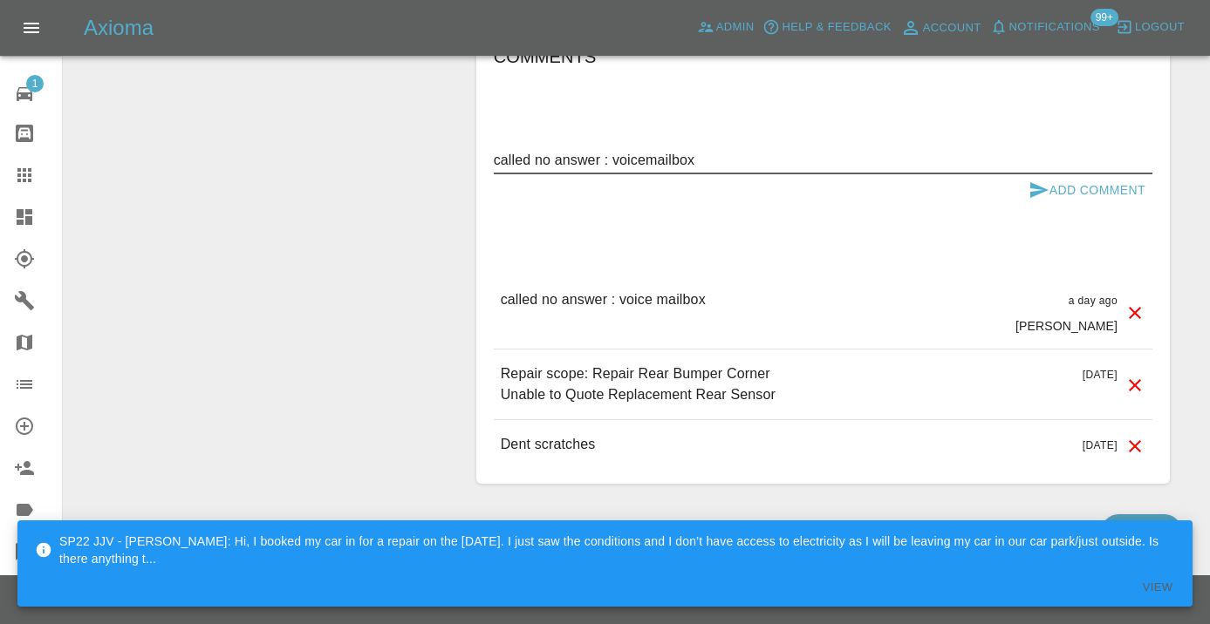
type textarea "called no answer : voicemailbox"
click at [1054, 201] on button "Add Comment" at bounding box center [1086, 190] width 131 height 32
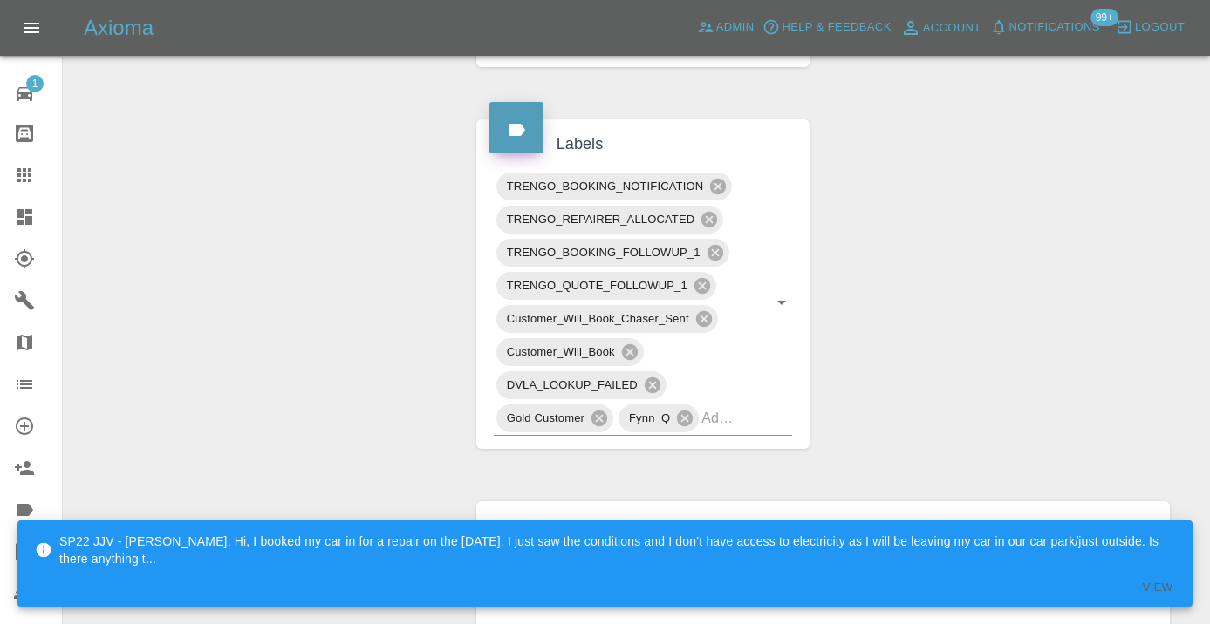
scroll to position [846, 0]
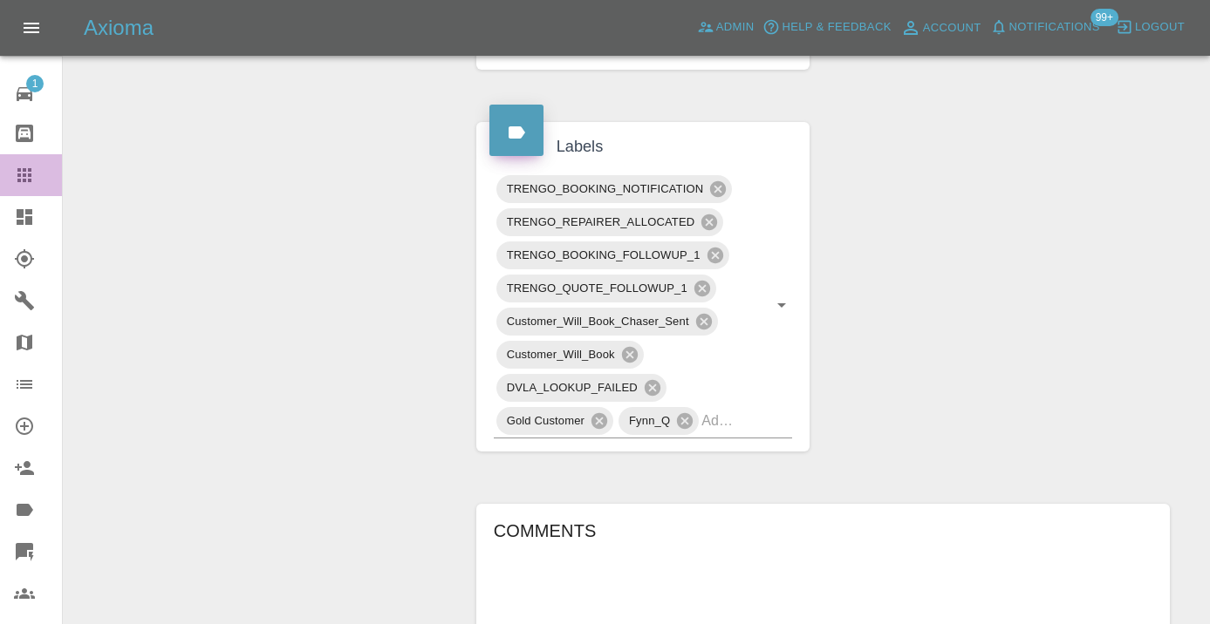
click at [28, 173] on icon at bounding box center [24, 175] width 21 height 21
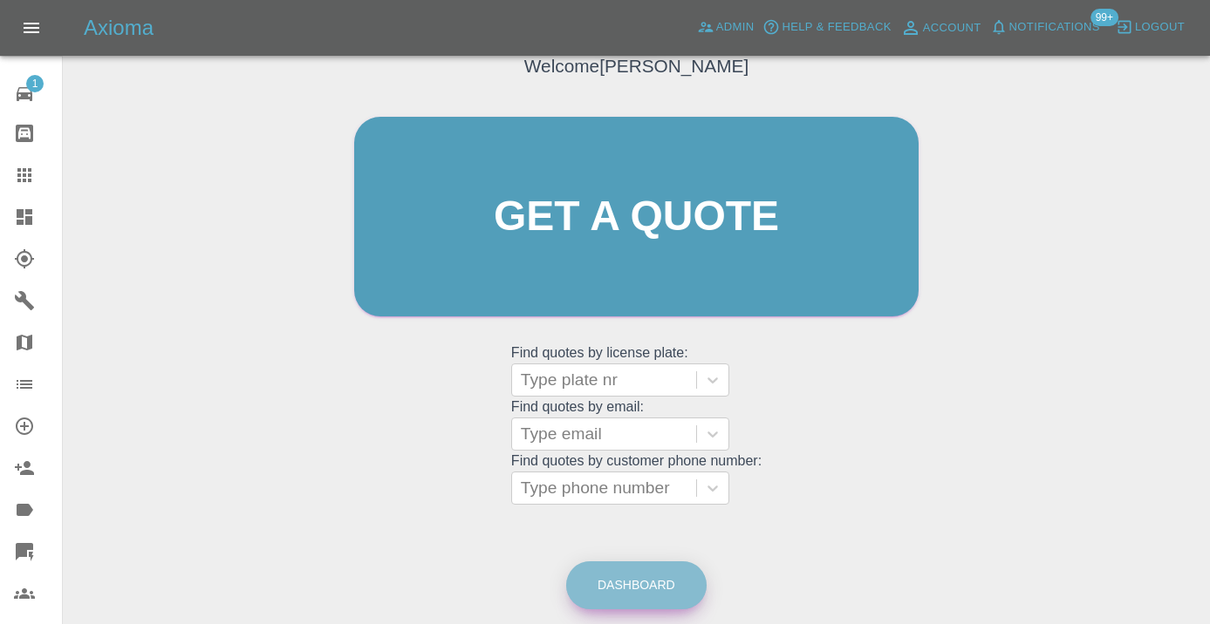
click at [645, 587] on link "Dashboard" at bounding box center [636, 586] width 140 height 48
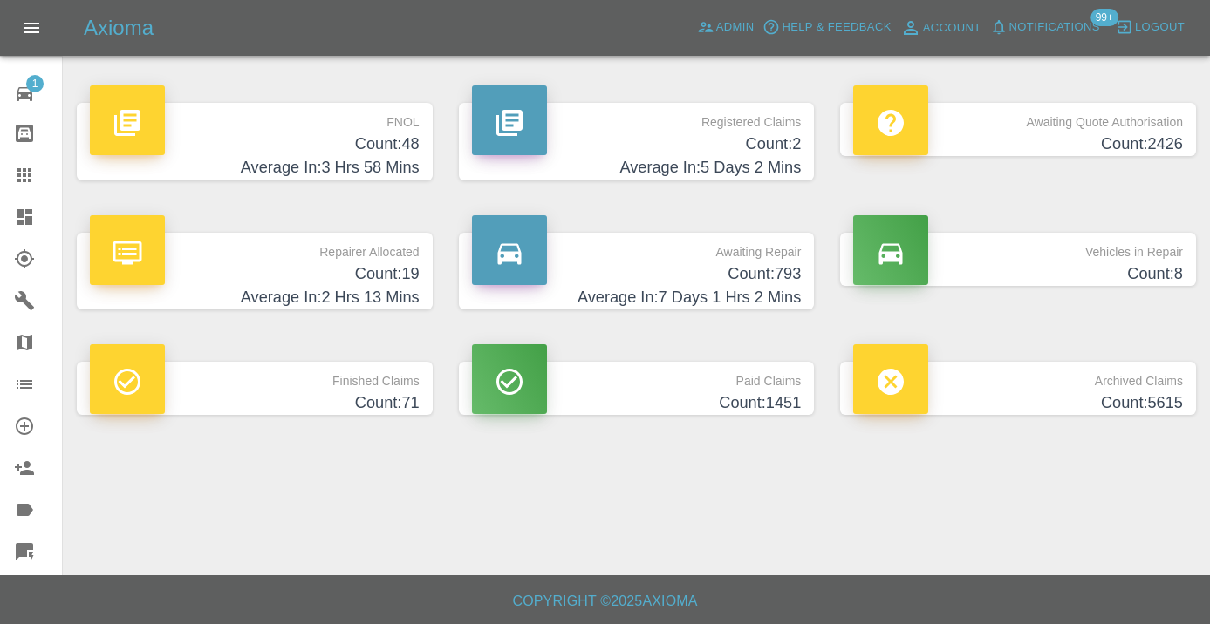
click at [782, 279] on h4 "Count: 793" at bounding box center [637, 275] width 330 height 24
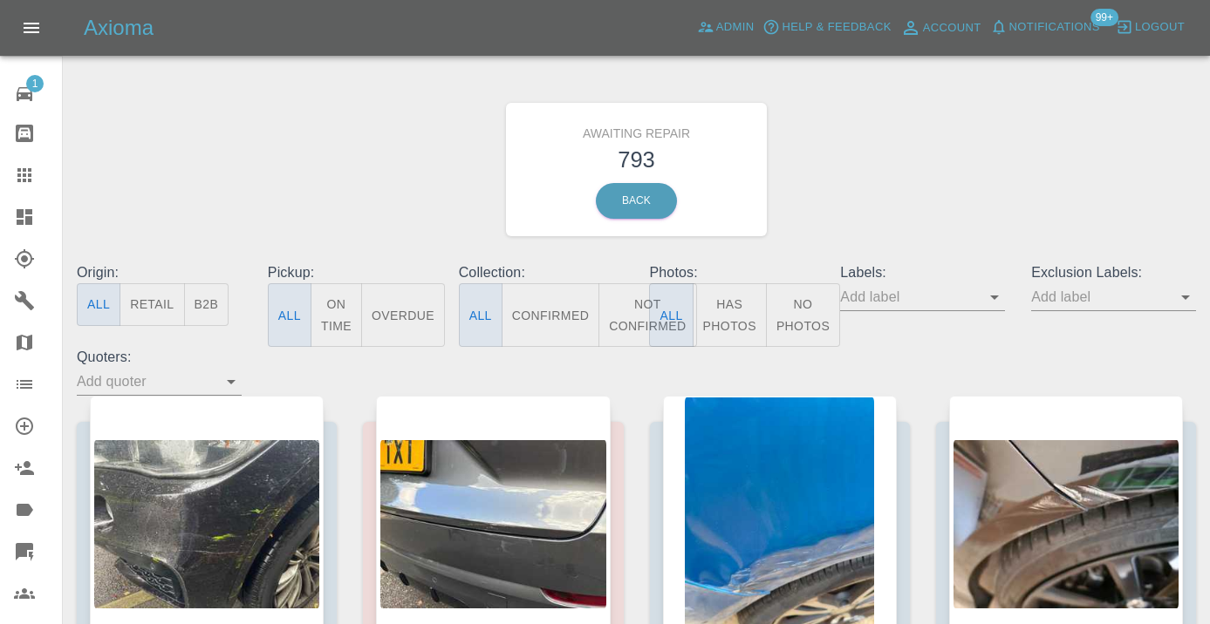
click at [619, 319] on button "Not Confirmed" at bounding box center [647, 315] width 98 height 64
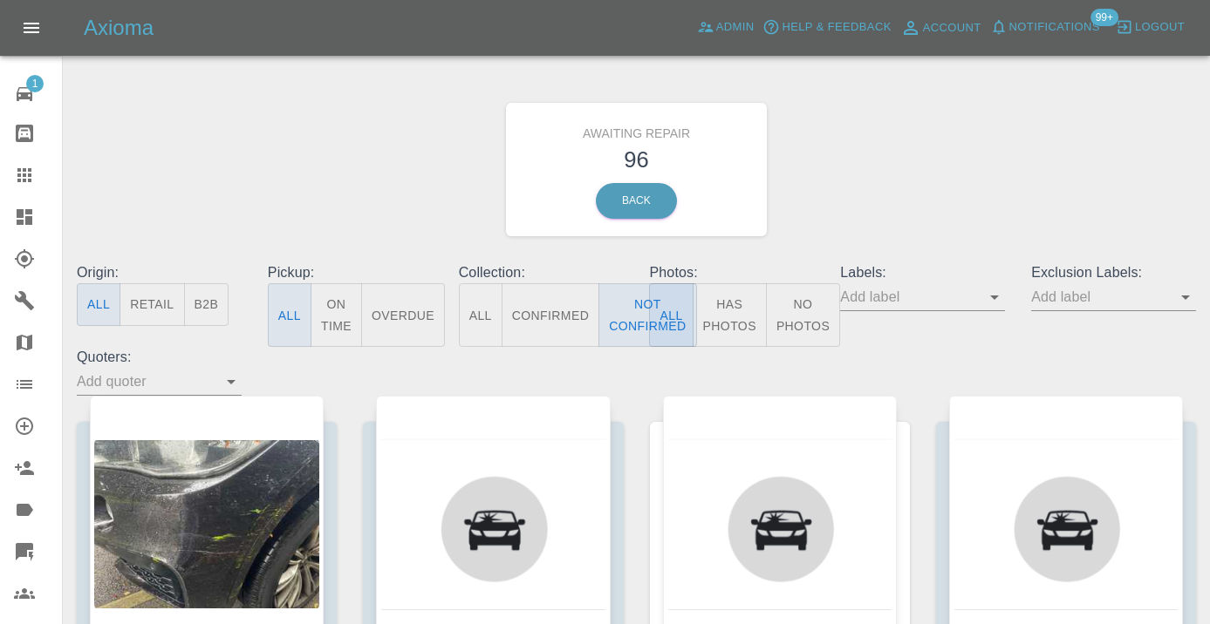
click at [958, 177] on div "Awaiting Repair 96 Back" at bounding box center [636, 170] width 1145 height 186
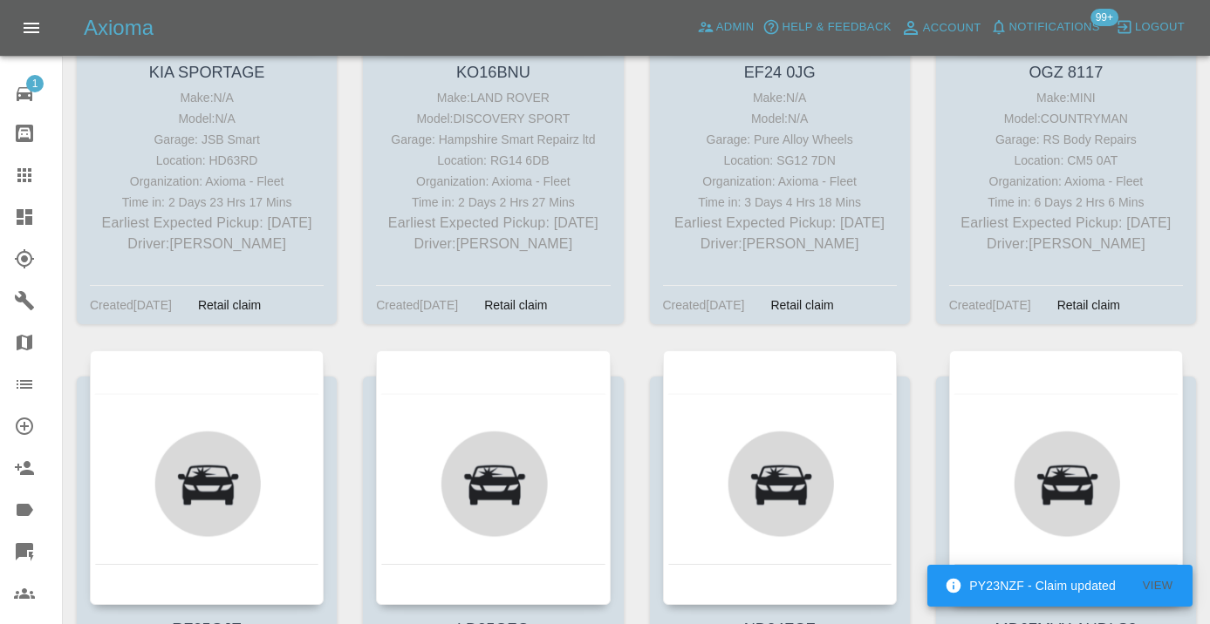
scroll to position [1868, 0]
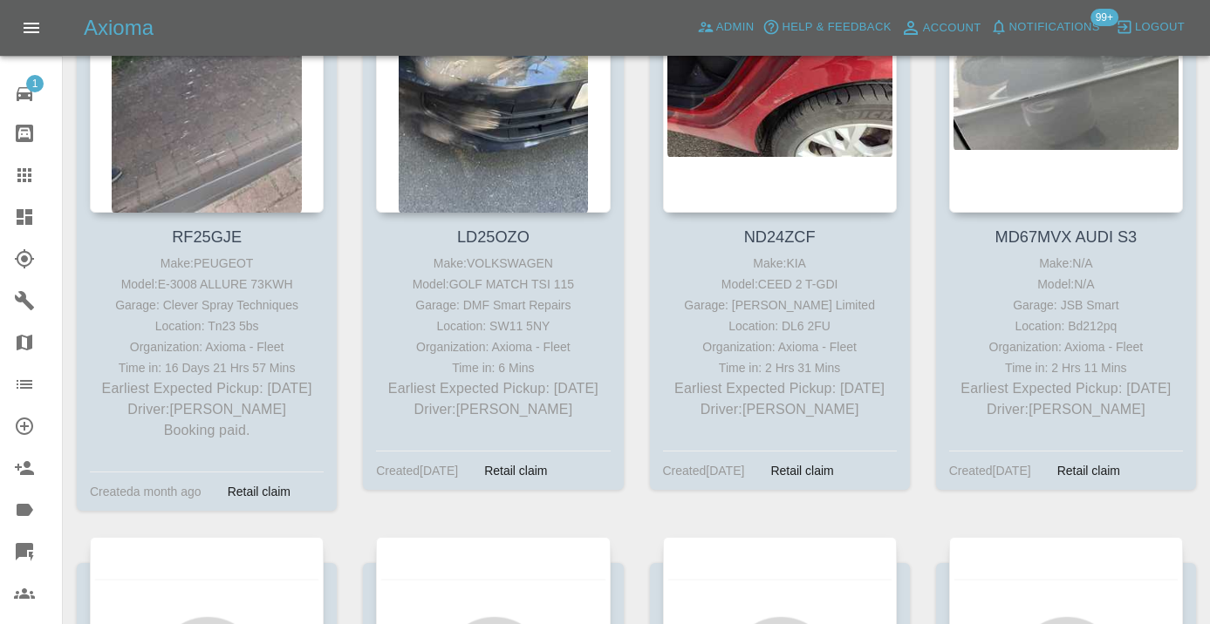
scroll to position [2191, 0]
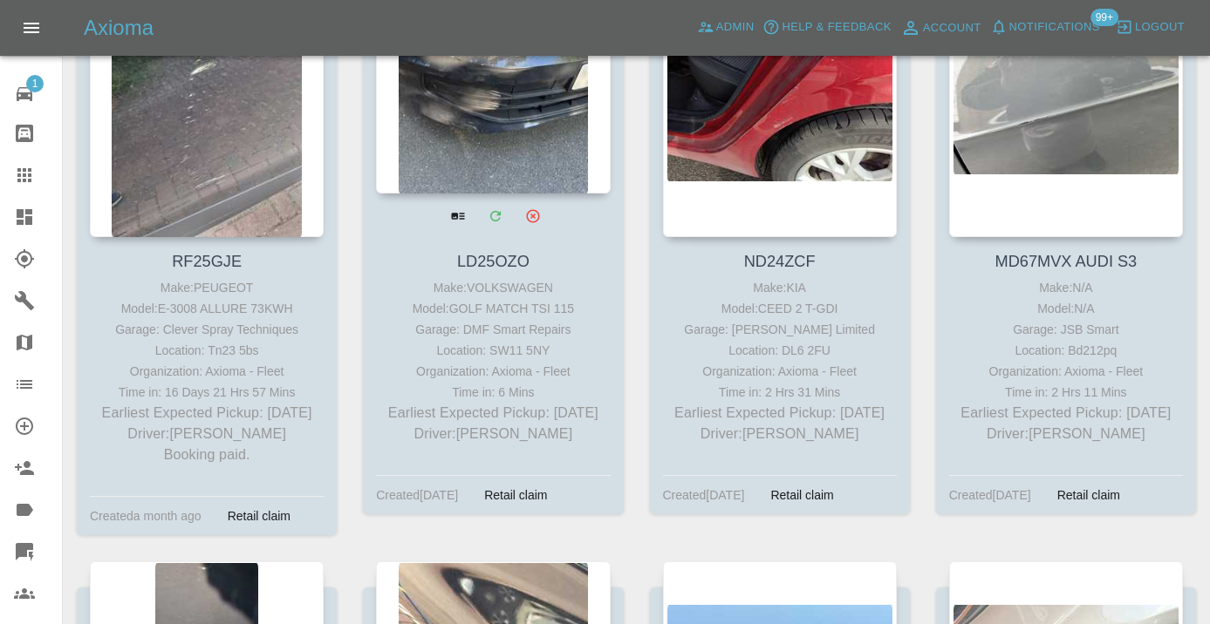
click at [483, 115] on div at bounding box center [493, 66] width 234 height 255
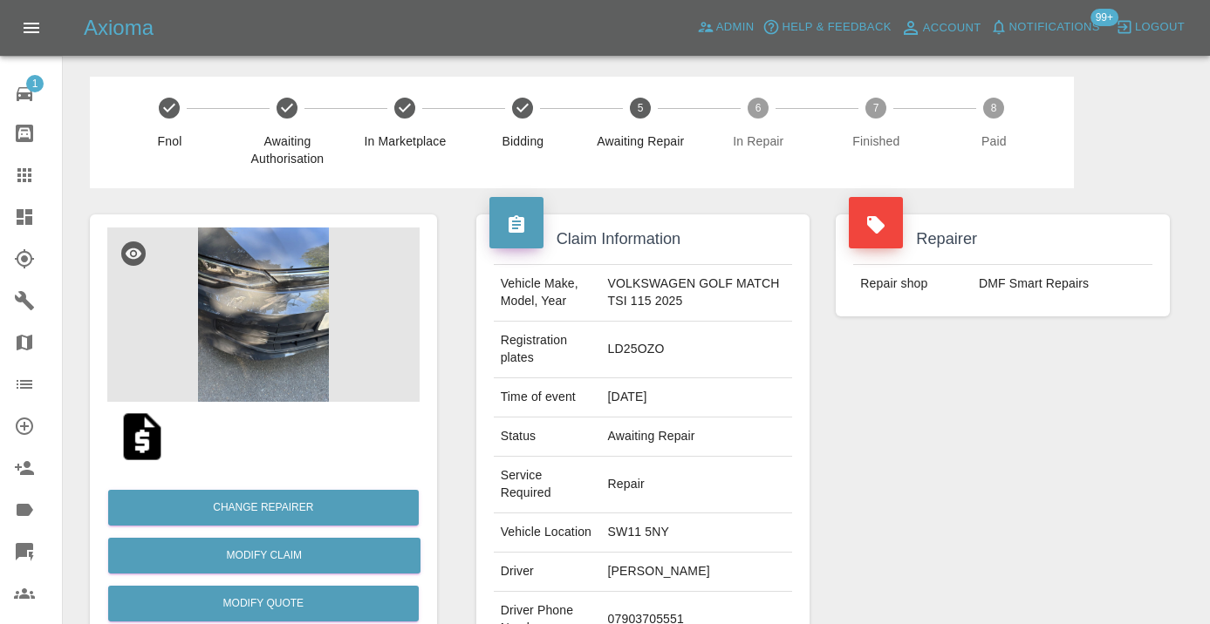
click at [647, 603] on td "07903705551" at bounding box center [697, 620] width 192 height 57
copy td "07903705551"
click at [918, 533] on div "Repairer Repair shop DMF Smart Repairs" at bounding box center [1002, 474] width 360 height 573
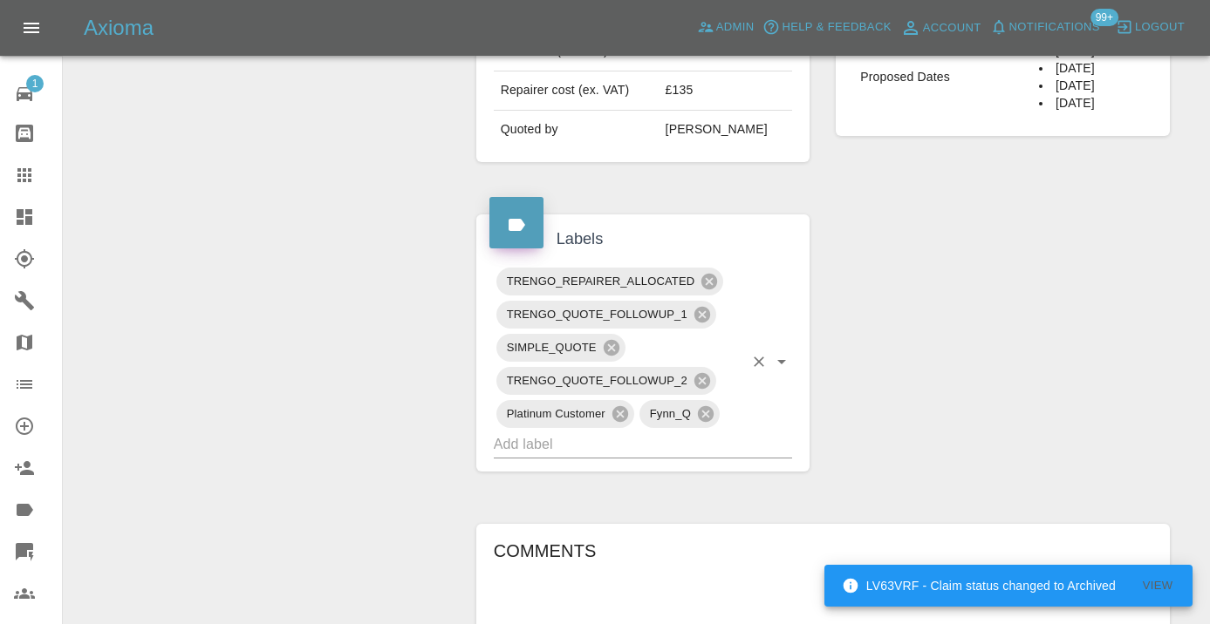
scroll to position [799, 0]
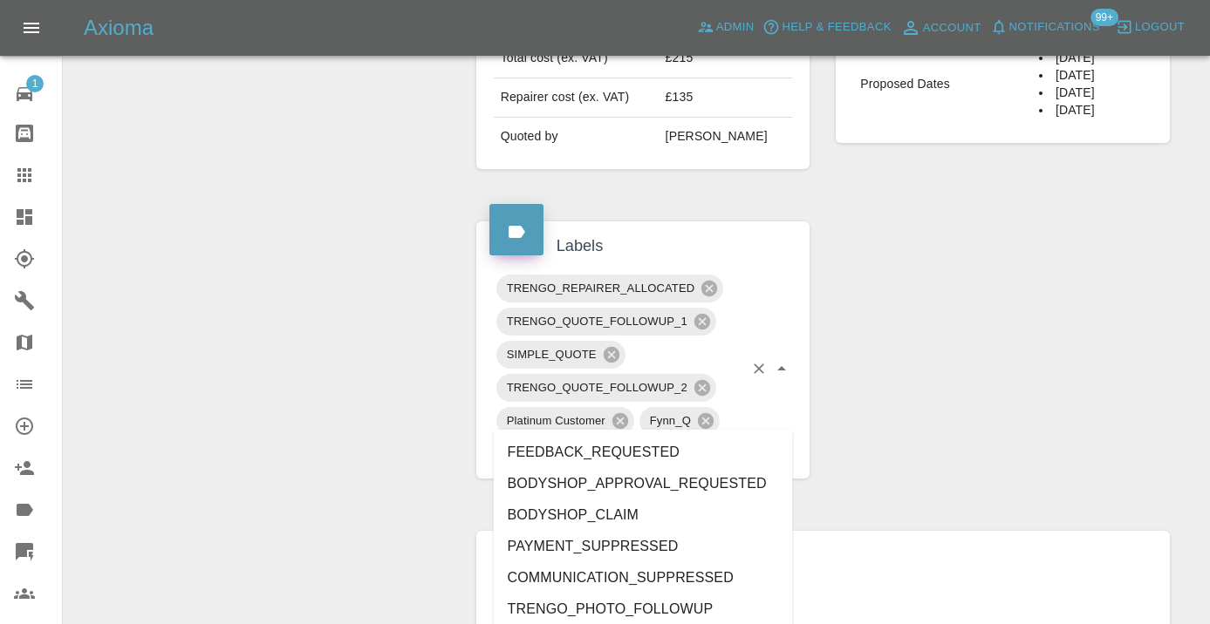
click at [534, 438] on input "text" at bounding box center [619, 451] width 250 height 27
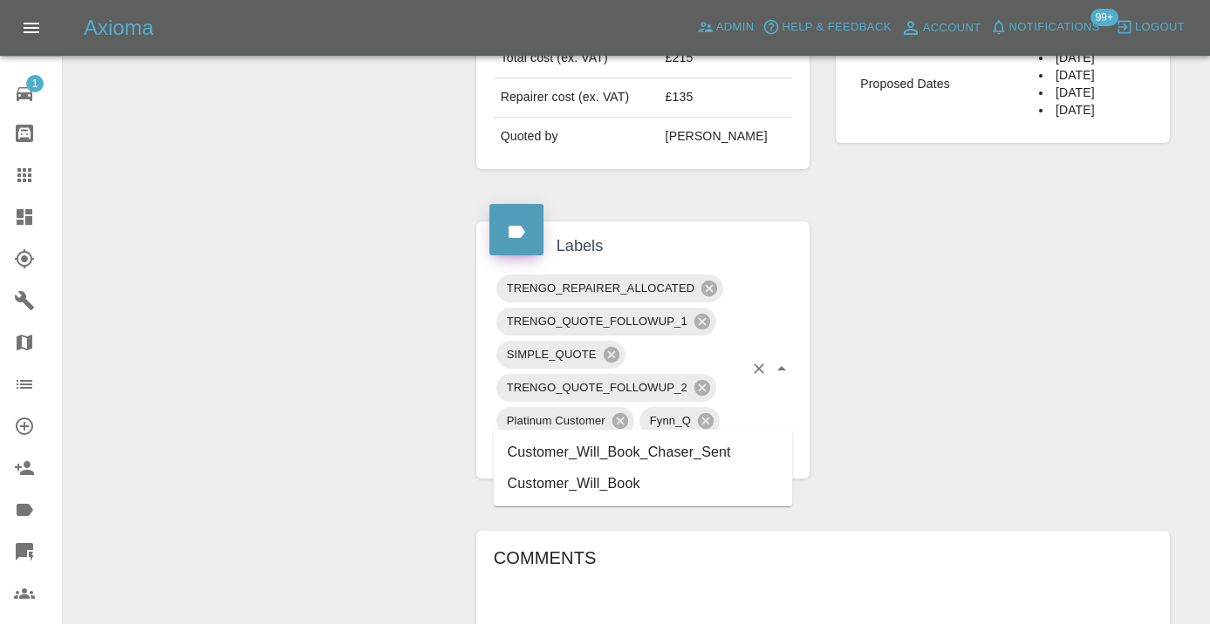
type input "customer_wil"
click at [551, 485] on li "Customer_Will_Book" at bounding box center [643, 483] width 299 height 31
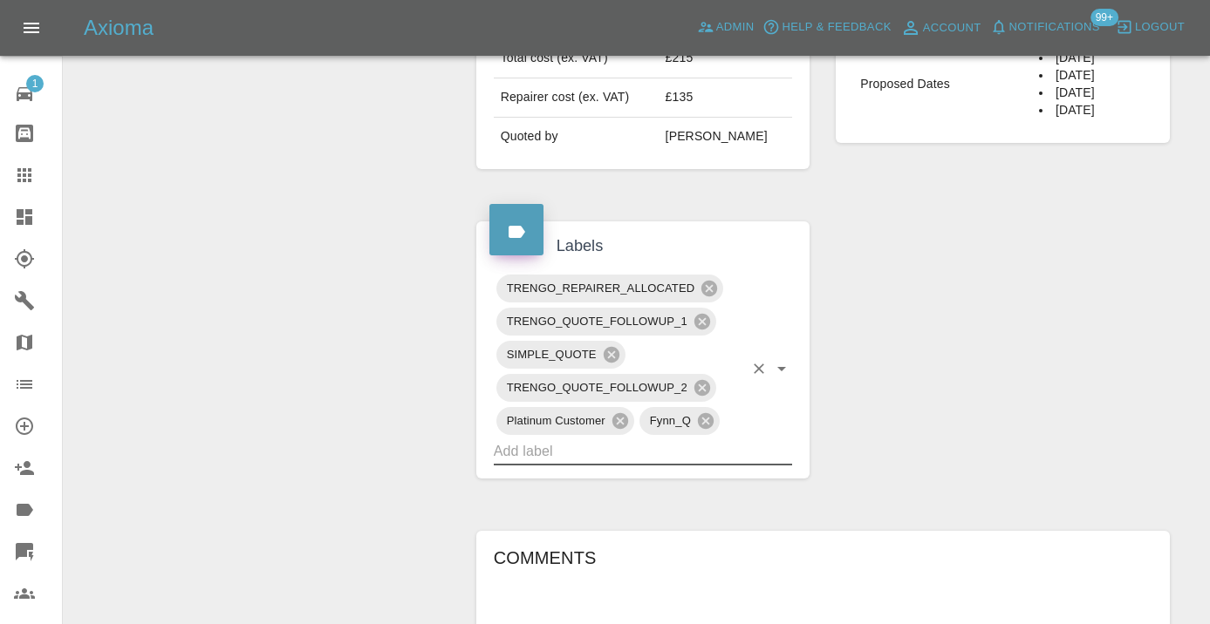
click at [381, 401] on div "Change Repairer Modify Claim Modify Quote Rollback Submit Payment Archive" at bounding box center [263, 153] width 373 height 1528
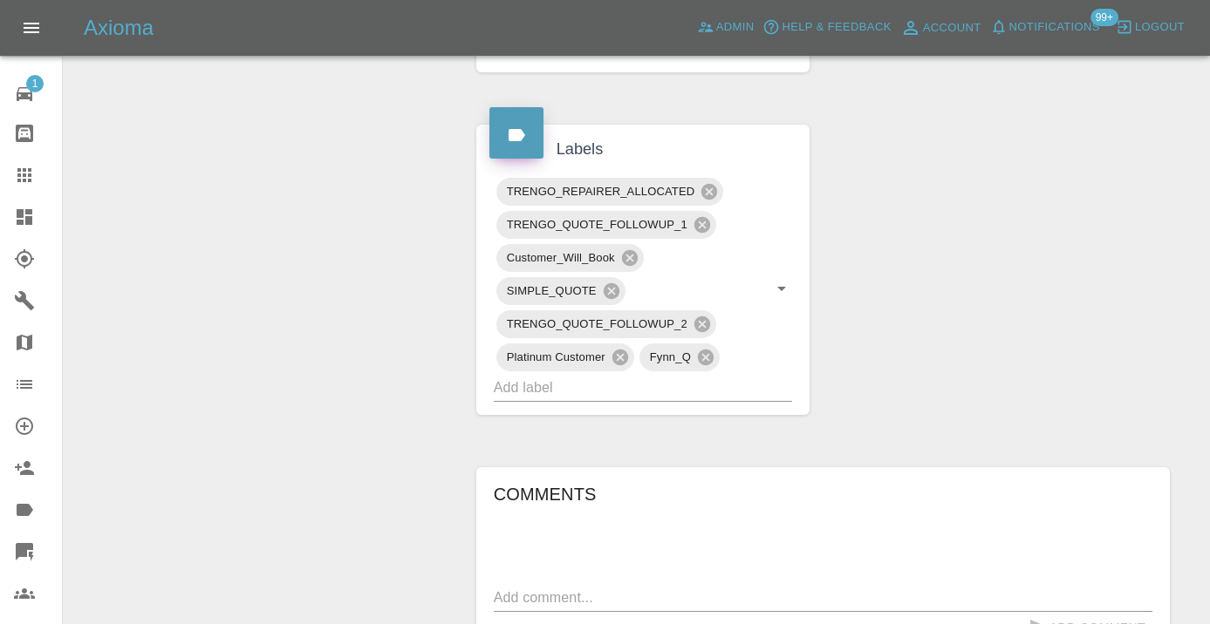
scroll to position [906, 0]
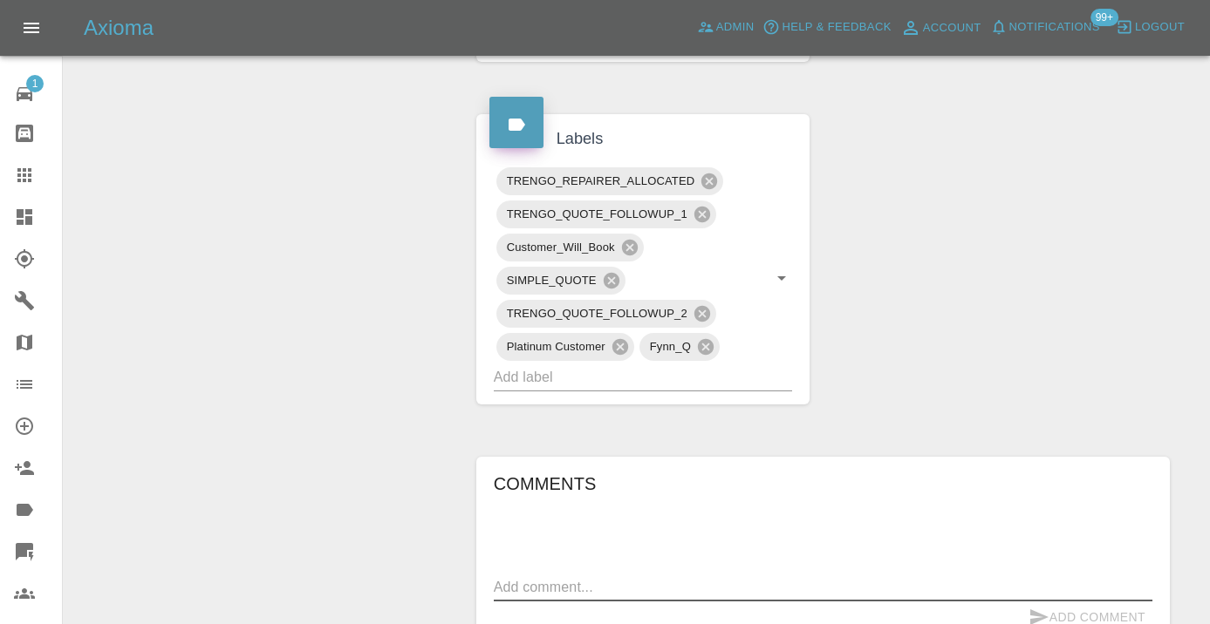
click at [556, 577] on textarea at bounding box center [823, 587] width 658 height 20
type textarea "called no answer : voice mailbox"
click at [1043, 607] on icon "submit" at bounding box center [1038, 617] width 21 height 21
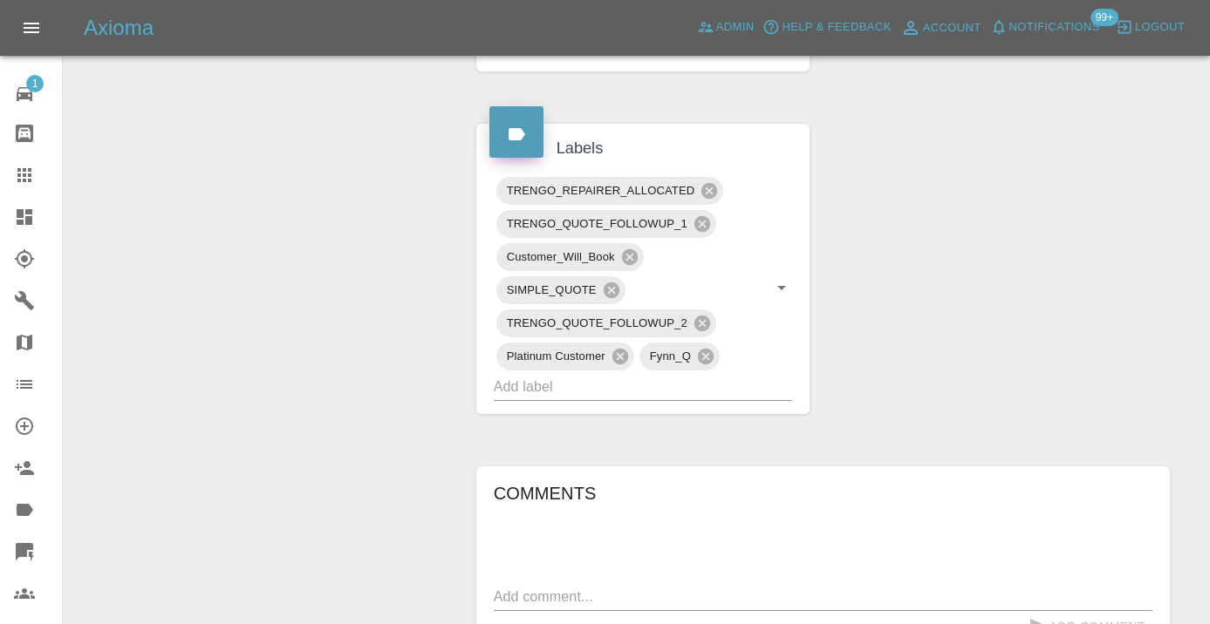
scroll to position [911, 0]
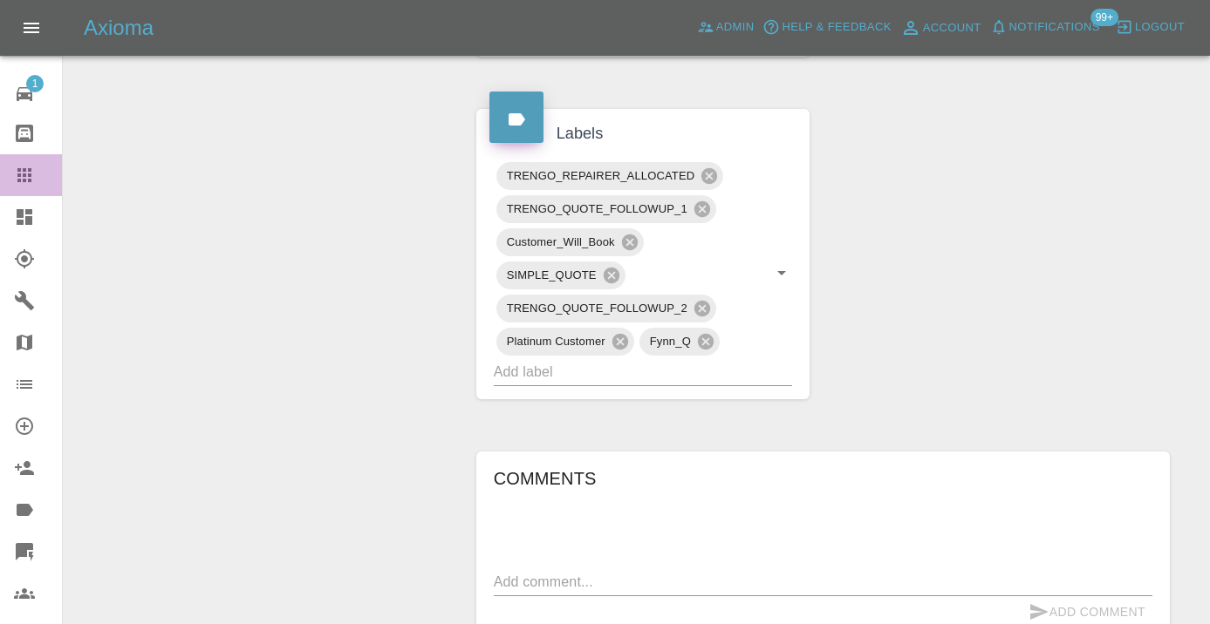
click at [27, 176] on icon at bounding box center [24, 175] width 21 height 21
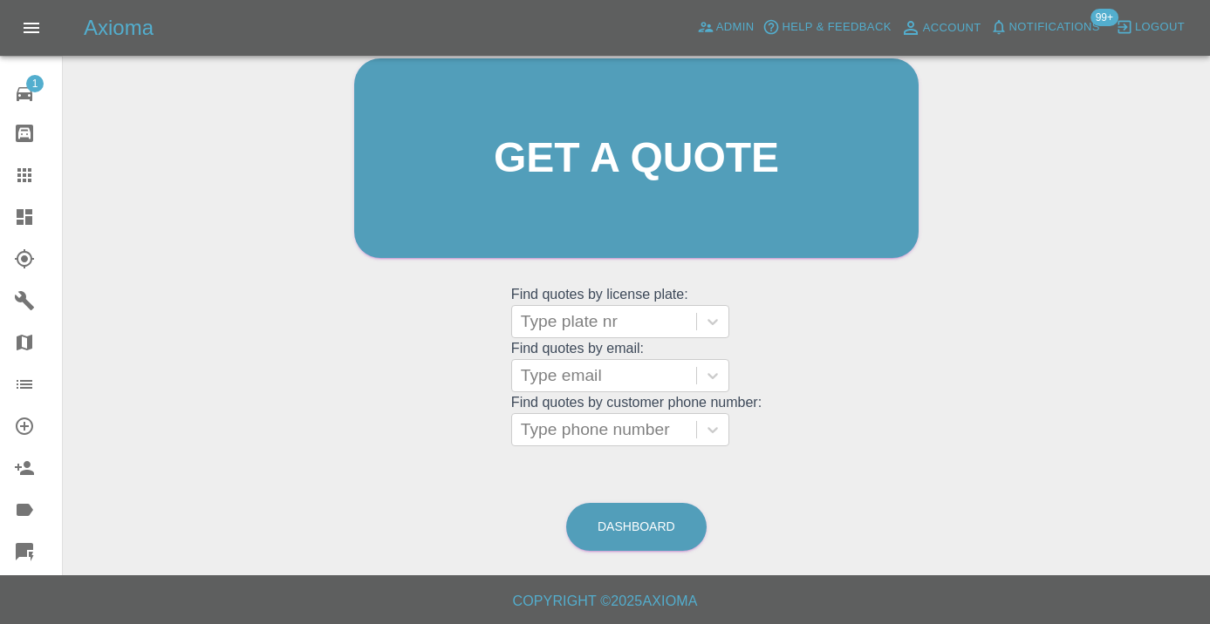
scroll to position [133, 0]
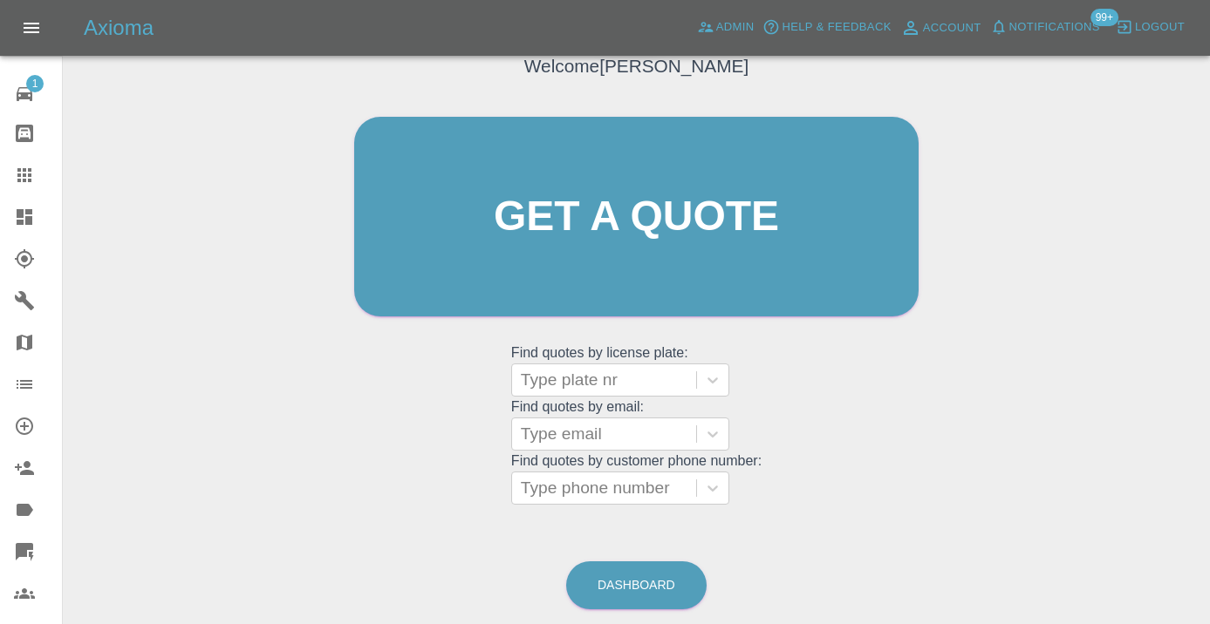
click at [646, 619] on main "Welcome [PERSON_NAME] Get a quote Get a quote Find quotes by license plate: Typ…" at bounding box center [605, 251] width 1210 height 768
click at [631, 589] on link "Dashboard" at bounding box center [636, 586] width 140 height 48
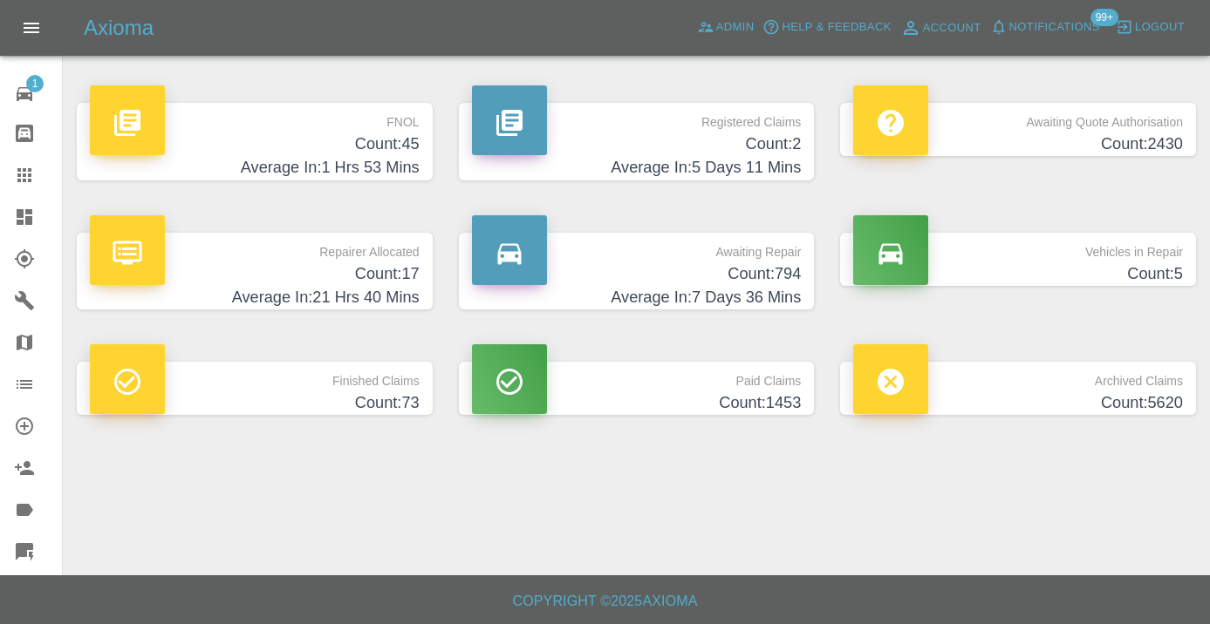
click at [789, 282] on h4 "Count: 794" at bounding box center [637, 275] width 330 height 24
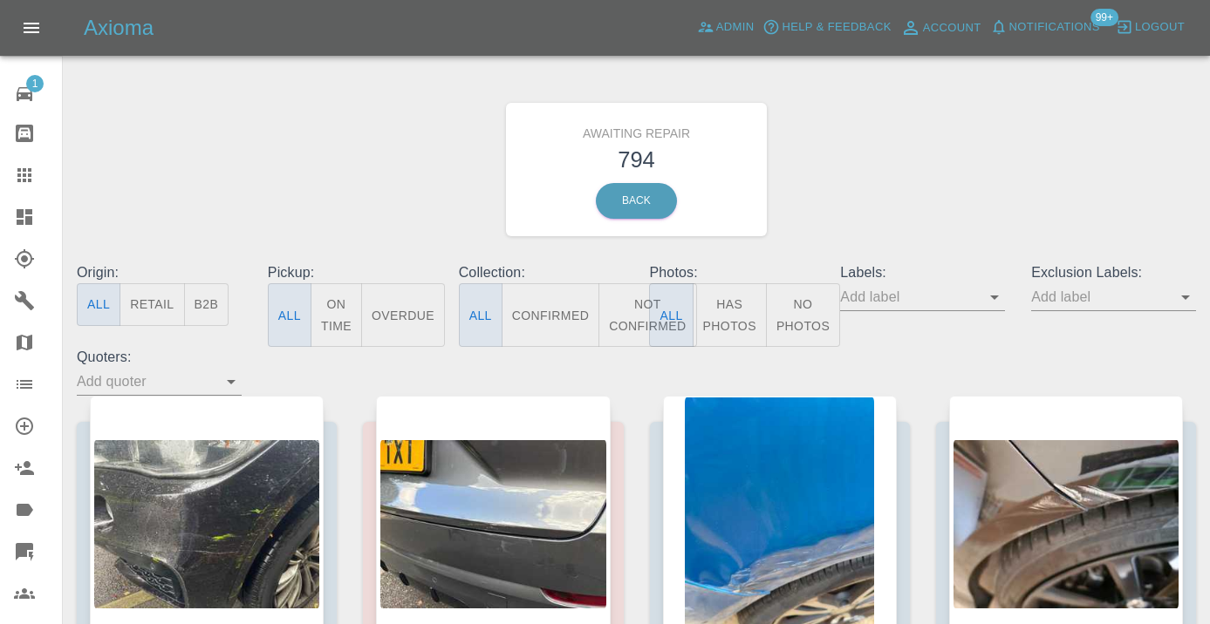
click at [642, 311] on button "Not Confirmed" at bounding box center [647, 315] width 98 height 64
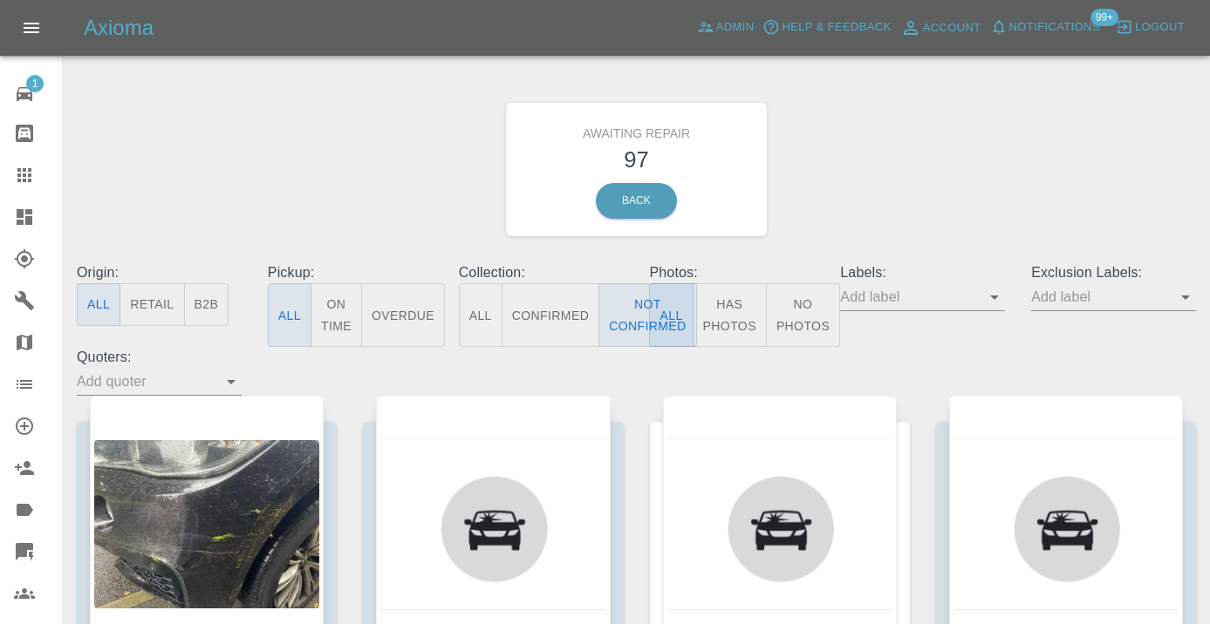
click at [892, 133] on div "Awaiting Repair 97 Back" at bounding box center [636, 170] width 1145 height 186
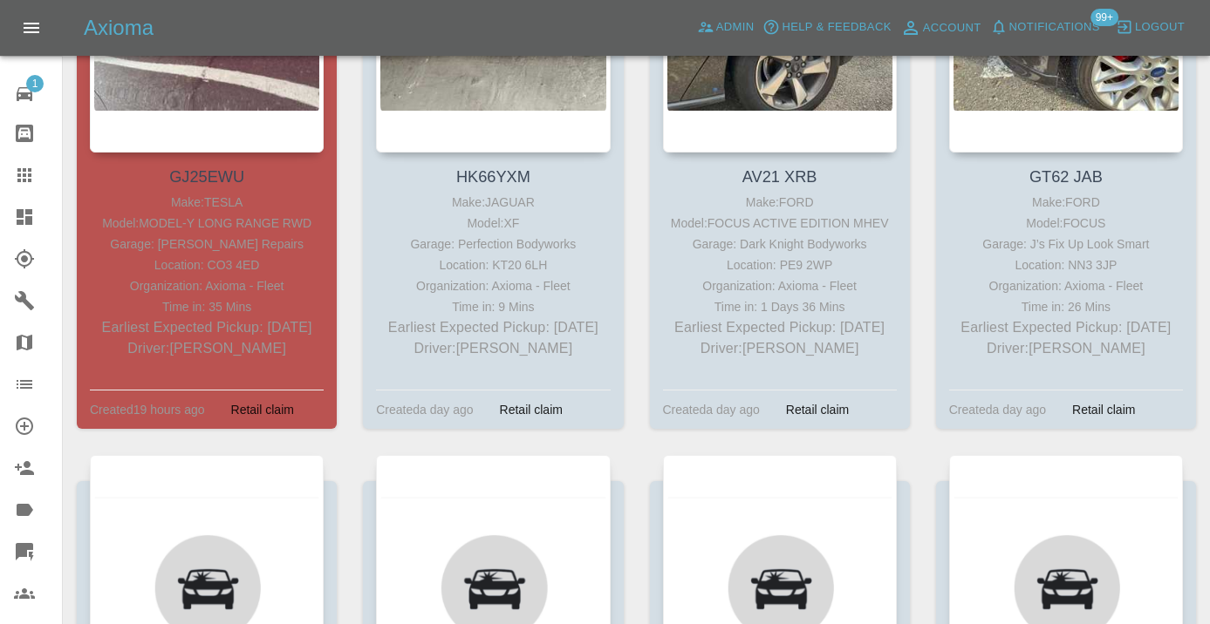
scroll to position [9242, 0]
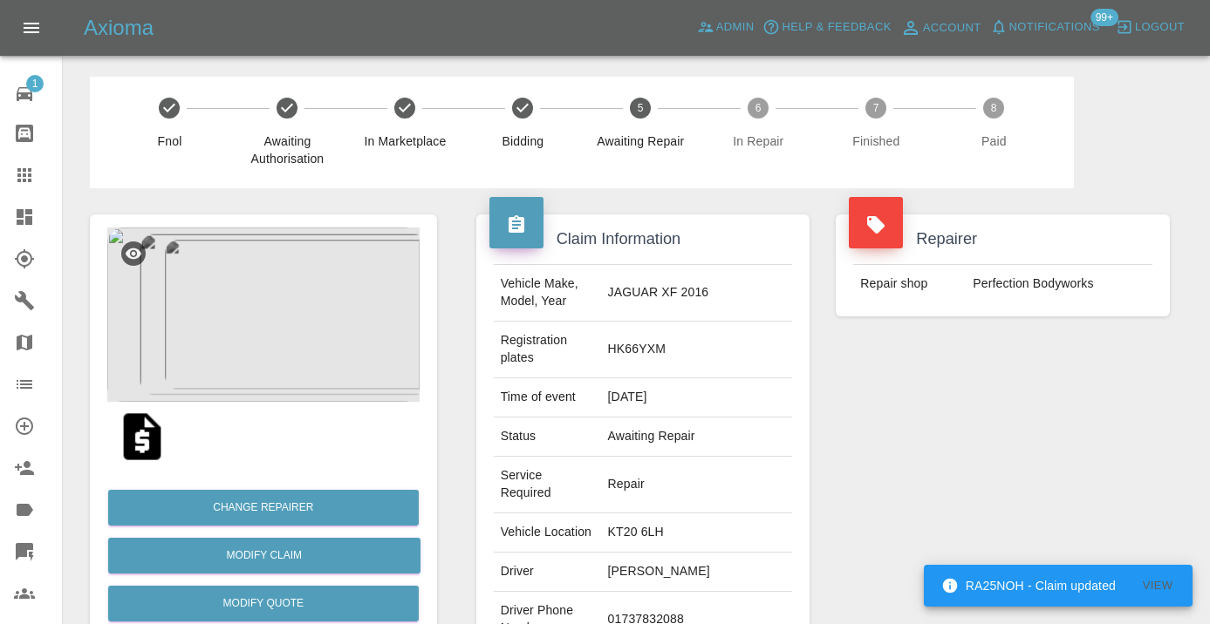
click at [655, 598] on td "01737832088" at bounding box center [697, 620] width 192 height 57
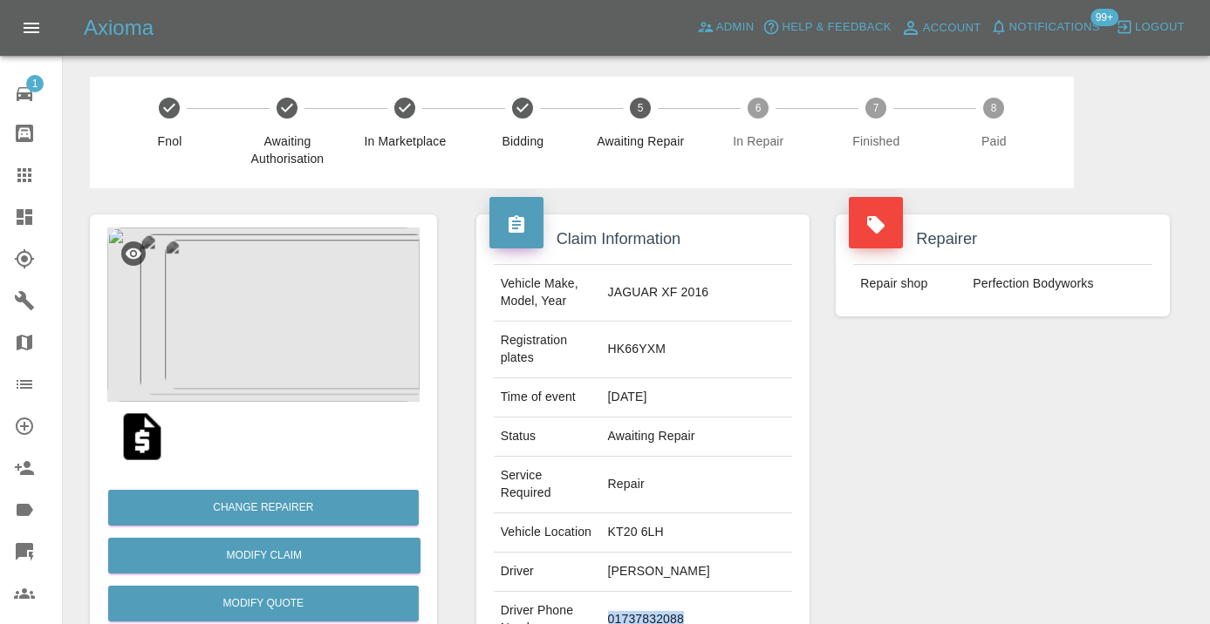
copy td "01737832088"
click at [998, 472] on div "Repairer Repair shop Perfection Bodyworks" at bounding box center [1002, 474] width 360 height 573
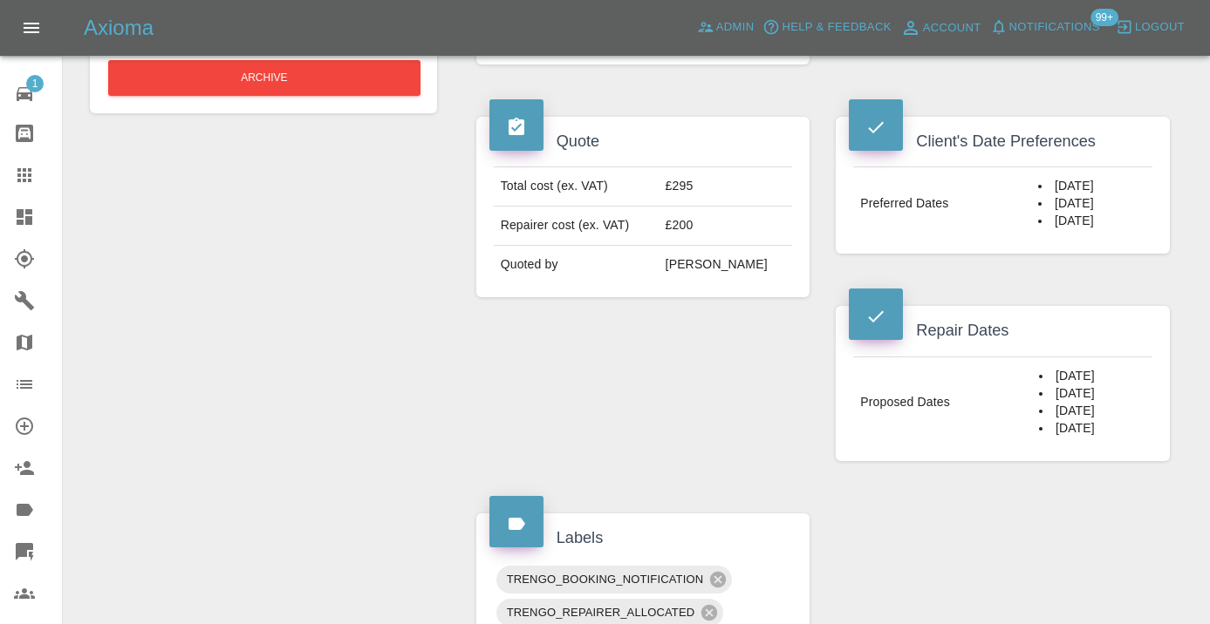
scroll to position [668, 0]
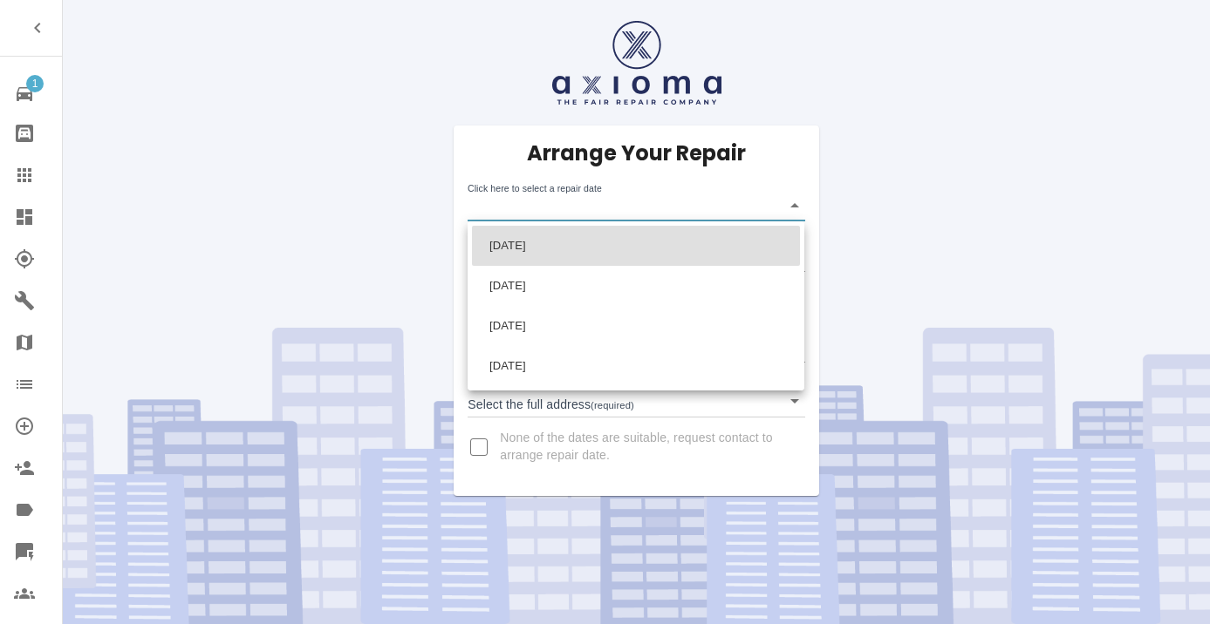
click at [516, 215] on body "1 Repair home Bodyshop home Claims Dashboard Explorer Garages Map Organization …" at bounding box center [605, 312] width 1210 height 624
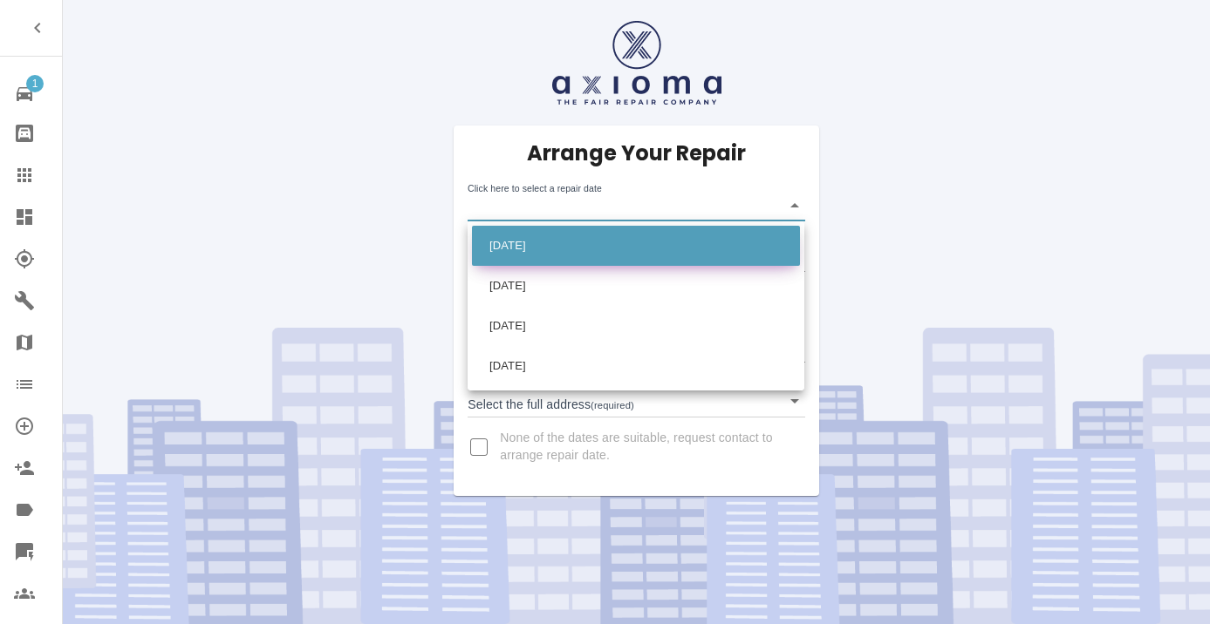
click at [529, 250] on li "[DATE]" at bounding box center [636, 246] width 328 height 40
type input "[DATE]T00:00:00.000Z"
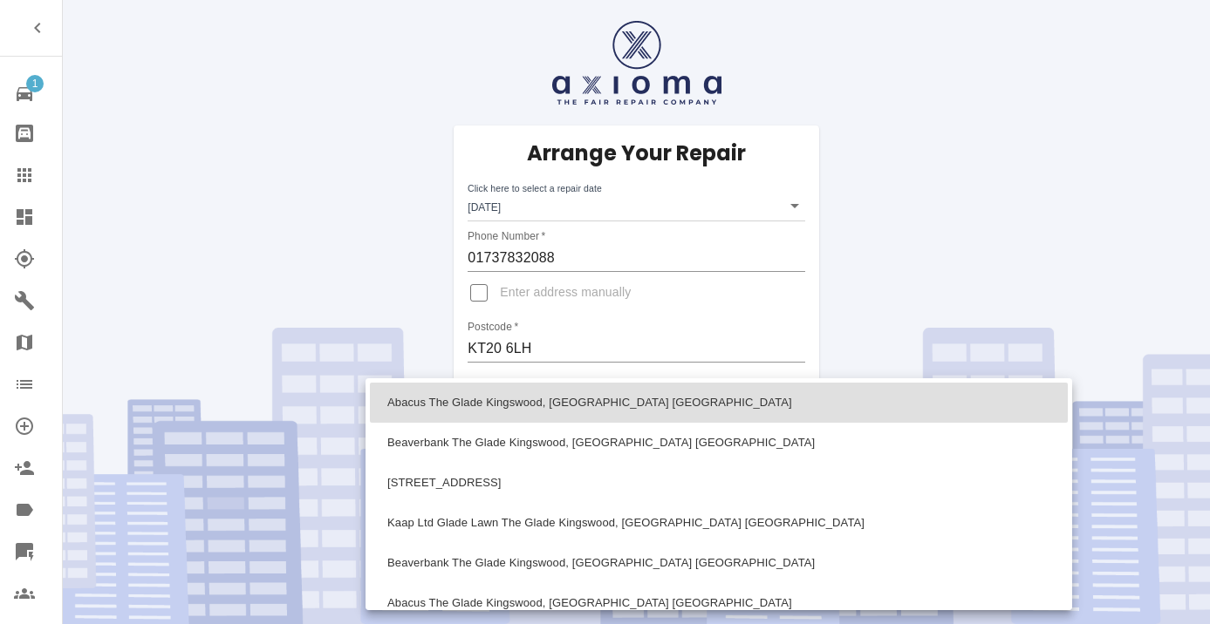
click at [544, 398] on body "1 Repair home Bodyshop home Claims Dashboard Explorer Garages Map Organization …" at bounding box center [605, 312] width 1210 height 624
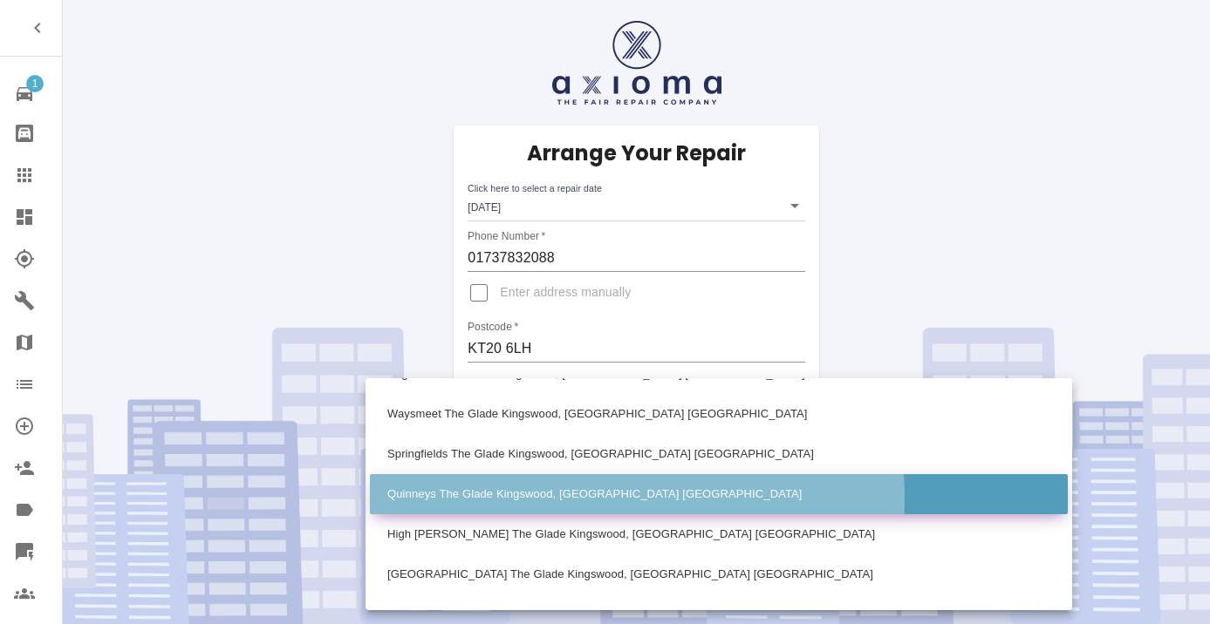
click at [554, 499] on li "Quinneys The Glade Kingswood, [GEOGRAPHIC_DATA] [GEOGRAPHIC_DATA]" at bounding box center [719, 494] width 698 height 40
type input "Quinneys The Glade Kingswood, [GEOGRAPHIC_DATA] [GEOGRAPHIC_DATA]"
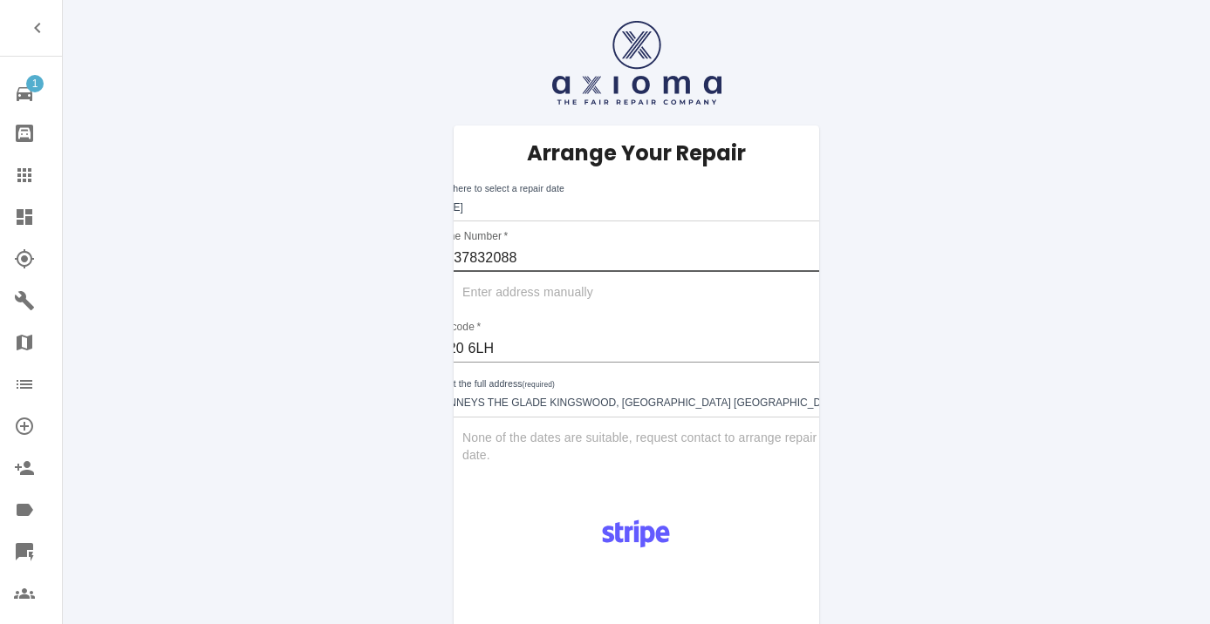
click at [522, 254] on input "01737832088" at bounding box center [636, 258] width 413 height 28
click at [519, 351] on input "KT20 6LH" at bounding box center [636, 349] width 413 height 28
click at [797, 490] on div "Arrange Your Repair Click here to select a repair date [DATE] [DATE]T00:00:00.0…" at bounding box center [636, 311] width 440 height 371
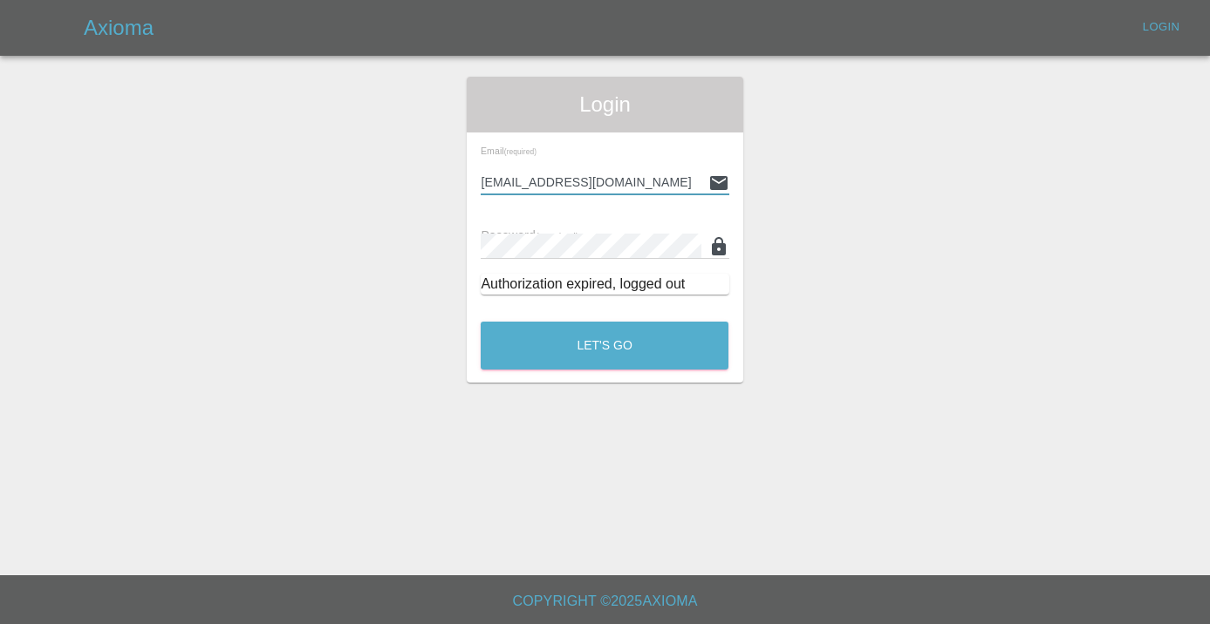
type input "[EMAIL_ADDRESS][DOMAIN_NAME]"
click at [604, 345] on button "Let's Go" at bounding box center [605, 346] width 248 height 48
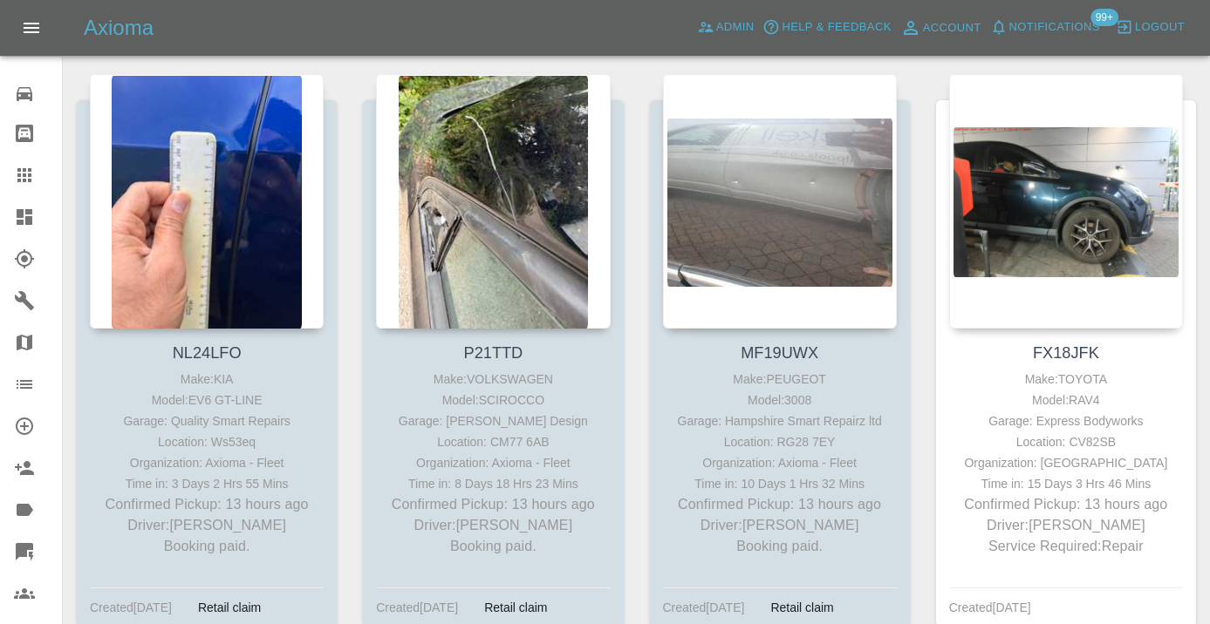
scroll to position [2030, 0]
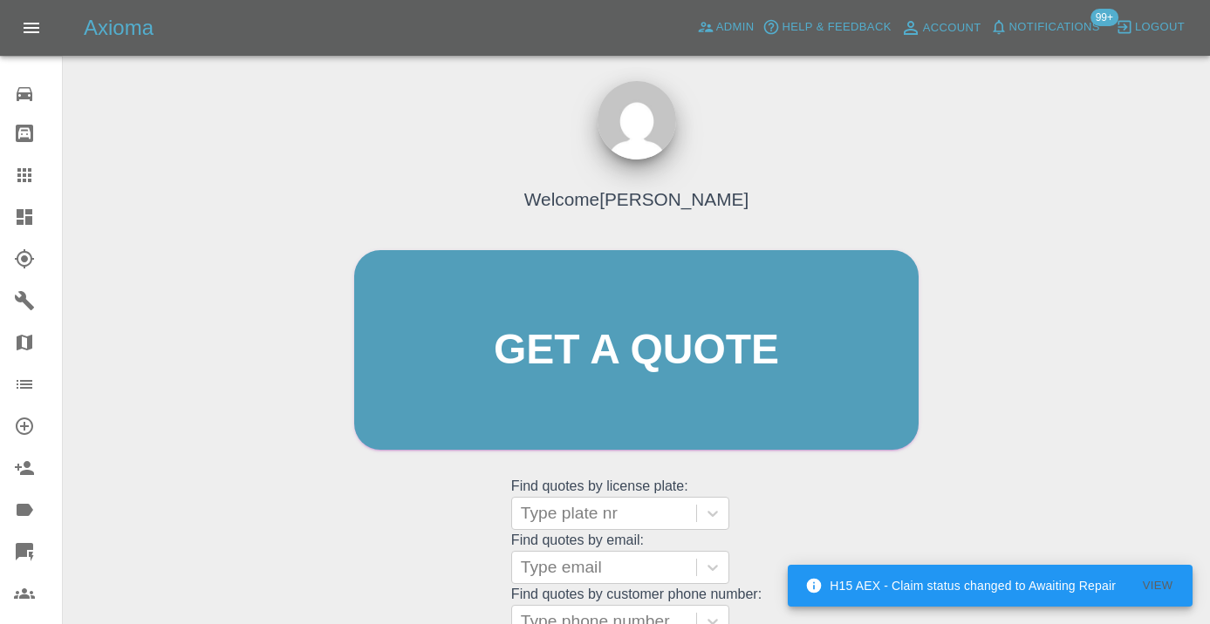
click at [786, 495] on div "Welcome [PERSON_NAME] Get a quote Get a quote Find quotes by license plate: Typ…" at bounding box center [636, 383] width 601 height 527
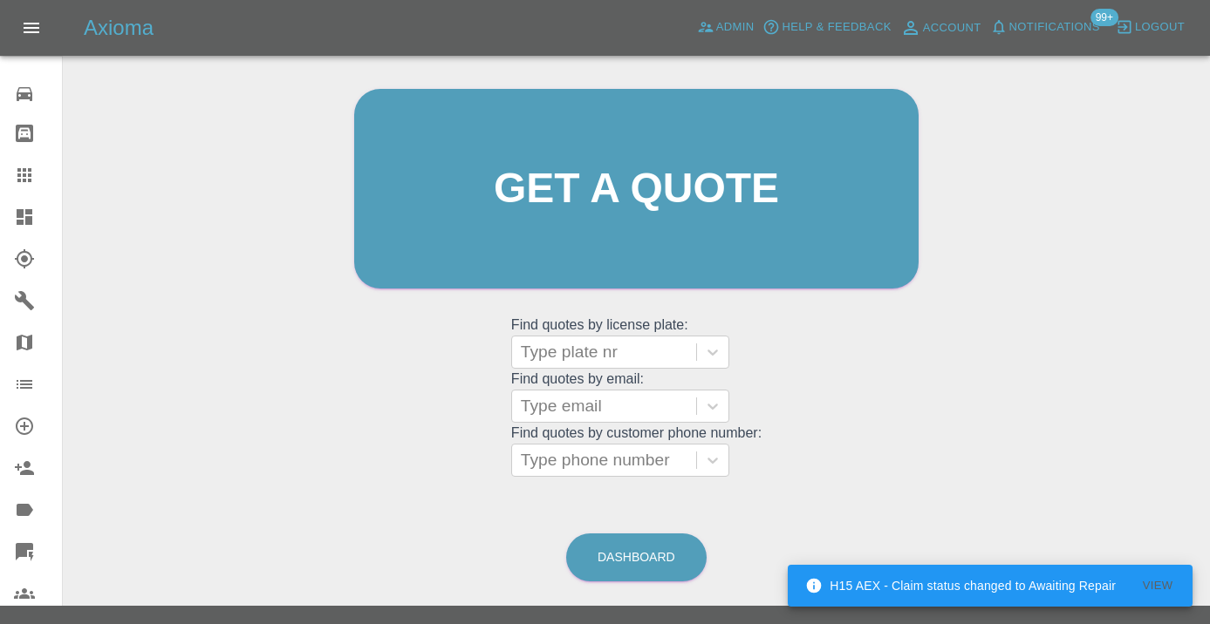
scroll to position [188, 0]
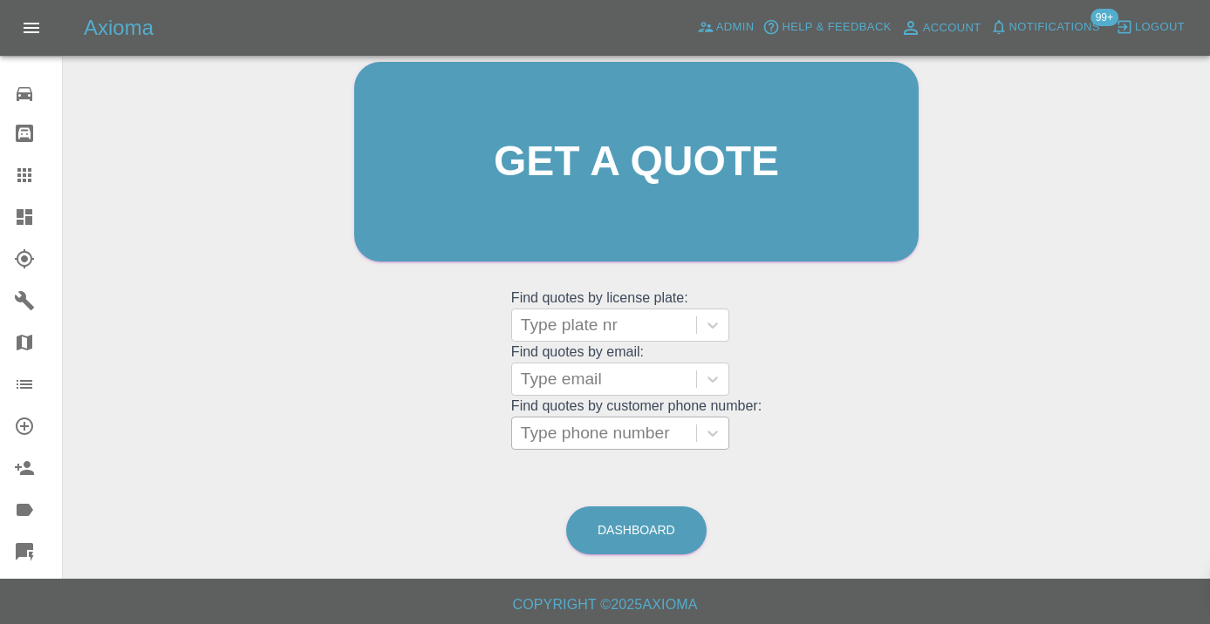
click at [554, 435] on div at bounding box center [604, 433] width 167 height 24
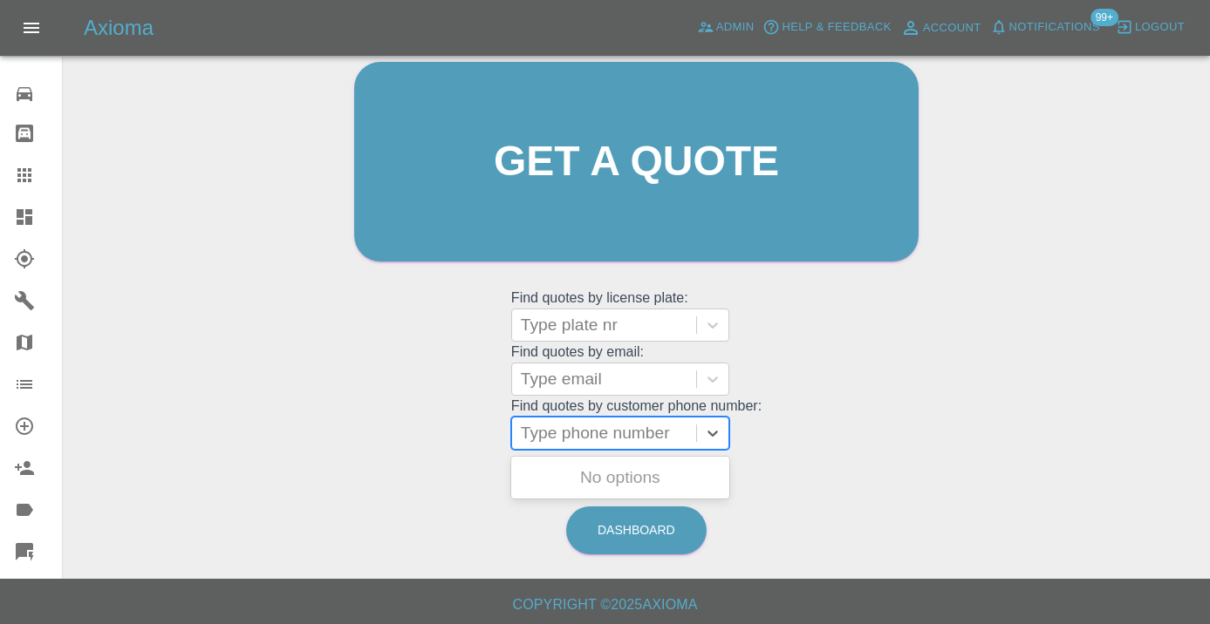
paste input "01737832088"
type input "01737832088"
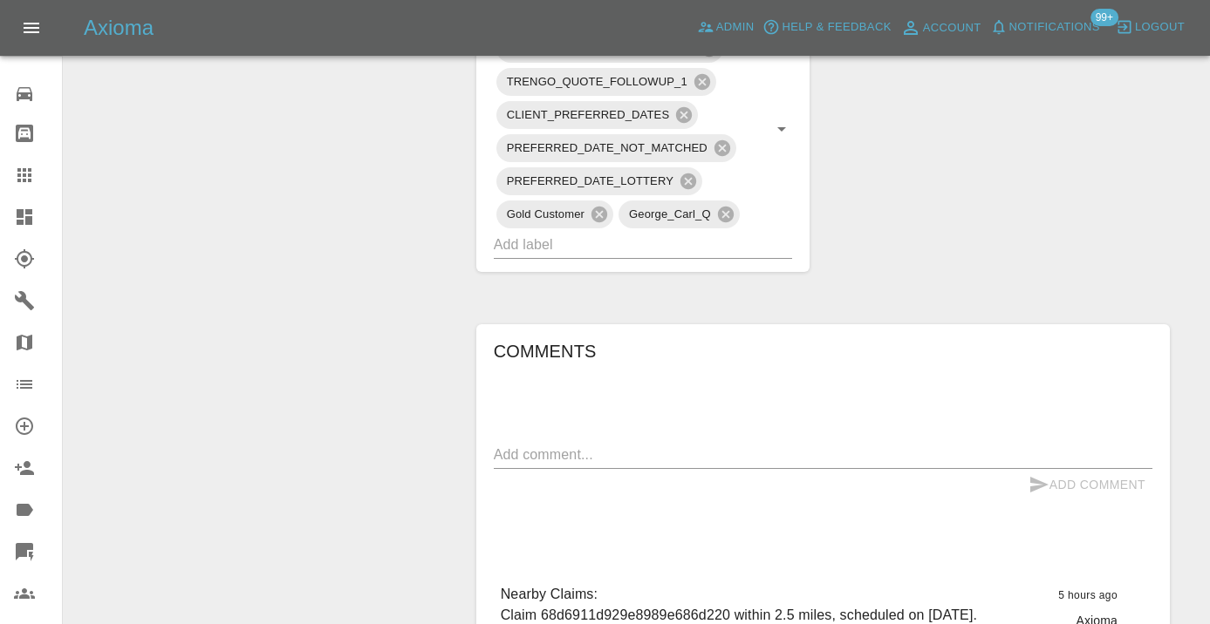
scroll to position [1223, 0]
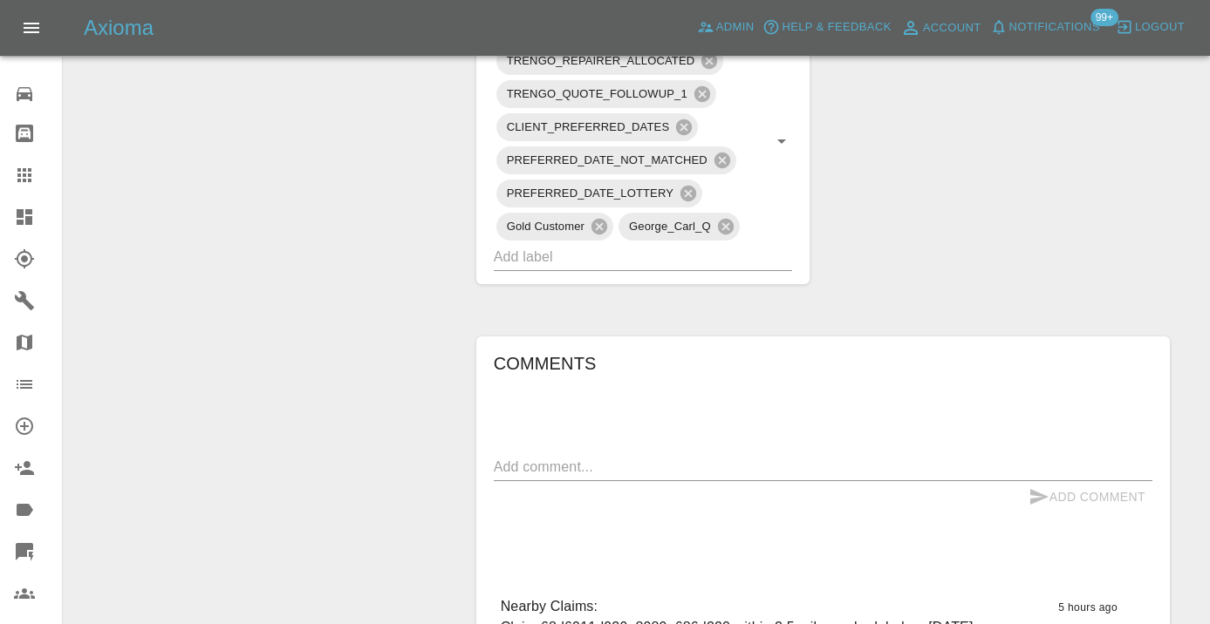
click at [547, 454] on div "x" at bounding box center [823, 468] width 658 height 28
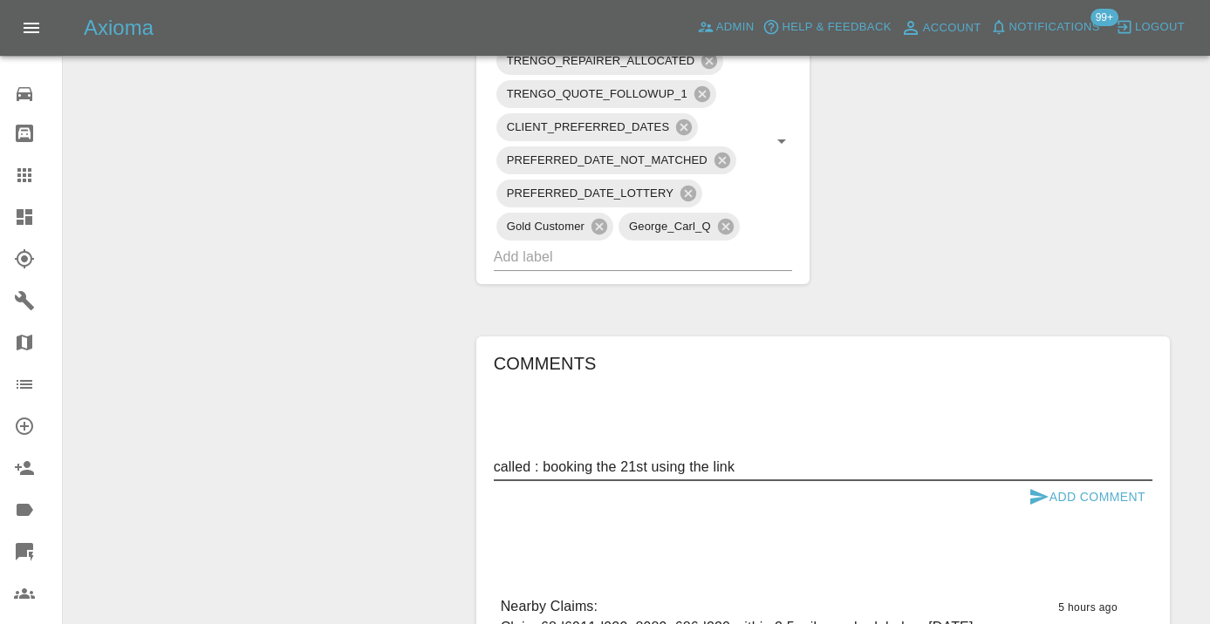
type textarea "called : booking the 21st using the link"
click at [1048, 481] on button "Add Comment" at bounding box center [1086, 497] width 131 height 32
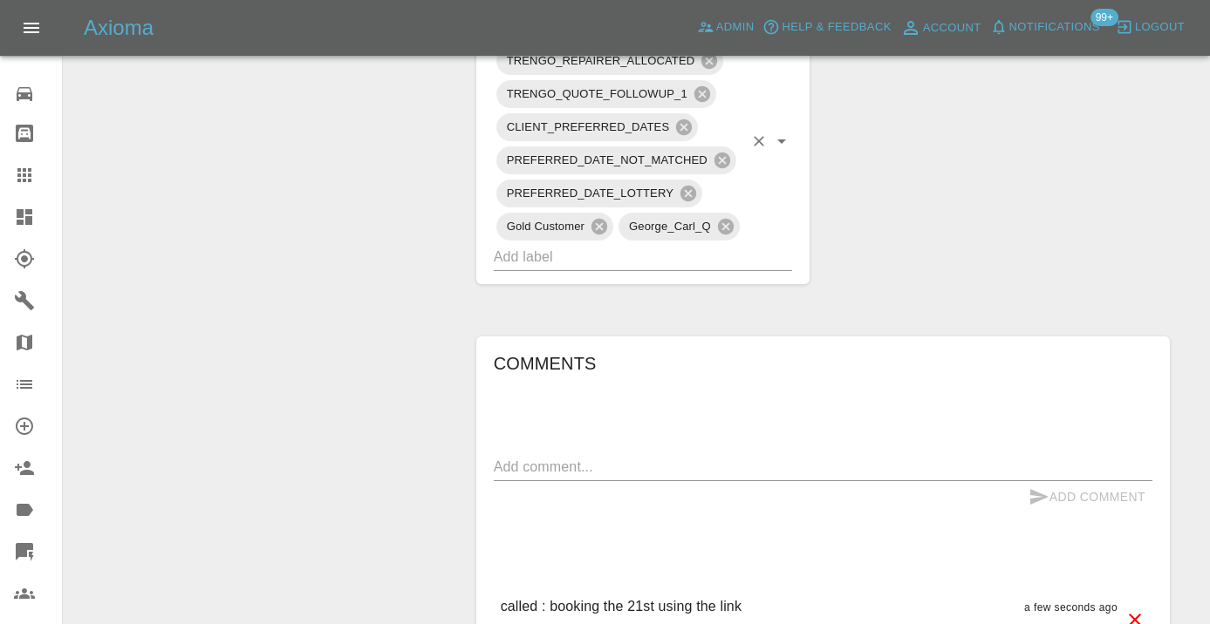
click at [604, 243] on input "text" at bounding box center [619, 256] width 250 height 27
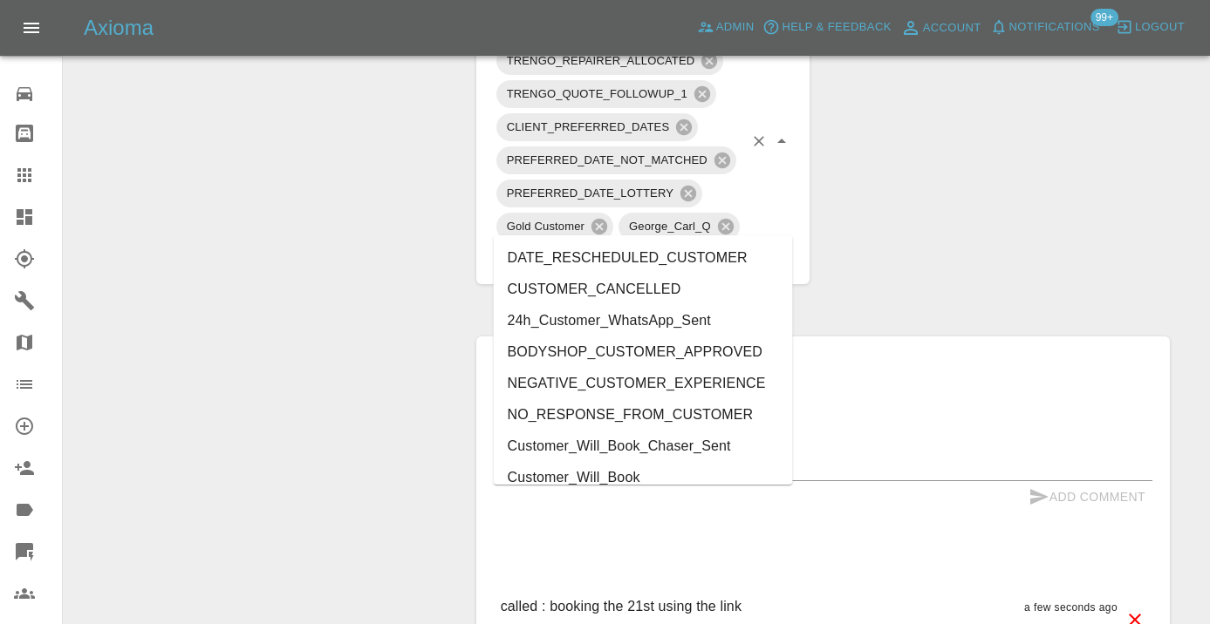
type input "cust"
click at [604, 467] on li "Customer_Will_Book" at bounding box center [643, 477] width 299 height 31
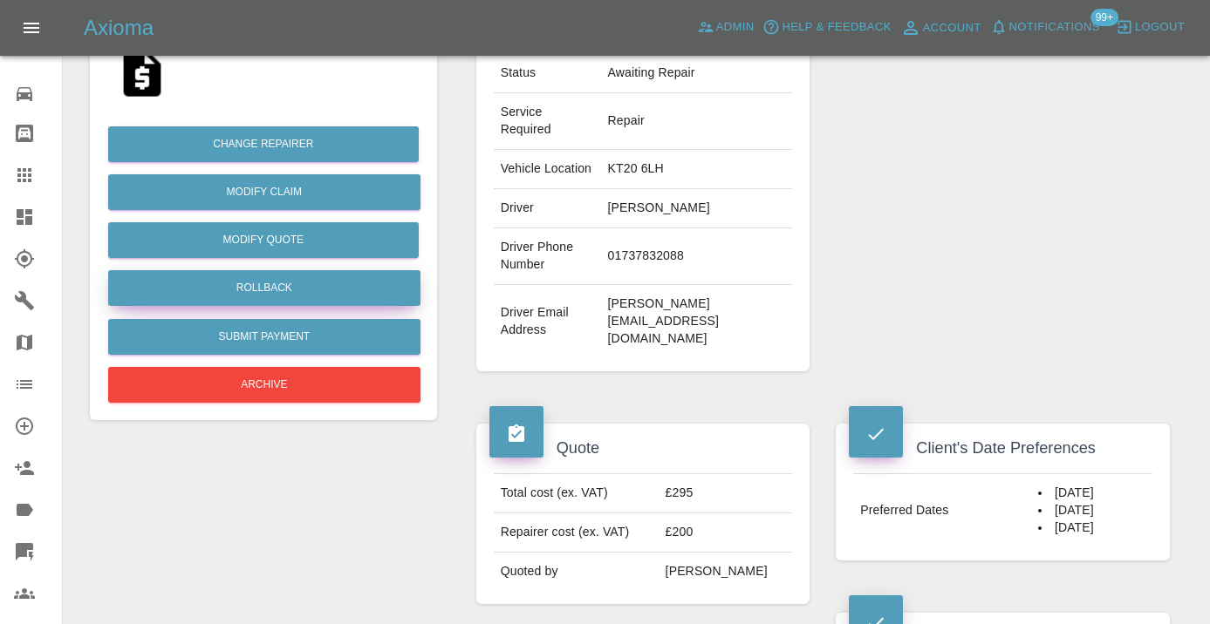
scroll to position [357, 0]
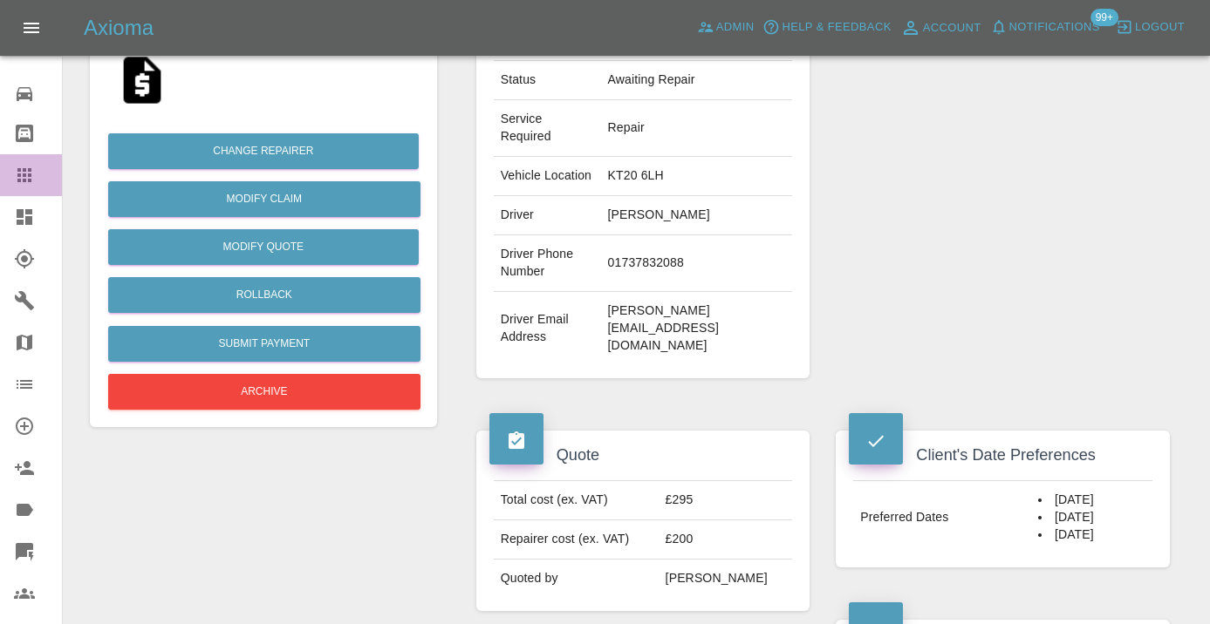
click at [20, 169] on icon at bounding box center [24, 175] width 14 height 14
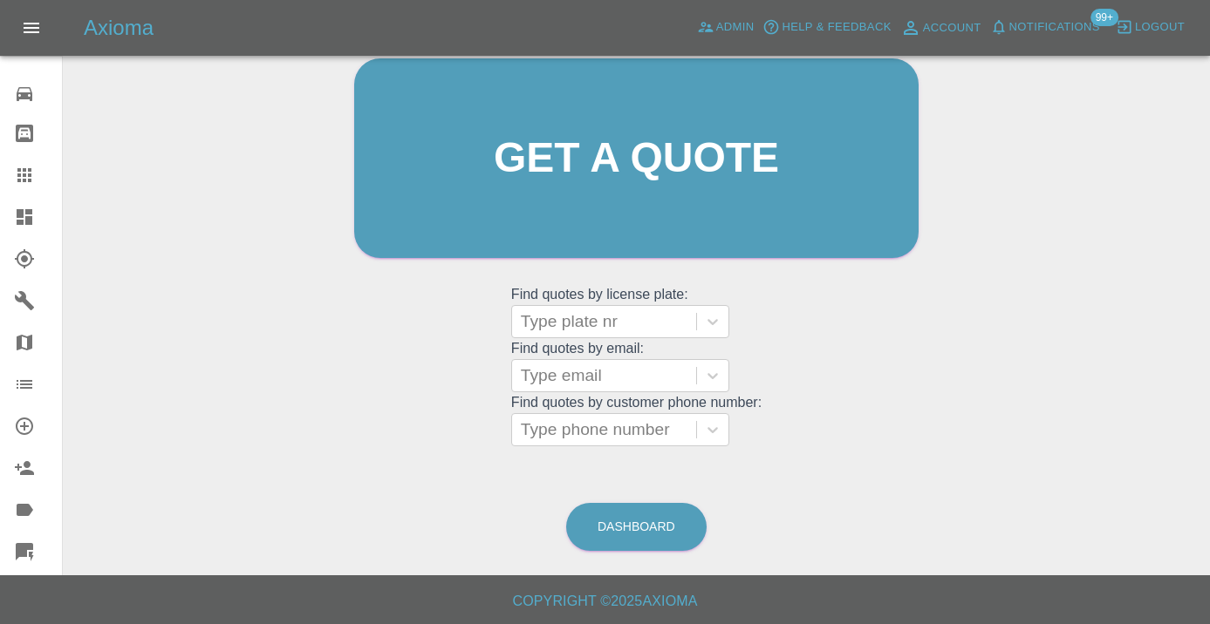
scroll to position [191, 0]
click at [663, 526] on link "Dashboard" at bounding box center [636, 528] width 140 height 48
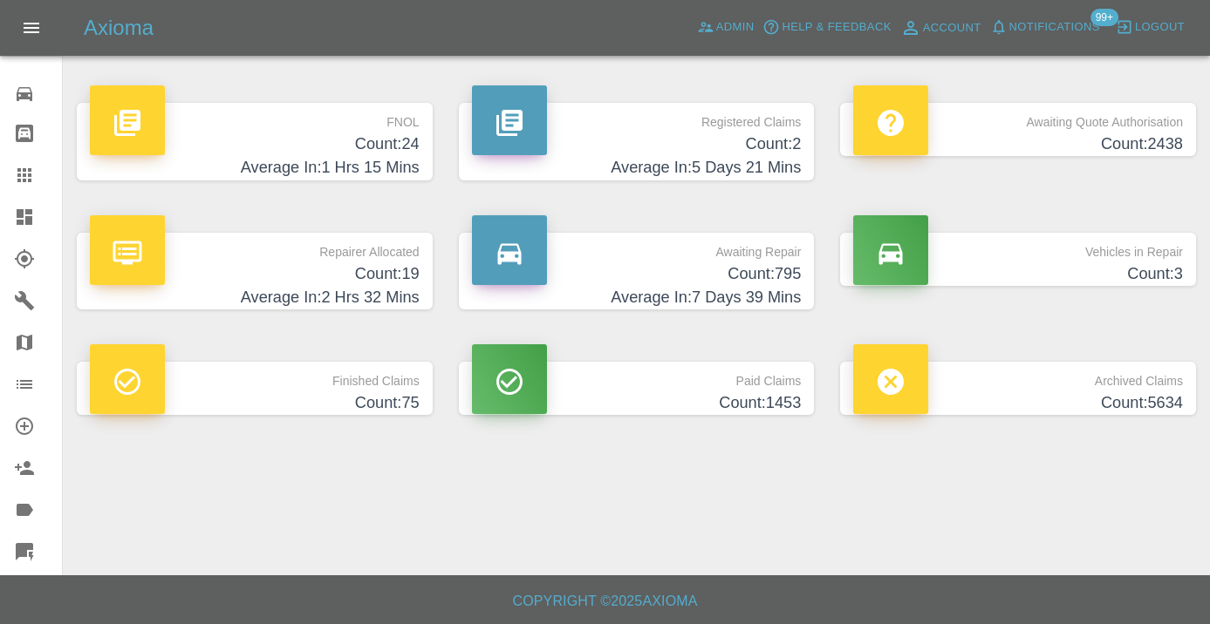
click at [765, 267] on h4 "Count: 795" at bounding box center [637, 275] width 330 height 24
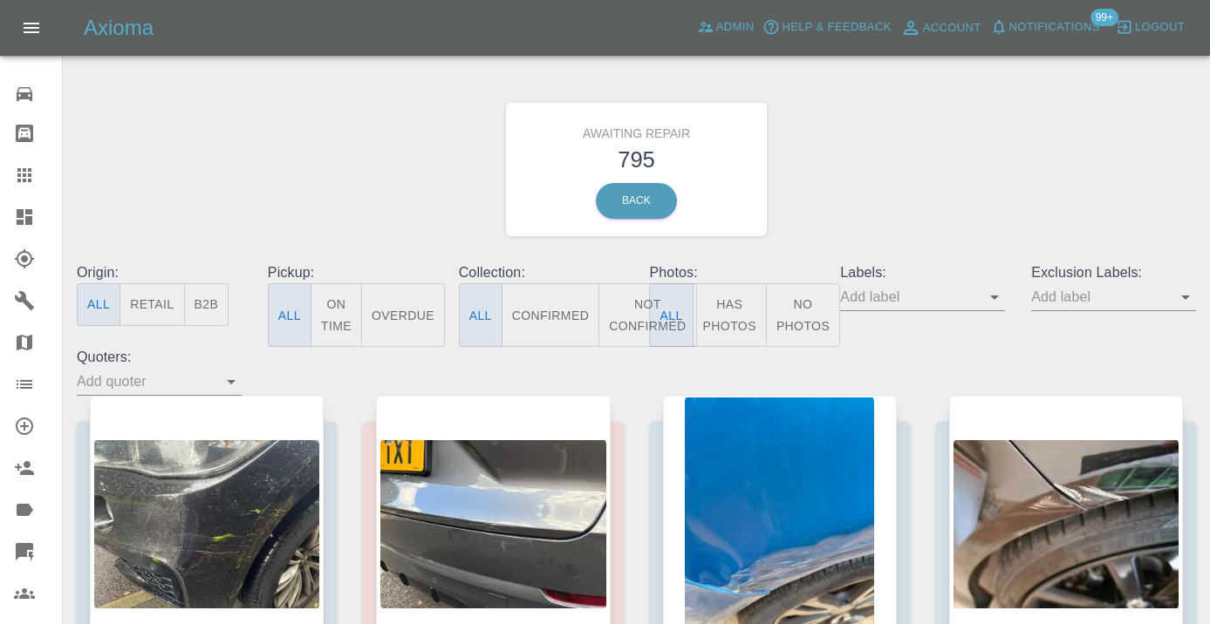
click at [637, 304] on button "Not Confirmed" at bounding box center [647, 315] width 98 height 64
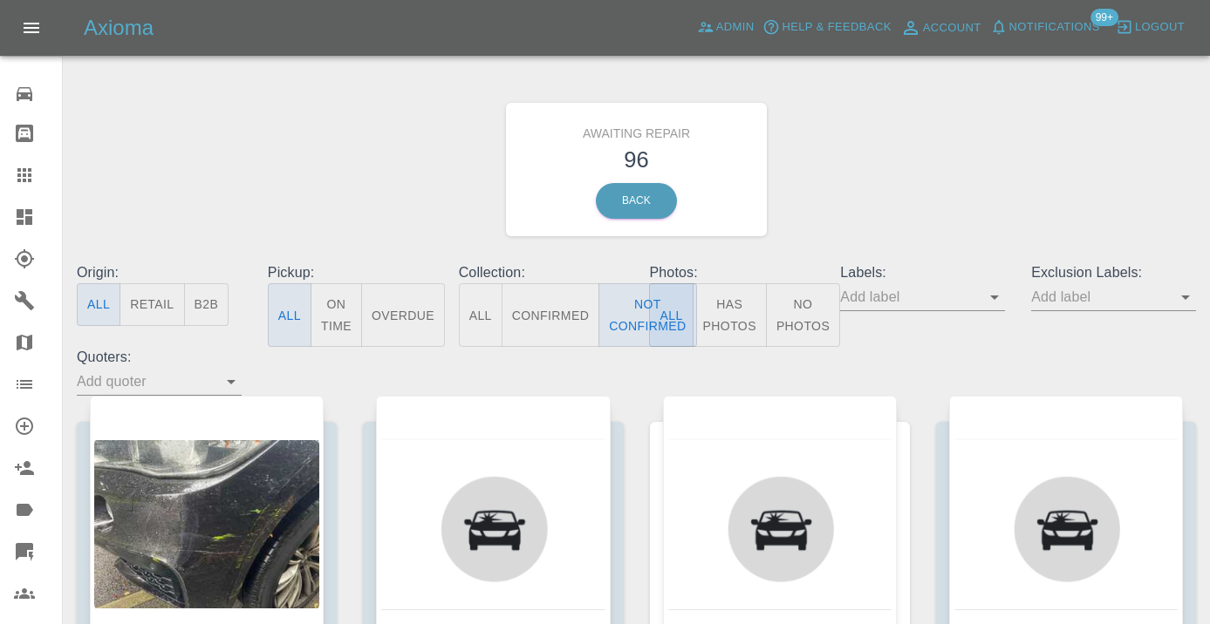
click at [959, 172] on div "Awaiting Repair 96 Back" at bounding box center [636, 170] width 1145 height 186
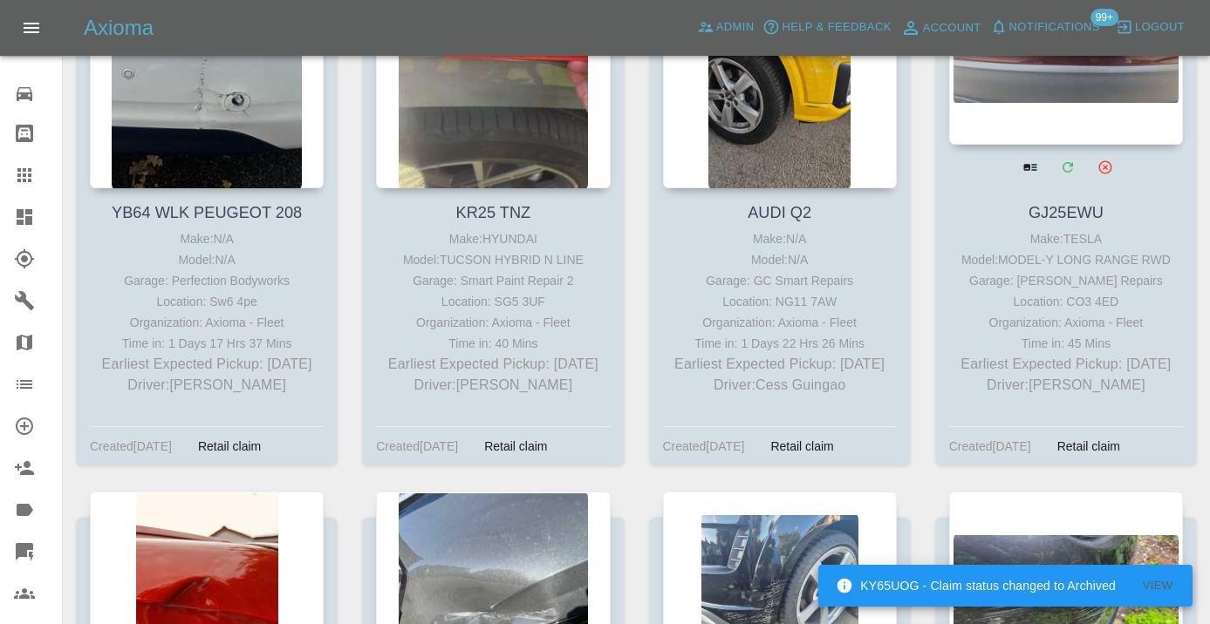
scroll to position [9760, 0]
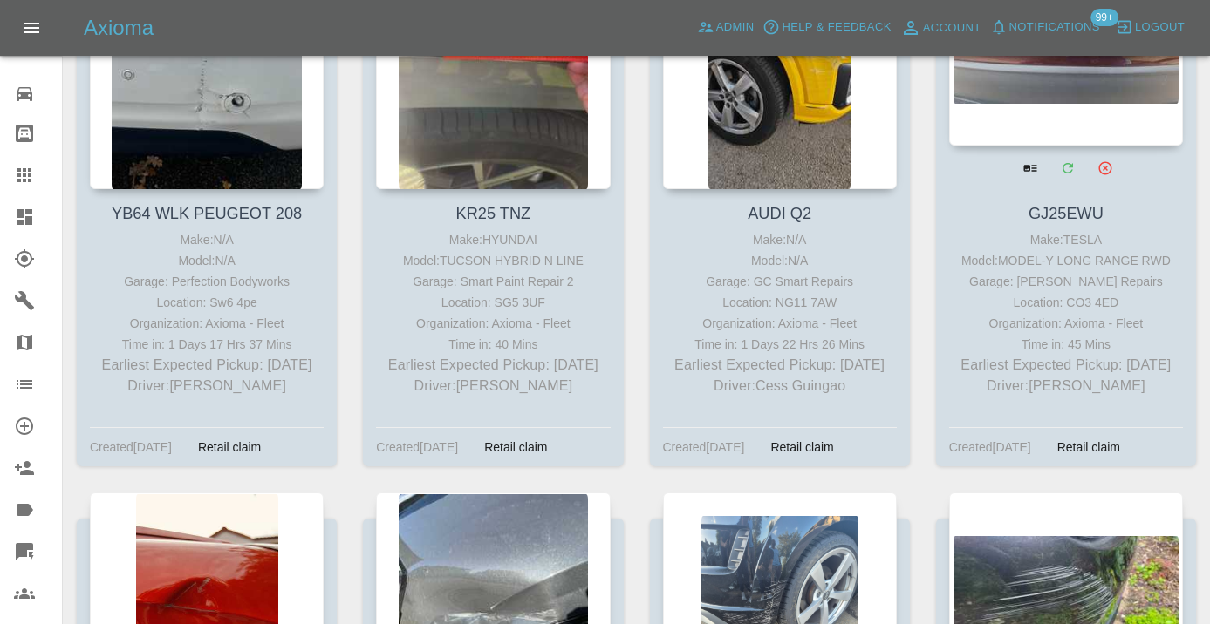
click at [1105, 124] on div at bounding box center [1066, 18] width 234 height 255
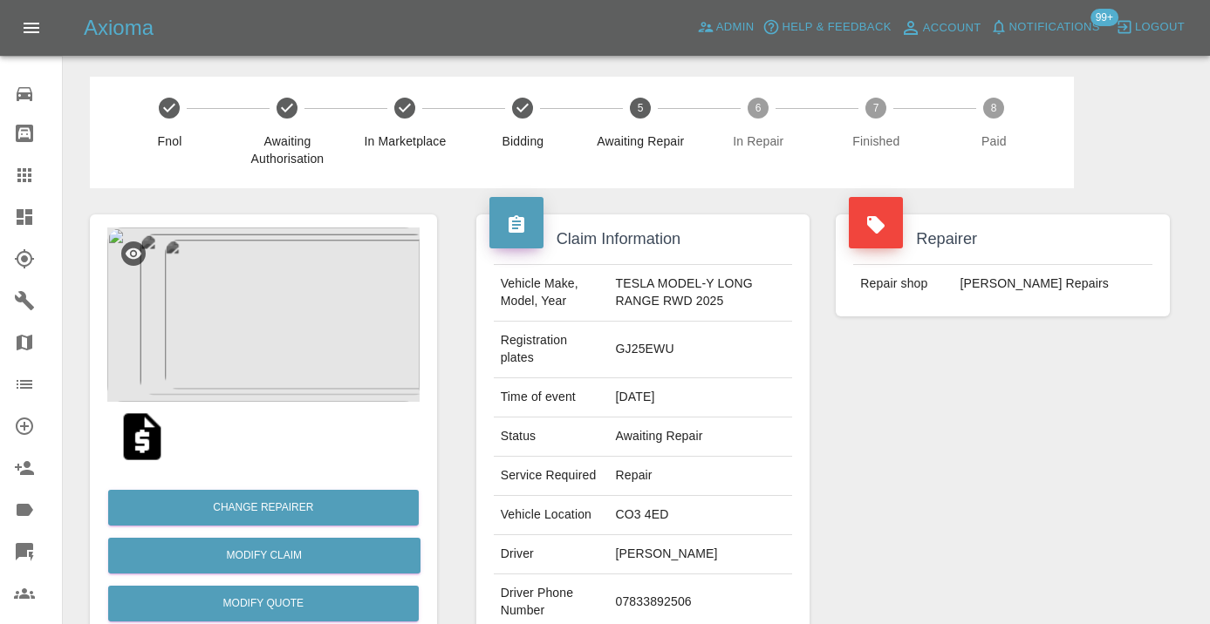
click at [645, 601] on td "07833892506" at bounding box center [701, 603] width 184 height 57
copy td "07833892506"
click at [904, 479] on div "Repairer Repair shop Jays Smart Repairs" at bounding box center [1002, 457] width 360 height 538
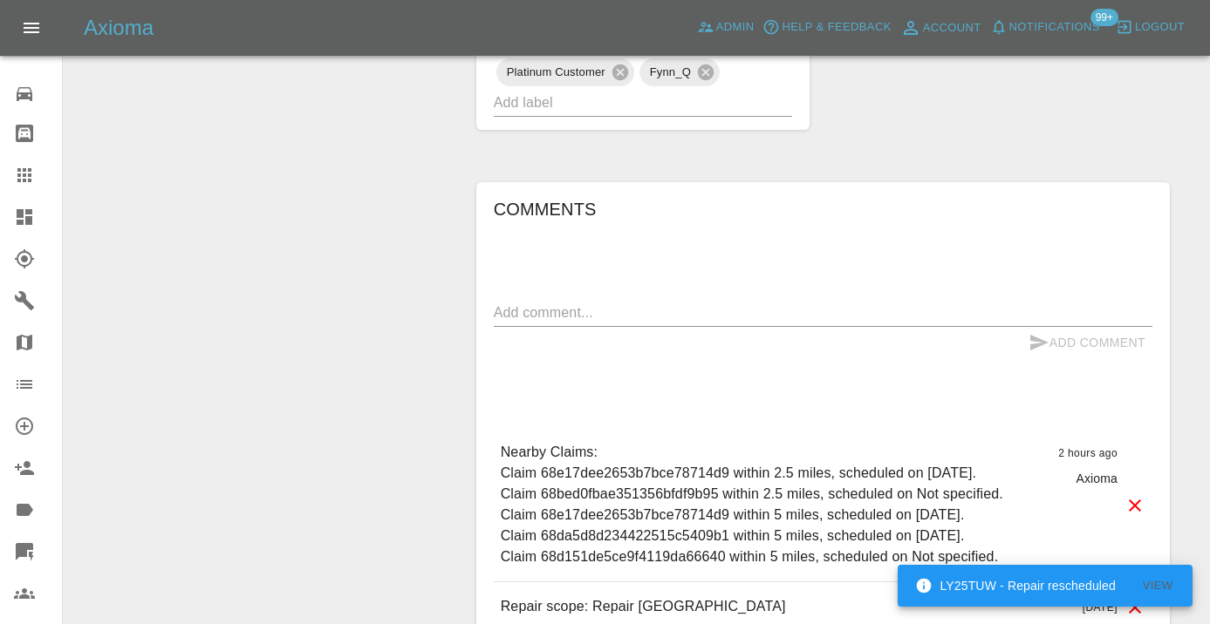
scroll to position [1204, 0]
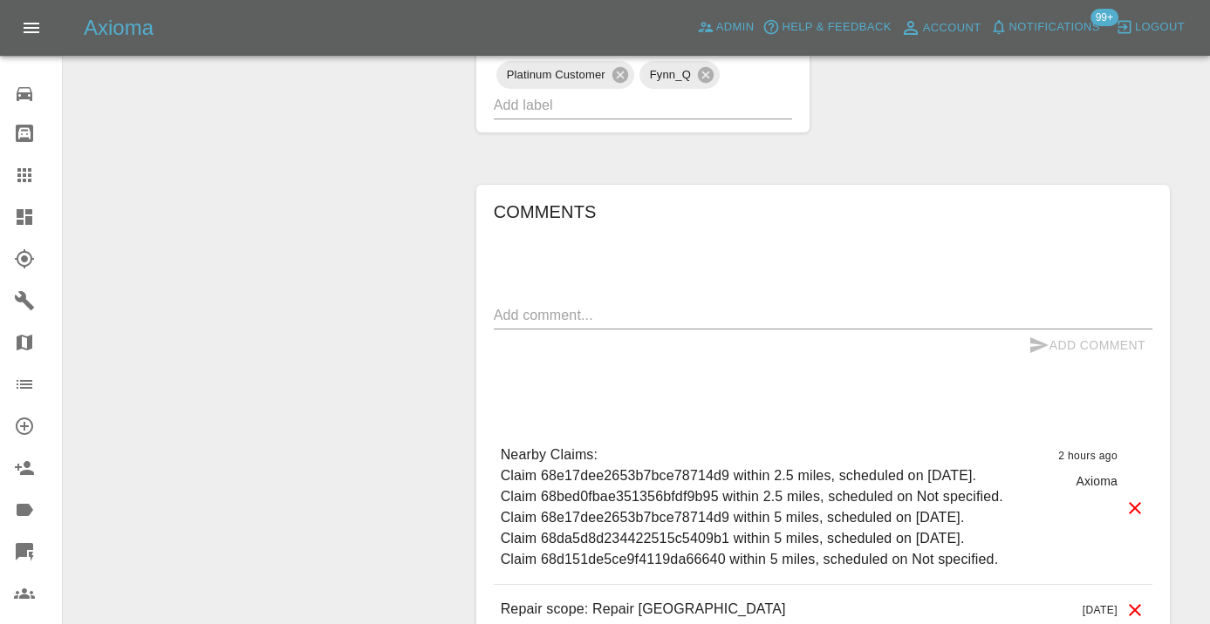
click at [557, 310] on textarea at bounding box center [823, 315] width 658 height 20
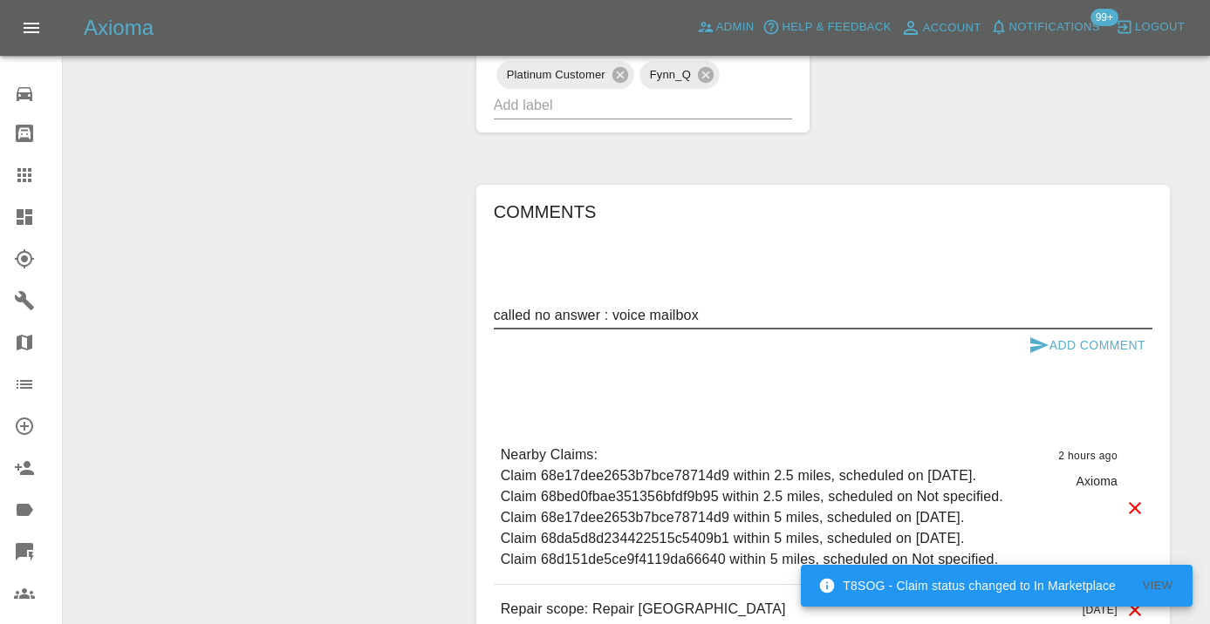
type textarea "called no answer : voice mailbox"
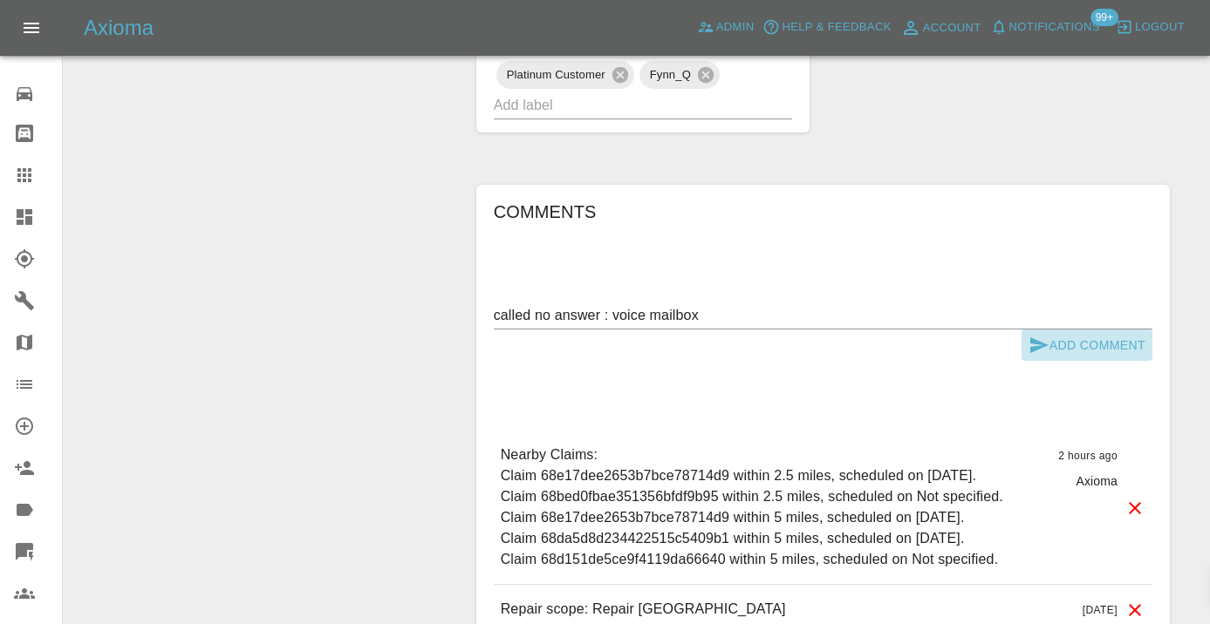
click at [1039, 339] on icon "submit" at bounding box center [1038, 345] width 21 height 21
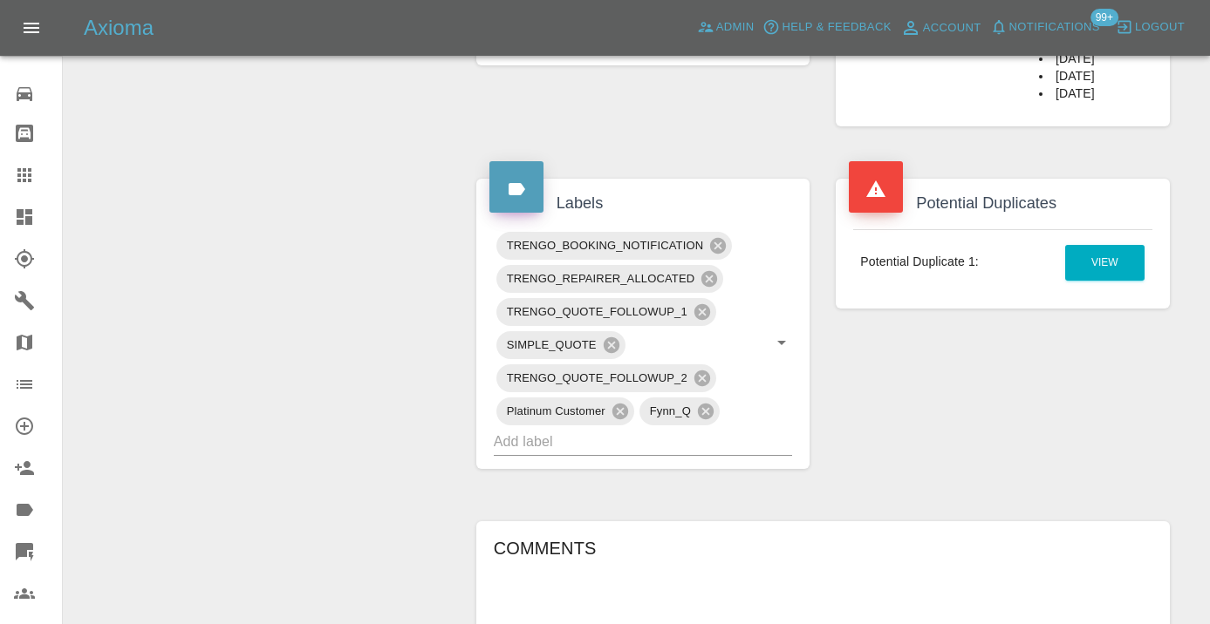
scroll to position [861, 0]
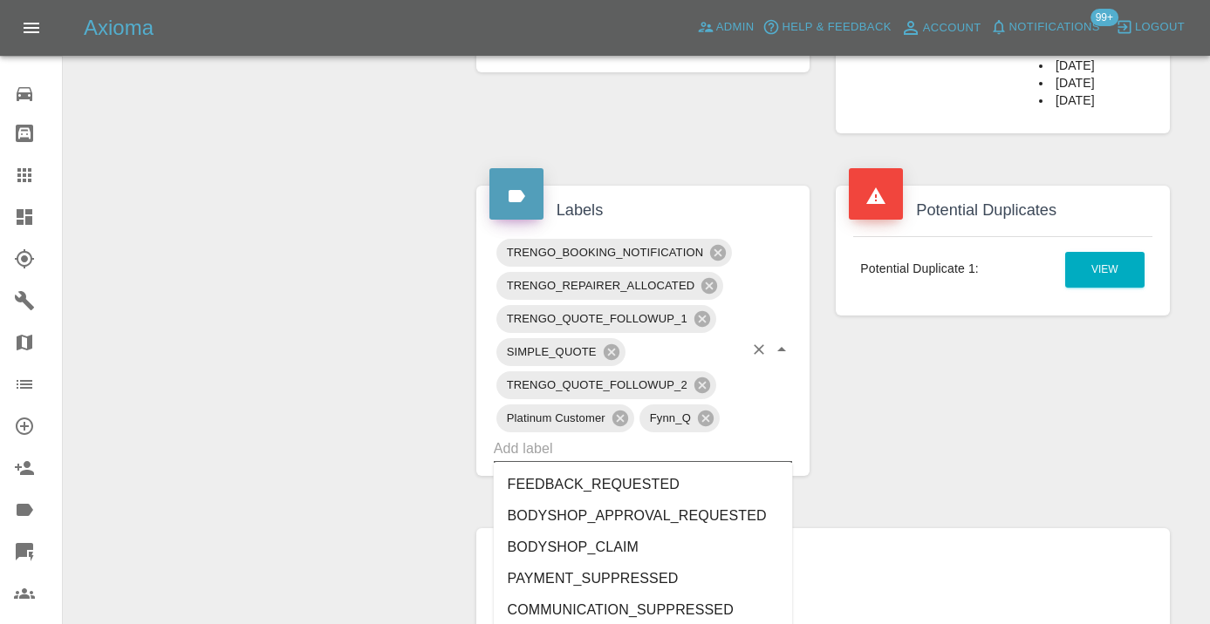
click at [599, 437] on input "text" at bounding box center [619, 448] width 250 height 27
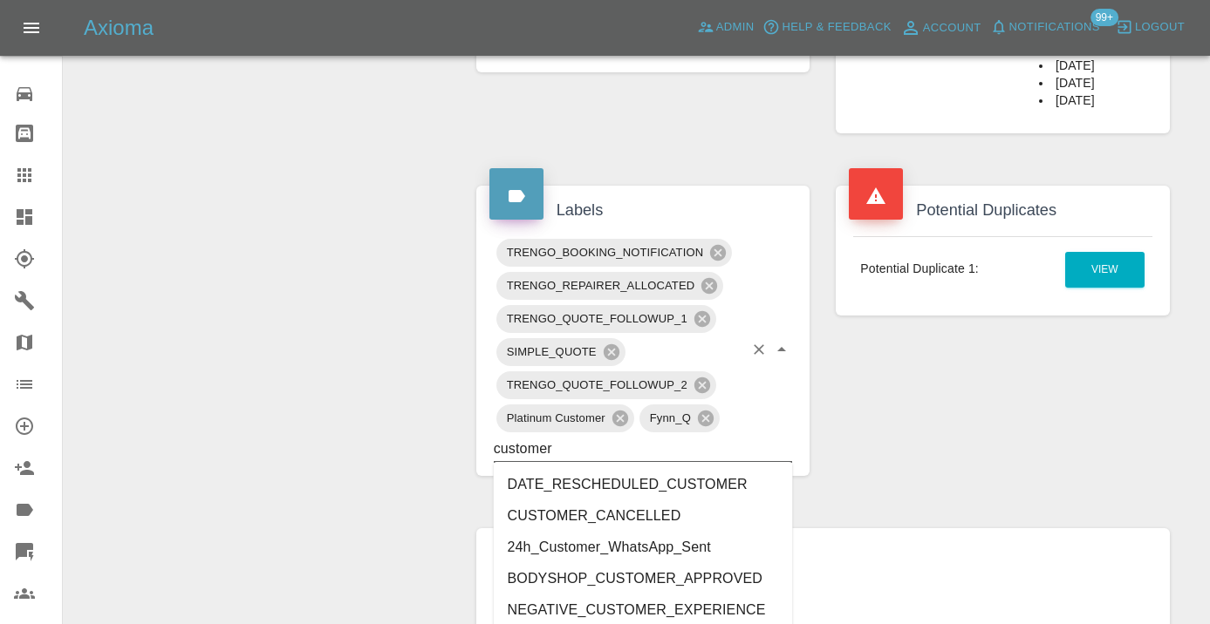
type input "customer_"
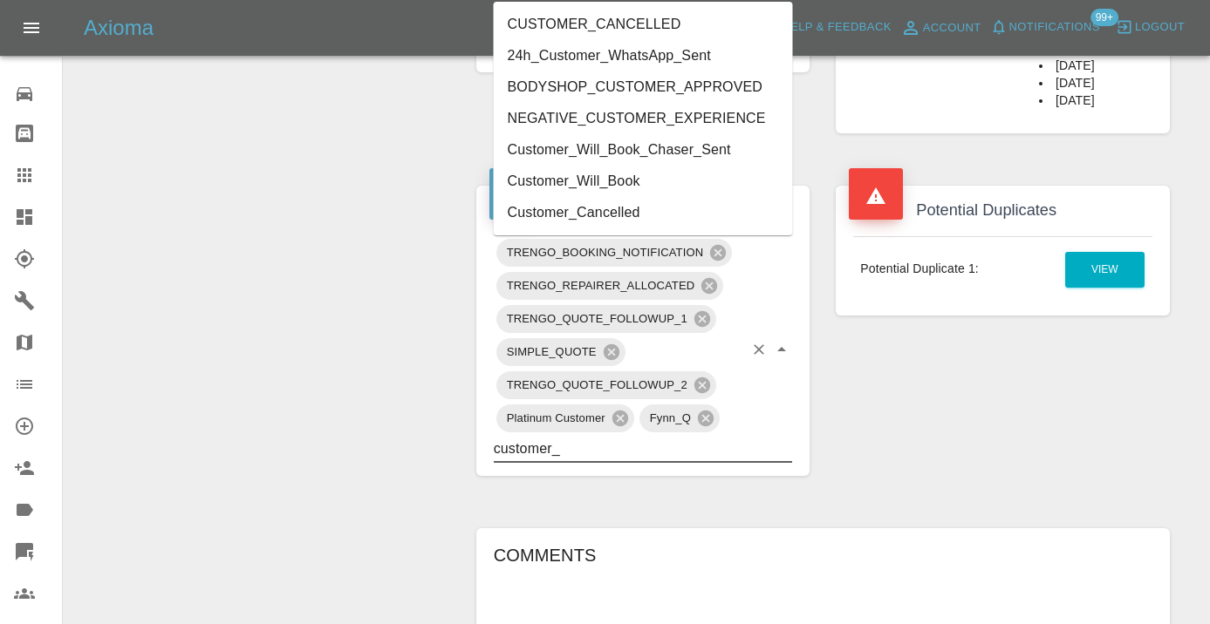
click at [576, 181] on li "Customer_Will_Book" at bounding box center [643, 181] width 299 height 31
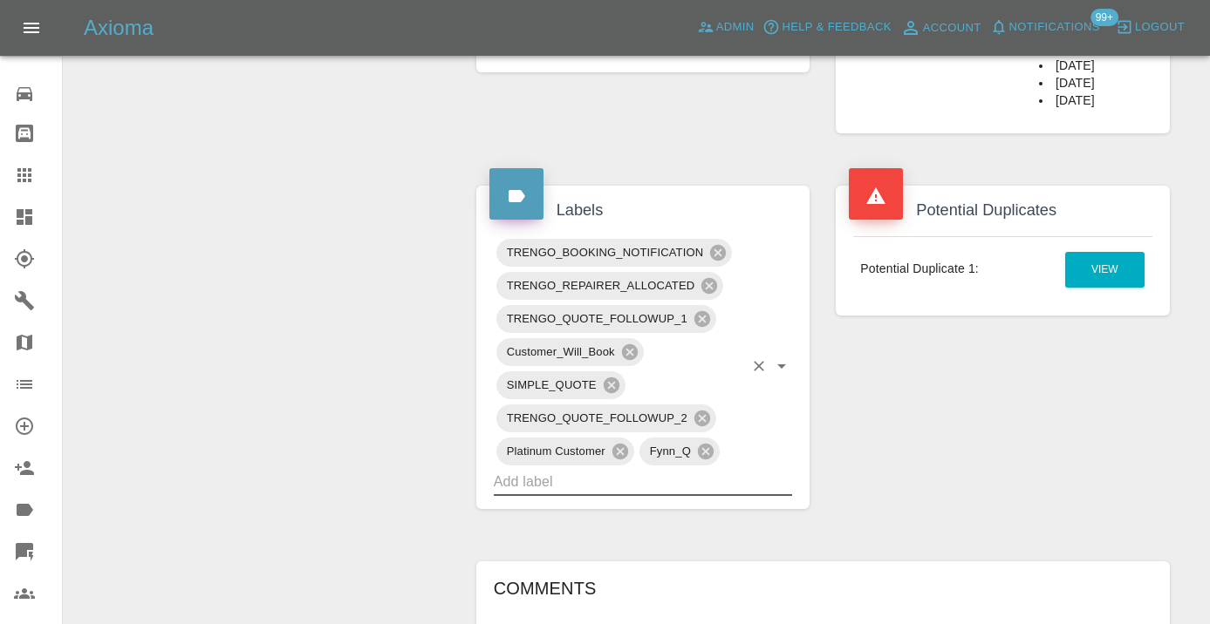
click at [968, 422] on div "Potential Duplicates Potential Duplicate 1: View" at bounding box center [1002, 347] width 360 height 375
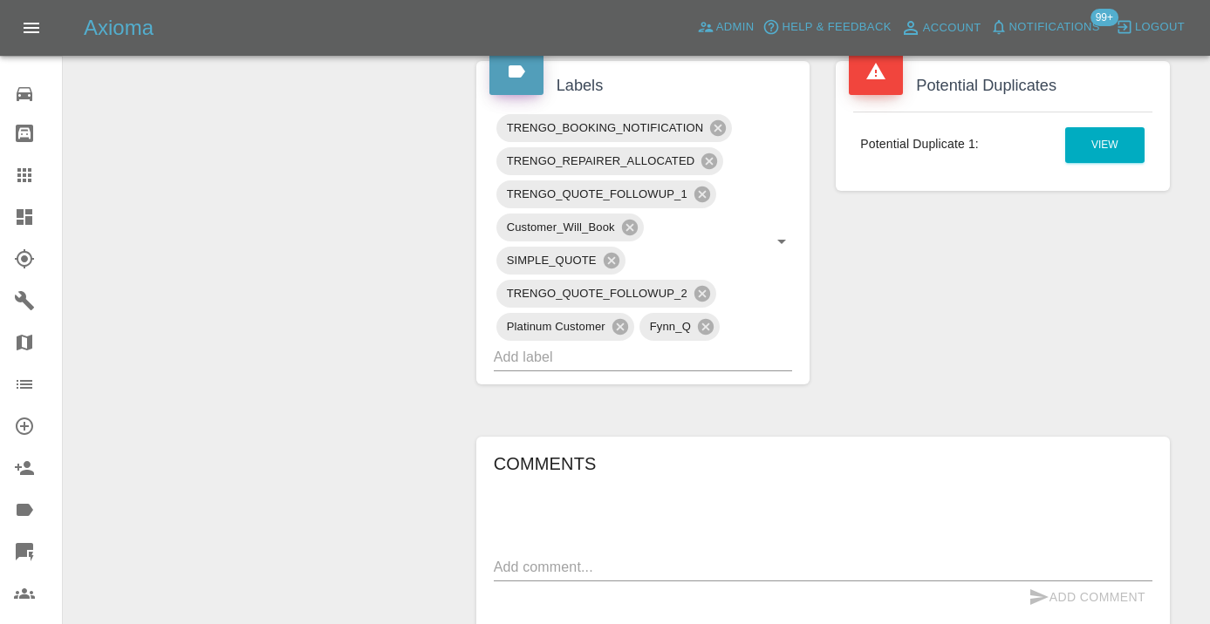
scroll to position [972, 0]
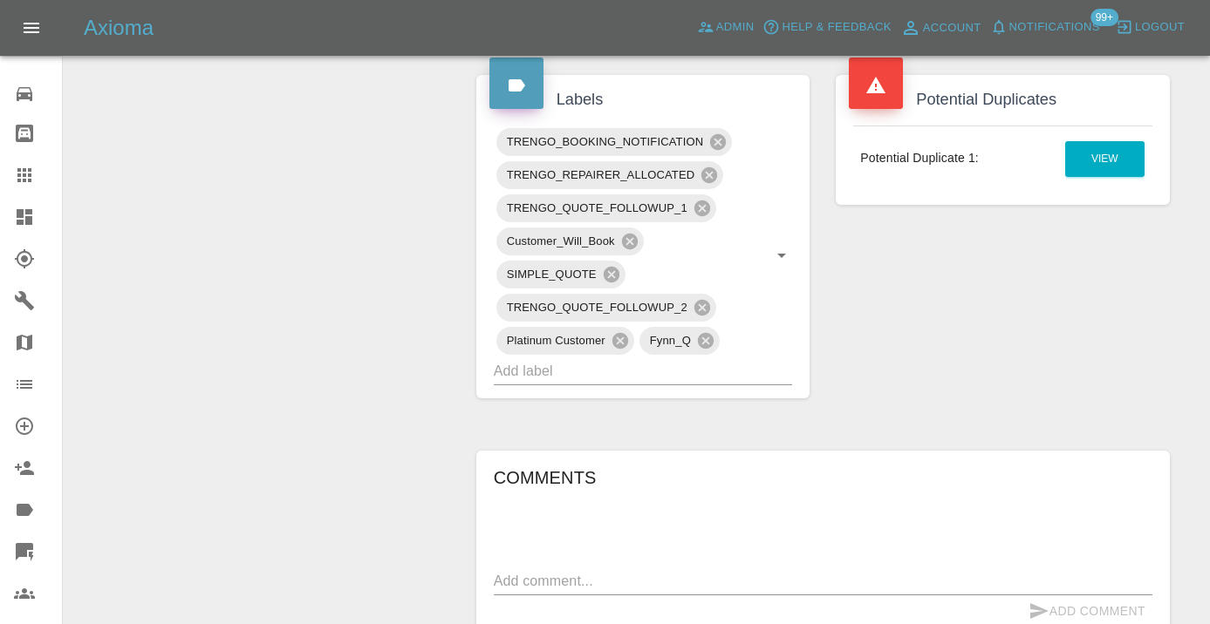
click at [37, 177] on div at bounding box center [38, 175] width 49 height 21
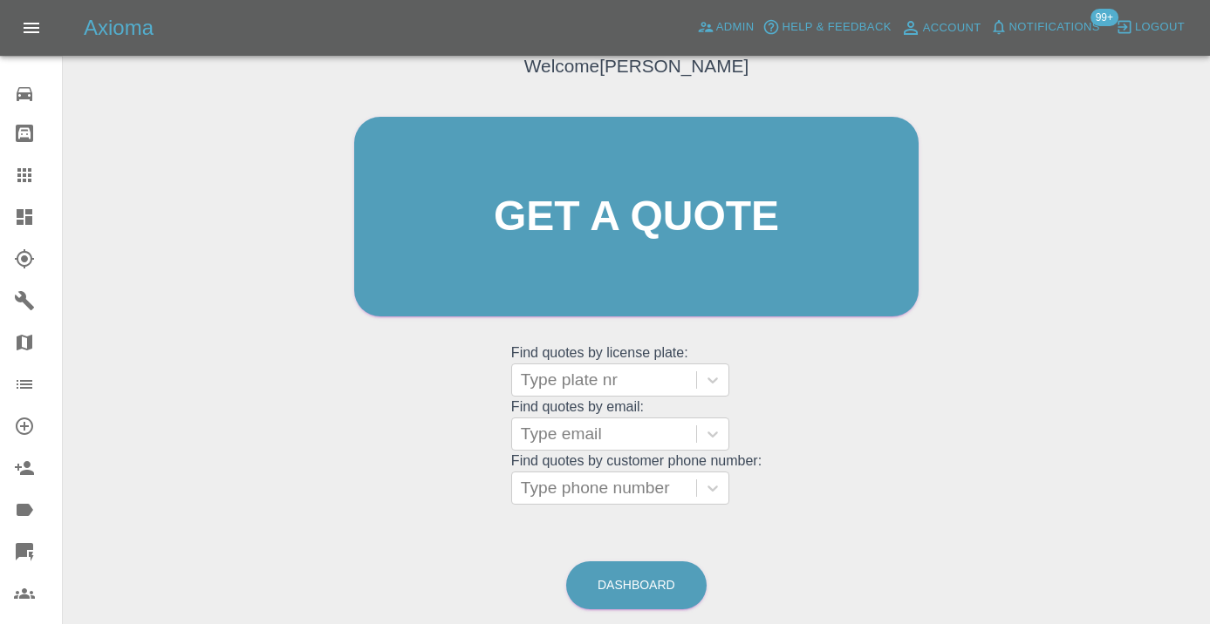
click at [296, 335] on div "Welcome Castro Get a quote Get a quote Find quotes by license plate: Type plate…" at bounding box center [636, 300] width 1119 height 626
click at [639, 583] on link "Dashboard" at bounding box center [636, 586] width 140 height 48
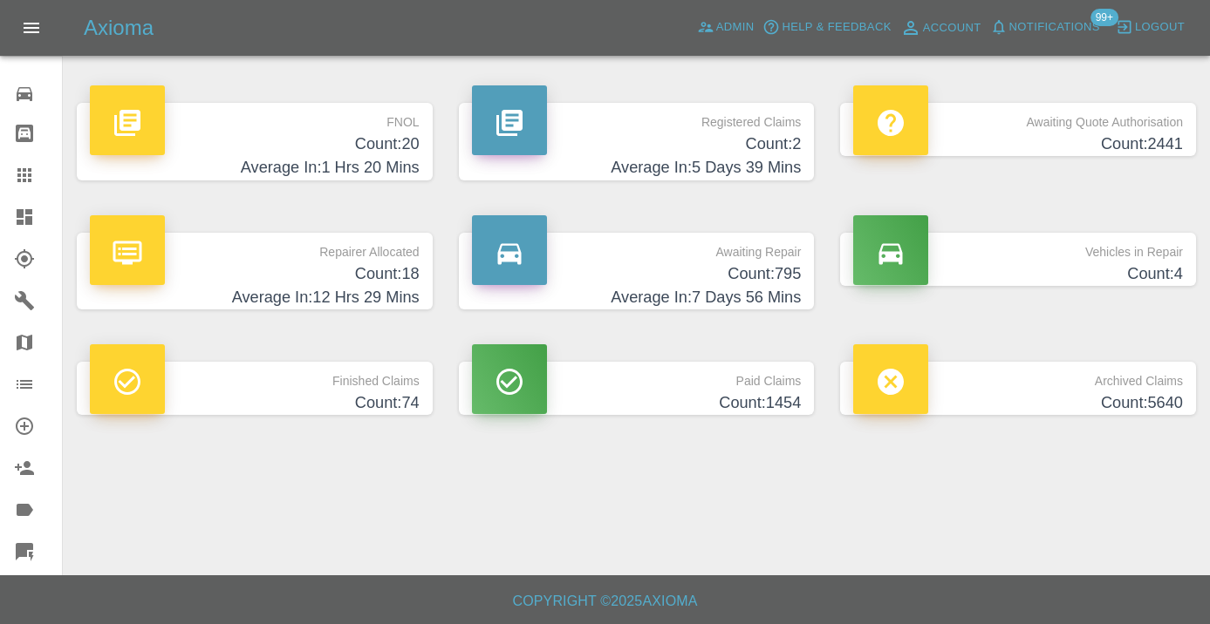
click at [775, 280] on h4 "Count: 795" at bounding box center [637, 275] width 330 height 24
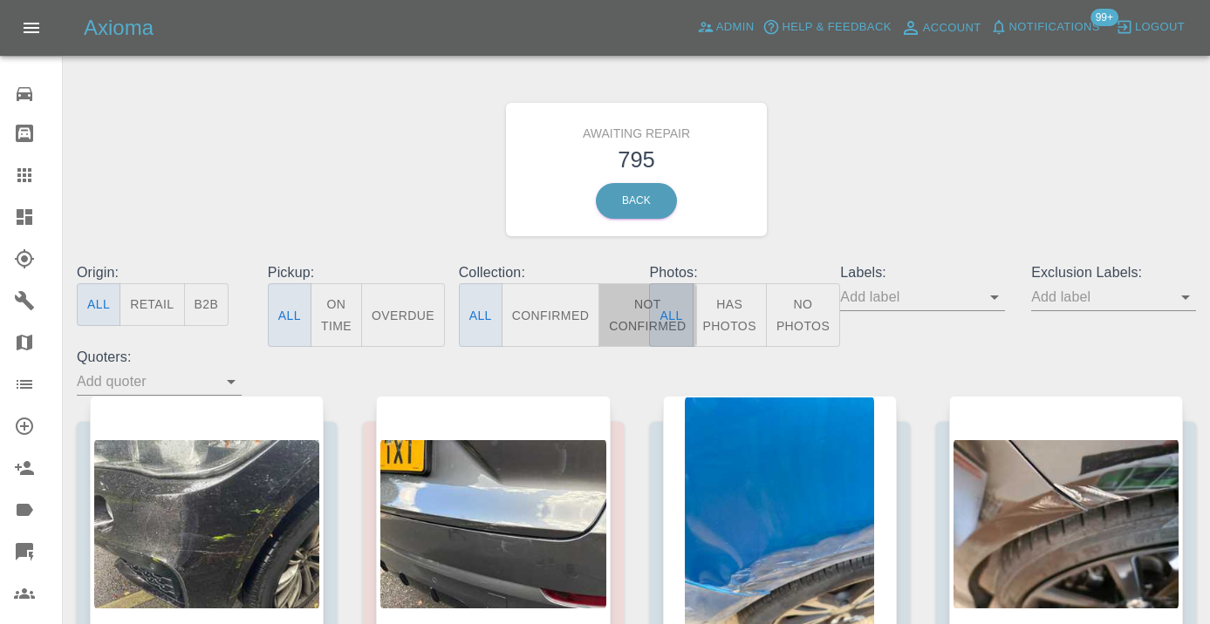
click at [623, 310] on button "Not Confirmed" at bounding box center [647, 315] width 98 height 64
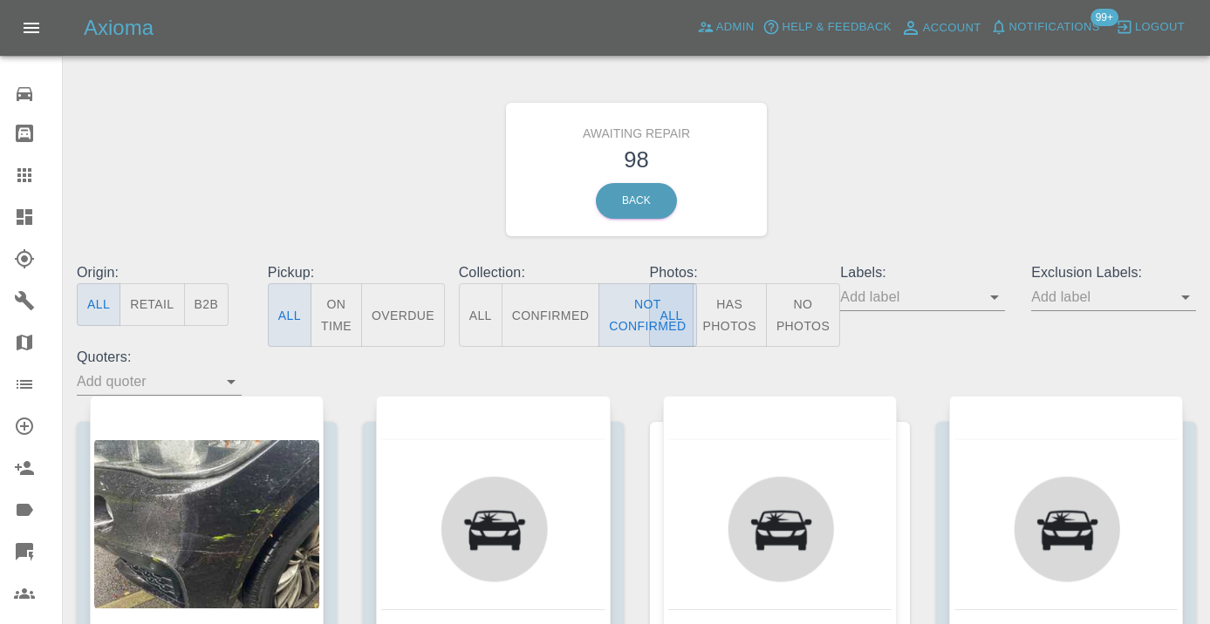
click at [911, 172] on div "Awaiting Repair 98 Back" at bounding box center [636, 170] width 1145 height 186
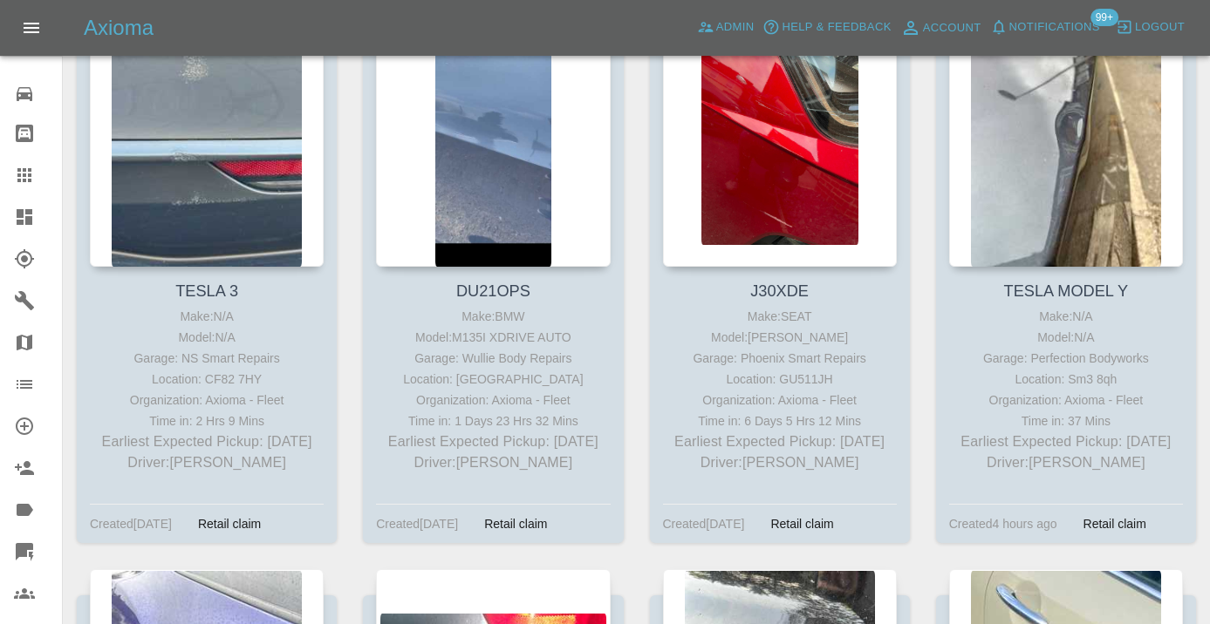
scroll to position [5664, 0]
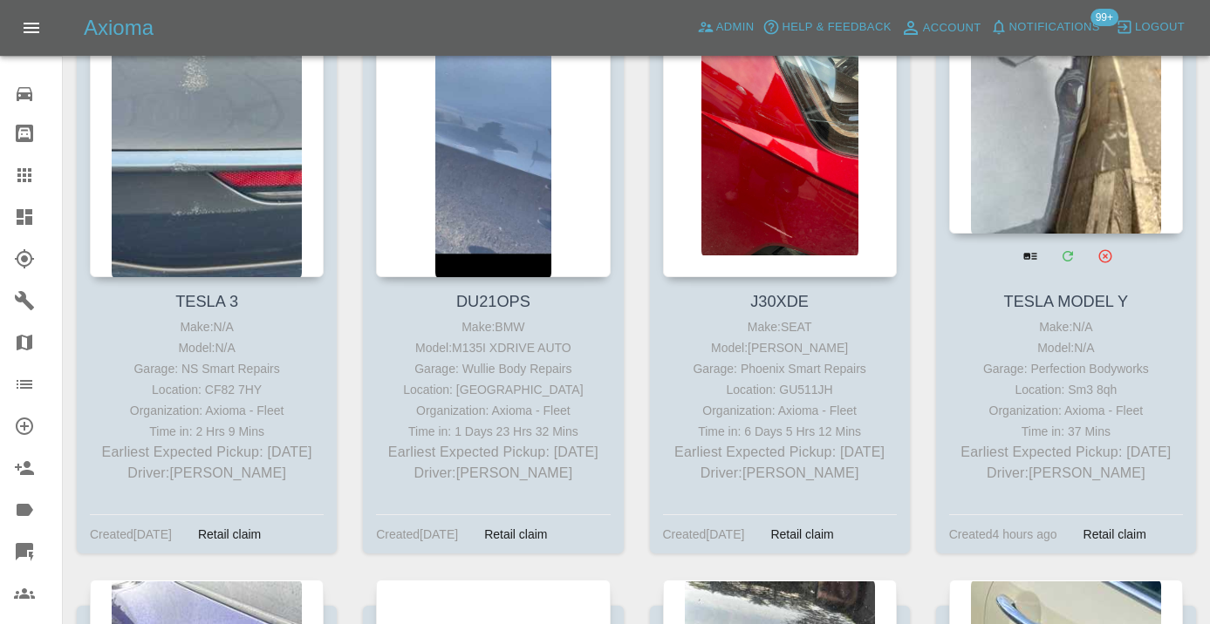
click at [1014, 149] on div at bounding box center [1066, 106] width 234 height 255
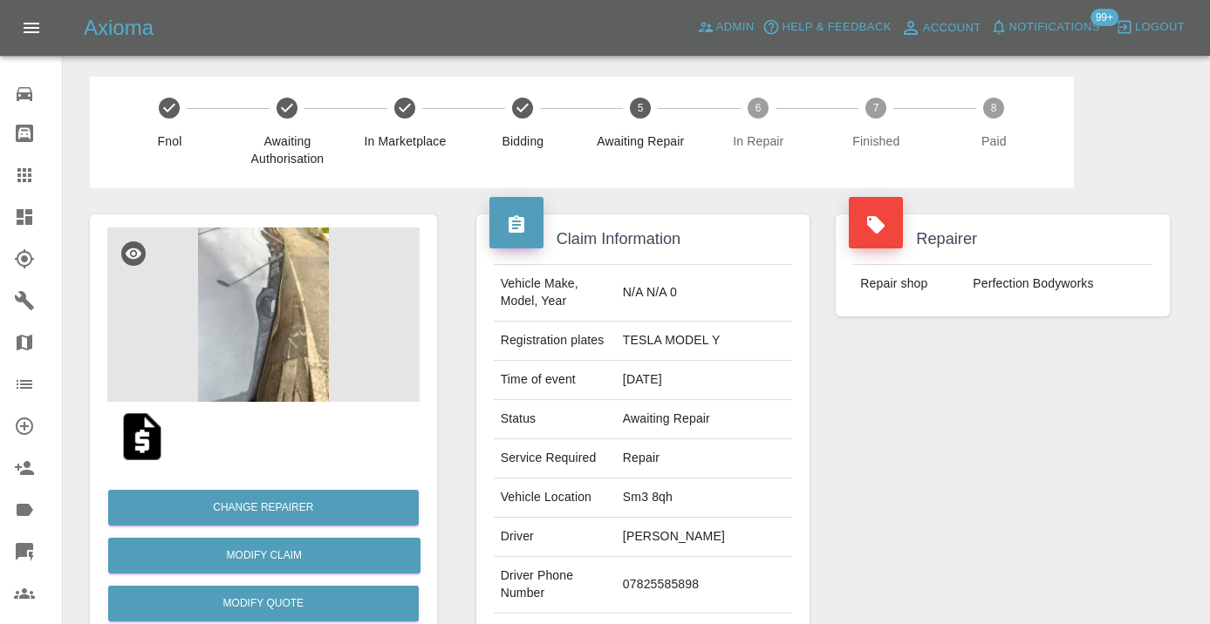
click at [706, 557] on td "07825585898" at bounding box center [704, 585] width 176 height 57
copy td "07825585898"
click at [1082, 495] on div "Repairer Repair shop Perfection Bodyworks" at bounding box center [1002, 448] width 360 height 521
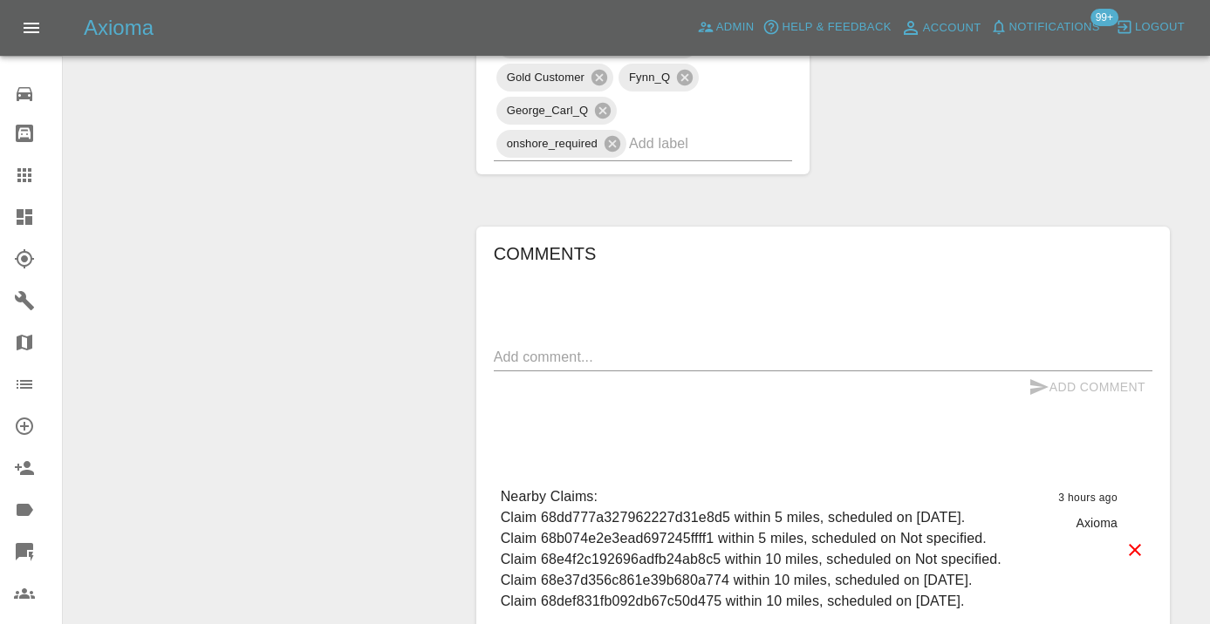
scroll to position [1349, 0]
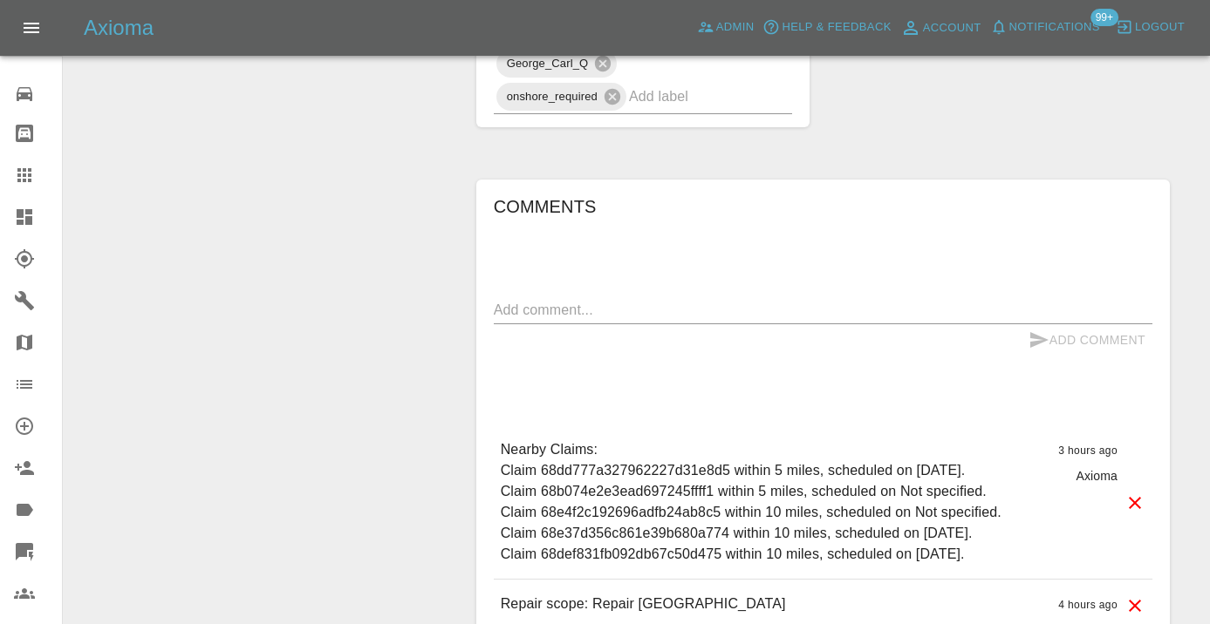
click at [648, 300] on textarea at bounding box center [823, 310] width 658 height 20
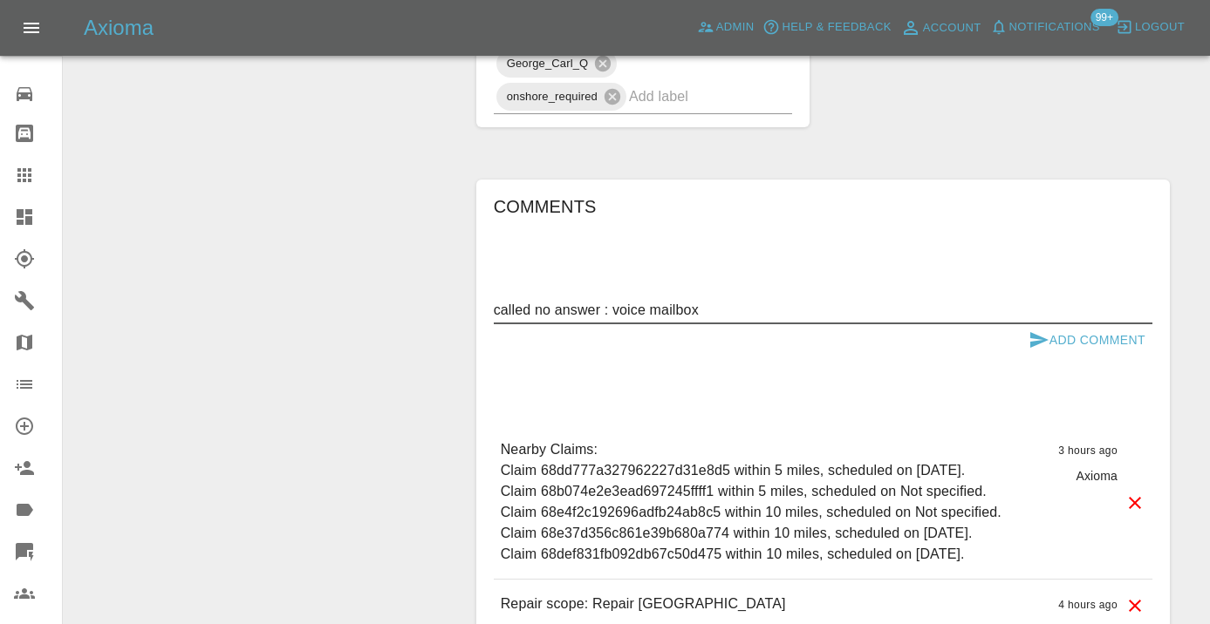
type textarea "called no answer : voice mailbox"
click at [1034, 330] on icon "submit" at bounding box center [1038, 340] width 21 height 21
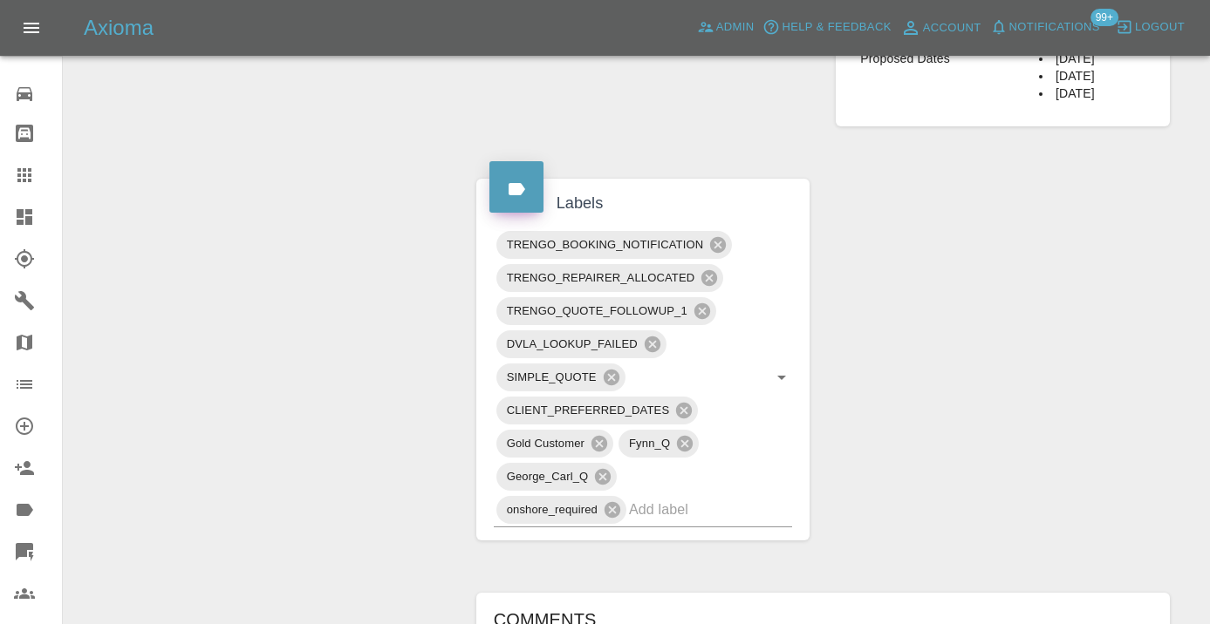
scroll to position [933, 0]
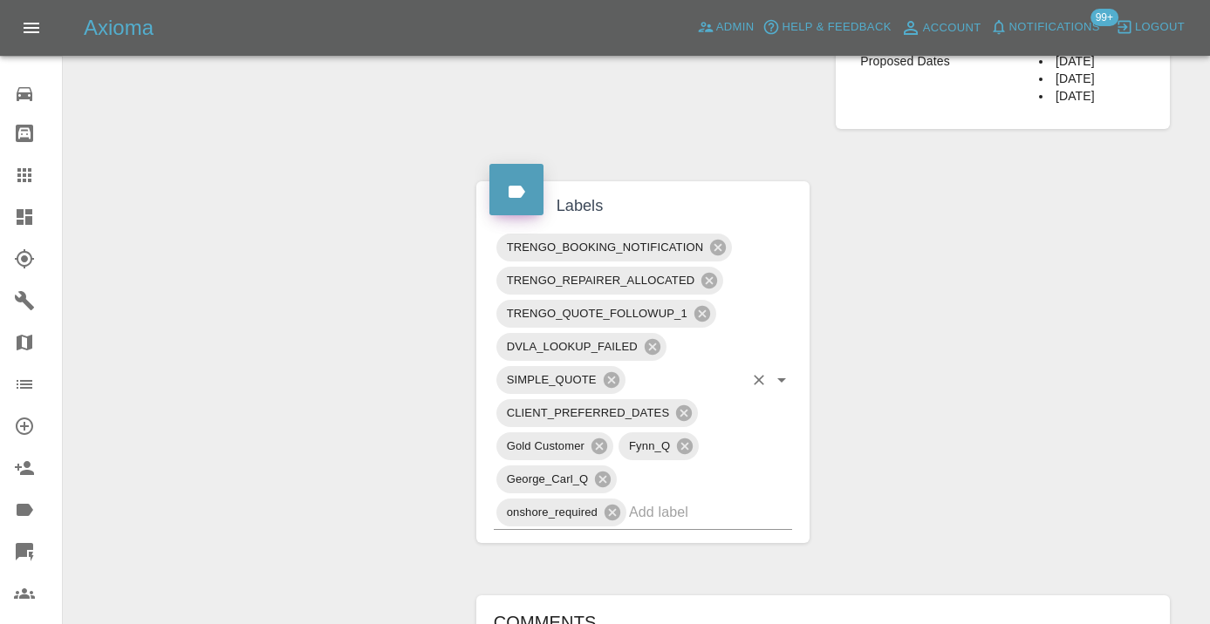
click at [659, 499] on input "text" at bounding box center [686, 512] width 114 height 27
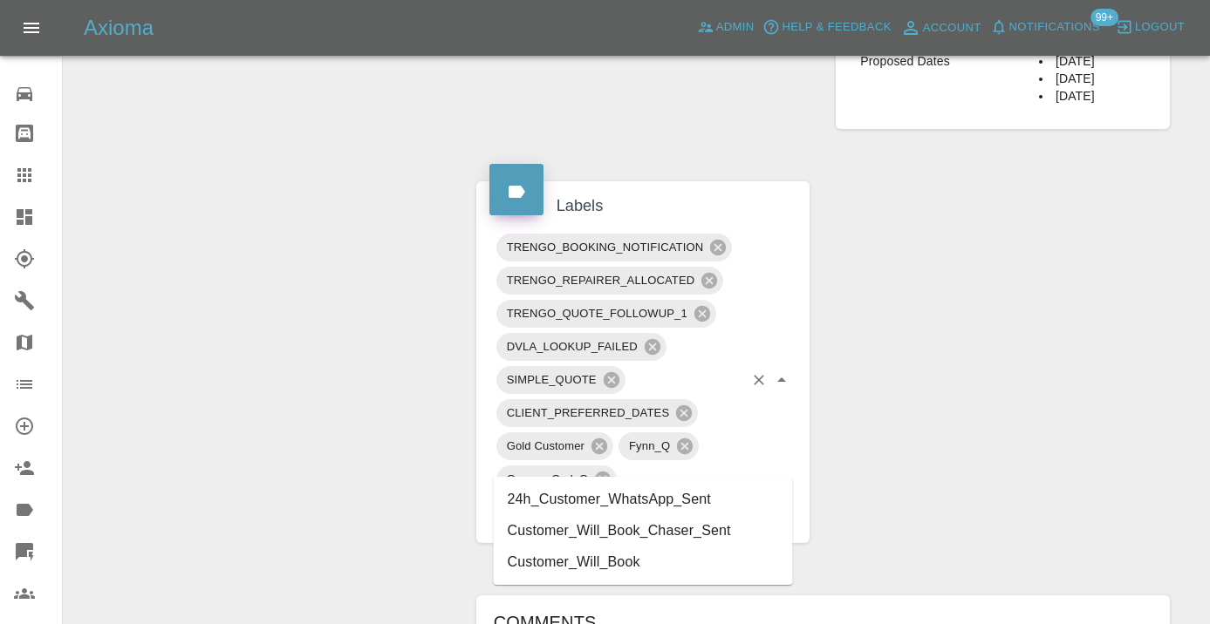
type input "customer_wi"
click at [588, 523] on li "Customer_Will_Book" at bounding box center [643, 530] width 299 height 31
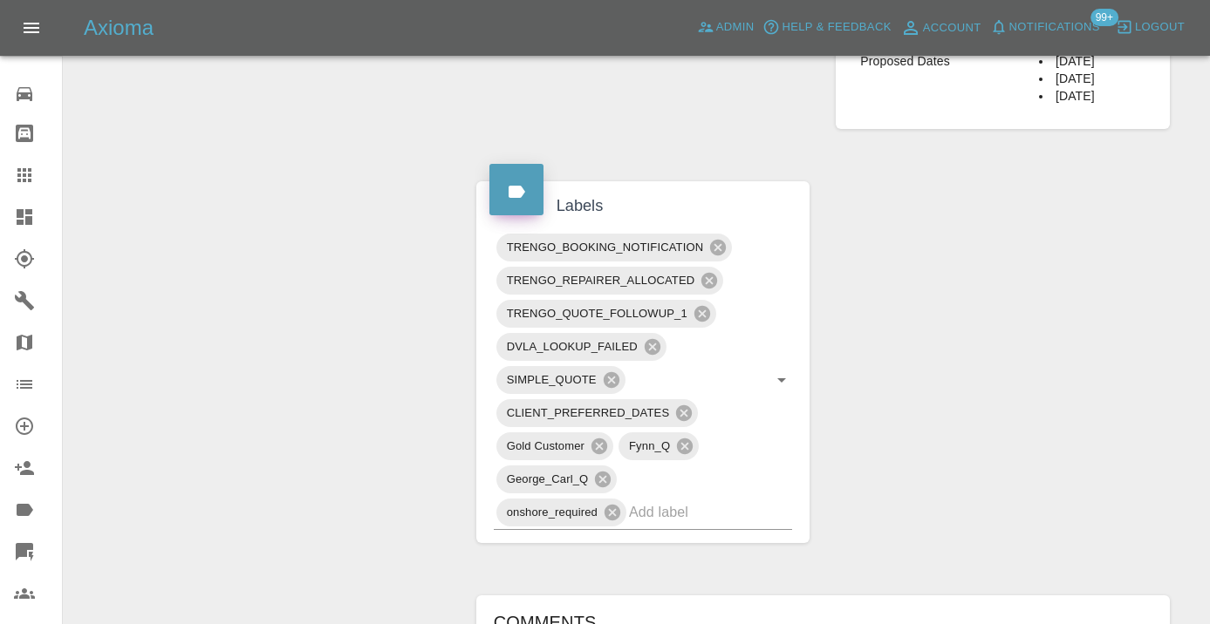
click at [249, 351] on div "Change Repairer Modify Claim Modify Quote Rollback Submit Payment Archive" at bounding box center [263, 242] width 373 height 1975
click at [25, 174] on icon at bounding box center [24, 175] width 14 height 14
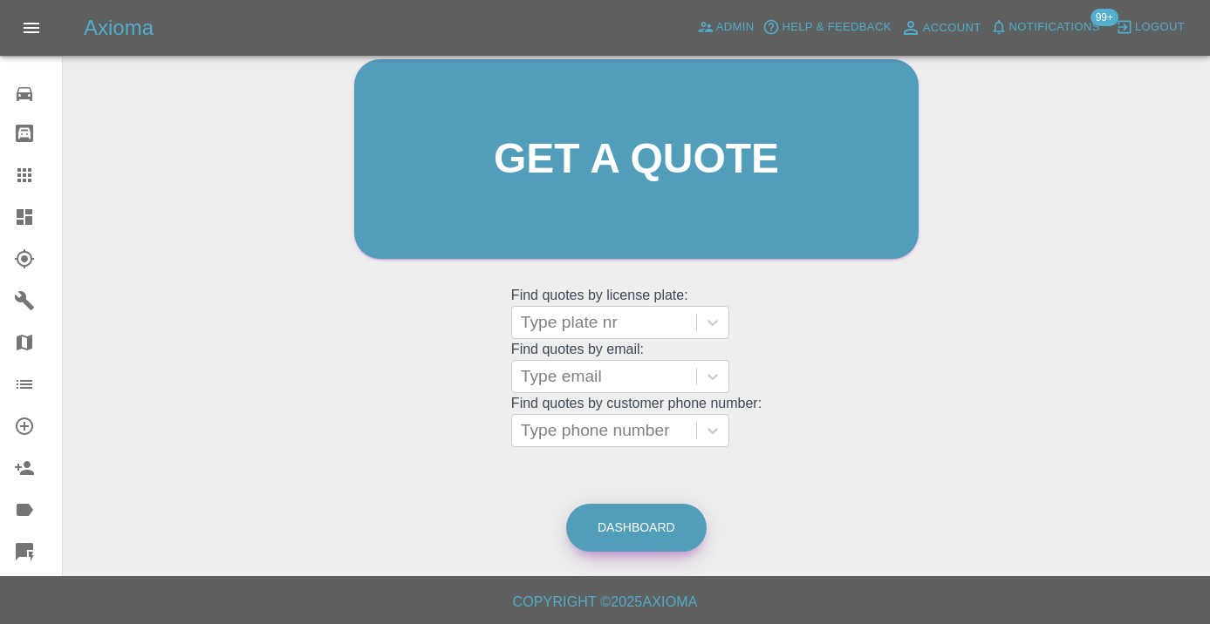
click at [655, 528] on link "Dashboard" at bounding box center [636, 528] width 140 height 48
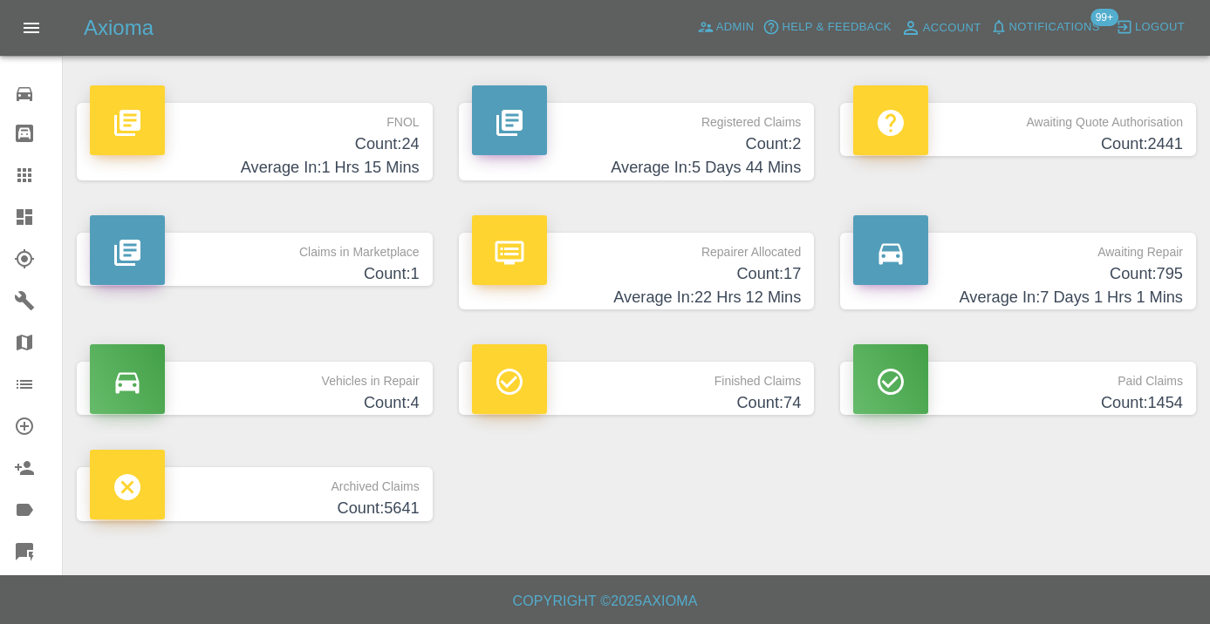
click at [1124, 266] on h4 "Count: 795" at bounding box center [1018, 275] width 330 height 24
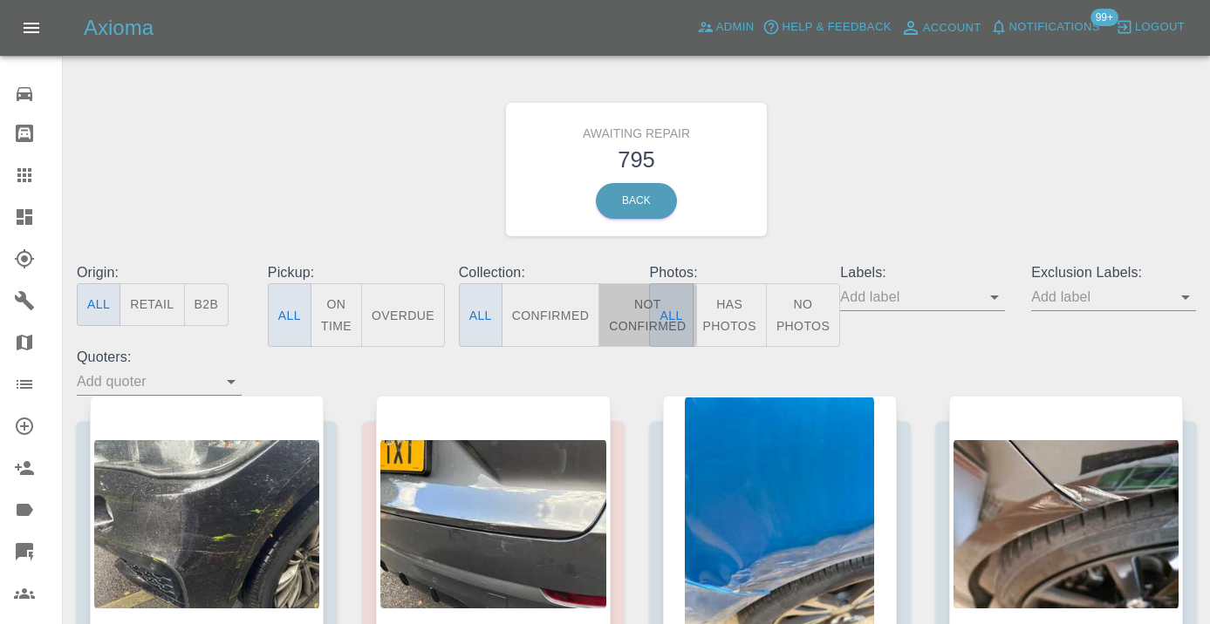
click at [622, 317] on button "Not Confirmed" at bounding box center [647, 315] width 98 height 64
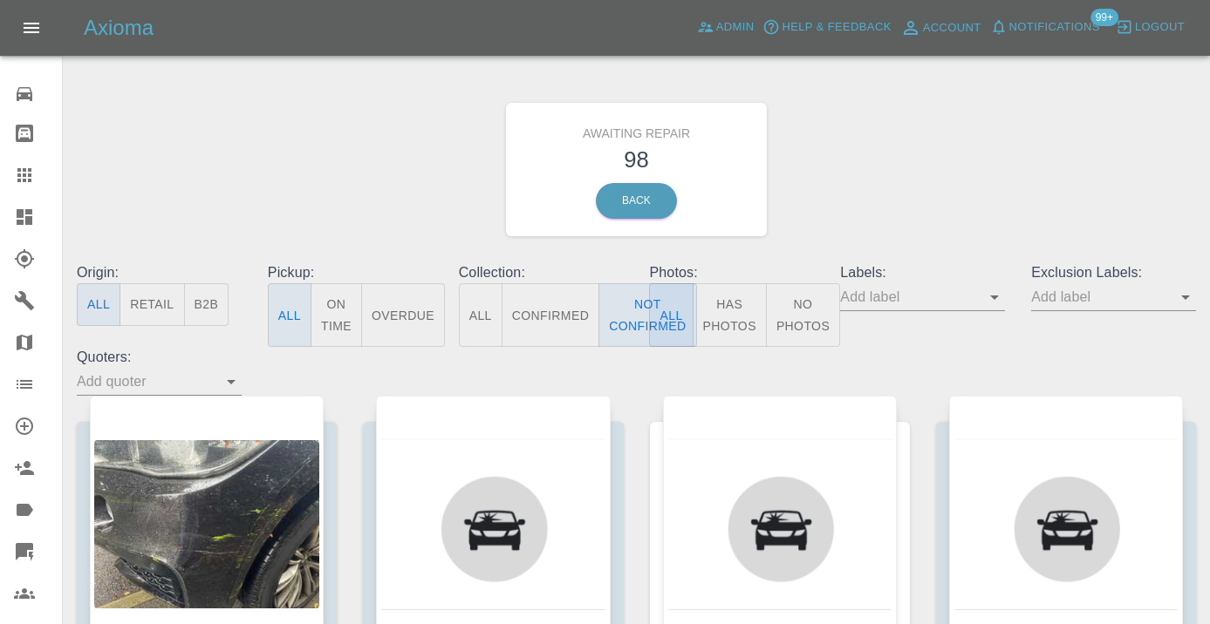
click at [900, 130] on div "Awaiting Repair 98 Back" at bounding box center [636, 170] width 1145 height 186
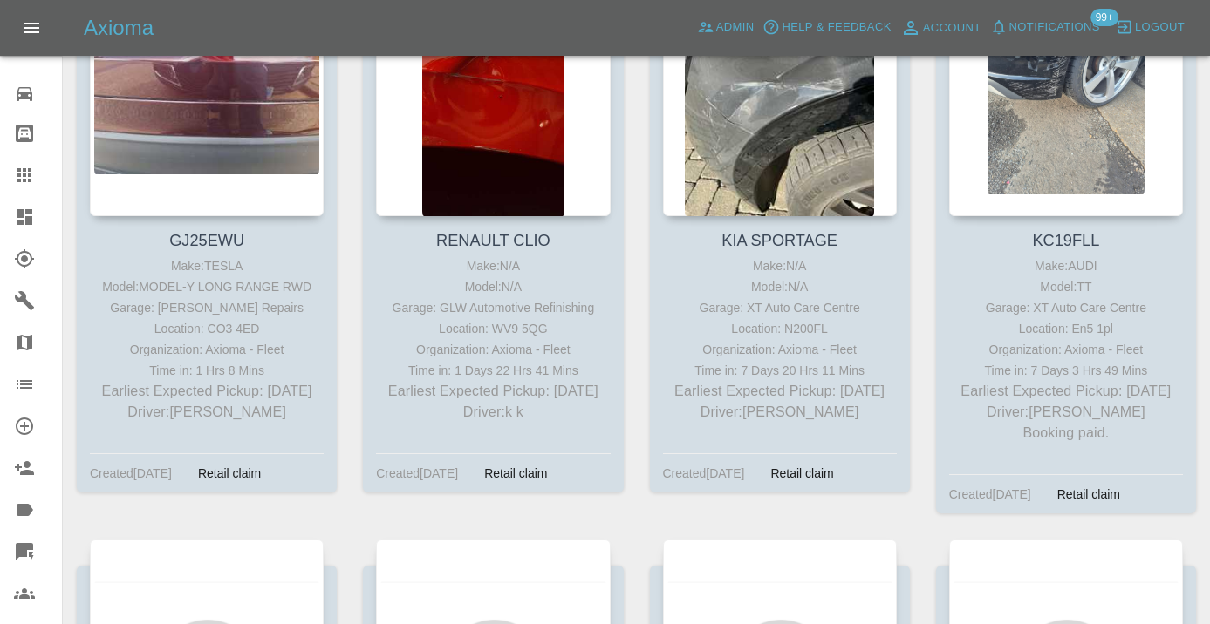
scroll to position [10309, 0]
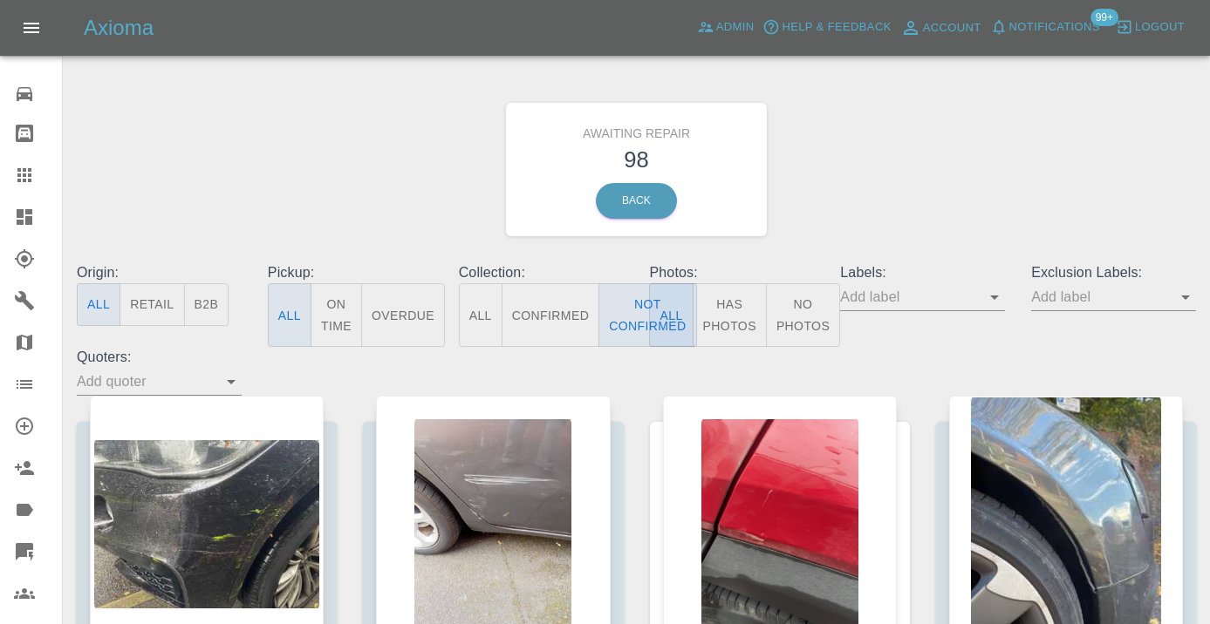
scroll to position [10309, 0]
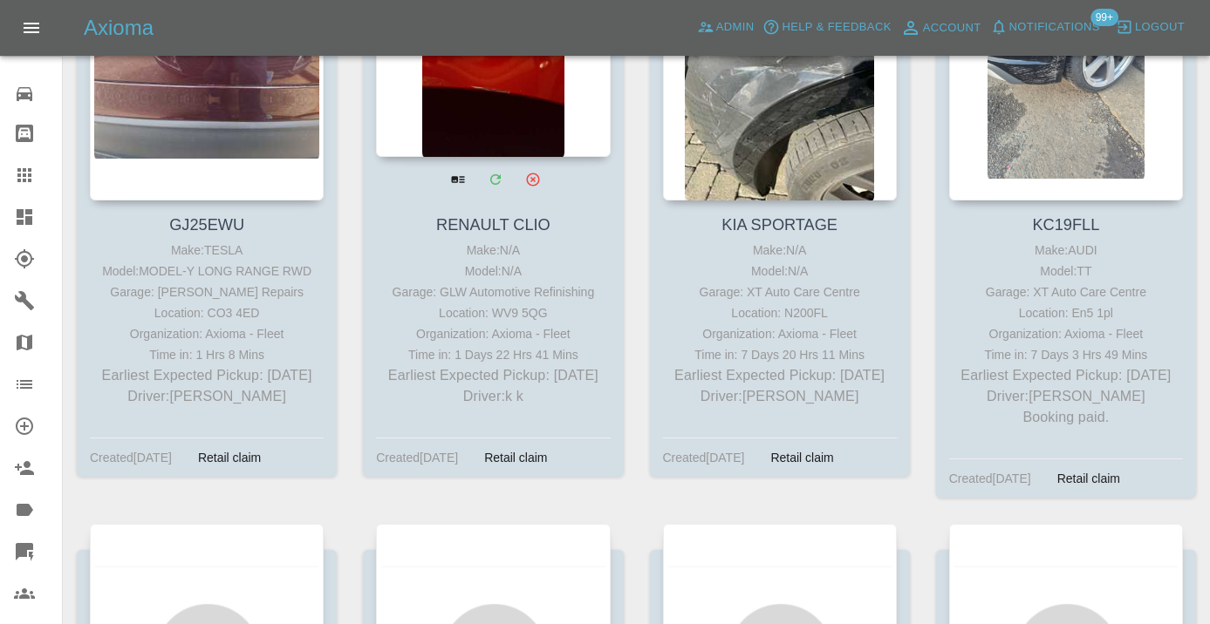
click at [488, 157] on div at bounding box center [493, 29] width 234 height 255
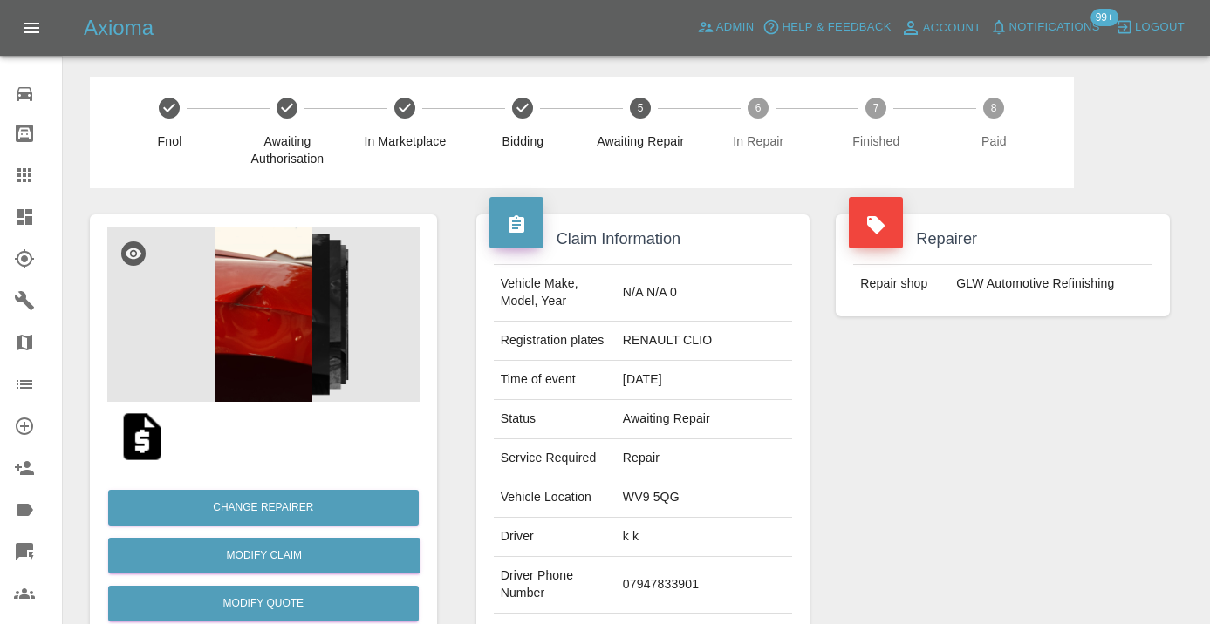
click at [729, 557] on td "07947833901" at bounding box center [704, 585] width 176 height 57
copy td "07947833901"
click at [944, 433] on div "Repairer Repair shop GLW Automotive Refinishing" at bounding box center [1002, 448] width 360 height 521
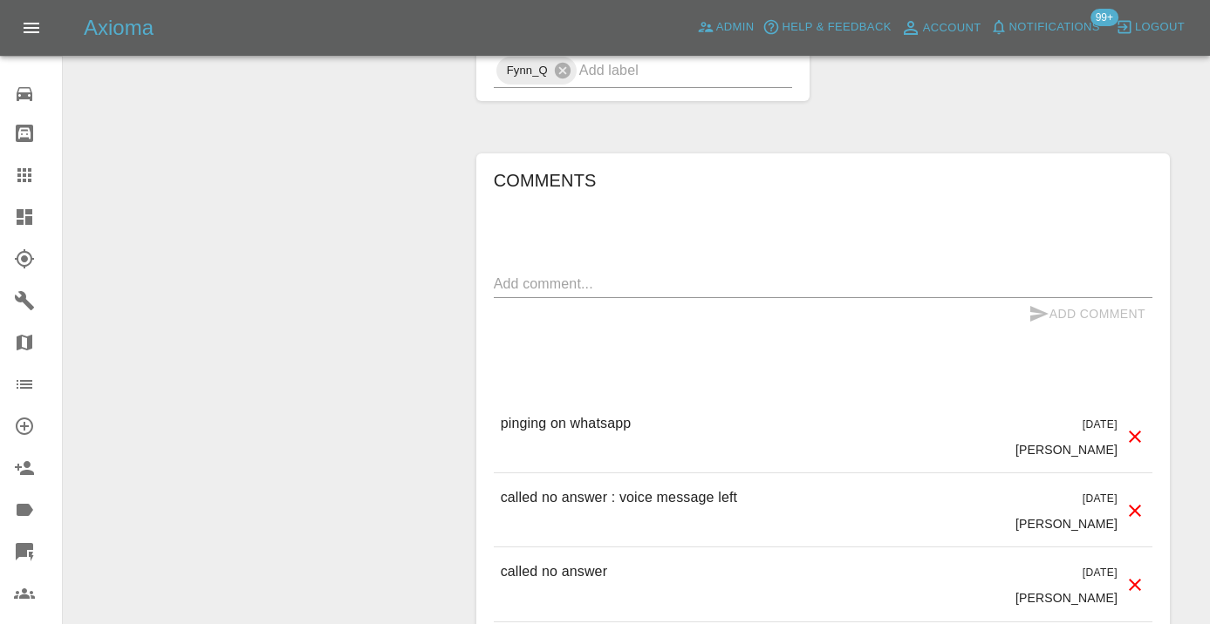
scroll to position [1587, 0]
click at [581, 276] on textarea at bounding box center [823, 286] width 658 height 20
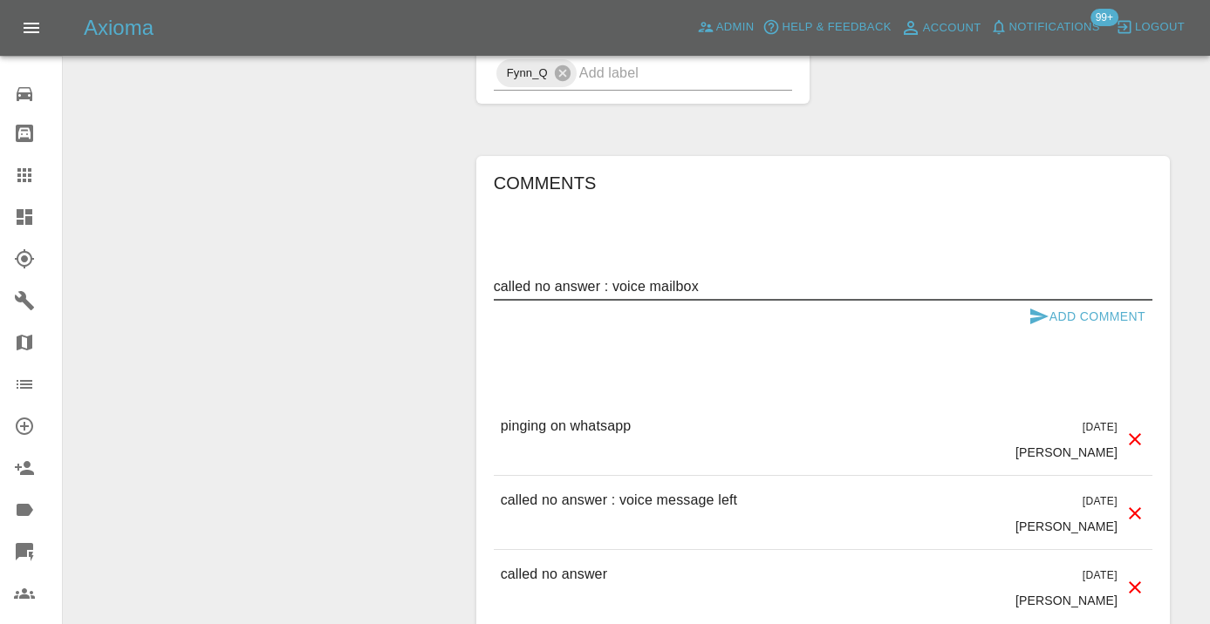
type textarea "called no answer : voice mailbox"
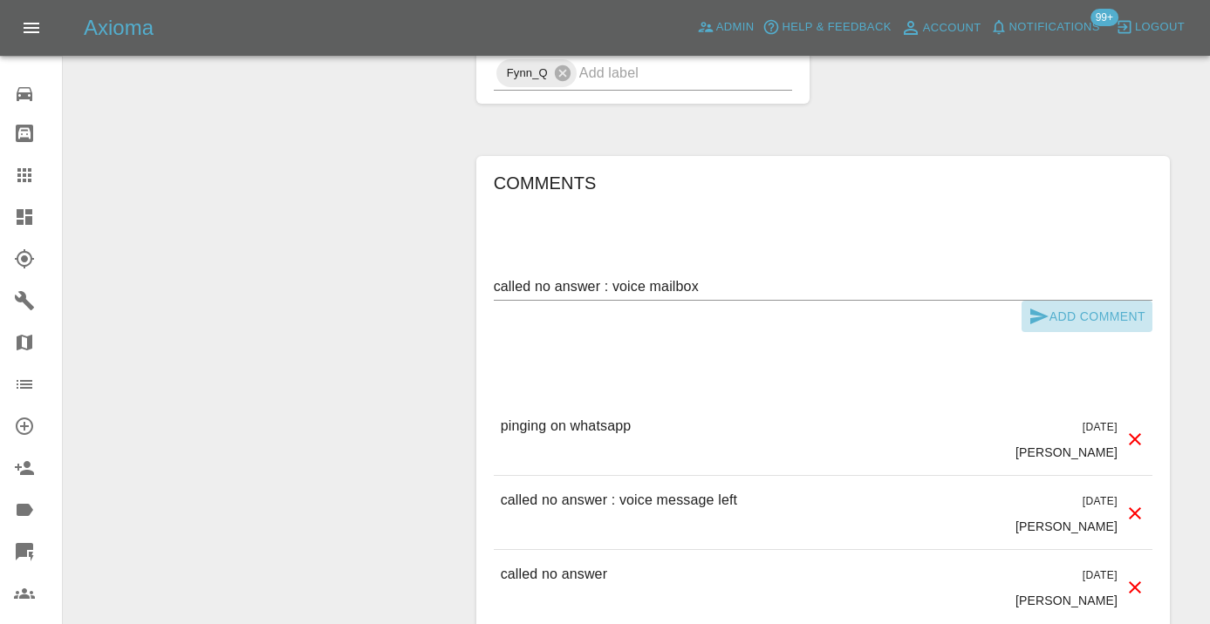
click at [1045, 306] on icon "submit" at bounding box center [1038, 316] width 21 height 21
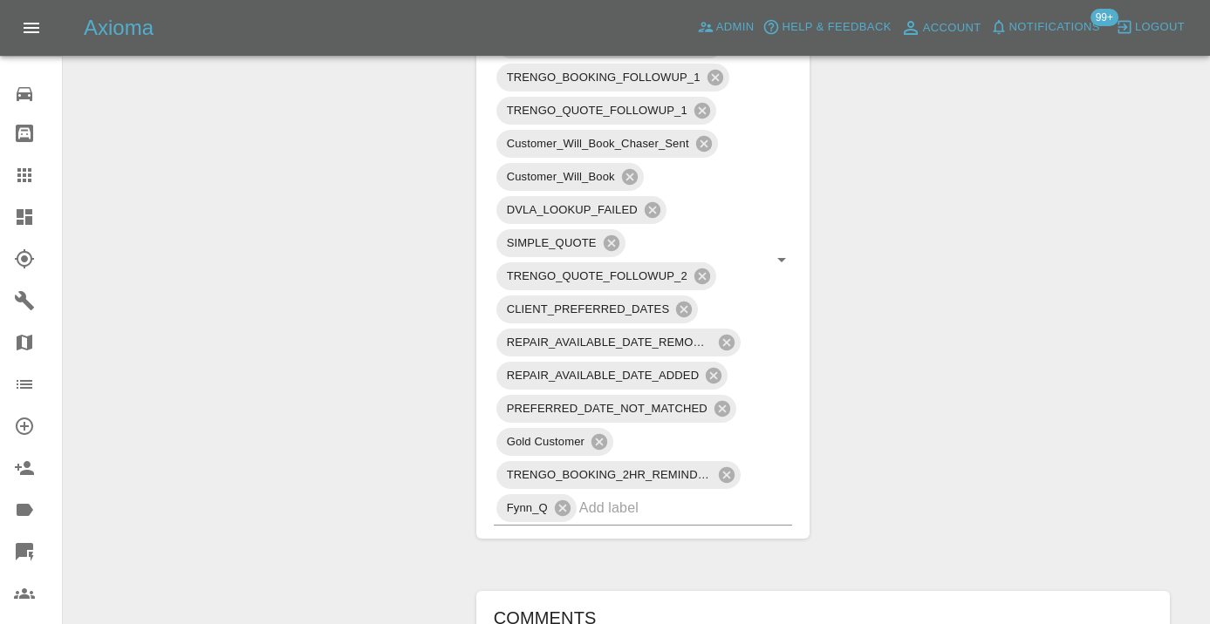
scroll to position [1137, 0]
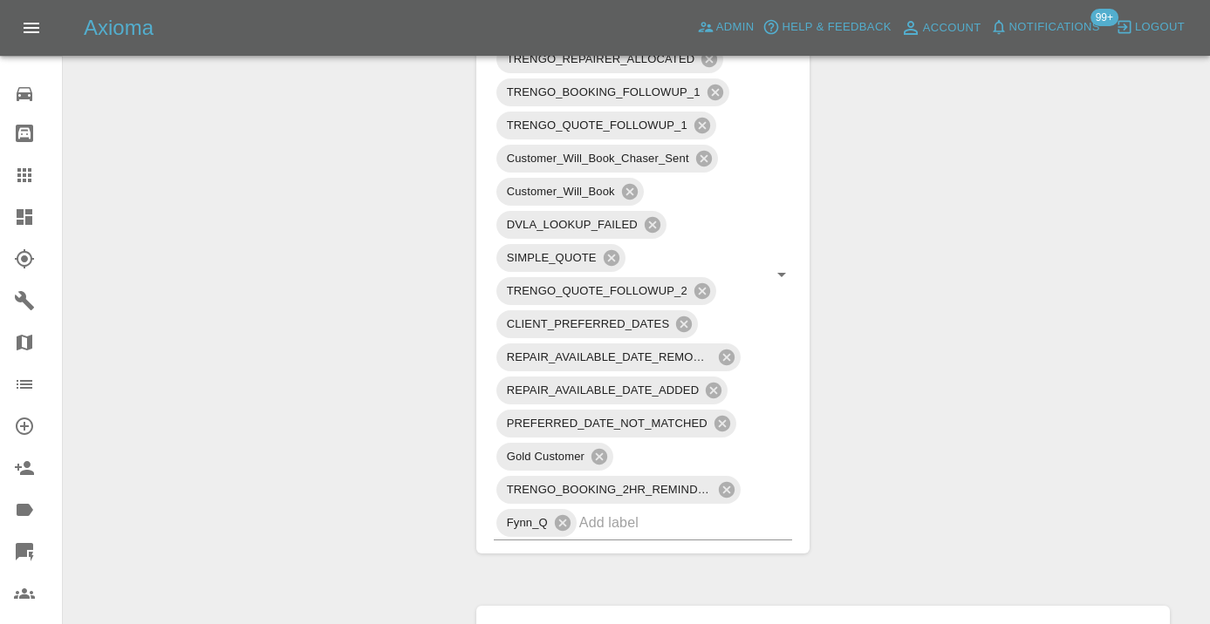
click at [34, 176] on icon at bounding box center [24, 175] width 21 height 21
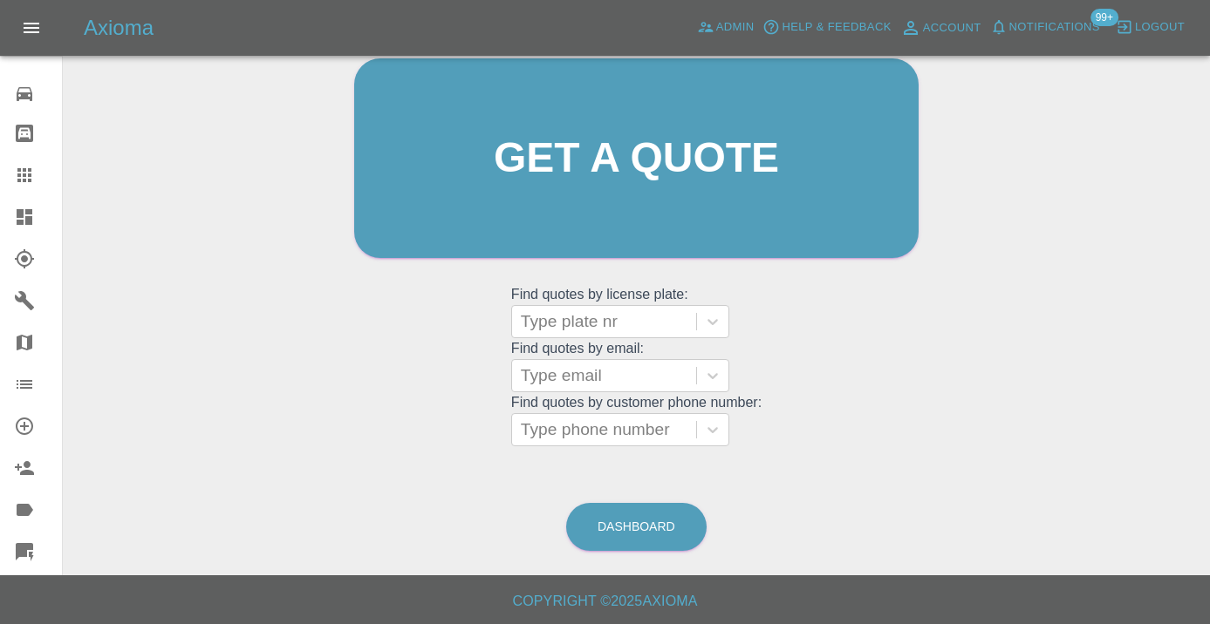
scroll to position [191, 0]
click at [673, 523] on link "Dashboard" at bounding box center [636, 528] width 140 height 48
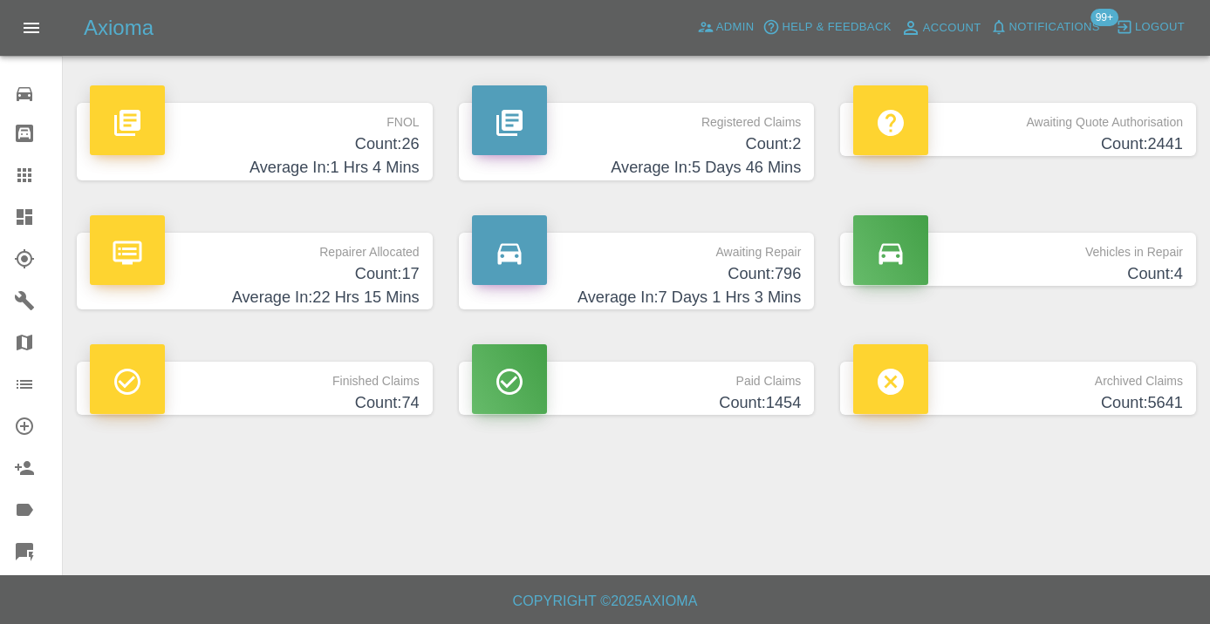
click at [773, 280] on h4 "Count: 796" at bounding box center [637, 275] width 330 height 24
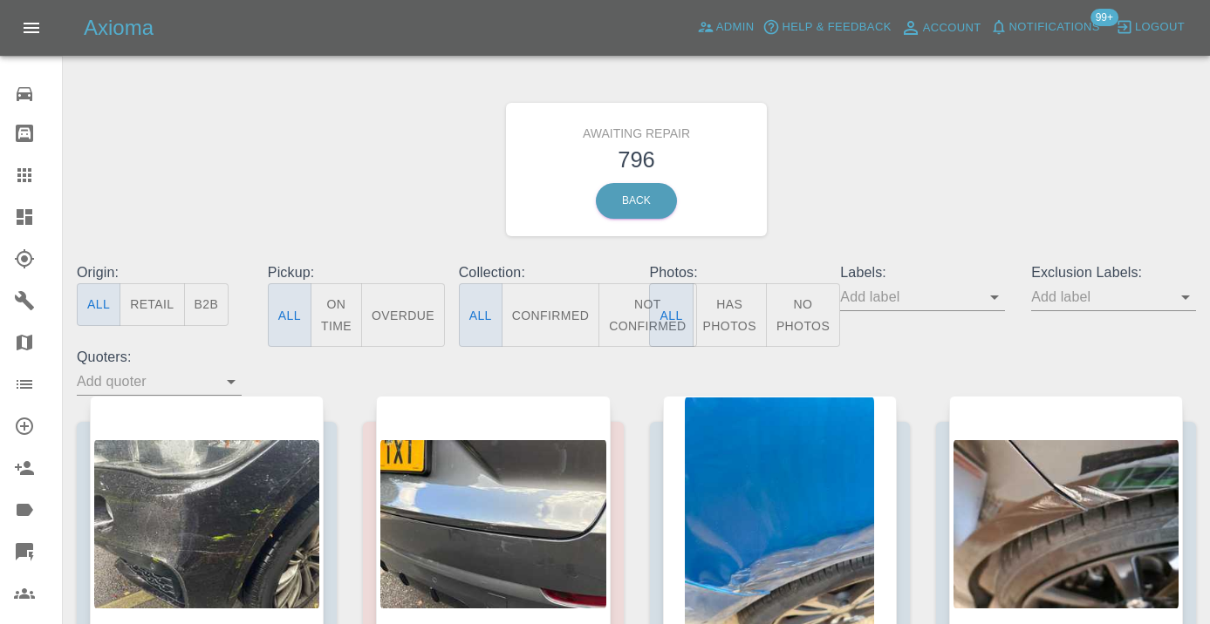
click at [647, 311] on button "Not Confirmed" at bounding box center [647, 315] width 98 height 64
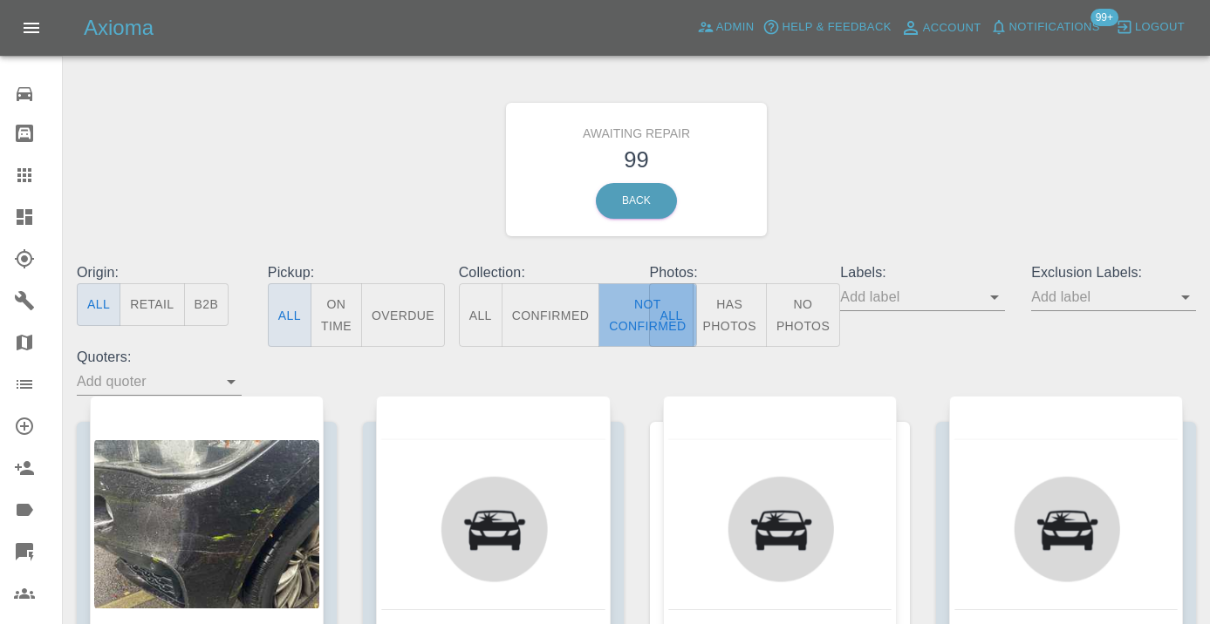
click at [632, 309] on button "Not Confirmed" at bounding box center [647, 315] width 98 height 64
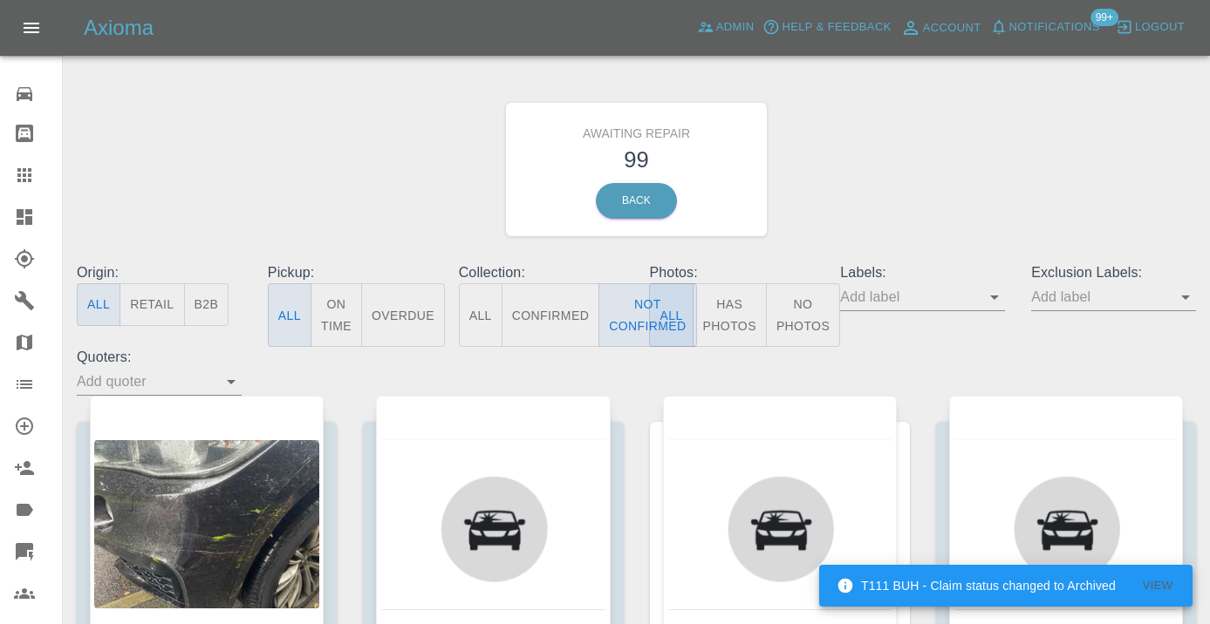
click at [878, 194] on div "Awaiting Repair 99 Back" at bounding box center [636, 170] width 1145 height 186
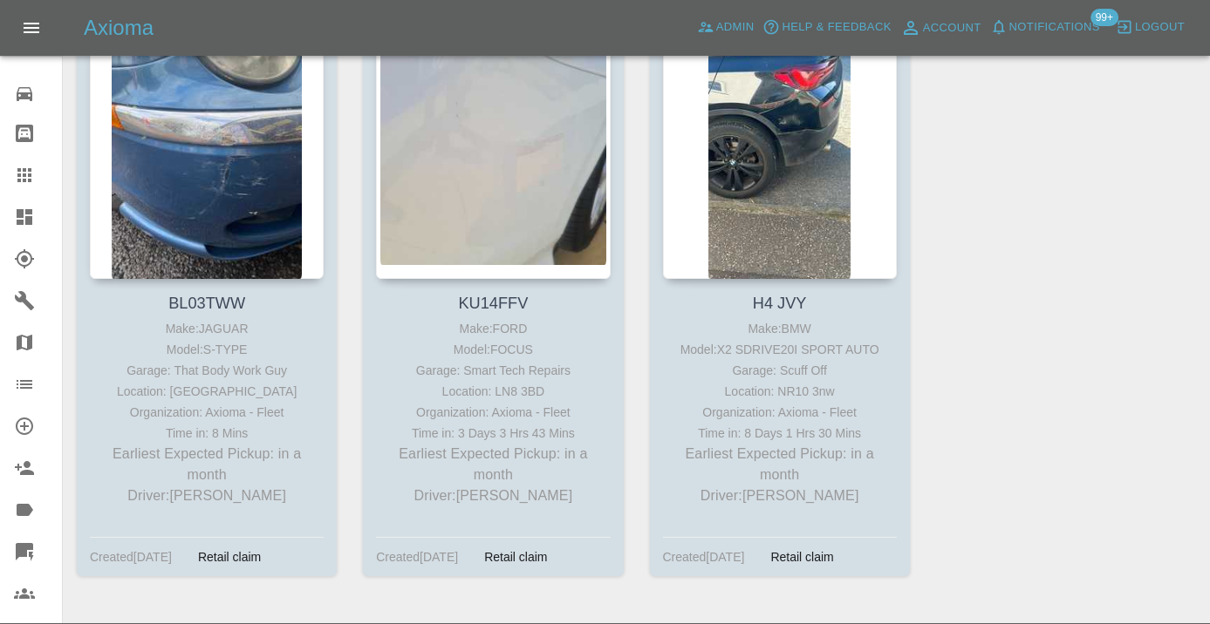
scroll to position [14284, 0]
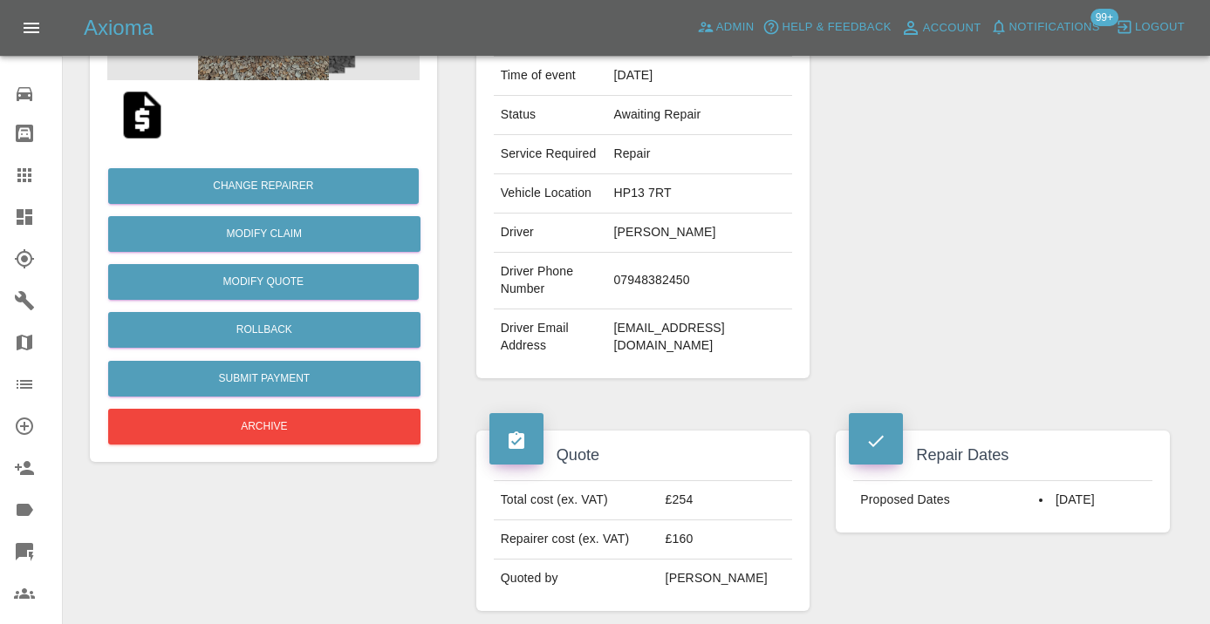
scroll to position [307, 0]
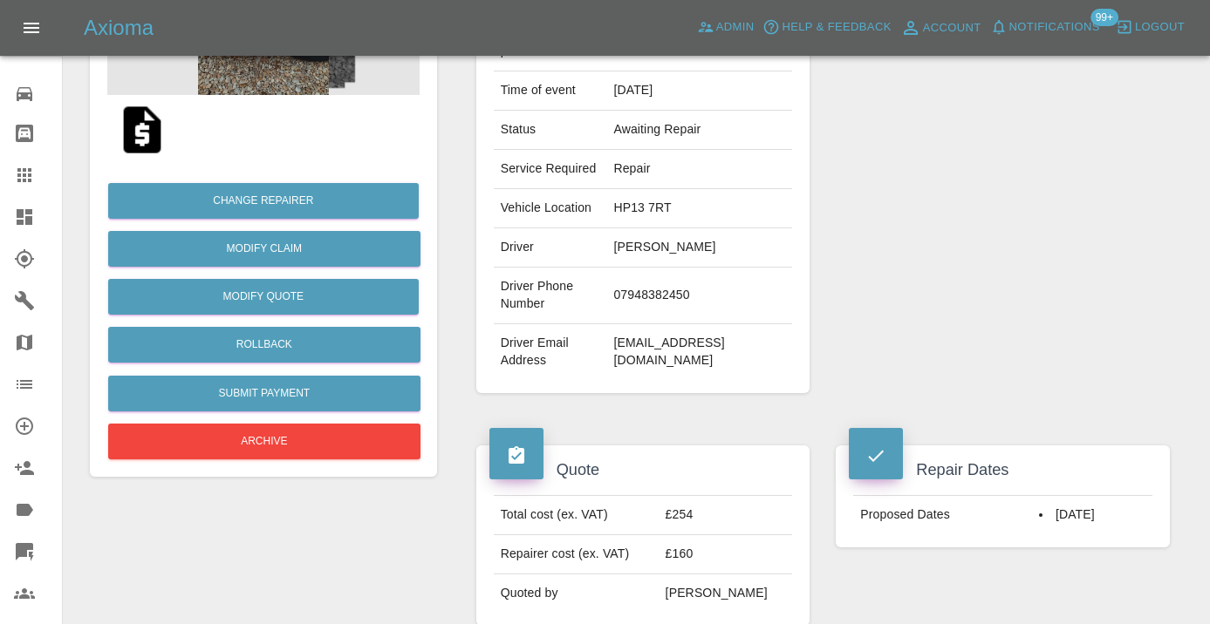
click at [654, 286] on td "07948382450" at bounding box center [699, 296] width 186 height 57
copy td "07948382450"
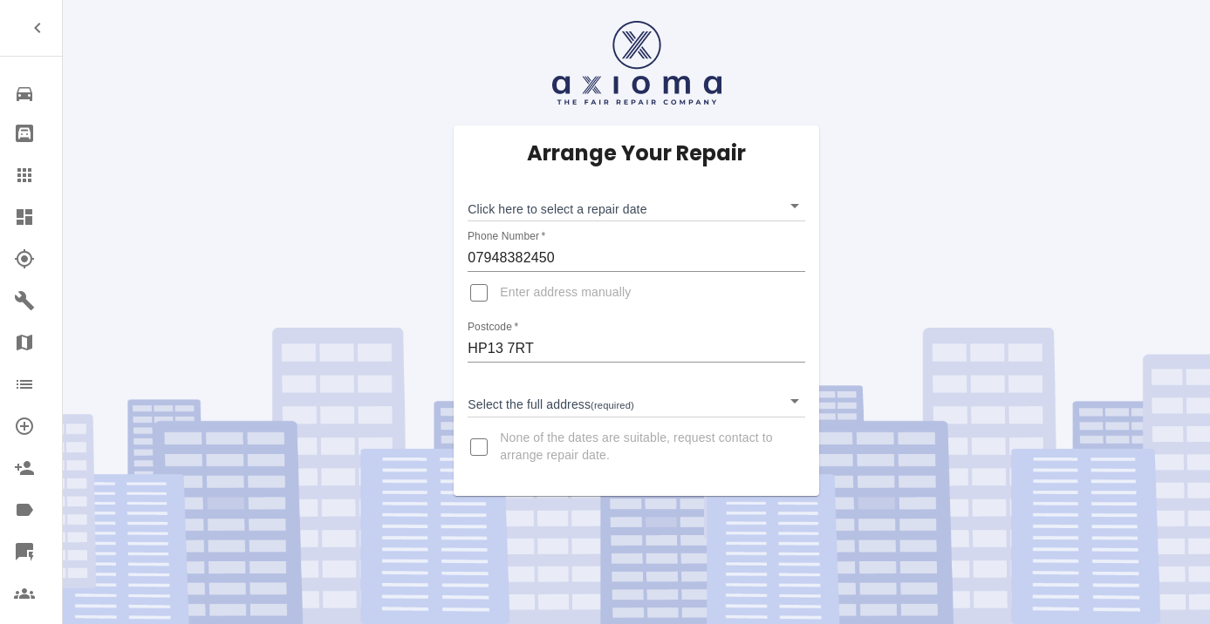
click at [547, 200] on body "Repair home Bodyshop home Claims Dashboard Explorer Garages Map Organization Cr…" at bounding box center [605, 312] width 1210 height 624
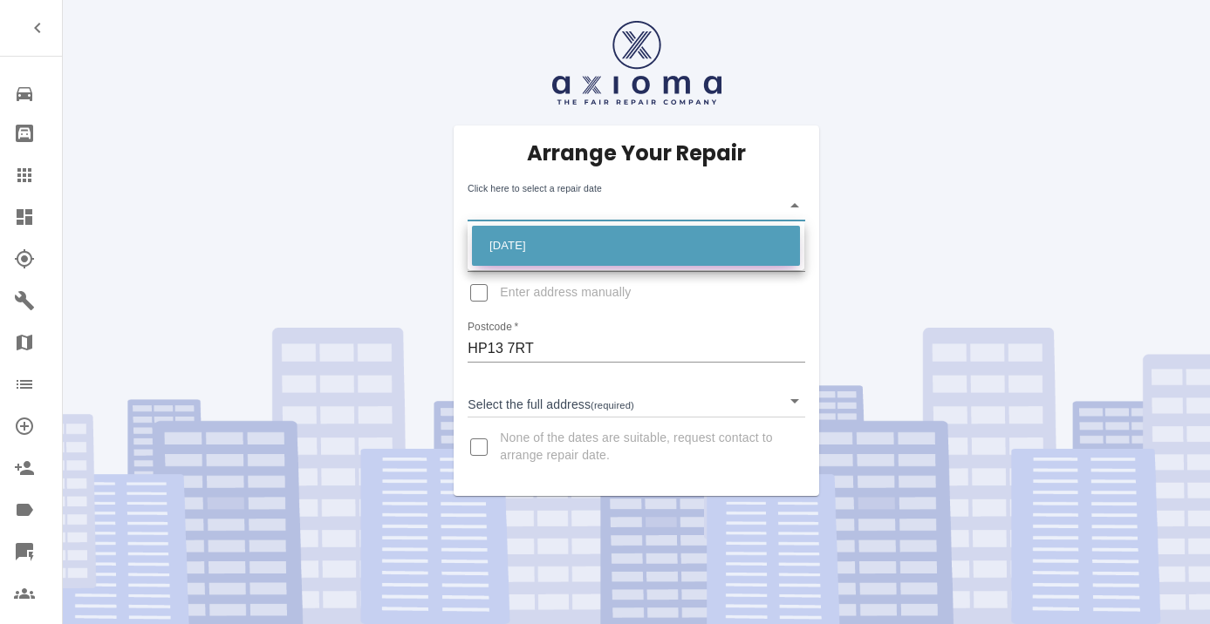
click at [543, 242] on li "Tue Oct 14 2025" at bounding box center [636, 246] width 328 height 40
type input "2025-10-14T00:00:00.000Z"
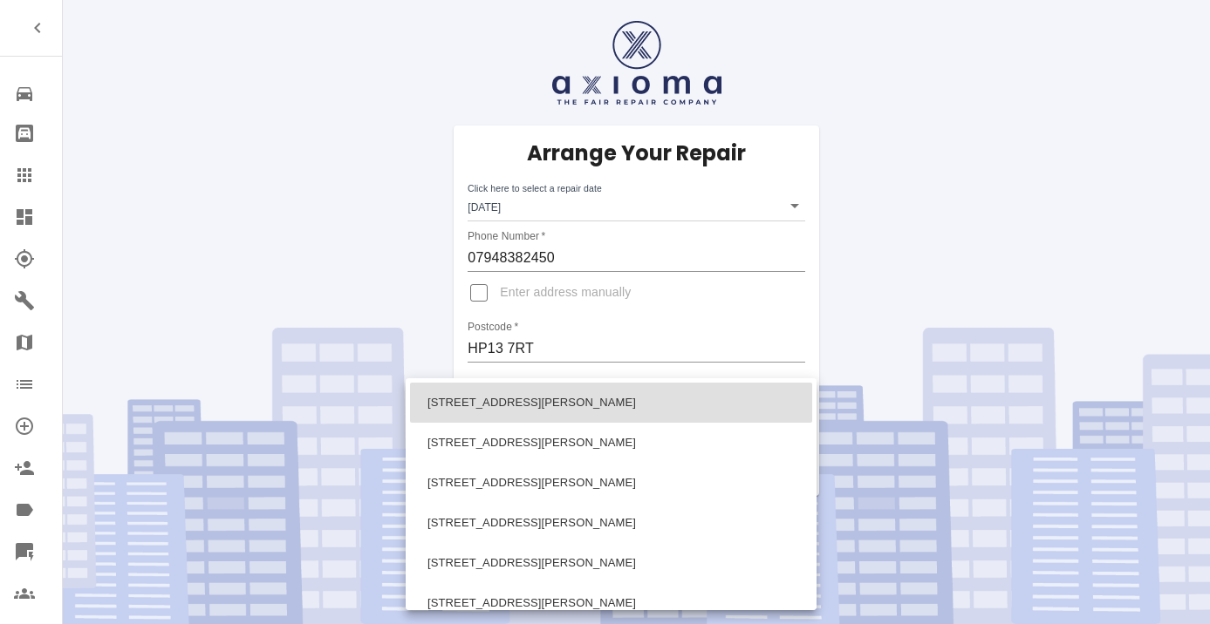
click at [539, 400] on body "Repair home Bodyshop home Claims Dashboard Explorer Garages Map Organization Cr…" at bounding box center [605, 312] width 1210 height 624
click at [539, 400] on li "15 Tenzing Drive High Wycombe Buckinghamshire" at bounding box center [611, 403] width 402 height 40
type input "15 Tenzing Drive High Wycombe Buckinghamshire"
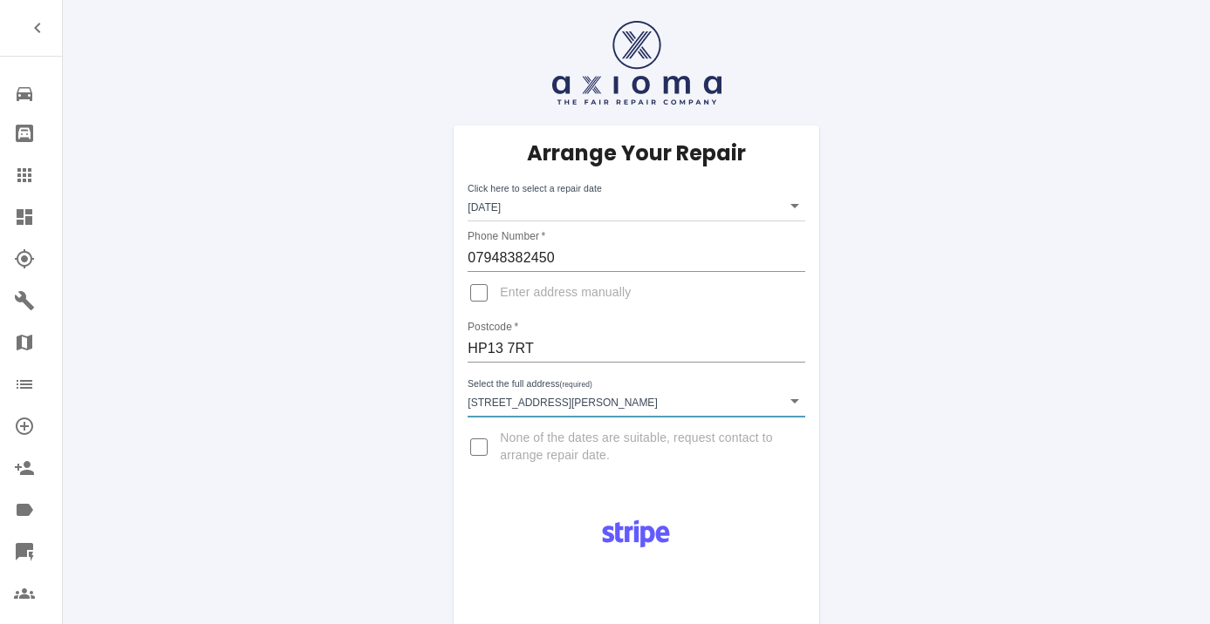
click at [539, 400] on body "Repair home Bodyshop home Claims Dashboard Explorer Garages Map Organization Cr…" at bounding box center [605, 618] width 1210 height 1236
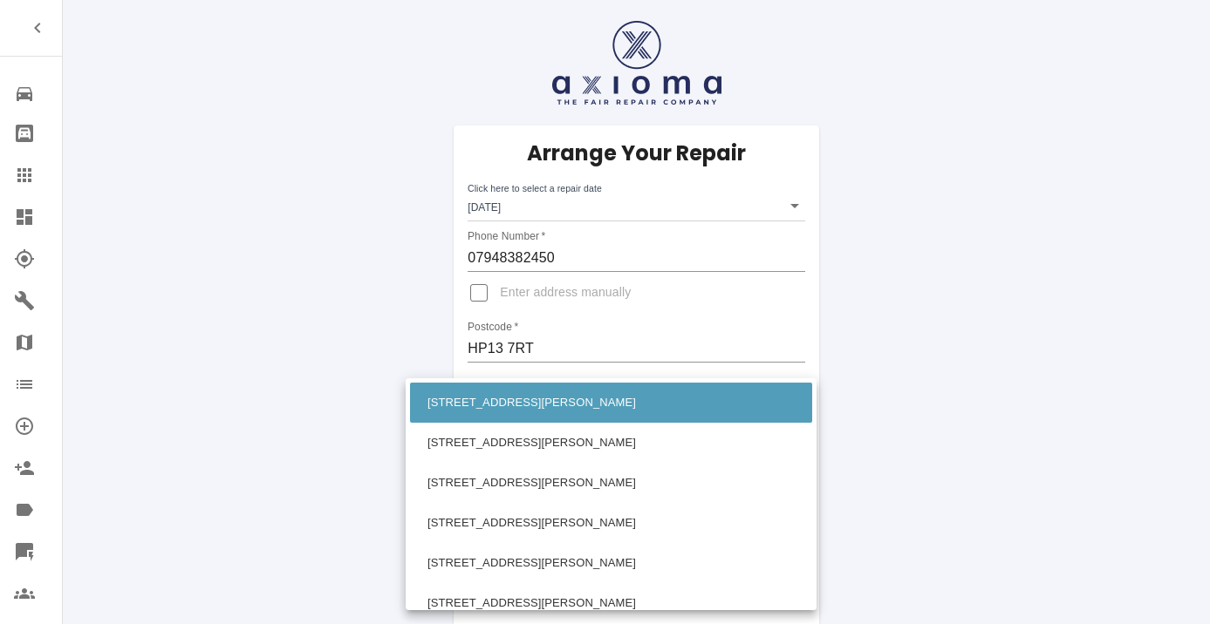
scroll to position [1061, 0]
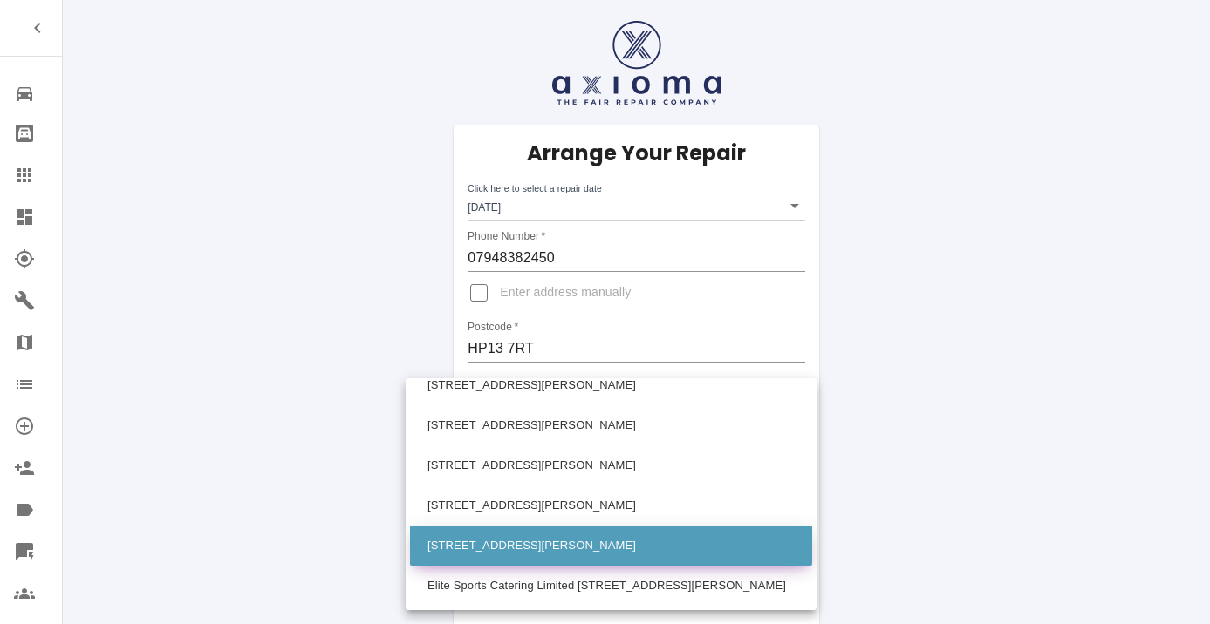
click at [460, 547] on li "60 Tenzing Drive High Wycombe Buckinghamshire" at bounding box center [611, 546] width 402 height 40
type input "60 Tenzing Drive High Wycombe Buckinghamshire"
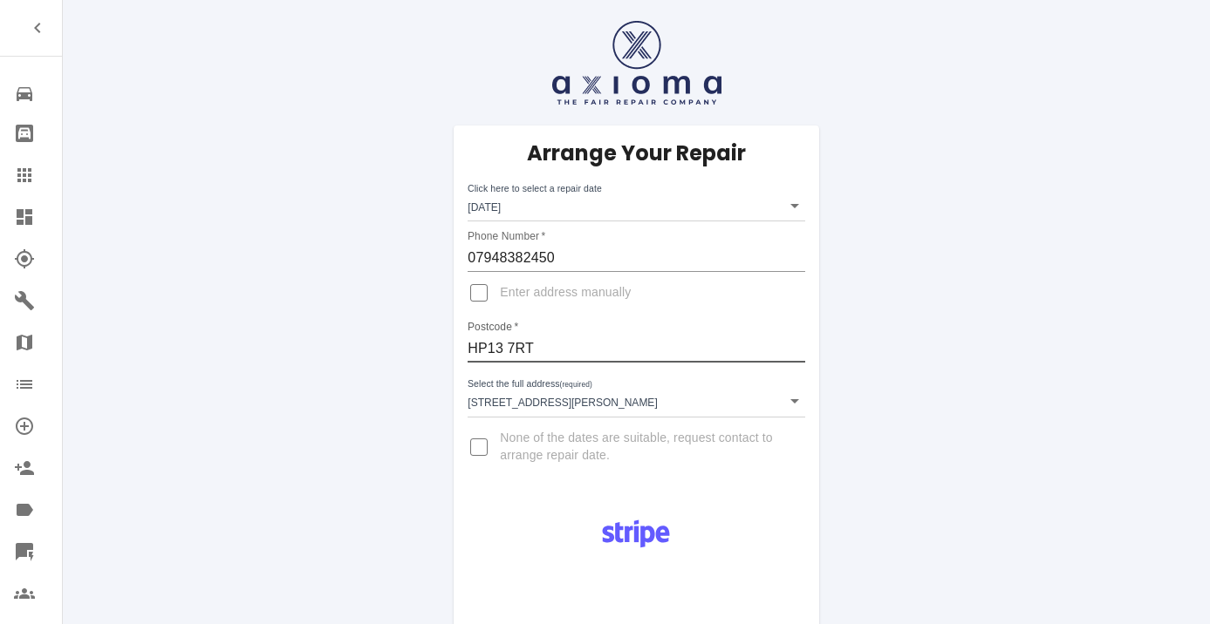
click at [504, 351] on input "HP13 7RT" at bounding box center [635, 349] width 337 height 28
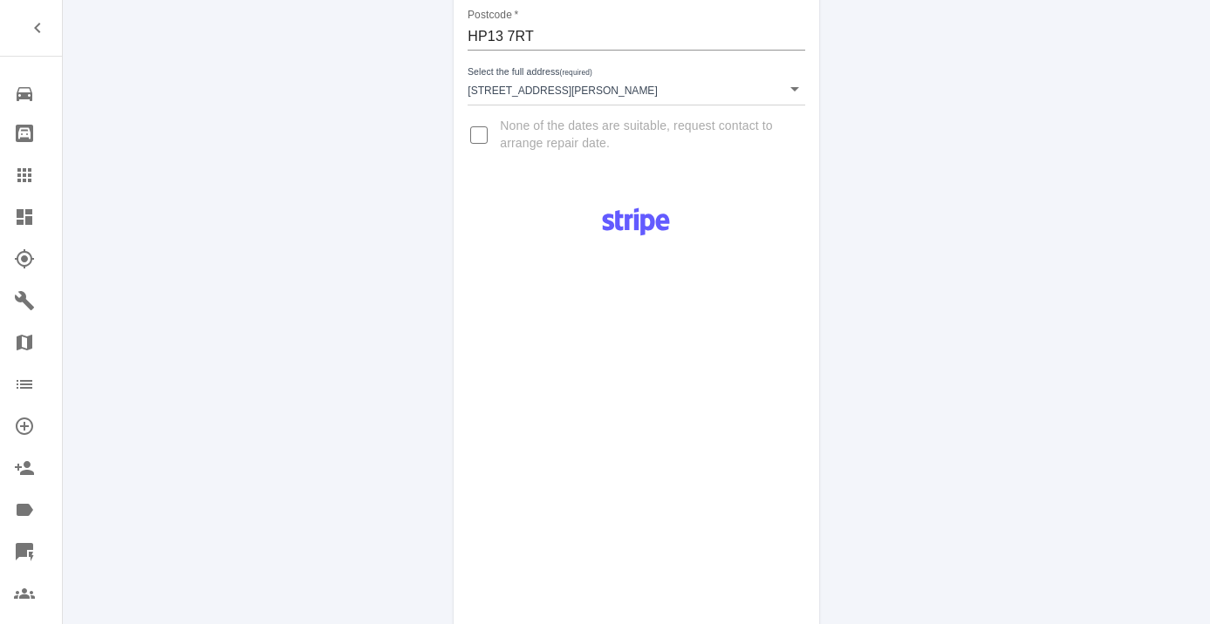
scroll to position [846, 0]
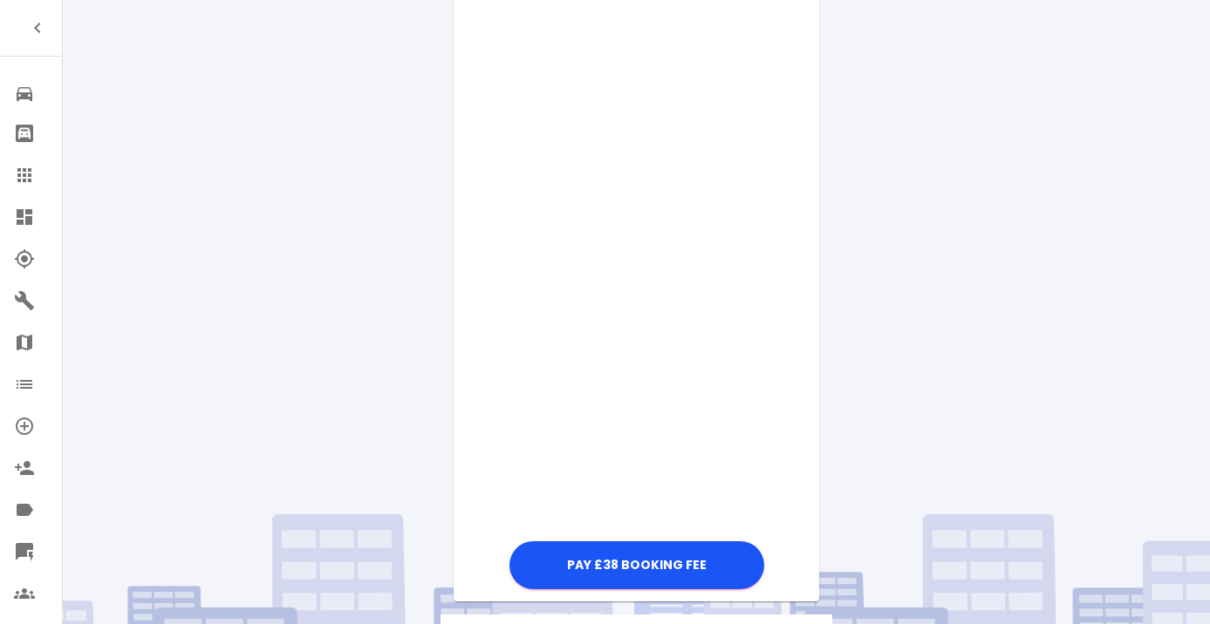
click at [810, 525] on div "Pay £38 Booking Fee" at bounding box center [636, 126] width 365 height 935
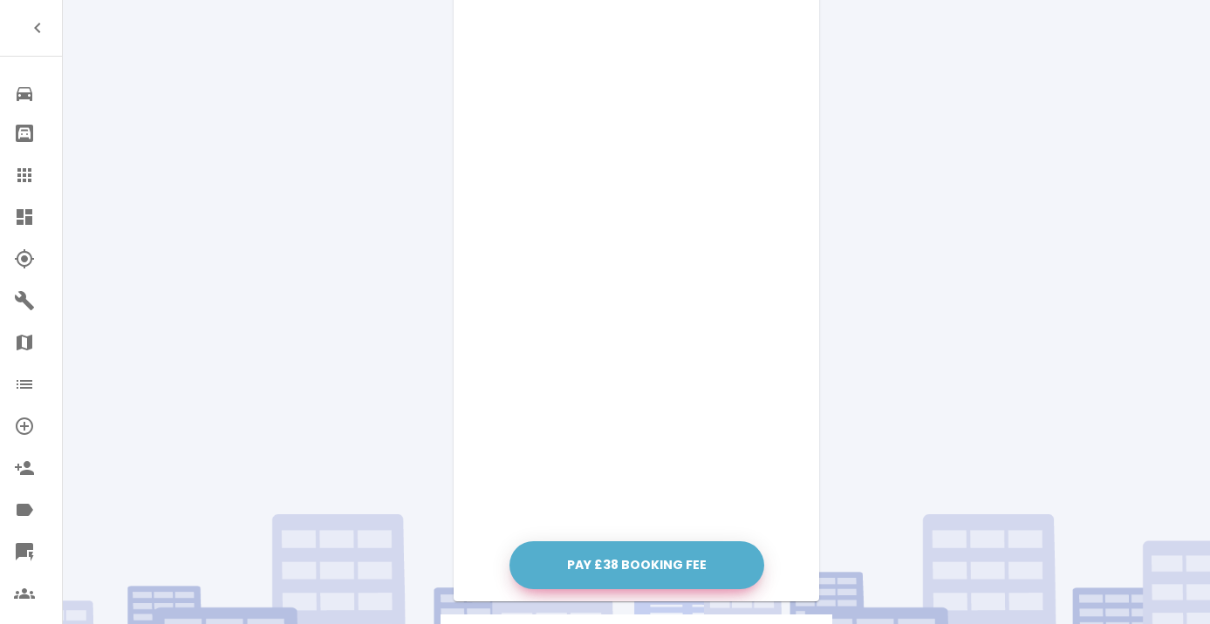
click at [732, 550] on button "Pay £38 Booking Fee" at bounding box center [636, 566] width 255 height 48
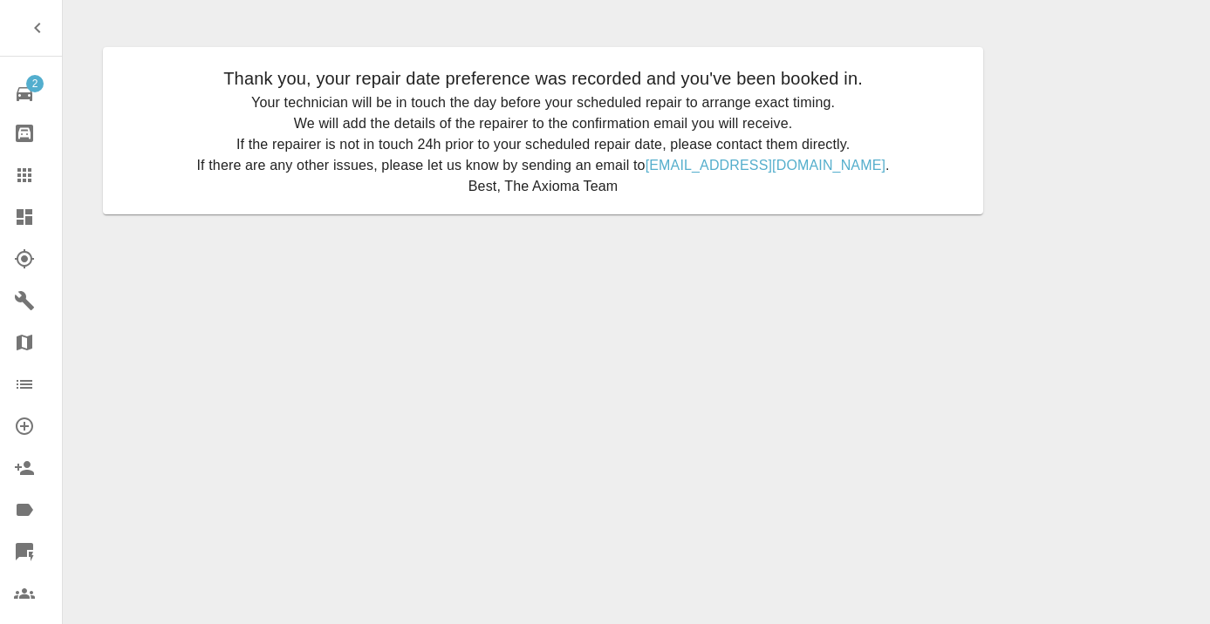
click at [24, 169] on icon at bounding box center [24, 175] width 14 height 14
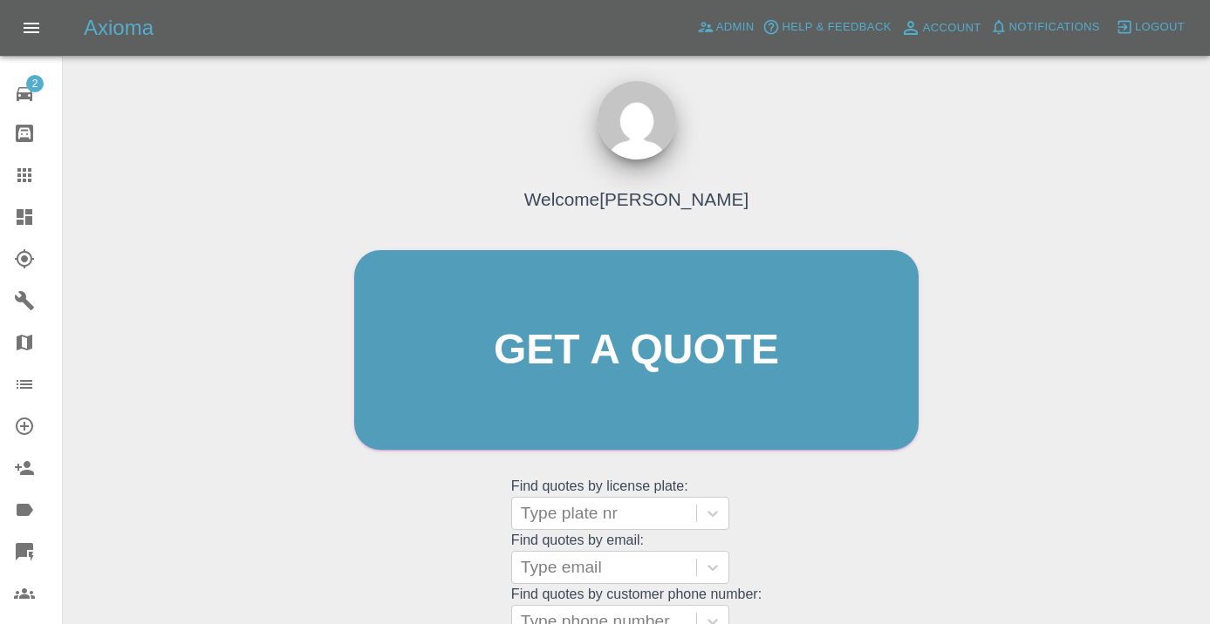
click at [815, 521] on div "Welcome [PERSON_NAME] Get a quote Get a quote Find quotes by license plate: Typ…" at bounding box center [636, 383] width 601 height 527
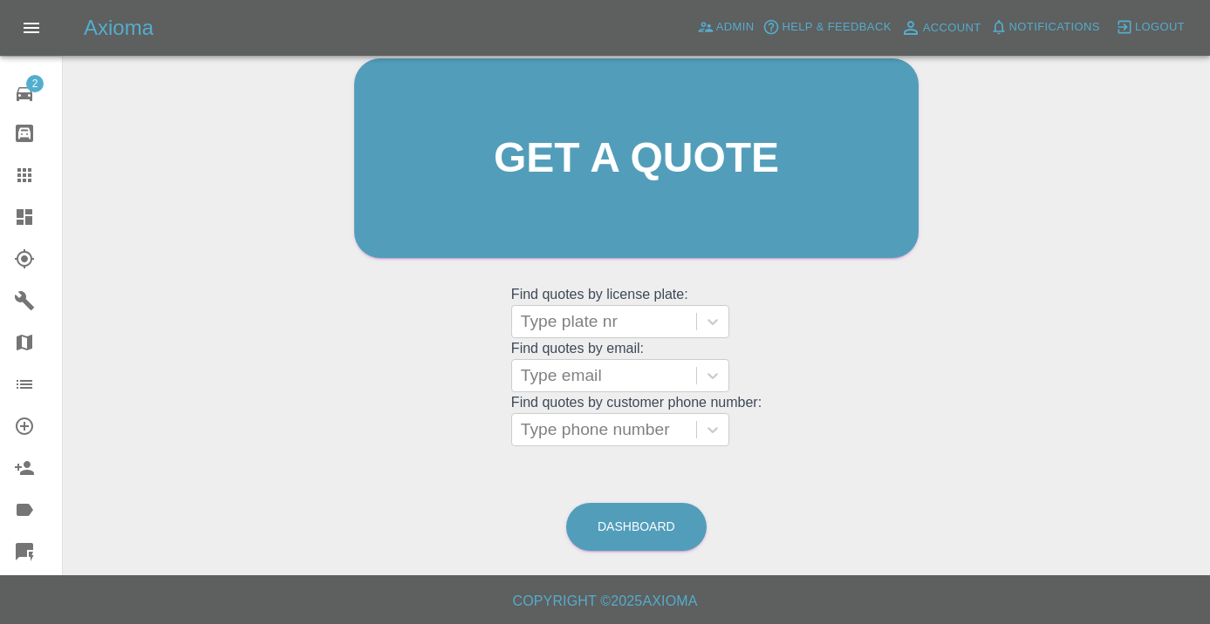
scroll to position [191, 0]
click at [686, 533] on link "Dashboard" at bounding box center [636, 528] width 140 height 48
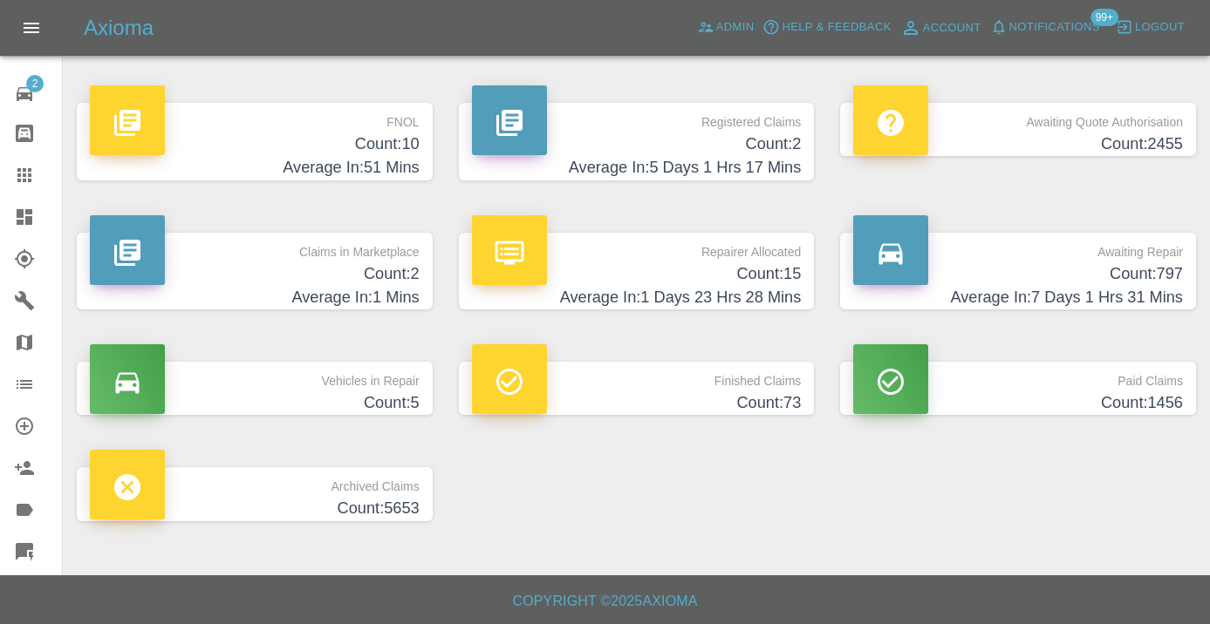
click at [1141, 258] on p "Awaiting Repair" at bounding box center [1018, 248] width 330 height 30
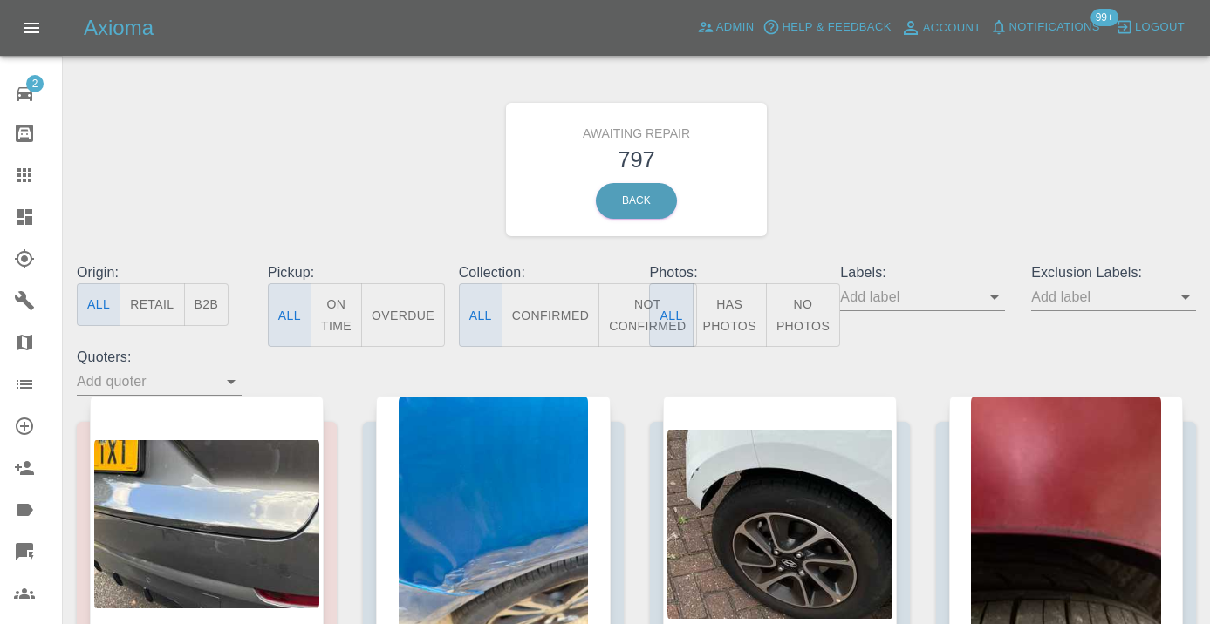
click at [642, 316] on button "Not Confirmed" at bounding box center [647, 315] width 98 height 64
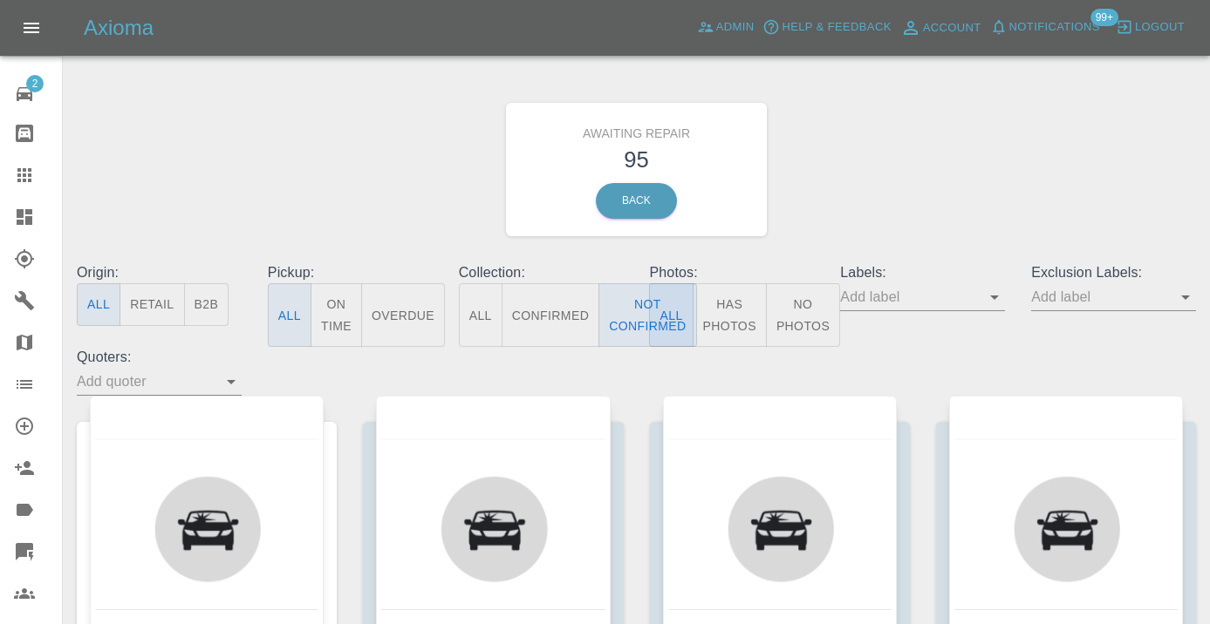
click at [803, 242] on div "Awaiting Repair 95 Back" at bounding box center [636, 170] width 1145 height 186
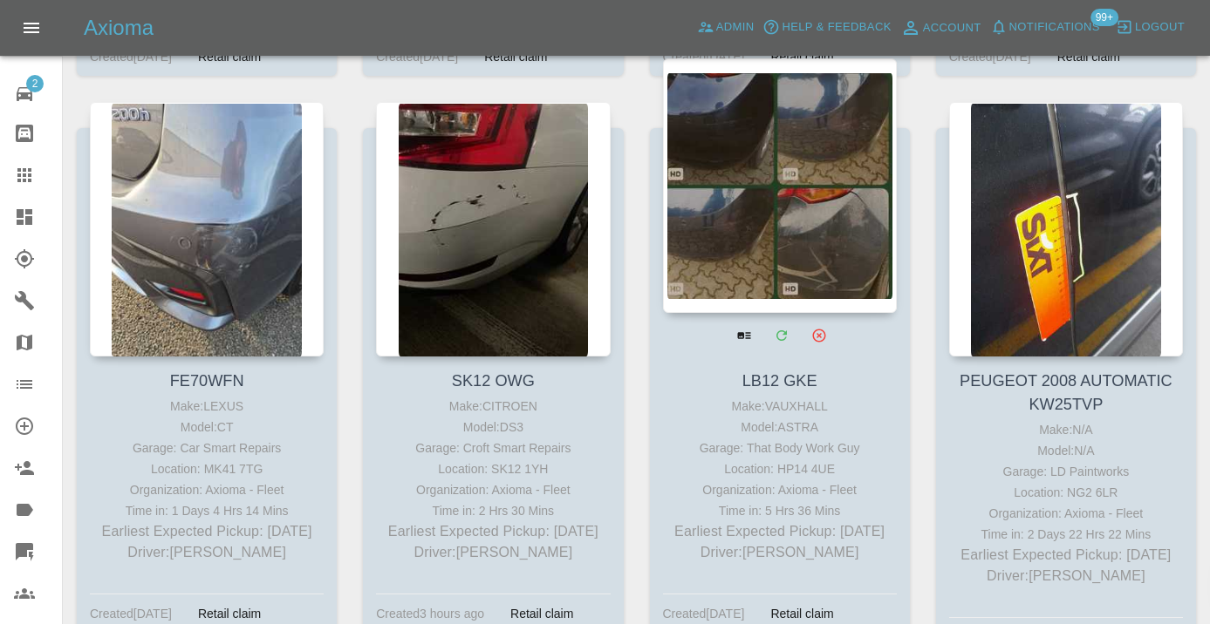
scroll to position [6733, 0]
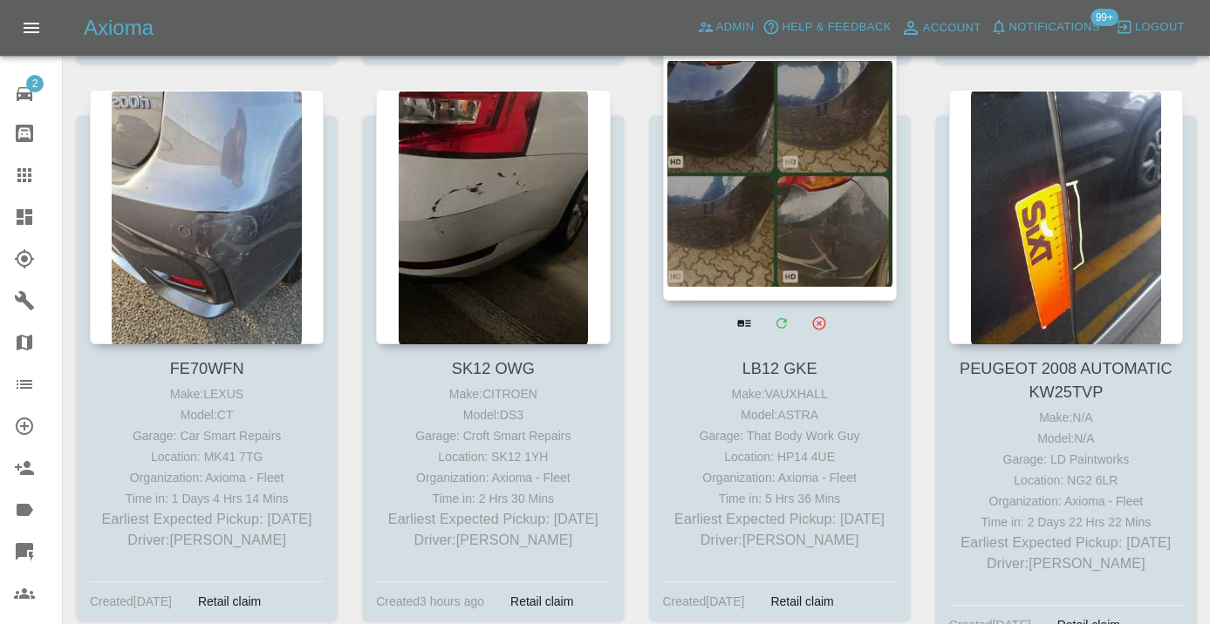
click at [798, 180] on div at bounding box center [780, 173] width 234 height 255
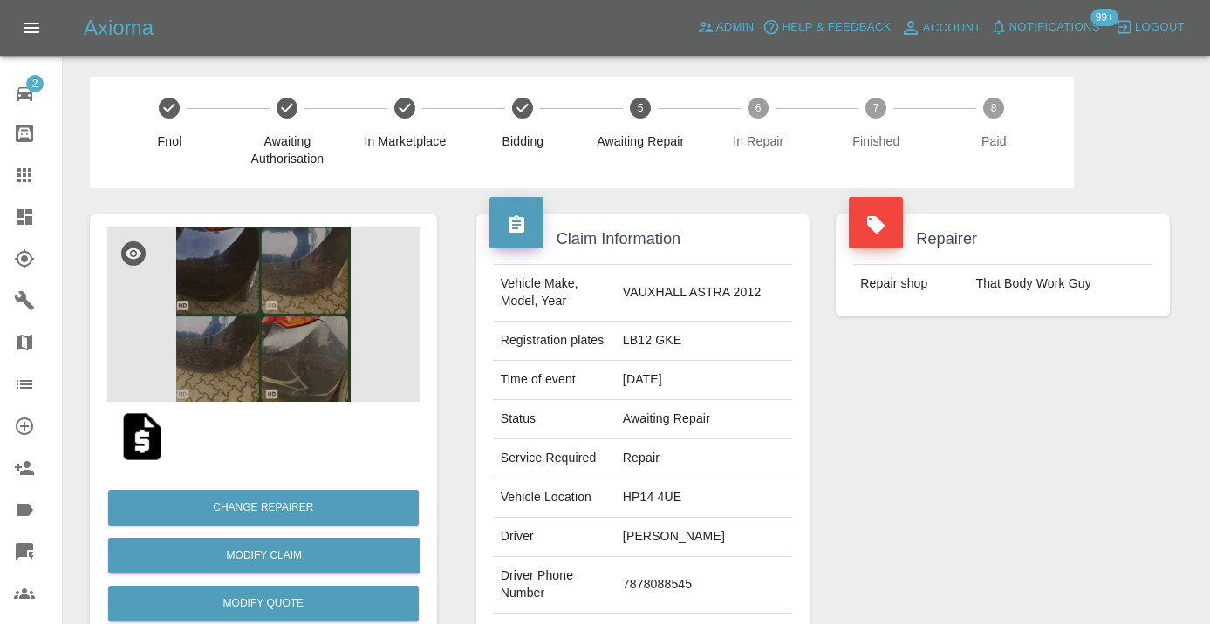
click at [658, 606] on td "7878088545" at bounding box center [704, 585] width 176 height 57
copy td "7878088545"
click at [977, 448] on div "Repairer Repair shop That Body Work Guy" at bounding box center [1002, 448] width 360 height 521
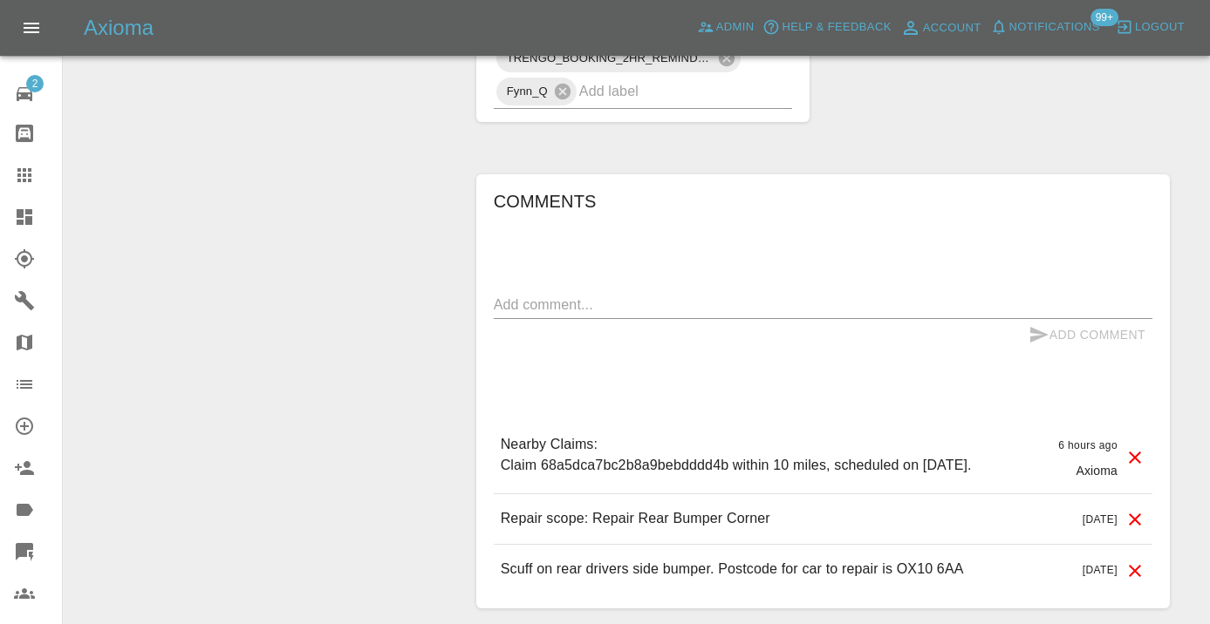
scroll to position [1705, 0]
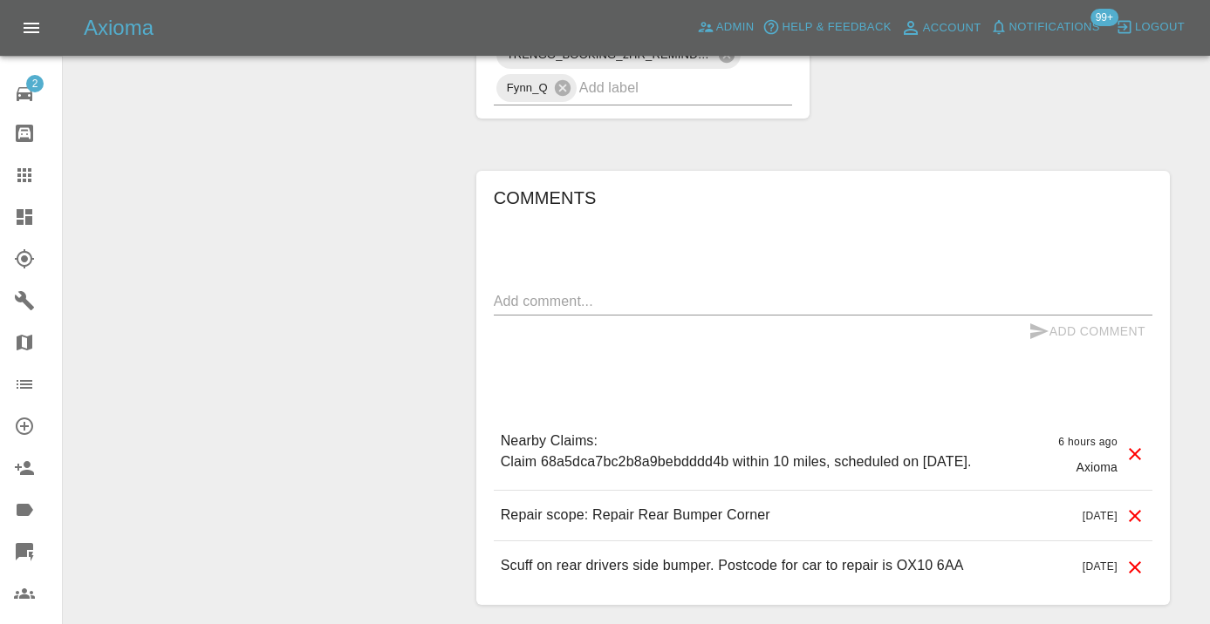
click at [563, 316] on div "x" at bounding box center [823, 302] width 658 height 28
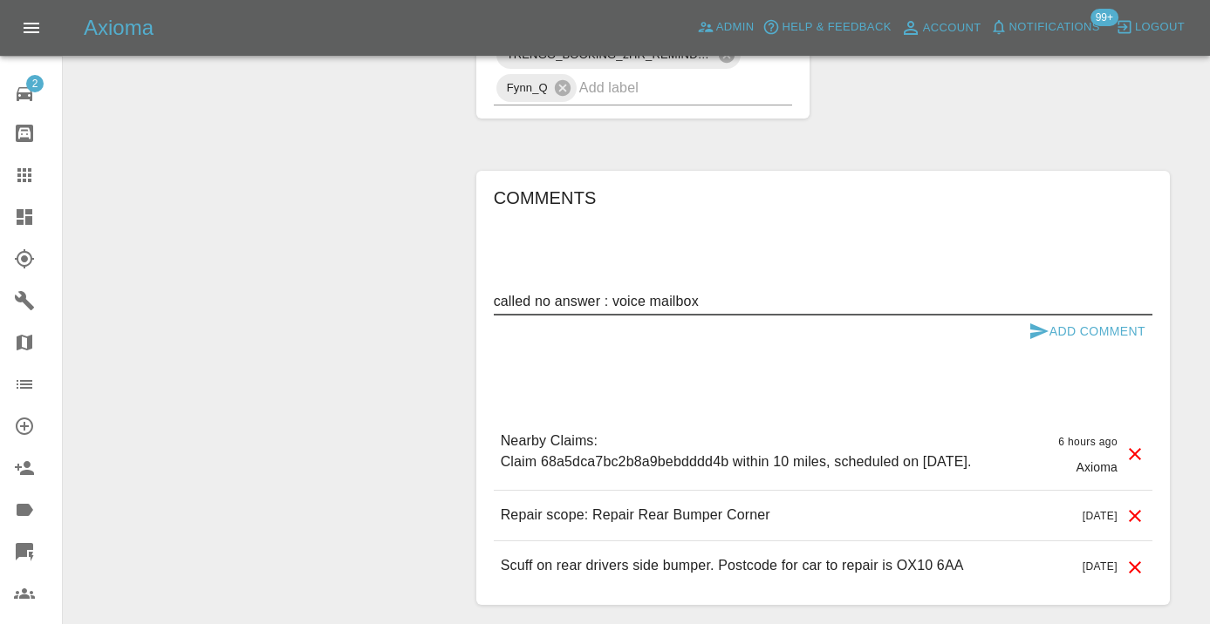
type textarea "called no answer : voice mailbox"
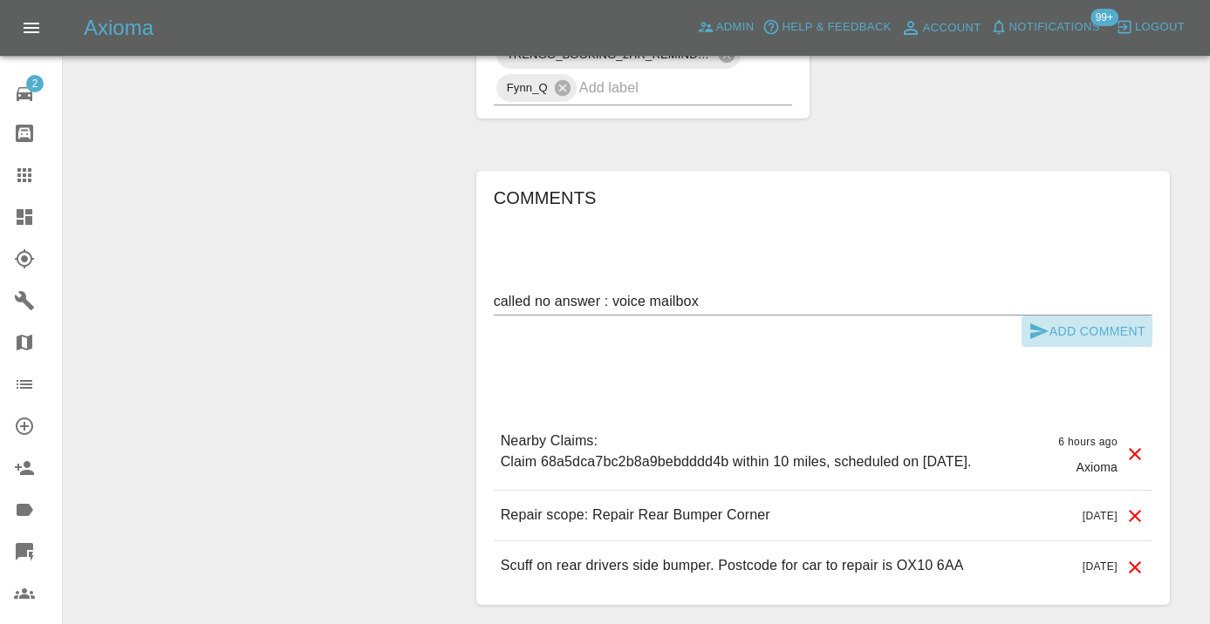
click at [1047, 342] on icon "submit" at bounding box center [1038, 331] width 21 height 21
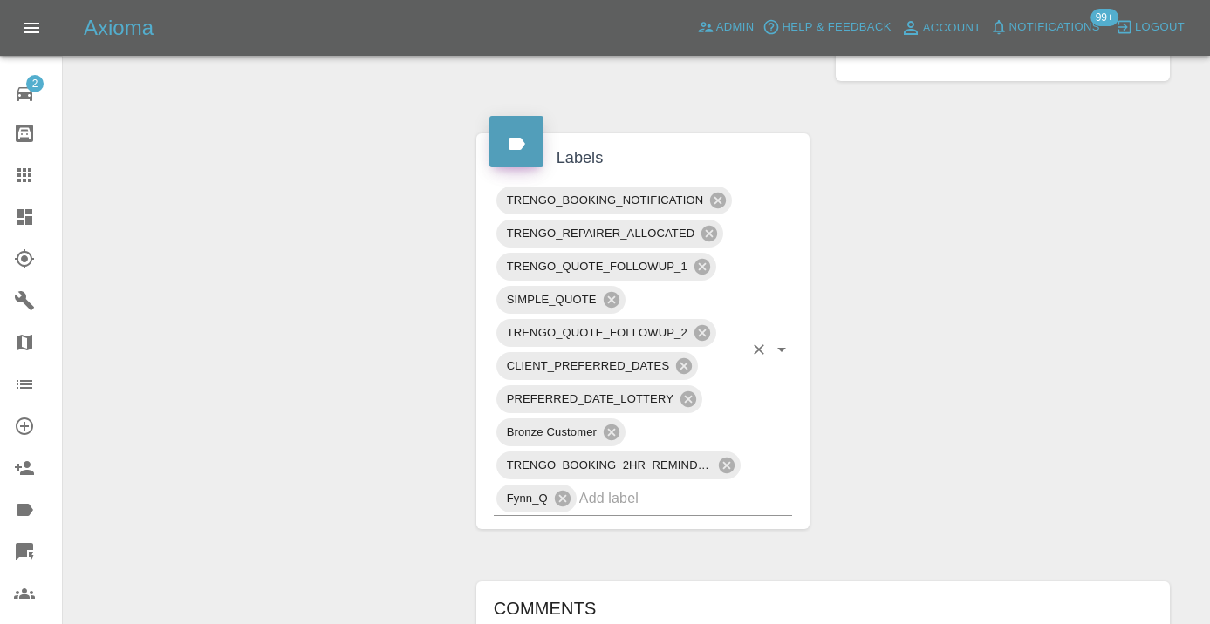
scroll to position [1287, 0]
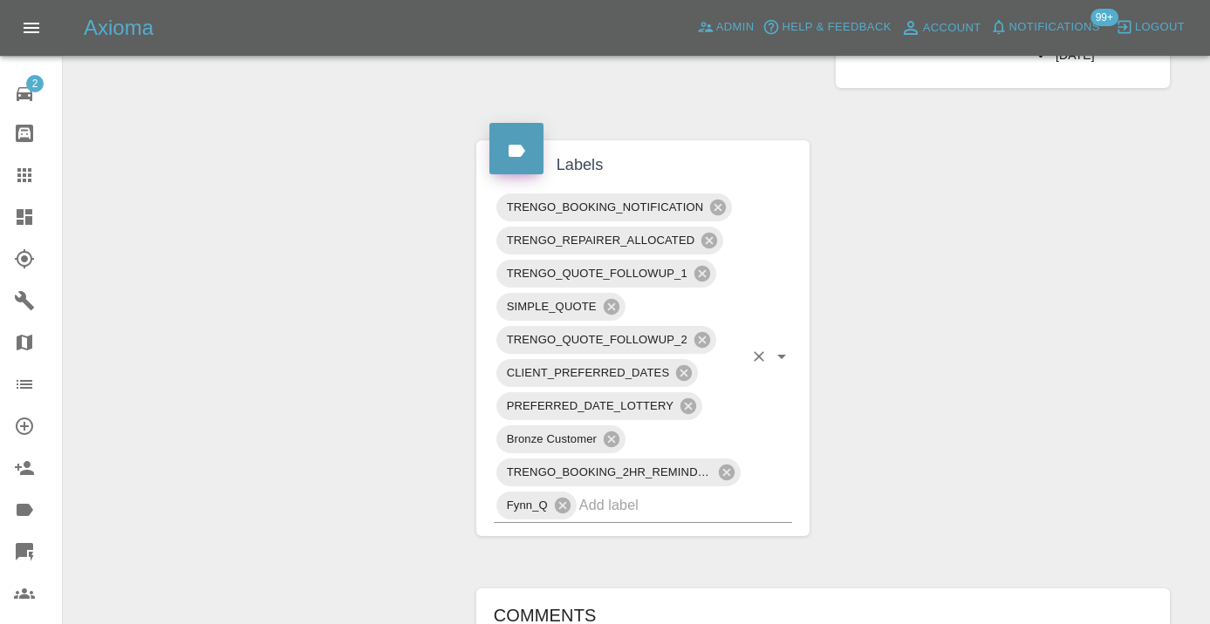
click at [604, 519] on input "text" at bounding box center [661, 505] width 165 height 27
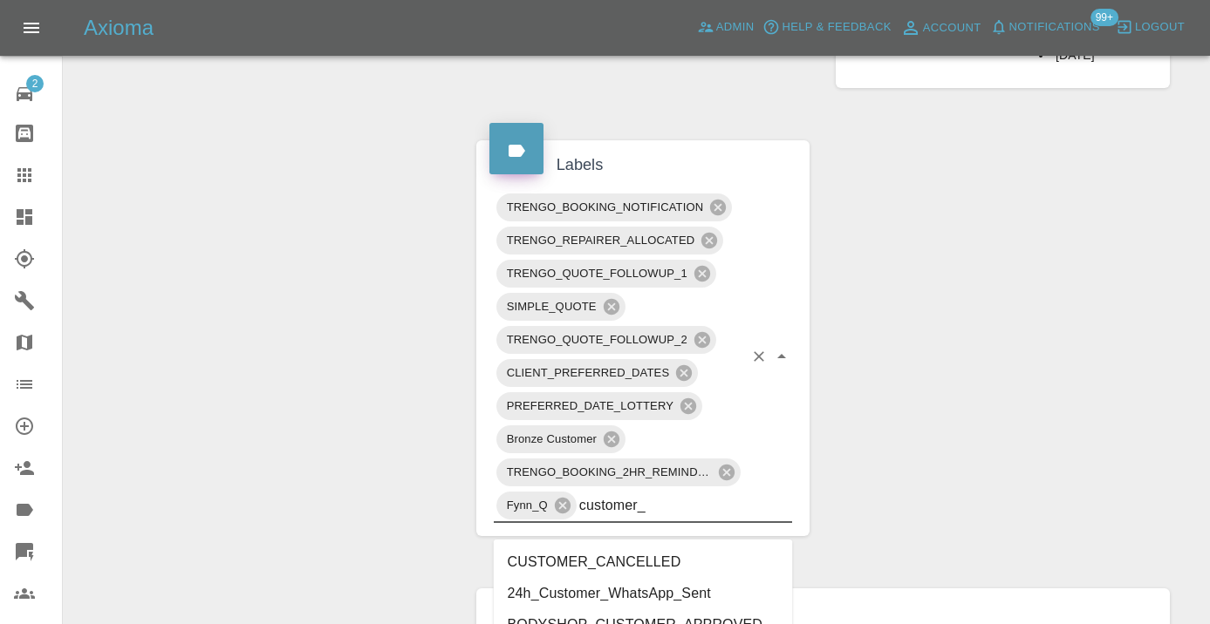
type input "customer_w"
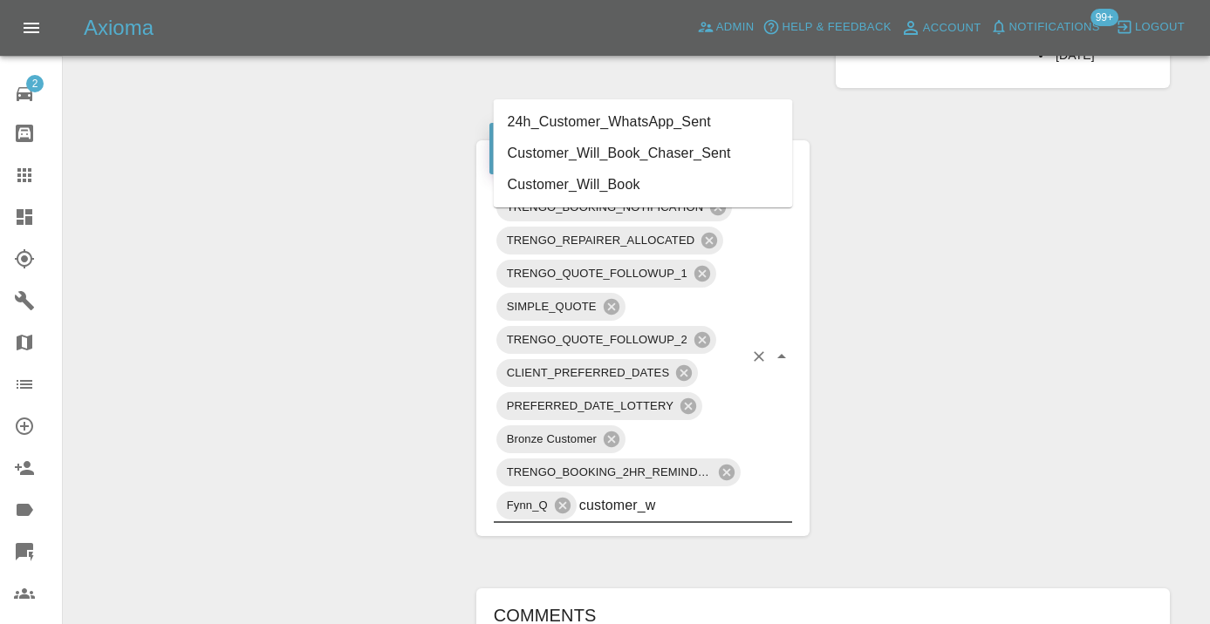
click at [635, 188] on li "Customer_Will_Book" at bounding box center [643, 184] width 299 height 31
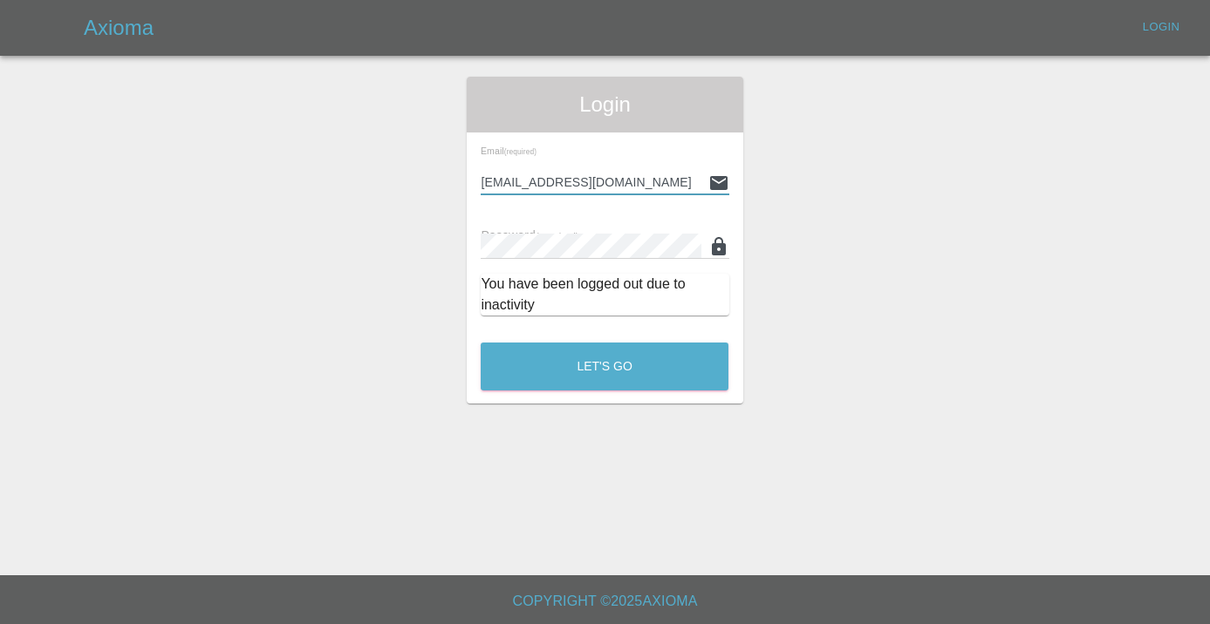
type input "[EMAIL_ADDRESS][DOMAIN_NAME]"
click at [604, 366] on button "Let's Go" at bounding box center [605, 367] width 248 height 48
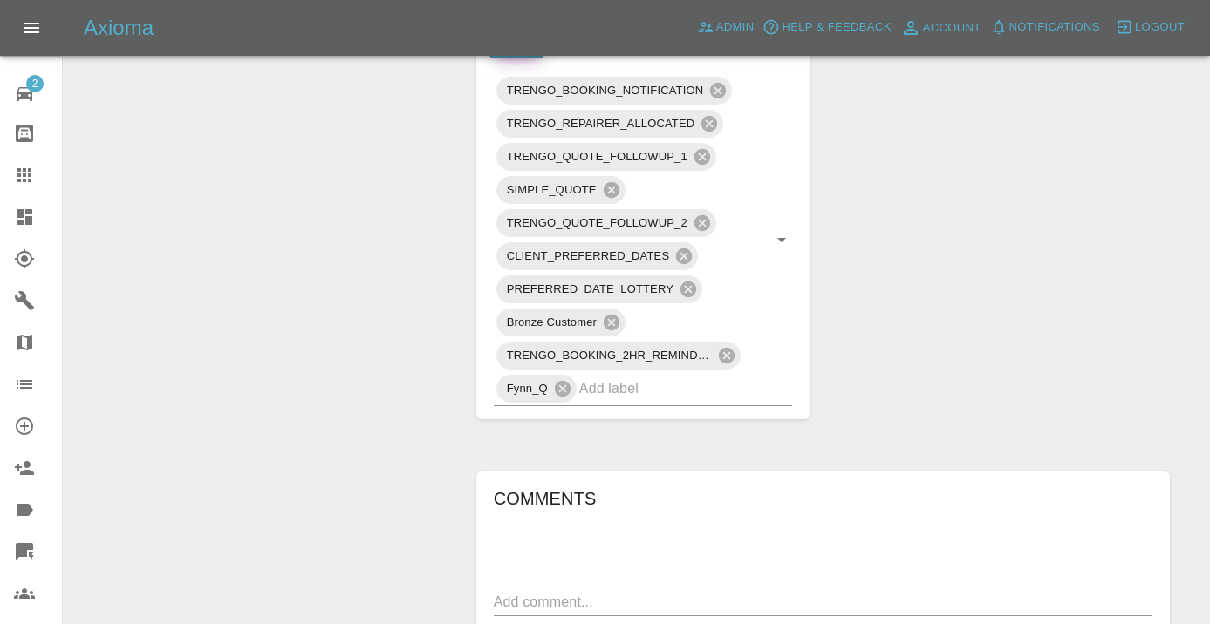
scroll to position [1402, 0]
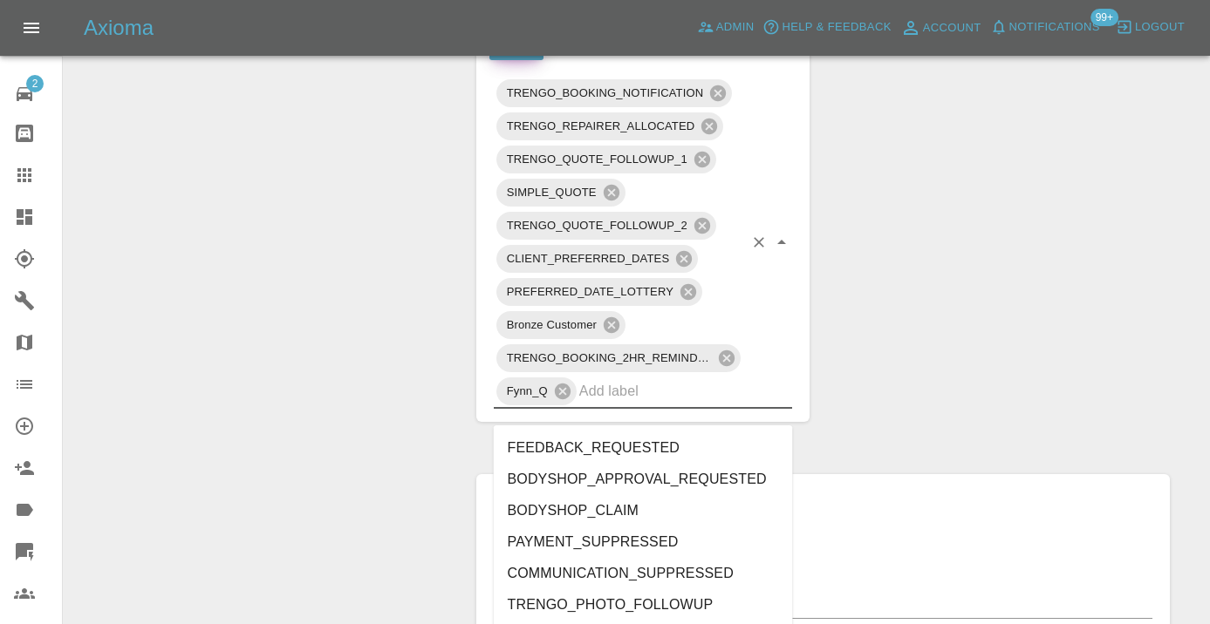
click at [605, 404] on input "text" at bounding box center [661, 391] width 165 height 27
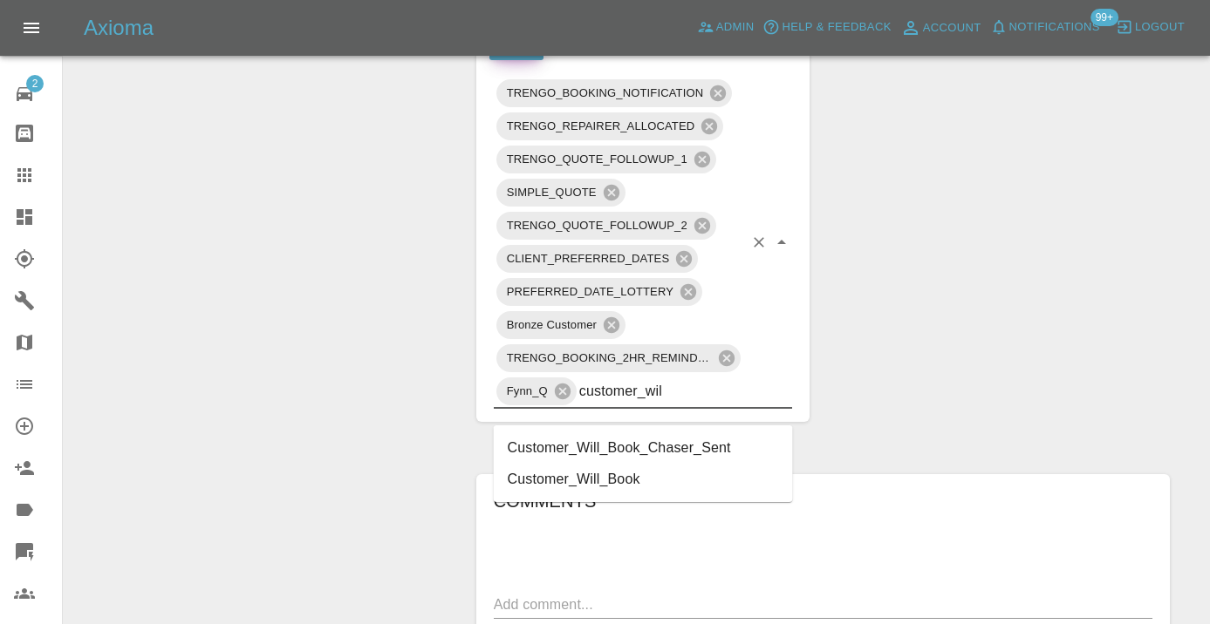
type input "customer_will"
click at [584, 490] on li "Customer_Will_Book" at bounding box center [643, 479] width 299 height 31
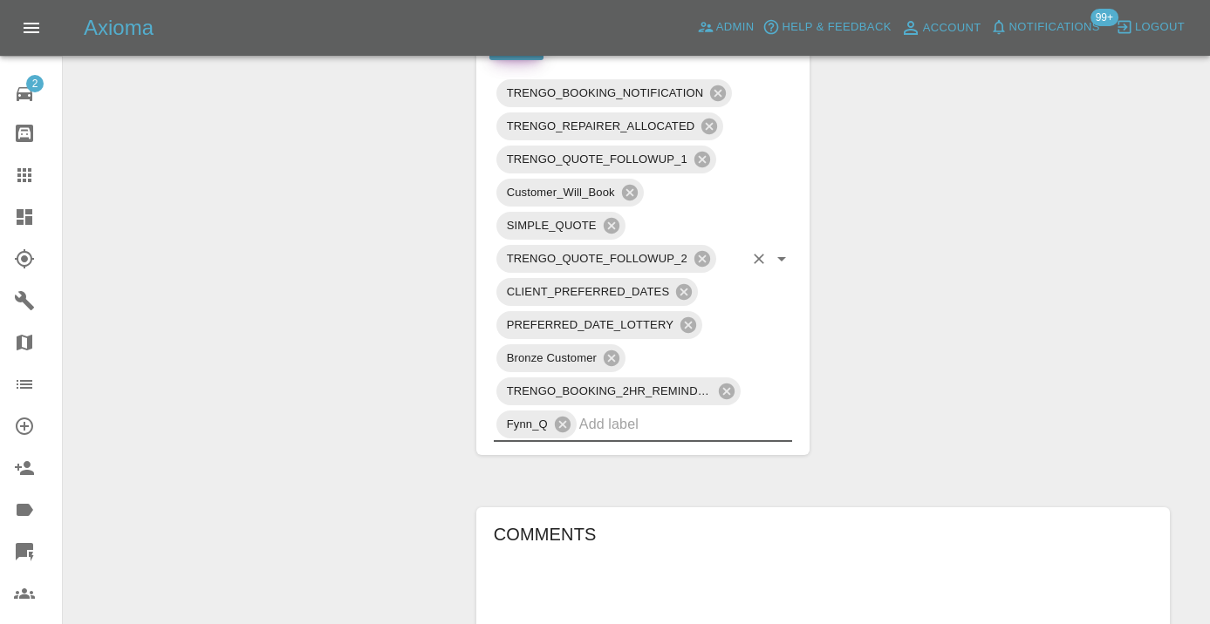
click at [32, 181] on icon at bounding box center [24, 175] width 21 height 21
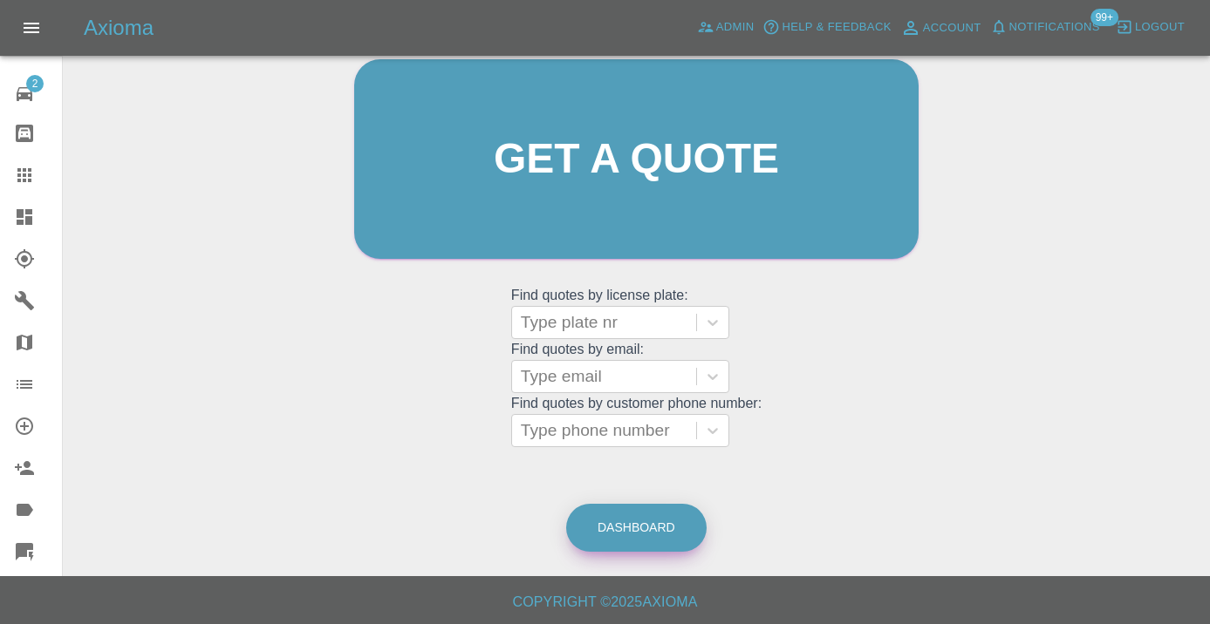
click at [659, 527] on link "Dashboard" at bounding box center [636, 528] width 140 height 48
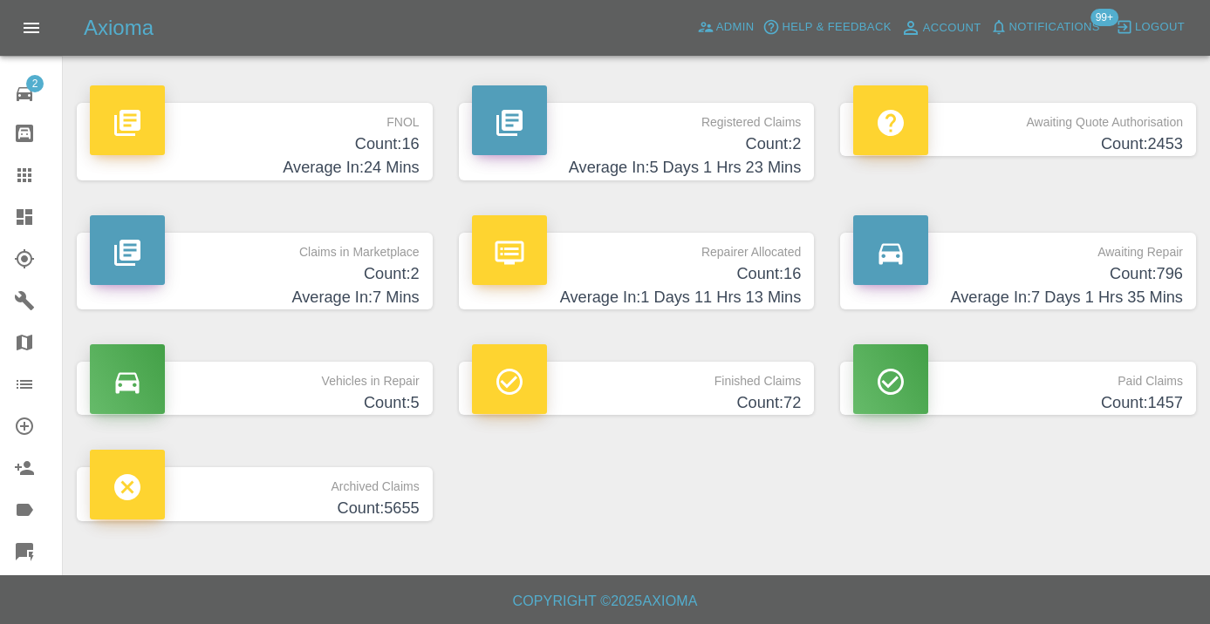
click at [1101, 283] on h4 "Count: 796" at bounding box center [1018, 275] width 330 height 24
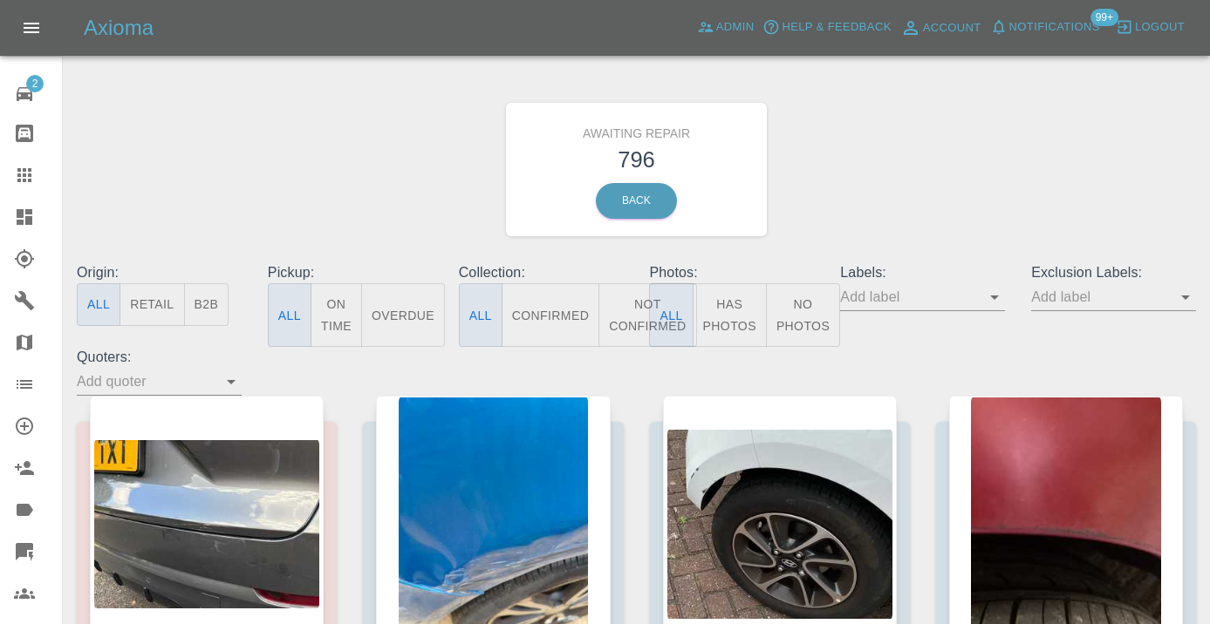
click at [628, 299] on button "Not Confirmed" at bounding box center [647, 315] width 98 height 64
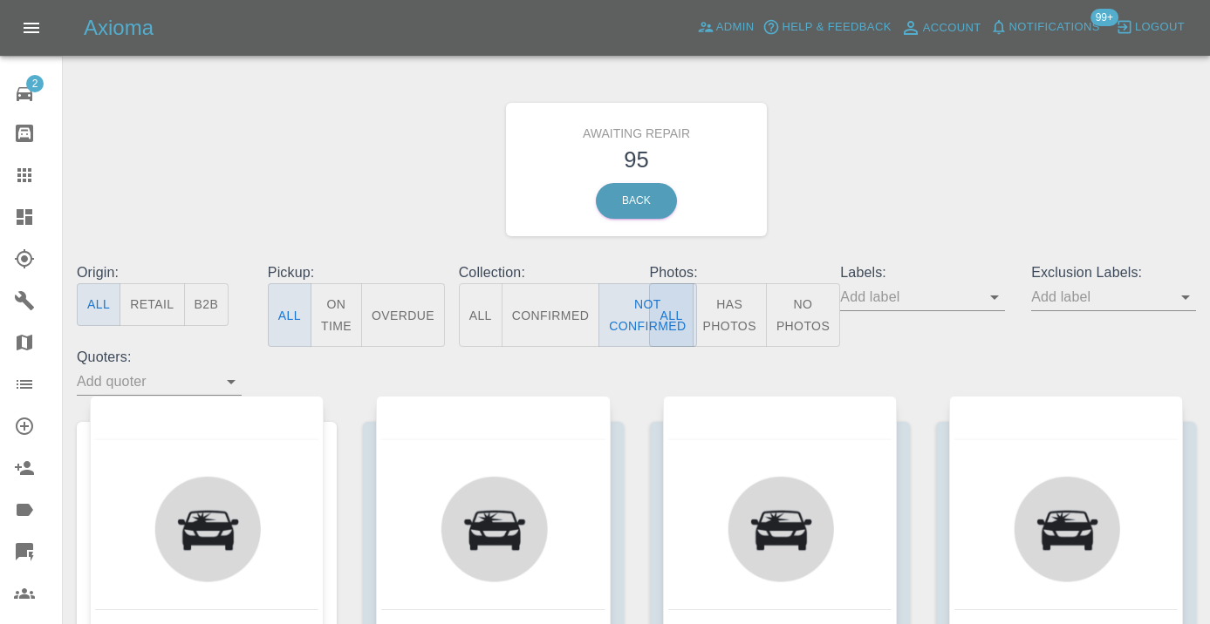
click at [882, 172] on div "Awaiting Repair 95 Back" at bounding box center [636, 170] width 1145 height 186
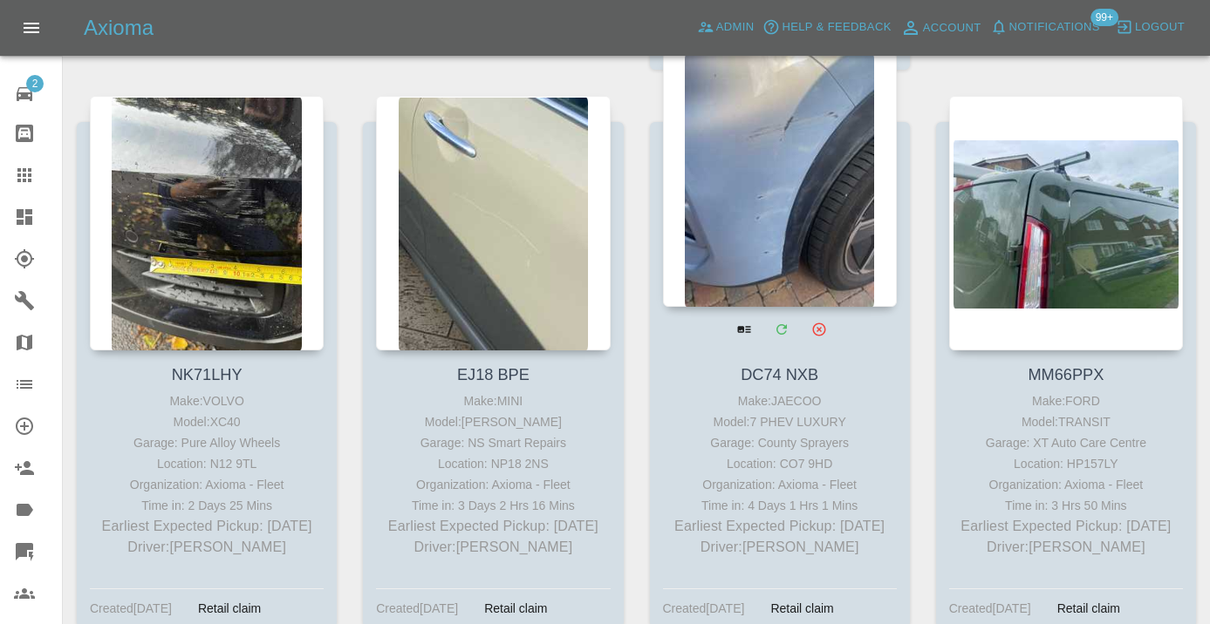
scroll to position [6155, 0]
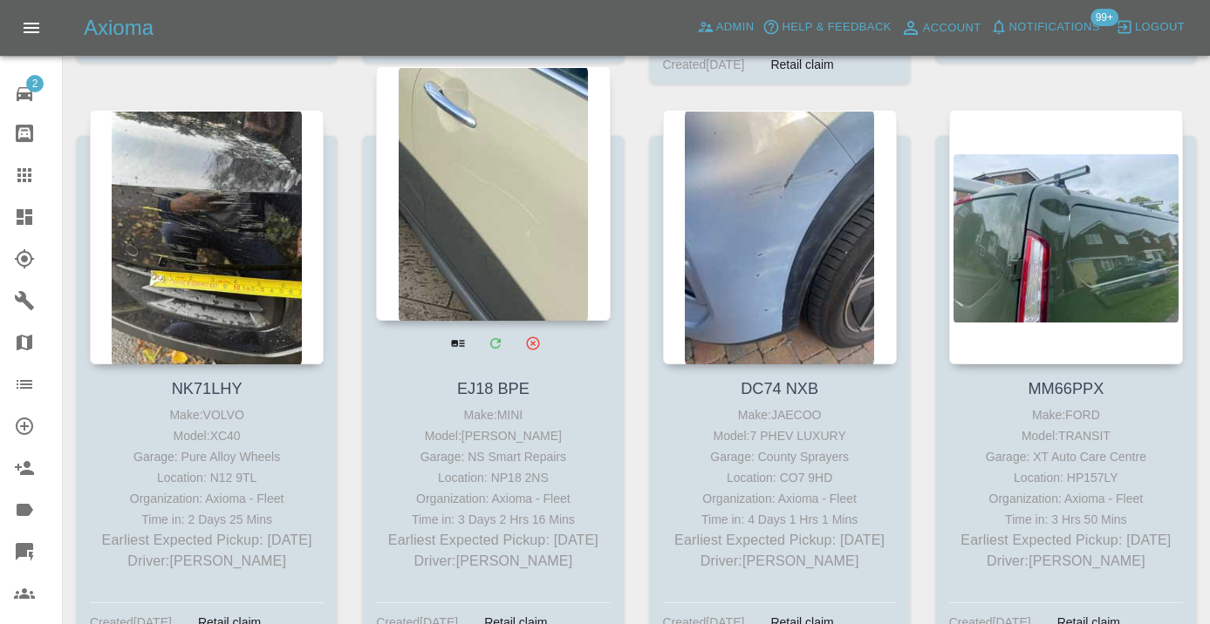
click at [509, 184] on div at bounding box center [493, 193] width 234 height 255
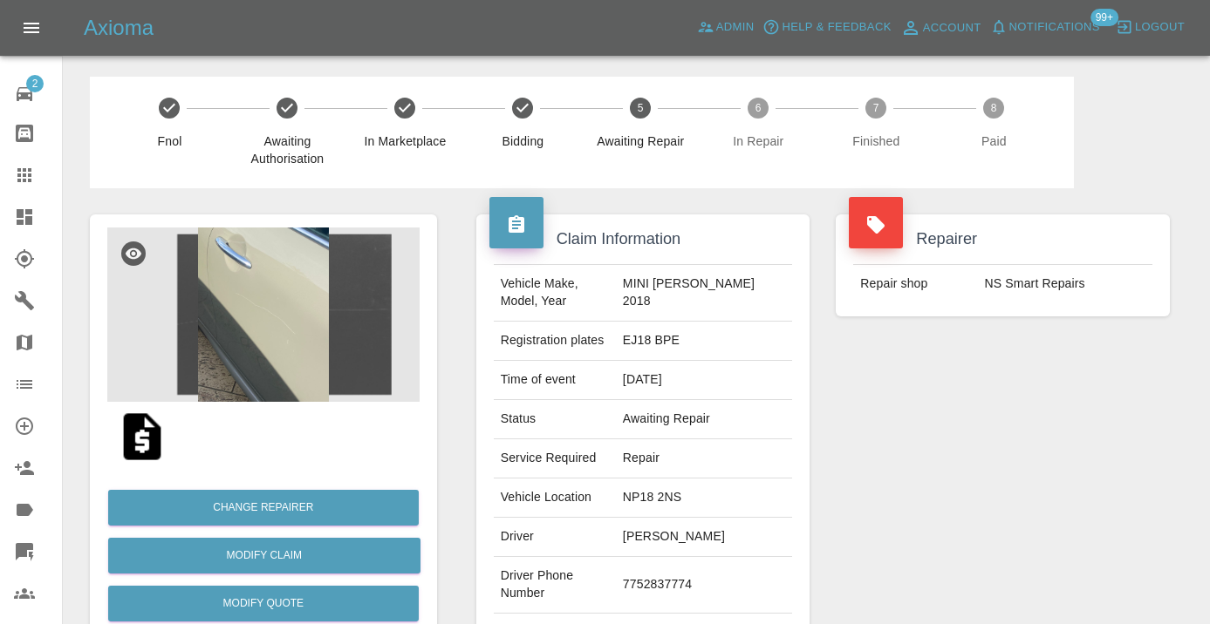
click at [654, 597] on td "7752837774" at bounding box center [704, 585] width 176 height 57
copy td "7752837774"
click at [858, 459] on div "Repairer Repair shop NS Smart Repairs" at bounding box center [1002, 448] width 360 height 521
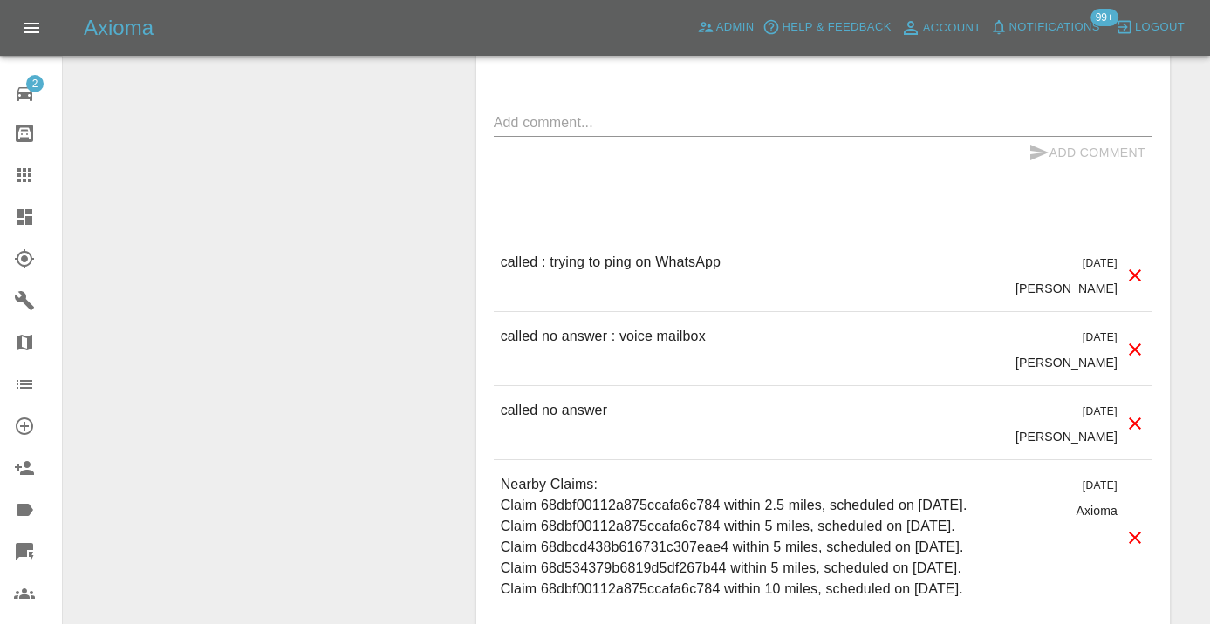
scroll to position [1825, 0]
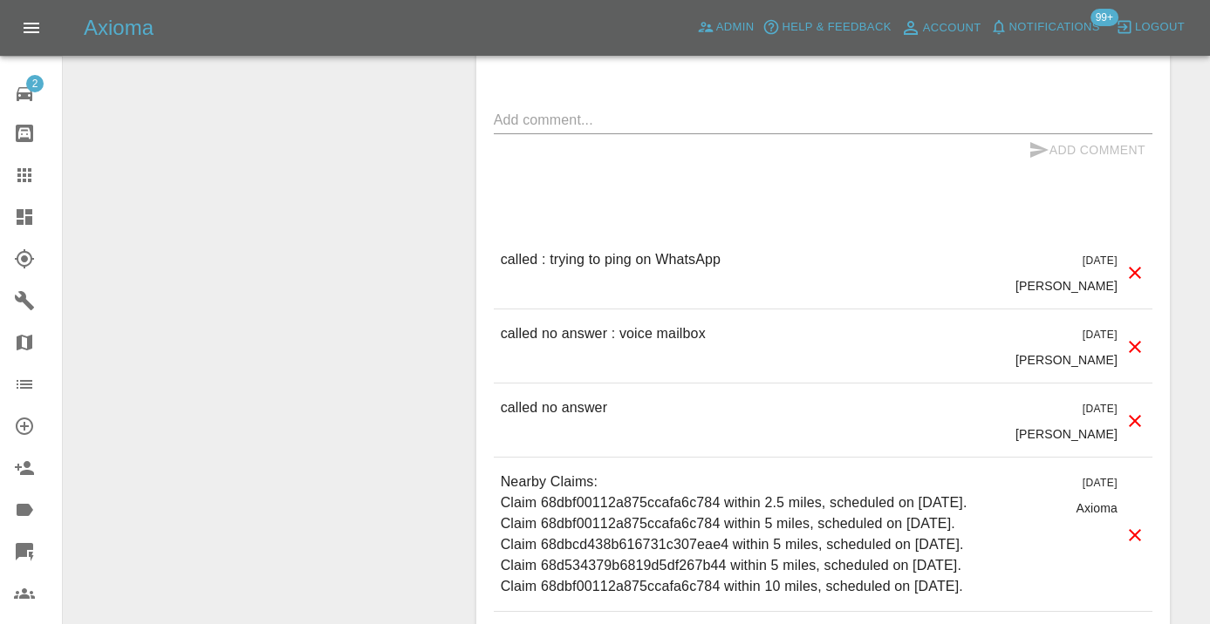
click at [556, 130] on textarea at bounding box center [823, 120] width 658 height 20
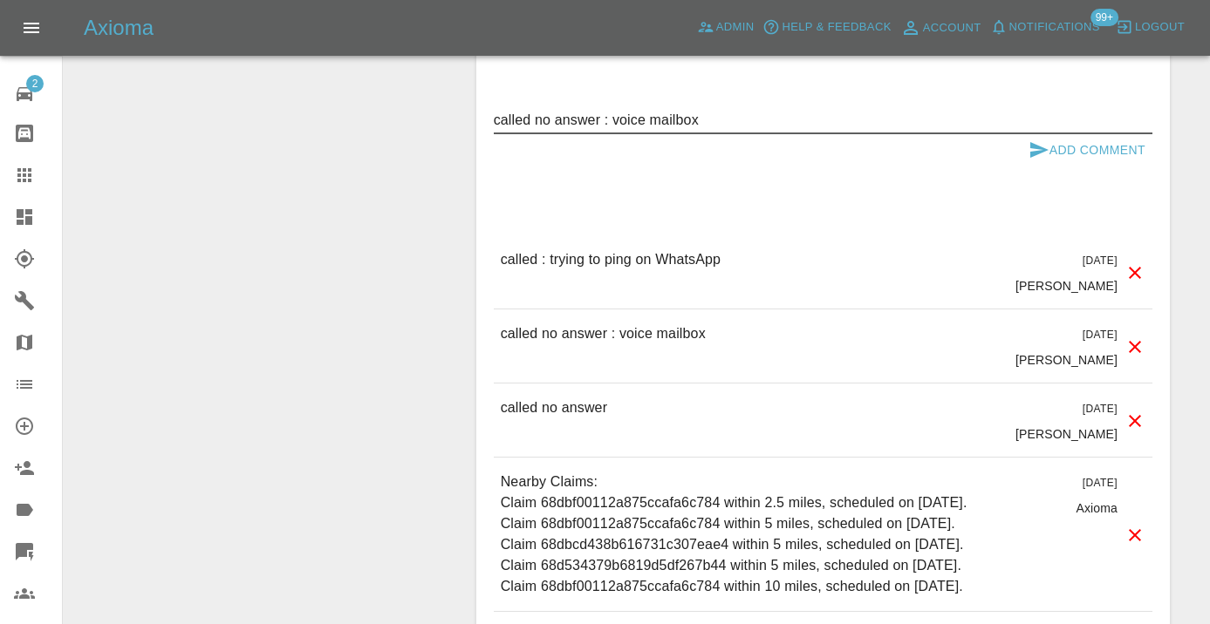
type textarea "called no answer : voice mailbox"
click at [1035, 160] on icon "submit" at bounding box center [1038, 150] width 21 height 21
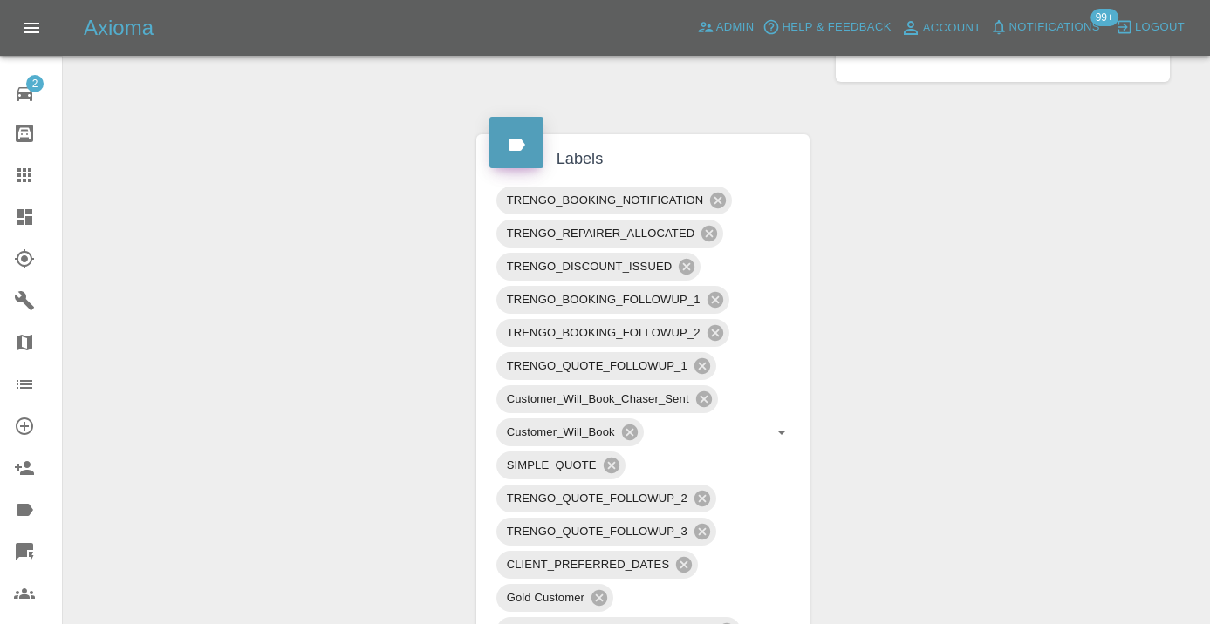
scroll to position [1095, 0]
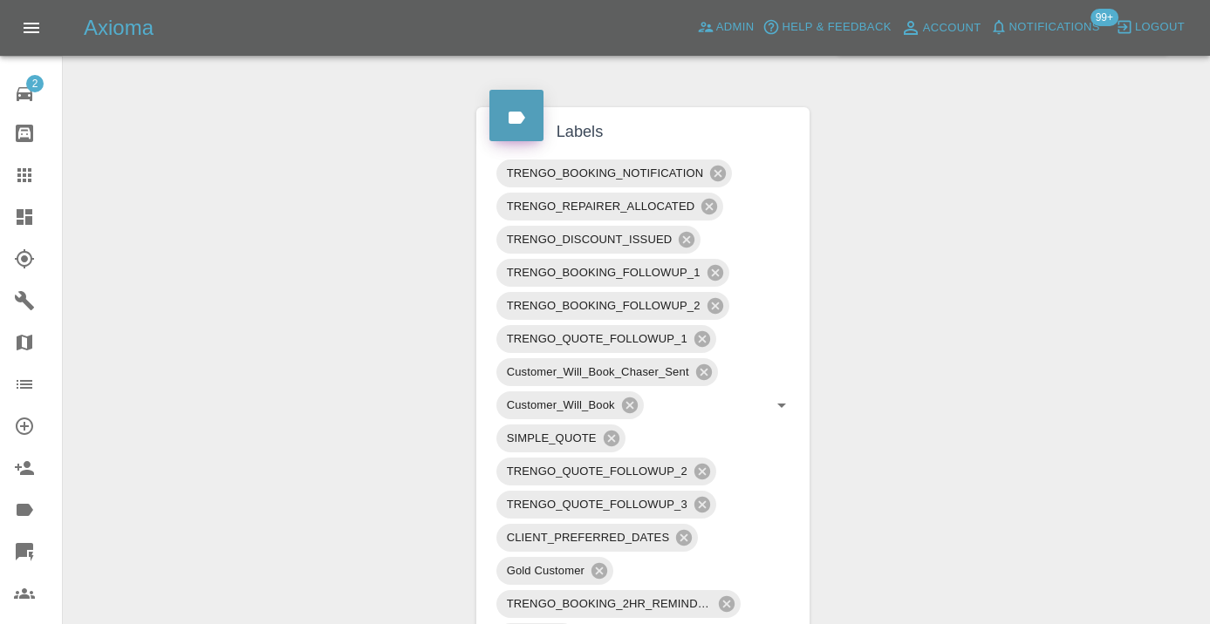
click at [44, 180] on div at bounding box center [38, 175] width 49 height 21
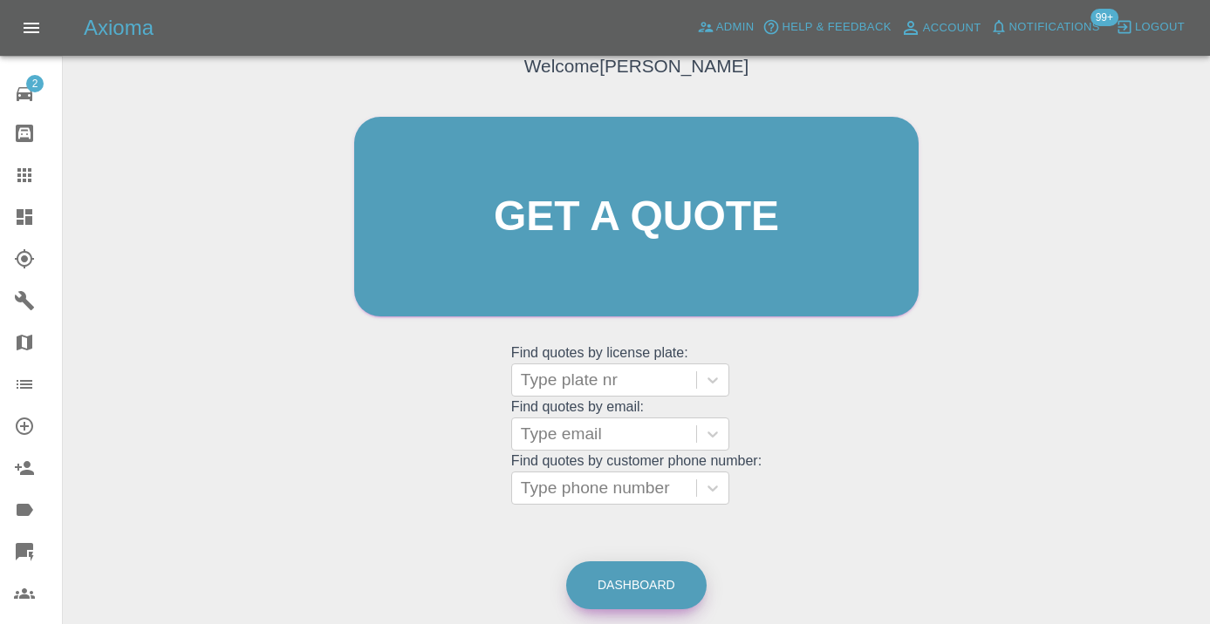
click at [658, 570] on link "Dashboard" at bounding box center [636, 586] width 140 height 48
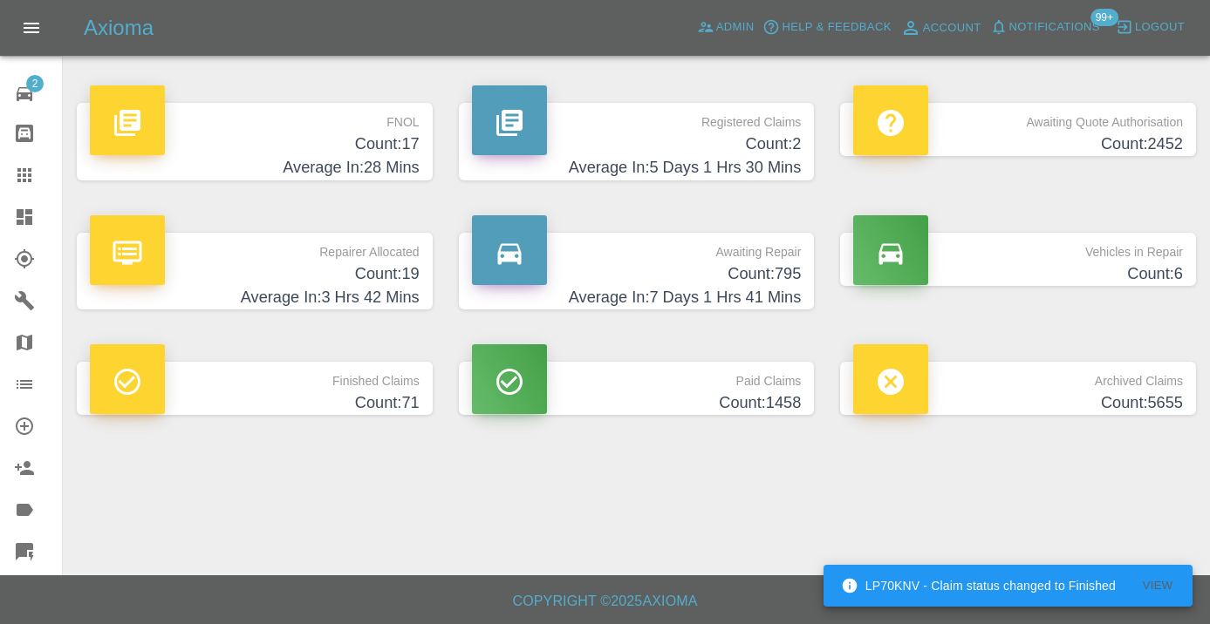
click at [793, 276] on h4 "Count: 795" at bounding box center [637, 275] width 330 height 24
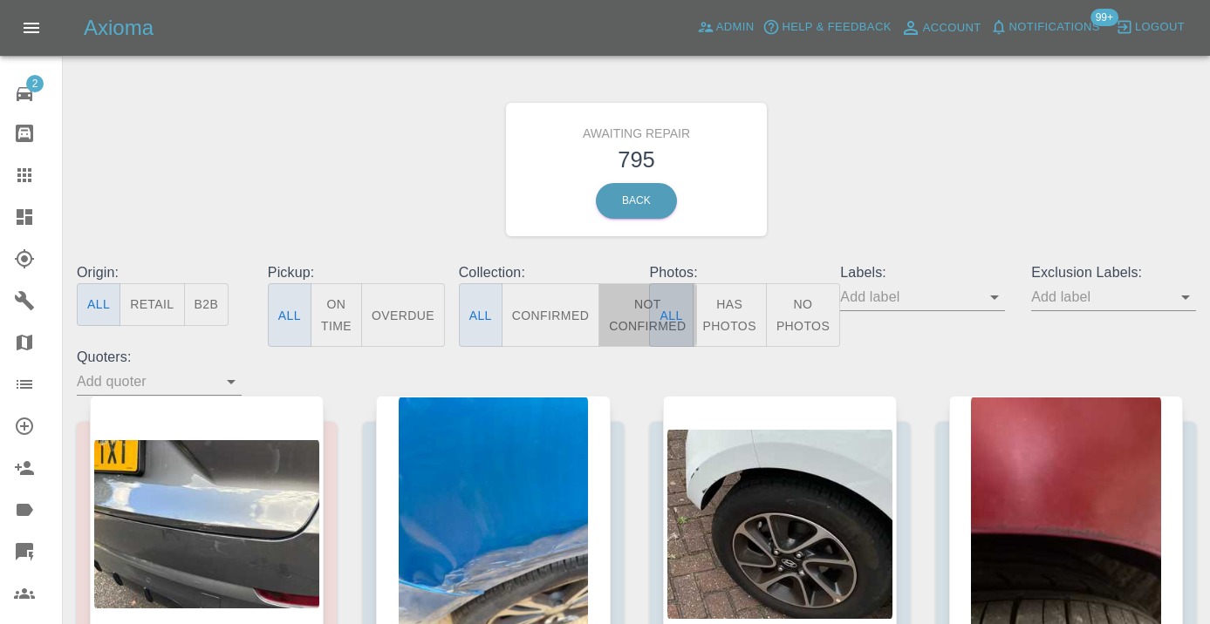
click at [622, 307] on button "Not Confirmed" at bounding box center [647, 315] width 98 height 64
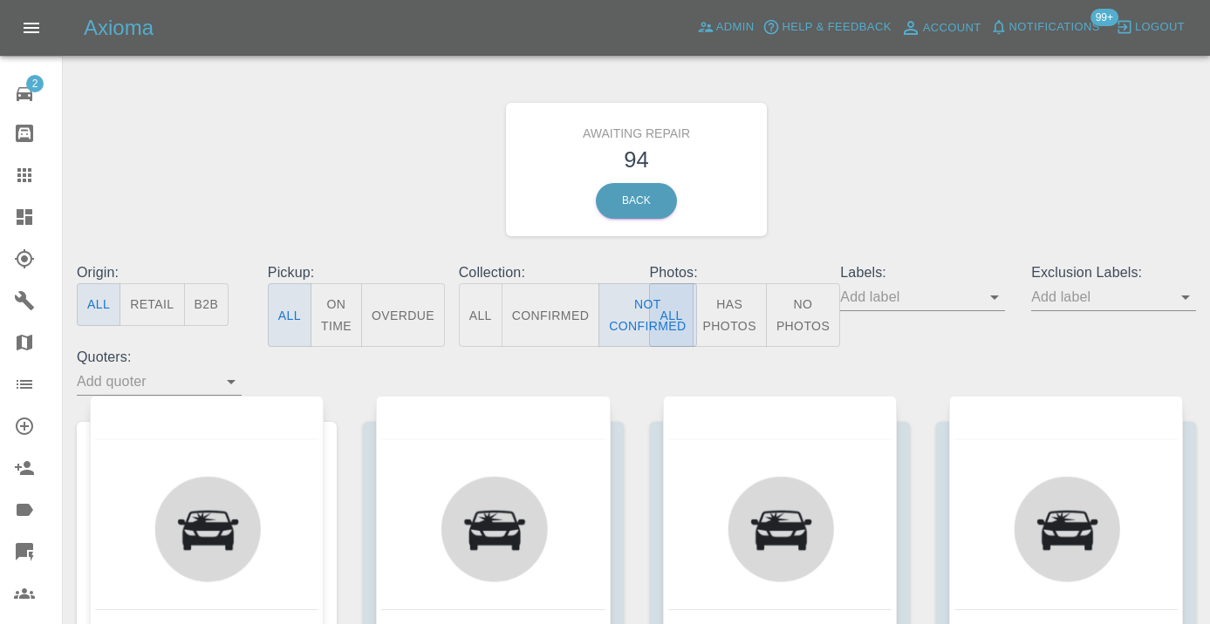
click at [844, 203] on div "Awaiting Repair 94 Back" at bounding box center [636, 170] width 1145 height 186
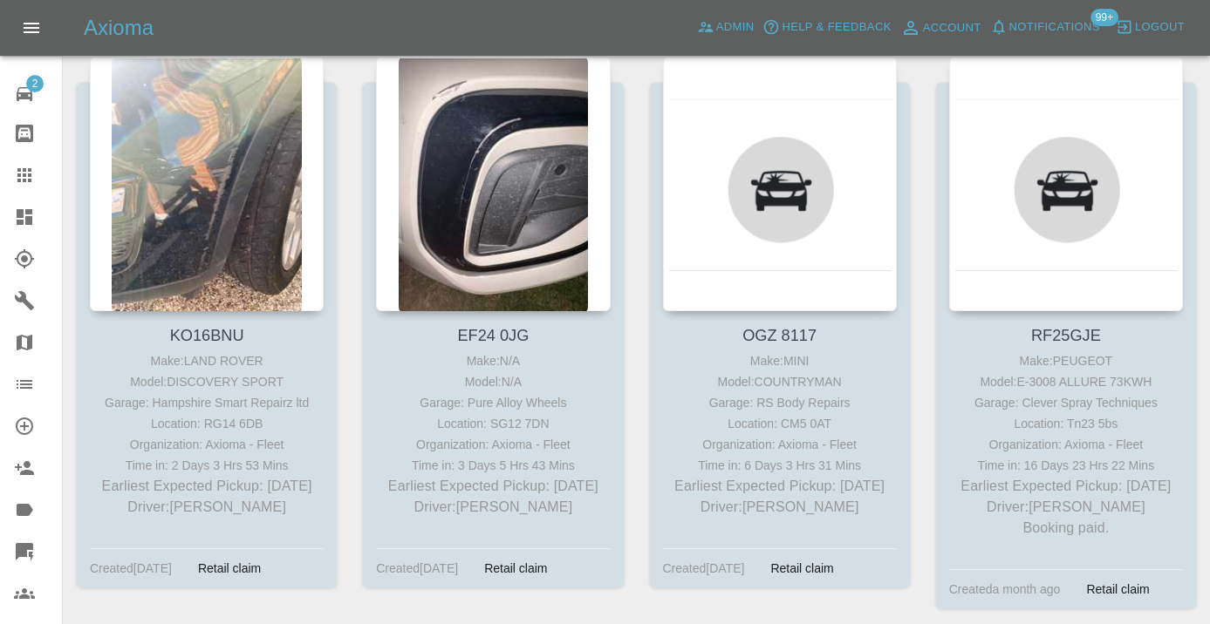
scroll to position [1562, 0]
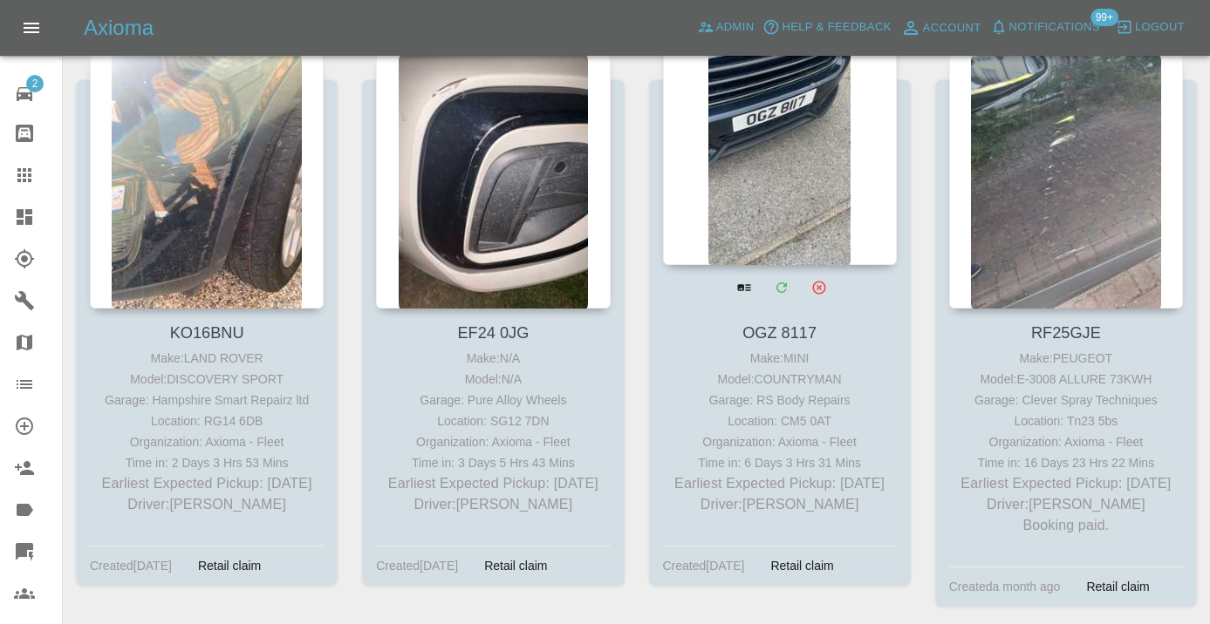
click at [768, 164] on div at bounding box center [780, 137] width 234 height 255
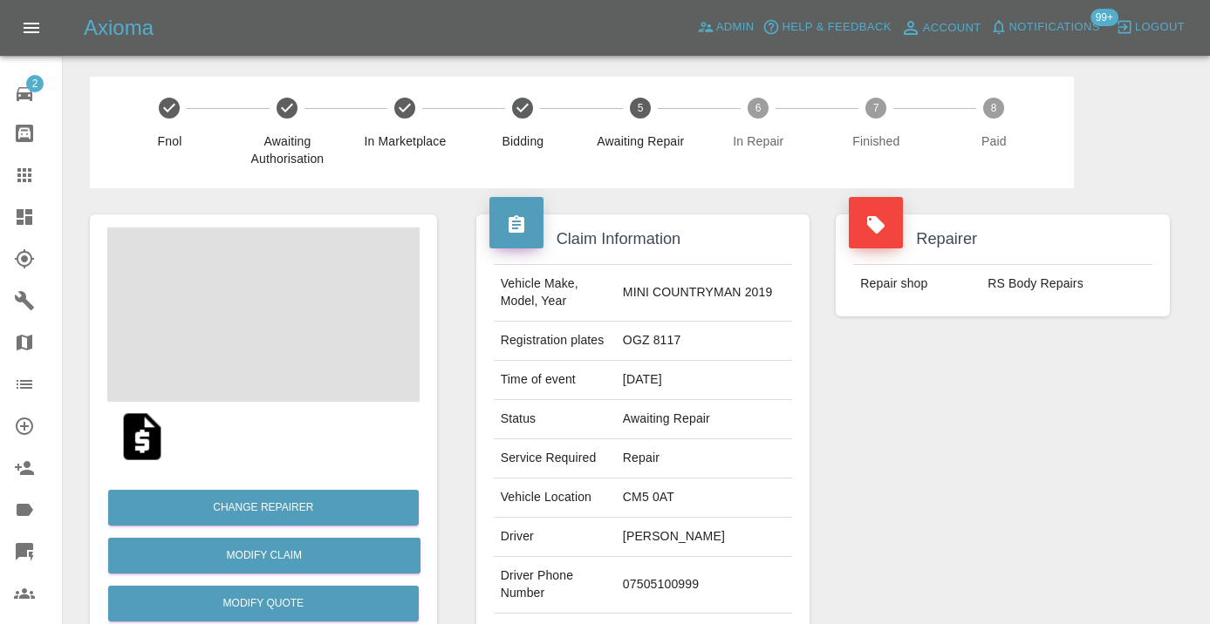
click at [698, 577] on td "07505100999" at bounding box center [704, 585] width 176 height 57
copy td "07505100999"
click at [1046, 550] on div "Repairer Repair shop RS Body Repairs" at bounding box center [1002, 448] width 360 height 521
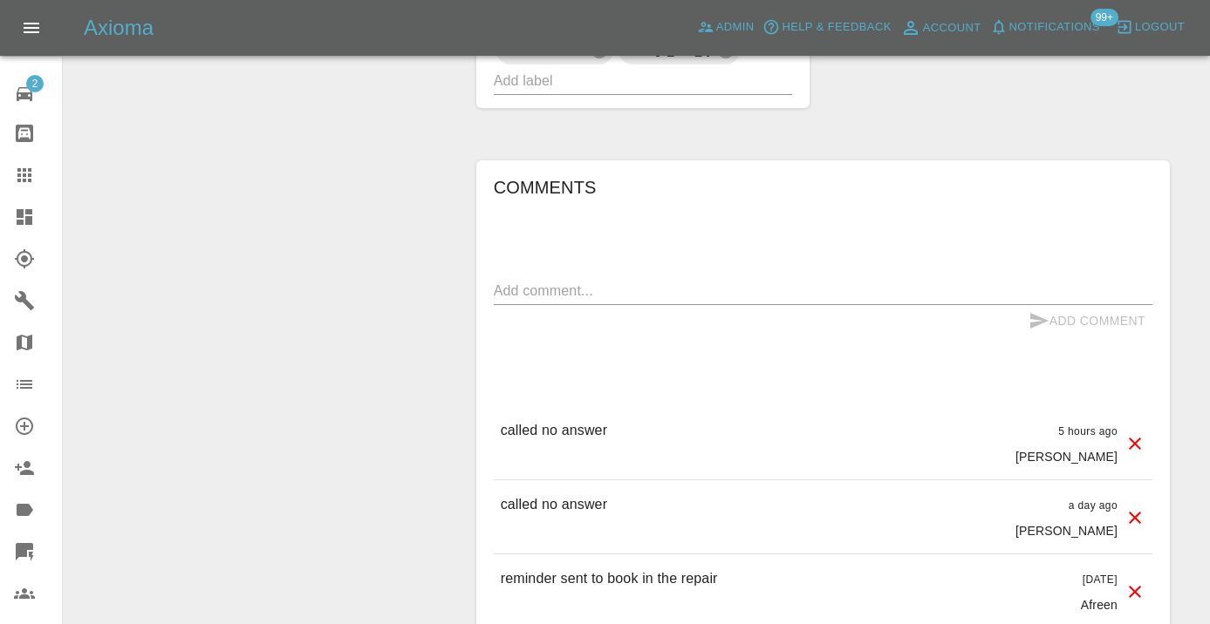
scroll to position [1375, 0]
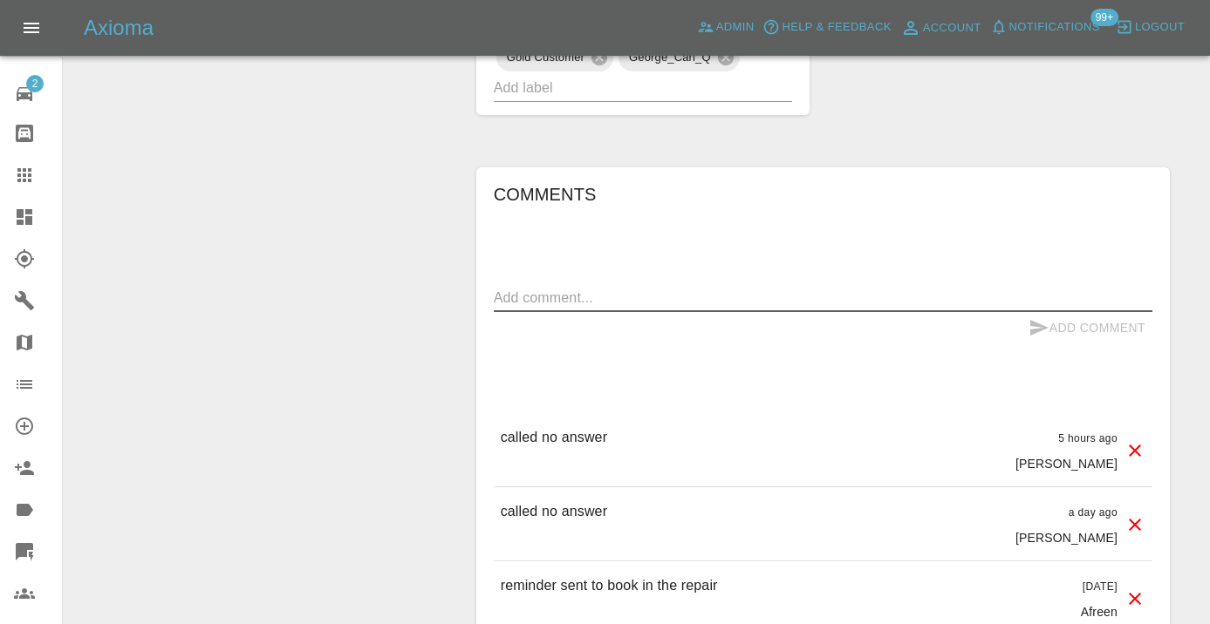
click at [519, 293] on textarea at bounding box center [823, 298] width 658 height 20
type textarea "called no answer"
click at [1045, 328] on icon "submit" at bounding box center [1039, 328] width 18 height 16
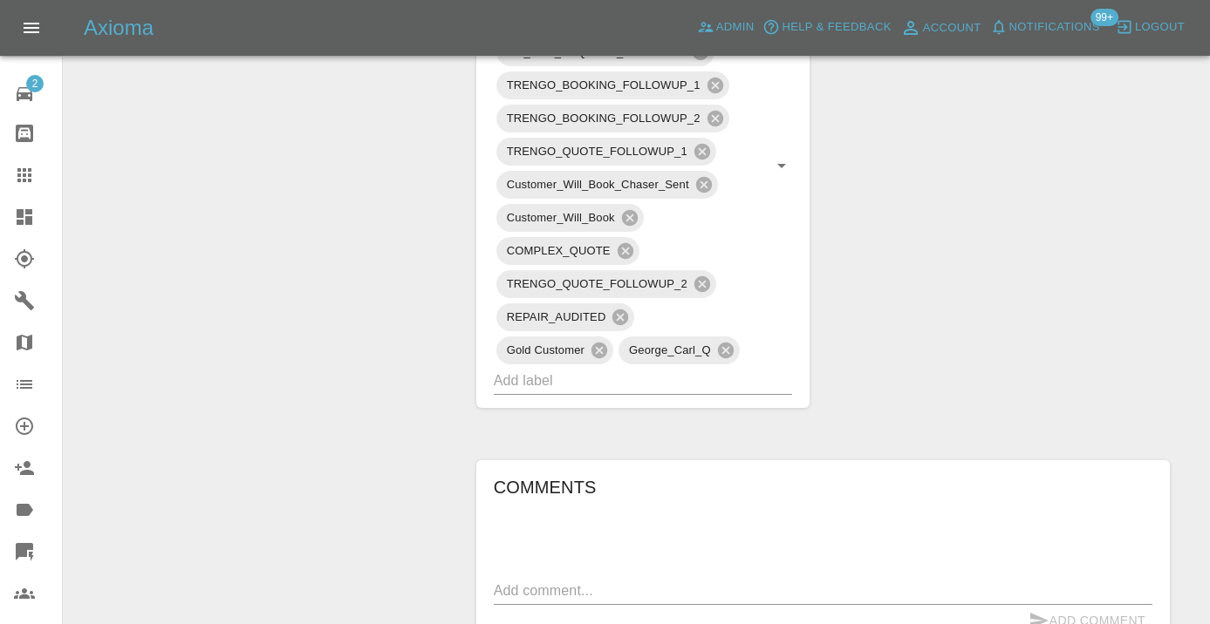
scroll to position [1075, 0]
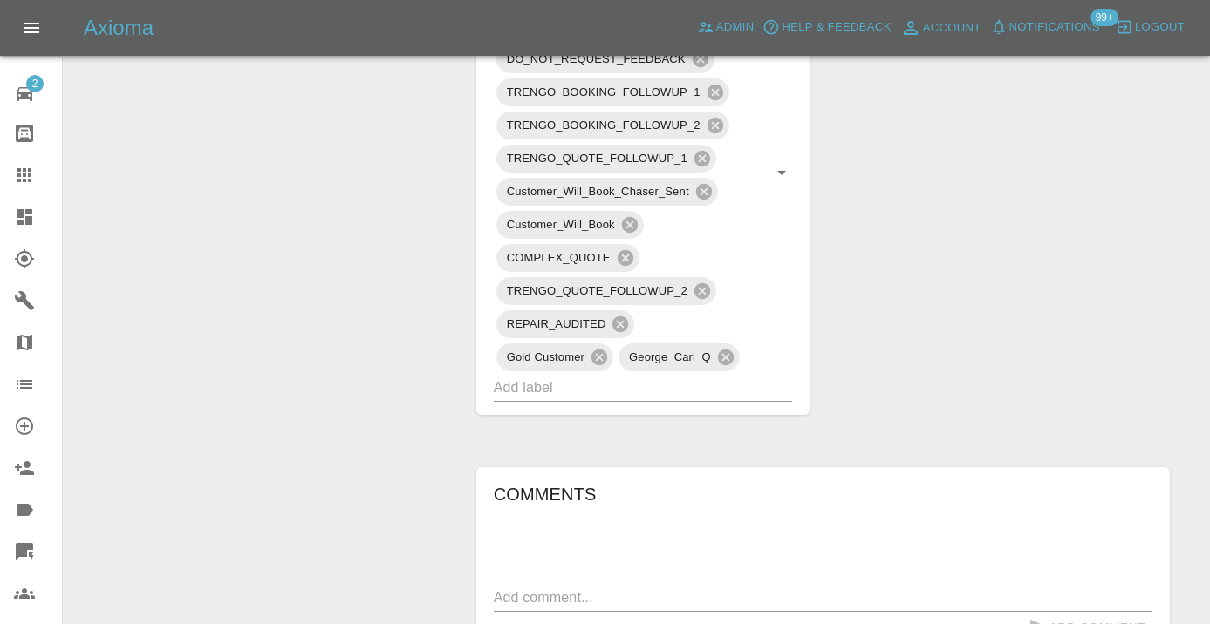
click at [23, 168] on icon at bounding box center [24, 175] width 14 height 14
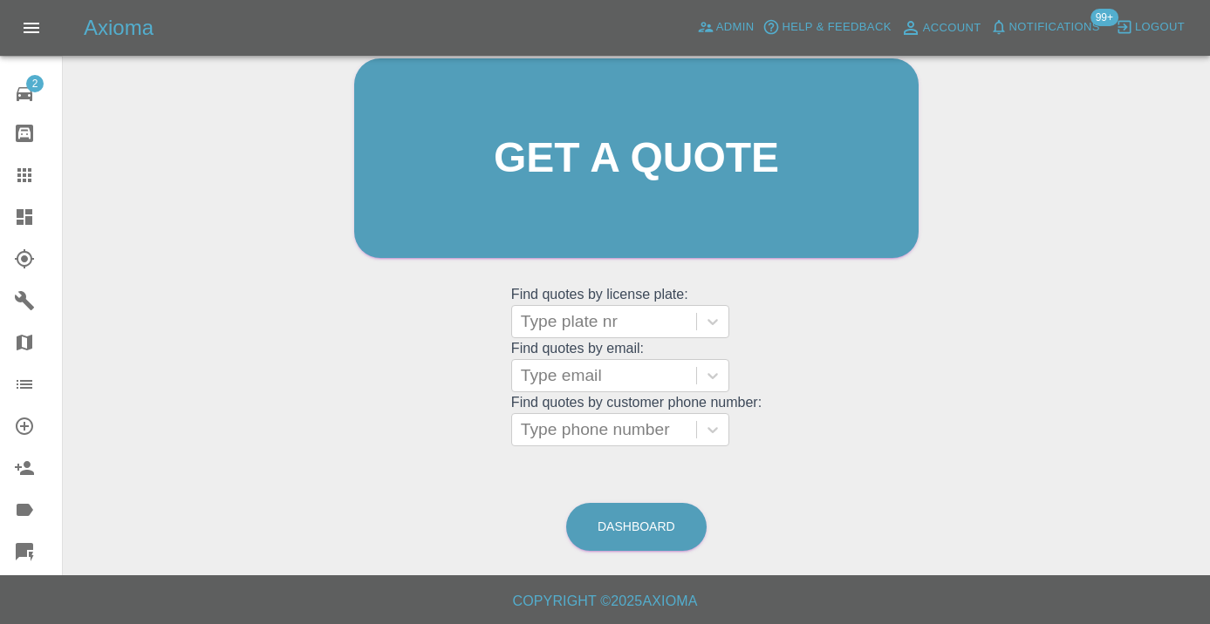
scroll to position [191, 0]
click at [29, 181] on icon at bounding box center [24, 175] width 14 height 14
click at [660, 534] on link "Dashboard" at bounding box center [636, 528] width 140 height 48
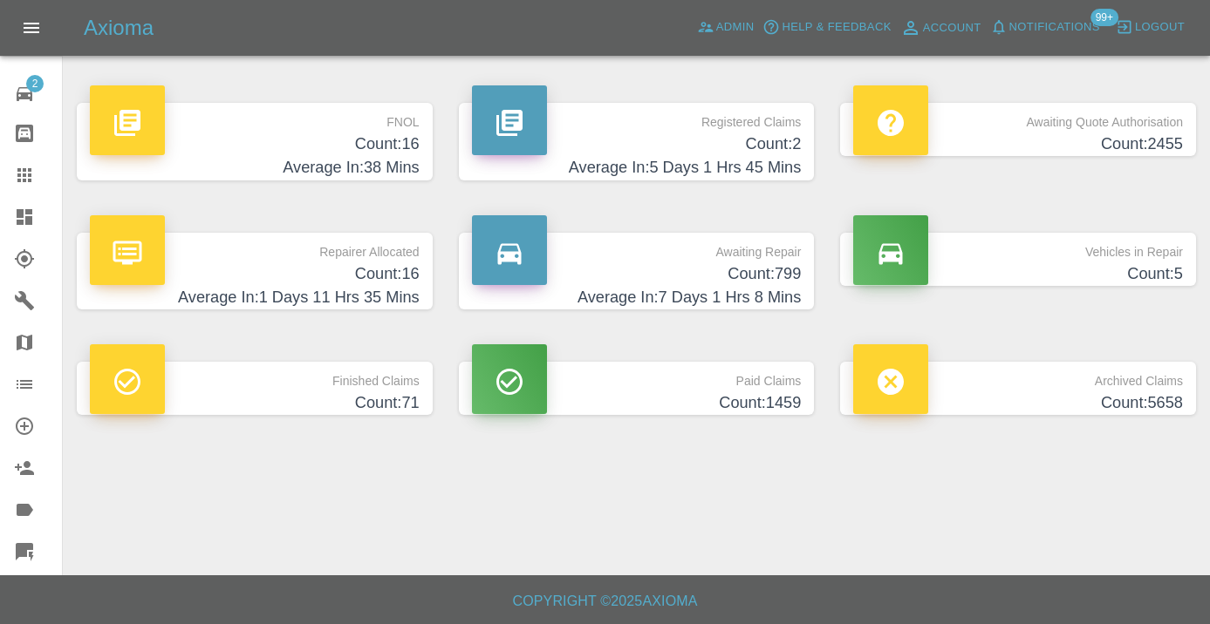
click at [771, 280] on h4 "Count: 799" at bounding box center [637, 275] width 330 height 24
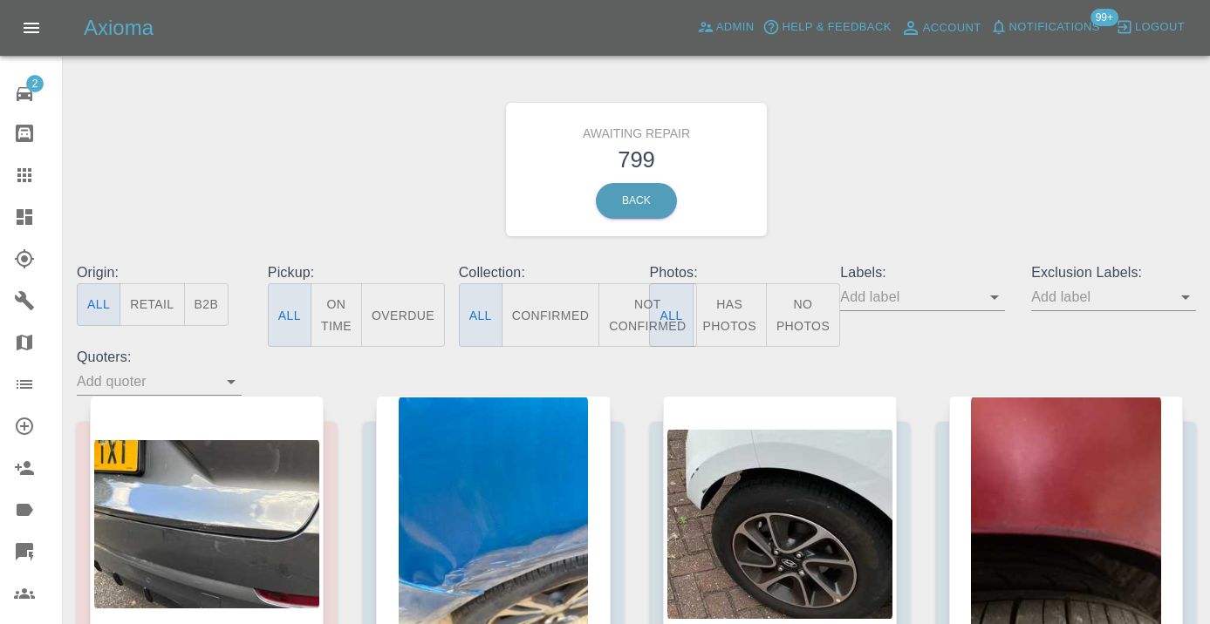
click at [638, 302] on button "Not Confirmed" at bounding box center [647, 315] width 98 height 64
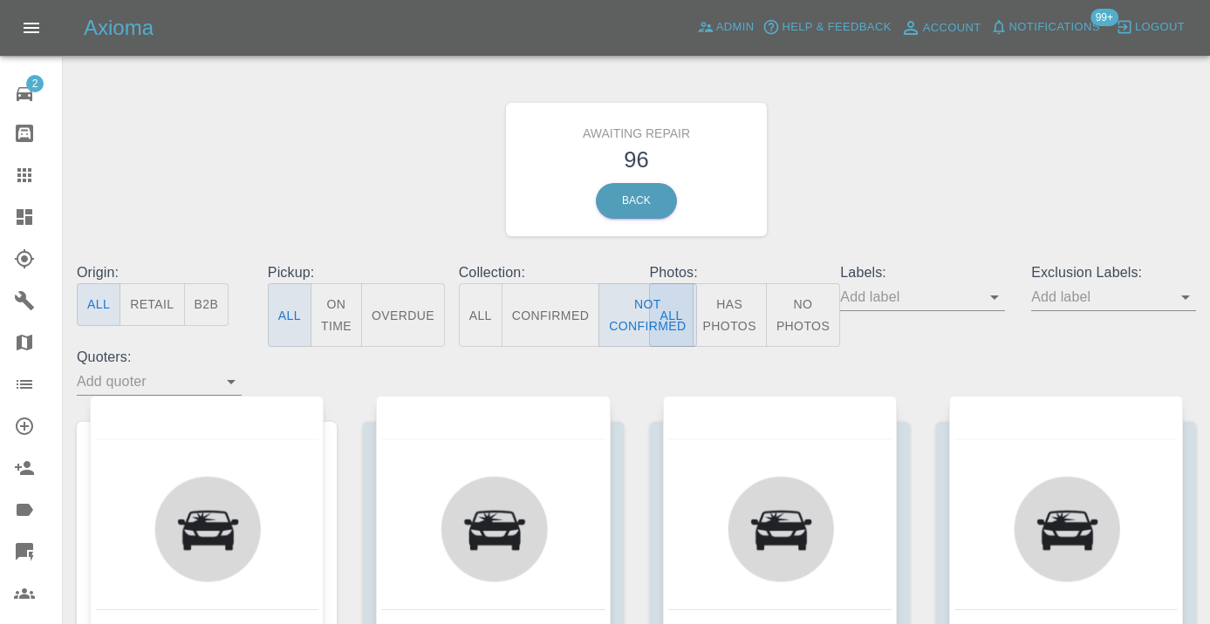
click at [931, 149] on div "Awaiting Repair 96 Back" at bounding box center [636, 170] width 1145 height 186
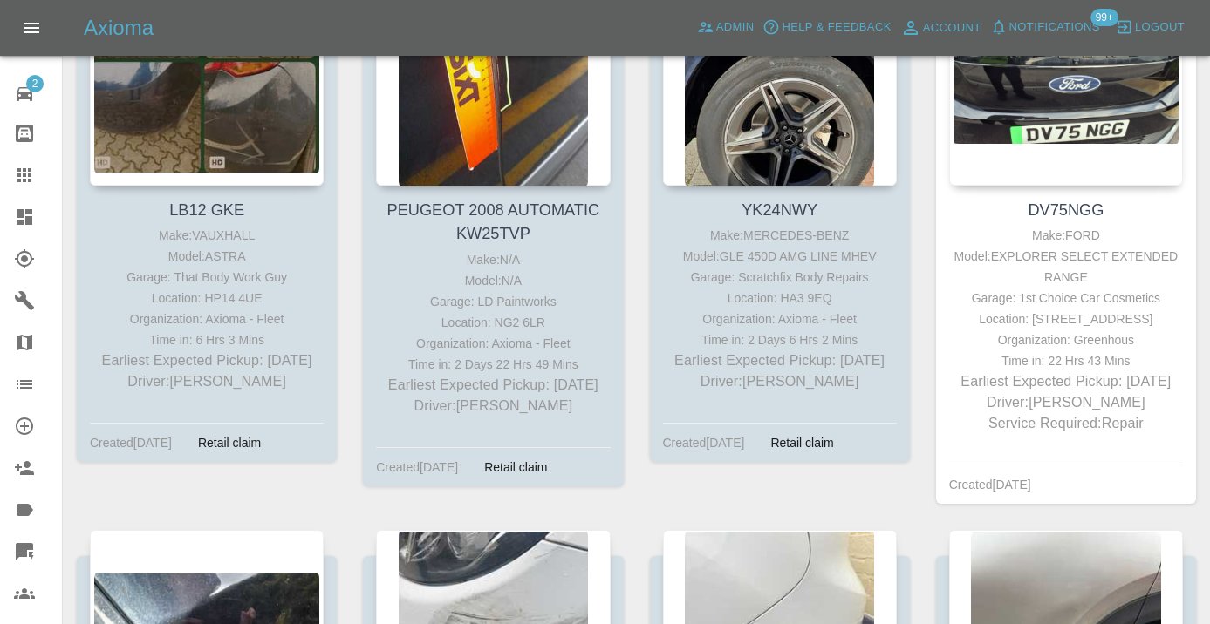
scroll to position [7401, 0]
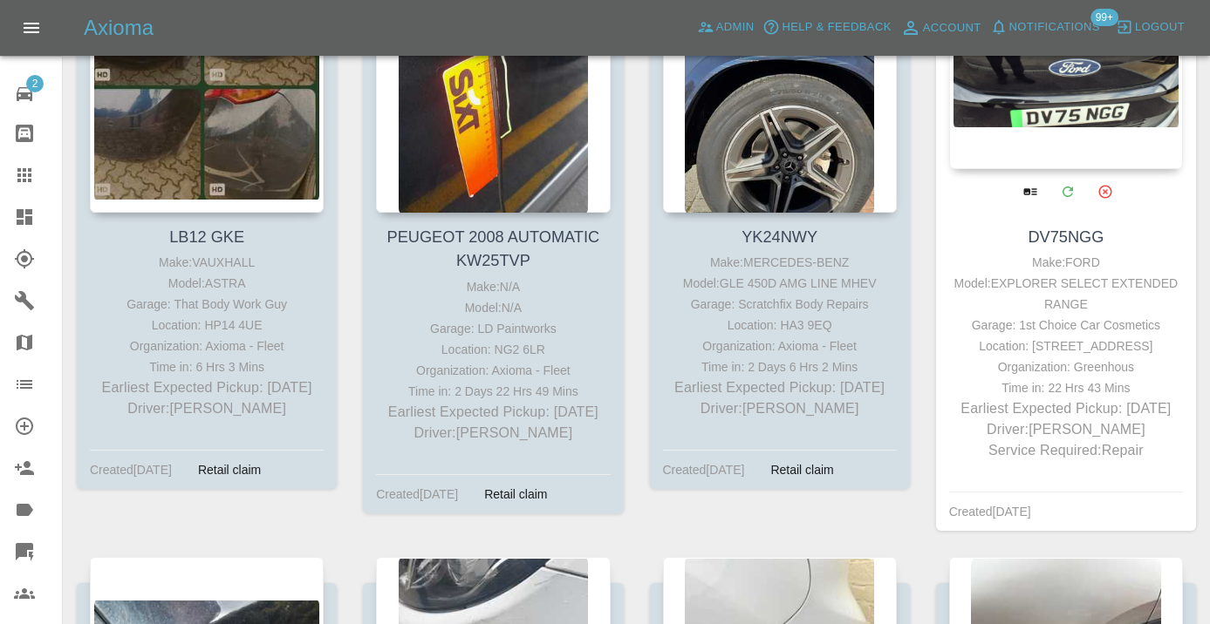
click at [1054, 109] on div at bounding box center [1066, 42] width 234 height 255
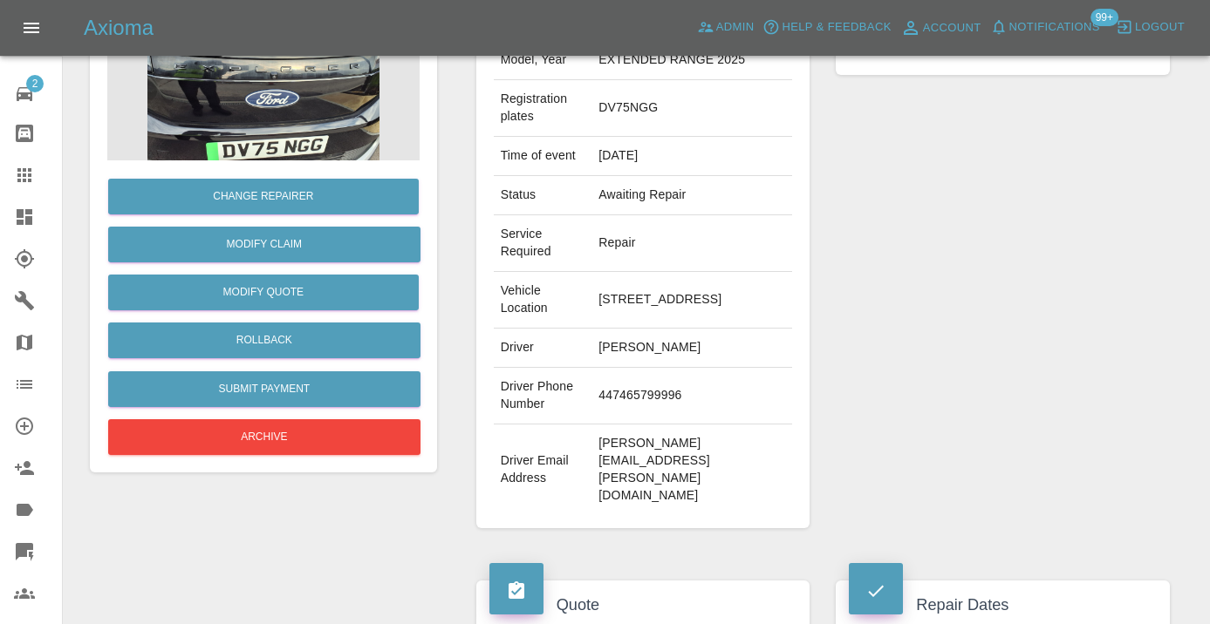
scroll to position [244, 0]
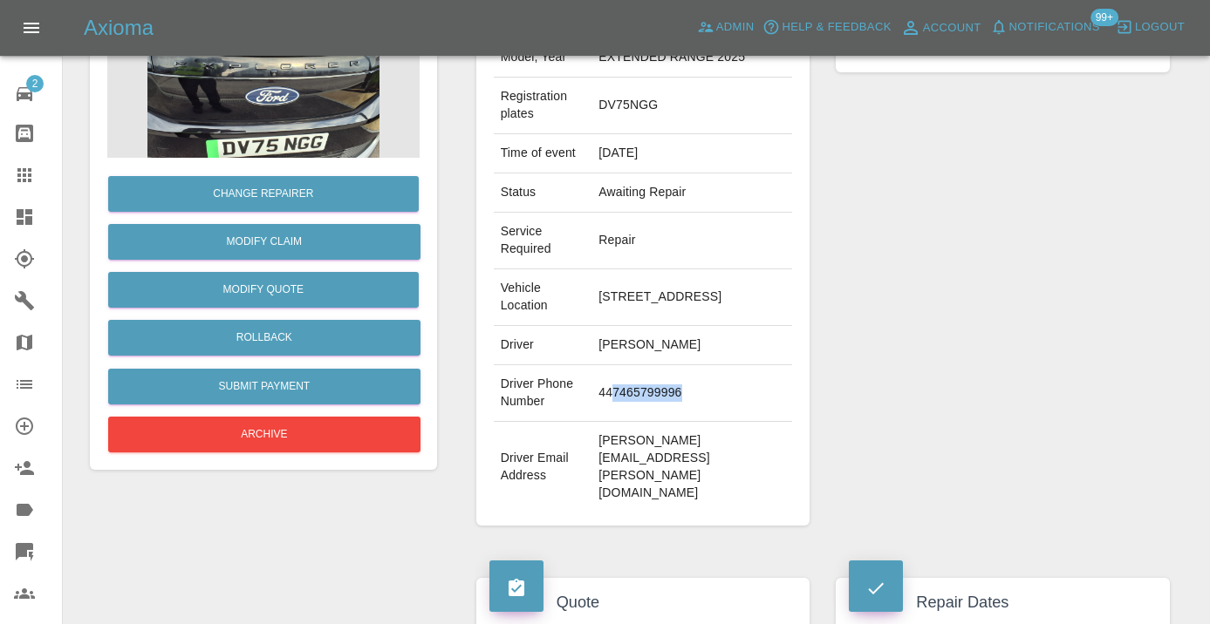
drag, startPoint x: 706, startPoint y: 401, endPoint x: 616, endPoint y: 396, distance: 90.9
click at [616, 396] on td "447465799996" at bounding box center [691, 393] width 201 height 57
copy td "7465799996"
click at [1043, 219] on div "Repairer Repair shop 1st Choice Car Cosmetics" at bounding box center [1002, 248] width 360 height 608
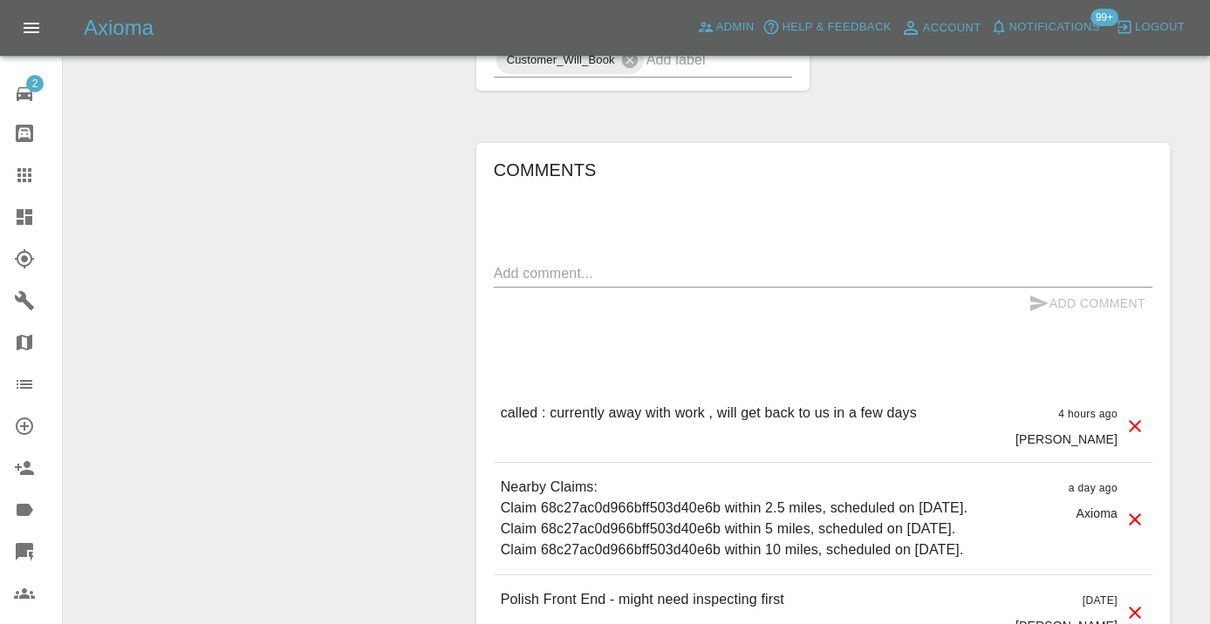
scroll to position [1131, 0]
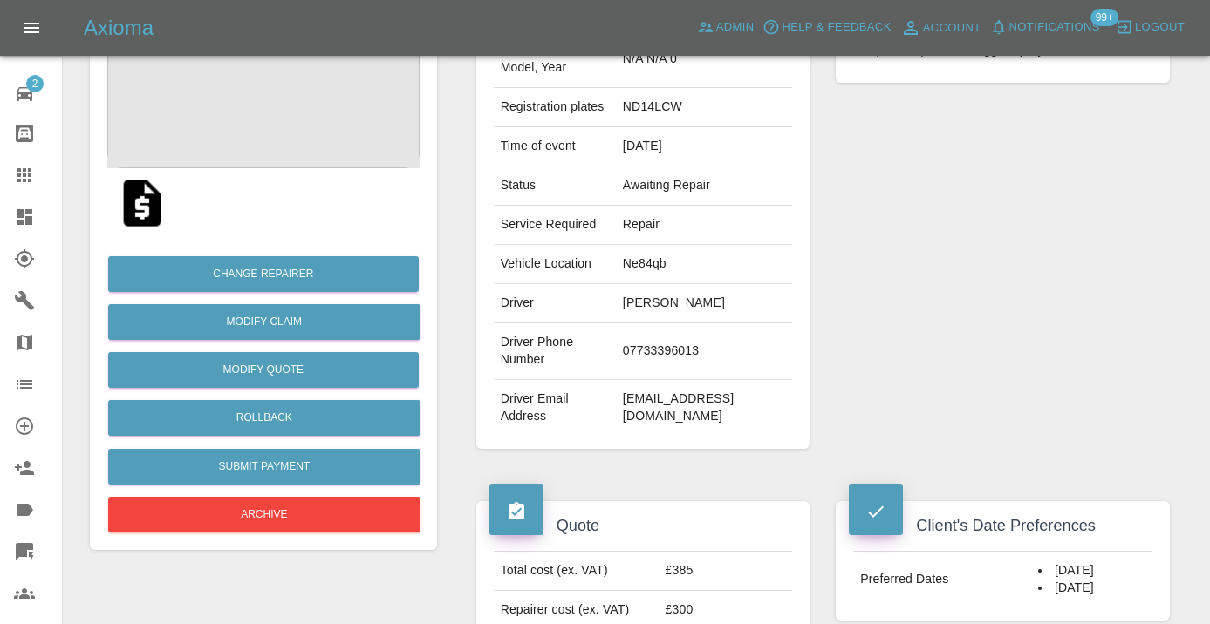
scroll to position [229, 0]
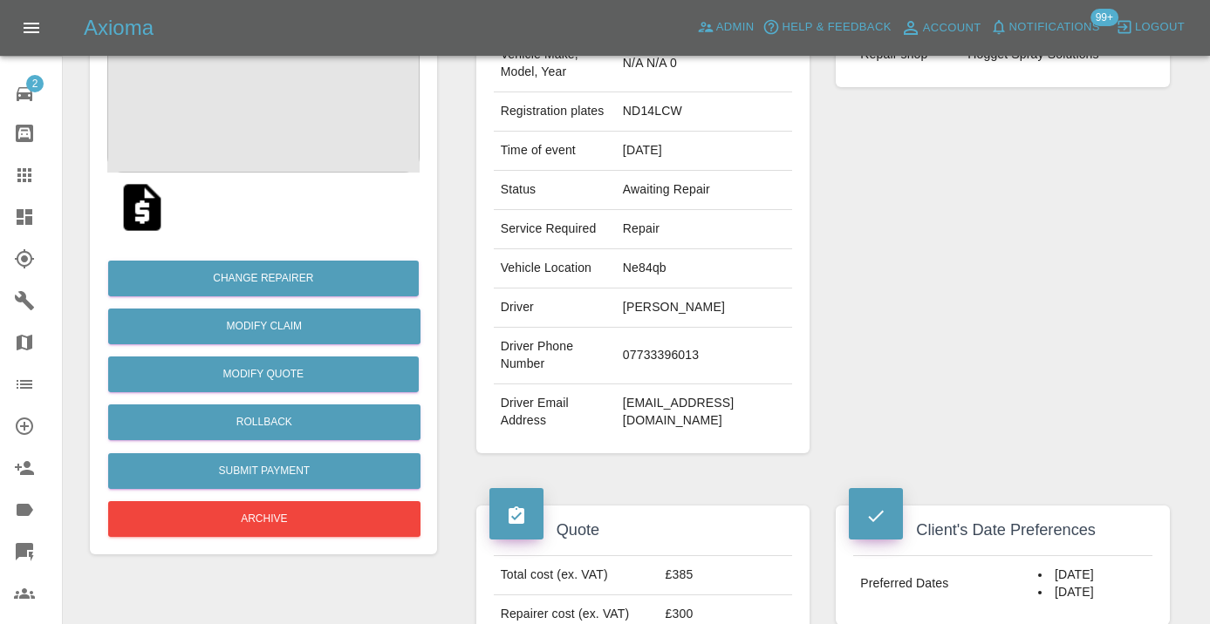
click at [678, 346] on td "07733396013" at bounding box center [704, 356] width 176 height 57
copy td "07733396013"
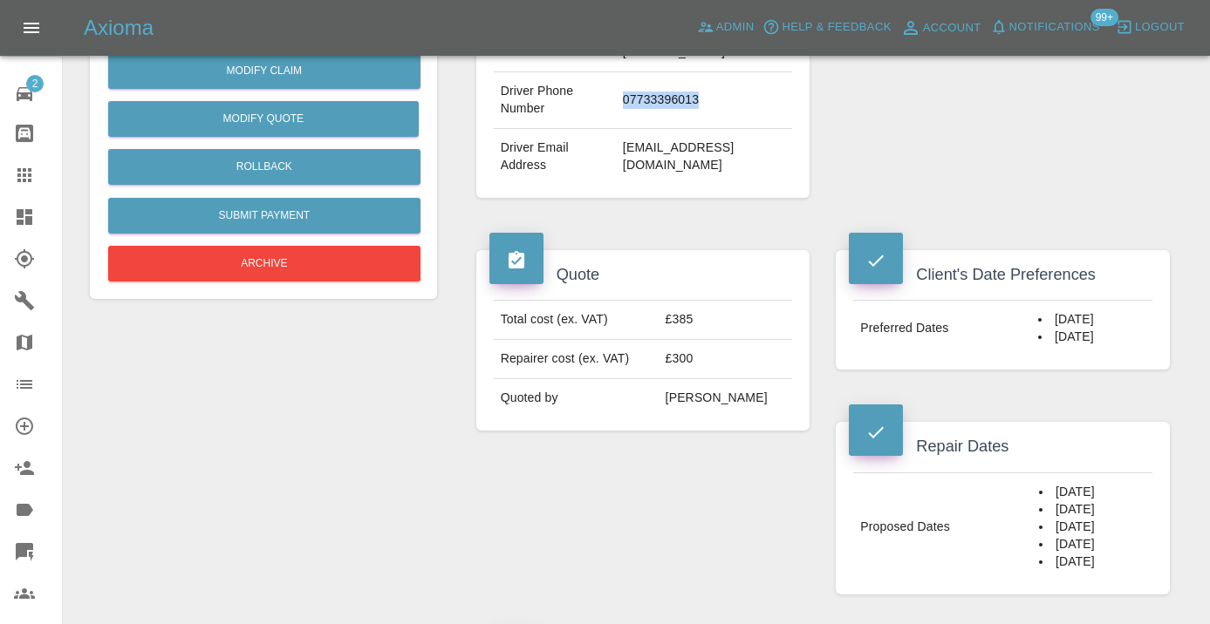
scroll to position [488, 0]
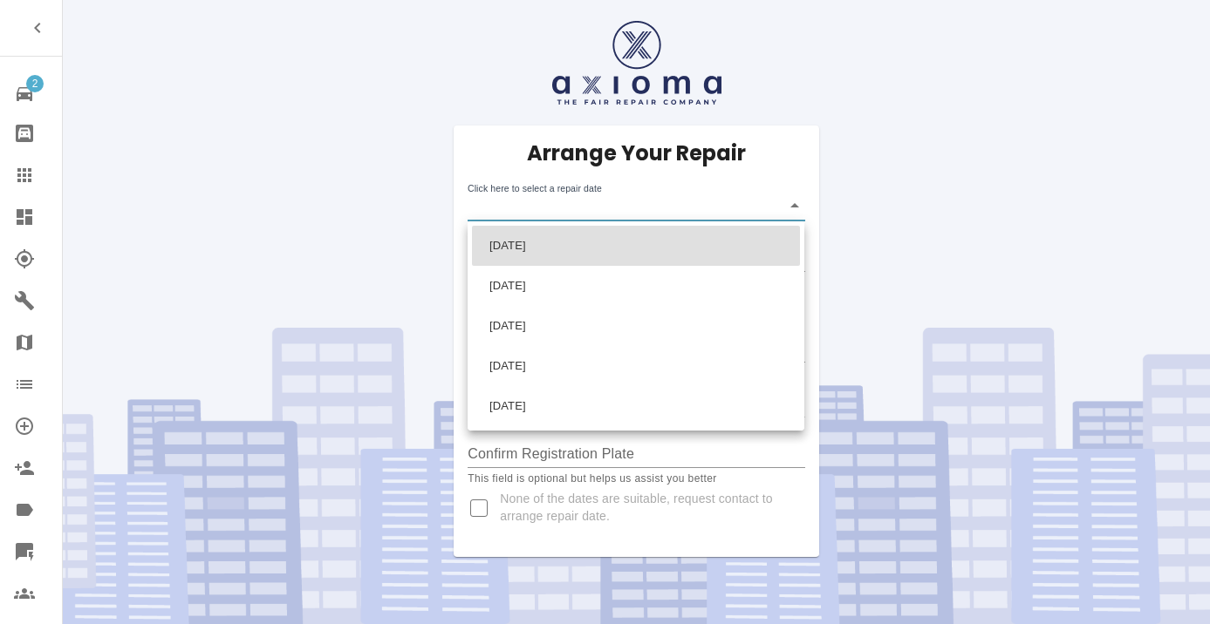
click at [535, 204] on body "2 Repair home Bodyshop home Claims Dashboard Explorer Garages Map Organization …" at bounding box center [605, 312] width 1210 height 624
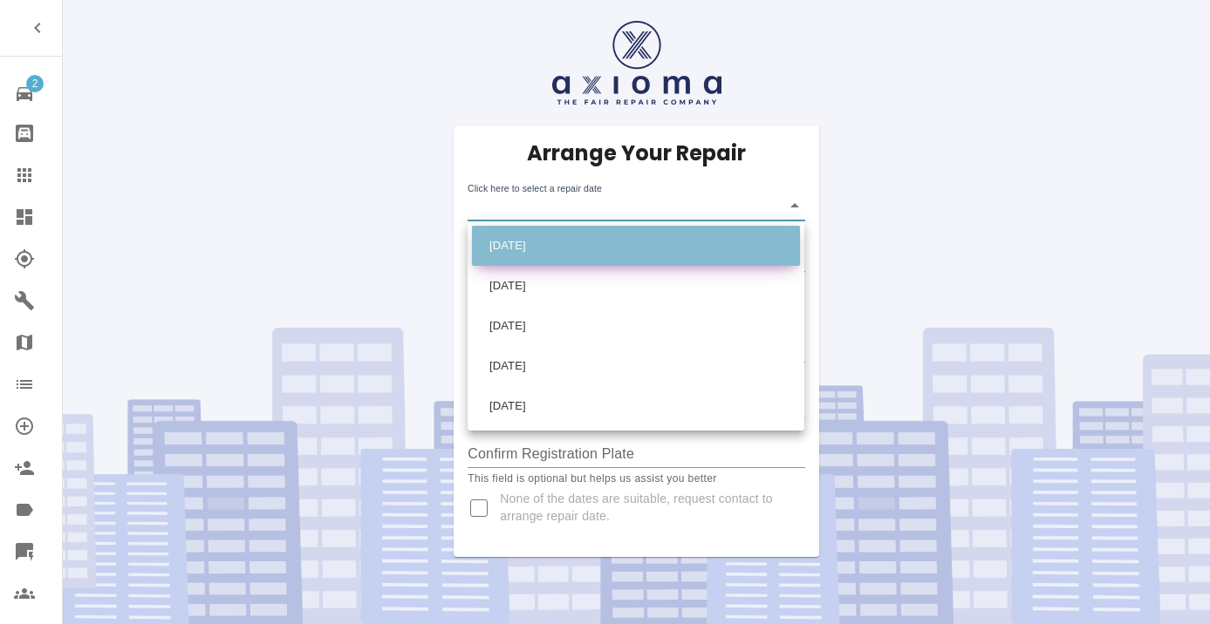
click at [532, 248] on li "[DATE]" at bounding box center [636, 246] width 328 height 40
type input "[DATE]T00:00:00.000Z"
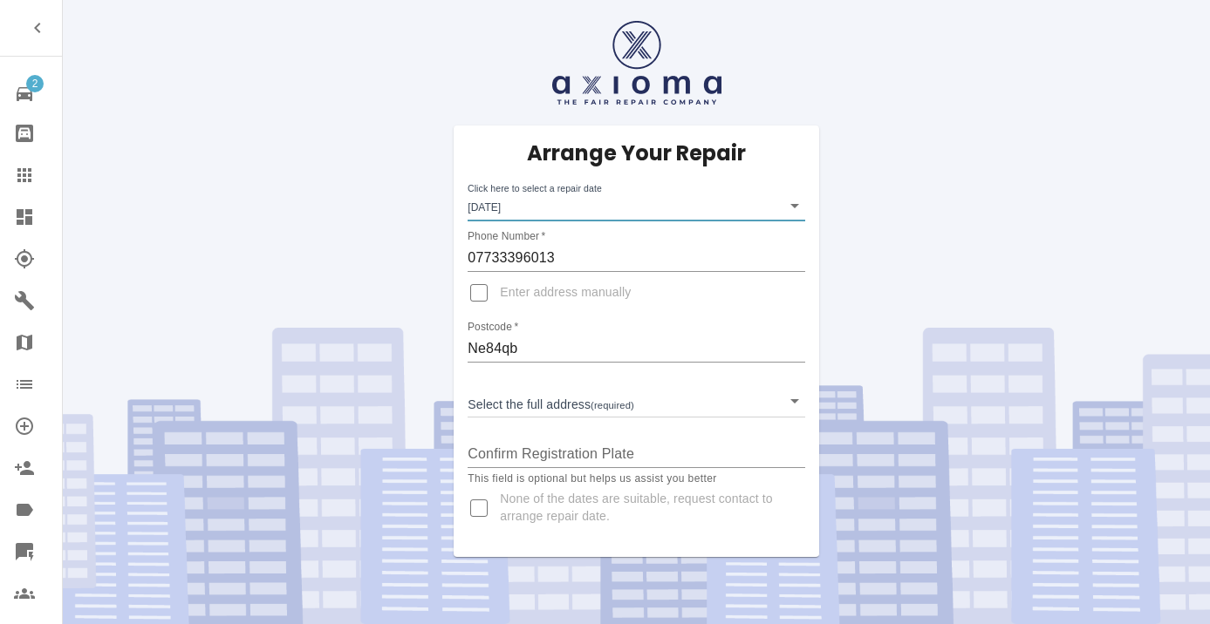
click at [527, 400] on body "2 Repair home Bodyshop home Claims Dashboard Explorer Garages Map Organization …" at bounding box center [605, 312] width 1210 height 624
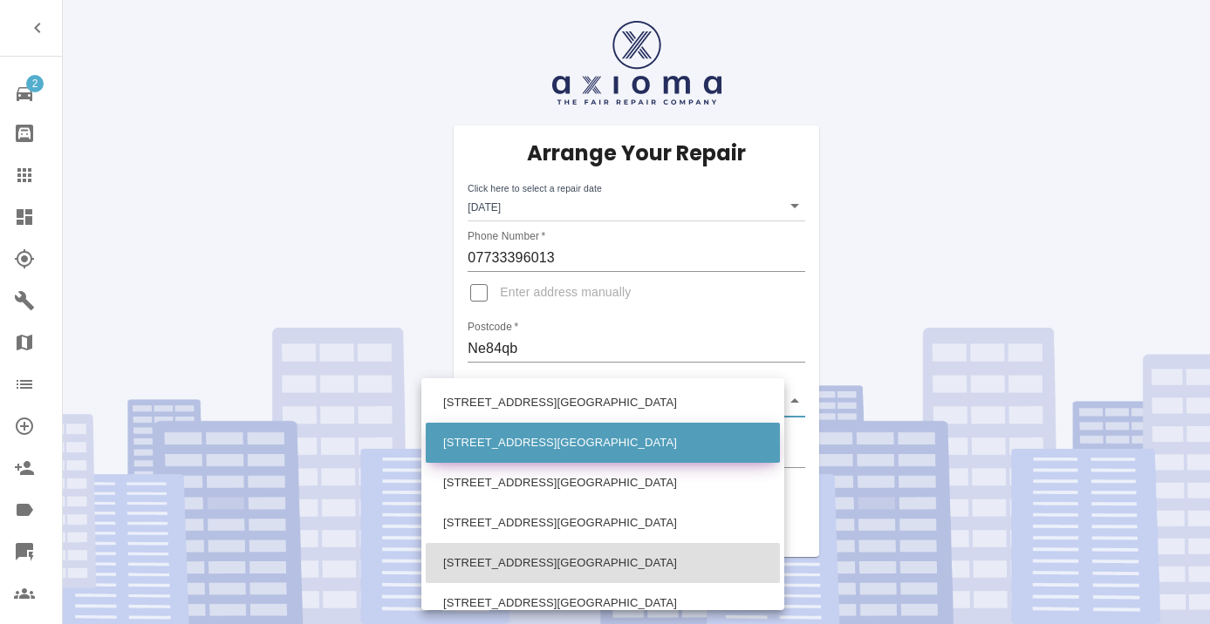
click at [520, 442] on li "[STREET_ADDRESS][GEOGRAPHIC_DATA]" at bounding box center [603, 443] width 354 height 40
type input "[STREET_ADDRESS][GEOGRAPHIC_DATA]"
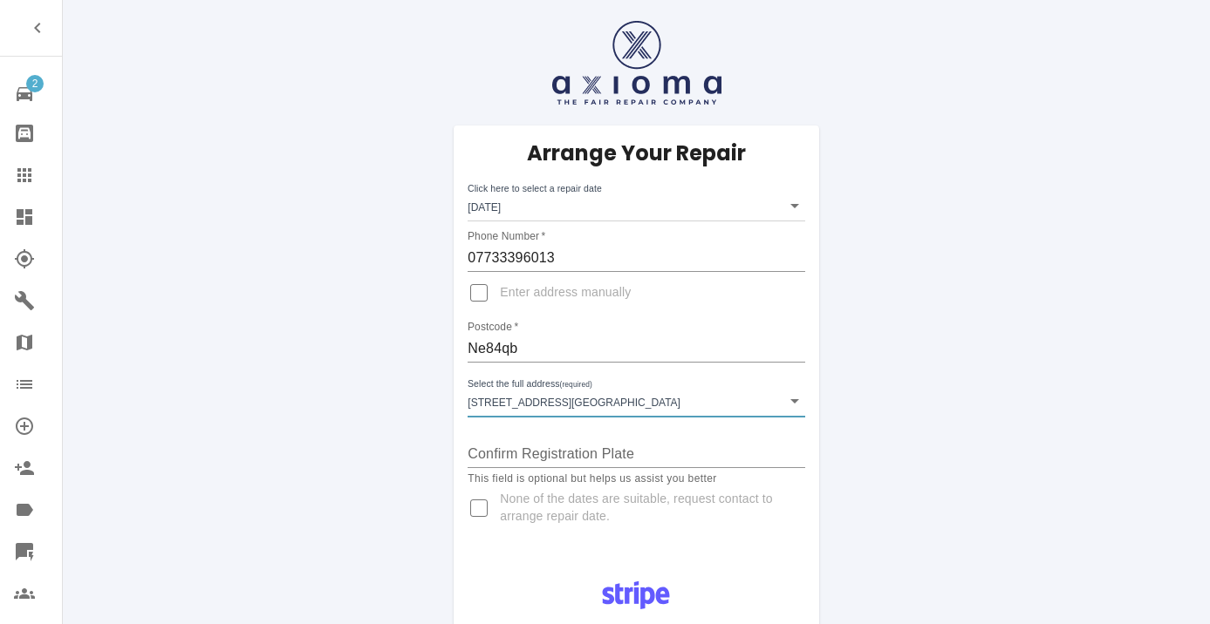
click at [476, 290] on input "Enter address manually" at bounding box center [479, 293] width 42 height 42
checkbox input "true"
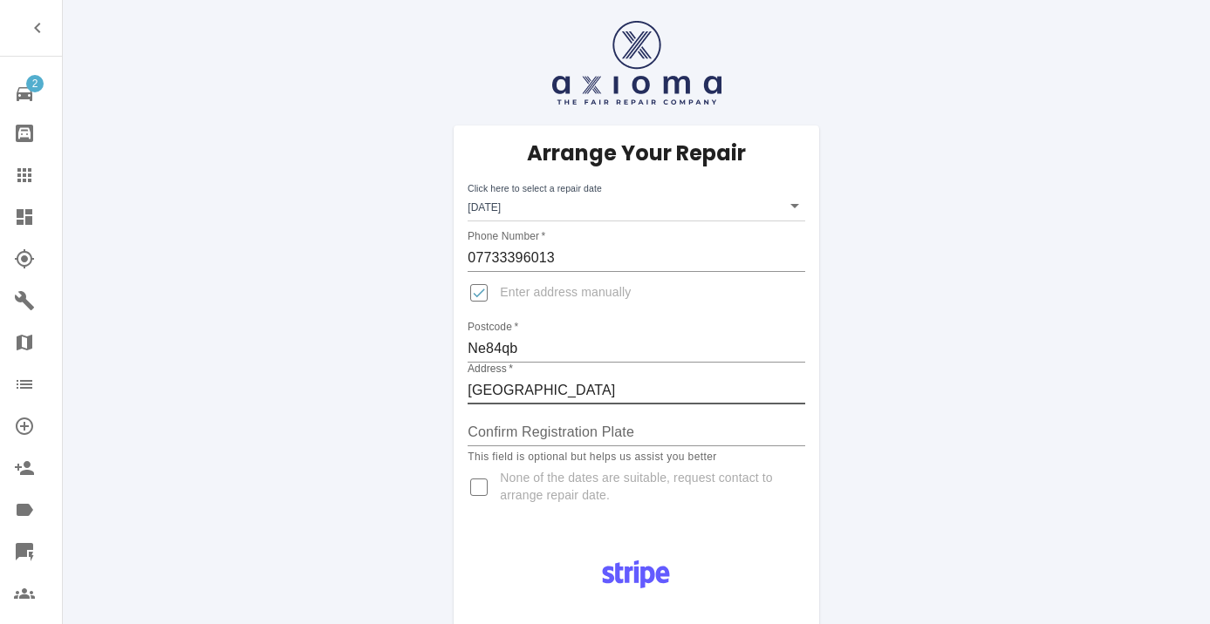
type input "[GEOGRAPHIC_DATA]"
click at [487, 297] on input "Enter address manually" at bounding box center [479, 293] width 42 height 42
checkbox input "false"
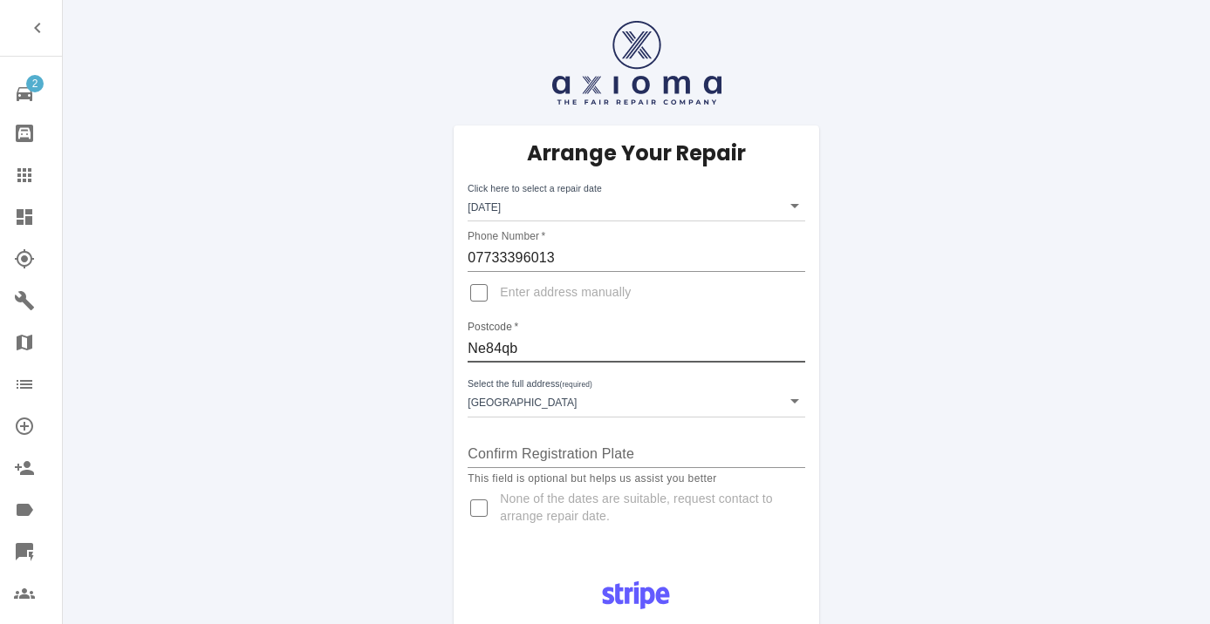
click at [497, 361] on input "Ne84qb" at bounding box center [635, 349] width 337 height 28
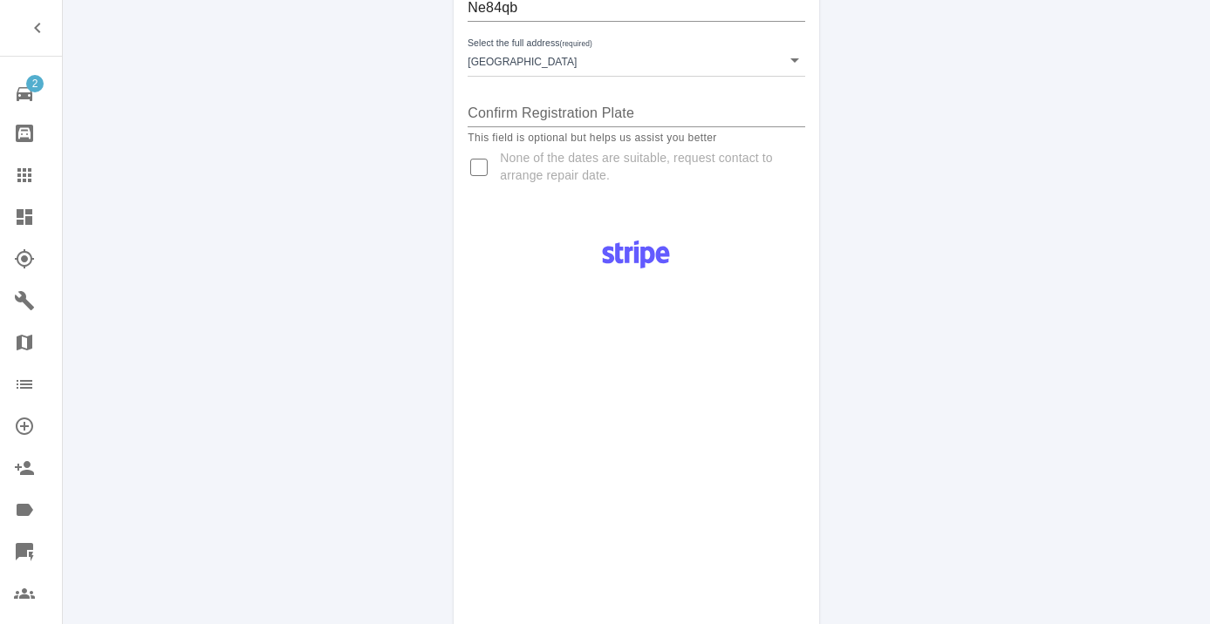
scroll to position [839, 0]
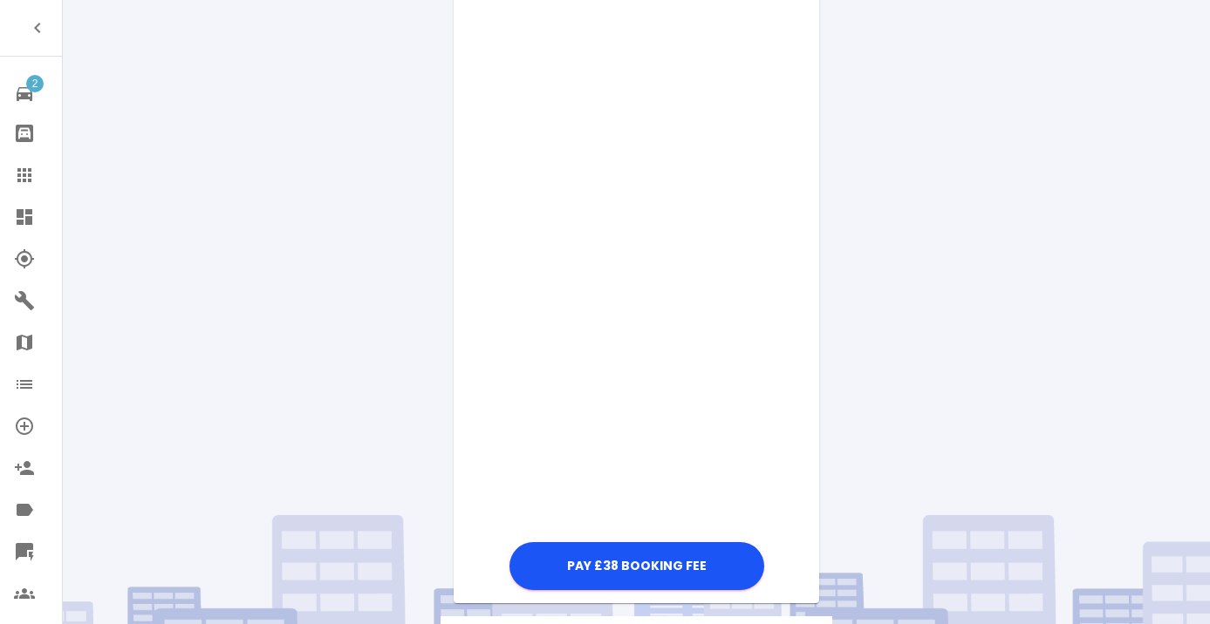
click at [795, 503] on div "Pay £38 Booking Fee" at bounding box center [636, 160] width 365 height 867
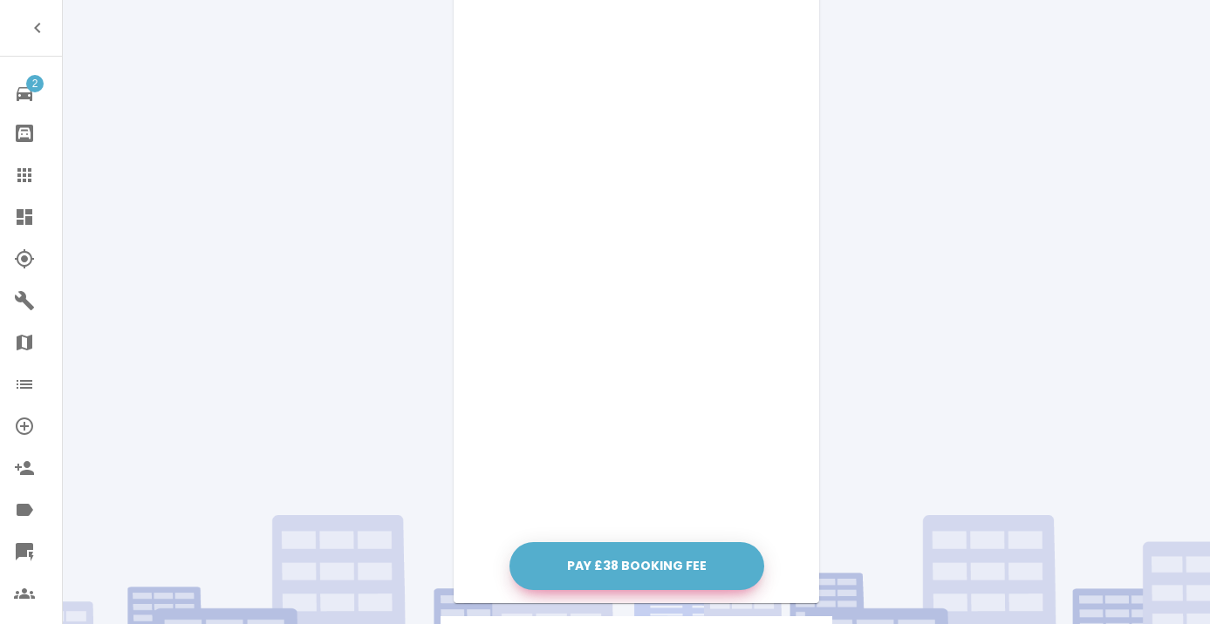
click at [668, 566] on button "Pay £38 Booking Fee" at bounding box center [636, 566] width 255 height 48
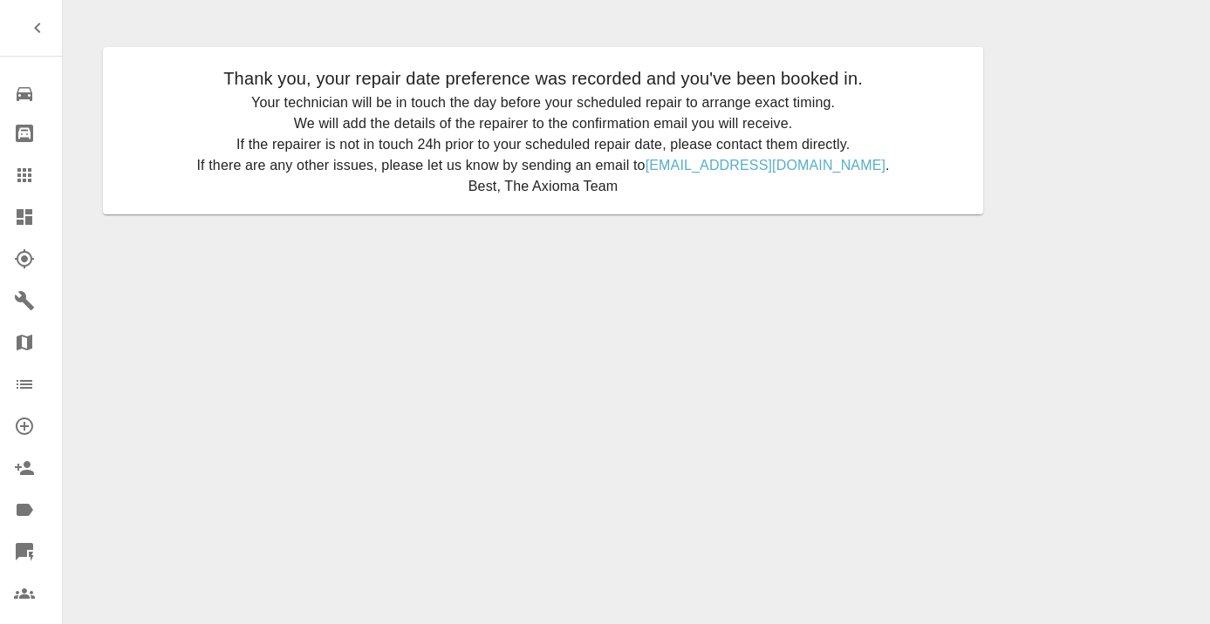
click at [20, 184] on icon at bounding box center [24, 175] width 21 height 21
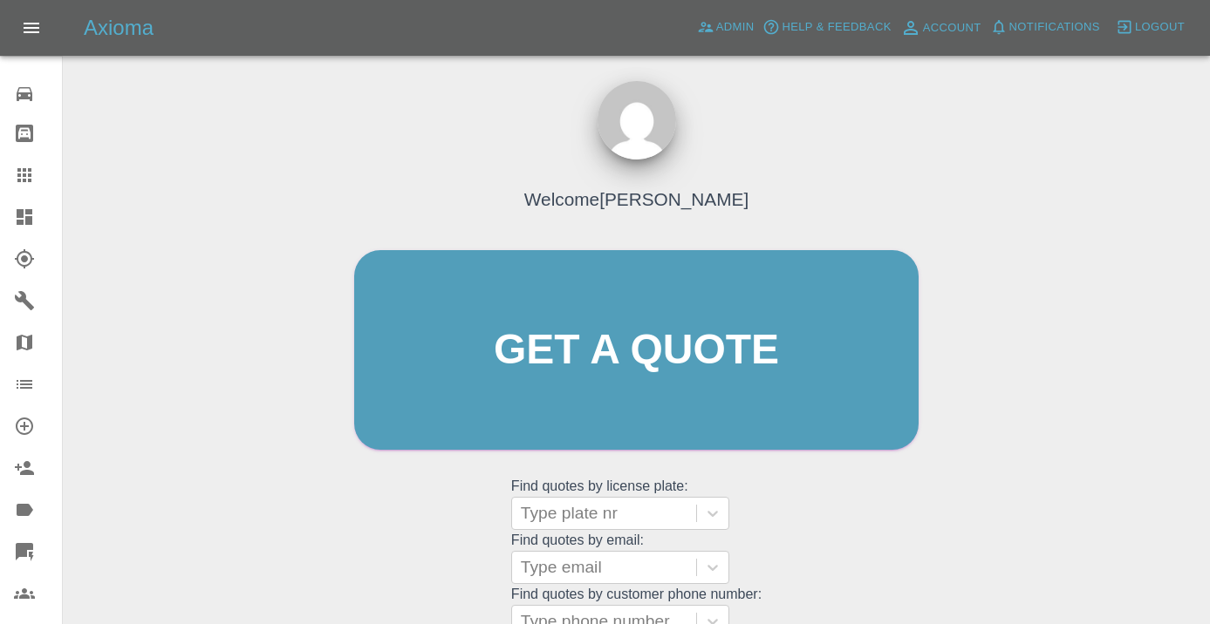
click at [823, 496] on div "Welcome Castro Get a quote Get a quote Find quotes by license plate: Type plate…" at bounding box center [636, 383] width 601 height 527
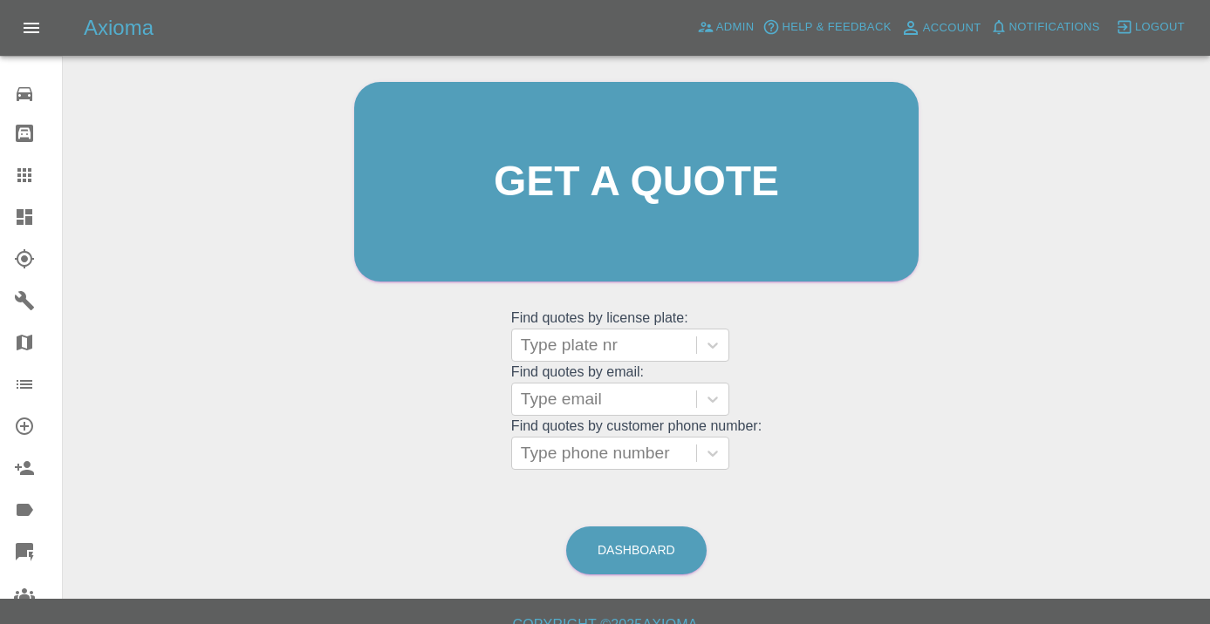
scroll to position [191, 0]
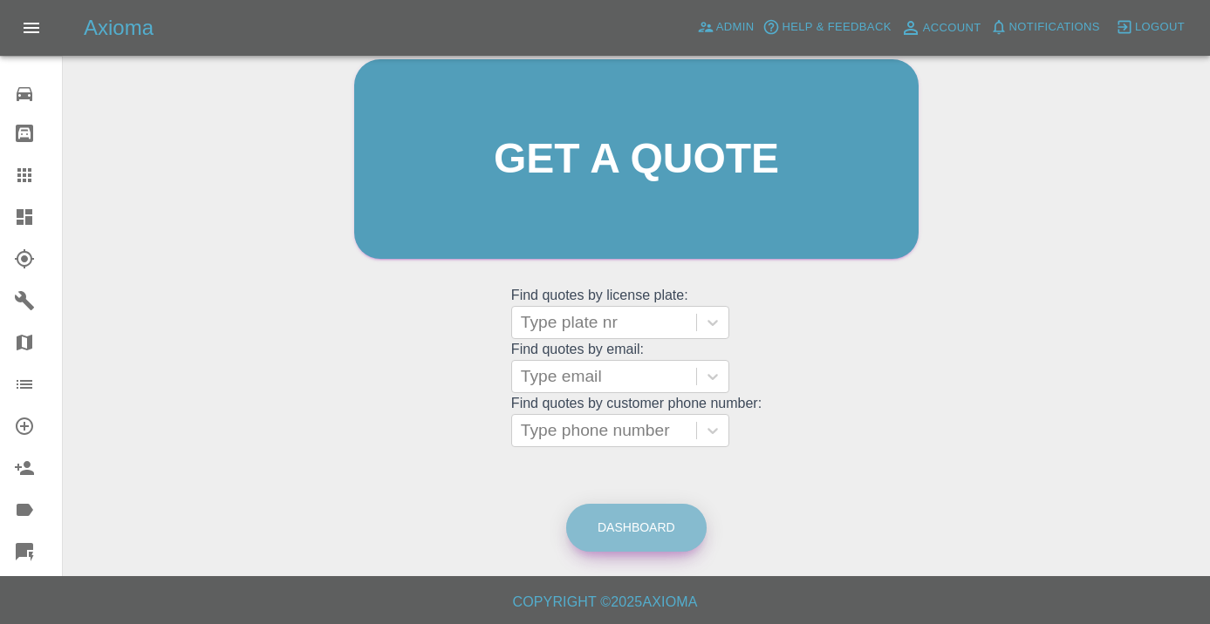
click at [663, 520] on link "Dashboard" at bounding box center [636, 528] width 140 height 48
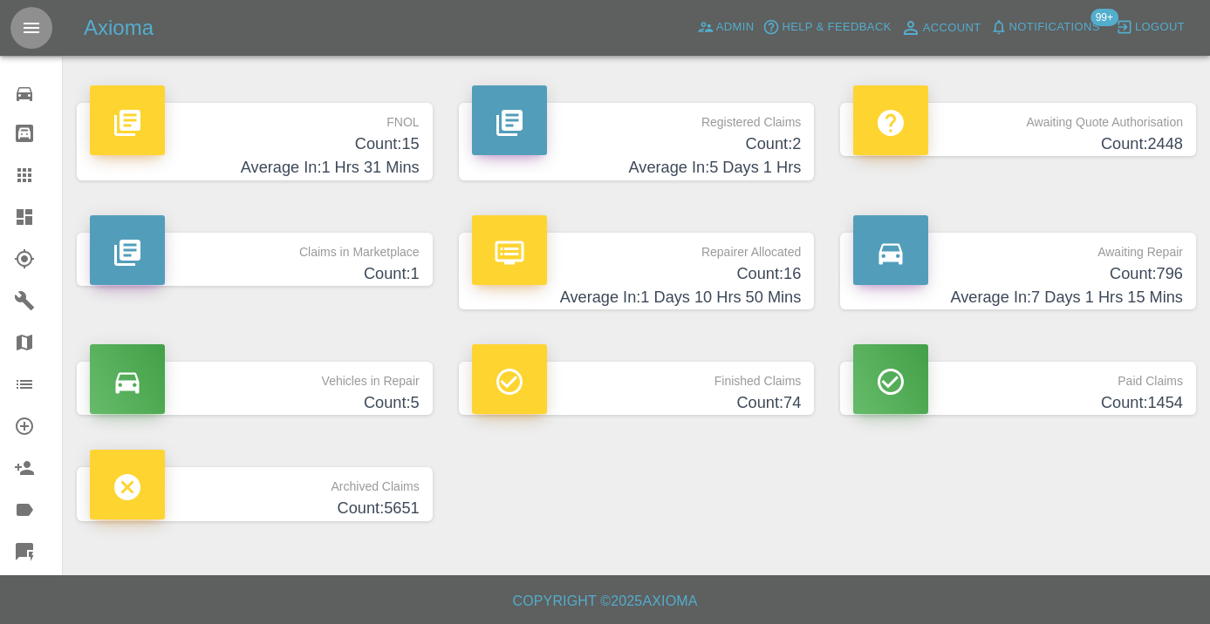
click at [1117, 263] on h4 "Count: 796" at bounding box center [1018, 275] width 330 height 24
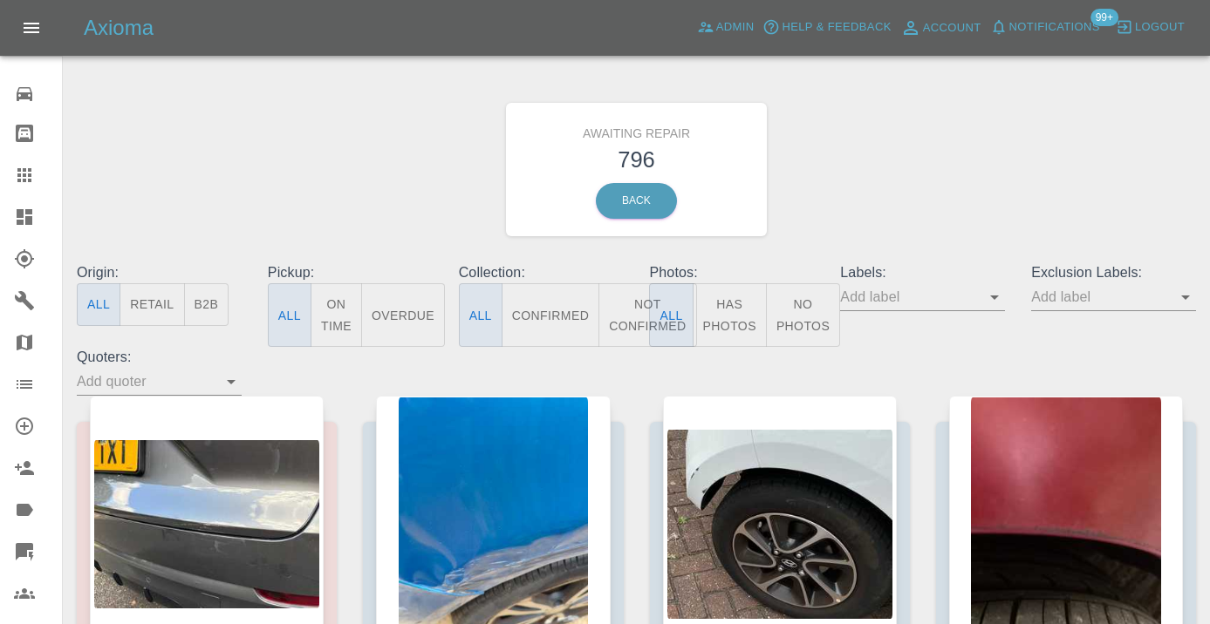
click at [637, 301] on button "Not Confirmed" at bounding box center [647, 315] width 98 height 64
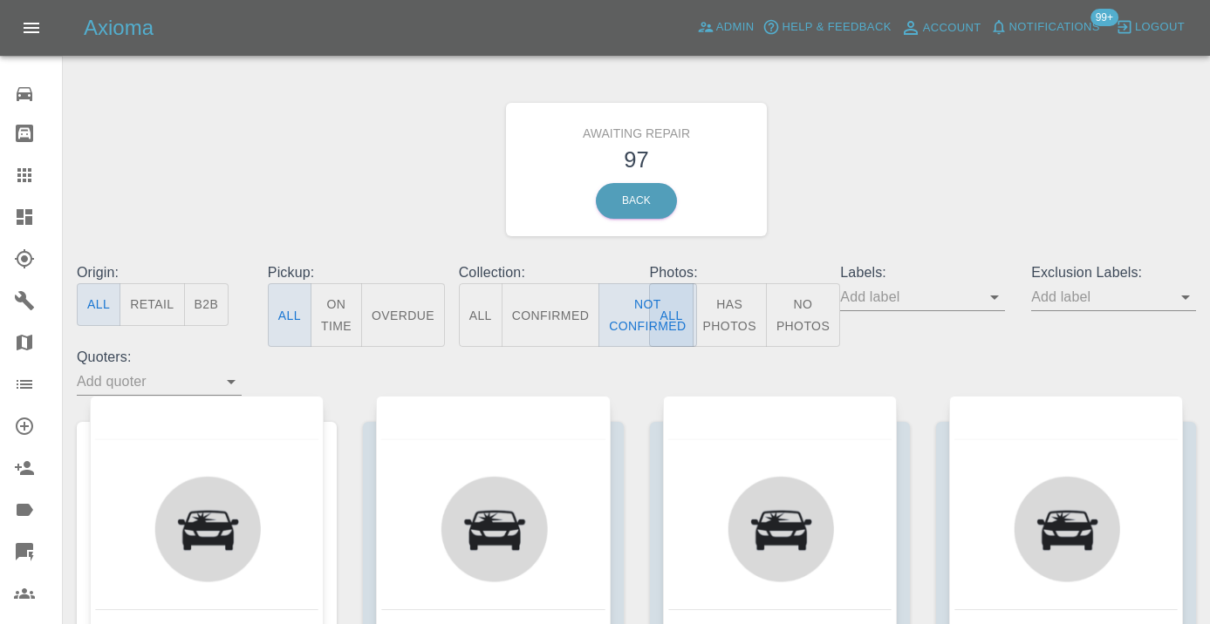
click at [942, 98] on div "Awaiting Repair 97 Back" at bounding box center [636, 170] width 1145 height 186
click at [775, 223] on div "Awaiting Repair 97 Back" at bounding box center [636, 170] width 286 height 186
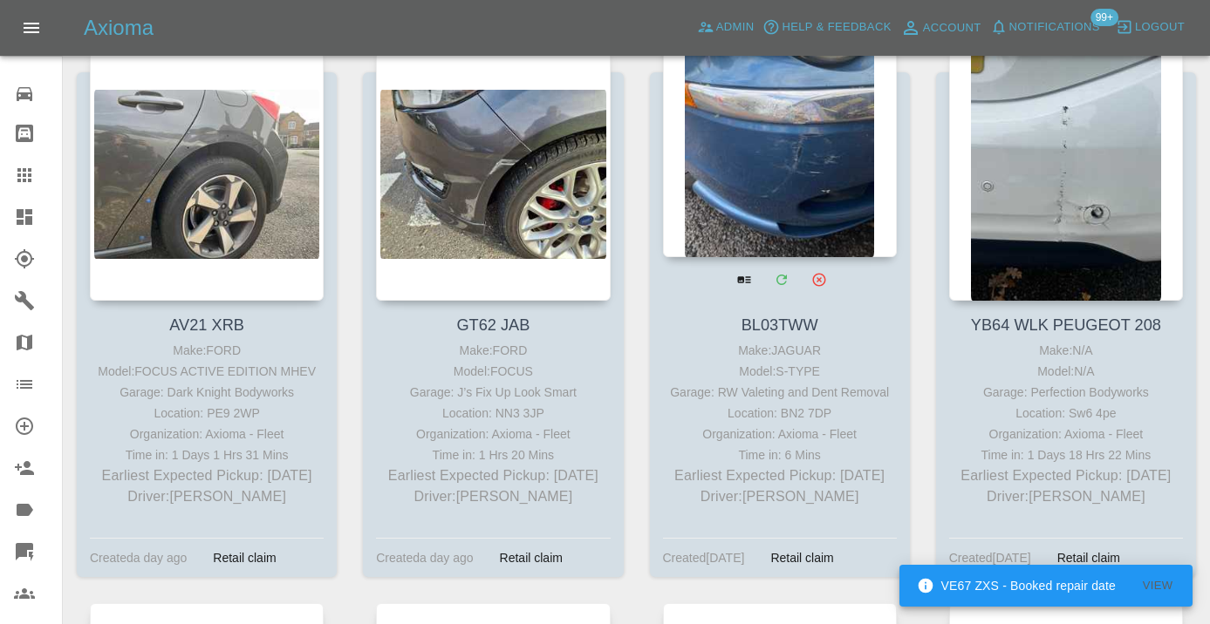
scroll to position [9069, 0]
click at [774, 196] on div at bounding box center [780, 130] width 234 height 255
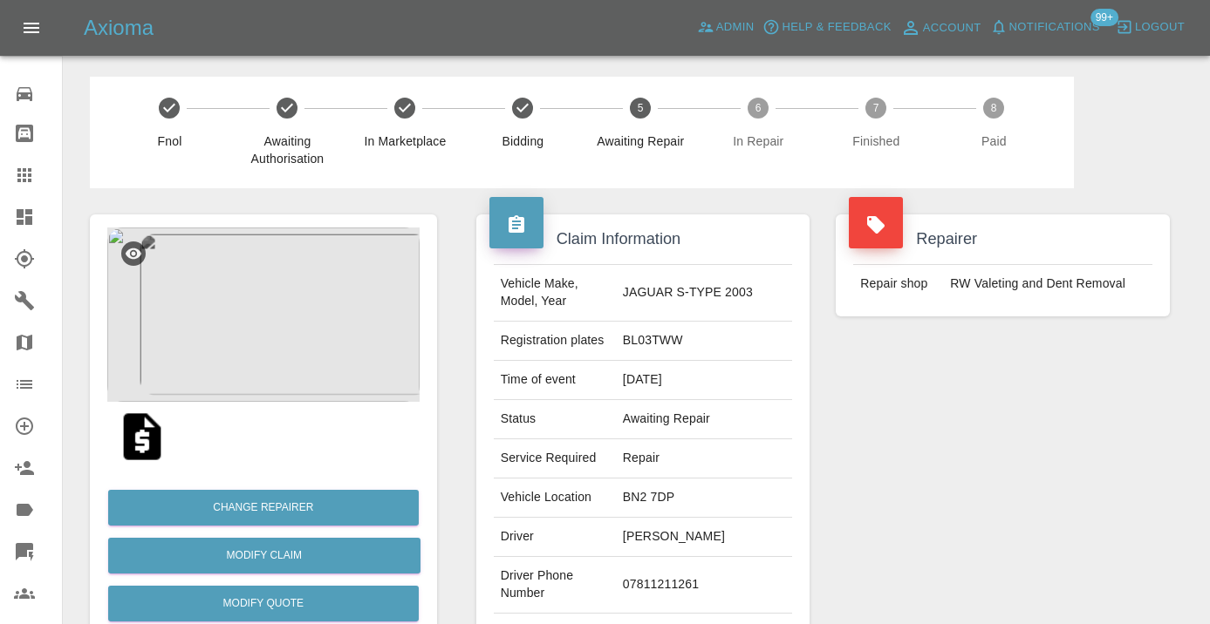
click at [664, 568] on td "07811211261" at bounding box center [704, 585] width 176 height 57
copy td "07811211261"
click at [1124, 462] on div "Repairer Repair shop RW Valeting and Dent Removal" at bounding box center [1002, 448] width 360 height 521
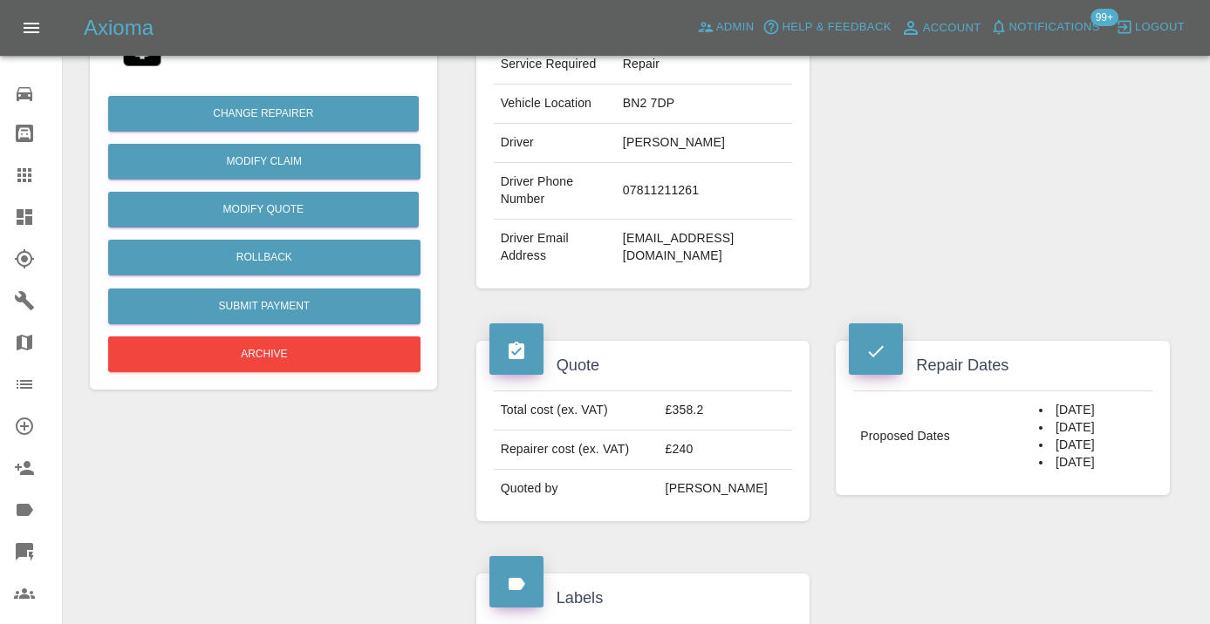
scroll to position [348, 0]
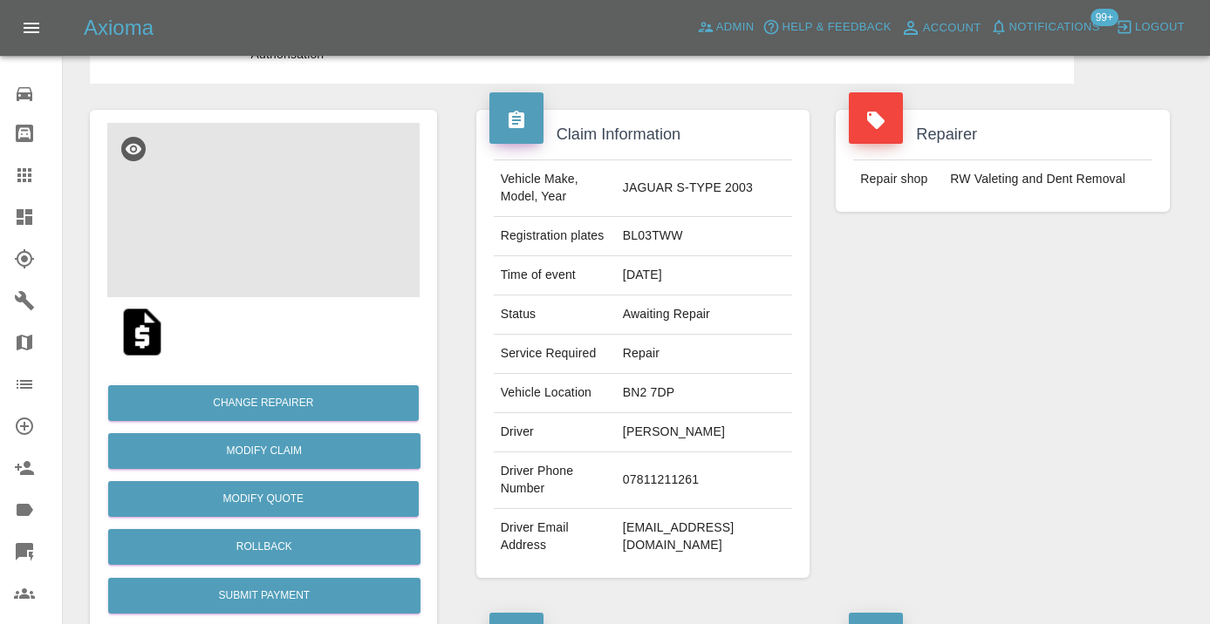
scroll to position [99, 0]
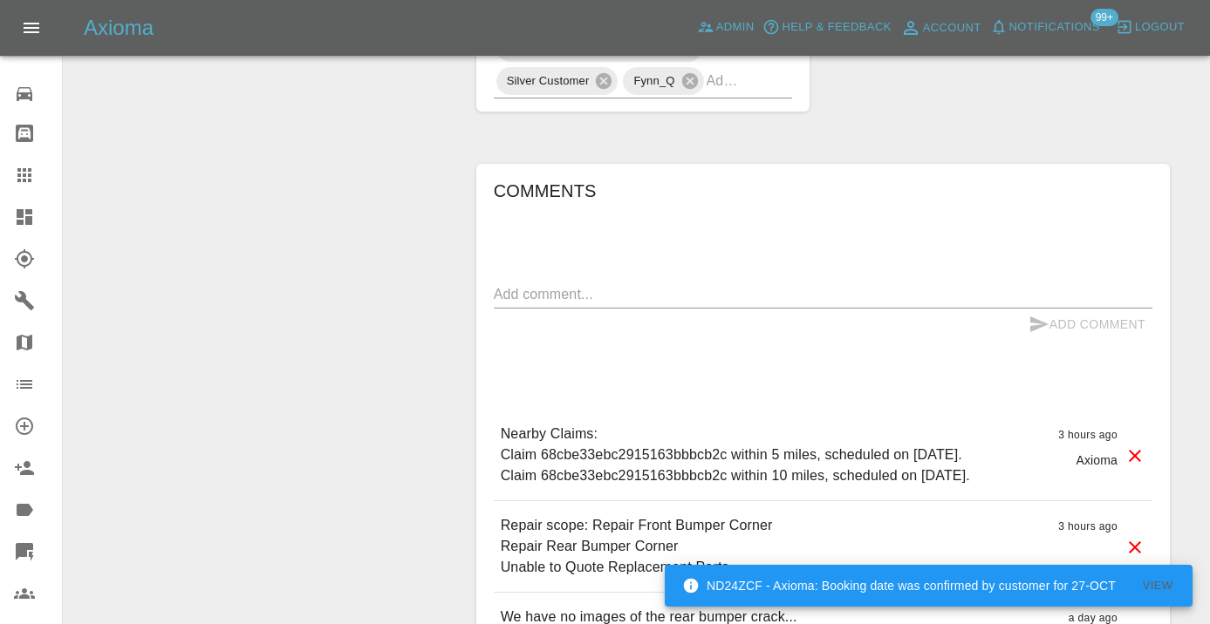
scroll to position [1354, 0]
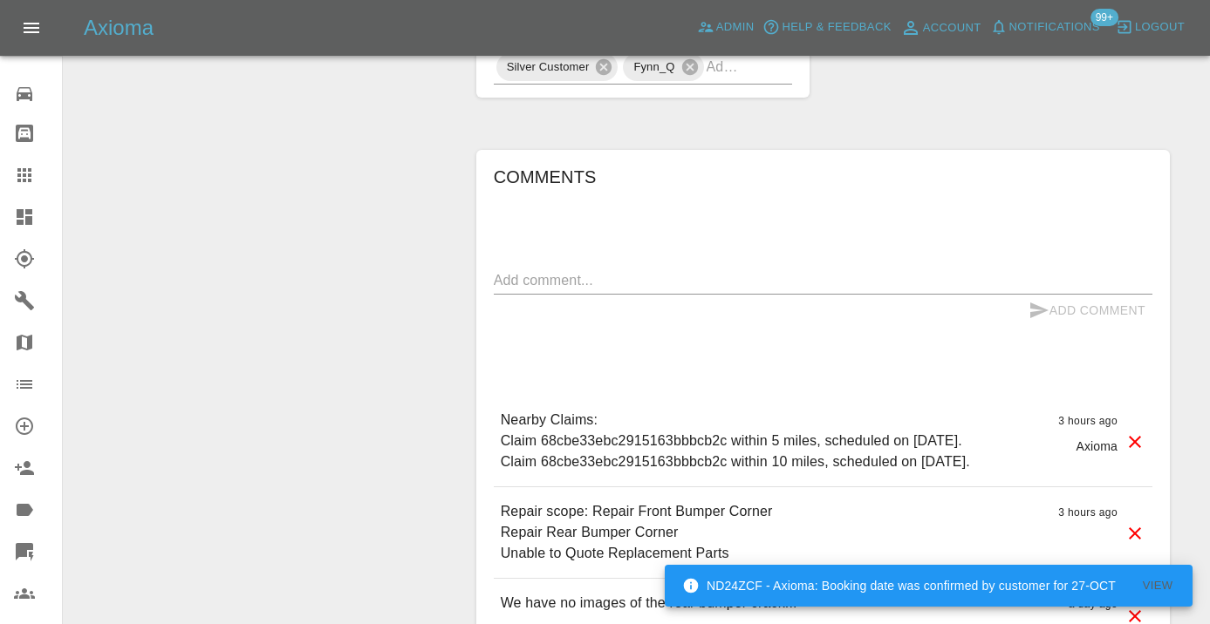
click at [617, 216] on div "Comments x Add Comment Nearby Claims: Claim 68cbe33ebc2915163bbbcb2c within 5 m…" at bounding box center [823, 480] width 658 height 635
click at [601, 267] on div "x" at bounding box center [823, 281] width 658 height 28
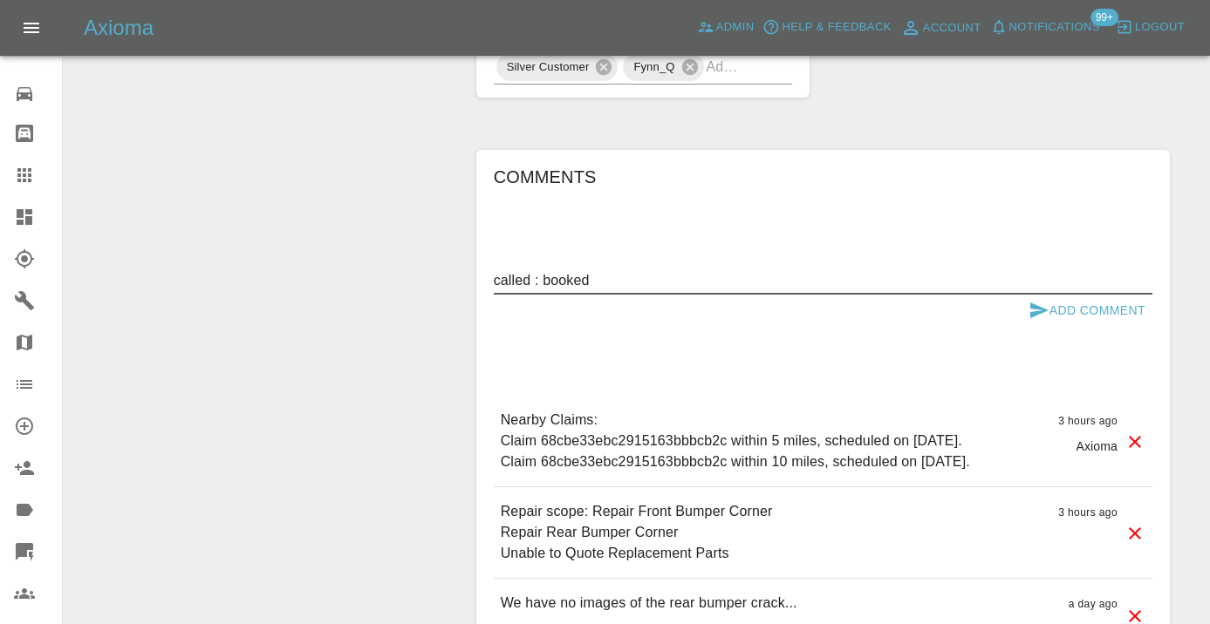
type textarea "called : booked"
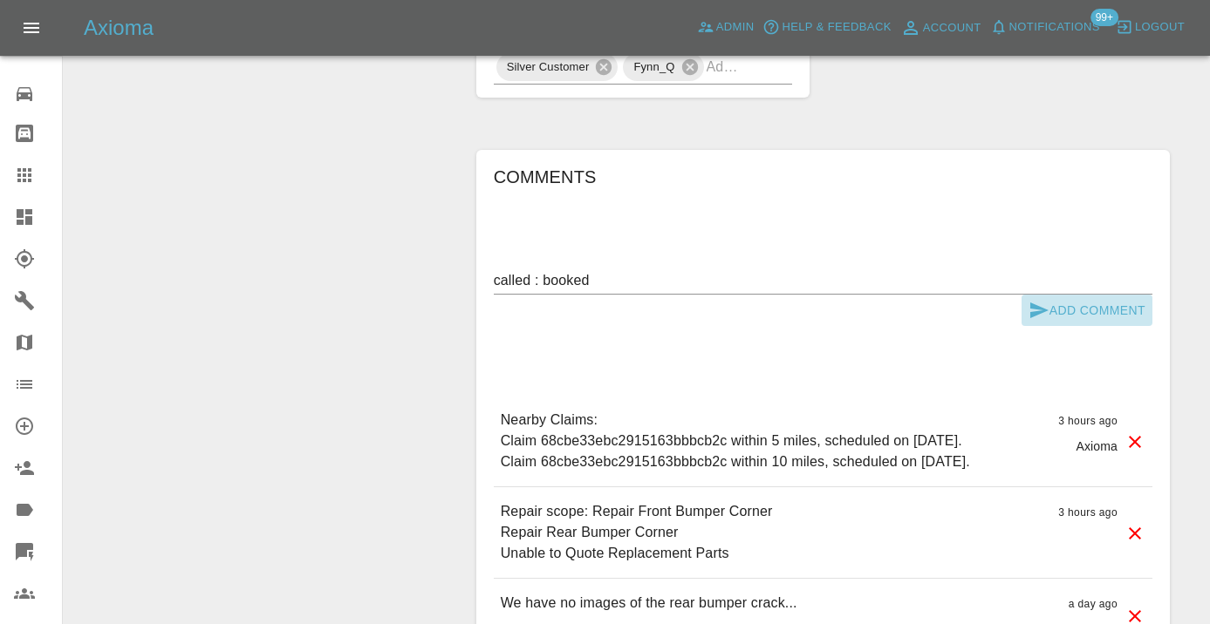
click at [1052, 295] on button "Add Comment" at bounding box center [1086, 311] width 131 height 32
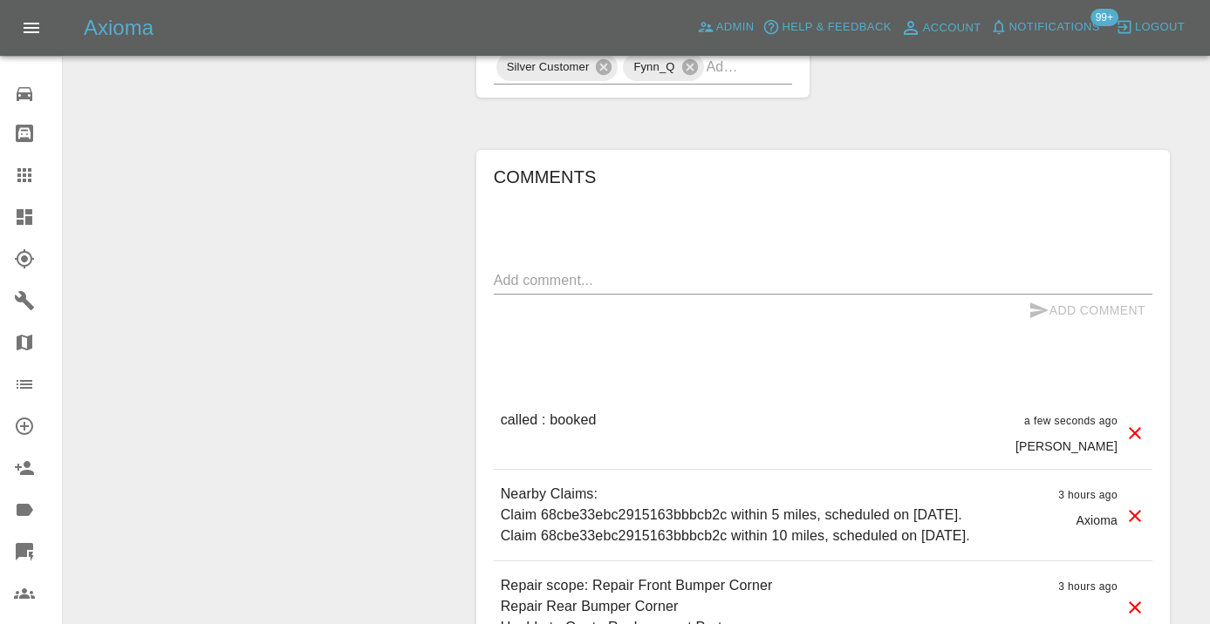
click at [38, 181] on div at bounding box center [38, 175] width 49 height 21
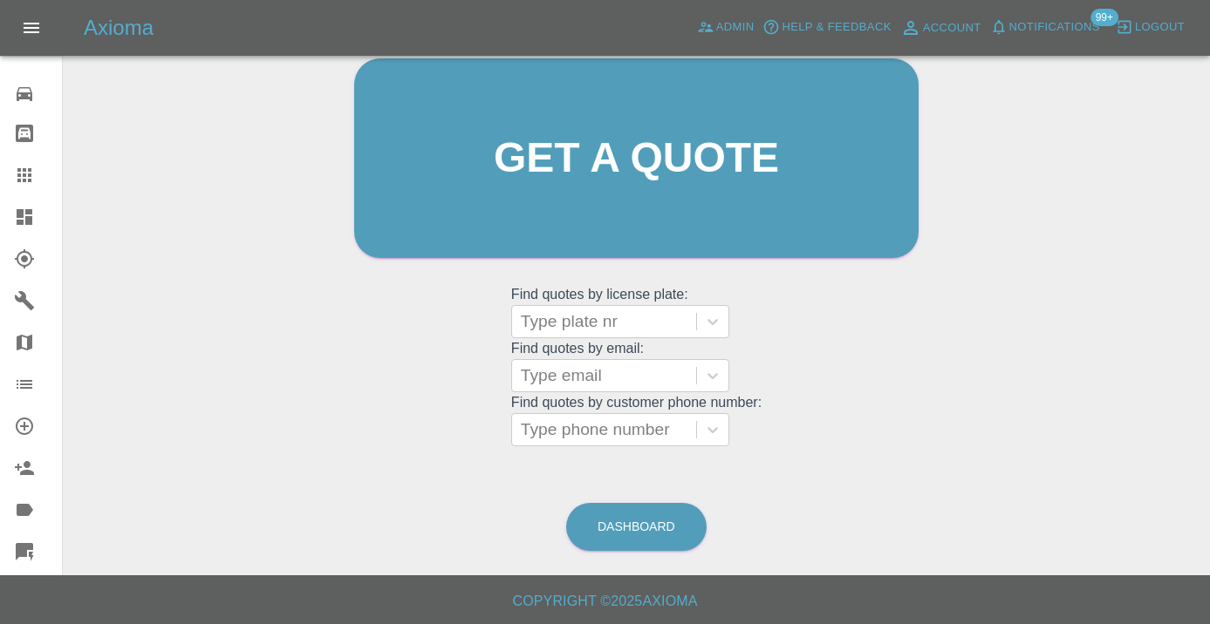
scroll to position [133, 0]
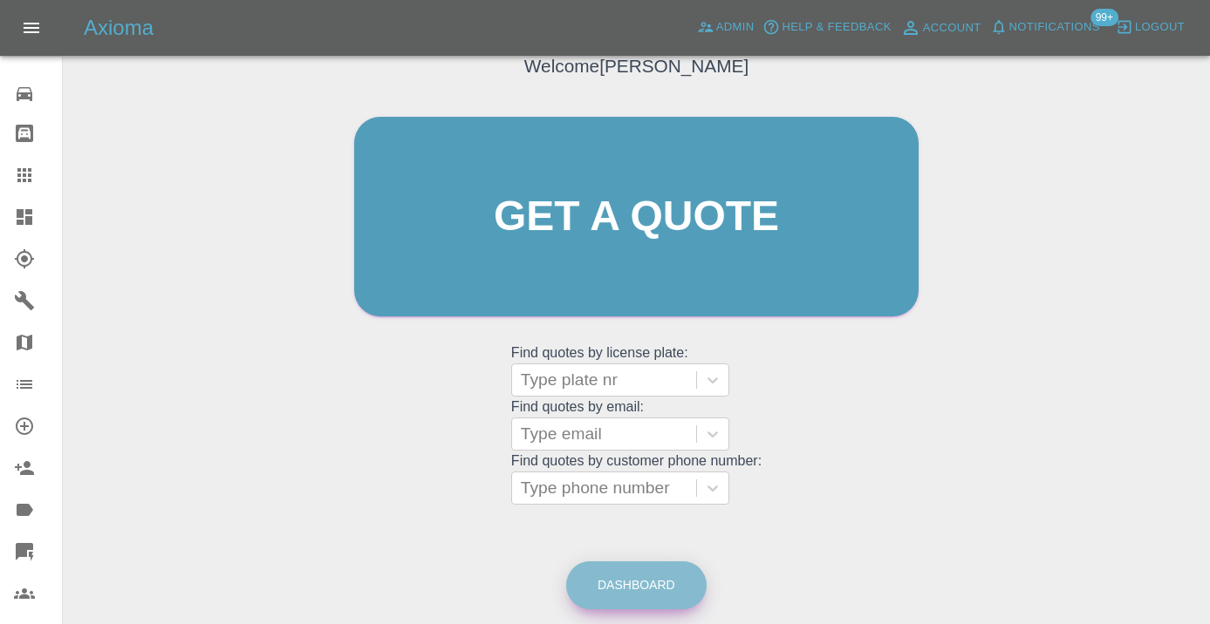
click at [665, 583] on link "Dashboard" at bounding box center [636, 586] width 140 height 48
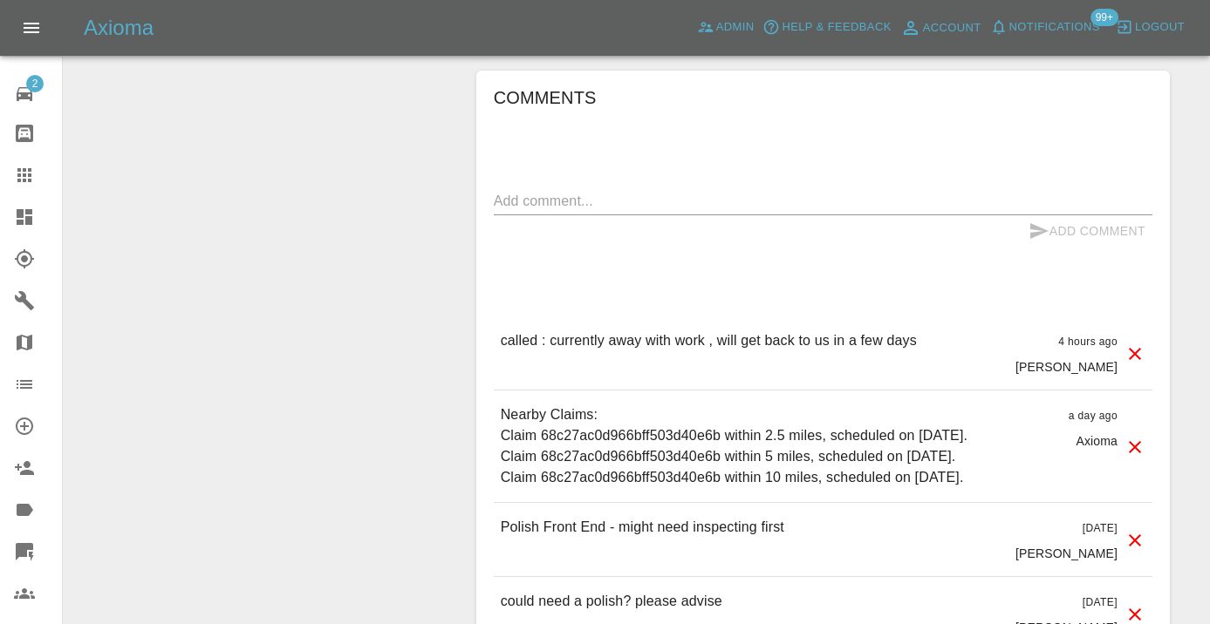
scroll to position [1200, 0]
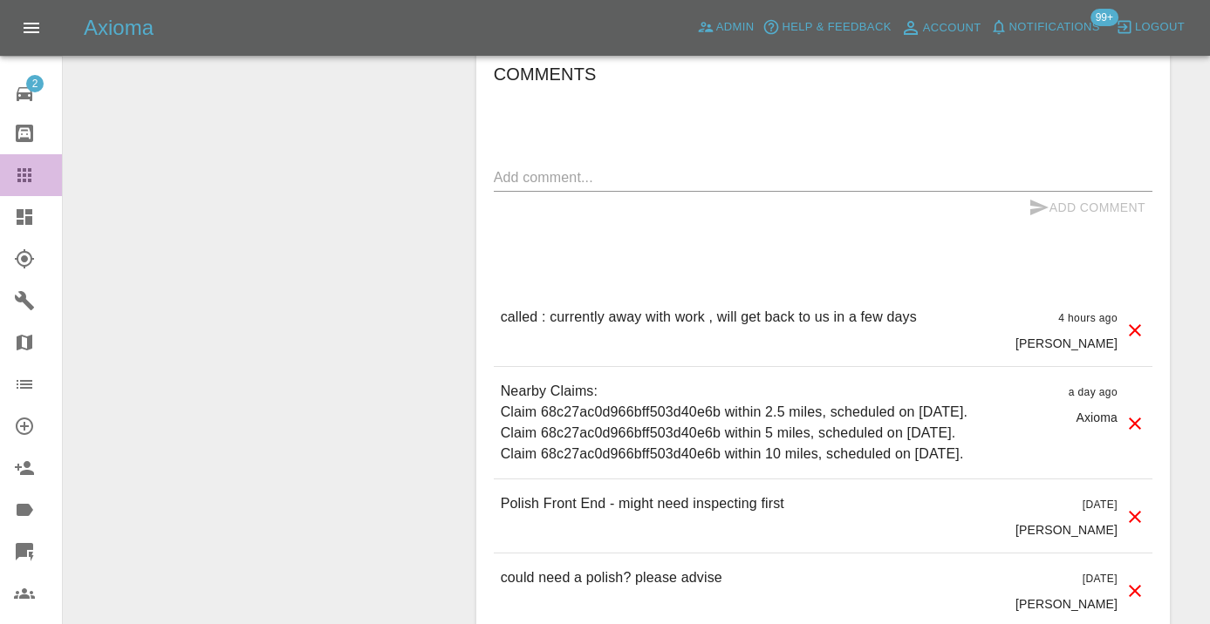
click at [32, 182] on icon at bounding box center [24, 175] width 21 height 21
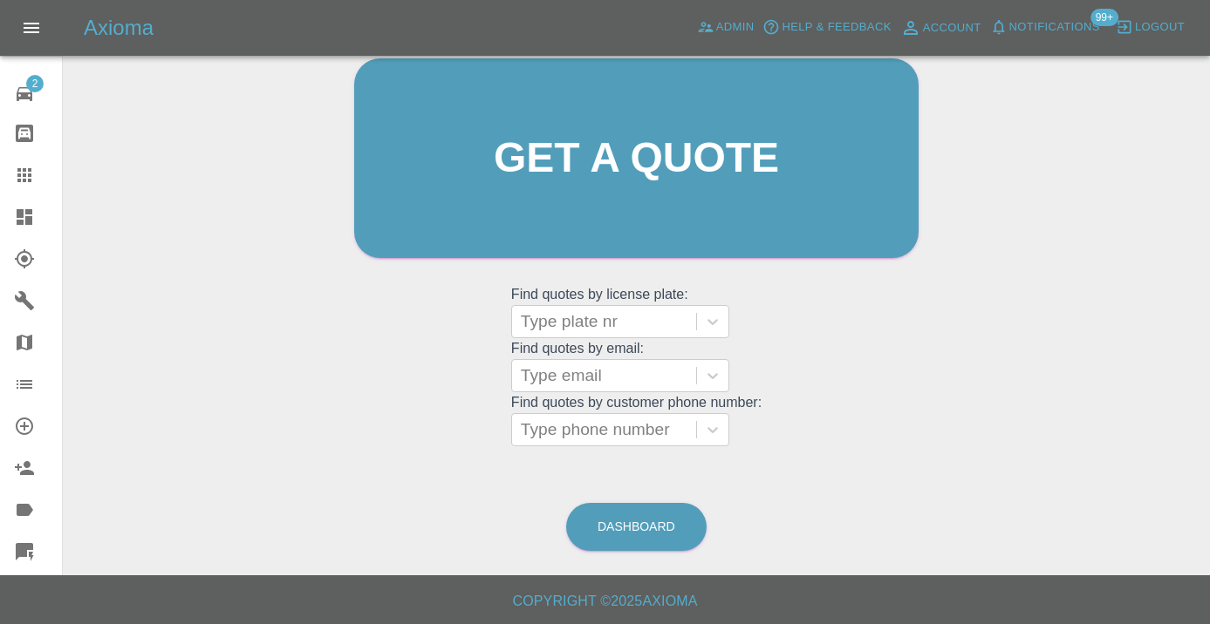
scroll to position [191, 0]
click at [648, 520] on link "Dashboard" at bounding box center [636, 528] width 140 height 48
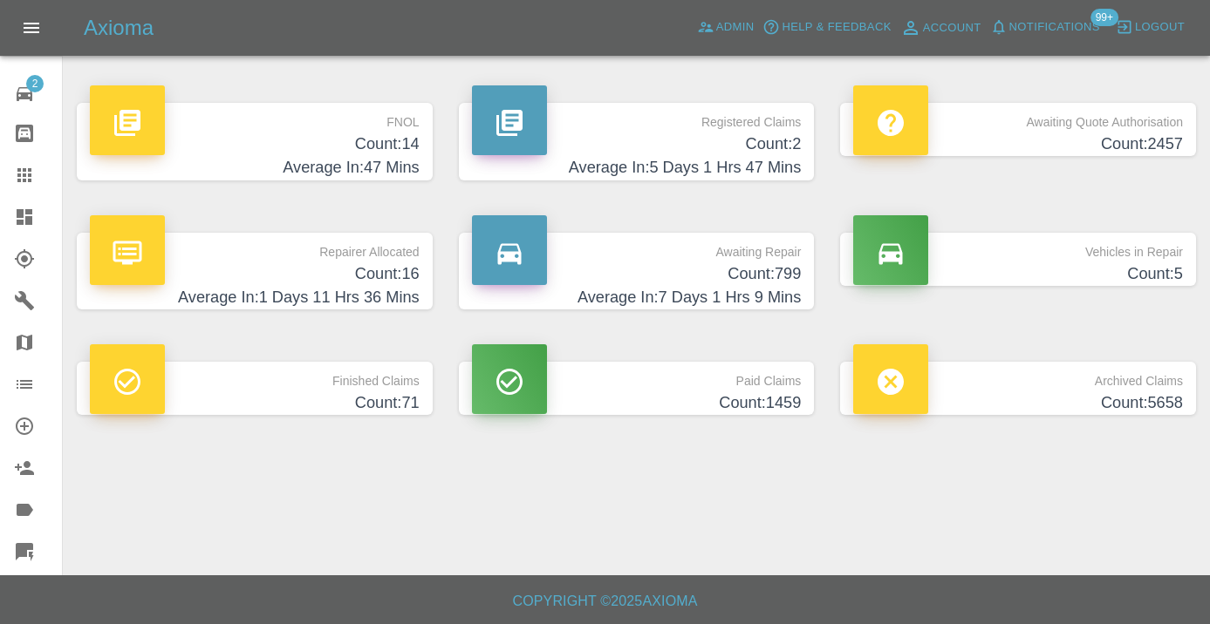
click at [753, 284] on h4 "Count: 799" at bounding box center [637, 275] width 330 height 24
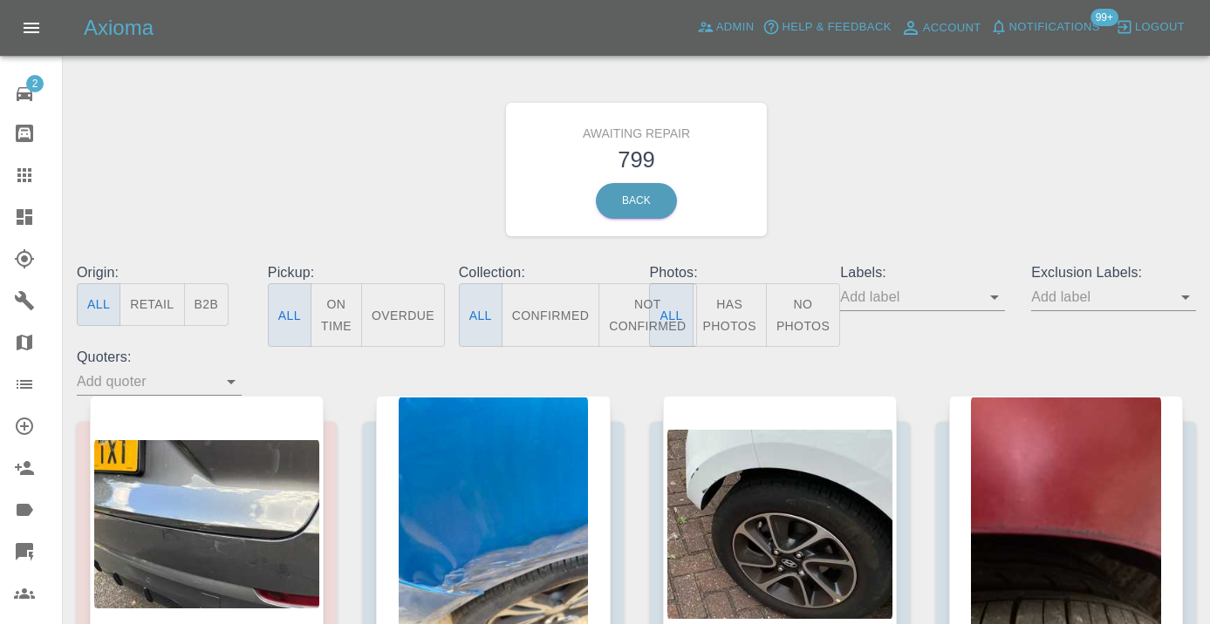
click at [613, 300] on button "Not Confirmed" at bounding box center [647, 315] width 98 height 64
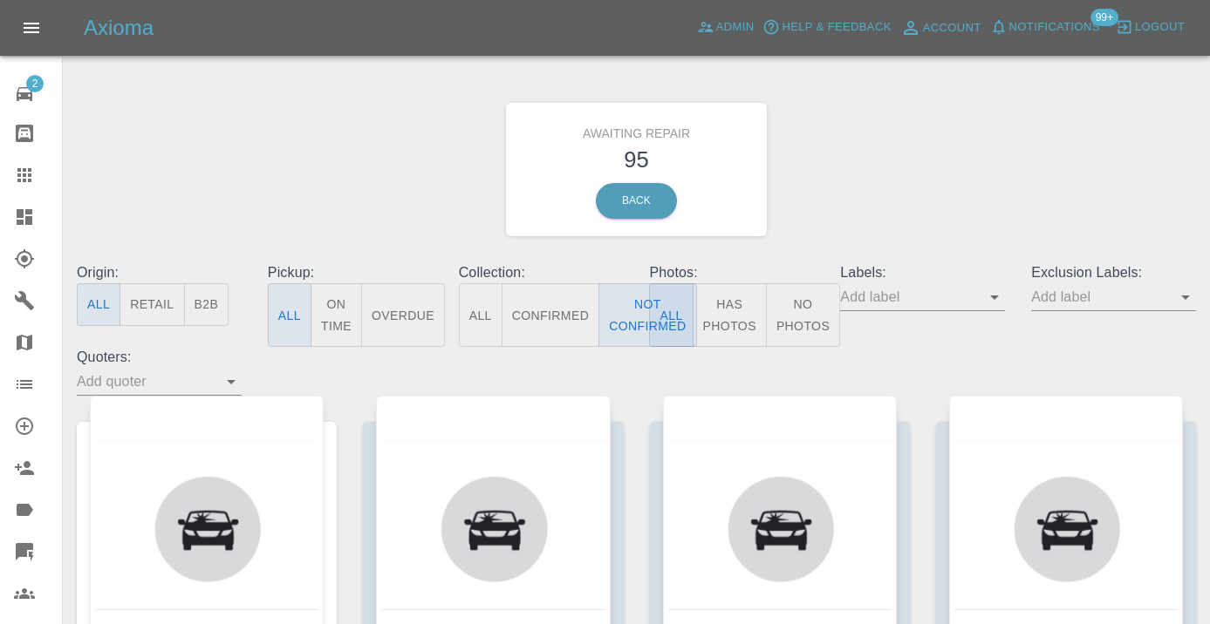
click at [901, 171] on div "Awaiting Repair 95 Back" at bounding box center [636, 170] width 1145 height 186
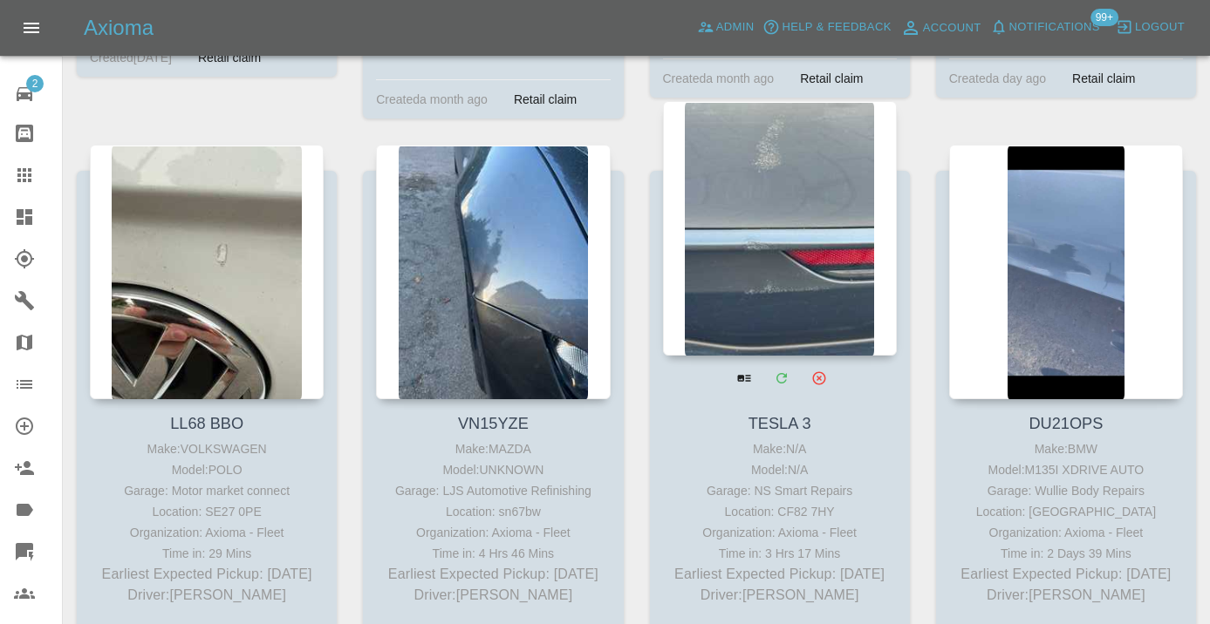
scroll to position [4937, 0]
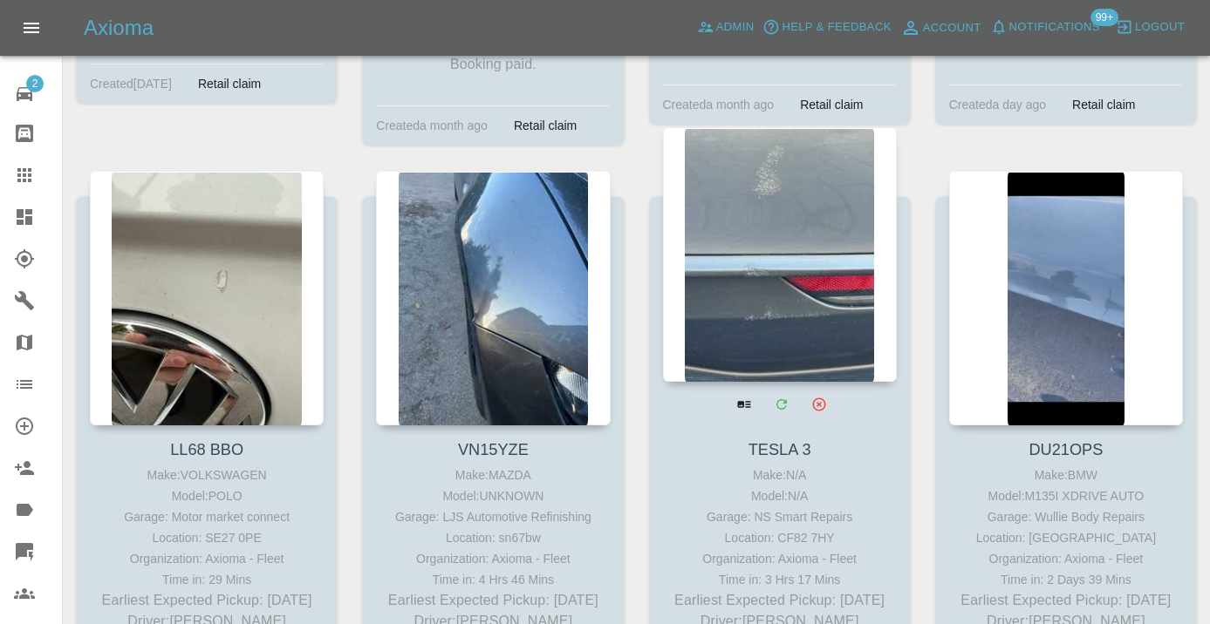
click at [789, 222] on div at bounding box center [780, 254] width 234 height 255
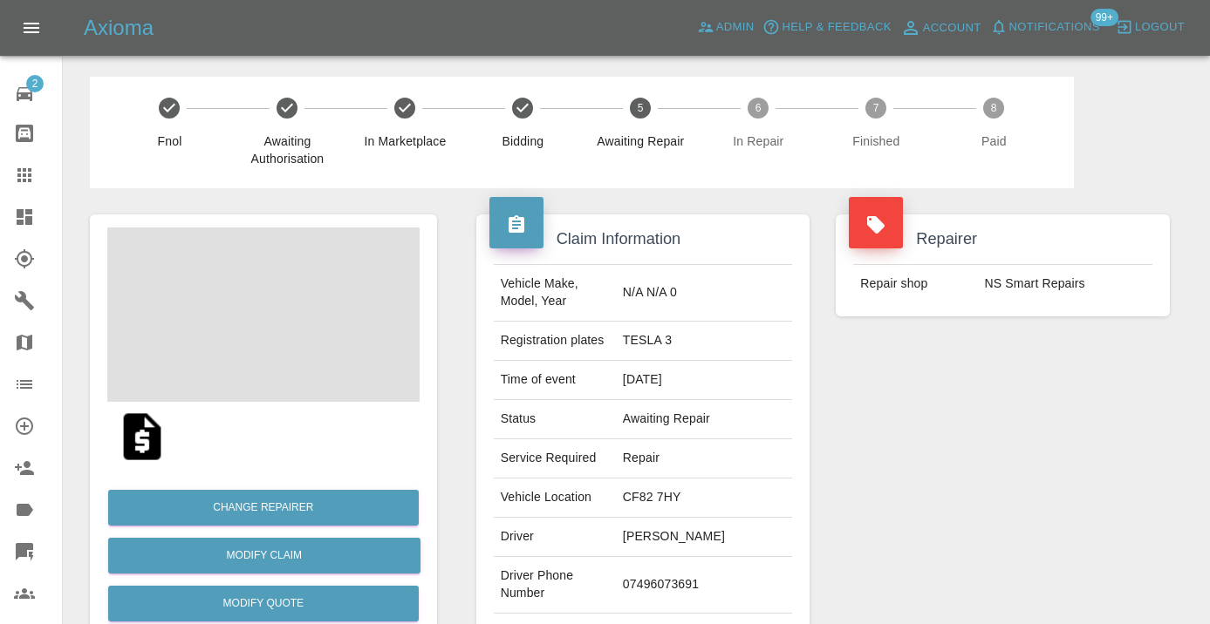
click at [701, 574] on td "07496073691" at bounding box center [704, 585] width 176 height 57
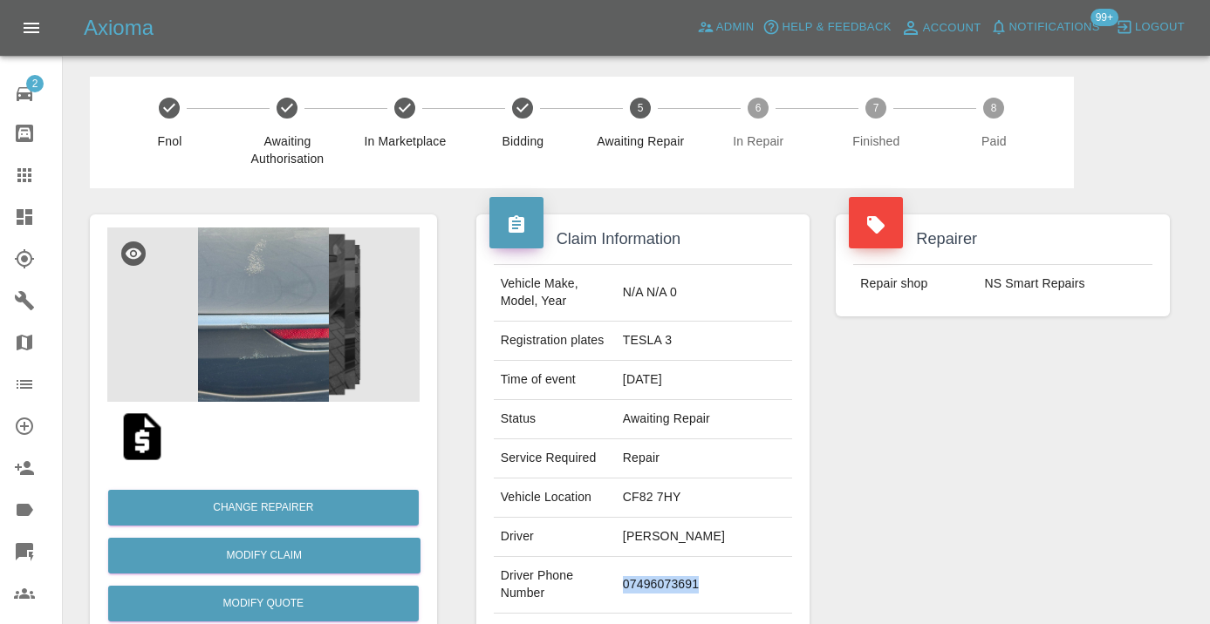
copy td "07496073691"
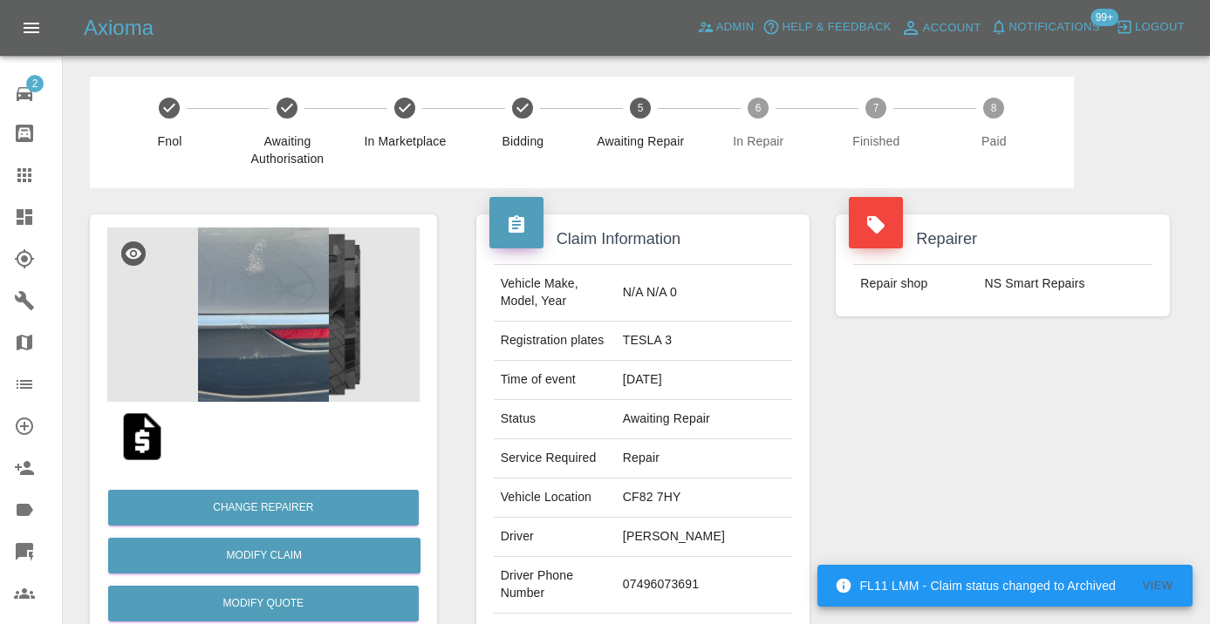
click at [1049, 454] on div "Repairer Repair shop NS Smart Repairs" at bounding box center [1002, 448] width 360 height 521
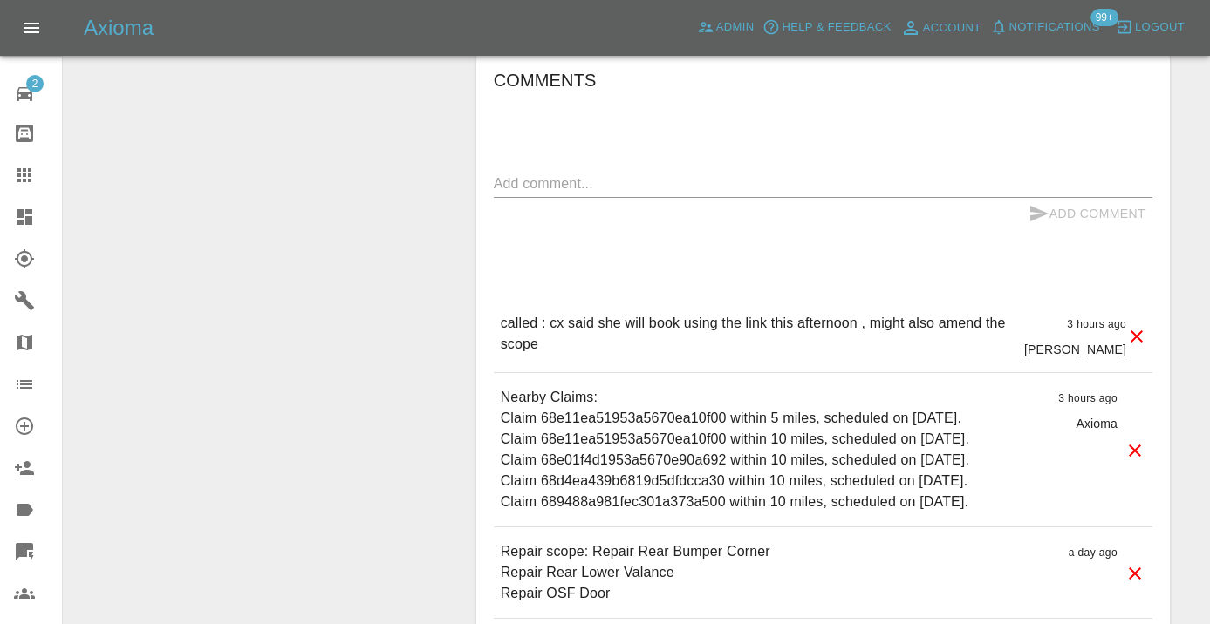
scroll to position [1305, 0]
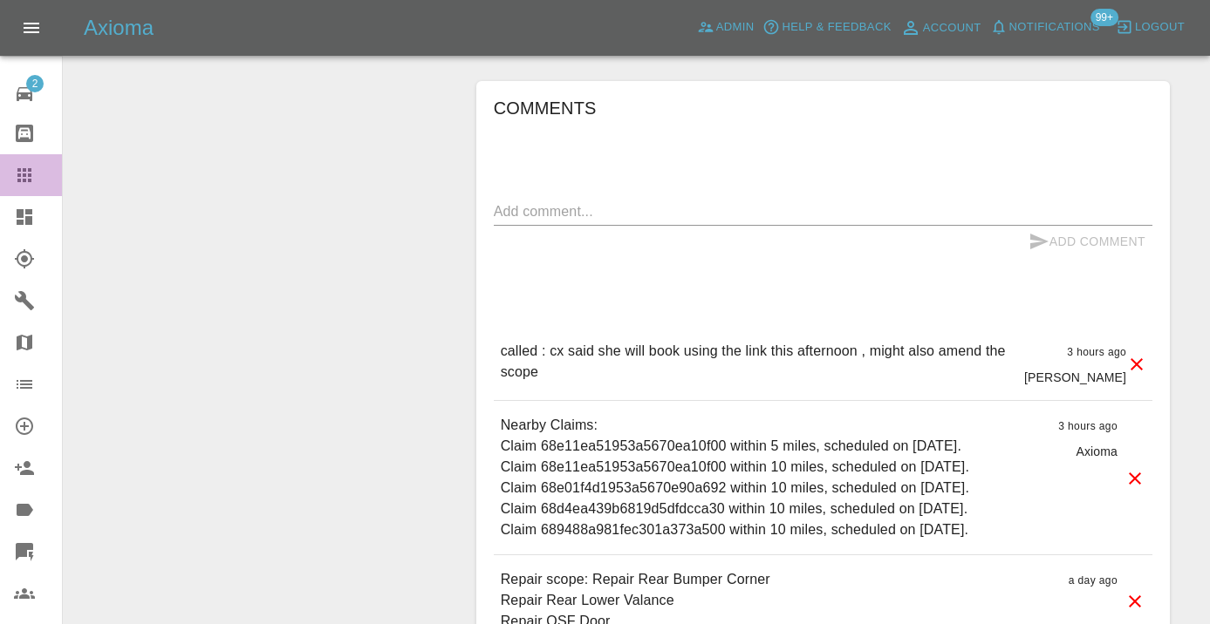
click at [32, 183] on icon at bounding box center [24, 175] width 21 height 21
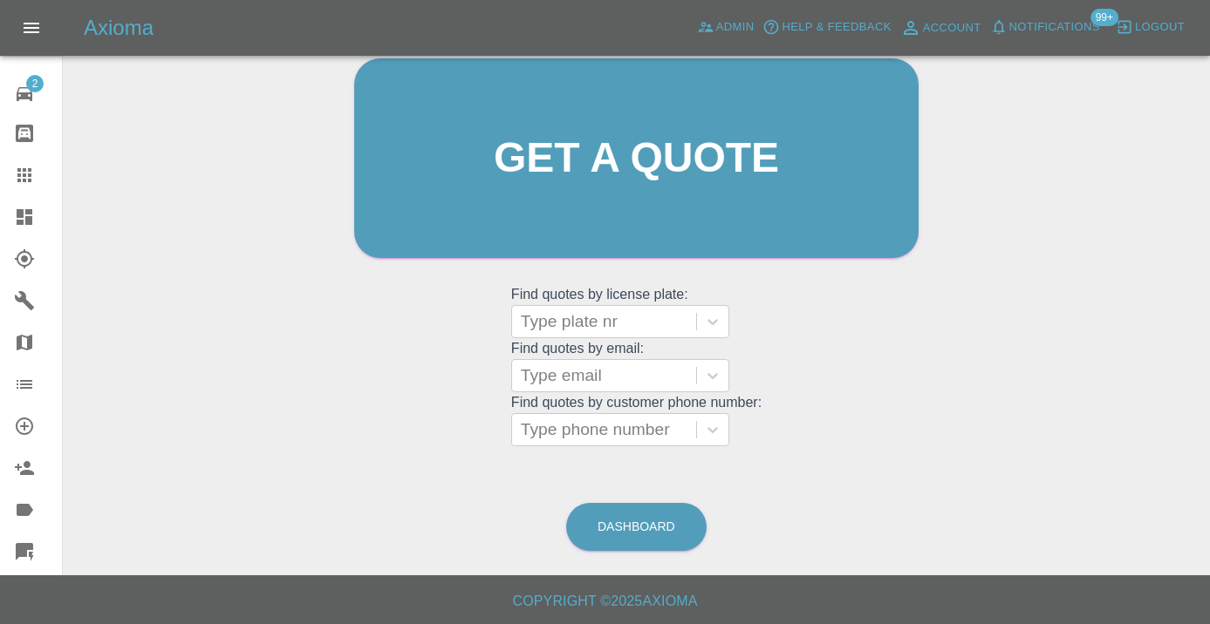
scroll to position [191, 0]
click at [643, 502] on div "Dashboard" at bounding box center [636, 528] width 142 height 57
click at [643, 519] on link "Dashboard" at bounding box center [636, 528] width 140 height 48
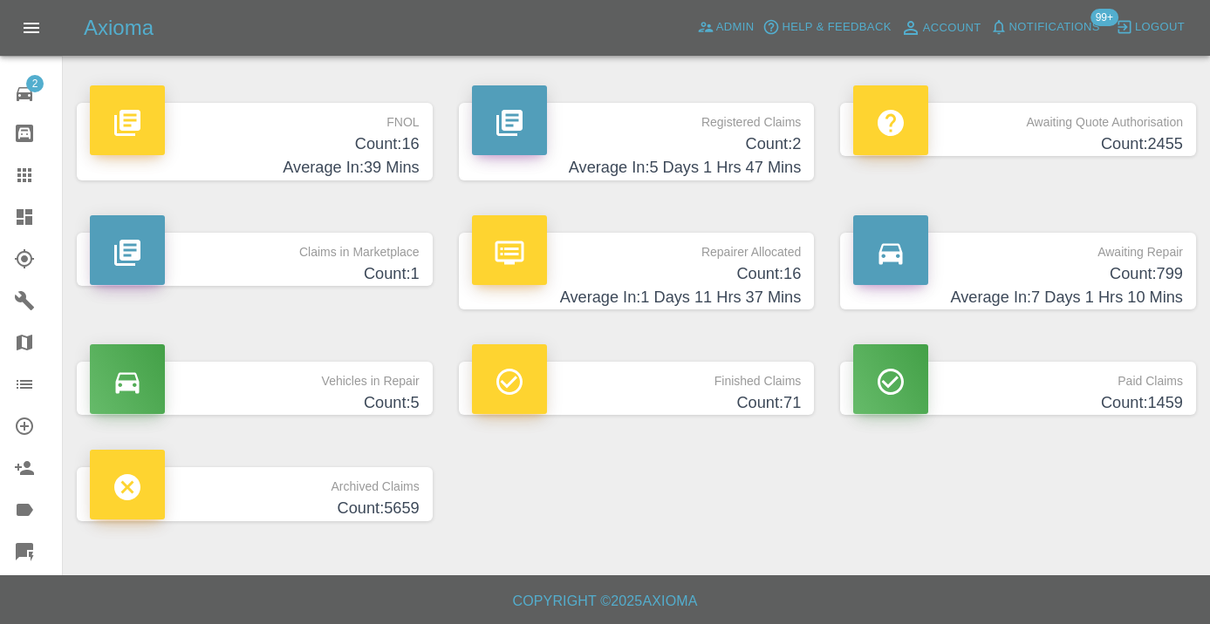
click at [1098, 277] on h4 "Count: 799" at bounding box center [1018, 275] width 330 height 24
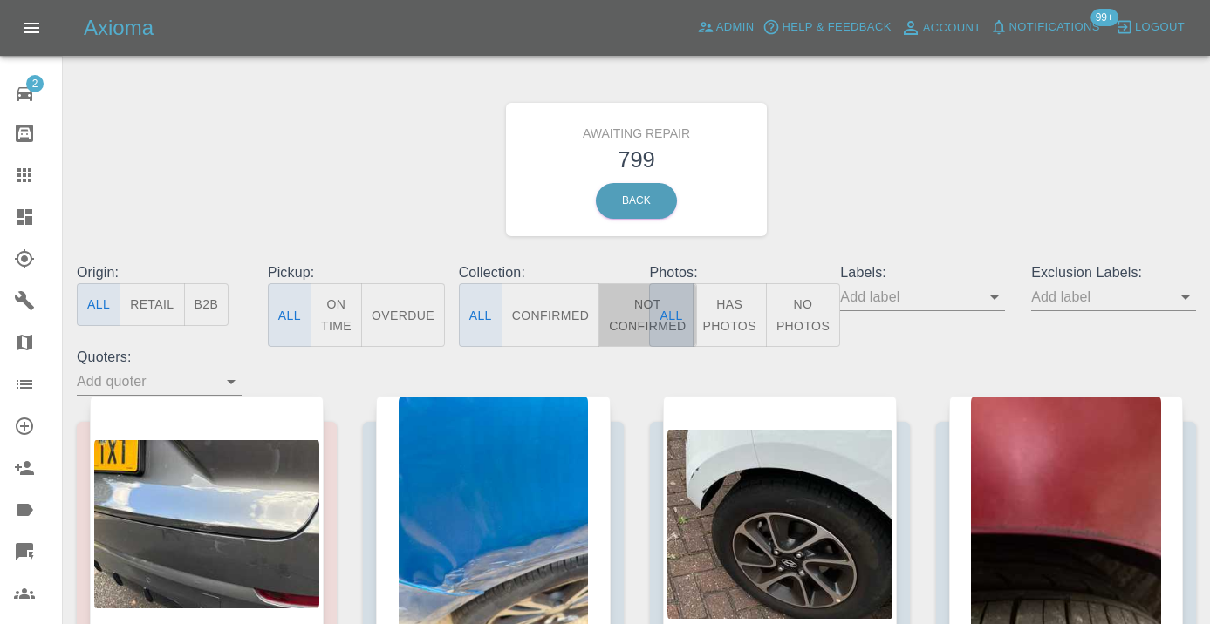
click at [631, 317] on button "Not Confirmed" at bounding box center [647, 315] width 98 height 64
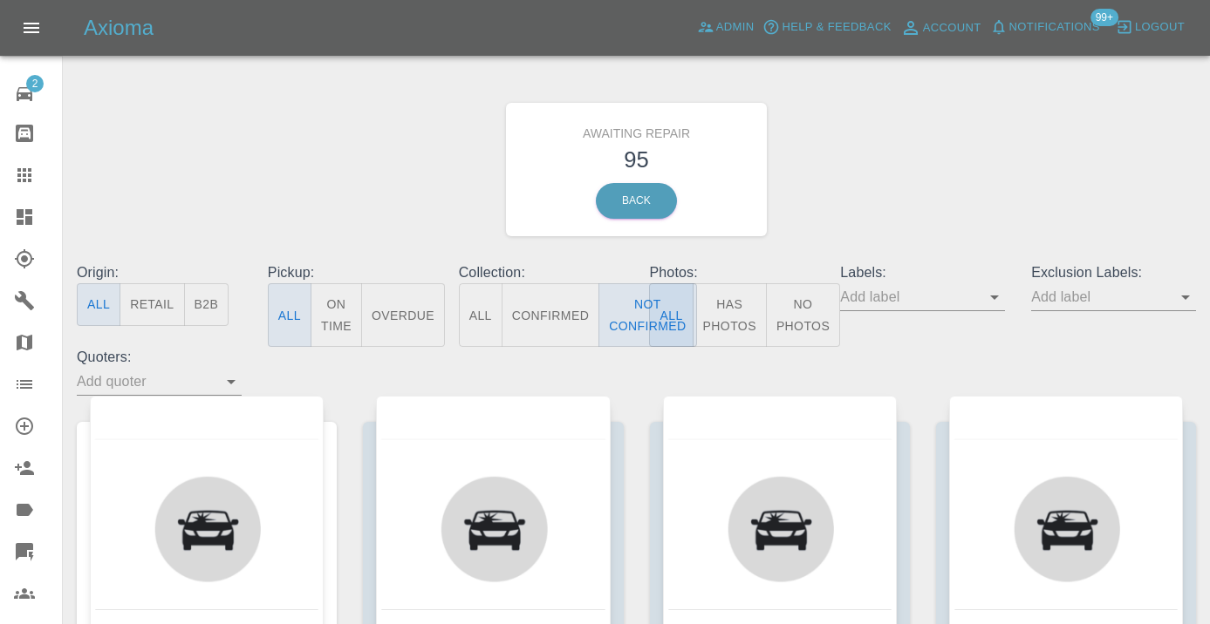
click at [950, 192] on div "Awaiting Repair 95 Back" at bounding box center [636, 170] width 1145 height 186
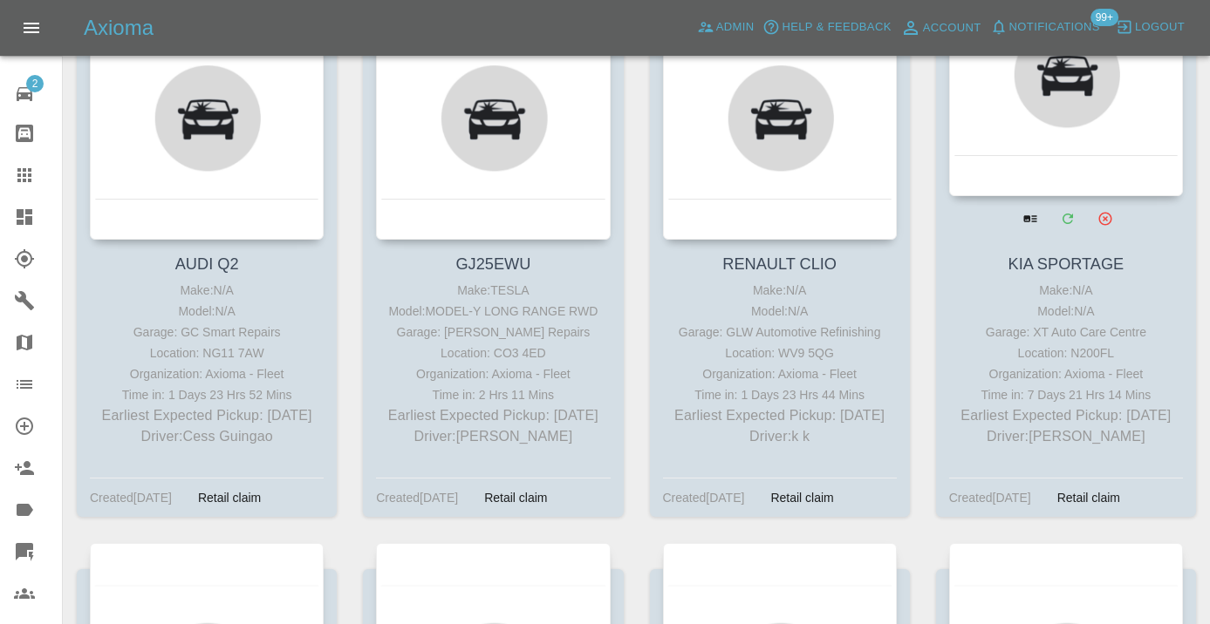
scroll to position [9699, 0]
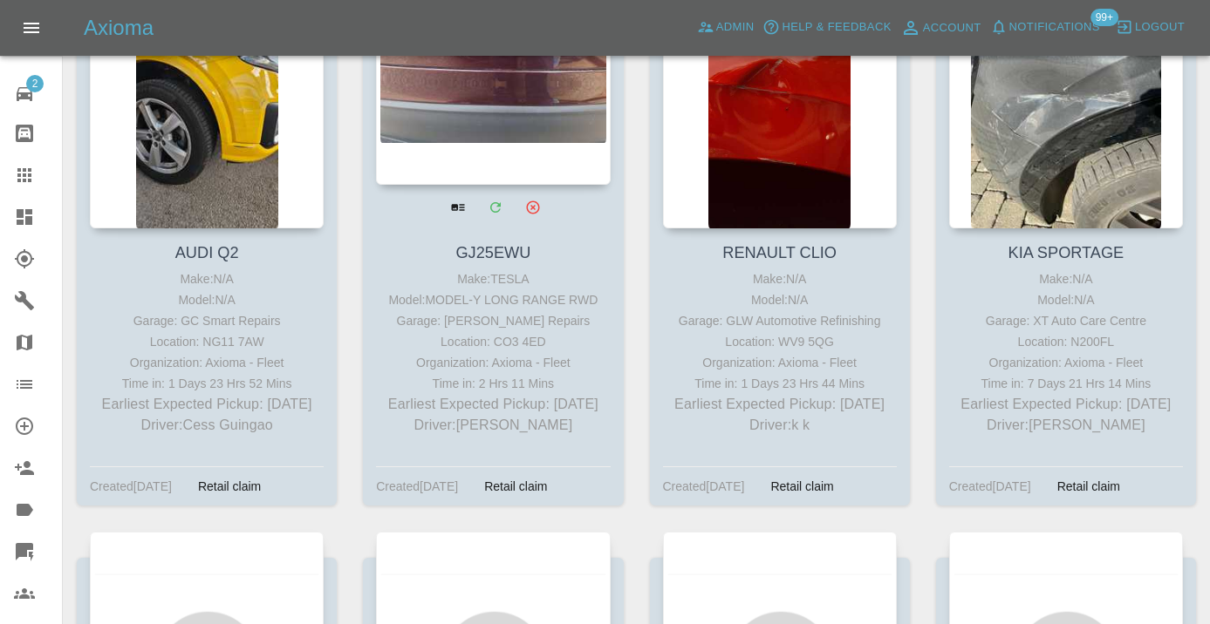
click at [530, 185] on div at bounding box center [493, 57] width 234 height 255
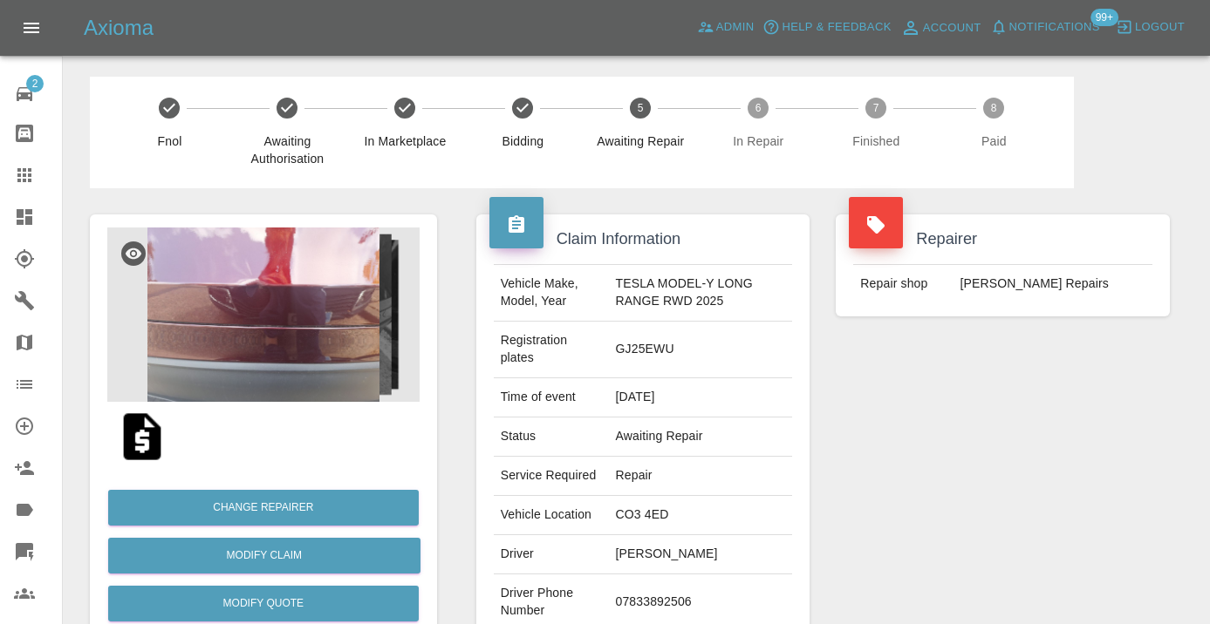
click at [650, 597] on td "07833892506" at bounding box center [701, 603] width 184 height 57
copy td "07833892506"
click at [835, 508] on div "Repairer Repair shop Jays Smart Repairs" at bounding box center [1002, 457] width 360 height 538
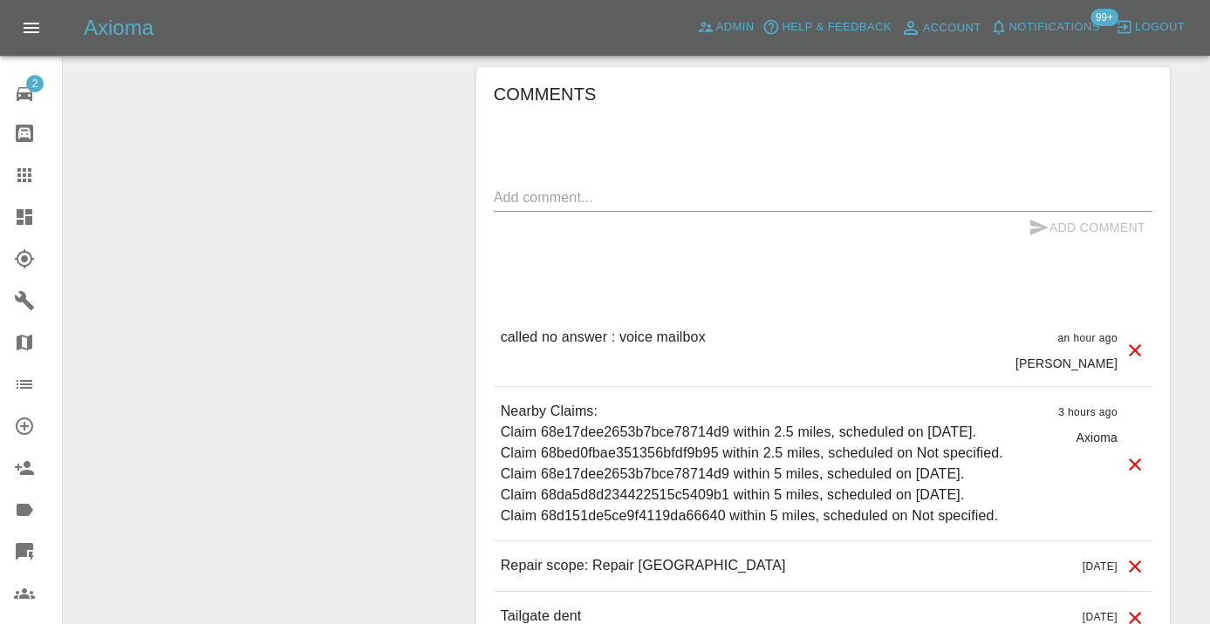
scroll to position [1358, 0]
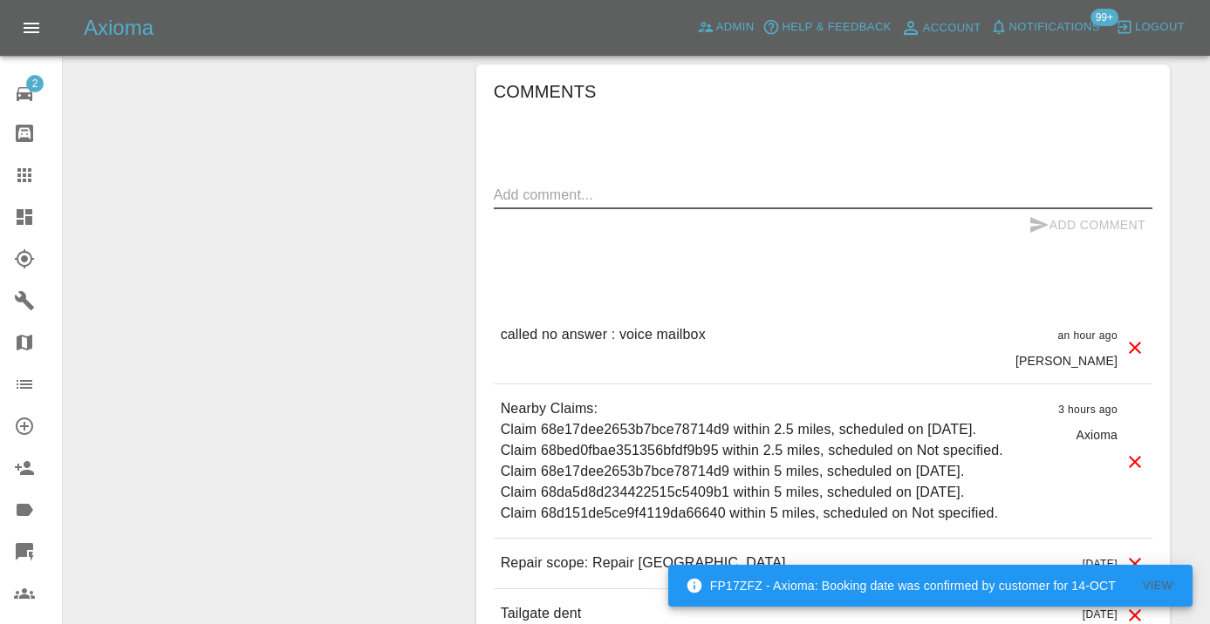
click at [553, 189] on textarea at bounding box center [823, 195] width 658 height 20
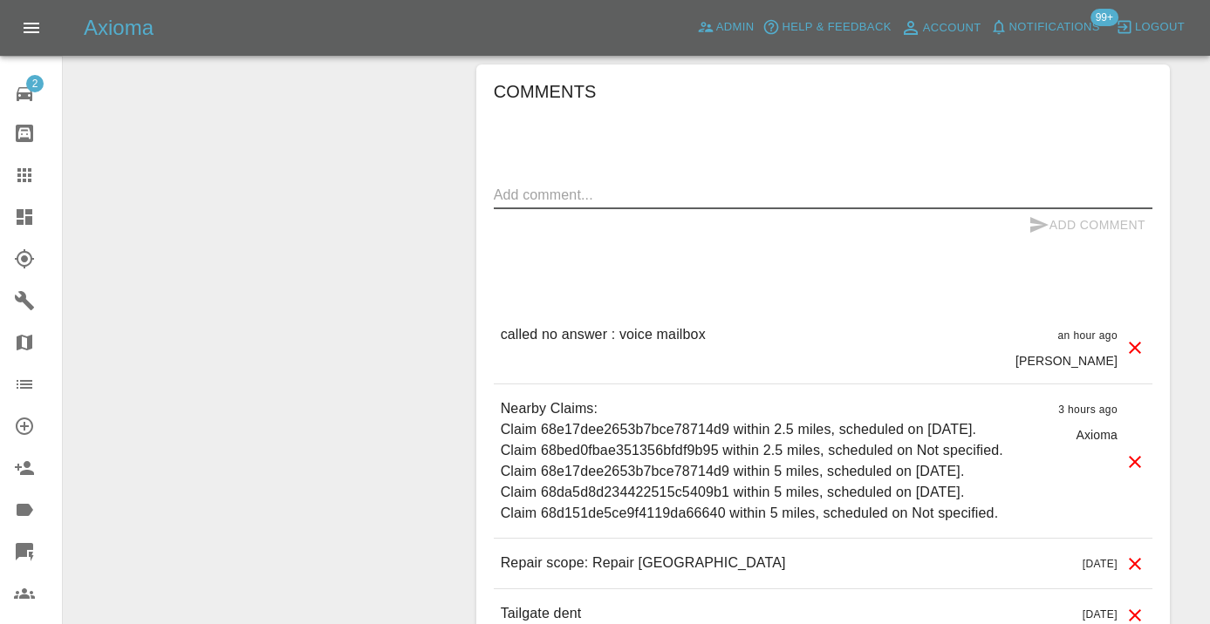
click at [30, 169] on icon at bounding box center [24, 175] width 14 height 14
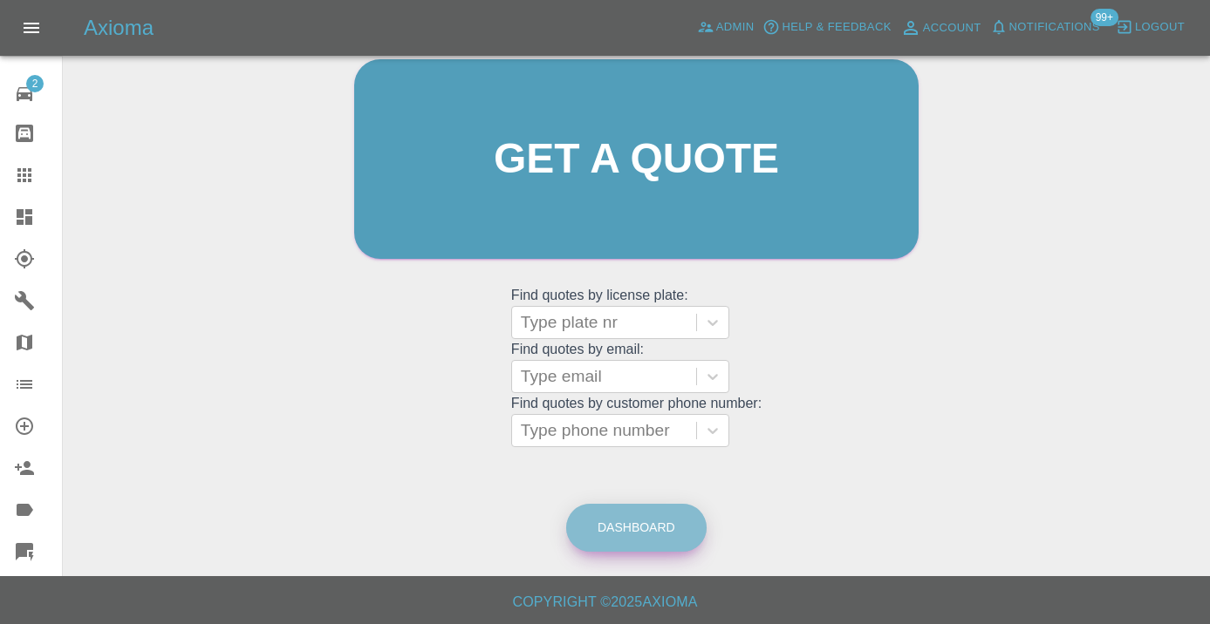
click at [655, 508] on link "Dashboard" at bounding box center [636, 528] width 140 height 48
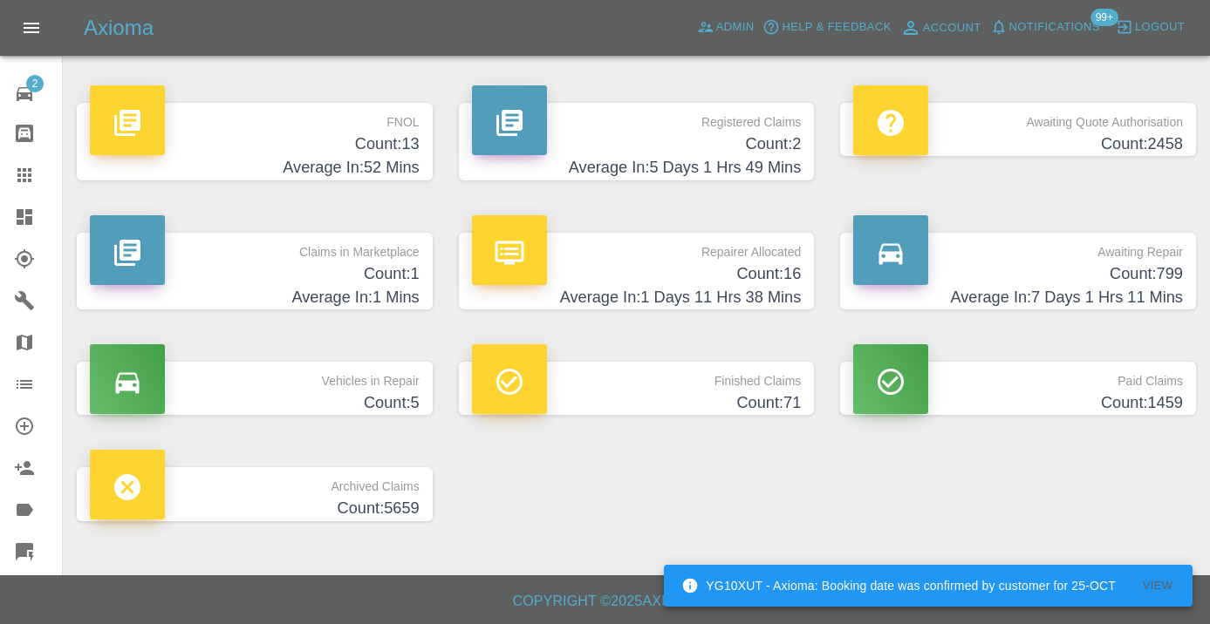
click at [1178, 289] on h4 "Average In: 7 Days 1 Hrs 11 Mins" at bounding box center [1018, 298] width 330 height 24
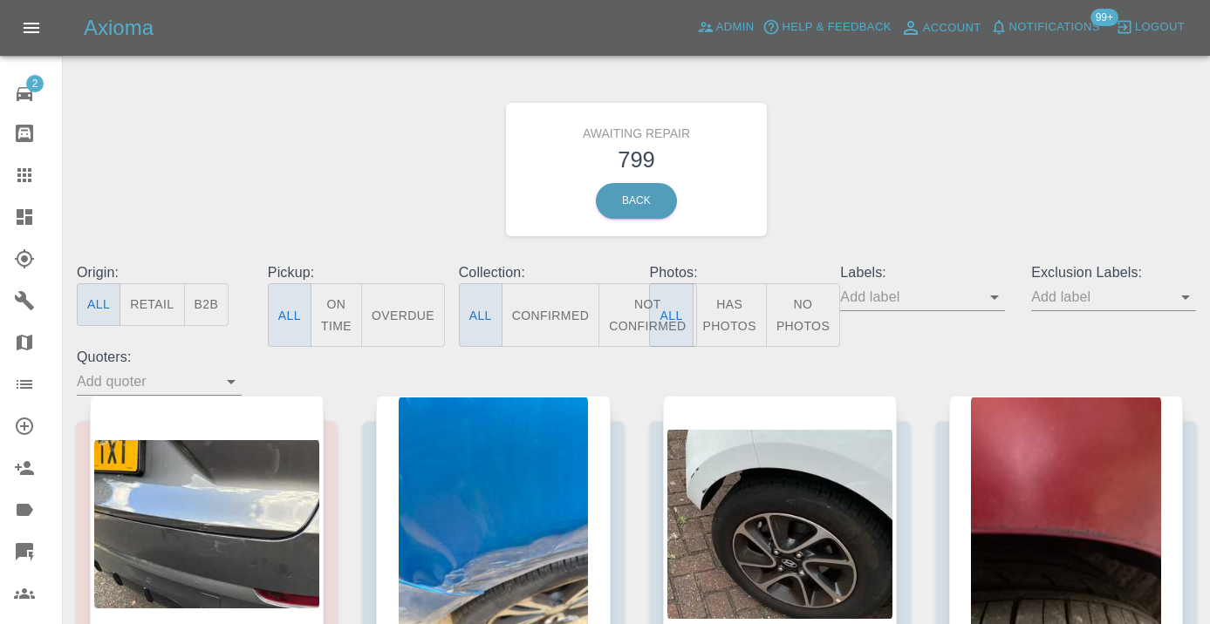
click at [631, 323] on button "Not Confirmed" at bounding box center [647, 315] width 98 height 64
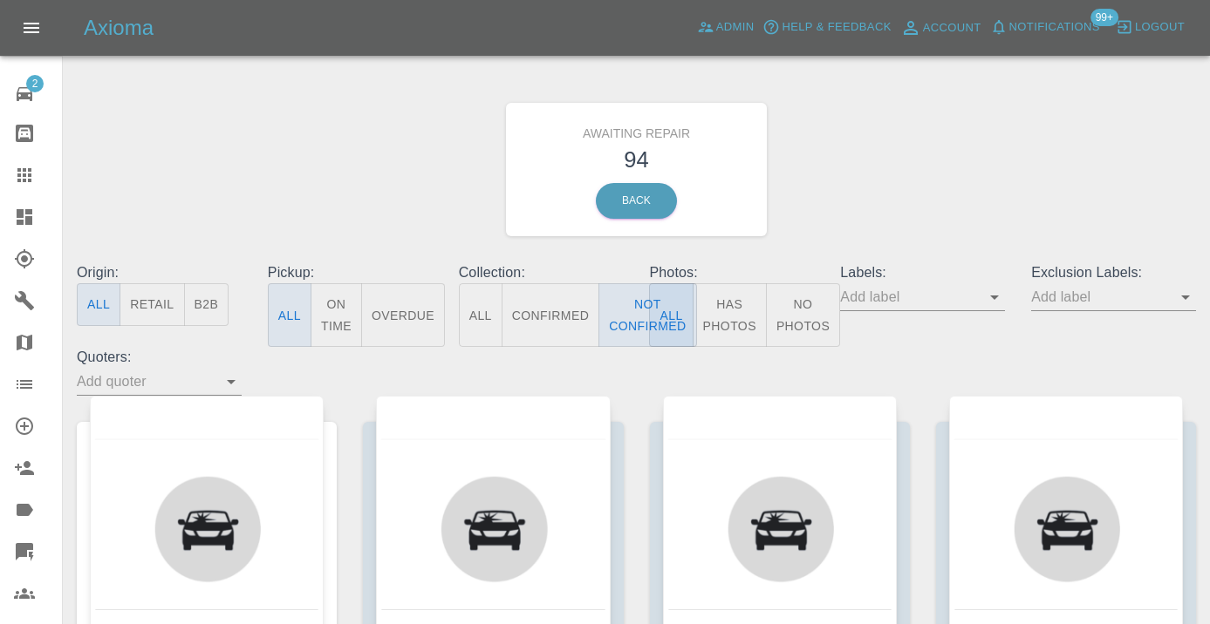
click at [861, 145] on div "Awaiting Repair 94 Back" at bounding box center [636, 170] width 1145 height 186
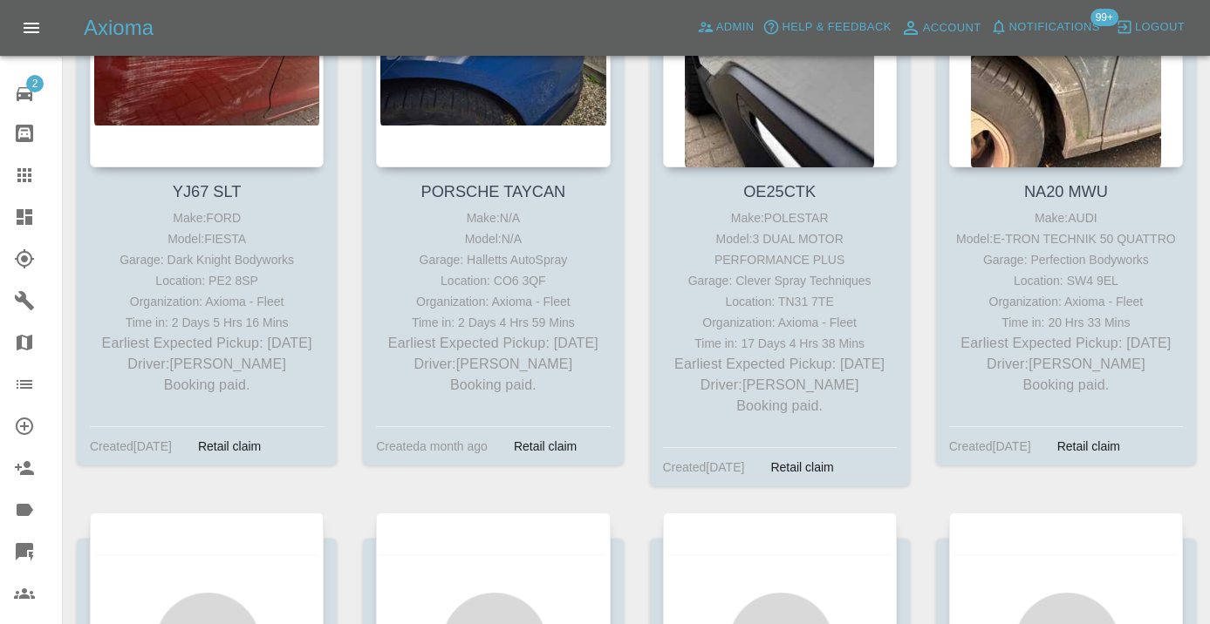
scroll to position [11500, 0]
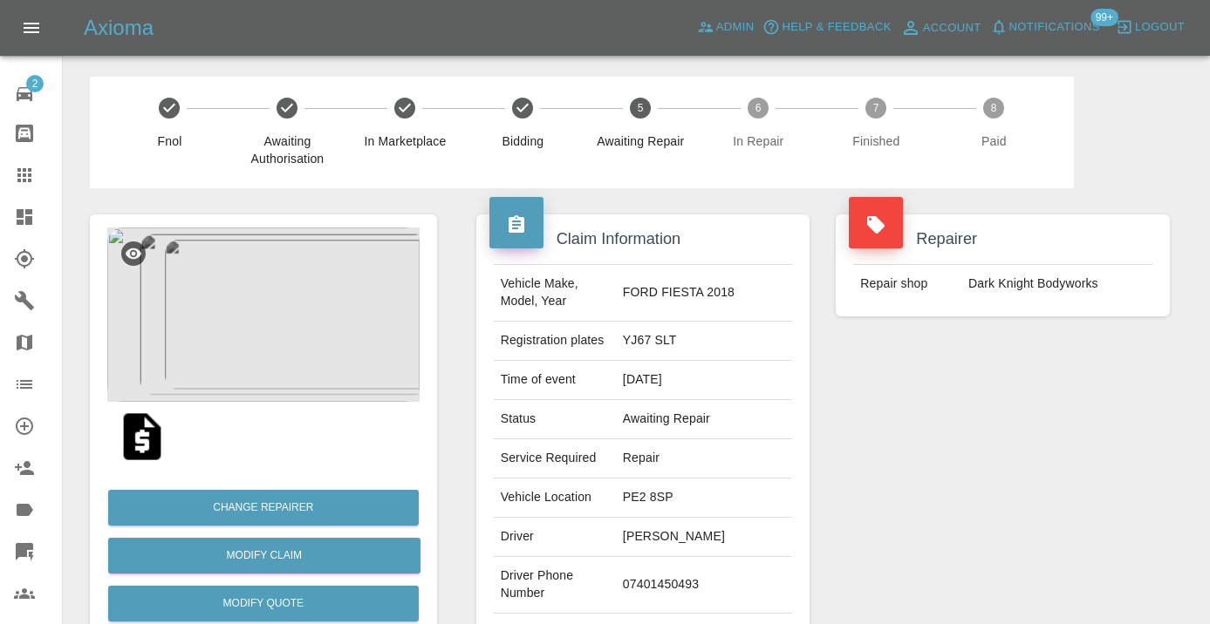
click at [692, 580] on td "07401450493" at bounding box center [704, 585] width 176 height 57
copy td "07401450493"
click at [974, 497] on div "Repairer Repair shop Dark Knight Bodyworks" at bounding box center [1002, 448] width 360 height 521
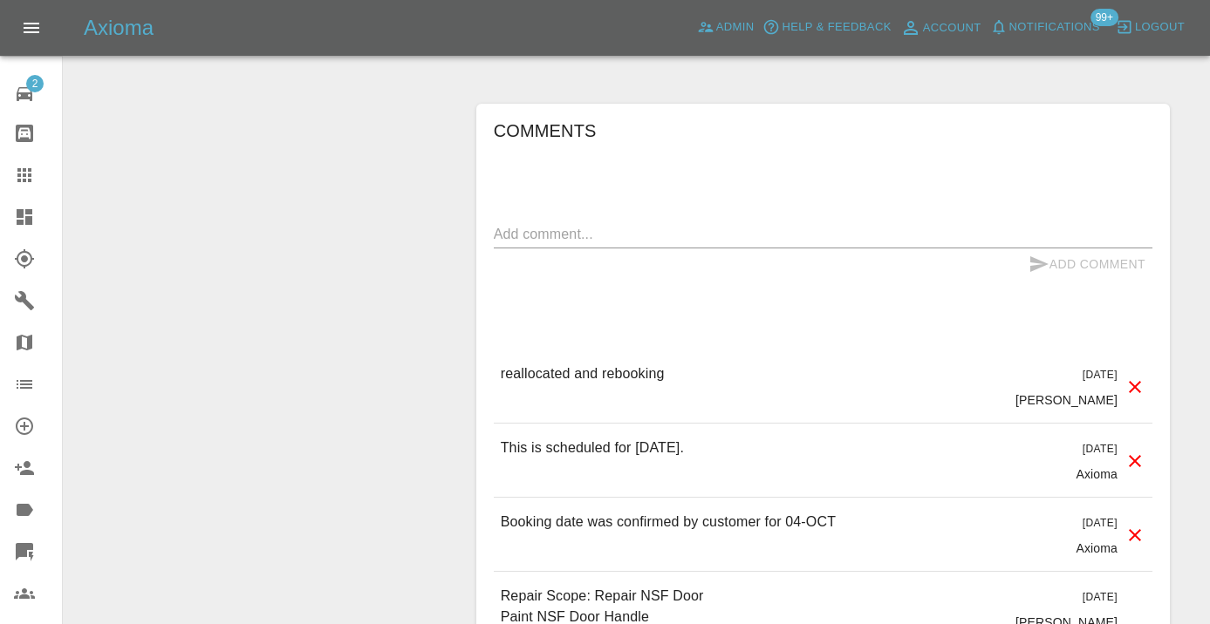
scroll to position [1715, 0]
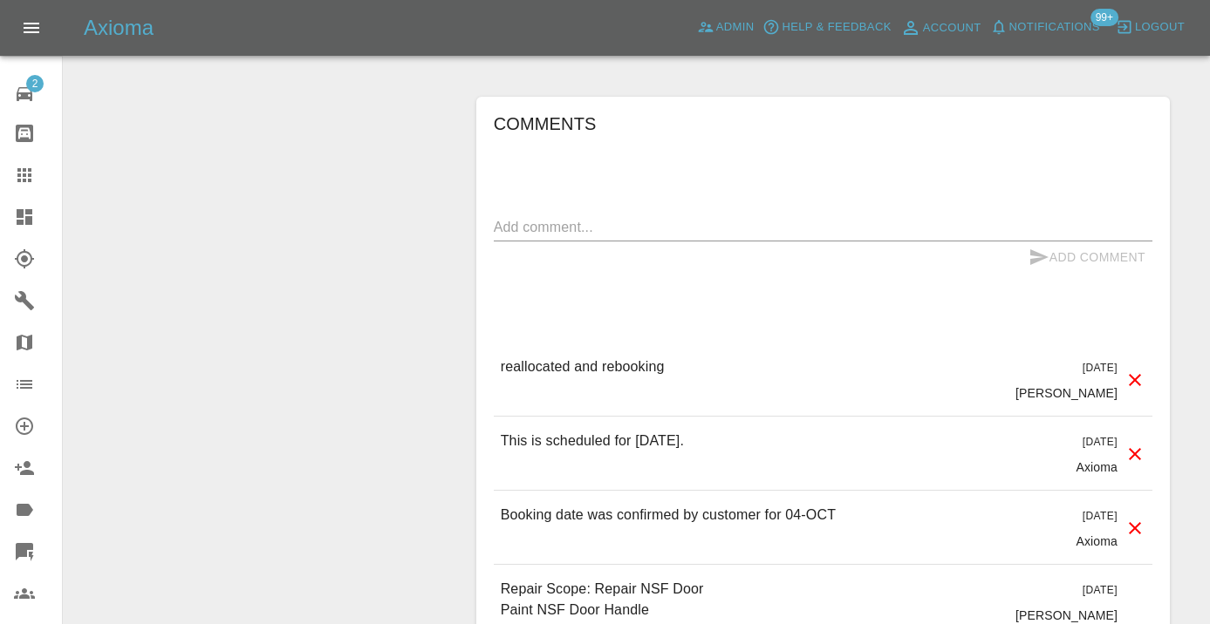
click at [549, 214] on div "x" at bounding box center [823, 228] width 658 height 28
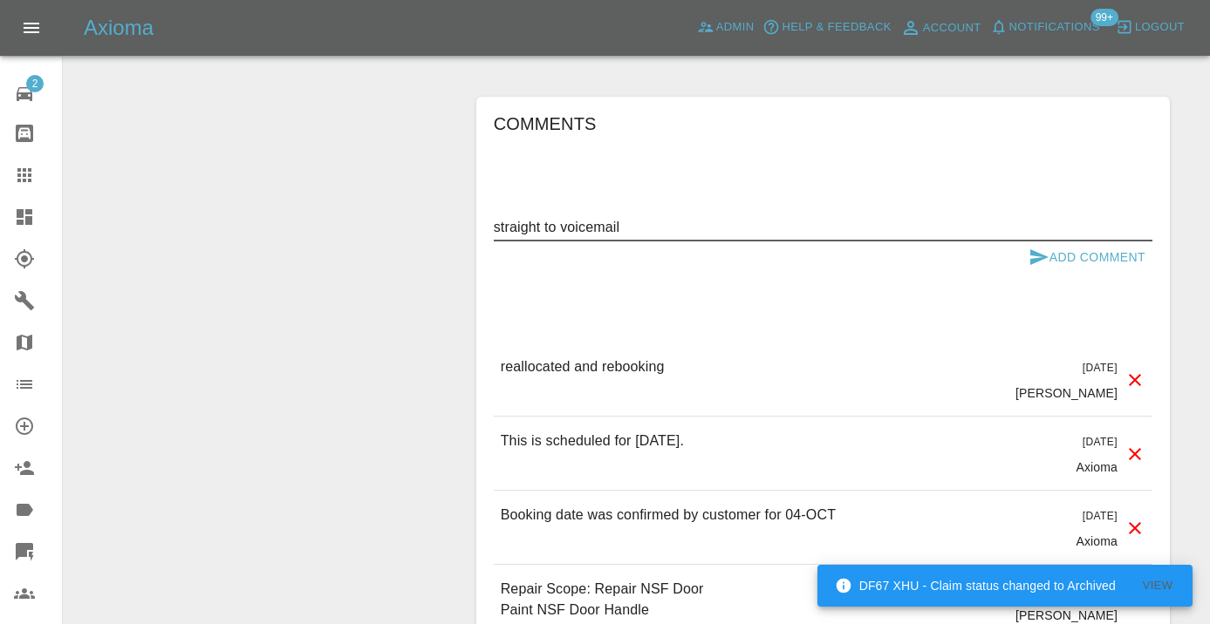
type textarea "straight to voicemail"
click at [1023, 242] on button "Add Comment" at bounding box center [1086, 258] width 131 height 32
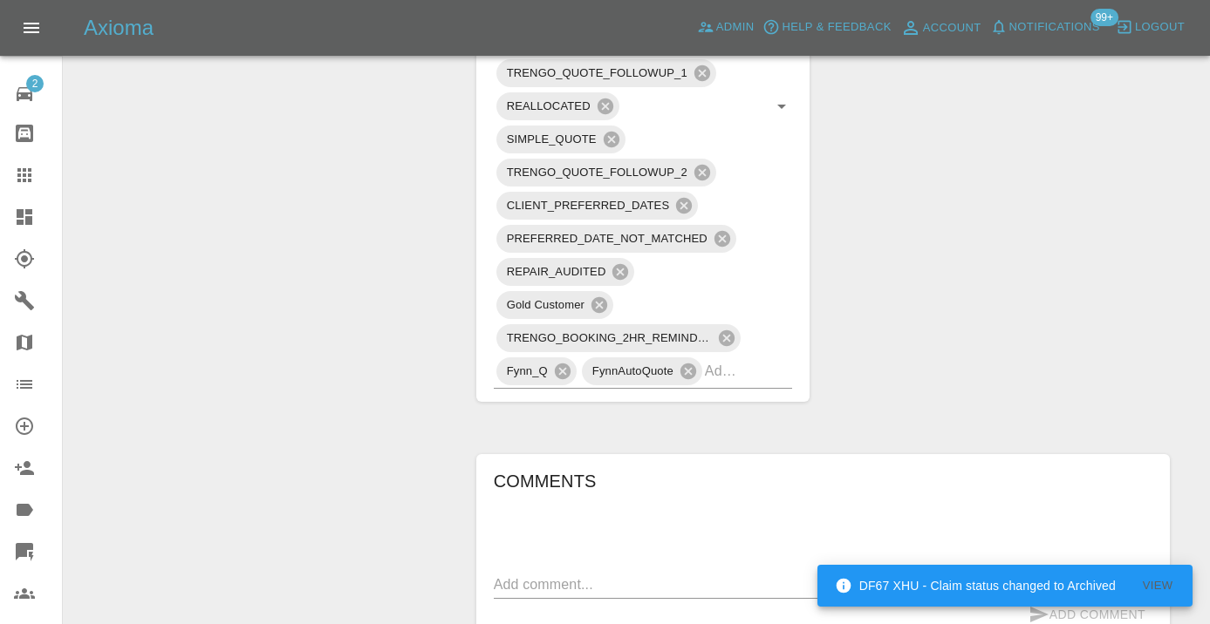
scroll to position [1329, 0]
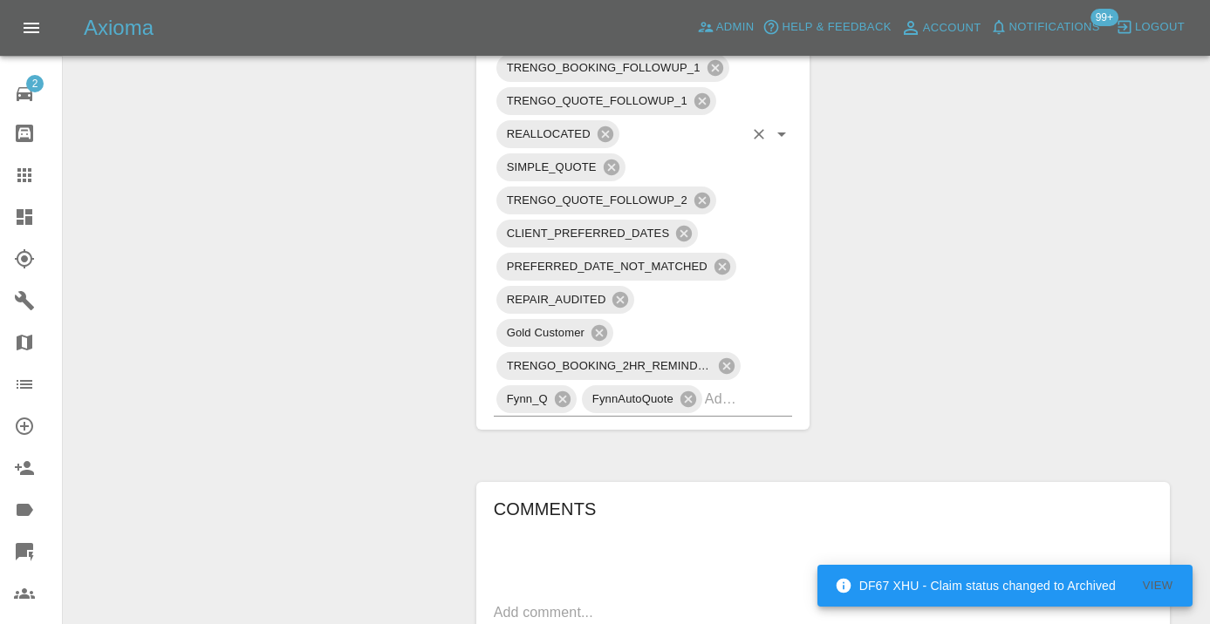
click at [722, 378] on div "TRENGO_BOOKING_NOTIFICATION TRENGO_REPAIRER_ALLOCATED DO_NOT_REQUEST_FEEDBACK Q…" at bounding box center [643, 135] width 299 height 564
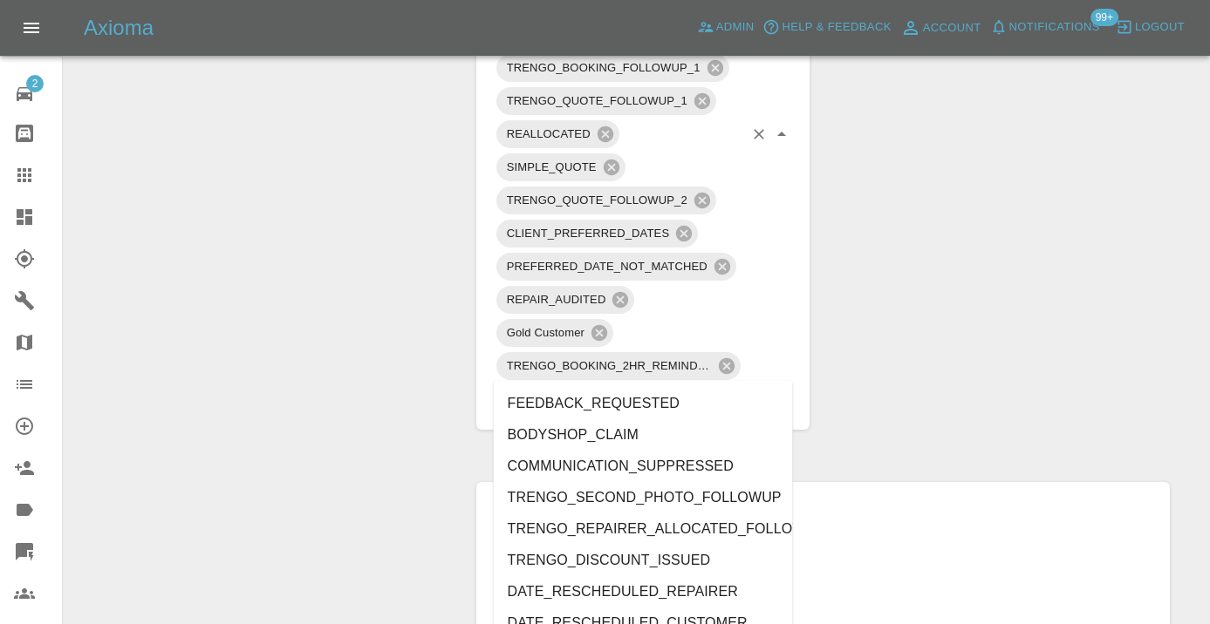
type input "cust"
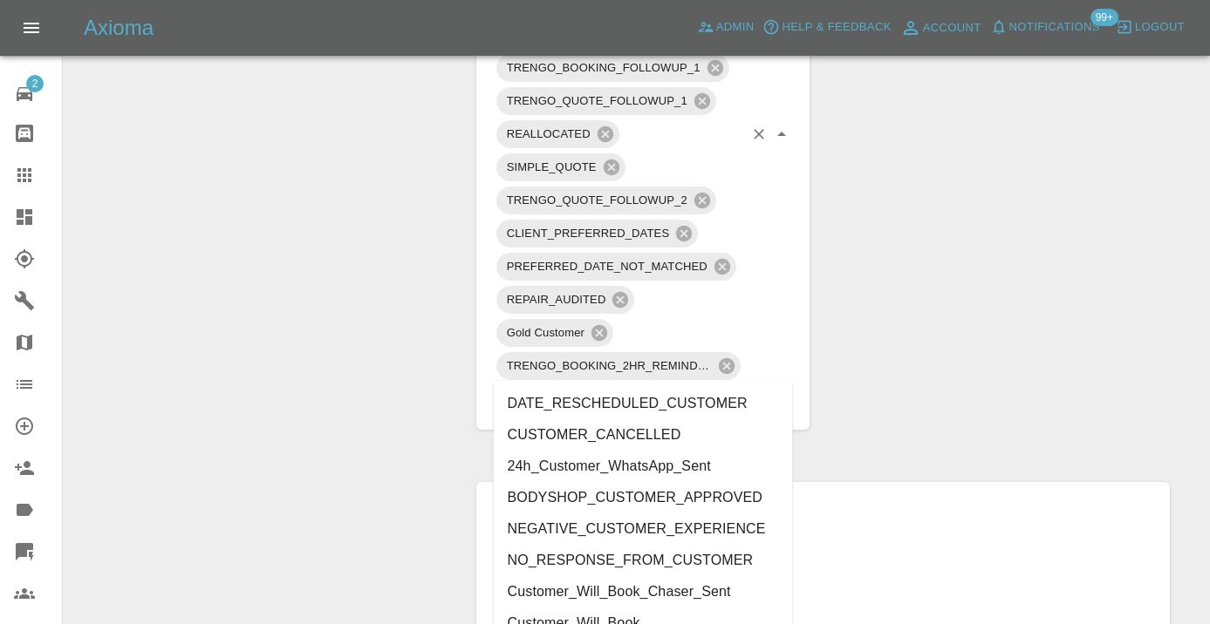
click at [637, 615] on li "Customer_Will_Book" at bounding box center [643, 623] width 299 height 31
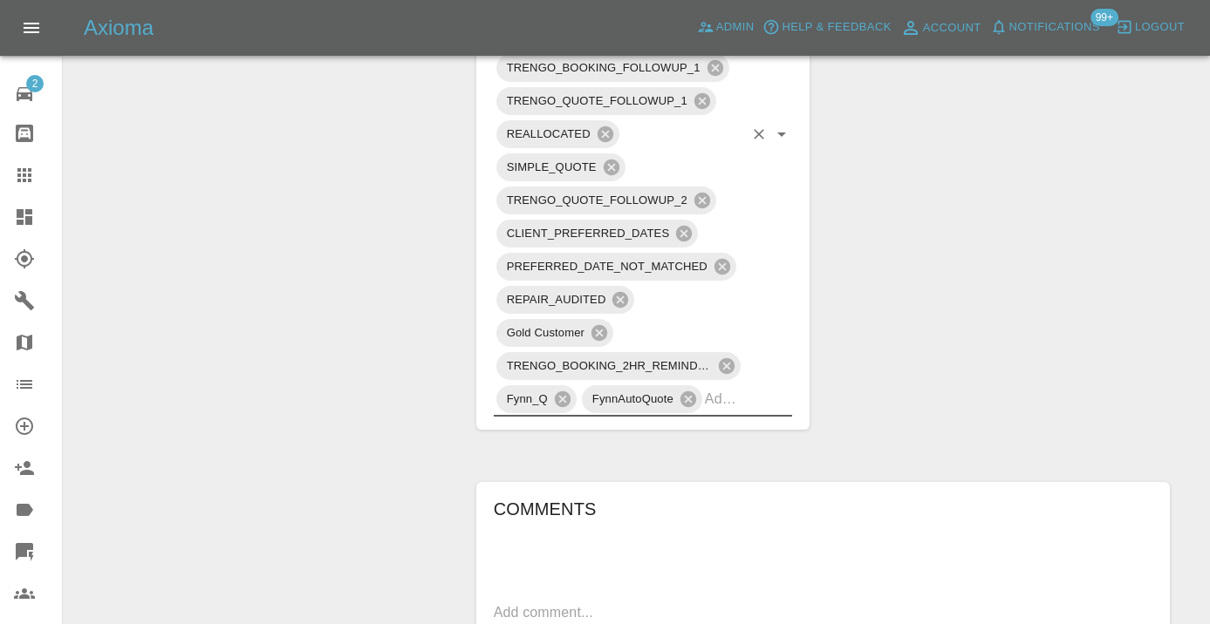
click at [341, 348] on div "Change Repairer Modify Claim Modify Quote Rollback Submit Payment Archive" at bounding box center [263, 218] width 373 height 2719
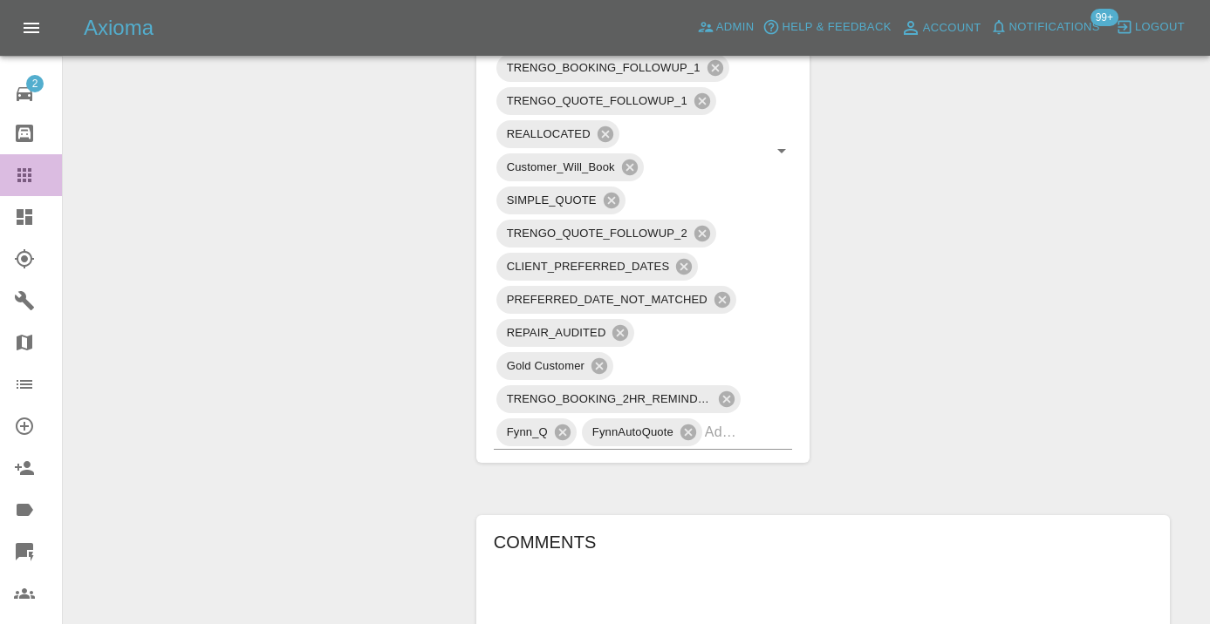
click at [29, 174] on icon at bounding box center [24, 175] width 14 height 14
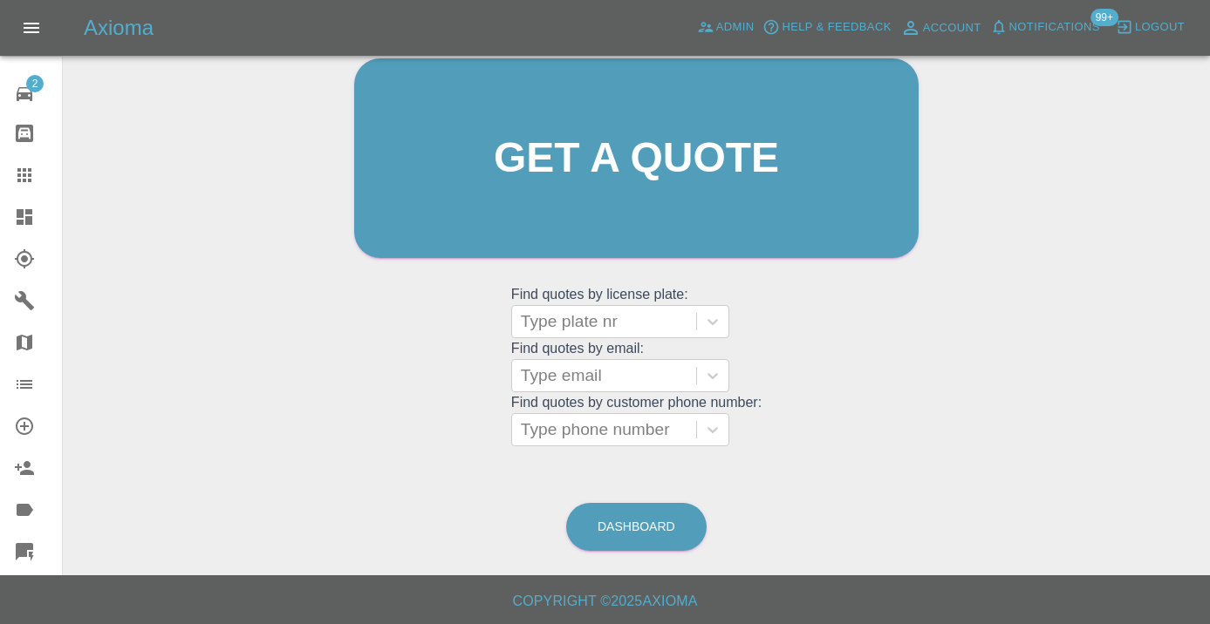
scroll to position [133, 0]
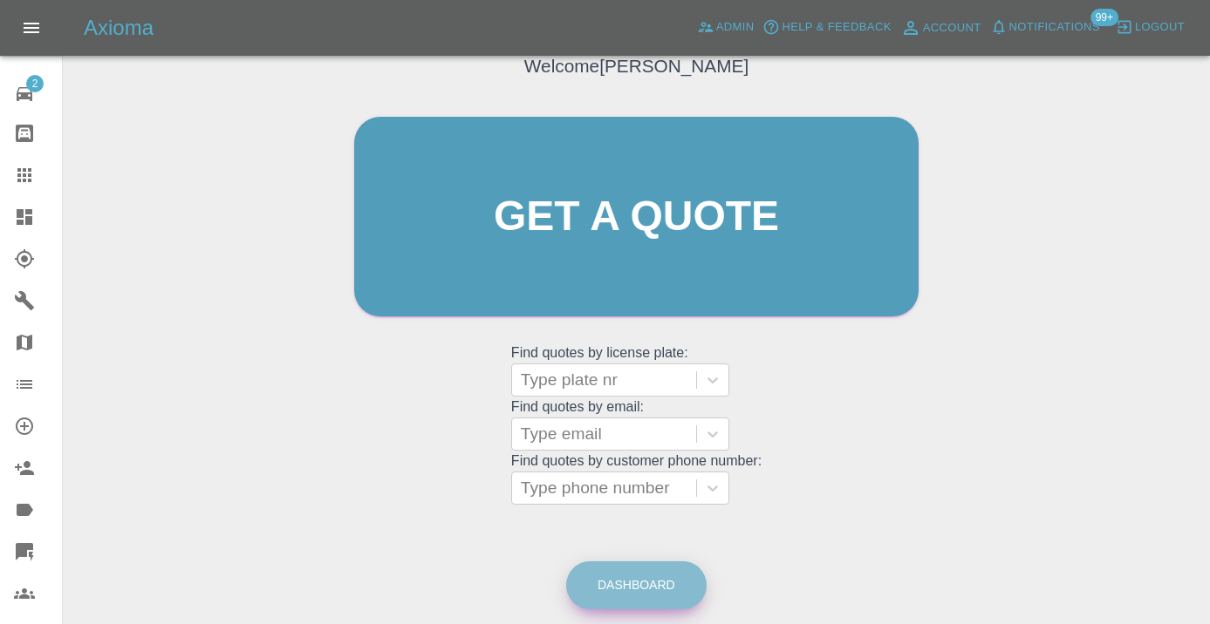
click at [640, 569] on link "Dashboard" at bounding box center [636, 586] width 140 height 48
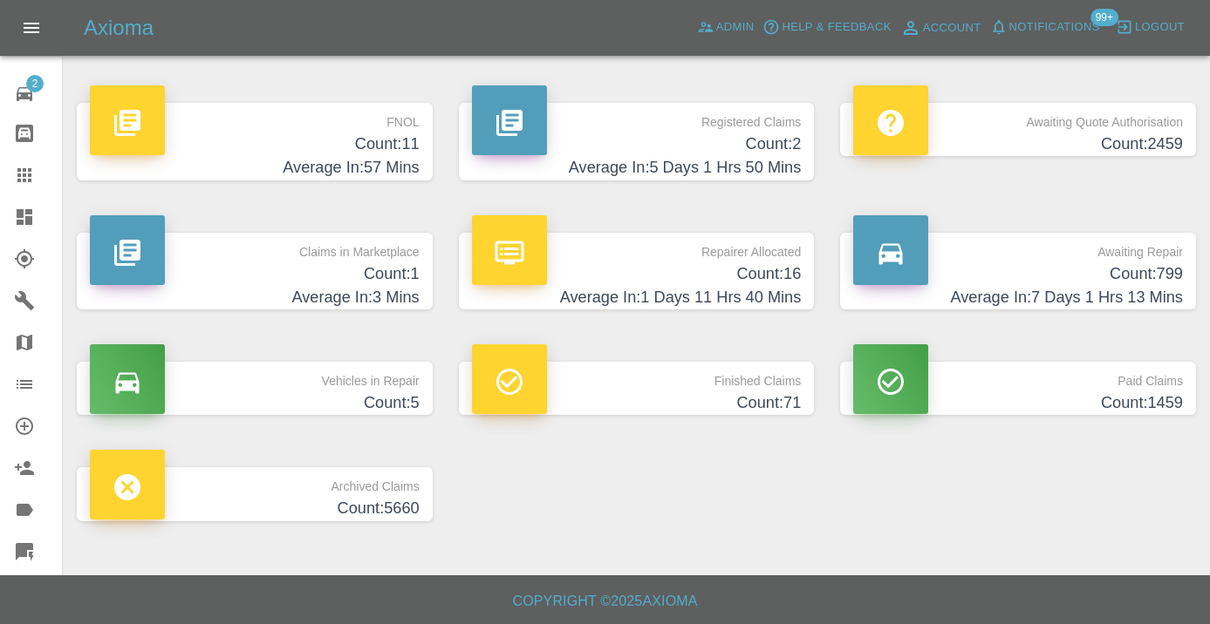
click at [1153, 268] on h4 "Count: 799" at bounding box center [1018, 275] width 330 height 24
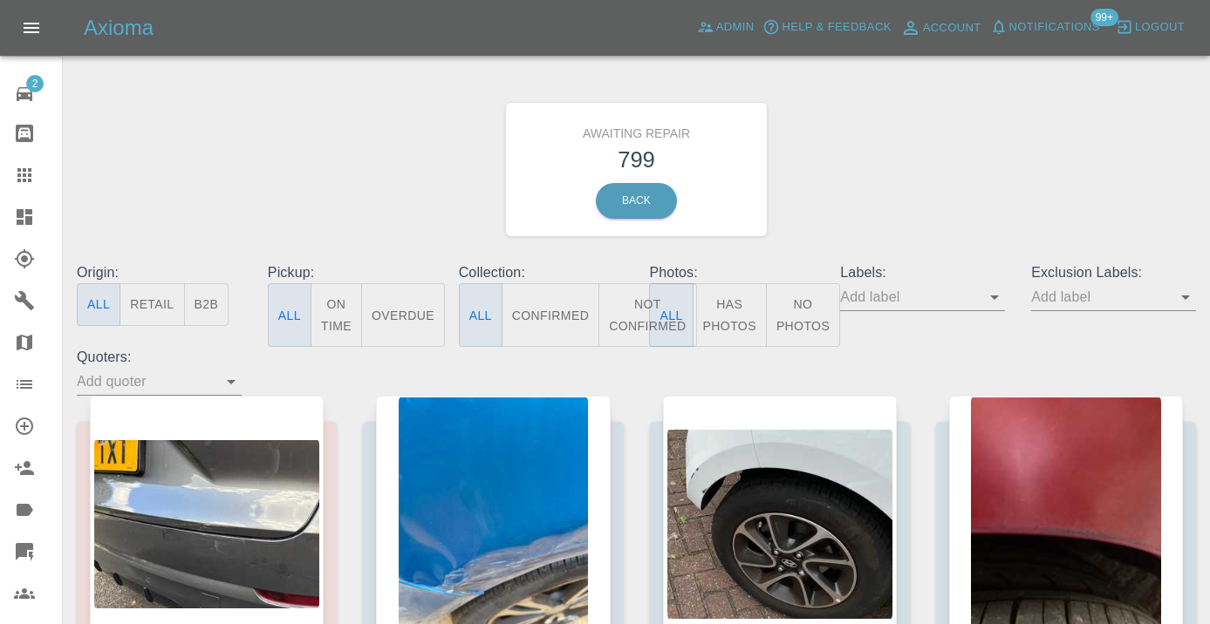
click at [621, 319] on button "Not Confirmed" at bounding box center [647, 315] width 98 height 64
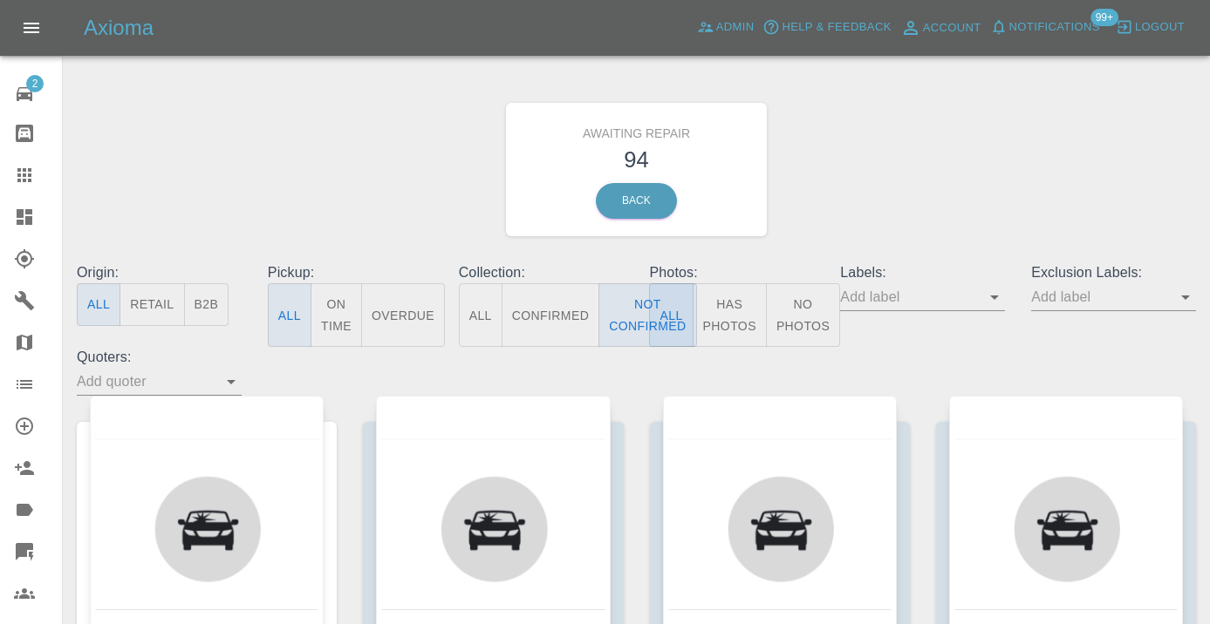
click at [934, 139] on div "Awaiting Repair 94 Back" at bounding box center [636, 170] width 1145 height 186
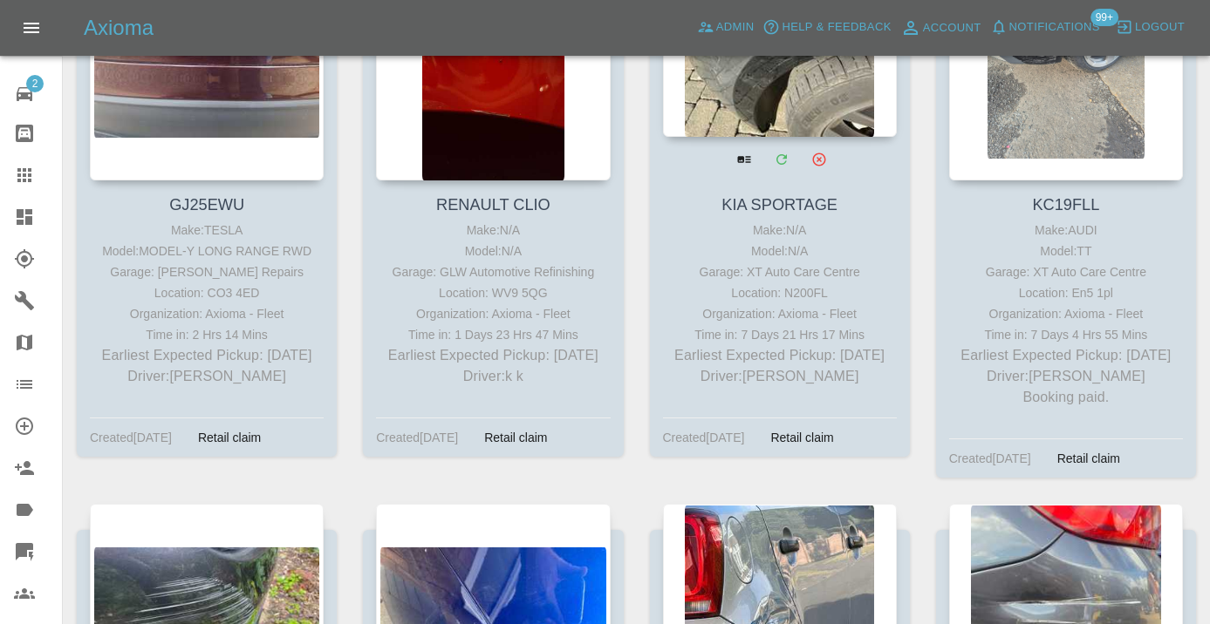
scroll to position [9767, 0]
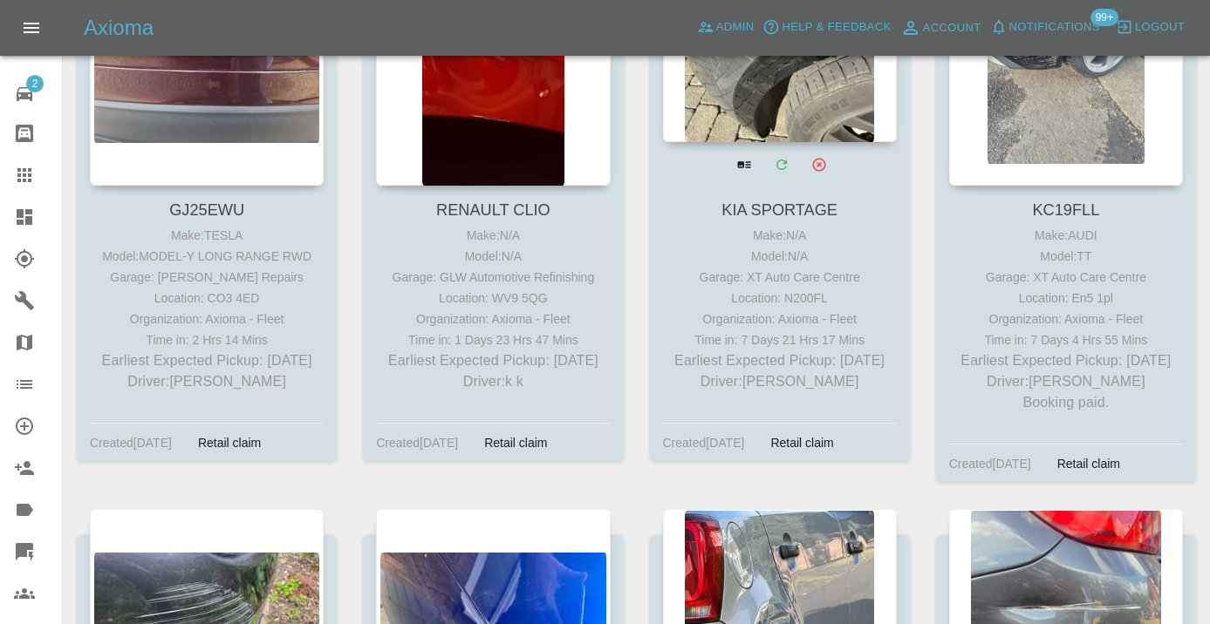
click at [813, 142] on div at bounding box center [780, 14] width 234 height 255
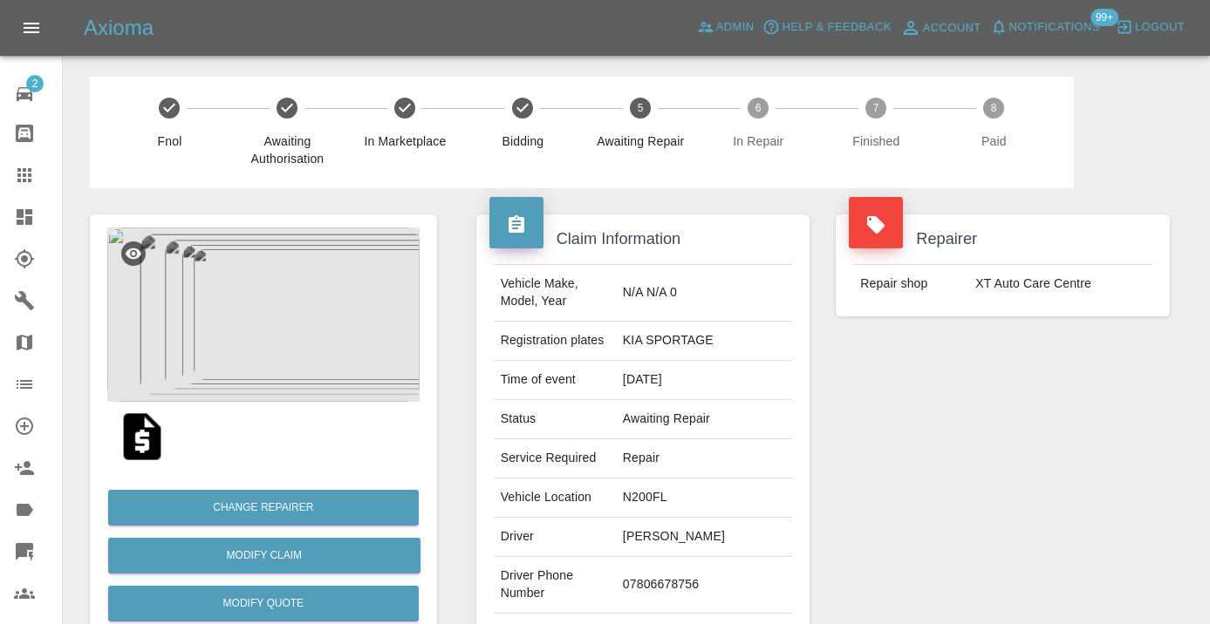
click at [736, 557] on td "07806678756" at bounding box center [704, 585] width 176 height 57
copy td "07806678756"
click at [911, 467] on div "Repairer Repair shop XT Auto Care Centre" at bounding box center [1002, 448] width 360 height 521
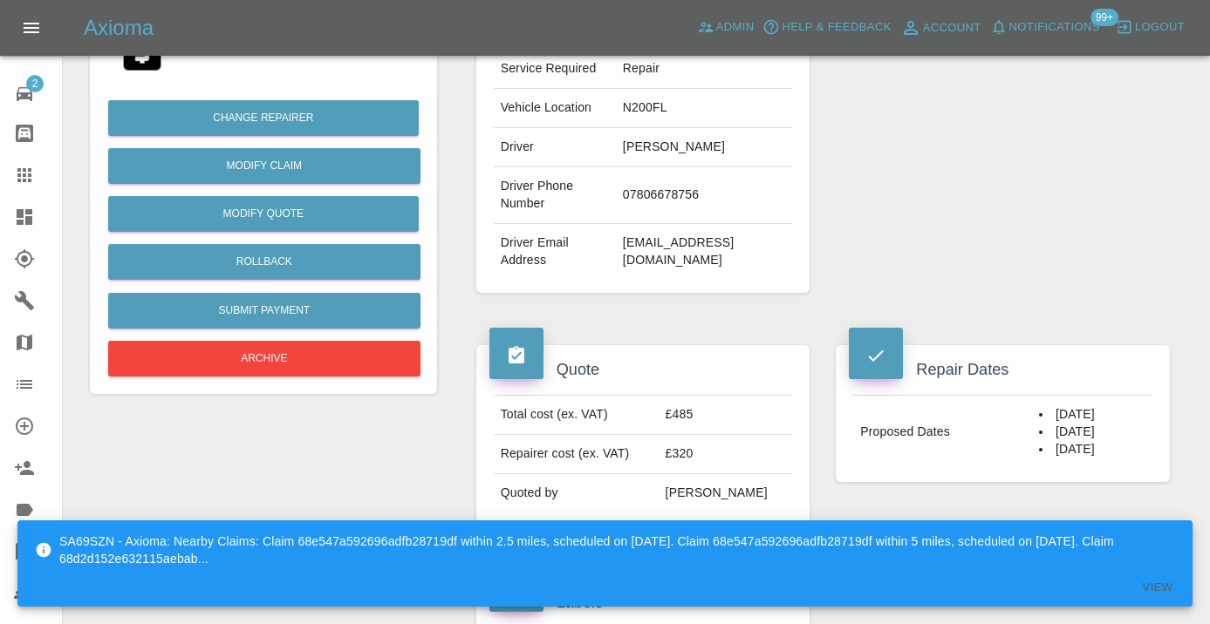
scroll to position [416, 0]
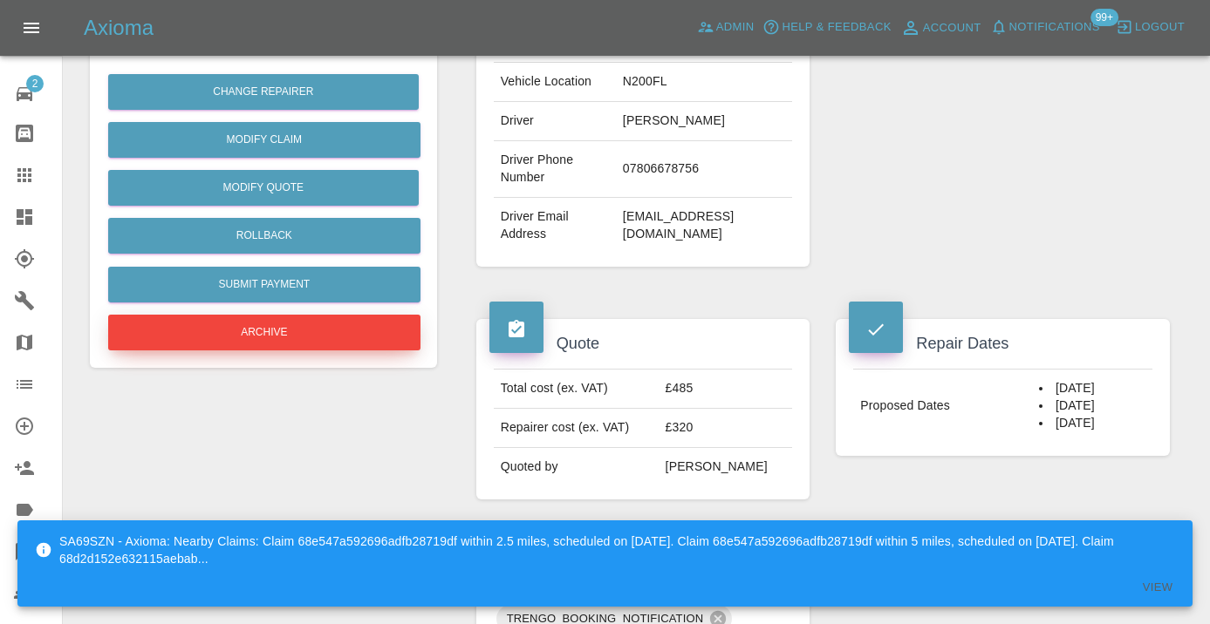
click at [262, 323] on button "Archive" at bounding box center [264, 333] width 312 height 36
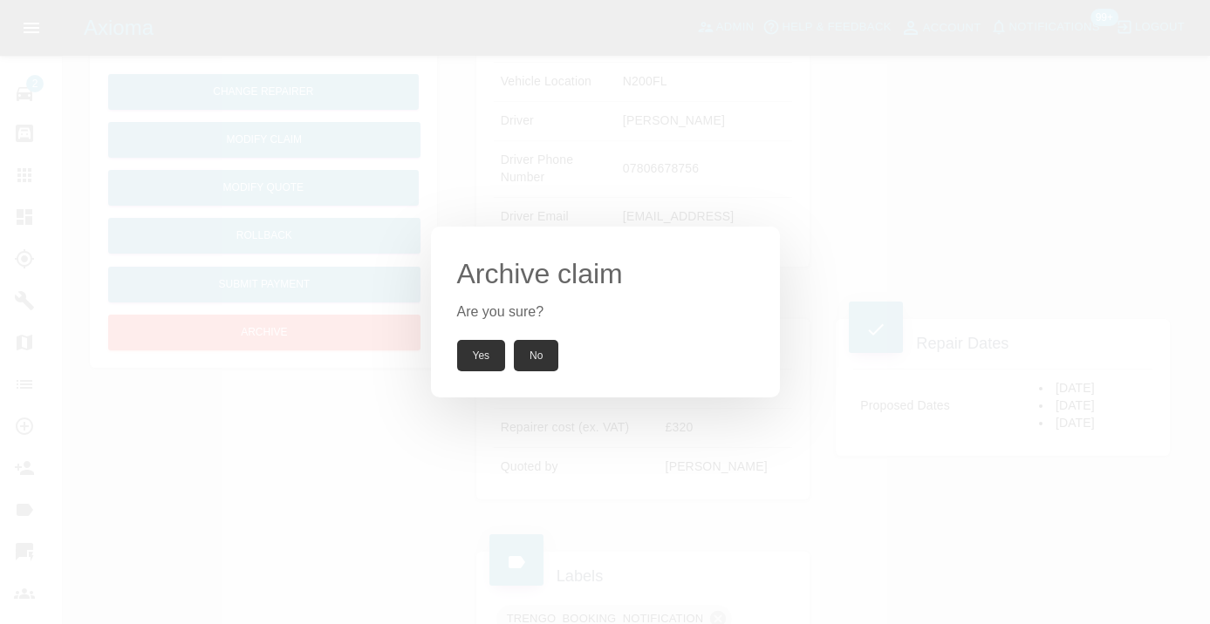
click at [469, 351] on button "Yes" at bounding box center [481, 355] width 49 height 31
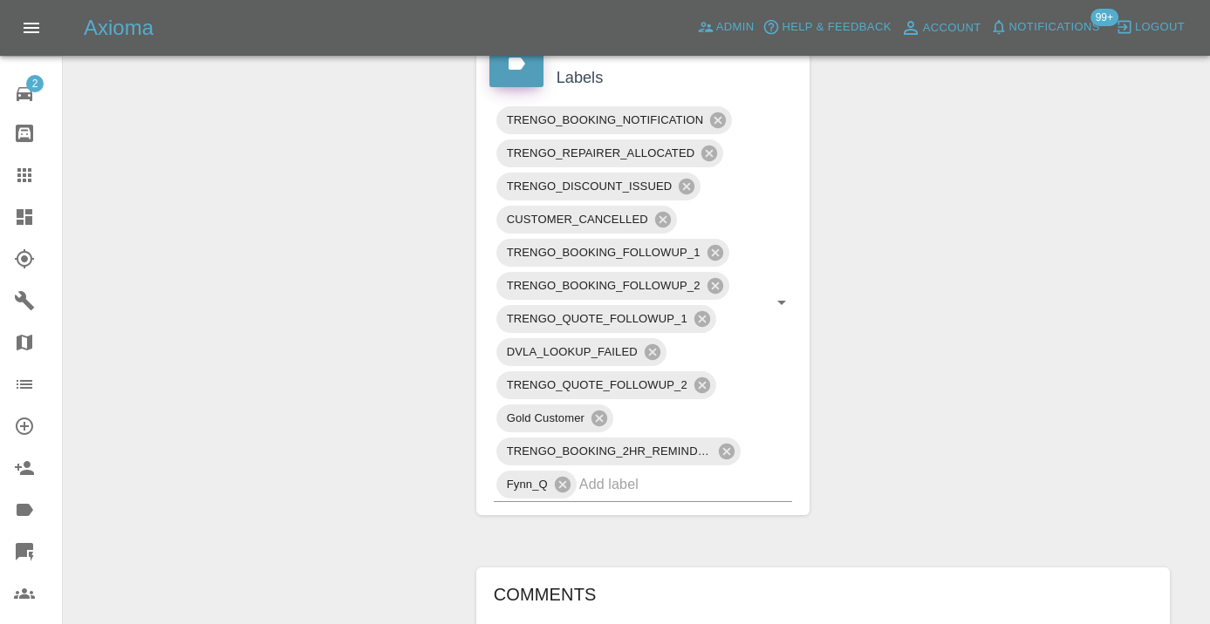
scroll to position [894, 0]
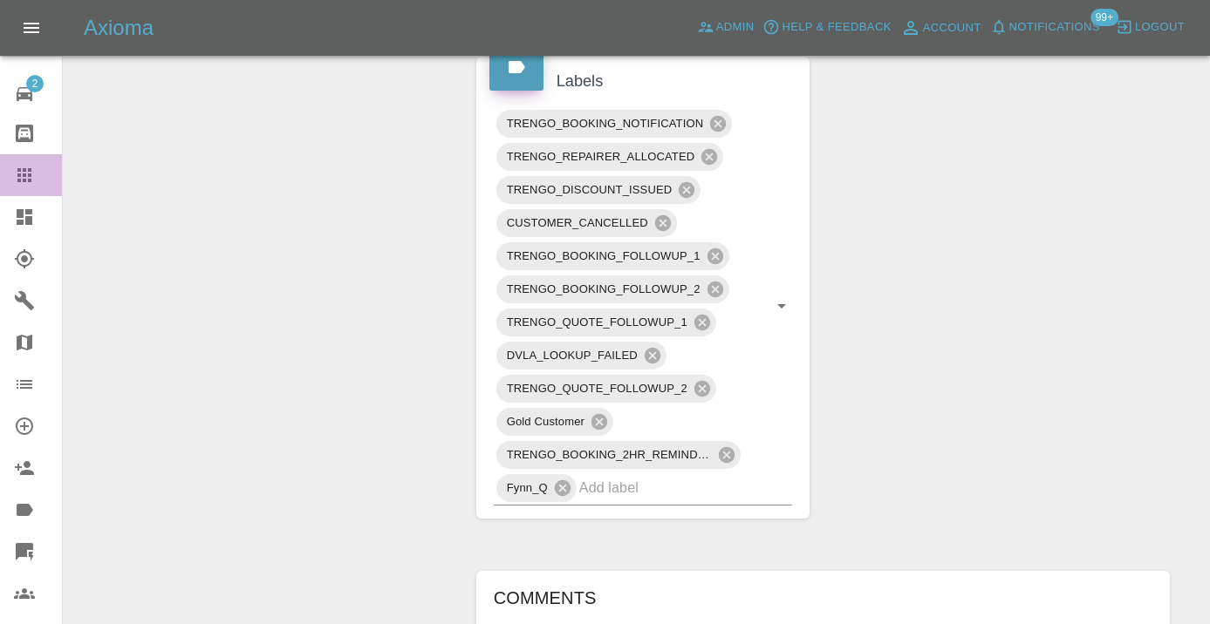
click at [16, 176] on icon at bounding box center [24, 175] width 21 height 21
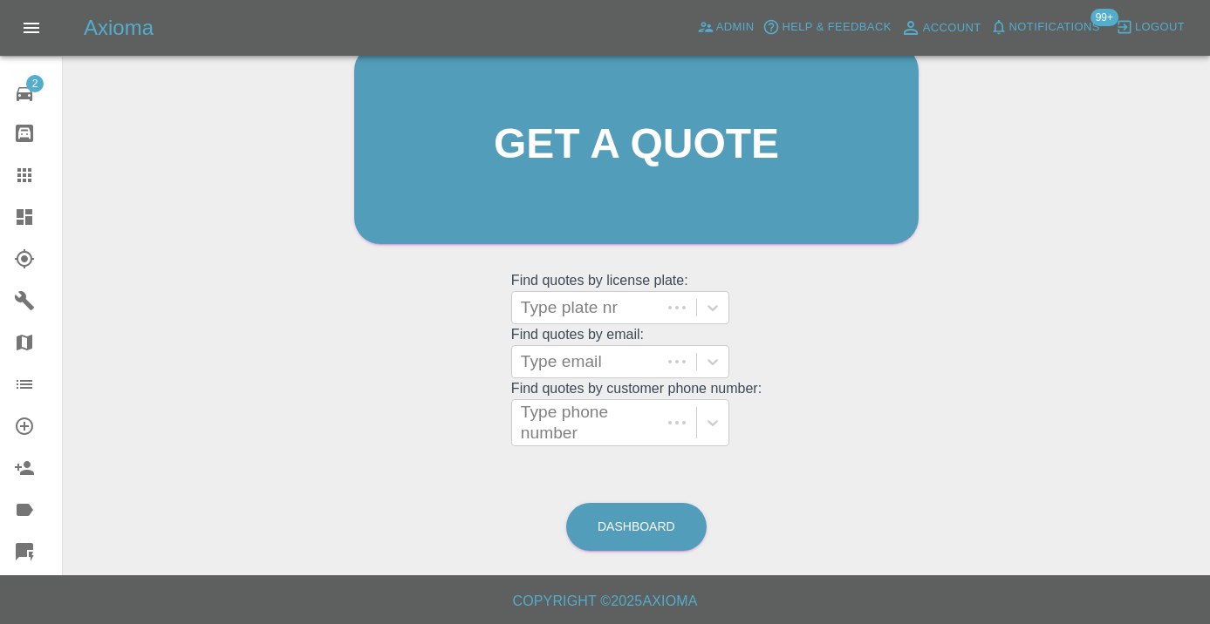
scroll to position [191, 0]
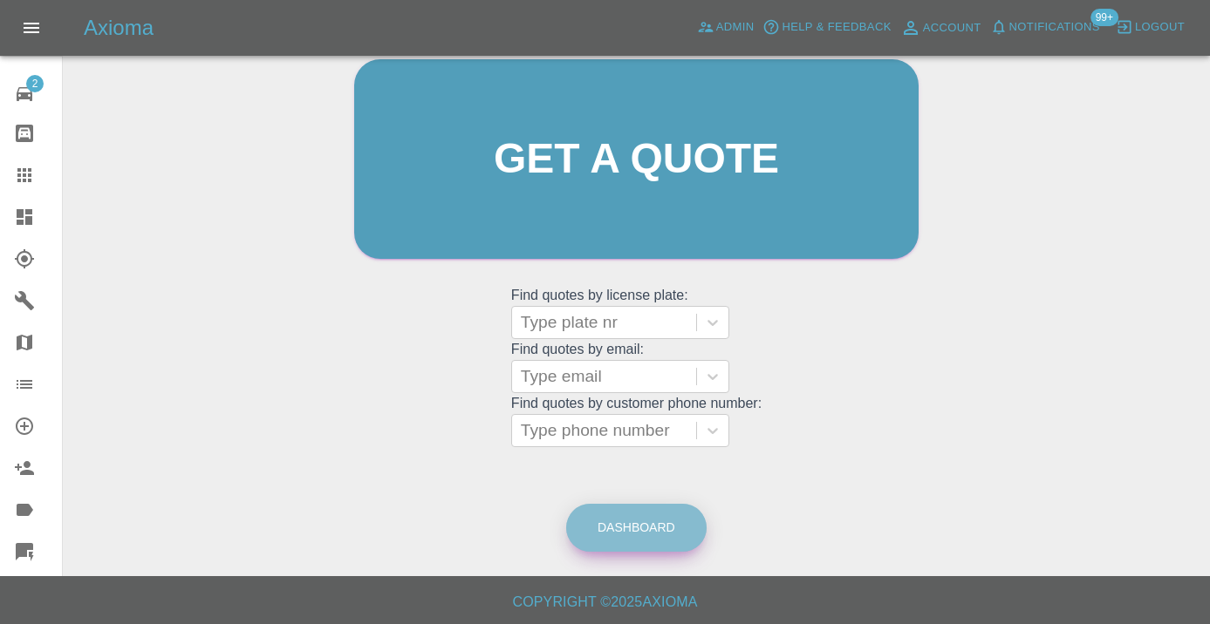
click at [658, 528] on link "Dashboard" at bounding box center [636, 528] width 140 height 48
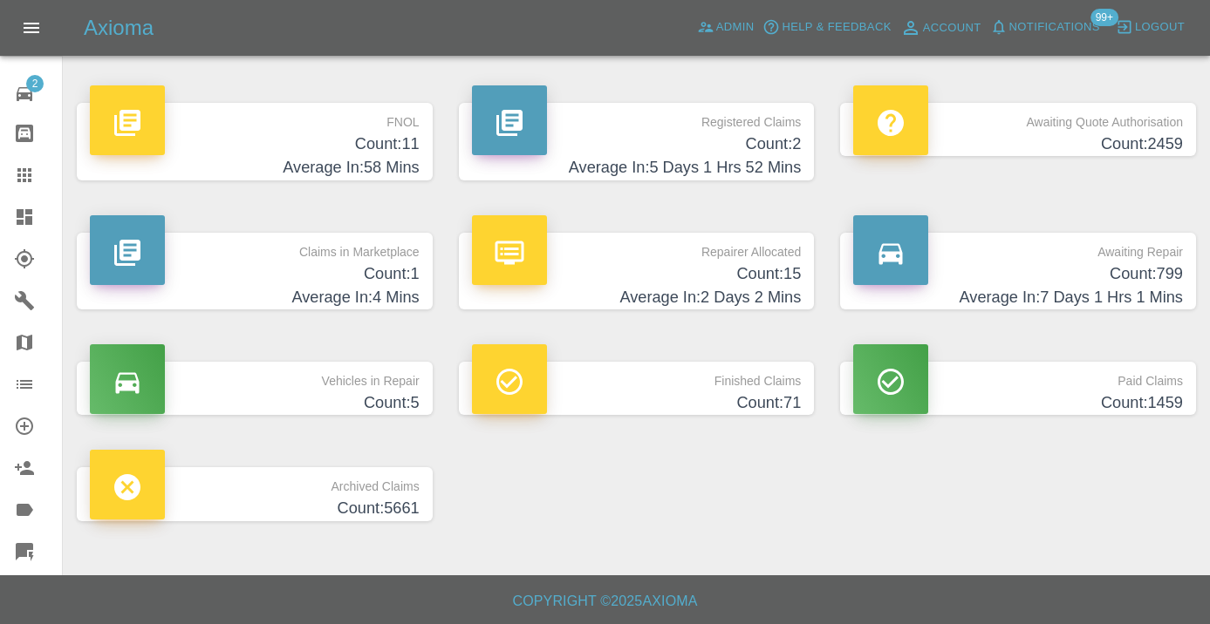
click at [1173, 280] on h4 "Count: 799" at bounding box center [1018, 275] width 330 height 24
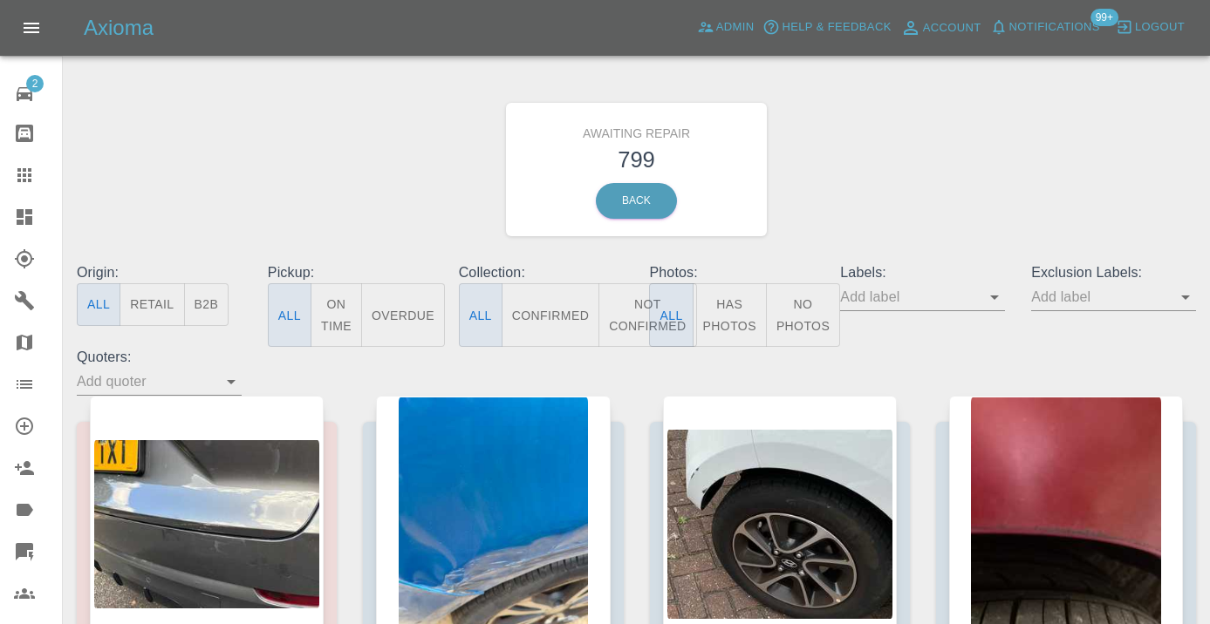
click at [643, 303] on button "Not Confirmed" at bounding box center [647, 315] width 98 height 64
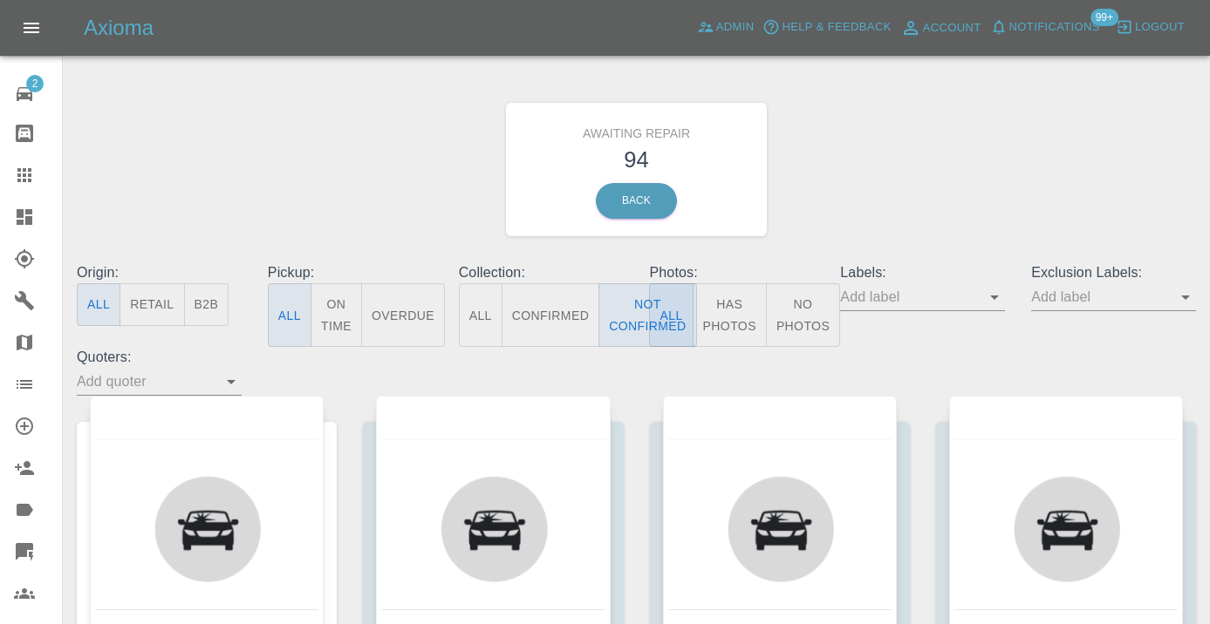
click at [1062, 165] on div "Awaiting Repair 94 Back" at bounding box center [636, 170] width 1145 height 186
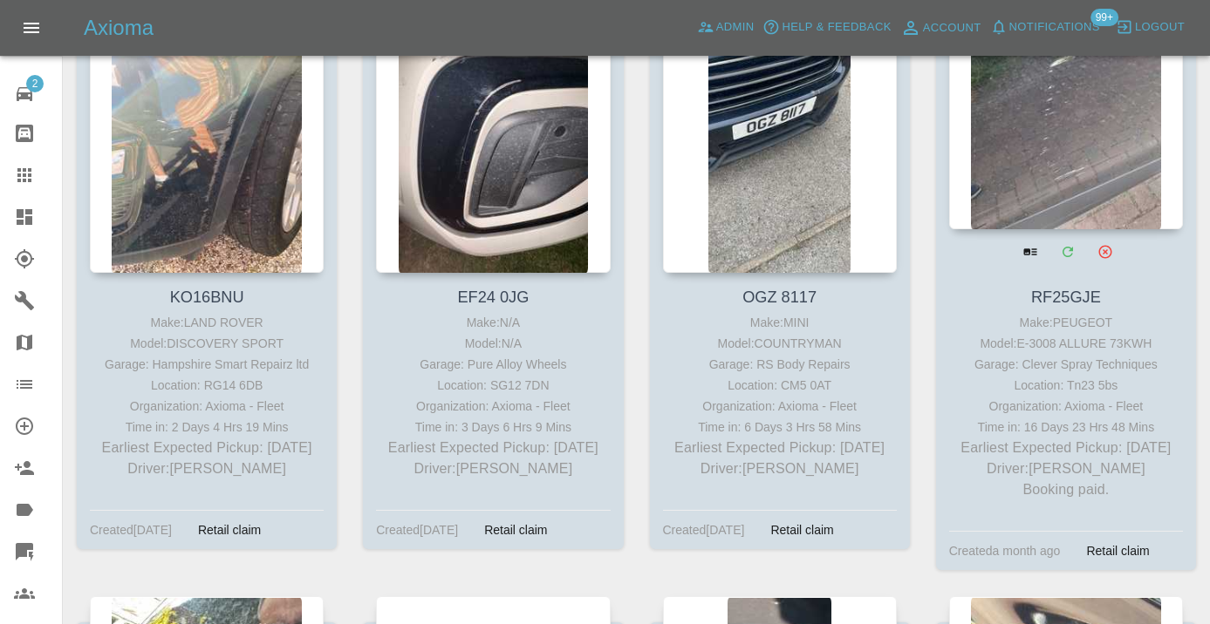
scroll to position [1564, 0]
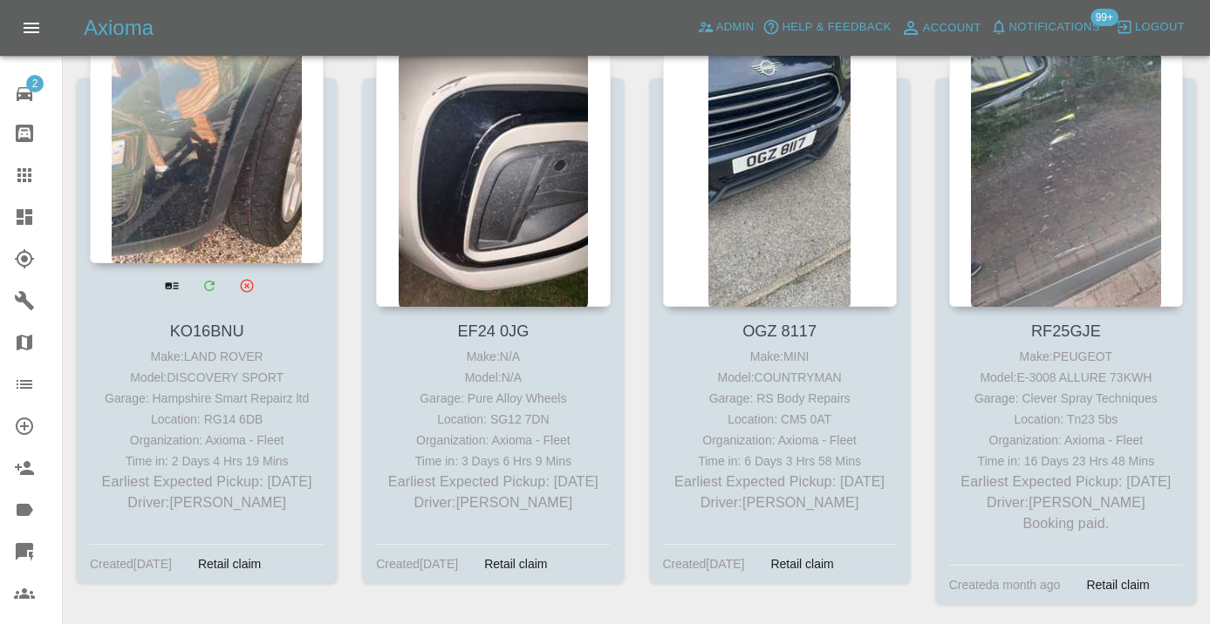
click at [238, 174] on div at bounding box center [207, 136] width 234 height 255
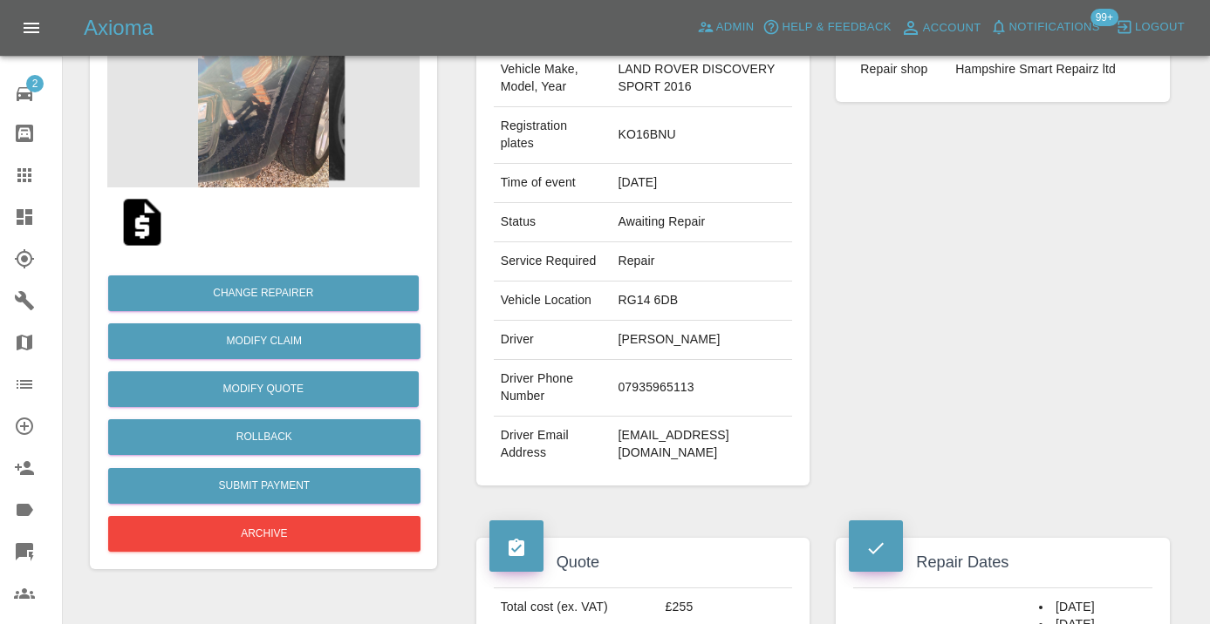
scroll to position [215, 0]
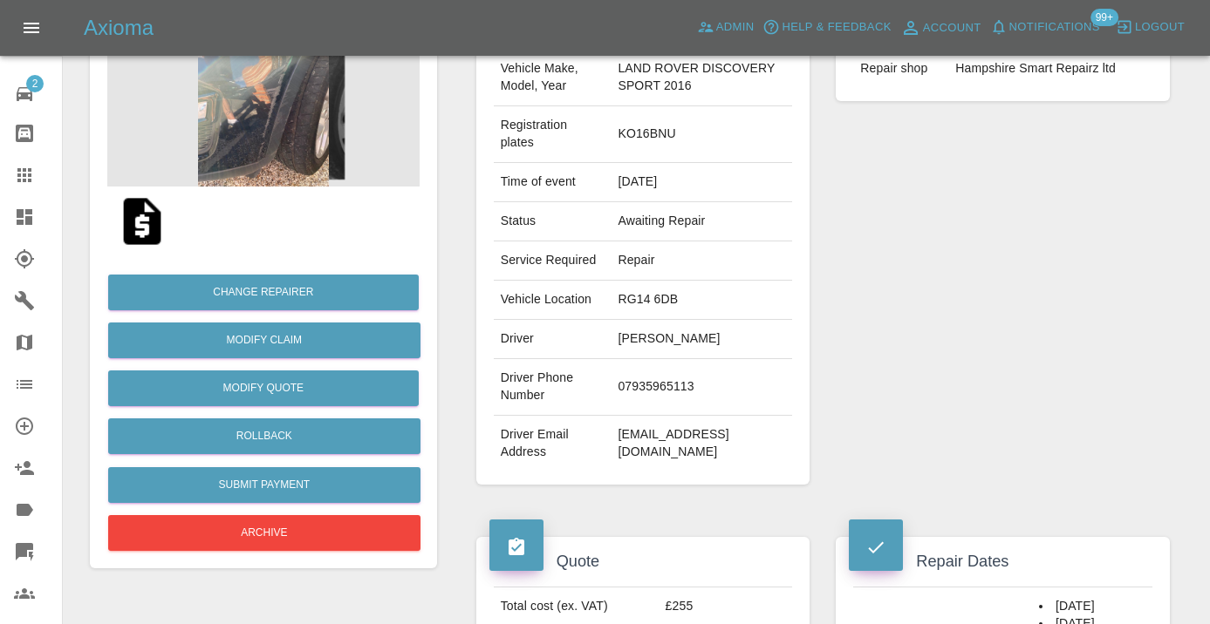
click at [618, 416] on td "07935965113" at bounding box center [701, 387] width 181 height 57
copy td "07935965113"
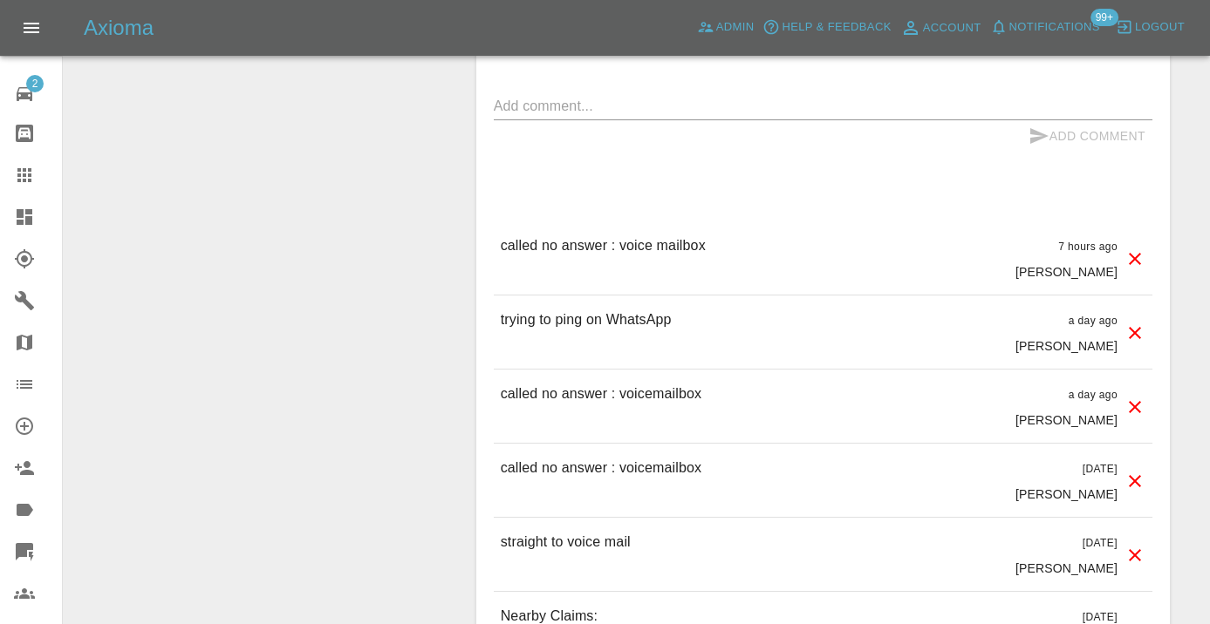
scroll to position [1553, 0]
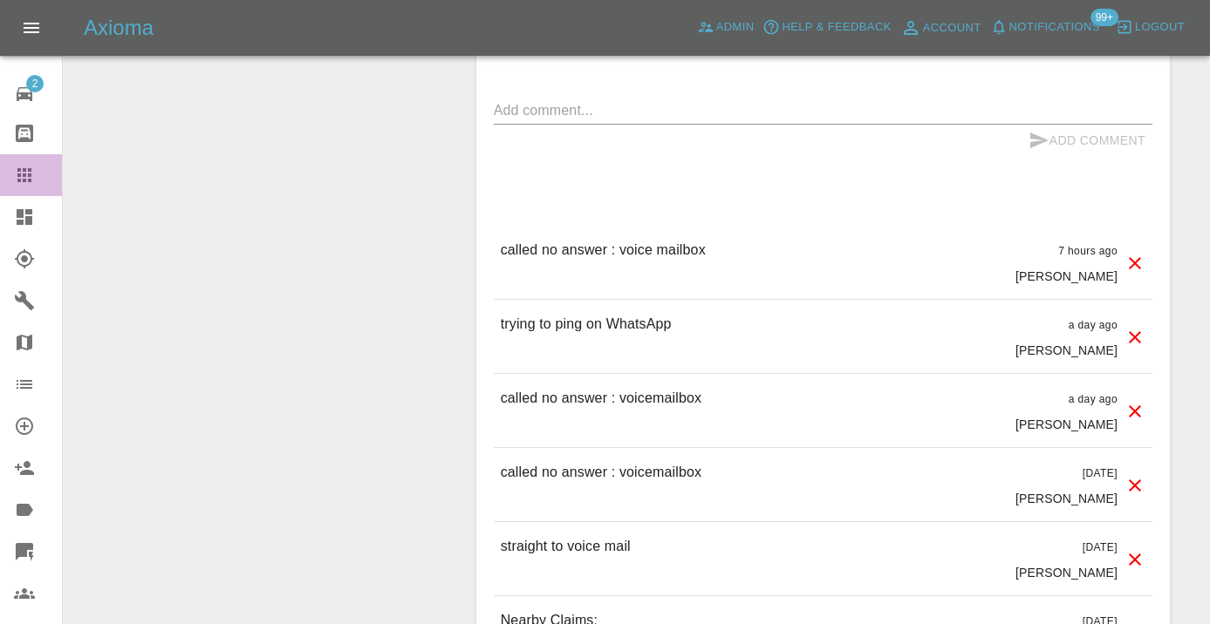
click at [20, 170] on icon at bounding box center [24, 175] width 14 height 14
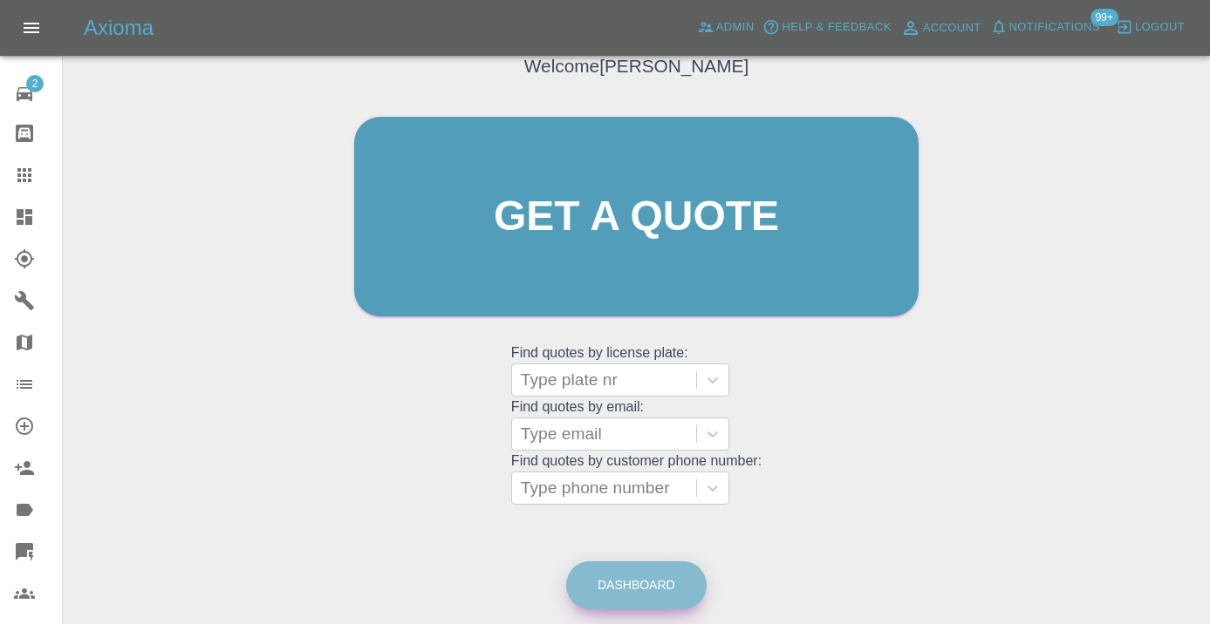
click at [663, 573] on link "Dashboard" at bounding box center [636, 586] width 140 height 48
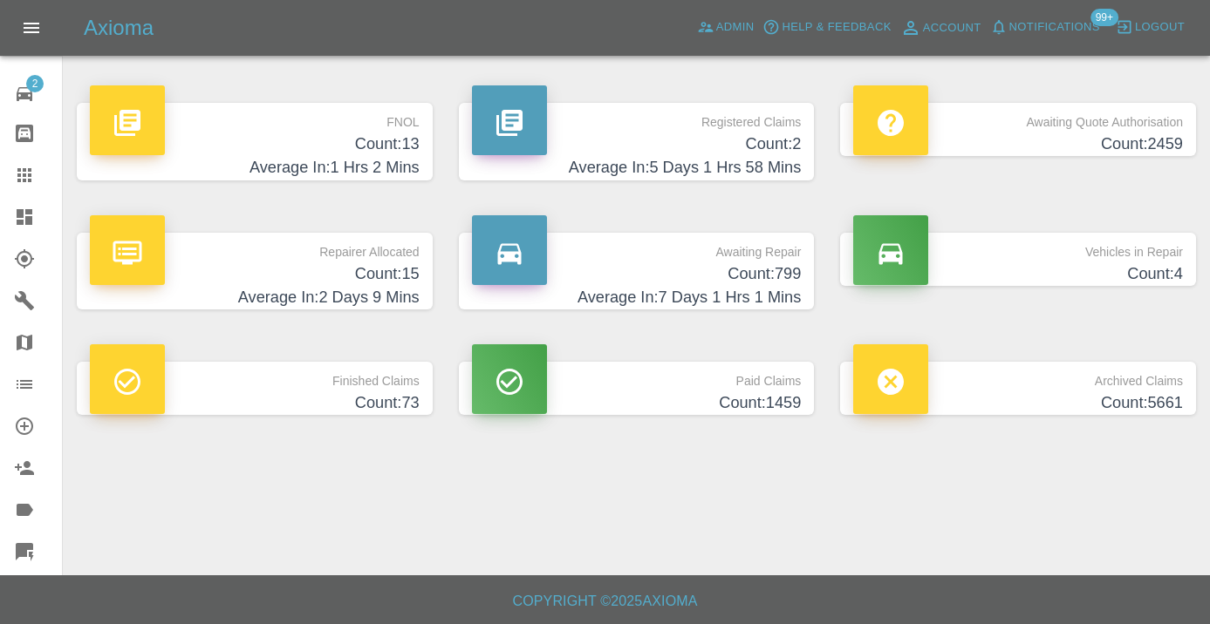
click at [753, 256] on p "Awaiting Repair" at bounding box center [637, 248] width 330 height 30
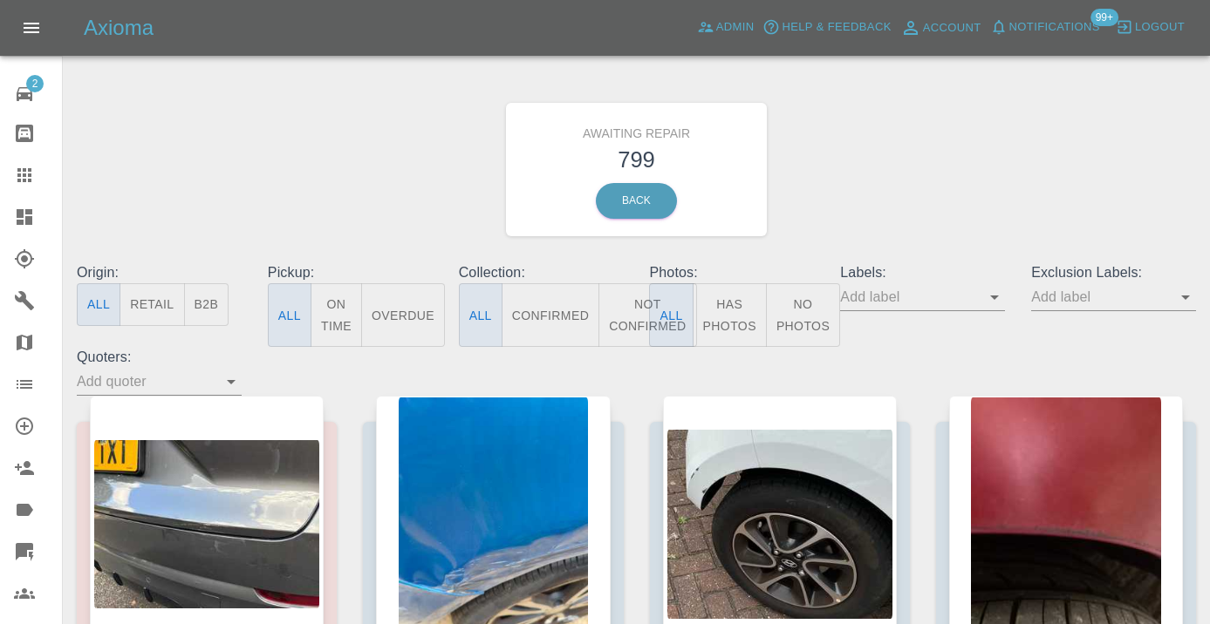
click at [635, 321] on button "Not Confirmed" at bounding box center [647, 315] width 98 height 64
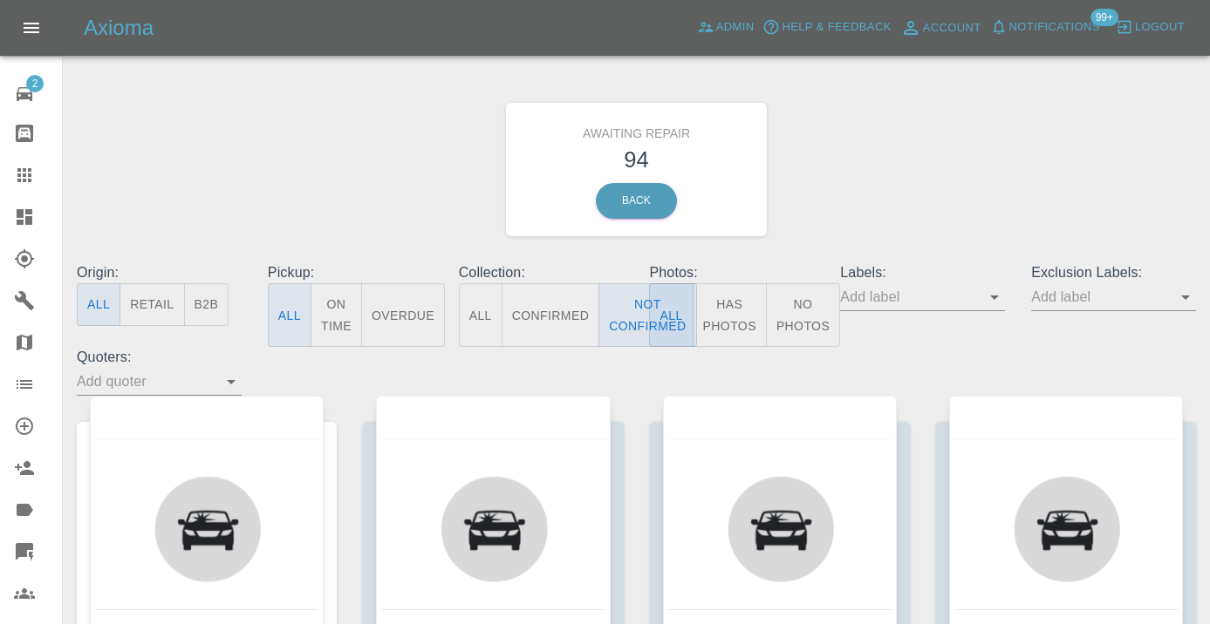
click at [997, 117] on div "Awaiting Repair 94 Back" at bounding box center [636, 170] width 1145 height 186
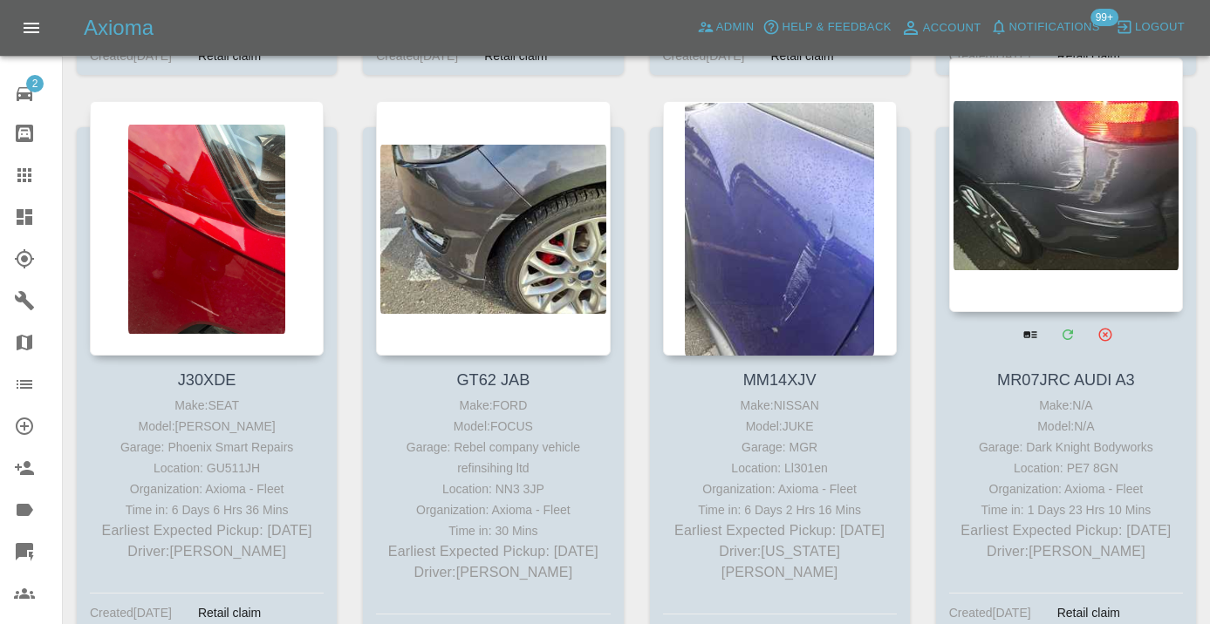
scroll to position [5553, 0]
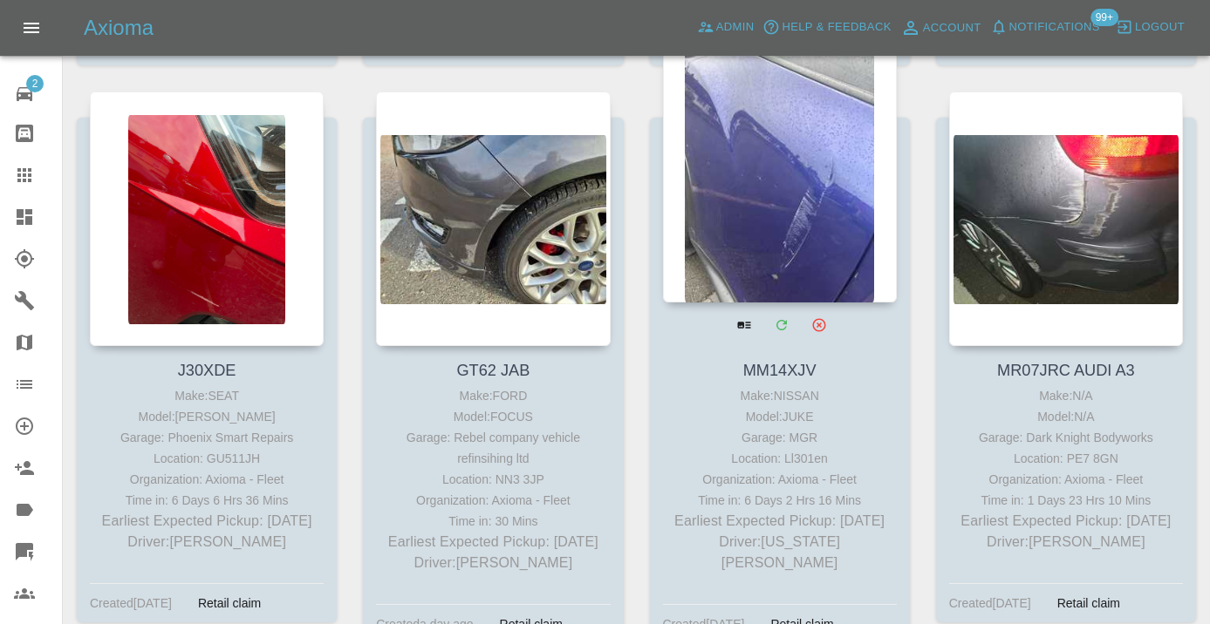
click at [758, 198] on div at bounding box center [780, 175] width 234 height 255
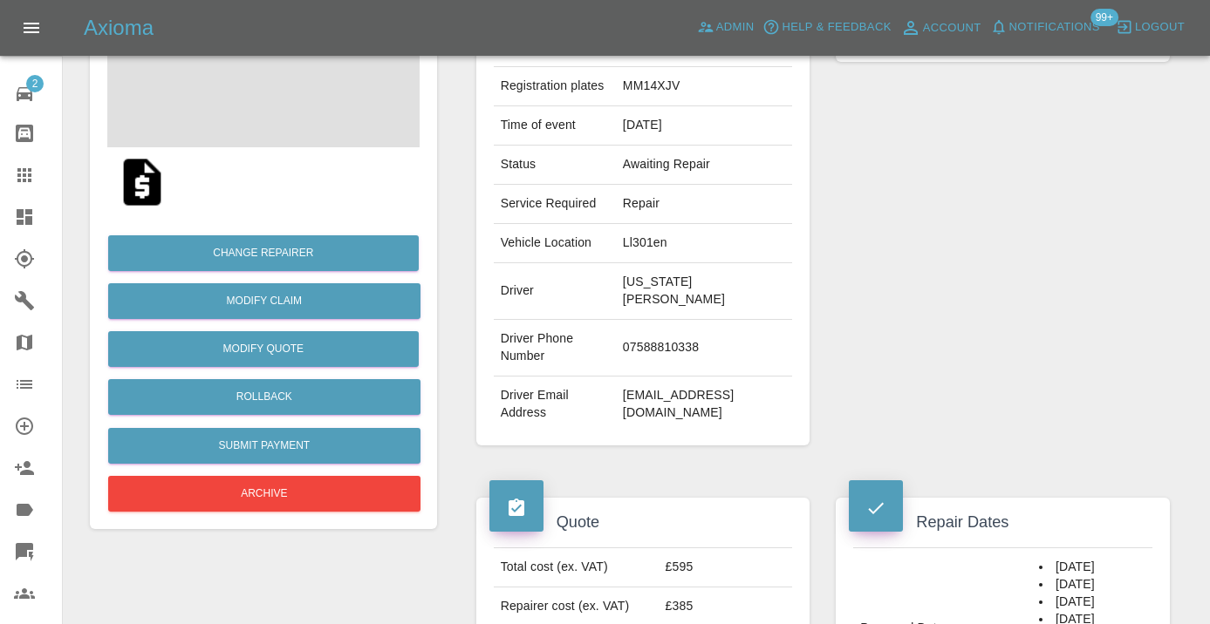
scroll to position [262, 0]
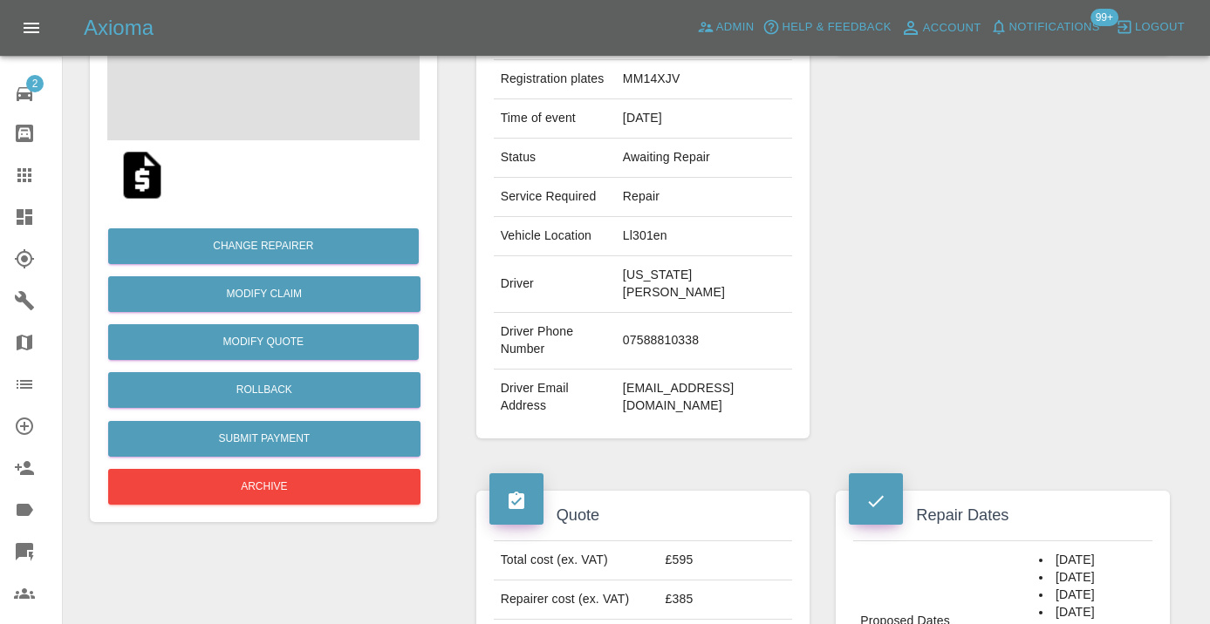
click at [633, 370] on td "07588810338" at bounding box center [704, 341] width 176 height 57
copy td "07588810338"
click at [895, 283] on div "Repairer Repair shop MGR" at bounding box center [1002, 196] width 360 height 538
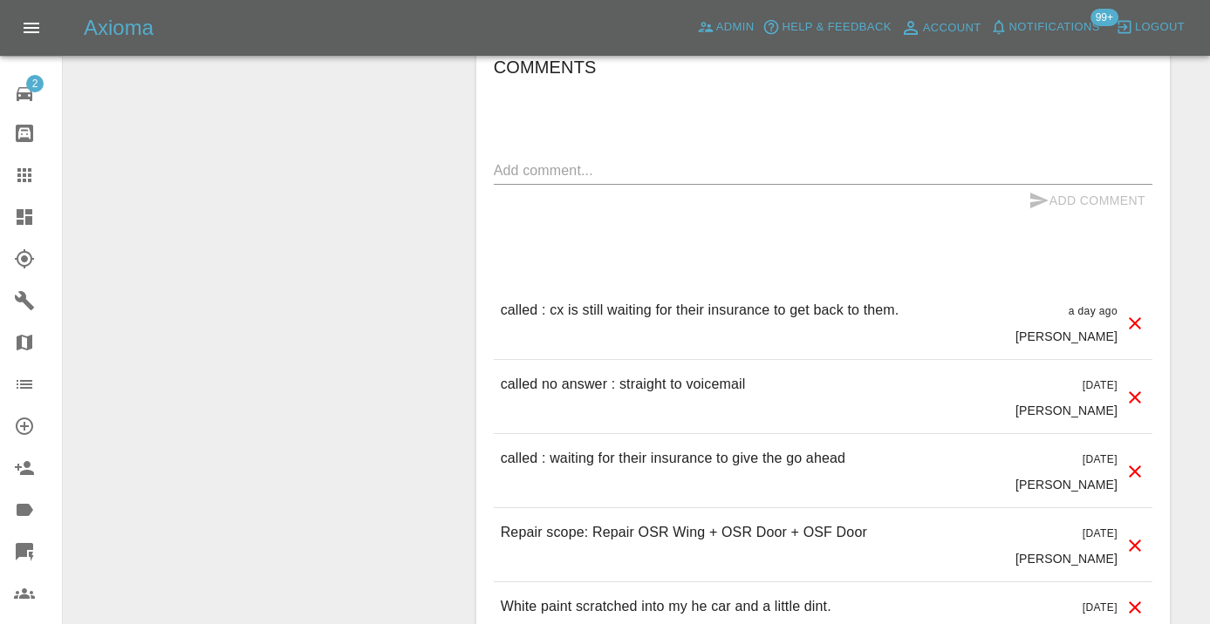
scroll to position [1477, 0]
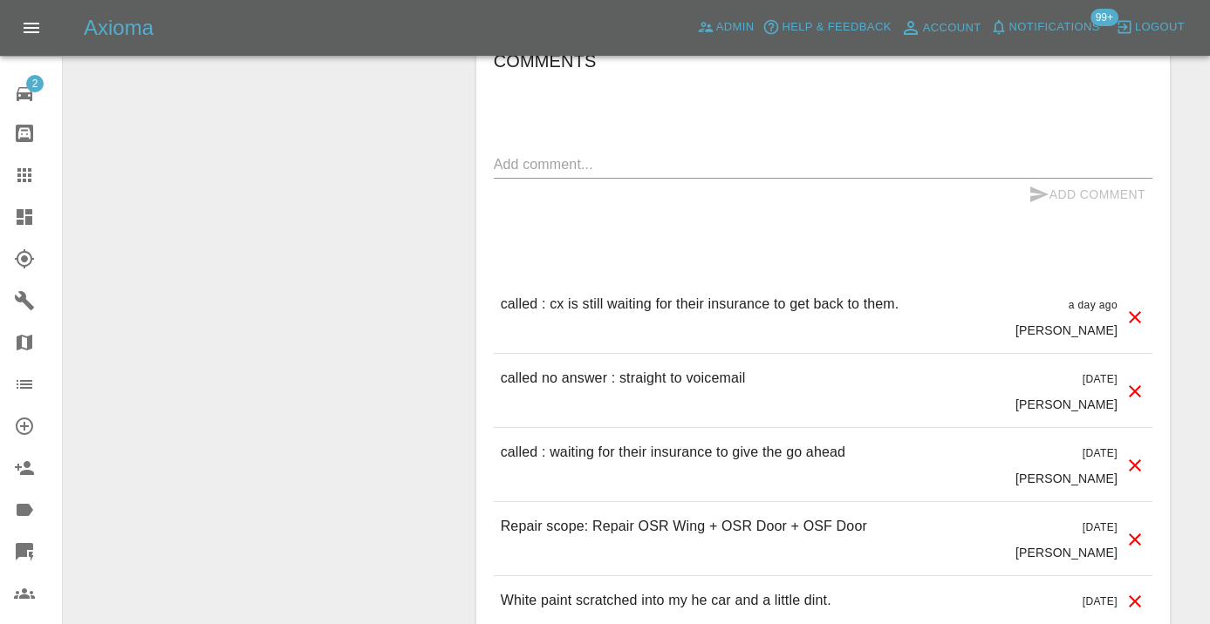
click at [663, 174] on textarea at bounding box center [823, 164] width 658 height 20
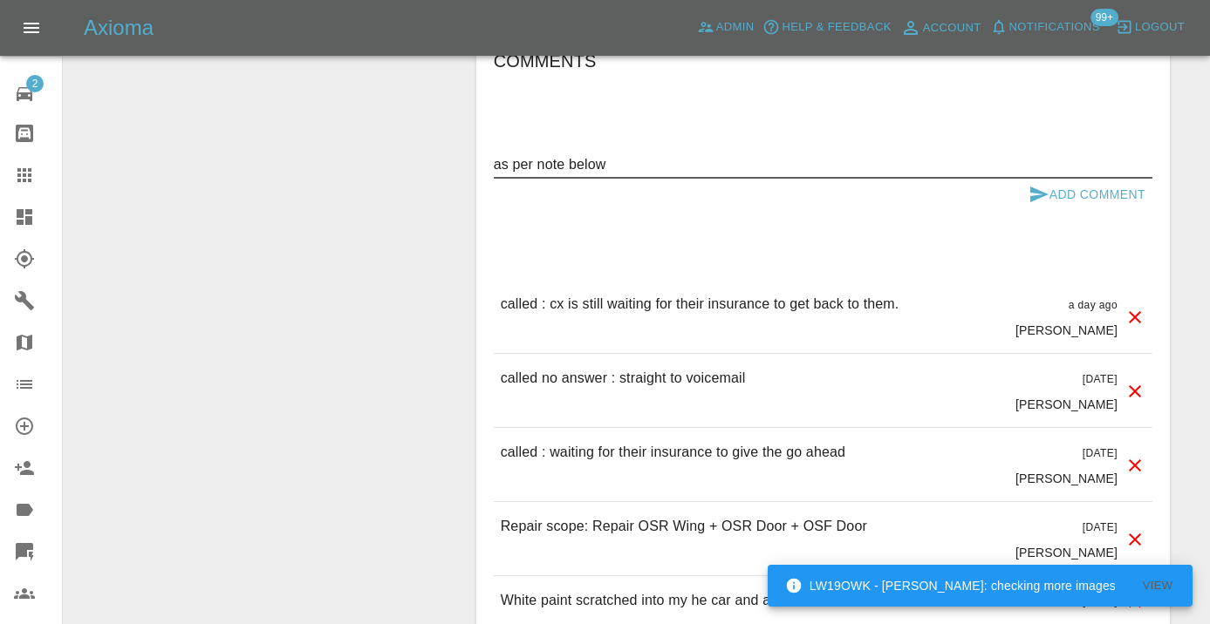
type textarea "as per note below"
click at [1048, 211] on button "Add Comment" at bounding box center [1086, 195] width 131 height 32
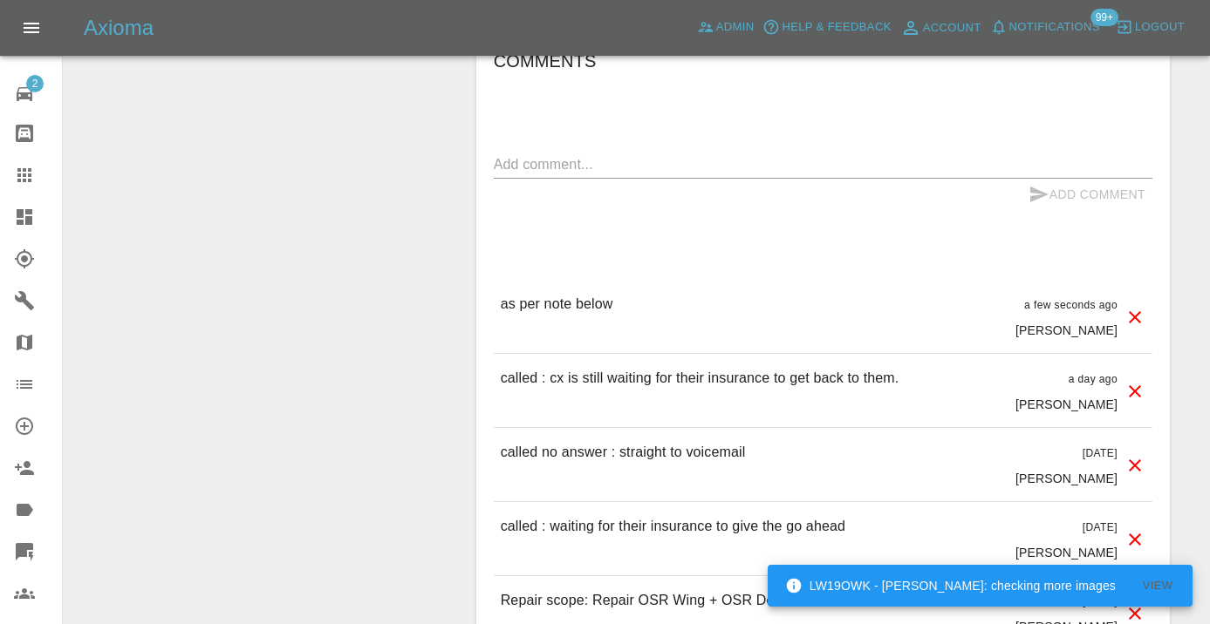
click at [22, 185] on icon at bounding box center [24, 175] width 21 height 21
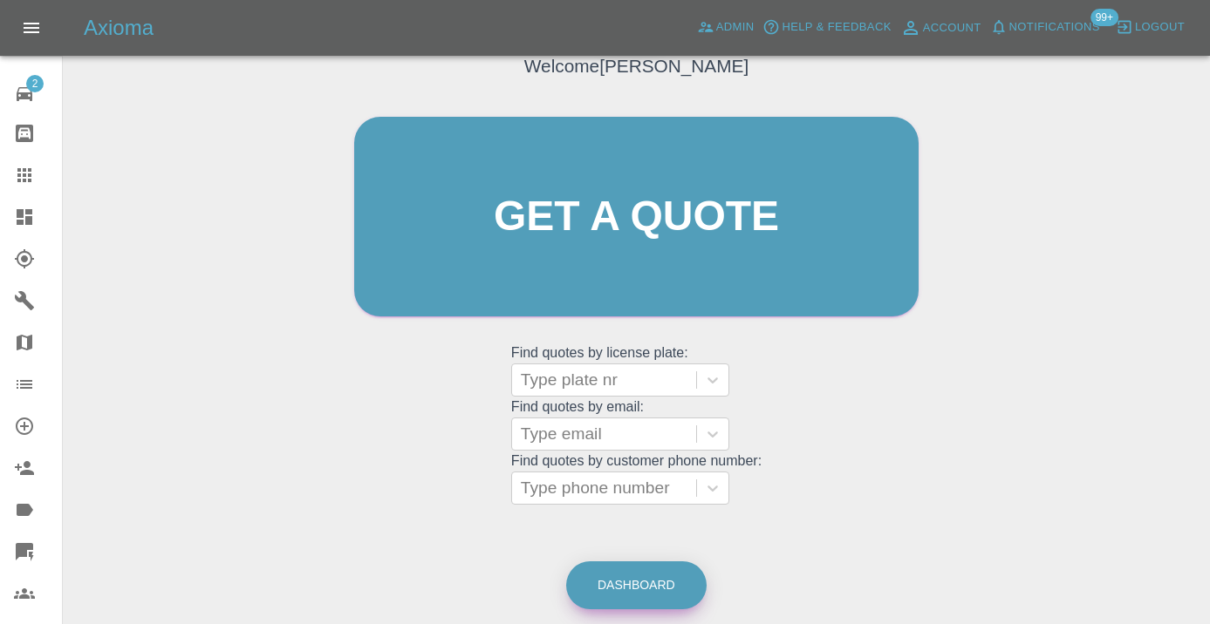
click at [616, 582] on link "Dashboard" at bounding box center [636, 586] width 140 height 48
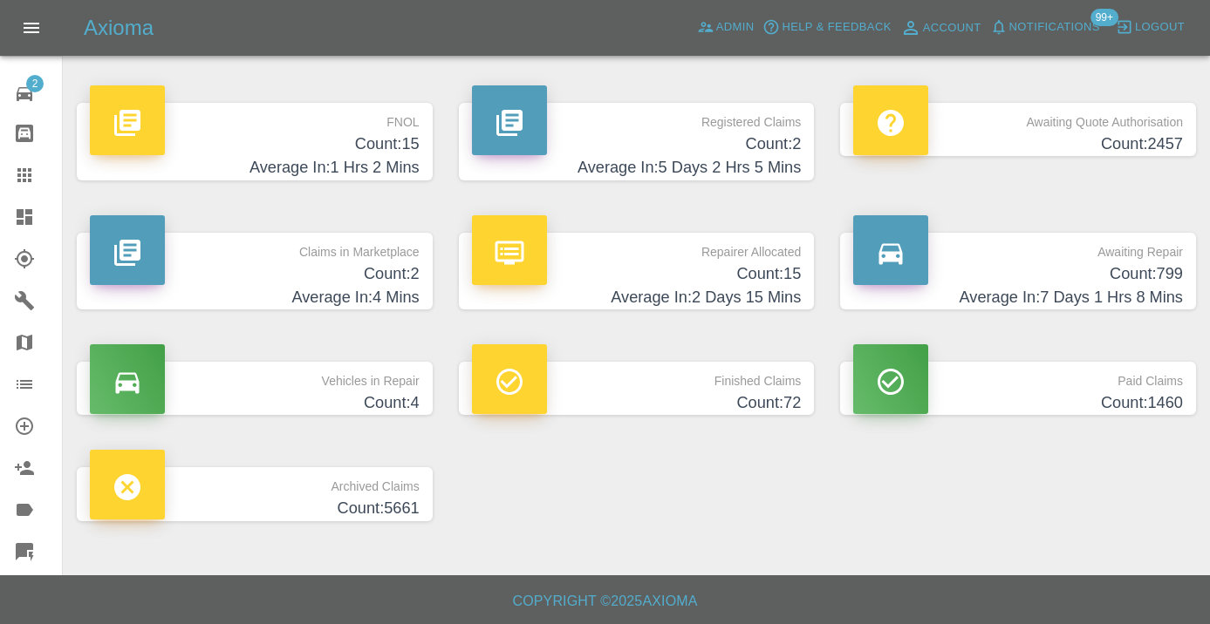
click at [1158, 282] on h4 "Count: 799" at bounding box center [1018, 275] width 330 height 24
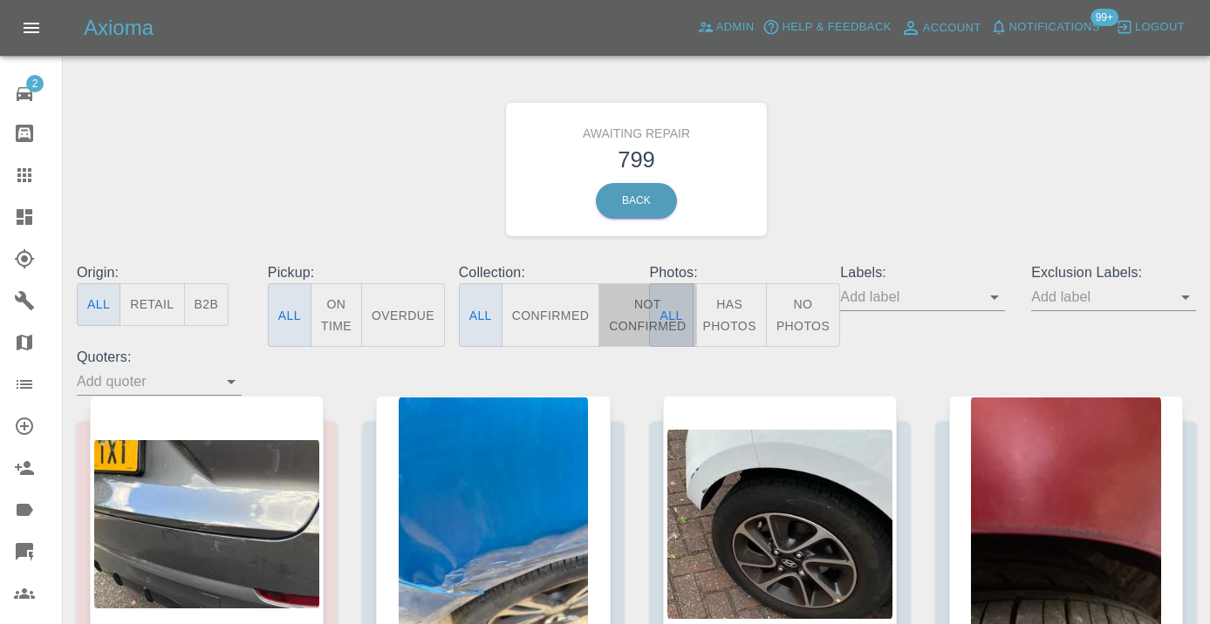
click at [645, 316] on button "Not Confirmed" at bounding box center [647, 315] width 98 height 64
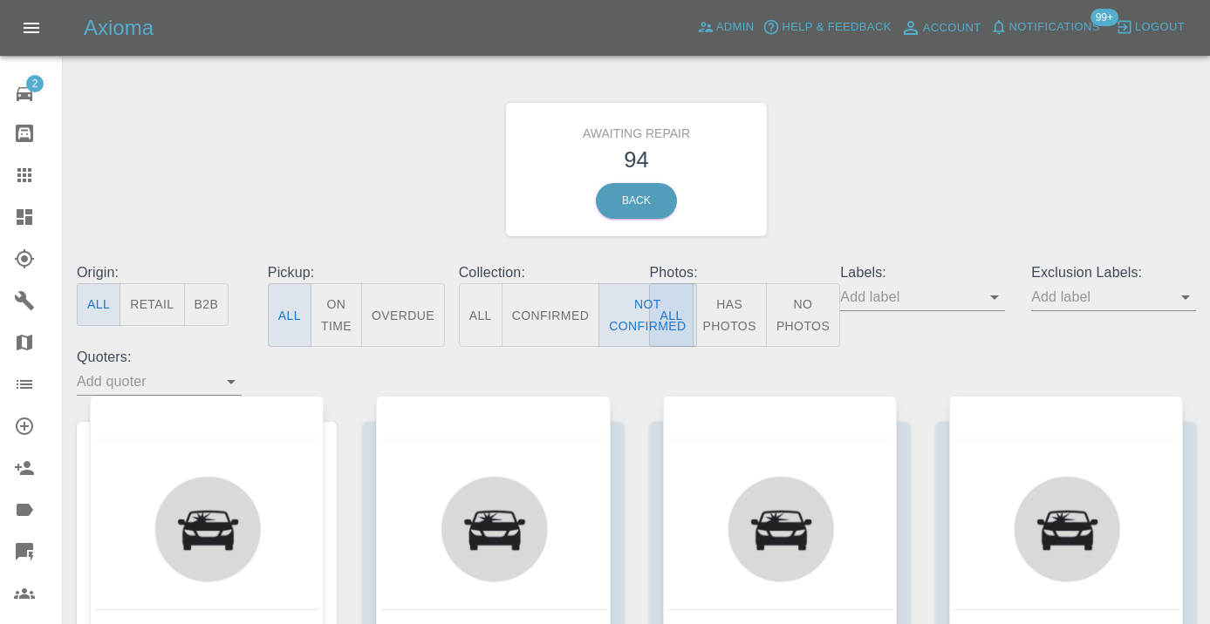
click at [857, 191] on div "Awaiting Repair 94 Back" at bounding box center [636, 170] width 1145 height 186
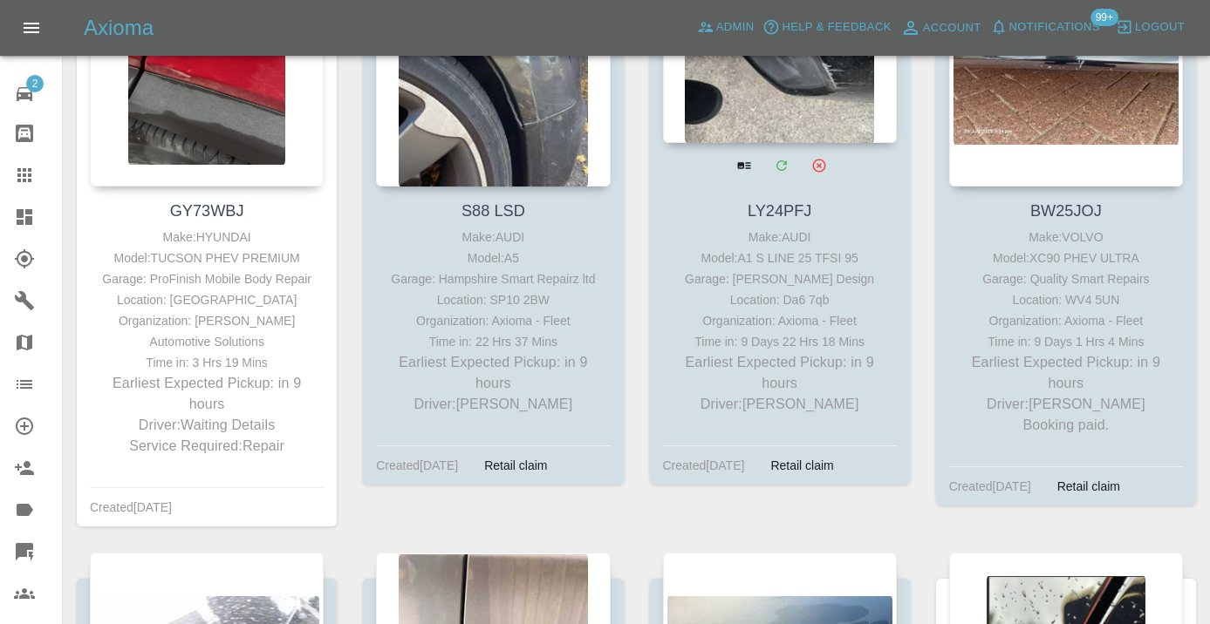
scroll to position [456, 0]
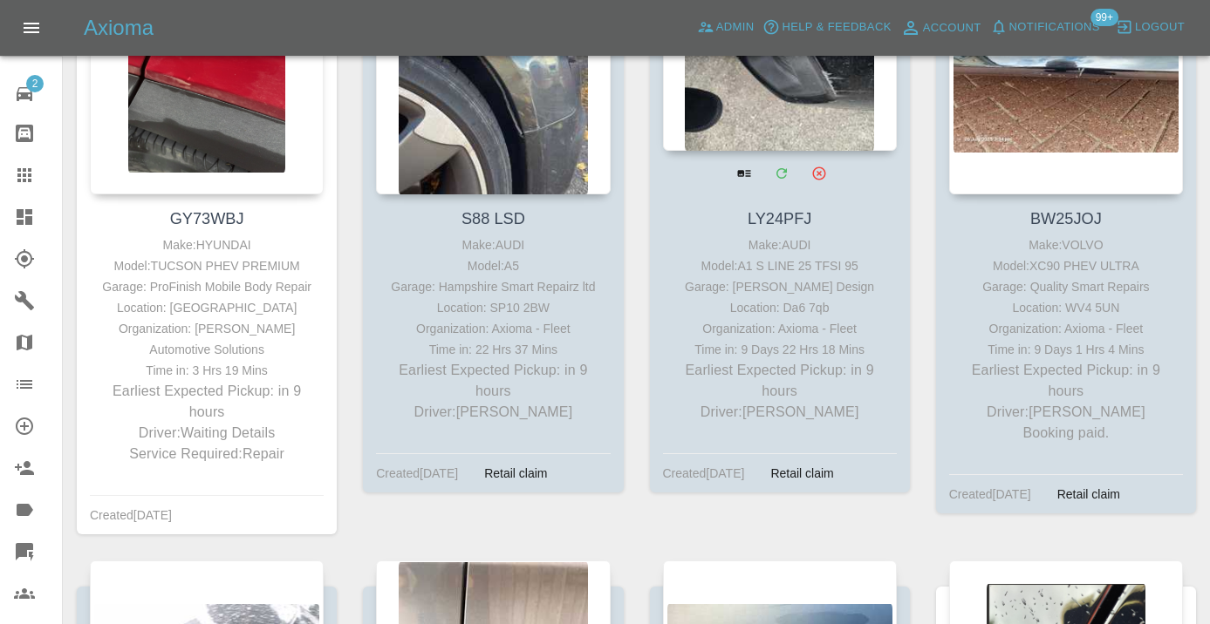
click at [825, 76] on div at bounding box center [780, 23] width 234 height 255
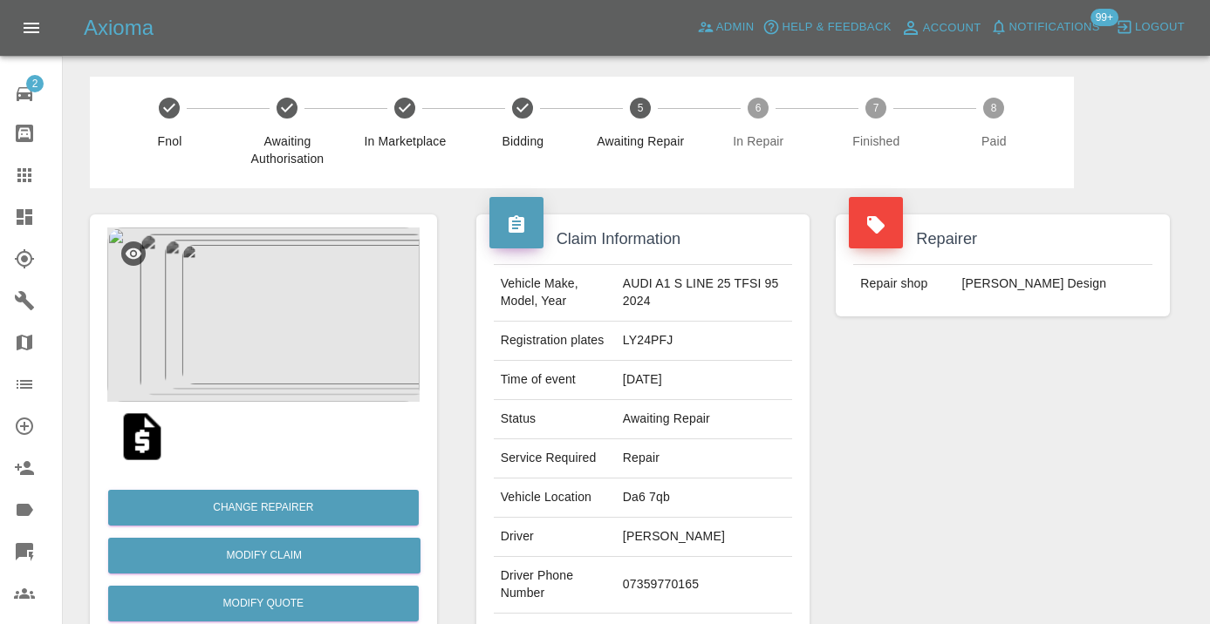
click at [676, 581] on td "07359770165" at bounding box center [704, 585] width 176 height 57
copy td "07359770165"
click at [862, 547] on div "Repairer Repair shop Leo Design" at bounding box center [1002, 448] width 360 height 521
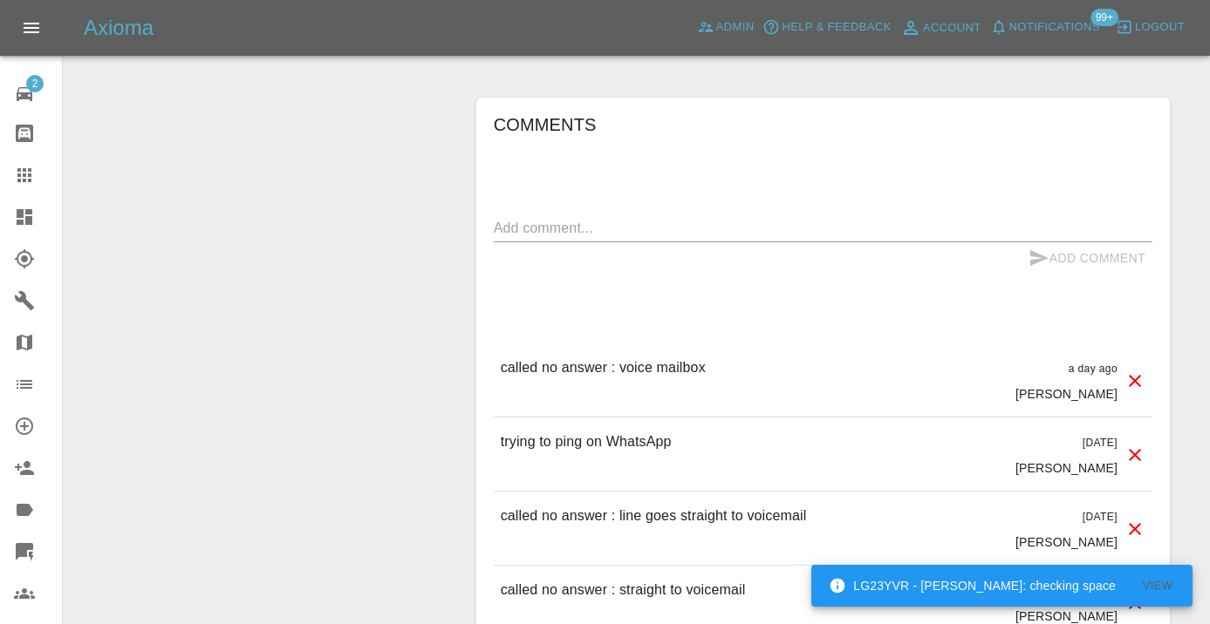
scroll to position [1404, 0]
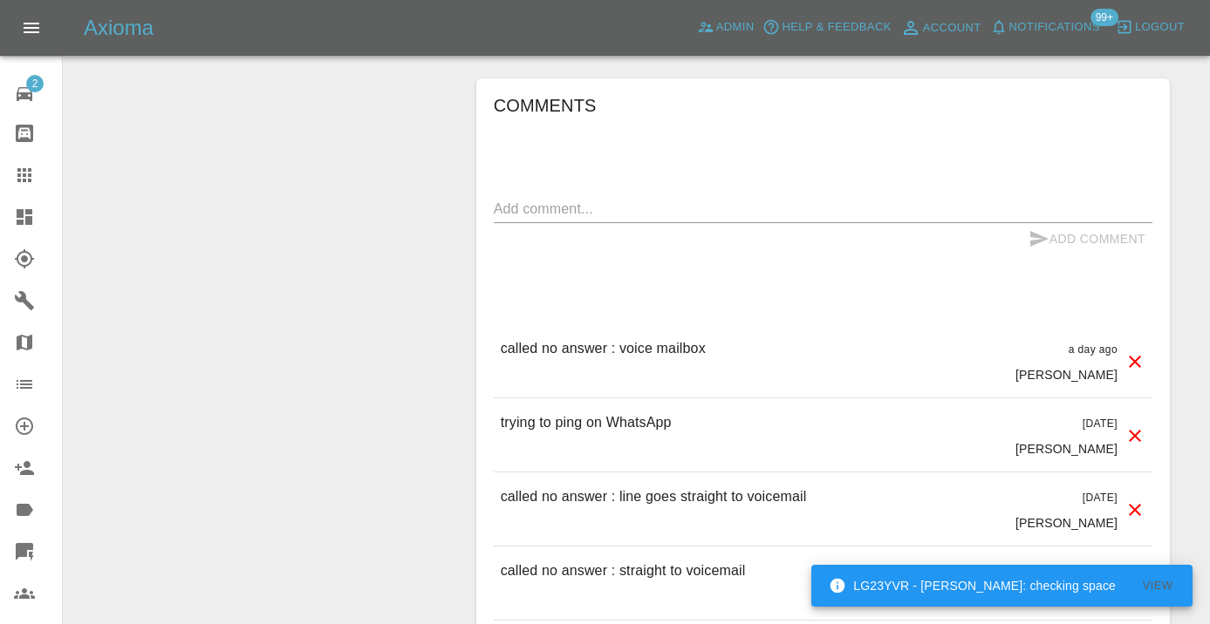
click at [583, 212] on textarea at bounding box center [823, 209] width 658 height 20
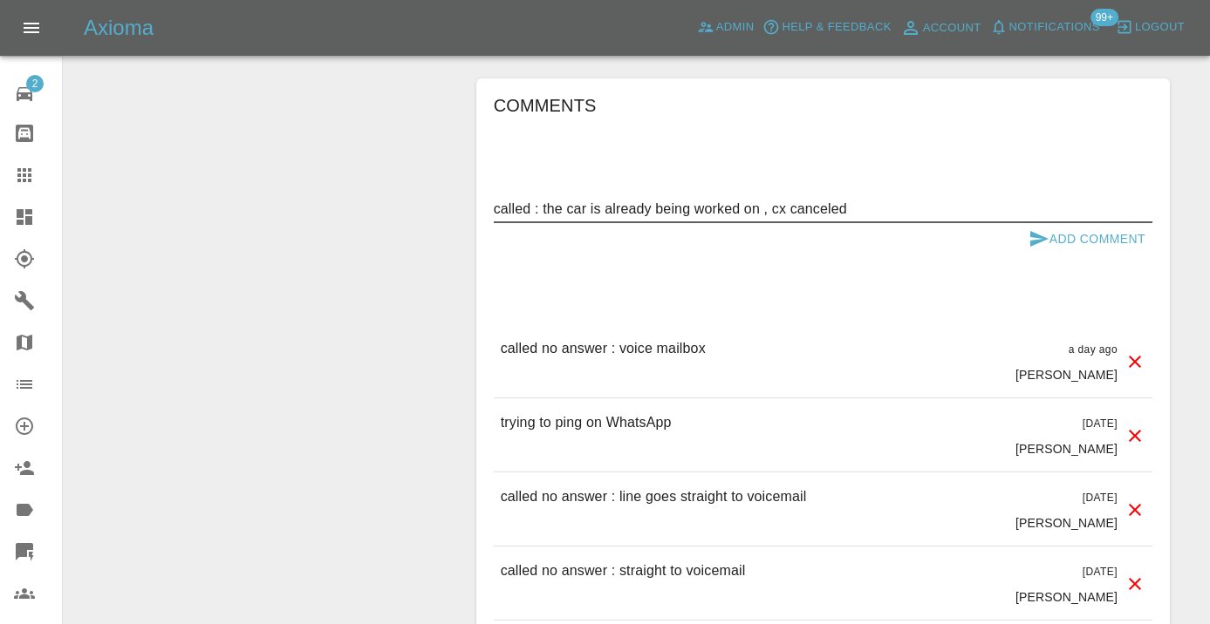
type textarea "called : the car is already being worked on , cx canceled"
click at [1030, 241] on icon "submit" at bounding box center [1039, 239] width 18 height 16
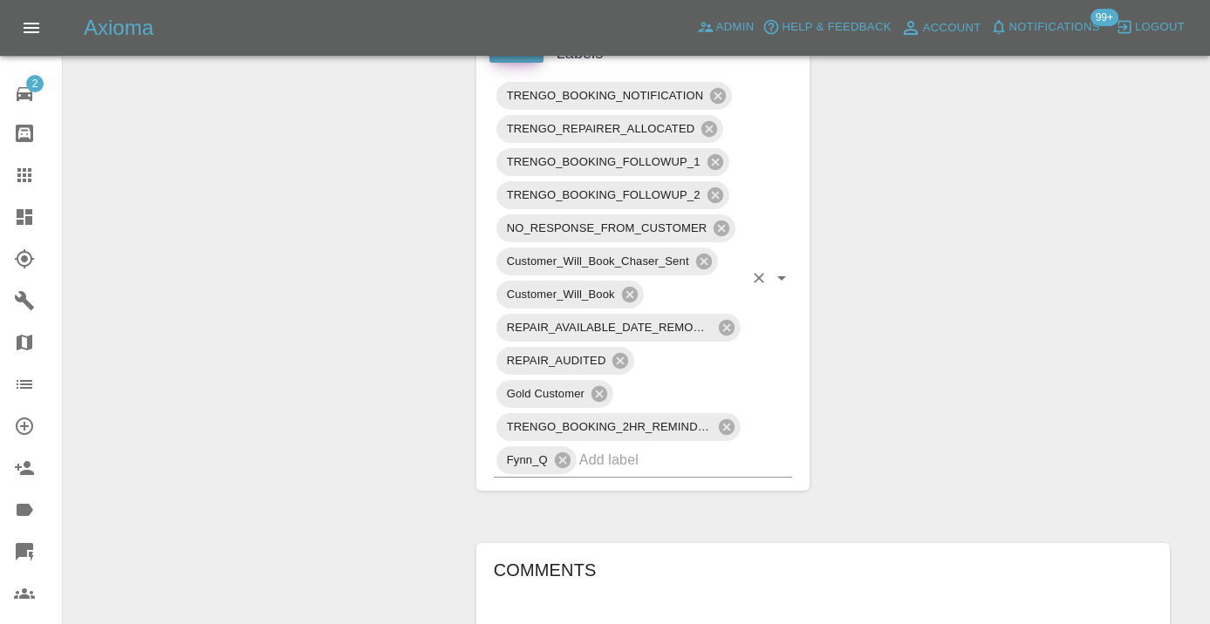
scroll to position [932, 0]
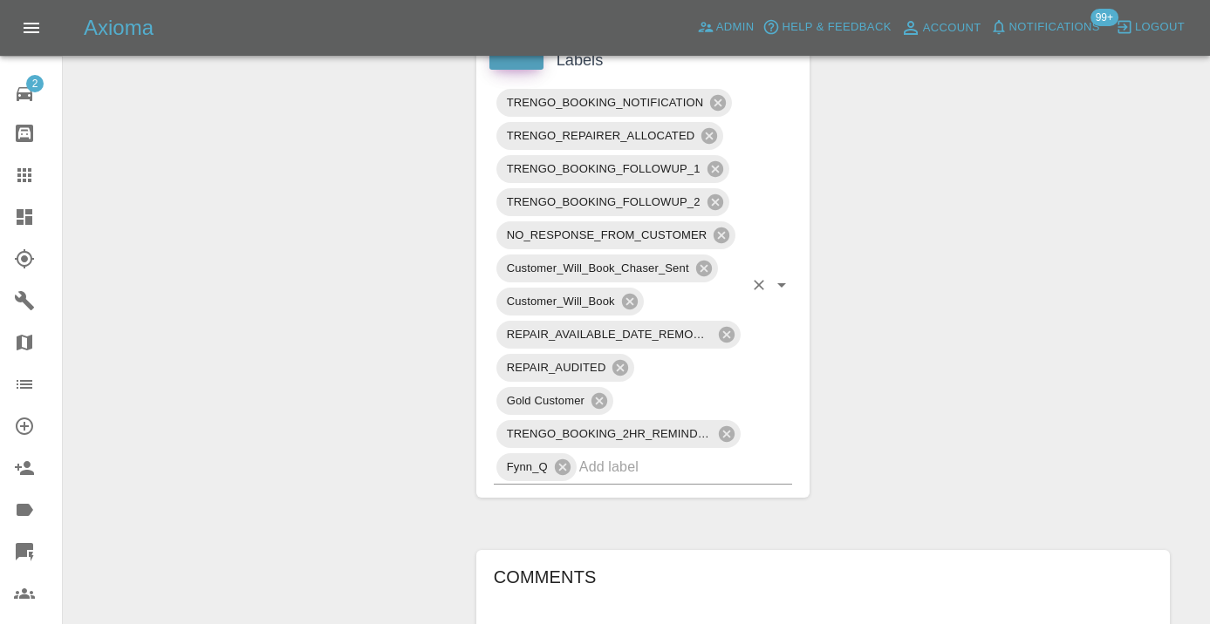
click at [590, 464] on input "text" at bounding box center [661, 467] width 165 height 27
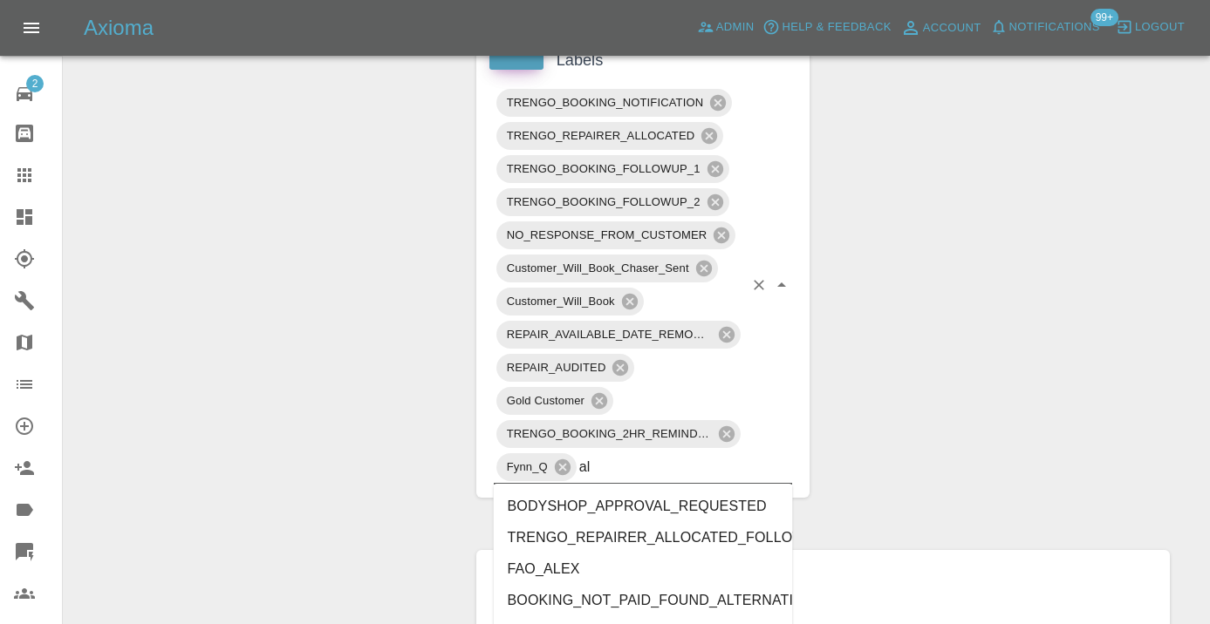
type input "alt"
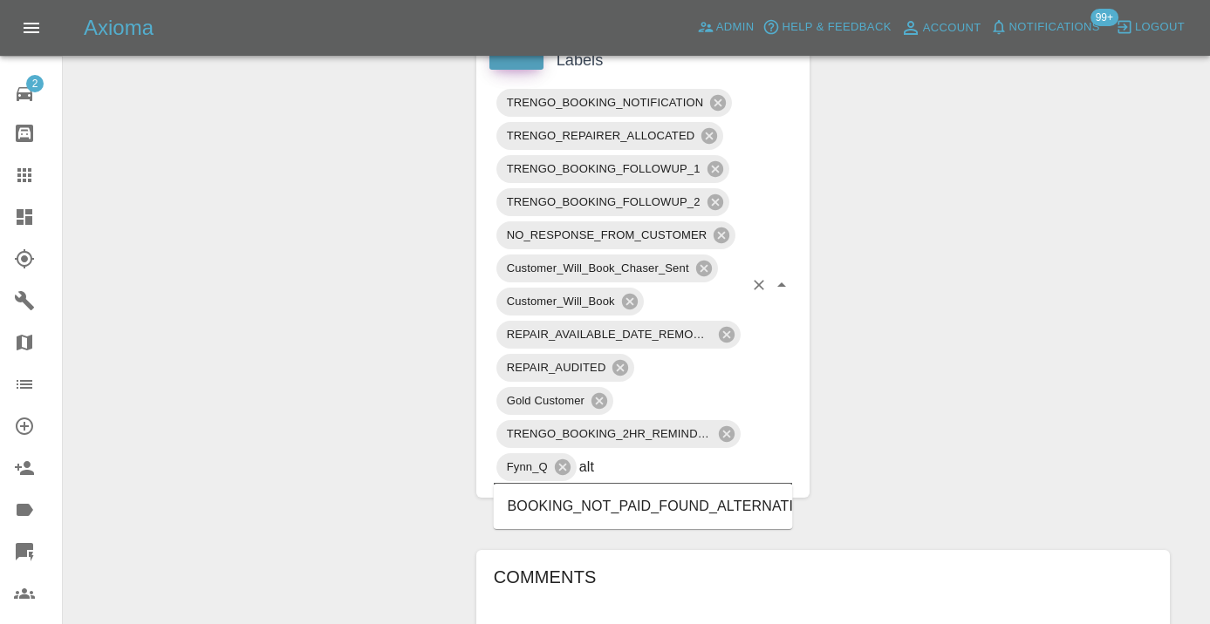
click at [653, 496] on li "BOOKING_NOT_PAID_FOUND_ALTERNATIVE" at bounding box center [643, 506] width 299 height 31
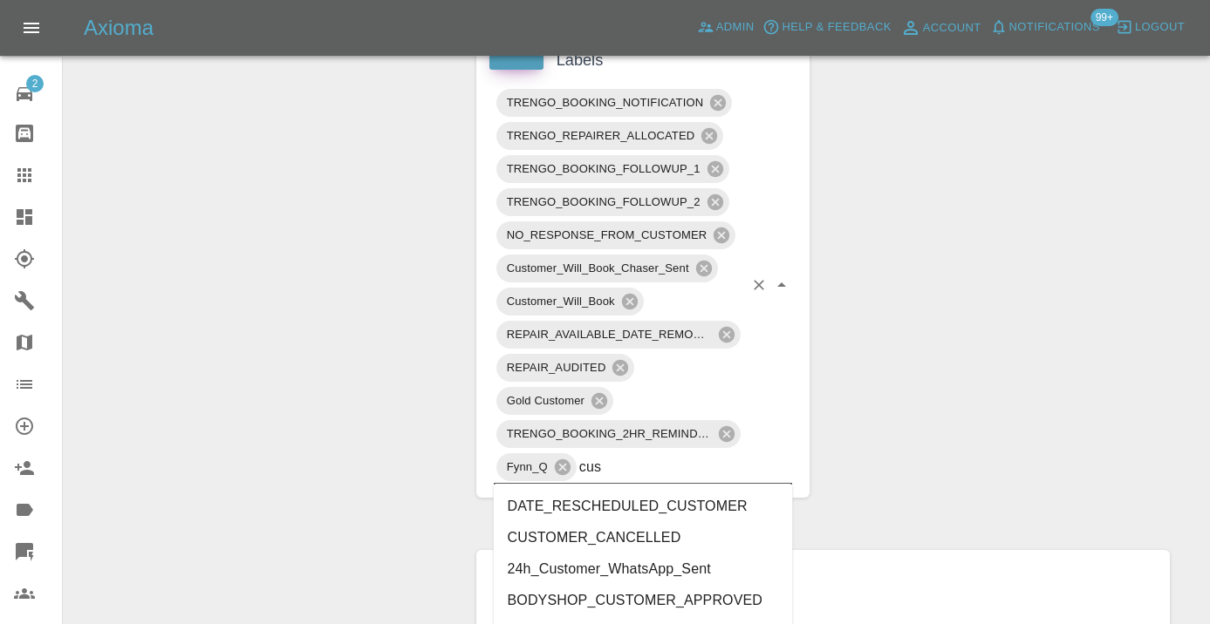
type input "cust"
click at [665, 547] on li "CUSTOMER_CANCELLED" at bounding box center [643, 537] width 299 height 31
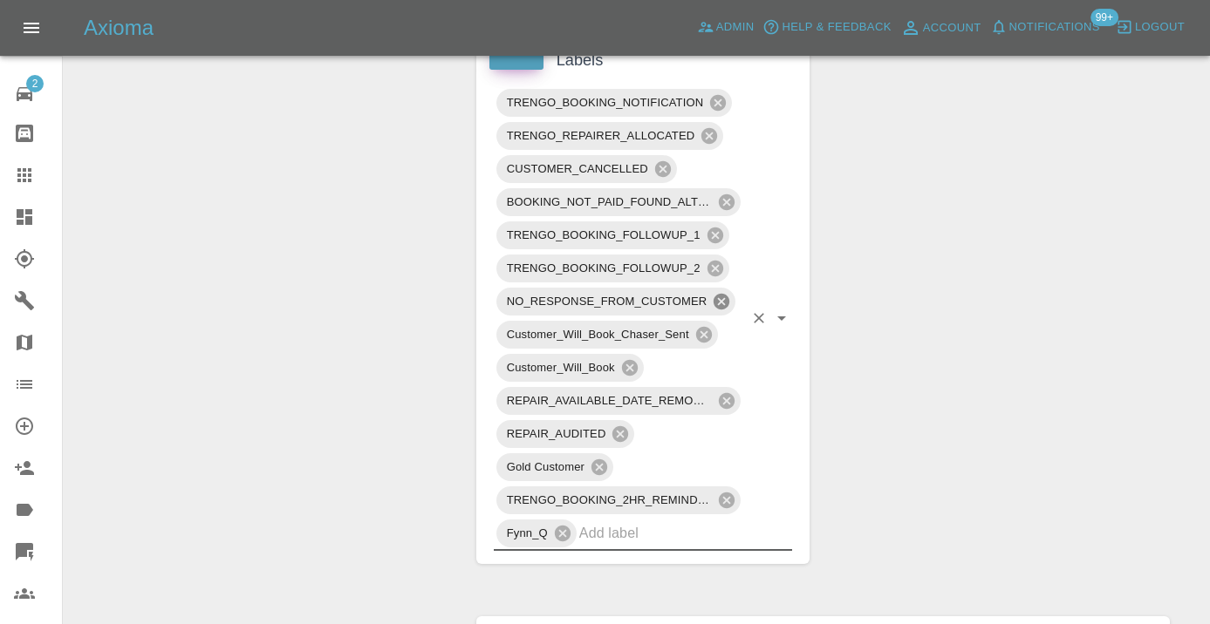
click at [724, 303] on icon at bounding box center [721, 301] width 19 height 19
click at [377, 151] on div "Change Repairer Modify Claim Modify Quote Rollback Submit Payment Archive" at bounding box center [263, 449] width 373 height 2387
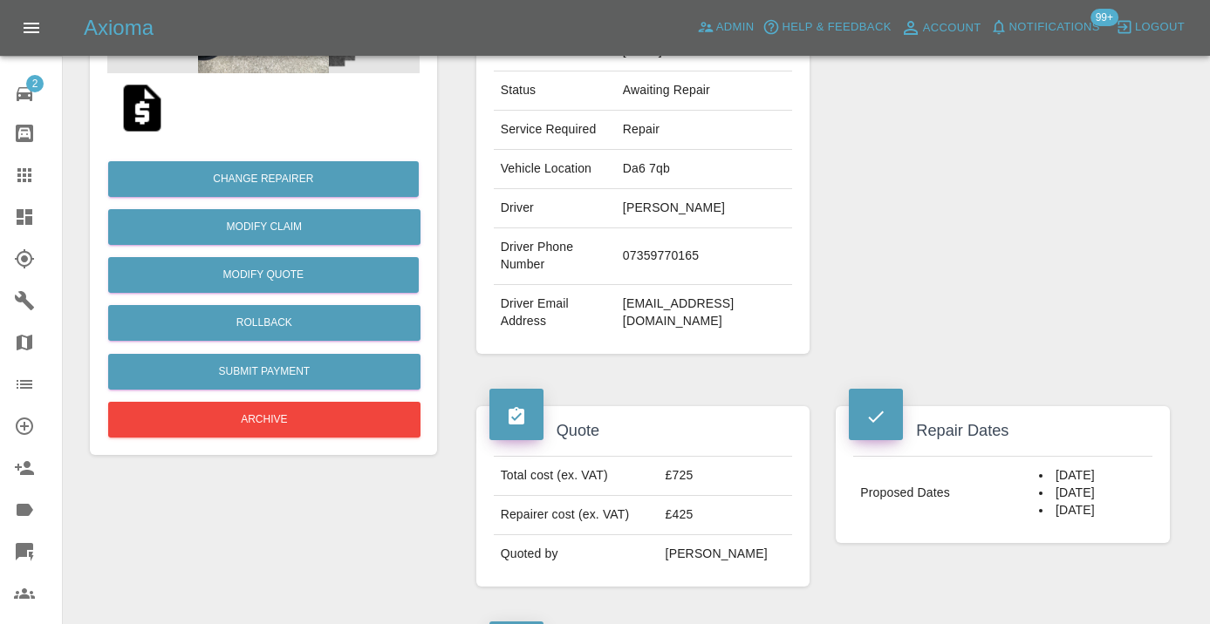
scroll to position [262, 0]
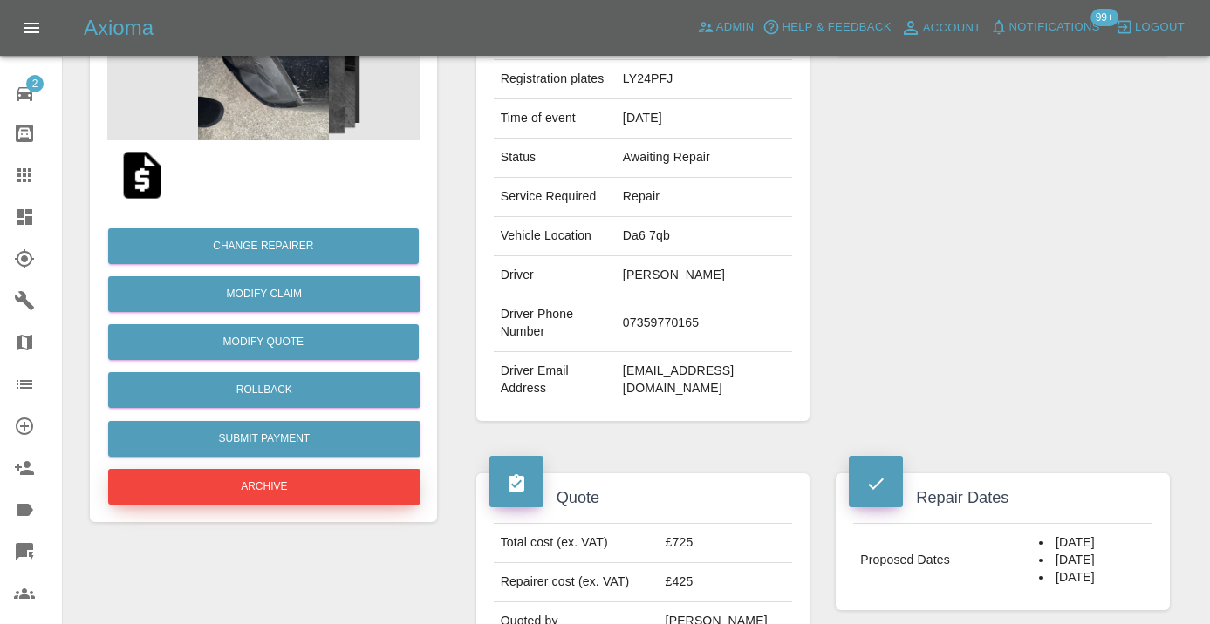
click at [283, 484] on button "Archive" at bounding box center [264, 487] width 312 height 36
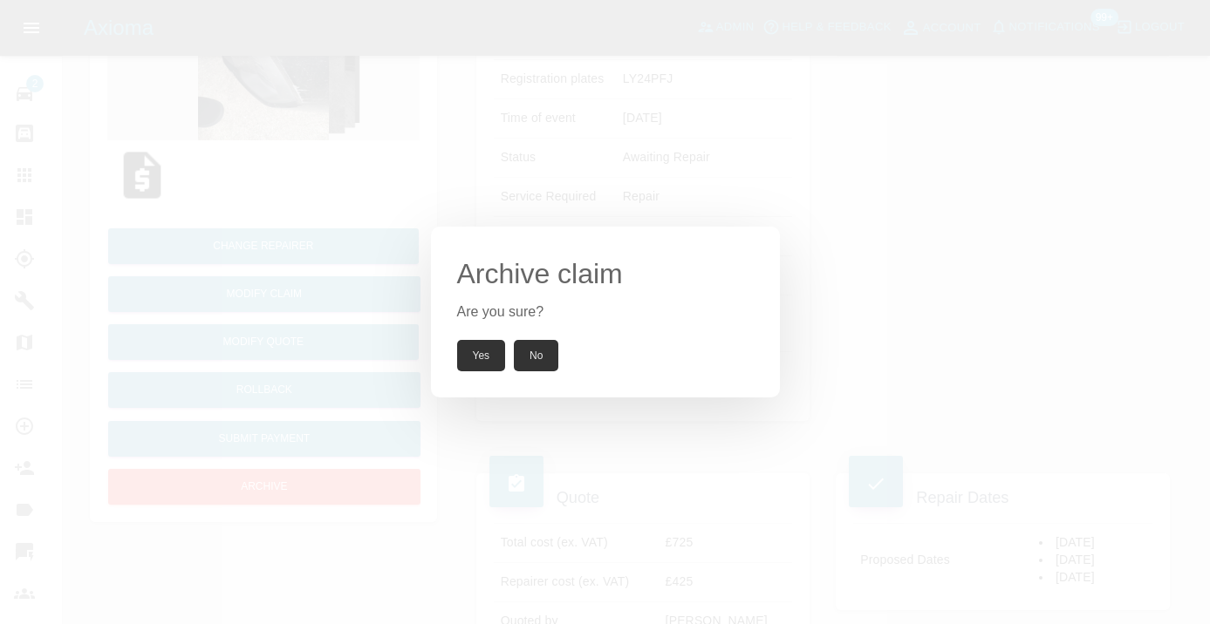
click at [486, 351] on button "Yes" at bounding box center [481, 355] width 49 height 31
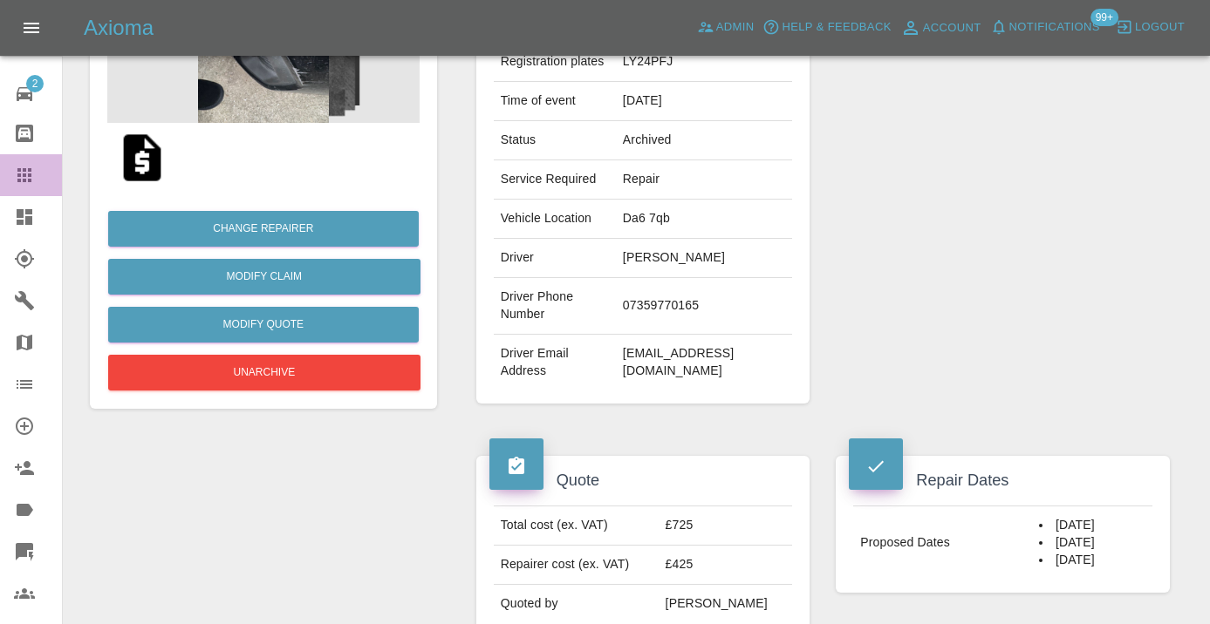
click at [29, 176] on icon at bounding box center [24, 175] width 14 height 14
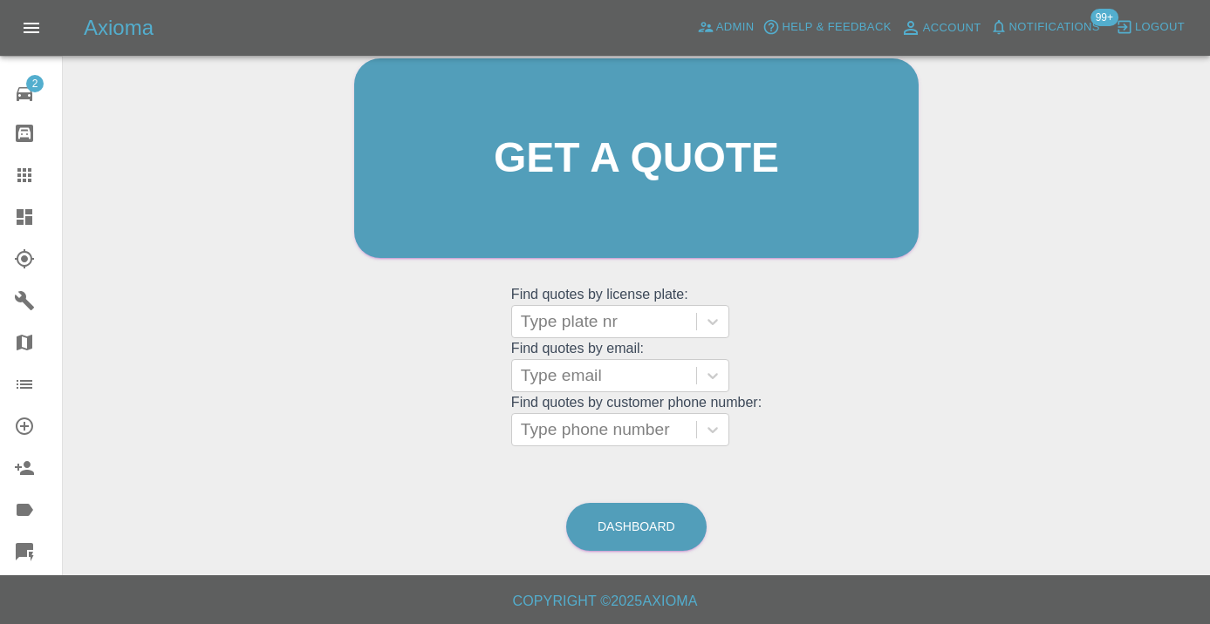
scroll to position [191, 0]
click at [641, 517] on link "Dashboard" at bounding box center [636, 528] width 140 height 48
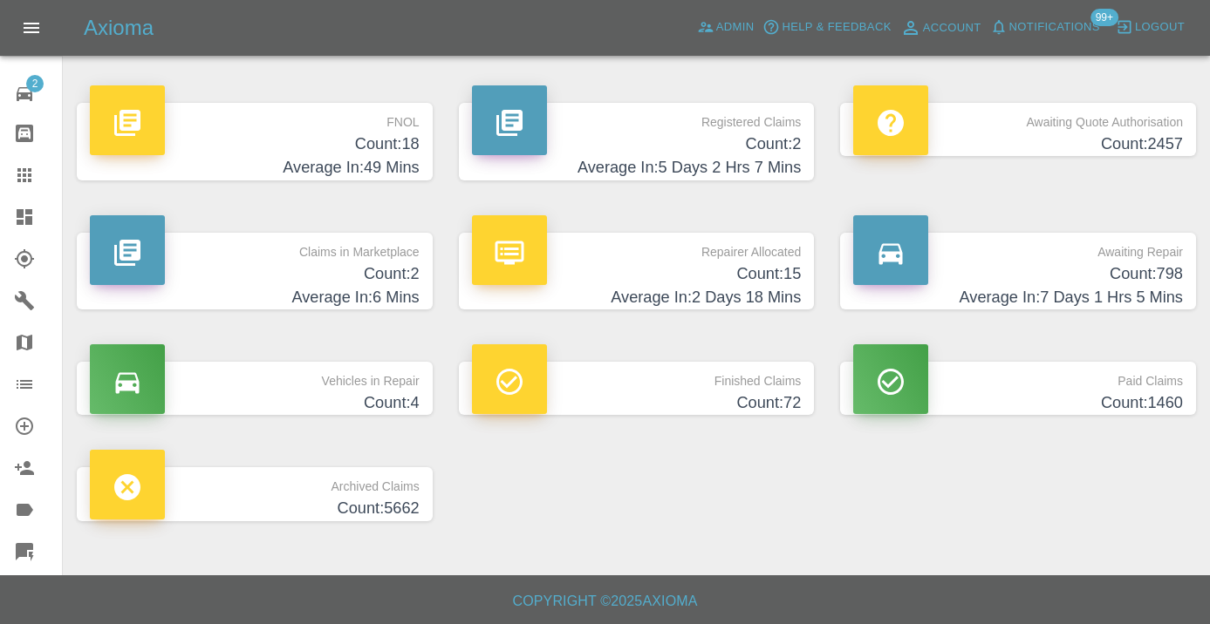
click at [1160, 268] on h4 "Count: 798" at bounding box center [1018, 275] width 330 height 24
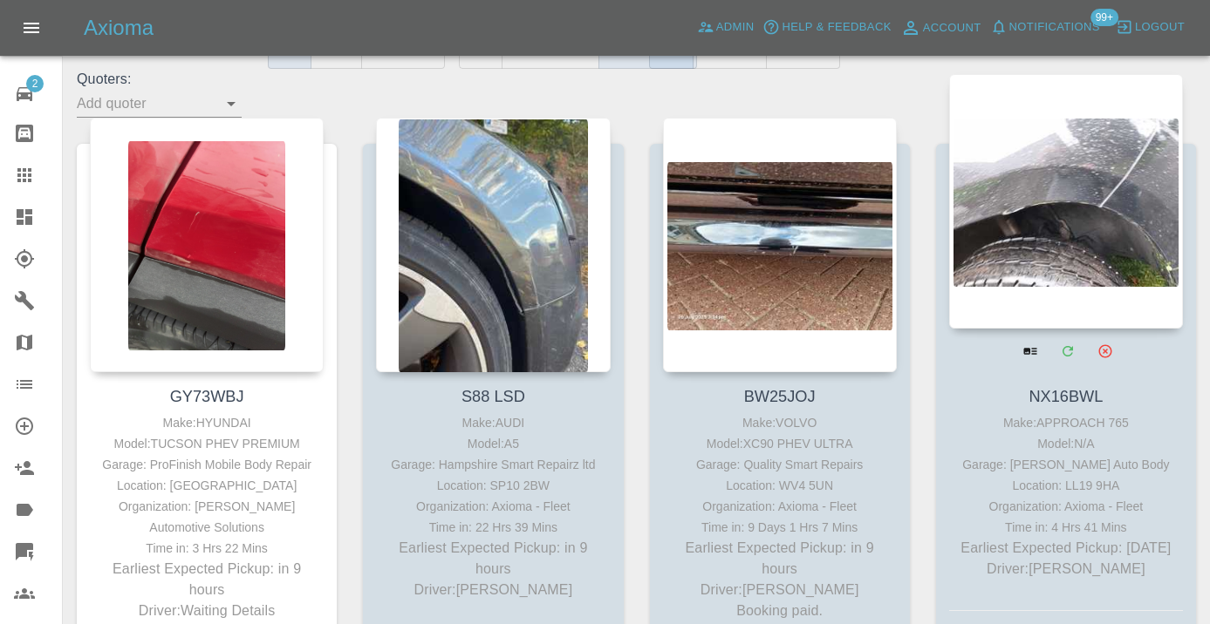
scroll to position [258, 0]
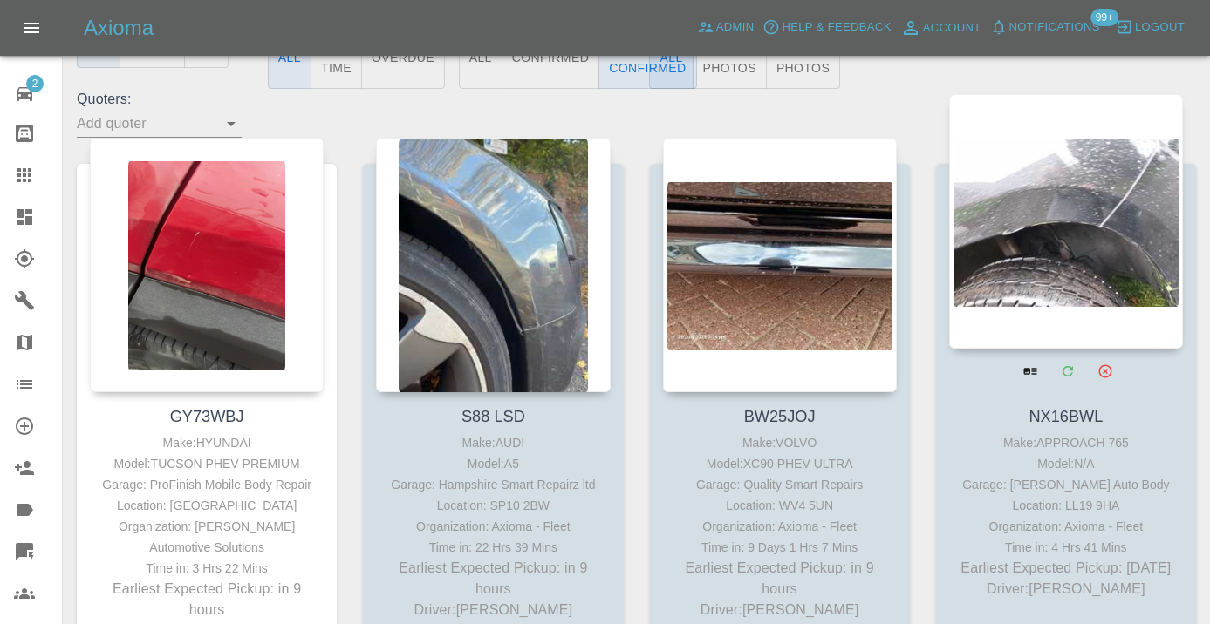
click at [1056, 224] on div at bounding box center [1066, 221] width 234 height 255
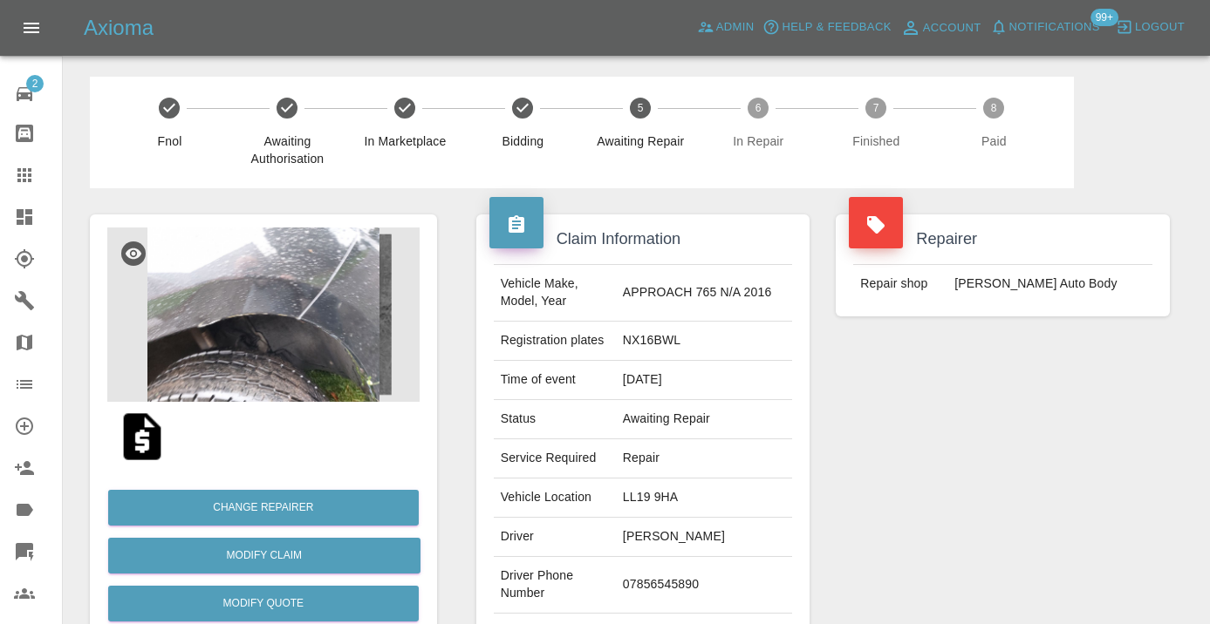
click at [647, 599] on td "07856545890" at bounding box center [704, 585] width 176 height 57
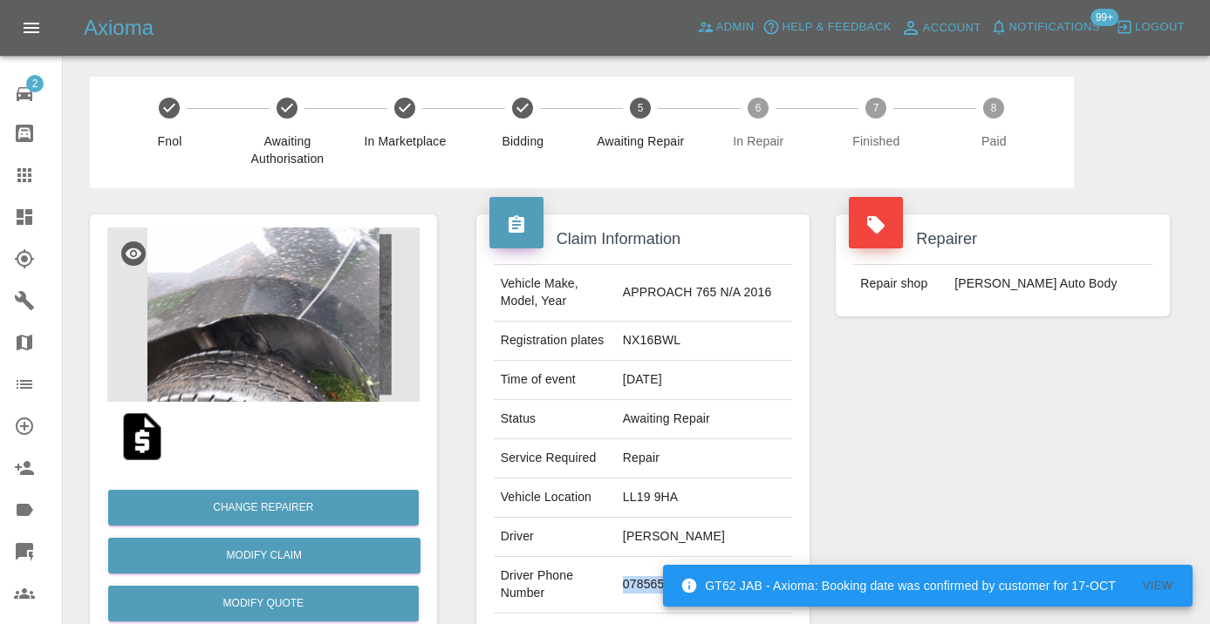
copy td "07856545890"
click at [966, 454] on div "Repairer Repair shop [PERSON_NAME] Auto Body" at bounding box center [1002, 448] width 360 height 521
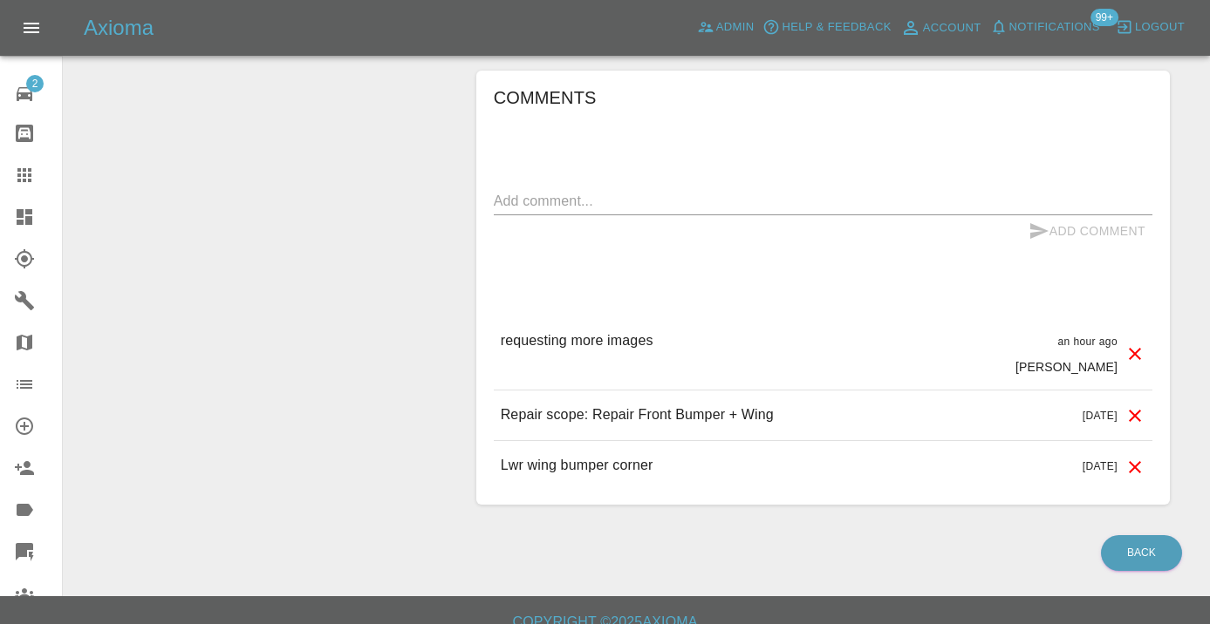
scroll to position [1399, 0]
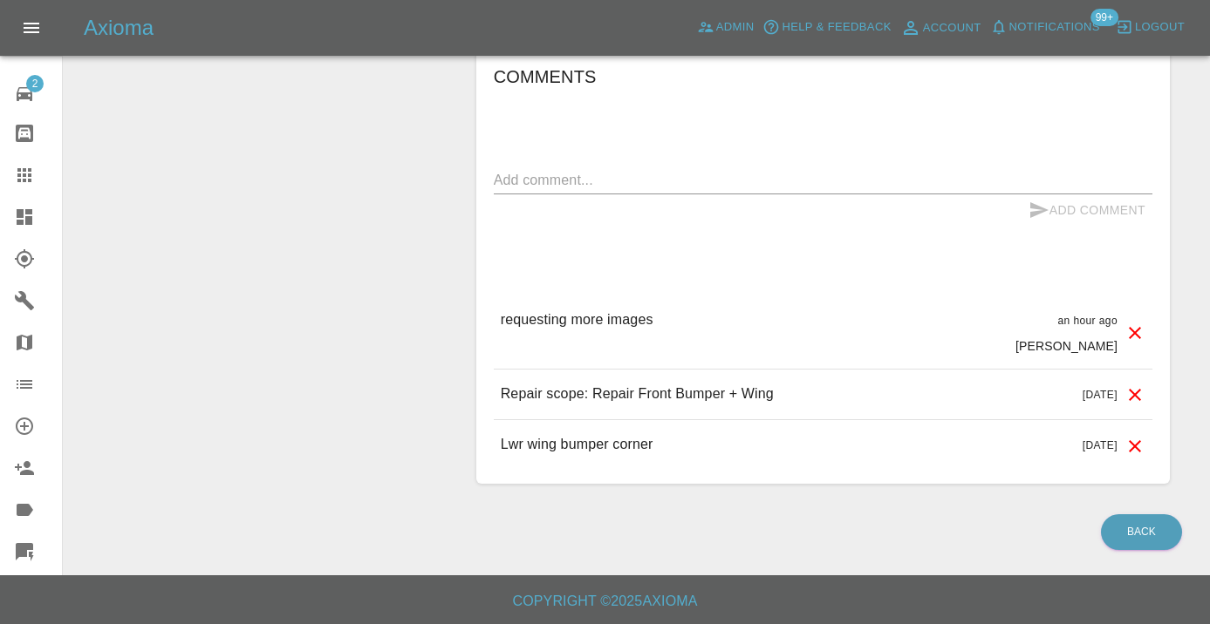
click at [638, 190] on textarea at bounding box center [823, 180] width 658 height 20
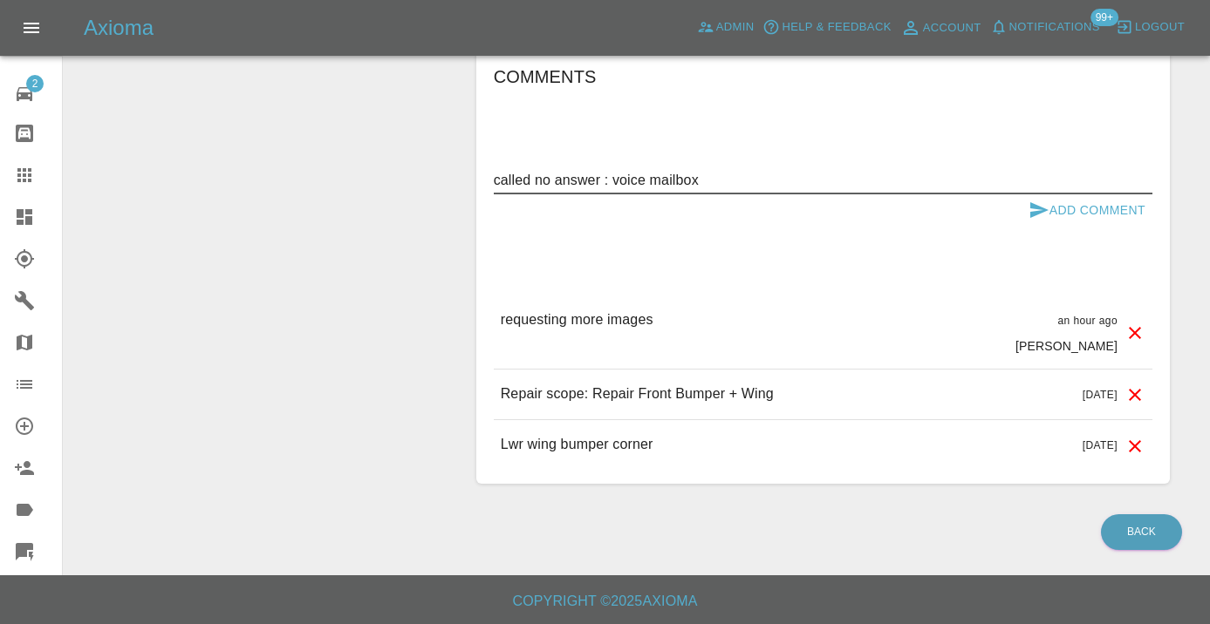
type textarea "called no answer : voice mailbox"
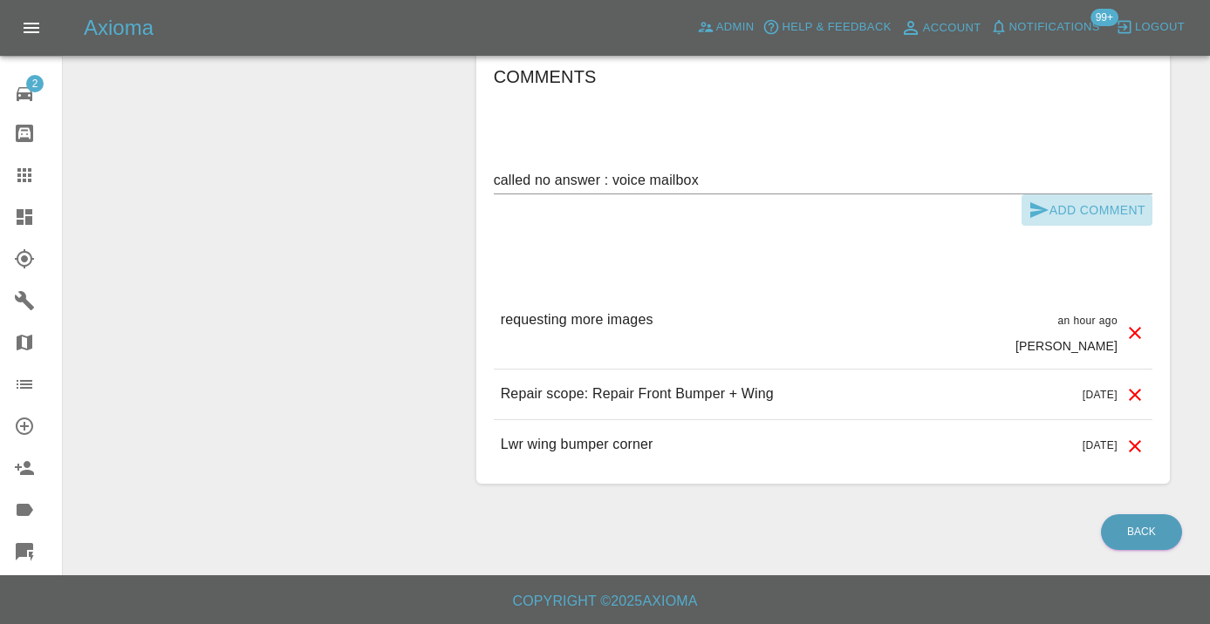
click at [1052, 216] on button "Add Comment" at bounding box center [1086, 210] width 131 height 32
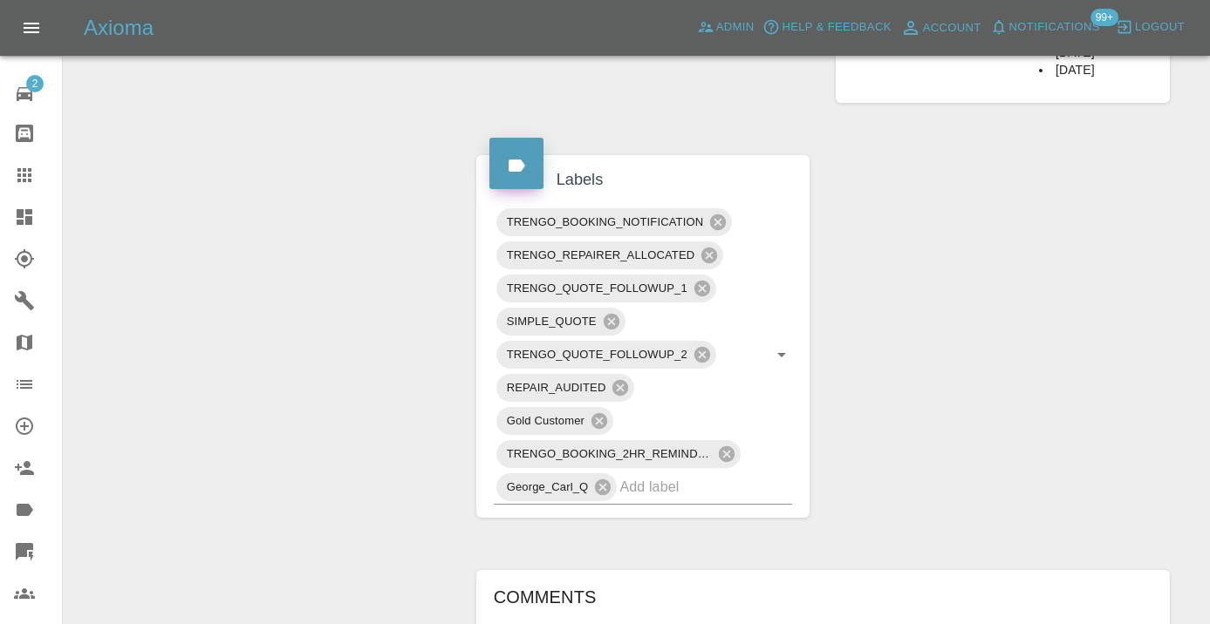
scroll to position [870, 0]
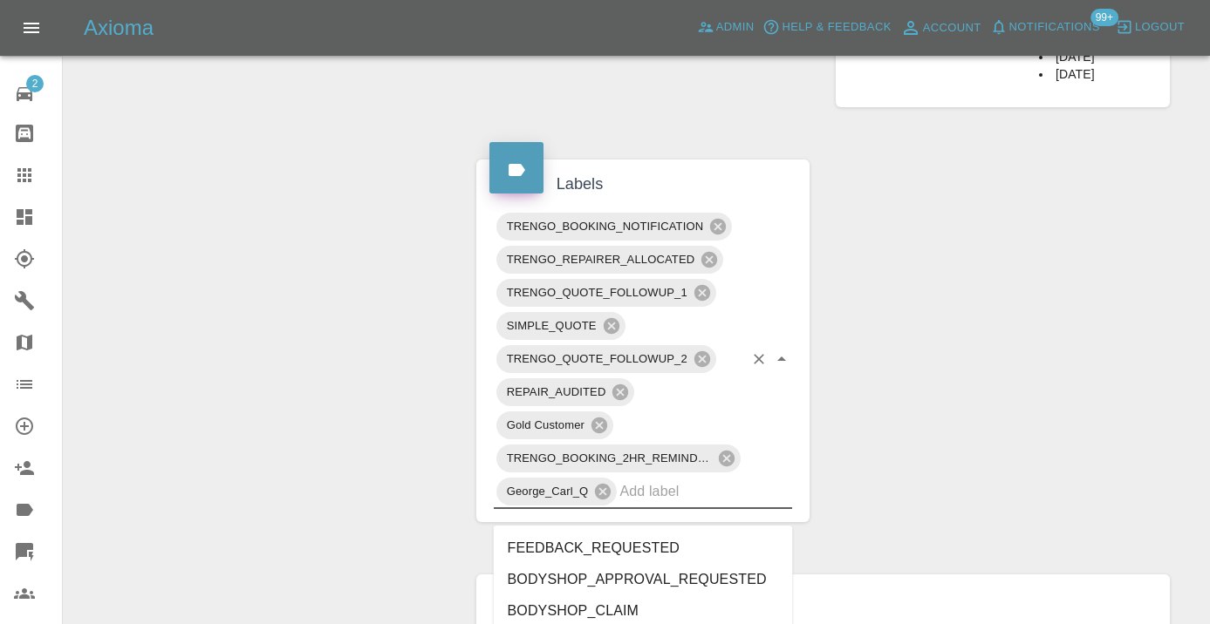
click at [684, 504] on input "text" at bounding box center [681, 491] width 124 height 27
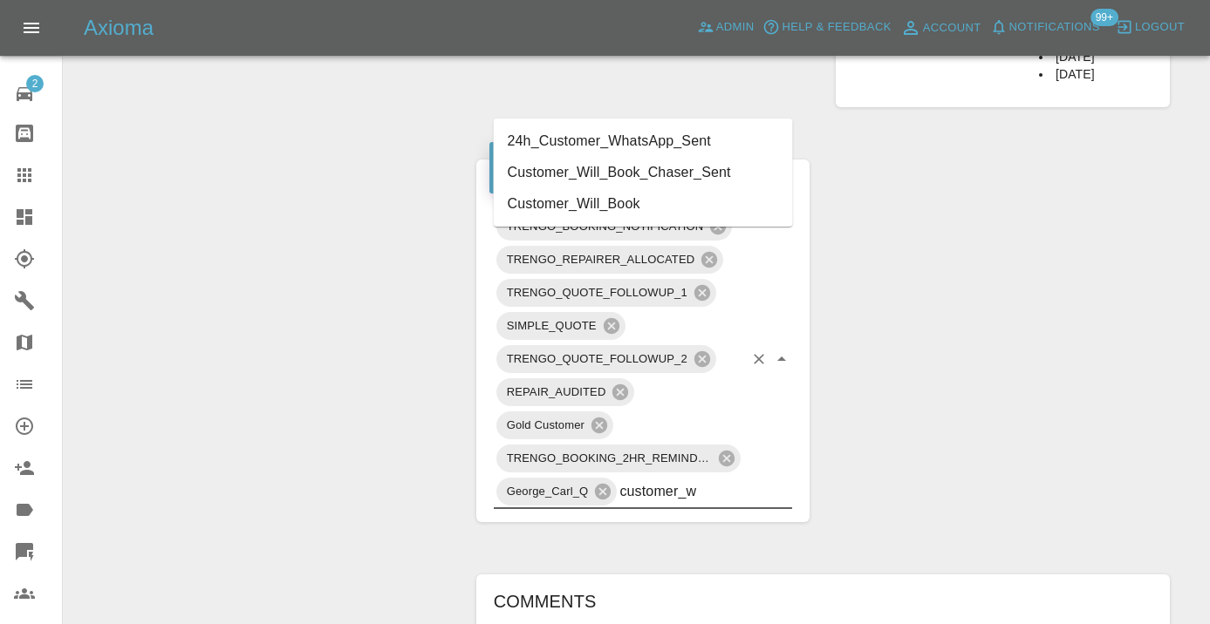
type input "customer_wi"
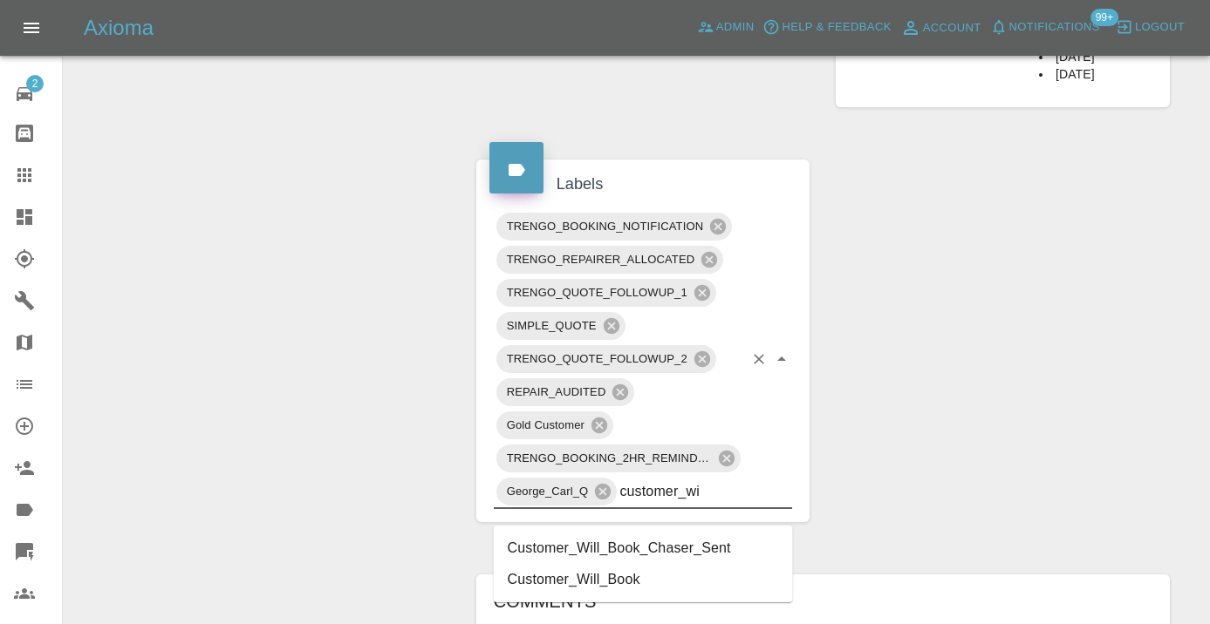
click at [655, 573] on li "Customer_Will_Book" at bounding box center [643, 579] width 299 height 31
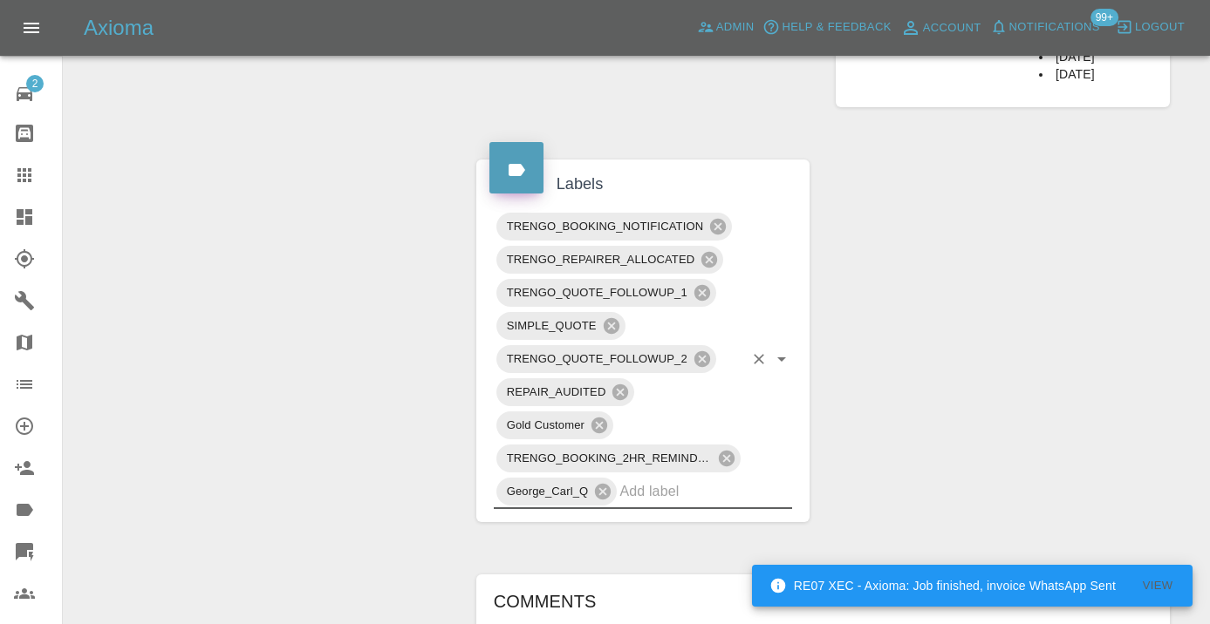
click at [260, 407] on div "Change Repairer Modify Claim Modify Quote Rollback Submit Payment Archive" at bounding box center [263, 214] width 373 height 1791
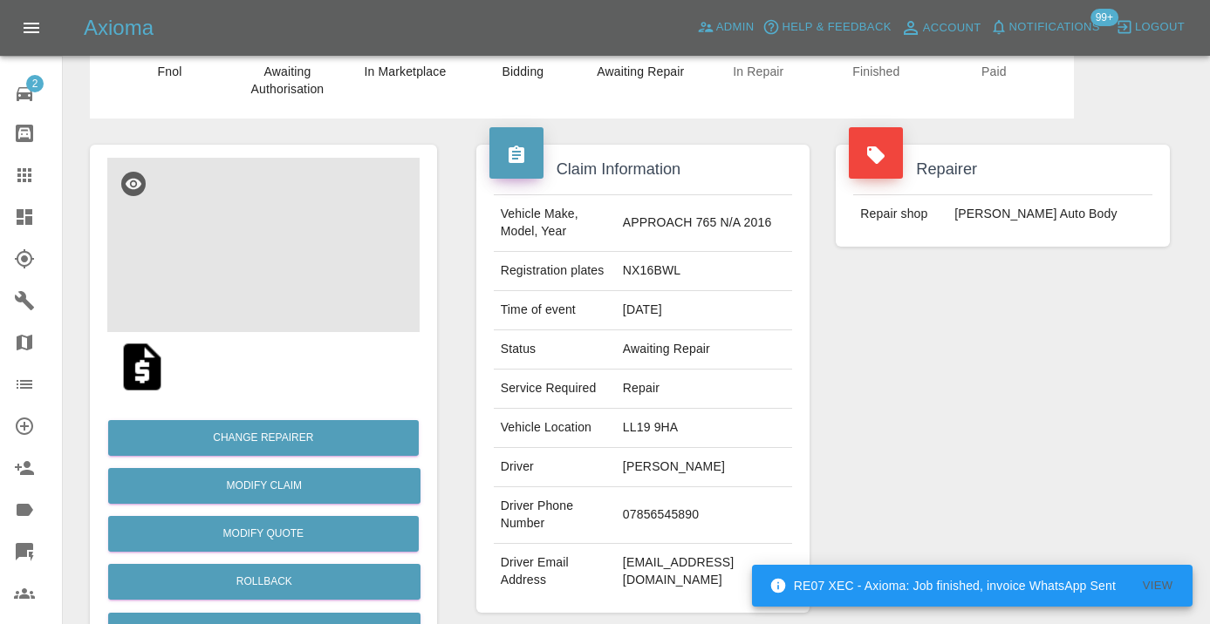
scroll to position [13, 0]
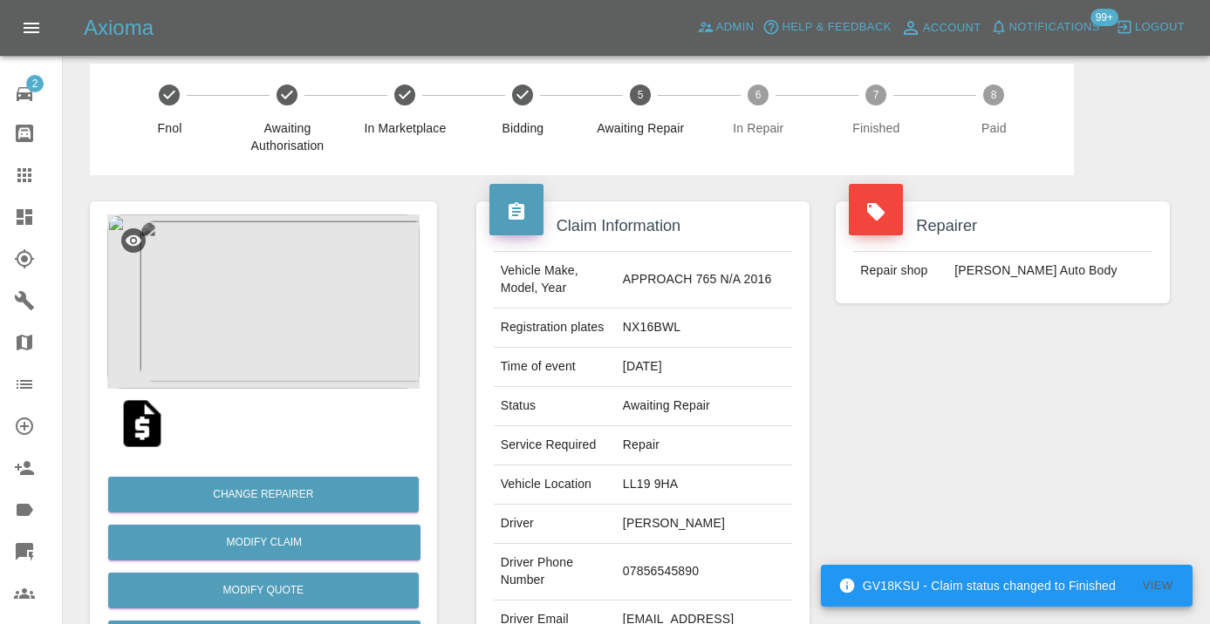
click at [40, 181] on div at bounding box center [38, 175] width 49 height 21
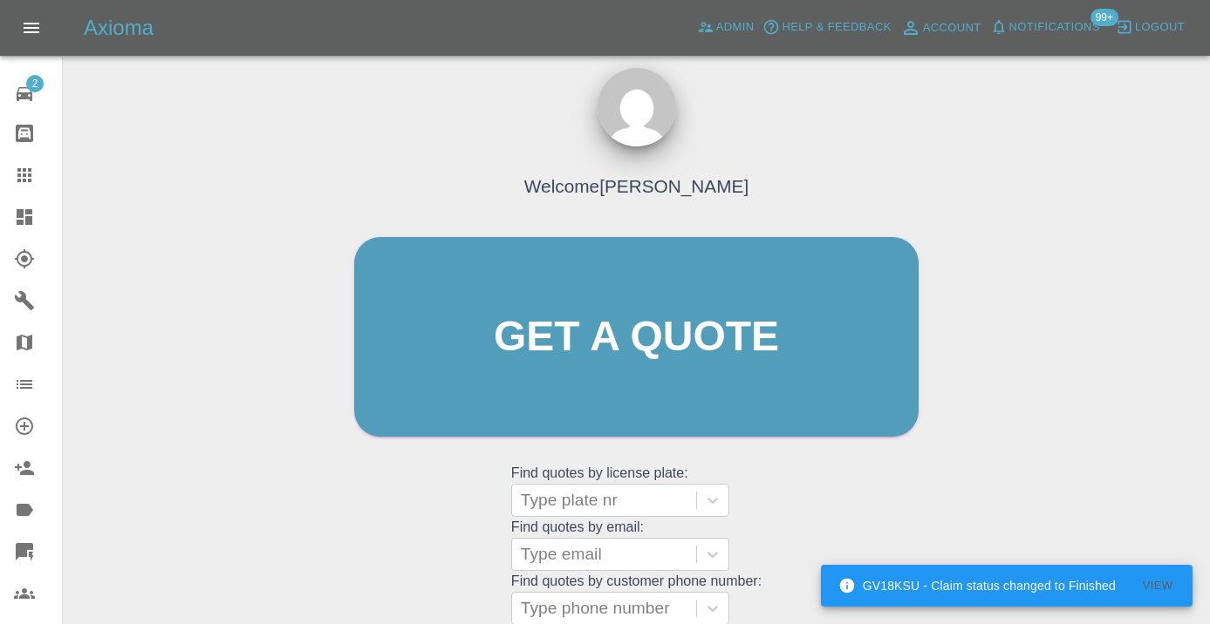
click at [832, 475] on div "Welcome [PERSON_NAME] Get a quote Get a quote Find quotes by license plate: Typ…" at bounding box center [636, 370] width 601 height 527
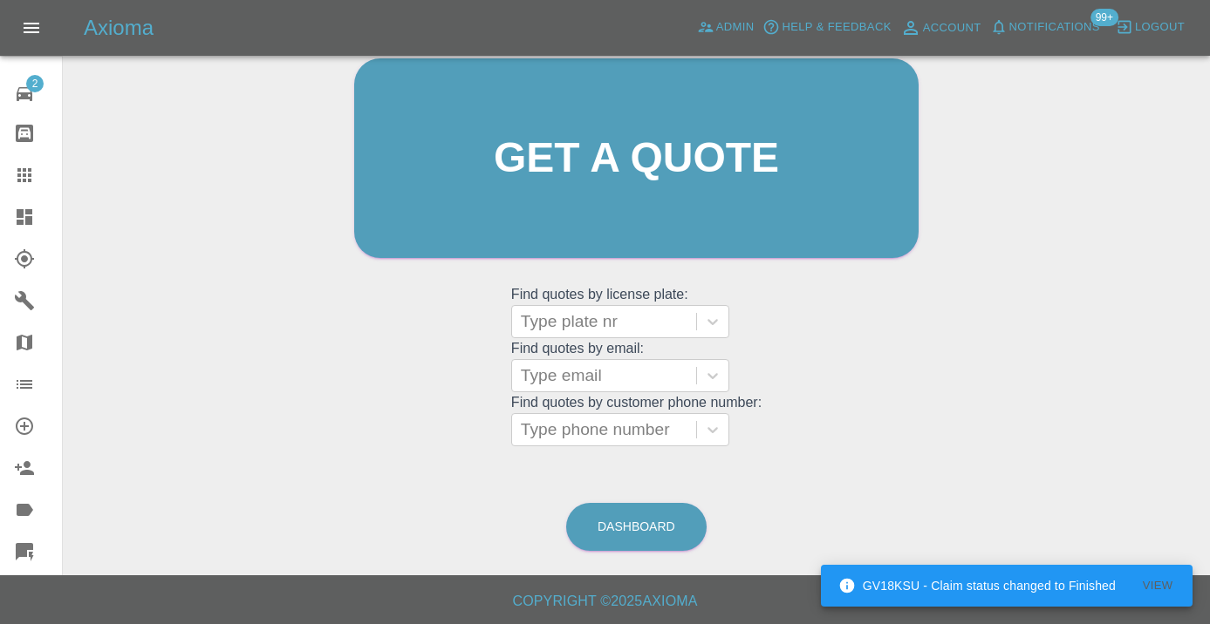
scroll to position [191, 0]
click at [643, 522] on link "Dashboard" at bounding box center [636, 528] width 140 height 48
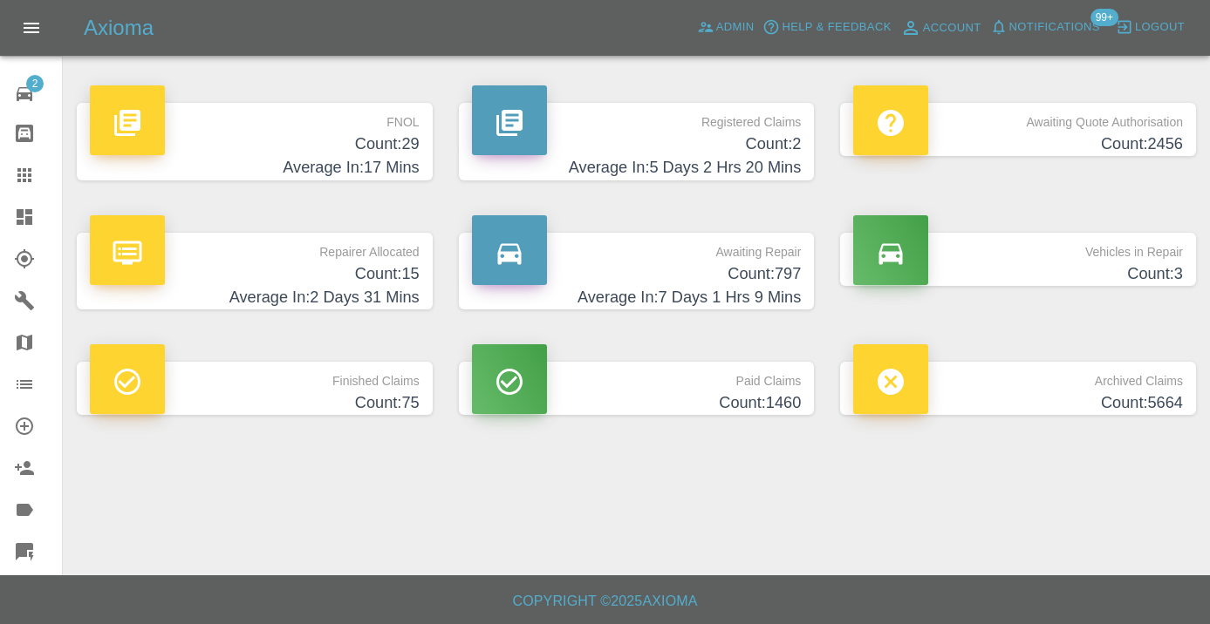
click at [773, 271] on h4 "Count: 797" at bounding box center [637, 275] width 330 height 24
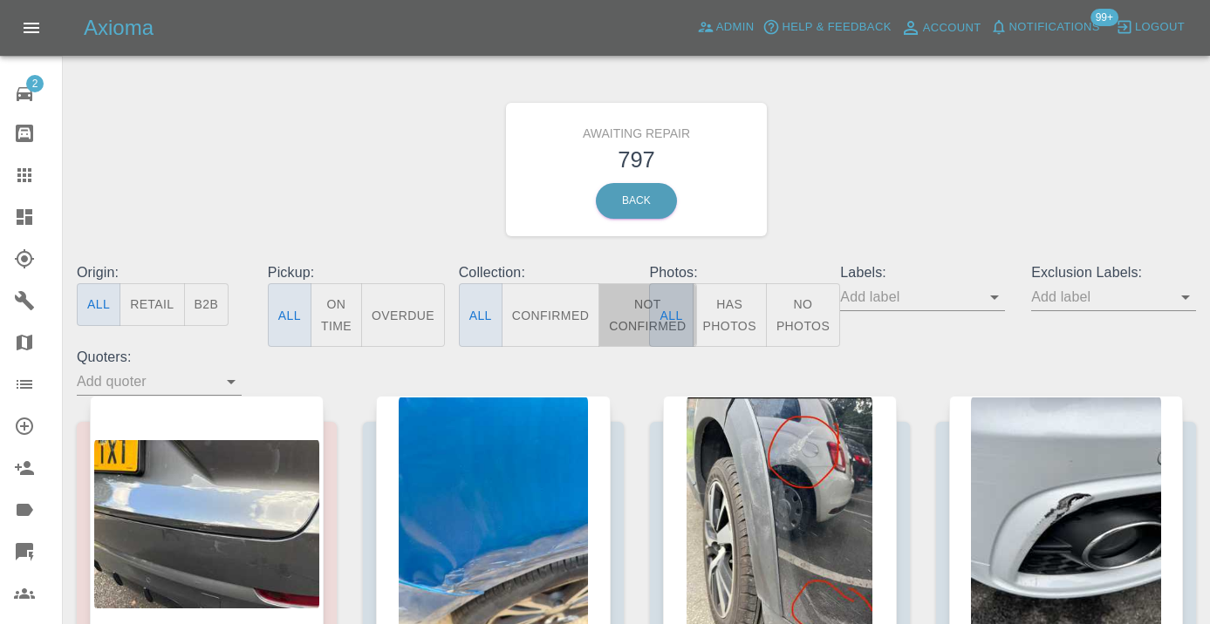
click at [608, 313] on button "Not Confirmed" at bounding box center [647, 315] width 98 height 64
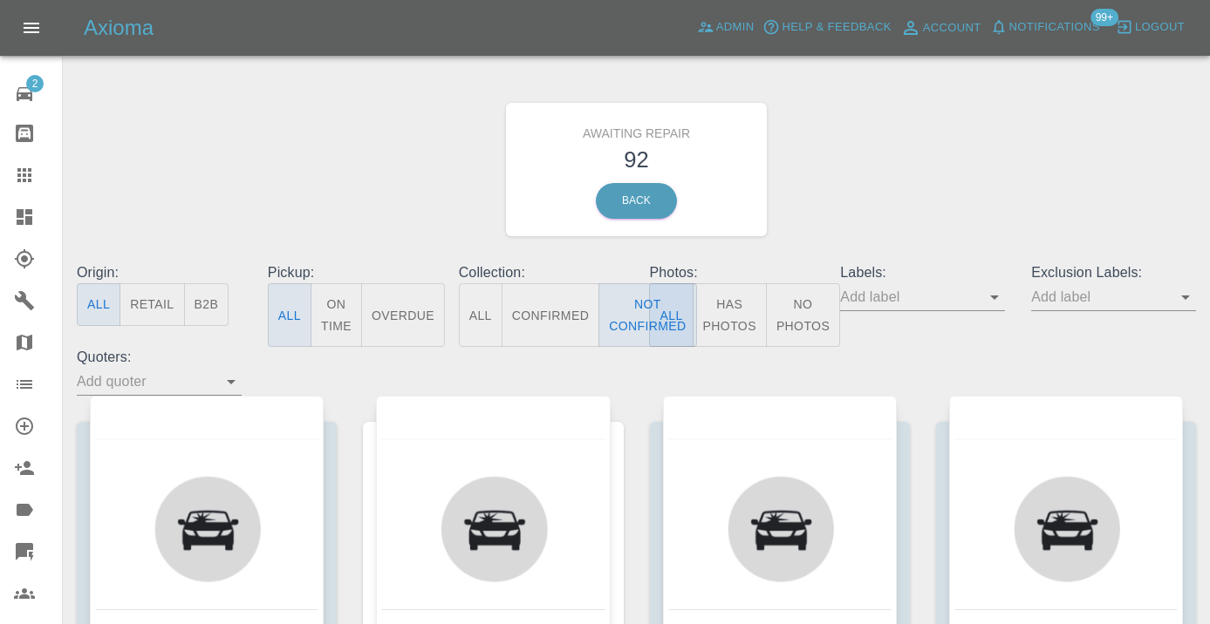
click at [979, 115] on div "Awaiting Repair 92 Back" at bounding box center [636, 170] width 1145 height 186
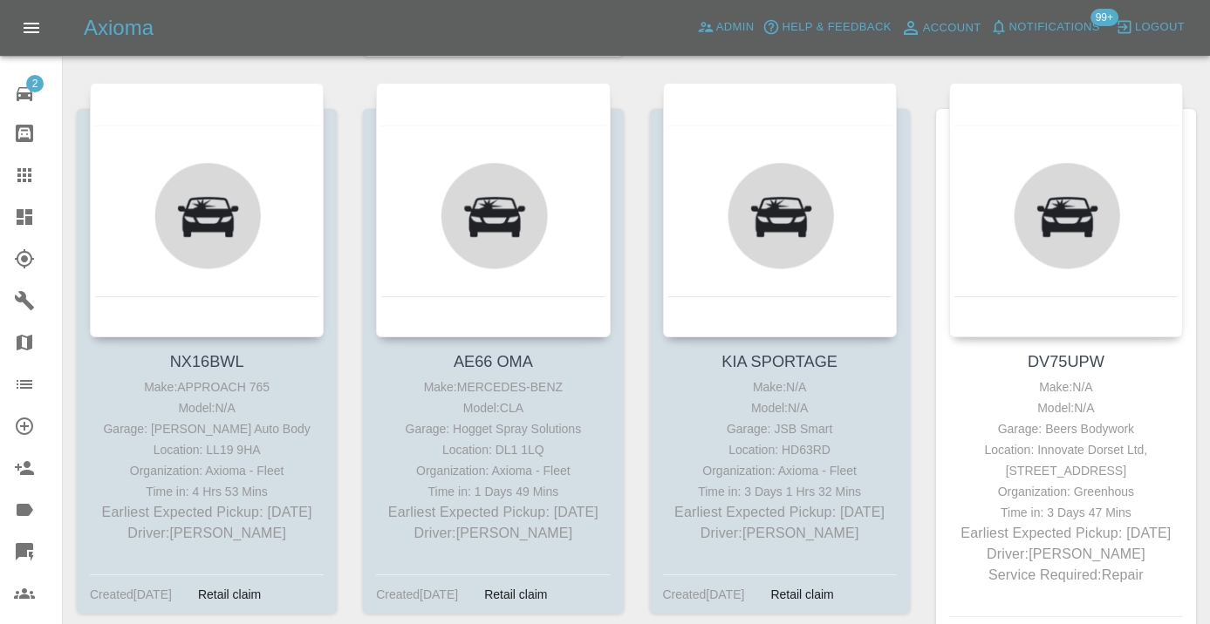
scroll to position [994, 0]
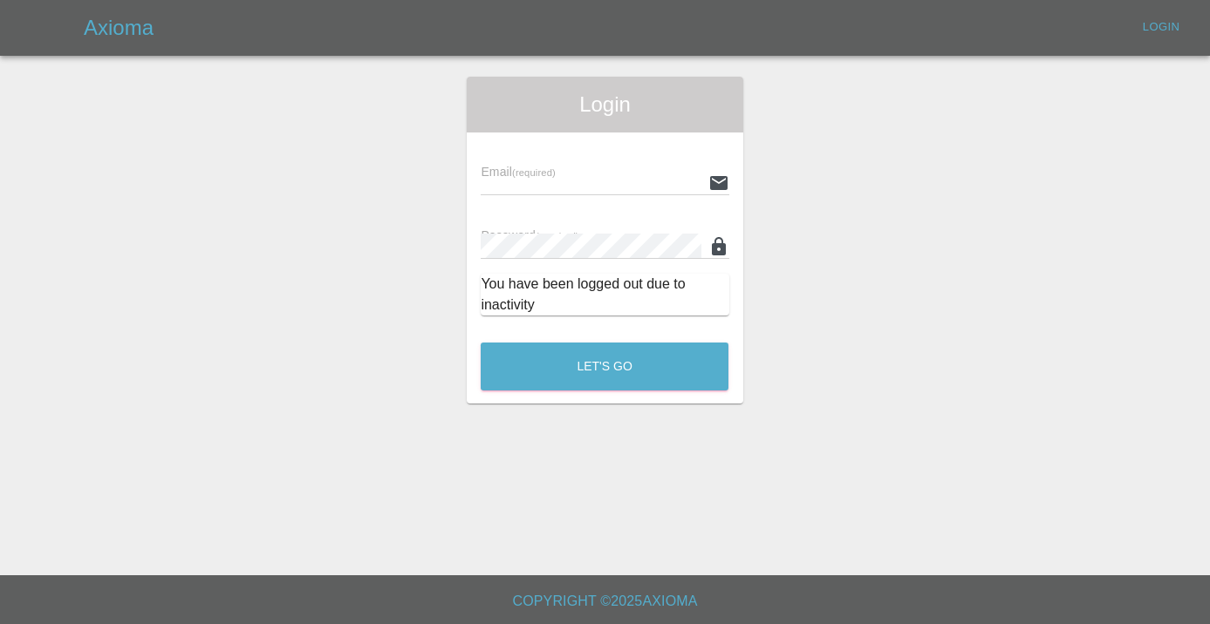
scroll to position [2098, 0]
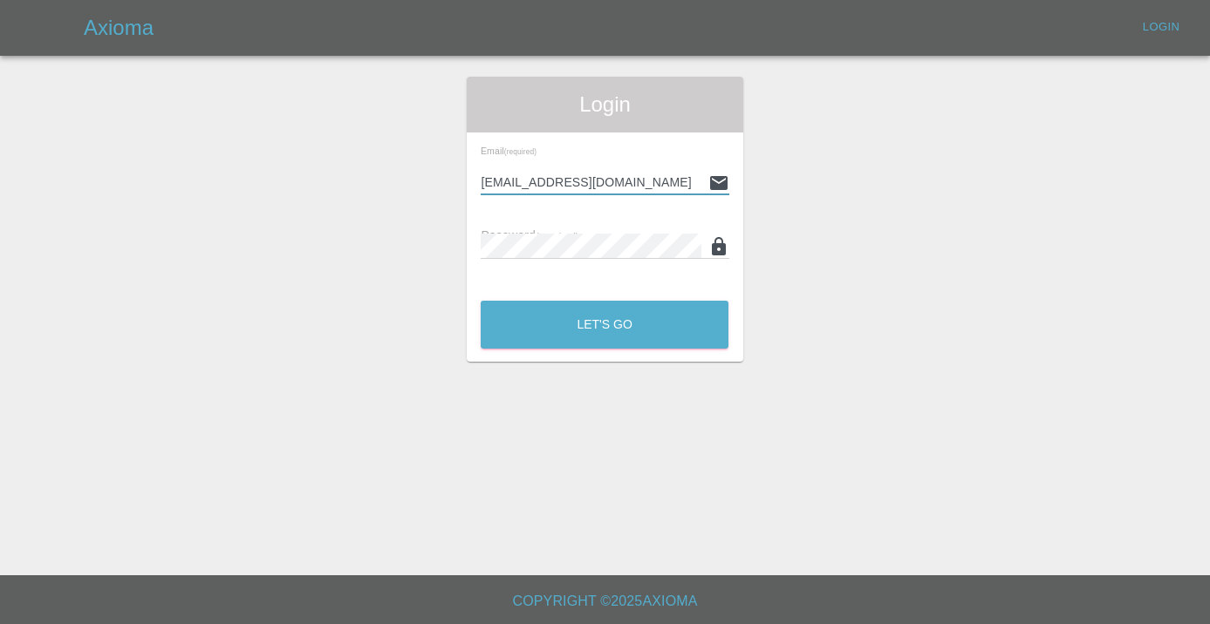
type input "[EMAIL_ADDRESS][DOMAIN_NAME]"
click at [604, 324] on button "Let's Go" at bounding box center [605, 325] width 248 height 48
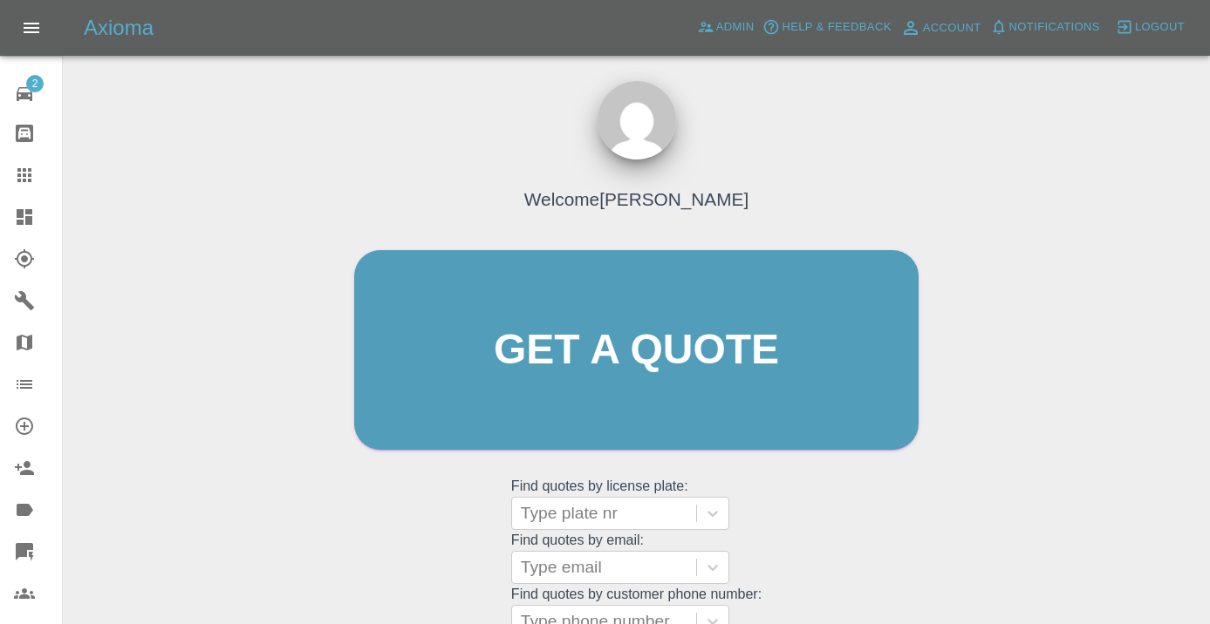
click at [799, 495] on div "Welcome [PERSON_NAME] Get a quote Get a quote Find quotes by license plate: Typ…" at bounding box center [636, 383] width 601 height 527
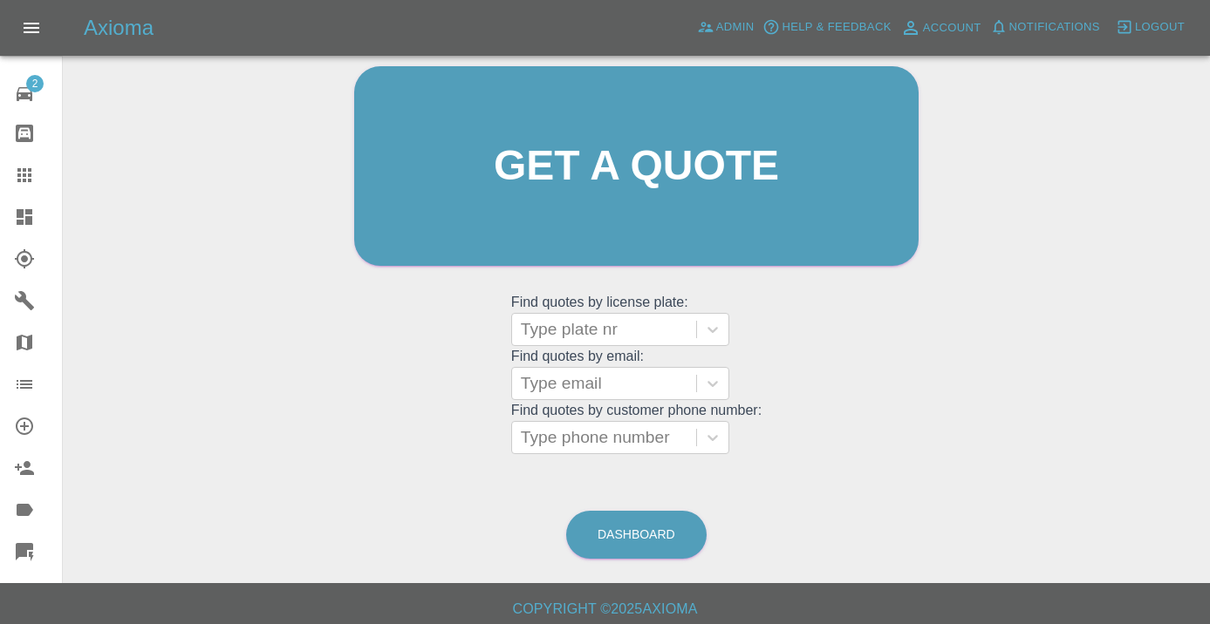
scroll to position [192, 0]
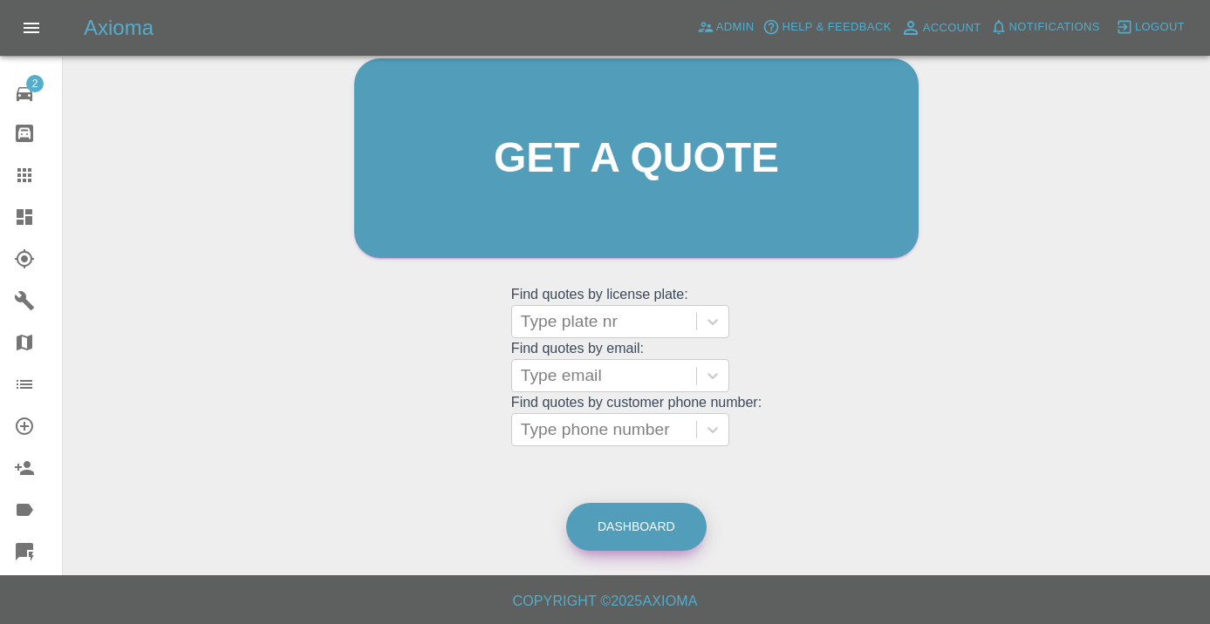
click at [655, 529] on link "Dashboard" at bounding box center [636, 527] width 140 height 48
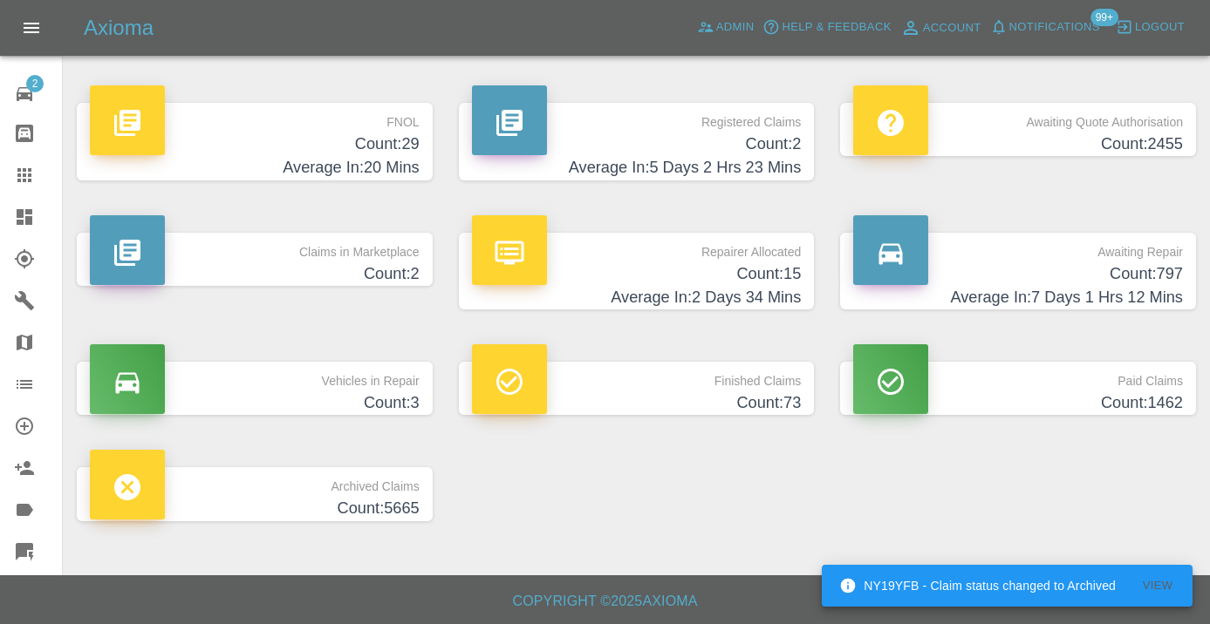
click at [1139, 284] on h4 "Count: 797" at bounding box center [1018, 275] width 330 height 24
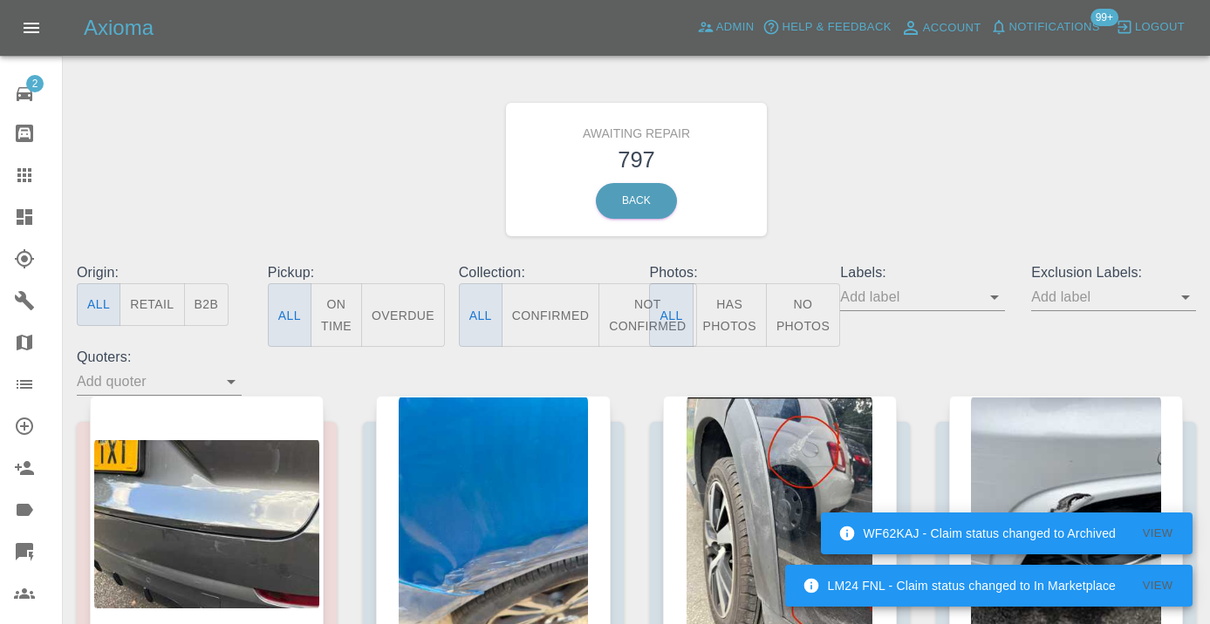
click at [645, 325] on button "Not Confirmed" at bounding box center [647, 315] width 98 height 64
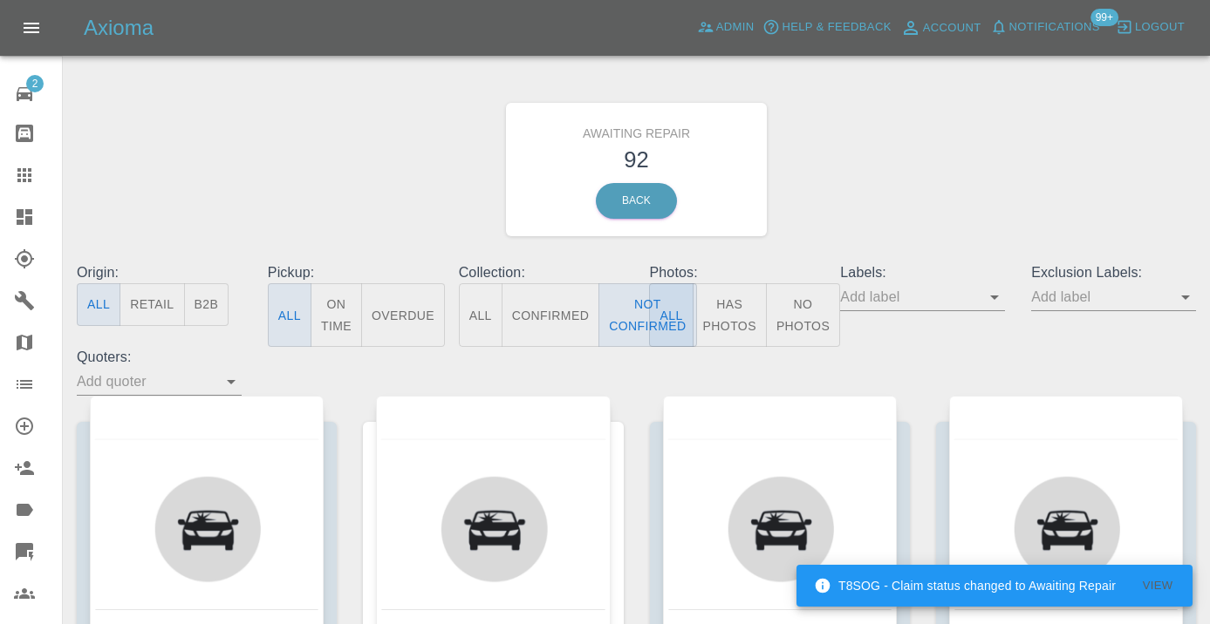
click at [843, 218] on div "Awaiting Repair 92 Back" at bounding box center [636, 170] width 1145 height 186
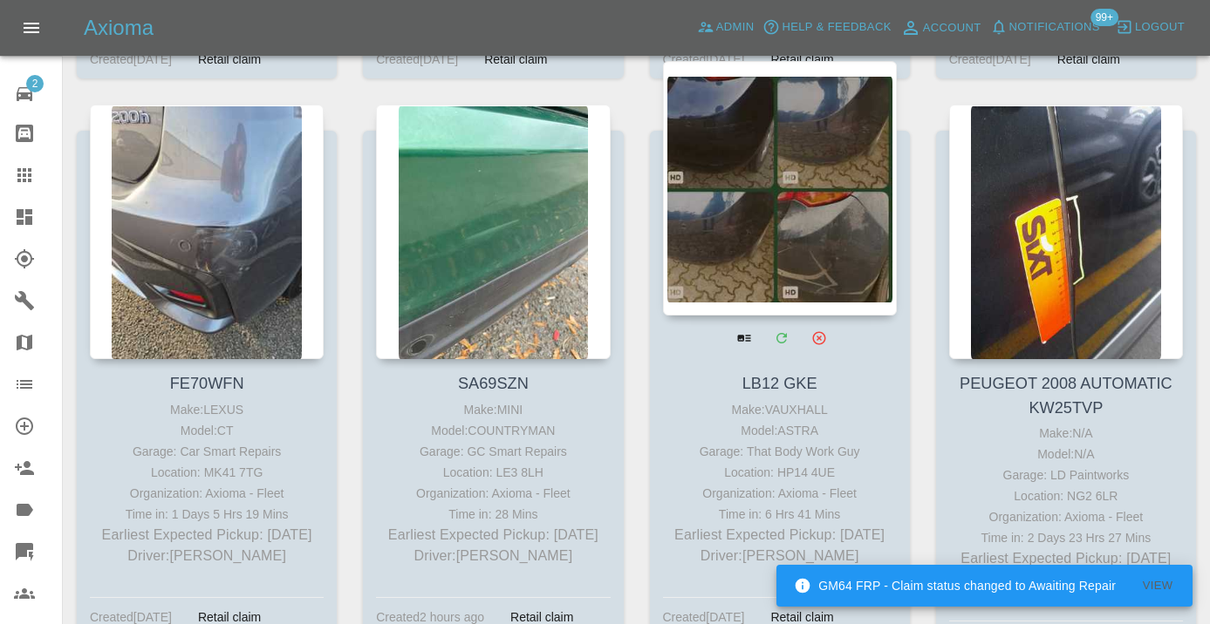
scroll to position [6116, 0]
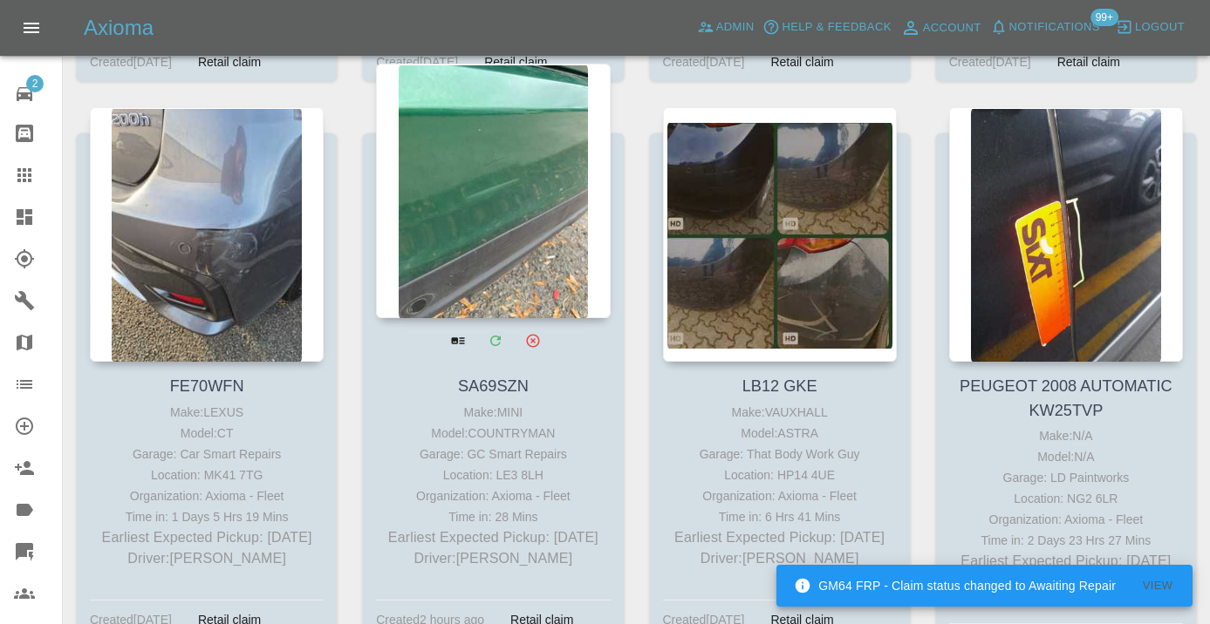
click at [509, 209] on div at bounding box center [493, 191] width 234 height 255
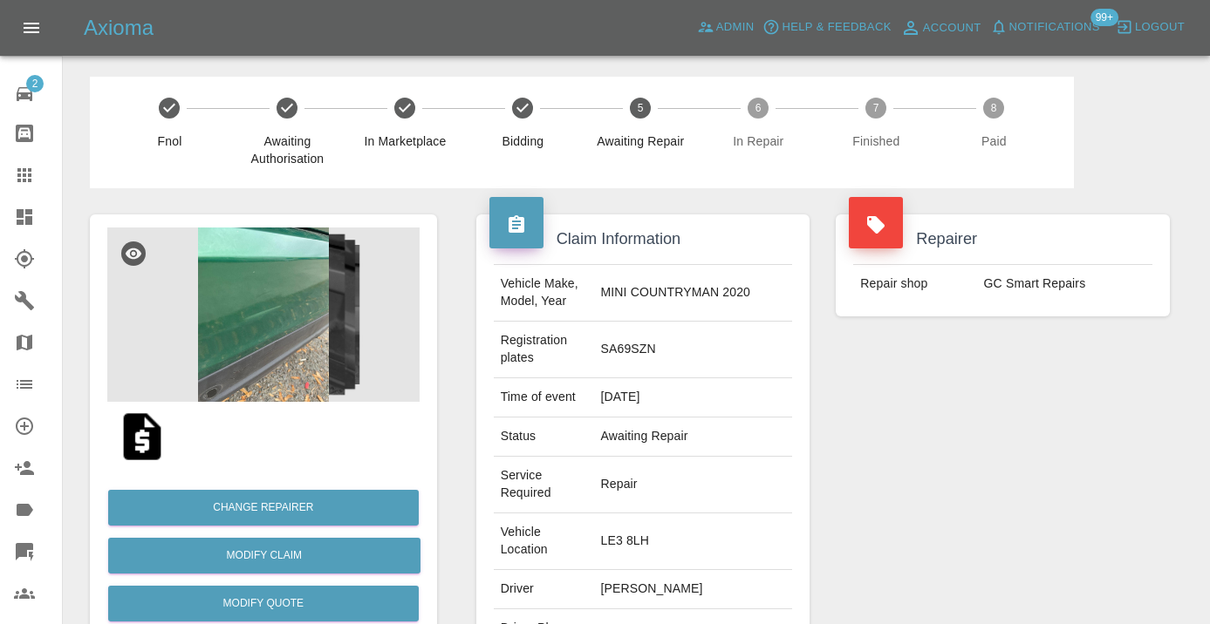
copy td "07780693717"
click at [1012, 510] on div "Repairer Repair shop GC Smart Repairs" at bounding box center [1002, 492] width 360 height 608
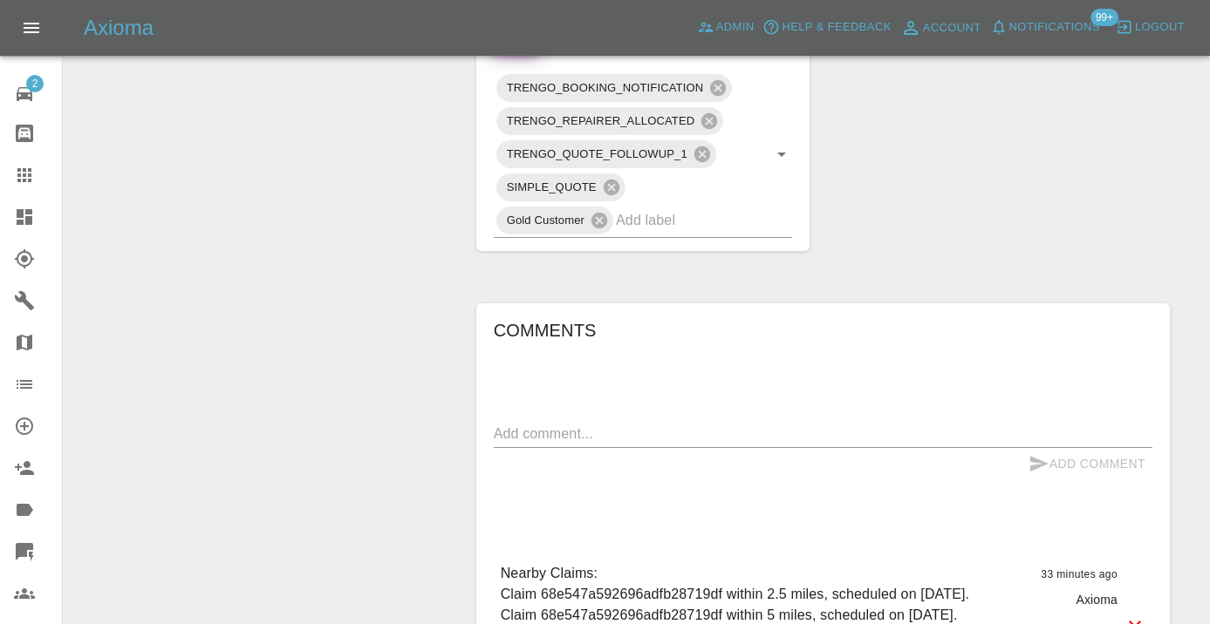
scroll to position [1035, 0]
click at [573, 423] on textarea at bounding box center [823, 433] width 658 height 20
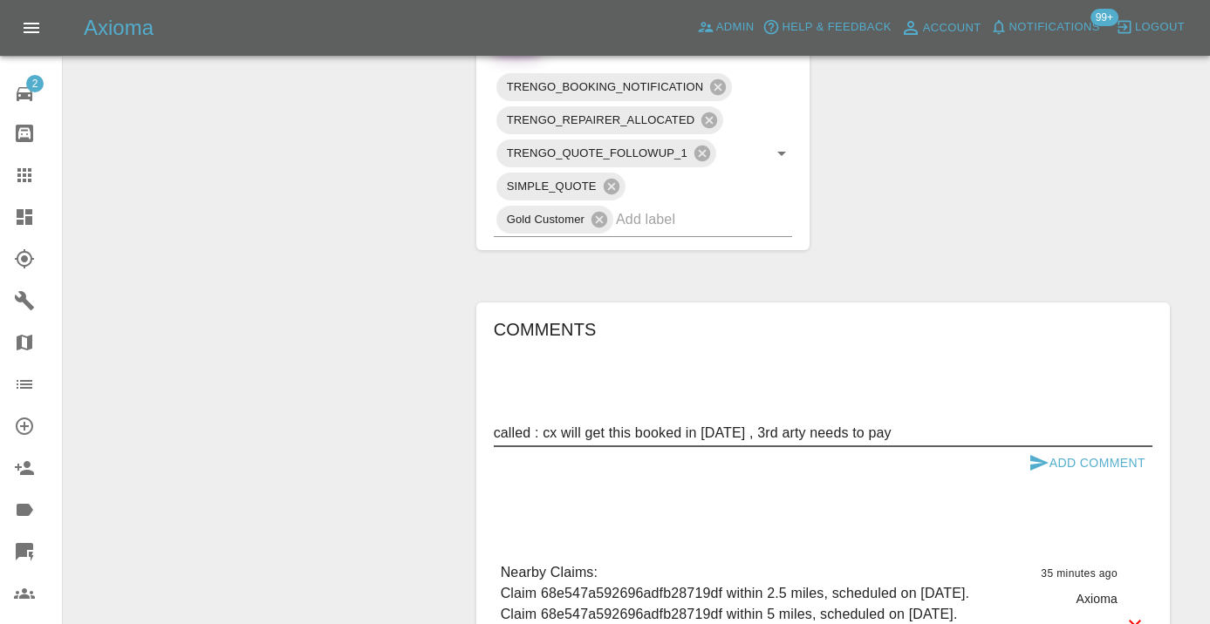
click at [798, 423] on textarea "called : cx will get this booked in tomorrow , 3rd arty needs to pay" at bounding box center [823, 433] width 658 height 20
type textarea "called : cx will get this booked in tomorrow , 3rd party needs to pay"
click at [1029, 453] on icon "submit" at bounding box center [1038, 463] width 21 height 21
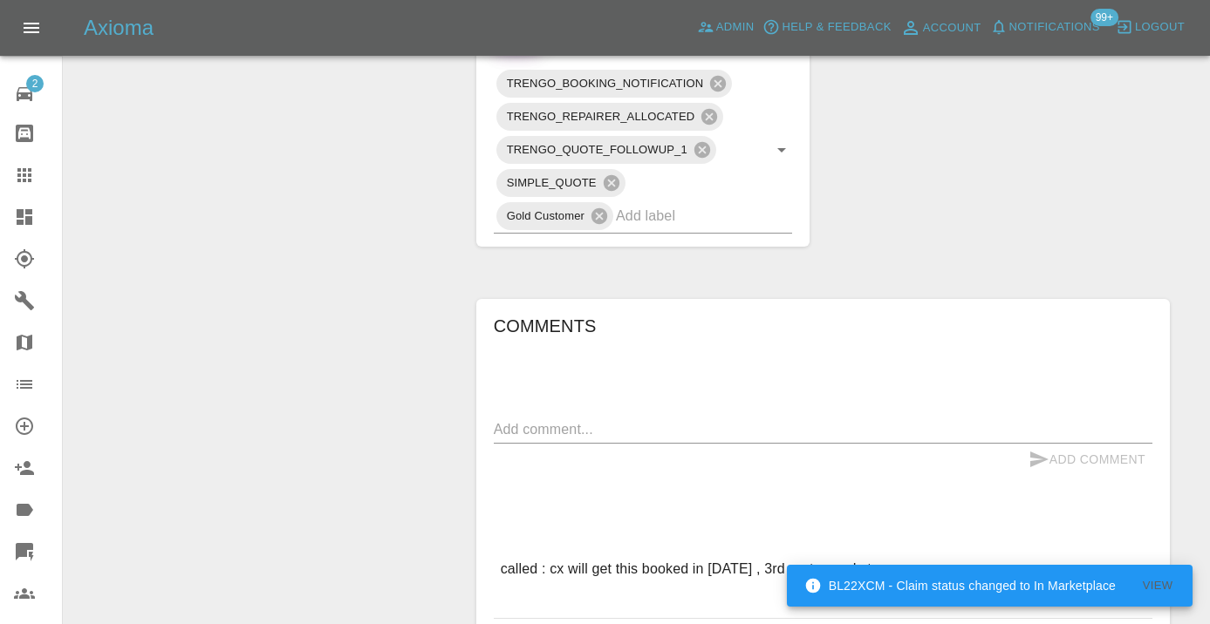
scroll to position [1040, 0]
click at [1097, 272] on div "Comments x Add Comment called : cx will get this booked in tomorrow , 3rd party…" at bounding box center [823, 592] width 720 height 641
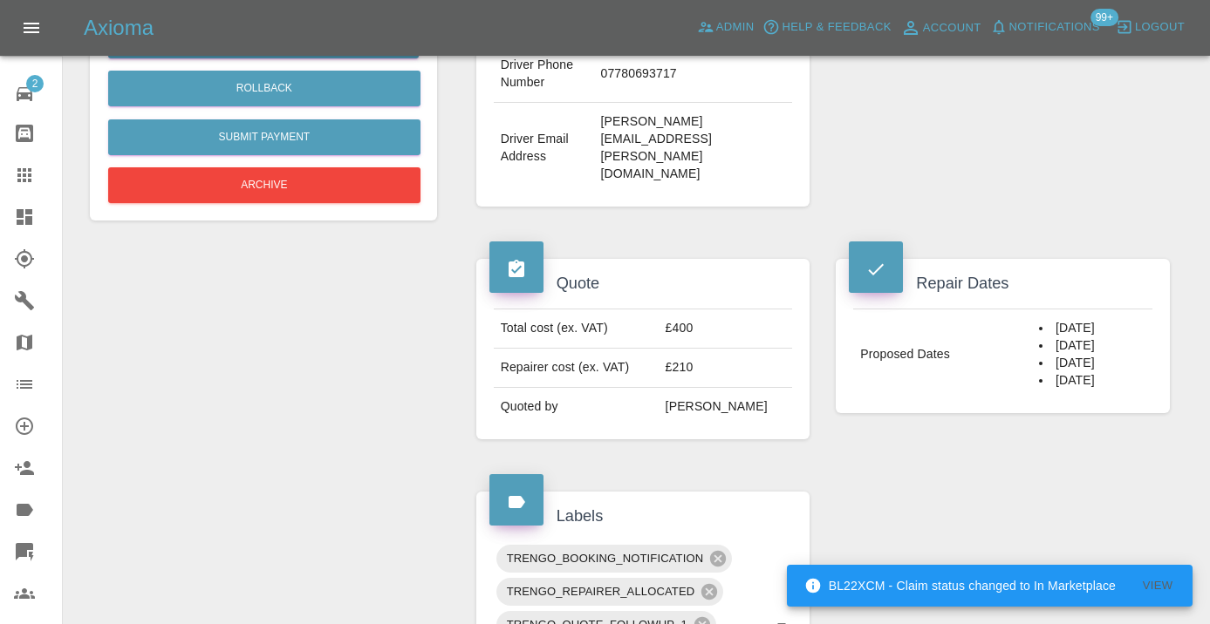
scroll to position [536, 0]
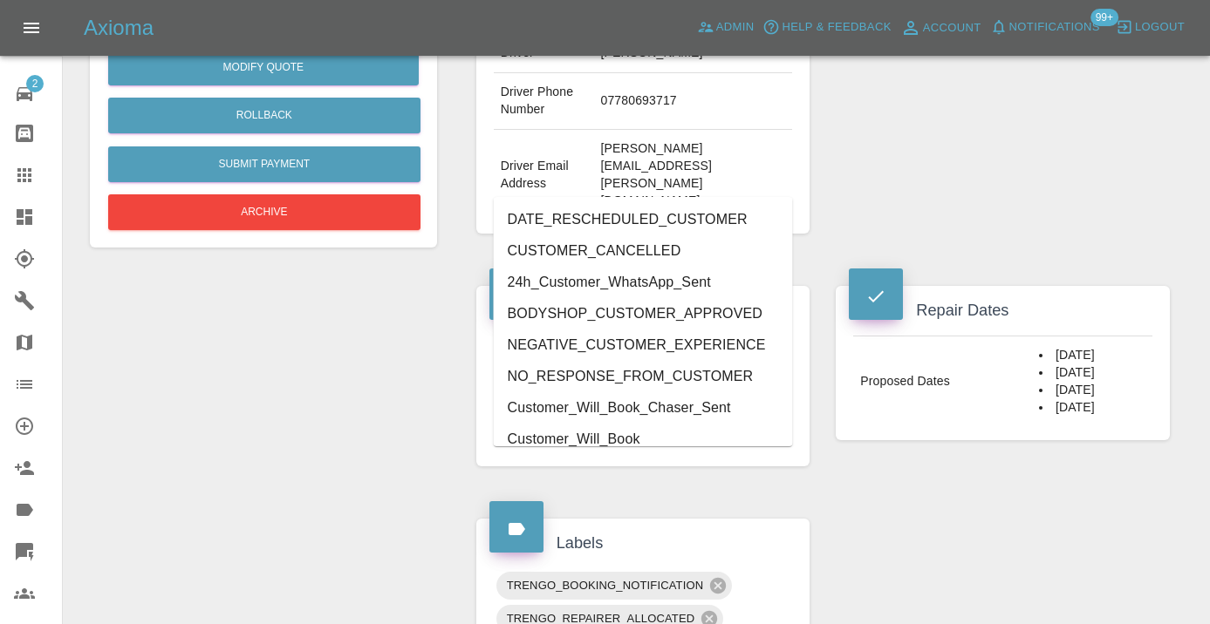
type input "customer"
click at [622, 434] on li "Customer_Will_Book" at bounding box center [643, 439] width 299 height 31
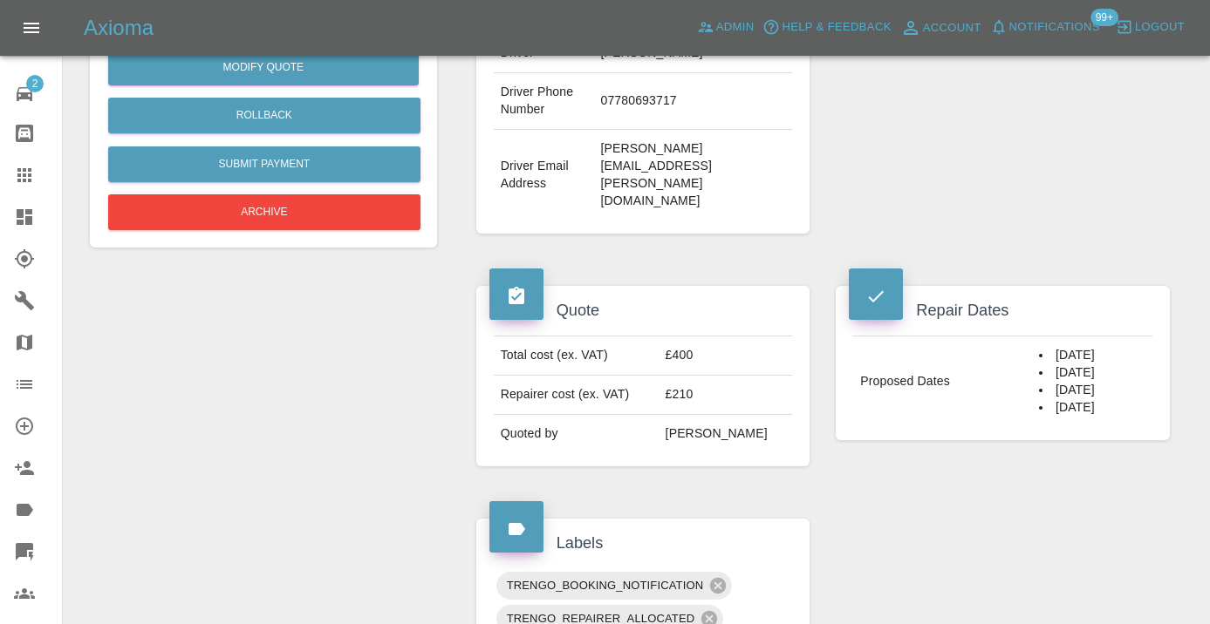
click at [273, 363] on div "Change Repairer Modify Claim Modify Quote Rollback Submit Payment Archive" at bounding box center [263, 534] width 373 height 1764
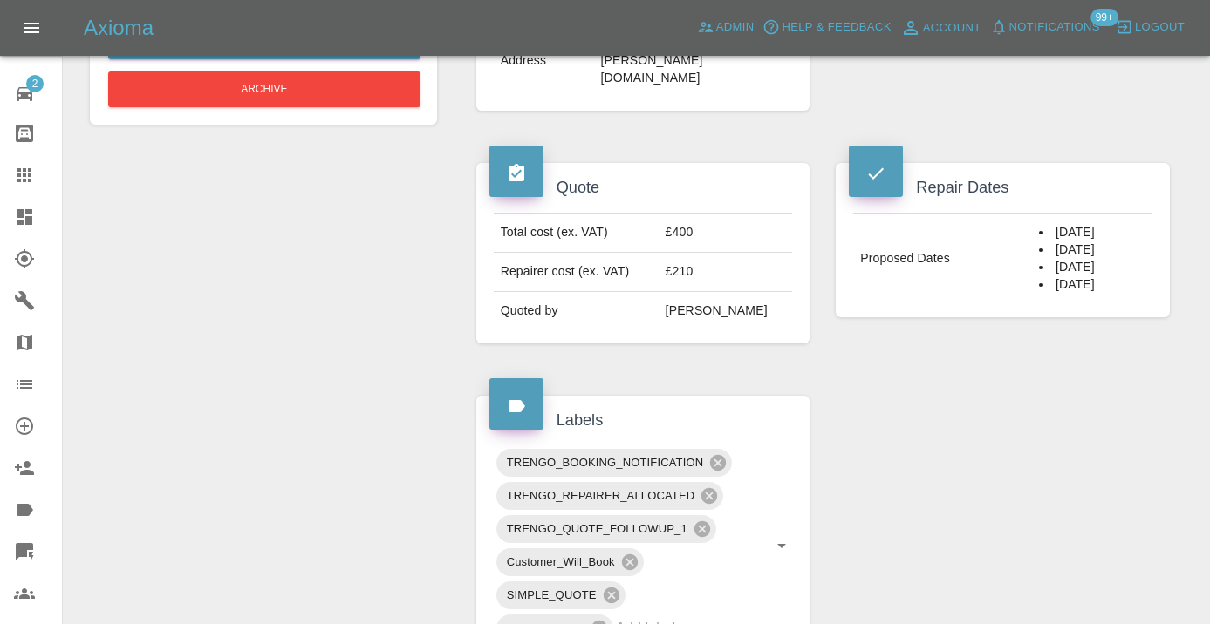
scroll to position [658, 0]
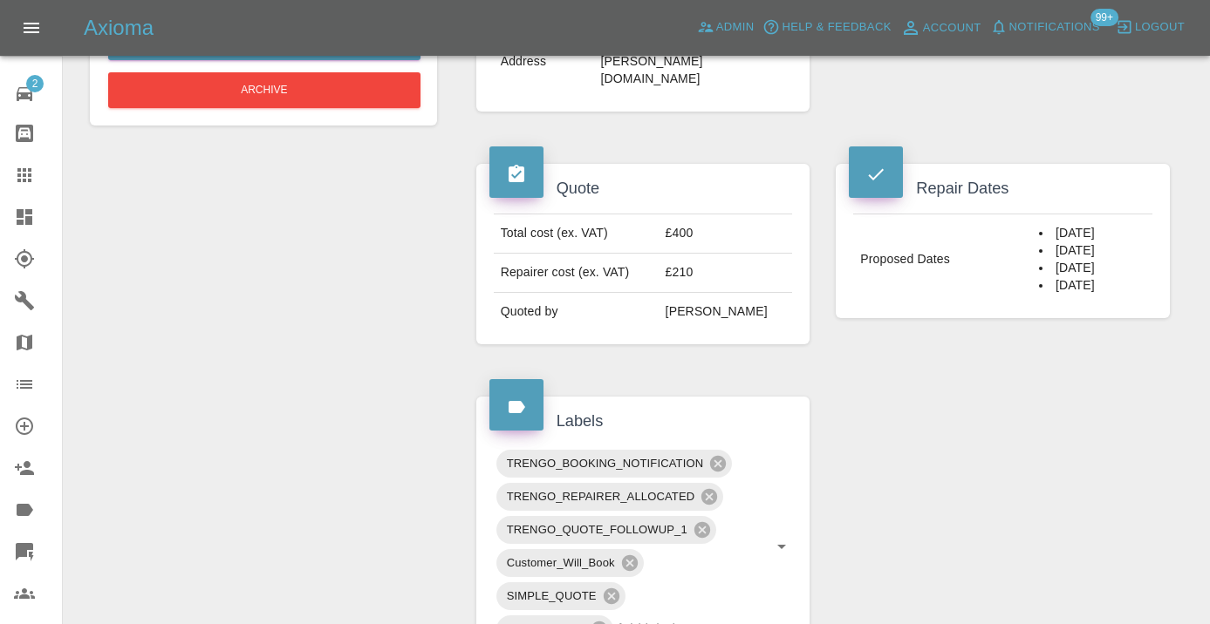
click at [34, 180] on icon at bounding box center [24, 175] width 21 height 21
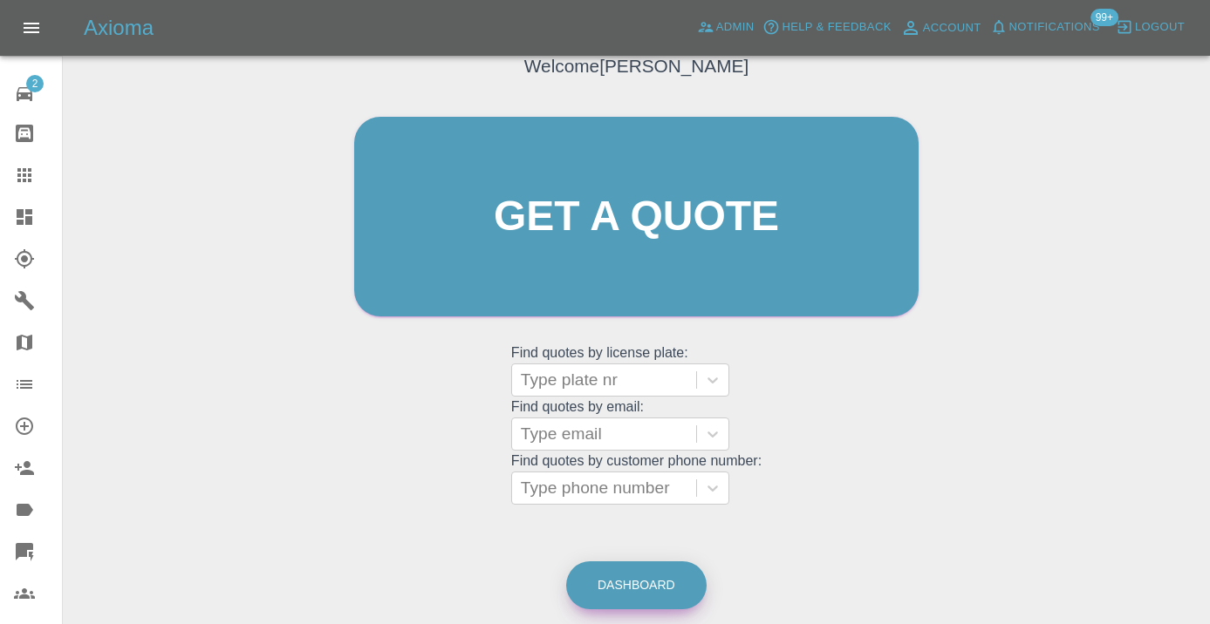
click at [635, 580] on link "Dashboard" at bounding box center [636, 586] width 140 height 48
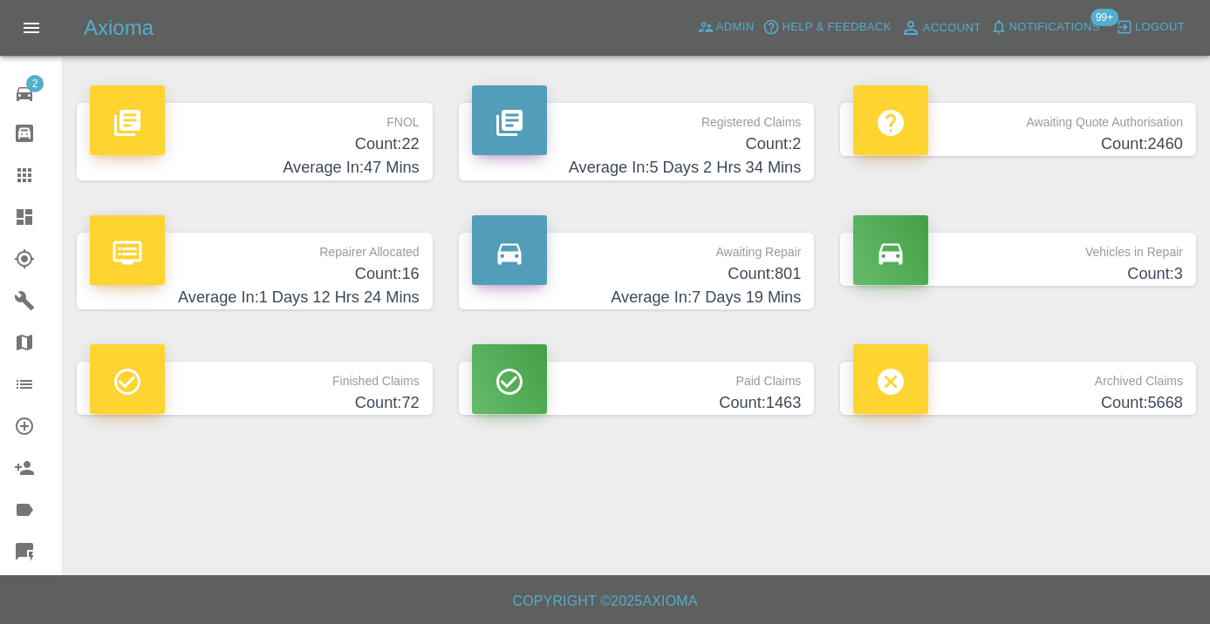
click at [781, 282] on h4 "Count: 801" at bounding box center [637, 275] width 330 height 24
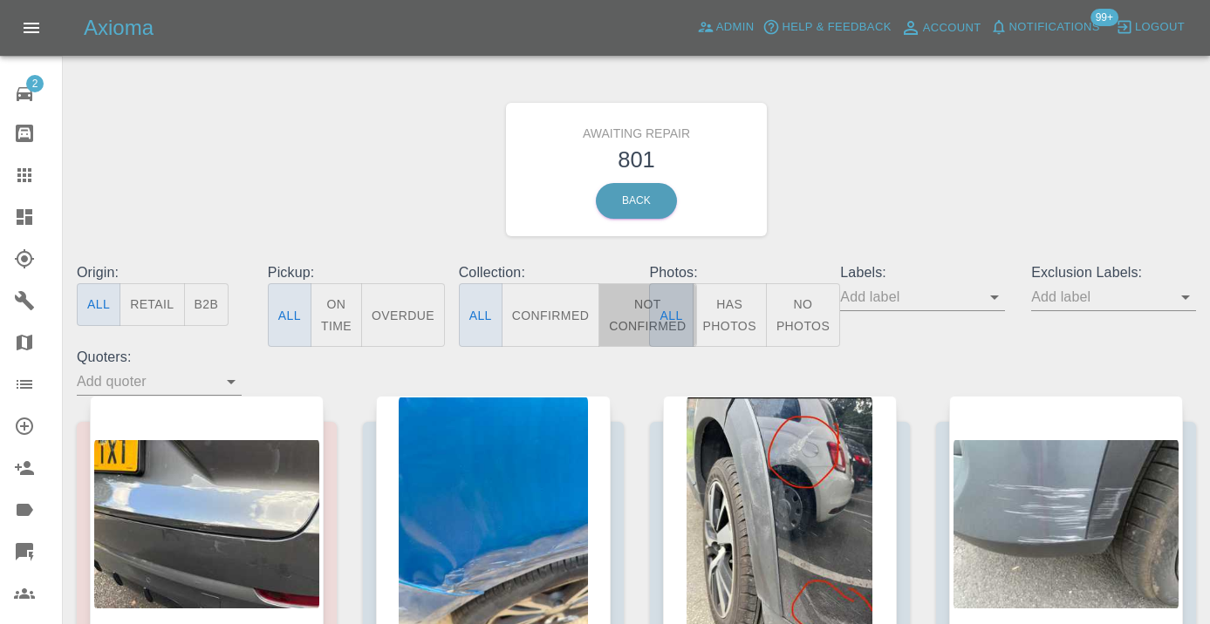
click at [628, 339] on button "Not Confirmed" at bounding box center [647, 315] width 98 height 64
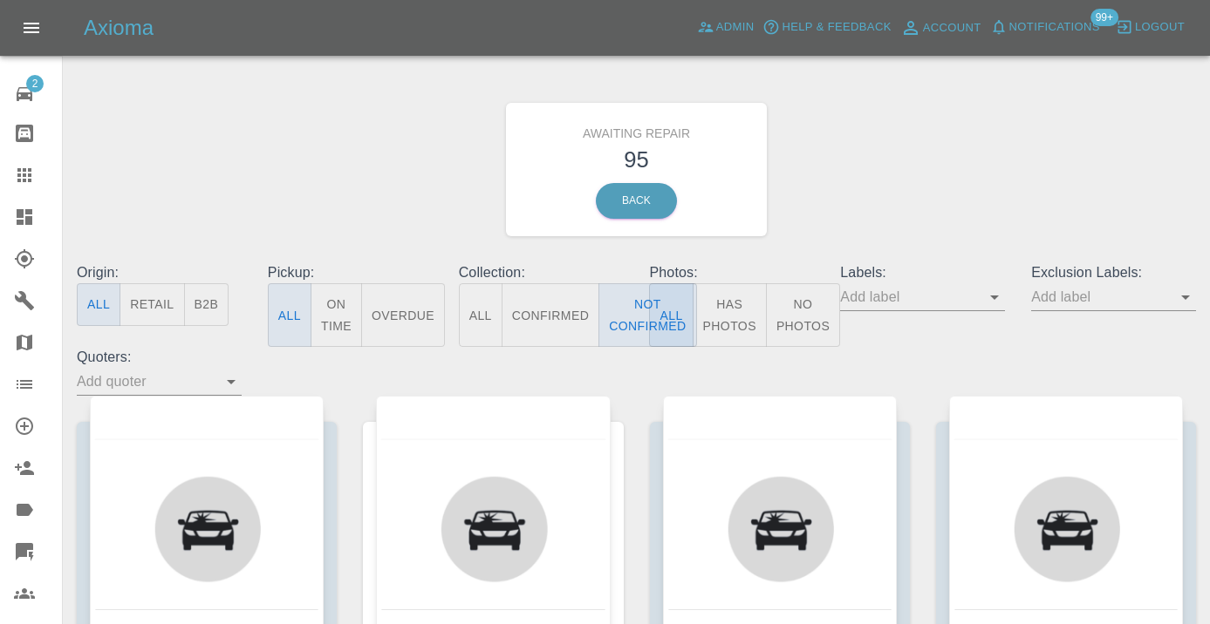
click at [877, 210] on div "Awaiting Repair 95 Back" at bounding box center [636, 170] width 1145 height 186
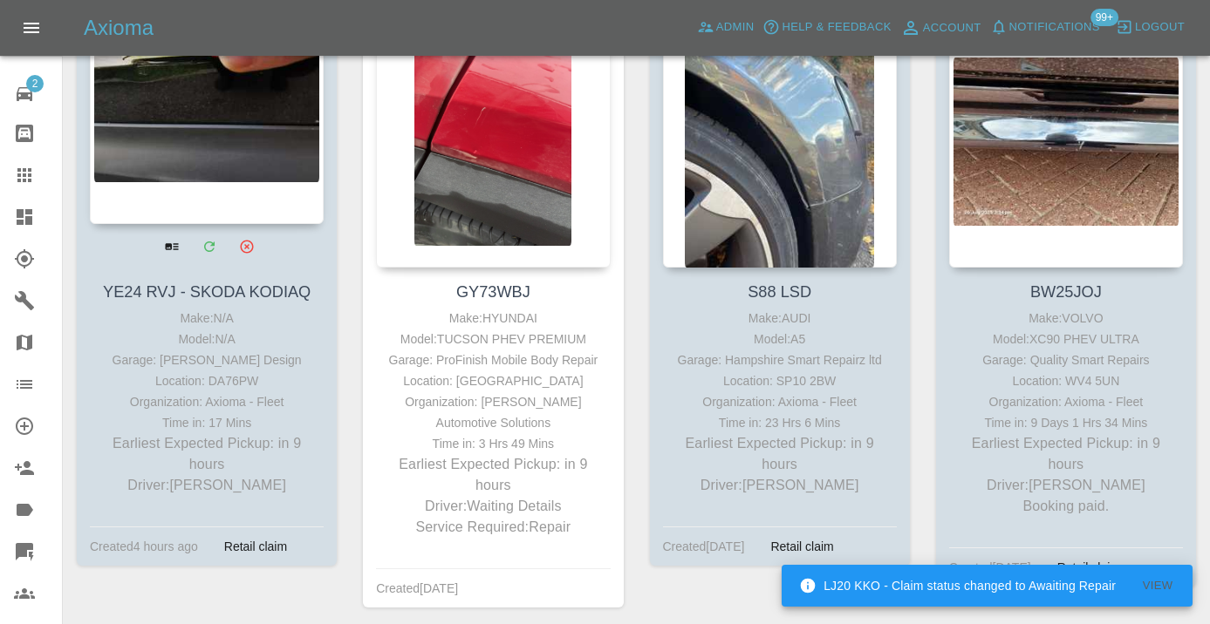
scroll to position [413, 0]
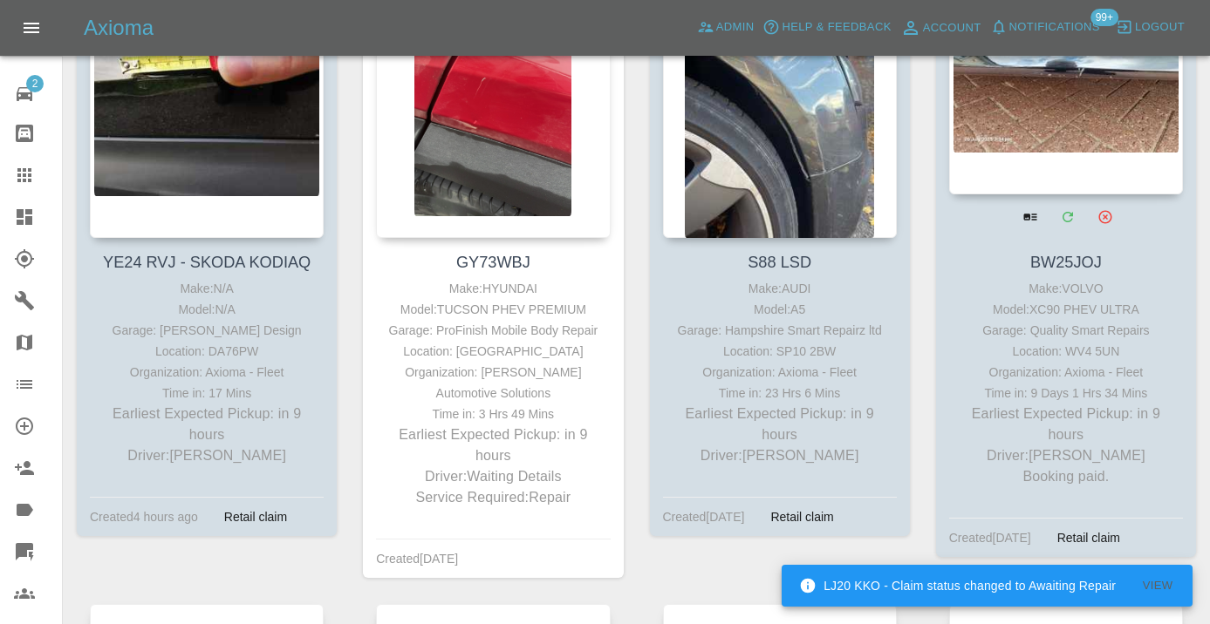
click at [1078, 129] on div at bounding box center [1066, 67] width 234 height 255
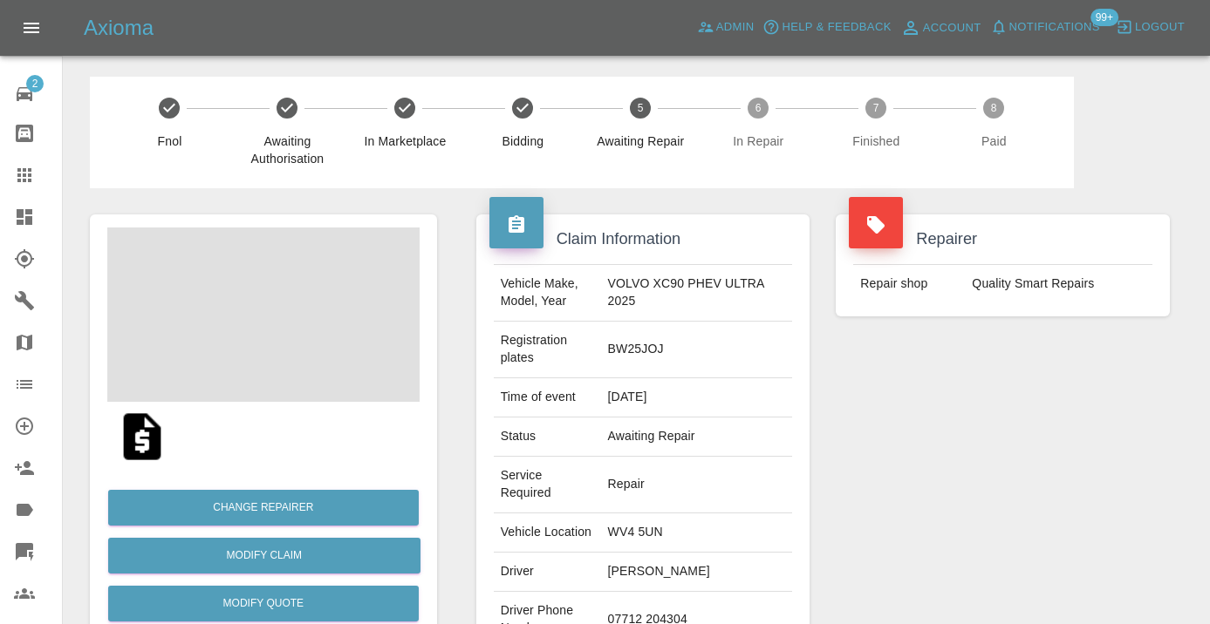
click at [679, 592] on td "07712 204304" at bounding box center [697, 620] width 192 height 57
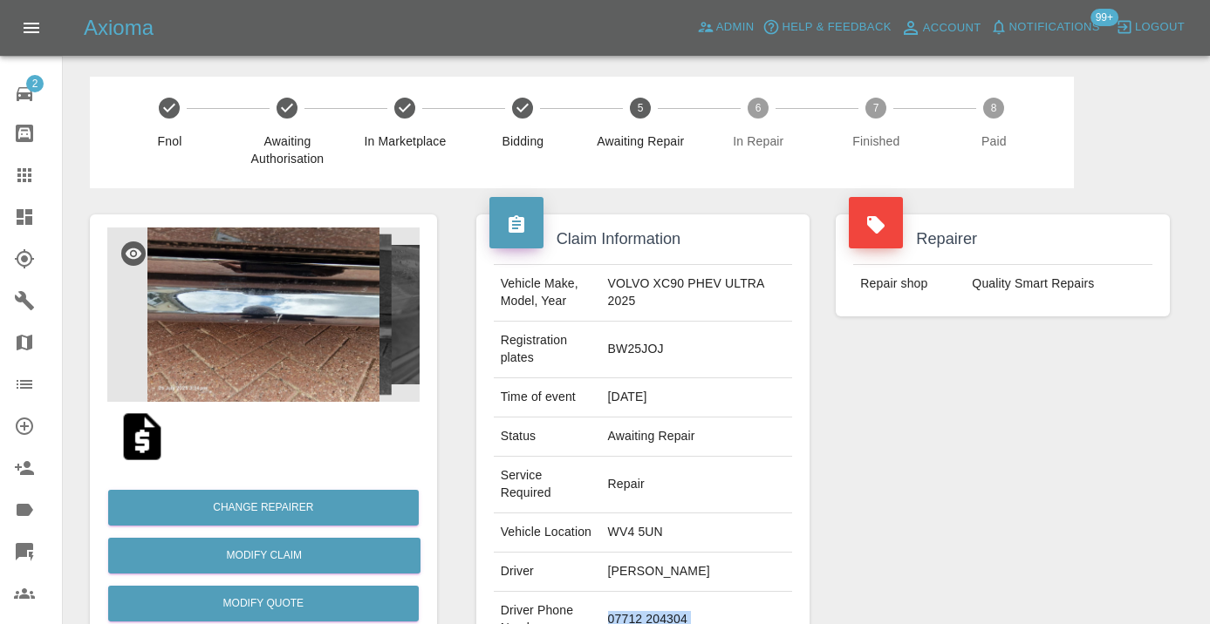
copy td "07712 204304"
click at [883, 499] on div "Repairer Repair shop Quality Smart Repairs" at bounding box center [1002, 474] width 360 height 573
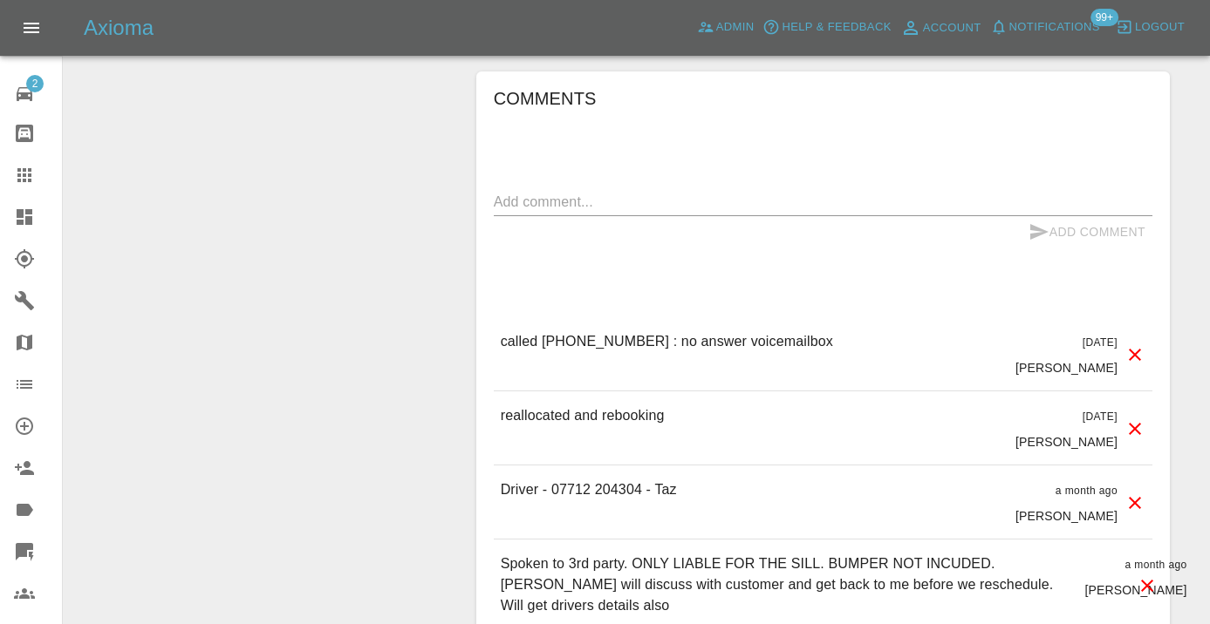
scroll to position [1805, 0]
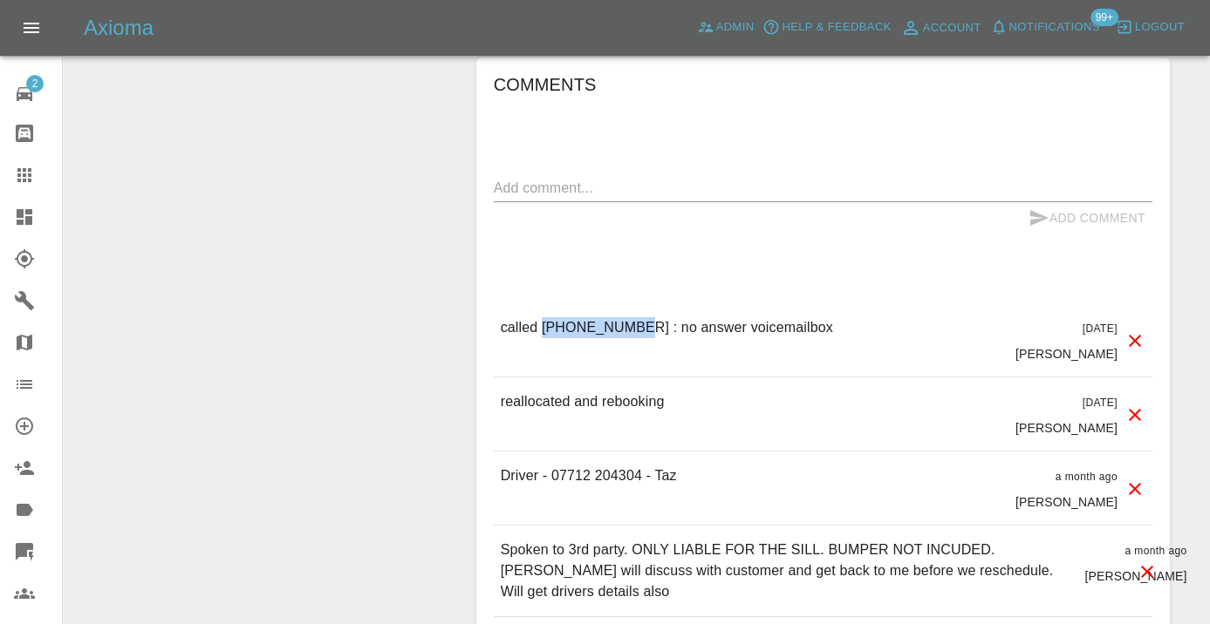
drag, startPoint x: 631, startPoint y: 238, endPoint x: 543, endPoint y: 235, distance: 87.3
click at [543, 317] on p "called 07712 204304 : no answer voicemailbox" at bounding box center [667, 327] width 332 height 21
copy p "07712 204304"
click at [24, 170] on icon at bounding box center [24, 175] width 14 height 14
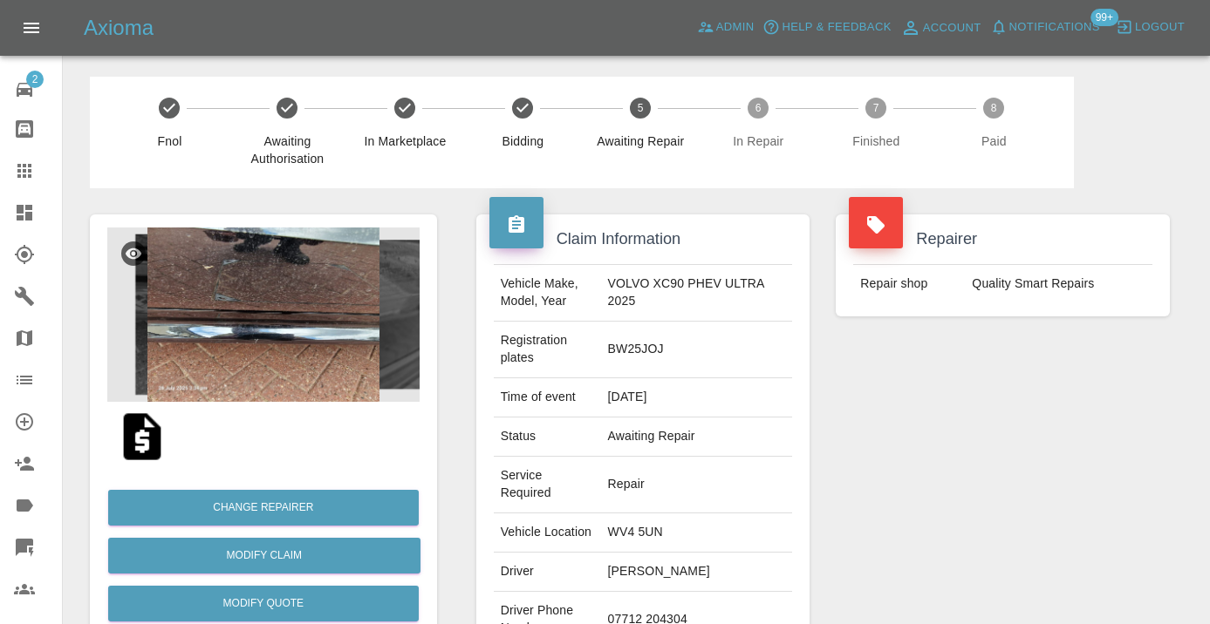
scroll to position [4, 0]
click at [876, 379] on div "Repairer Repair shop Quality Smart Repairs" at bounding box center [1002, 474] width 360 height 573
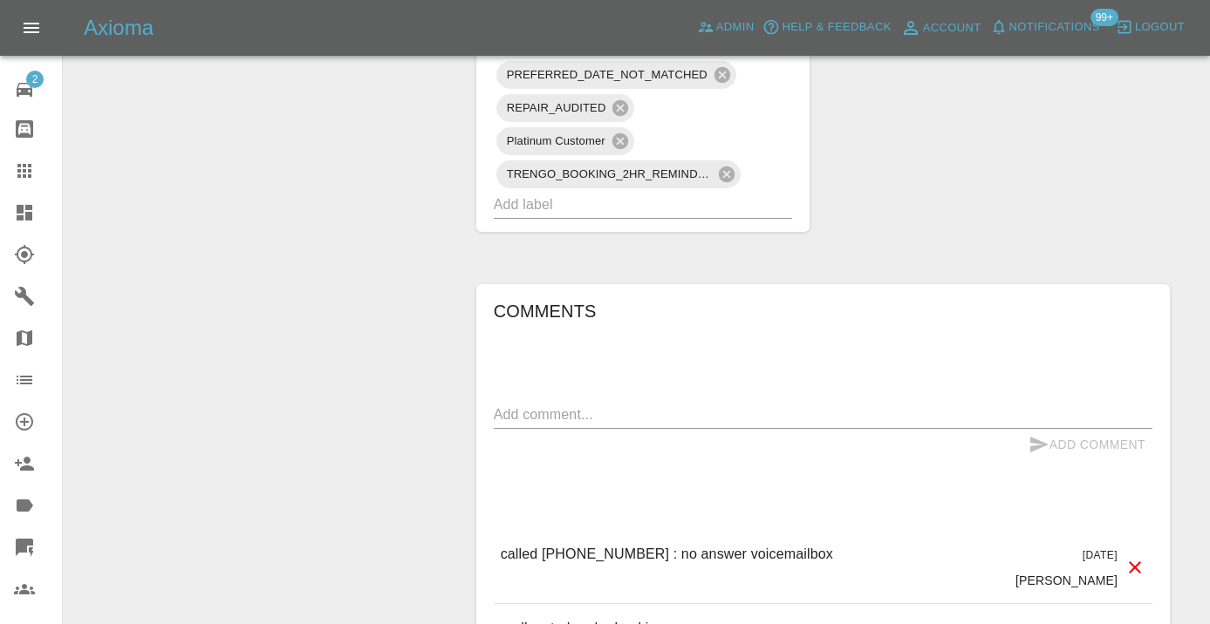
scroll to position [1625, 0]
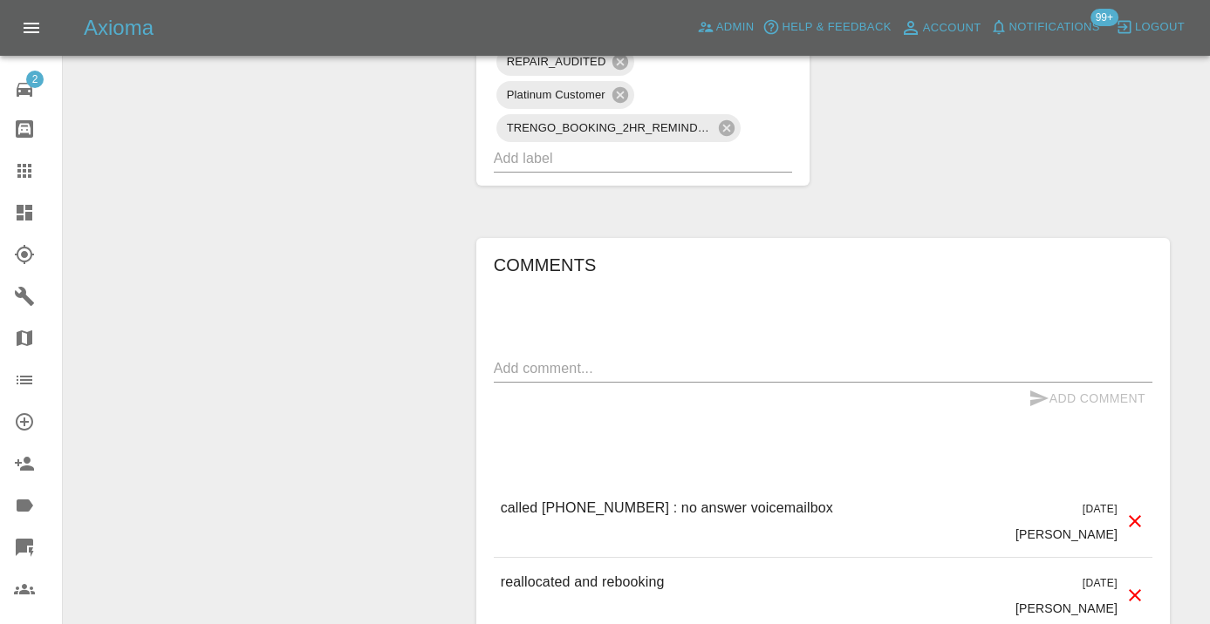
click at [555, 358] on textarea at bounding box center [823, 368] width 658 height 20
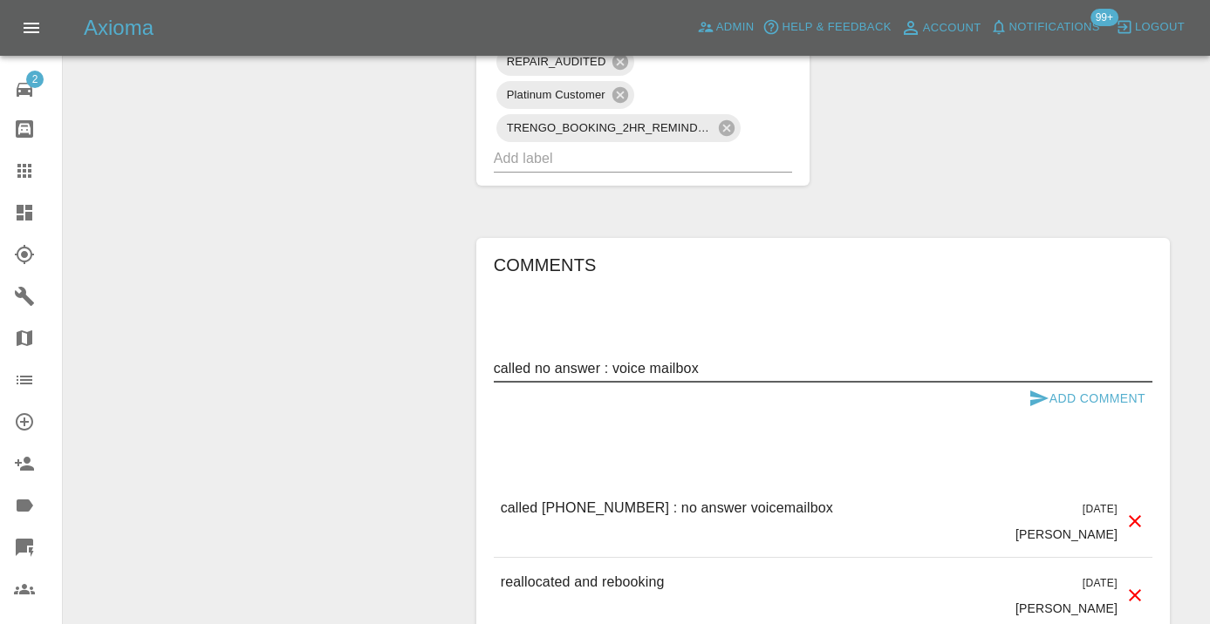
type textarea "called no answer : voice mailbox"
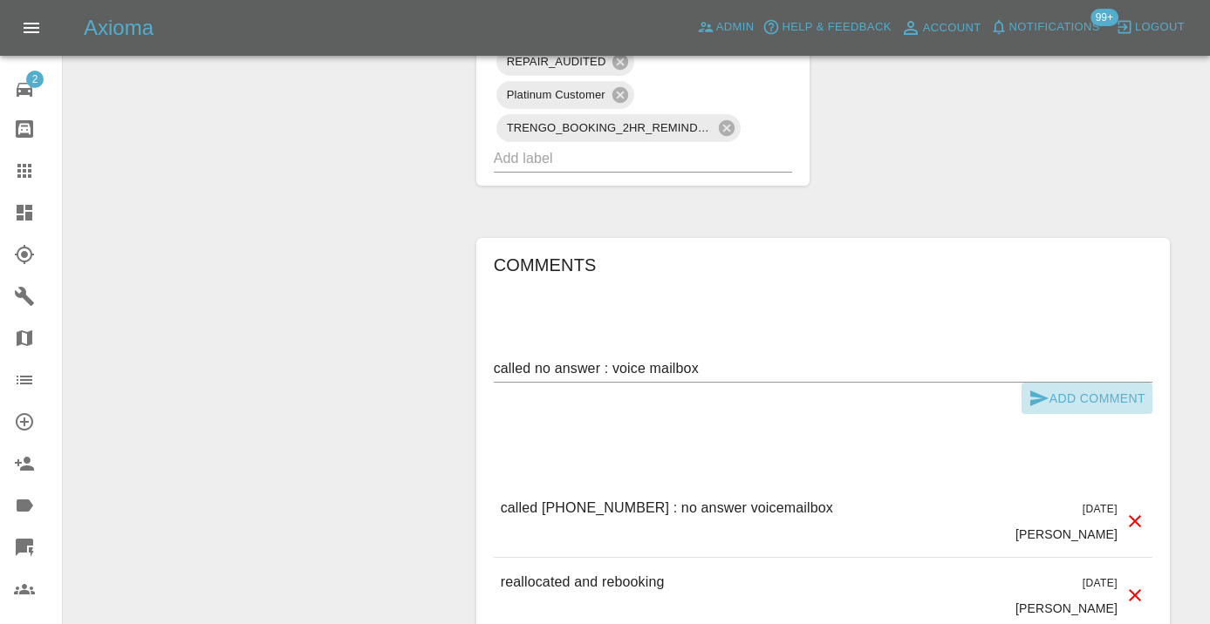
click at [1086, 383] on button "Add Comment" at bounding box center [1086, 399] width 131 height 32
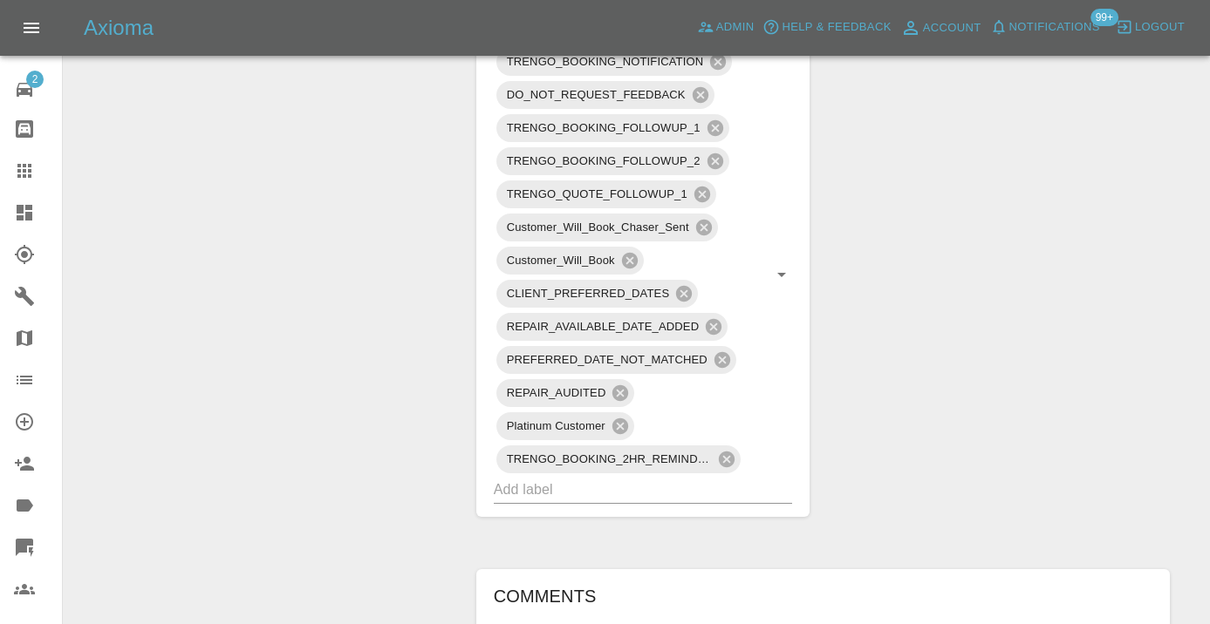
scroll to position [1279, 0]
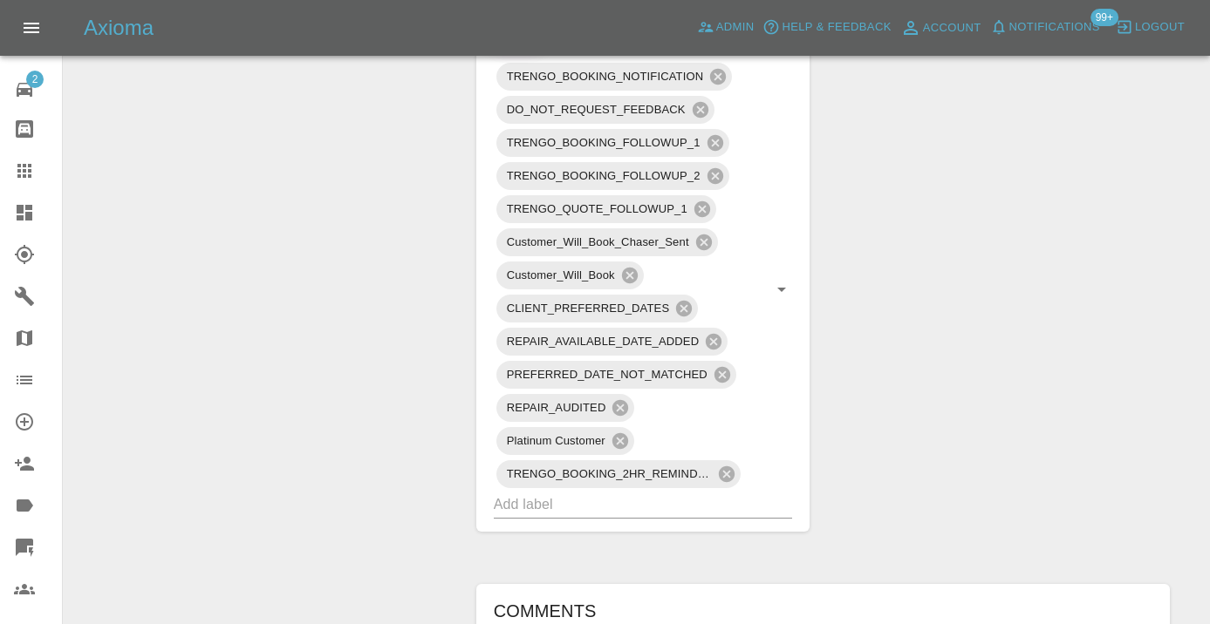
click at [20, 172] on icon at bounding box center [24, 171] width 14 height 14
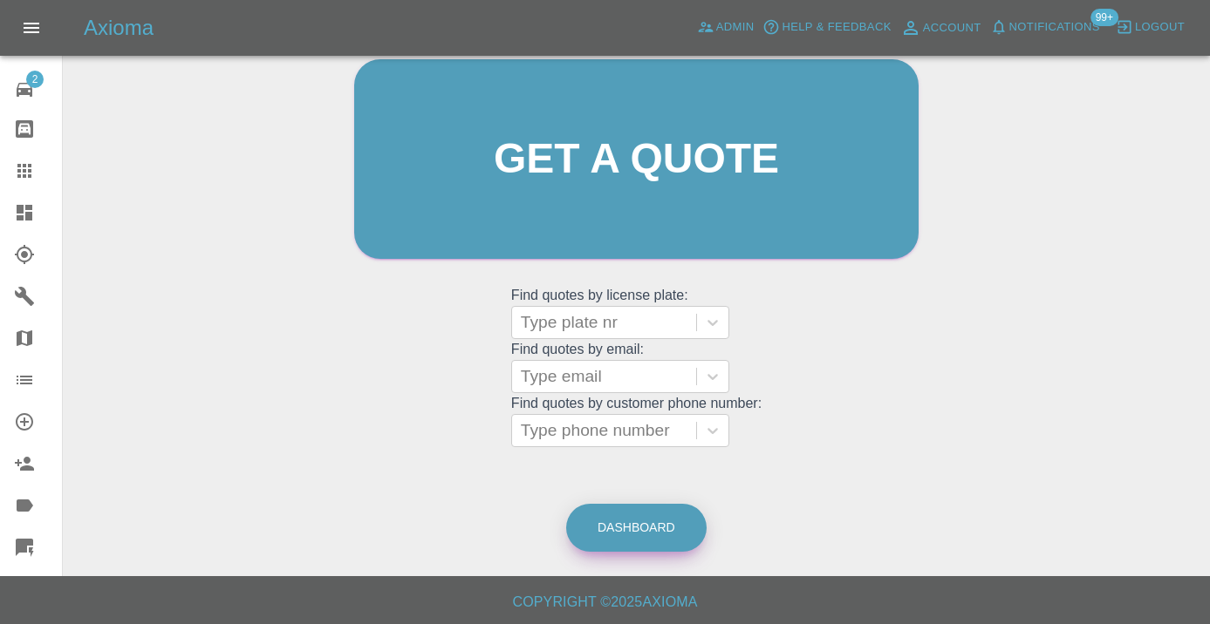
click at [647, 529] on link "Dashboard" at bounding box center [636, 528] width 140 height 48
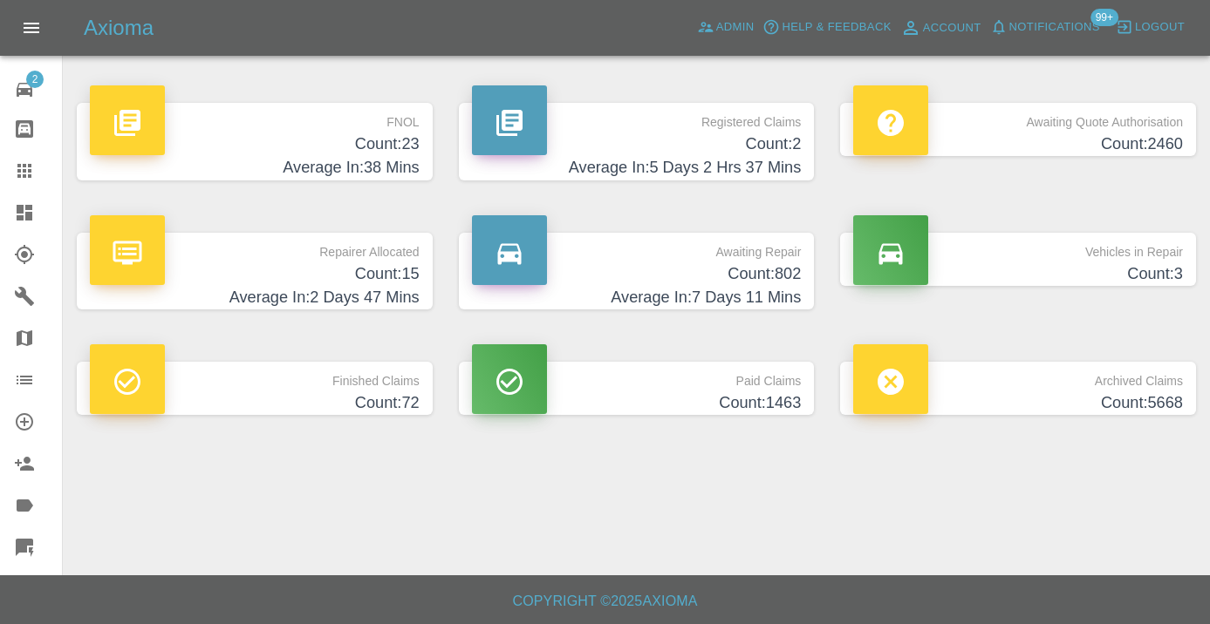
click at [756, 289] on h4 "Average In: 7 Days 11 Mins" at bounding box center [637, 298] width 330 height 24
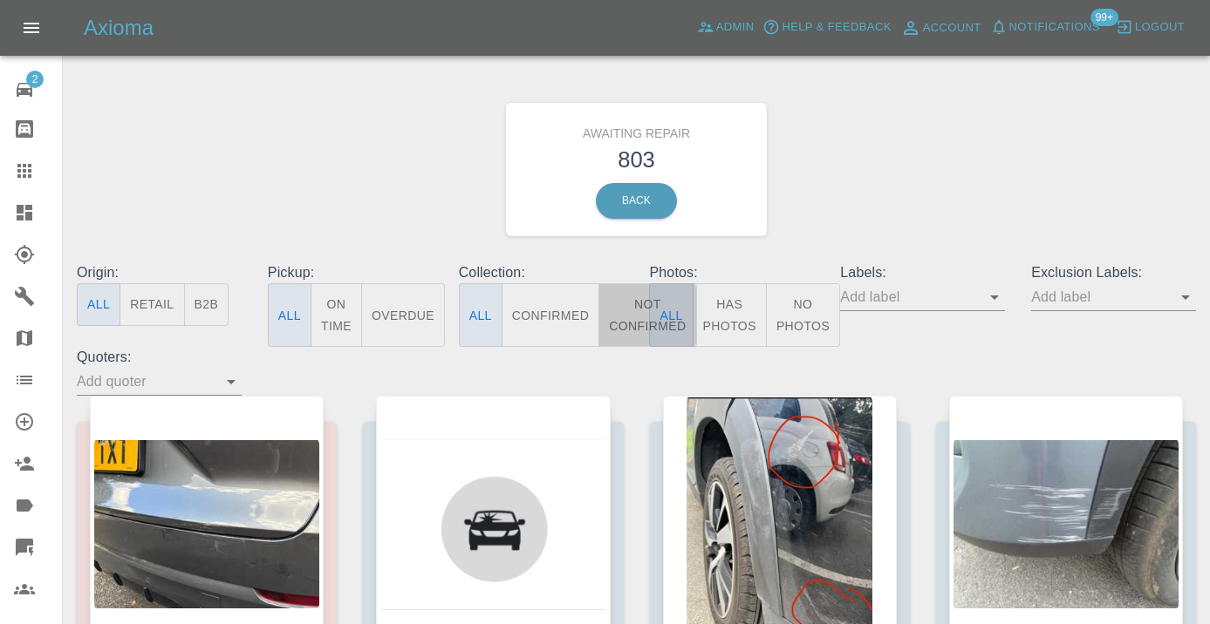
click at [619, 308] on button "Not Confirmed" at bounding box center [647, 315] width 98 height 64
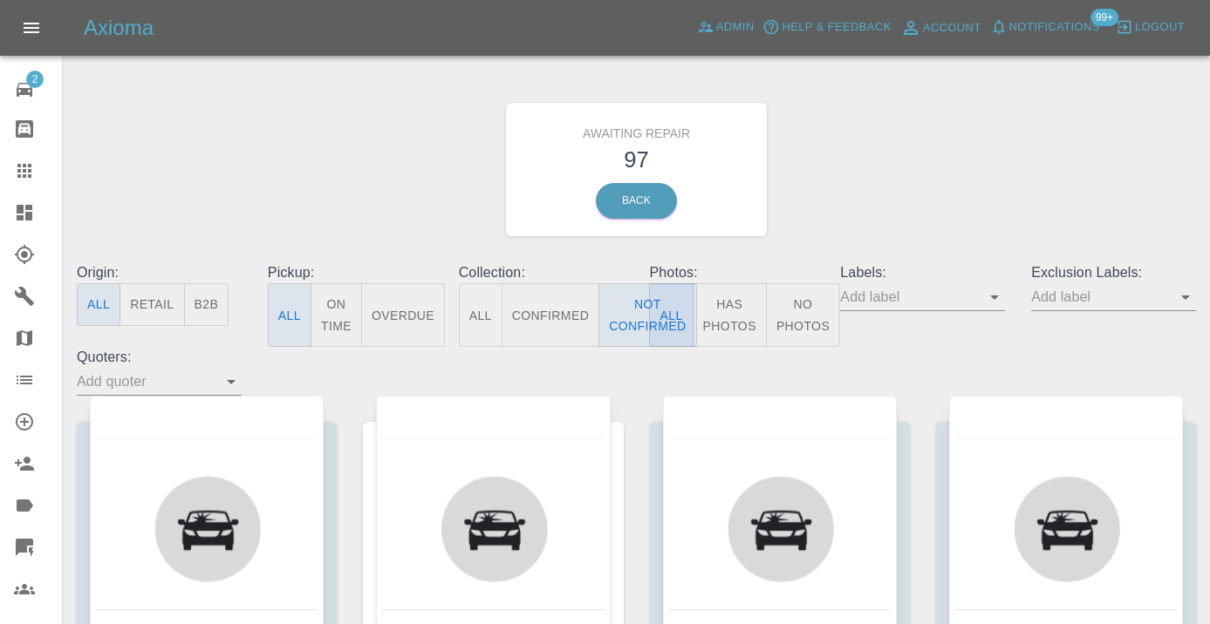
click at [915, 166] on div "Awaiting Repair 97 Back" at bounding box center [636, 170] width 1145 height 186
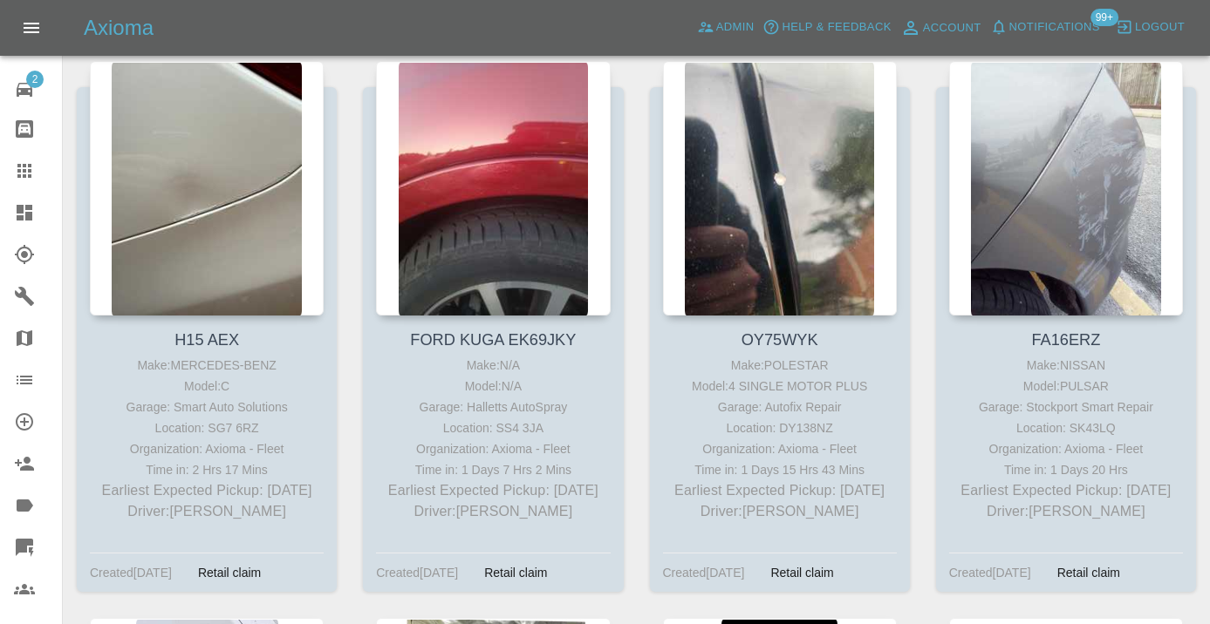
scroll to position [3309, 0]
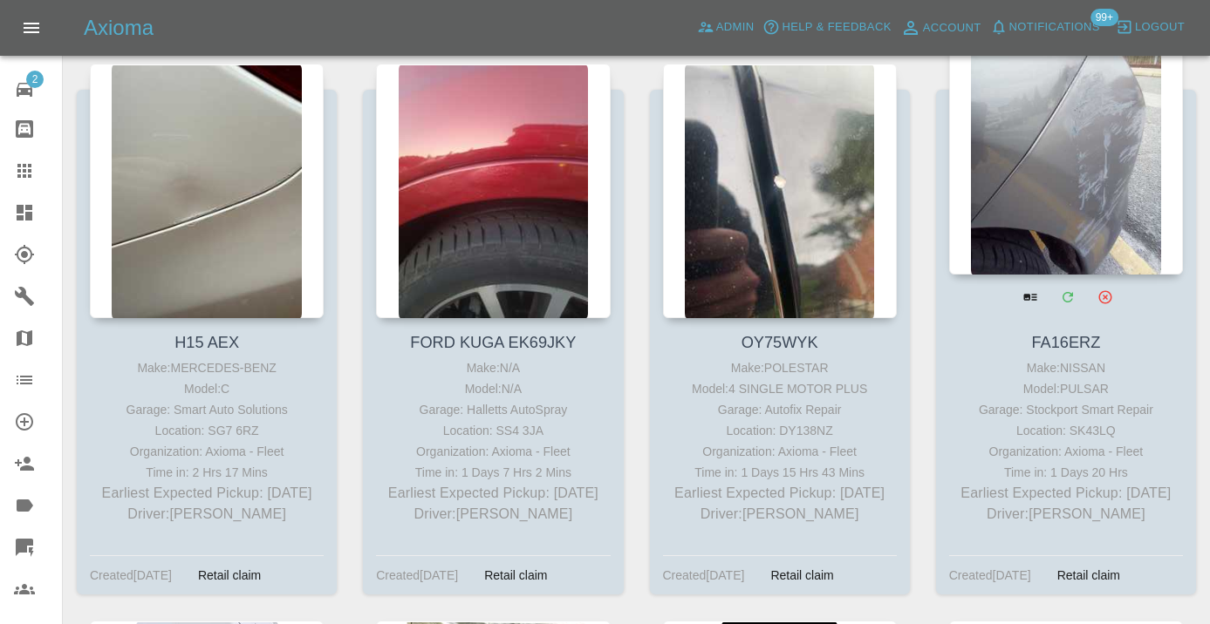
click at [1098, 108] on div at bounding box center [1066, 147] width 234 height 255
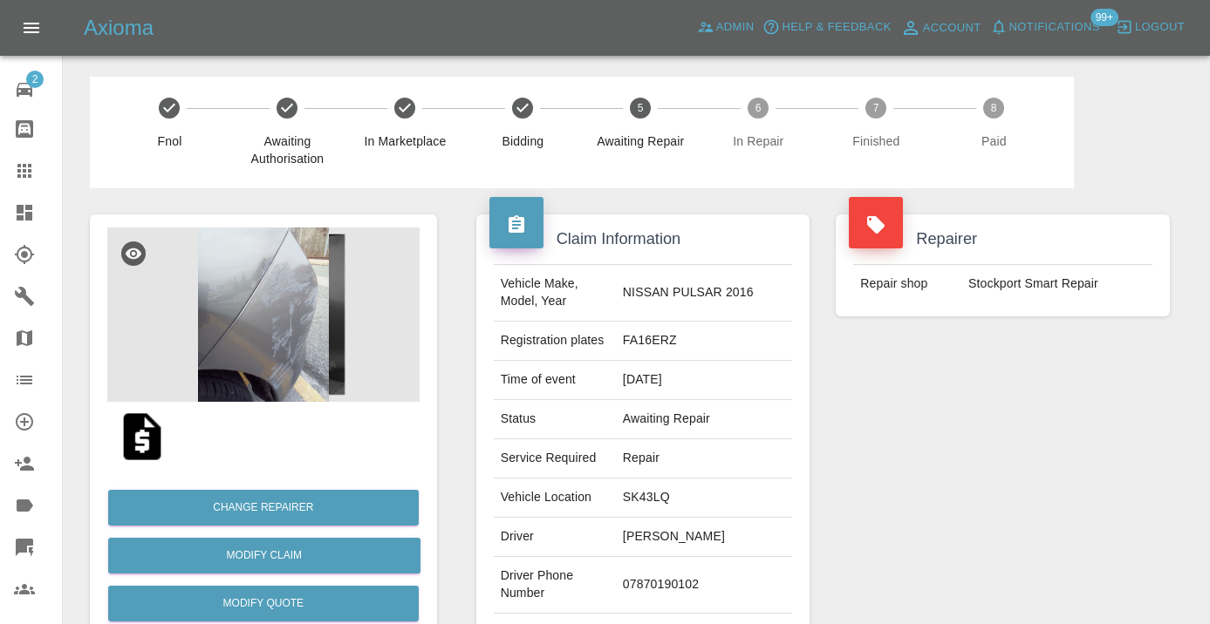
click at [685, 578] on td "07870190102" at bounding box center [704, 585] width 176 height 57
copy td "07870190102"
click at [980, 484] on div "Repairer Repair shop Stockport Smart Repair" at bounding box center [1002, 448] width 360 height 521
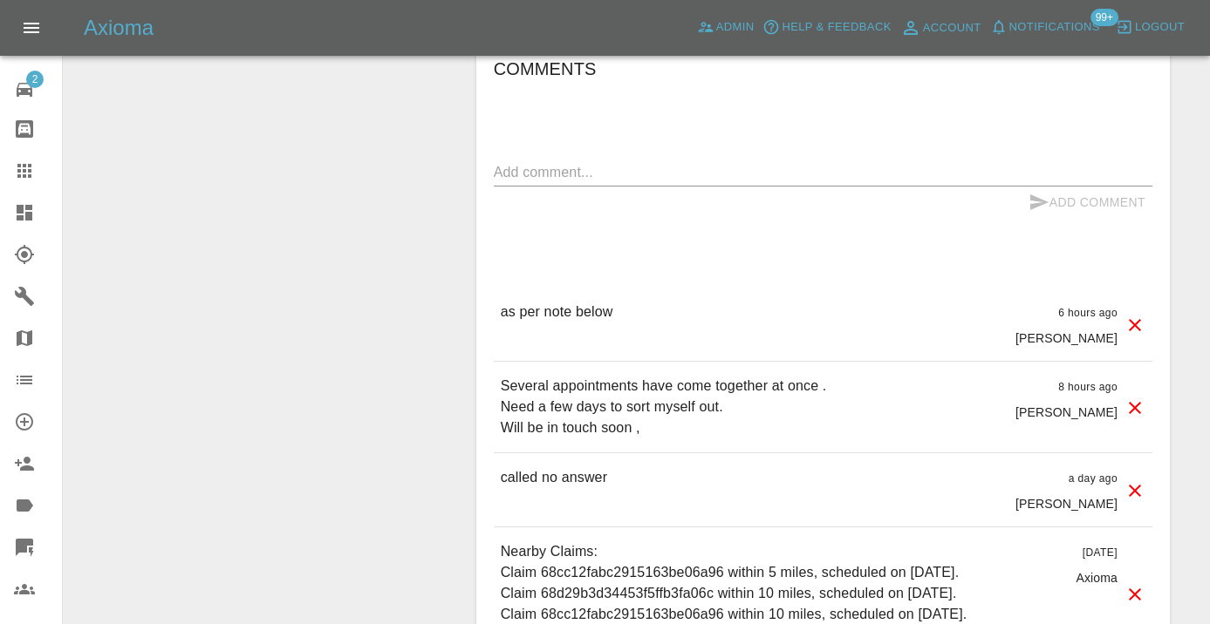
scroll to position [1377, 0]
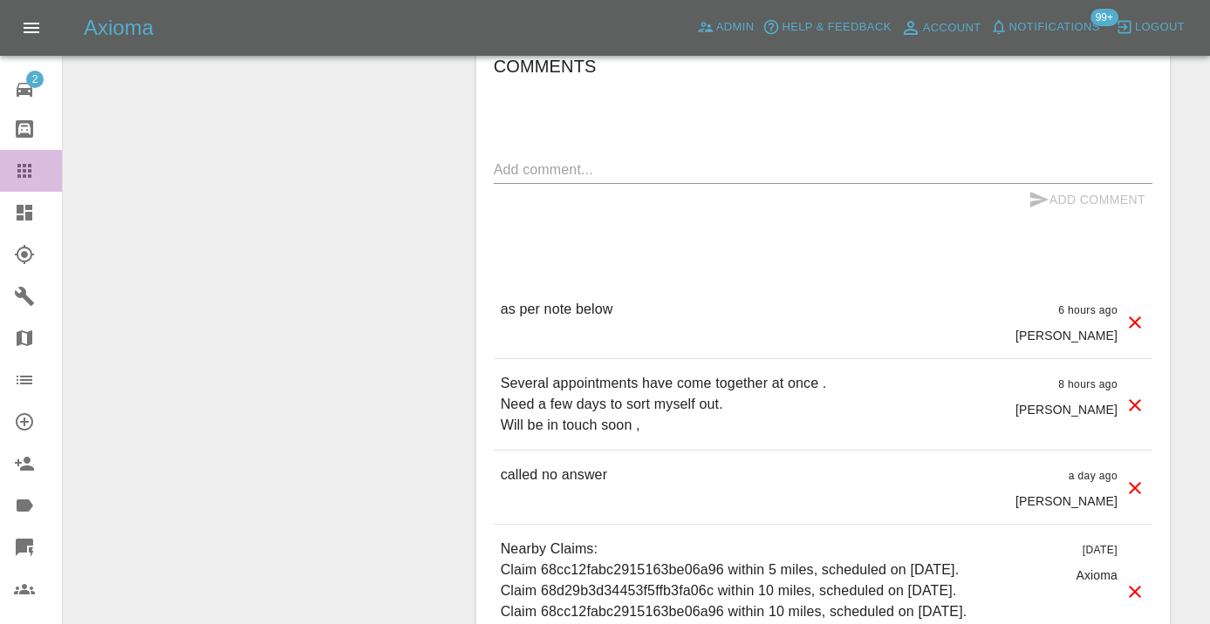
click at [26, 171] on icon at bounding box center [24, 171] width 14 height 14
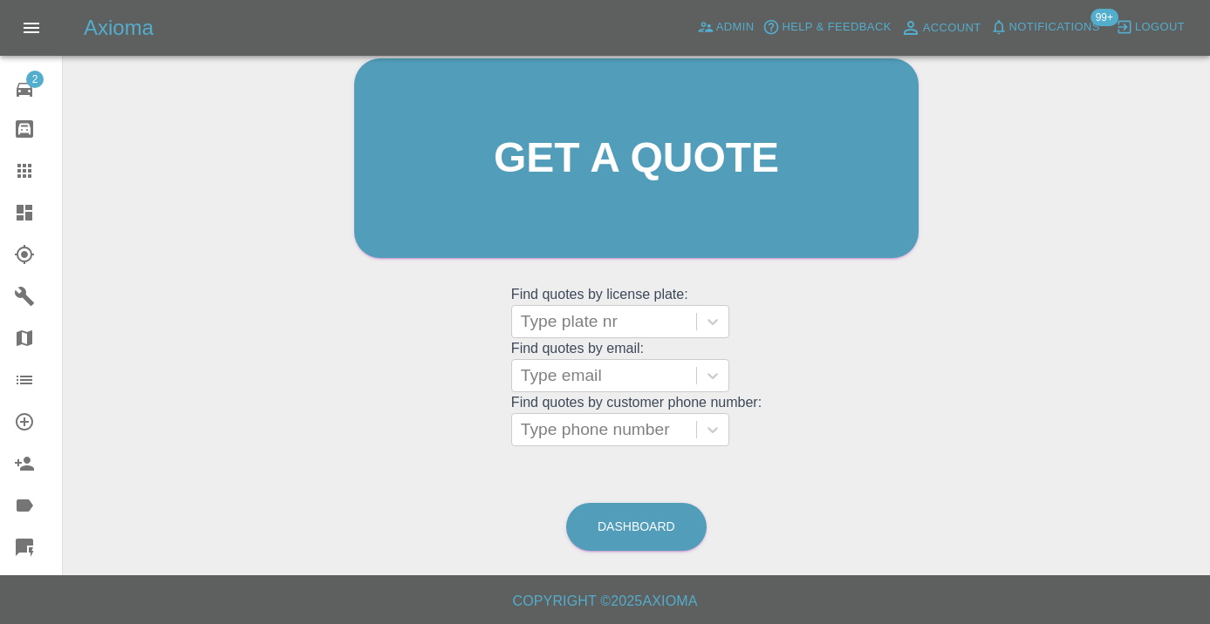
scroll to position [133, 0]
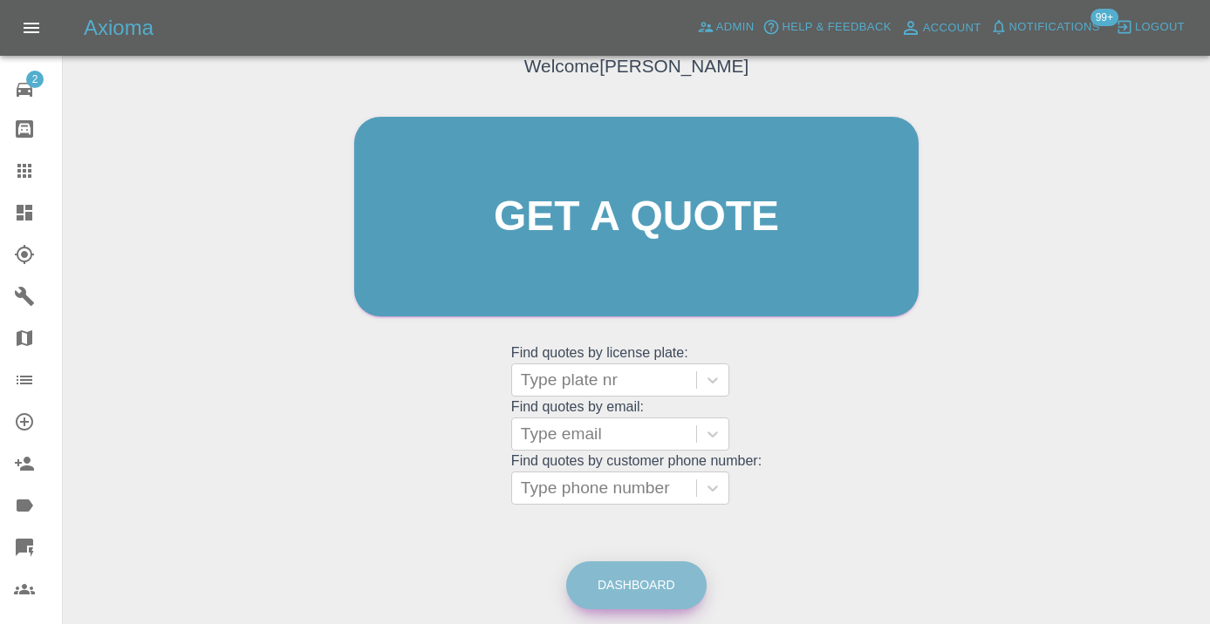
click at [650, 582] on link "Dashboard" at bounding box center [636, 586] width 140 height 48
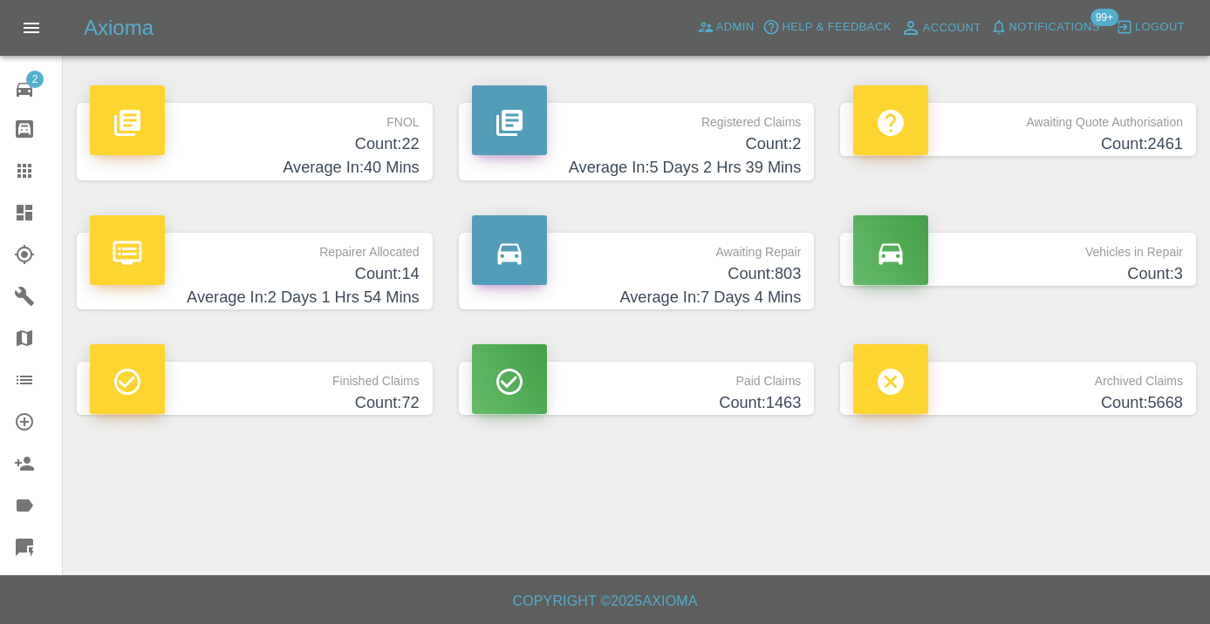
click at [754, 287] on h4 "Average In: 7 Days 4 Mins" at bounding box center [637, 298] width 330 height 24
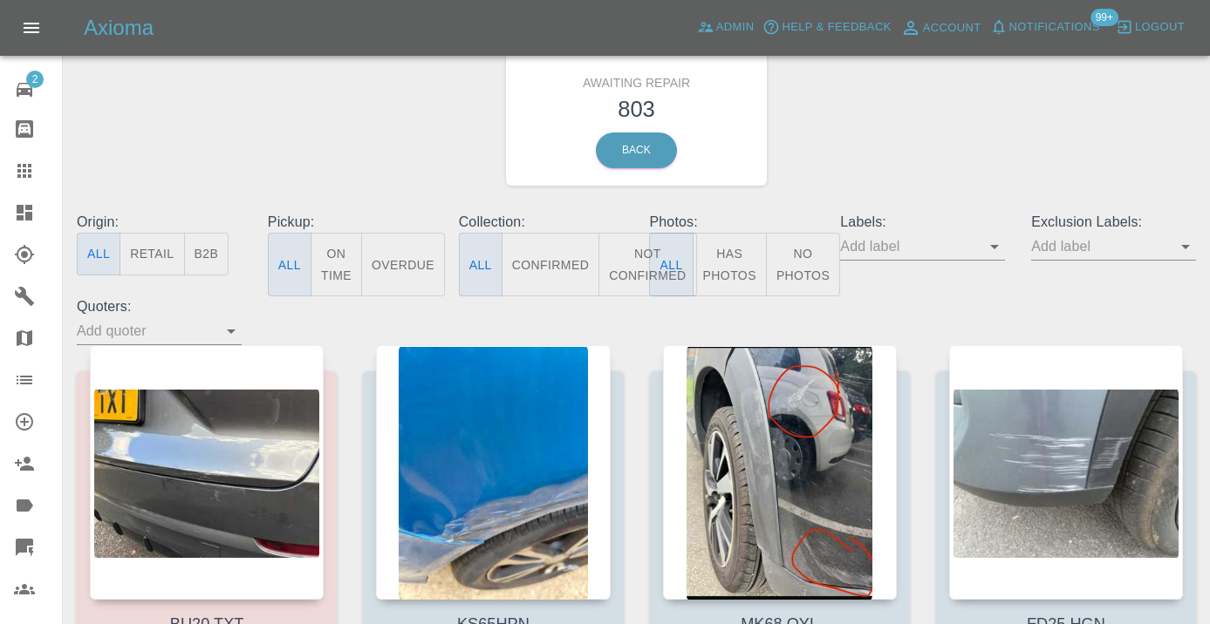
scroll to position [44, 0]
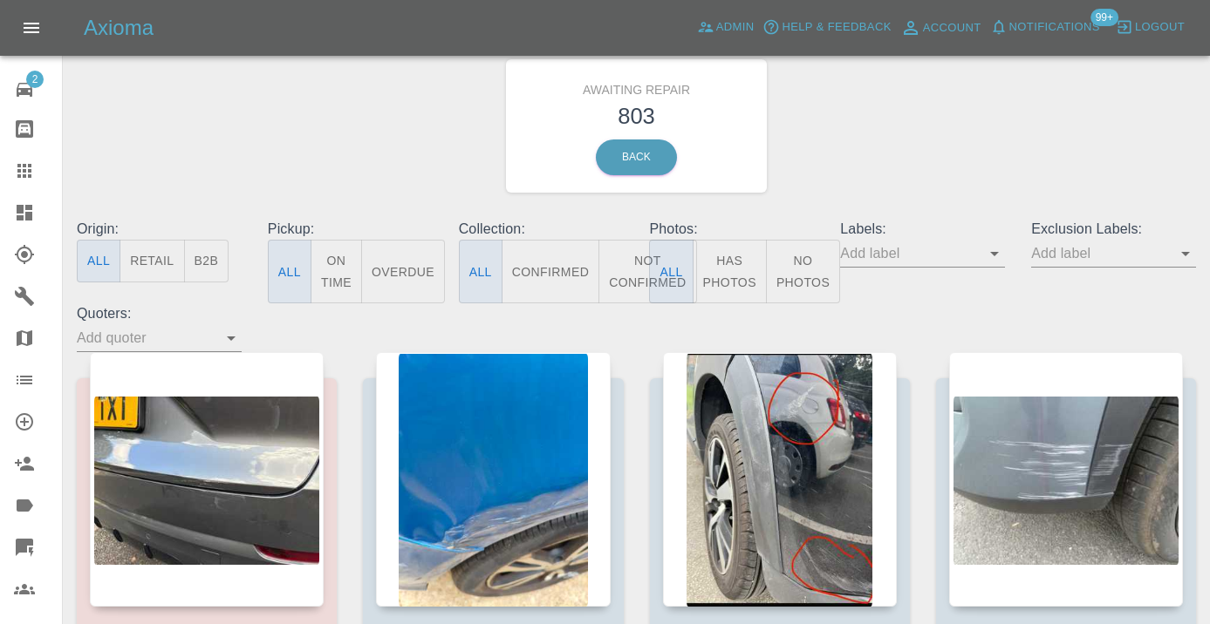
click at [621, 270] on button "Not Confirmed" at bounding box center [647, 272] width 98 height 64
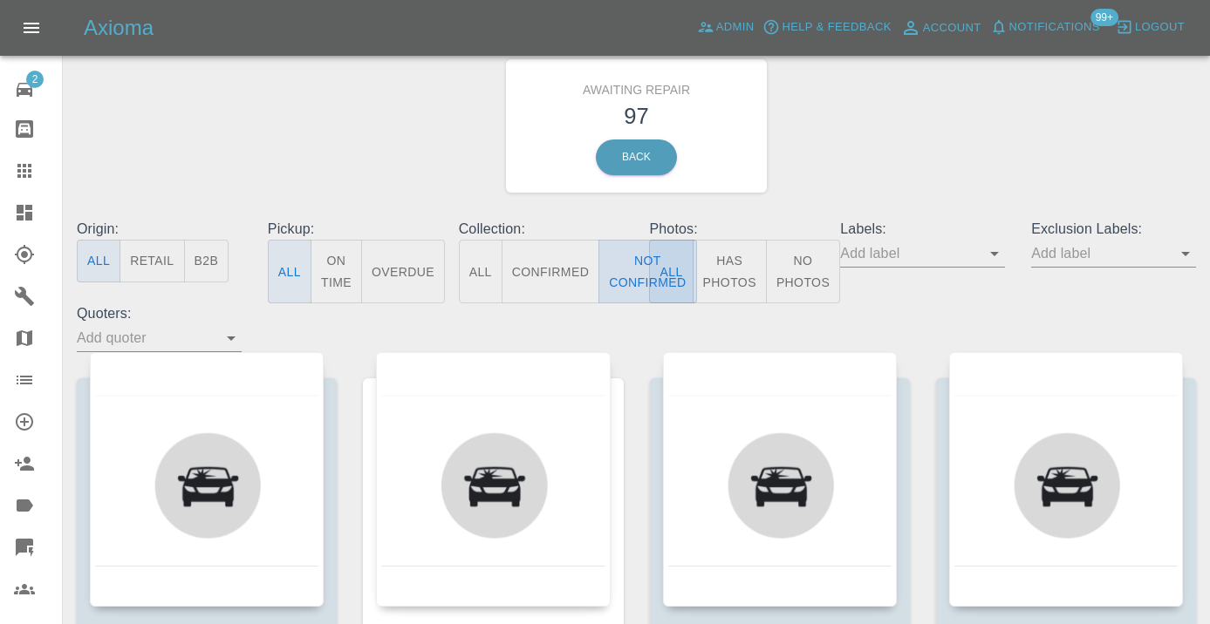
type button "false"
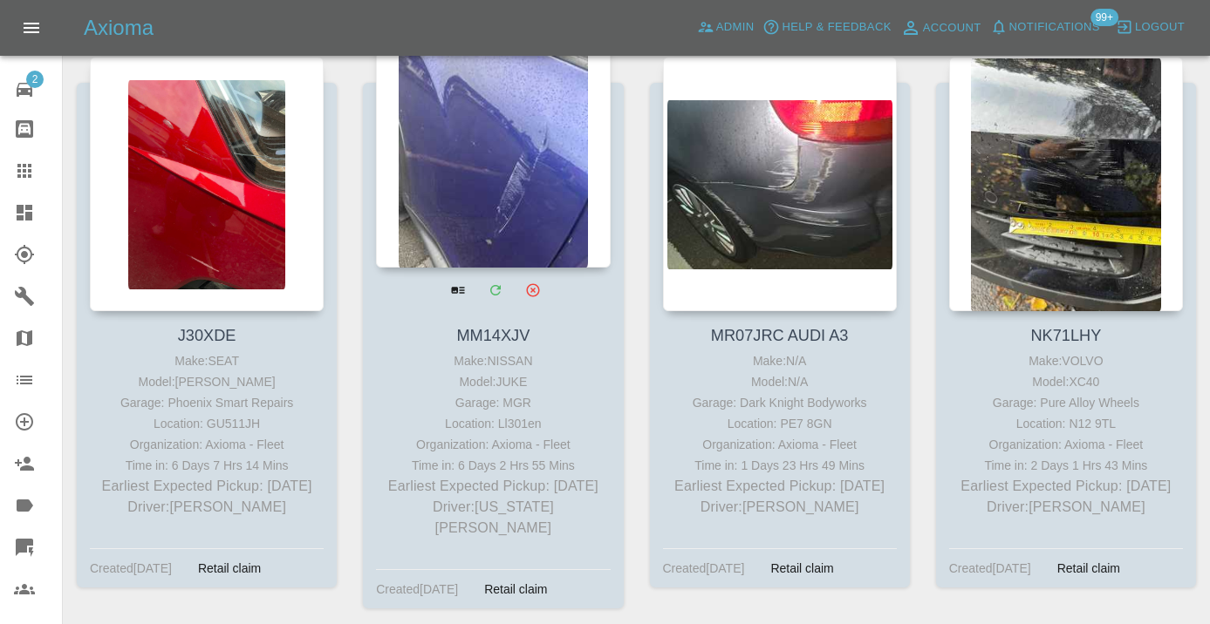
scroll to position [5592, 0]
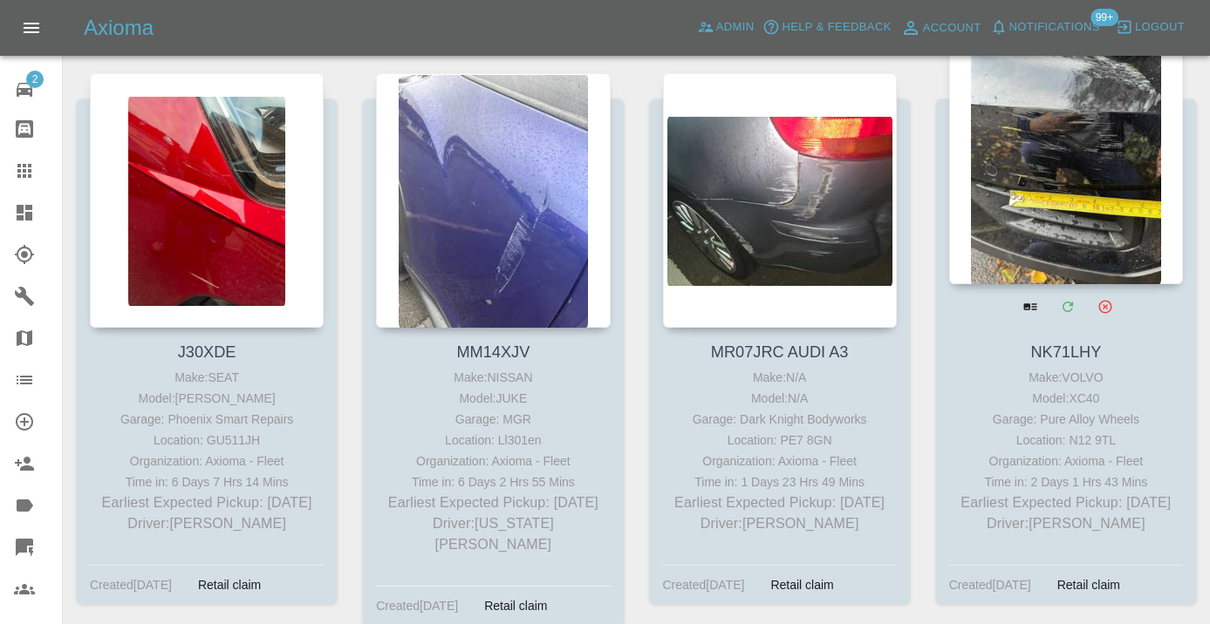
click at [1034, 192] on div at bounding box center [1066, 157] width 234 height 255
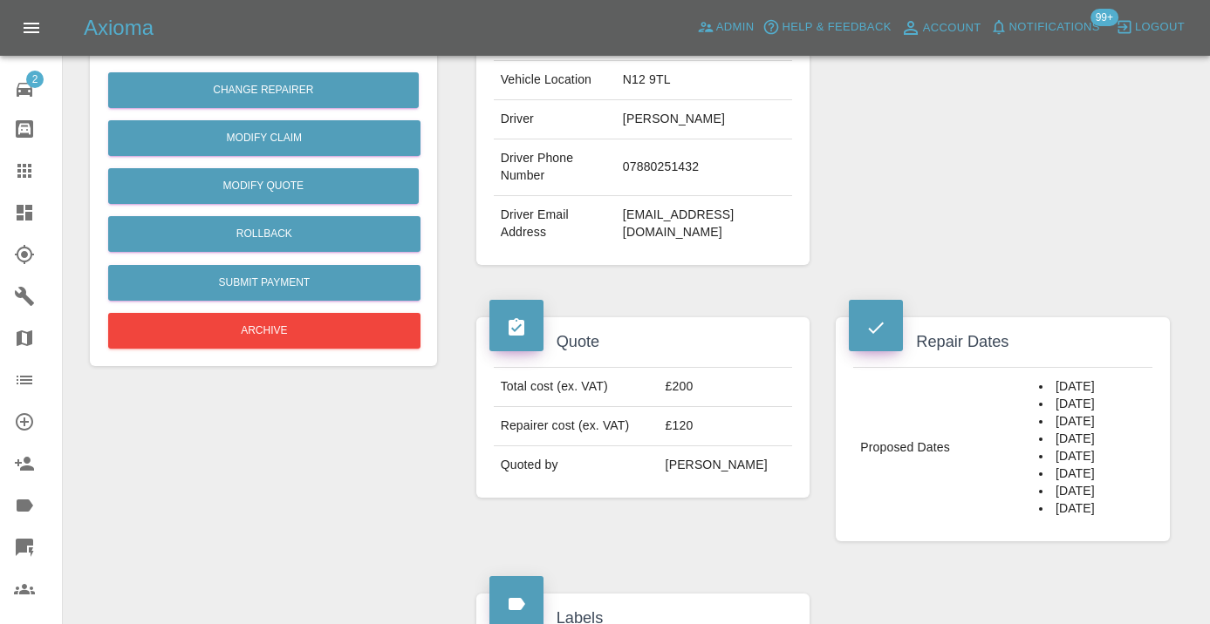
scroll to position [403, 0]
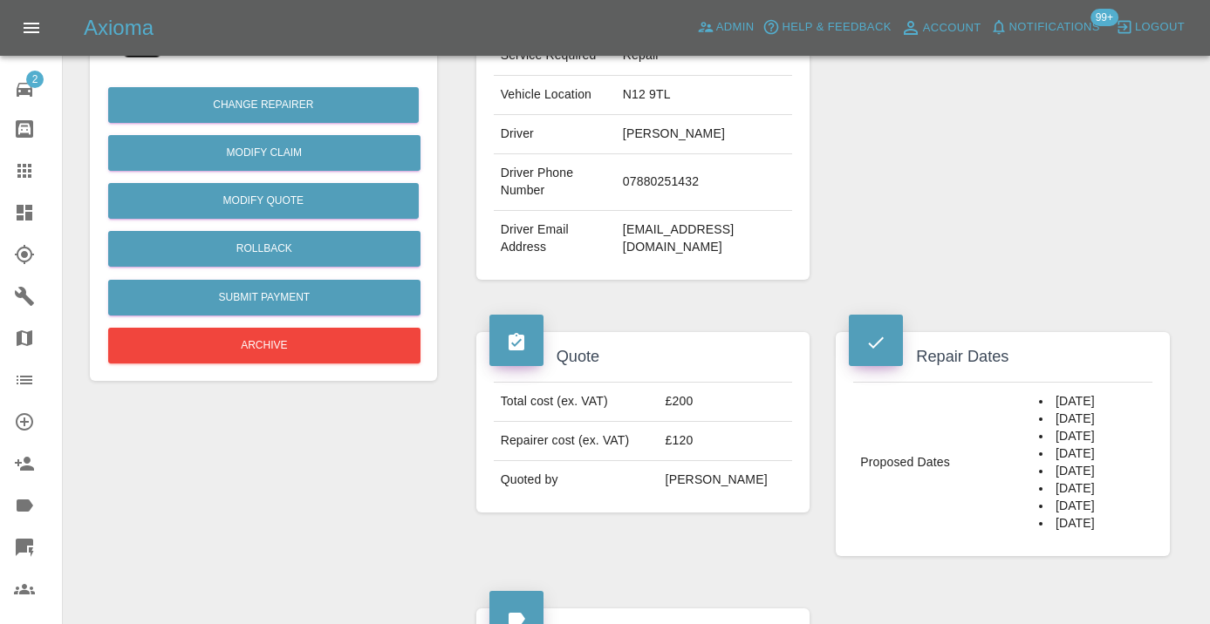
click at [689, 166] on td "07880251432" at bounding box center [704, 182] width 176 height 57
copy td "07880251432"
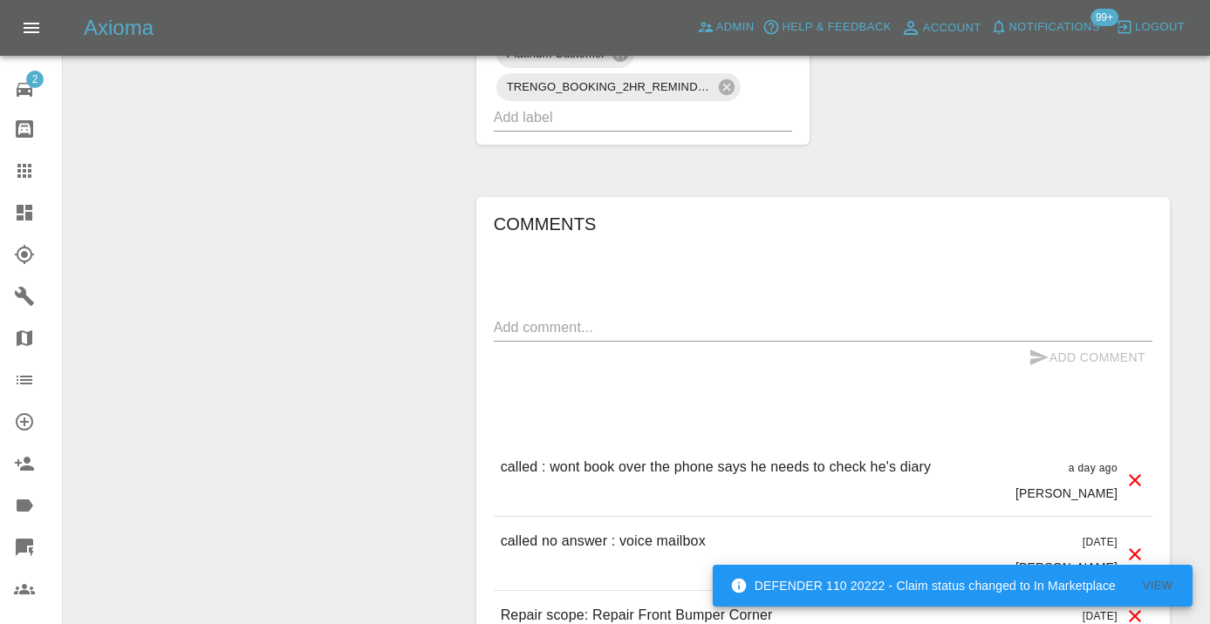
scroll to position [1350, 0]
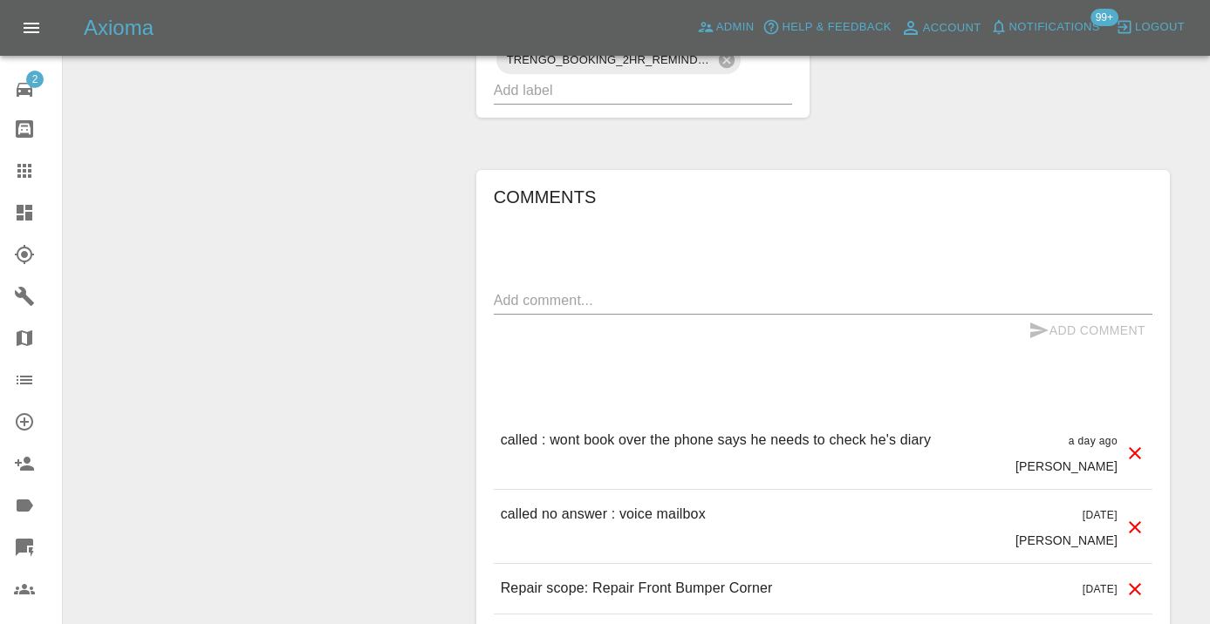
click at [567, 245] on div "Comments x Add Comment called : wont book over the phone says he needs to check…" at bounding box center [823, 434] width 658 height 502
click at [542, 290] on textarea at bounding box center [823, 300] width 658 height 20
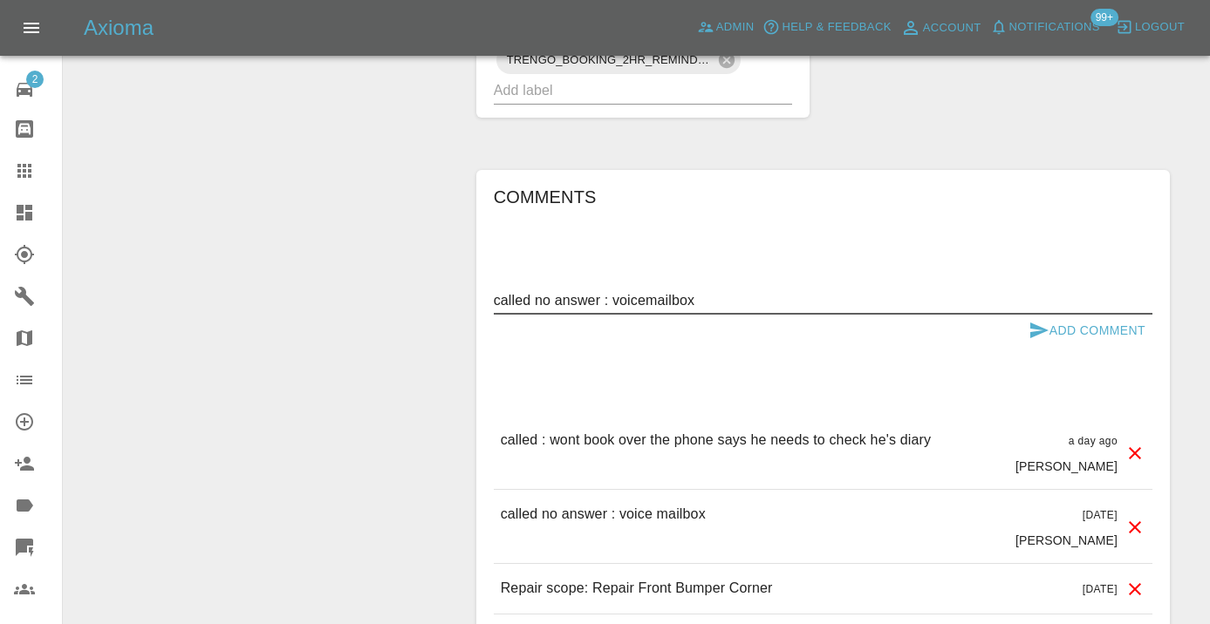
type textarea "called no answer : voicemailbox"
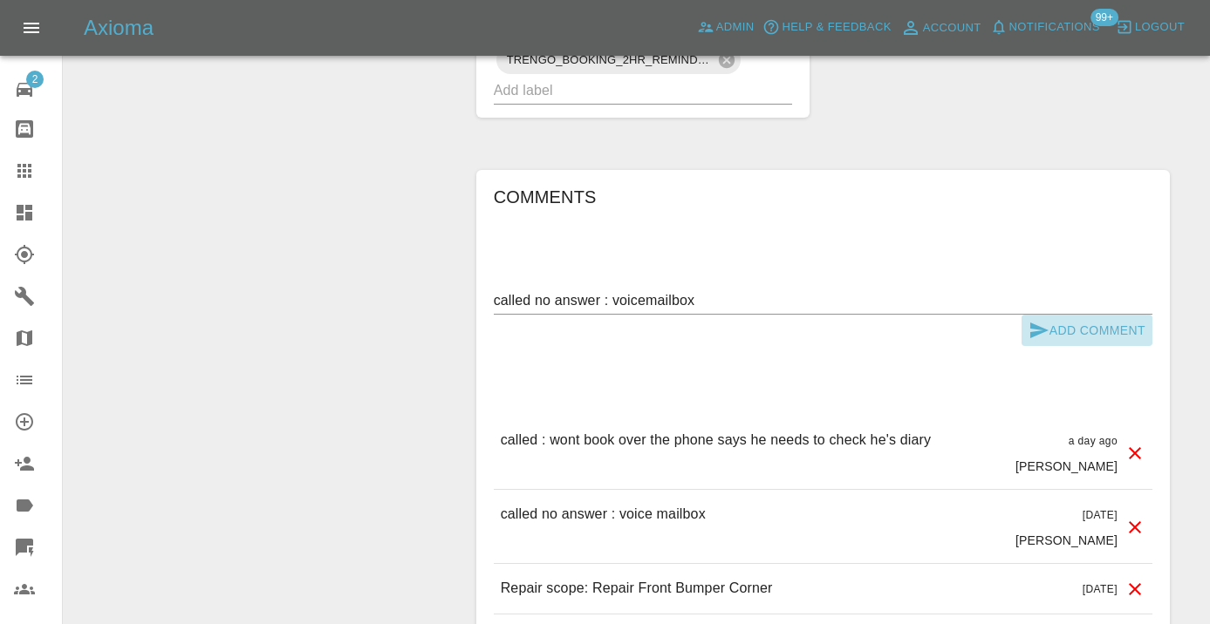
click at [1024, 315] on button "Add Comment" at bounding box center [1086, 331] width 131 height 32
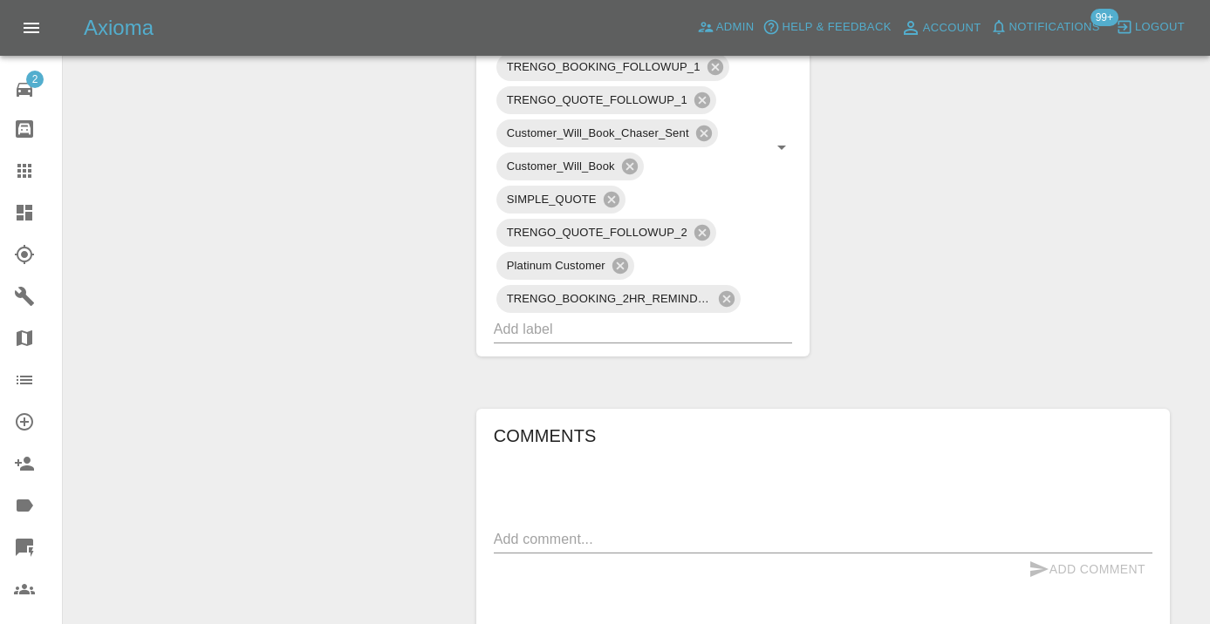
scroll to position [1107, 0]
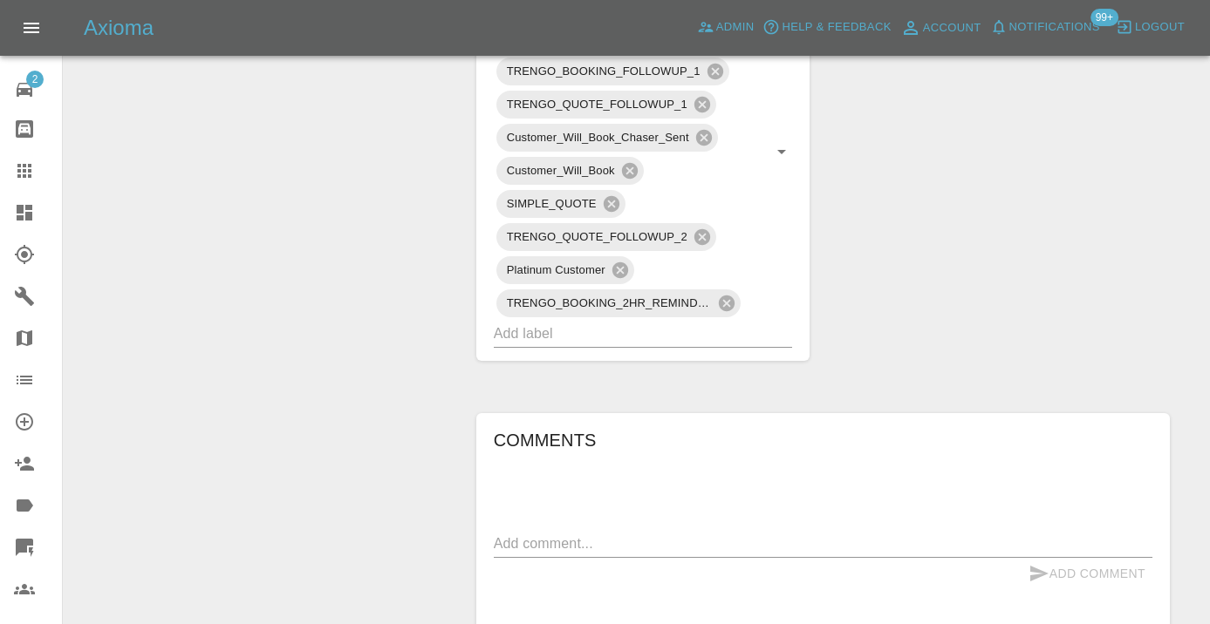
click at [24, 180] on icon at bounding box center [24, 170] width 21 height 21
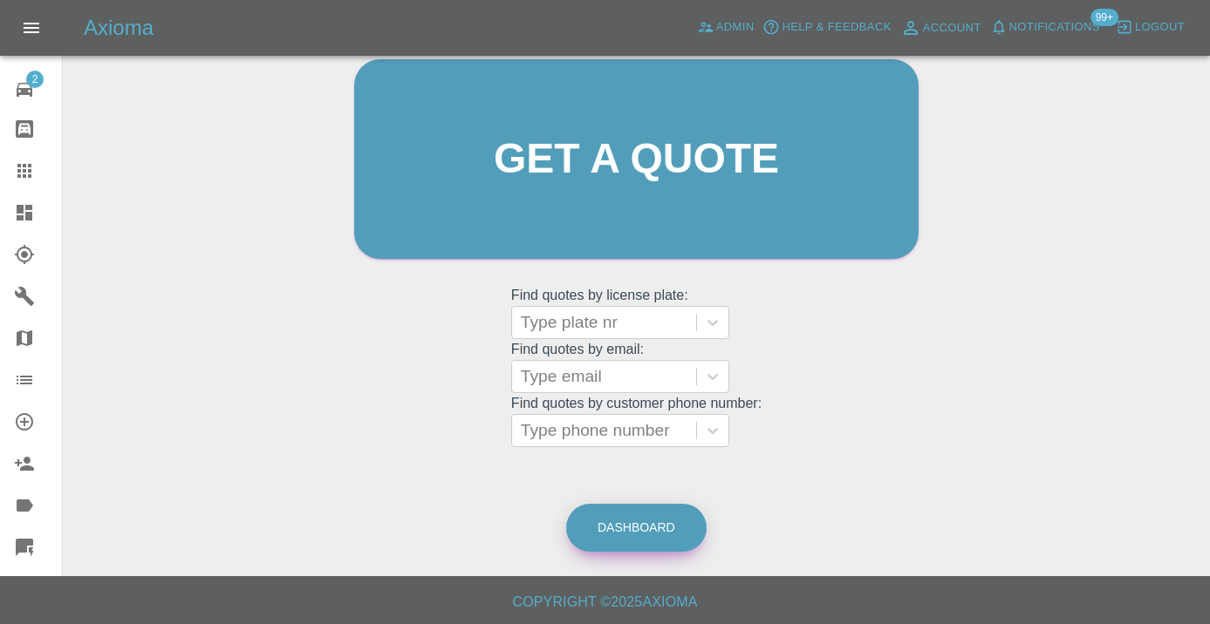
click at [681, 533] on link "Dashboard" at bounding box center [636, 528] width 140 height 48
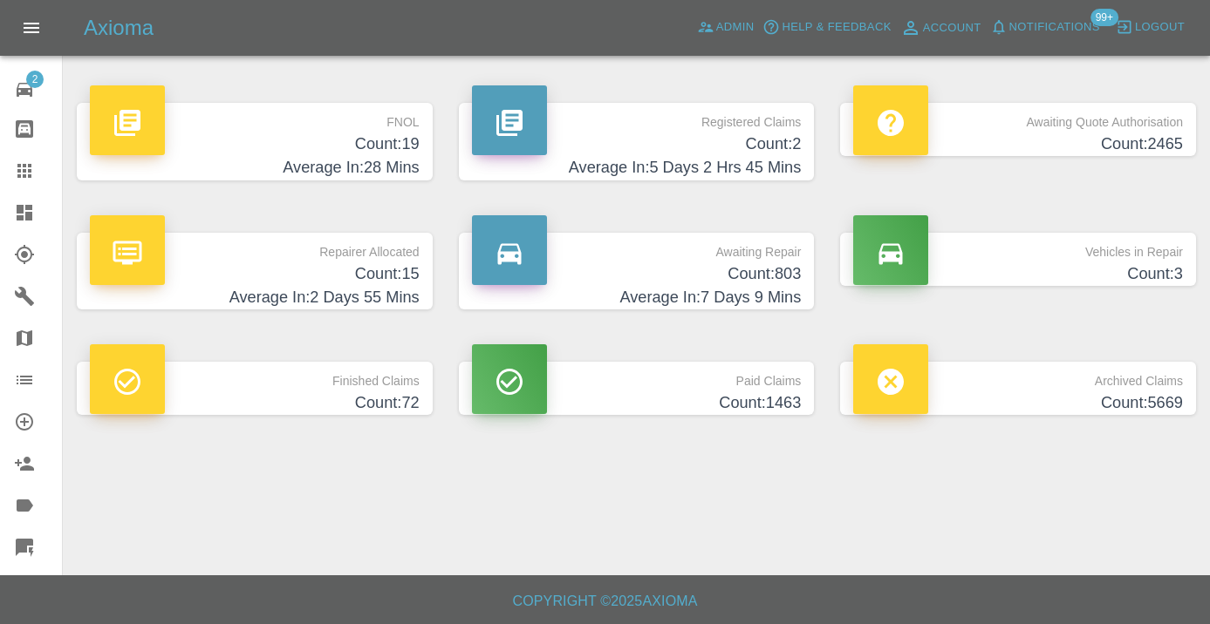
click at [758, 272] on h4 "Count: 803" at bounding box center [637, 275] width 330 height 24
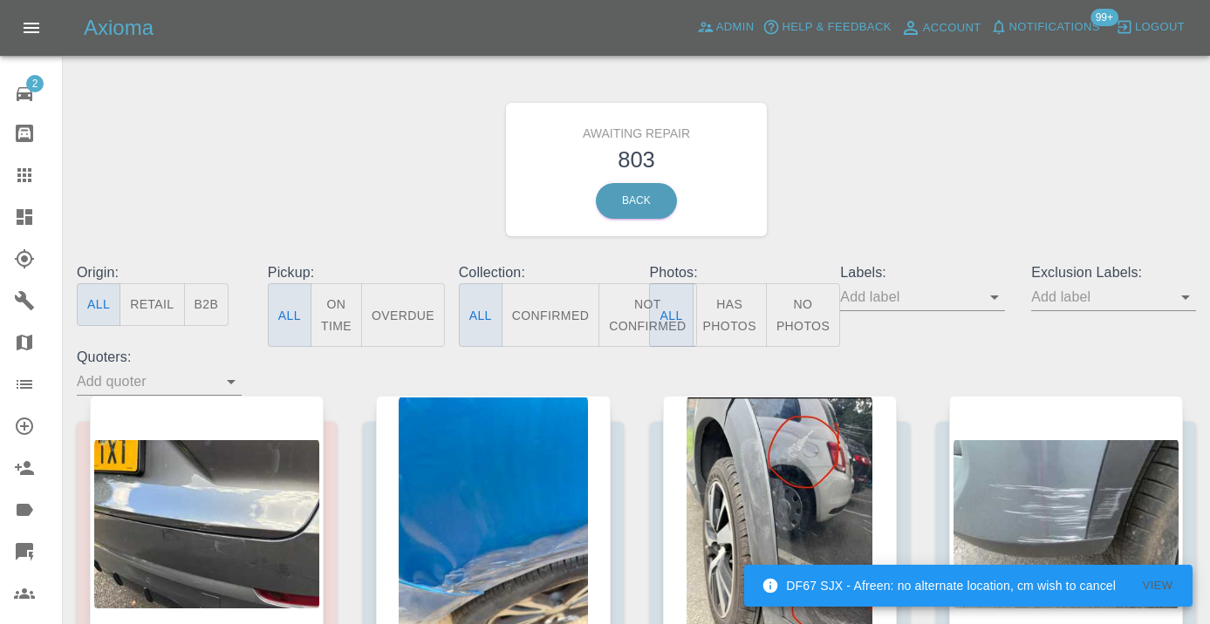
scroll to position [4, 0]
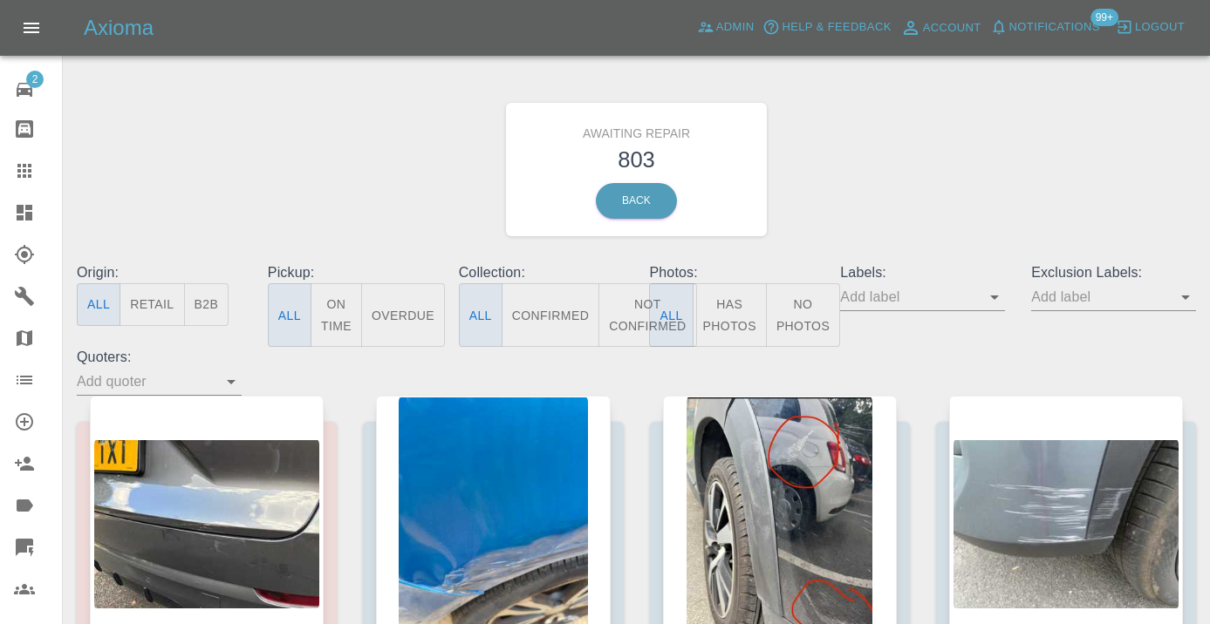
click at [626, 323] on button "Not Confirmed" at bounding box center [647, 315] width 98 height 64
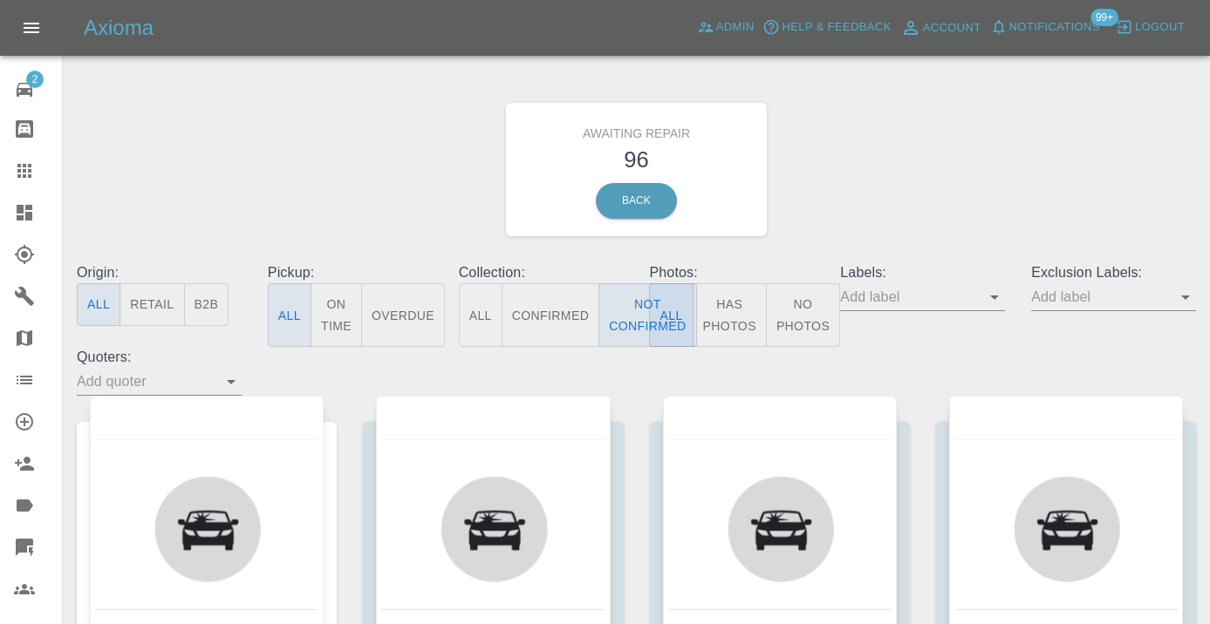
click at [953, 220] on div "Awaiting Repair 96 Back" at bounding box center [636, 170] width 1145 height 186
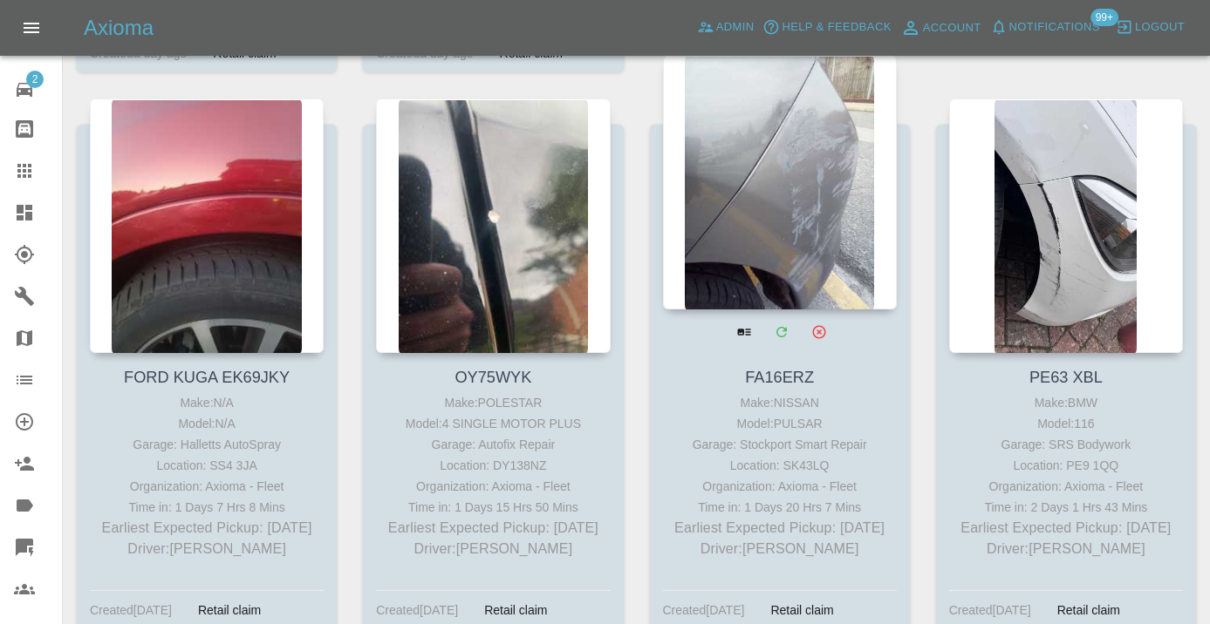
scroll to position [3254, 0]
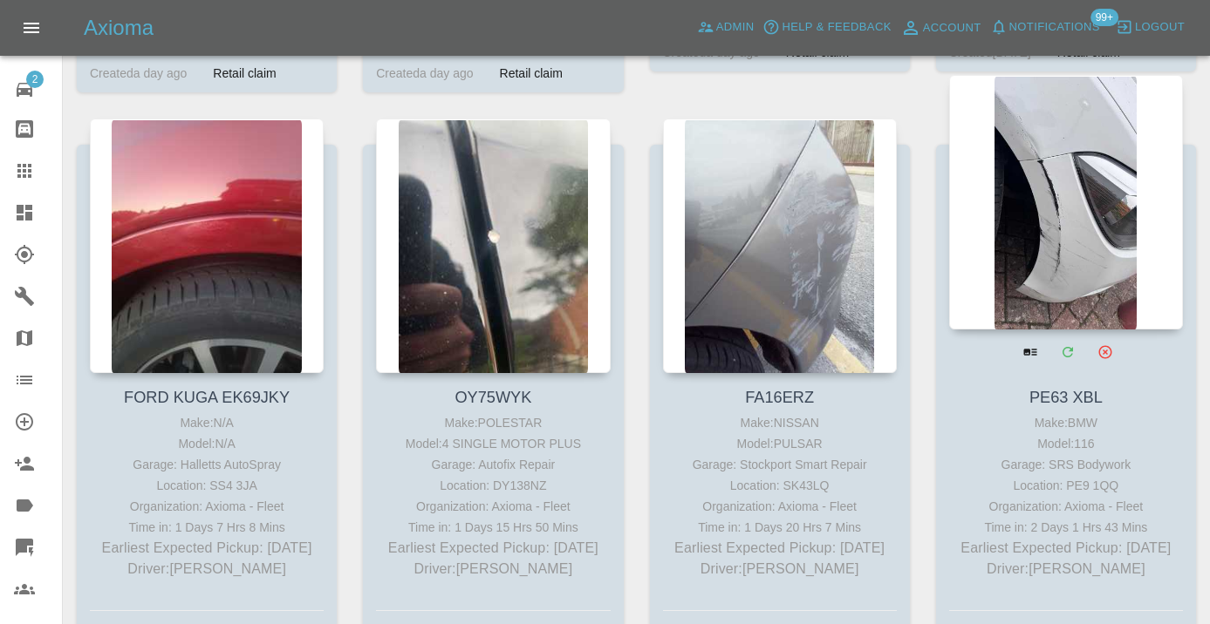
click at [1040, 196] on div at bounding box center [1066, 202] width 234 height 255
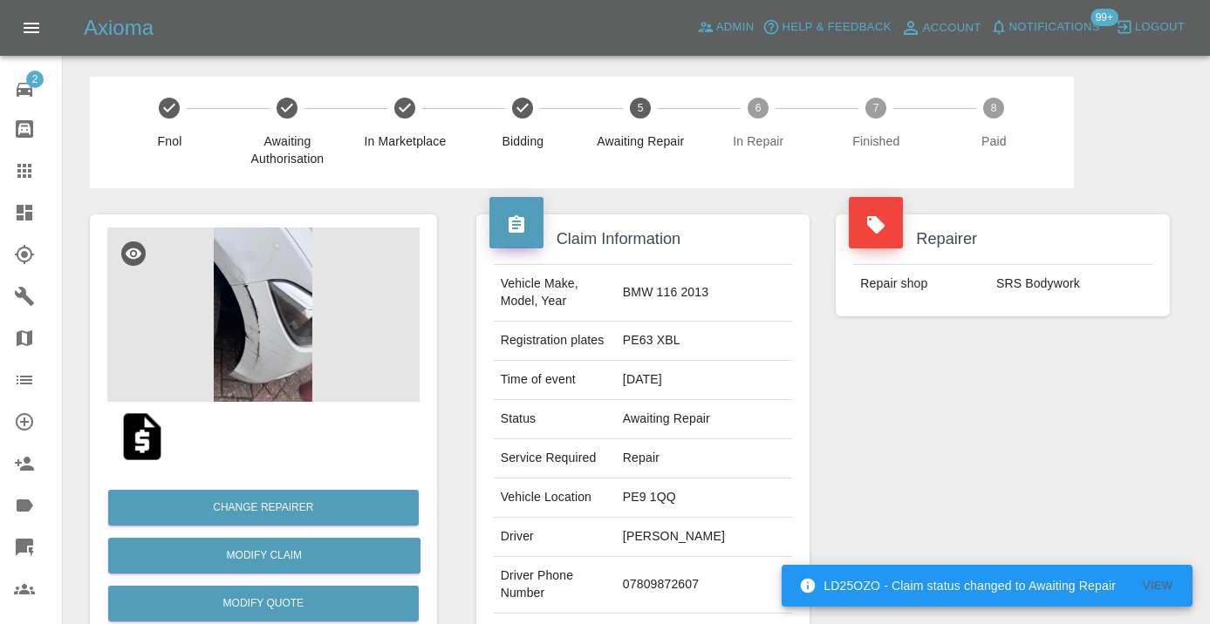
click at [699, 590] on td "07809872607" at bounding box center [704, 585] width 176 height 57
copy td "07809872607"
click at [1055, 457] on div "Repairer Repair shop SRS Bodywork" at bounding box center [1002, 448] width 360 height 521
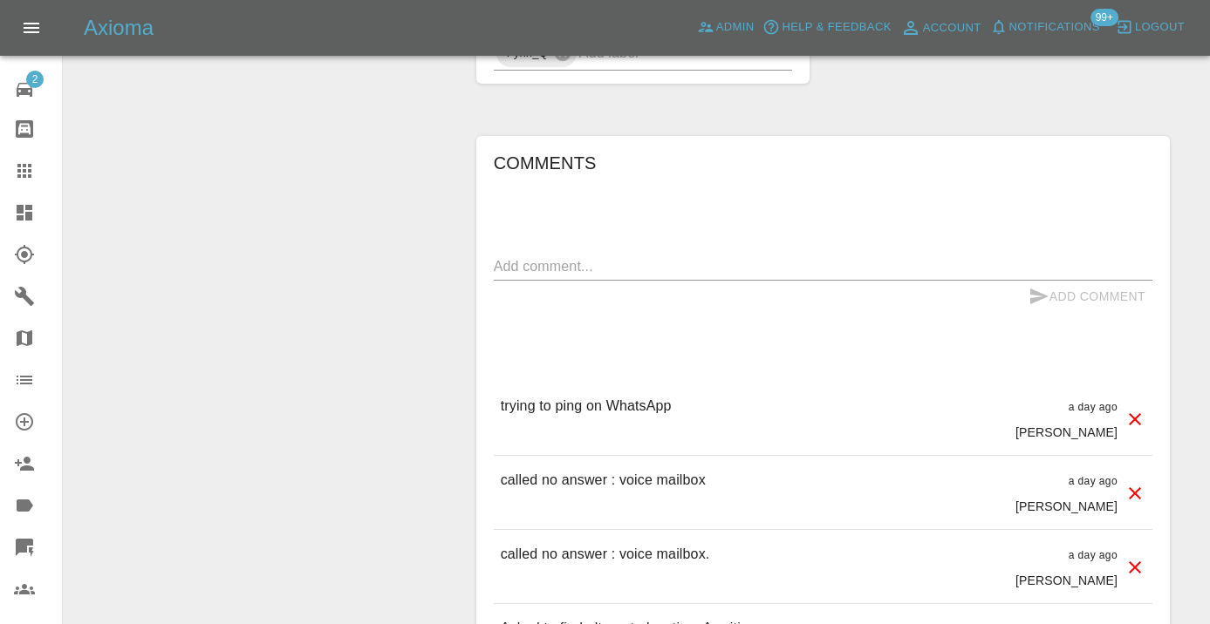
scroll to position [1283, 0]
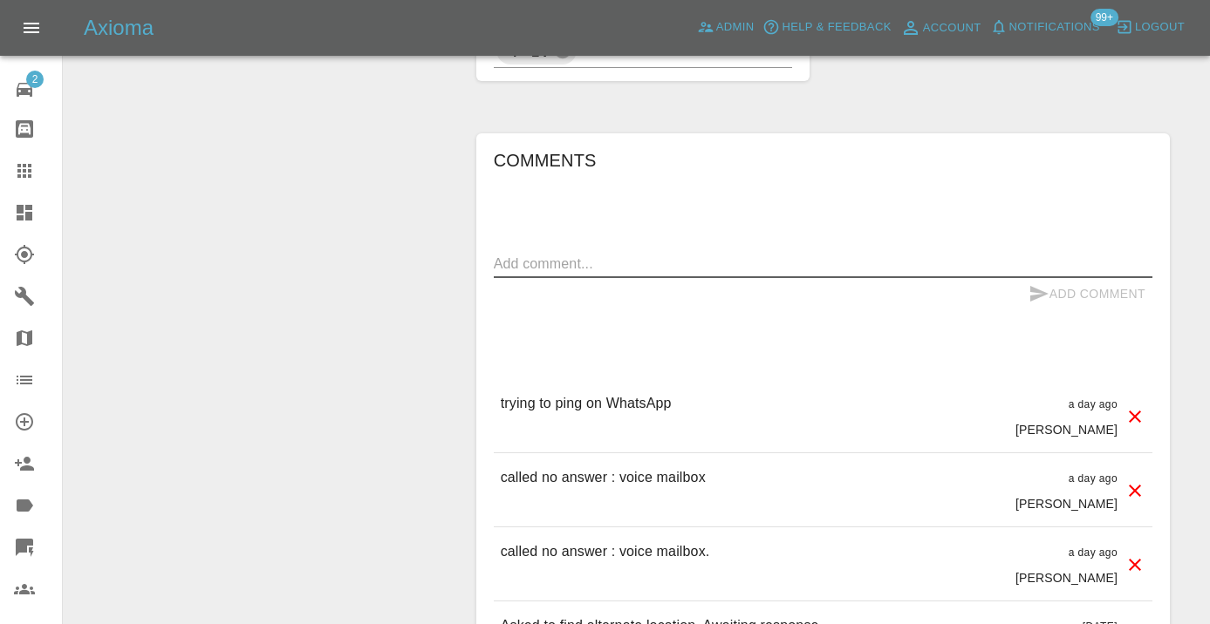
click at [553, 254] on textarea at bounding box center [823, 264] width 658 height 20
type textarea "called no answer"
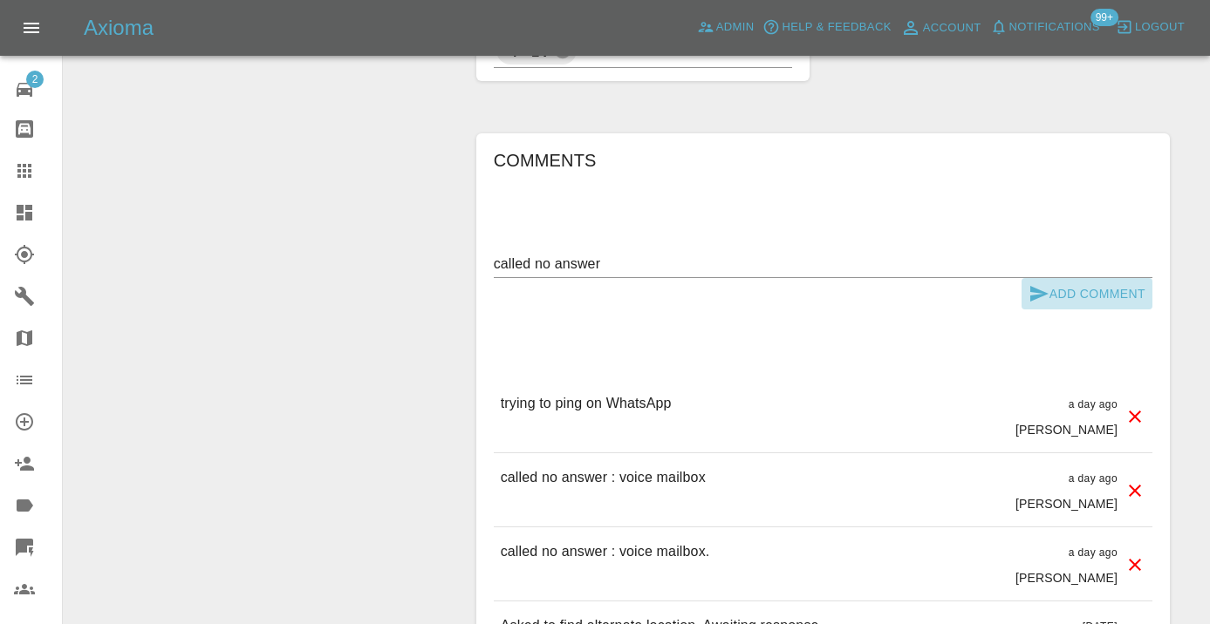
click at [1043, 283] on icon "submit" at bounding box center [1038, 293] width 21 height 21
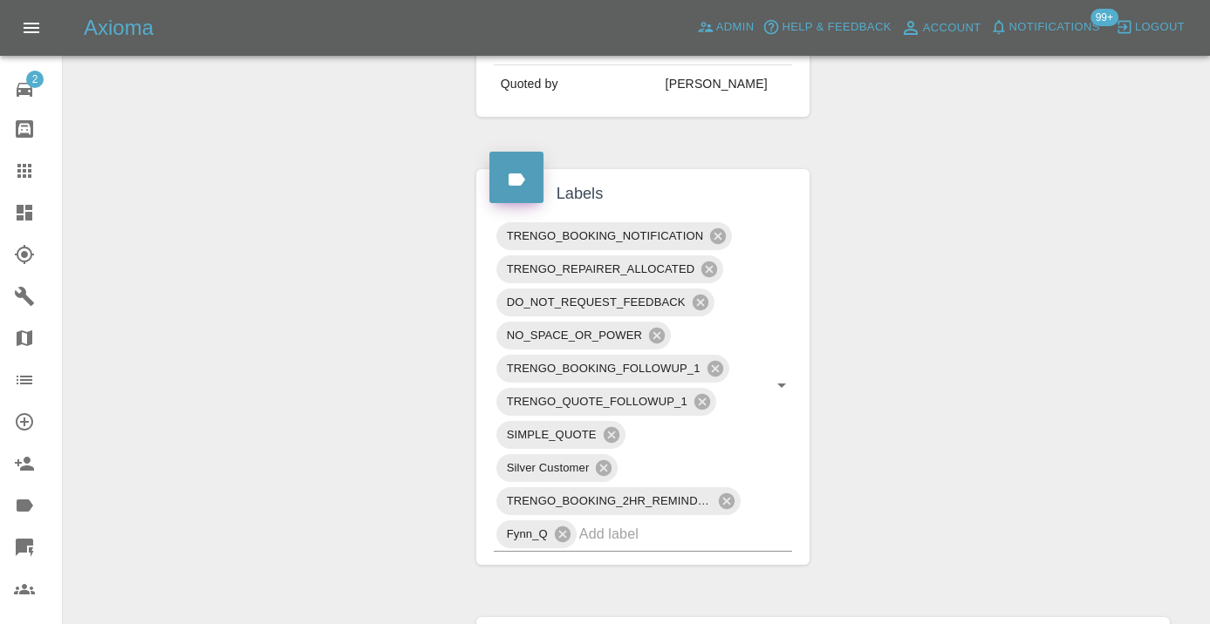
scroll to position [771, 0]
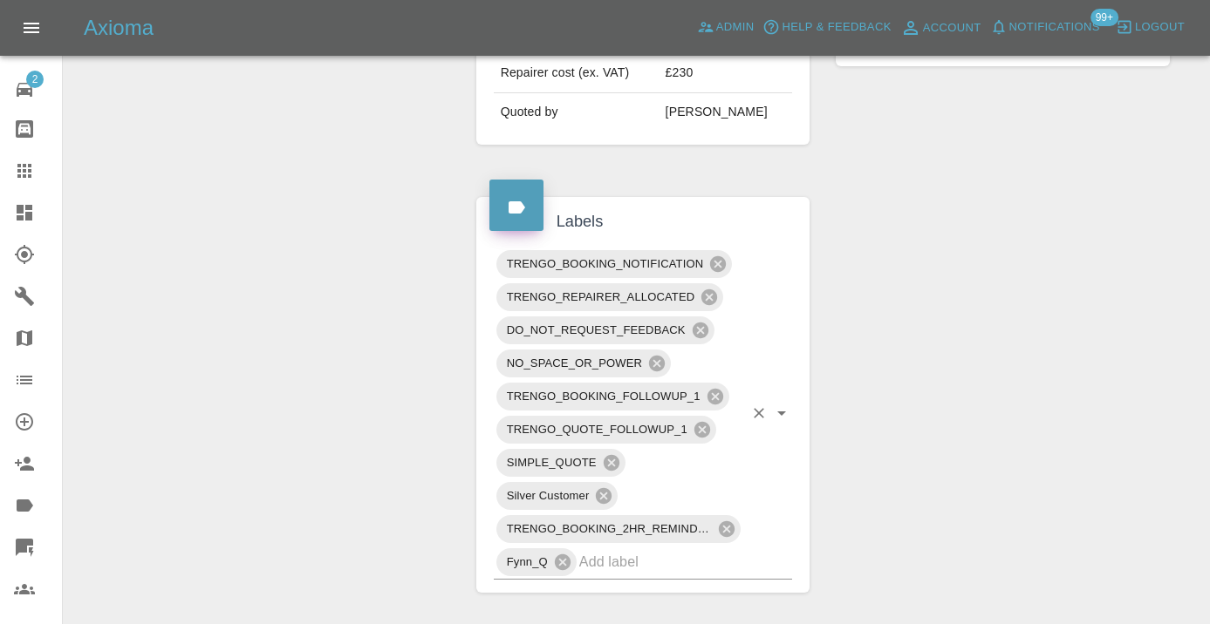
click at [622, 554] on input "text" at bounding box center [661, 562] width 165 height 27
type input "customer_w"
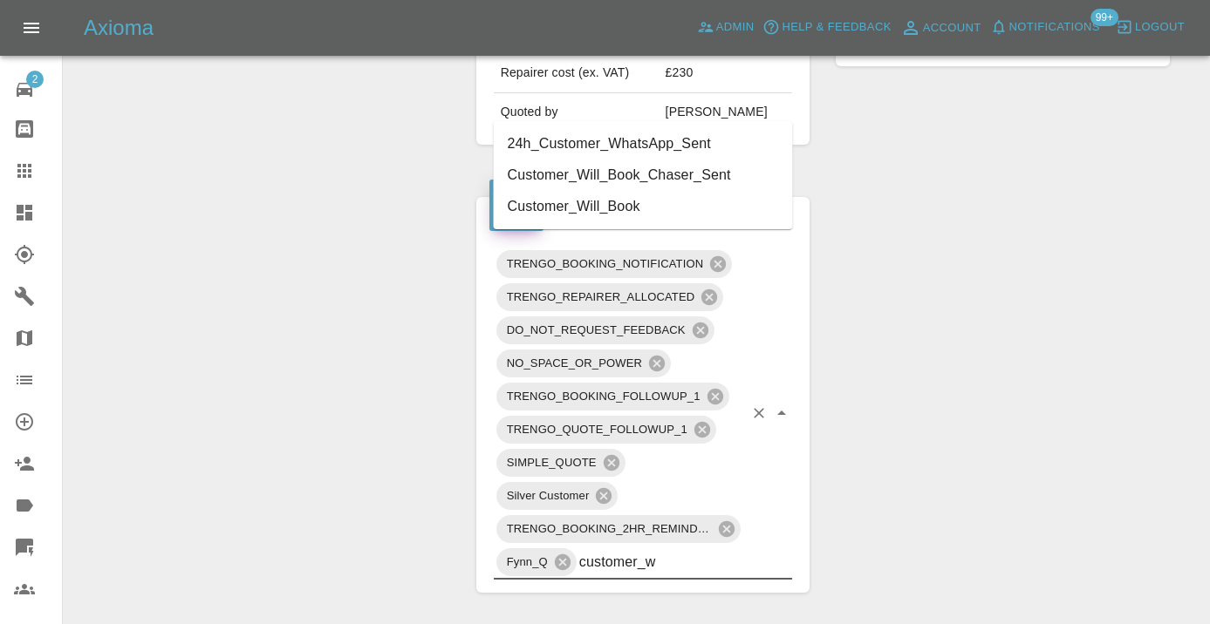
click at [627, 196] on li "Customer_Will_Book" at bounding box center [643, 206] width 299 height 31
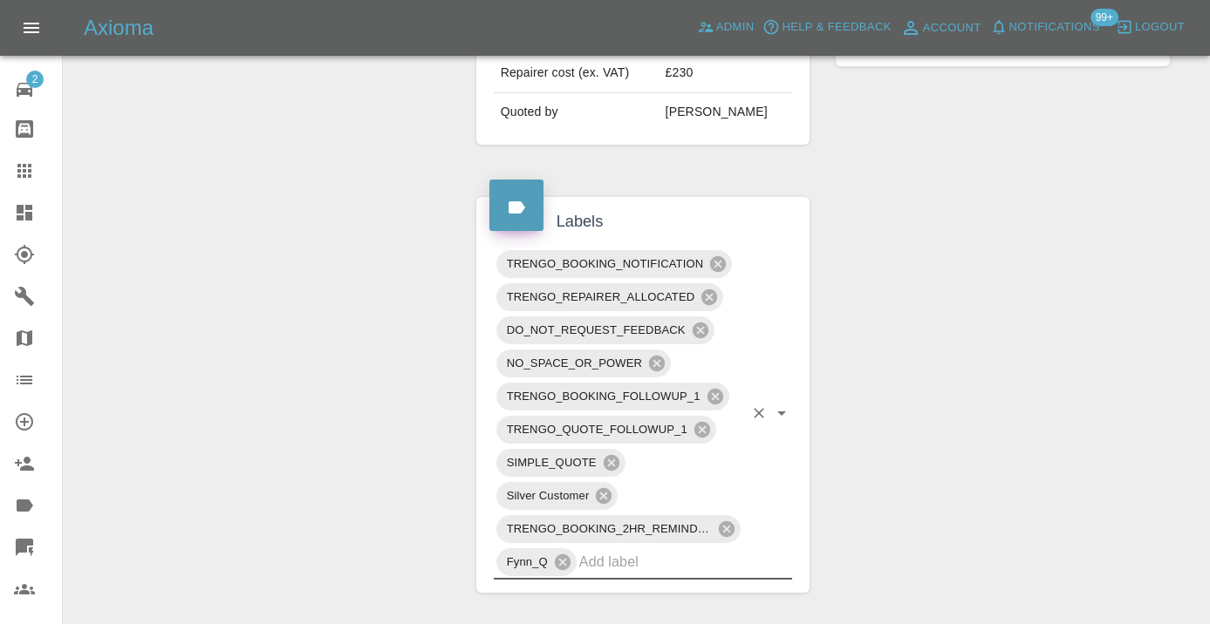
click at [29, 178] on icon at bounding box center [24, 171] width 14 height 14
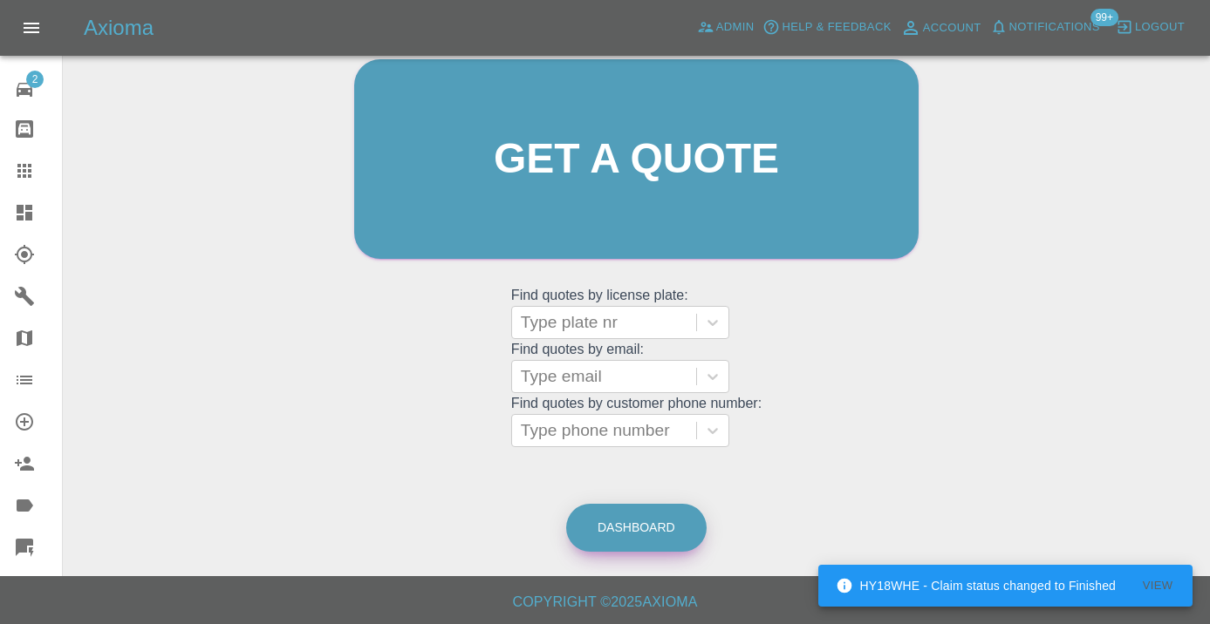
click at [633, 532] on link "Dashboard" at bounding box center [636, 528] width 140 height 48
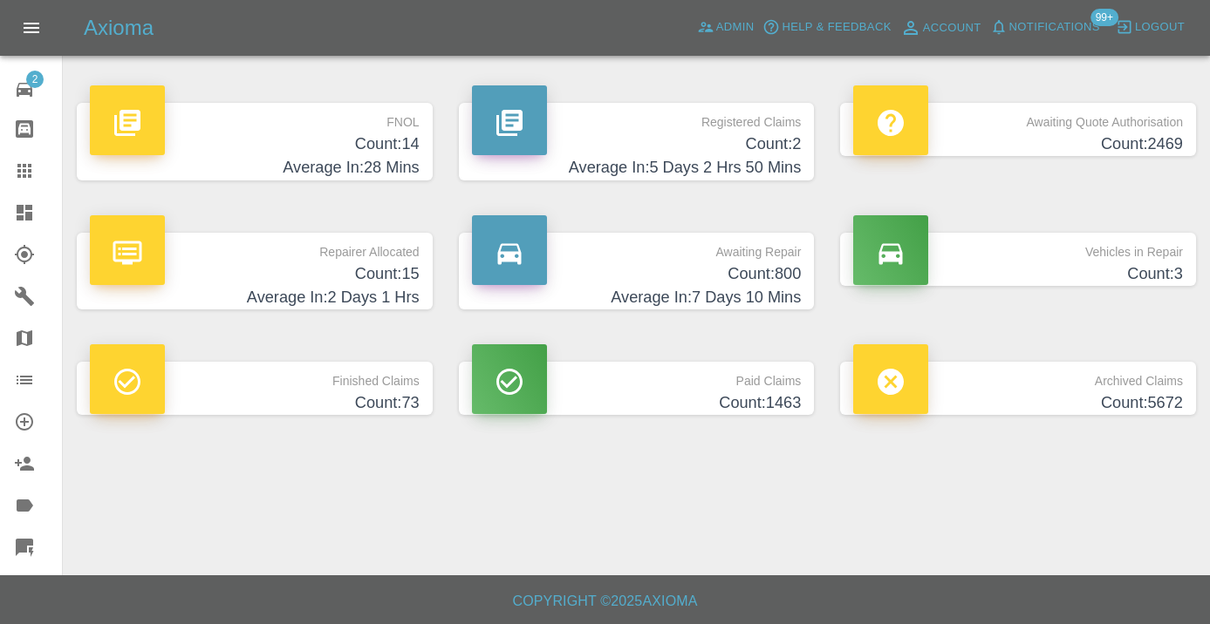
click at [740, 287] on h4 "Average In: 7 Days 10 Mins" at bounding box center [637, 298] width 330 height 24
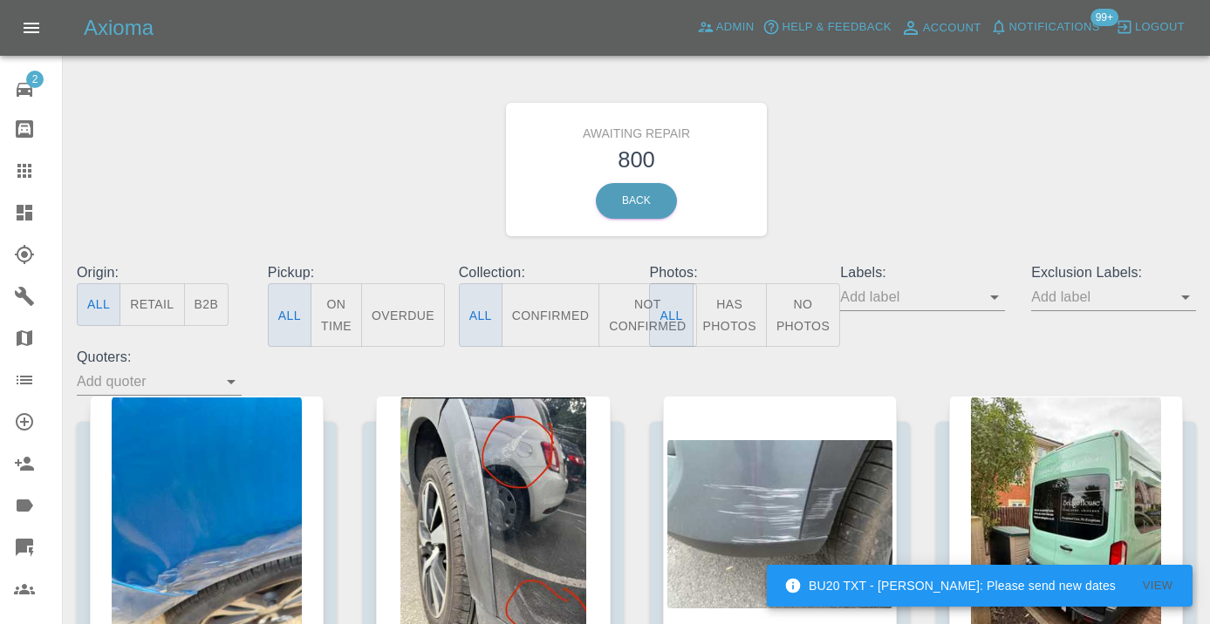
click at [643, 304] on button "Not Confirmed" at bounding box center [647, 315] width 98 height 64
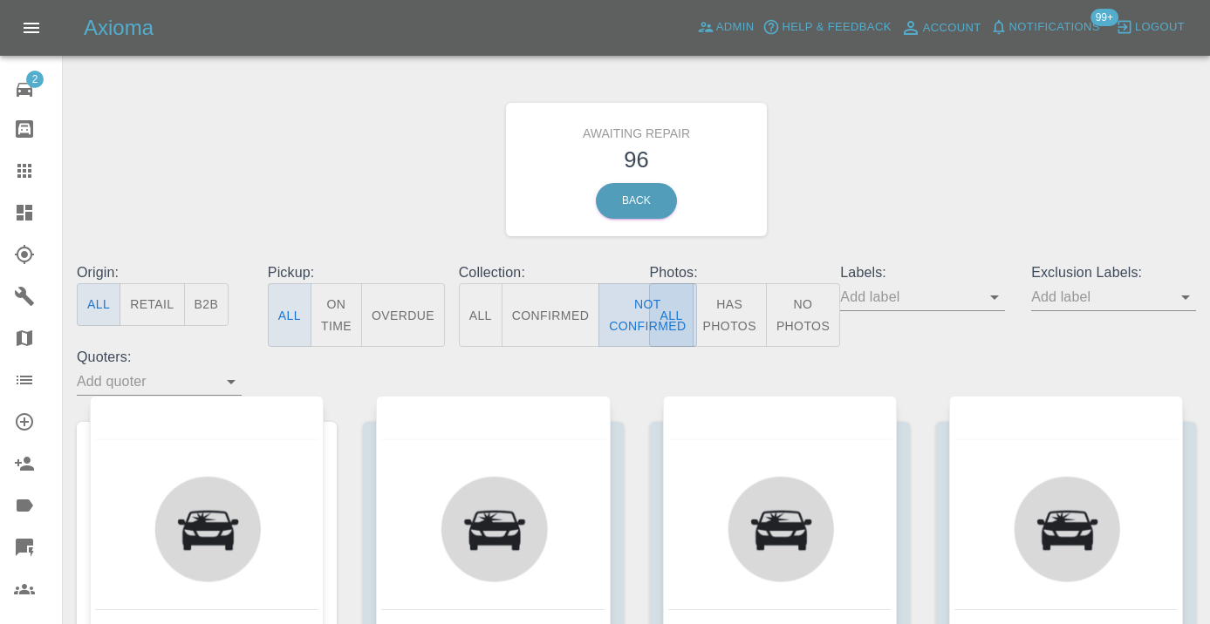
type button "false"
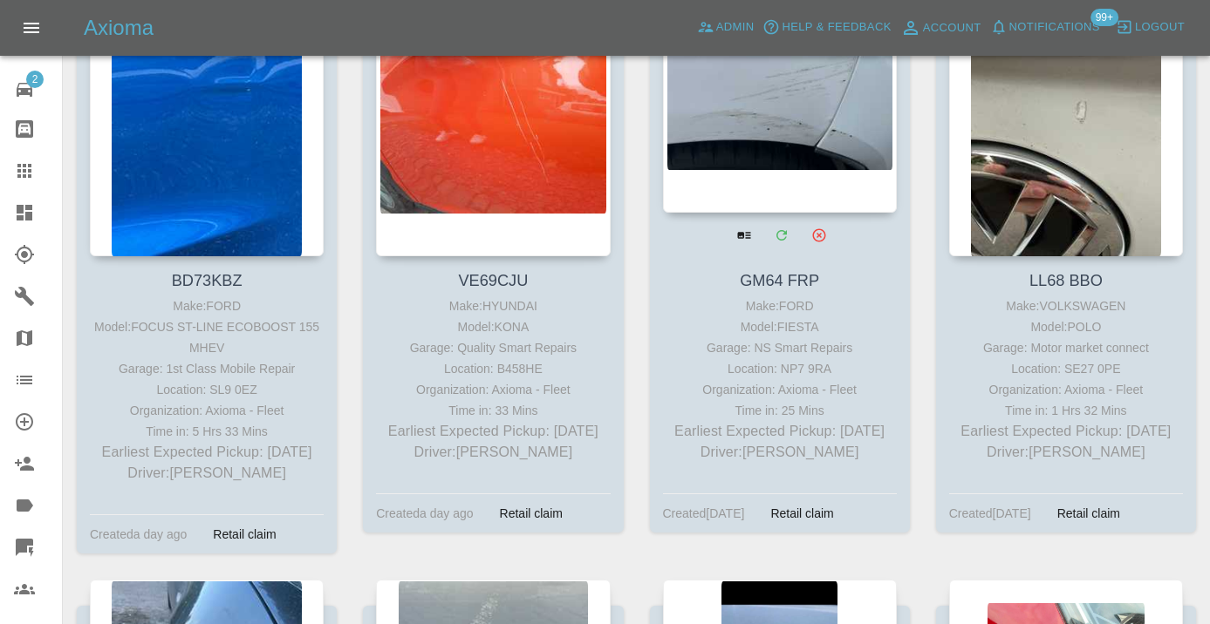
scroll to position [4526, 0]
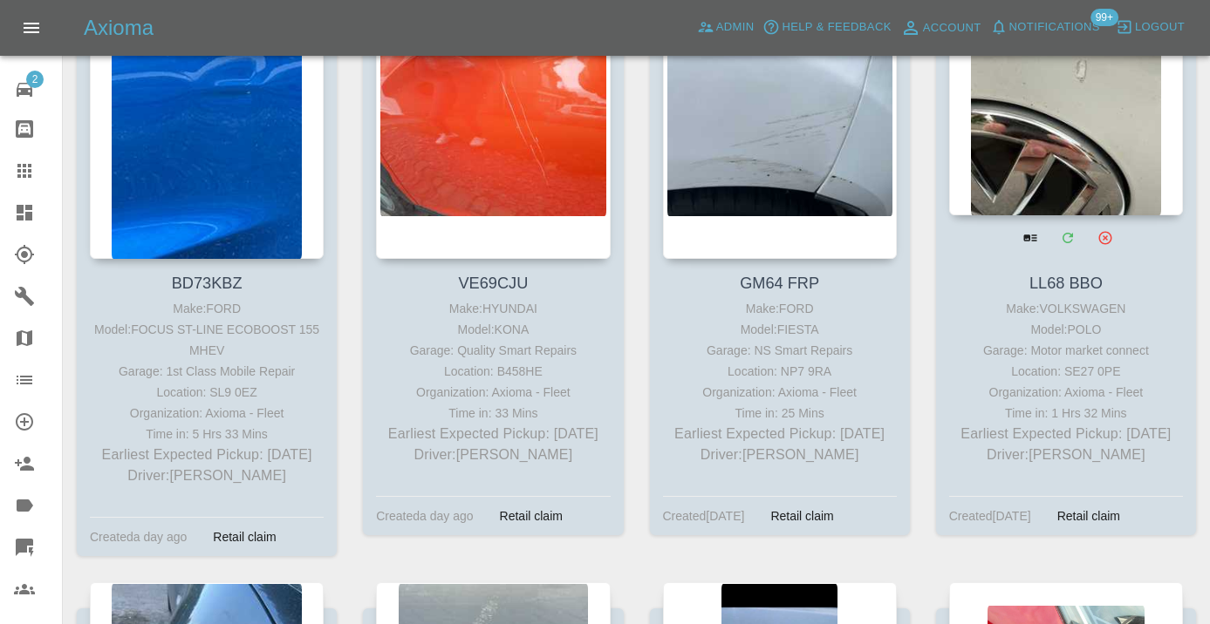
click at [1023, 194] on div at bounding box center [1066, 88] width 234 height 255
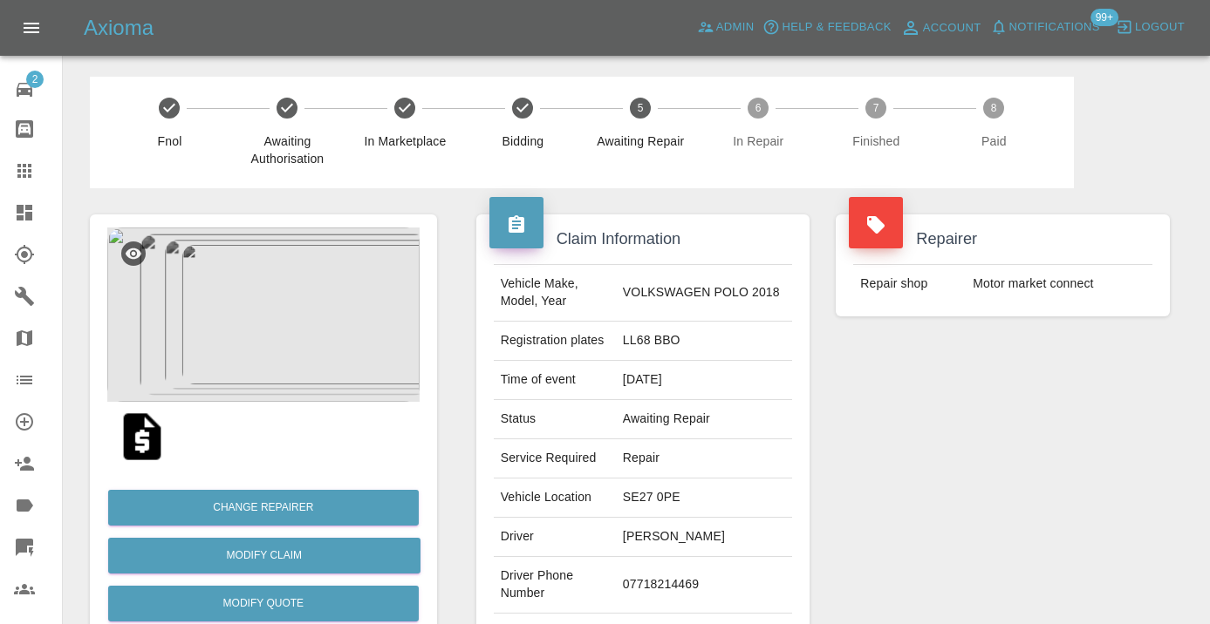
click at [664, 578] on td "07718214469" at bounding box center [704, 585] width 176 height 57
copy td "07718214469"
click at [943, 505] on div "Repairer Repair shop Motor market connect" at bounding box center [1002, 448] width 360 height 521
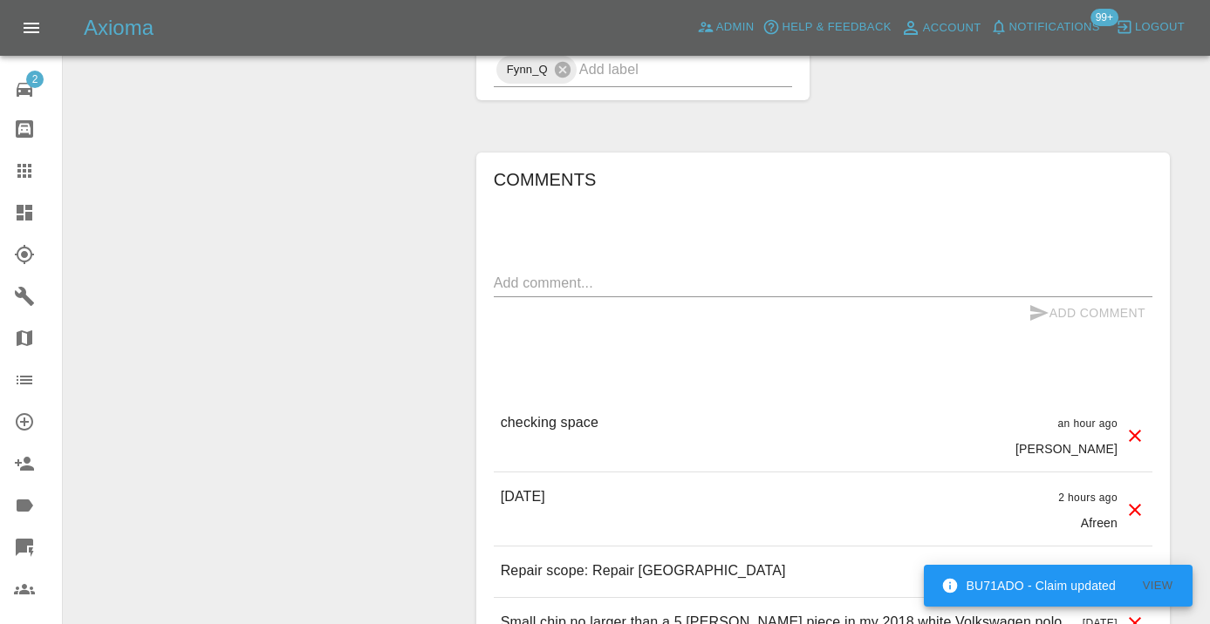
scroll to position [1234, 0]
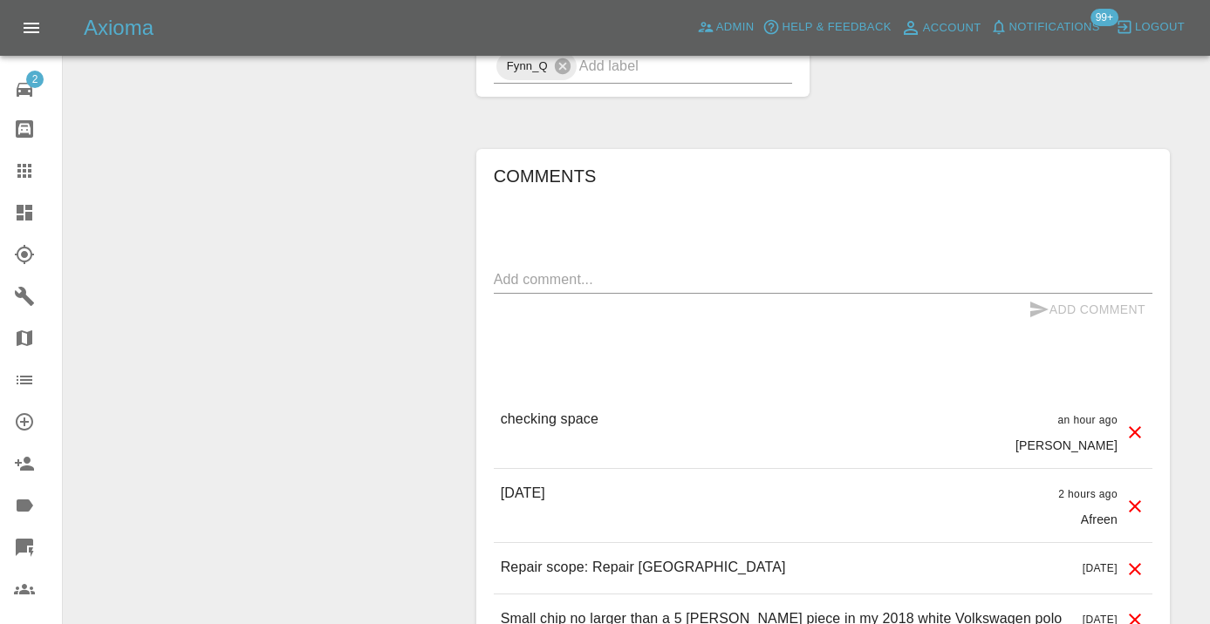
click at [577, 283] on textarea at bounding box center [823, 280] width 658 height 20
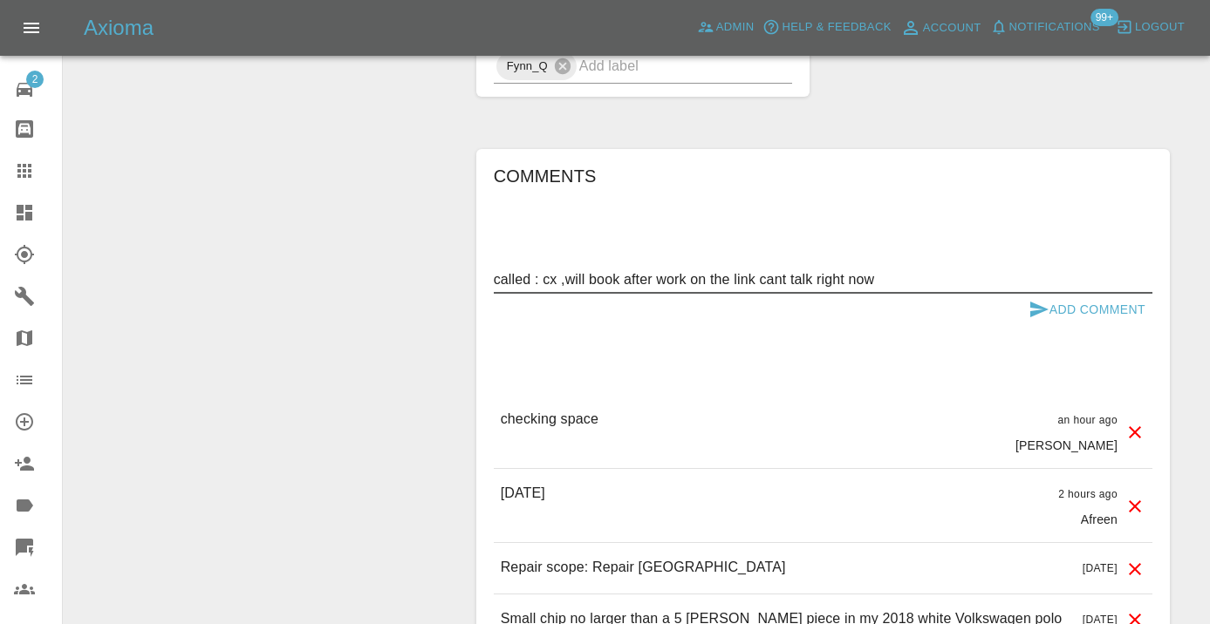
type textarea "called : cx ,will book after work on the link cant talk right now"
click at [1091, 289] on div "called : cx ,will book after work on the link cant talk right now x" at bounding box center [823, 280] width 658 height 28
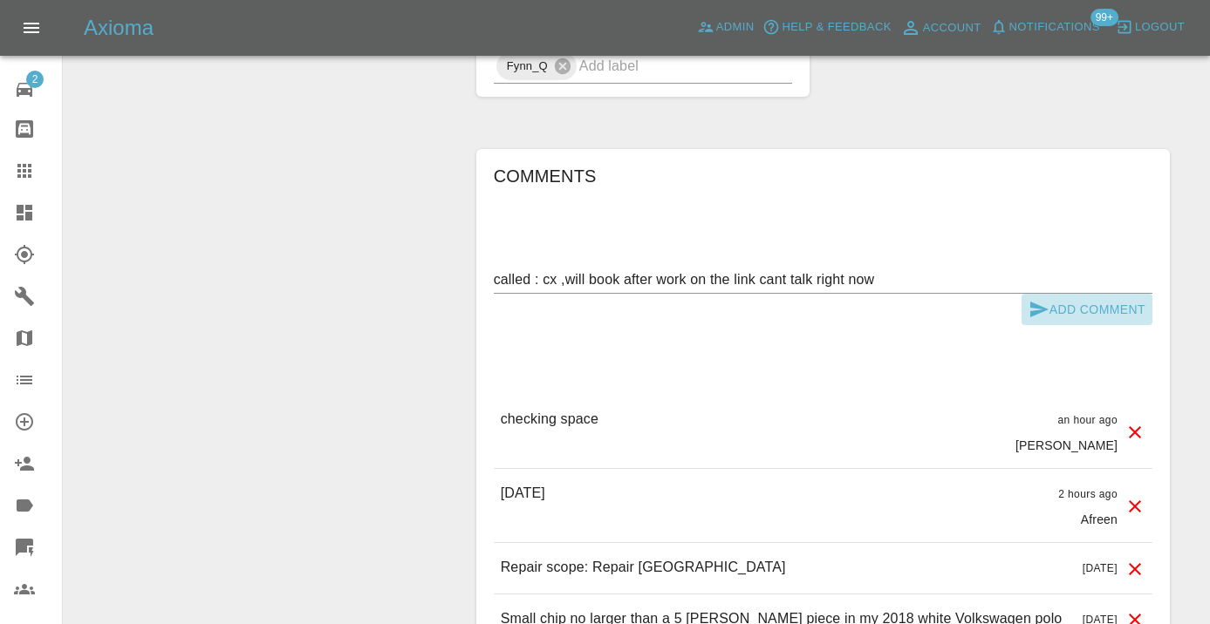
click at [1077, 301] on button "Add Comment" at bounding box center [1086, 310] width 131 height 32
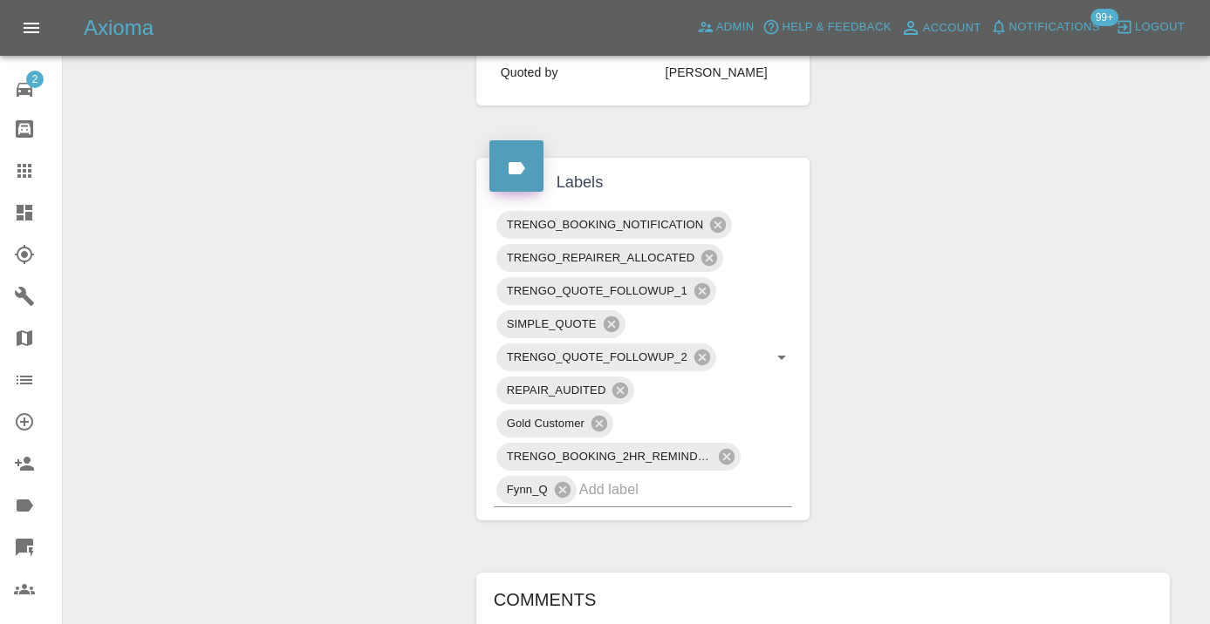
scroll to position [808, 0]
click at [687, 499] on input "text" at bounding box center [661, 492] width 165 height 27
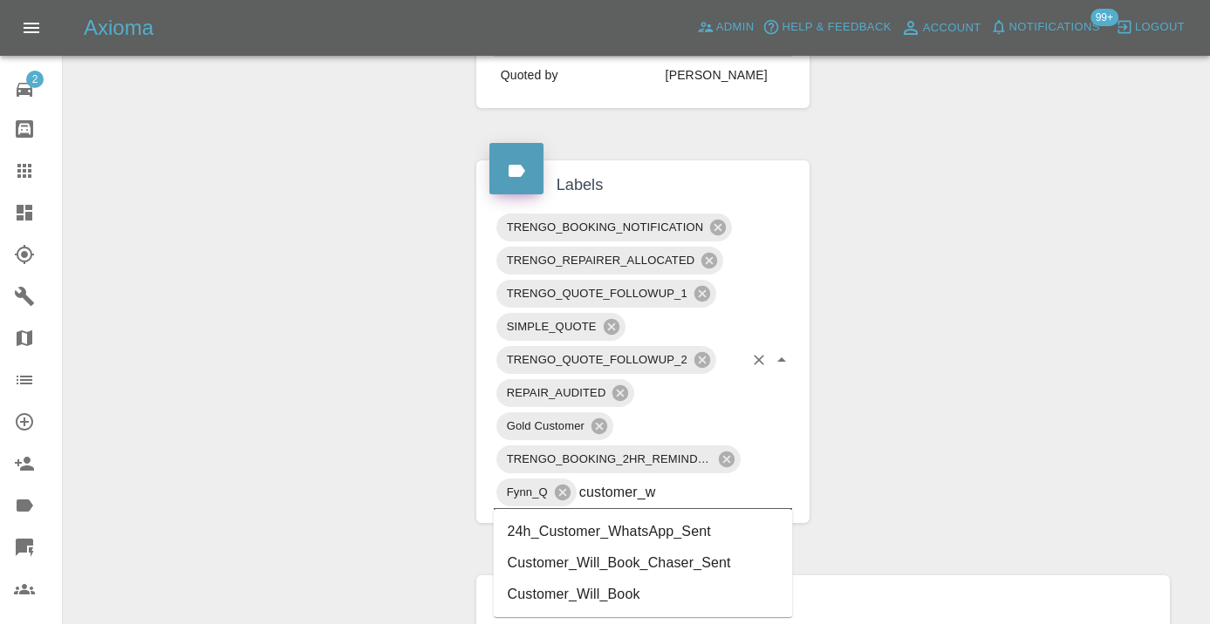
type input "customer_wi"
click at [658, 563] on li "Customer_Will_Book" at bounding box center [643, 563] width 299 height 31
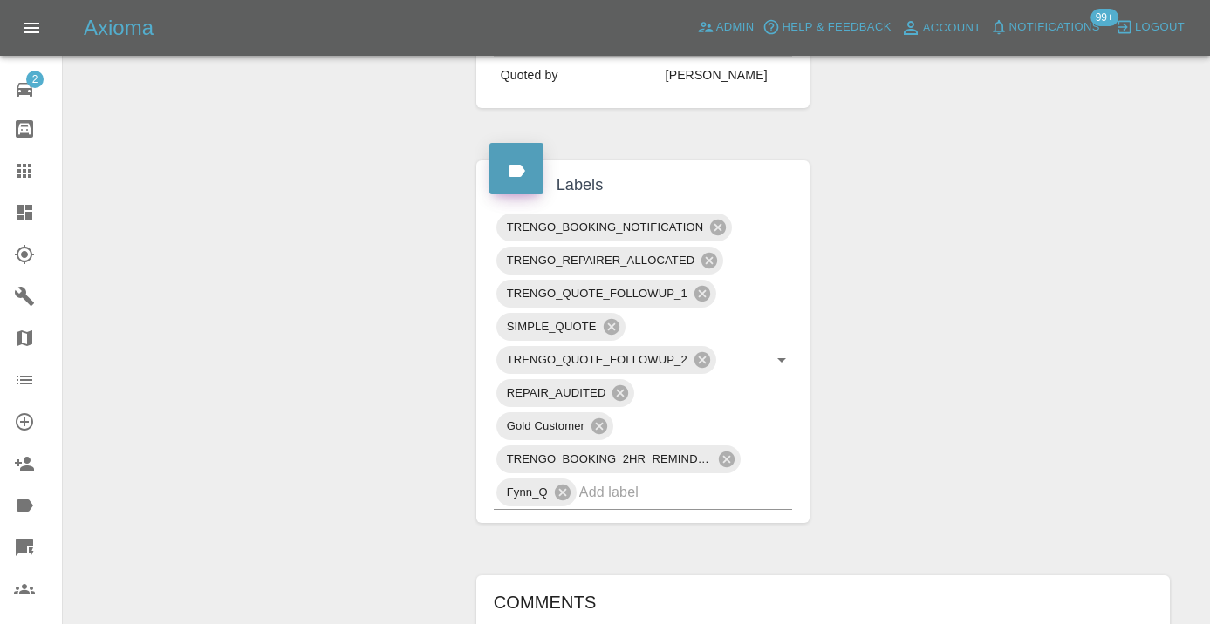
click at [388, 292] on div "Change Repairer Modify Claim Modify Quote Rollback Submit Payment Archive" at bounding box center [263, 283] width 373 height 1804
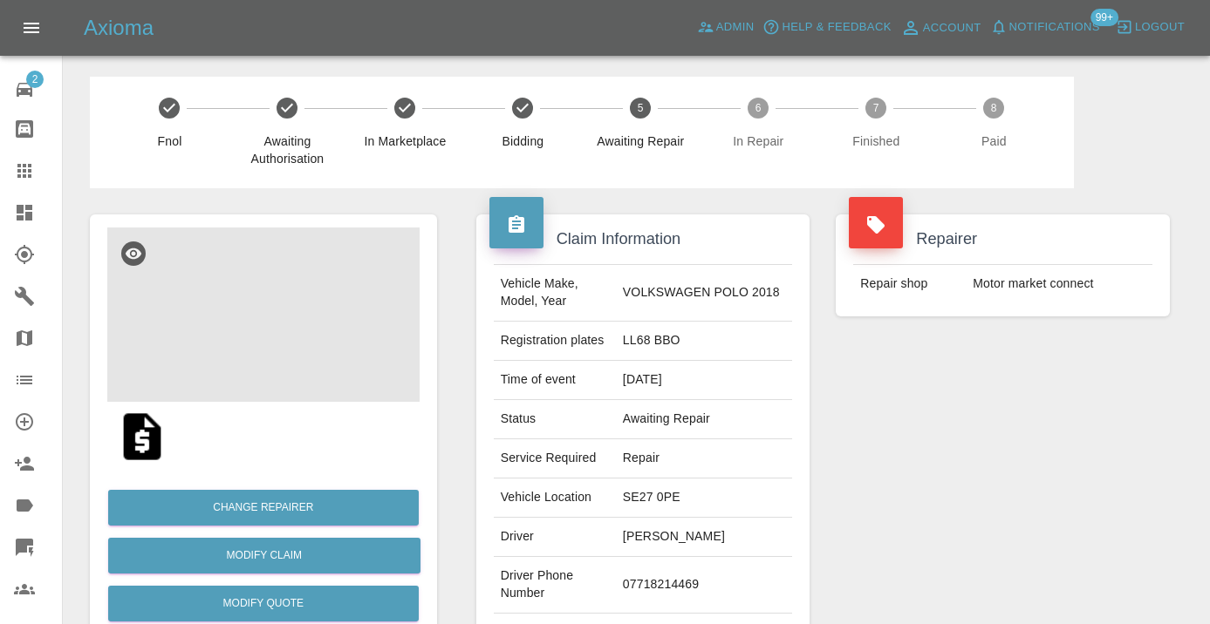
scroll to position [0, 0]
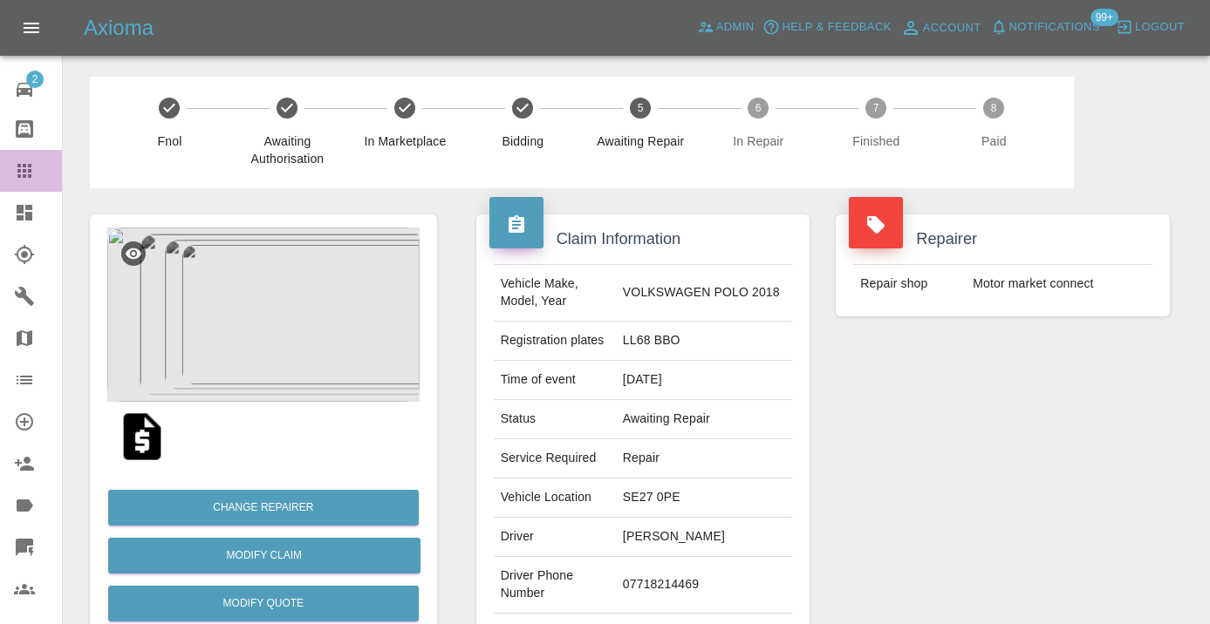
click at [34, 160] on icon at bounding box center [24, 170] width 21 height 21
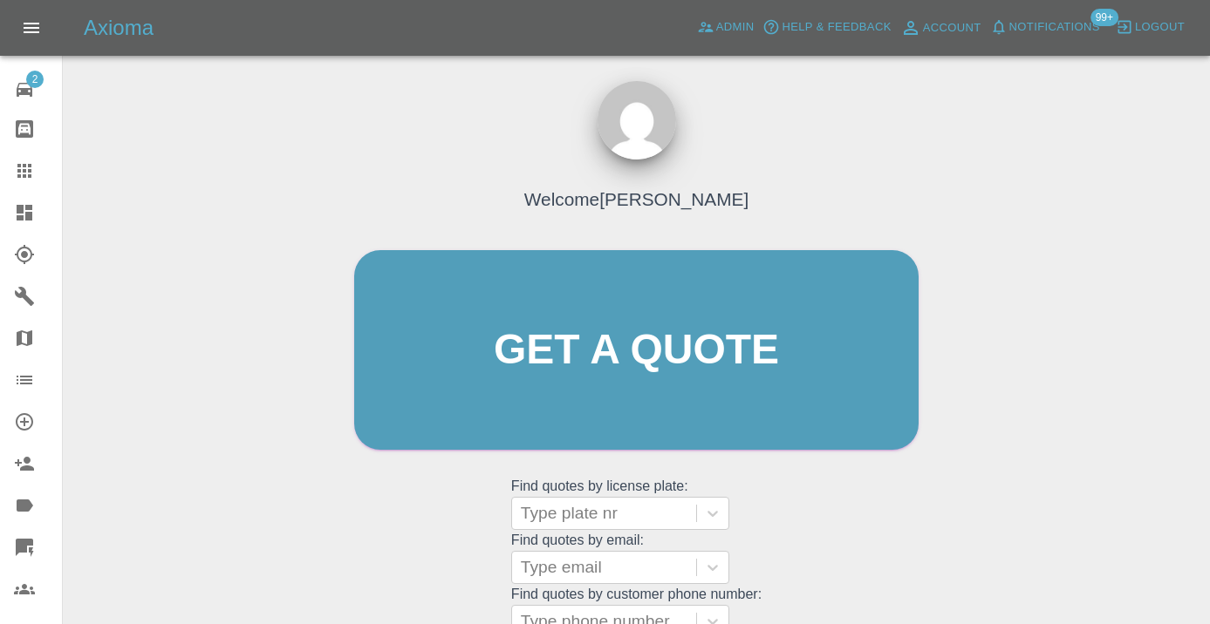
click at [822, 495] on div "Welcome [PERSON_NAME] Get a quote Get a quote Find quotes by license plate: Typ…" at bounding box center [636, 383] width 601 height 527
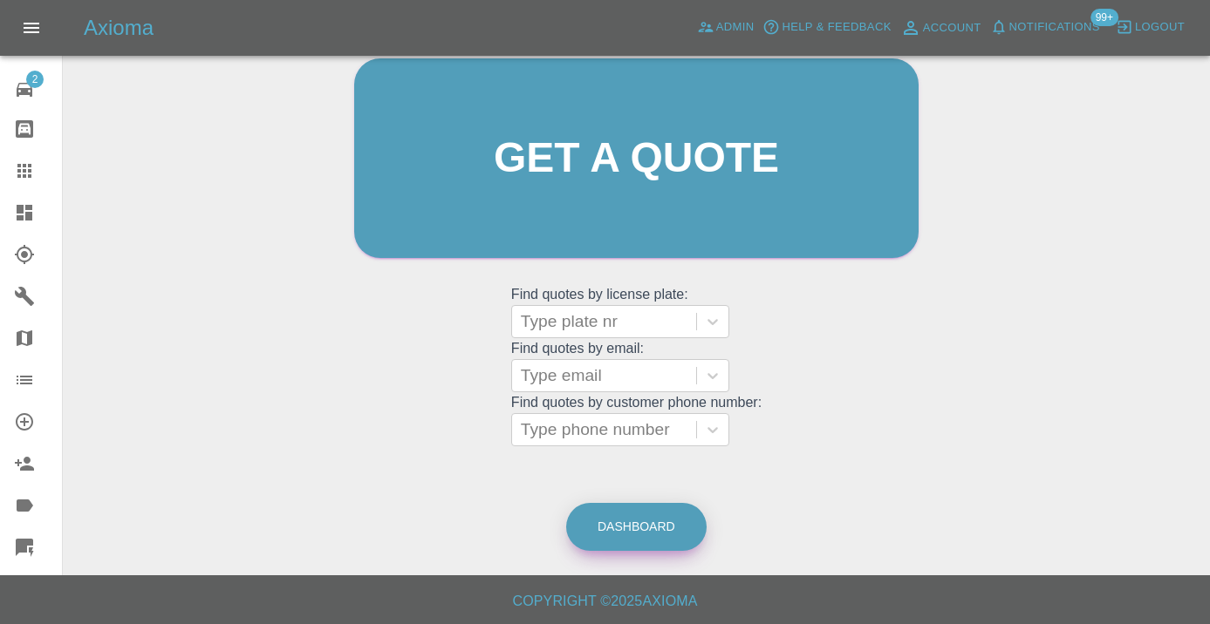
scroll to position [191, 0]
click at [664, 515] on link "Dashboard" at bounding box center [636, 528] width 140 height 48
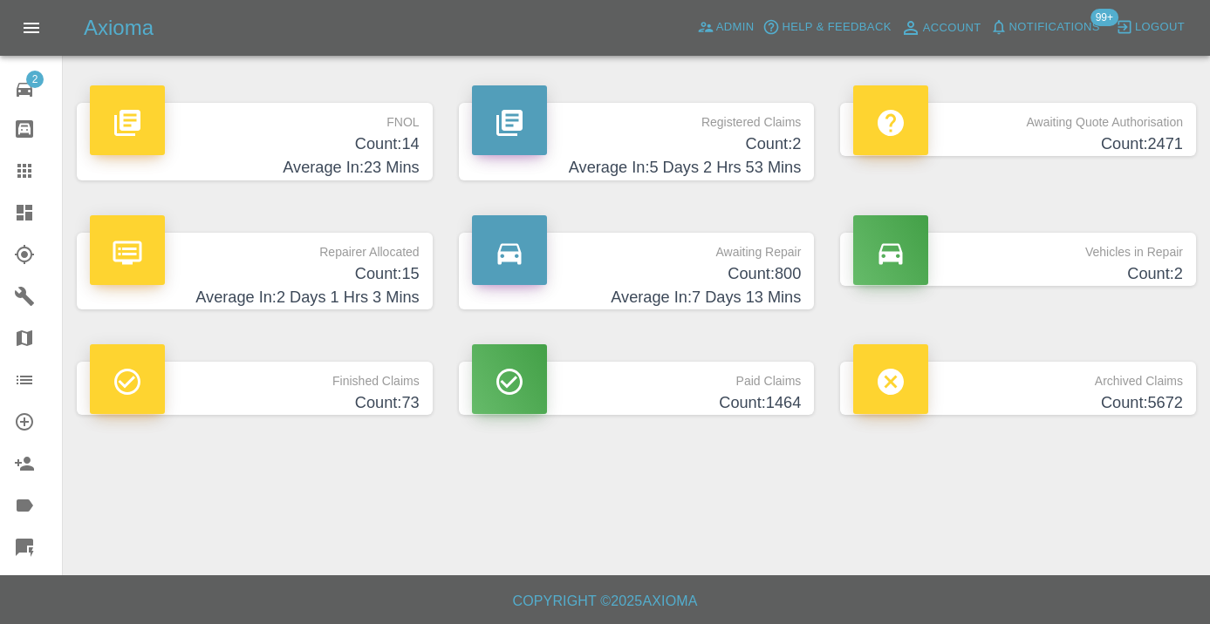
click at [788, 283] on h4 "Count: 800" at bounding box center [637, 275] width 330 height 24
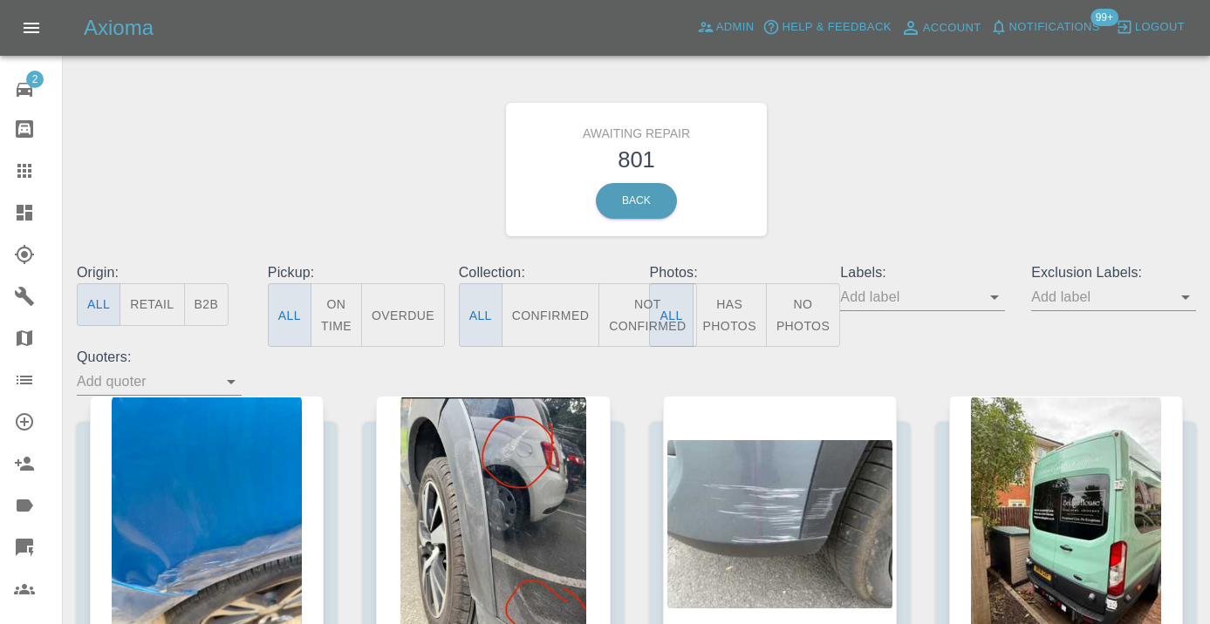
click at [638, 306] on button "Not Confirmed" at bounding box center [647, 315] width 98 height 64
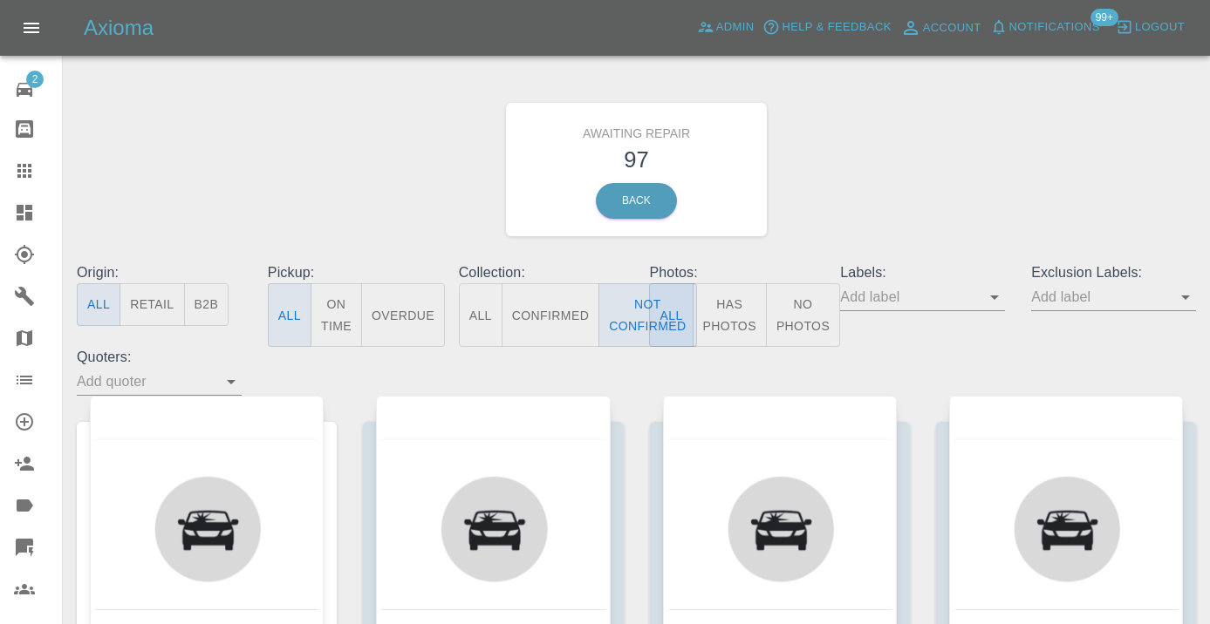
click at [805, 182] on div "Awaiting Repair 97 Back" at bounding box center [636, 170] width 1145 height 186
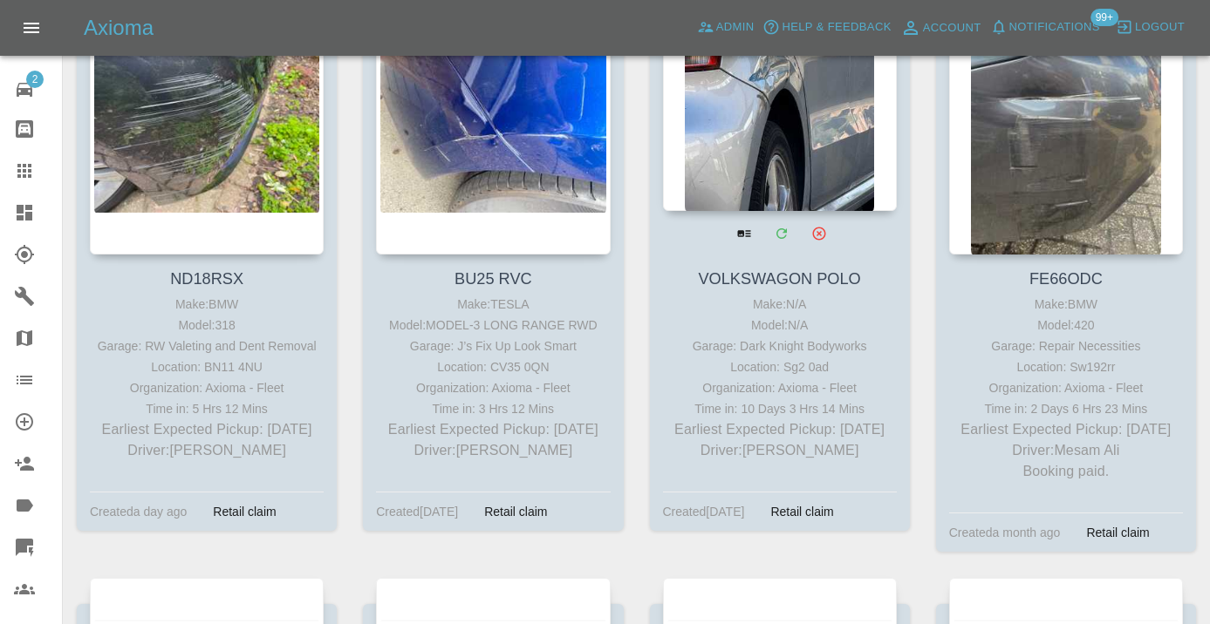
scroll to position [10268, 0]
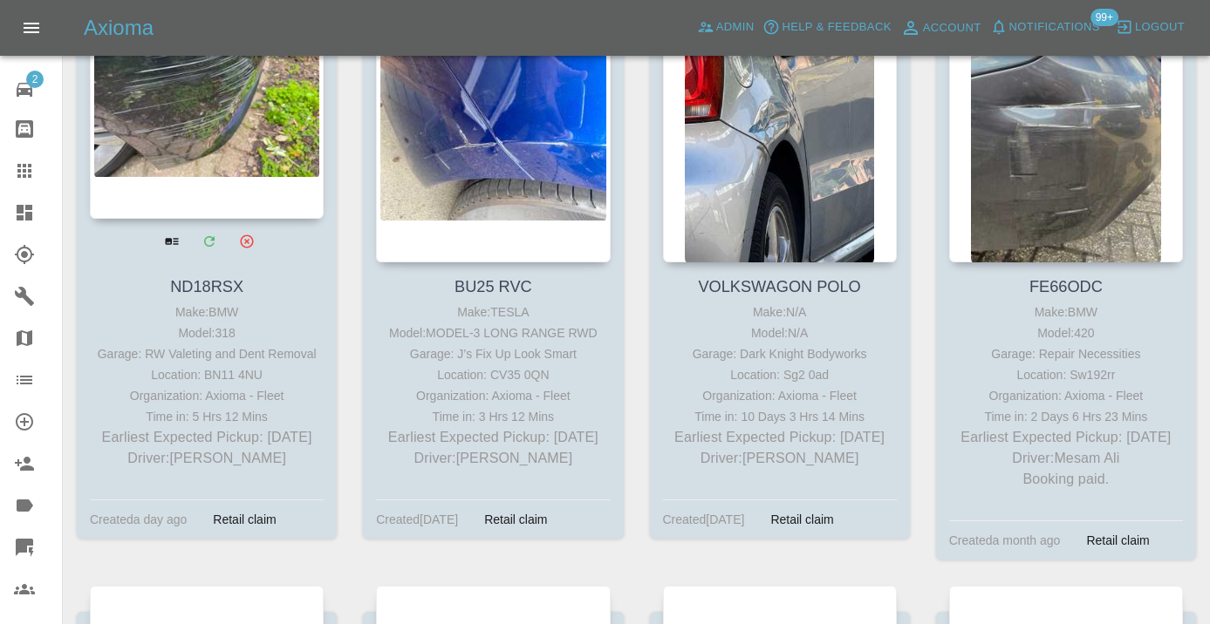
click at [178, 183] on div at bounding box center [207, 91] width 234 height 255
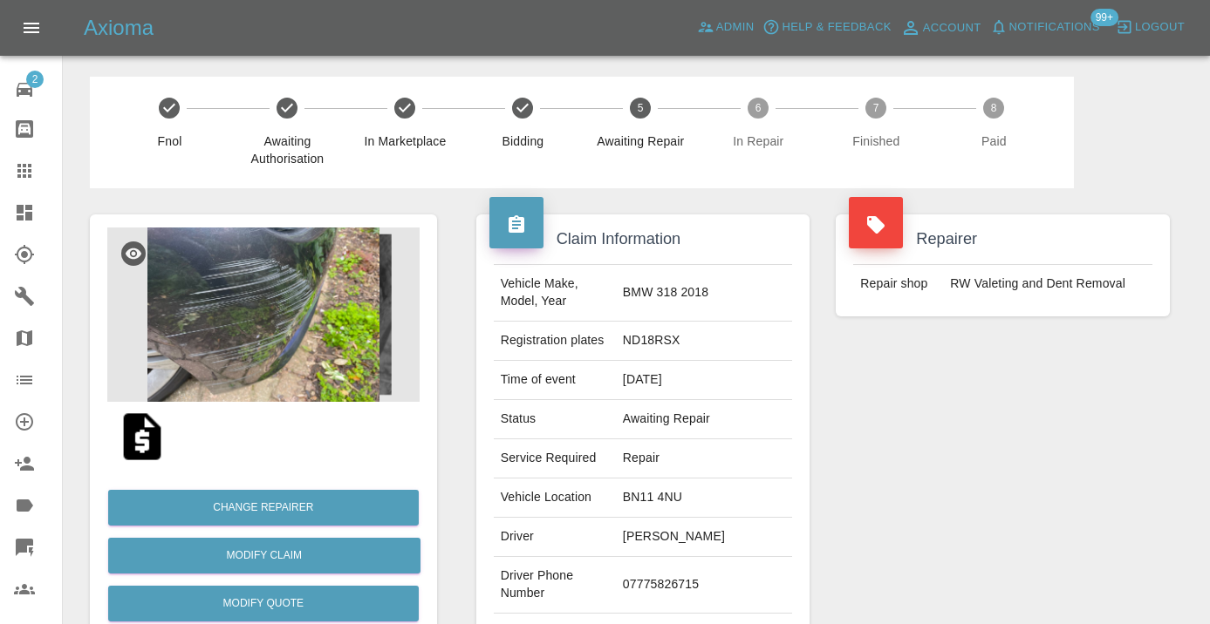
click at [689, 557] on td "07775826715" at bounding box center [704, 585] width 176 height 57
copy td "07775826715"
click at [1017, 434] on div "Repairer Repair shop RW Valeting and Dent Removal" at bounding box center [1002, 448] width 360 height 521
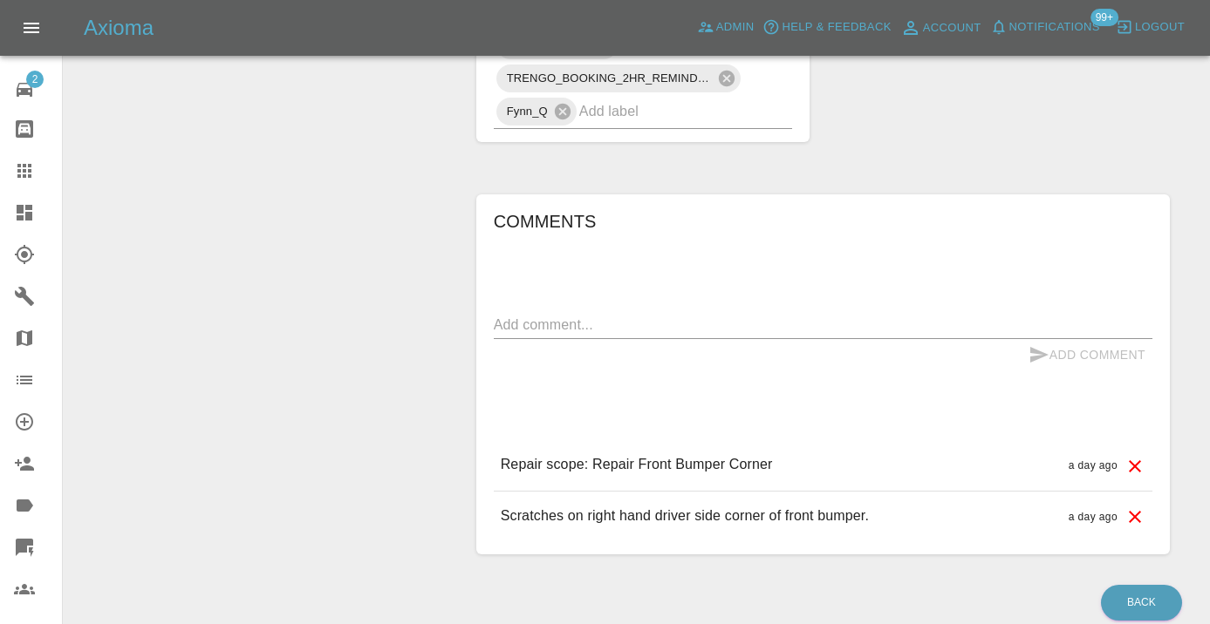
scroll to position [1320, 0]
click at [576, 314] on textarea at bounding box center [823, 324] width 658 height 20
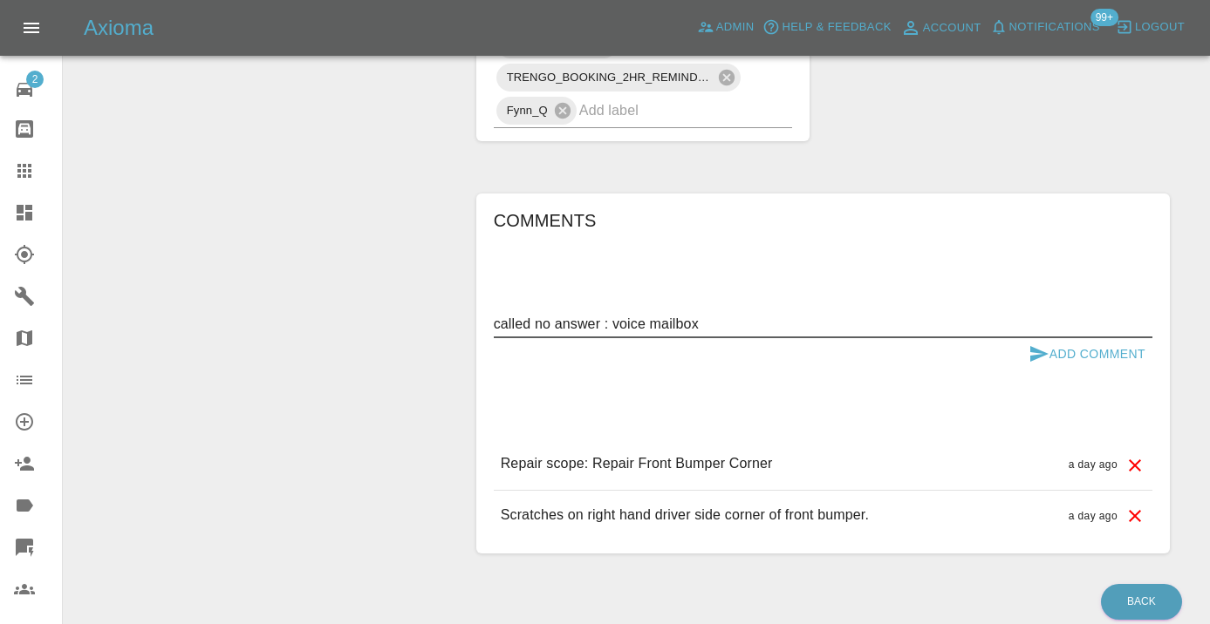
type textarea "called no answer : voice mailbox"
click at [1040, 338] on button "Add Comment" at bounding box center [1086, 354] width 131 height 32
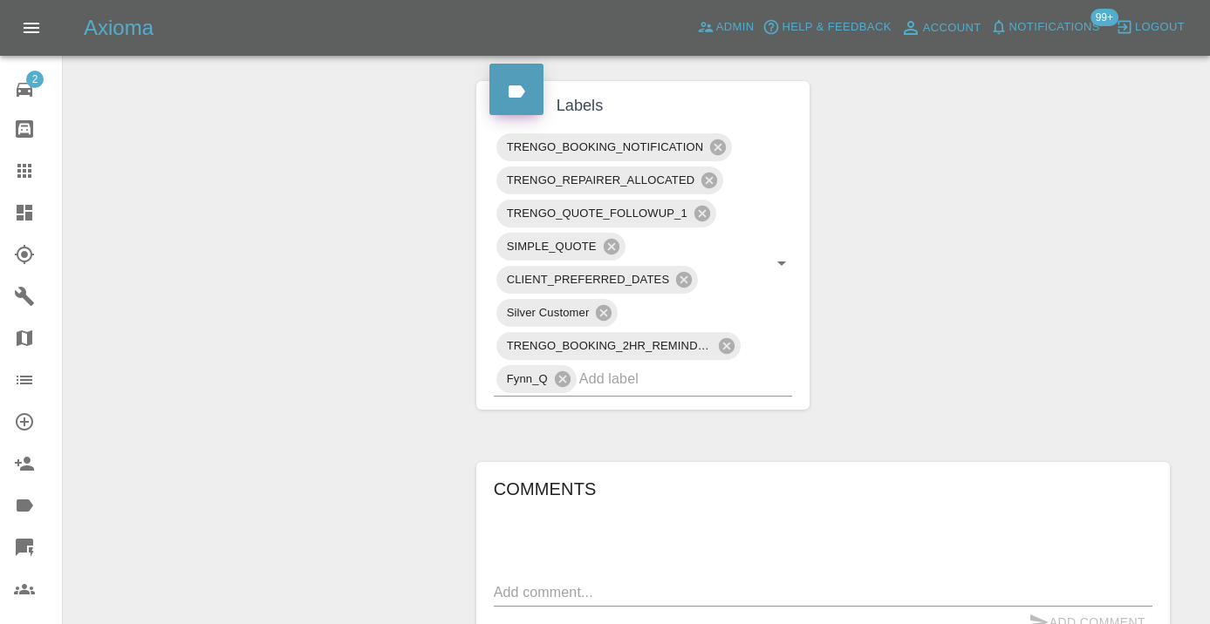
scroll to position [1031, 0]
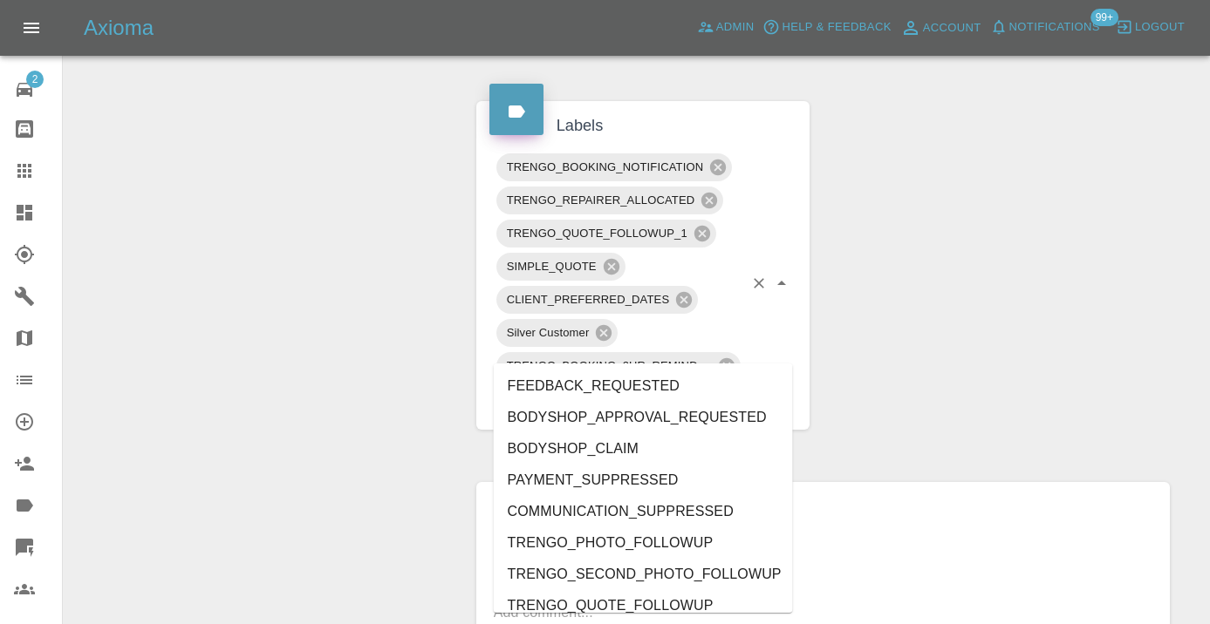
click at [649, 386] on input "text" at bounding box center [661, 399] width 165 height 27
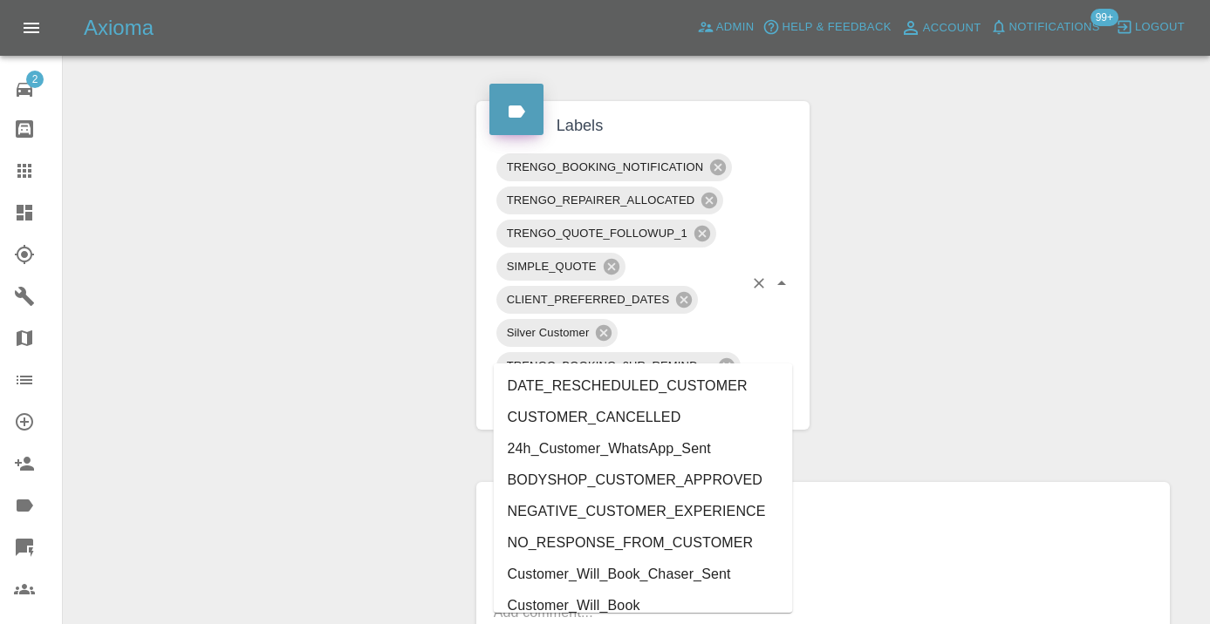
type input "cust"
click at [639, 598] on li "Customer_Will_Book" at bounding box center [643, 605] width 299 height 31
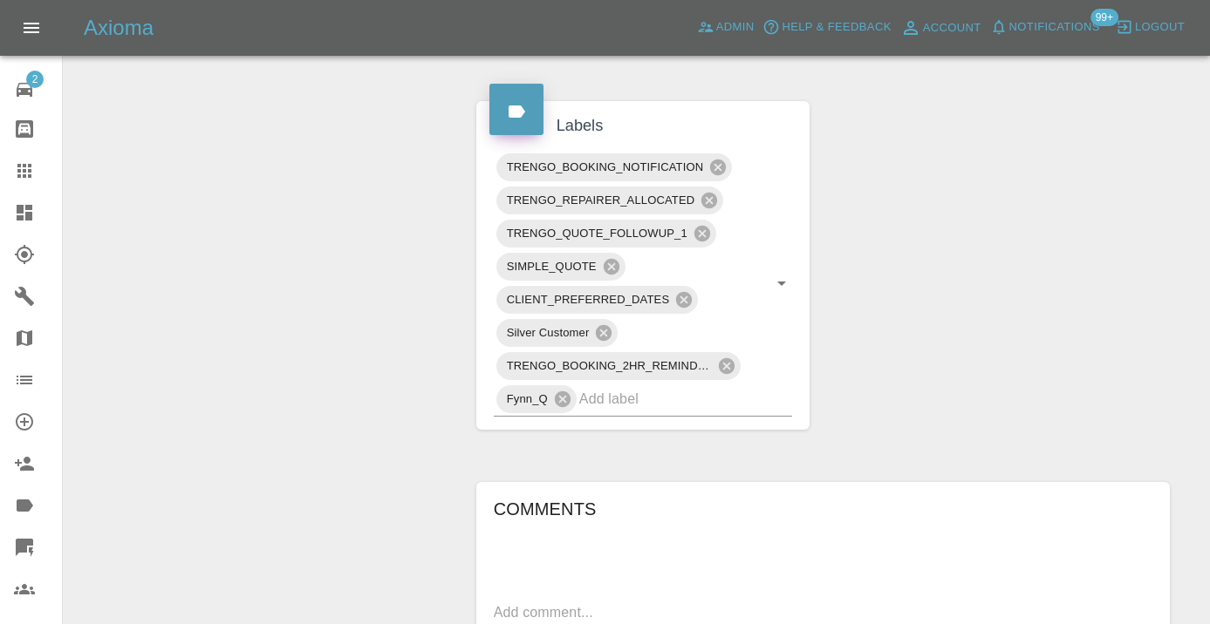
click at [385, 379] on div "Change Repairer Modify Claim Modify Quote Rollback Submit Payment Archive" at bounding box center [263, 49] width 373 height 1785
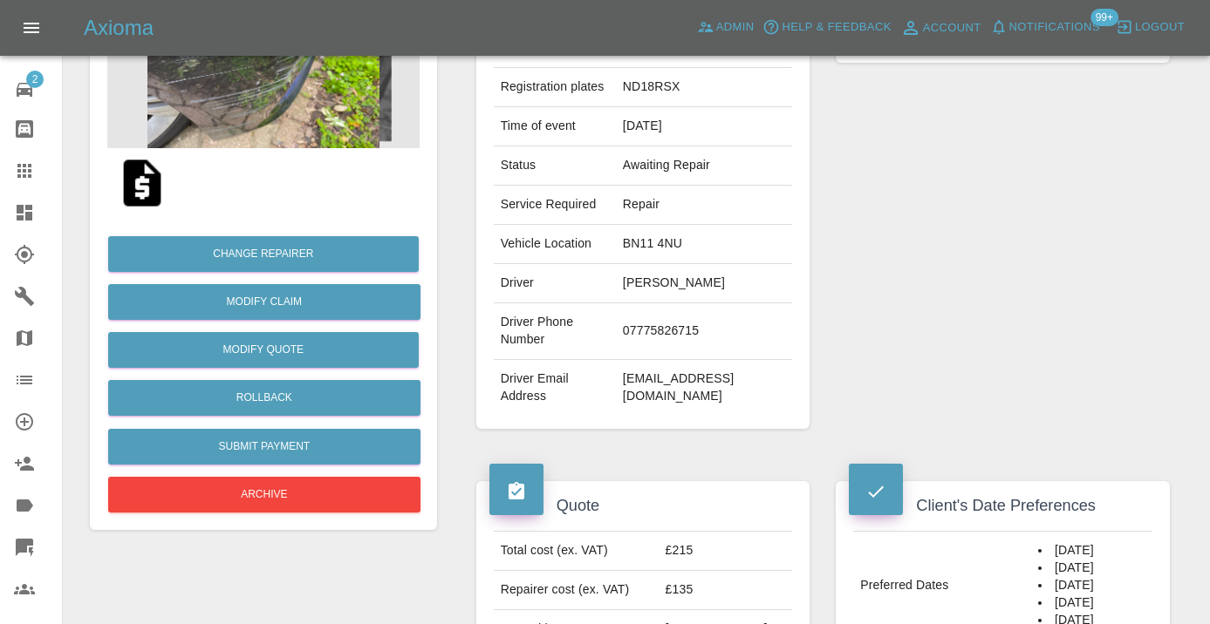
scroll to position [249, 0]
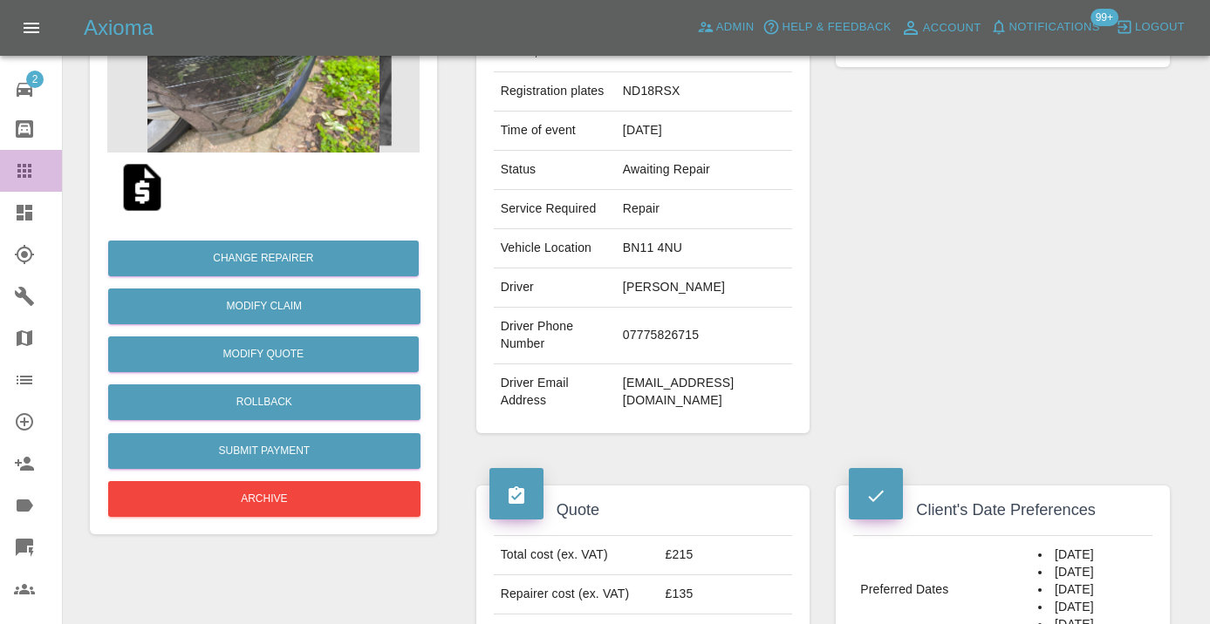
click at [10, 177] on link "Claims" at bounding box center [31, 171] width 62 height 42
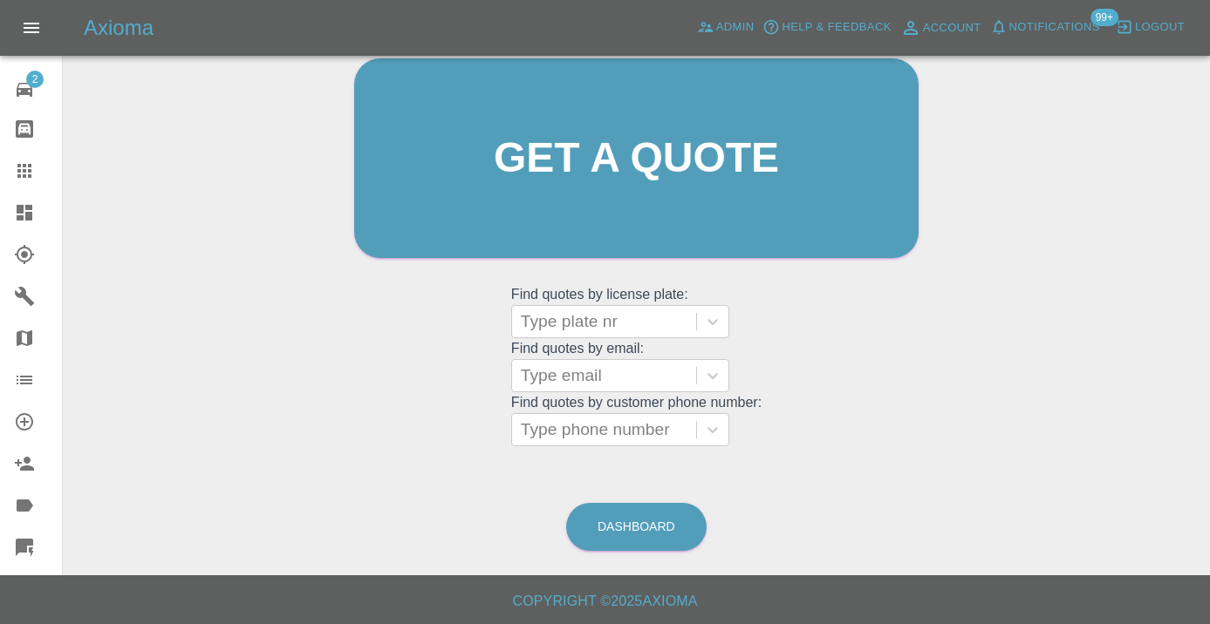
scroll to position [133, 0]
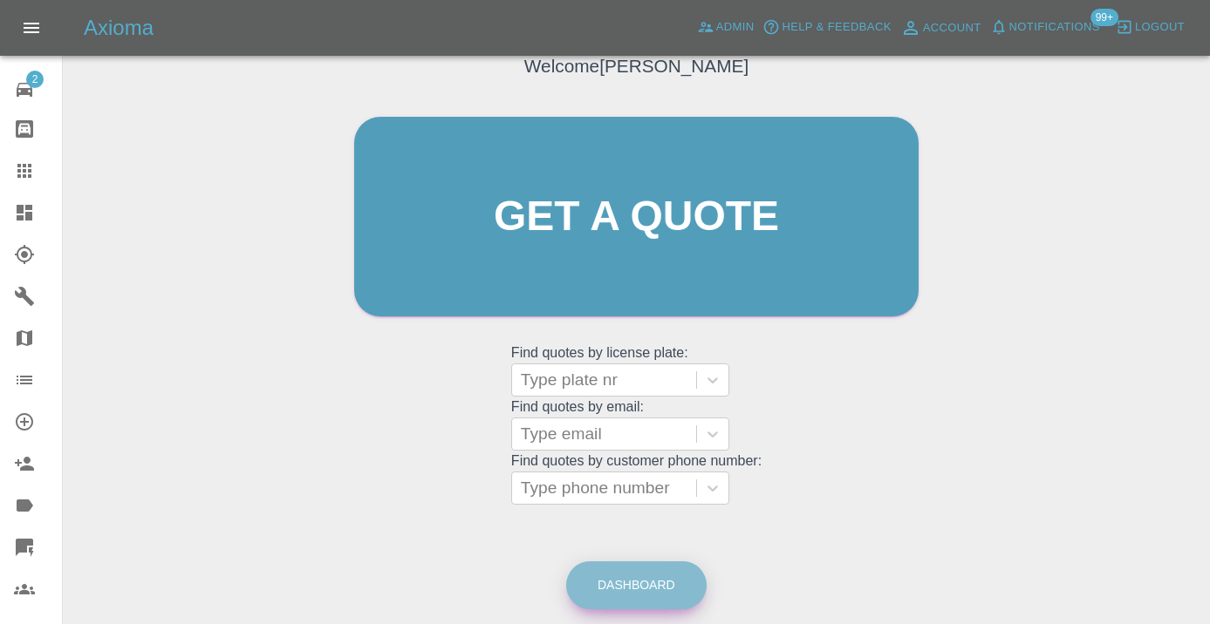
click at [664, 591] on link "Dashboard" at bounding box center [636, 586] width 140 height 48
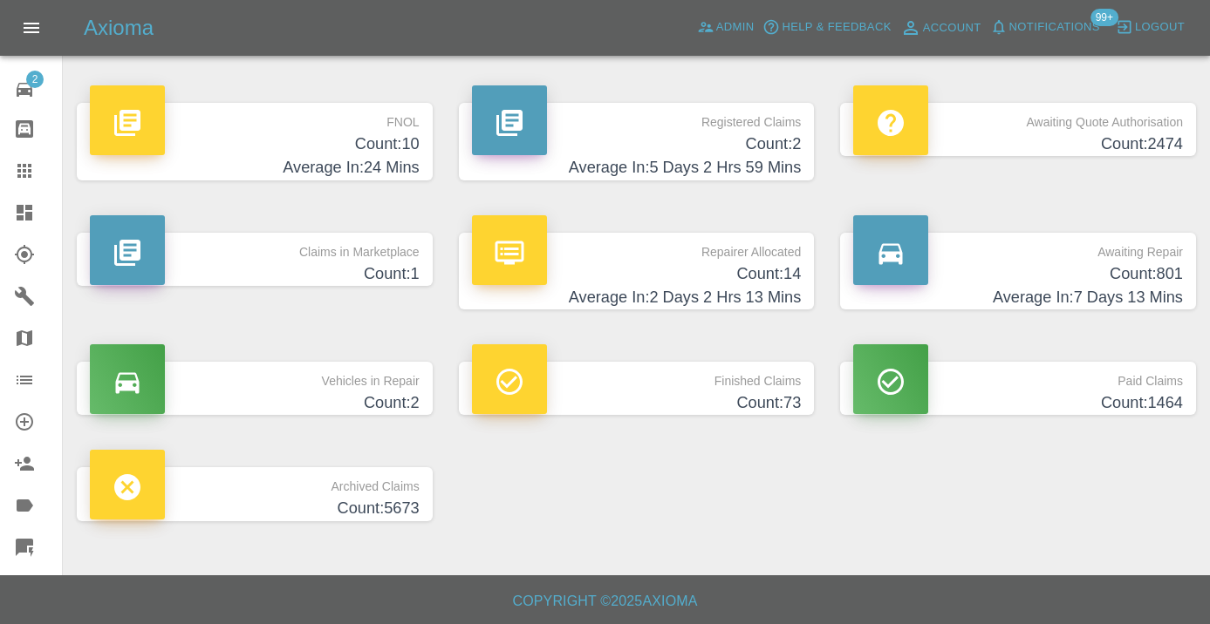
click at [1134, 262] on div "Awaiting Repair Count: 801 Average In: 7 Days 13 Mins" at bounding box center [1018, 272] width 330 height 78
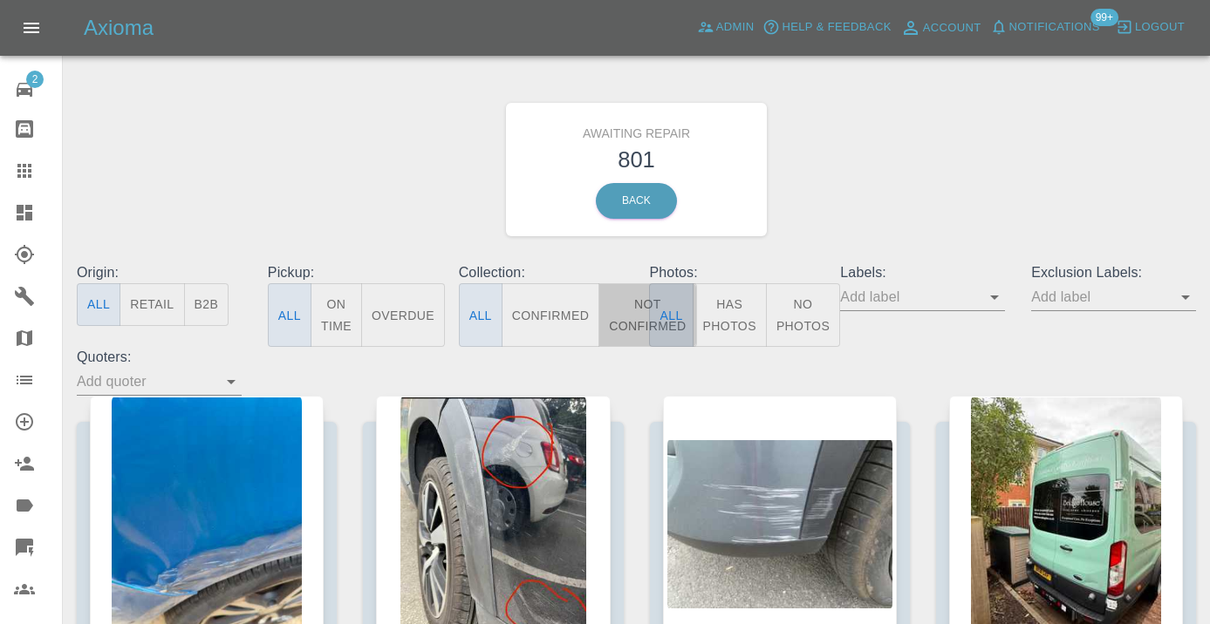
click at [648, 315] on button "Not Confirmed" at bounding box center [647, 315] width 98 height 64
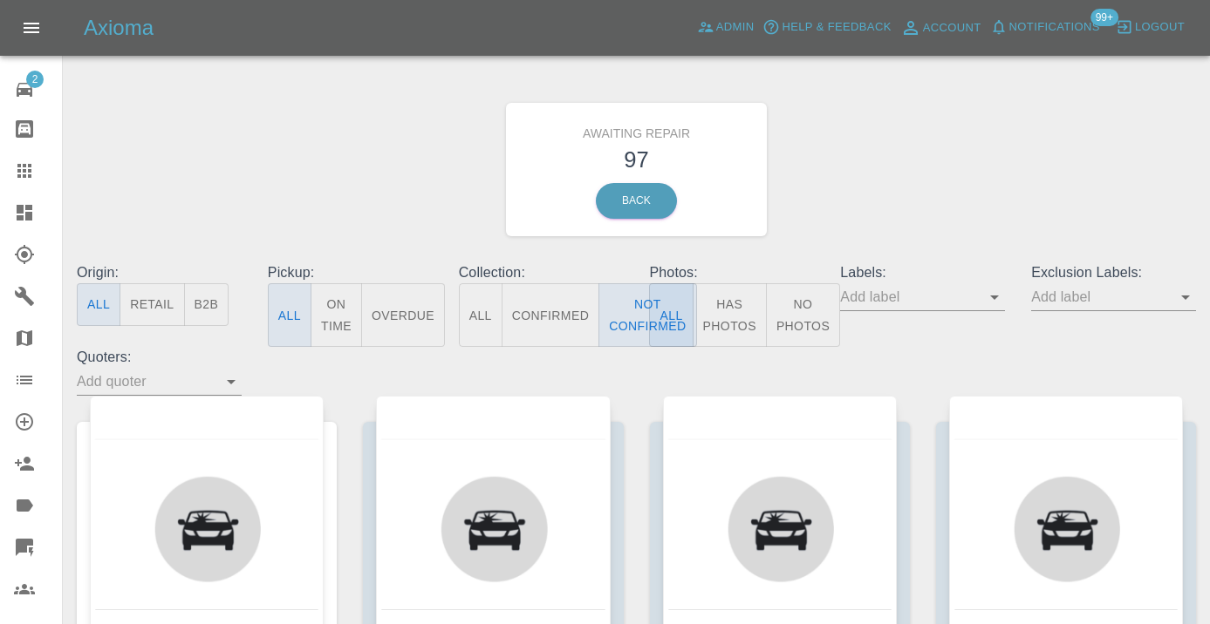
click at [877, 220] on div "Awaiting Repair 97 Back" at bounding box center [636, 170] width 1145 height 186
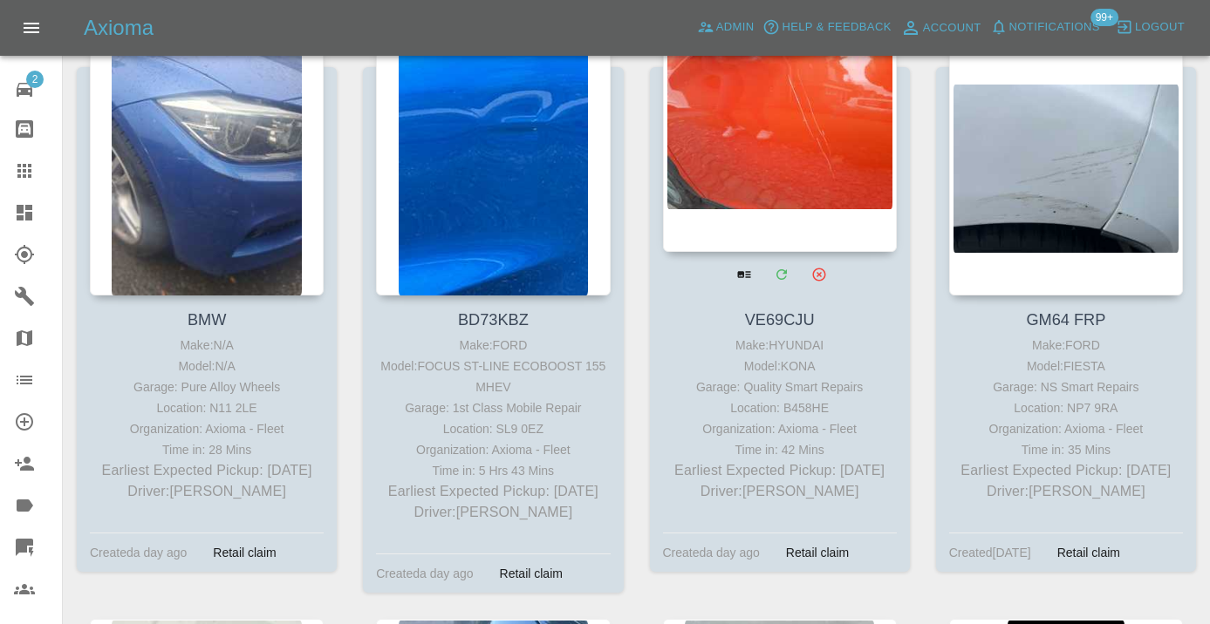
scroll to position [4459, 0]
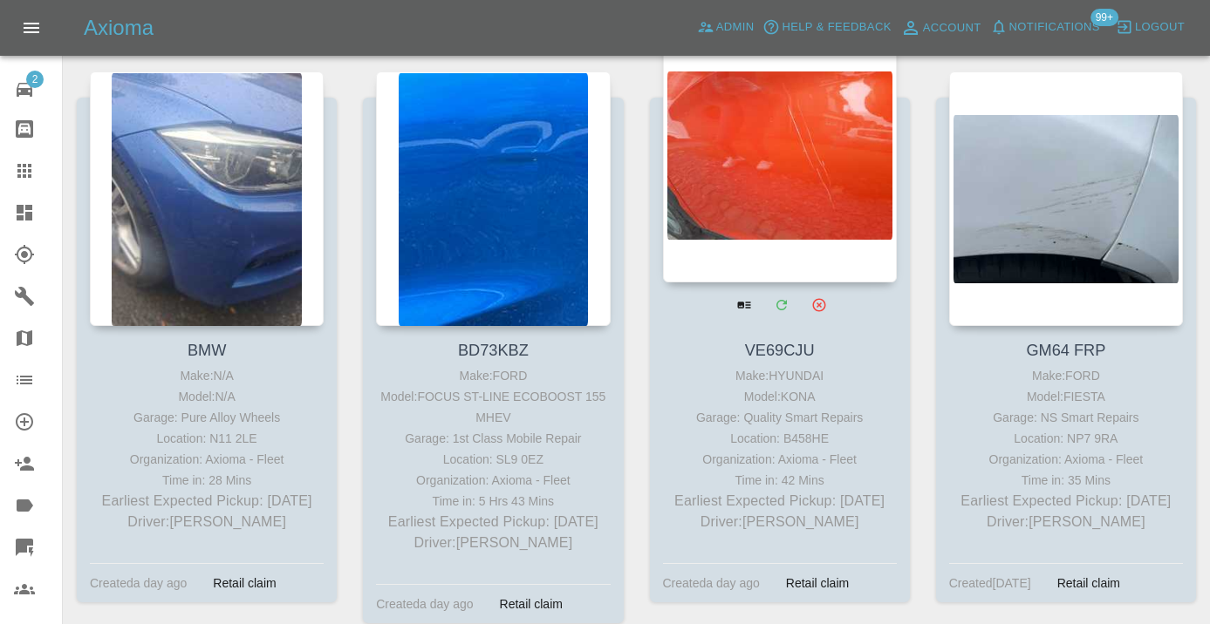
click at [806, 178] on div at bounding box center [780, 155] width 234 height 255
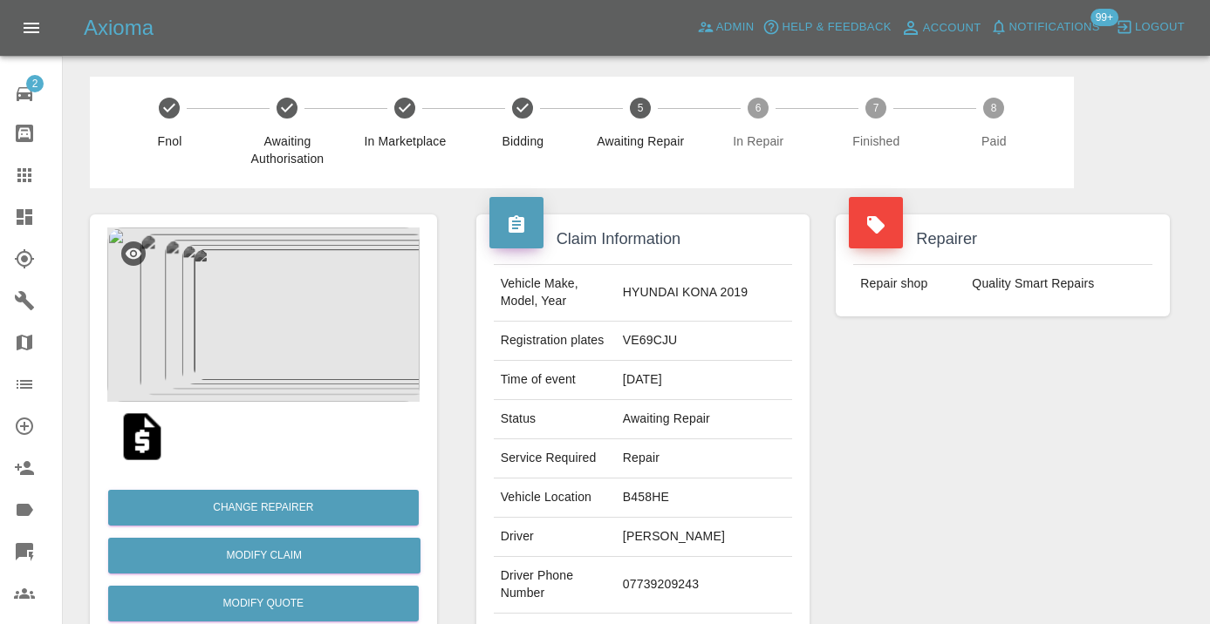
scroll to position [4, 0]
click at [685, 580] on td "07739209243" at bounding box center [704, 585] width 176 height 57
copy td "07739209243"
click at [1002, 488] on div "Repairer Repair shop Quality Smart Repairs" at bounding box center [1002, 448] width 360 height 521
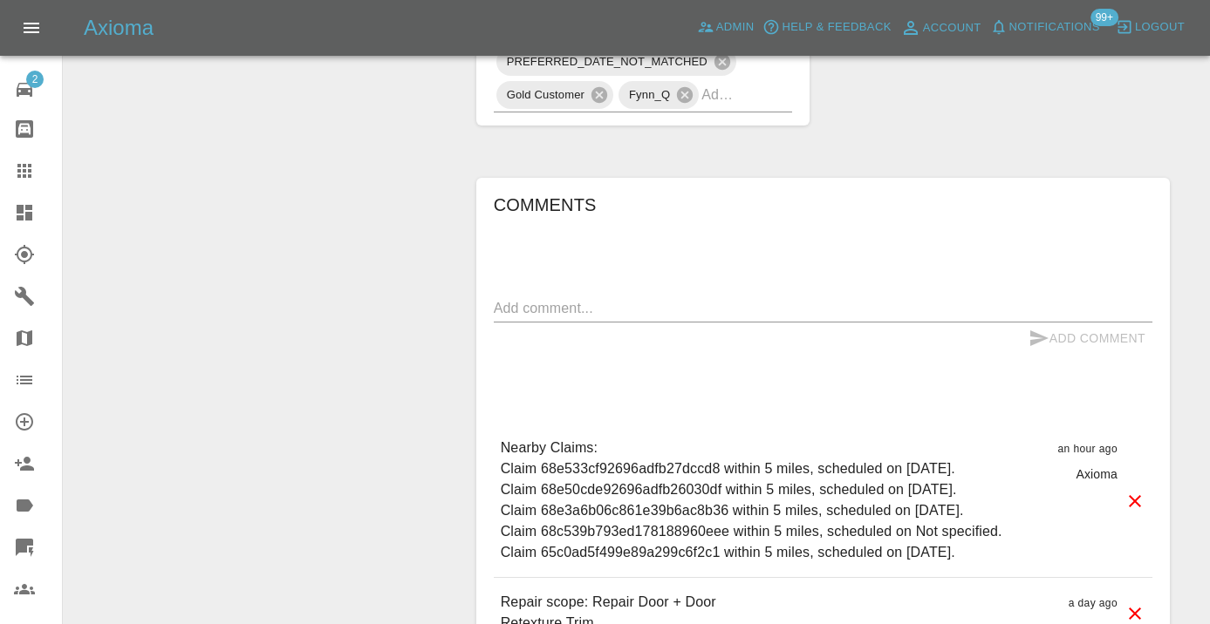
scroll to position [1193, 0]
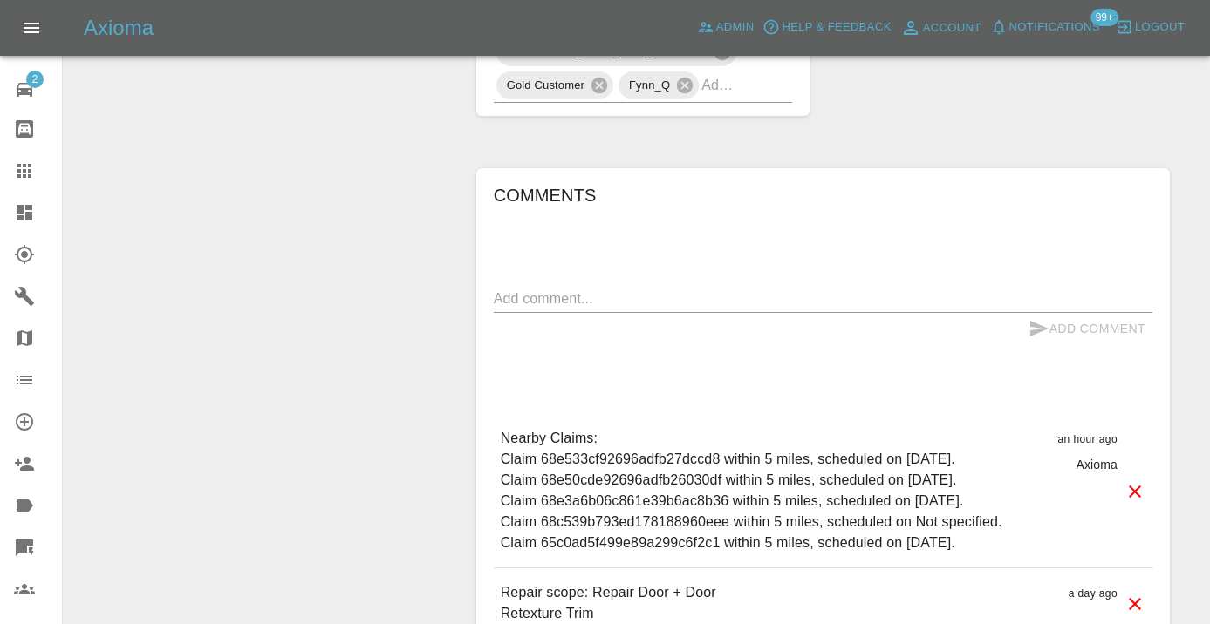
click at [535, 249] on div "Comments x Add Comment Nearby Claims: Claim 68e533cf92696adfb27dccd8 within 5 m…" at bounding box center [823, 435] width 658 height 508
click at [545, 289] on textarea at bounding box center [823, 299] width 658 height 20
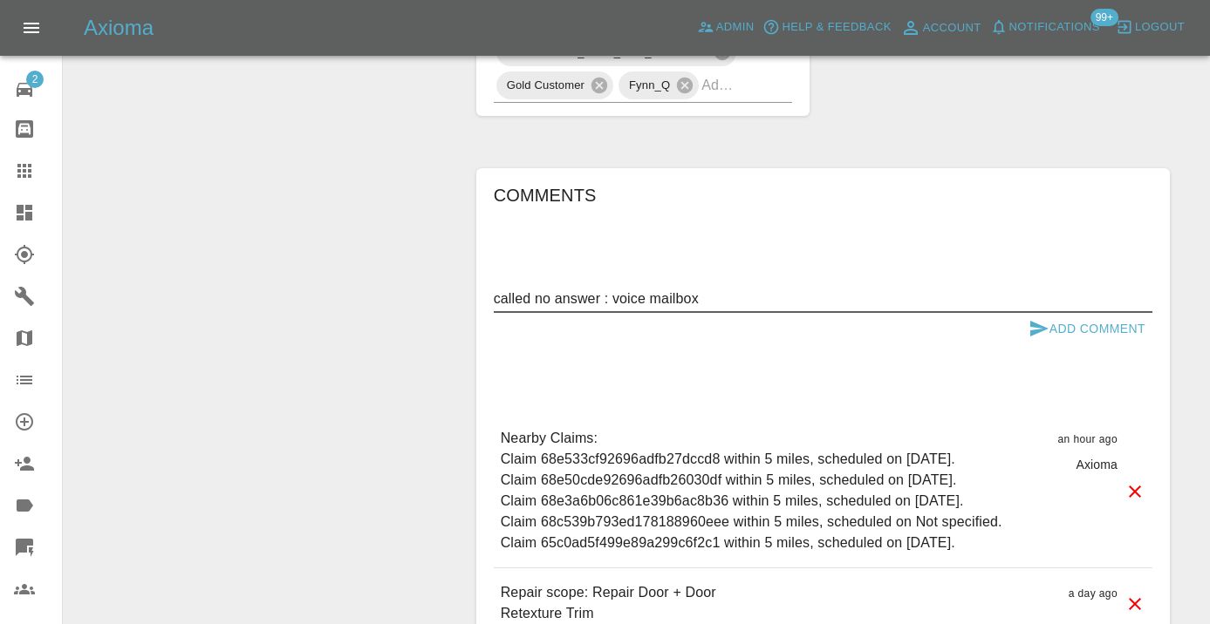
type textarea "called no answer : voice mailbox"
click at [1032, 321] on icon "submit" at bounding box center [1039, 329] width 18 height 16
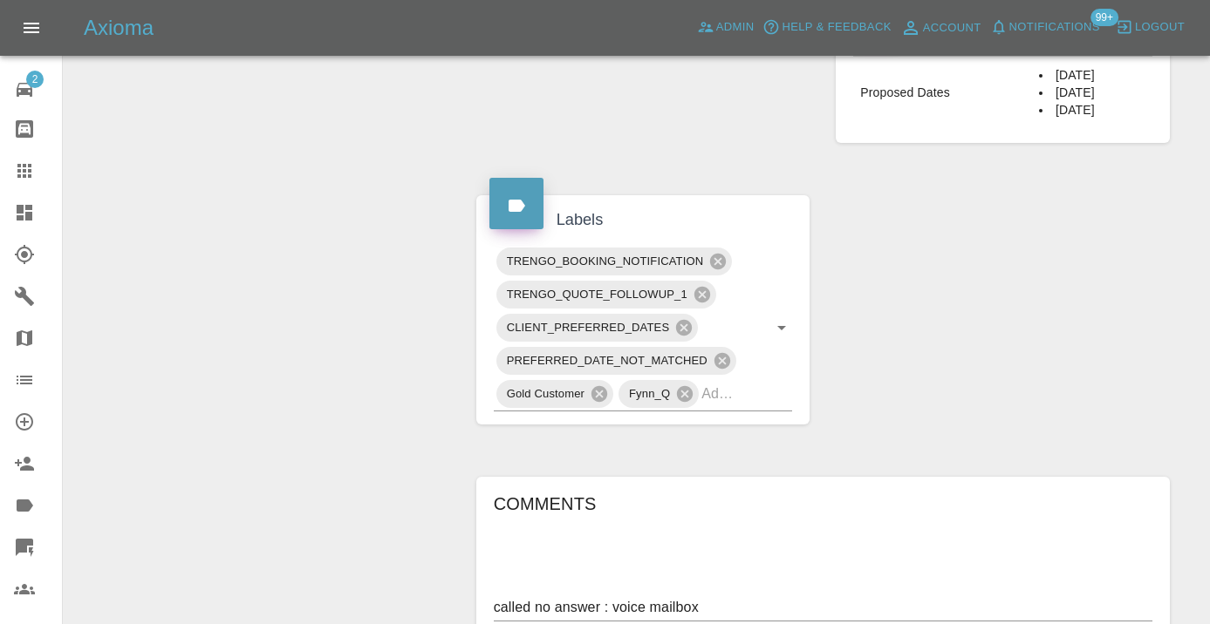
scroll to position [838, 0]
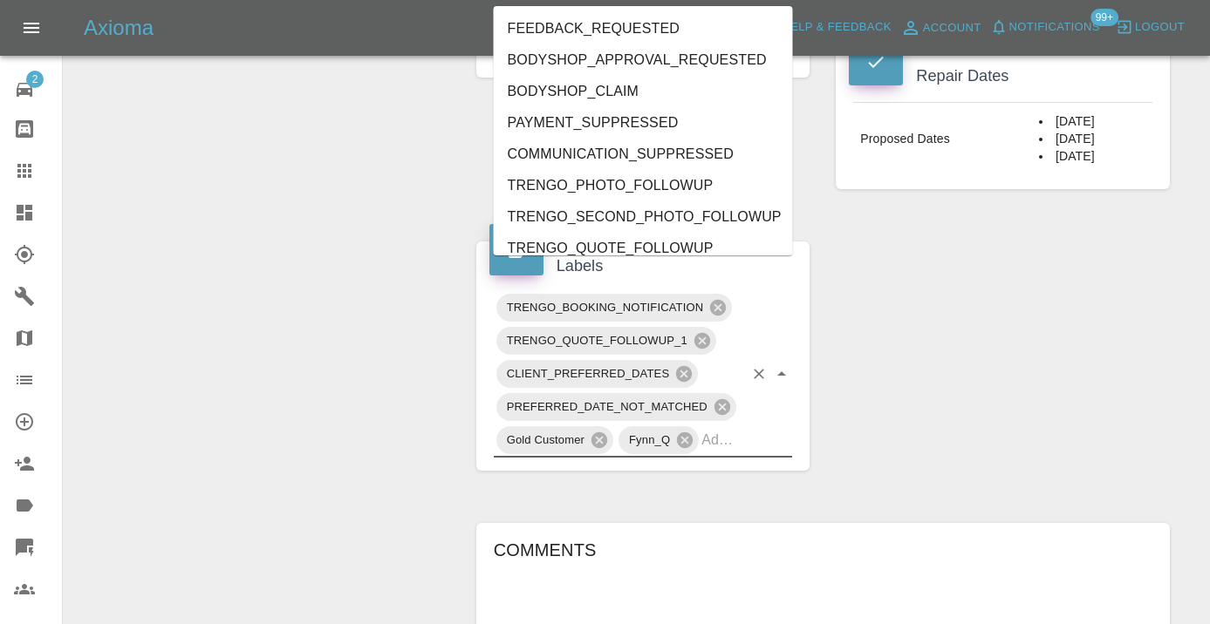
click at [727, 426] on input "text" at bounding box center [722, 439] width 42 height 27
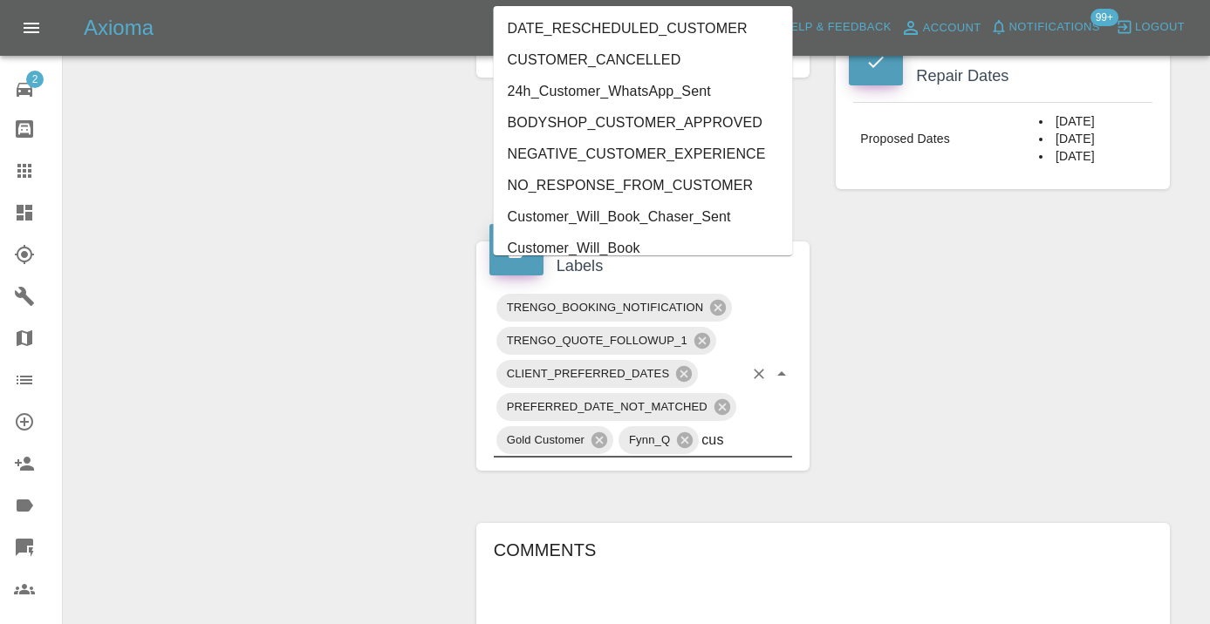
type input "cust"
click at [651, 251] on li "Customer_Will_Book" at bounding box center [643, 248] width 299 height 31
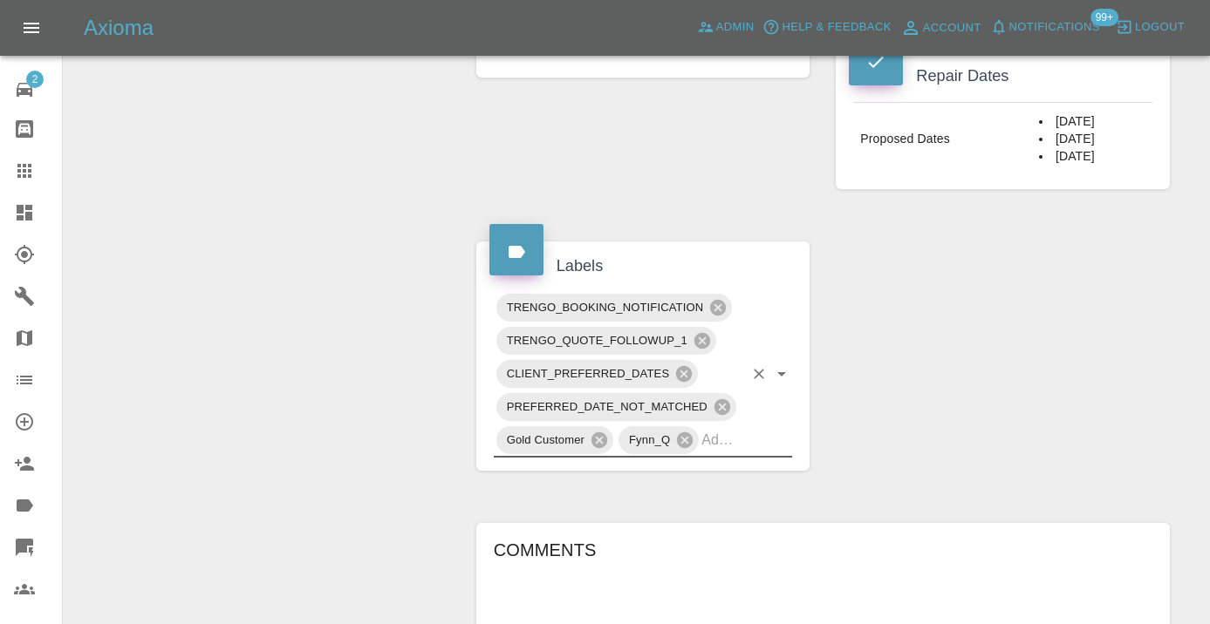
click at [305, 258] on div "Change Repairer Modify Claim Modify Quote Rollback Submit Payment Archive" at bounding box center [263, 254] width 373 height 1808
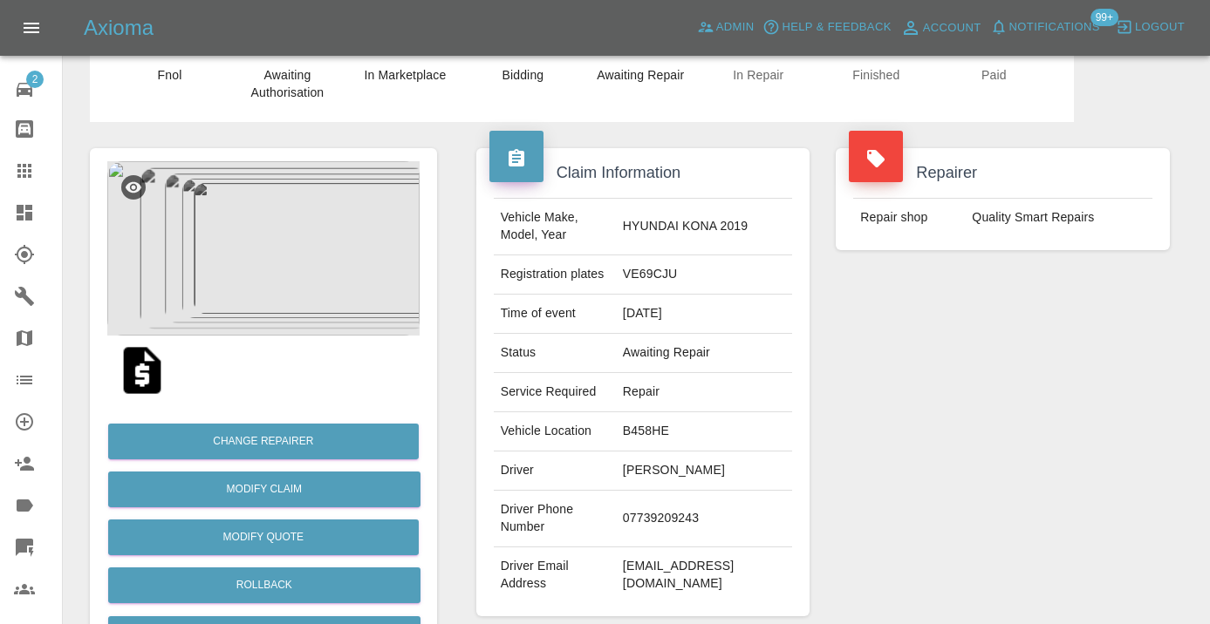
scroll to position [48, 0]
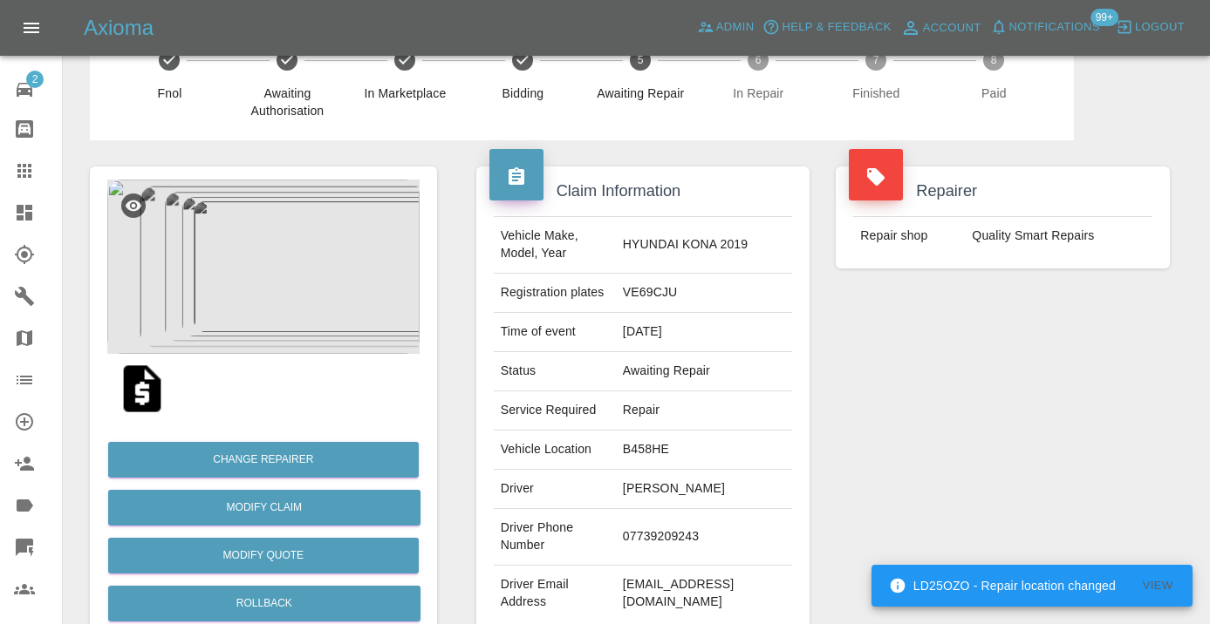
click at [24, 174] on icon at bounding box center [24, 170] width 21 height 21
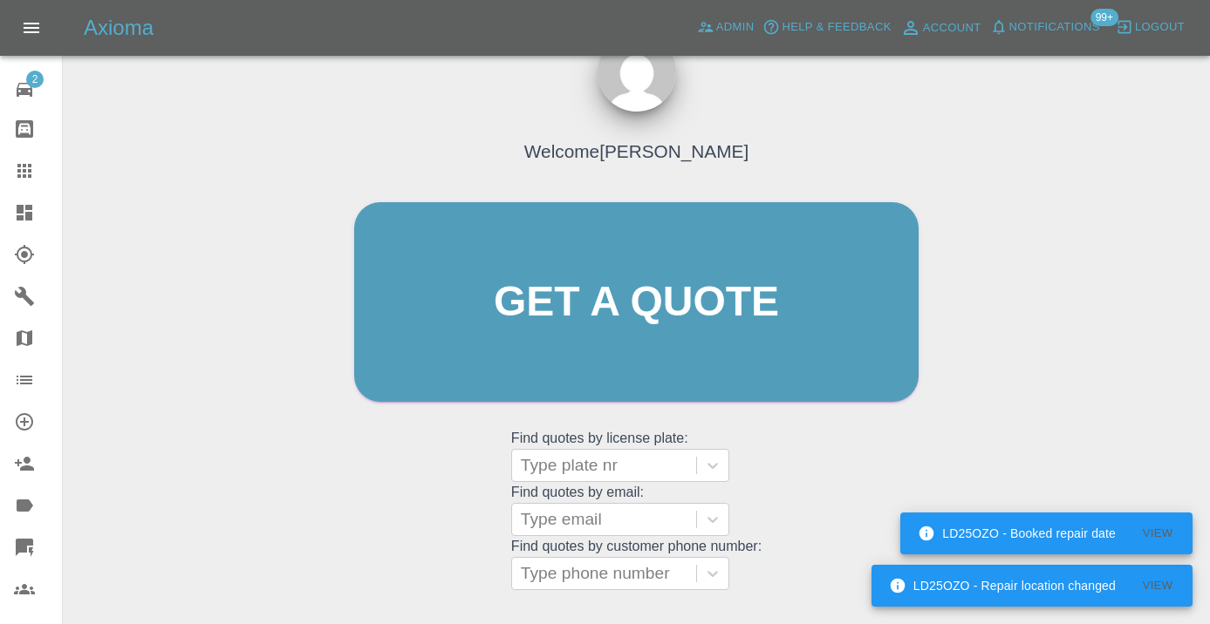
click at [818, 493] on div "Welcome [PERSON_NAME] Get a quote Get a quote Find quotes by license plate: Typ…" at bounding box center [636, 335] width 601 height 527
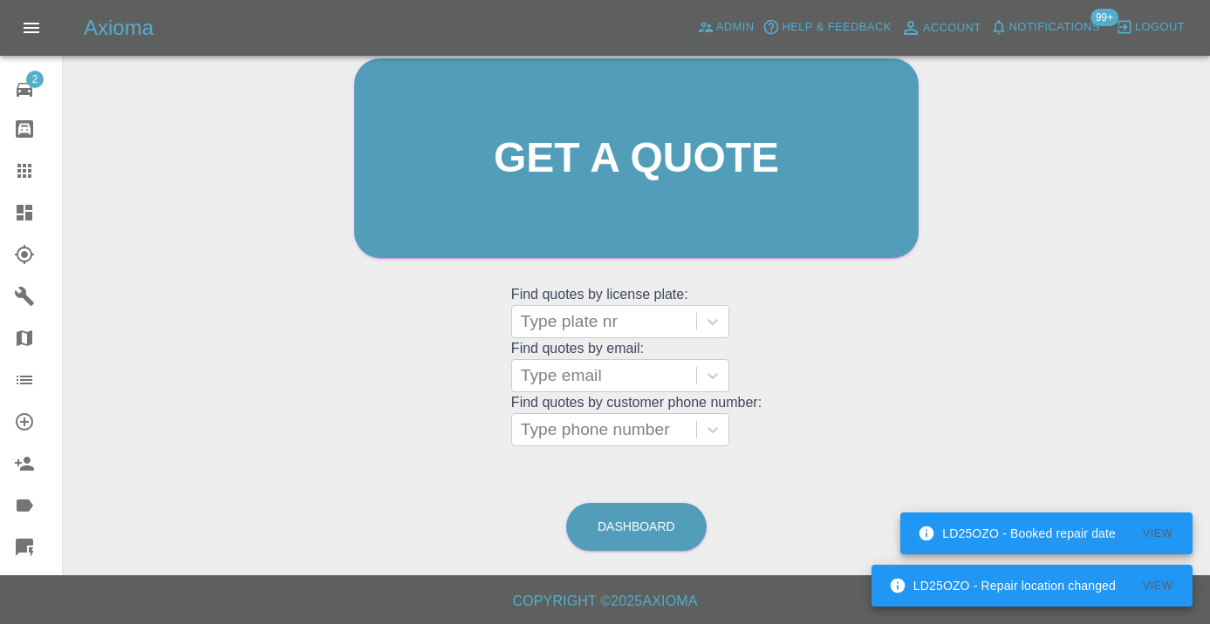
scroll to position [191, 0]
click at [679, 522] on link "Dashboard" at bounding box center [636, 528] width 140 height 48
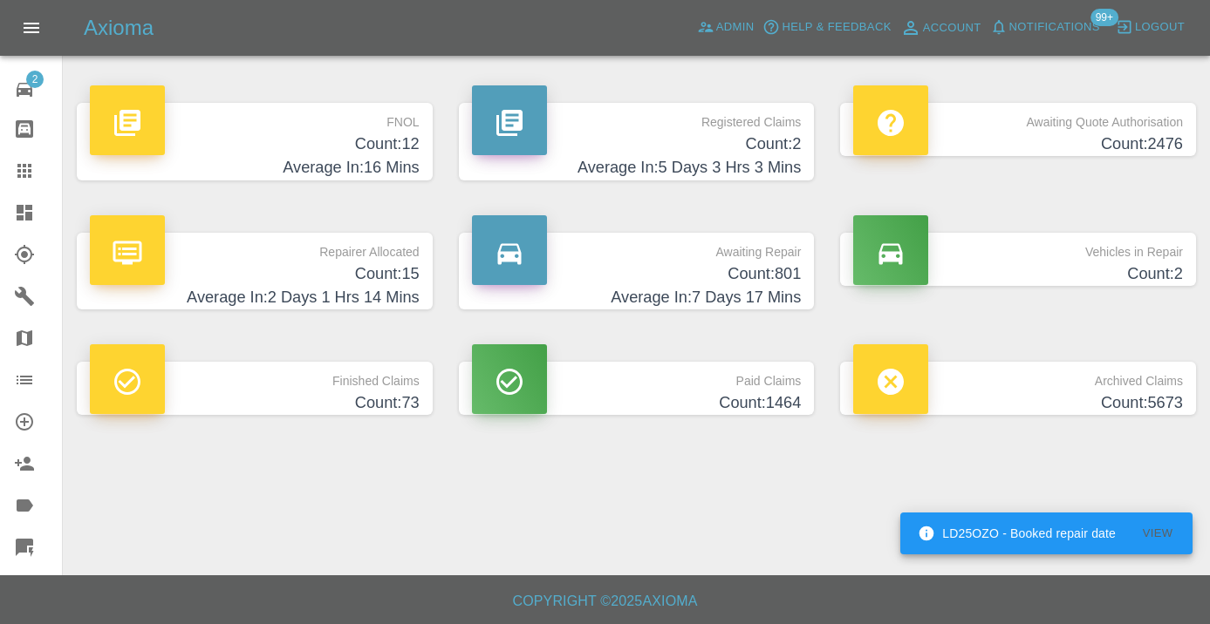
click at [742, 283] on h4 "Count: 801" at bounding box center [637, 275] width 330 height 24
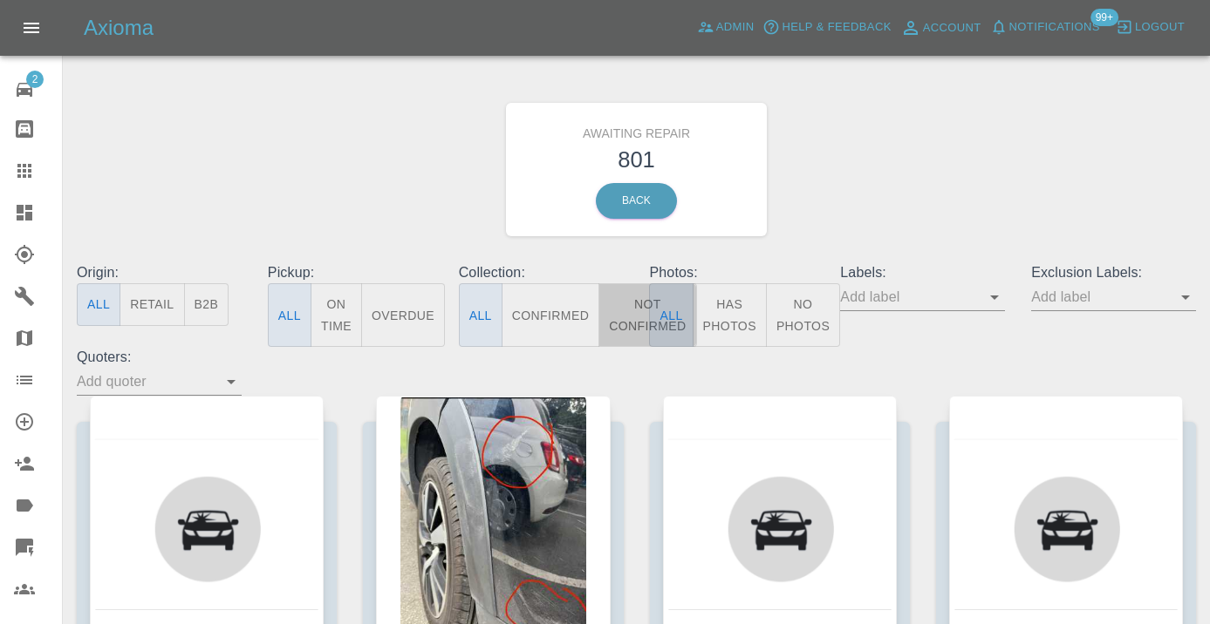
click at [624, 319] on button "Not Confirmed" at bounding box center [647, 315] width 98 height 64
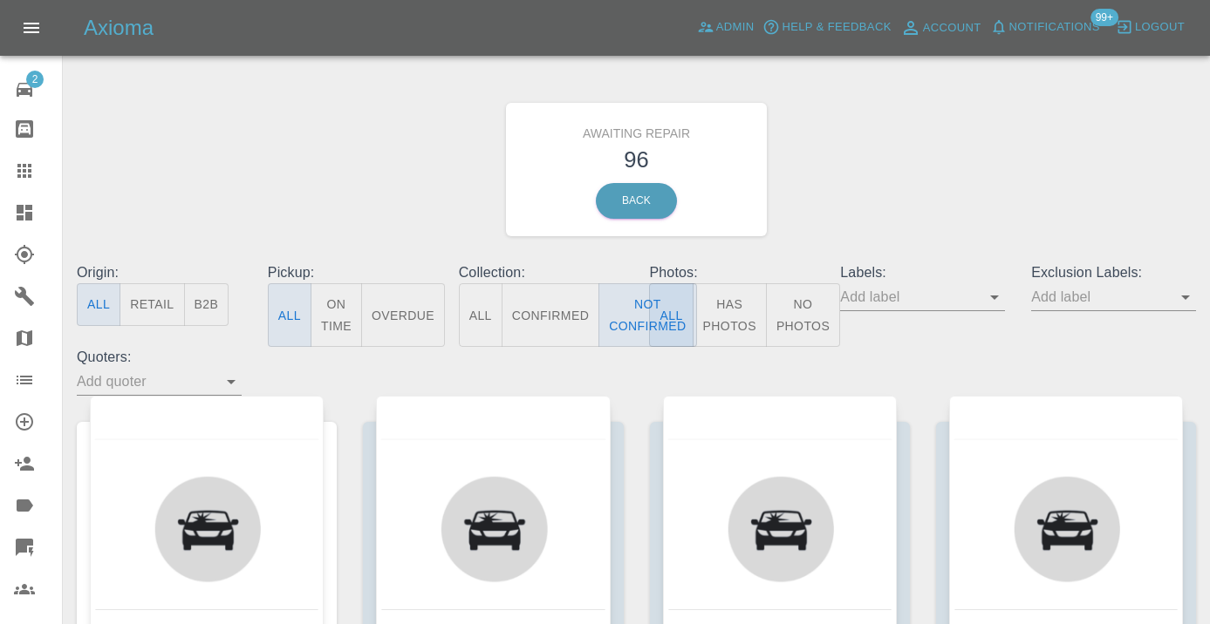
click at [894, 186] on div "Awaiting Repair 96 Back" at bounding box center [636, 170] width 1145 height 186
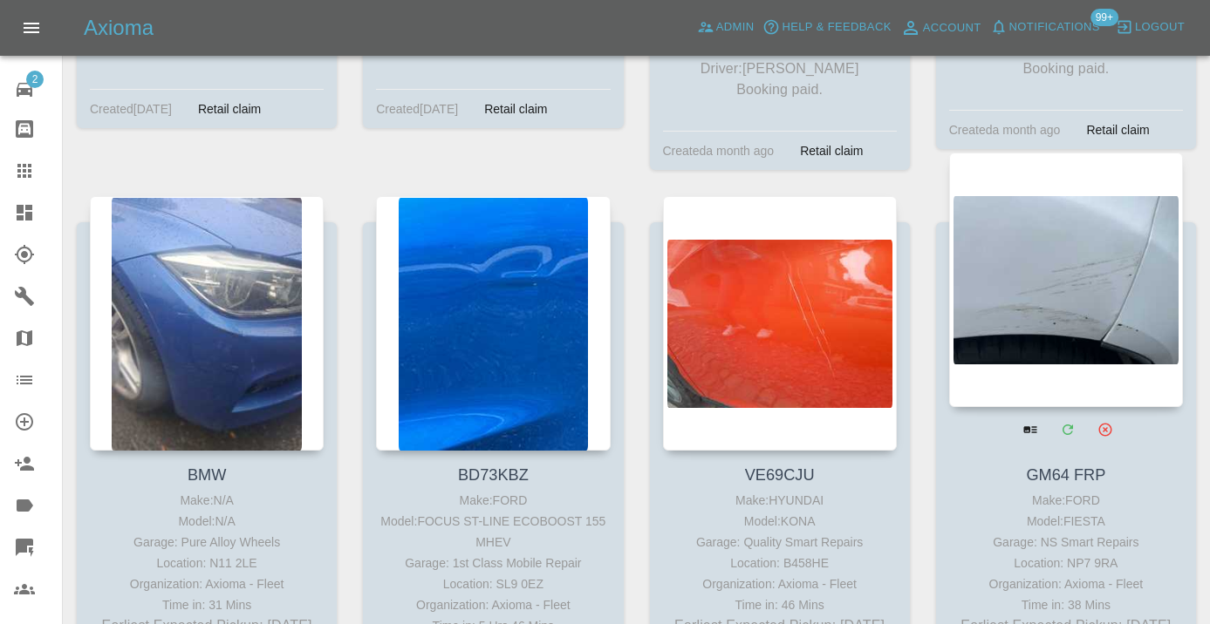
scroll to position [4324, 0]
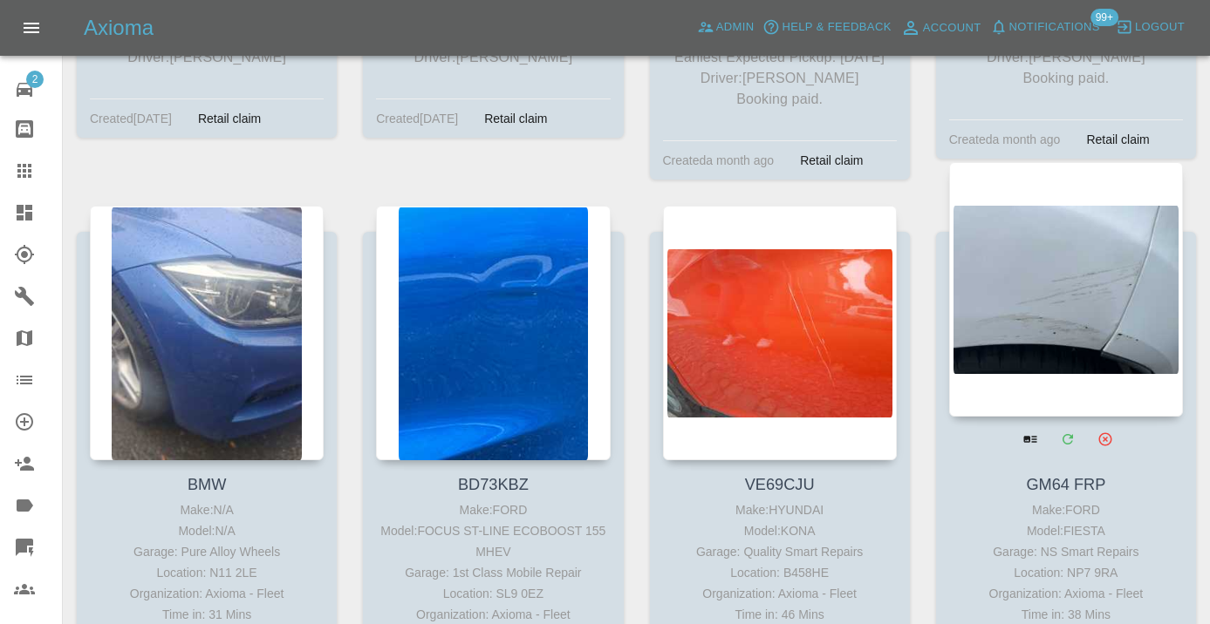
click at [1093, 277] on div at bounding box center [1066, 289] width 234 height 255
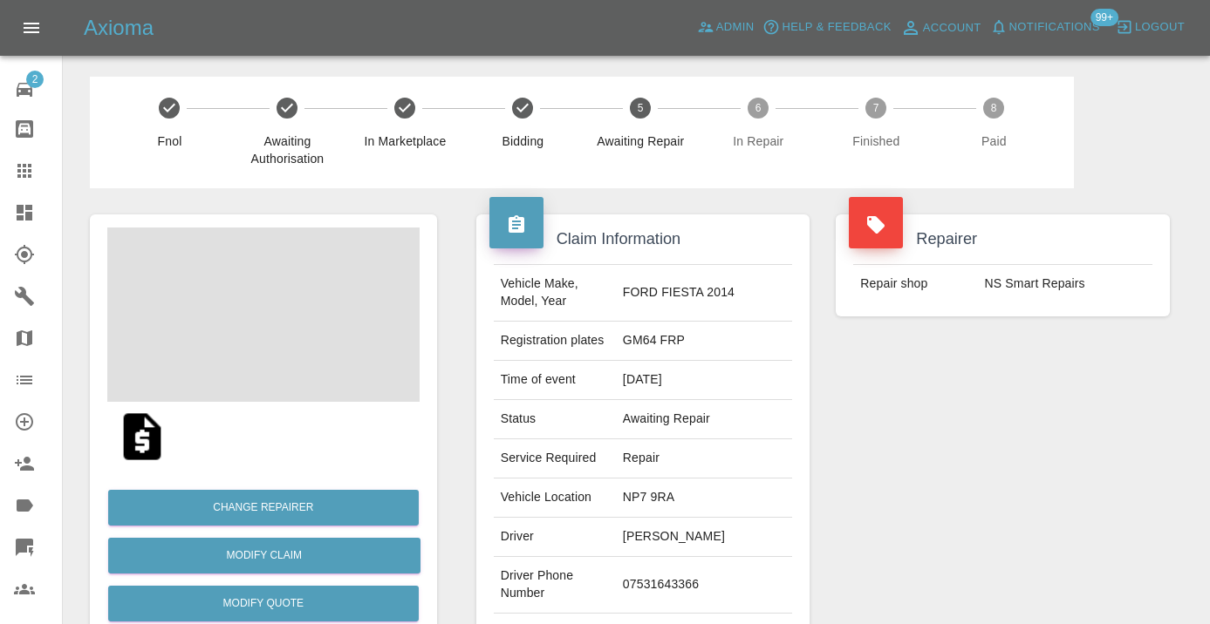
click at [690, 579] on td "07531643366" at bounding box center [704, 585] width 176 height 57
copy td "07531643366"
click at [963, 469] on div "Repairer Repair shop NS Smart Repairs" at bounding box center [1002, 448] width 360 height 521
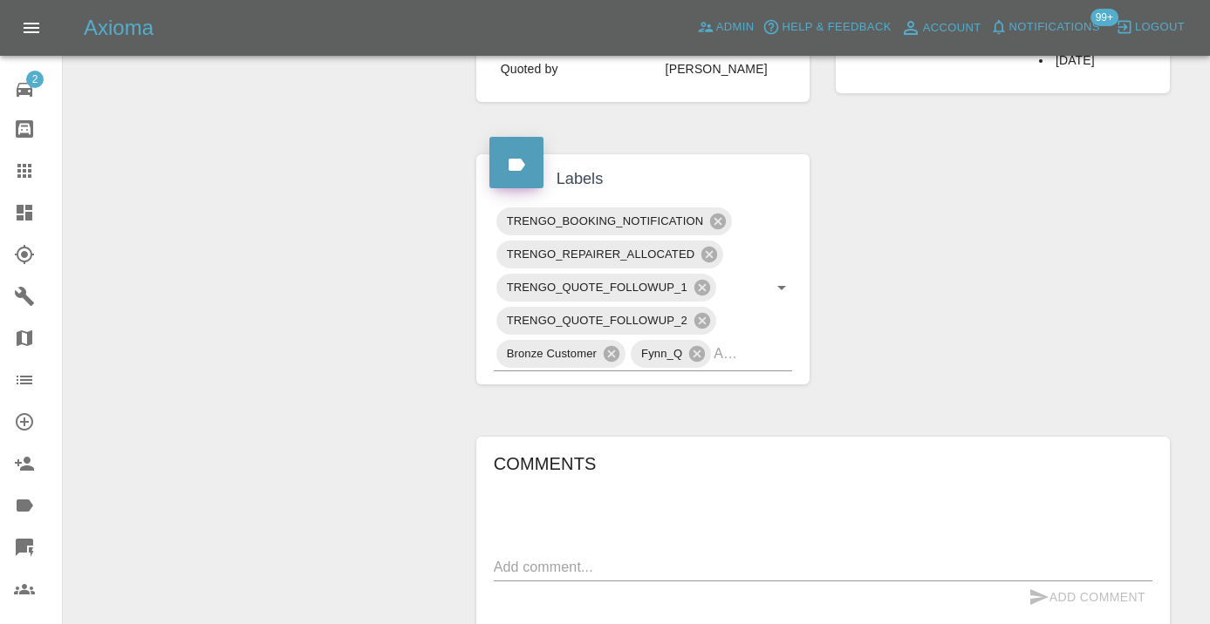
scroll to position [815, 0]
click at [782, 318] on div "TRENGO_BOOKING_NOTIFICATION TRENGO_REPAIRER_ALLOCATED TRENGO_QUOTE_FOLLOWUP_1 T…" at bounding box center [643, 286] width 299 height 167
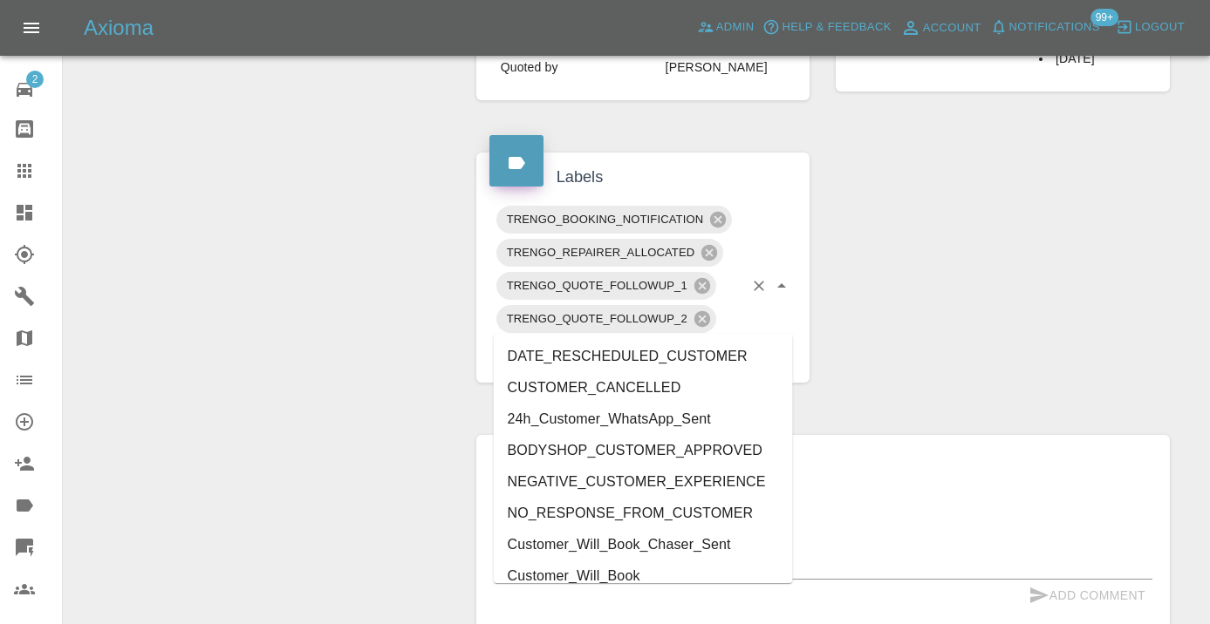
type input "cust"
click at [679, 572] on li "Customer_Will_Book" at bounding box center [643, 576] width 299 height 31
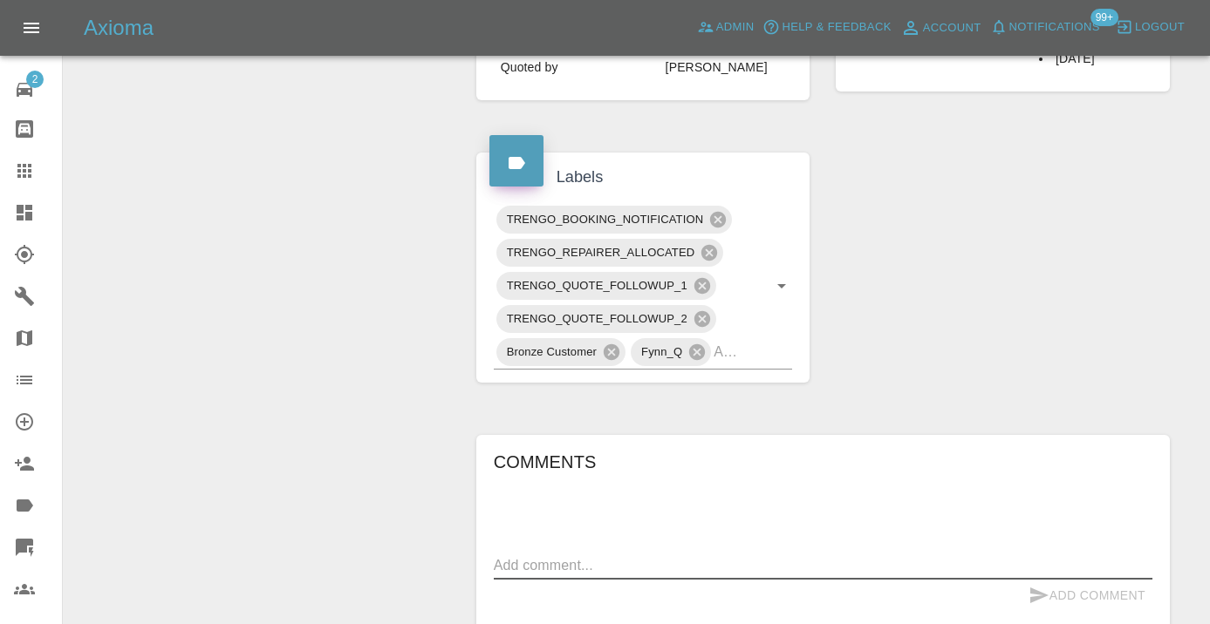
click at [573, 556] on textarea at bounding box center [823, 566] width 658 height 20
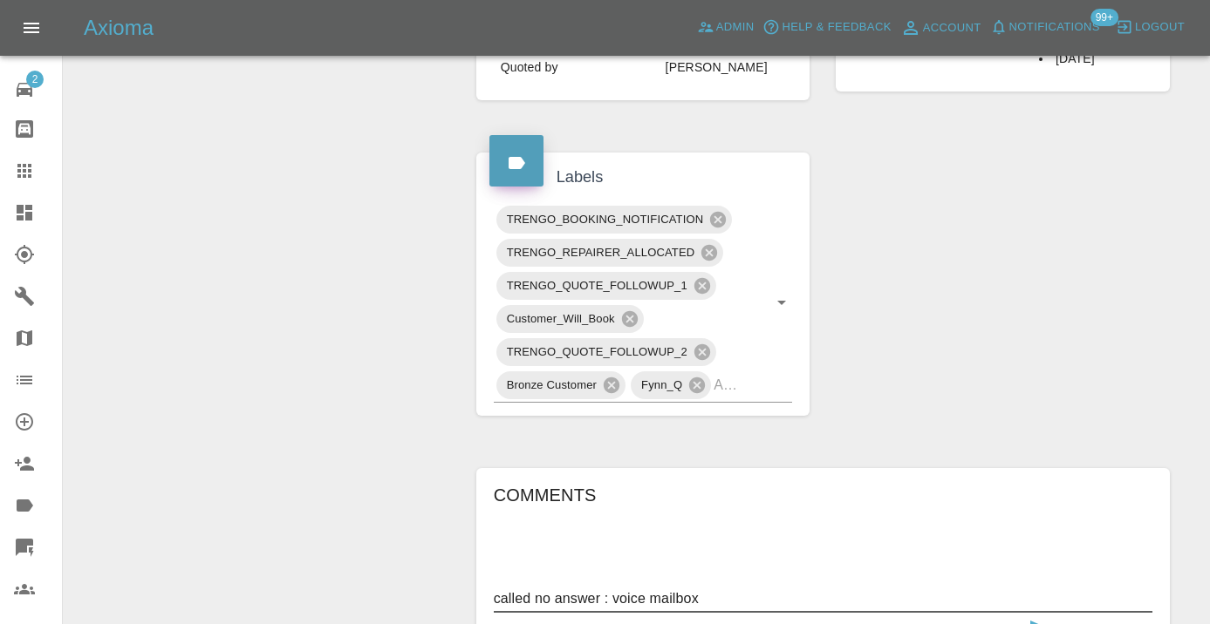
type textarea "called no answer : voice mailbox"
click at [1034, 621] on icon "submit" at bounding box center [1039, 629] width 18 height 16
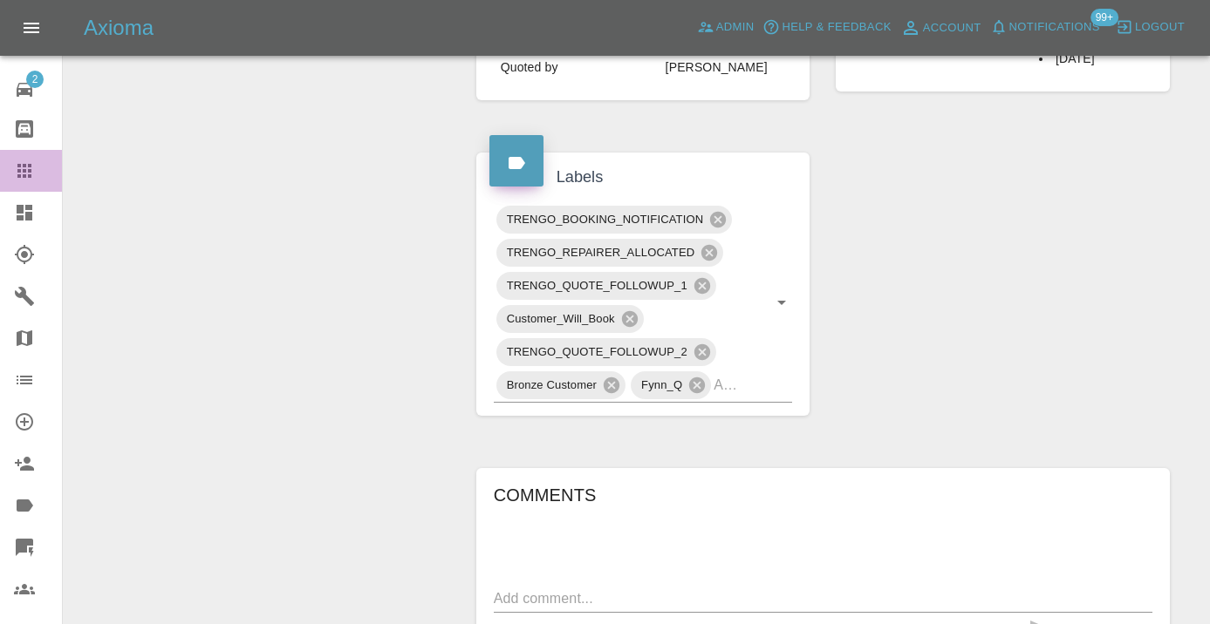
click at [21, 174] on icon at bounding box center [24, 170] width 21 height 21
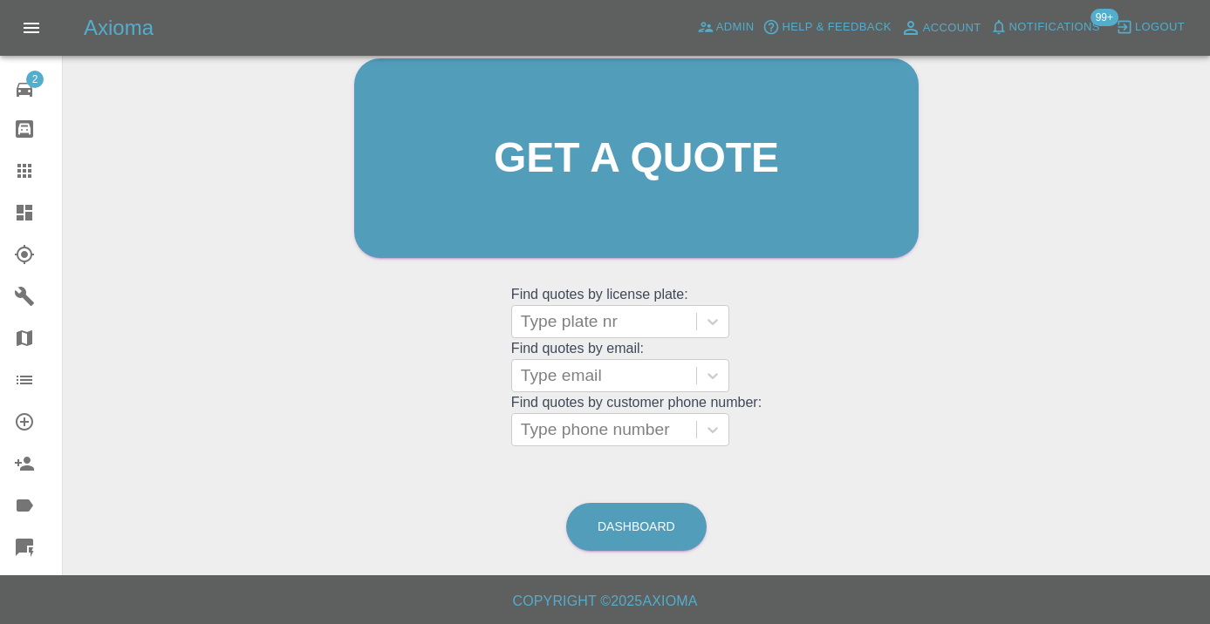
scroll to position [133, 0]
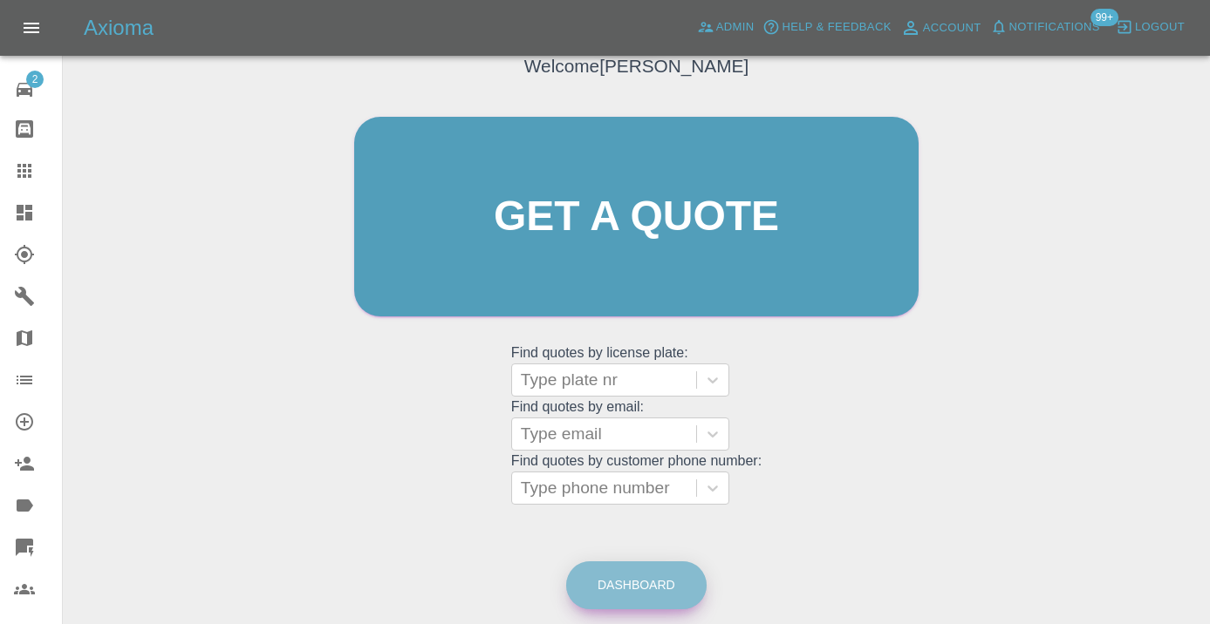
click at [641, 580] on link "Dashboard" at bounding box center [636, 586] width 140 height 48
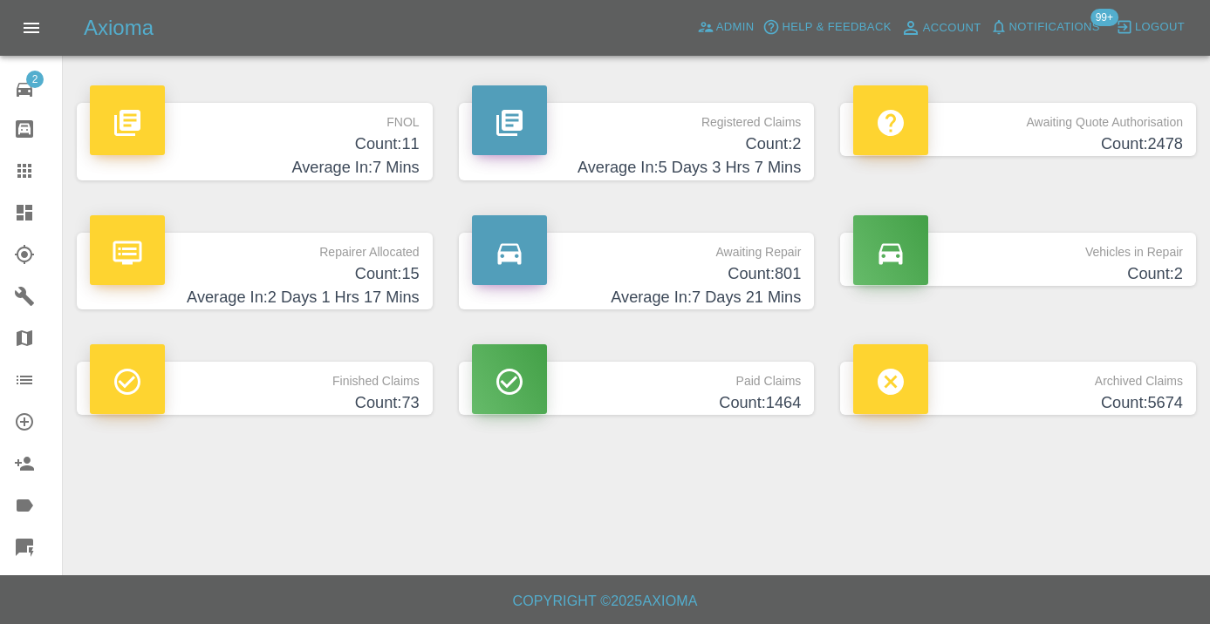
click at [737, 290] on h4 "Average In: 7 Days 21 Mins" at bounding box center [637, 298] width 330 height 24
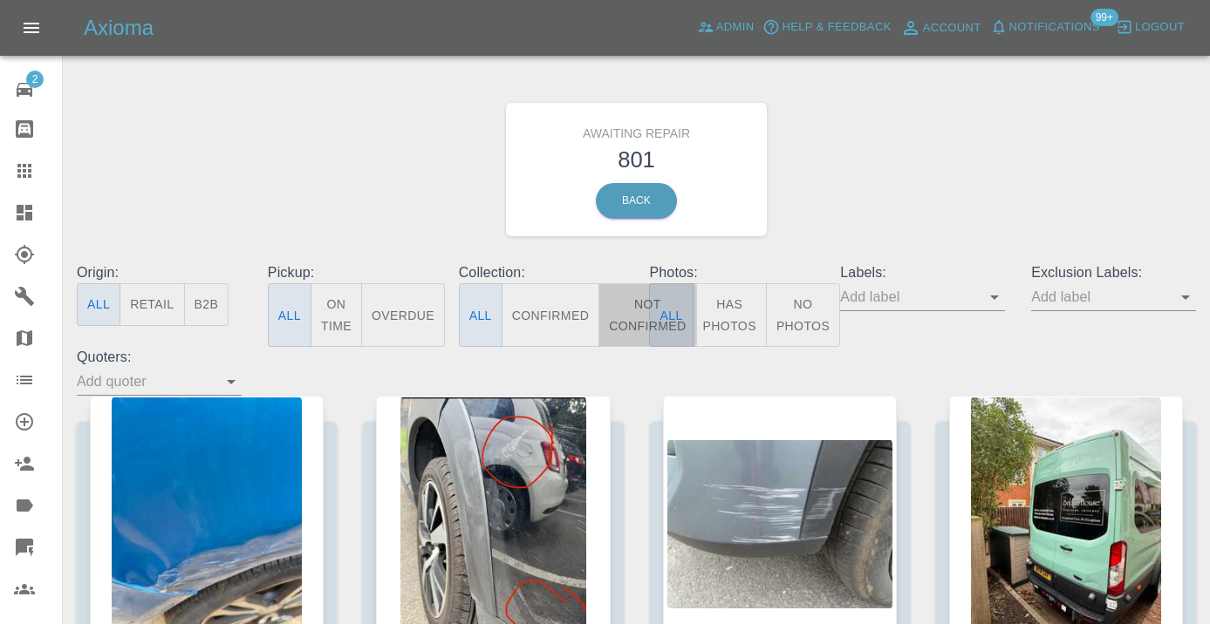
click at [618, 308] on button "Not Confirmed" at bounding box center [647, 315] width 98 height 64
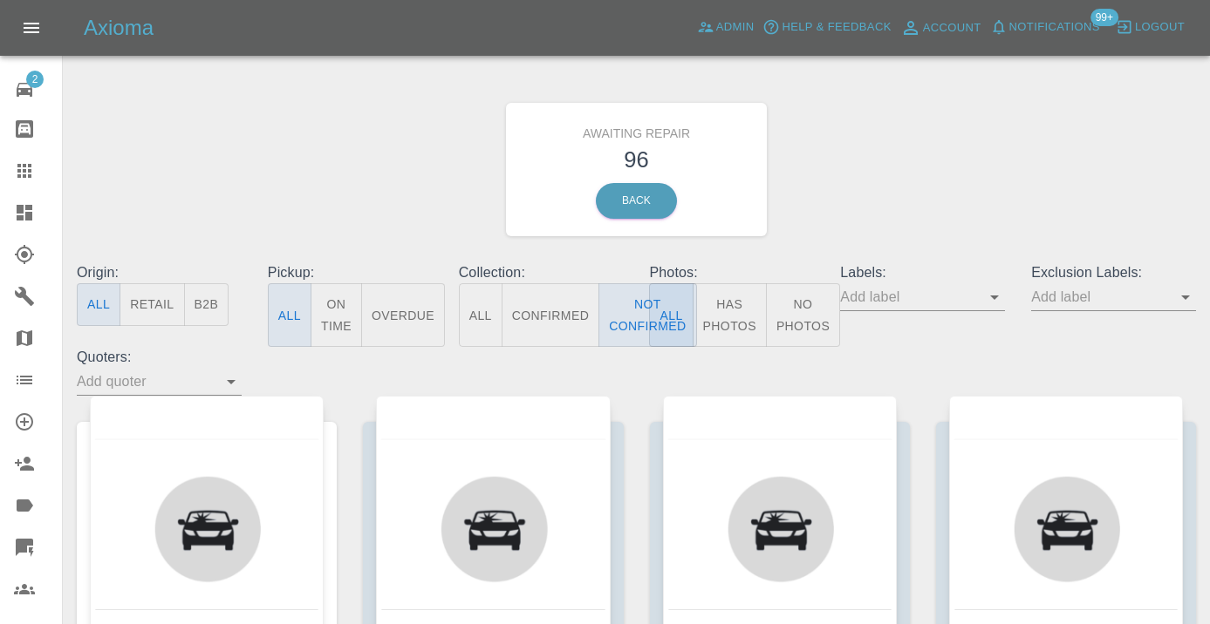
click at [887, 176] on div "Awaiting Repair 96 Back" at bounding box center [636, 170] width 1145 height 186
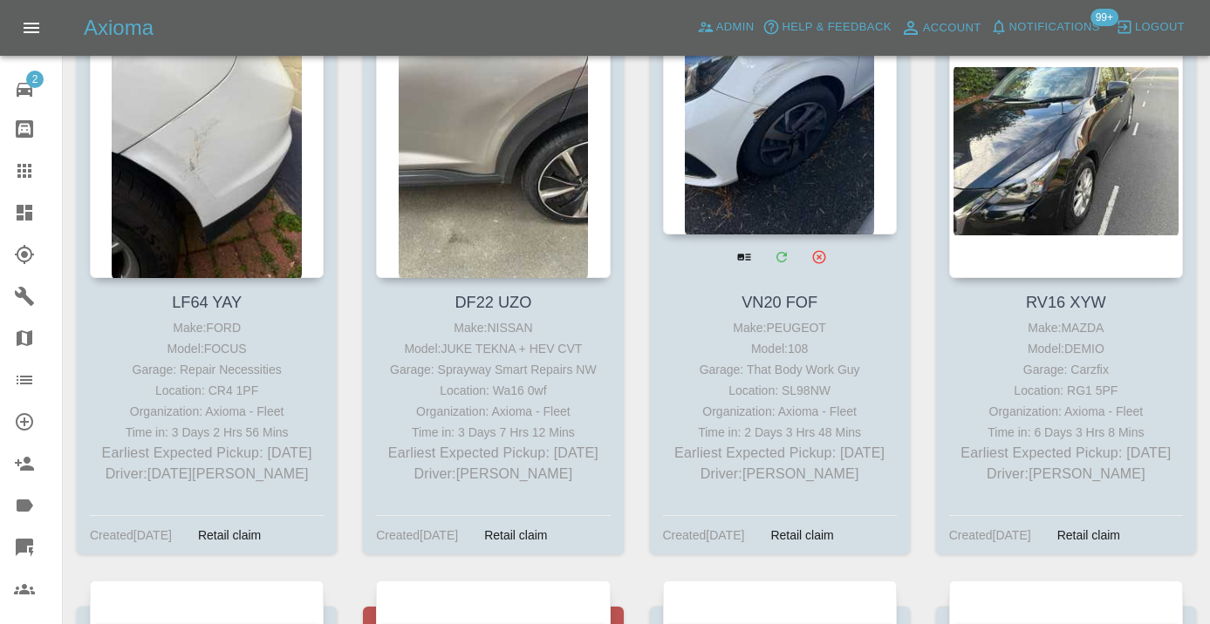
scroll to position [8000, 0]
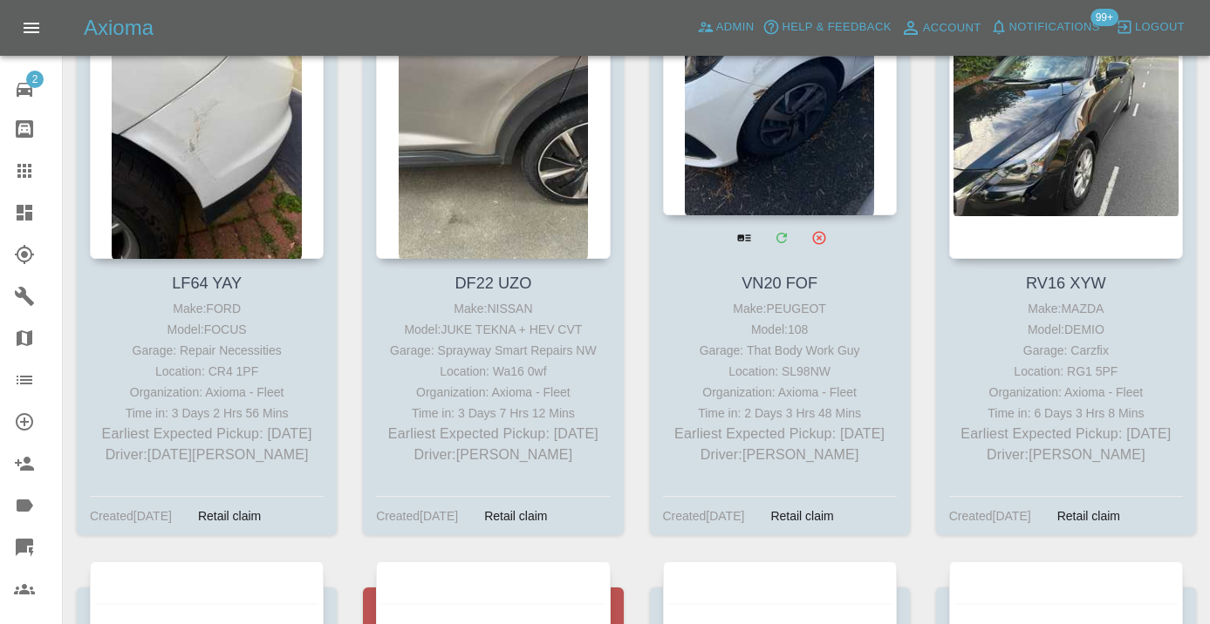
click at [802, 143] on div at bounding box center [780, 88] width 234 height 255
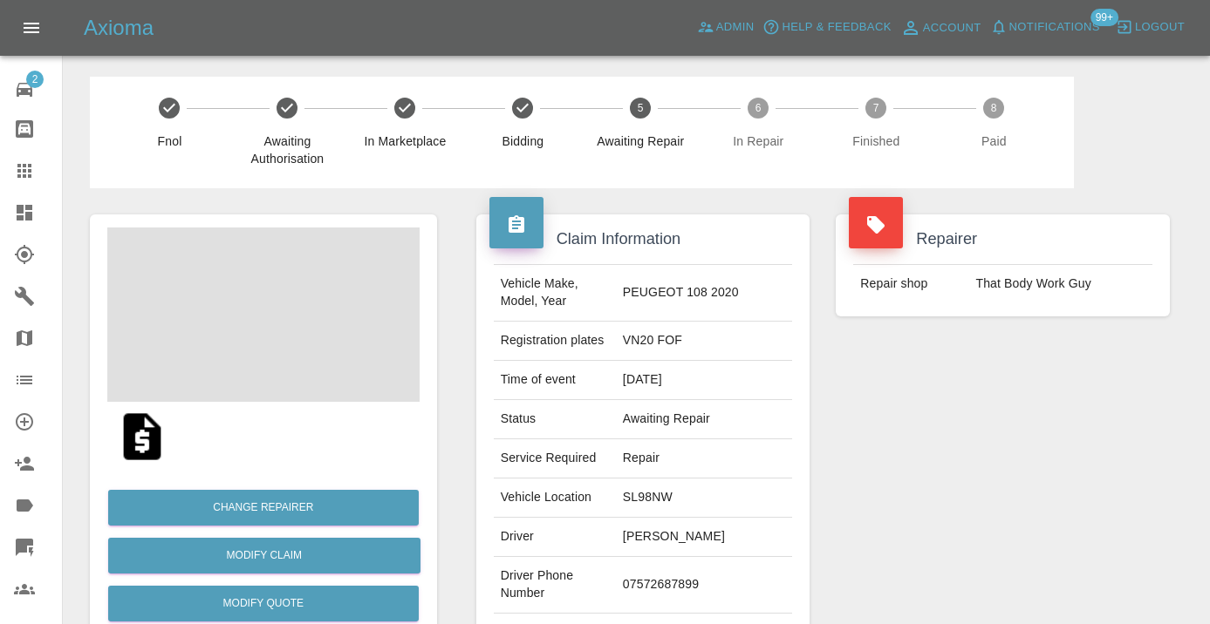
click at [671, 610] on td "07572687899" at bounding box center [704, 585] width 176 height 57
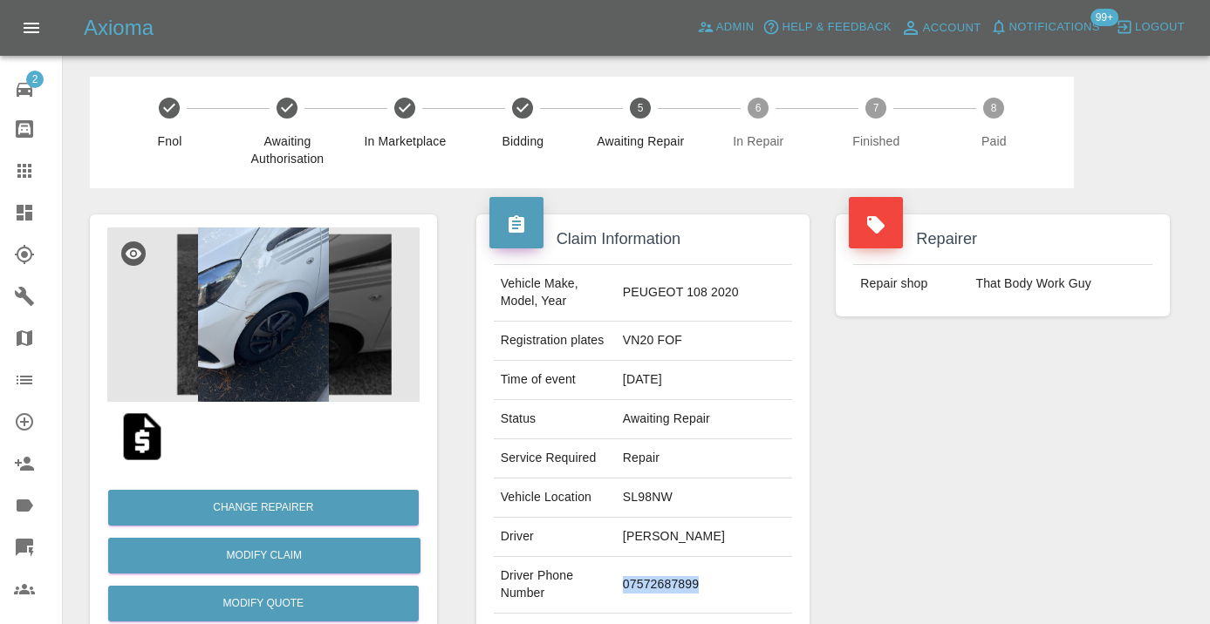
copy td "07572687899"
click at [1013, 481] on div "Repairer Repair shop That Body Work Guy" at bounding box center [1002, 448] width 360 height 521
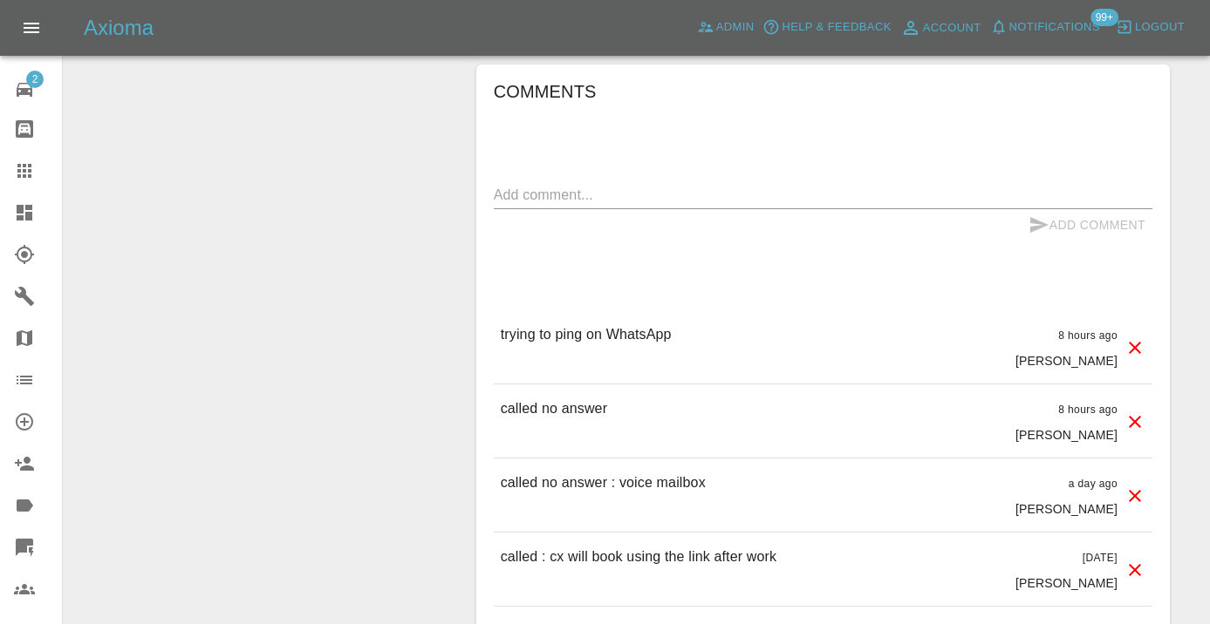
scroll to position [1709, 0]
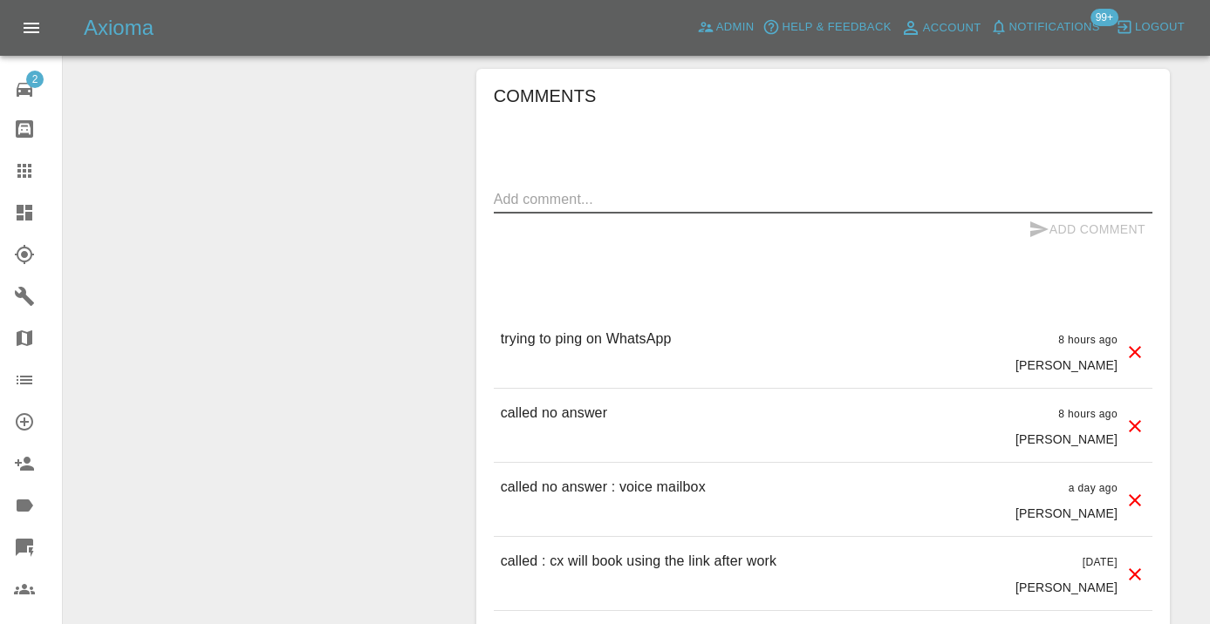
click at [573, 209] on textarea at bounding box center [823, 199] width 658 height 20
type textarea "called no answer : voicemailbox"
click at [1054, 246] on button "Add Comment" at bounding box center [1086, 230] width 131 height 32
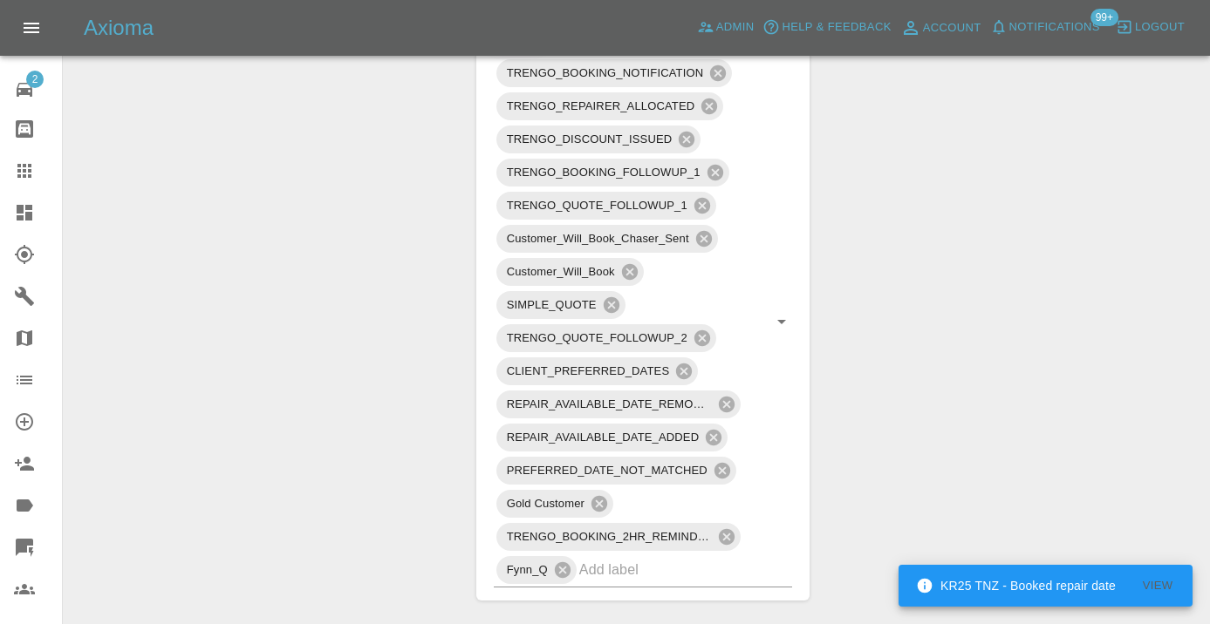
scroll to position [1121, 0]
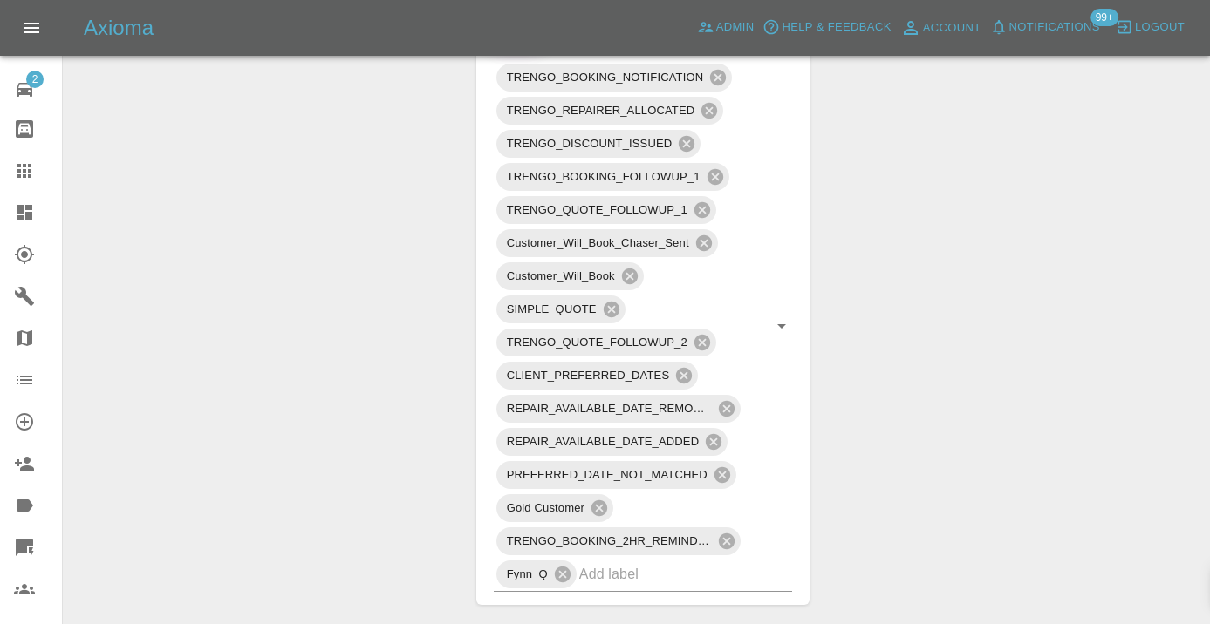
click at [32, 167] on icon at bounding box center [24, 170] width 21 height 21
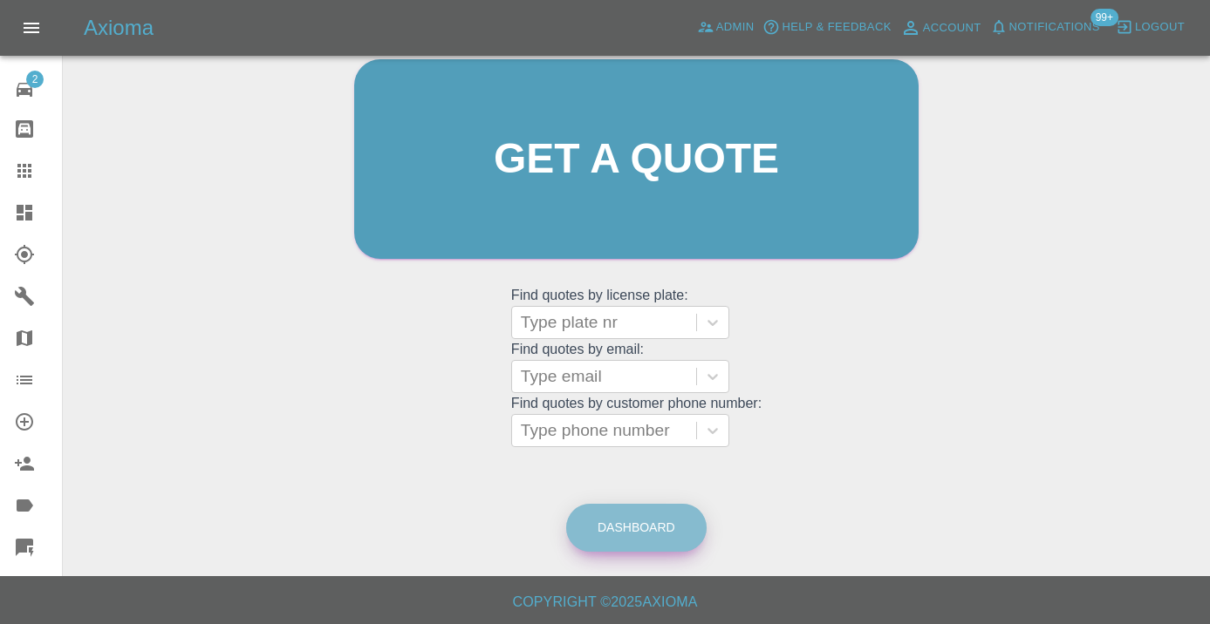
click at [631, 541] on link "Dashboard" at bounding box center [636, 528] width 140 height 48
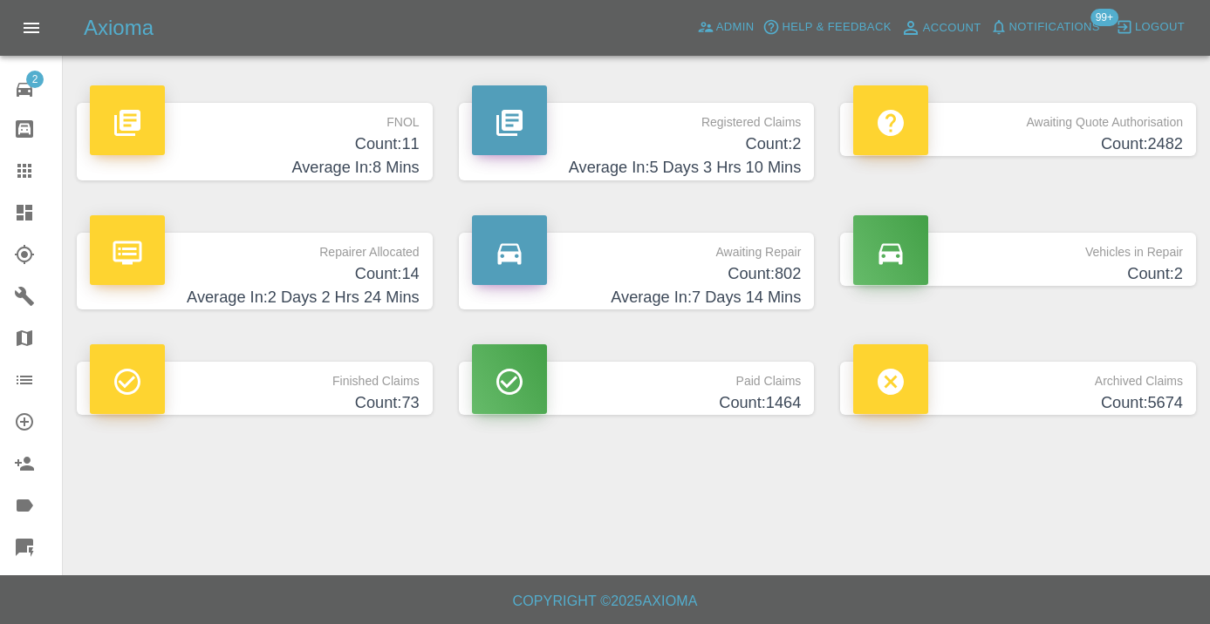
click at [778, 273] on h4 "Count: 802" at bounding box center [637, 275] width 330 height 24
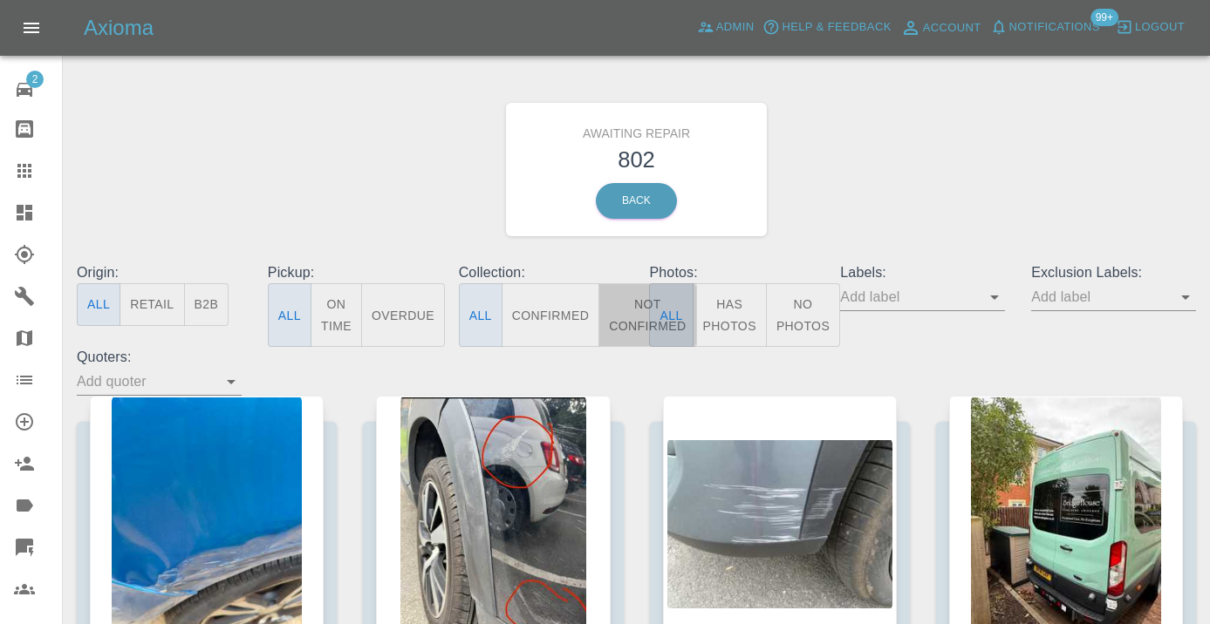
click at [642, 310] on button "Not Confirmed" at bounding box center [647, 315] width 98 height 64
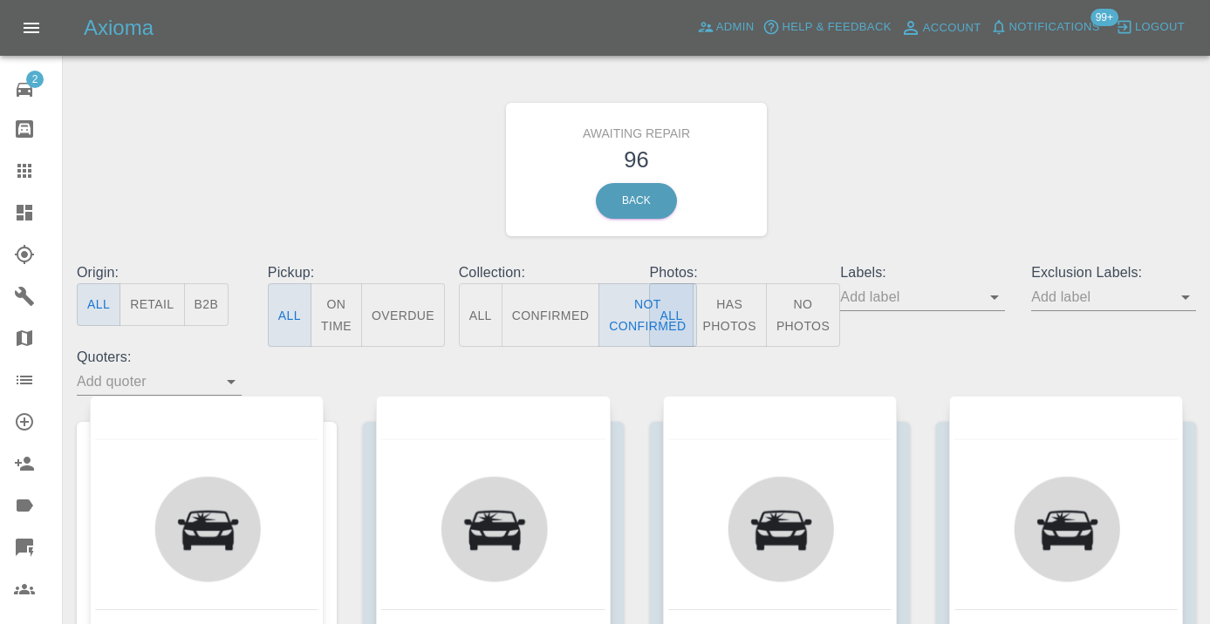
click at [954, 218] on div "Awaiting Repair 96 Back" at bounding box center [636, 170] width 1145 height 186
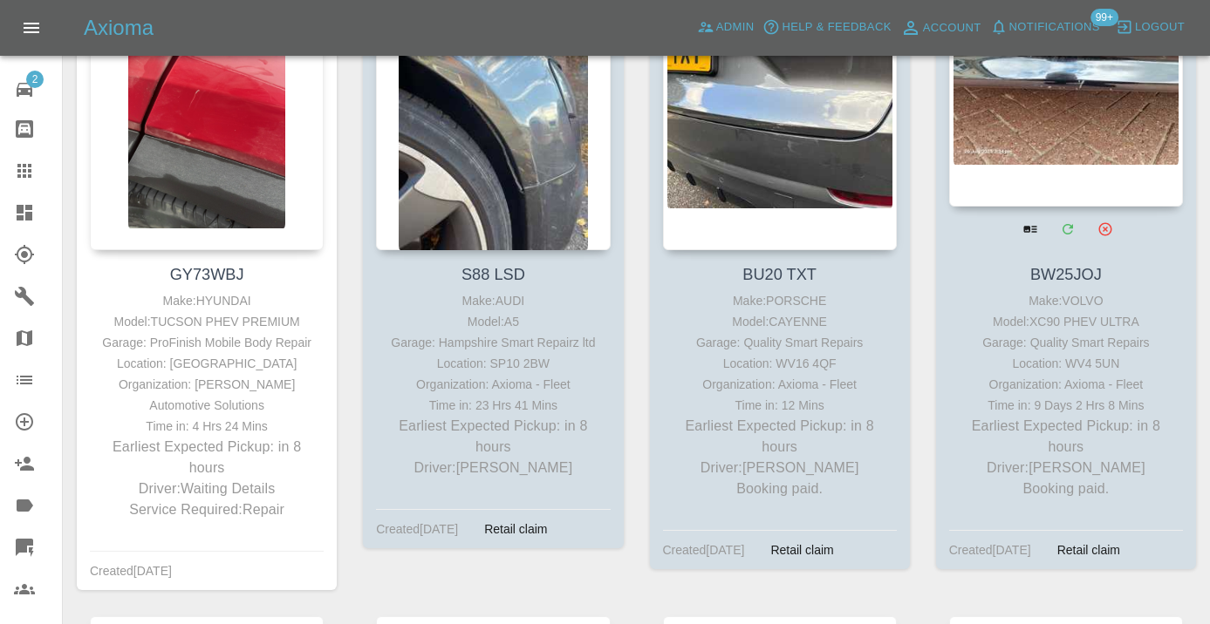
scroll to position [403, 0]
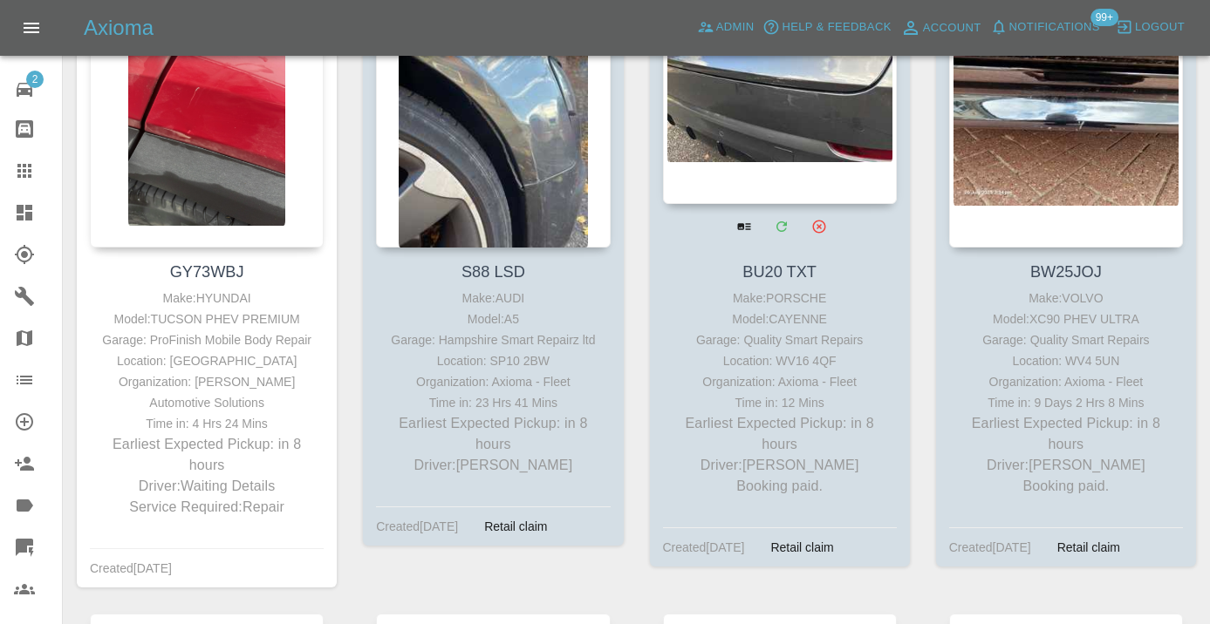
click at [806, 130] on div at bounding box center [780, 76] width 234 height 255
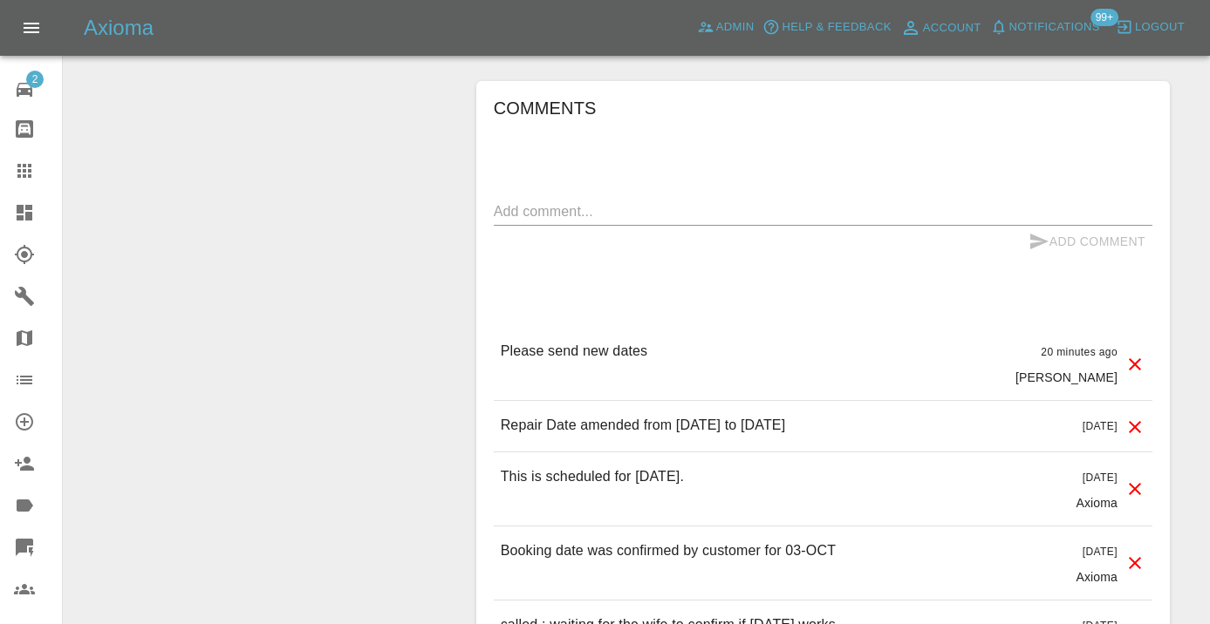
scroll to position [1623, 0]
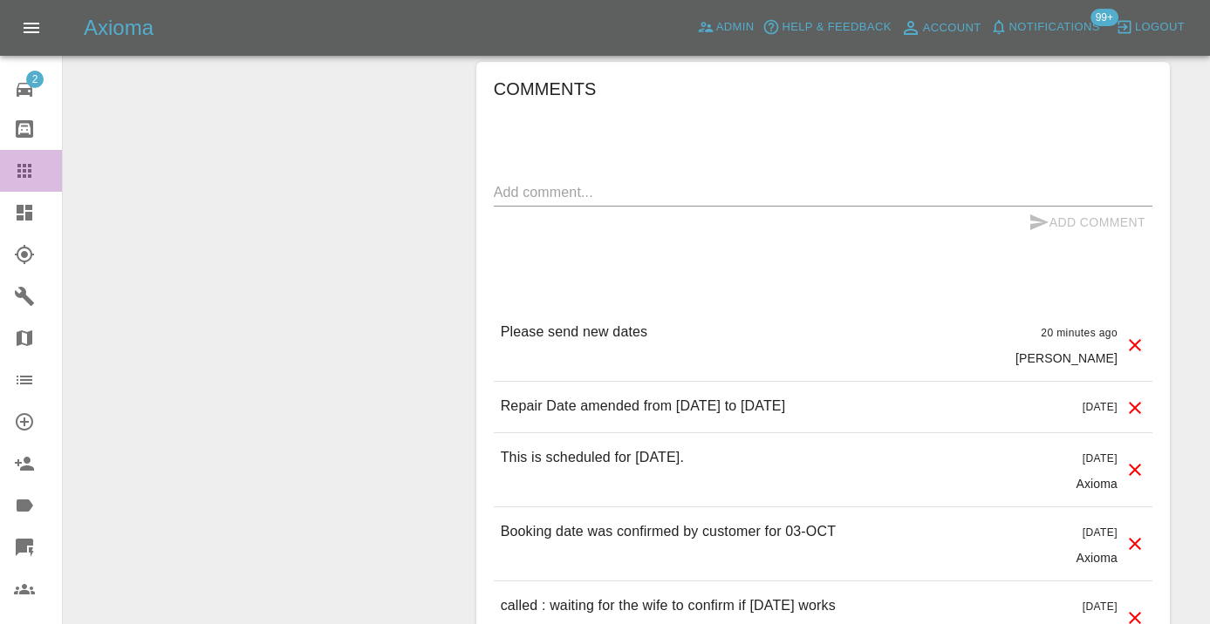
click at [13, 168] on link "Claims" at bounding box center [31, 171] width 62 height 42
